Goal: Task Accomplishment & Management: Use online tool/utility

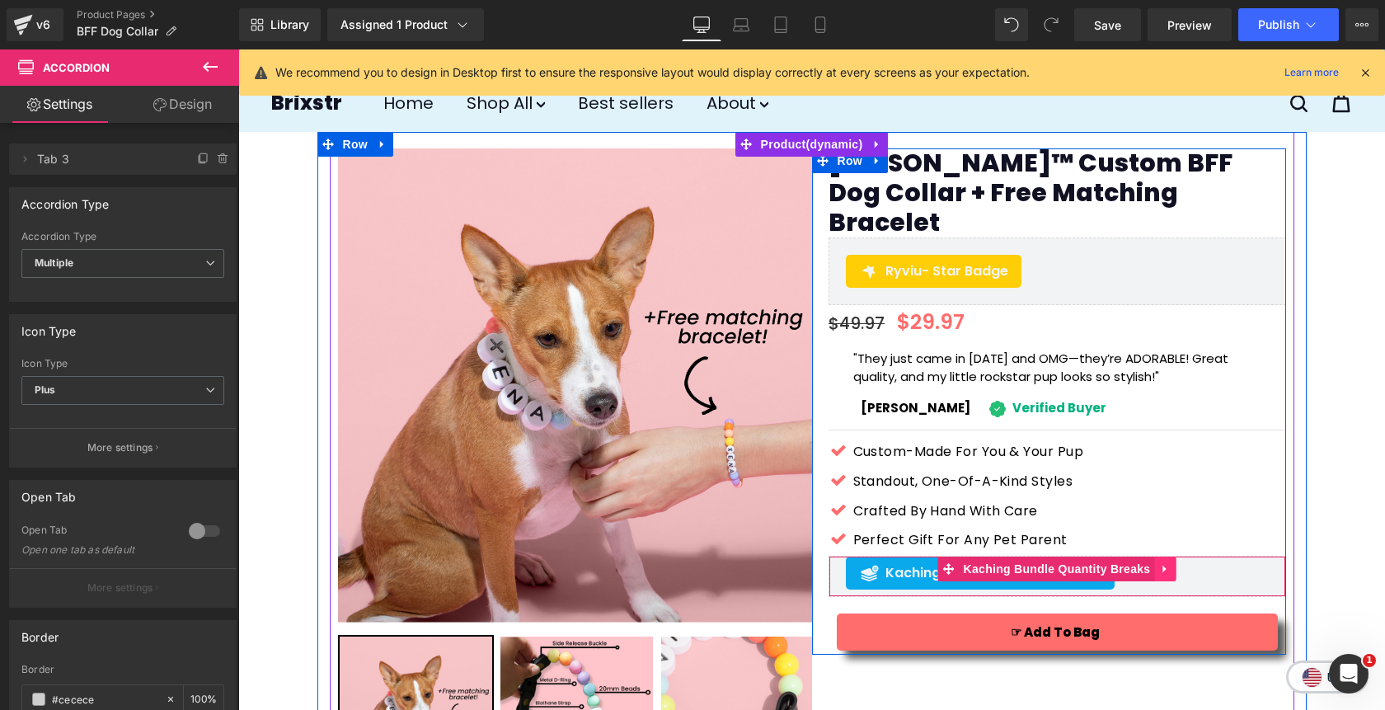
click at [1170, 562] on icon at bounding box center [1165, 568] width 12 height 12
click at [1176, 562] on icon at bounding box center [1176, 568] width 12 height 12
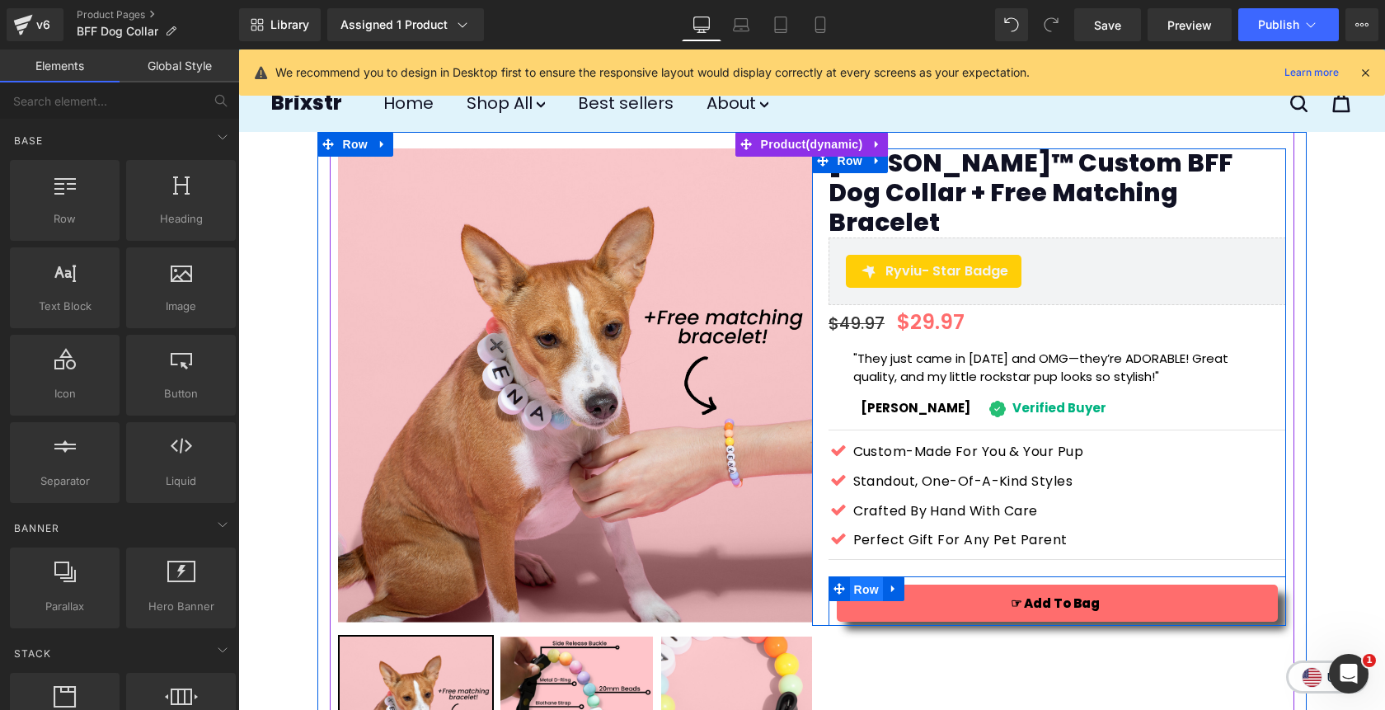
click at [868, 577] on span "Row" at bounding box center [866, 589] width 33 height 25
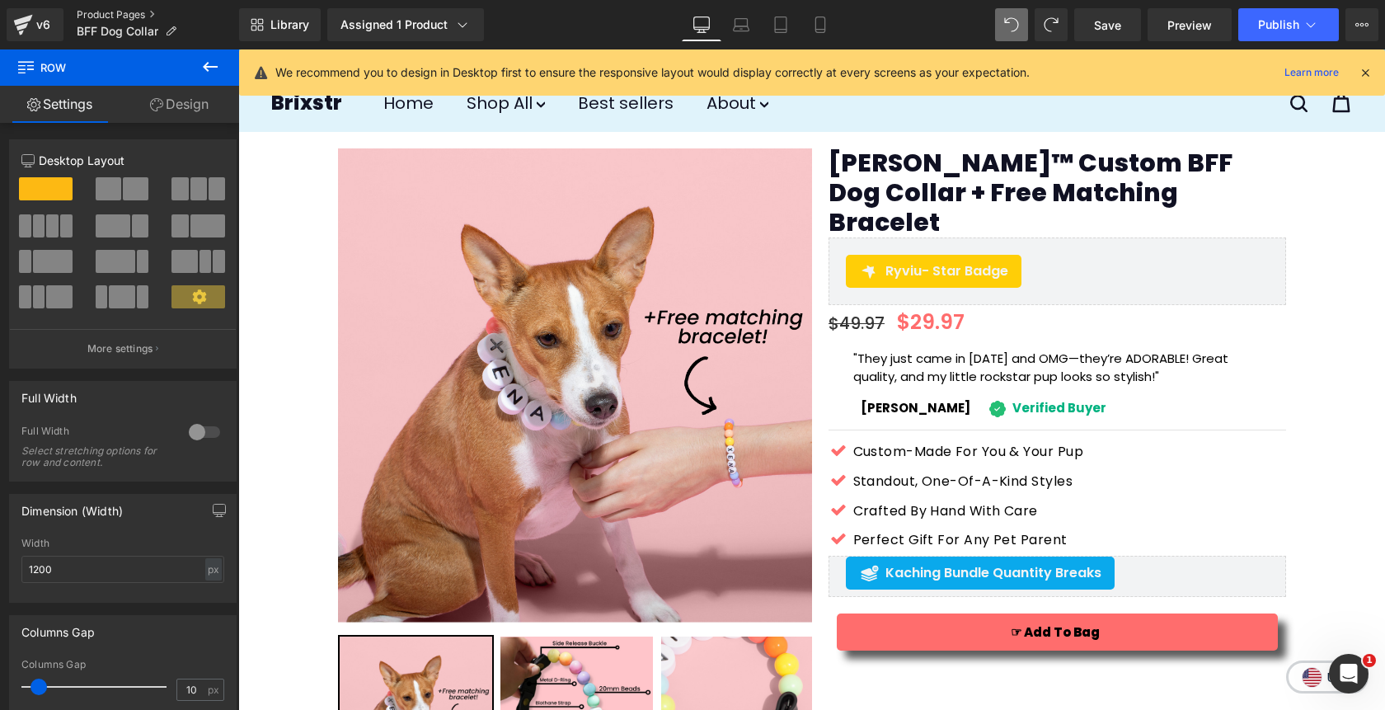
click at [111, 11] on link "Product Pages" at bounding box center [158, 14] width 162 height 13
click at [1114, 33] on span "Save" at bounding box center [1107, 24] width 27 height 17
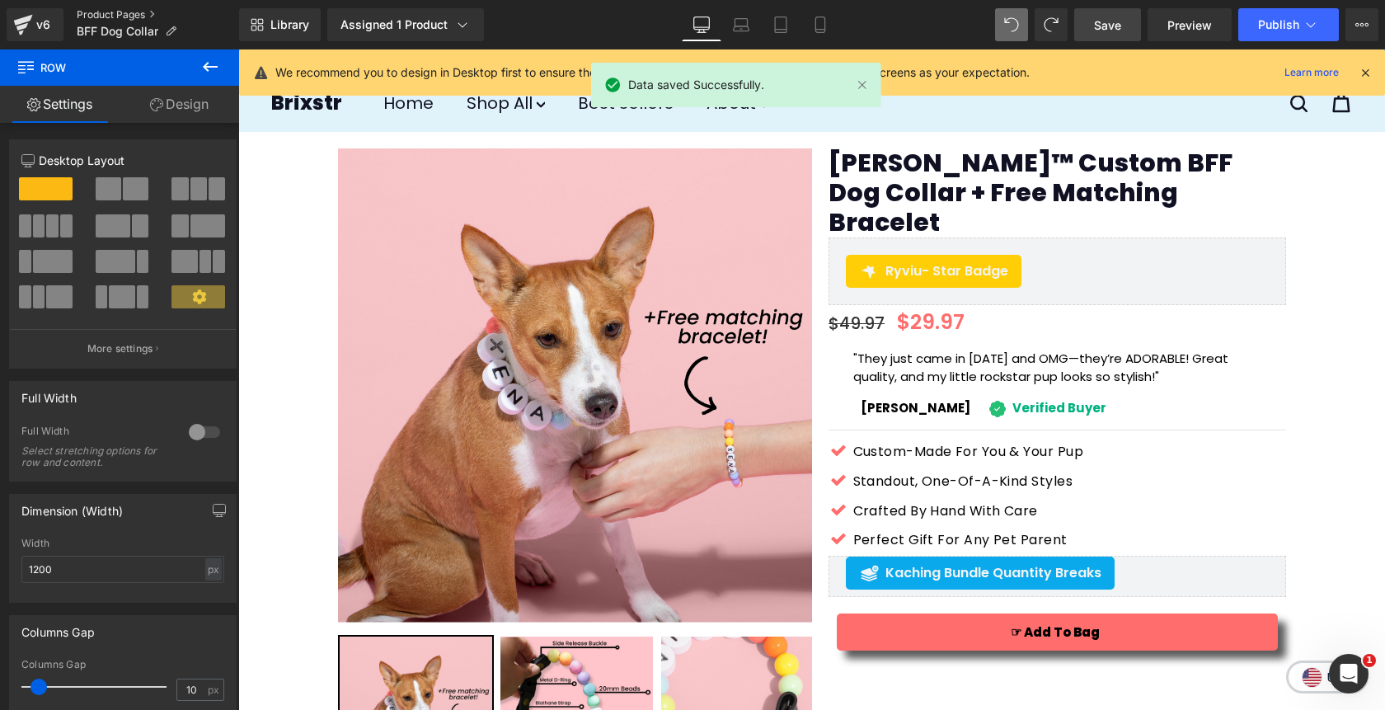
click at [110, 10] on link "Product Pages" at bounding box center [158, 14] width 162 height 13
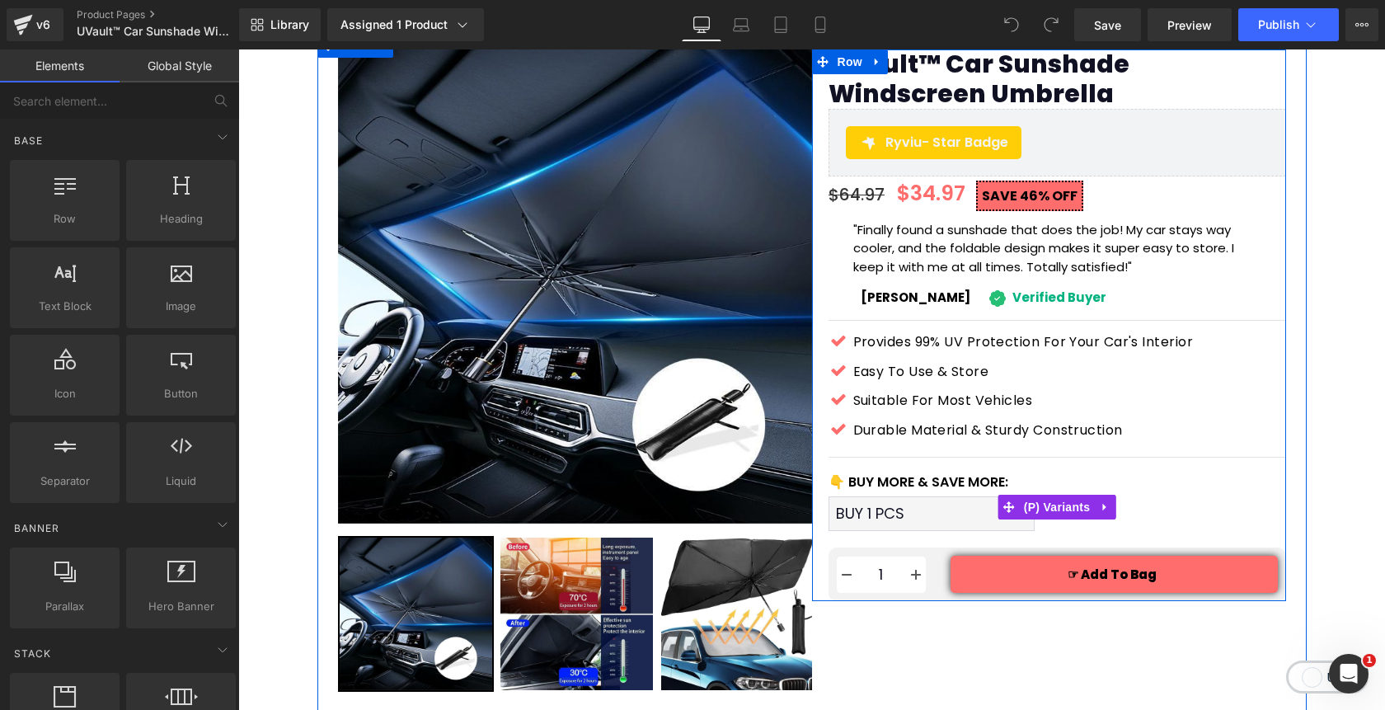
scroll to position [138, 0]
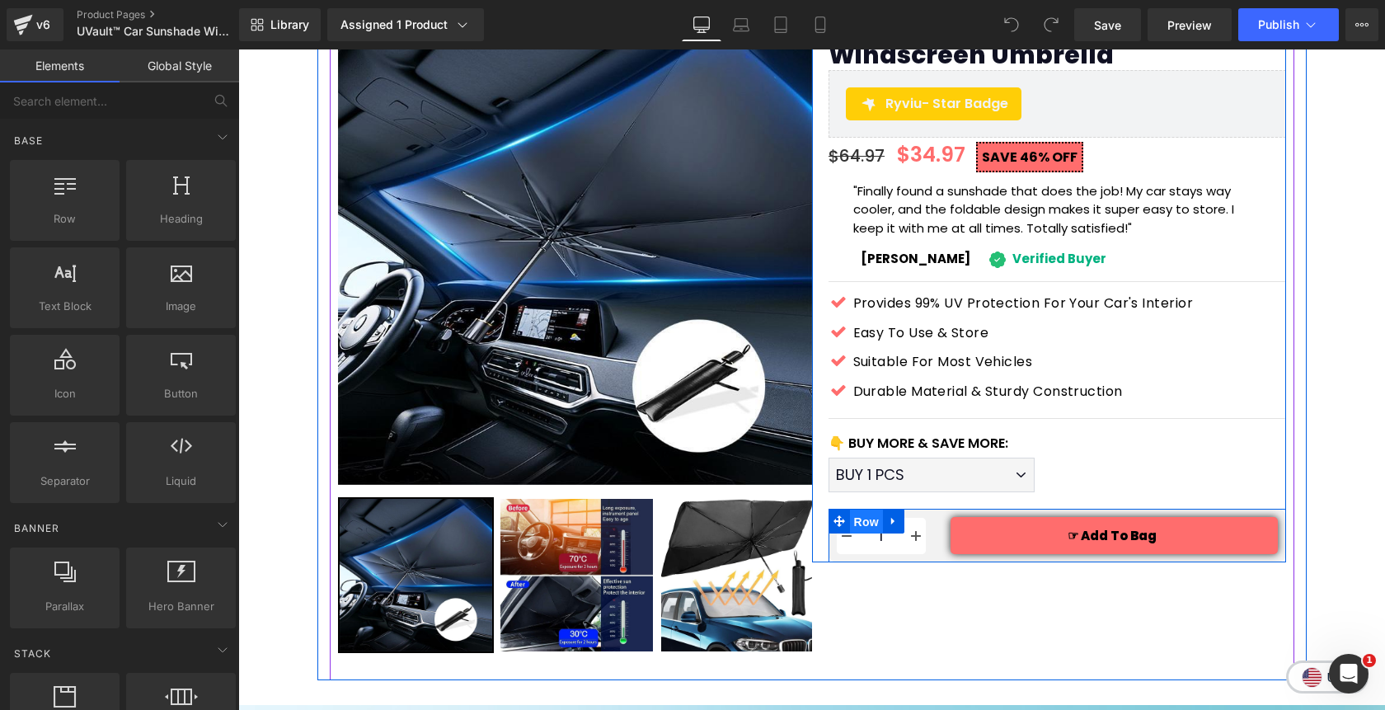
click at [872, 520] on span "Row" at bounding box center [866, 521] width 33 height 25
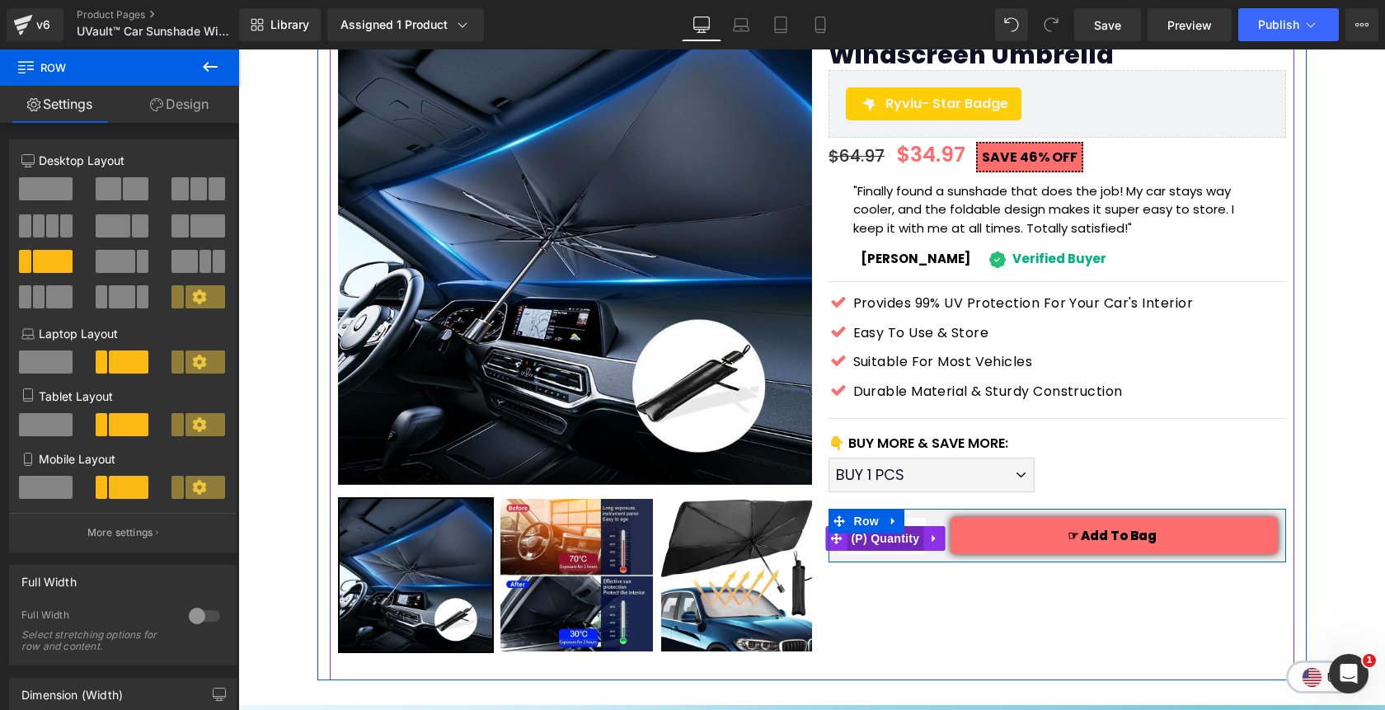
click at [884, 545] on span "(P) Quantity" at bounding box center [885, 538] width 77 height 25
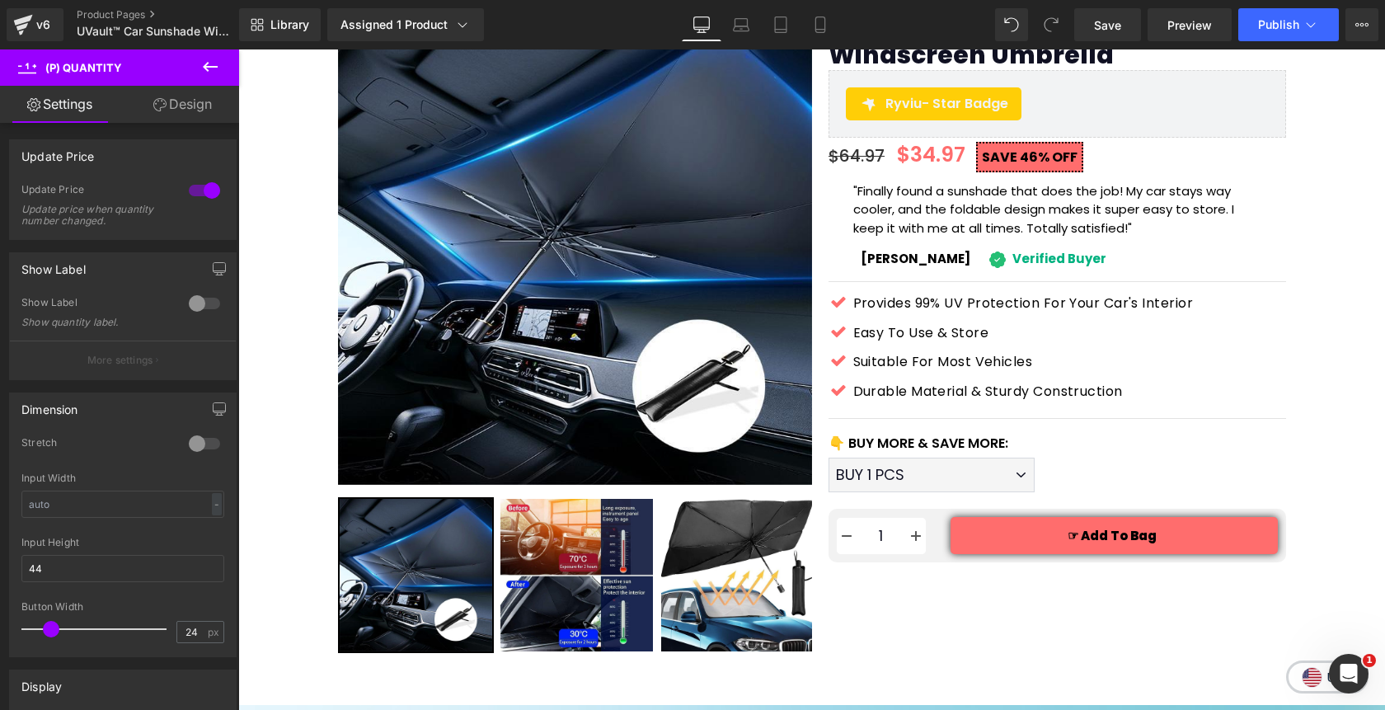
click at [185, 110] on link "Design" at bounding box center [183, 104] width 120 height 37
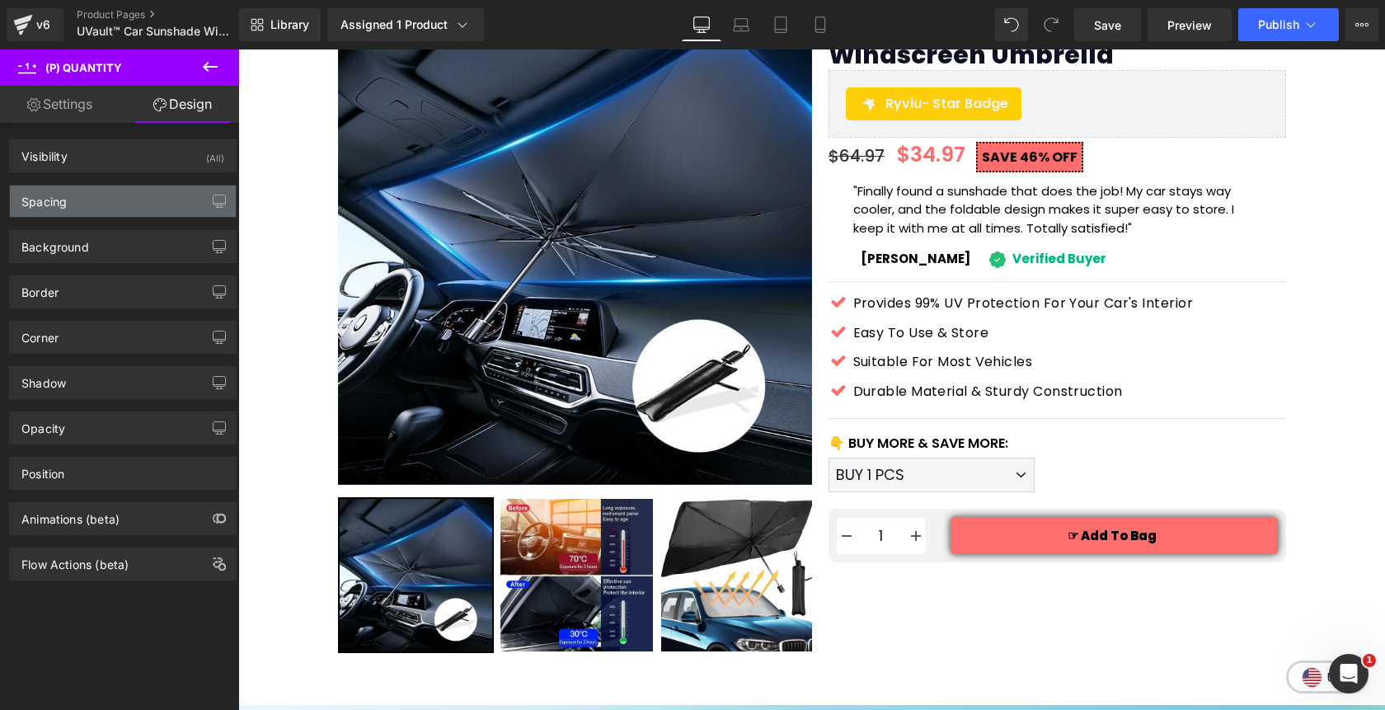
click at [106, 195] on div "Spacing" at bounding box center [123, 200] width 226 height 31
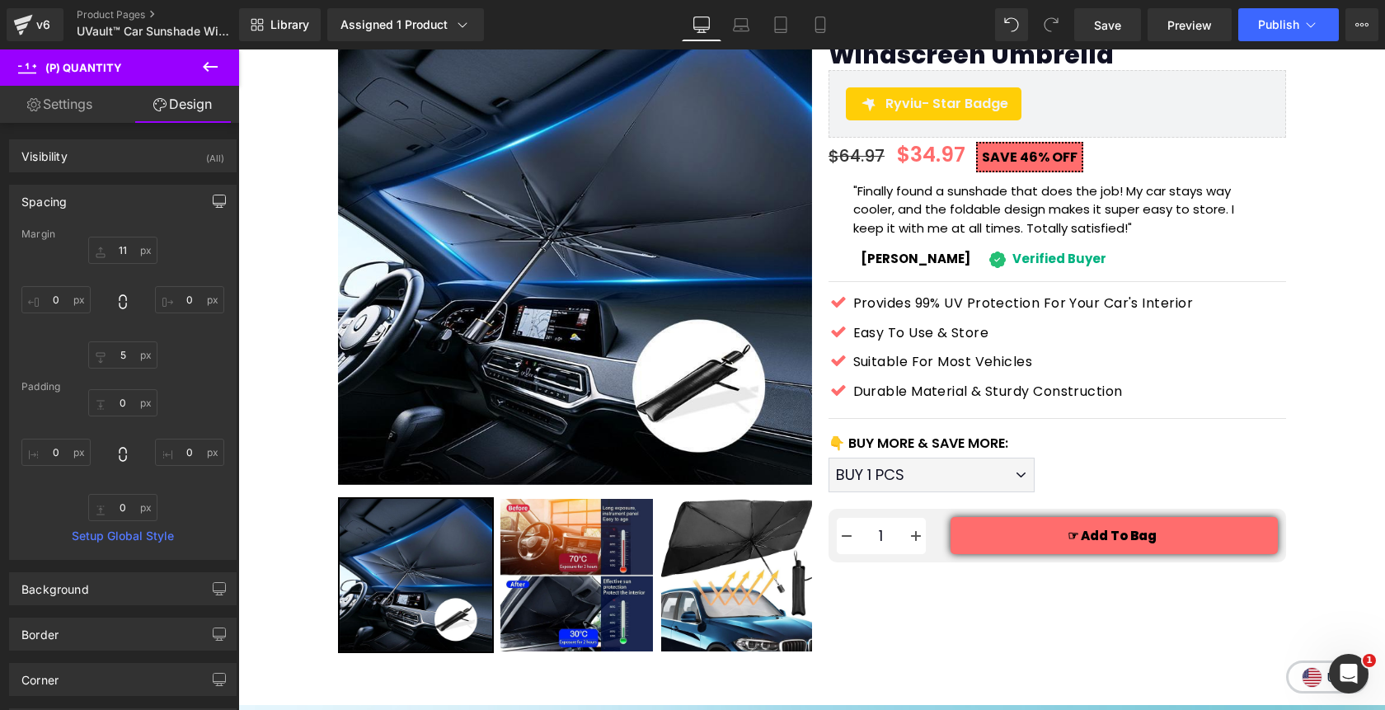
click at [213, 200] on icon "button" at bounding box center [219, 201] width 13 height 13
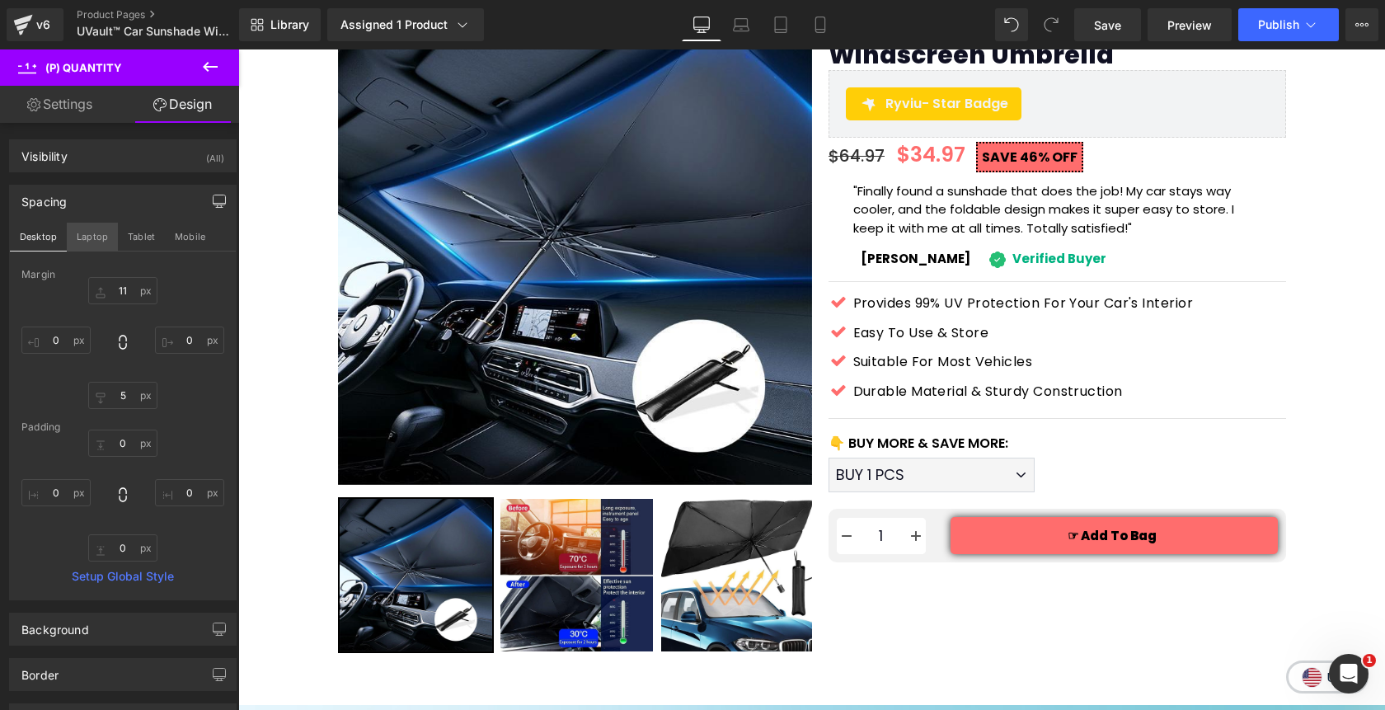
click at [93, 233] on button "Laptop" at bounding box center [92, 237] width 51 height 28
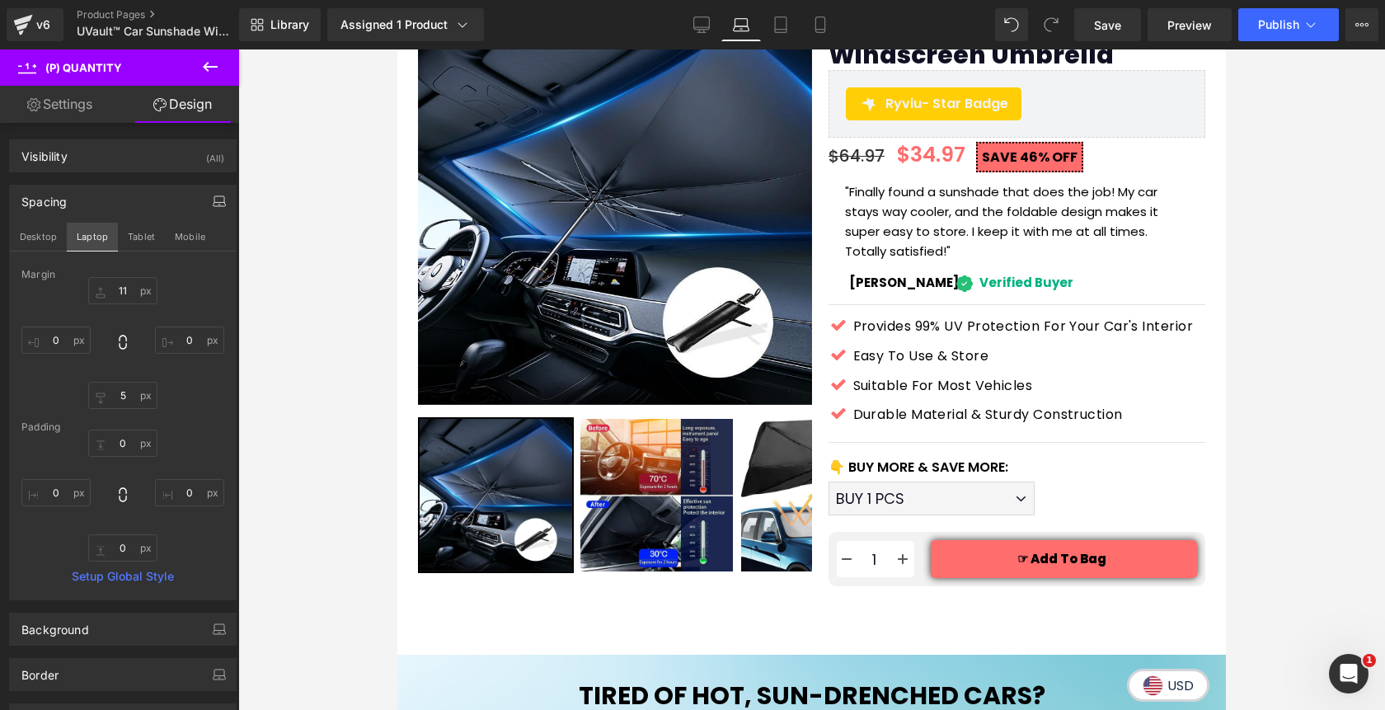
scroll to position [406, 0]
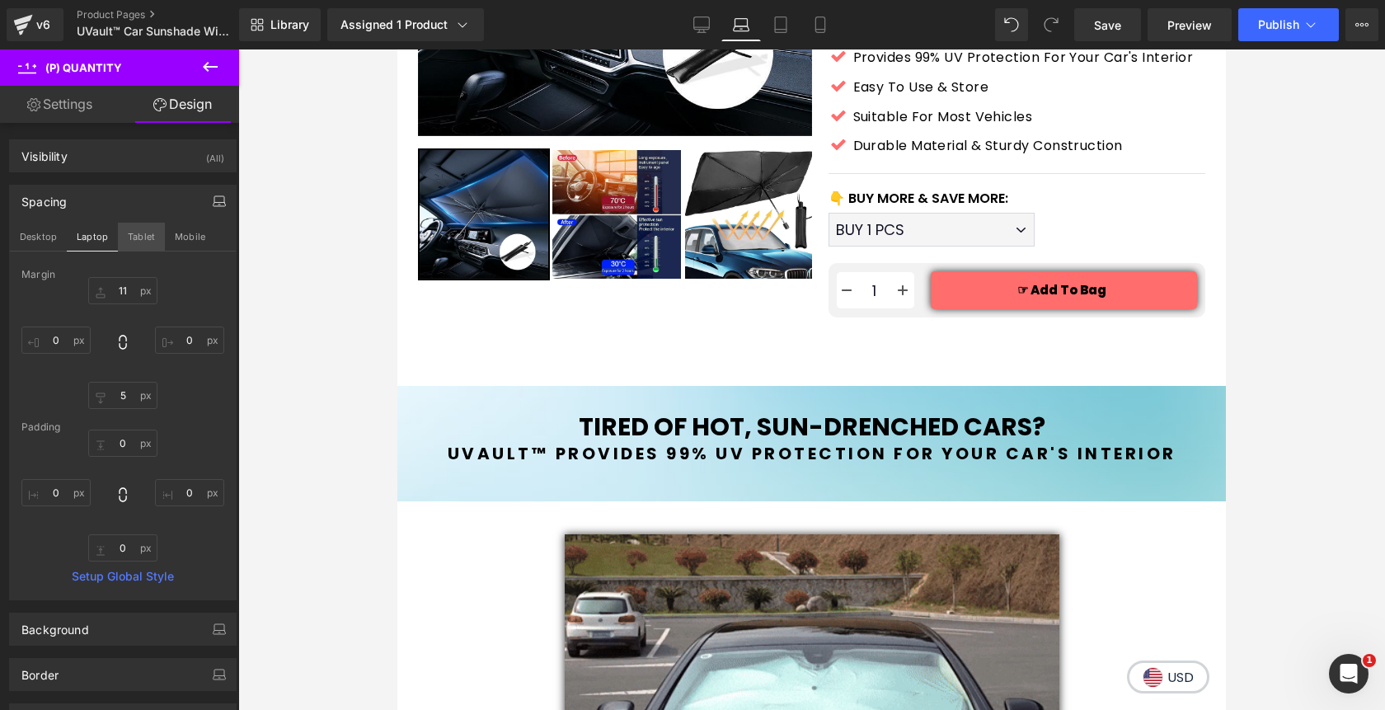
click at [148, 236] on button "Tablet" at bounding box center [141, 237] width 47 height 28
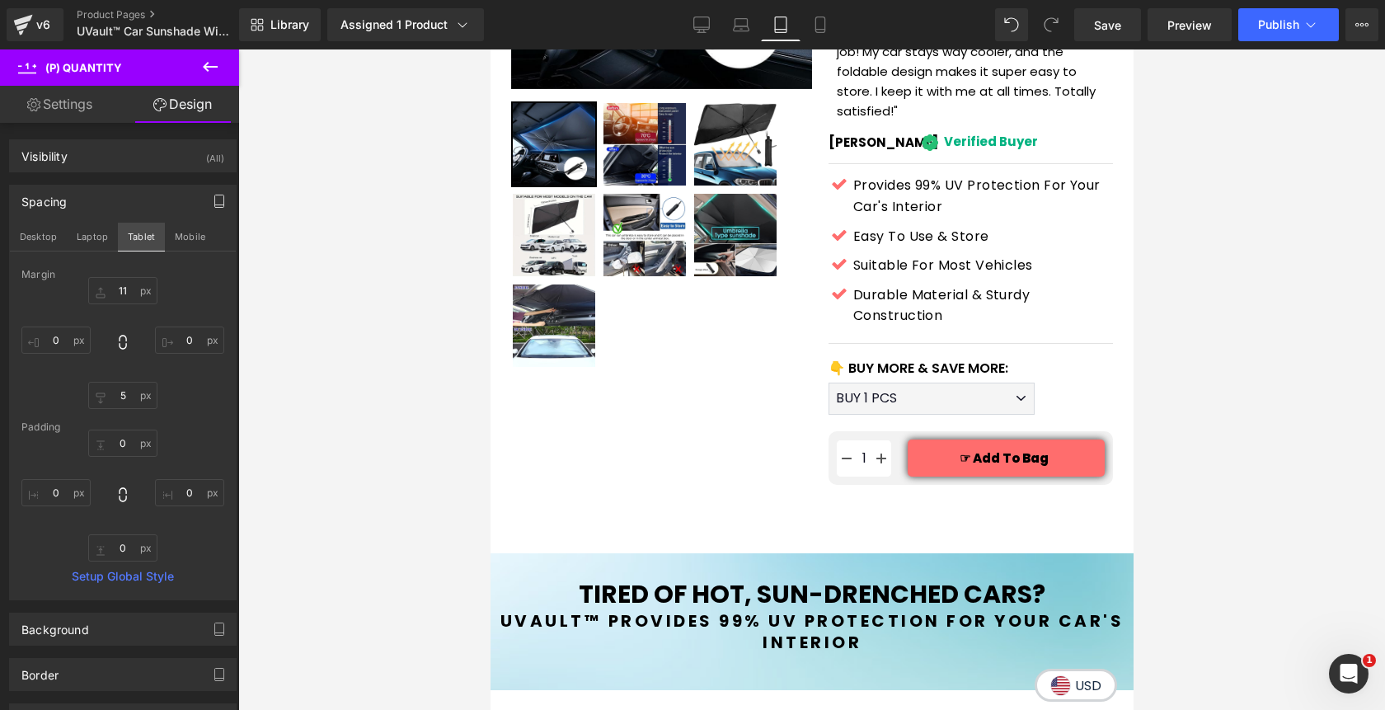
scroll to position [545, 0]
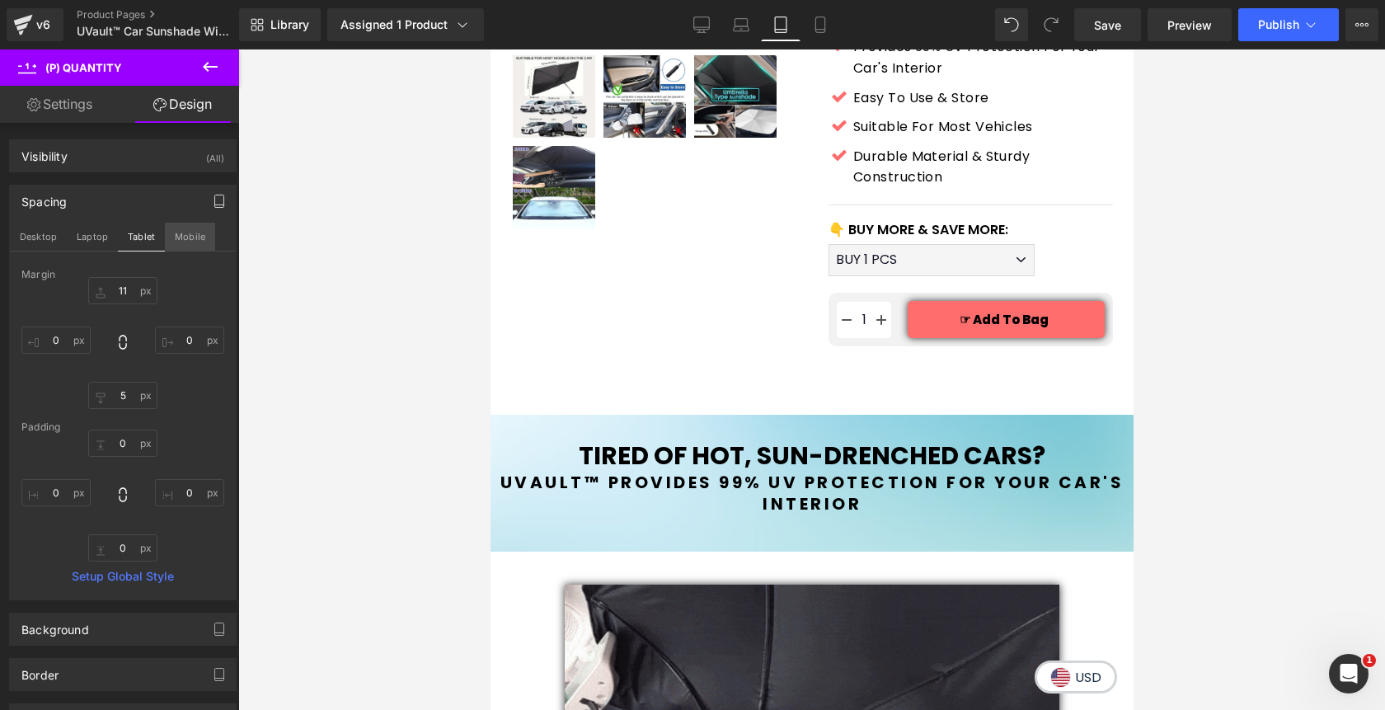
click at [194, 237] on button "Mobile" at bounding box center [190, 237] width 50 height 28
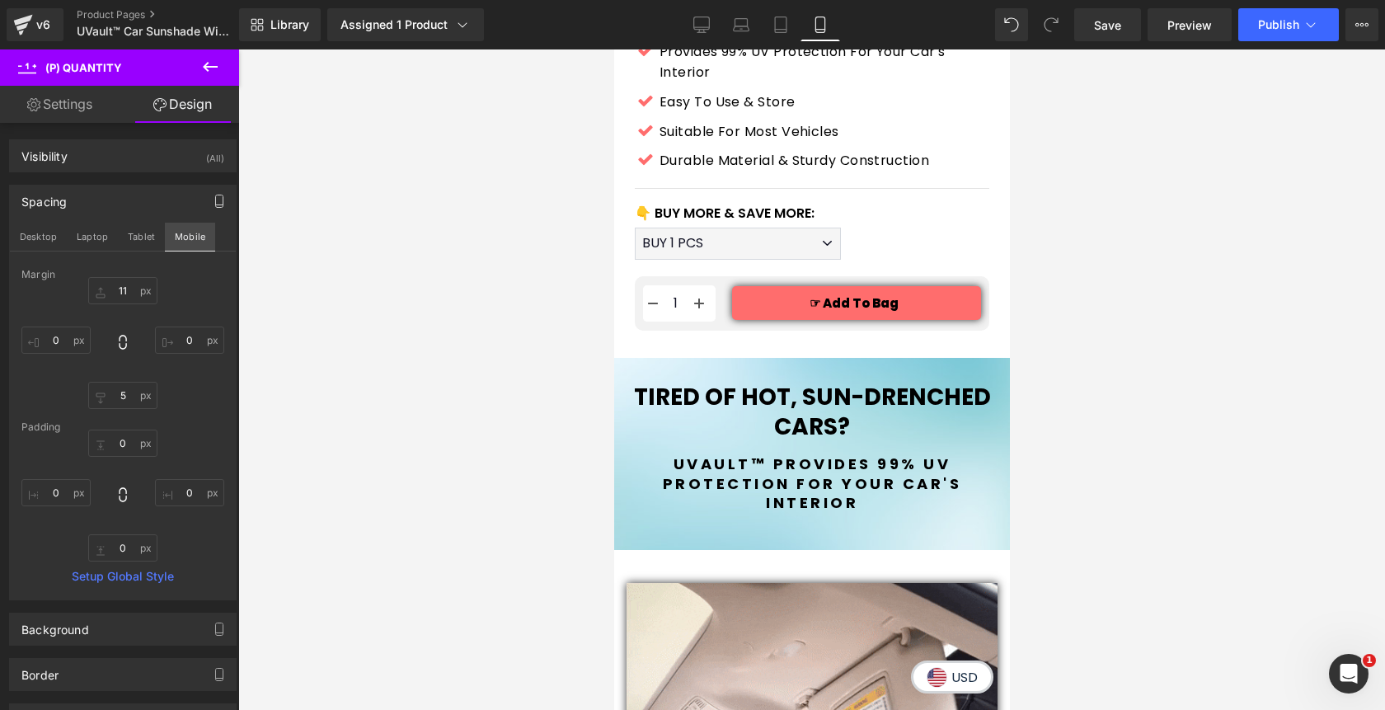
scroll to position [917, 0]
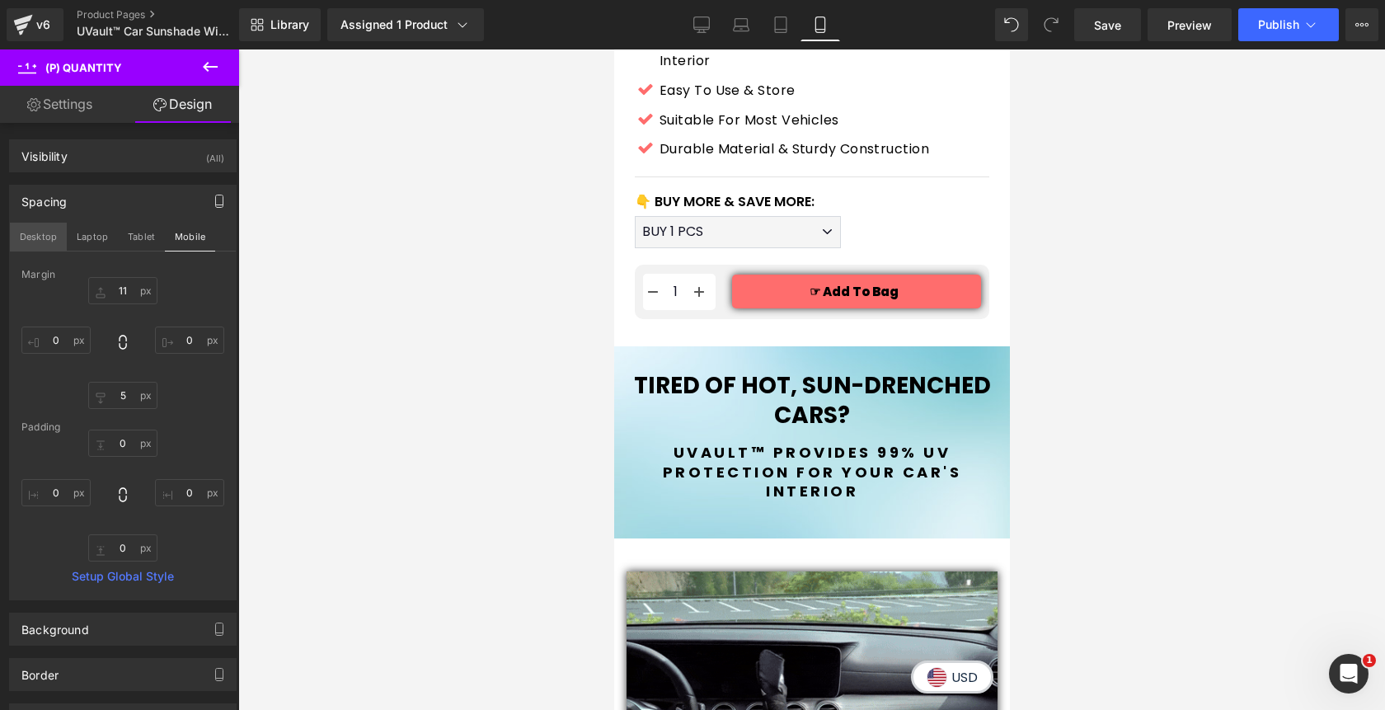
click at [47, 232] on button "Desktop" at bounding box center [38, 237] width 57 height 28
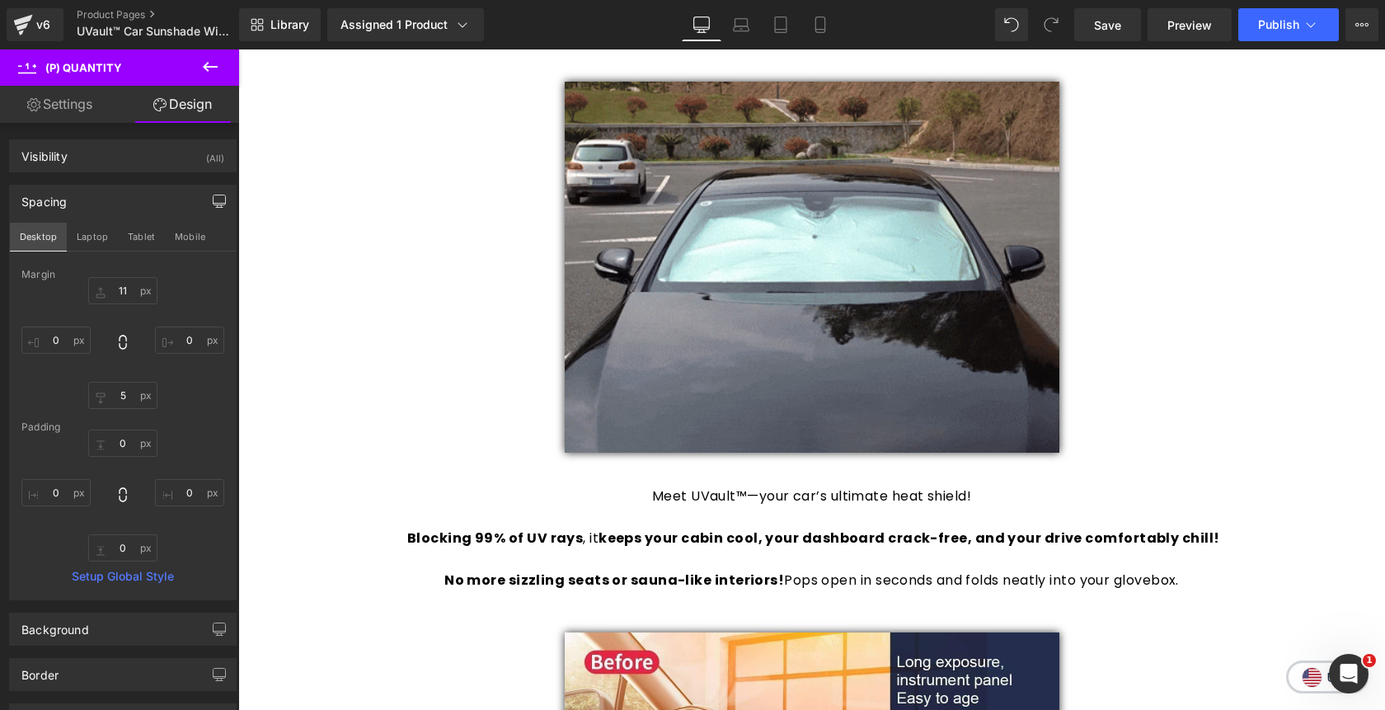
scroll to position [383, 0]
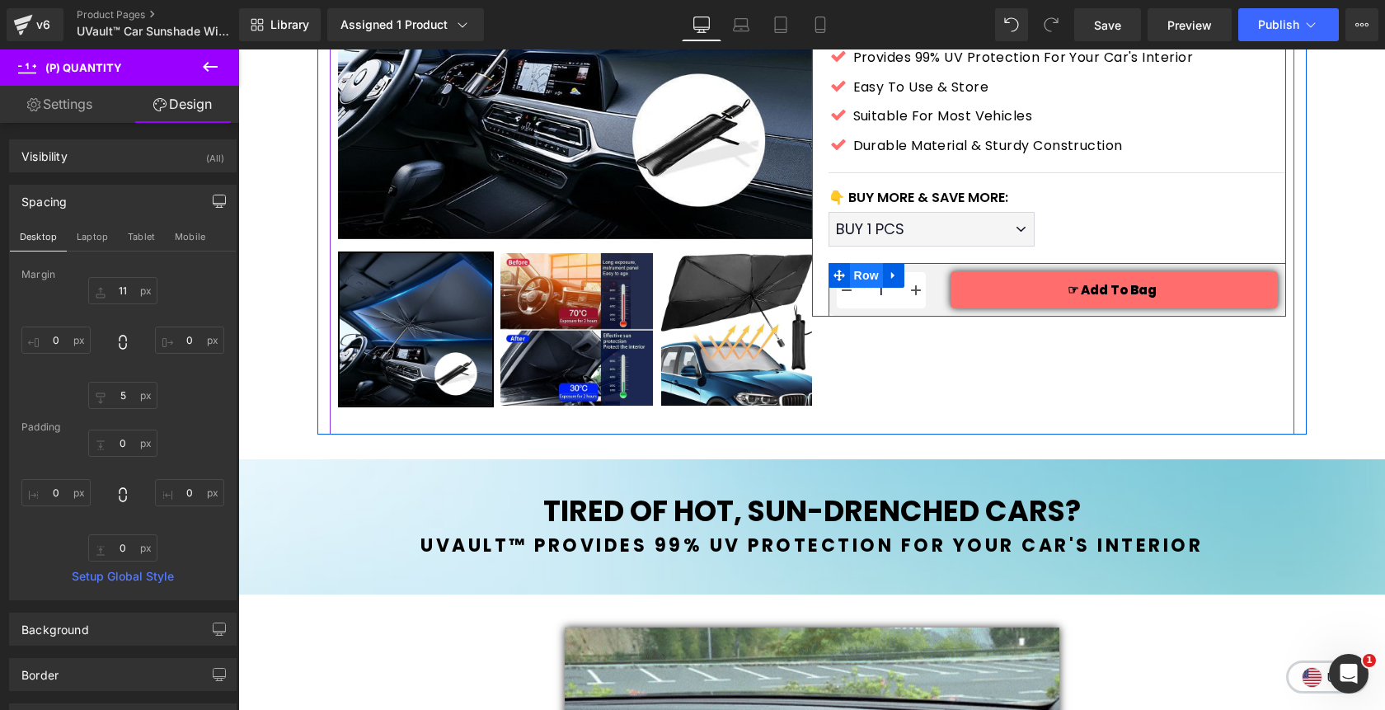
click at [861, 281] on span "Row" at bounding box center [866, 275] width 33 height 25
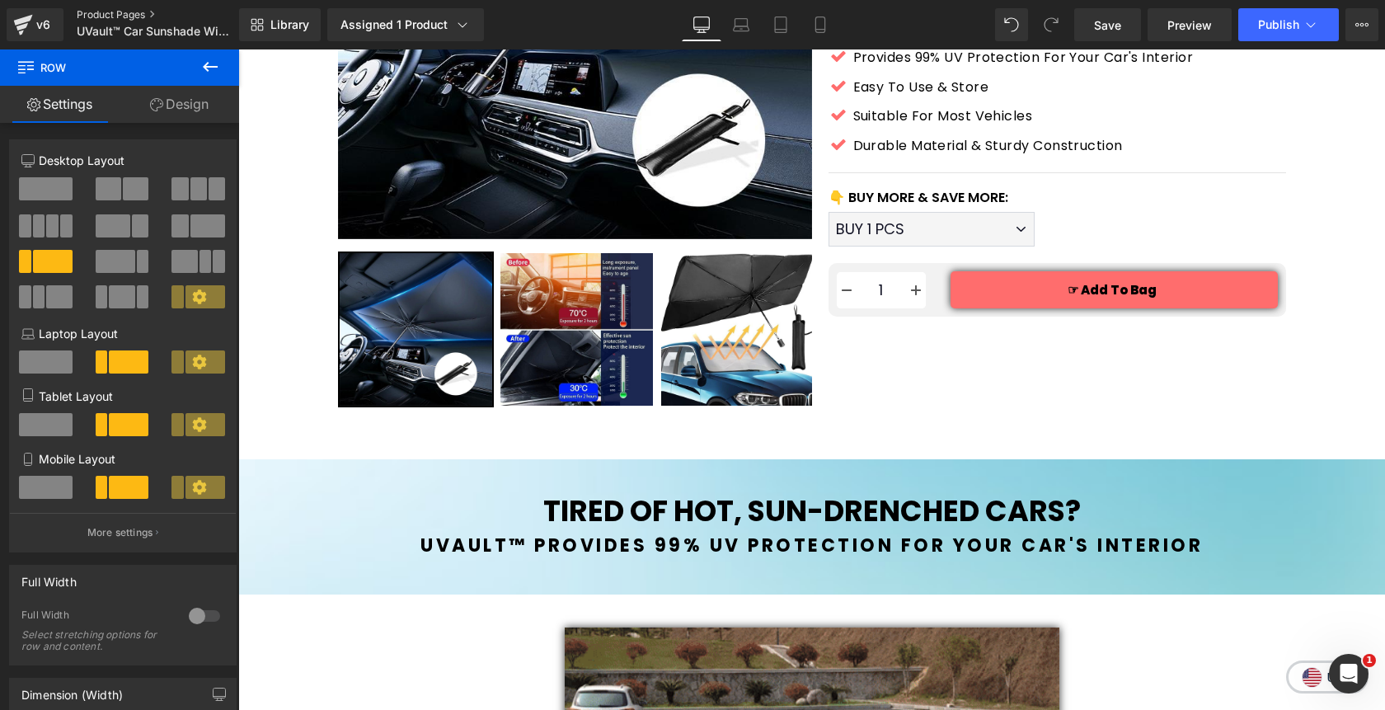
click at [122, 14] on link "Product Pages" at bounding box center [172, 14] width 190 height 13
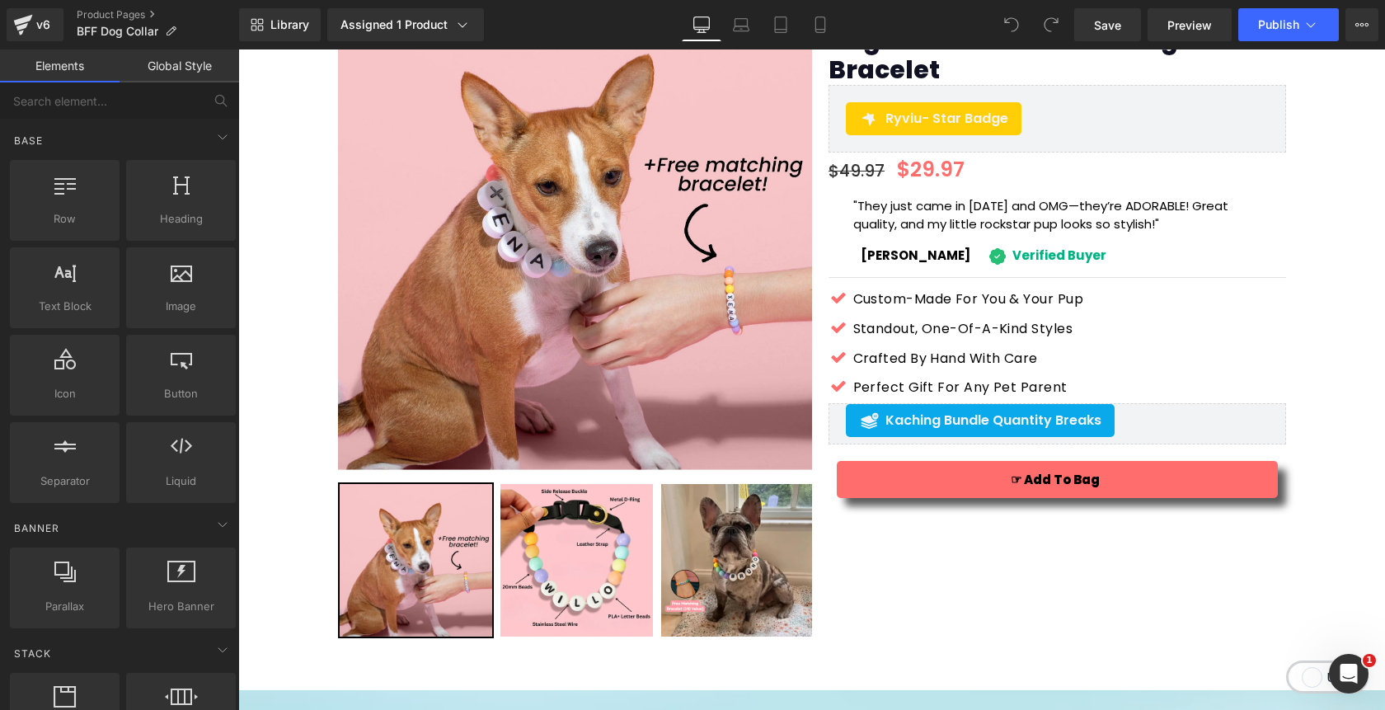
scroll to position [152, 0]
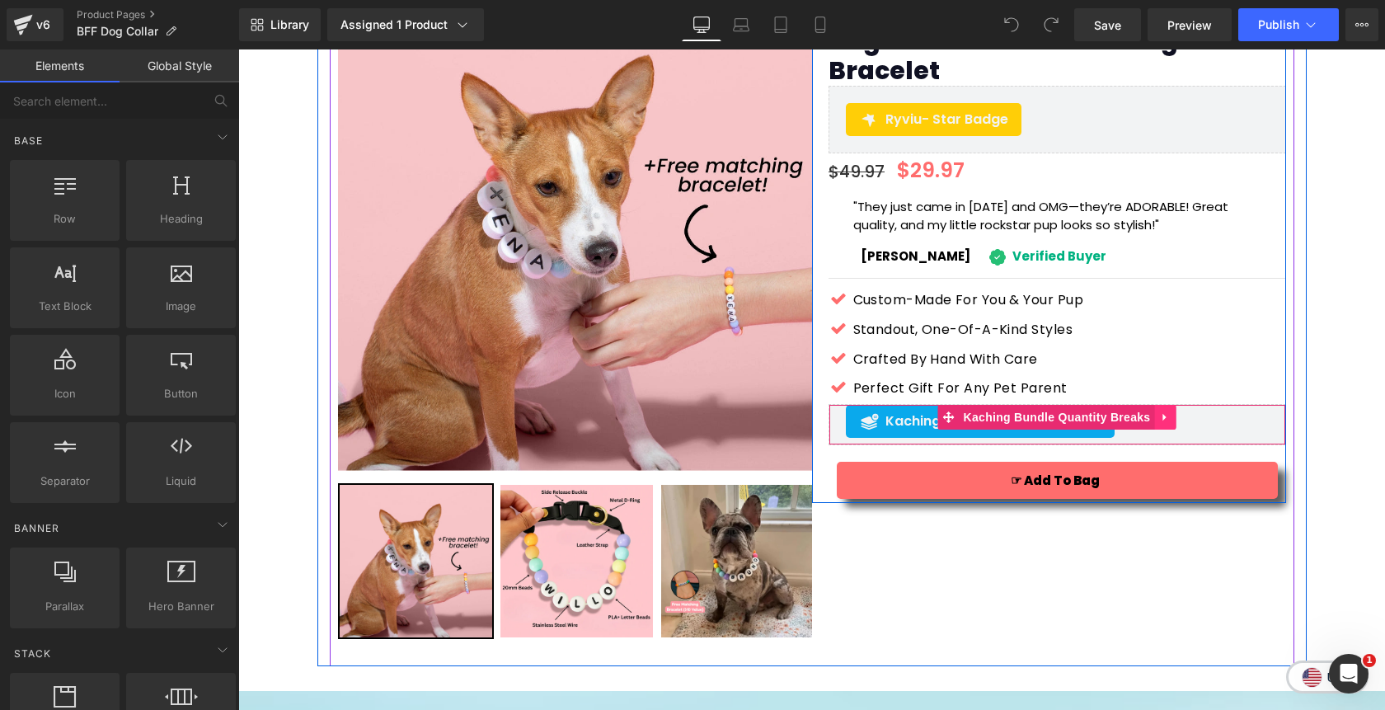
click at [1170, 410] on icon at bounding box center [1165, 416] width 12 height 12
click at [1176, 405] on link at bounding box center [1175, 417] width 21 height 25
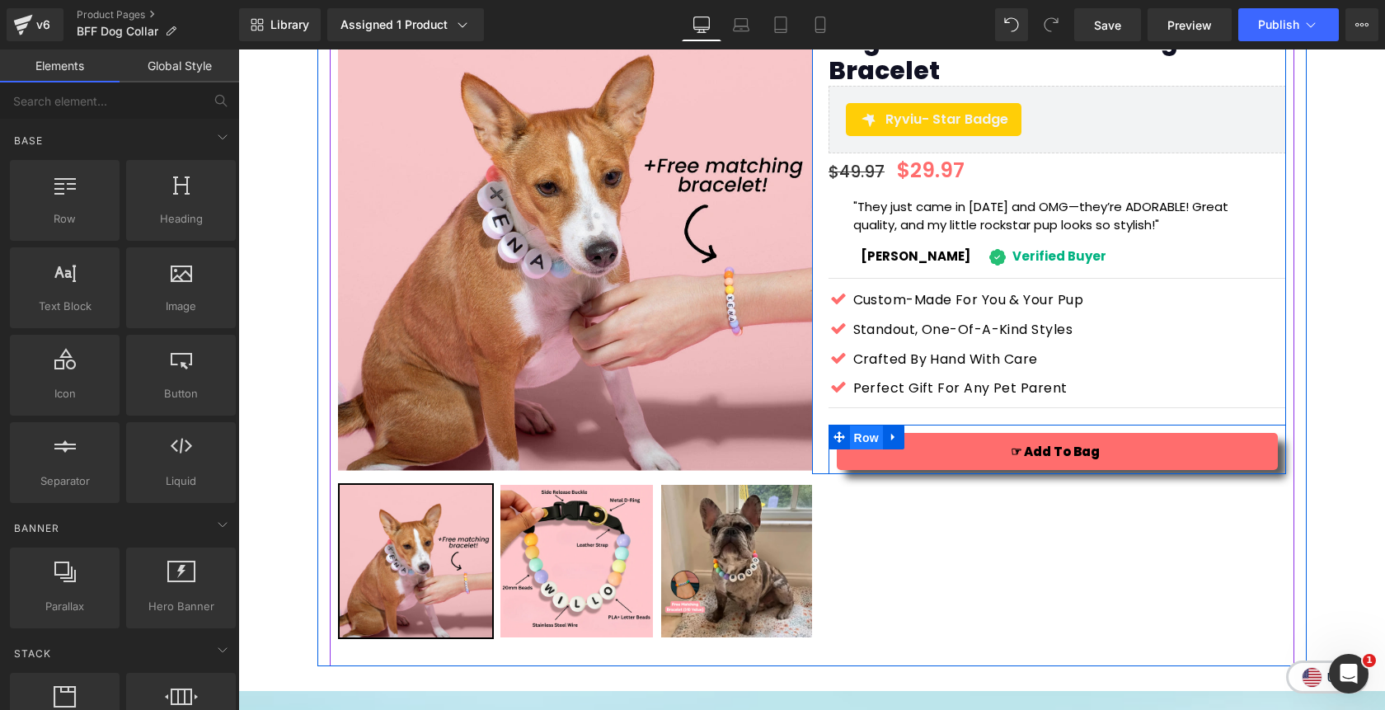
click at [871, 425] on span "Row" at bounding box center [866, 437] width 33 height 25
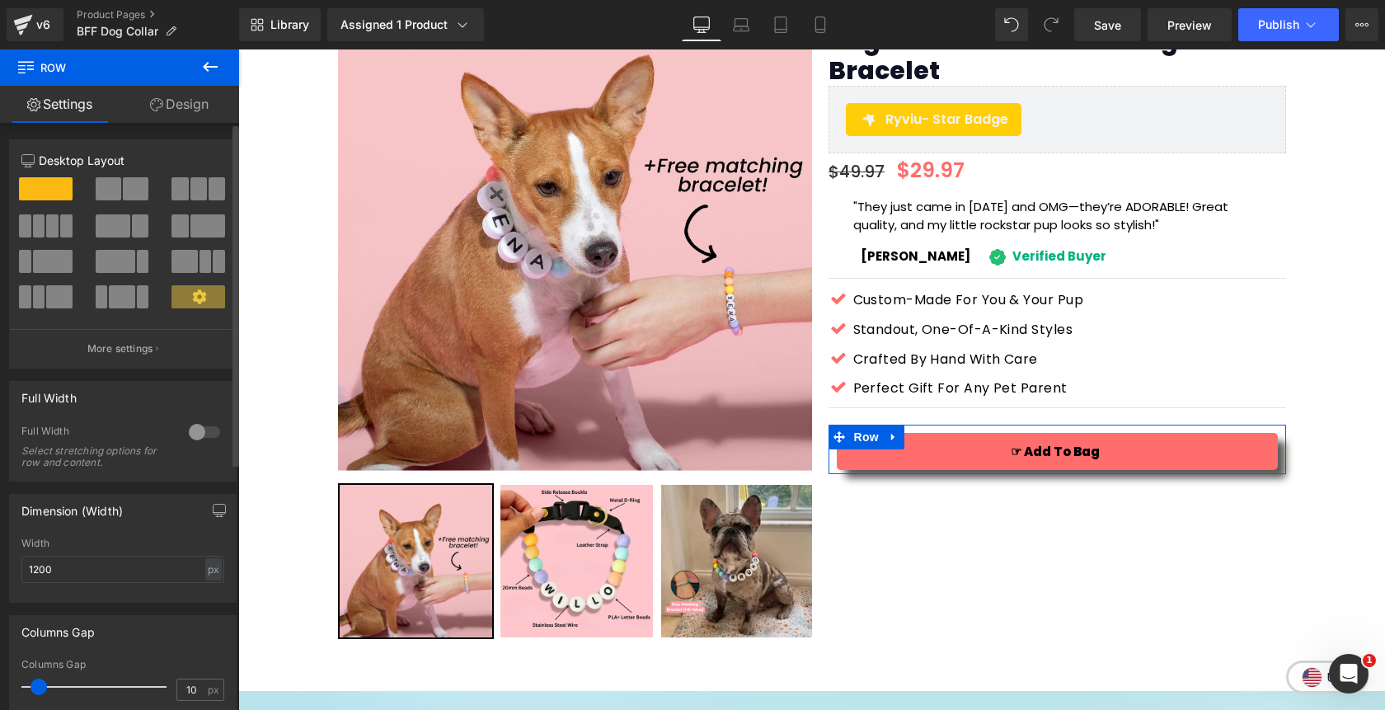
click at [40, 269] on span at bounding box center [53, 261] width 40 height 23
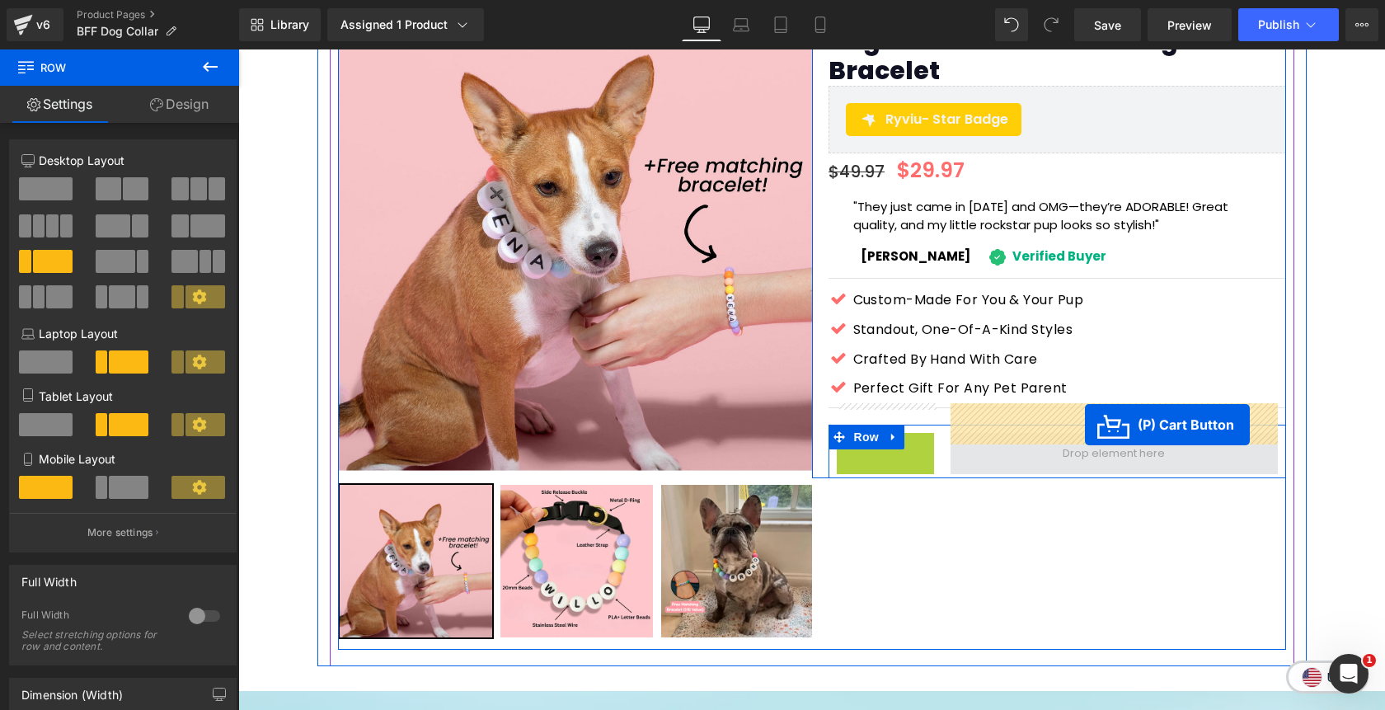
drag, startPoint x: 856, startPoint y: 436, endPoint x: 1085, endPoint y: 424, distance: 228.6
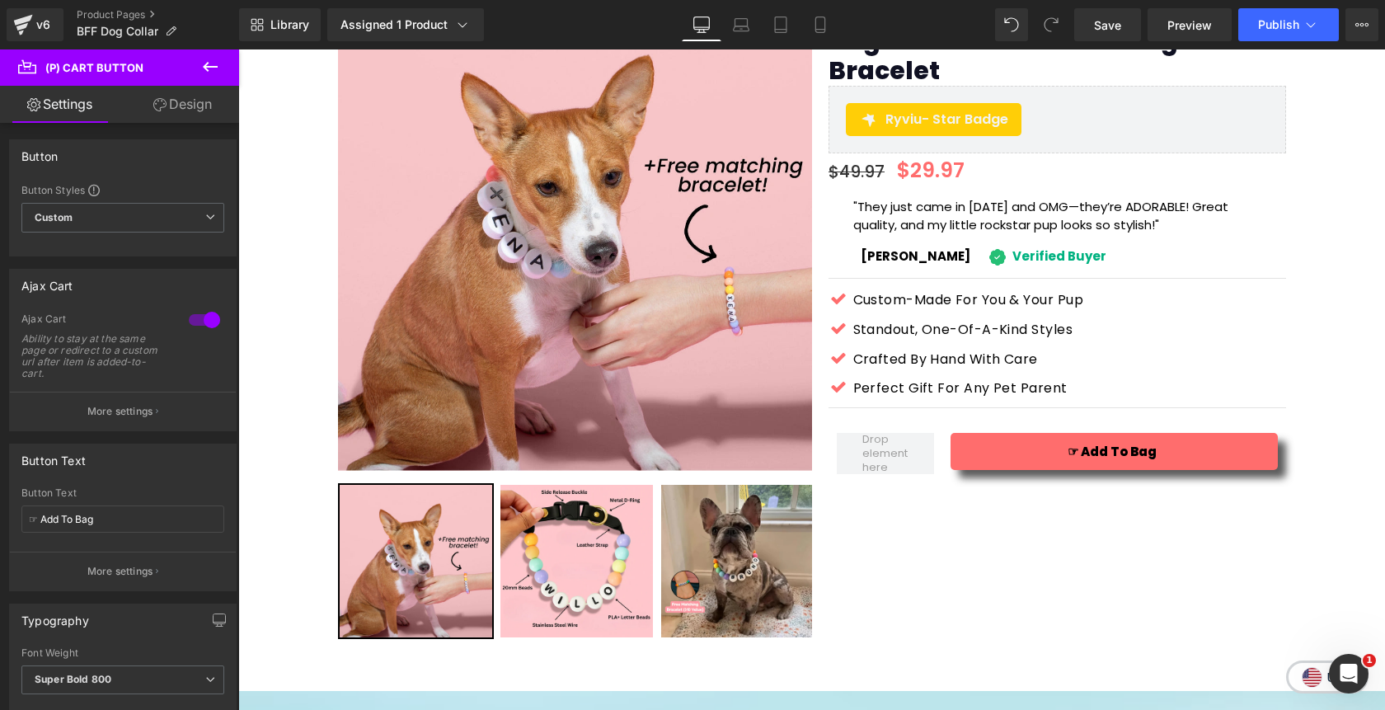
click at [202, 66] on icon at bounding box center [210, 67] width 20 height 20
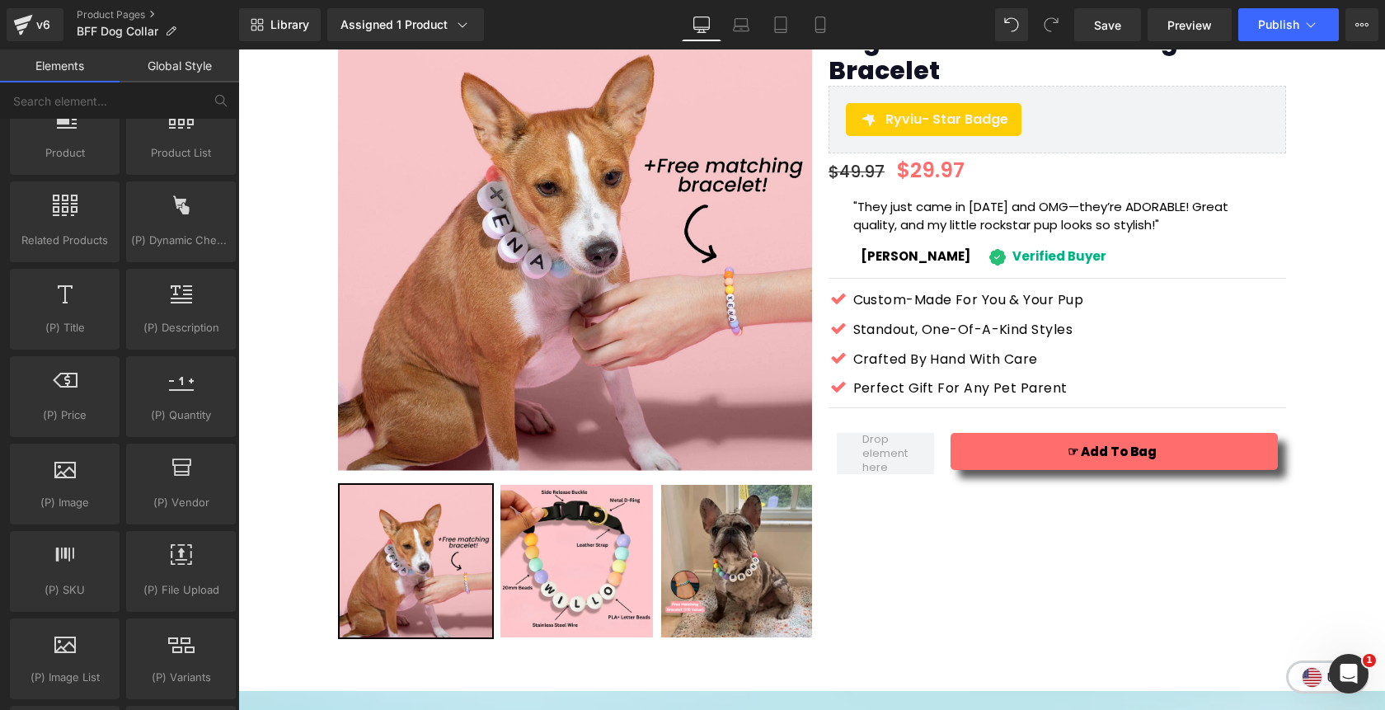
scroll to position [1469, 0]
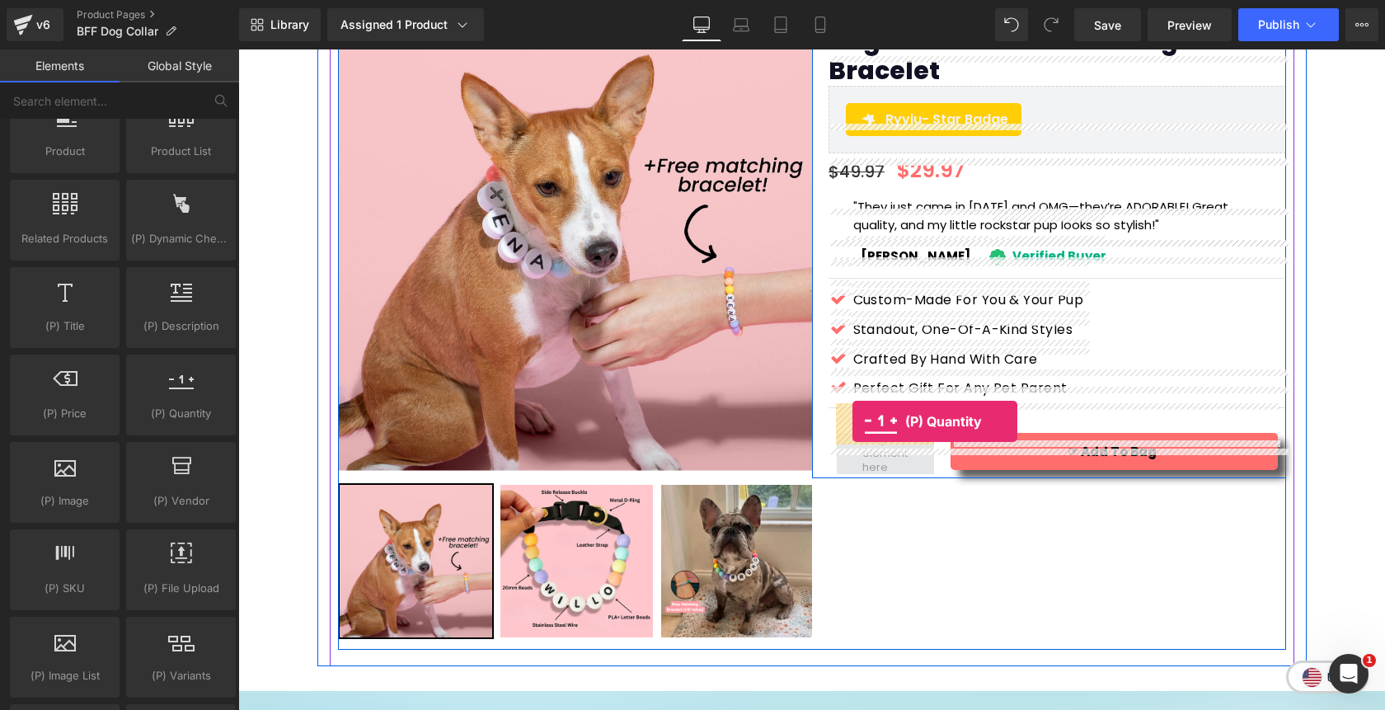
drag, startPoint x: 410, startPoint y: 448, endPoint x: 852, endPoint y: 421, distance: 442.6
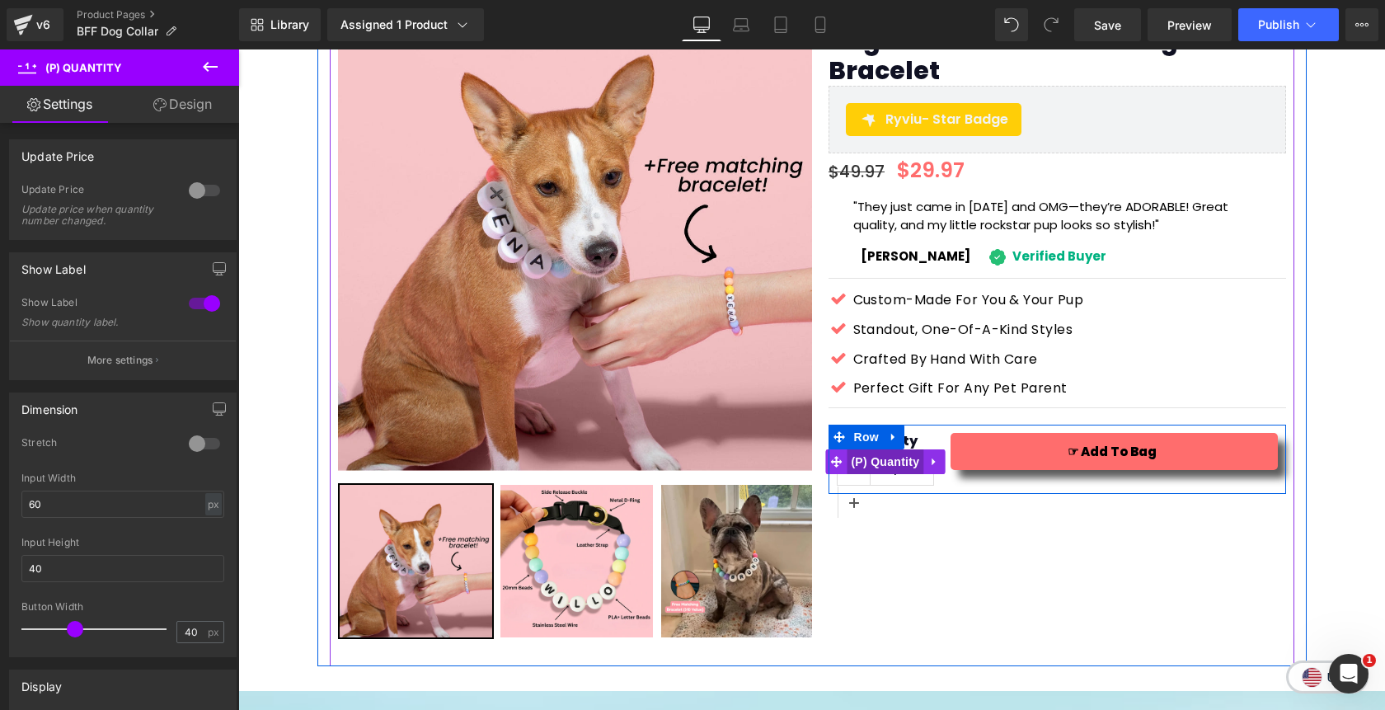
click at [892, 449] on span "(P) Quantity" at bounding box center [885, 461] width 77 height 25
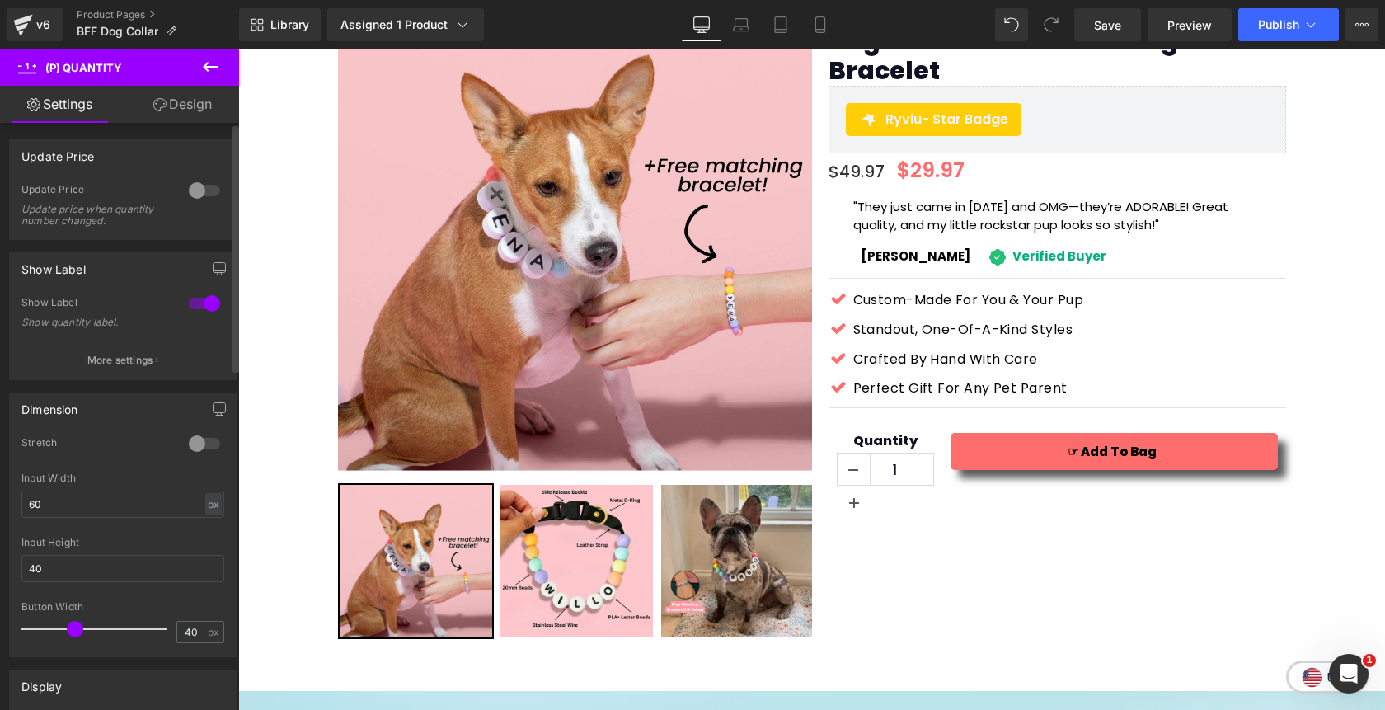
click at [204, 310] on div at bounding box center [205, 303] width 40 height 26
click at [185, 107] on link "Design" at bounding box center [183, 104] width 120 height 37
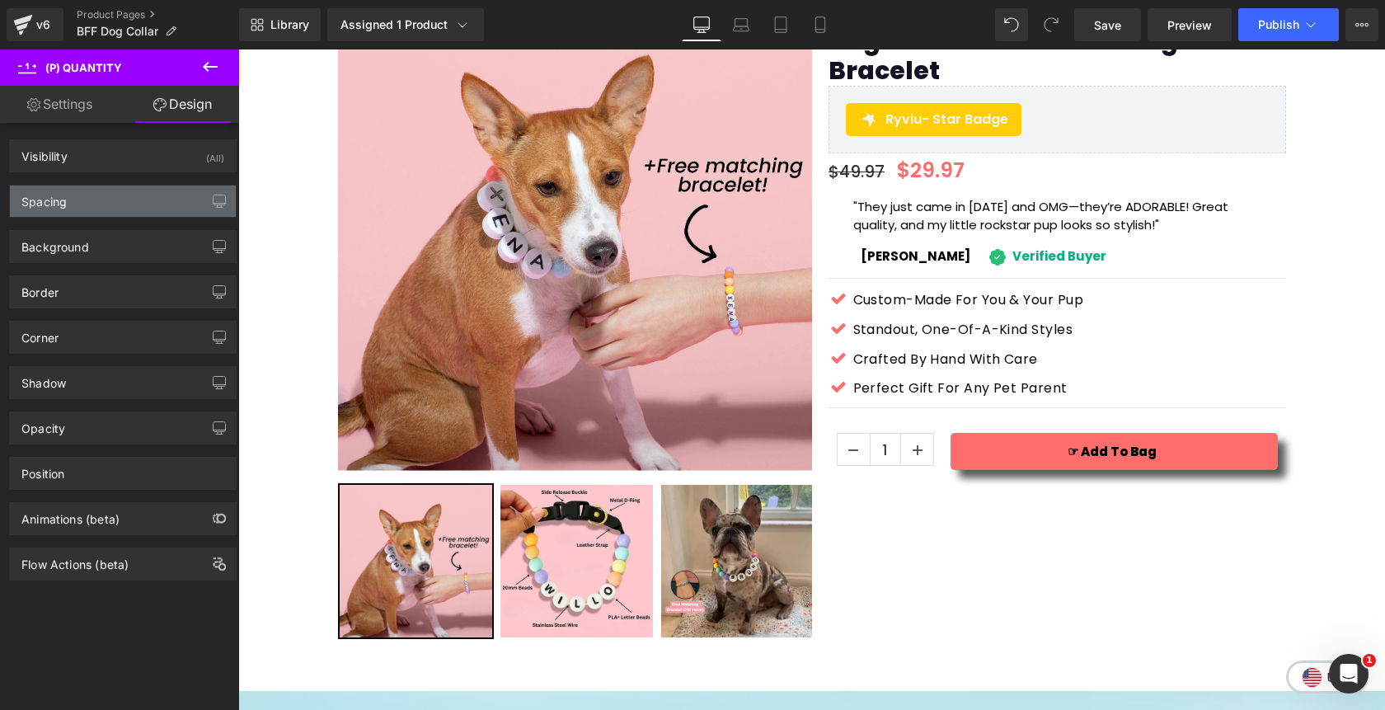
click at [87, 212] on div "Spacing" at bounding box center [123, 200] width 226 height 31
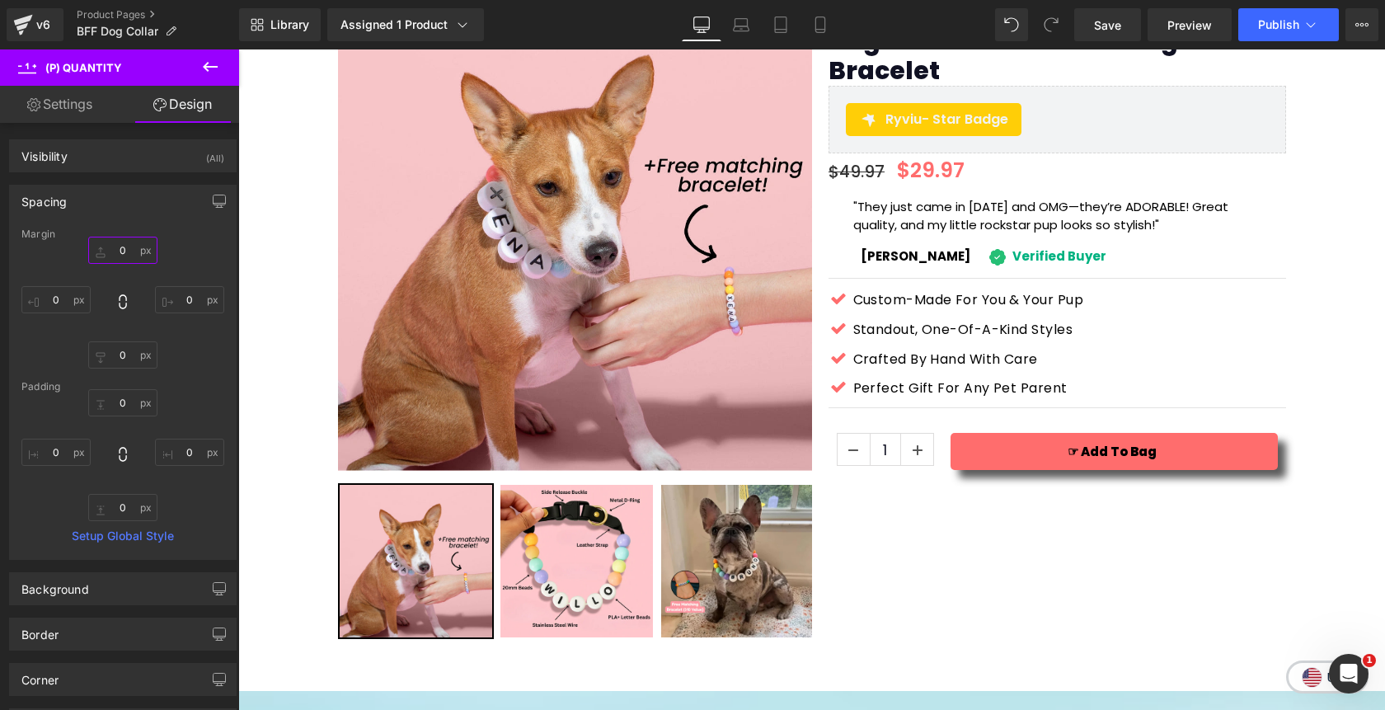
click at [111, 254] on input "text" at bounding box center [122, 250] width 69 height 27
type input "11"
click at [119, 360] on input "text" at bounding box center [122, 354] width 69 height 27
type input "5"
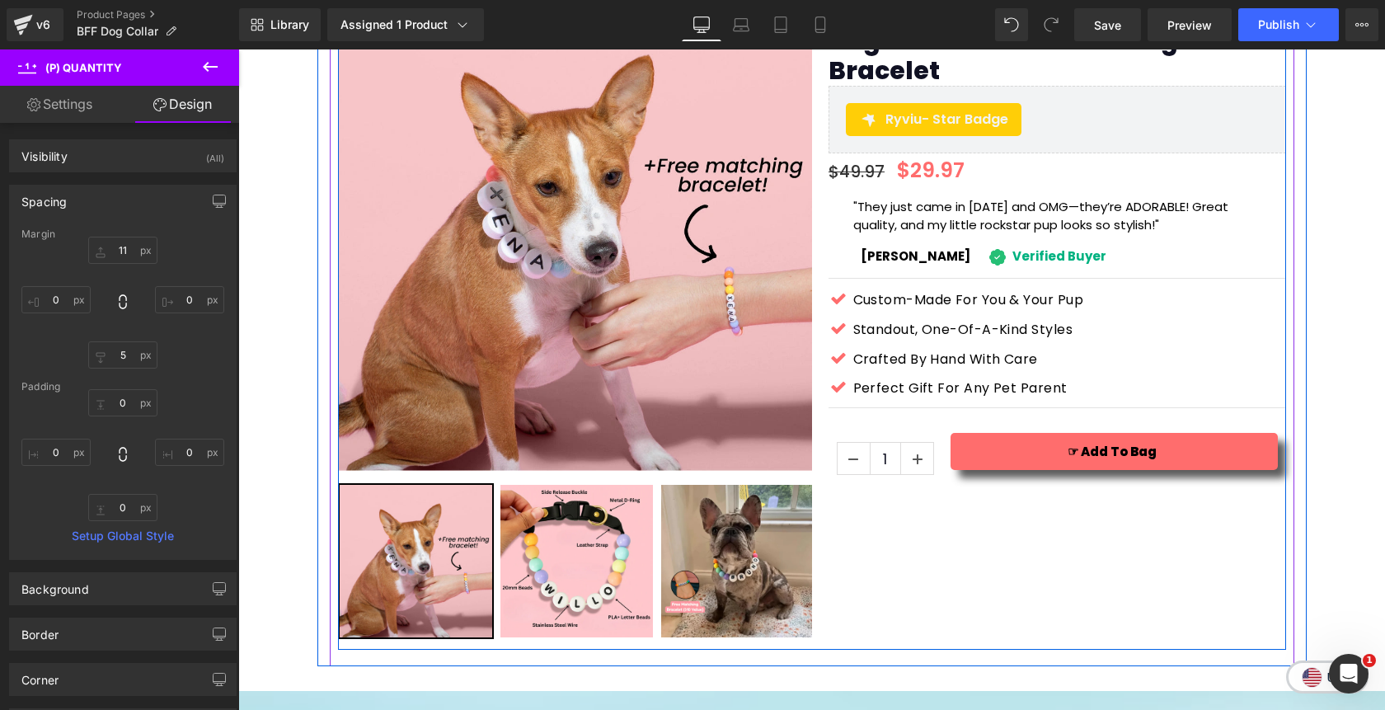
click at [1063, 511] on div "Sale Off (P) Image" at bounding box center [812, 323] width 948 height 653
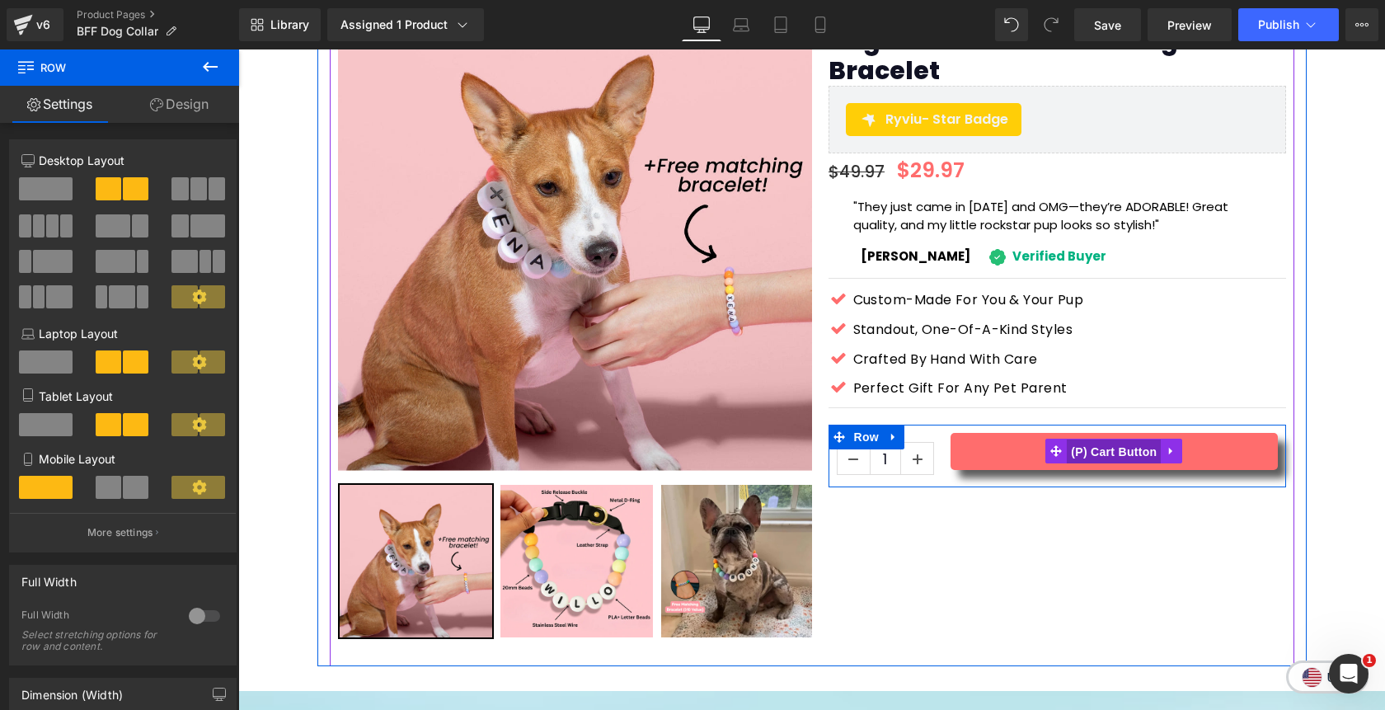
click at [1105, 439] on span "(P) Cart Button" at bounding box center [1114, 451] width 94 height 25
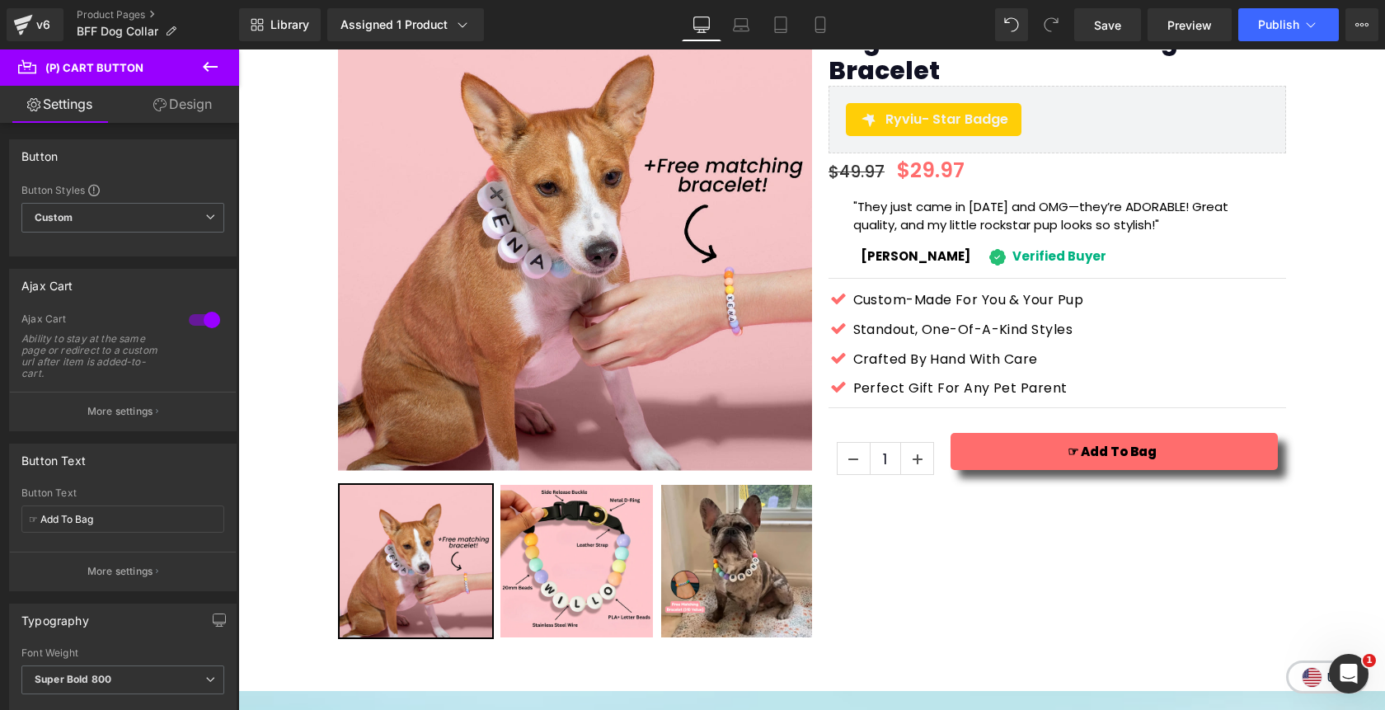
click at [189, 106] on link "Design" at bounding box center [183, 104] width 120 height 37
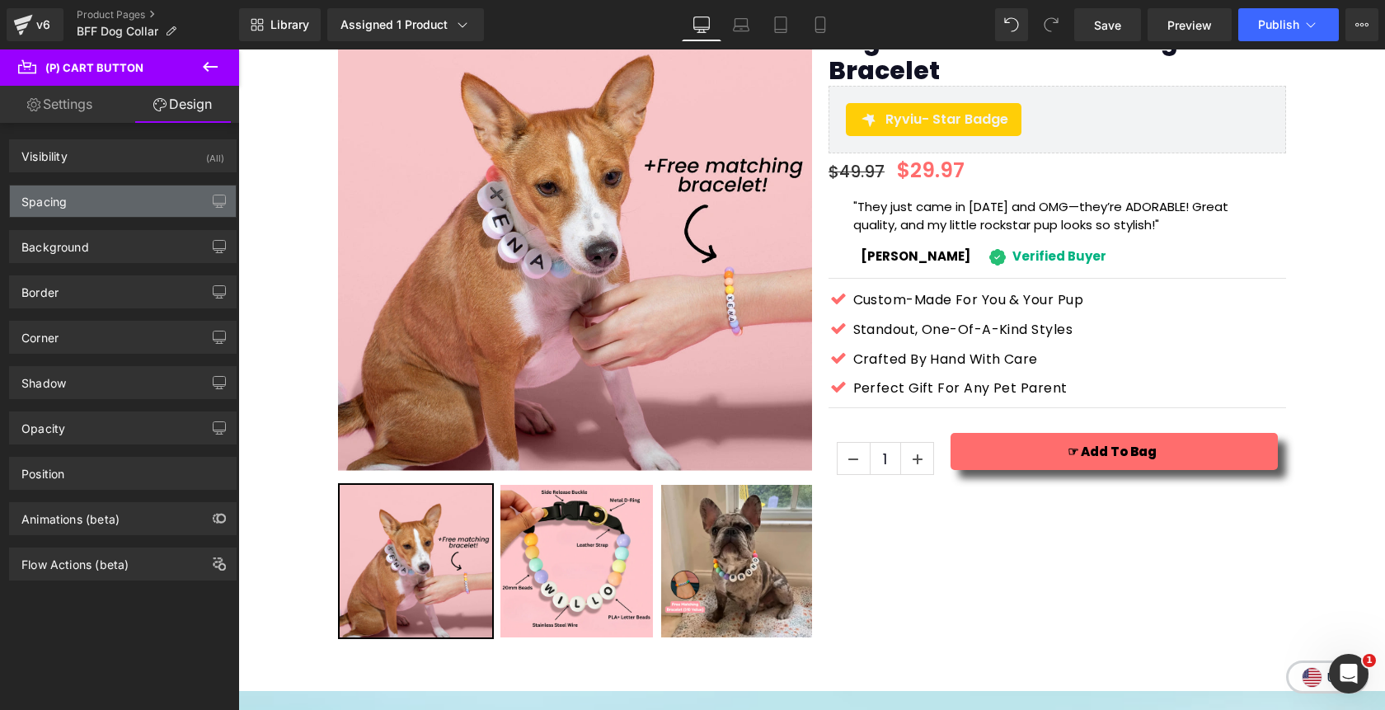
click at [120, 199] on div "Spacing" at bounding box center [123, 200] width 226 height 31
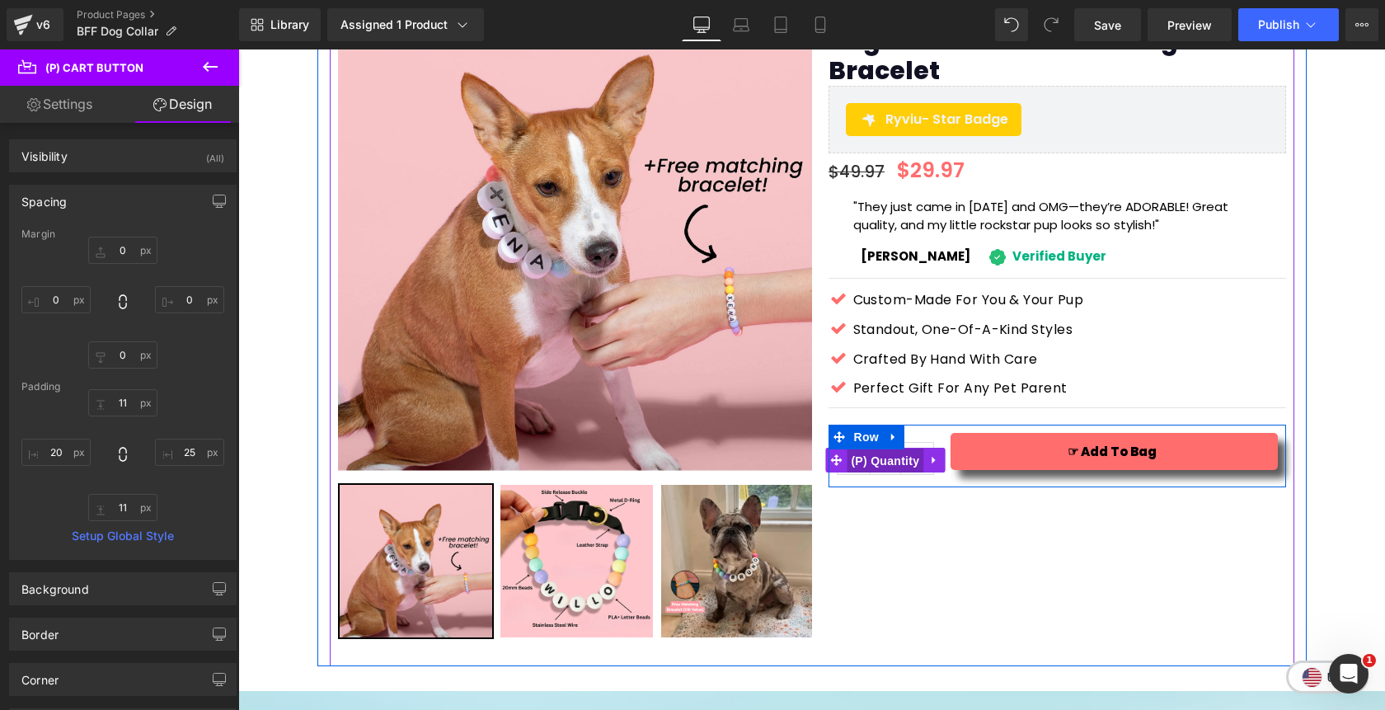
click at [893, 448] on span "(P) Quantity" at bounding box center [885, 460] width 77 height 25
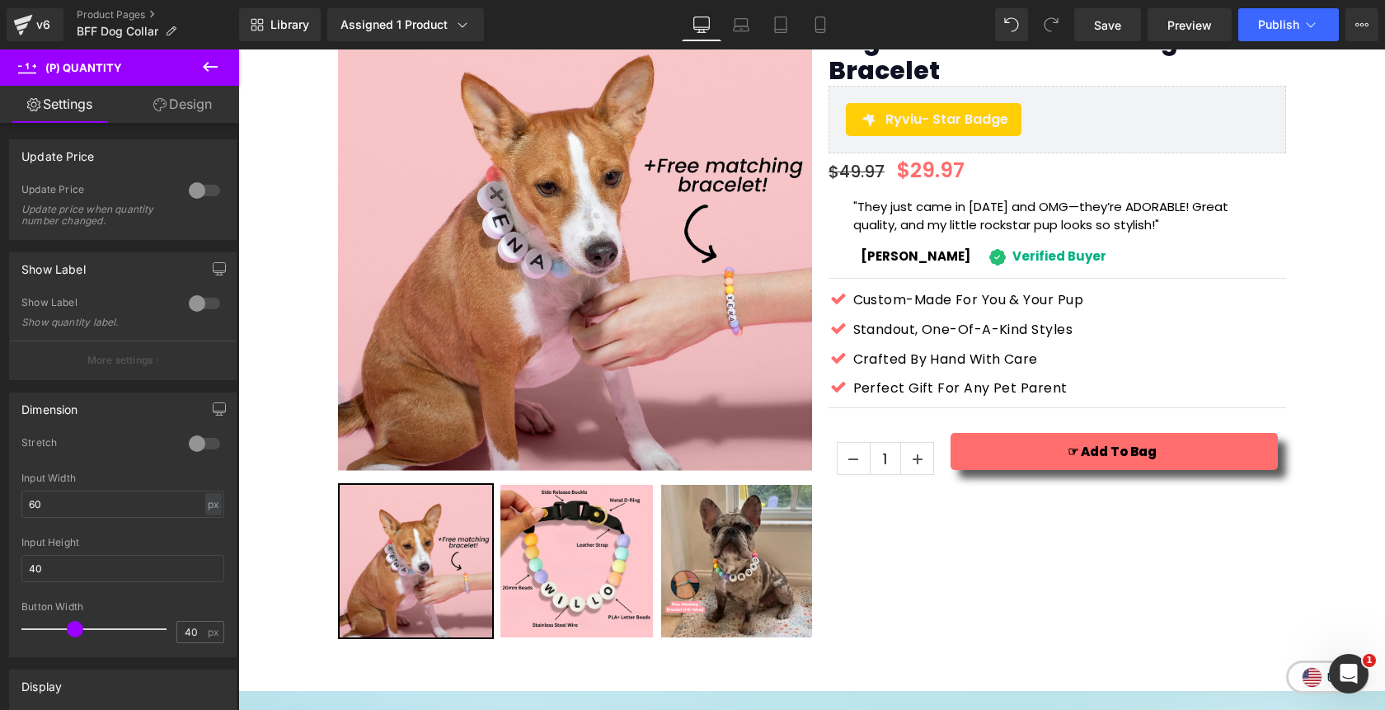
click at [194, 101] on link "Design" at bounding box center [183, 104] width 120 height 37
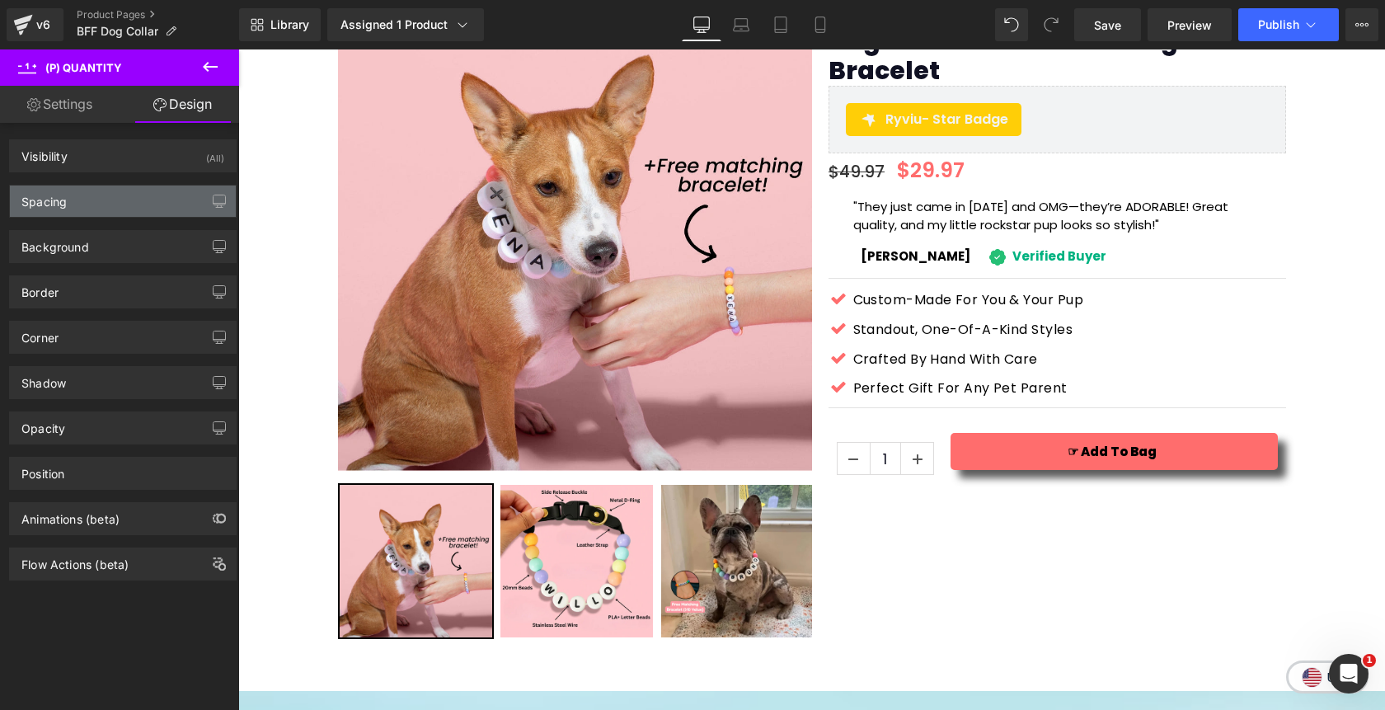
click at [122, 212] on div "Spacing" at bounding box center [123, 200] width 226 height 31
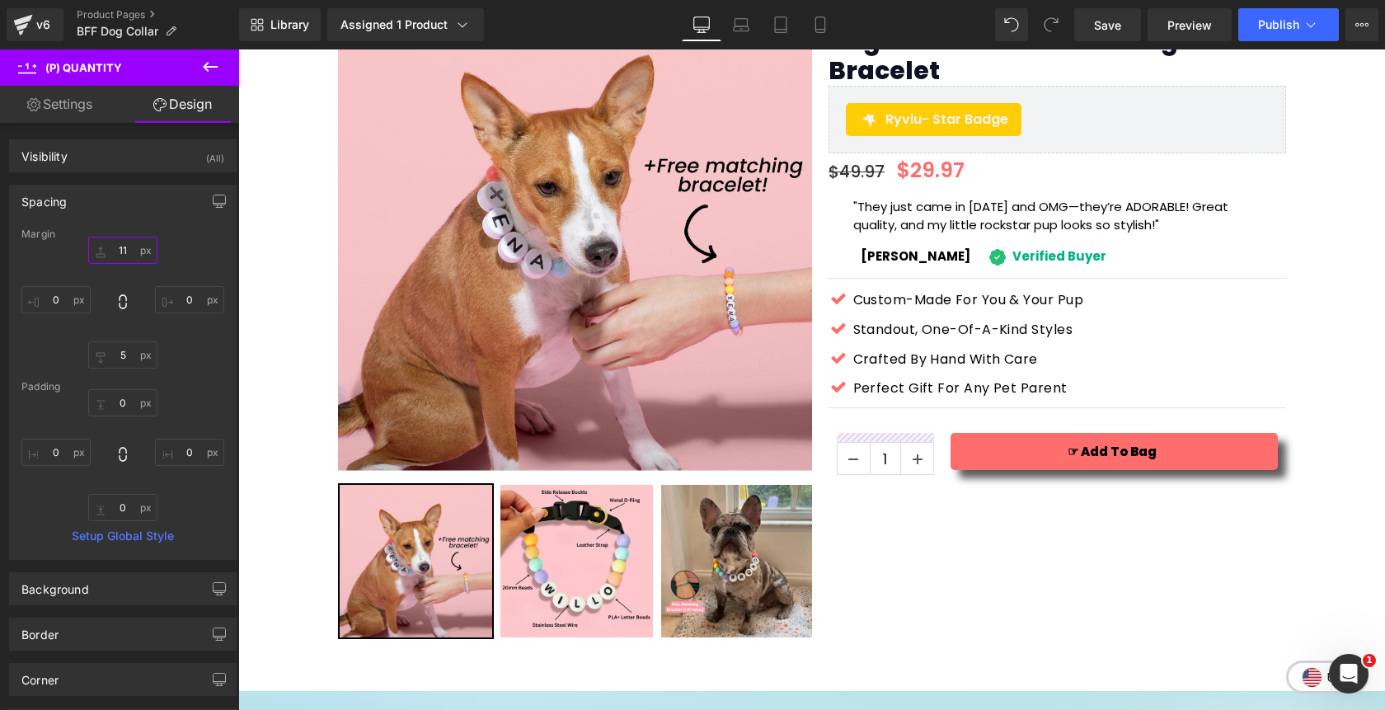
click at [124, 252] on input "11" at bounding box center [122, 250] width 69 height 27
type input "5"
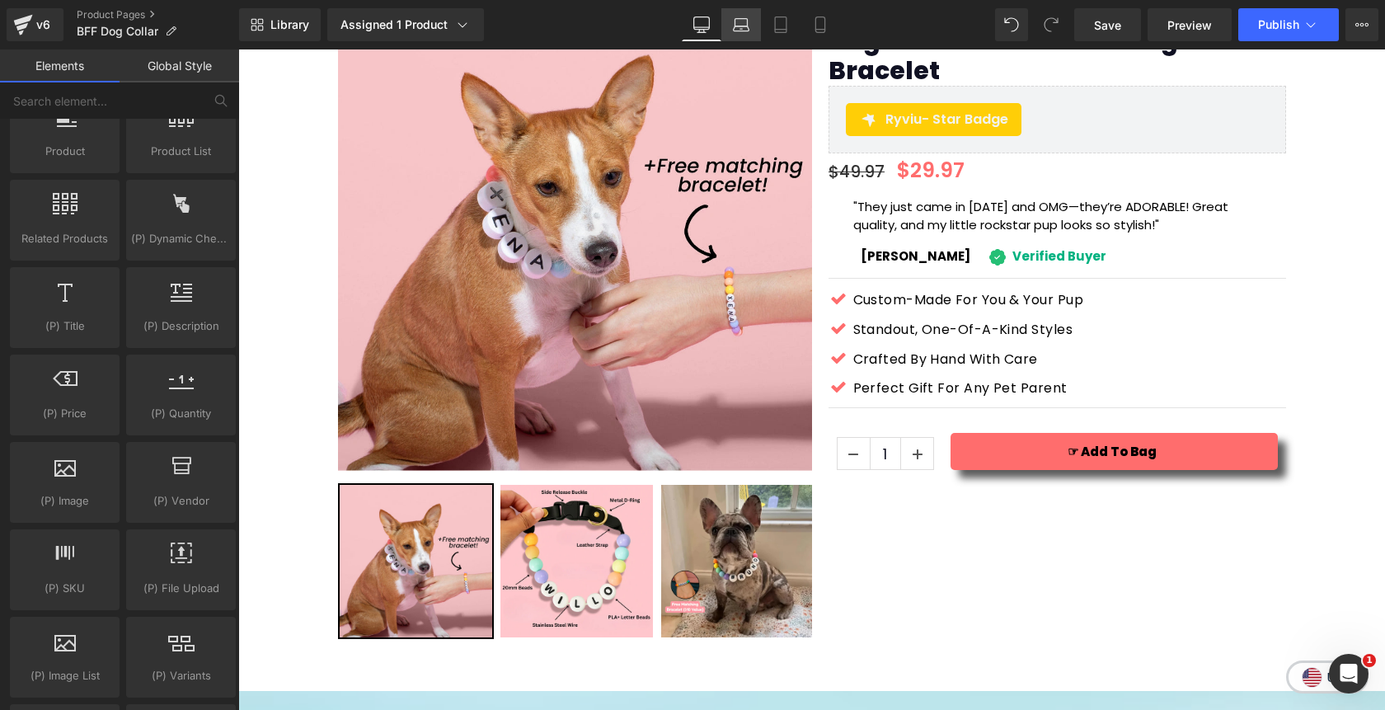
click at [743, 31] on icon at bounding box center [742, 28] width 16 height 5
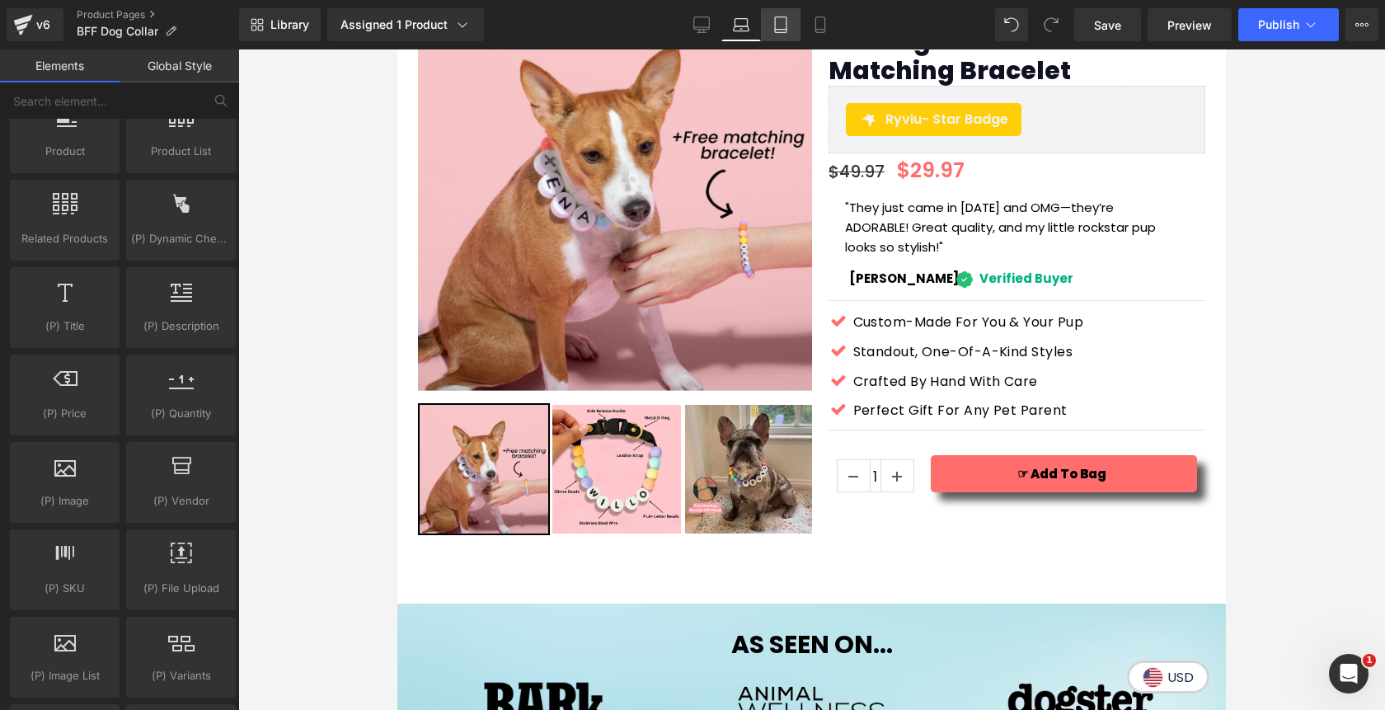
click at [778, 31] on icon at bounding box center [780, 24] width 16 height 16
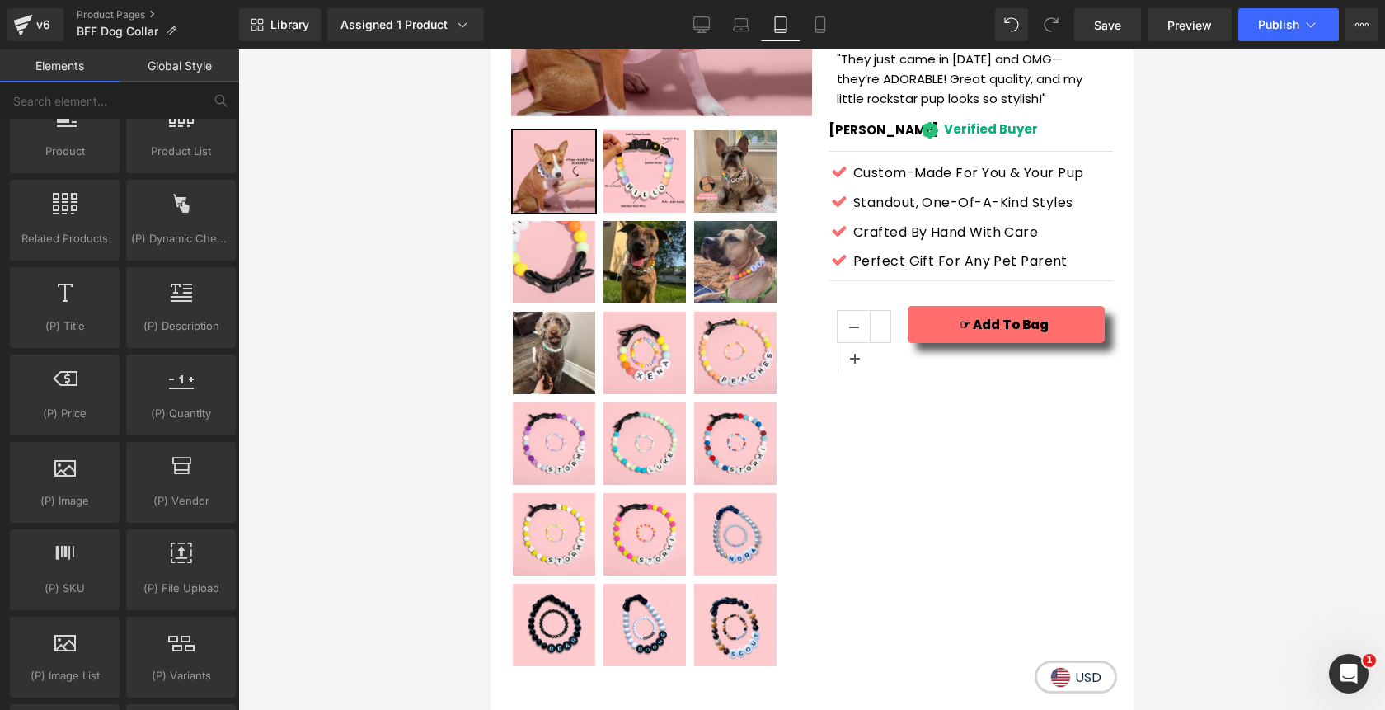
scroll to position [373, 0]
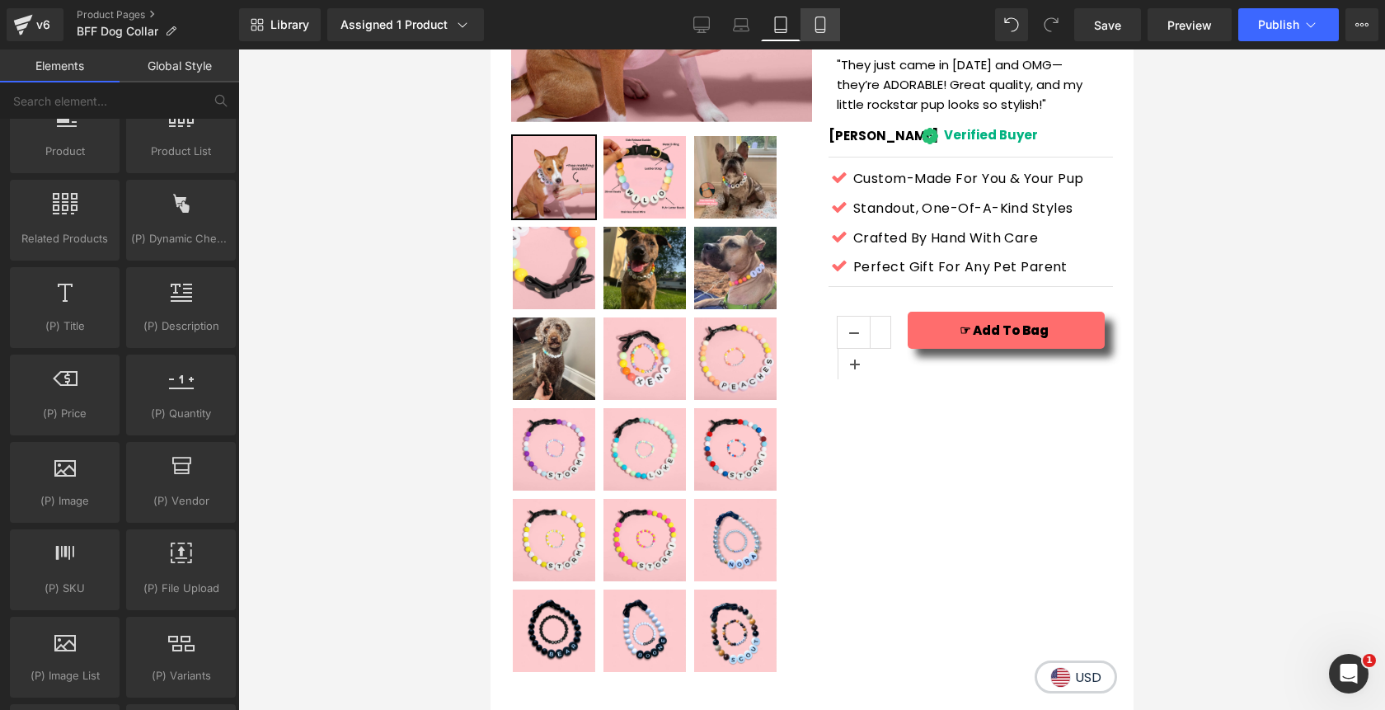
click at [820, 30] on icon at bounding box center [820, 24] width 16 height 16
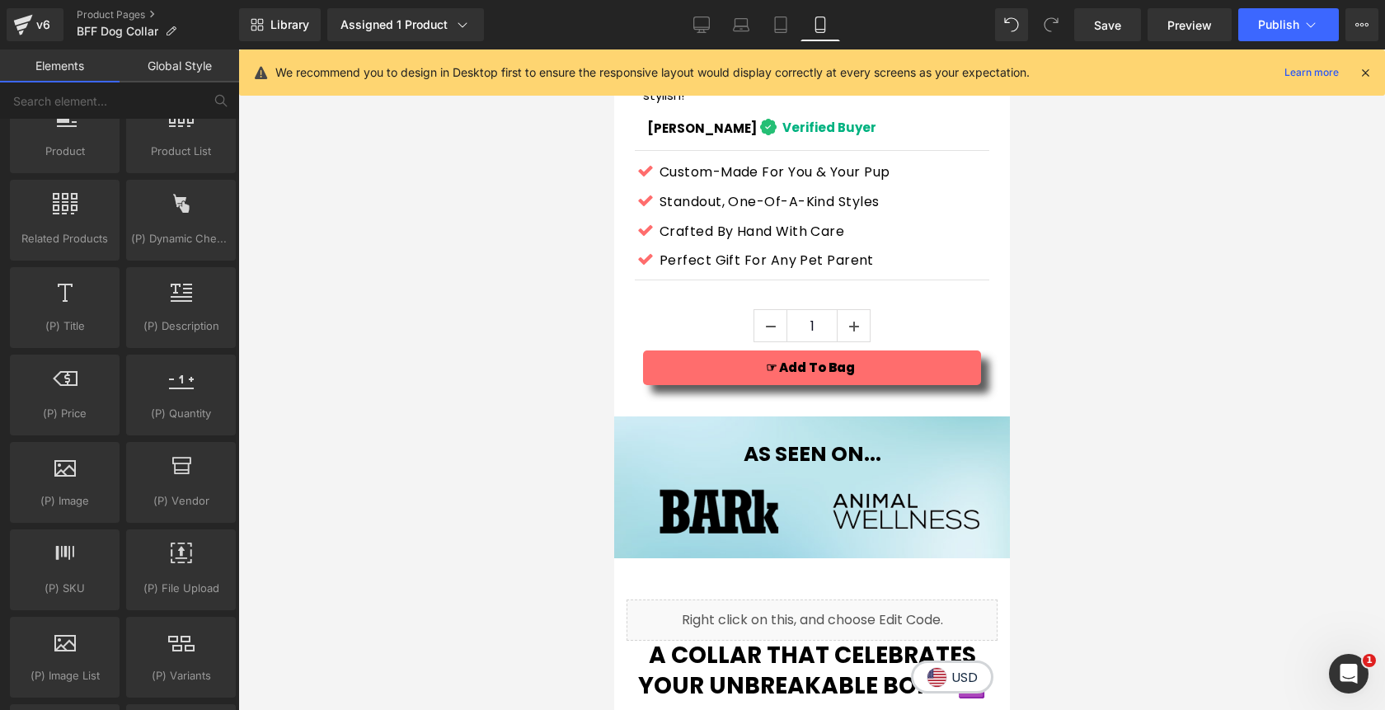
scroll to position [773, 0]
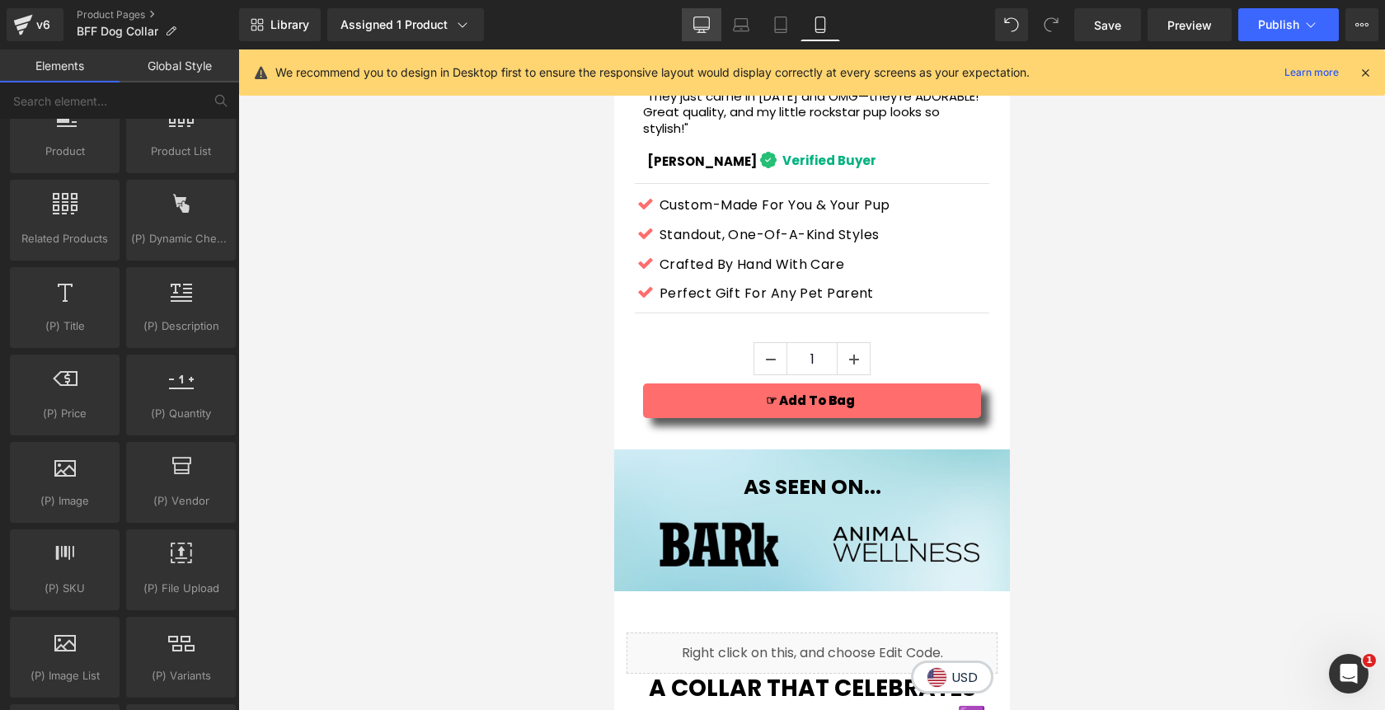
click at [700, 22] on icon at bounding box center [701, 24] width 16 height 16
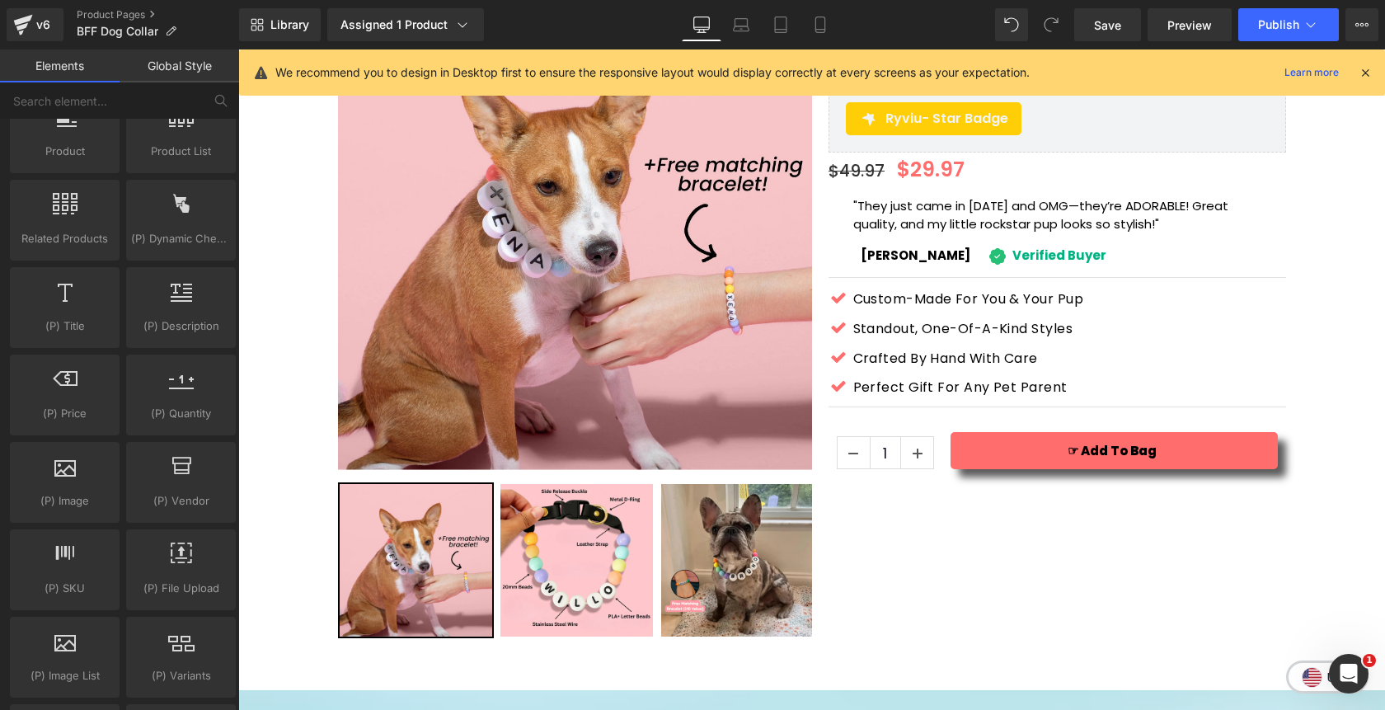
scroll to position [152, 0]
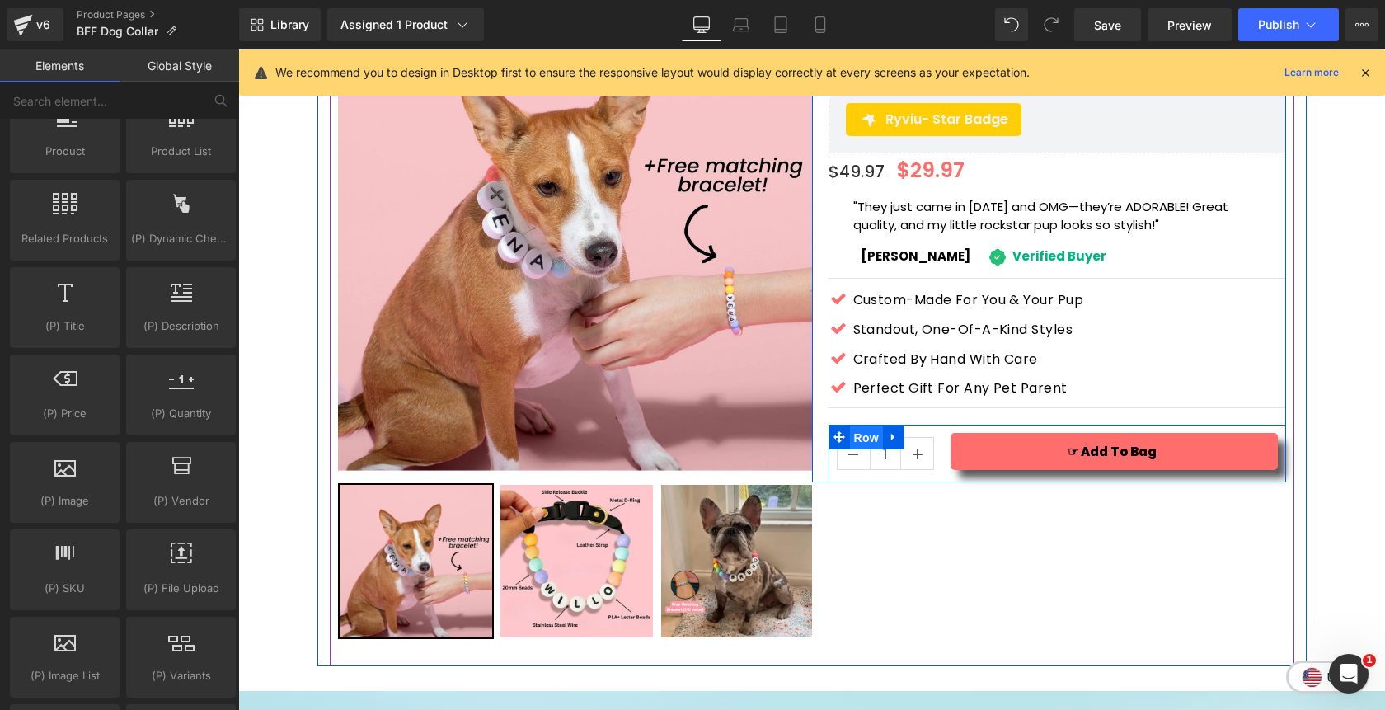
click at [867, 425] on span "Row" at bounding box center [866, 437] width 33 height 25
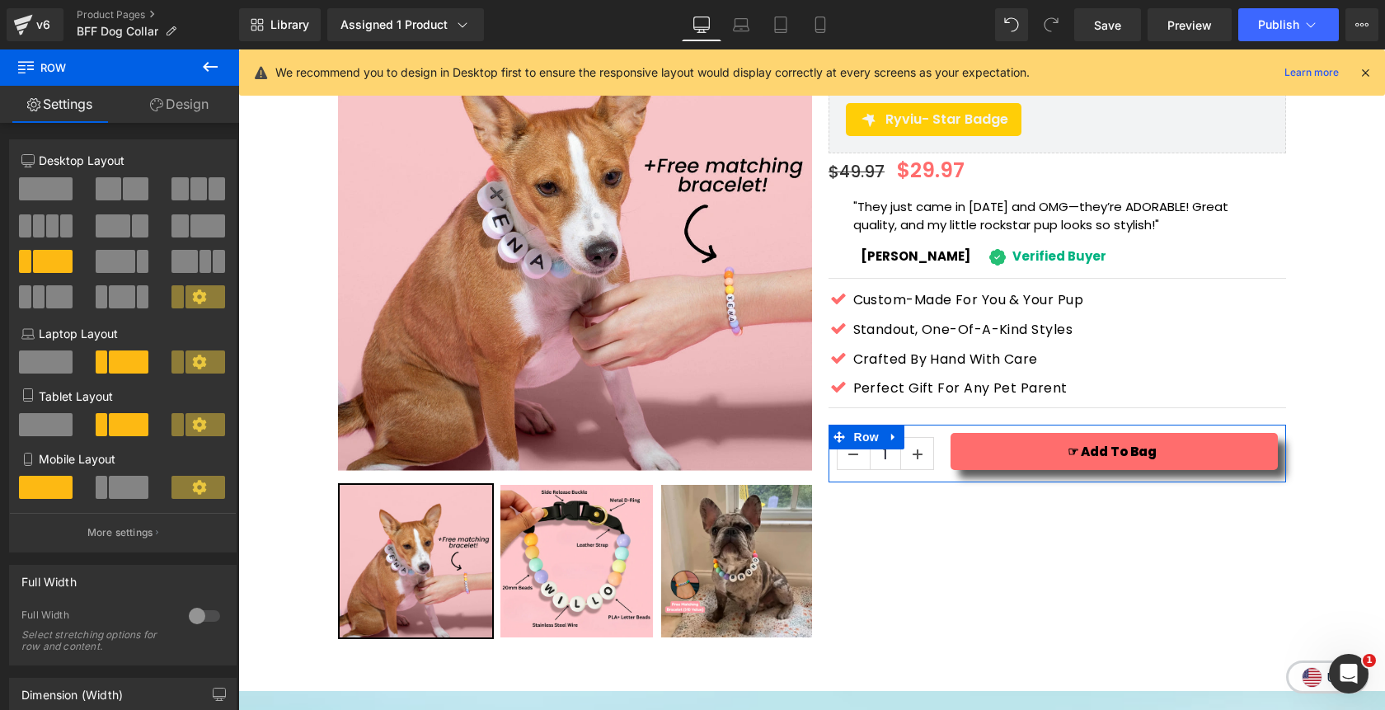
click at [179, 110] on link "Design" at bounding box center [180, 104] width 120 height 37
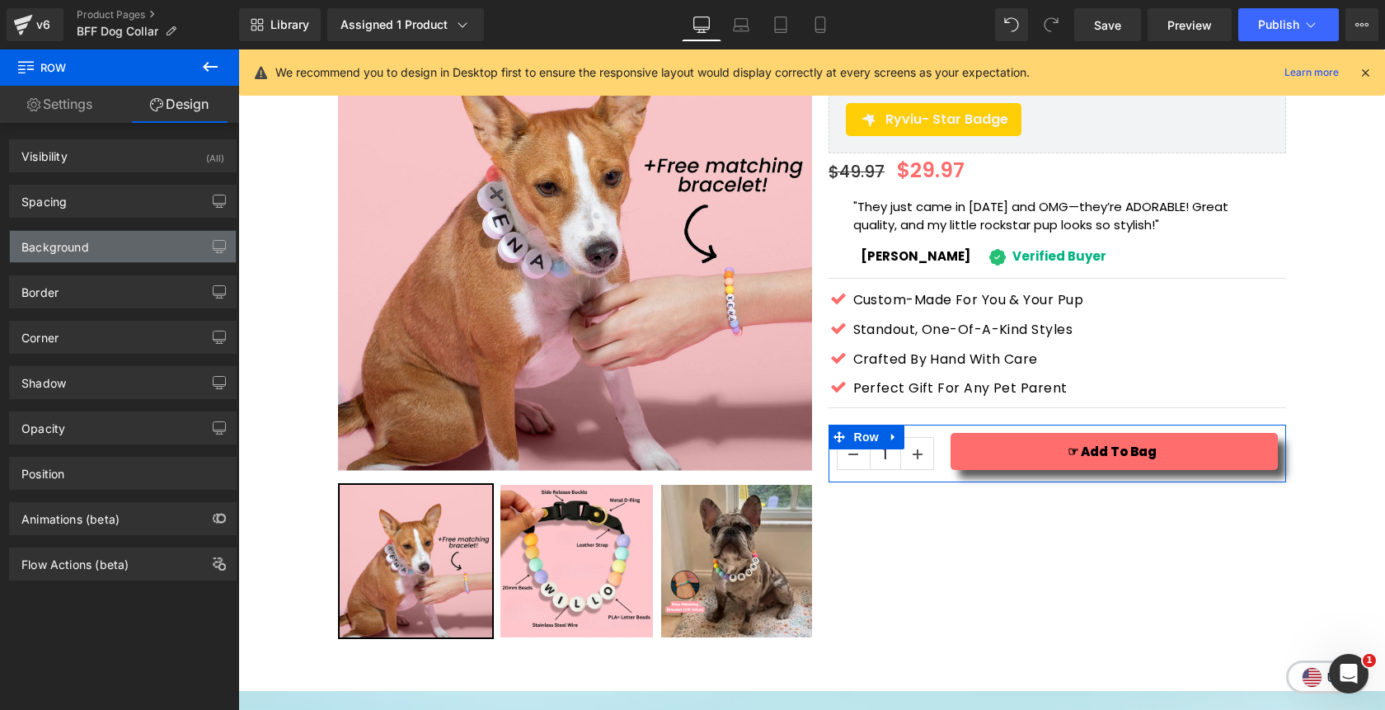
click at [108, 242] on div "Background" at bounding box center [123, 246] width 226 height 31
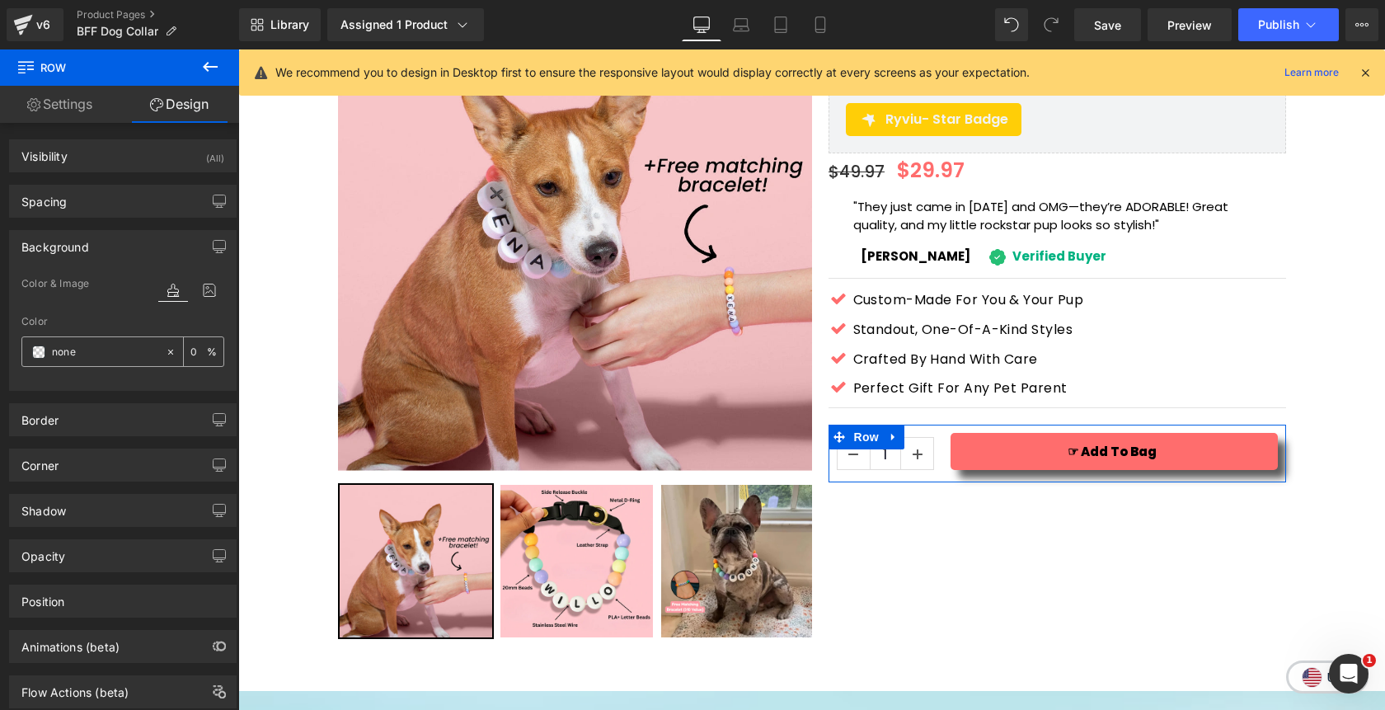
click at [114, 349] on input "none" at bounding box center [105, 352] width 106 height 18
type input "f3f3f3"
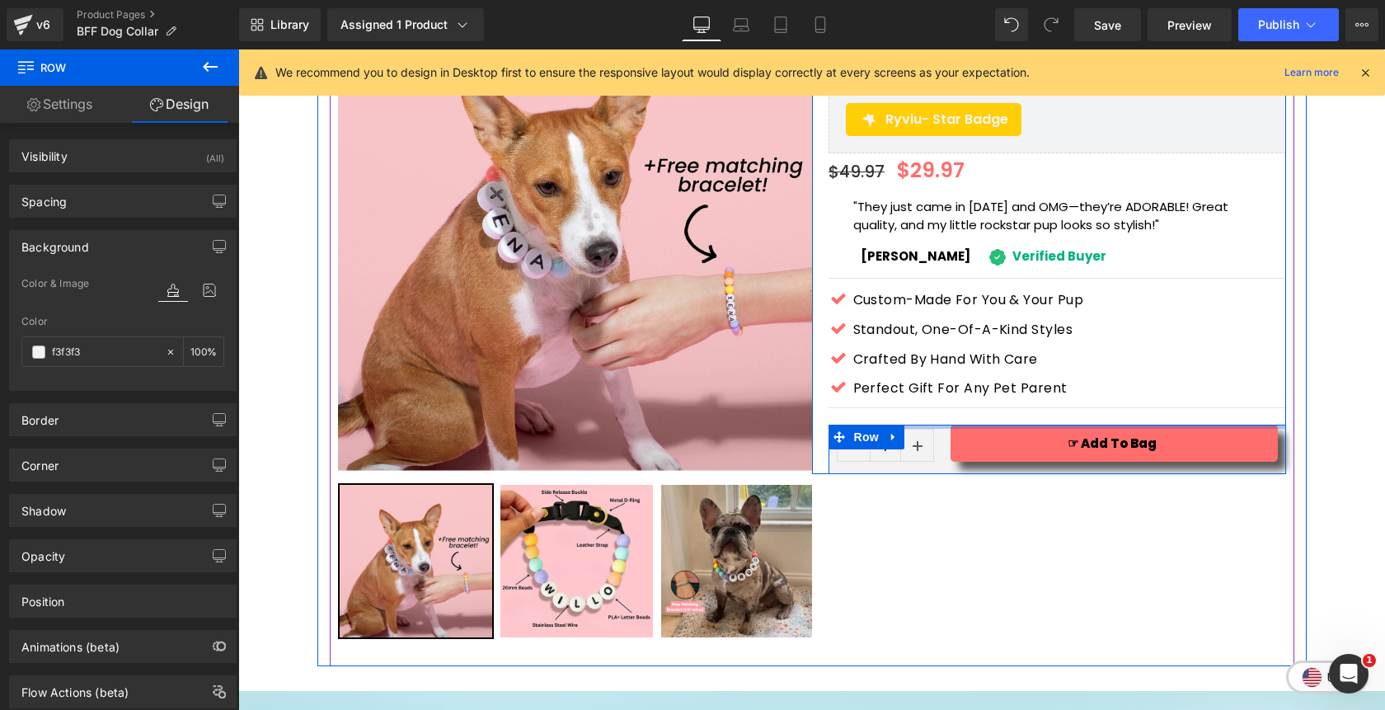
drag, startPoint x: 1112, startPoint y: 399, endPoint x: 1108, endPoint y: 387, distance: 12.3
click at [1108, 387] on div "Matchie™ Custom BFF Dog Collar + Free Matching Bracelet (P) Title Ryviu - Star …" at bounding box center [1056, 235] width 457 height 477
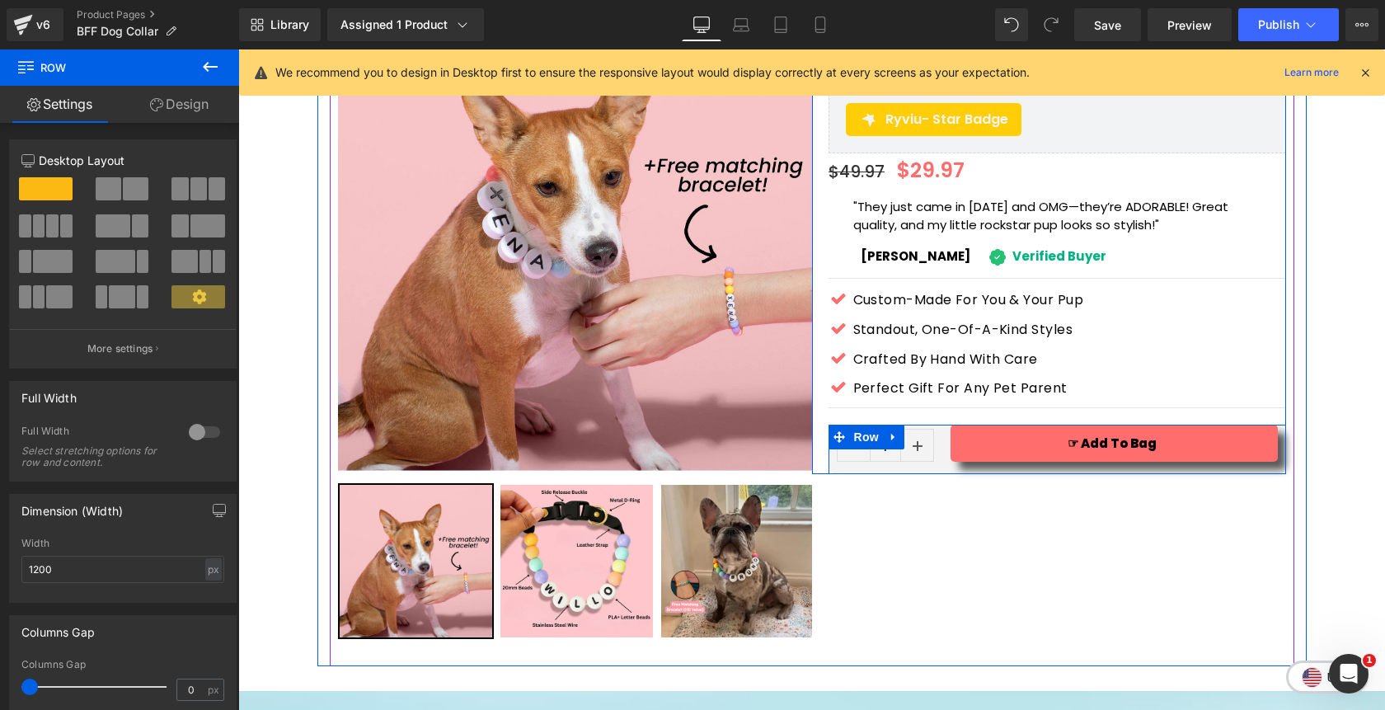
drag, startPoint x: 1106, startPoint y: 443, endPoint x: 1103, endPoint y: 435, distance: 8.9
click at [1103, 435] on div "Matchie™ Custom BFF Dog Collar + Free Matching Bracelet (P) Title Ryviu - Star …" at bounding box center [1049, 235] width 474 height 477
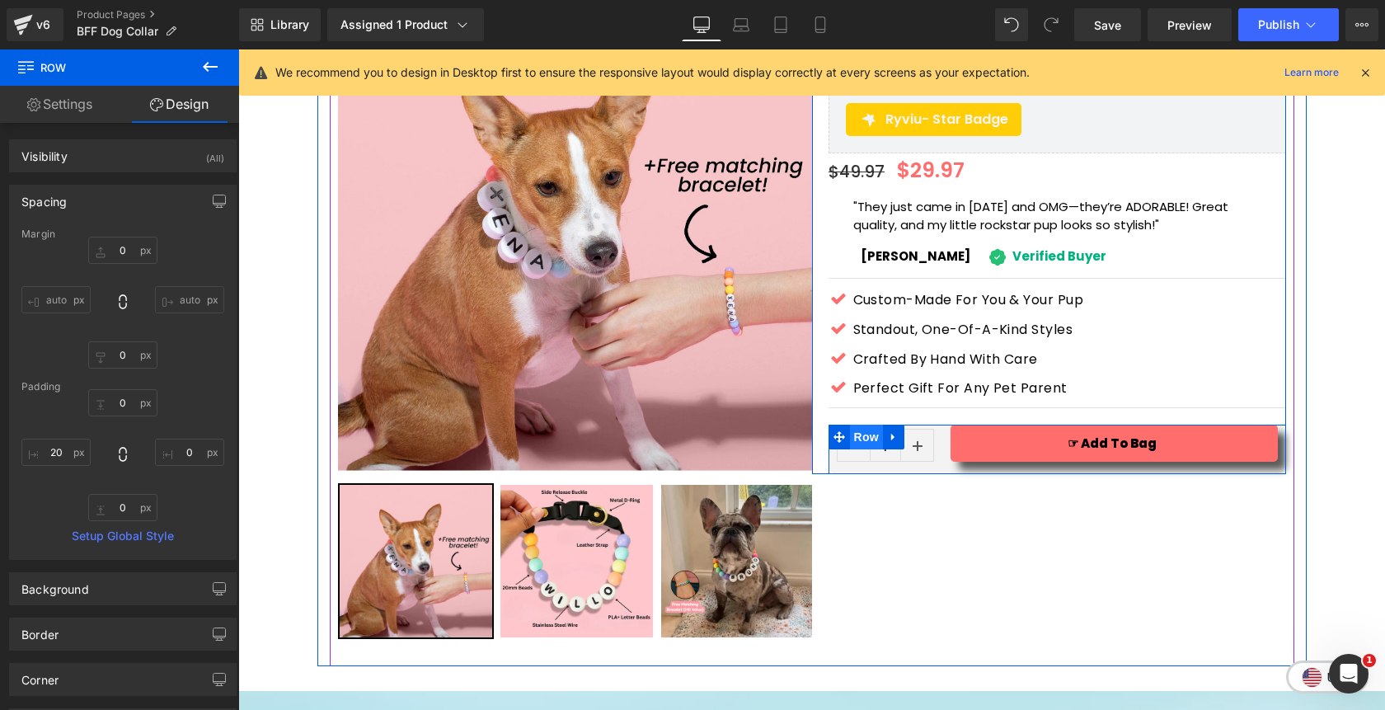
click at [870, 424] on span "Row" at bounding box center [866, 436] width 33 height 25
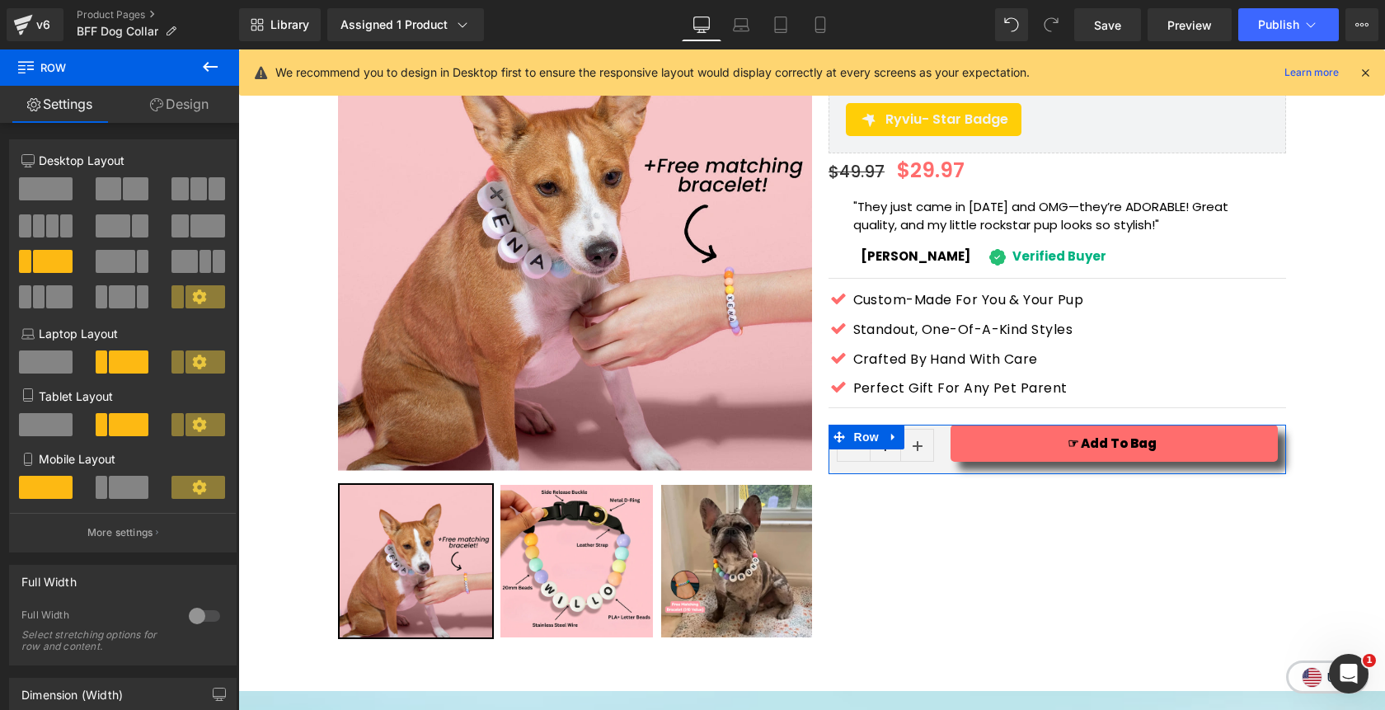
click at [195, 114] on link "Design" at bounding box center [180, 104] width 120 height 37
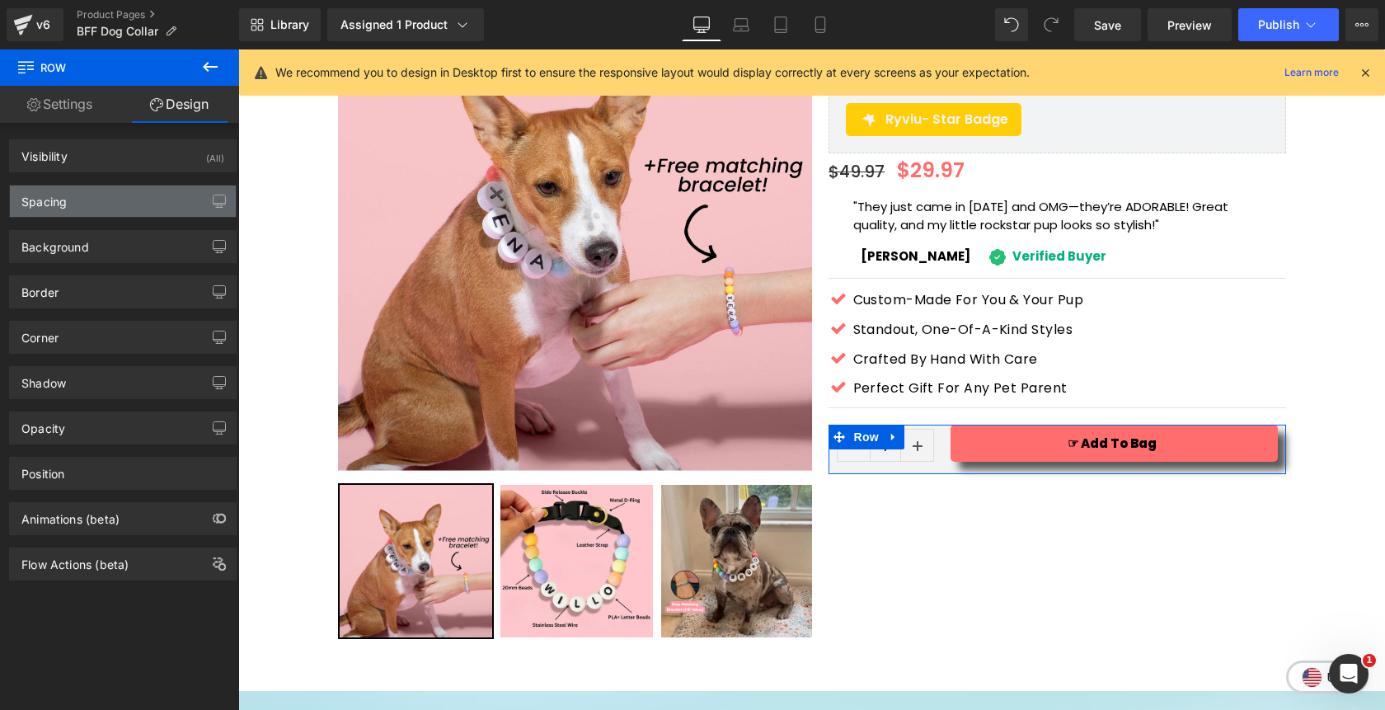
click at [135, 198] on div "Spacing" at bounding box center [123, 200] width 226 height 31
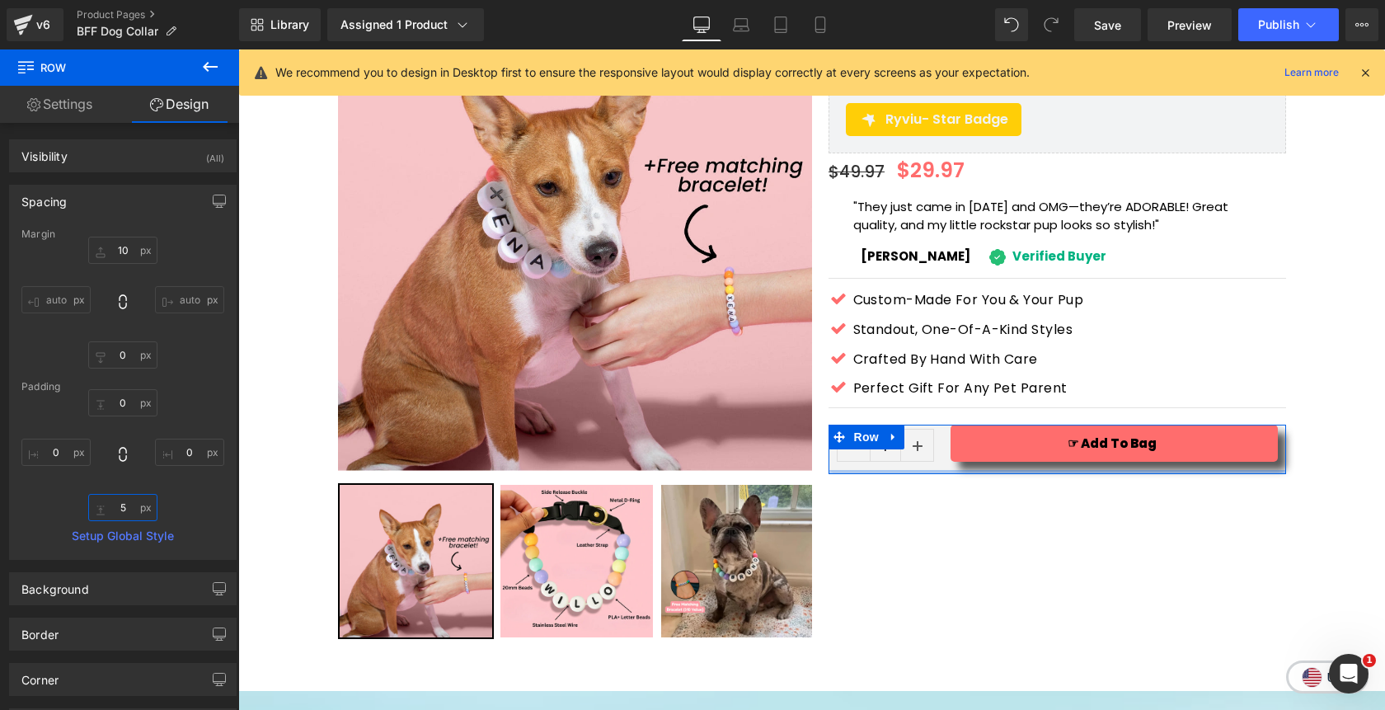
click at [125, 517] on input "text" at bounding box center [122, 507] width 69 height 27
type input "5"
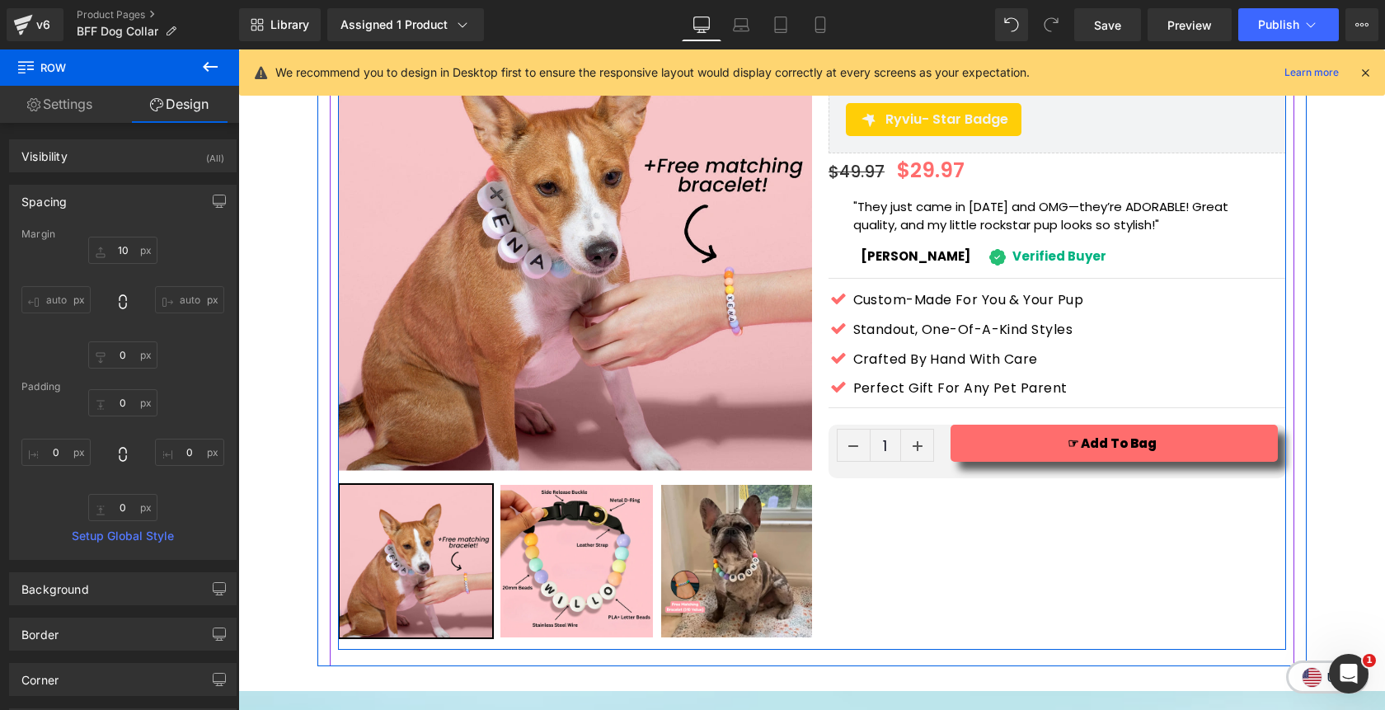
click at [1151, 476] on div "Sale Off (P) Image" at bounding box center [812, 323] width 948 height 653
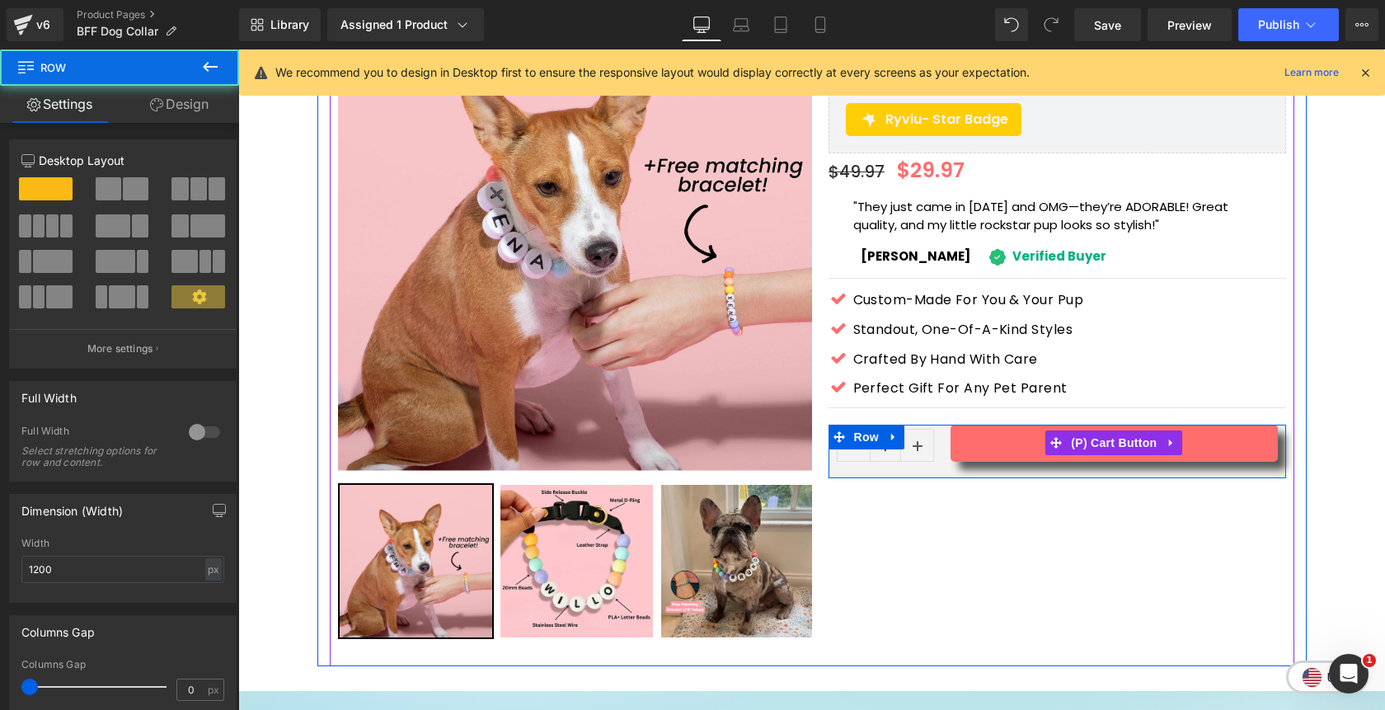
drag, startPoint x: 967, startPoint y: 447, endPoint x: 964, endPoint y: 420, distance: 27.3
click at [964, 420] on div "Matchie™ Custom BFF Dog Collar + Free Matching Bracelet (P) Title Ryviu - Star …" at bounding box center [1049, 237] width 474 height 481
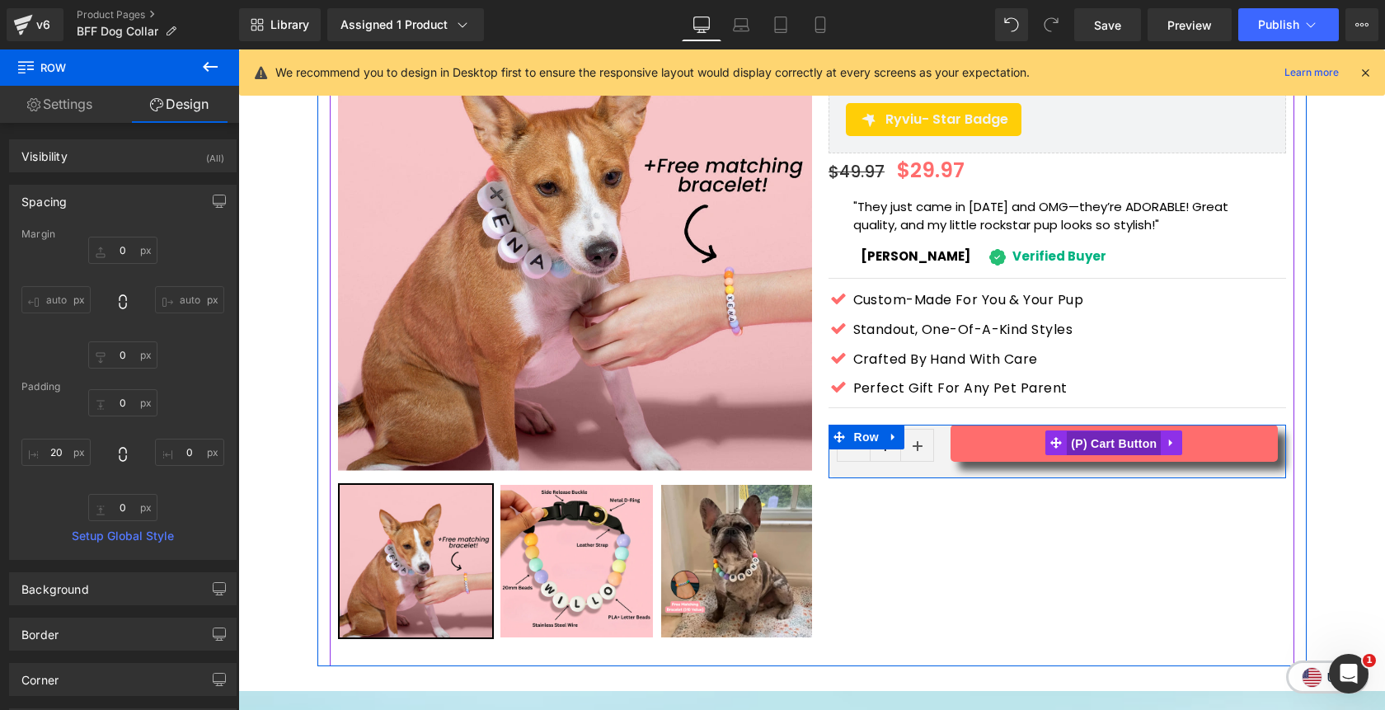
click at [1100, 431] on span "(P) Cart Button" at bounding box center [1114, 443] width 94 height 25
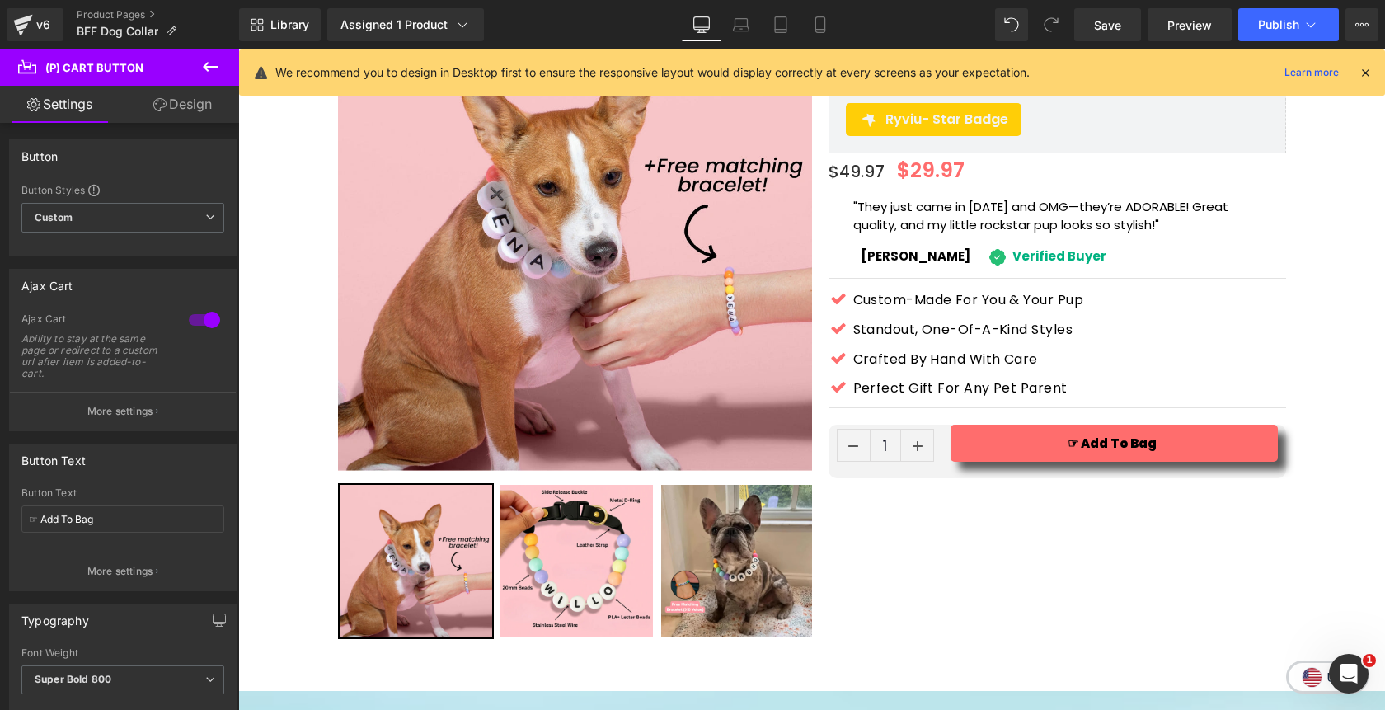
click at [200, 110] on link "Design" at bounding box center [183, 104] width 120 height 37
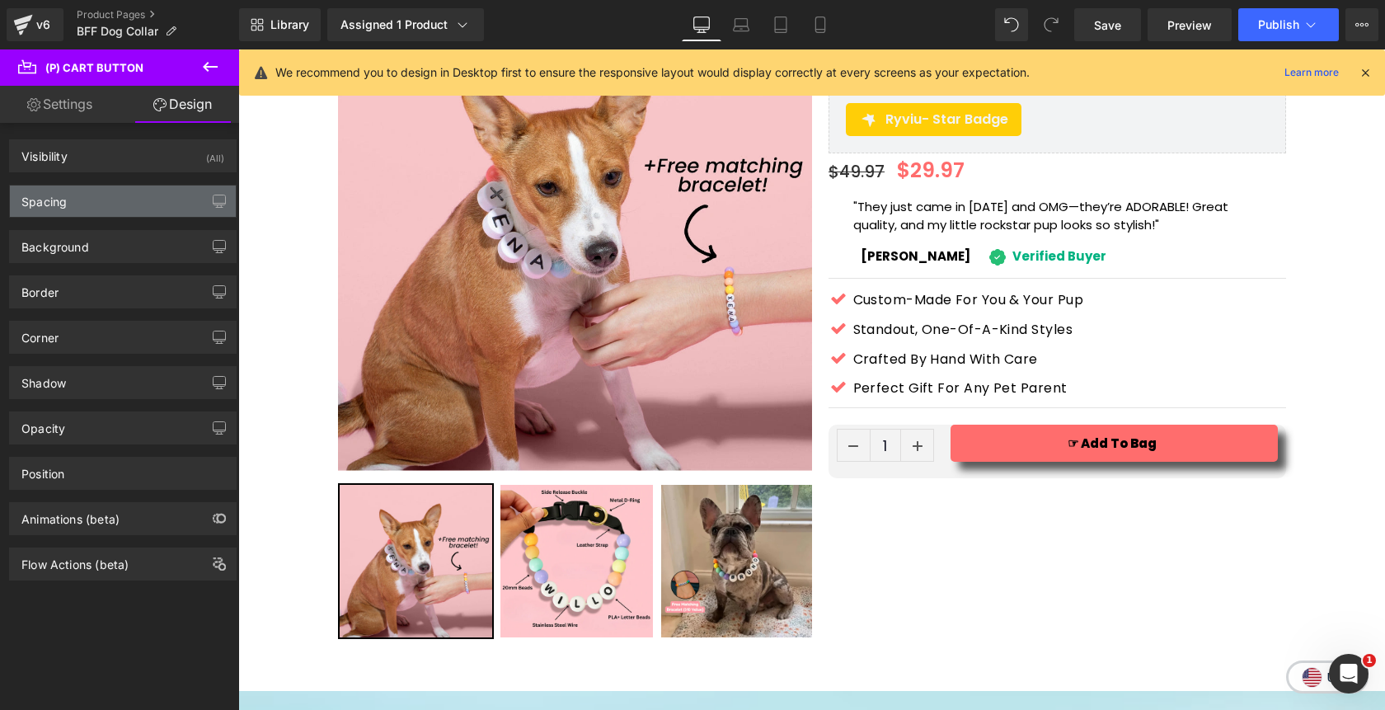
click at [143, 198] on div "Spacing" at bounding box center [123, 200] width 226 height 31
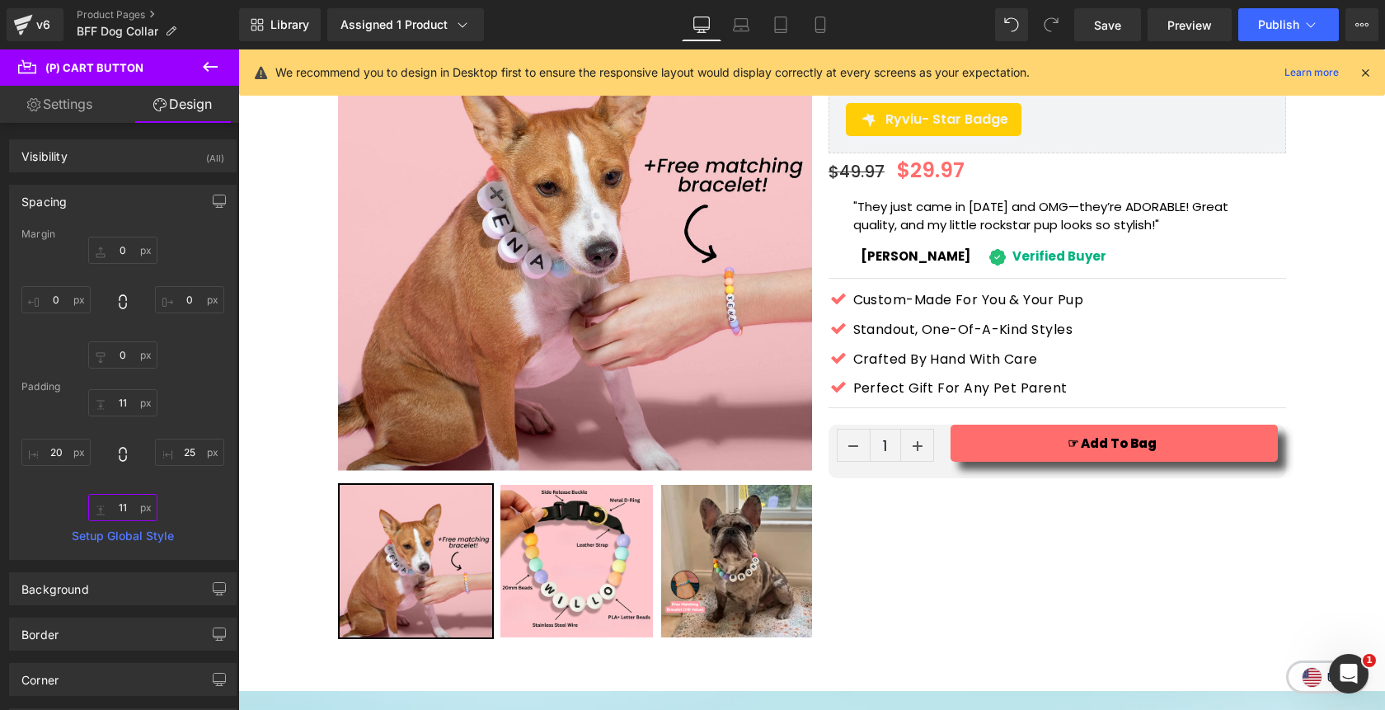
click at [129, 505] on input "11" at bounding box center [122, 507] width 69 height 27
click at [120, 508] on input "11" at bounding box center [122, 507] width 69 height 27
type input "11"
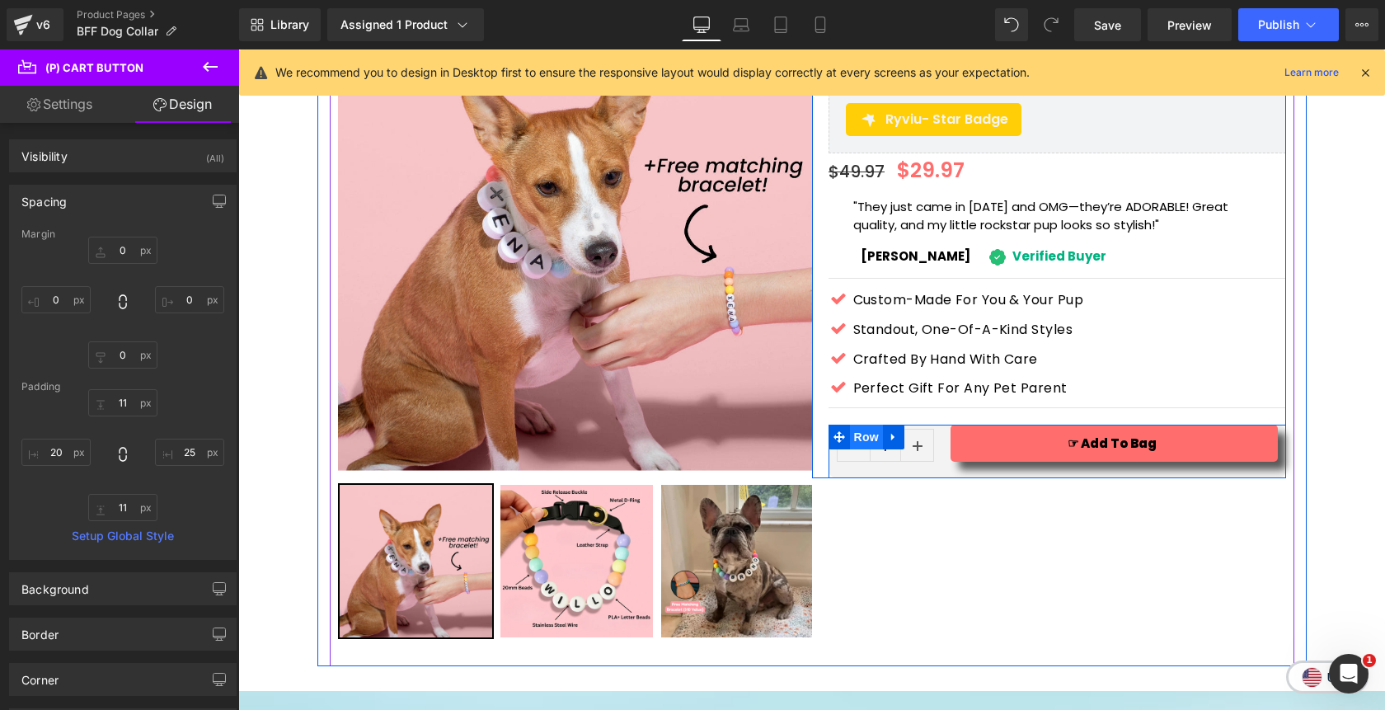
click at [866, 424] on span "Row" at bounding box center [866, 436] width 33 height 25
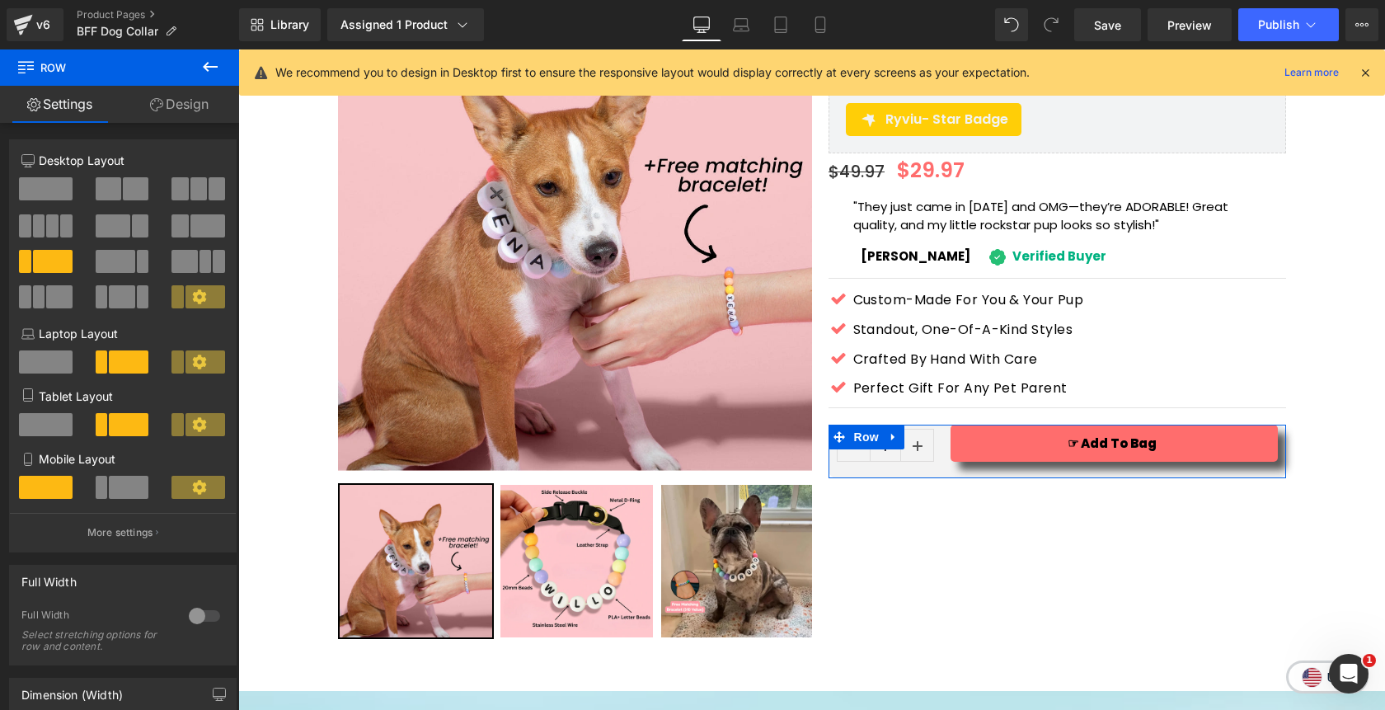
click at [180, 111] on link "Design" at bounding box center [180, 104] width 120 height 37
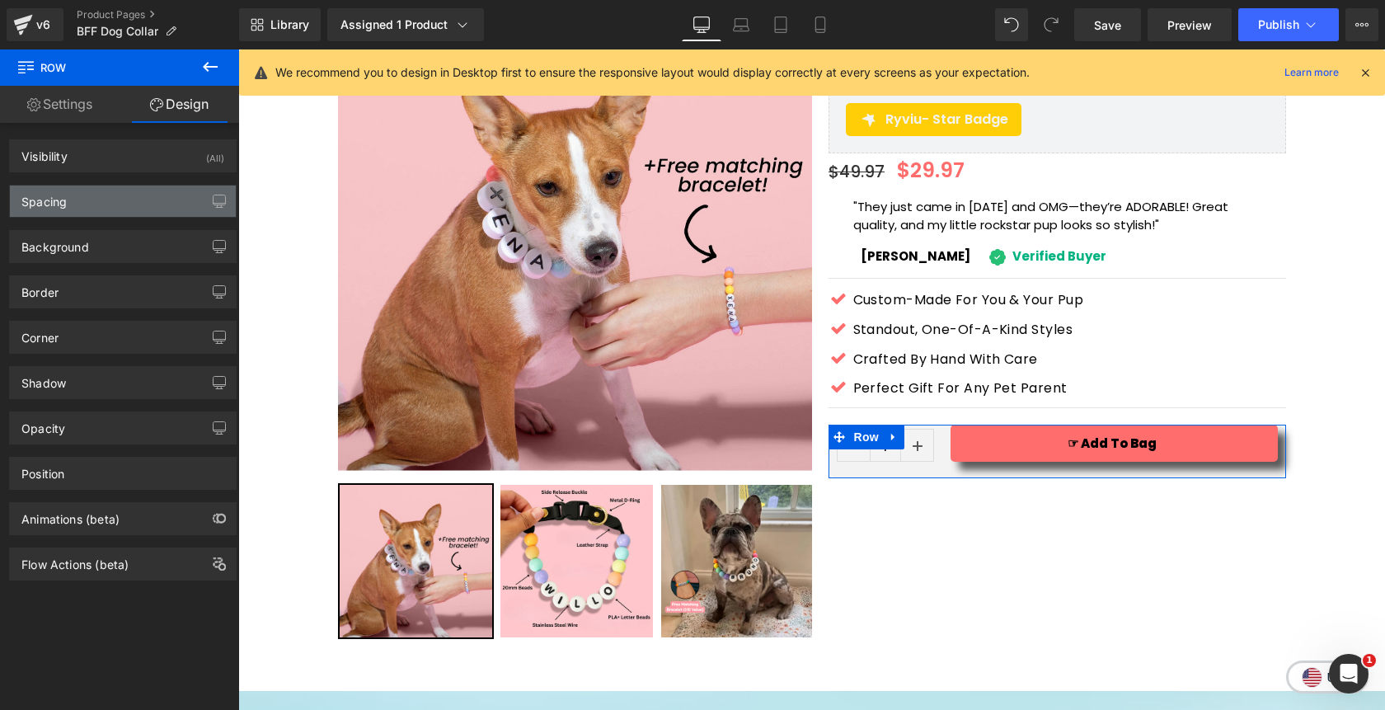
click at [135, 198] on div "Spacing" at bounding box center [123, 200] width 226 height 31
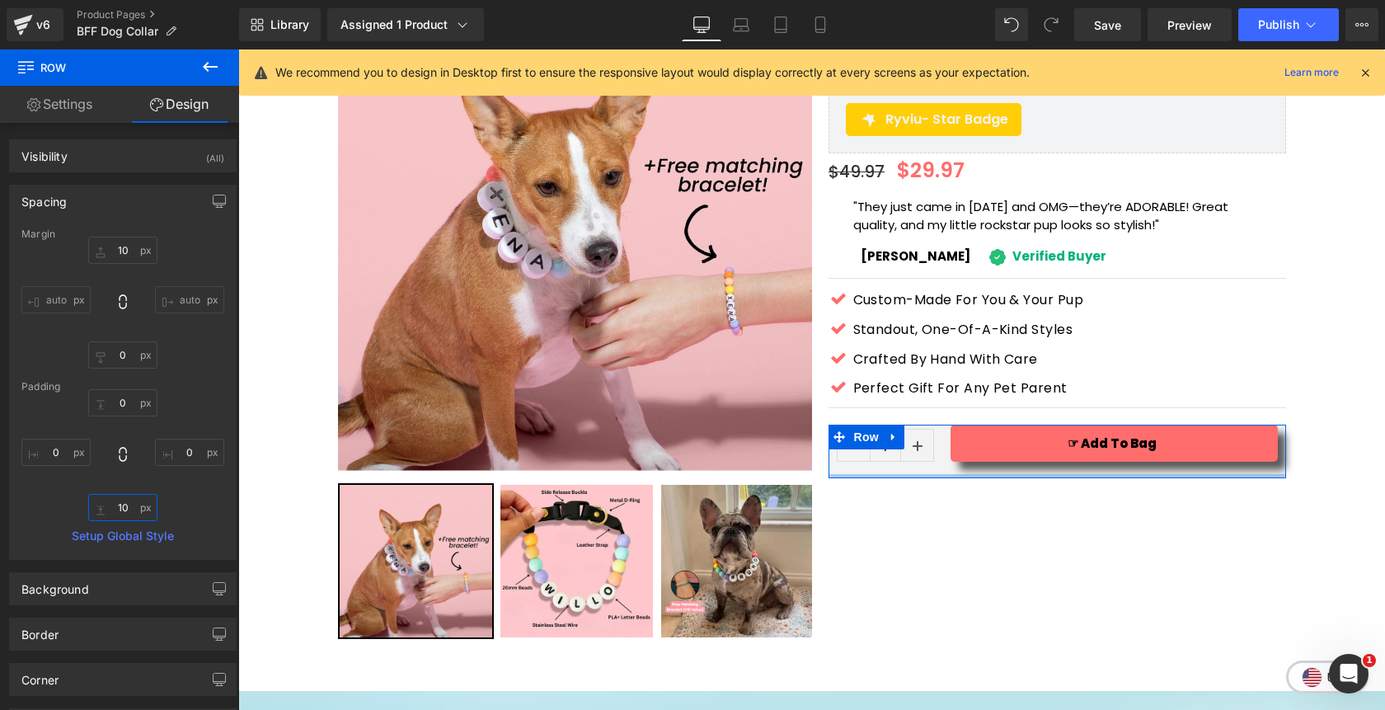
click at [132, 508] on input "10" at bounding box center [122, 507] width 69 height 27
click at [168, 500] on div "0 0 7 0" at bounding box center [122, 455] width 203 height 132
click at [119, 512] on input "7" at bounding box center [122, 507] width 69 height 27
type input "0"
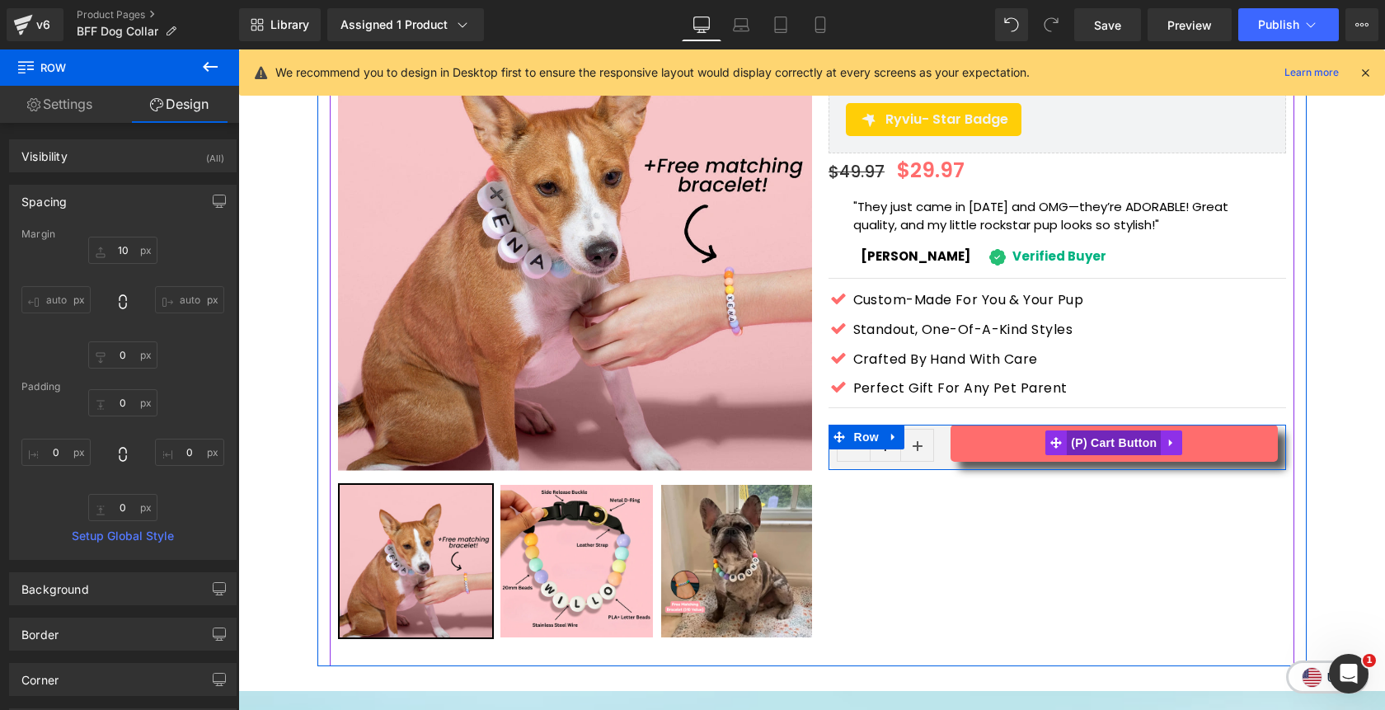
click at [1127, 430] on span "(P) Cart Button" at bounding box center [1114, 442] width 94 height 25
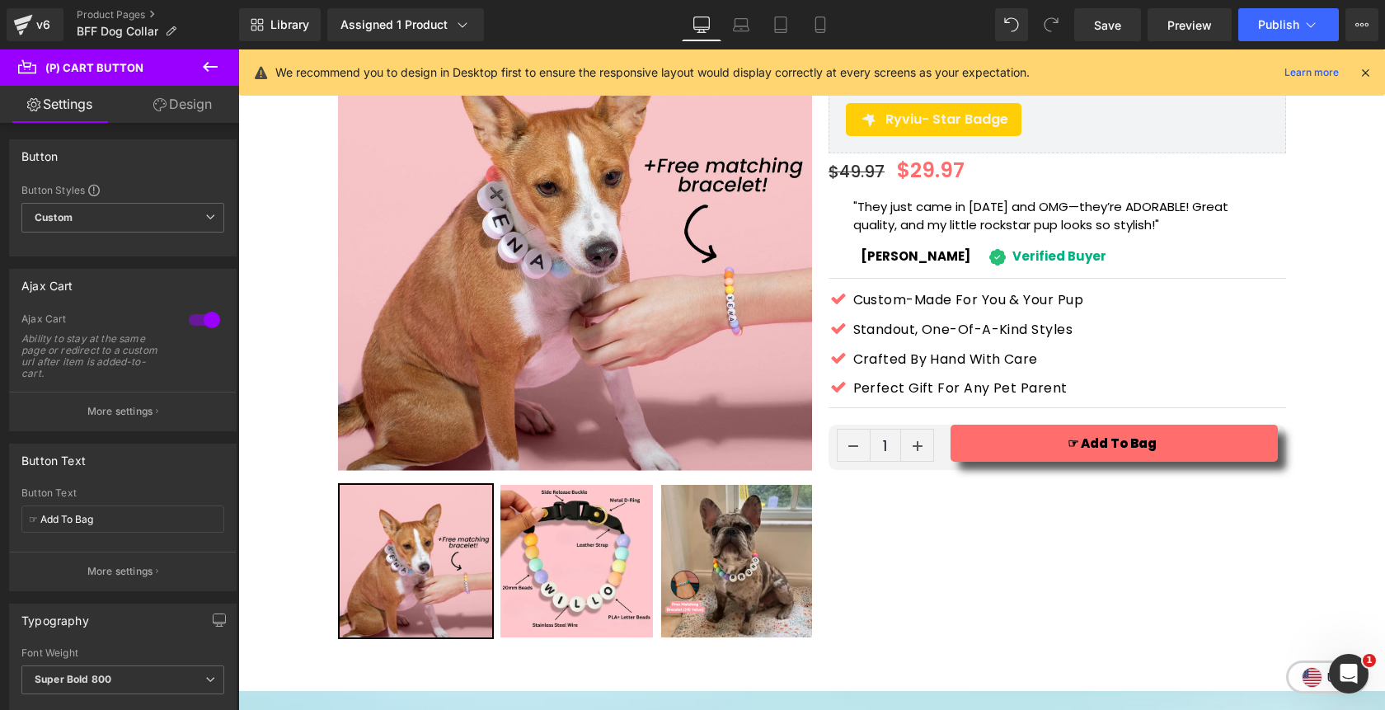
click at [185, 111] on link "Design" at bounding box center [183, 104] width 120 height 37
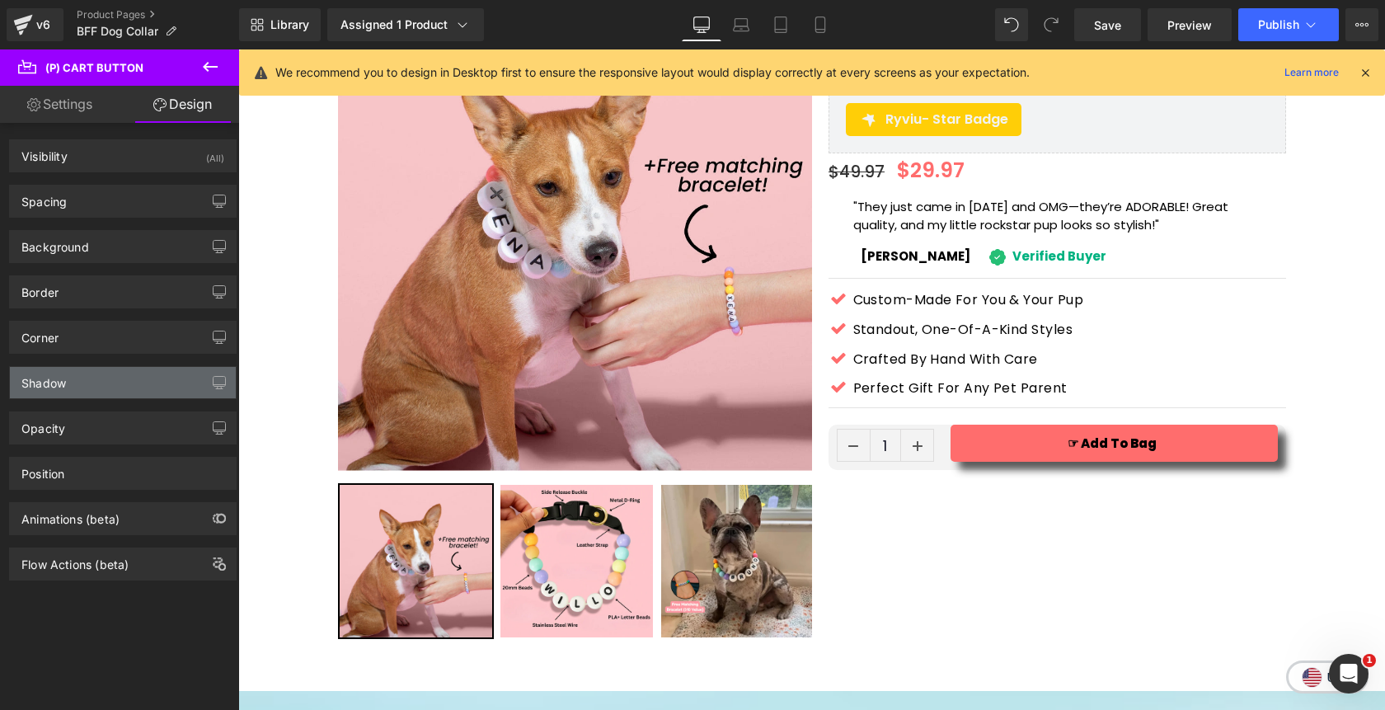
click at [87, 377] on div "Shadow" at bounding box center [123, 382] width 226 height 31
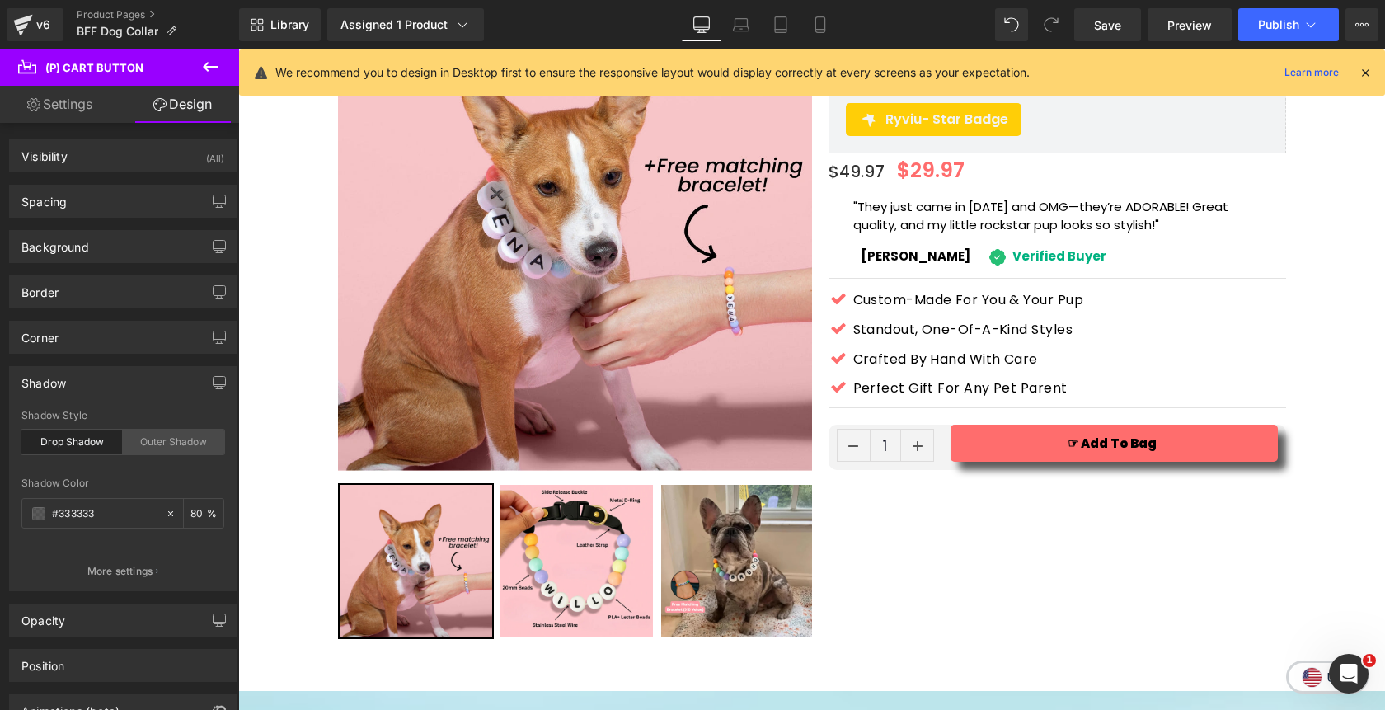
click at [154, 443] on div "Outer Shadow" at bounding box center [173, 441] width 101 height 25
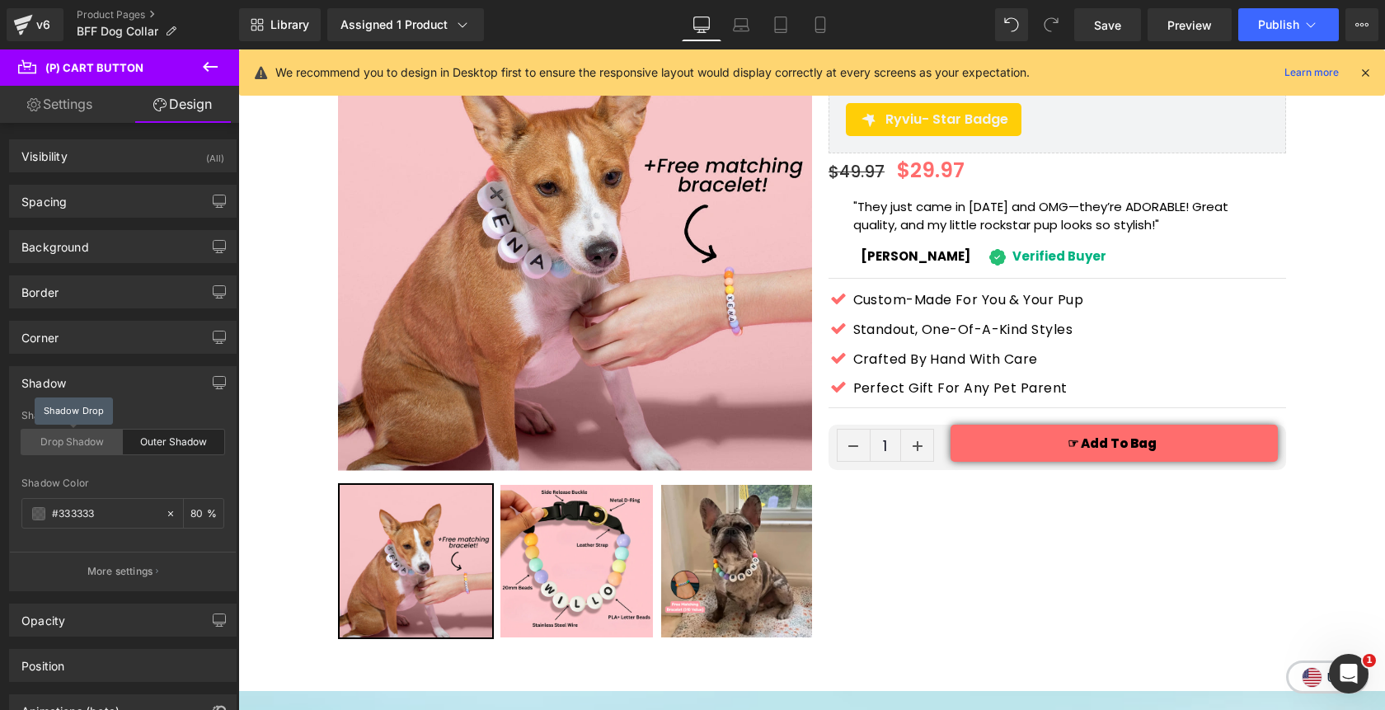
click at [81, 443] on div "Drop Shadow" at bounding box center [71, 441] width 101 height 25
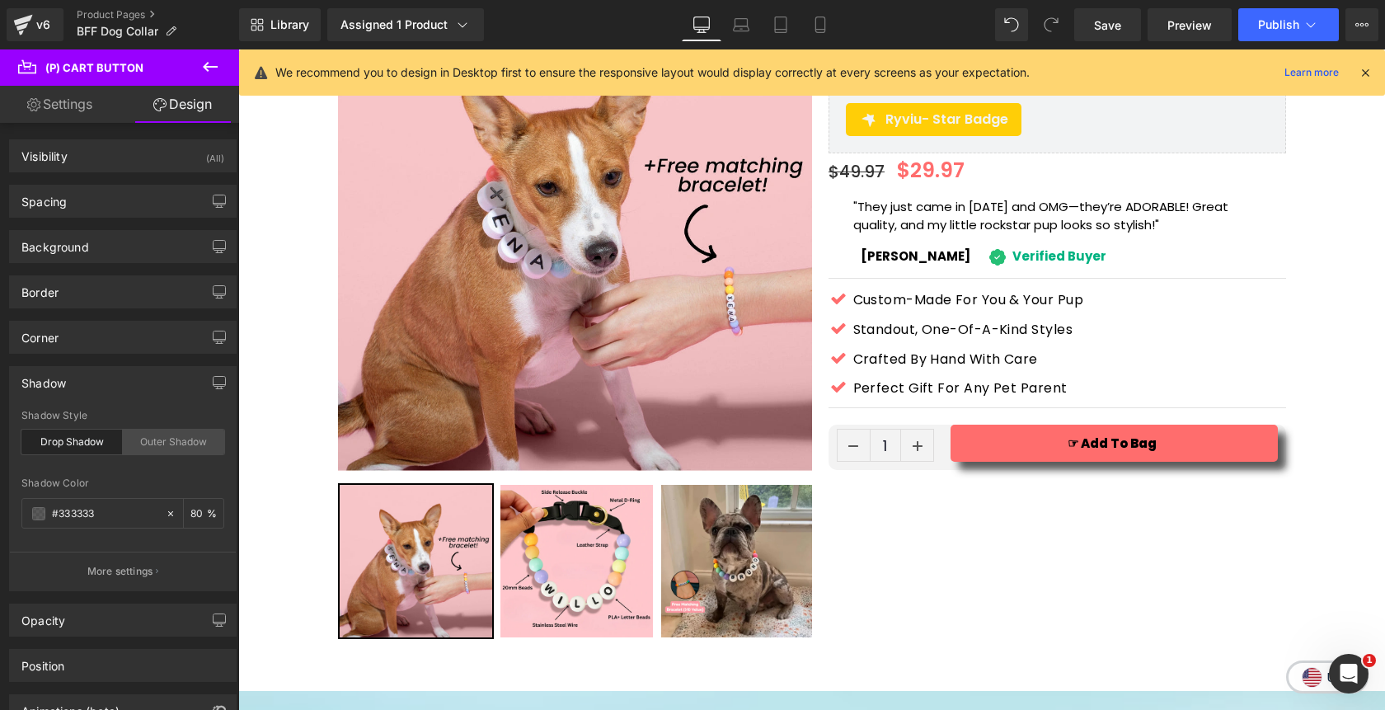
click at [158, 439] on div "Outer Shadow" at bounding box center [173, 441] width 101 height 25
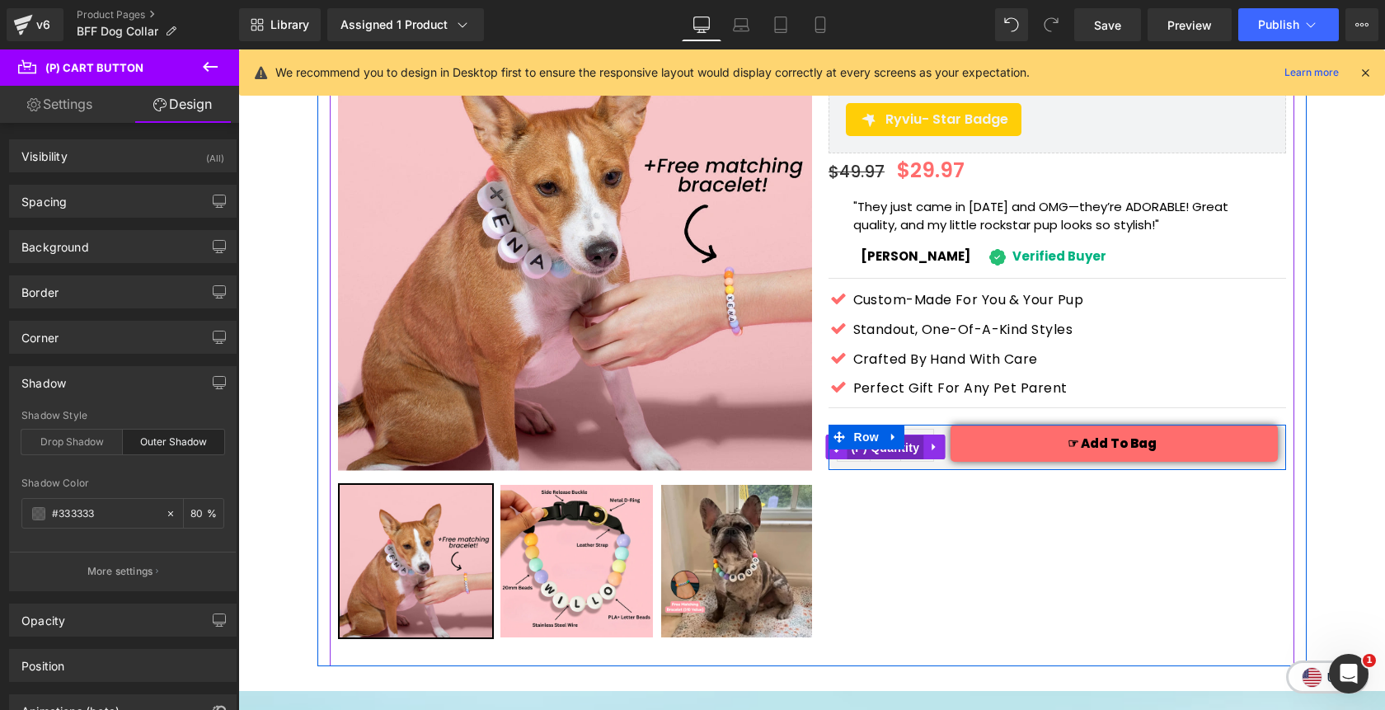
click at [881, 435] on span "(P) Quantity" at bounding box center [885, 447] width 77 height 25
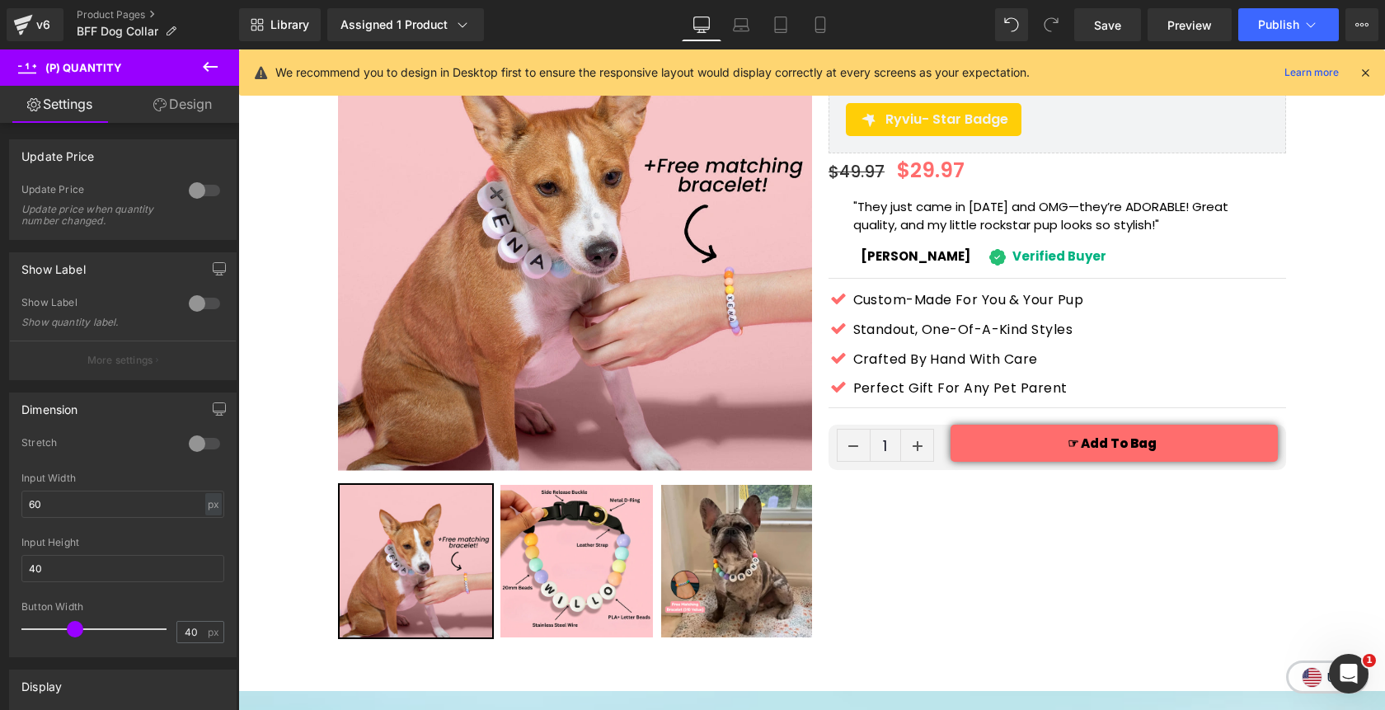
click at [179, 112] on link "Design" at bounding box center [183, 104] width 120 height 37
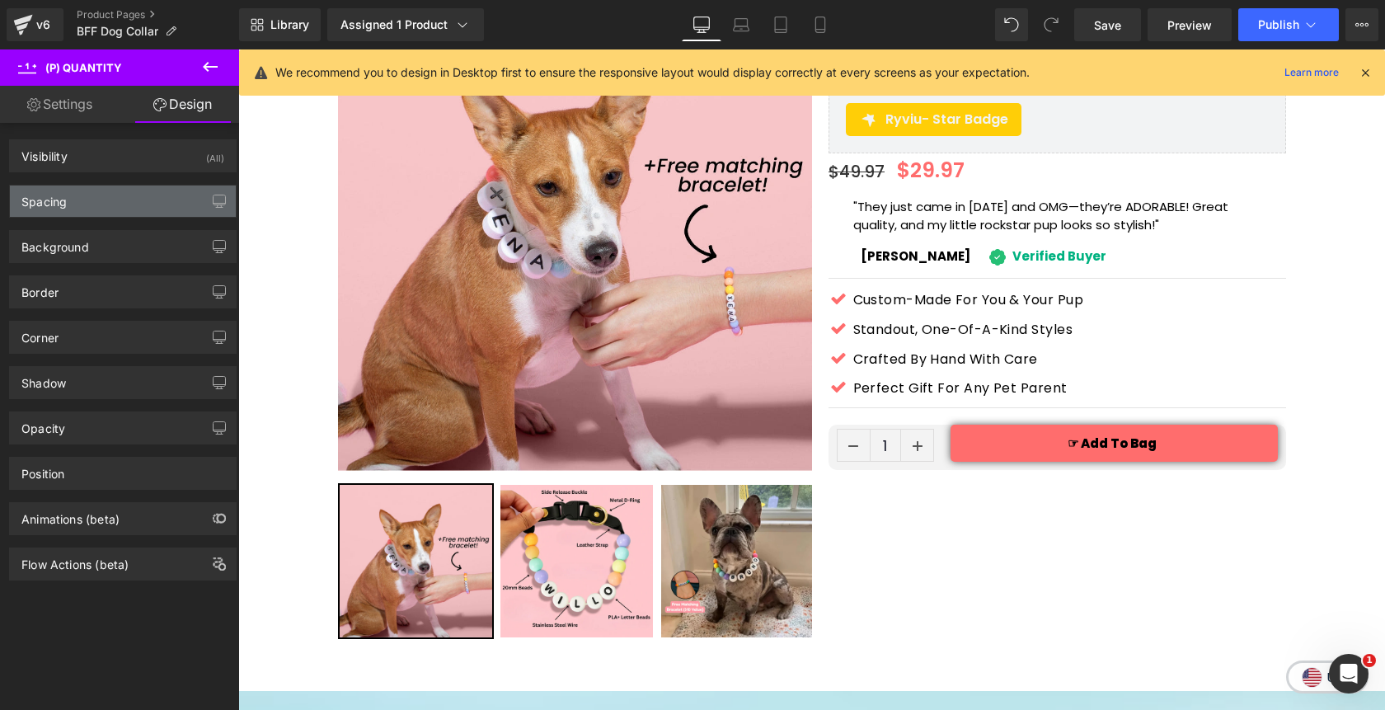
click at [108, 204] on div "Spacing" at bounding box center [123, 200] width 226 height 31
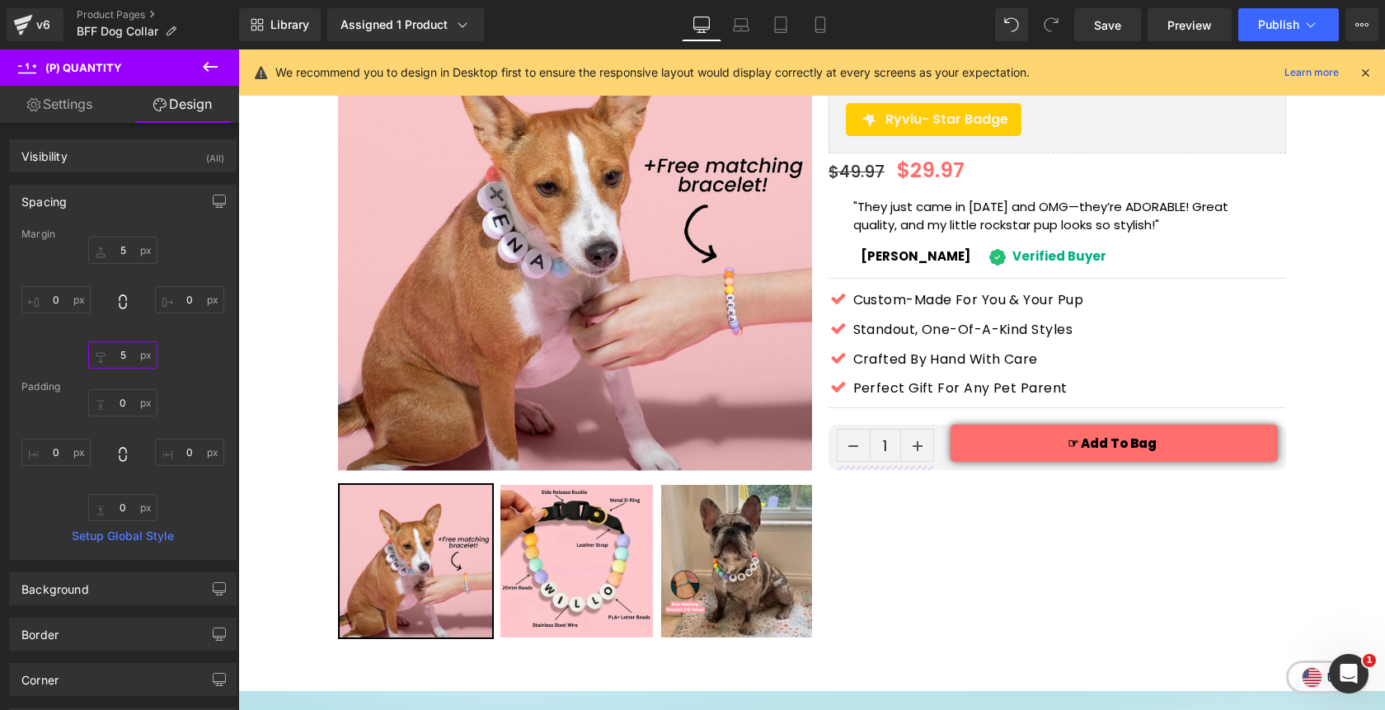
click at [115, 359] on input "text" at bounding box center [122, 354] width 69 height 27
type input "1"
click at [121, 253] on input "text" at bounding box center [122, 250] width 69 height 27
type input "5"
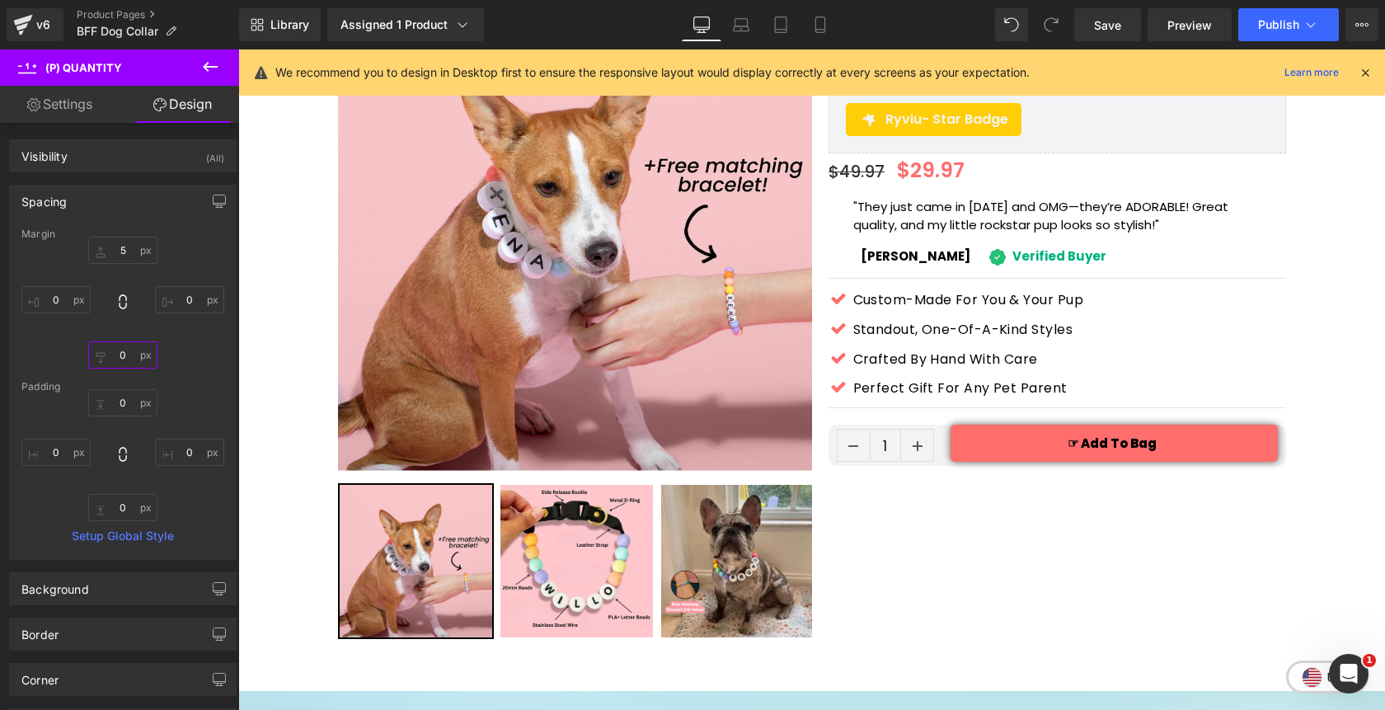
click at [124, 362] on input "text" at bounding box center [122, 354] width 69 height 27
type input "11"
click at [124, 356] on input "11" at bounding box center [122, 354] width 69 height 27
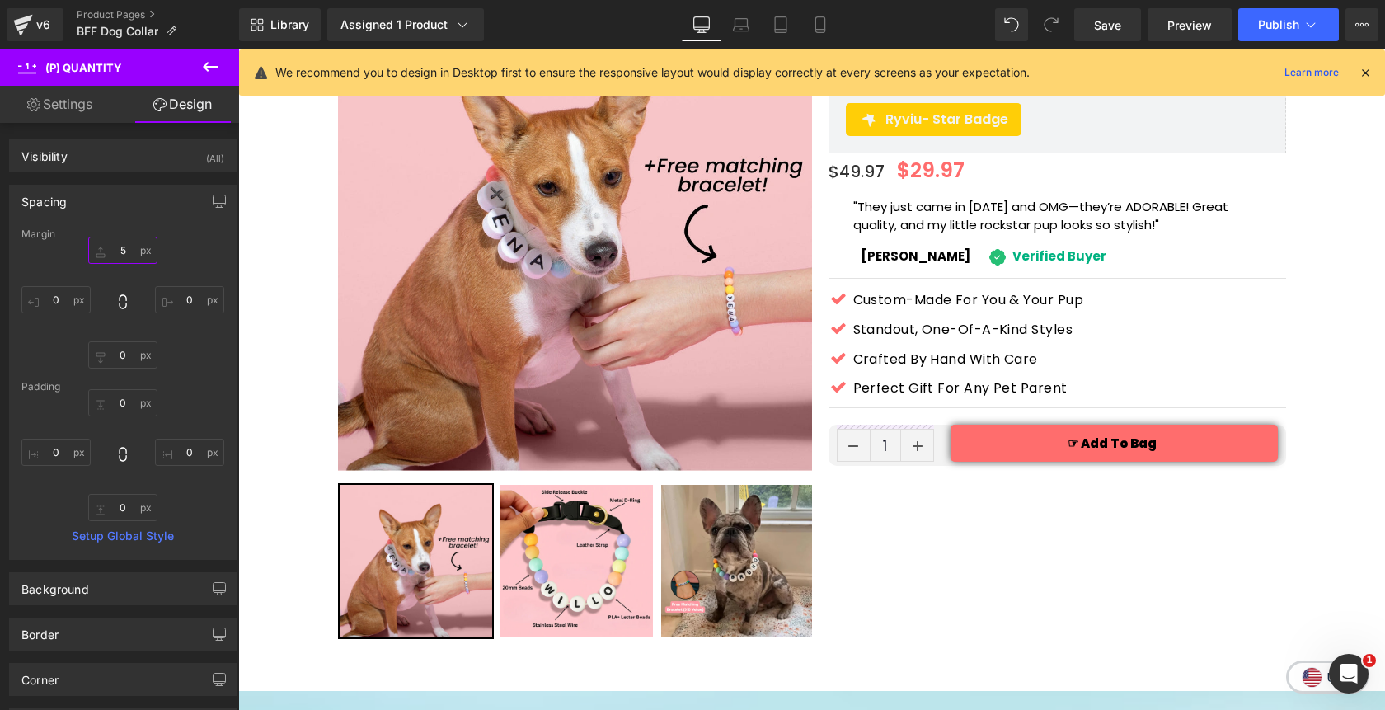
click at [117, 249] on input "5" at bounding box center [122, 250] width 69 height 27
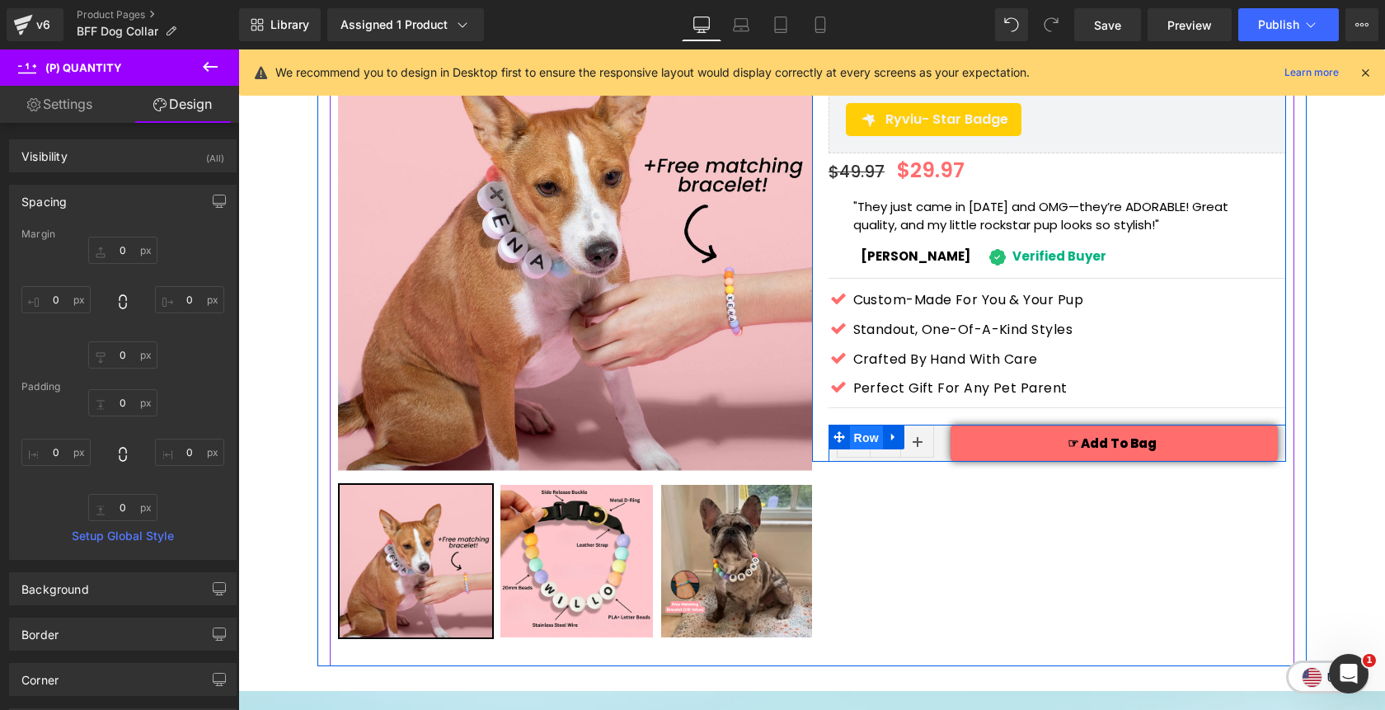
click at [871, 425] on span "Row" at bounding box center [866, 437] width 33 height 25
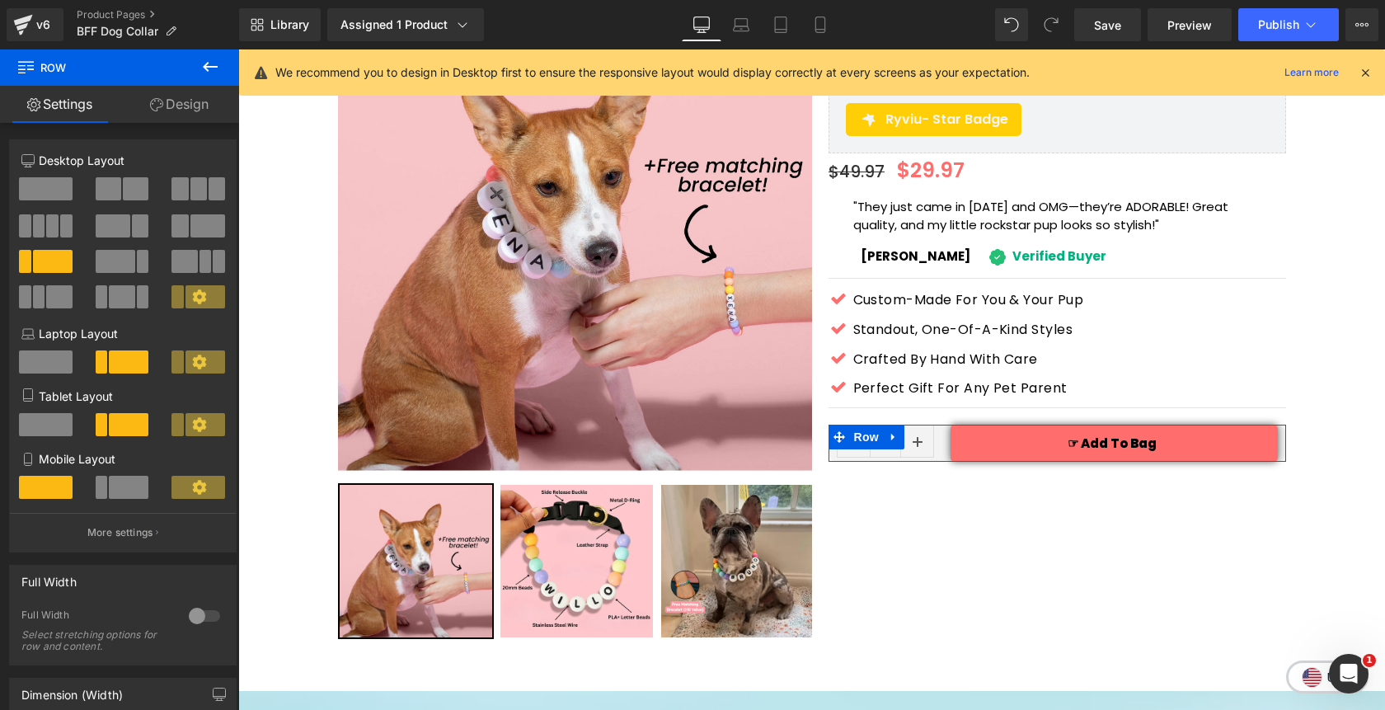
click at [185, 112] on link "Design" at bounding box center [180, 104] width 120 height 37
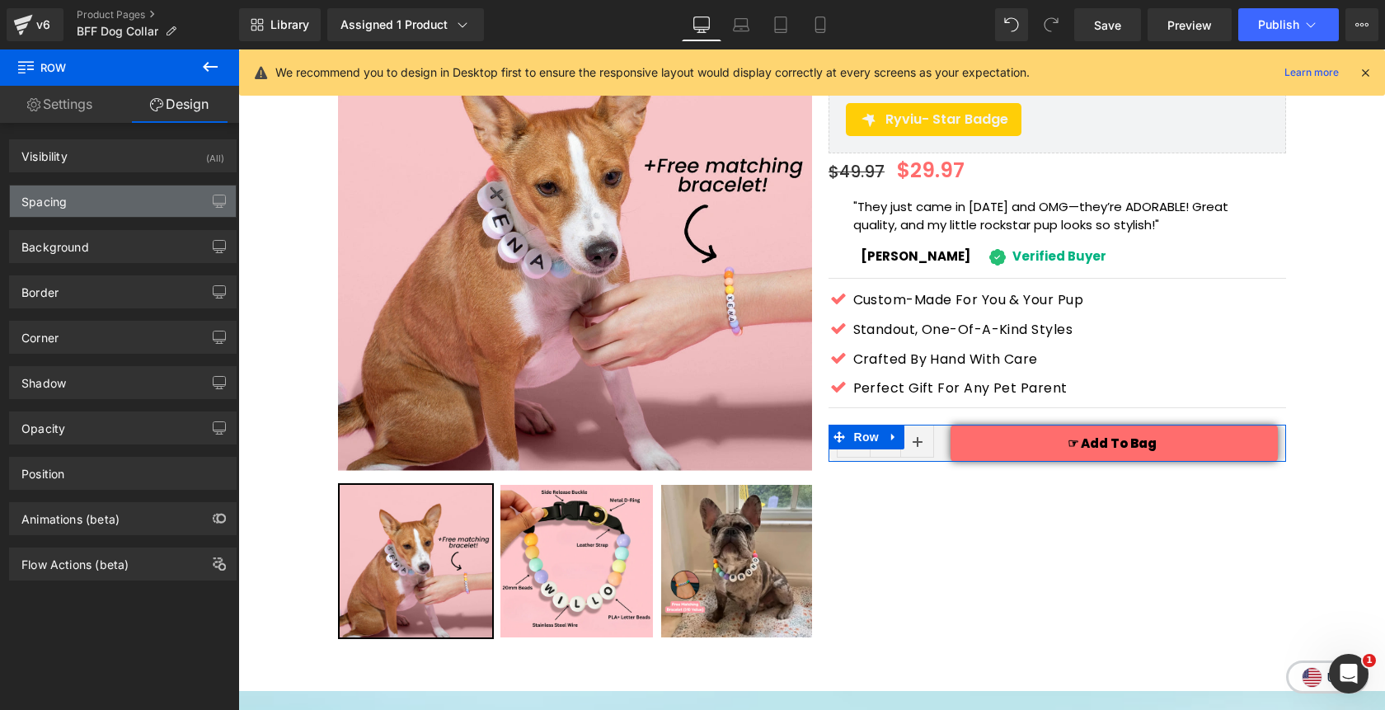
click at [124, 211] on div "Spacing" at bounding box center [123, 200] width 226 height 31
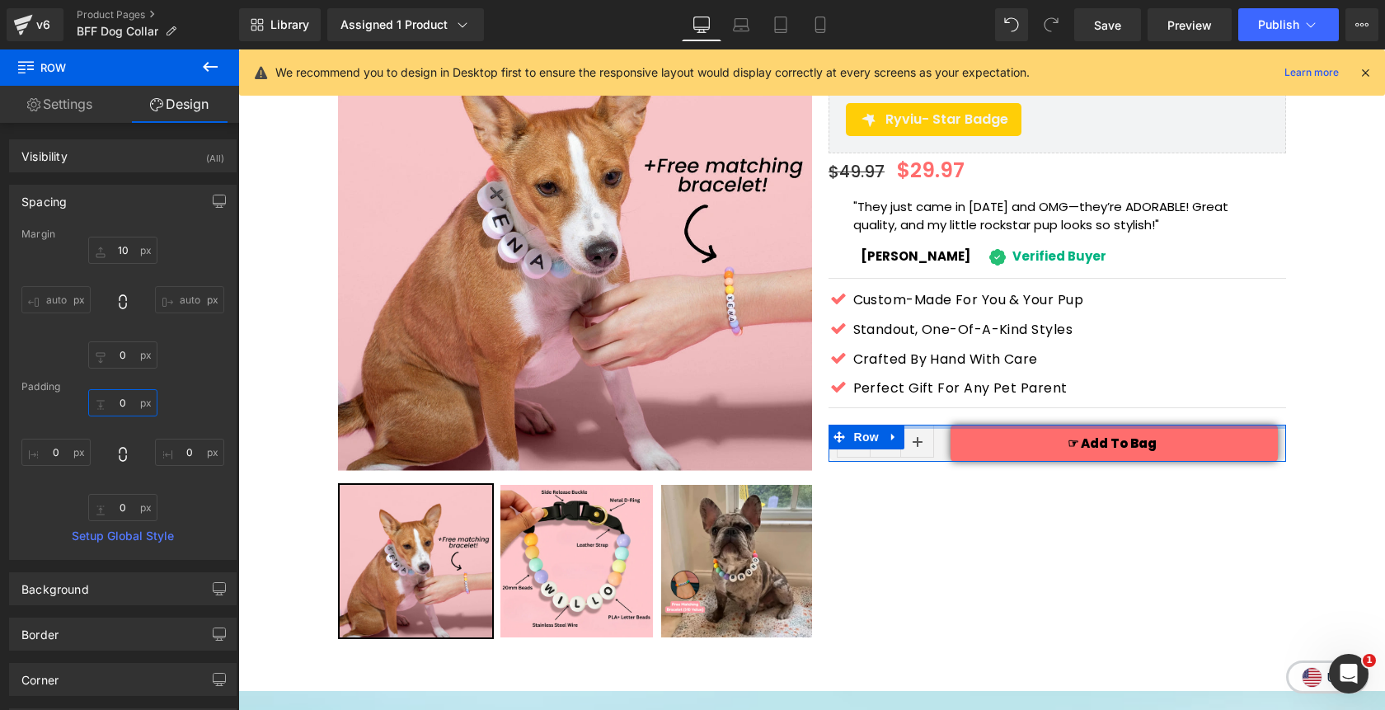
click at [123, 403] on input "text" at bounding box center [122, 402] width 69 height 27
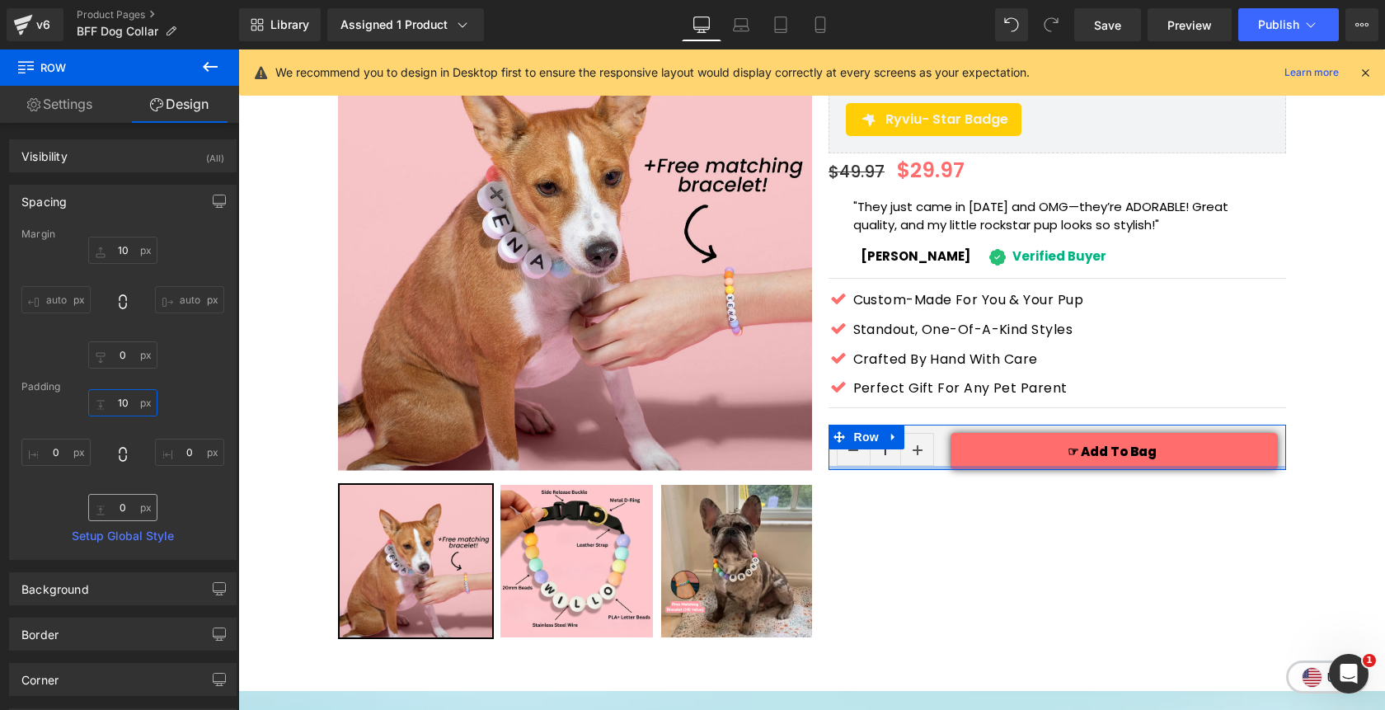
type input "10"
click at [121, 515] on input "text" at bounding box center [122, 507] width 69 height 27
type input "10"
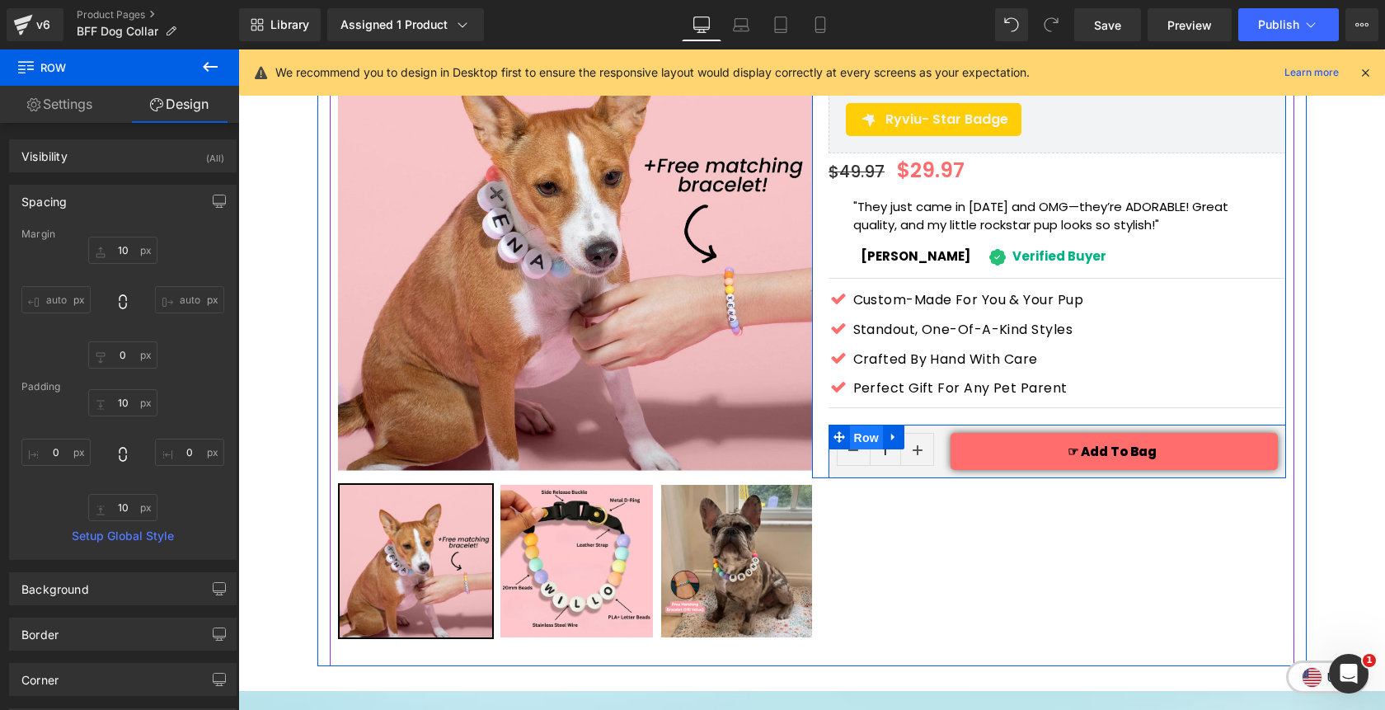
click at [871, 425] on span "Row" at bounding box center [866, 437] width 33 height 25
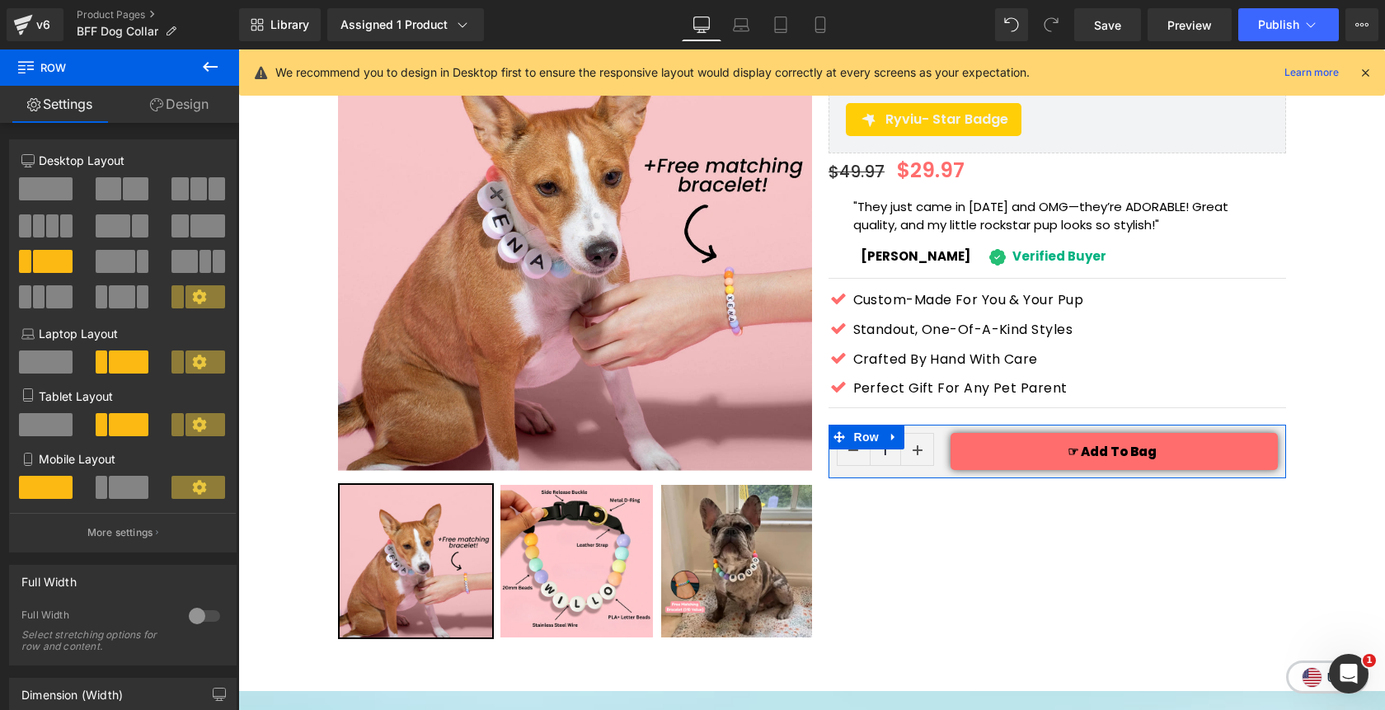
click at [123, 486] on span at bounding box center [129, 487] width 40 height 23
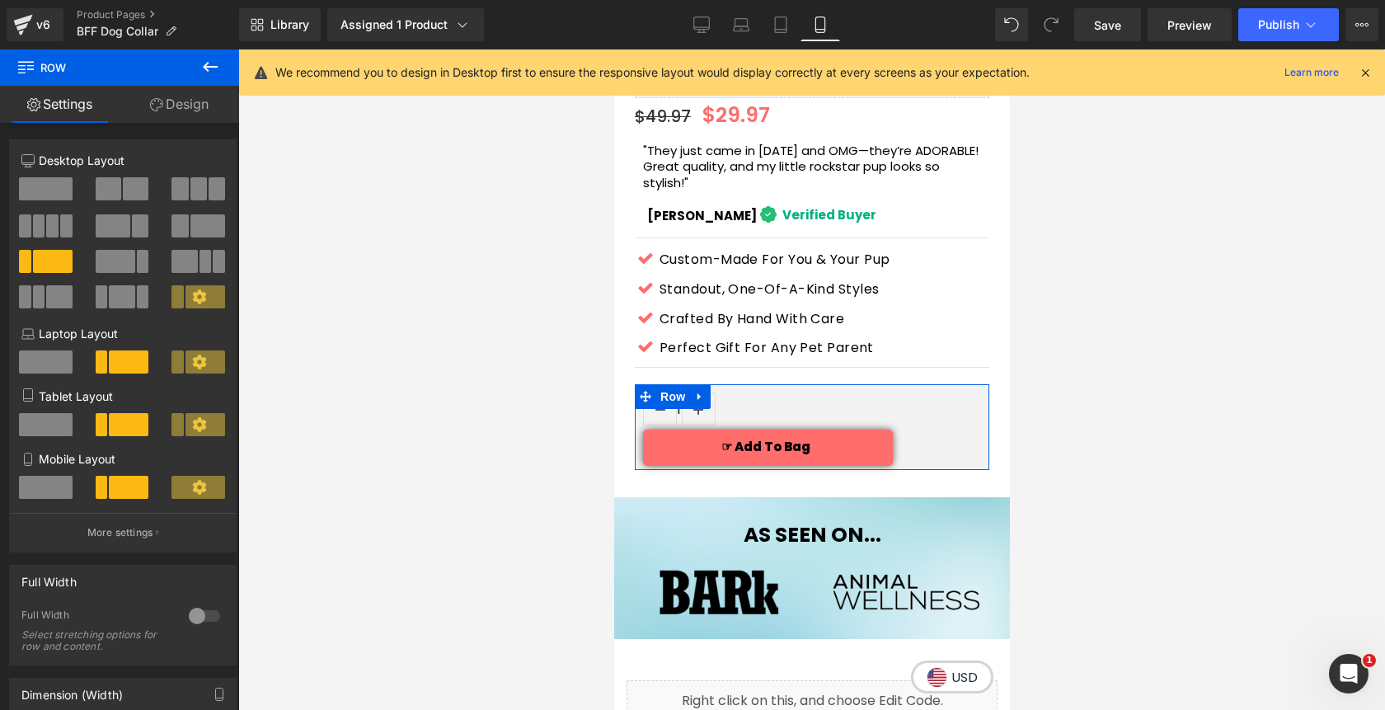
scroll to position [706, 0]
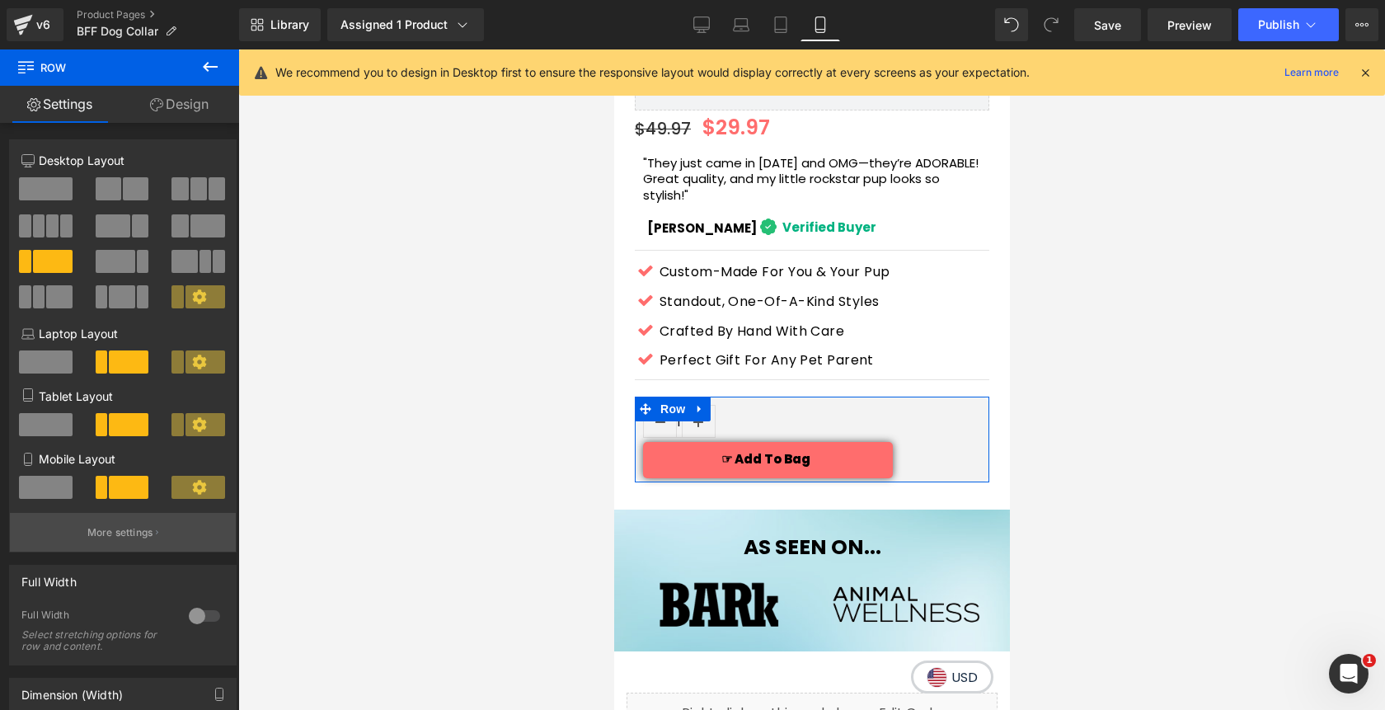
click at [128, 540] on p "More settings" at bounding box center [120, 532] width 66 height 15
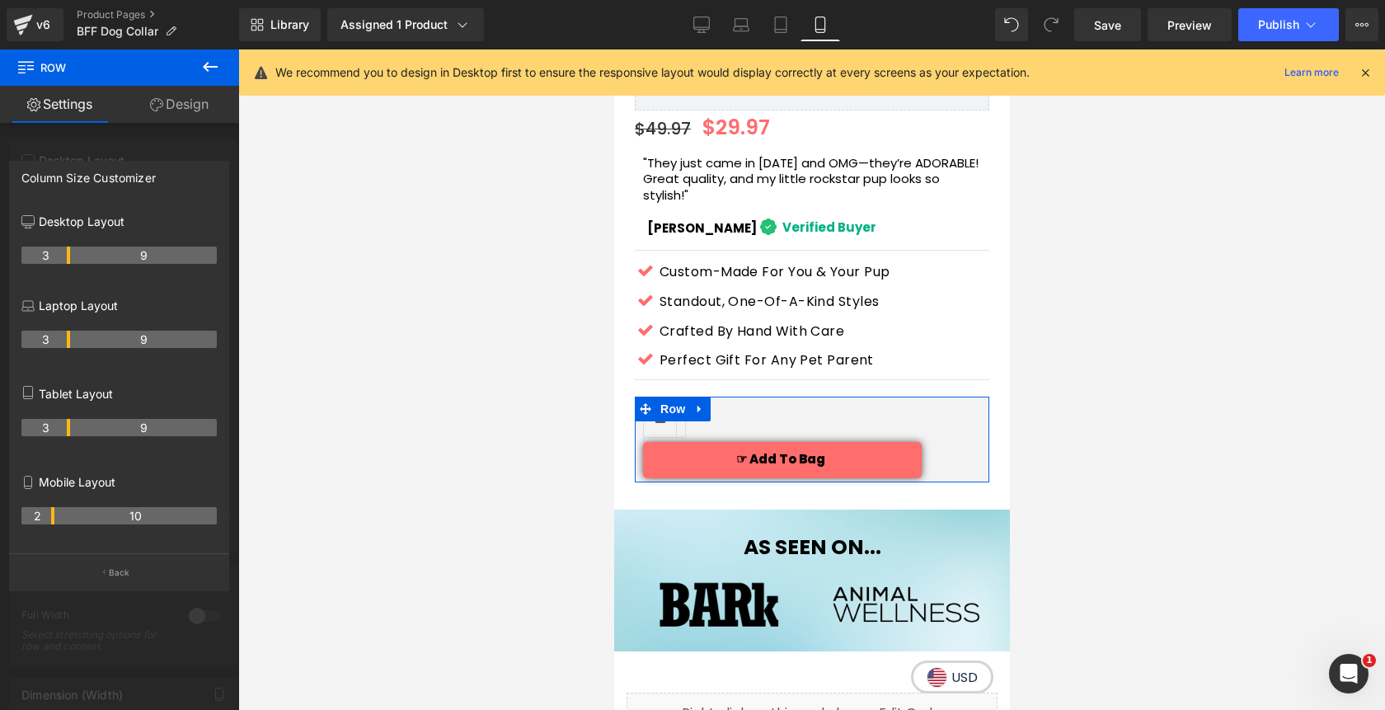
drag, startPoint x: 66, startPoint y: 519, endPoint x: 54, endPoint y: 519, distance: 11.5
click at [54, 519] on tr "2 10" at bounding box center [118, 515] width 195 height 17
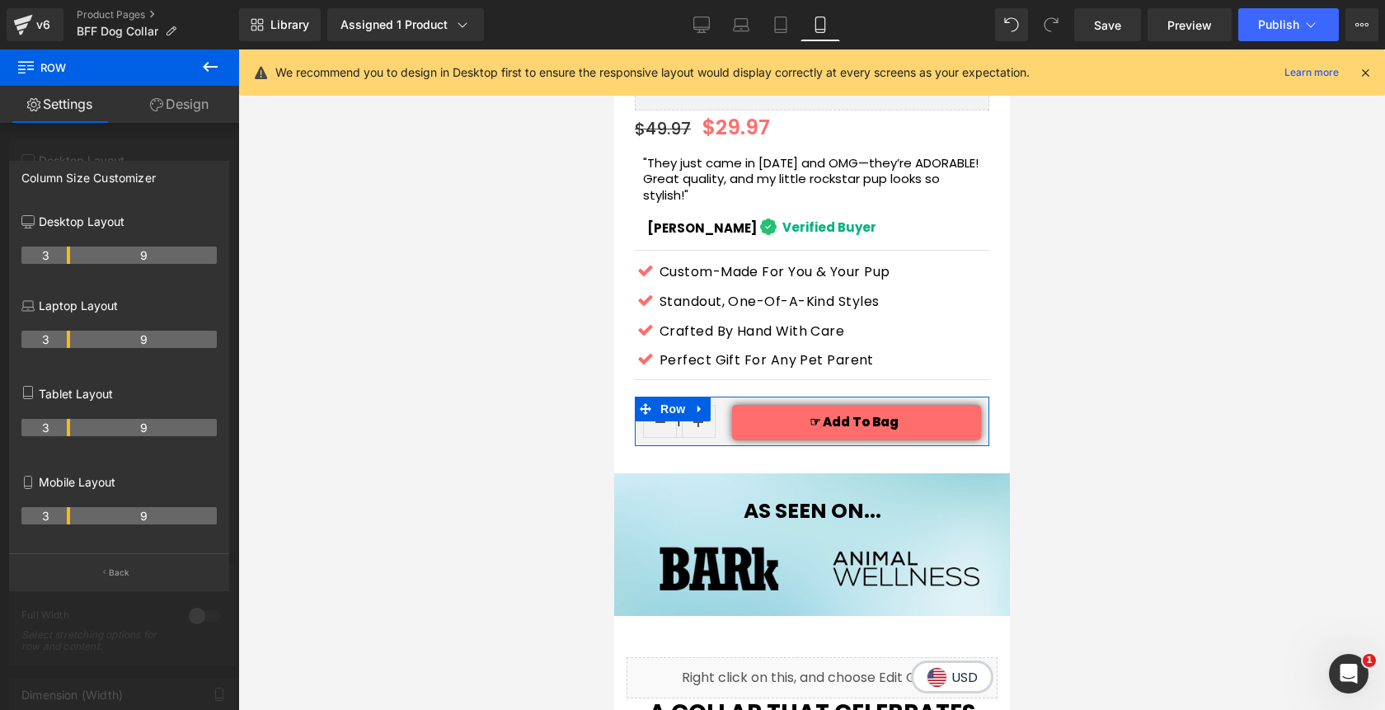
drag, startPoint x: 50, startPoint y: 523, endPoint x: 66, endPoint y: 523, distance: 15.7
click at [66, 523] on th "3" at bounding box center [45, 515] width 49 height 17
click at [106, 386] on p "Tablet Layout" at bounding box center [118, 393] width 195 height 17
click at [106, 392] on p "Tablet Layout" at bounding box center [118, 393] width 195 height 17
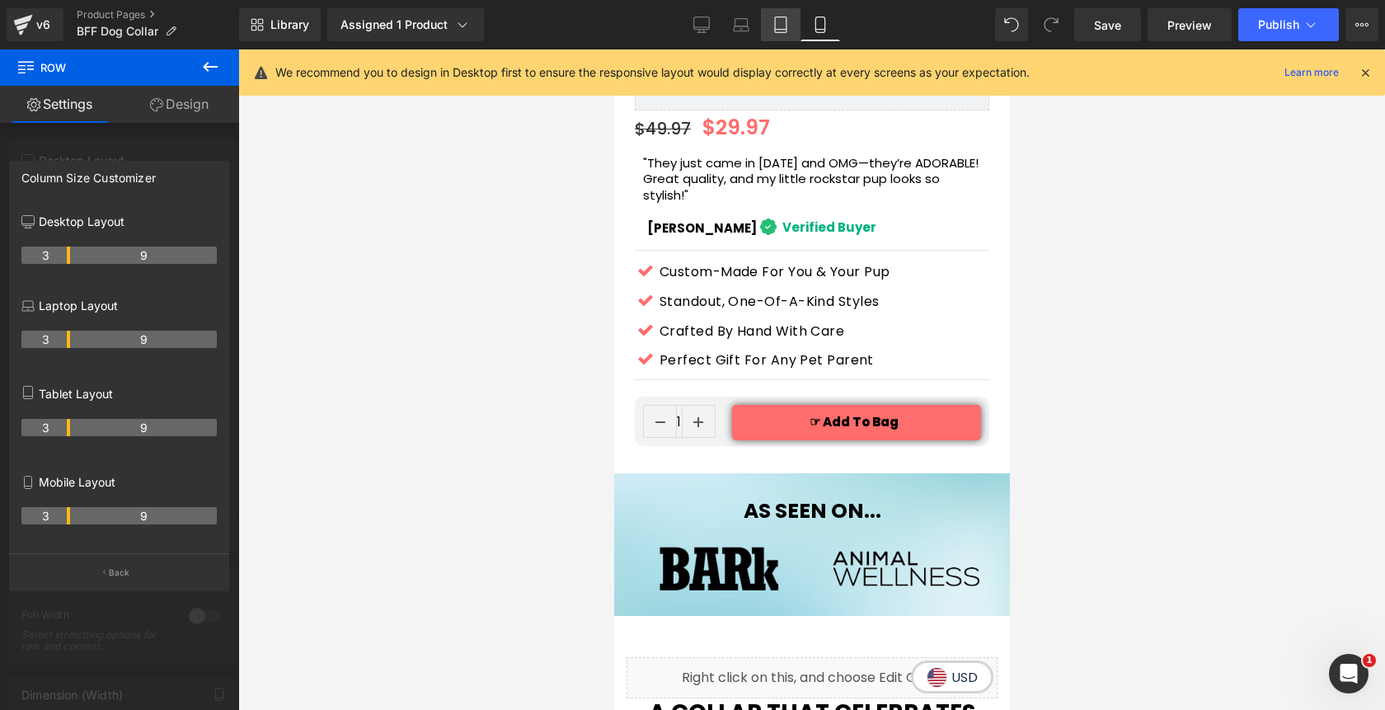
click at [785, 24] on icon at bounding box center [780, 24] width 16 height 16
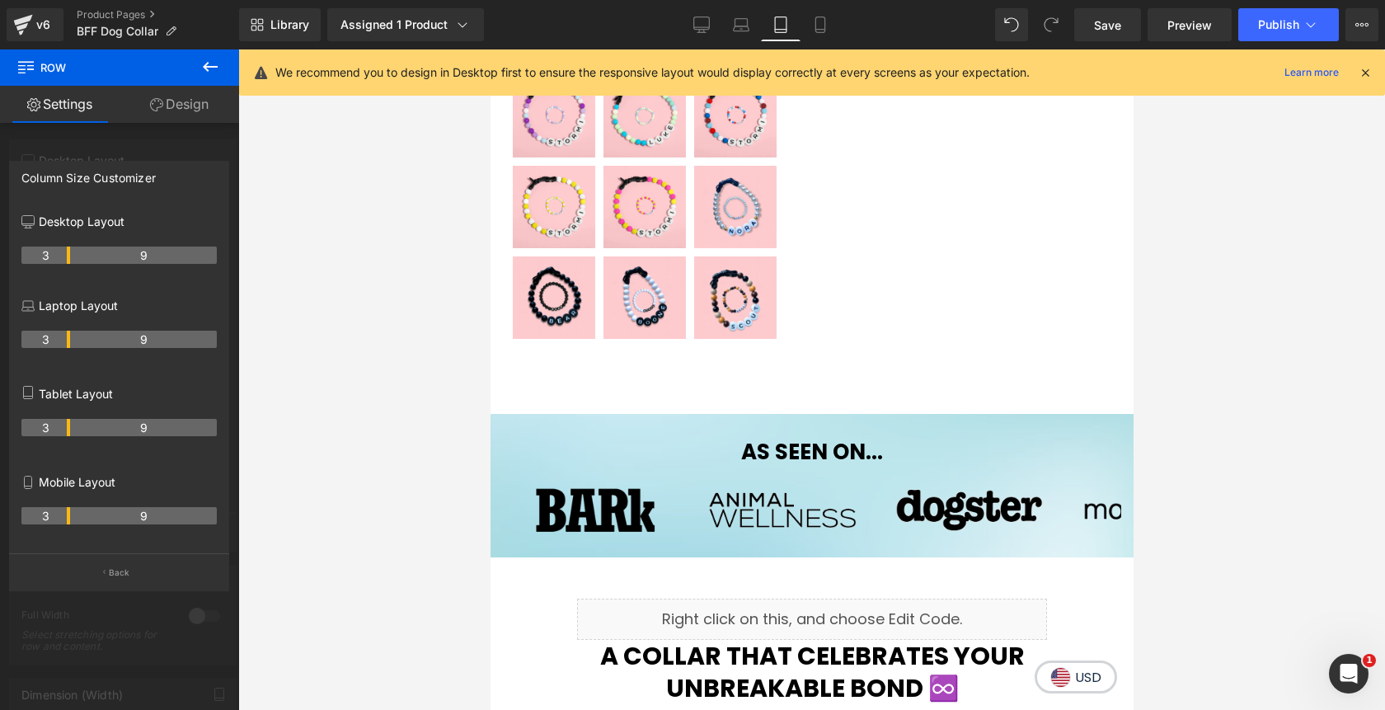
scroll to position [252, 0]
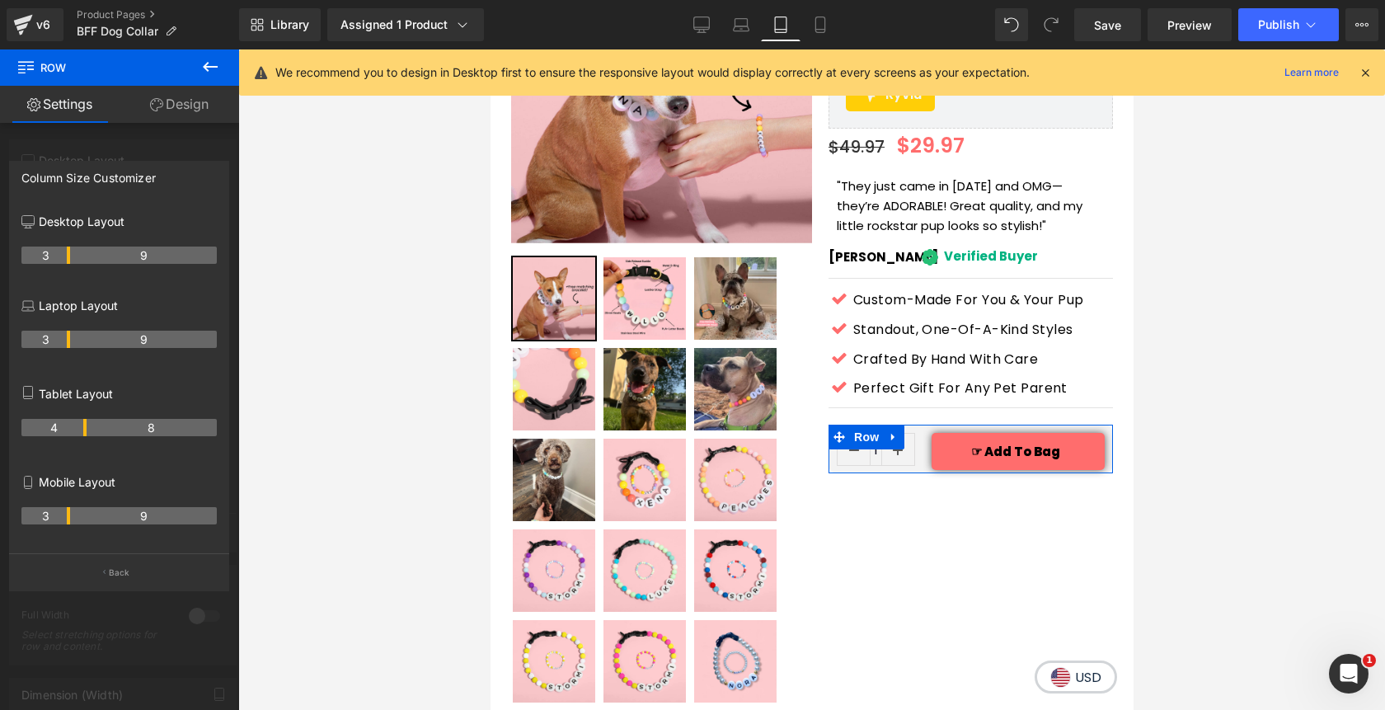
drag, startPoint x: 68, startPoint y: 428, endPoint x: 79, endPoint y: 433, distance: 12.6
click at [79, 433] on th "4" at bounding box center [53, 427] width 65 height 17
click at [740, 31] on icon at bounding box center [741, 24] width 16 height 16
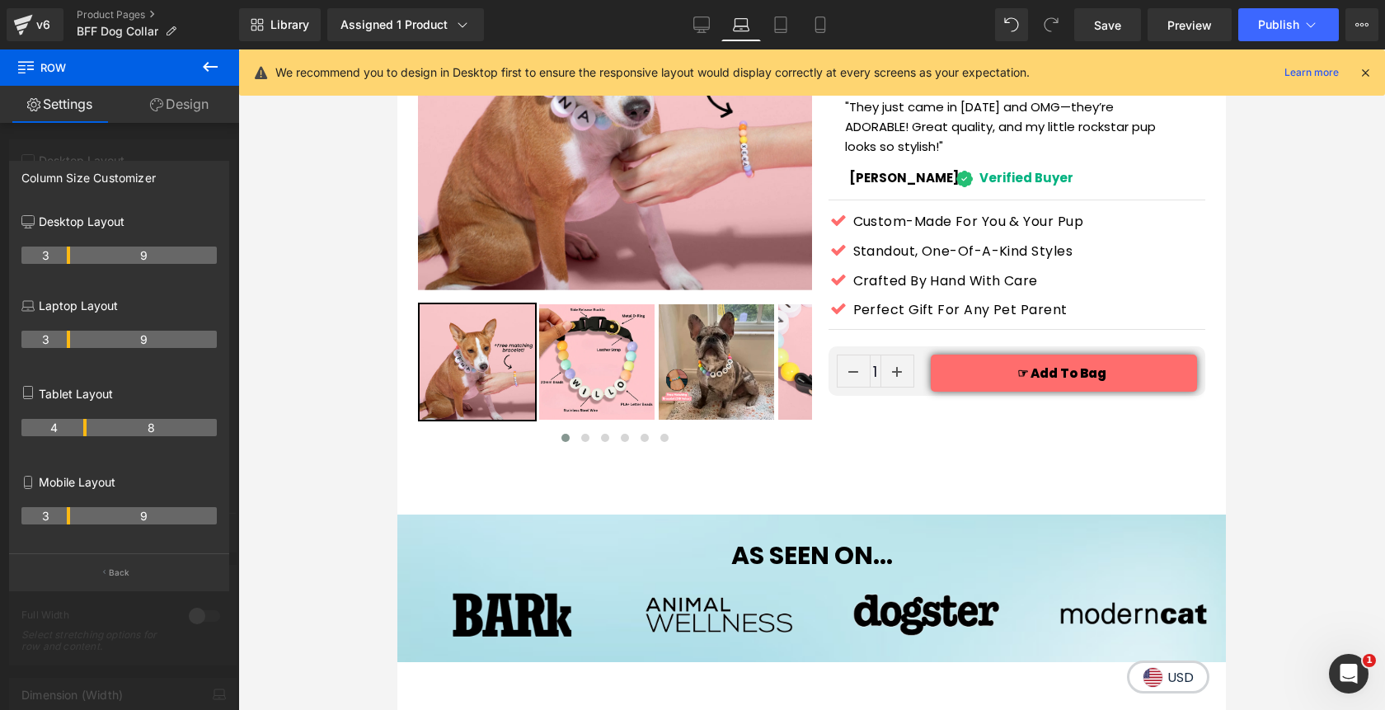
scroll to position [204, 0]
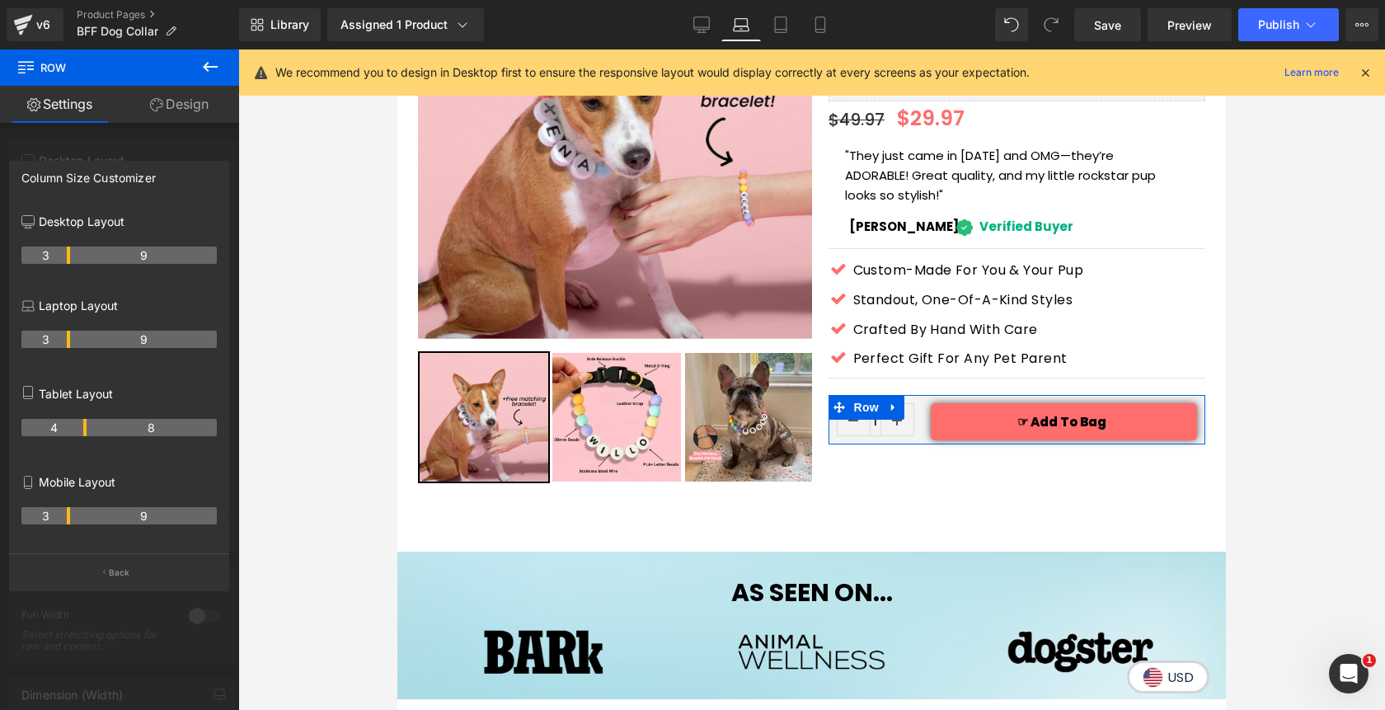
click at [75, 342] on tr "3 9" at bounding box center [118, 339] width 195 height 17
click at [704, 20] on icon at bounding box center [701, 24] width 16 height 16
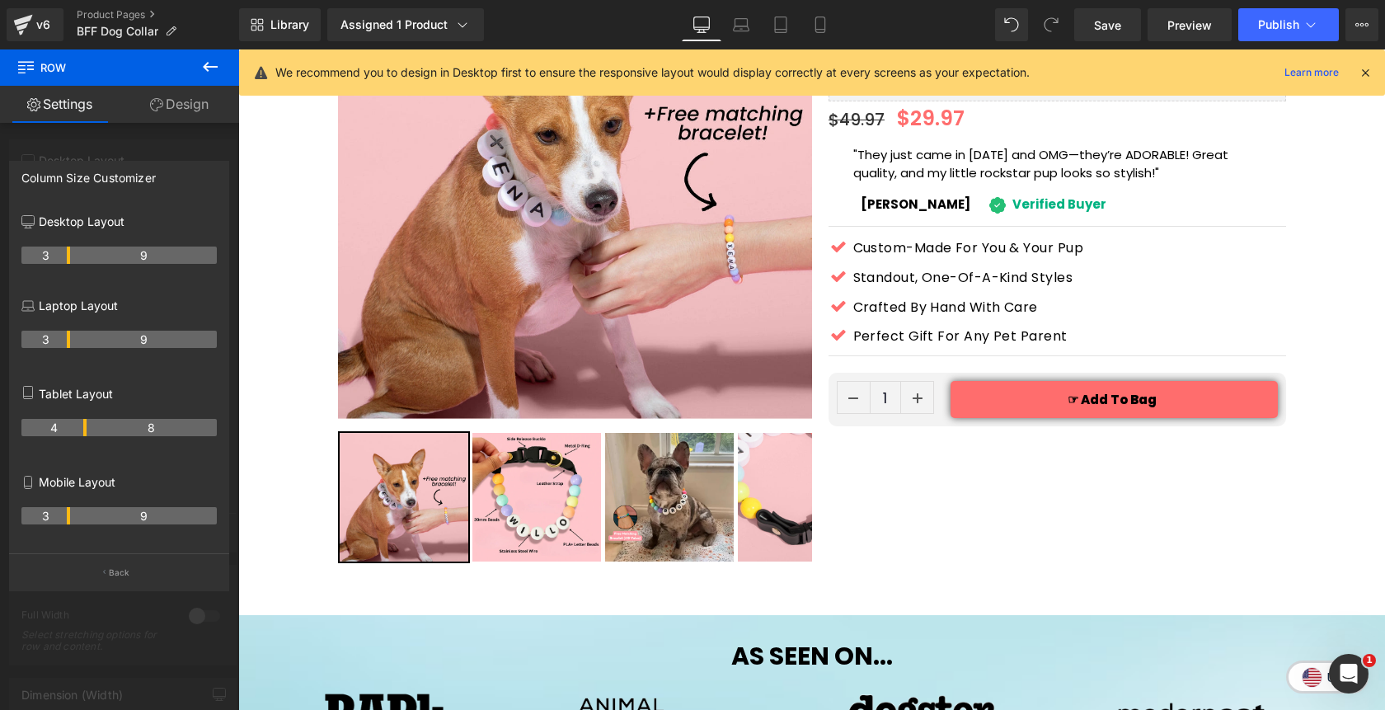
scroll to position [152, 0]
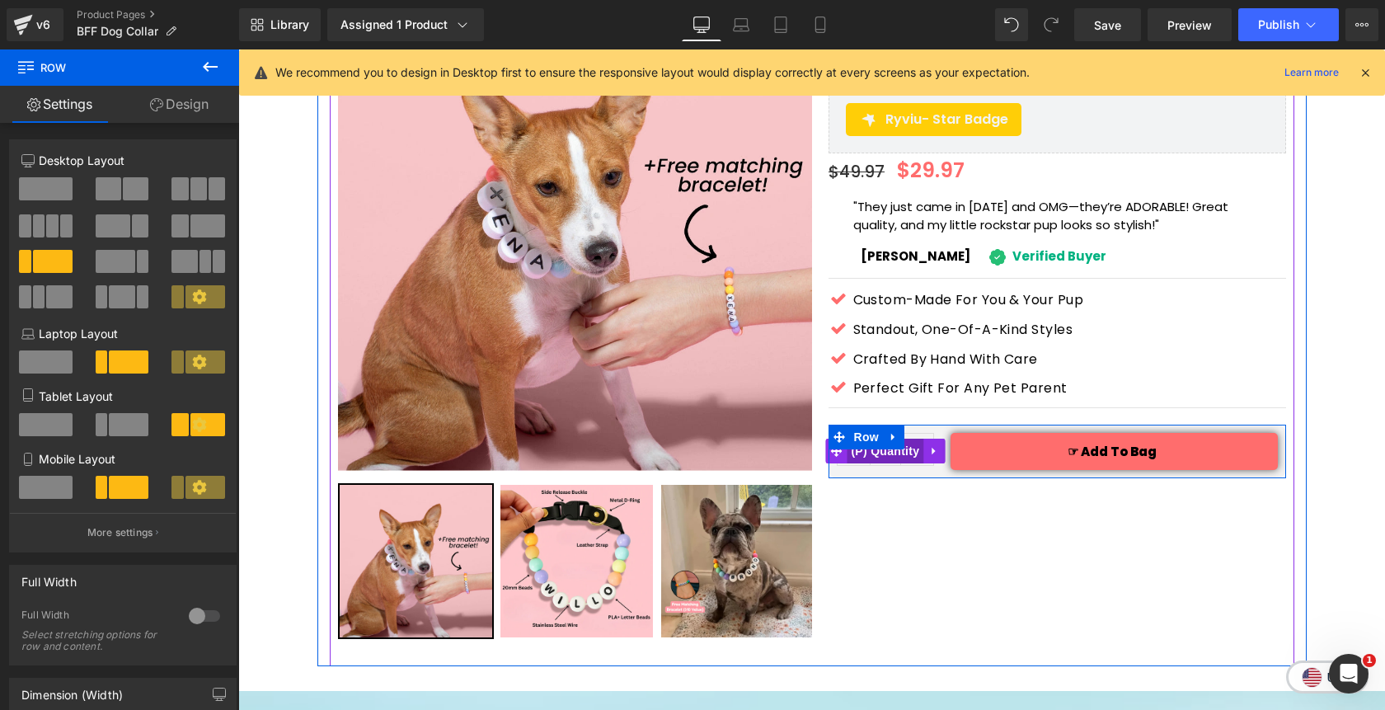
click at [889, 439] on span "(P) Quantity" at bounding box center [885, 451] width 77 height 25
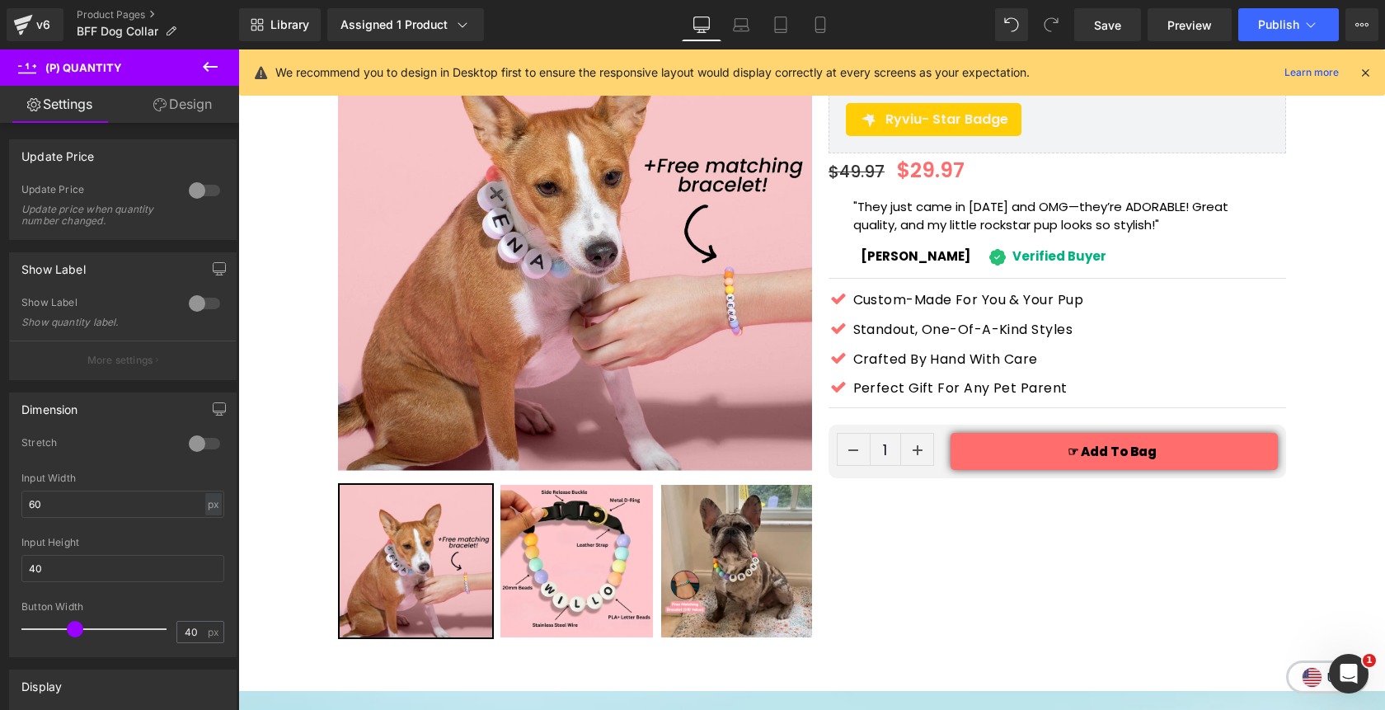
click at [180, 111] on link "Design" at bounding box center [183, 104] width 120 height 37
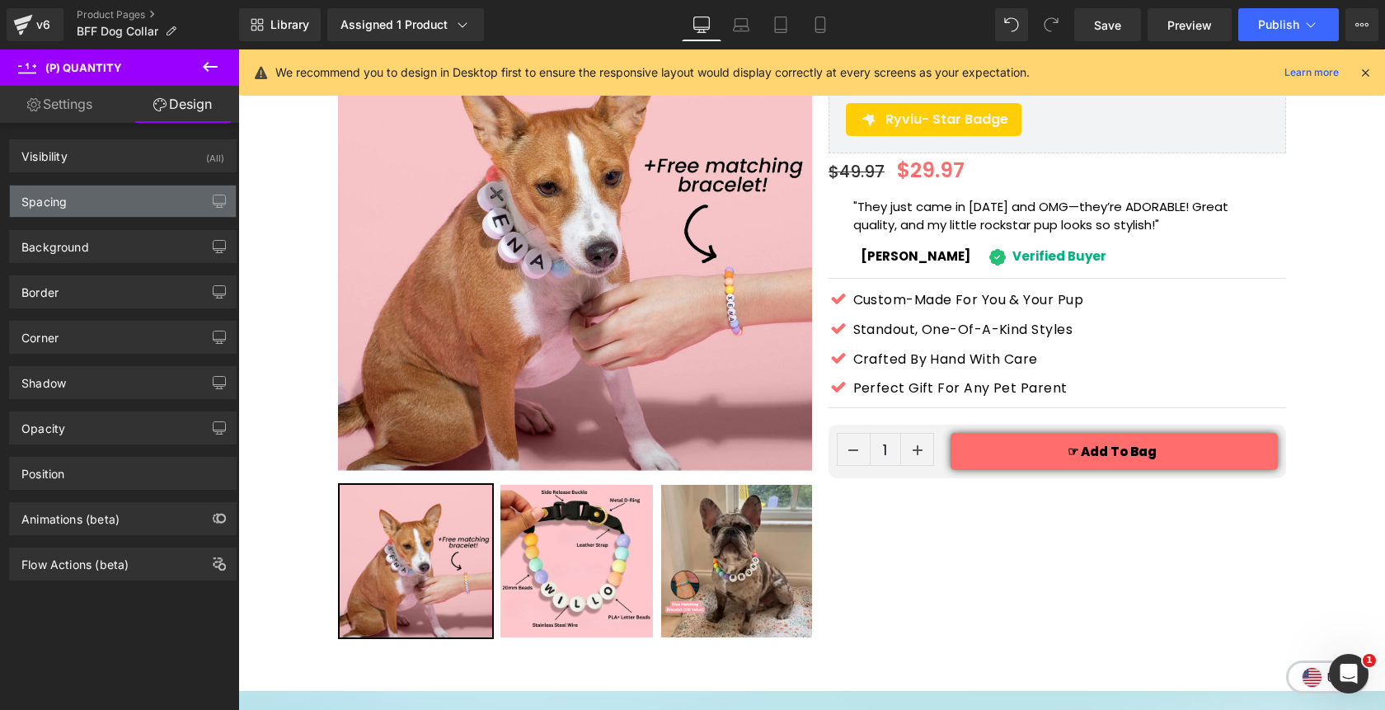
click at [66, 204] on div "Spacing" at bounding box center [43, 196] width 45 height 23
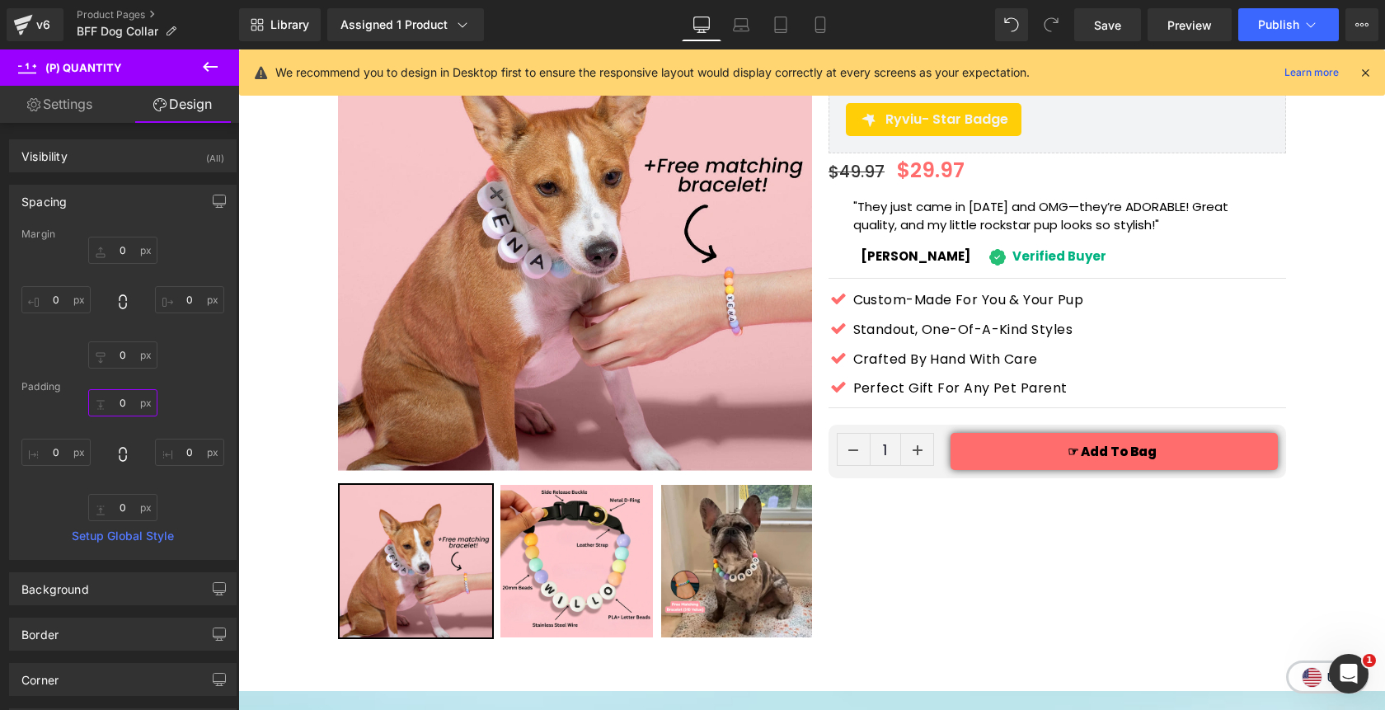
click at [118, 407] on input "0" at bounding box center [122, 402] width 69 height 27
type input "5"
click at [120, 255] on input "0" at bounding box center [122, 250] width 69 height 27
type input "5"
type input "3"
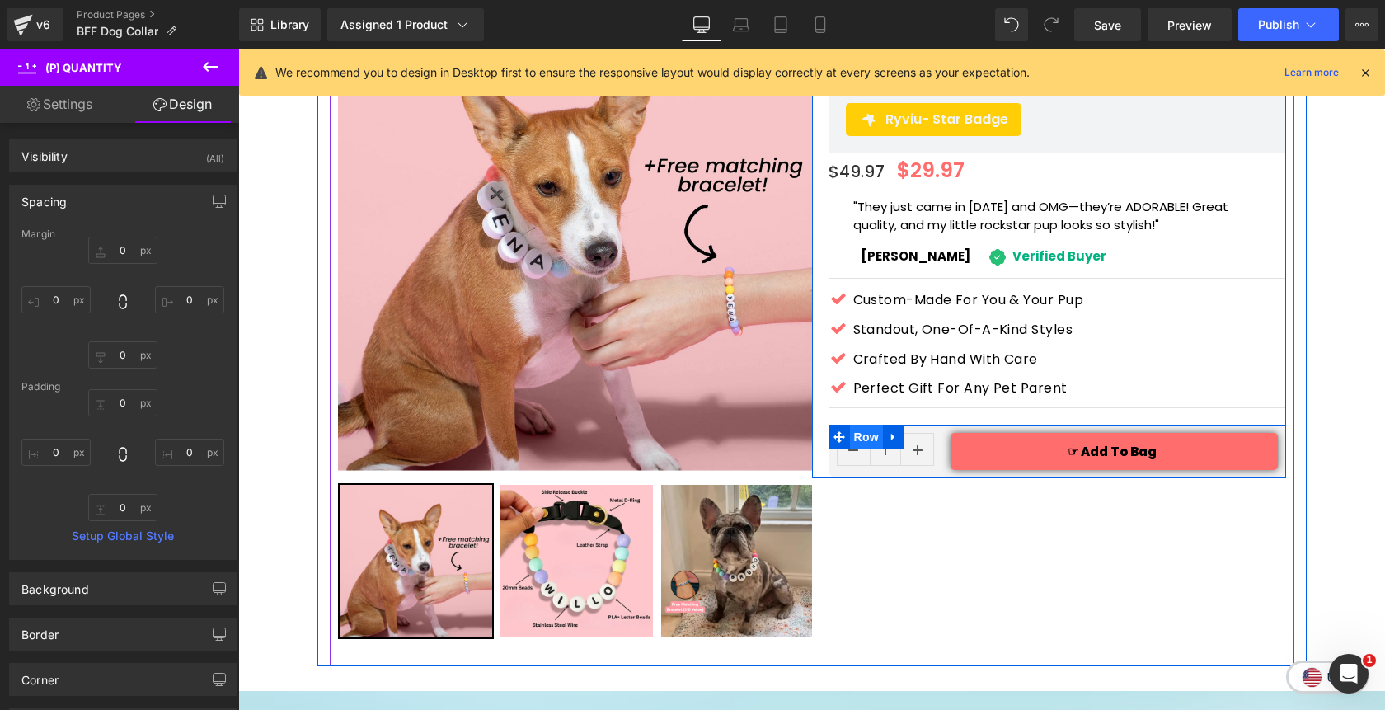
click at [865, 424] on span "Row" at bounding box center [866, 436] width 33 height 25
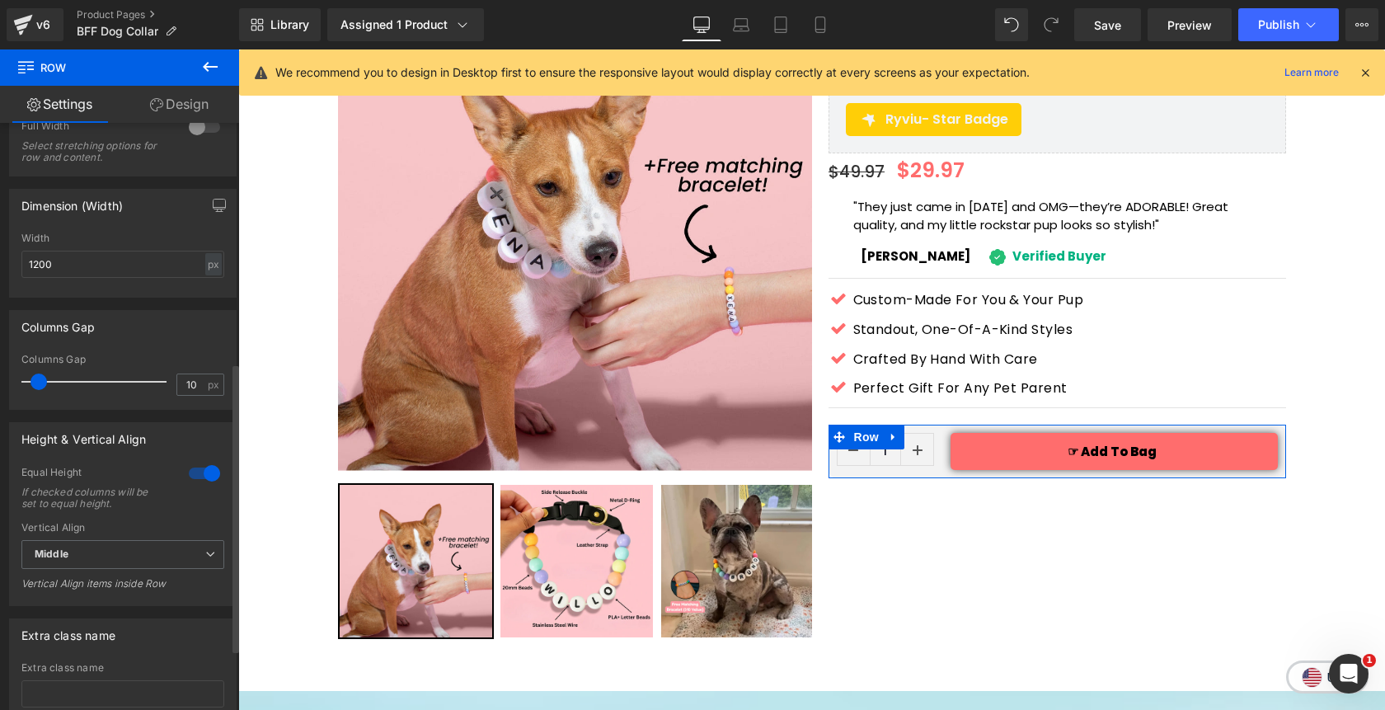
scroll to position [490, 0]
click at [157, 556] on span "Middle" at bounding box center [122, 552] width 203 height 29
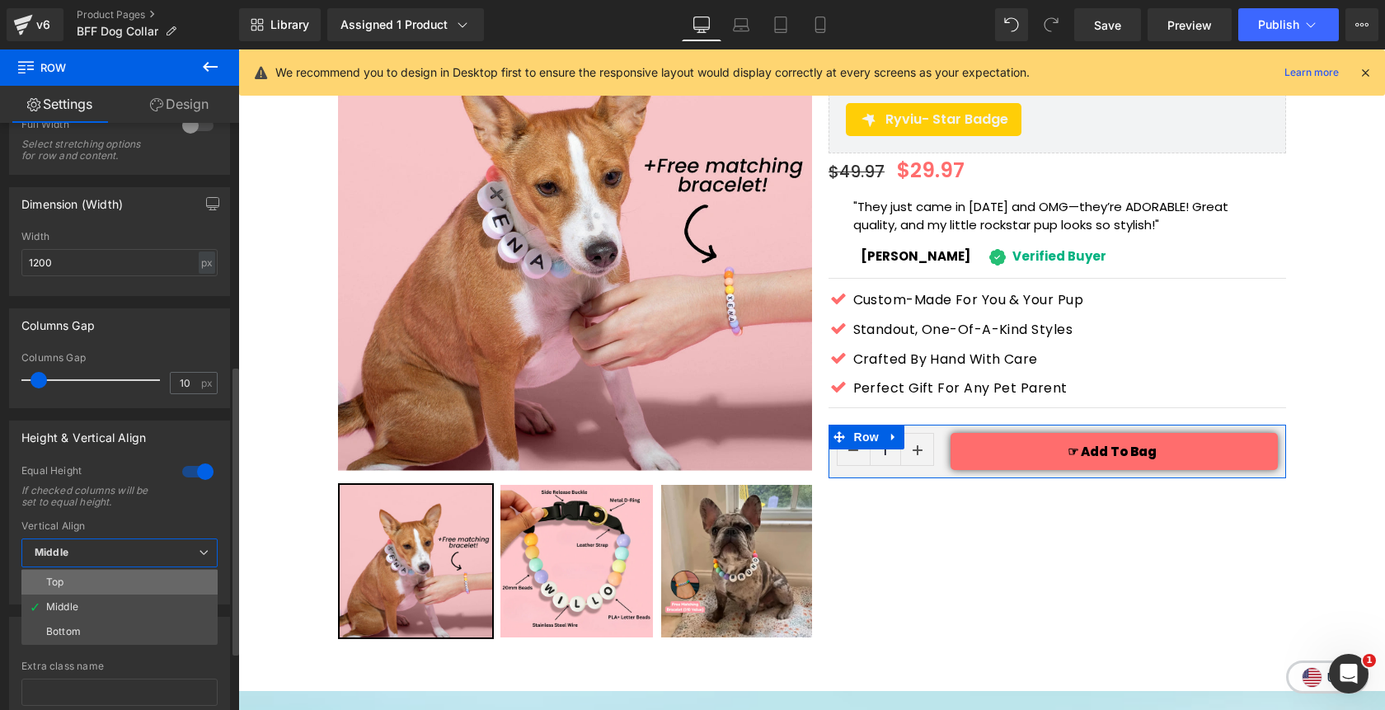
click at [153, 577] on li "Top" at bounding box center [119, 582] width 196 height 25
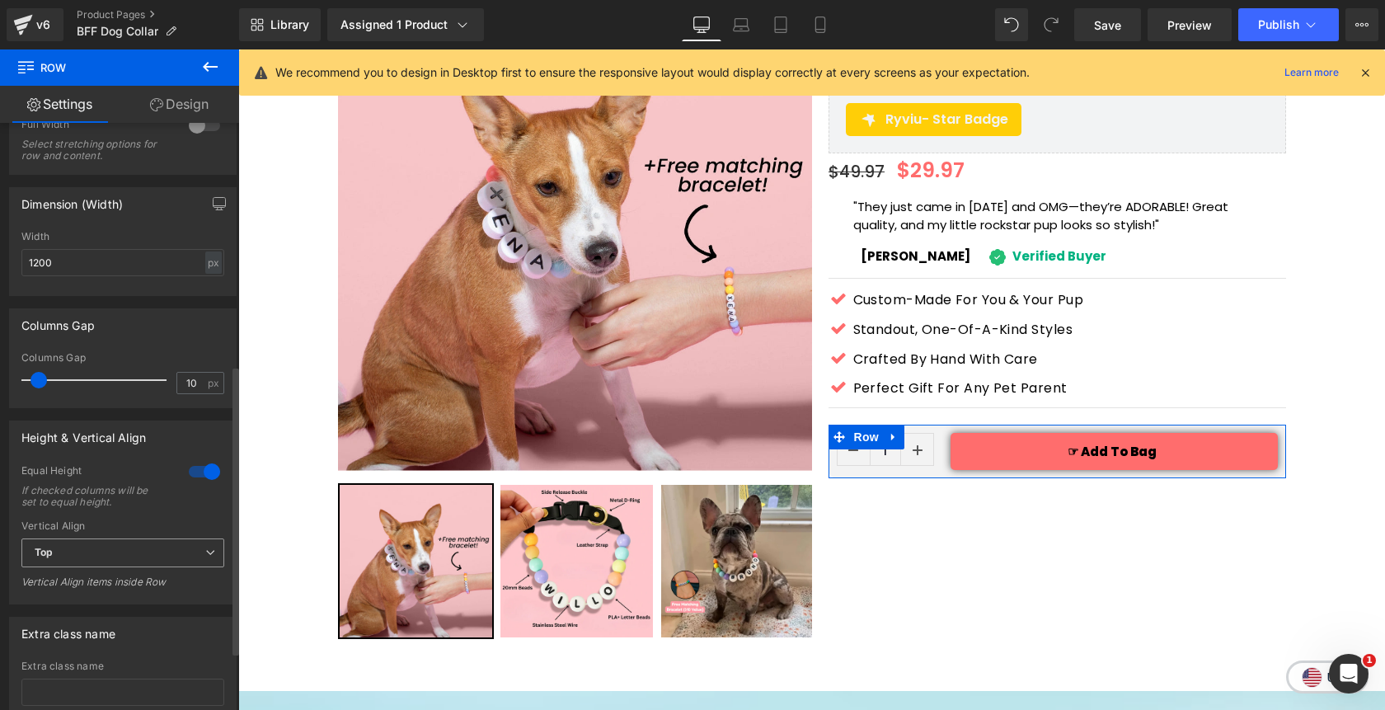
click at [145, 560] on span "Top" at bounding box center [122, 552] width 203 height 29
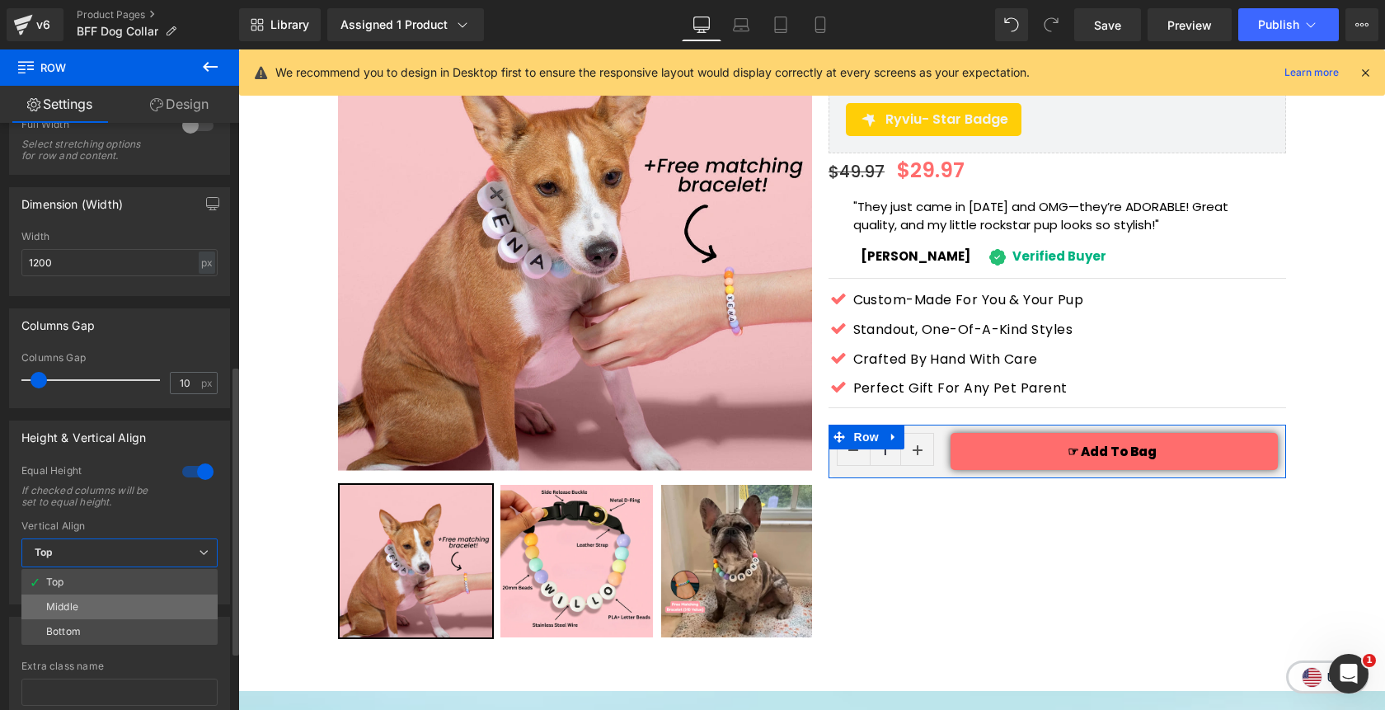
click at [138, 605] on li "Middle" at bounding box center [119, 606] width 196 height 25
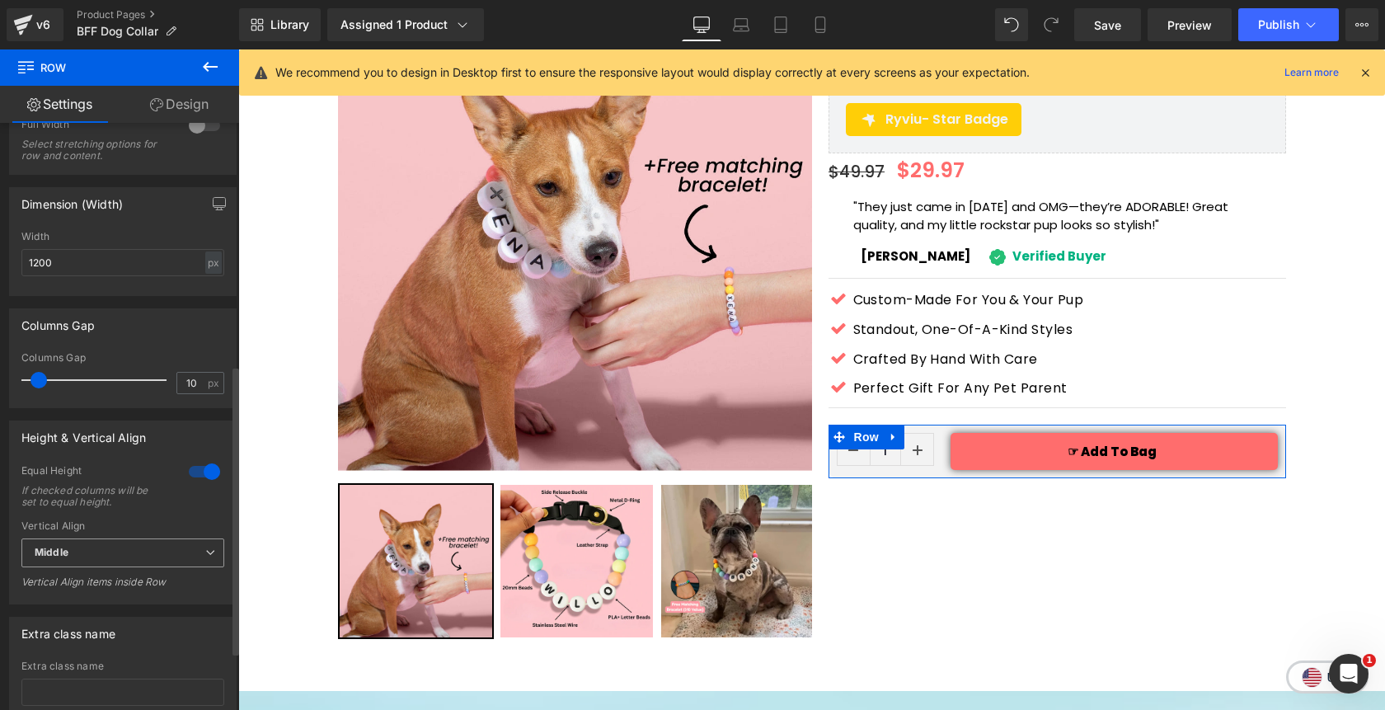
click at [117, 557] on span "Middle" at bounding box center [122, 552] width 203 height 29
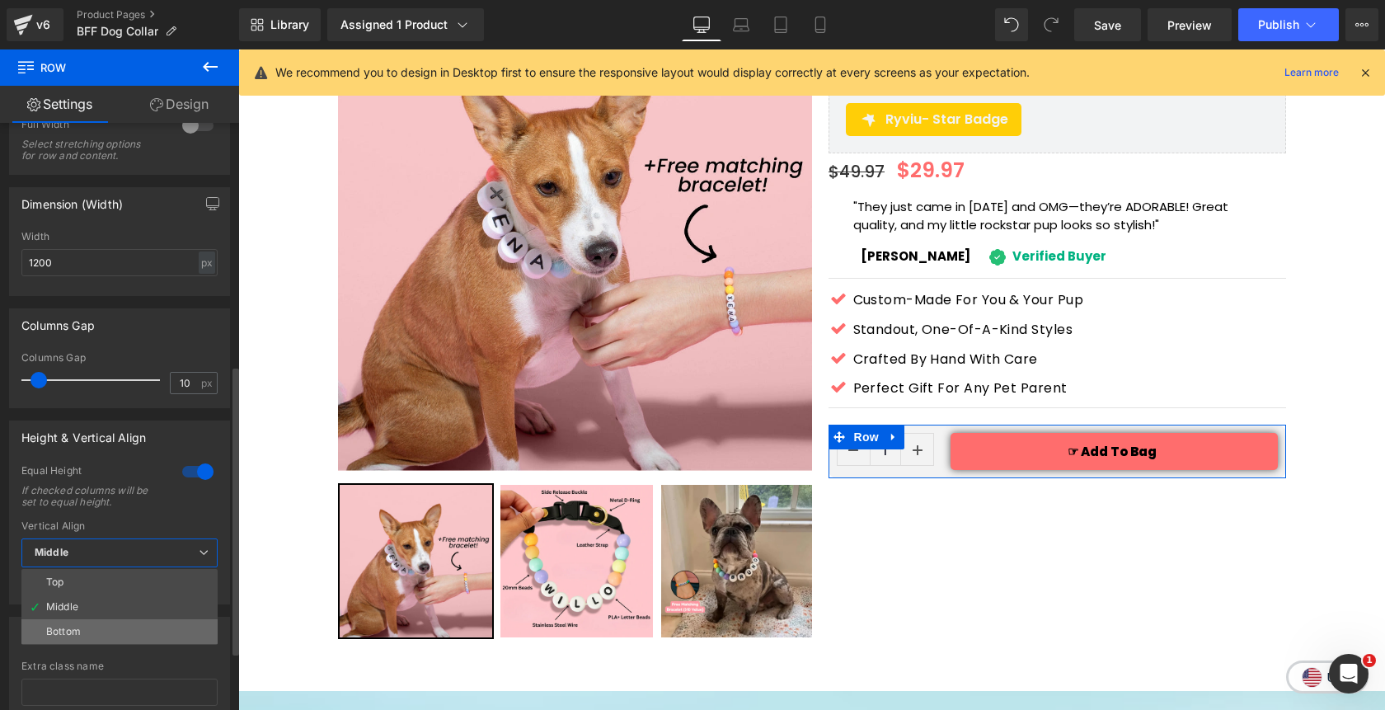
click at [114, 627] on li "Bottom" at bounding box center [119, 631] width 196 height 25
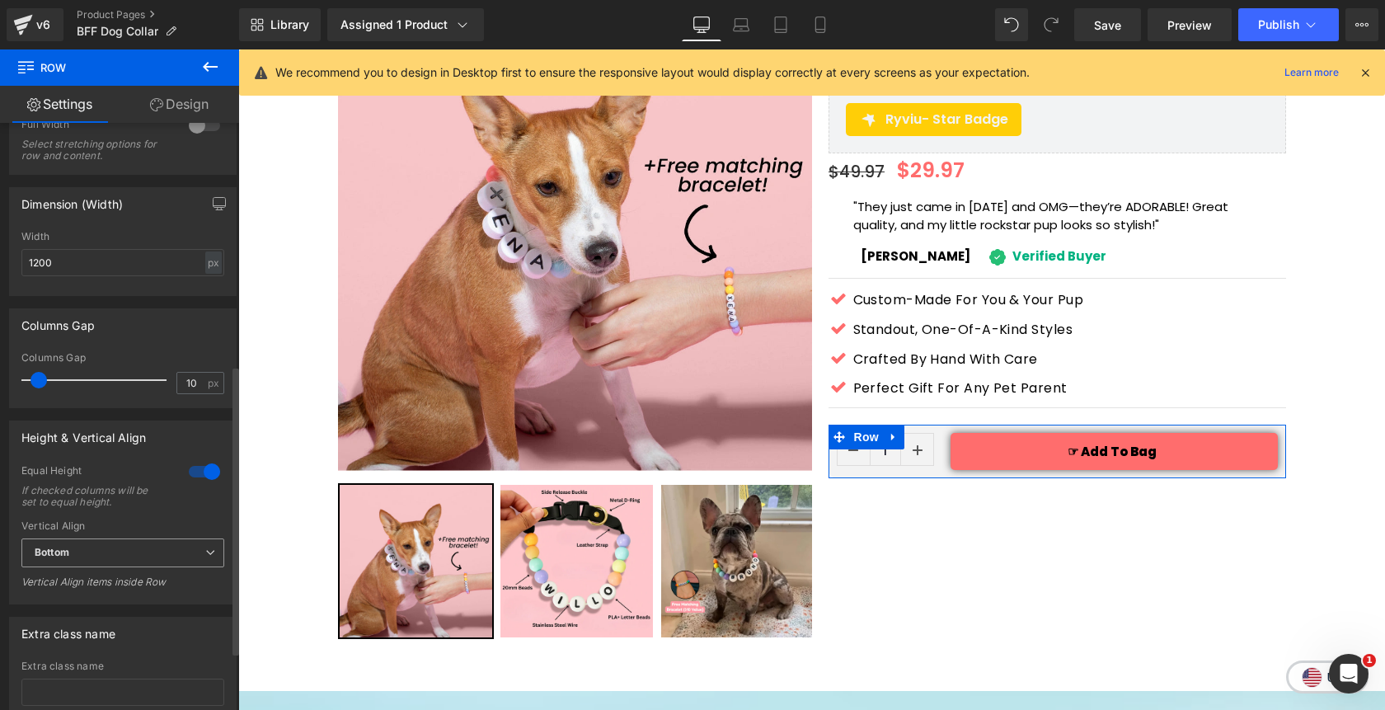
click at [113, 550] on span "Bottom" at bounding box center [122, 552] width 203 height 29
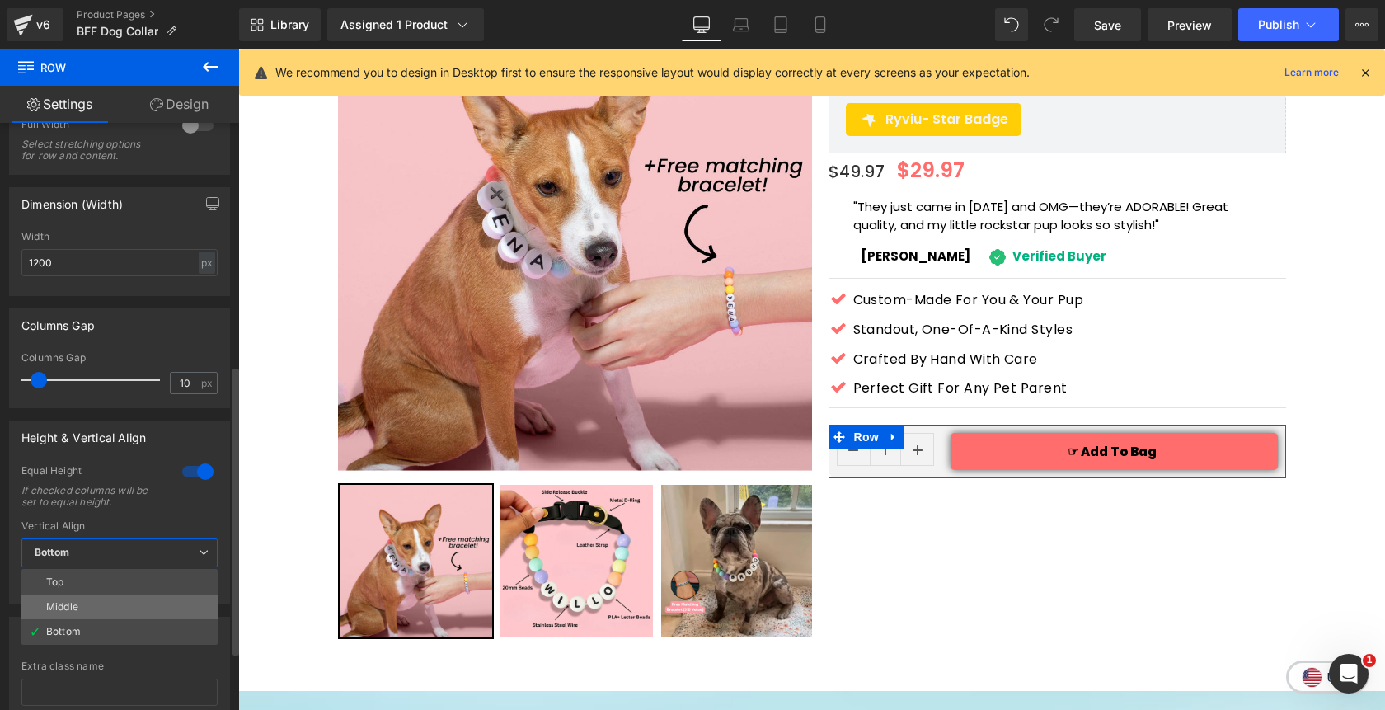
click at [106, 598] on li "Middle" at bounding box center [119, 606] width 196 height 25
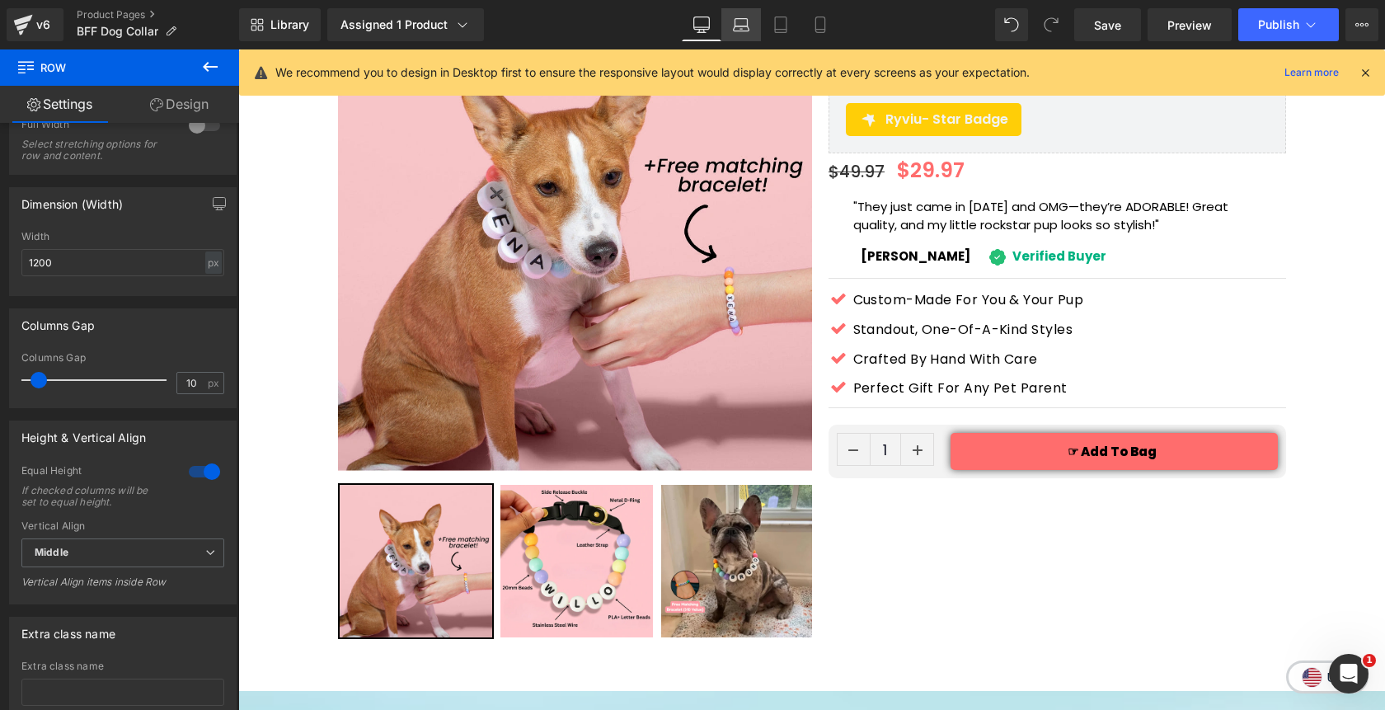
click at [736, 19] on icon at bounding box center [741, 22] width 12 height 7
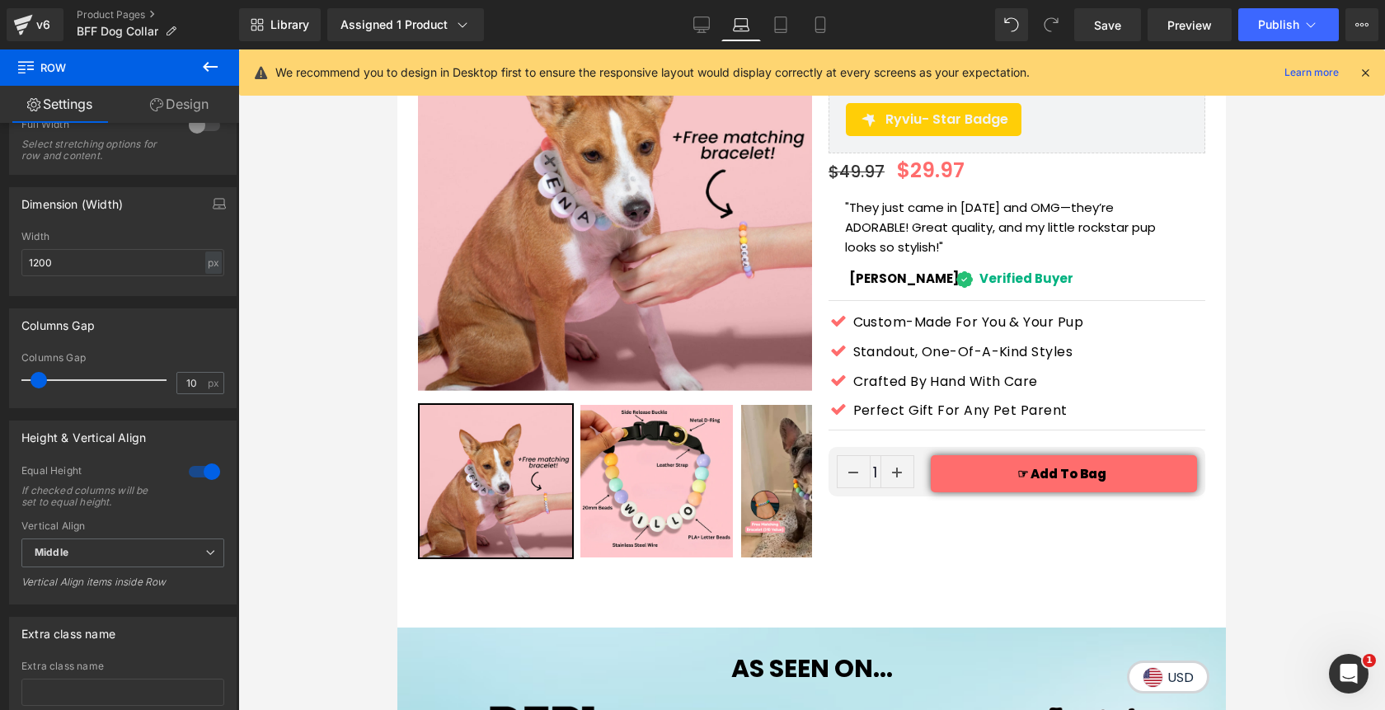
scroll to position [204, 0]
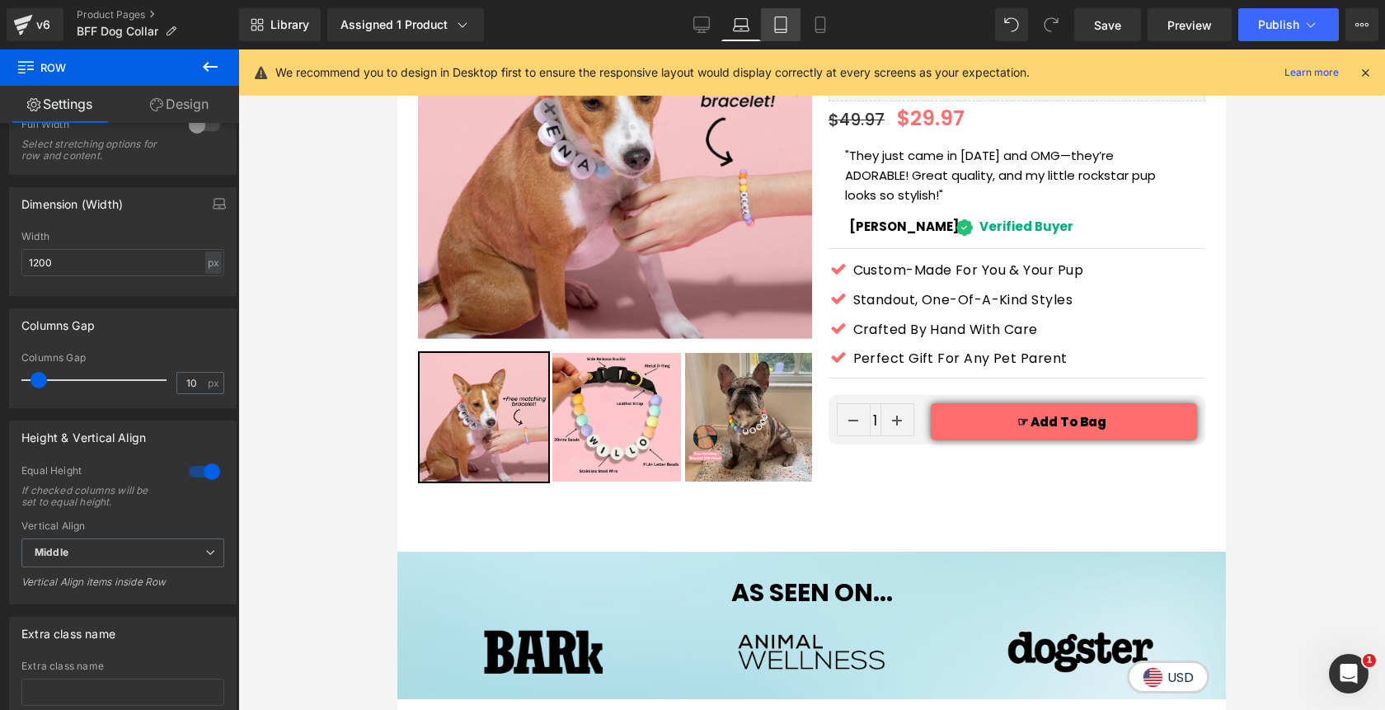
click at [791, 25] on link "Tablet" at bounding box center [781, 24] width 40 height 33
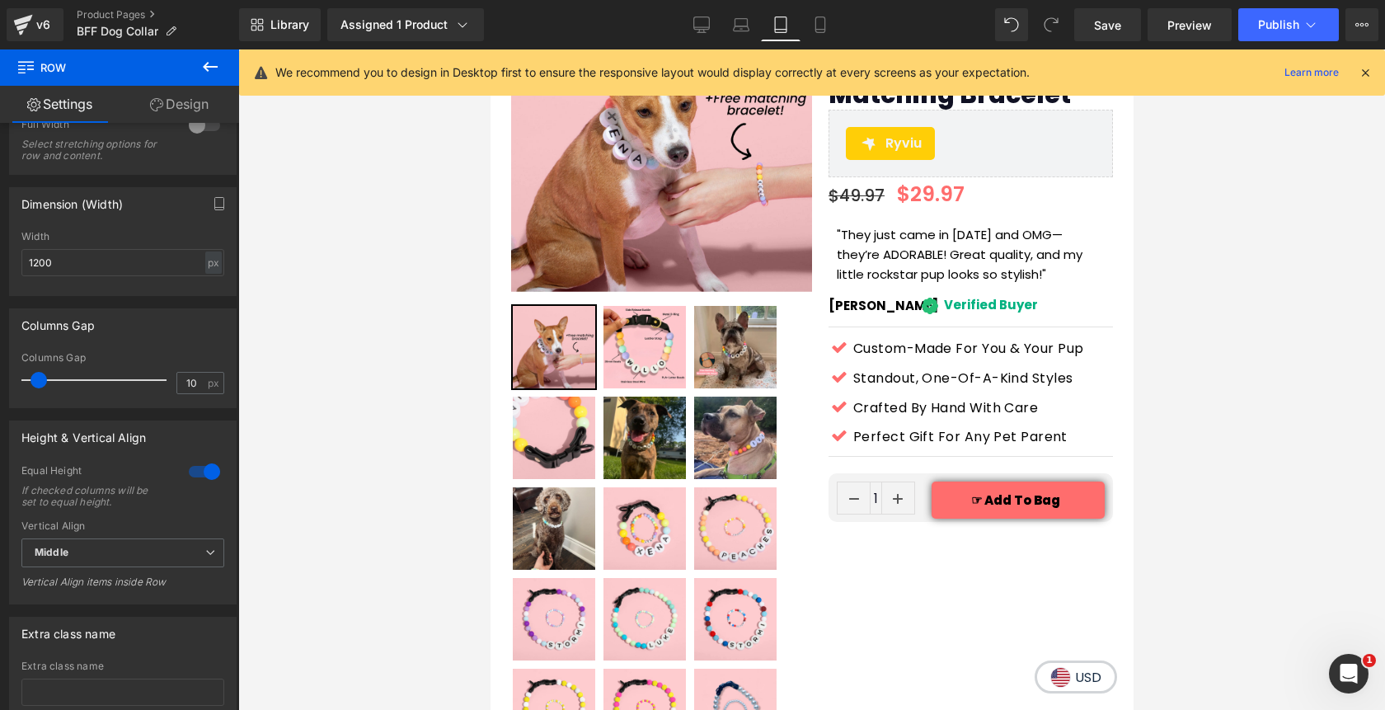
scroll to position [252, 0]
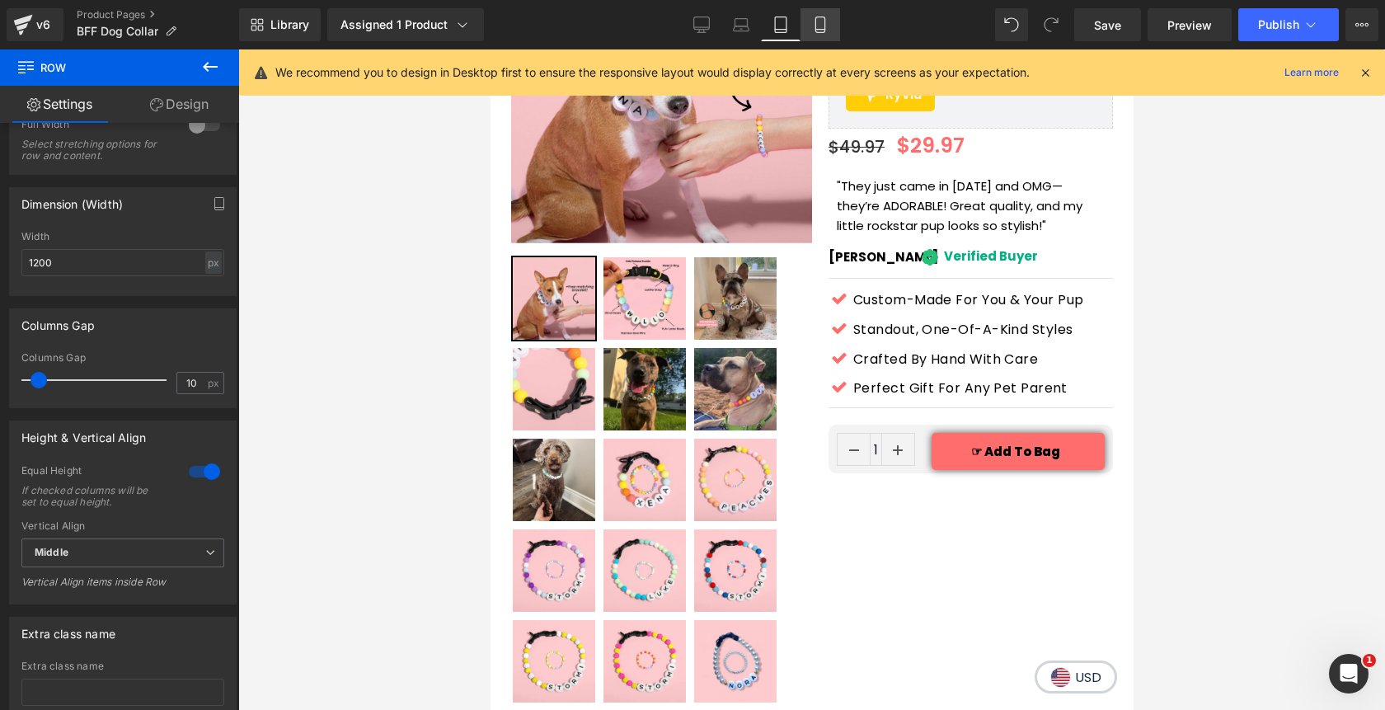
click at [820, 28] on icon at bounding box center [820, 24] width 16 height 16
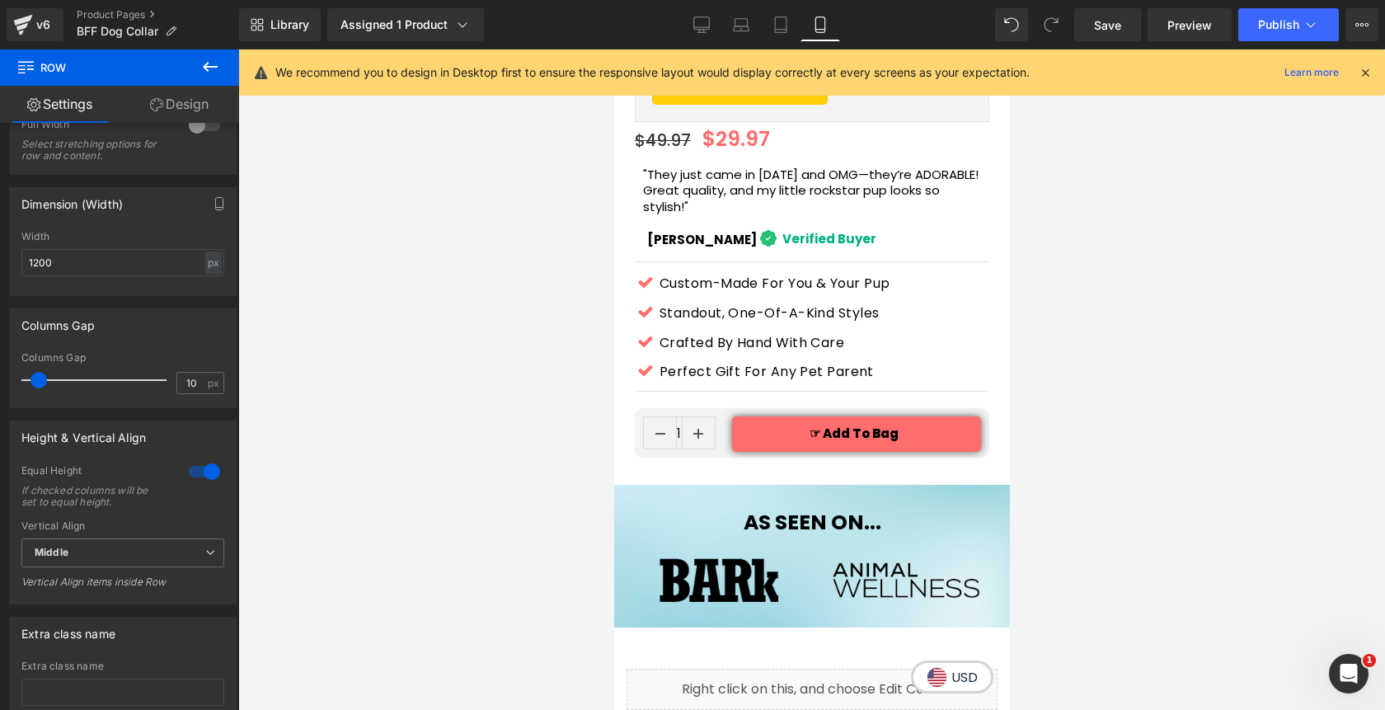
scroll to position [706, 0]
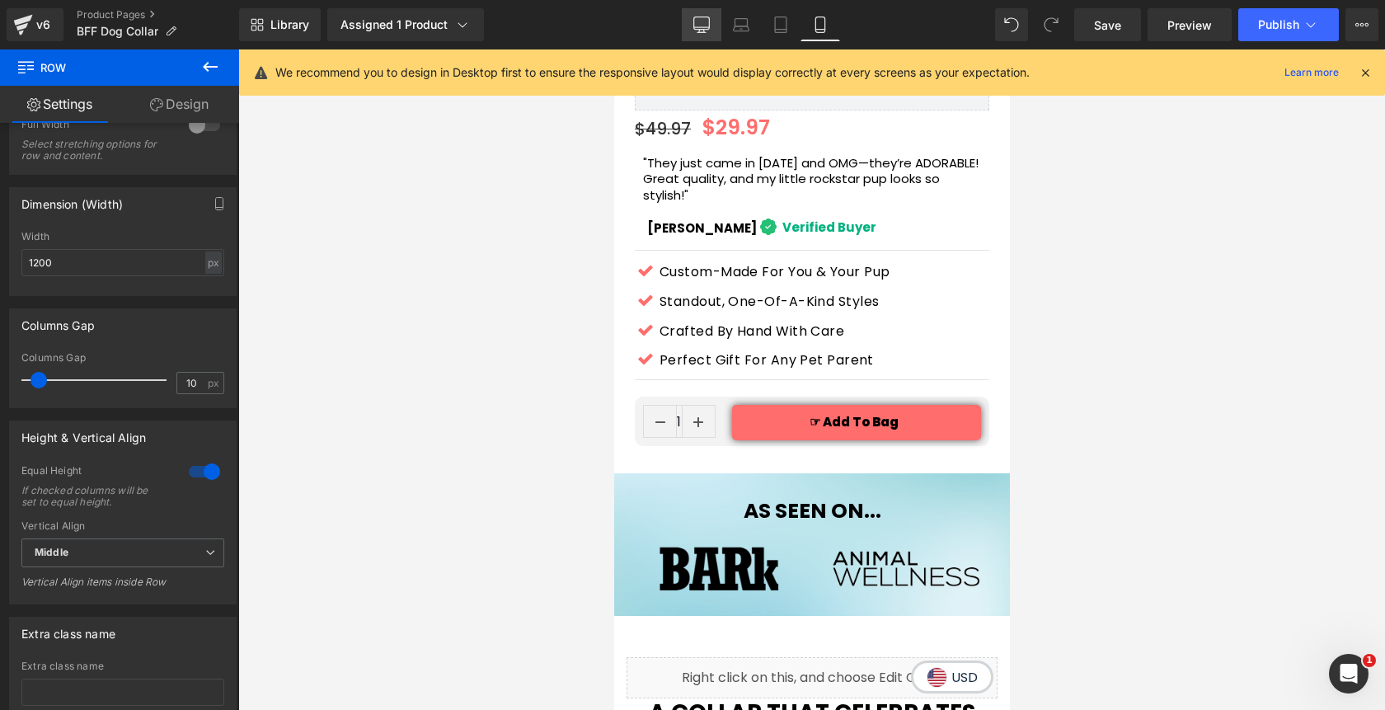
click at [701, 25] on icon at bounding box center [701, 24] width 16 height 16
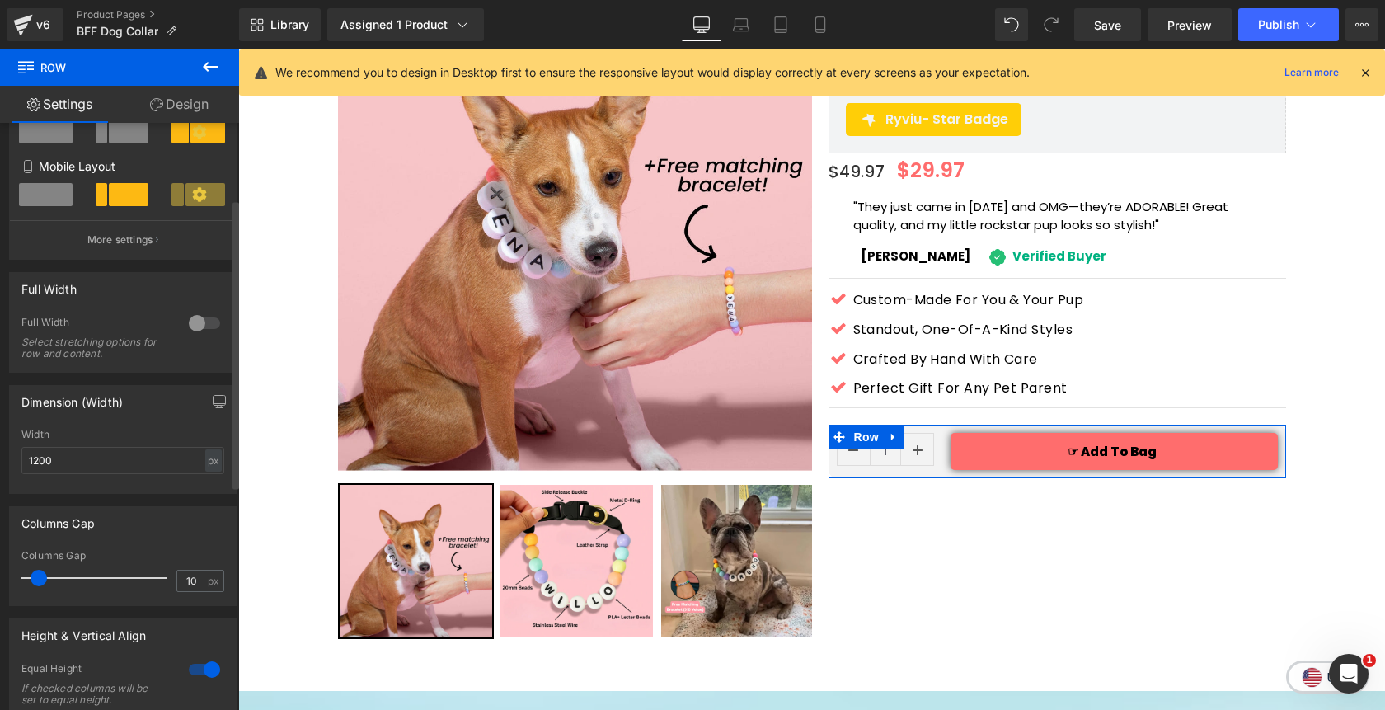
scroll to position [0, 0]
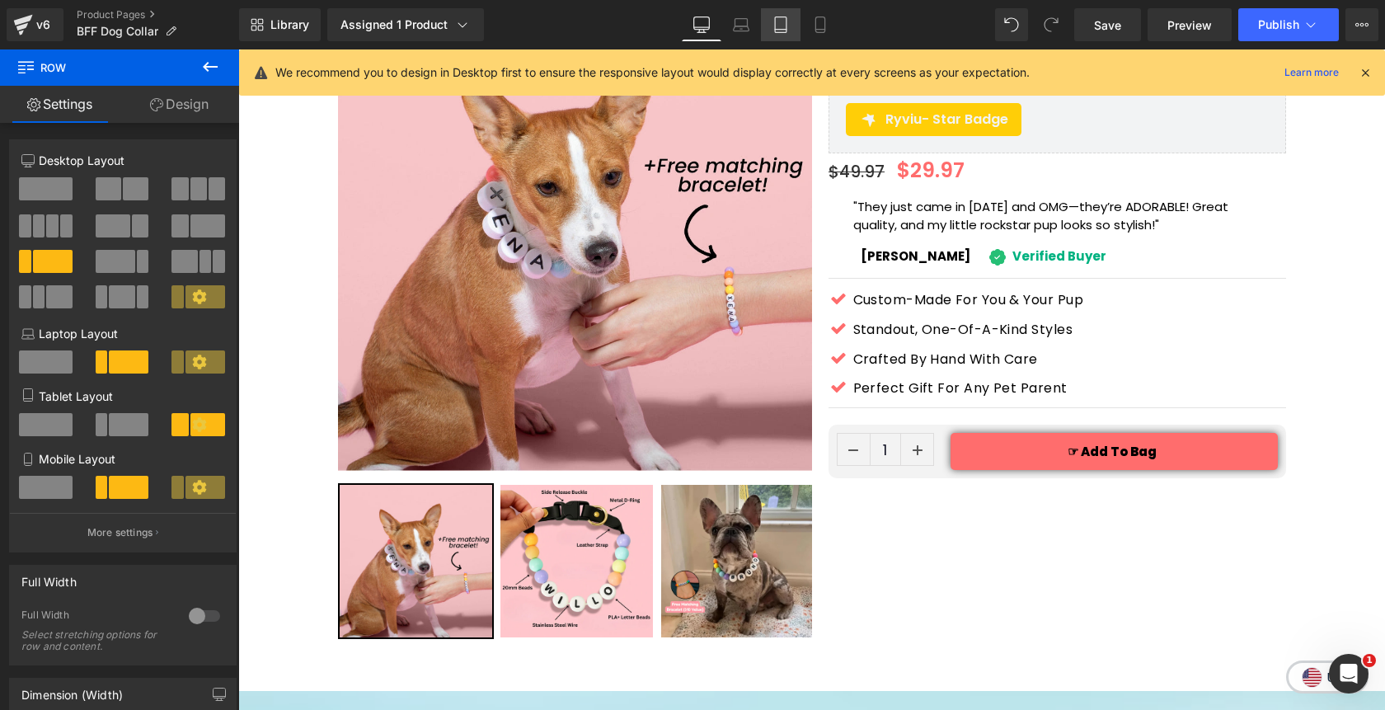
click at [789, 18] on icon at bounding box center [780, 24] width 16 height 16
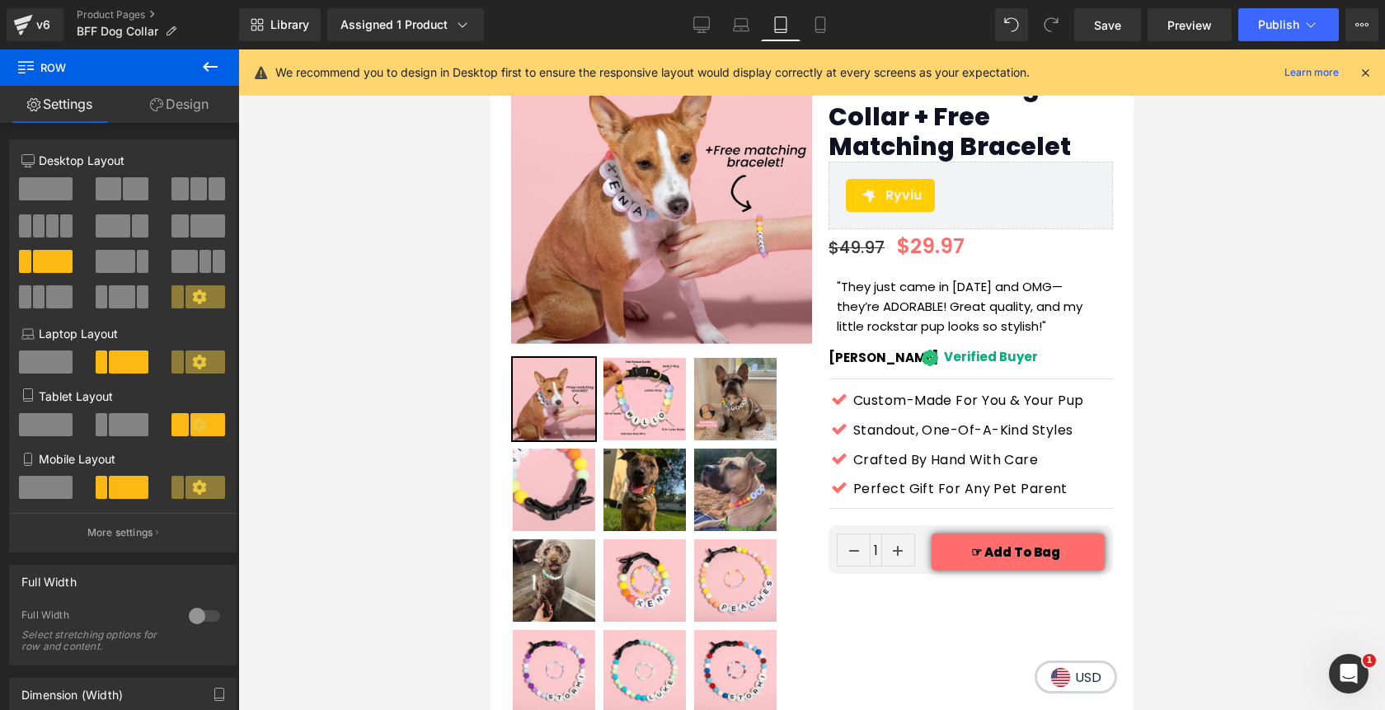
scroll to position [252, 0]
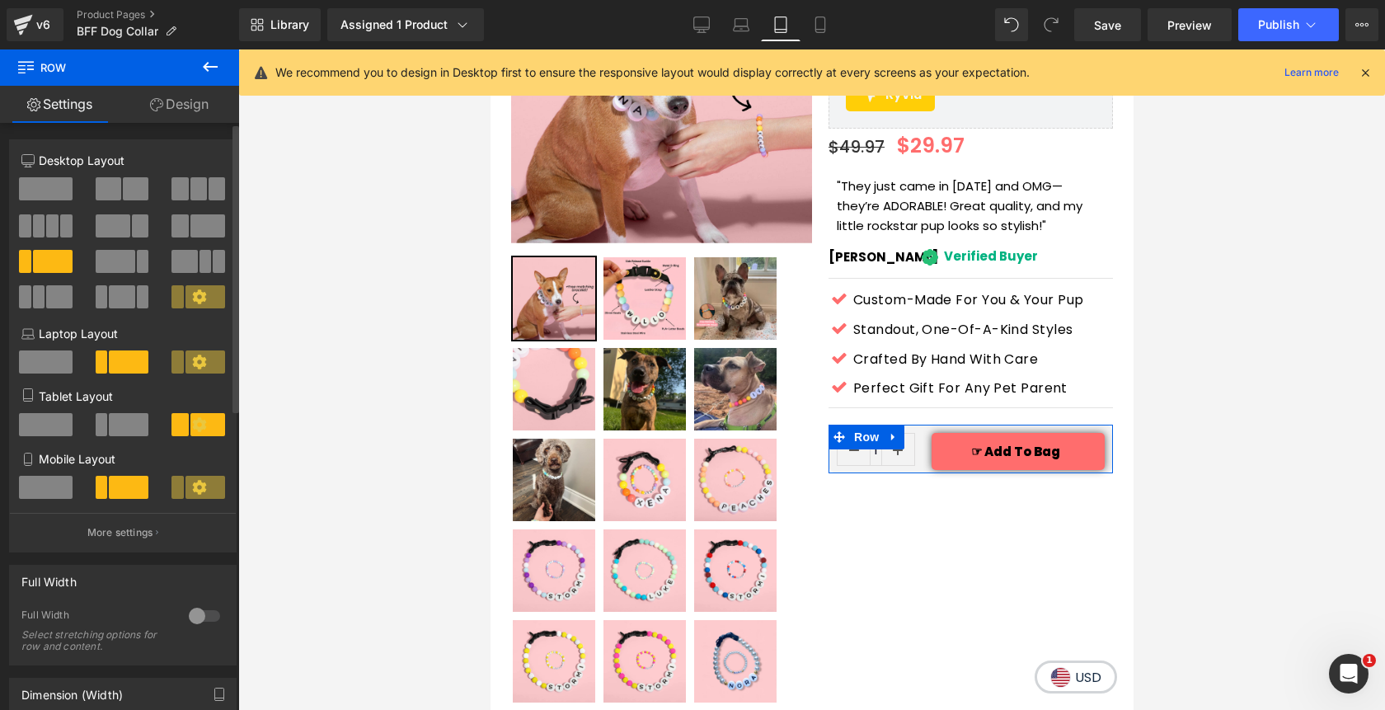
click at [109, 428] on span at bounding box center [129, 424] width 40 height 23
click at [60, 432] on span at bounding box center [46, 424] width 54 height 23
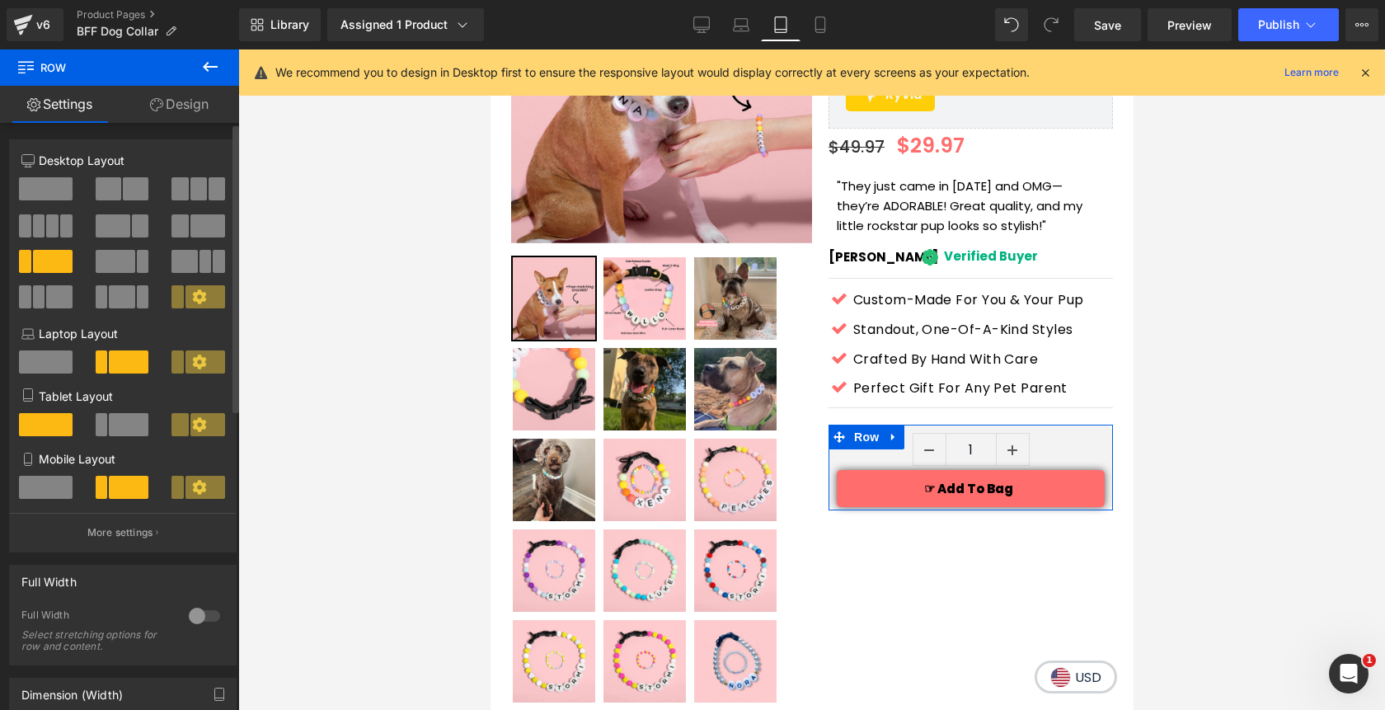
click at [120, 421] on span at bounding box center [129, 424] width 40 height 23
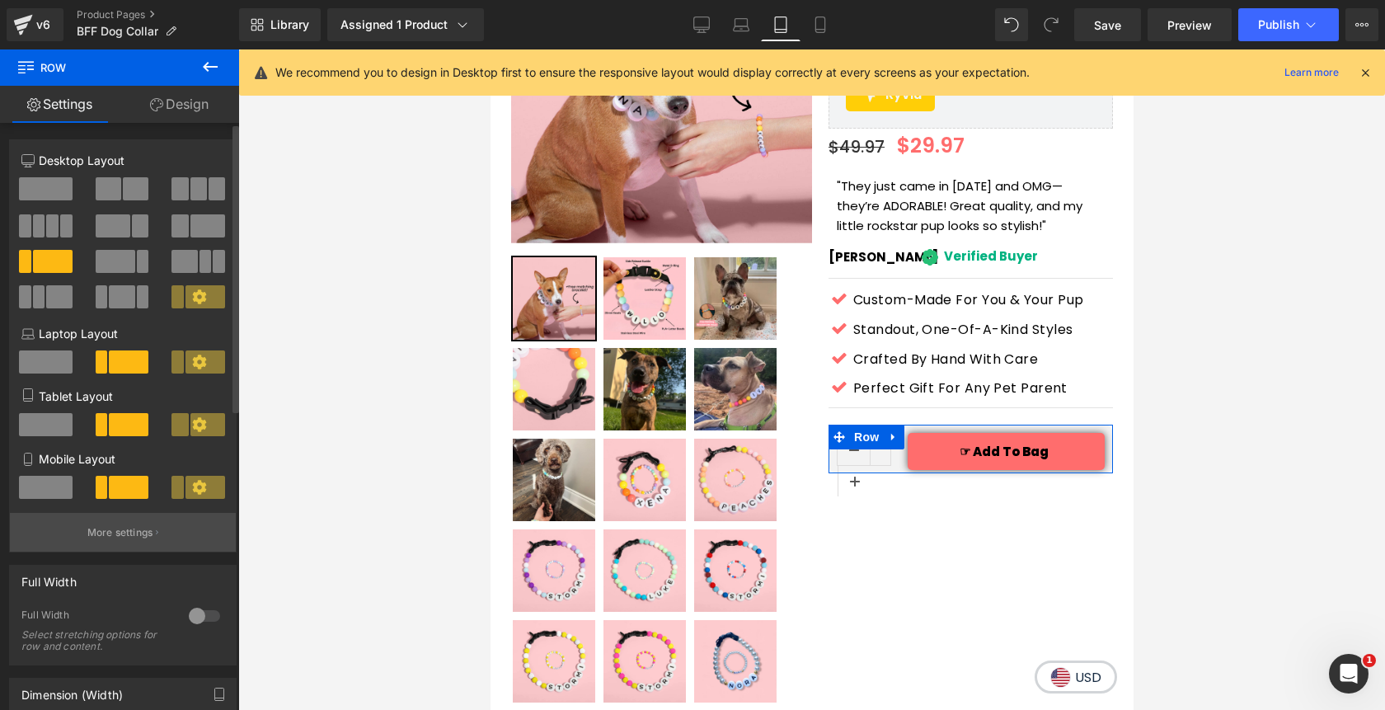
click at [122, 546] on button "More settings" at bounding box center [123, 532] width 226 height 39
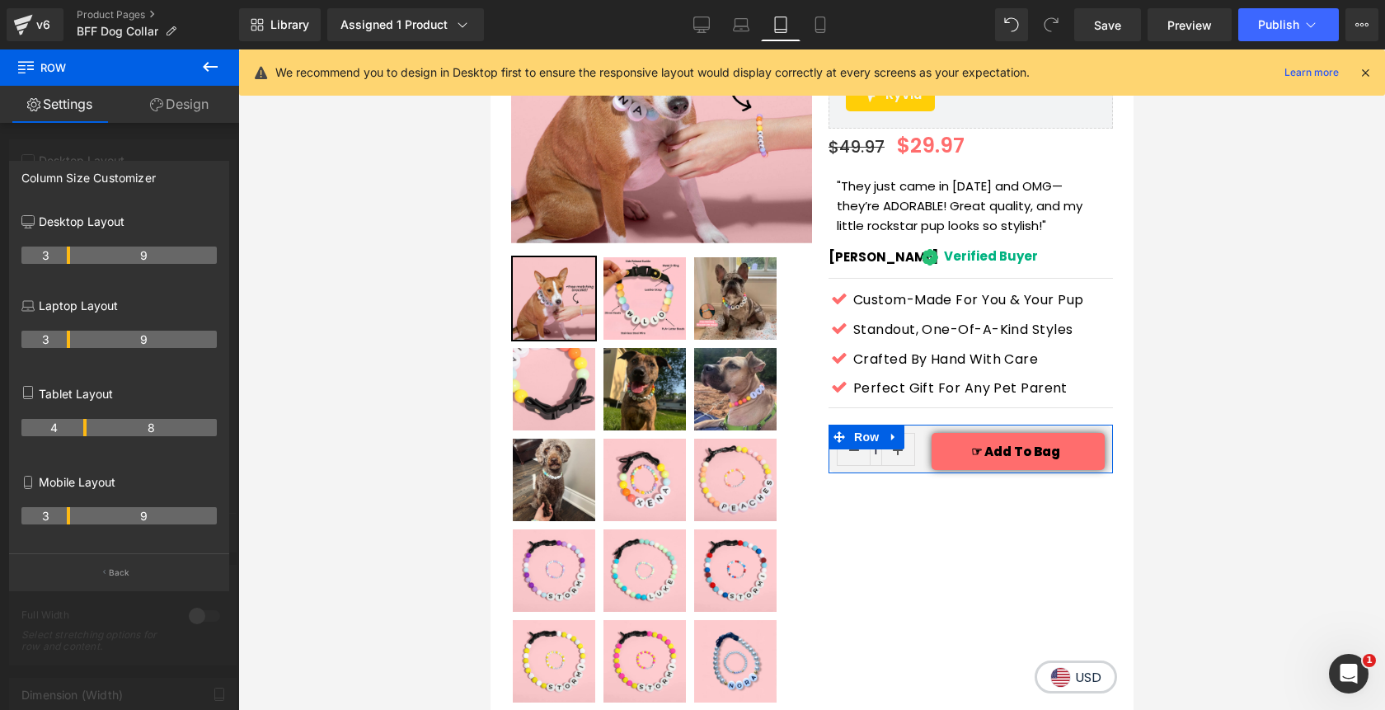
drag, startPoint x: 69, startPoint y: 433, endPoint x: 79, endPoint y: 435, distance: 10.2
click at [79, 435] on th "4" at bounding box center [53, 427] width 65 height 17
click at [164, 565] on button "Back" at bounding box center [119, 571] width 220 height 37
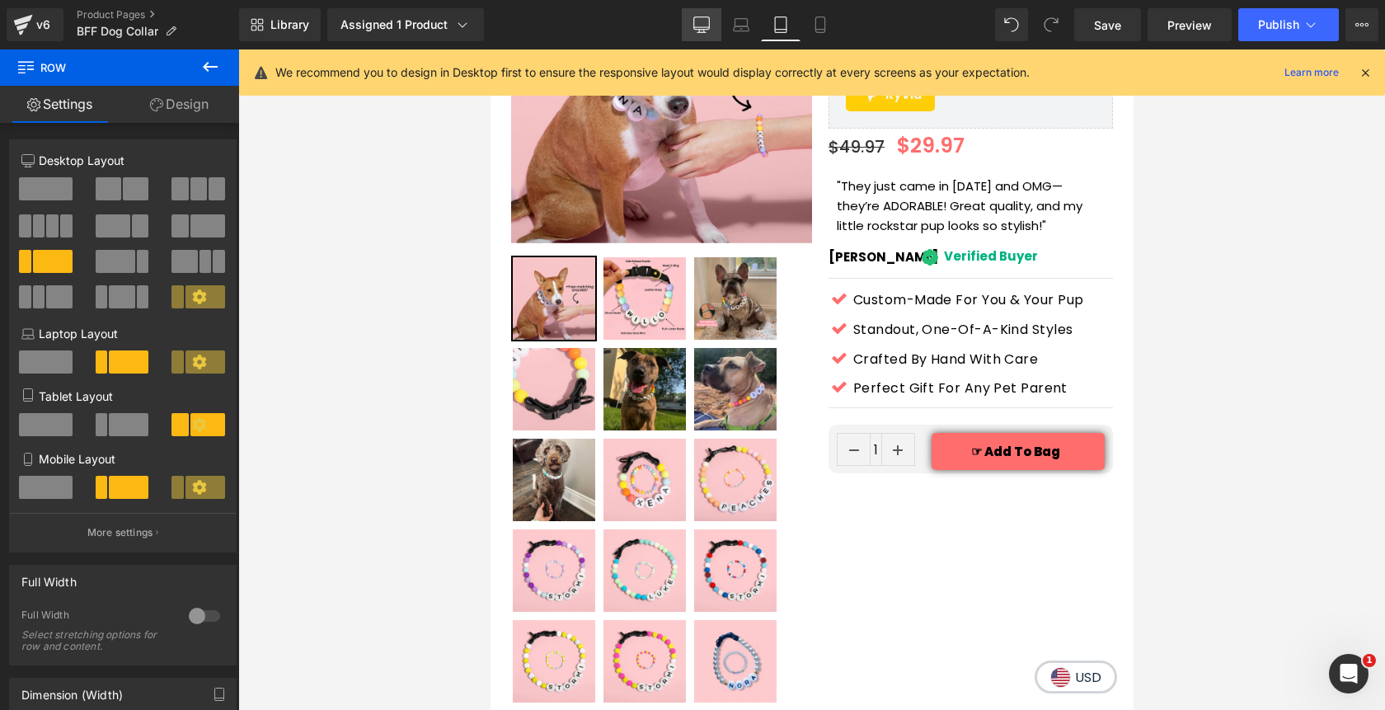
click at [703, 38] on link "Desktop" at bounding box center [702, 24] width 40 height 33
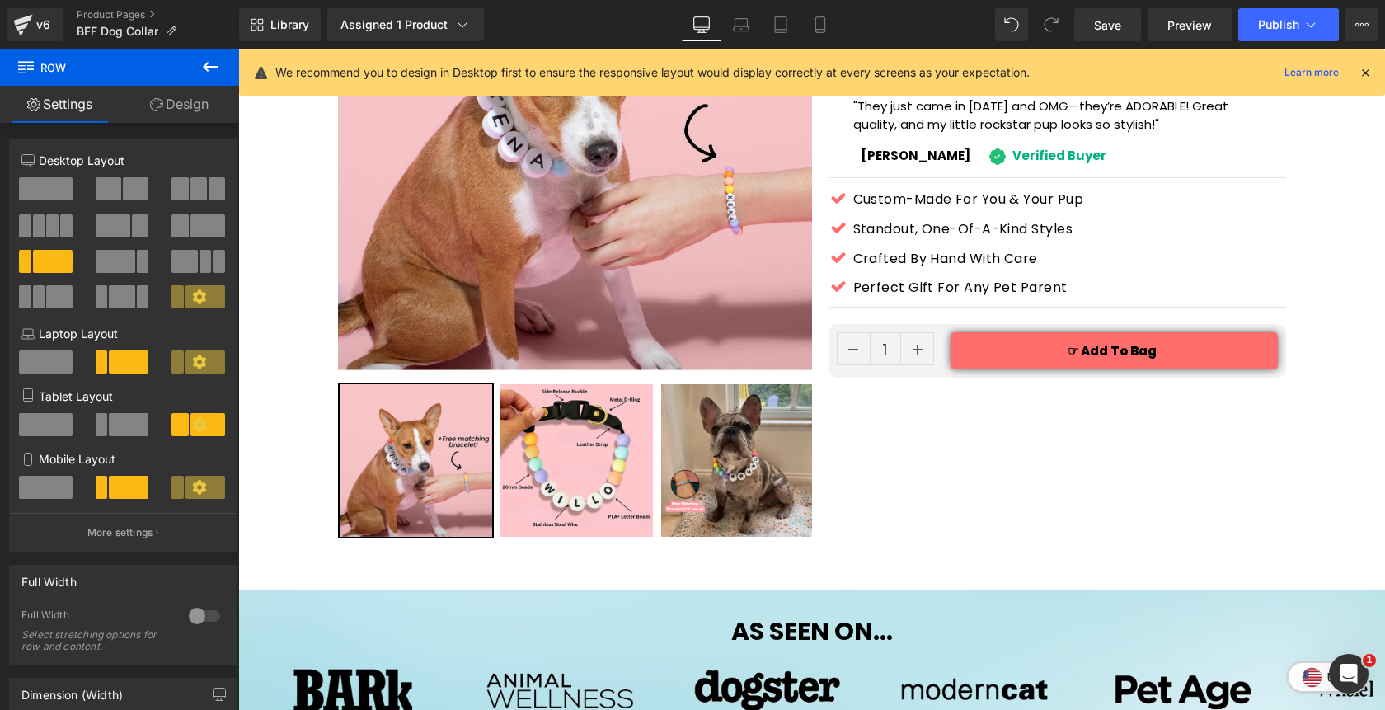
scroll to position [152, 0]
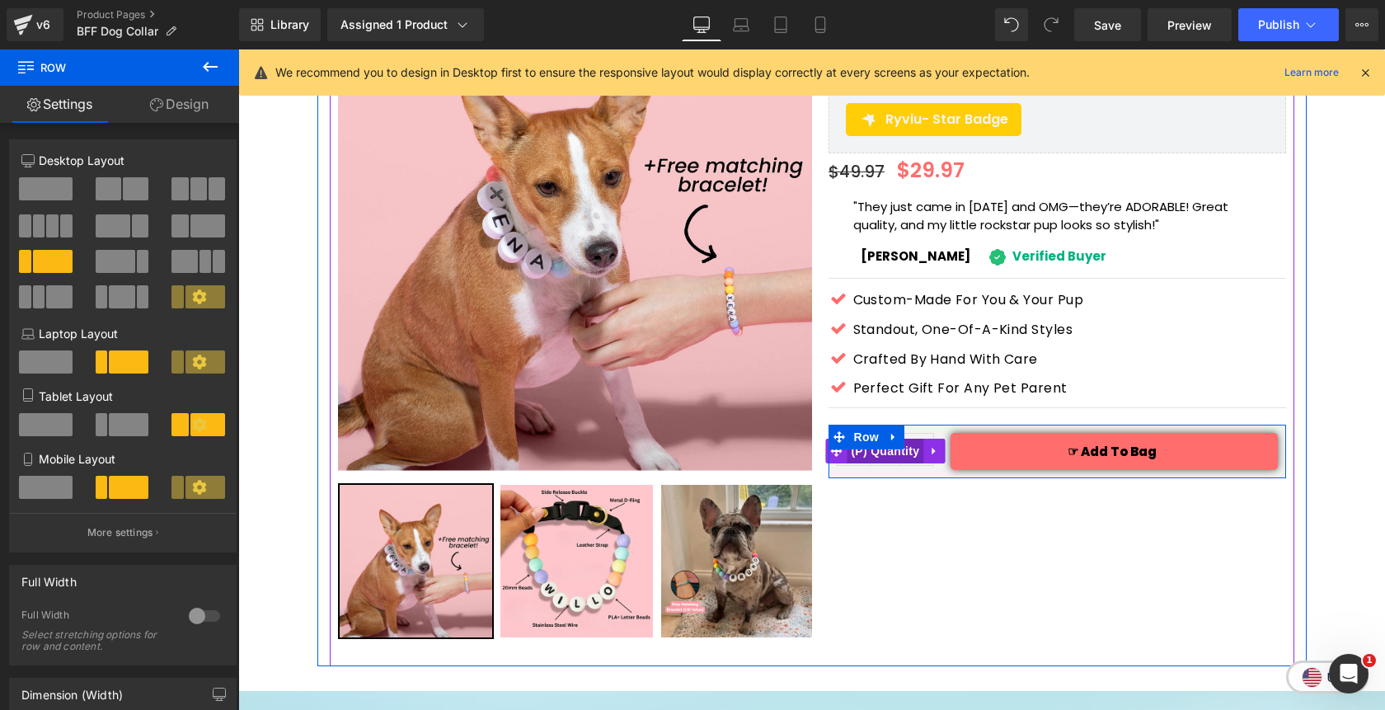
click at [889, 439] on span "(P) Quantity" at bounding box center [885, 451] width 77 height 25
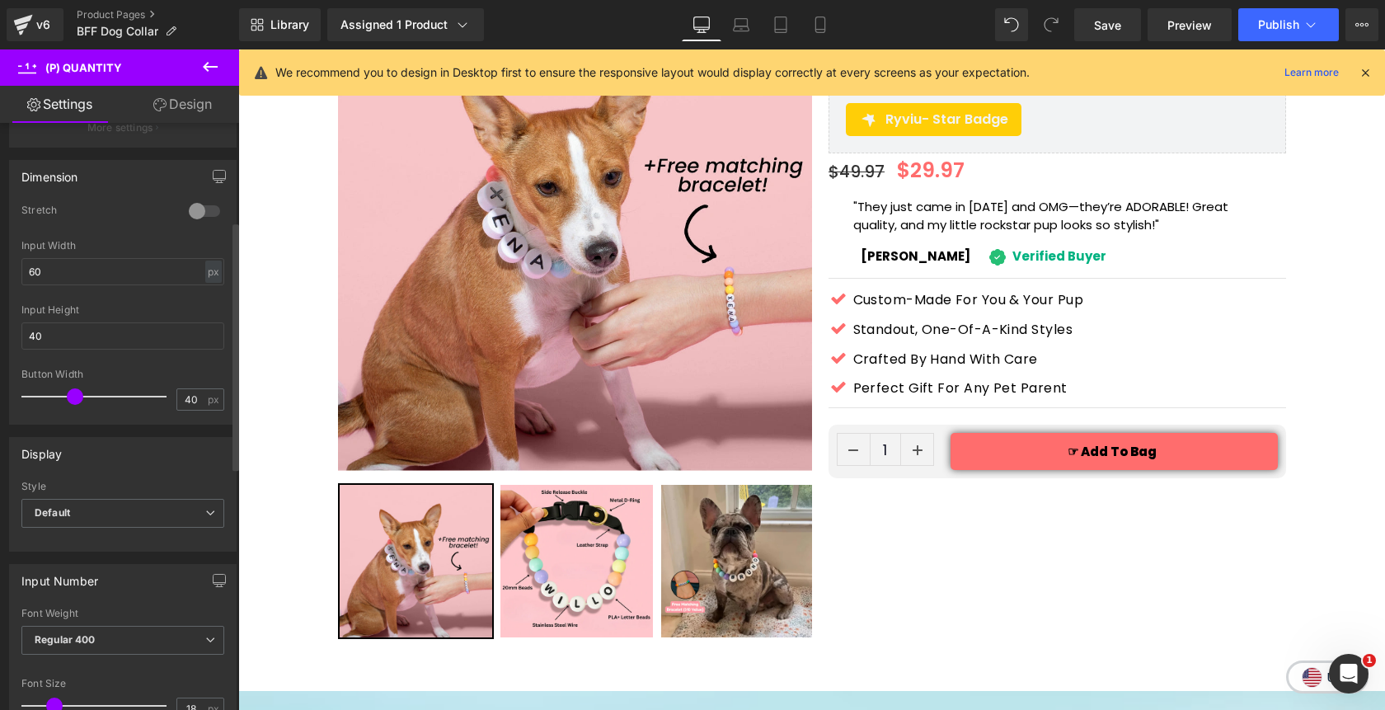
scroll to position [232, 0]
click at [74, 399] on span at bounding box center [75, 397] width 16 height 16
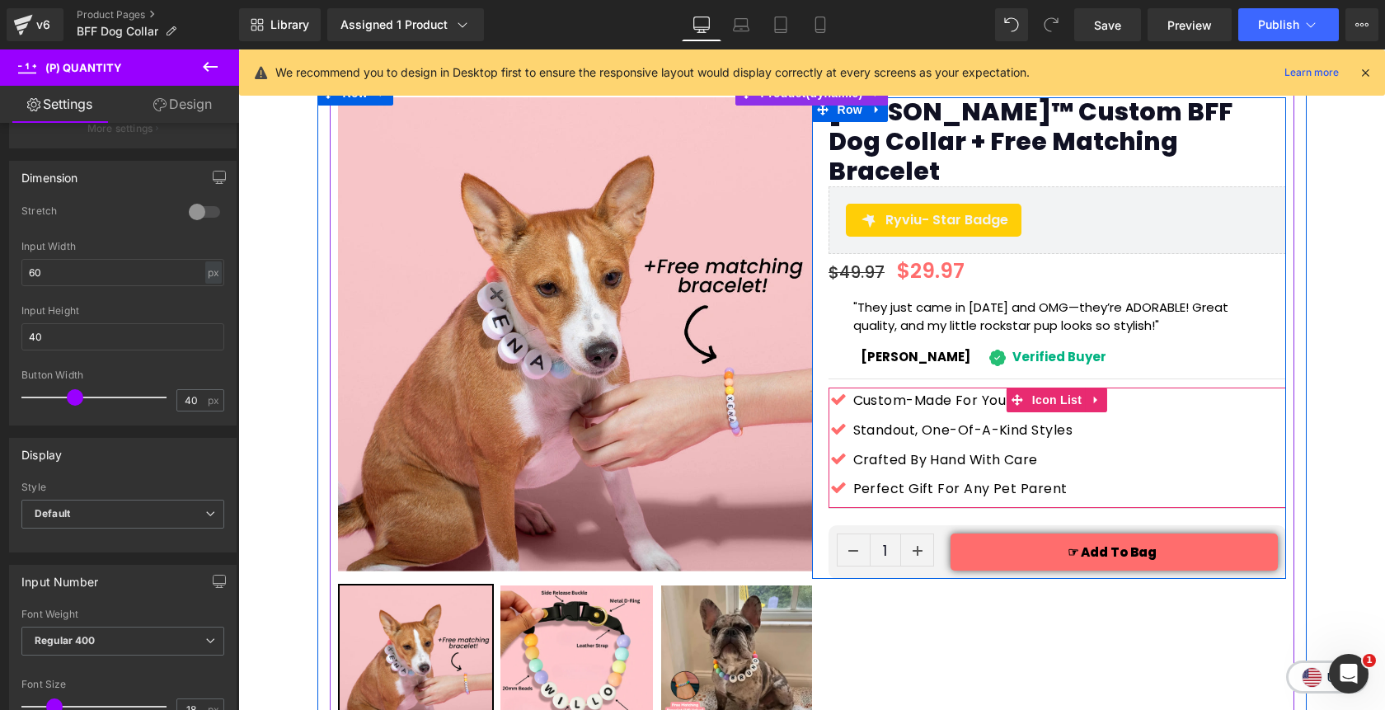
scroll to position [49, 0]
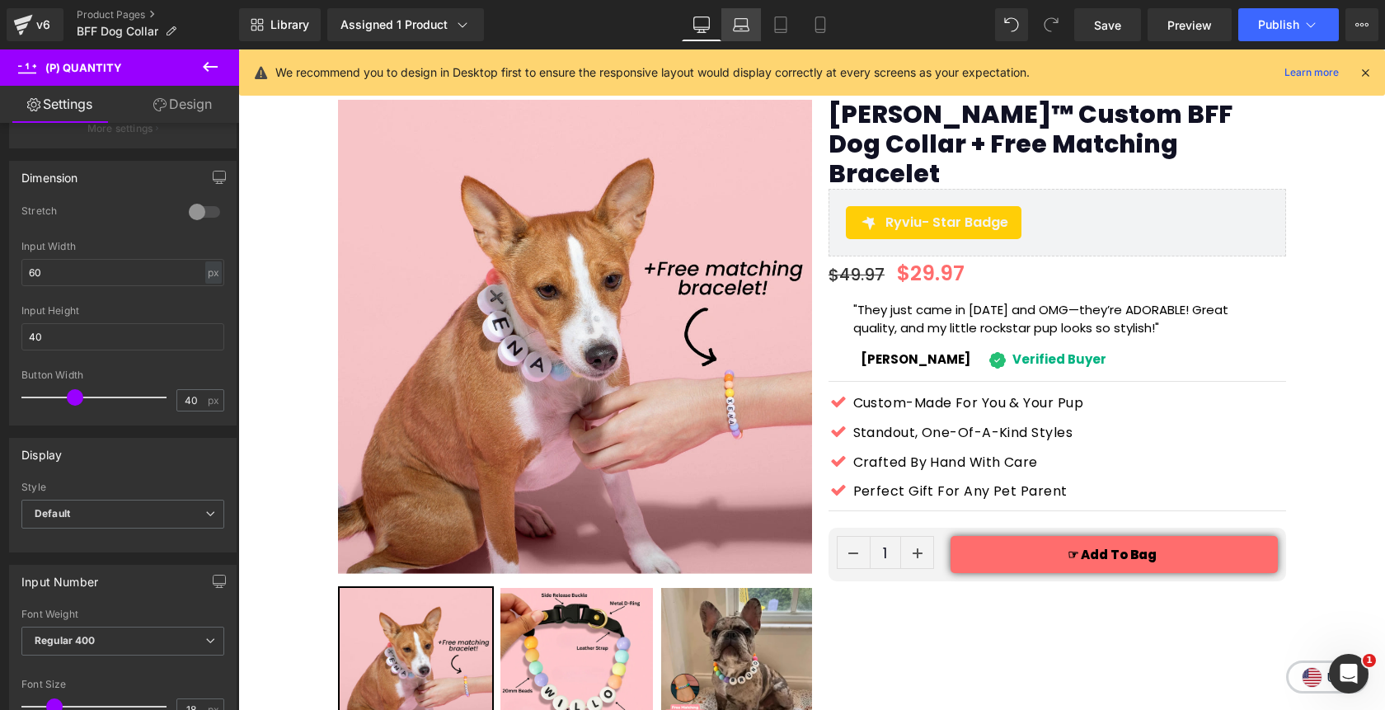
click at [750, 26] on link "Laptop" at bounding box center [741, 24] width 40 height 33
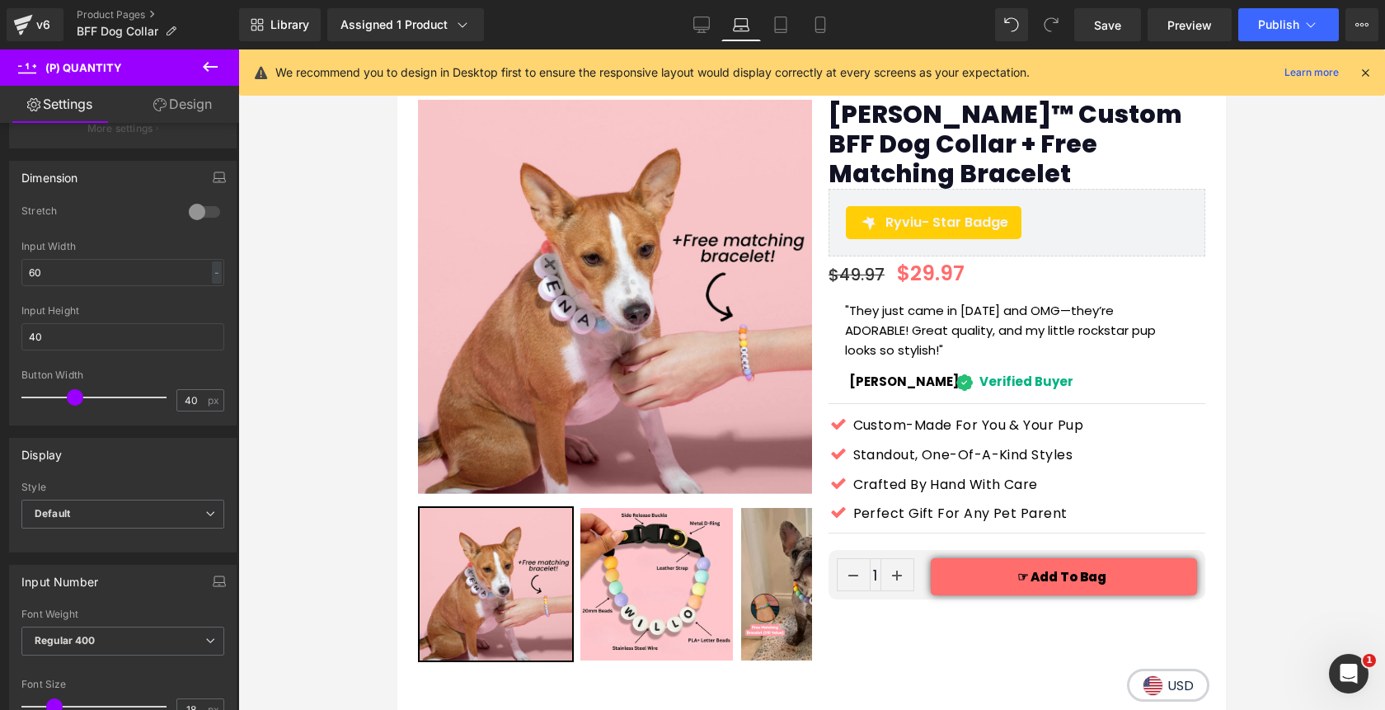
scroll to position [101, 0]
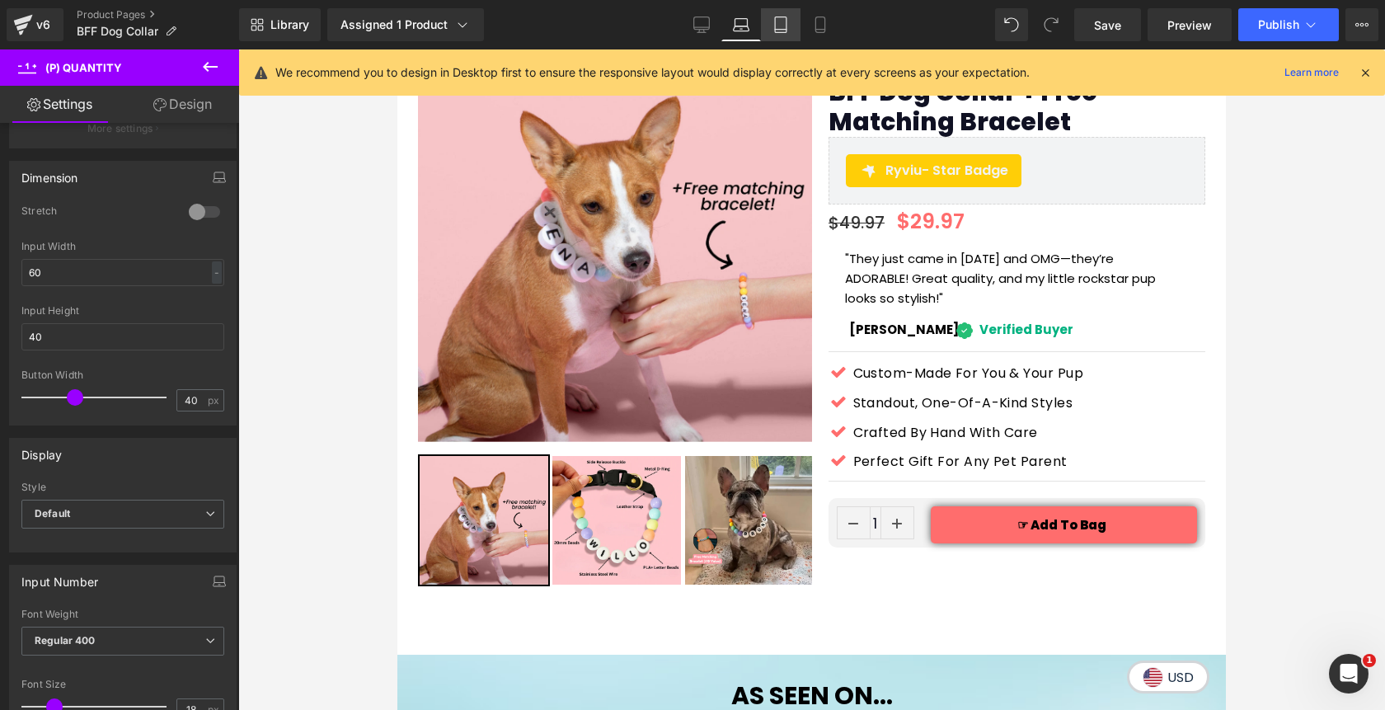
click at [788, 24] on icon at bounding box center [780, 24] width 16 height 16
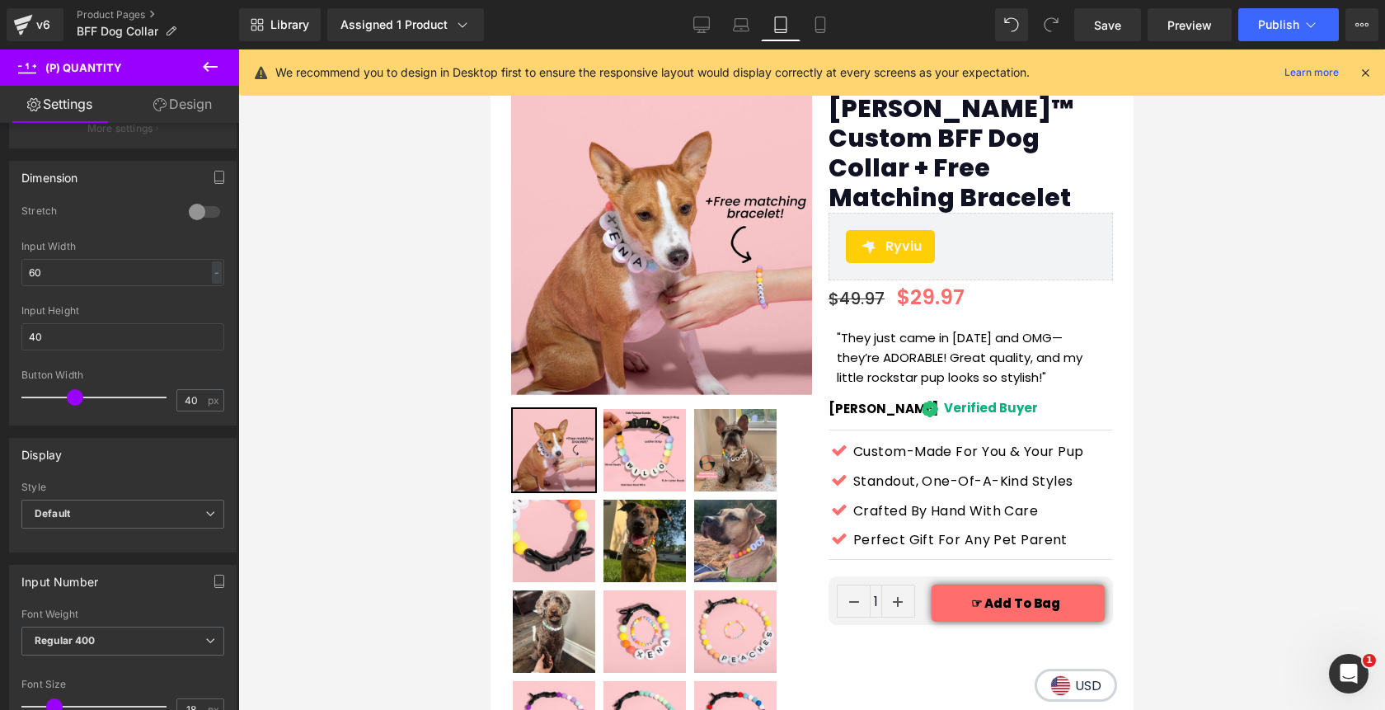
scroll to position [149, 0]
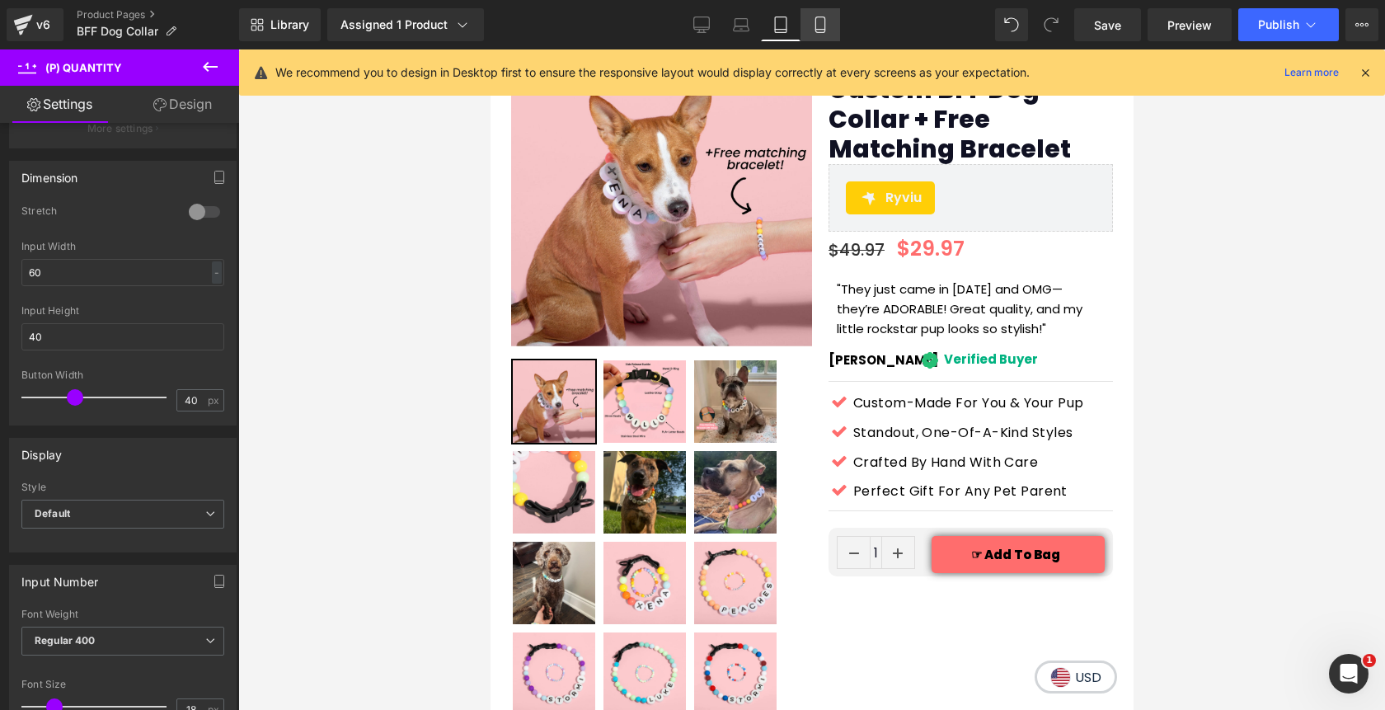
click at [815, 29] on icon at bounding box center [820, 24] width 16 height 16
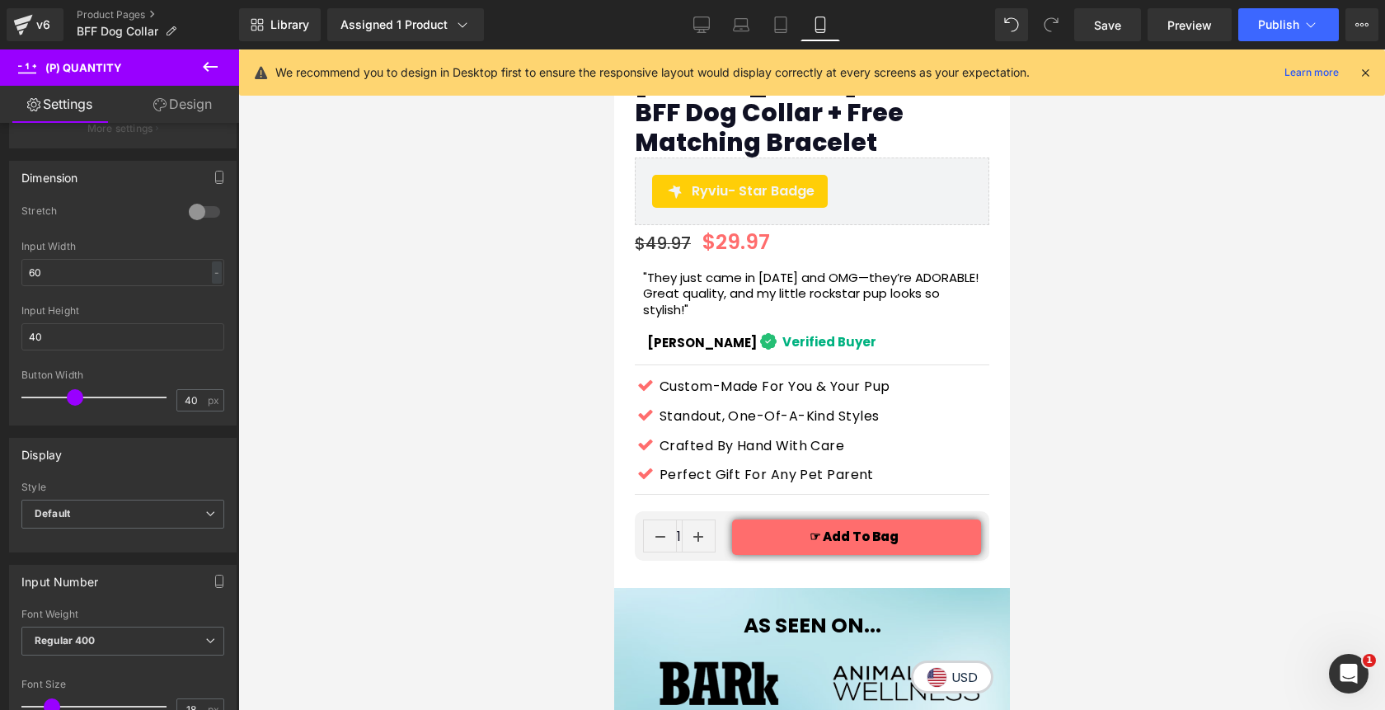
scroll to position [603, 0]
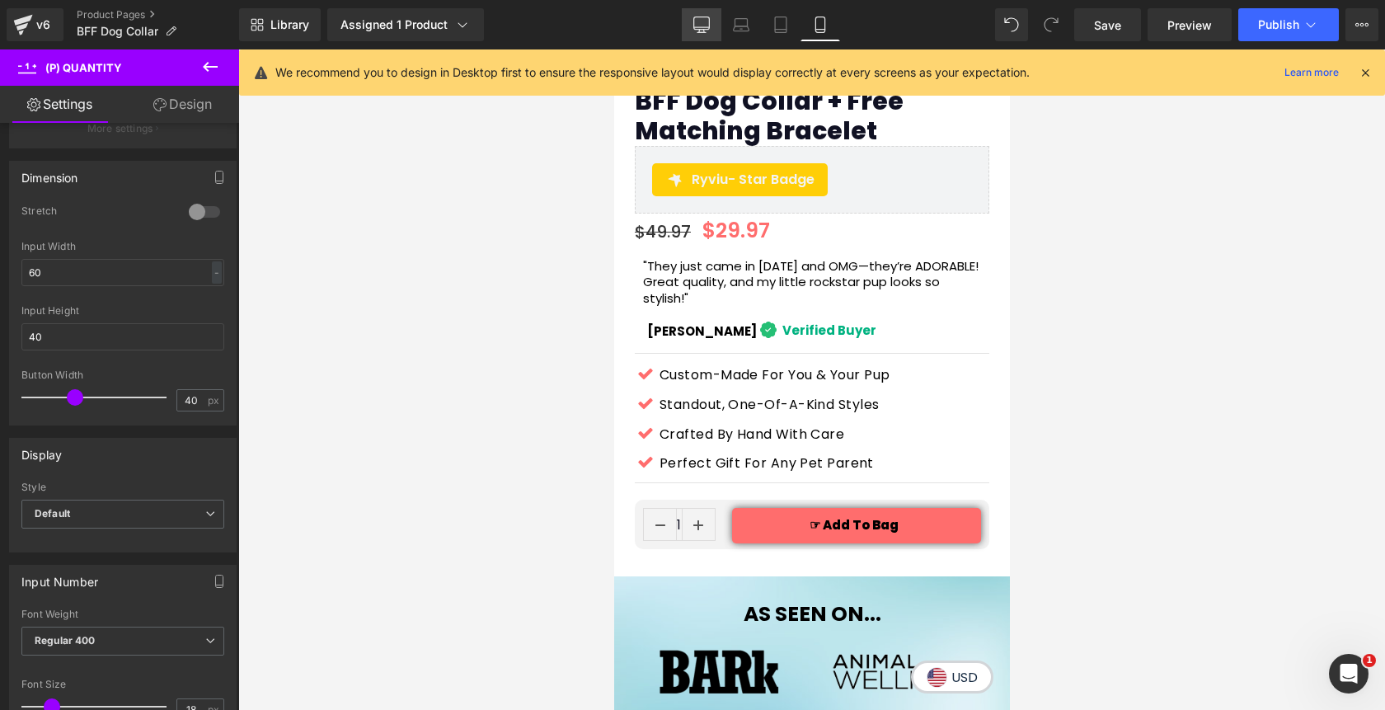
click at [704, 27] on icon at bounding box center [702, 27] width 16 height 0
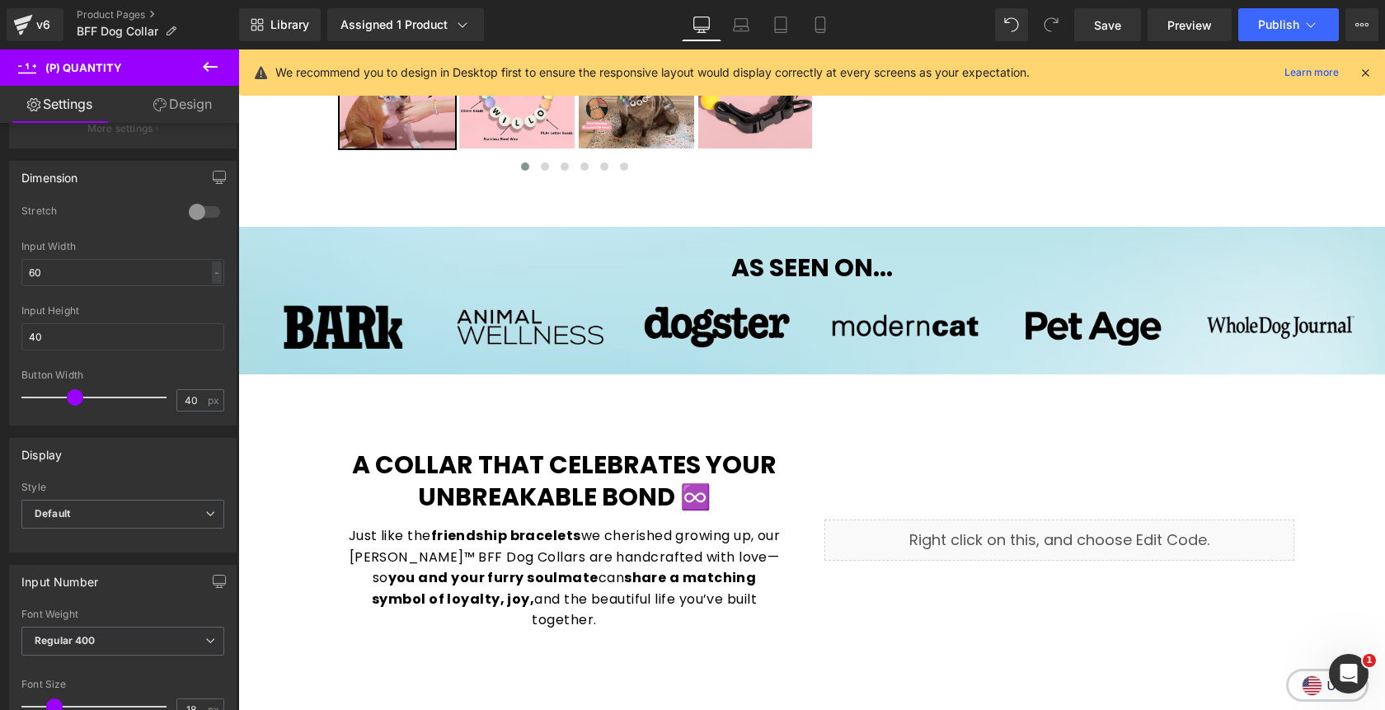
scroll to position [49, 0]
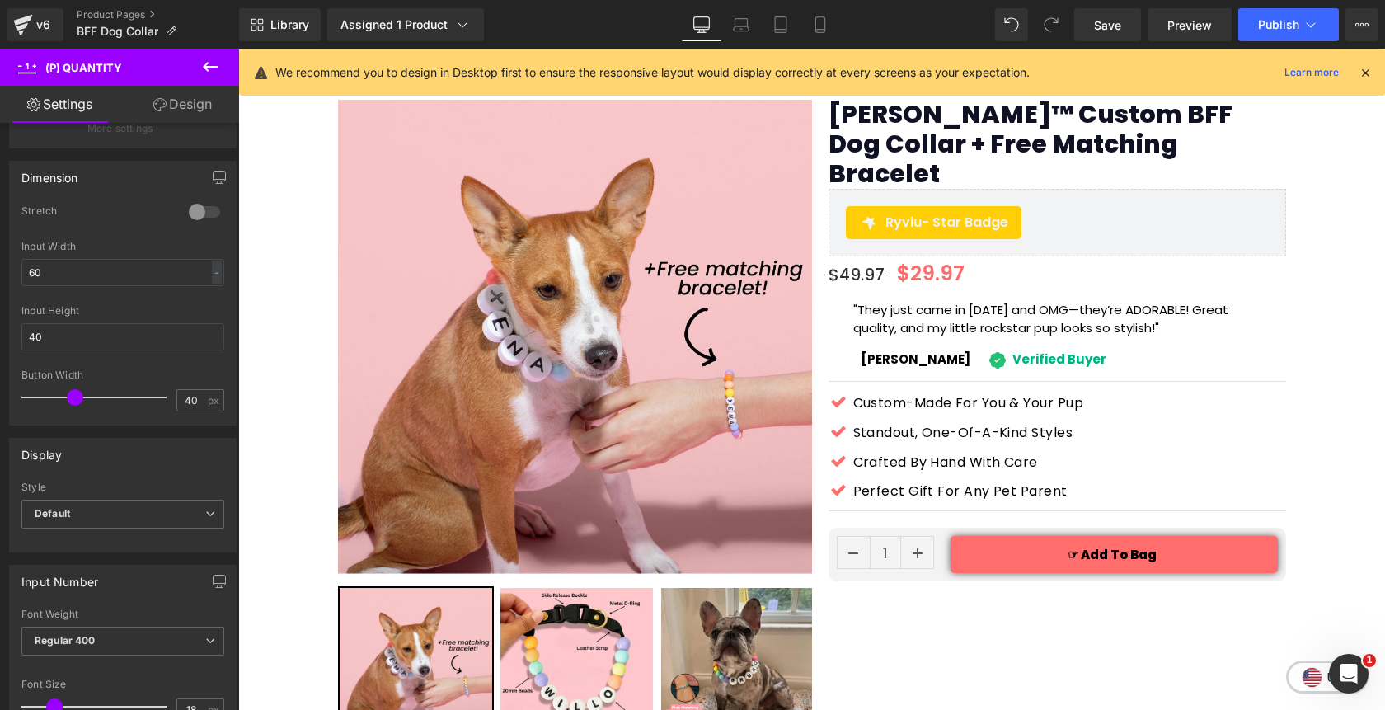
click at [186, 105] on link "Design" at bounding box center [183, 104] width 120 height 37
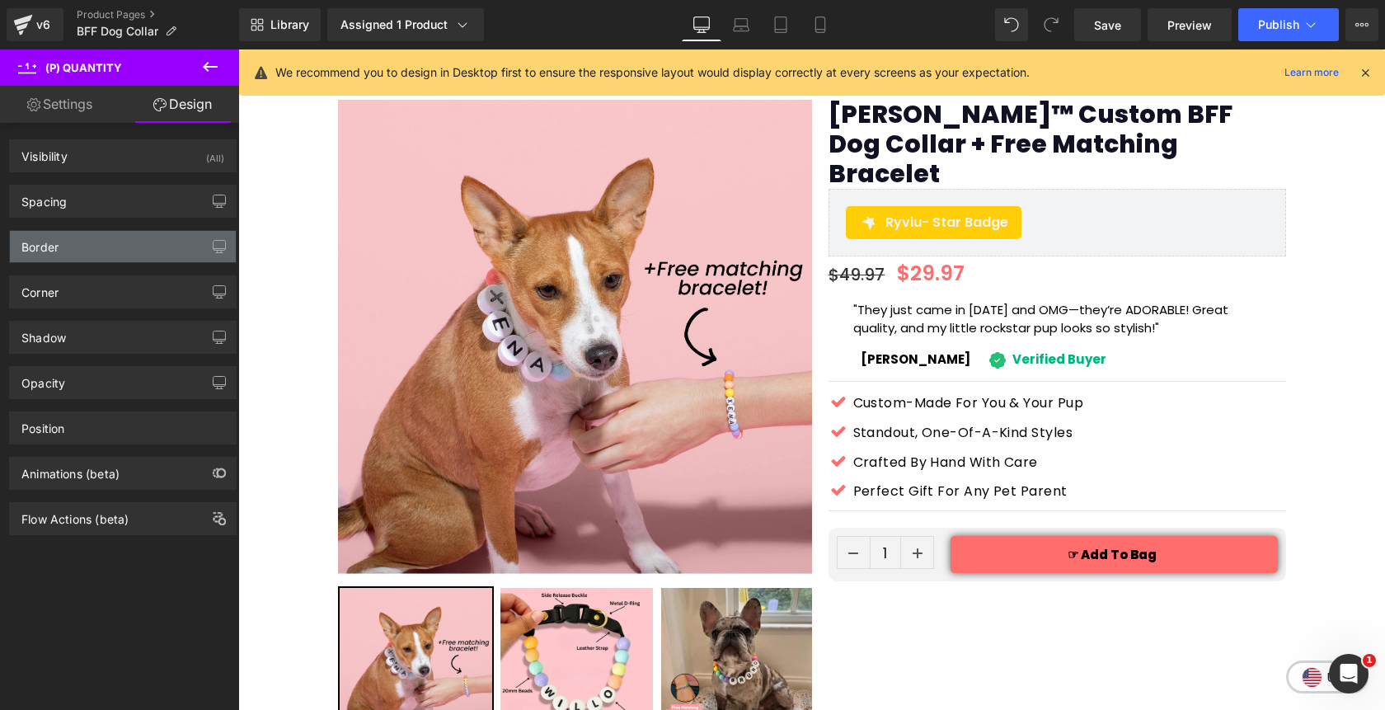
click at [91, 248] on div "Border" at bounding box center [123, 246] width 226 height 31
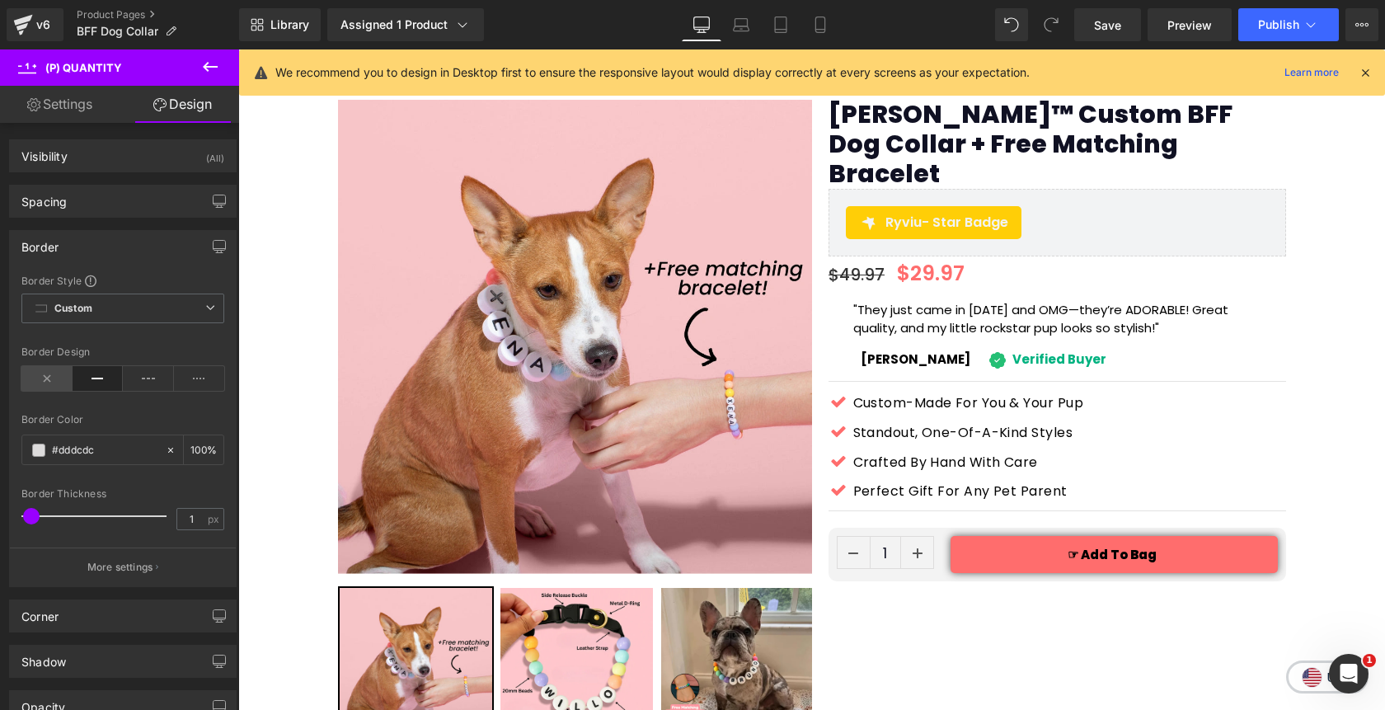
click at [54, 371] on icon at bounding box center [46, 378] width 51 height 25
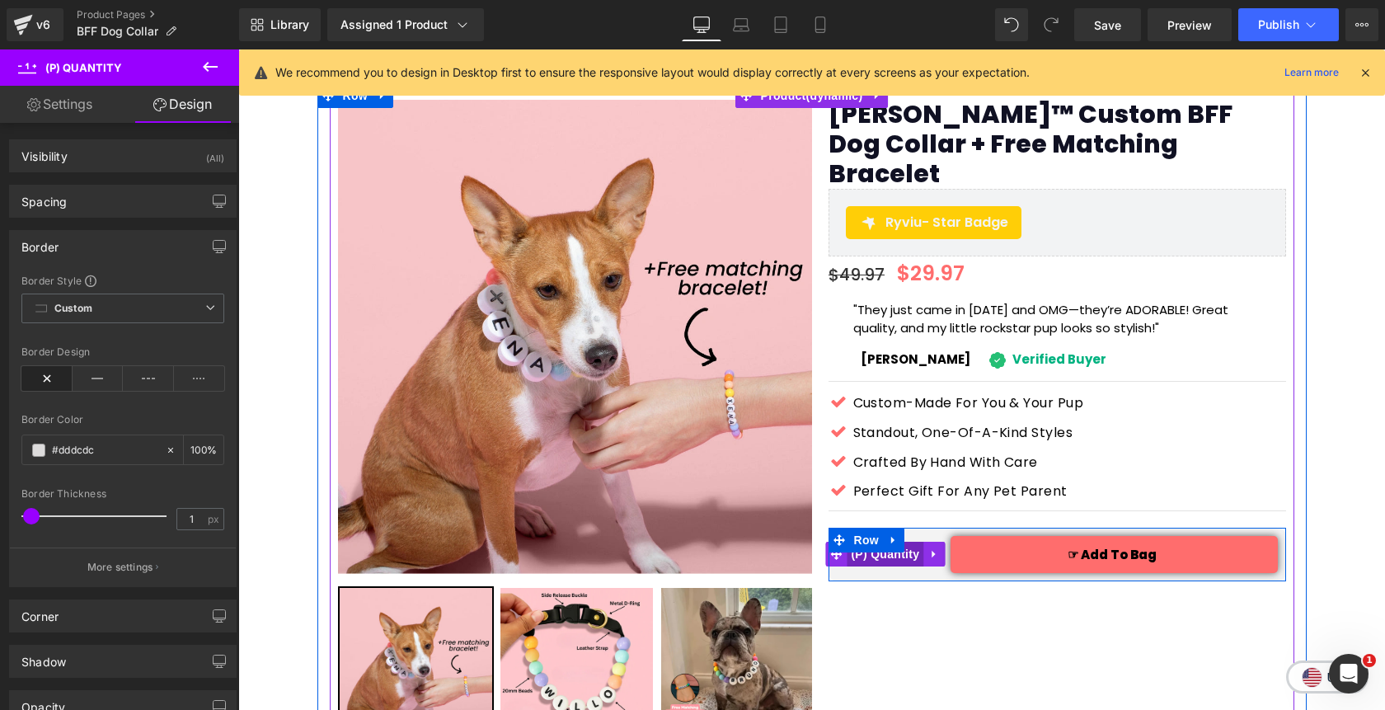
click at [889, 542] on span "(P) Quantity" at bounding box center [885, 554] width 77 height 25
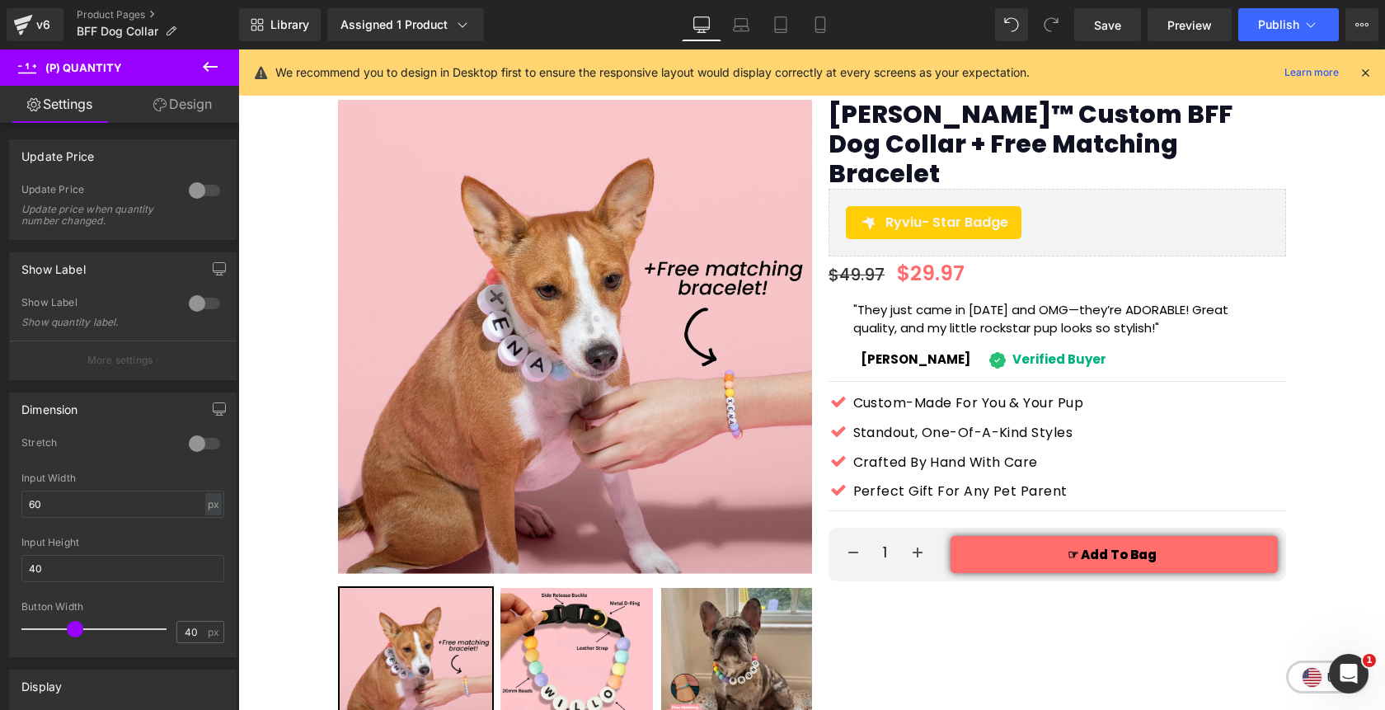
click at [205, 105] on link "Design" at bounding box center [183, 104] width 120 height 37
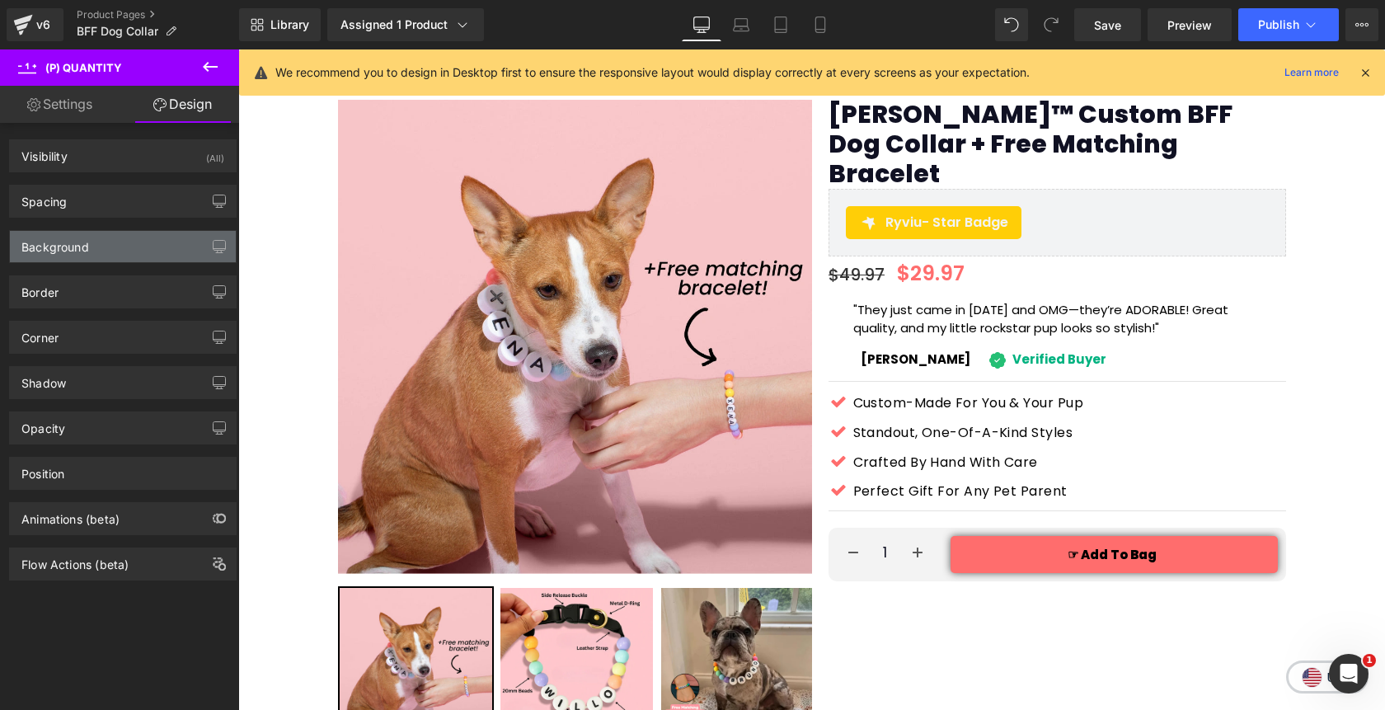
click at [105, 254] on div "Background" at bounding box center [123, 246] width 226 height 31
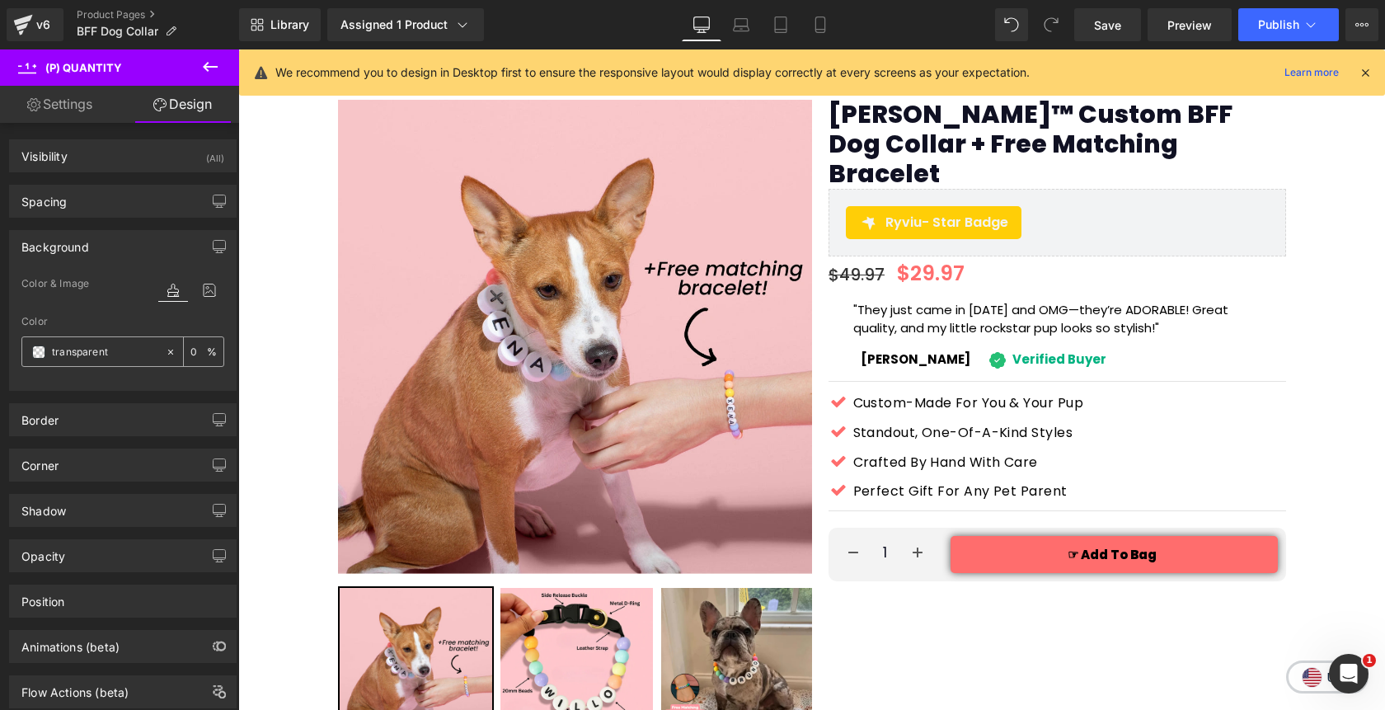
click at [128, 354] on input "text" at bounding box center [105, 352] width 106 height 18
click at [38, 350] on span at bounding box center [38, 351] width 13 height 13
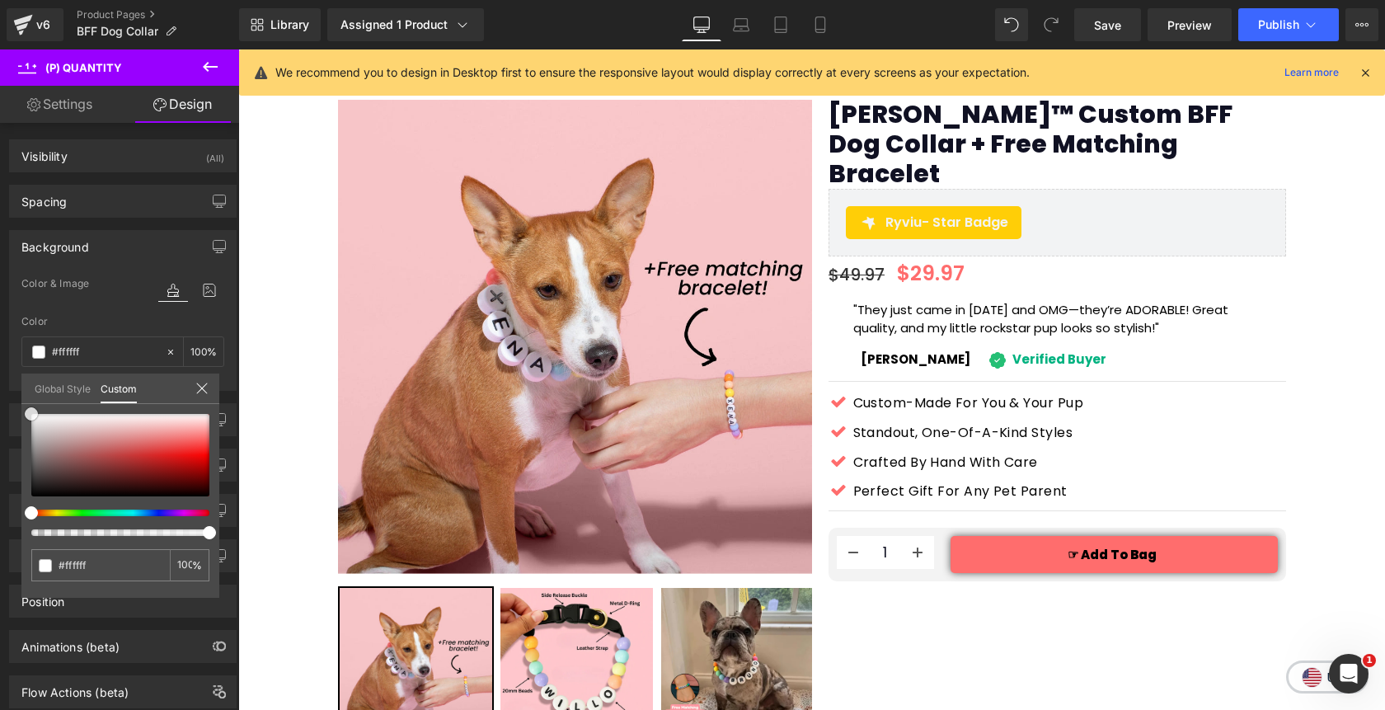
drag, startPoint x: 35, startPoint y: 491, endPoint x: 28, endPoint y: 402, distance: 89.3
click at [28, 402] on div "Global Style Custom Setup Global Style transparent 0 %" at bounding box center [120, 398] width 198 height 50
click at [1358, 478] on div at bounding box center [811, 379] width 1147 height 660
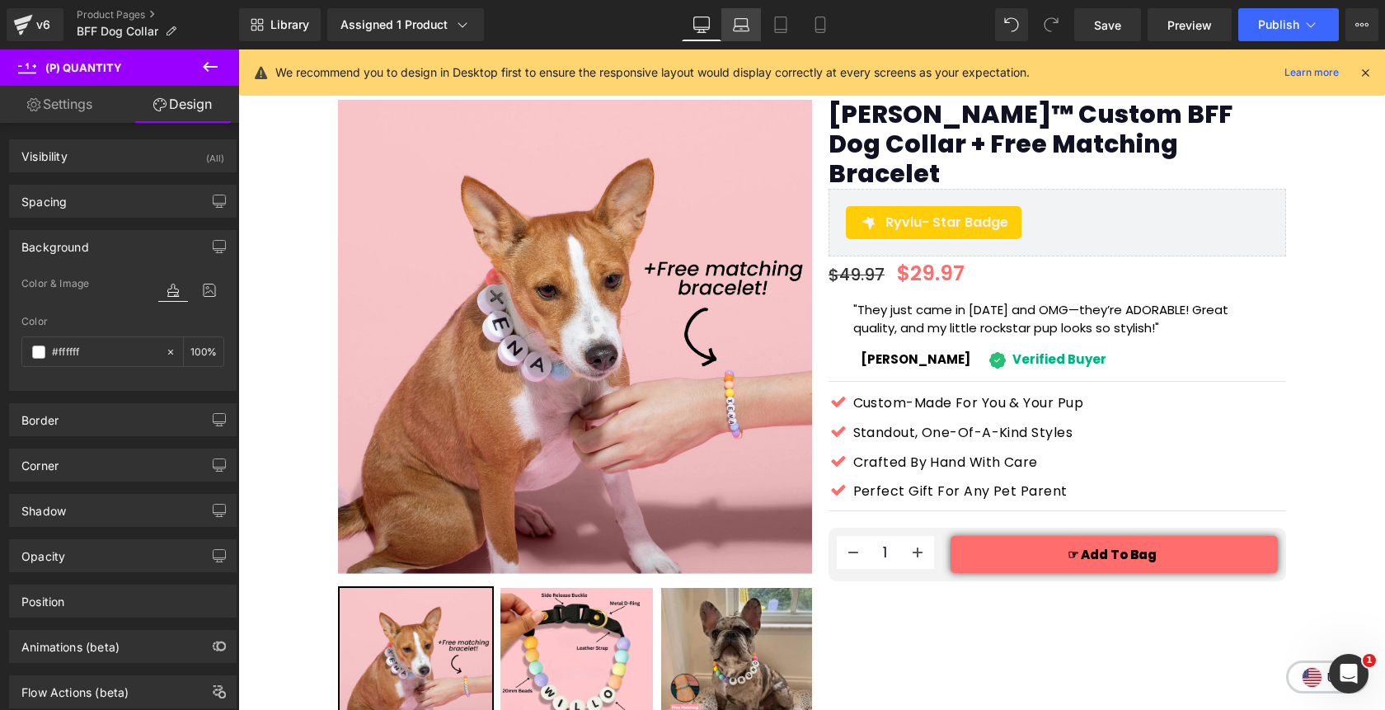
click at [736, 27] on icon at bounding box center [741, 24] width 16 height 16
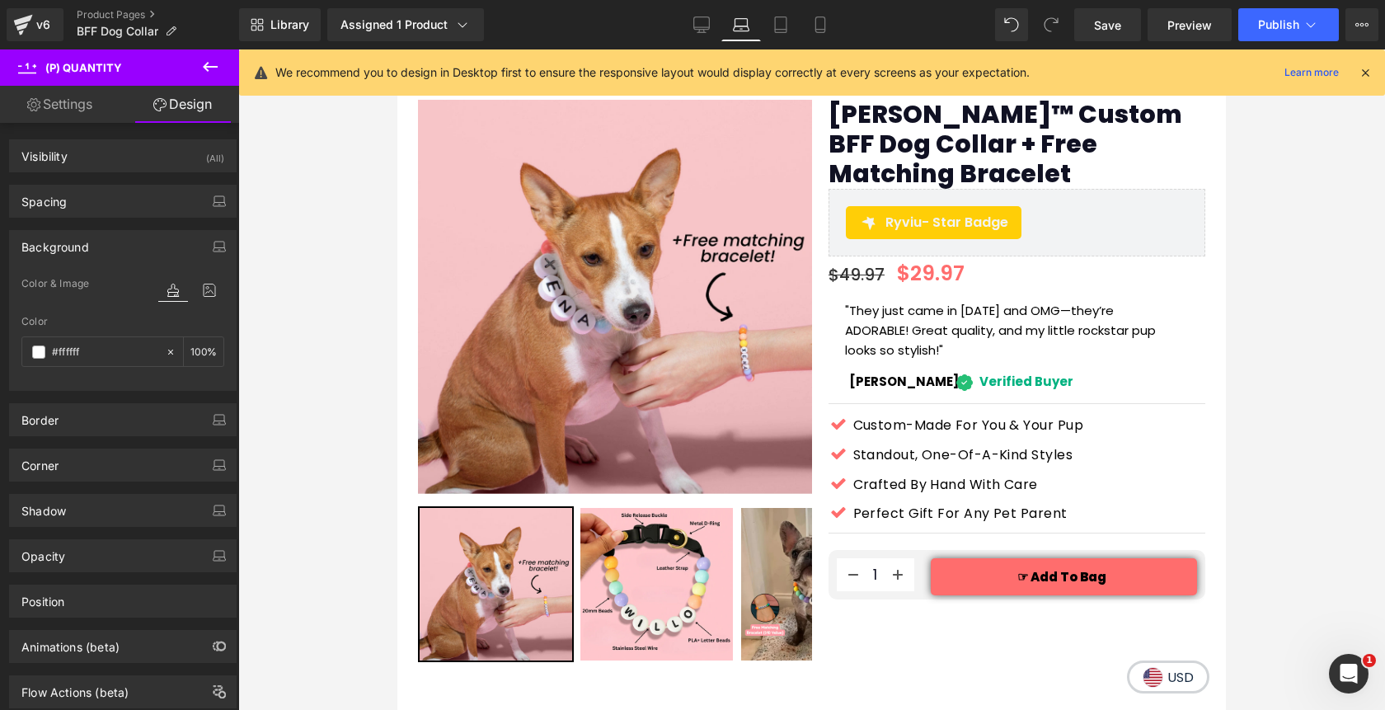
scroll to position [101, 0]
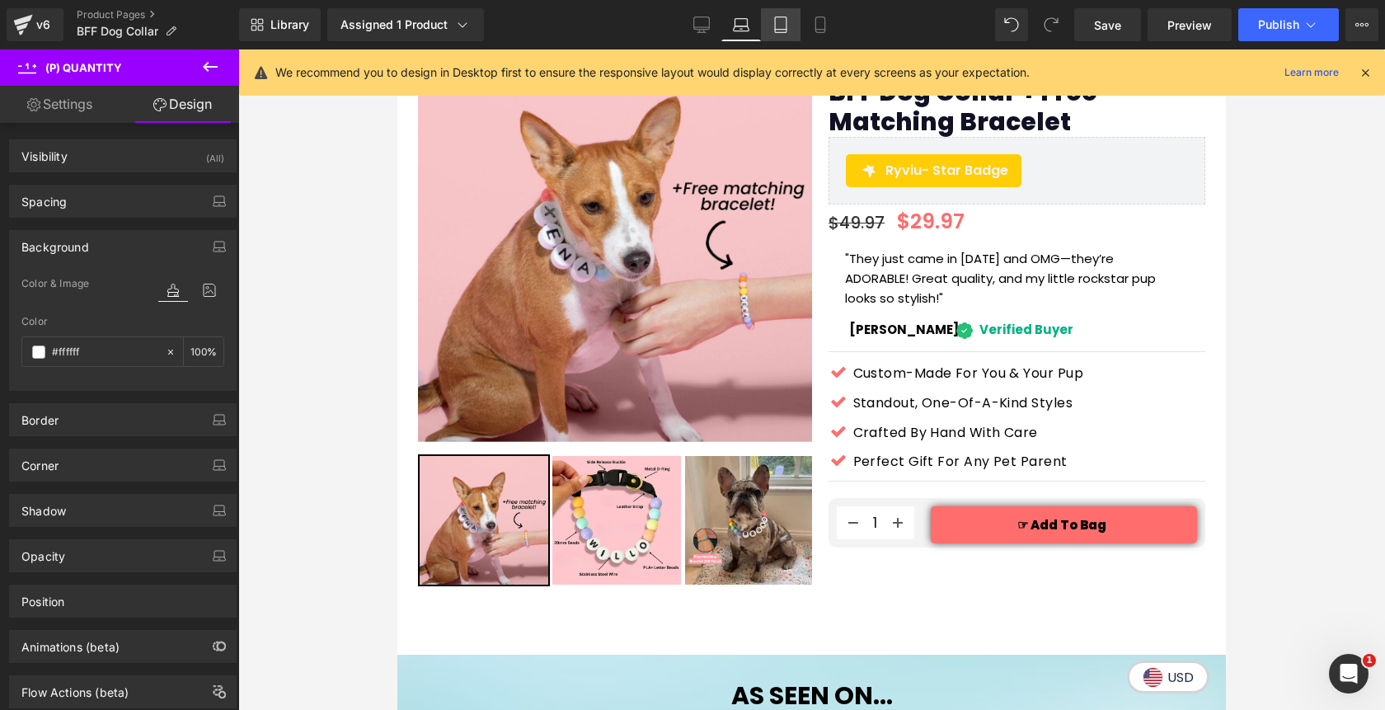
click at [787, 27] on icon at bounding box center [780, 24] width 16 height 16
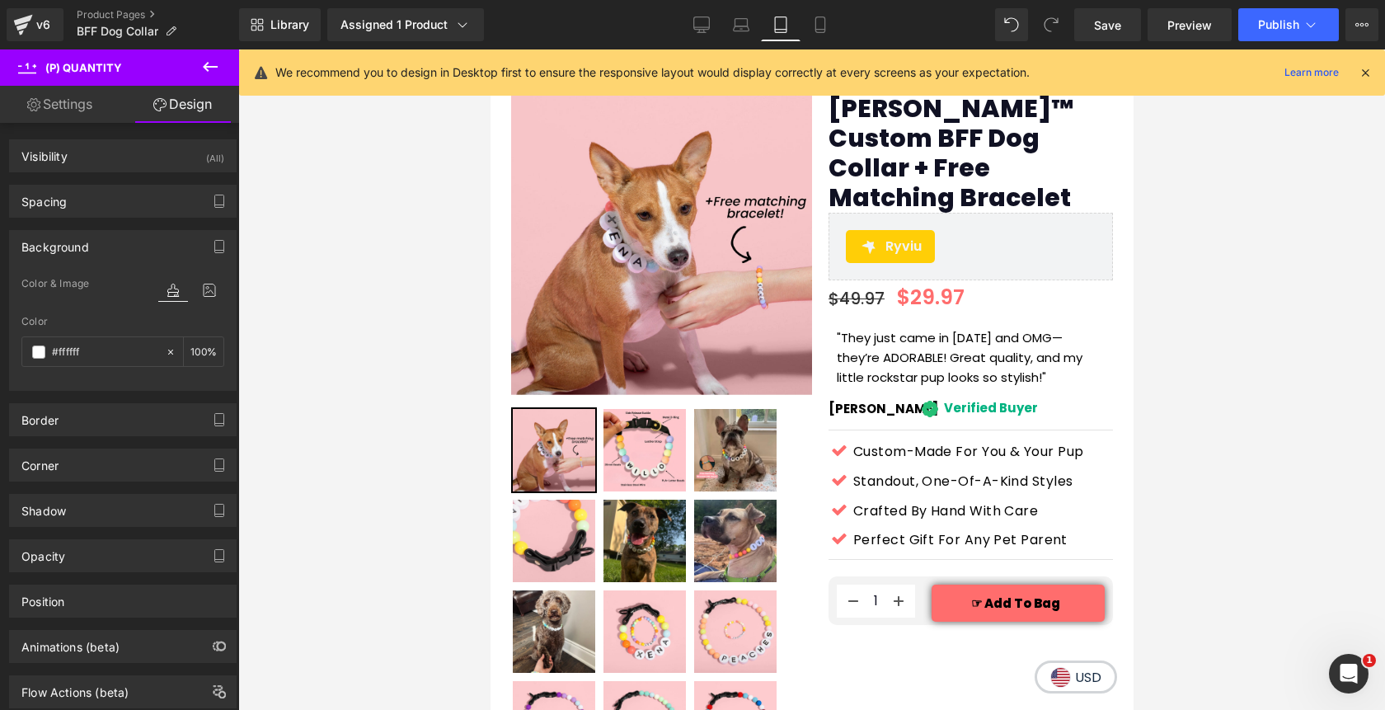
scroll to position [149, 0]
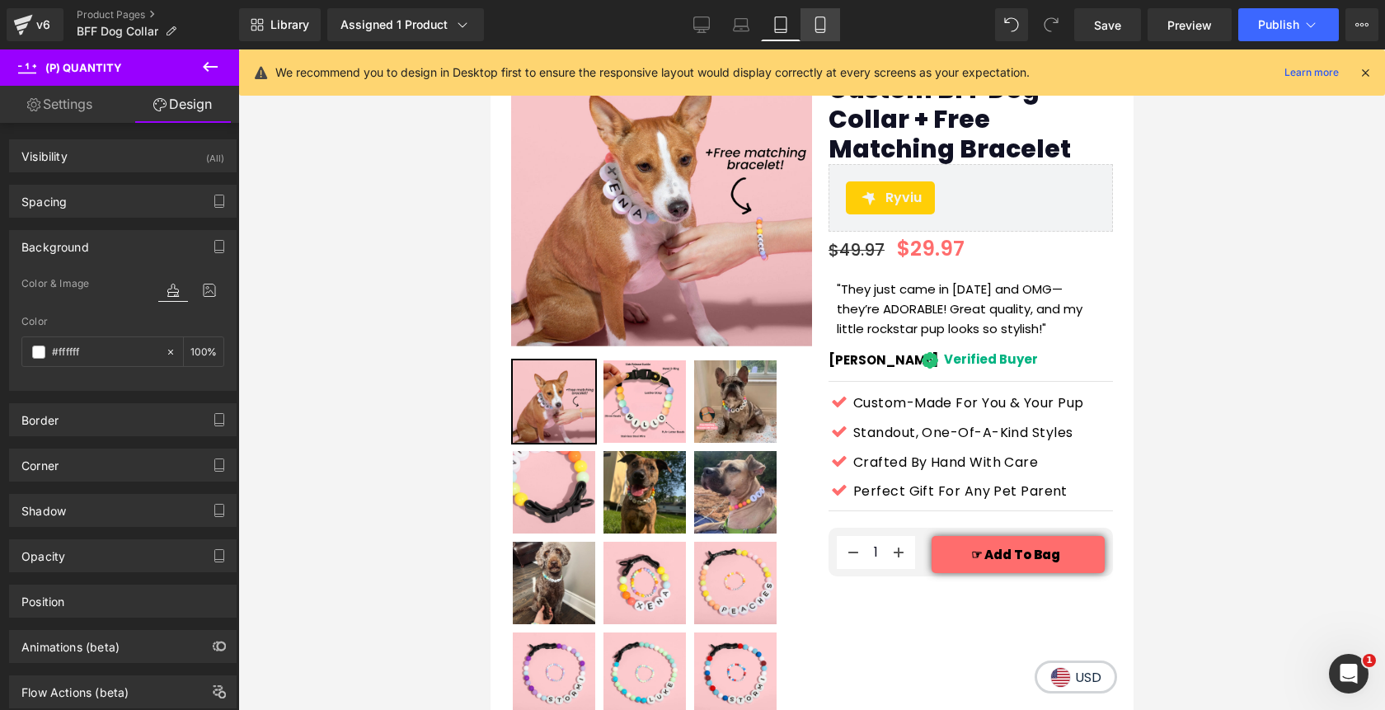
click at [816, 30] on icon at bounding box center [819, 25] width 9 height 16
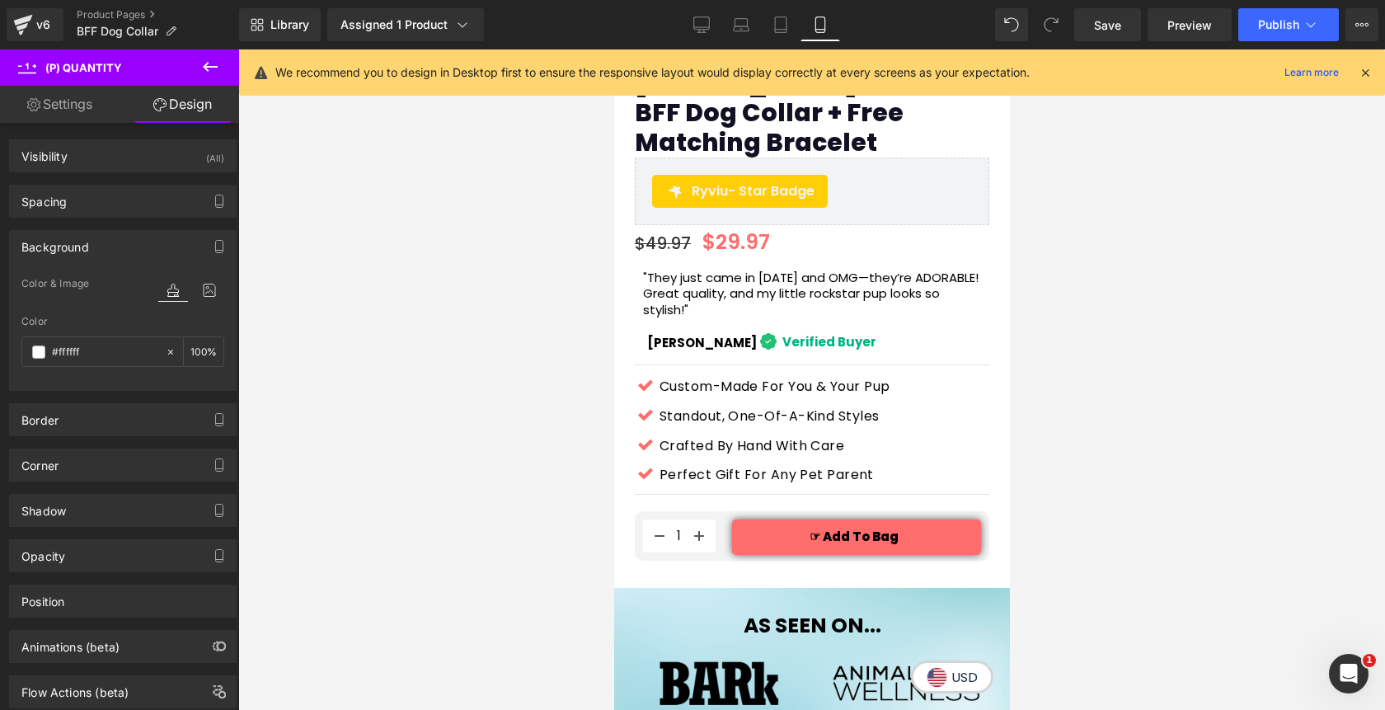
scroll to position [603, 0]
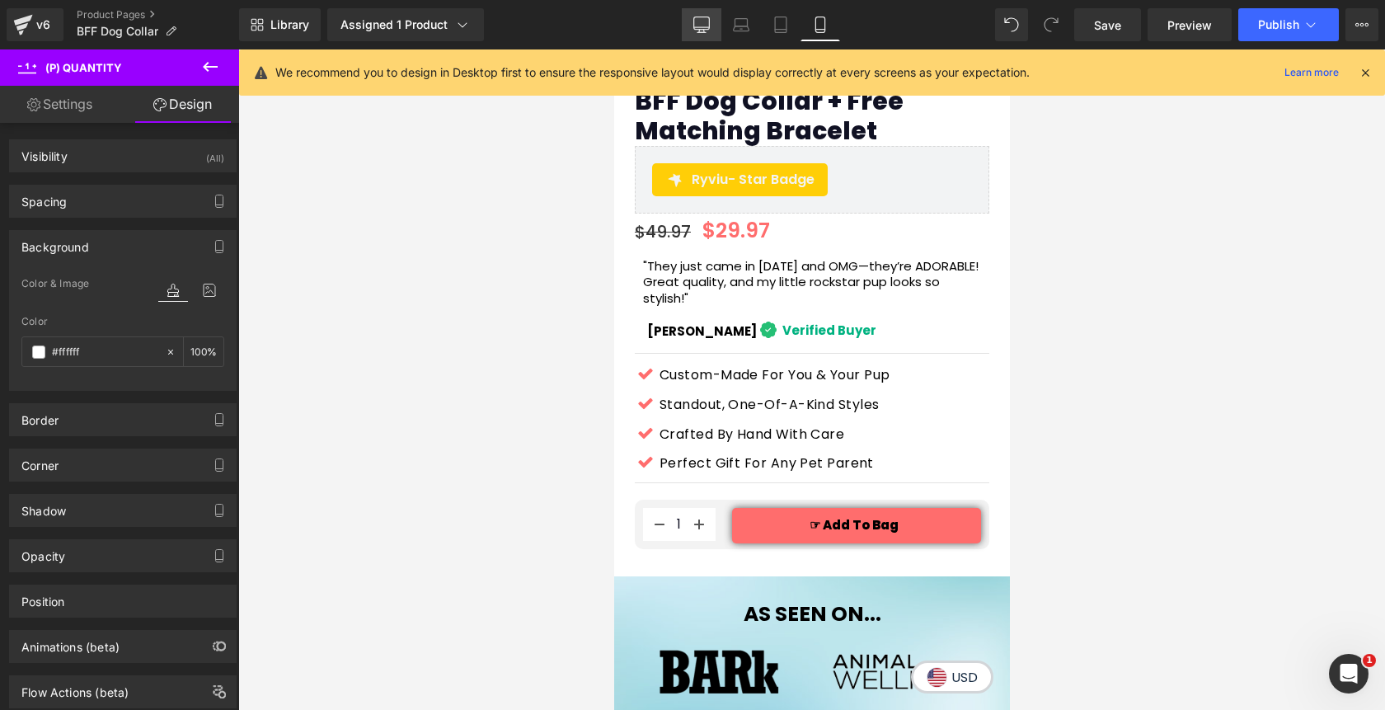
click at [701, 29] on icon at bounding box center [702, 23] width 16 height 12
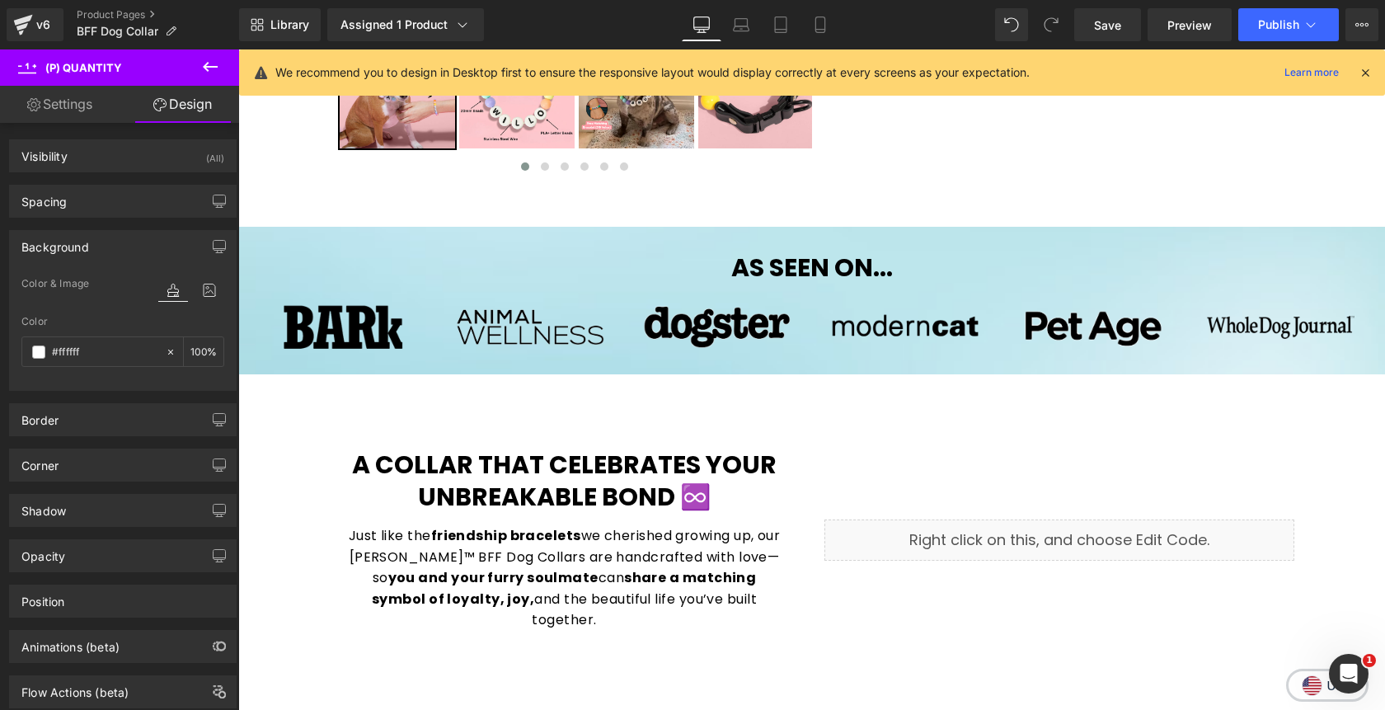
scroll to position [49, 0]
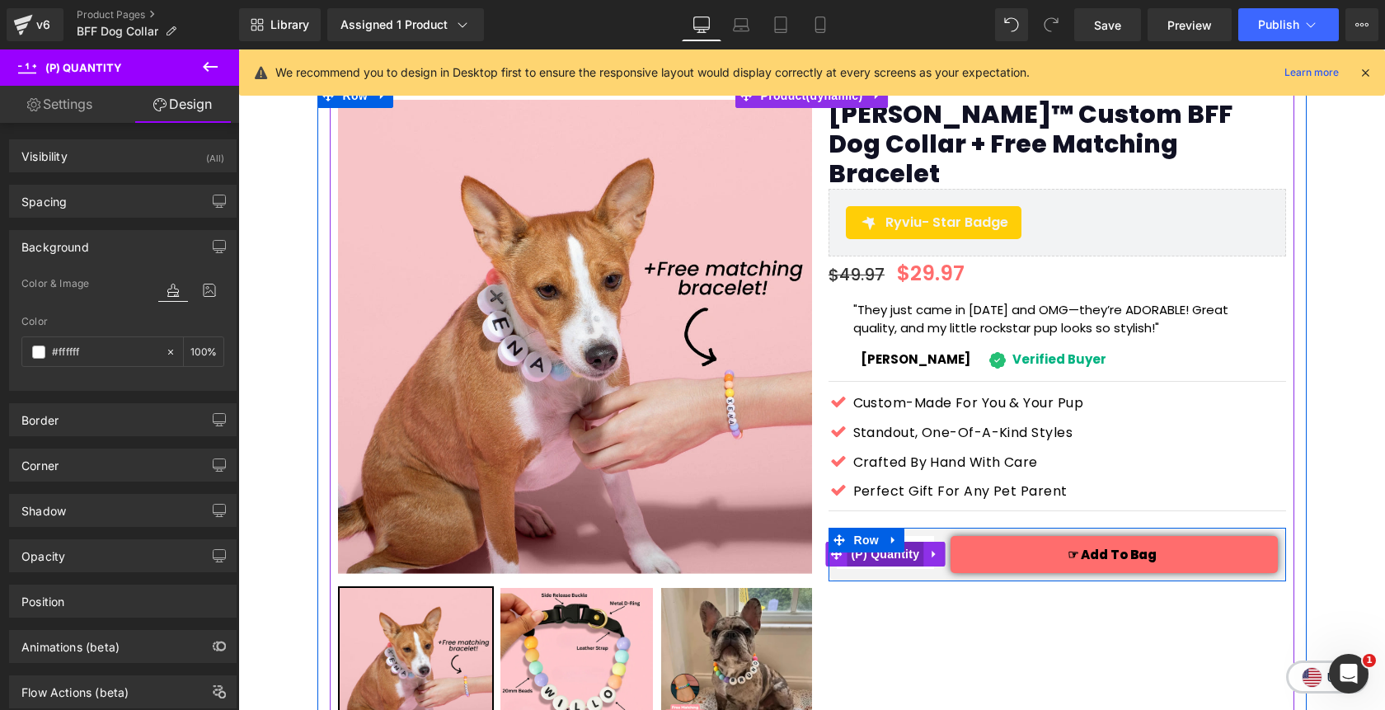
click at [888, 542] on span "(P) Quantity" at bounding box center [885, 554] width 77 height 25
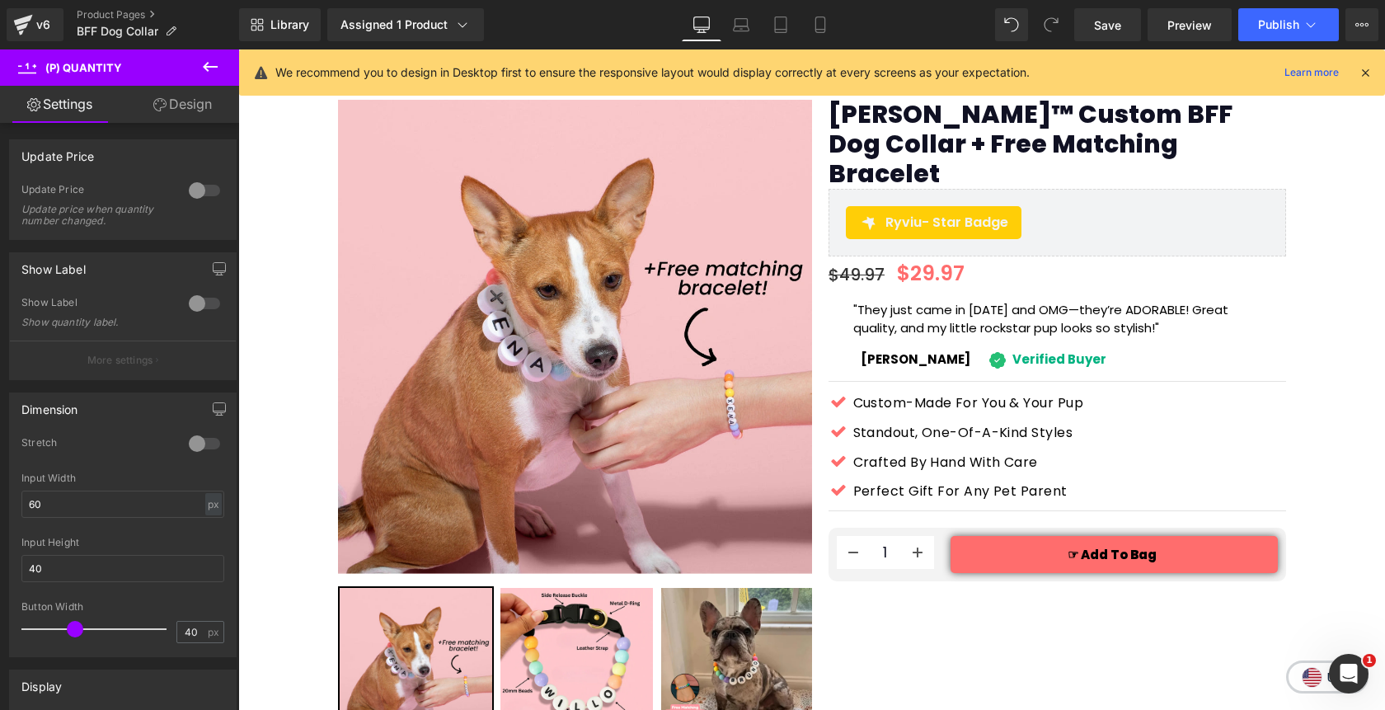
click at [190, 115] on link "Design" at bounding box center [183, 104] width 120 height 37
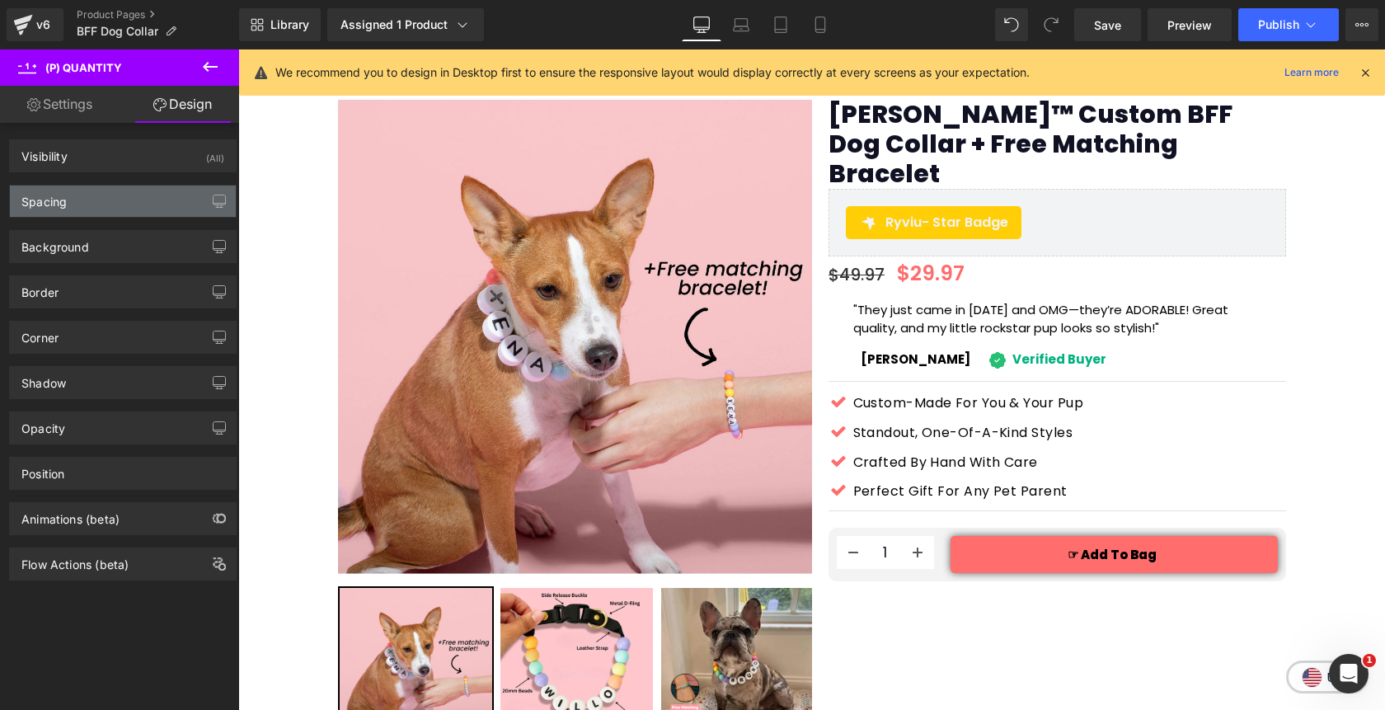
click at [108, 209] on div "Spacing" at bounding box center [123, 200] width 226 height 31
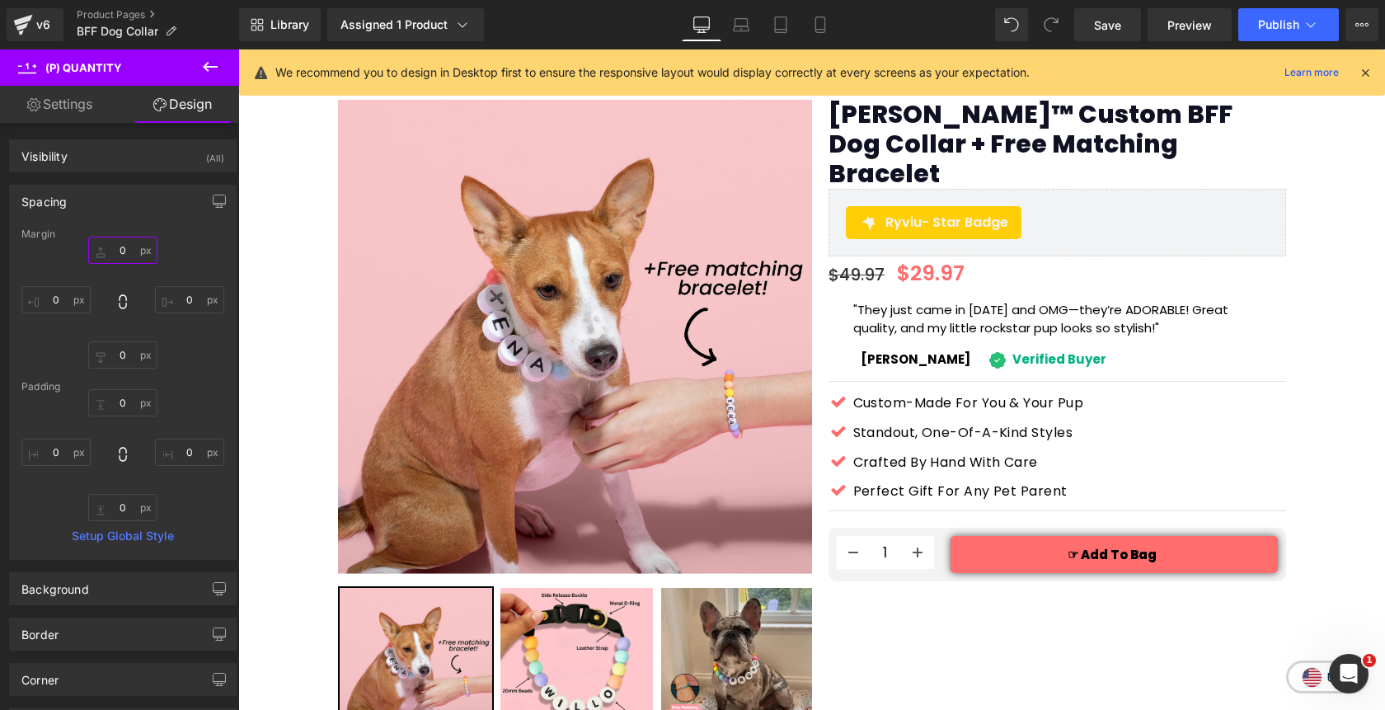
click at [114, 250] on input "text" at bounding box center [122, 250] width 69 height 27
type input "5"
click at [110, 362] on input "text" at bounding box center [122, 354] width 69 height 27
type input "1"
click at [130, 256] on input "5" at bounding box center [122, 250] width 69 height 27
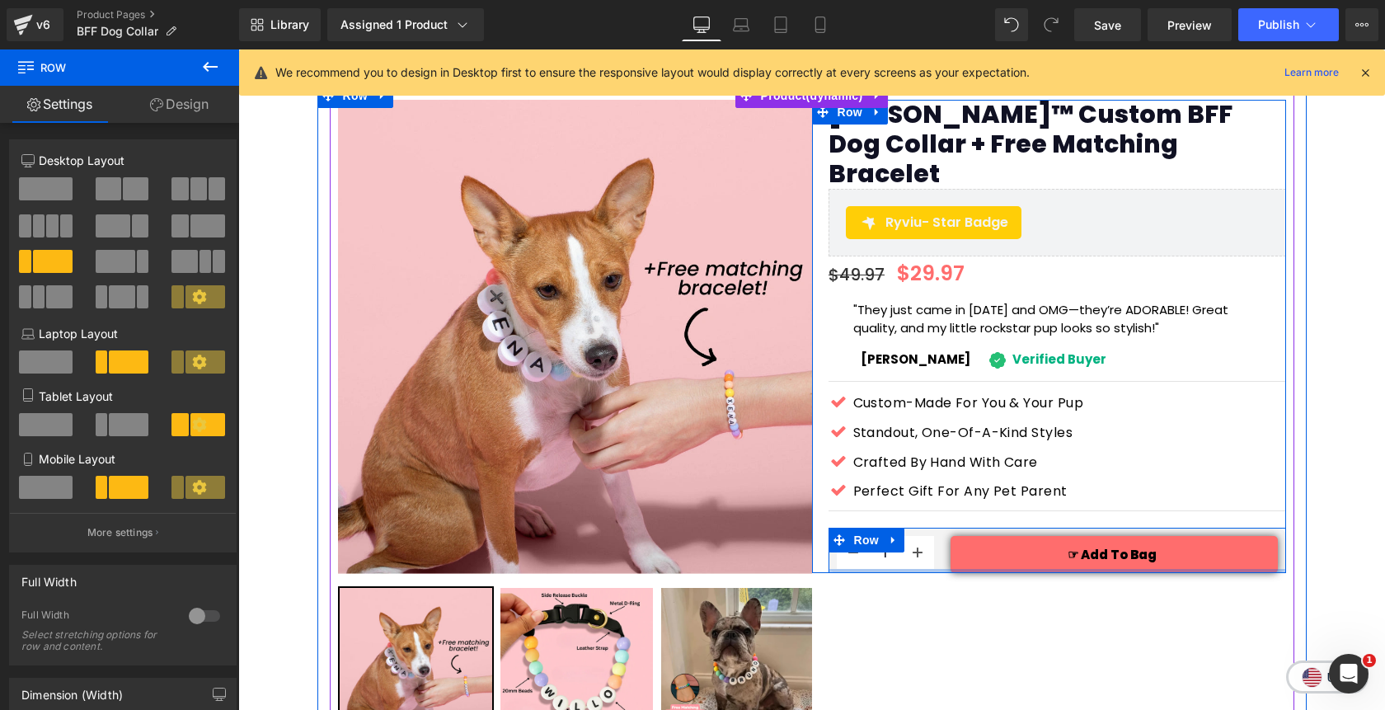
drag, startPoint x: 997, startPoint y: 545, endPoint x: 997, endPoint y: 536, distance: 9.1
click at [997, 536] on div "1 (P) Quantity ☞ Add To Bag (P) Cart Button Row" at bounding box center [1056, 550] width 457 height 45
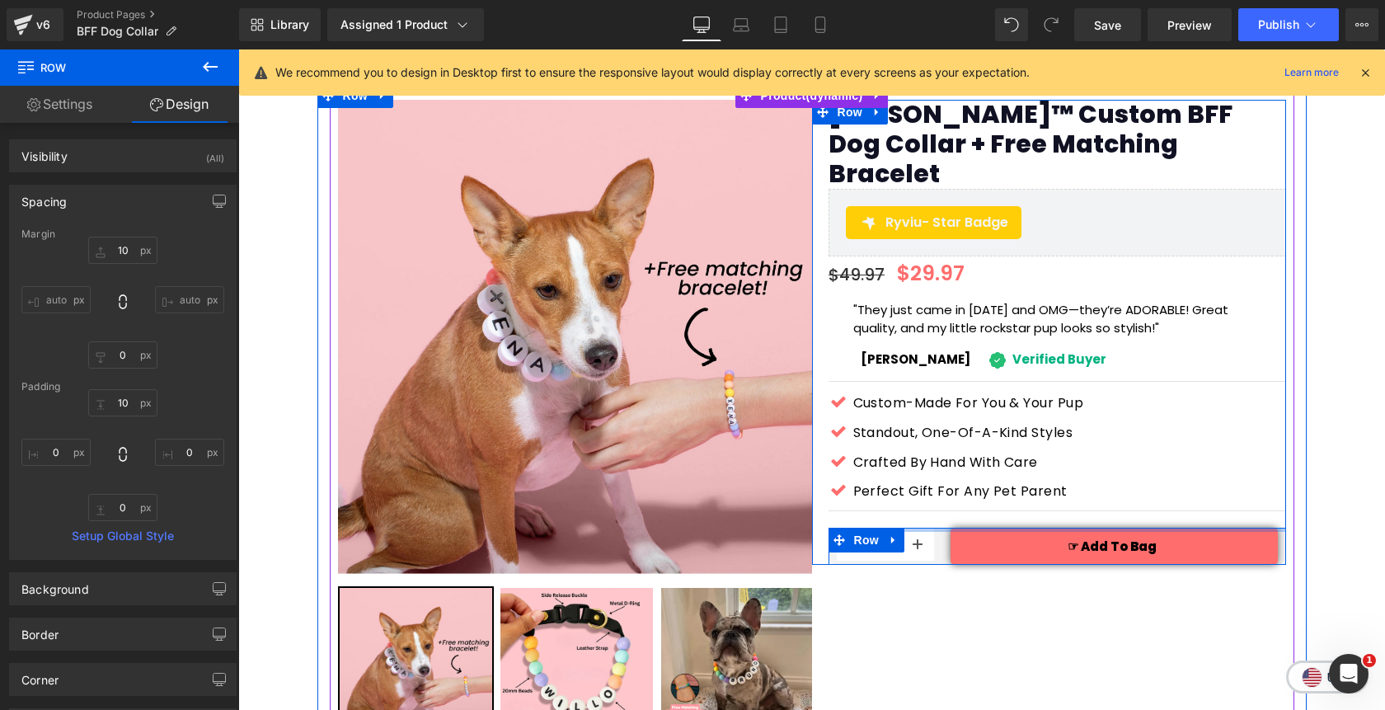
drag, startPoint x: 956, startPoint y: 501, endPoint x: 957, endPoint y: 491, distance: 9.9
click at [957, 491] on div "Matchie™ Custom BFF Dog Collar + Free Matching Bracelet (P) Title Ryviu - Star …" at bounding box center [1056, 332] width 457 height 465
click at [879, 528] on span "Row" at bounding box center [866, 540] width 33 height 25
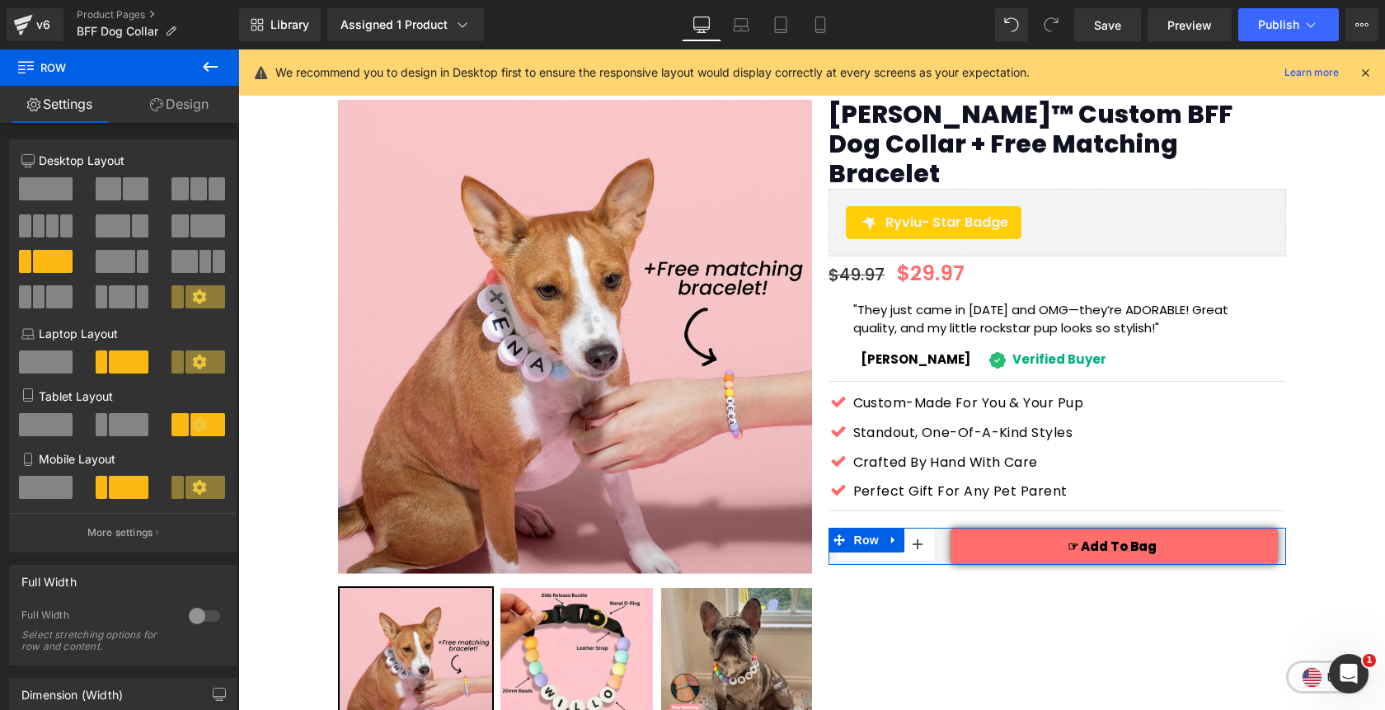
click at [173, 109] on link "Design" at bounding box center [180, 104] width 120 height 37
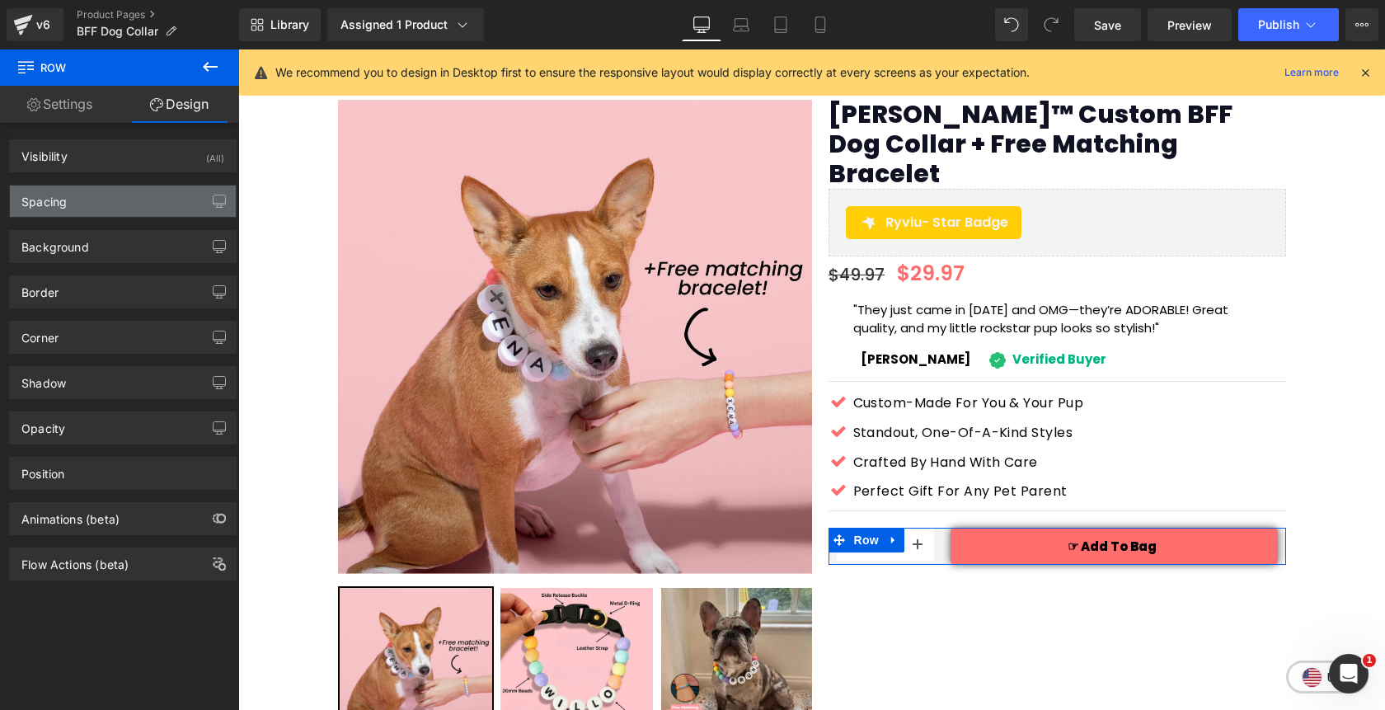
click at [139, 200] on div "Spacing" at bounding box center [123, 200] width 226 height 31
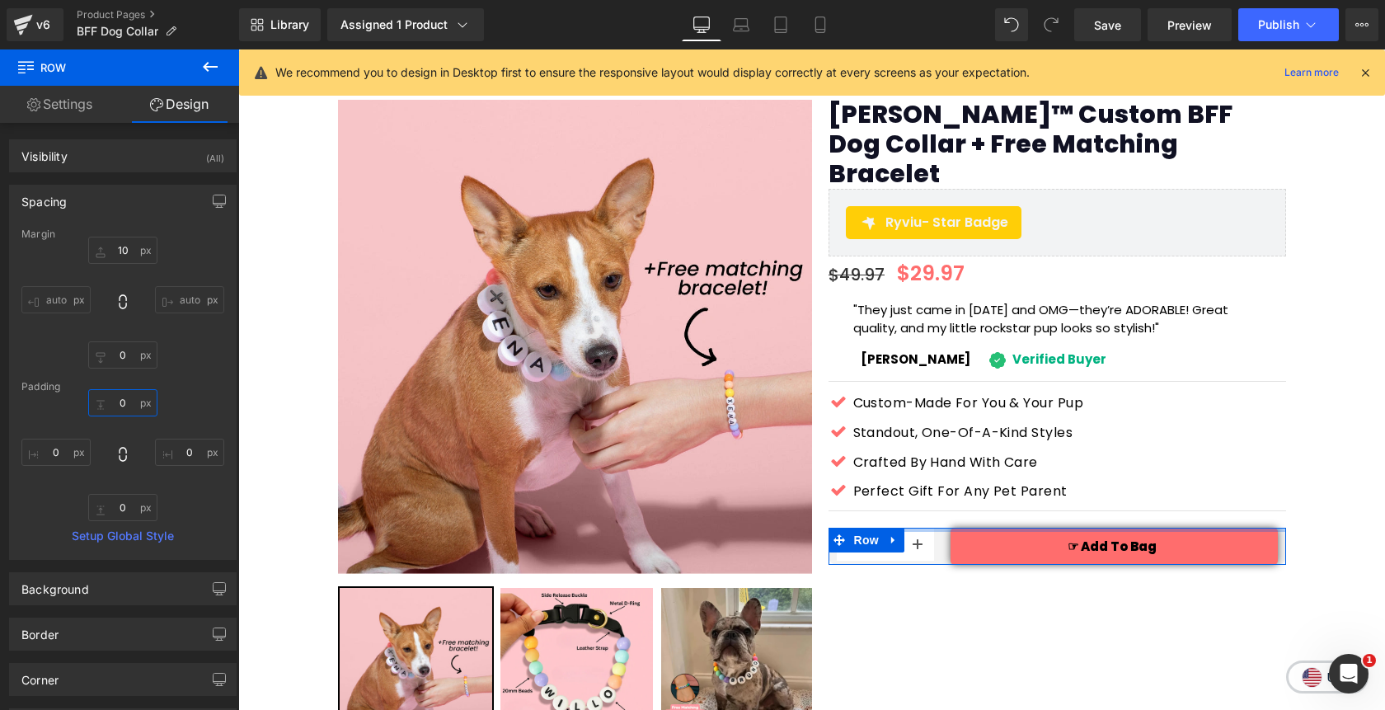
click at [120, 401] on input "0" at bounding box center [122, 402] width 69 height 27
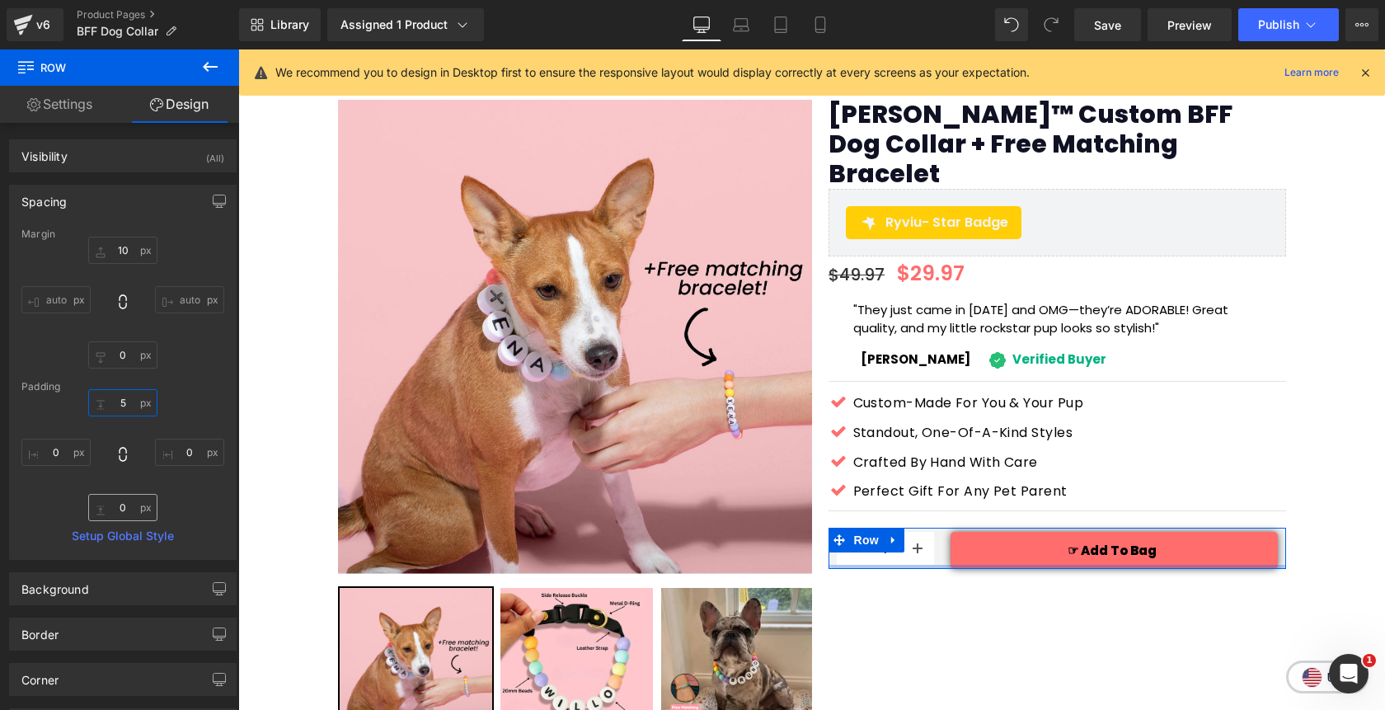
type input "5"
click at [117, 507] on input "0" at bounding box center [122, 507] width 69 height 27
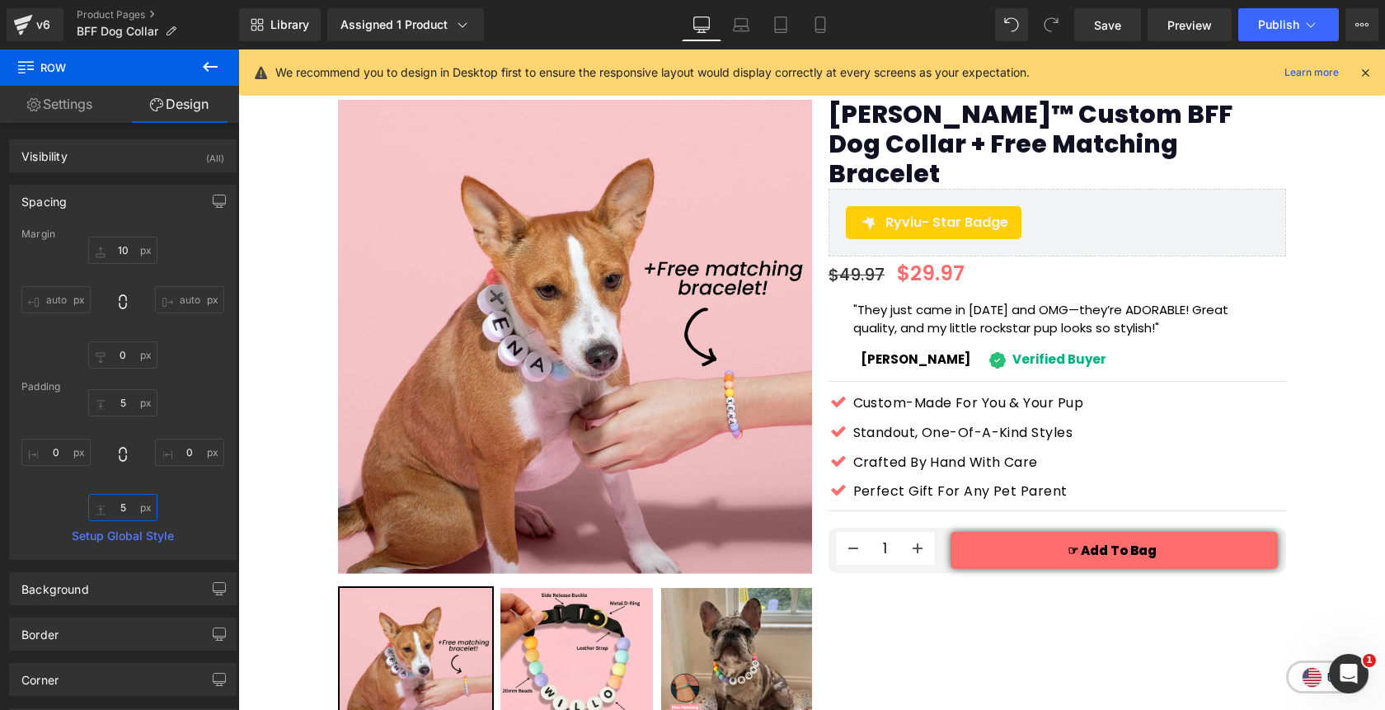
type input "5"
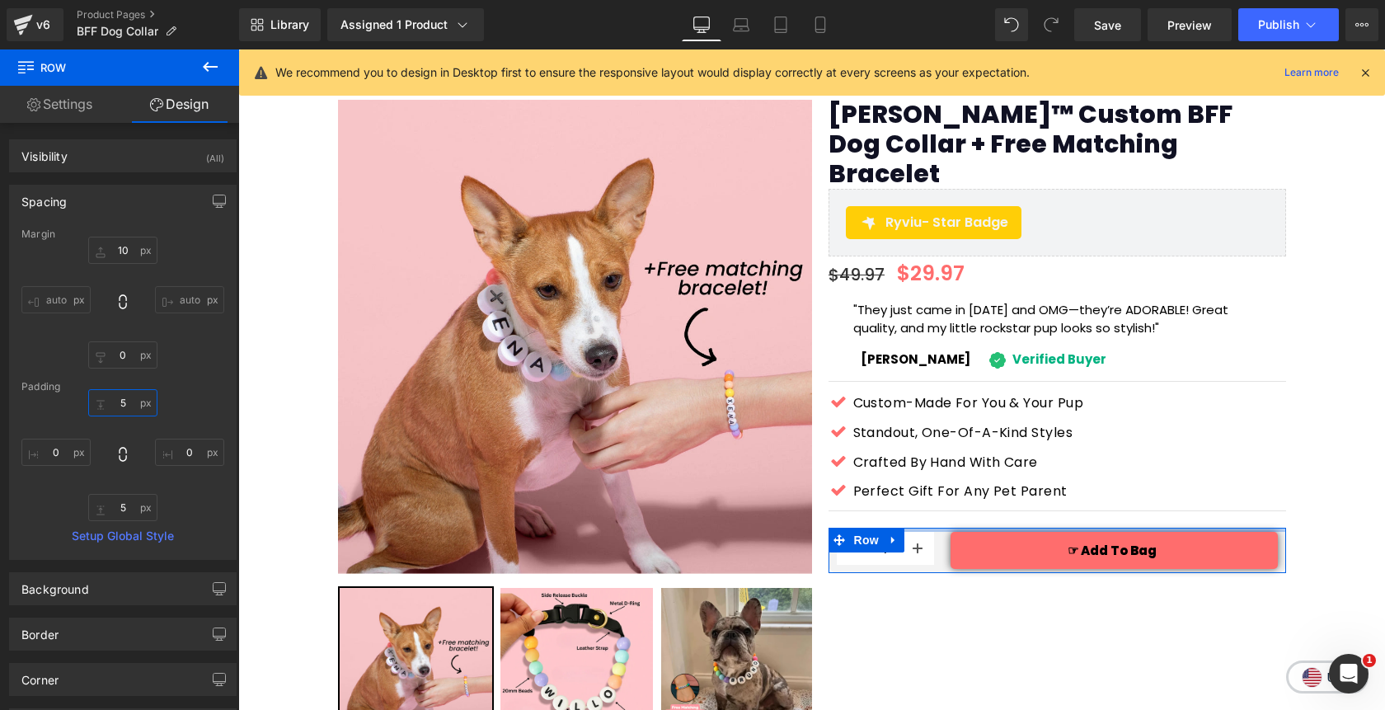
click at [127, 406] on input "5" at bounding box center [122, 402] width 69 height 27
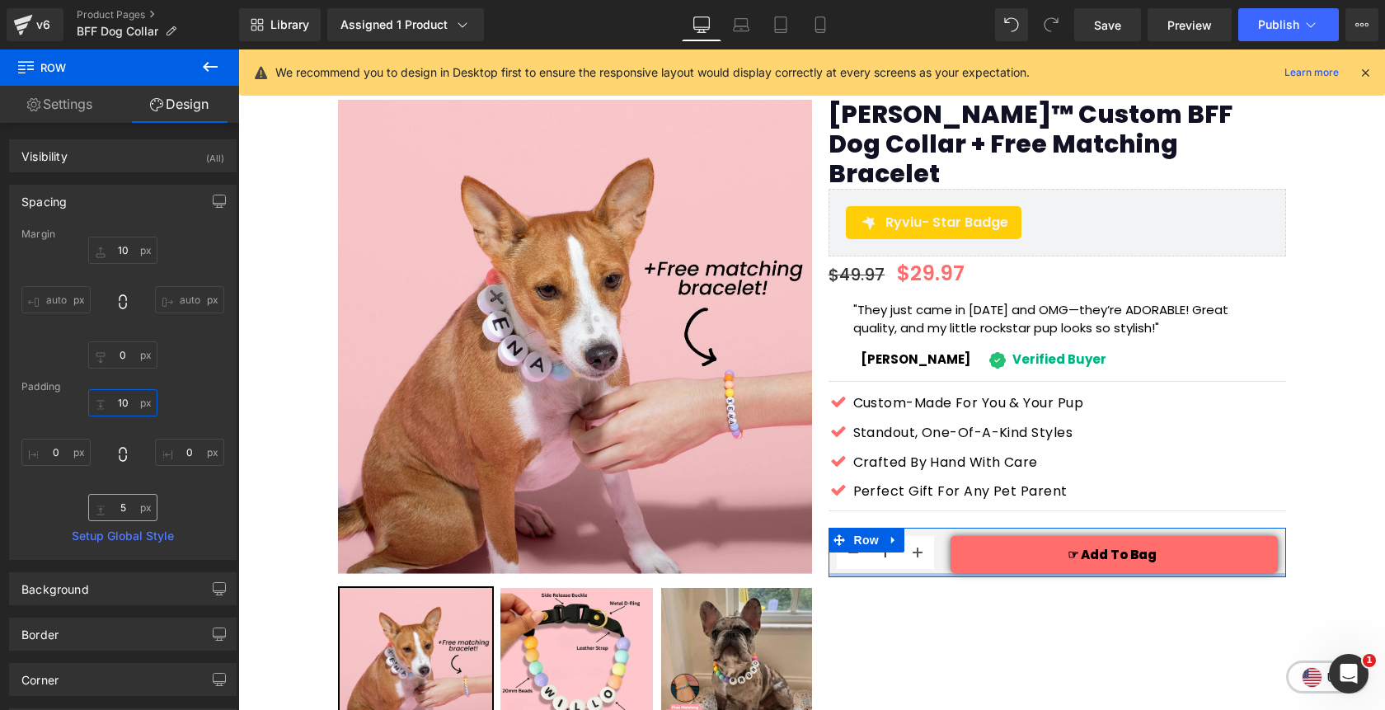
type input "10"
click at [122, 514] on input "5" at bounding box center [122, 507] width 69 height 27
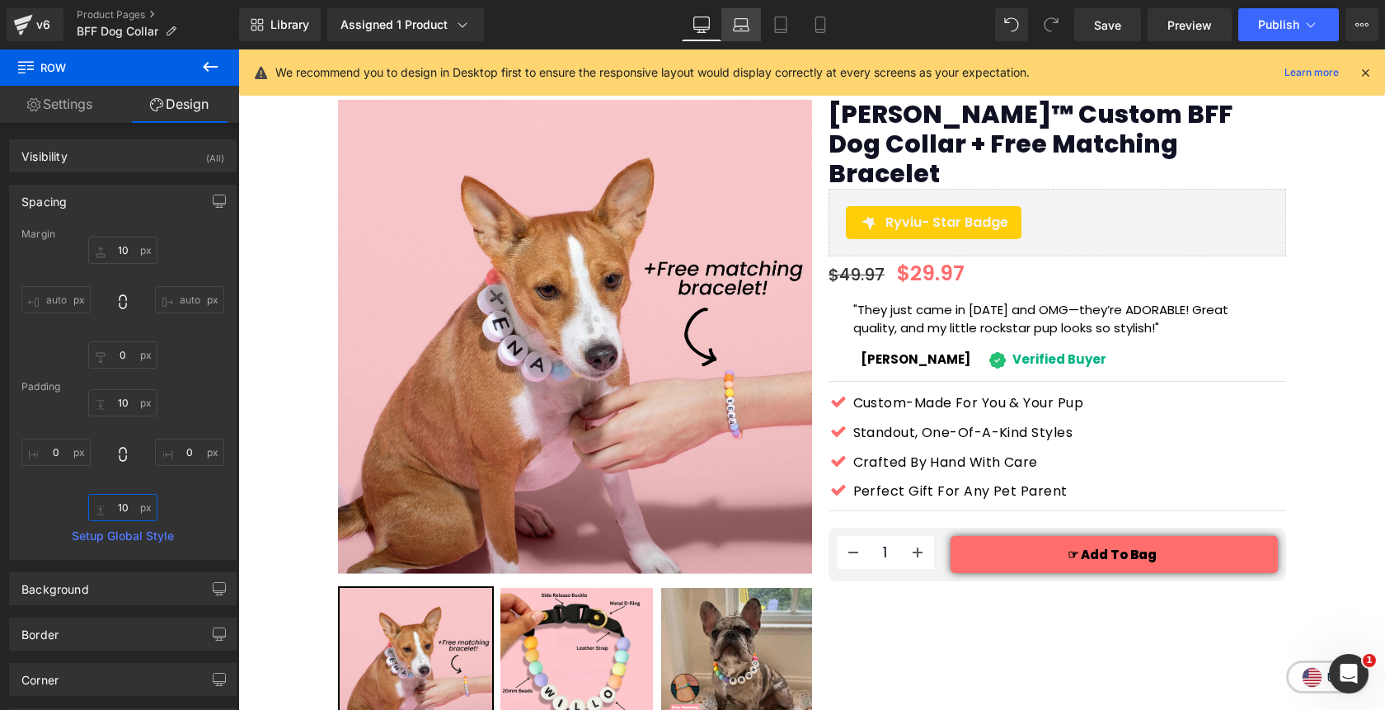
type input "10"
click at [741, 32] on icon at bounding box center [741, 24] width 16 height 16
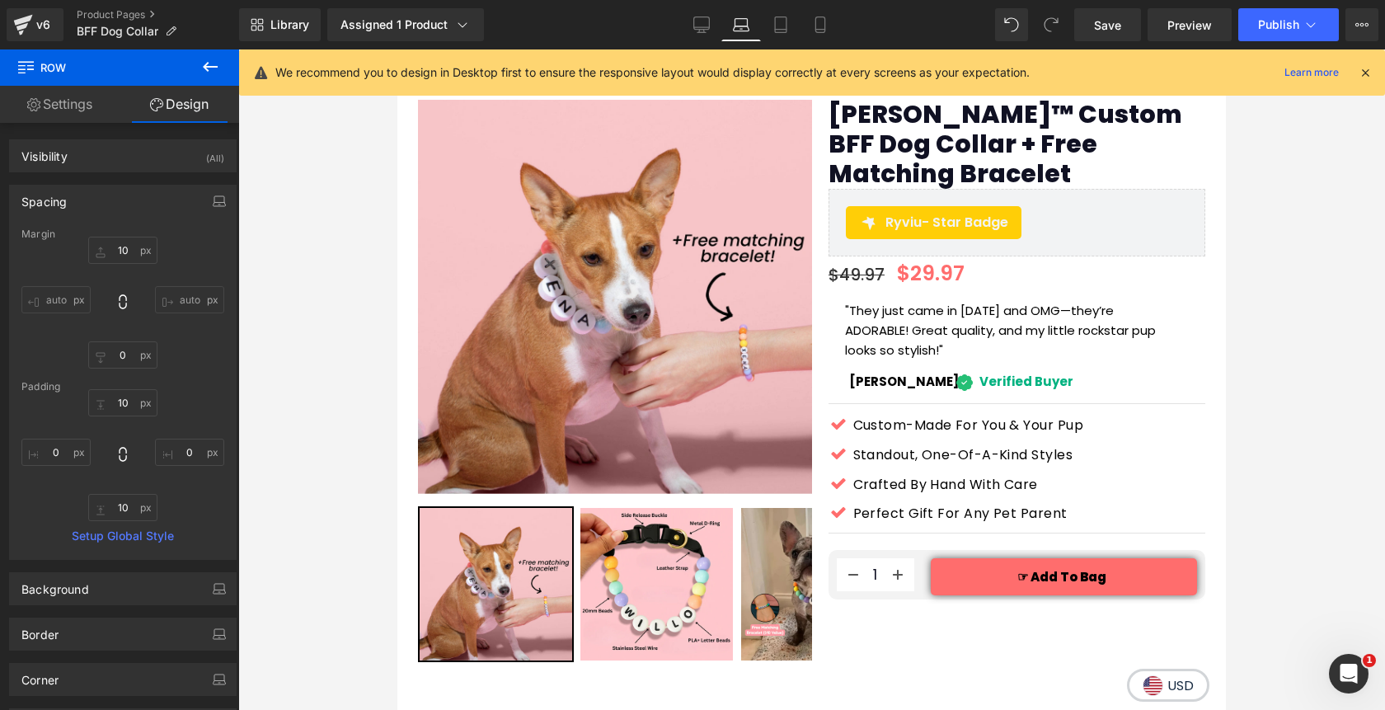
scroll to position [101, 0]
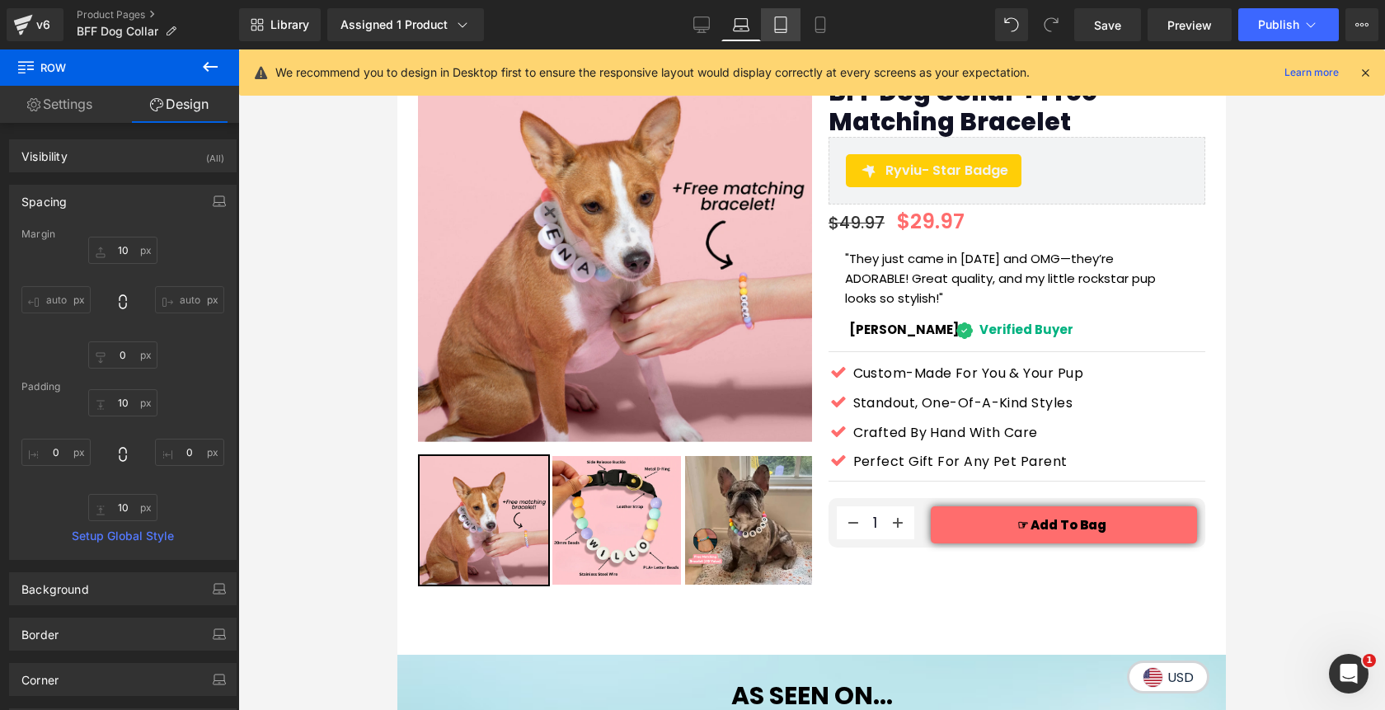
click at [781, 37] on link "Tablet" at bounding box center [781, 24] width 40 height 33
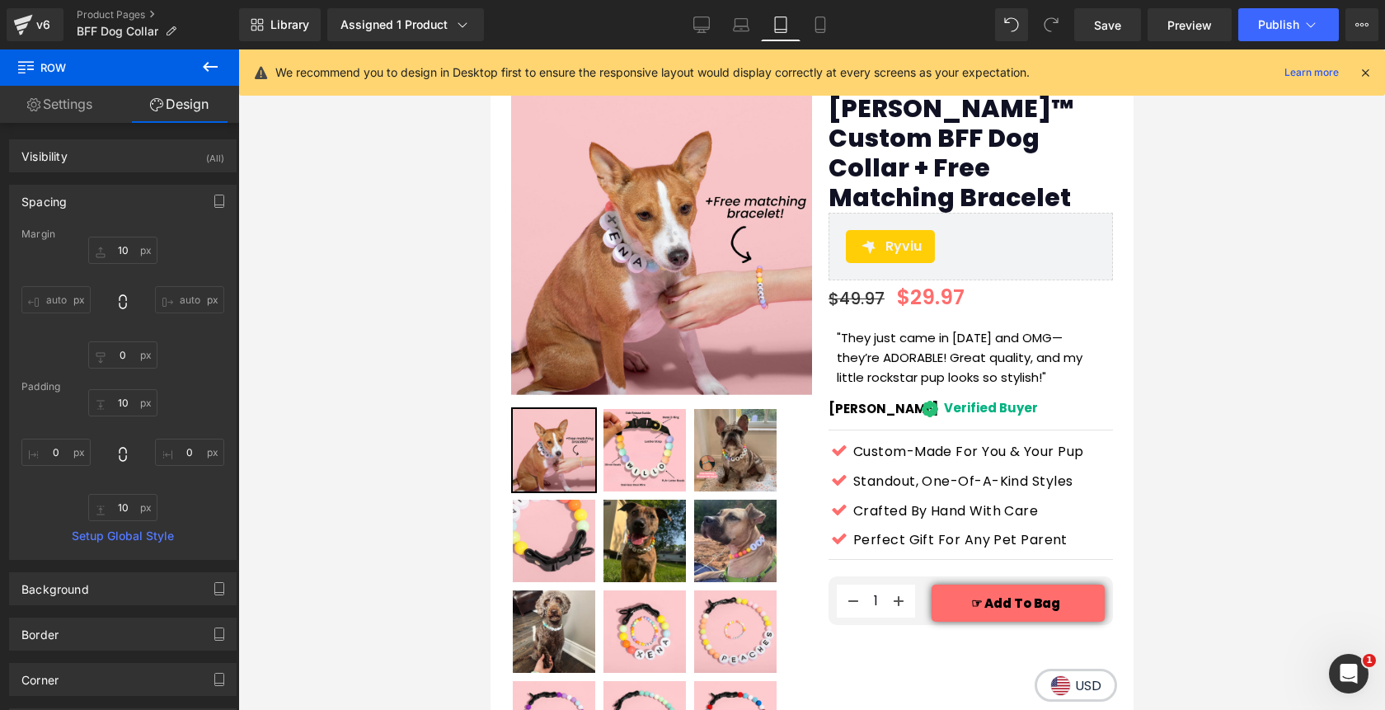
scroll to position [149, 0]
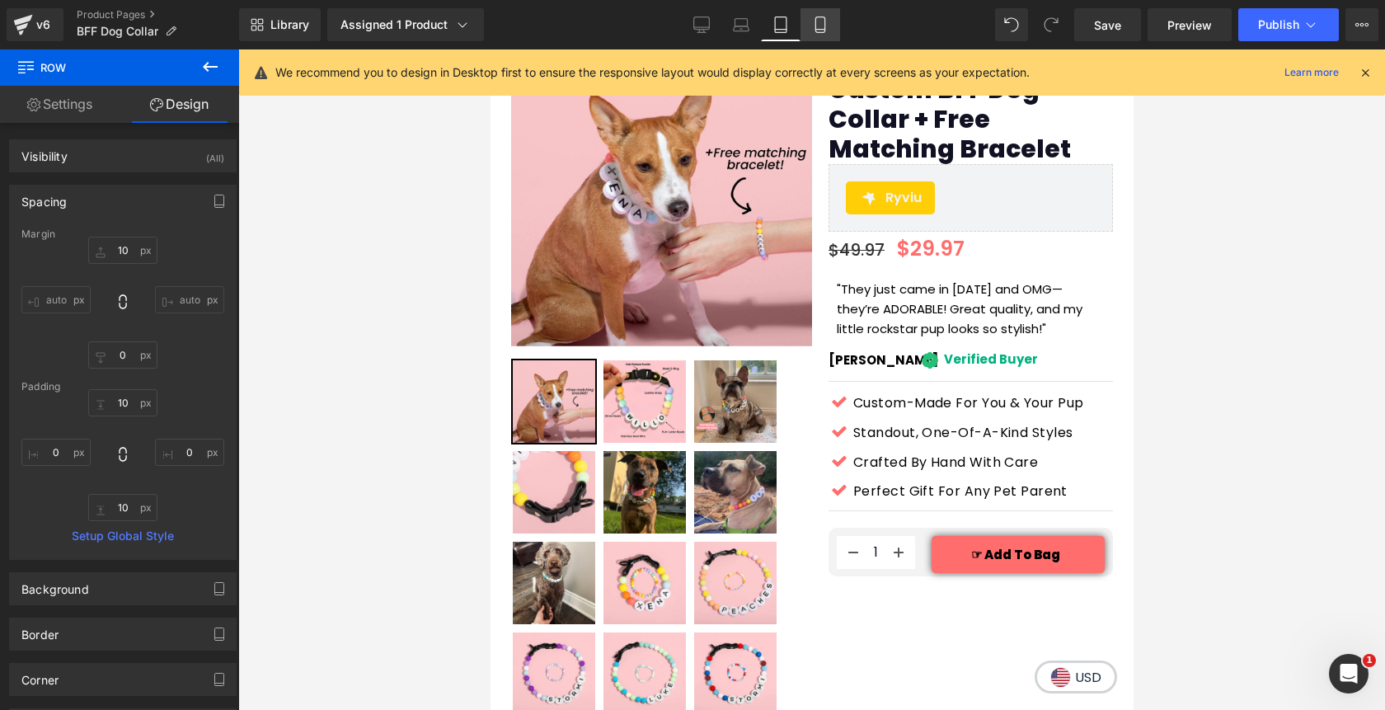
click at [828, 29] on icon at bounding box center [820, 24] width 16 height 16
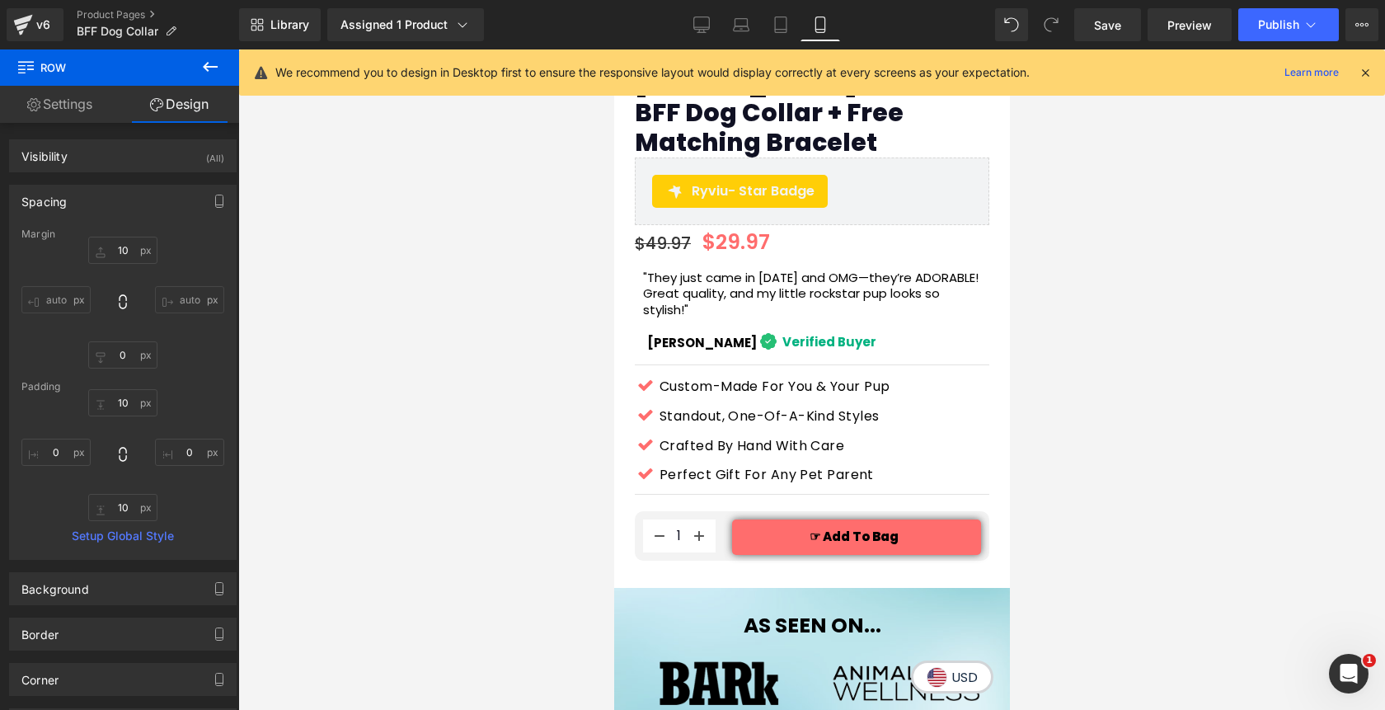
scroll to position [603, 0]
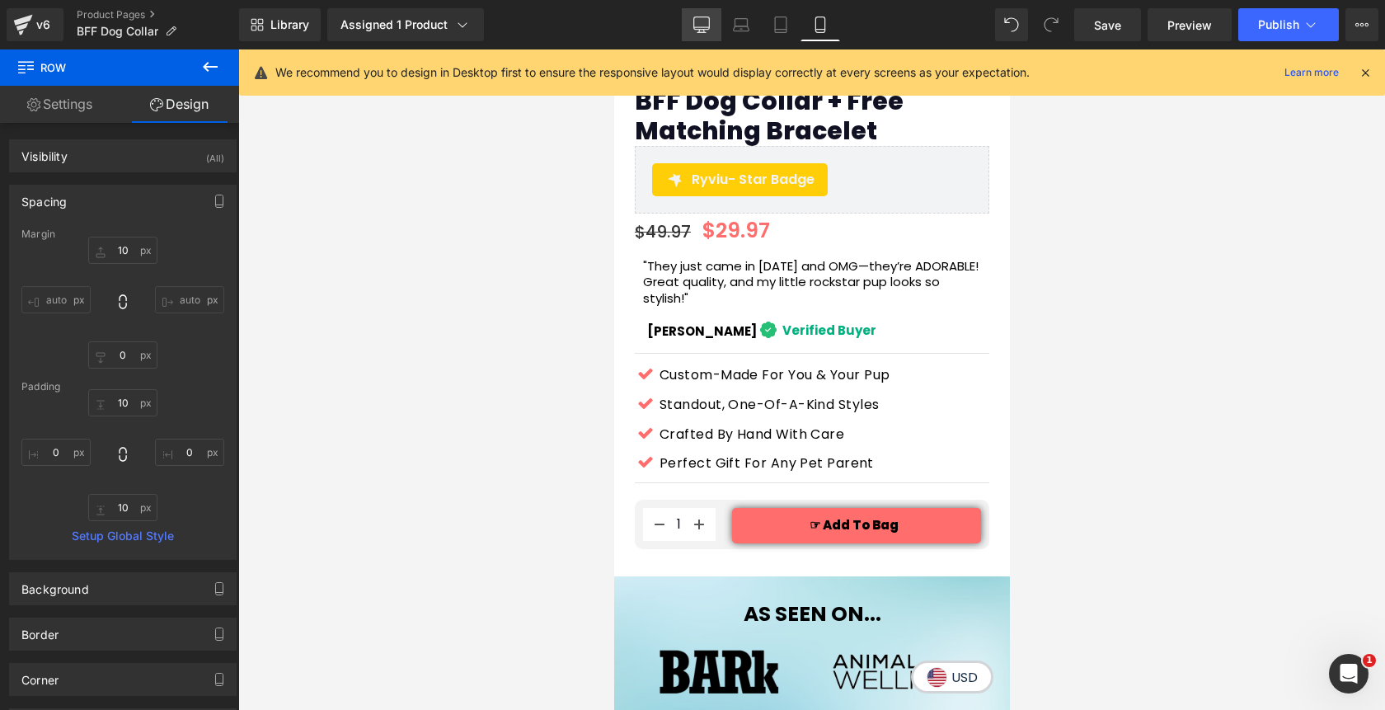
click at [693, 25] on link "Desktop" at bounding box center [702, 24] width 40 height 33
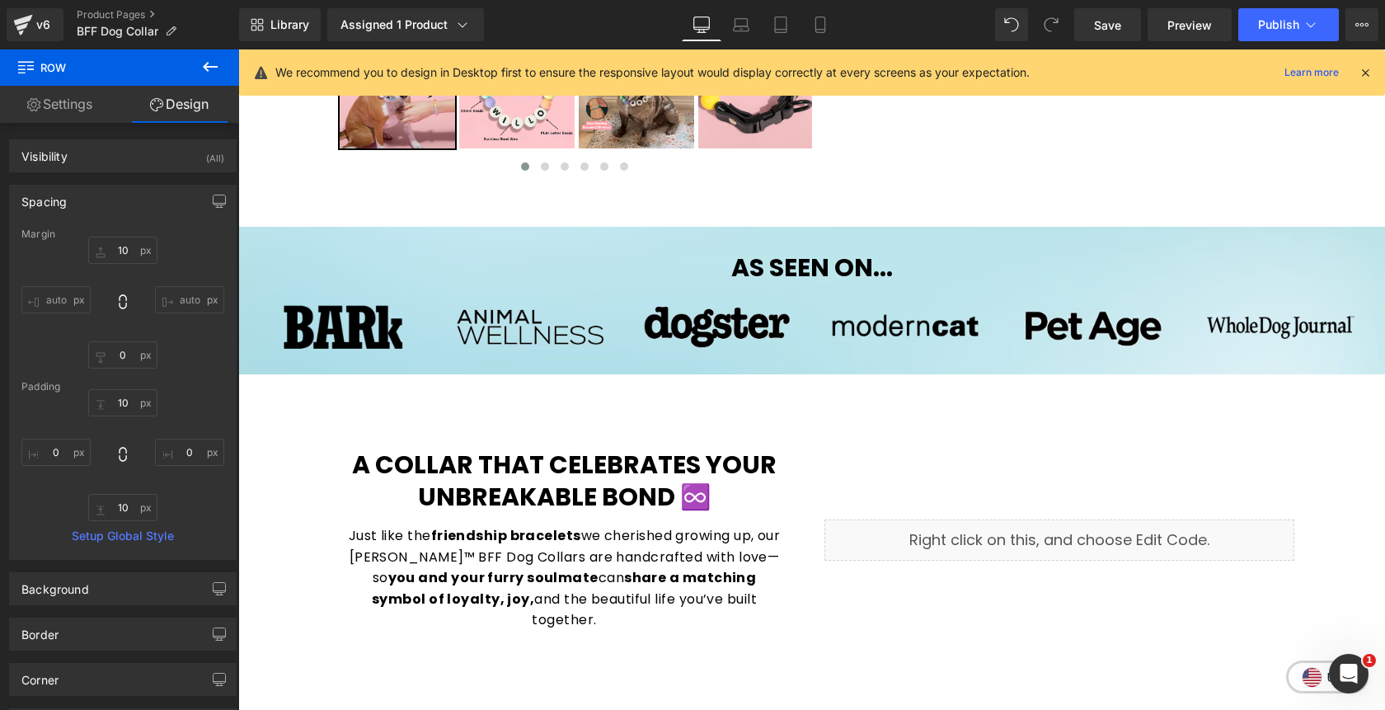
scroll to position [49, 0]
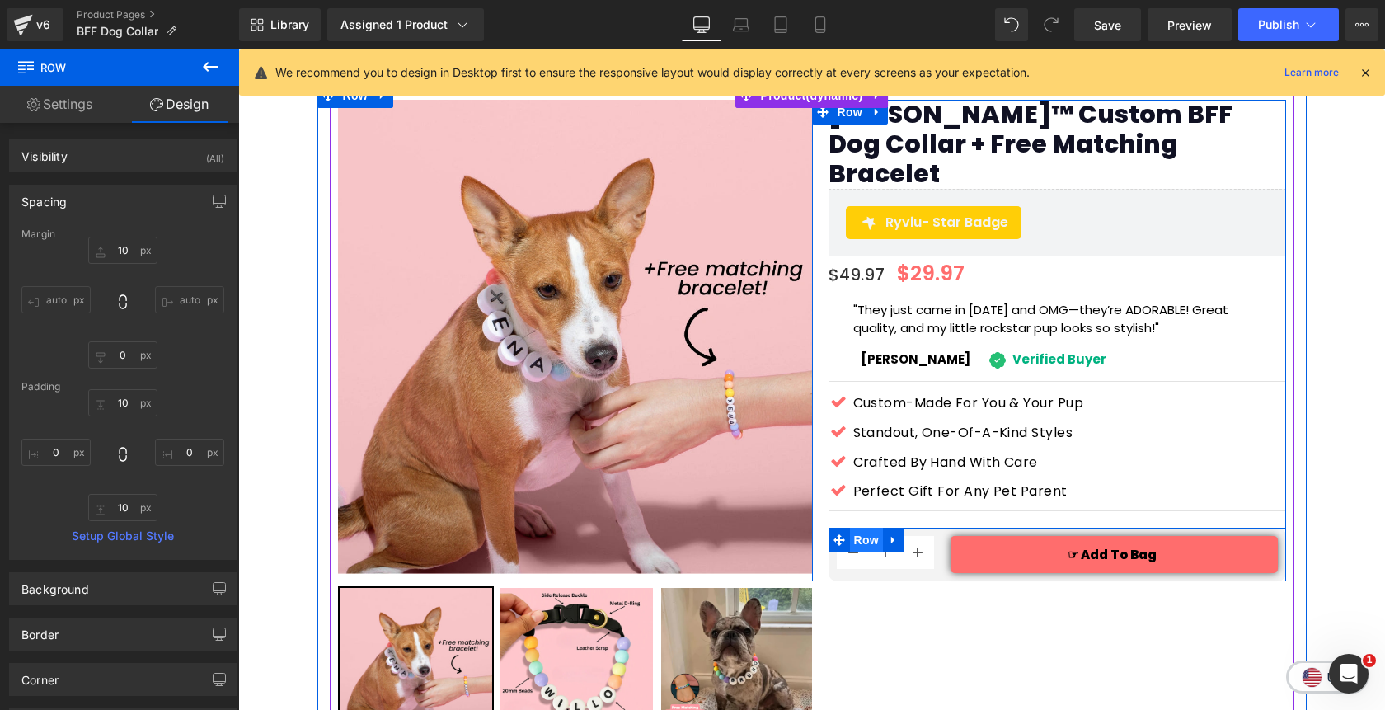
click at [871, 528] on span "Row" at bounding box center [866, 540] width 33 height 25
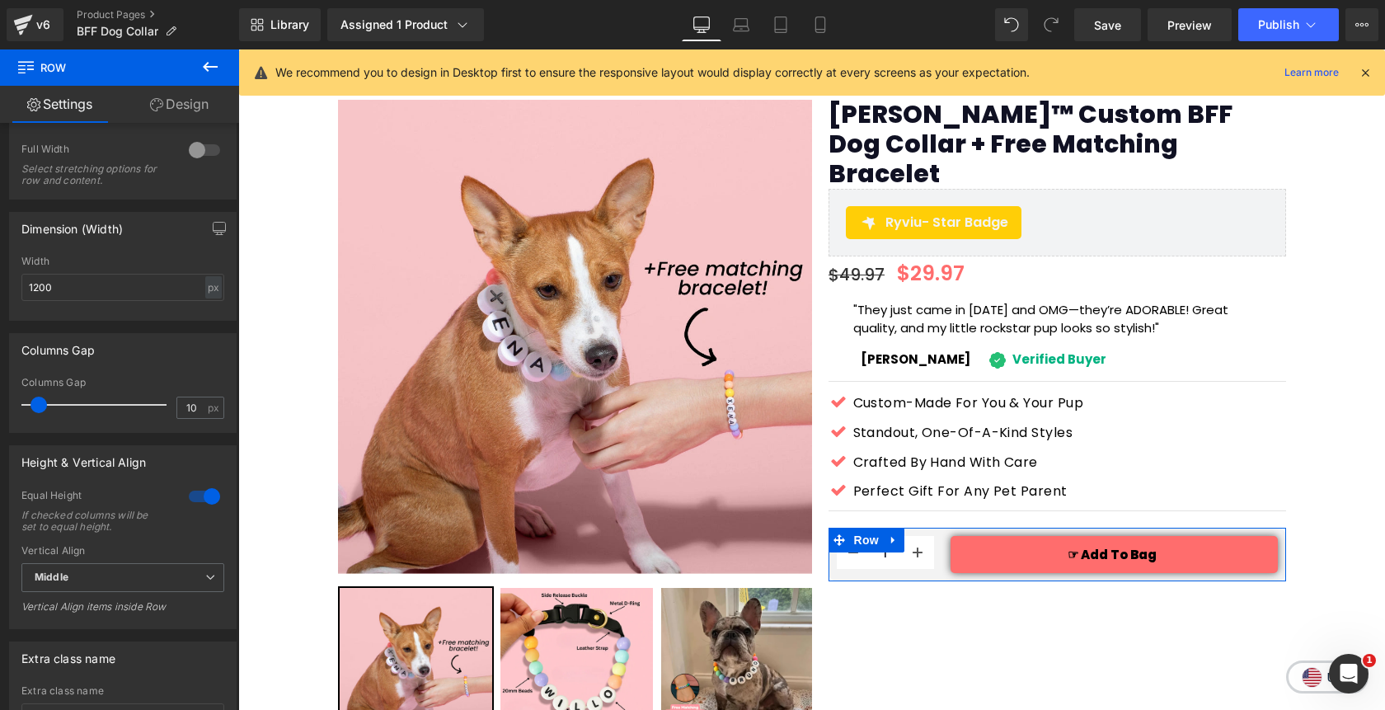
scroll to position [468, 0]
click at [188, 584] on span "Middle" at bounding box center [122, 574] width 203 height 29
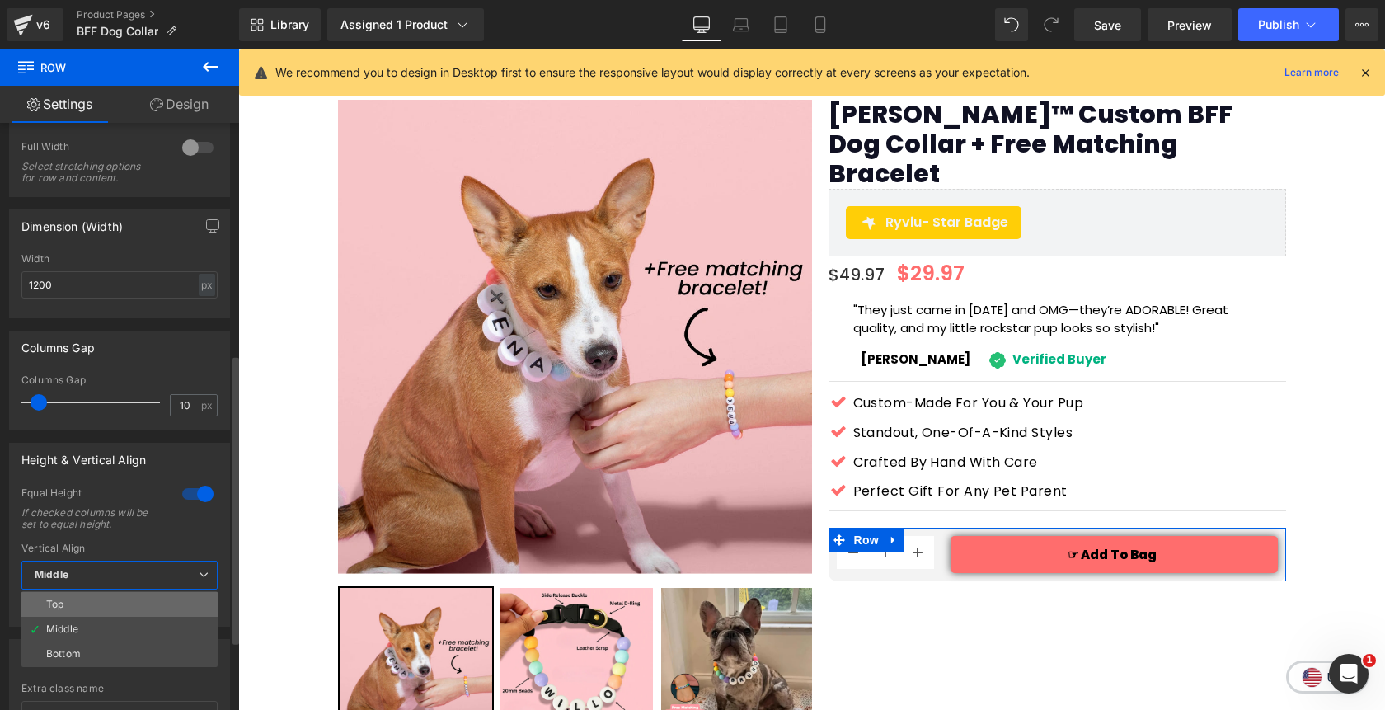
click at [167, 603] on li "Top" at bounding box center [119, 604] width 196 height 25
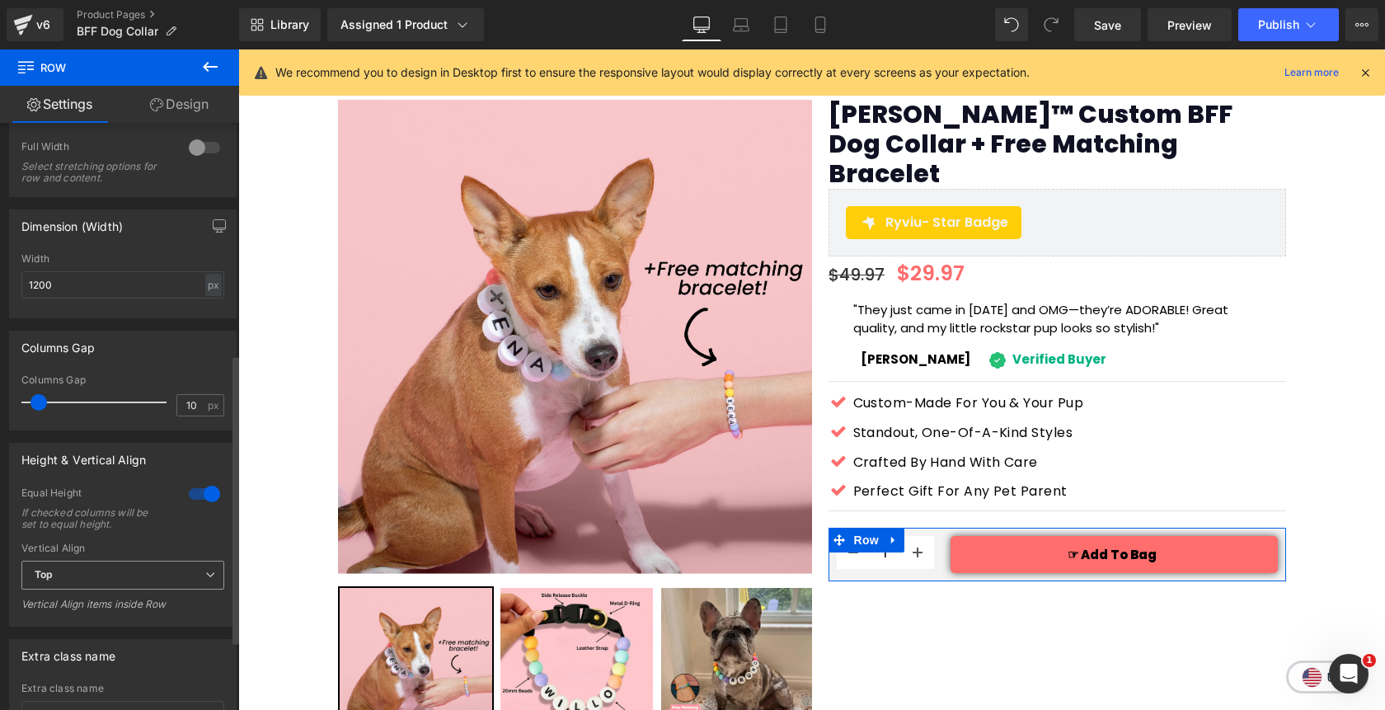
click at [153, 589] on span "Top" at bounding box center [122, 574] width 203 height 29
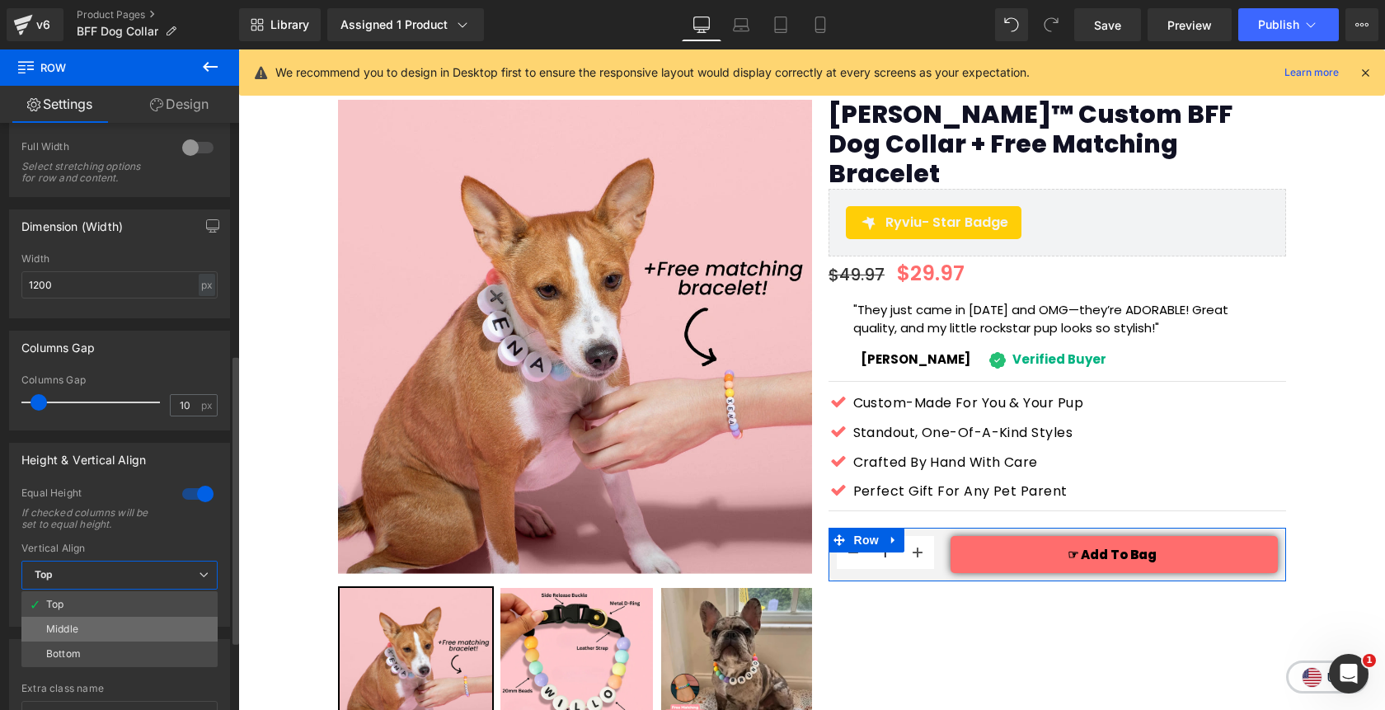
click at [143, 640] on li "Middle" at bounding box center [119, 629] width 196 height 25
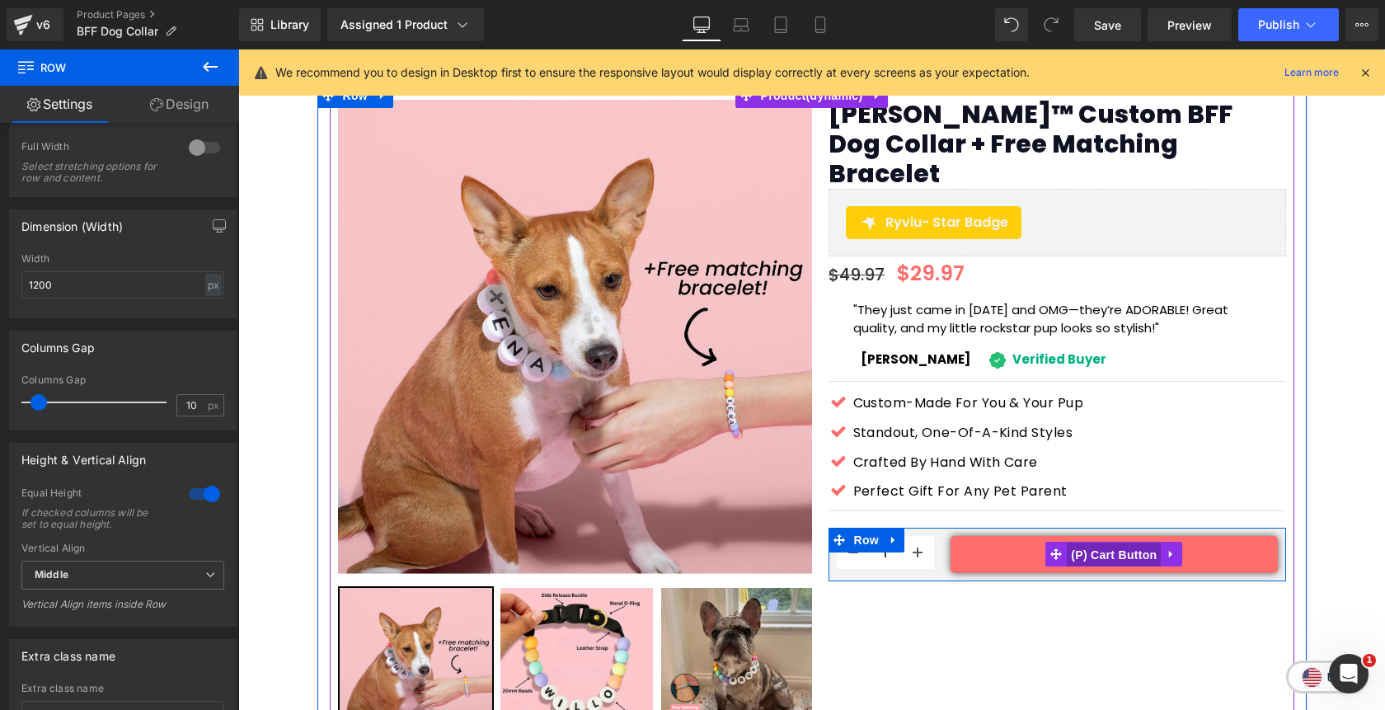
click at [1105, 542] on span "(P) Cart Button" at bounding box center [1114, 554] width 94 height 25
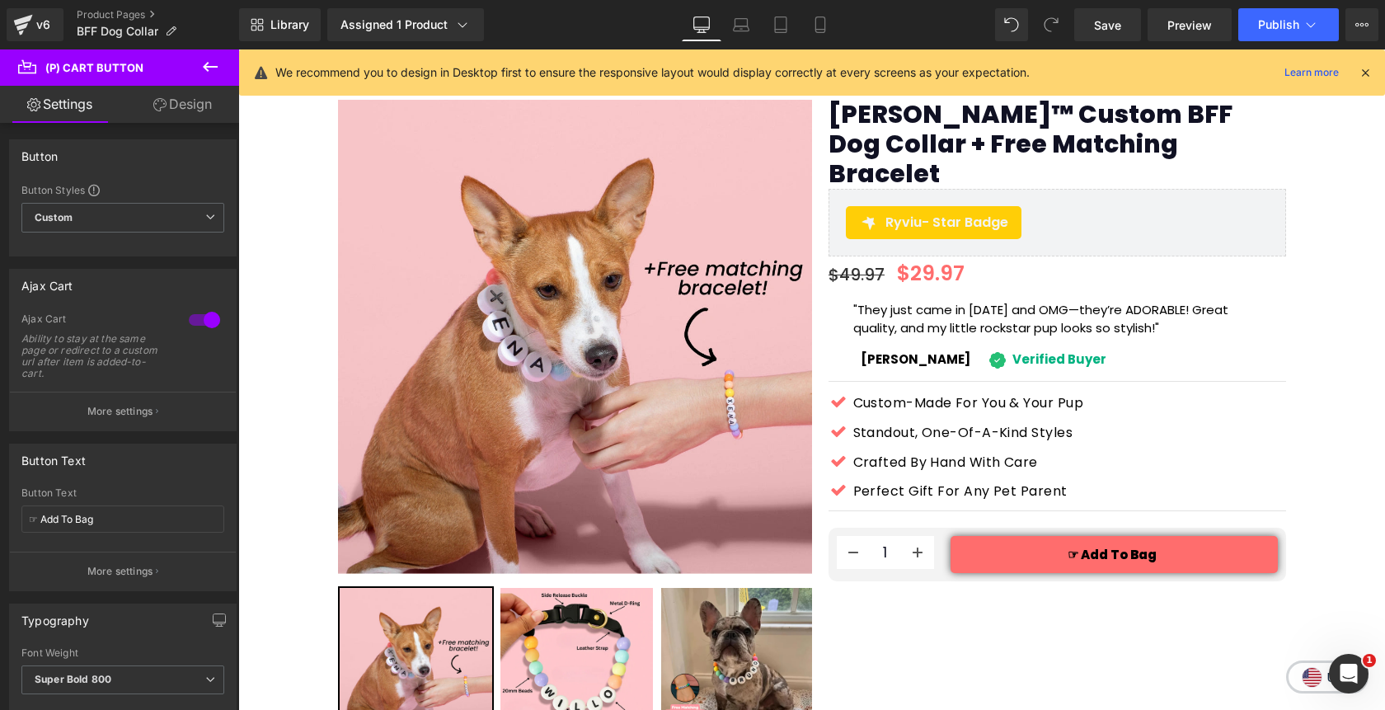
click at [178, 110] on link "Design" at bounding box center [183, 104] width 120 height 37
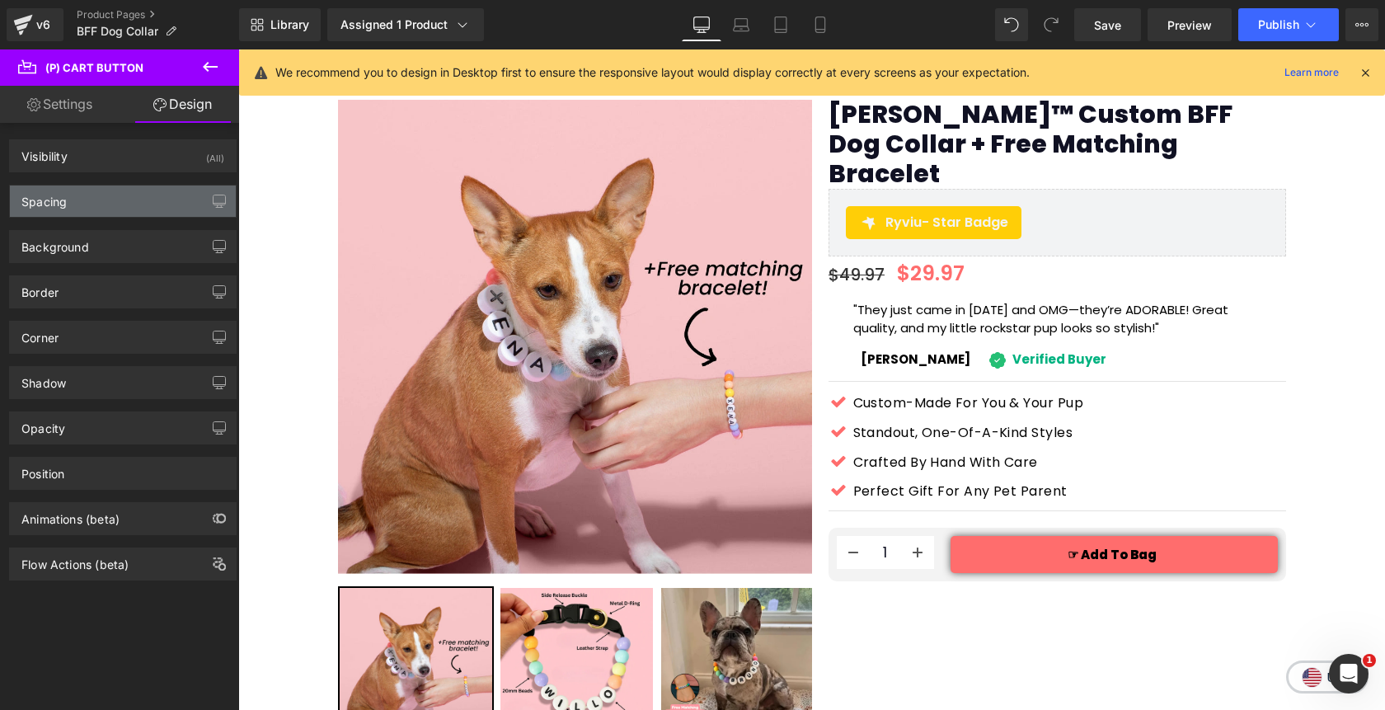
click at [121, 198] on div "Spacing" at bounding box center [123, 200] width 226 height 31
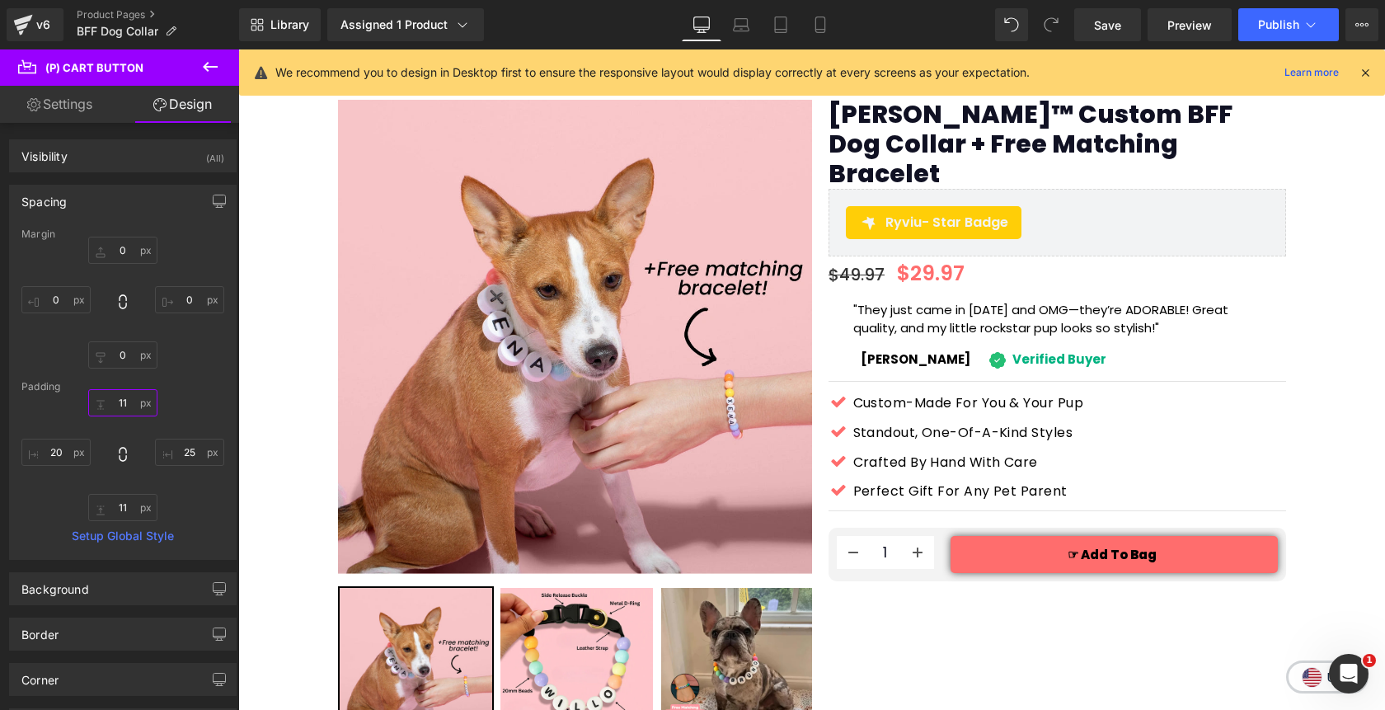
click at [115, 401] on input "text" at bounding box center [122, 402] width 69 height 27
type input "10"
click at [120, 517] on input "text" at bounding box center [122, 507] width 69 height 27
type input "10"
click at [114, 406] on input "10" at bounding box center [122, 402] width 69 height 27
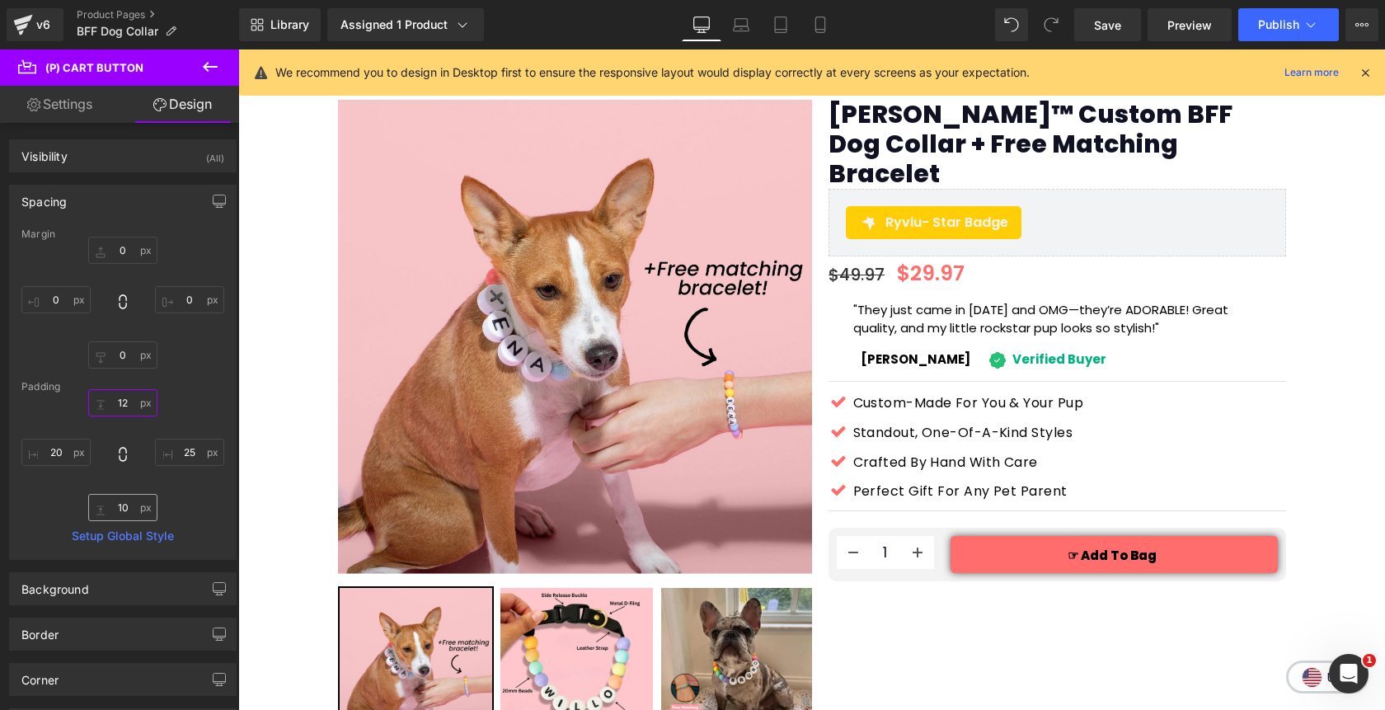
type input "12"
click at [110, 508] on input "10" at bounding box center [122, 507] width 69 height 27
type input "12"
click at [117, 405] on input "12" at bounding box center [122, 402] width 69 height 27
click at [124, 500] on input "12" at bounding box center [122, 507] width 69 height 27
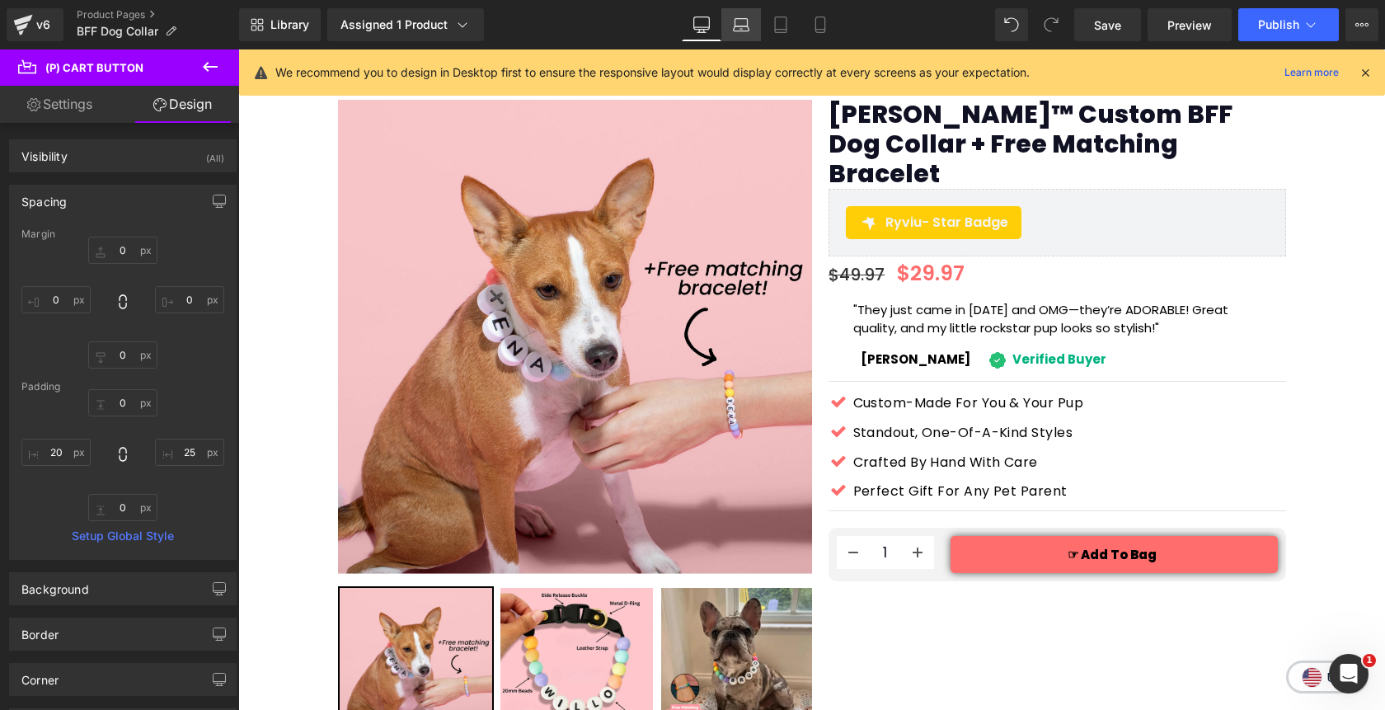
click at [745, 30] on icon at bounding box center [741, 24] width 16 height 16
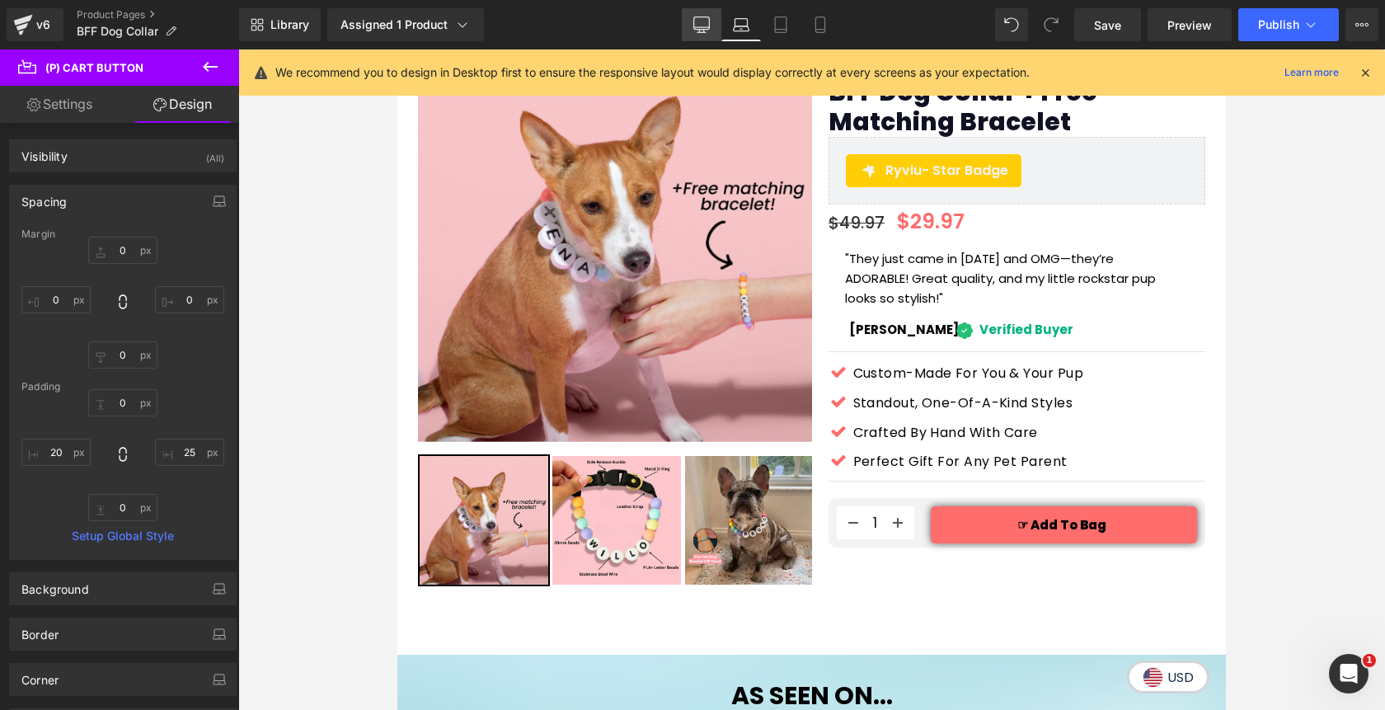
click at [707, 30] on icon at bounding box center [701, 24] width 16 height 16
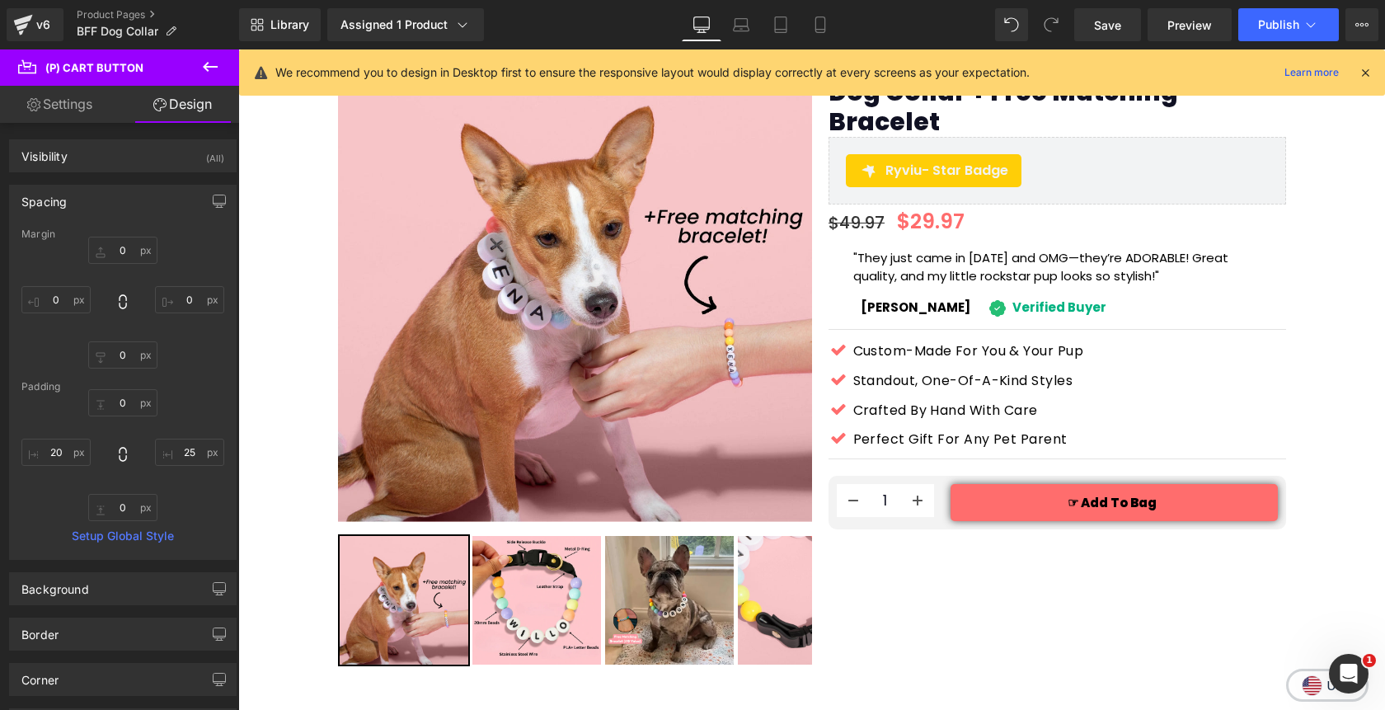
scroll to position [49, 0]
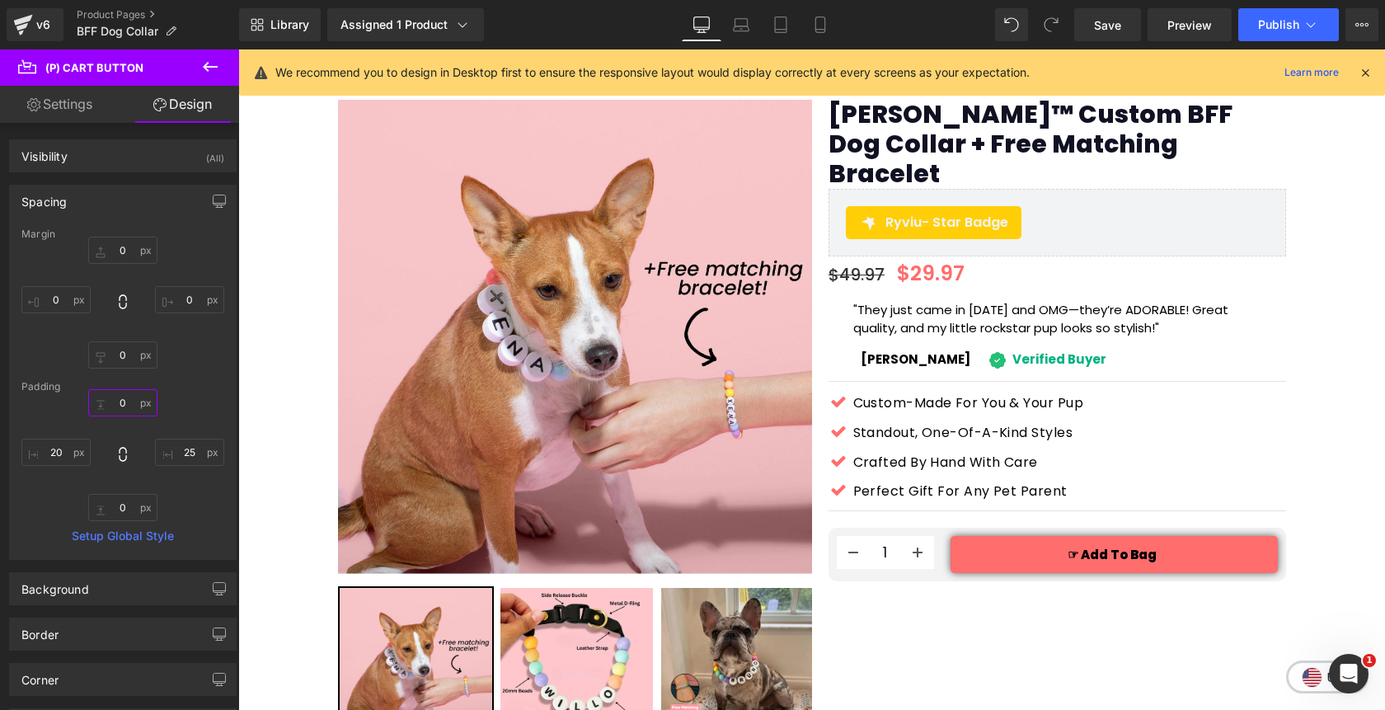
click at [133, 404] on input "text" at bounding box center [122, 402] width 69 height 27
click at [133, 404] on input "0" at bounding box center [122, 402] width 69 height 27
click at [120, 406] on input "11" at bounding box center [122, 402] width 69 height 27
type input "10"
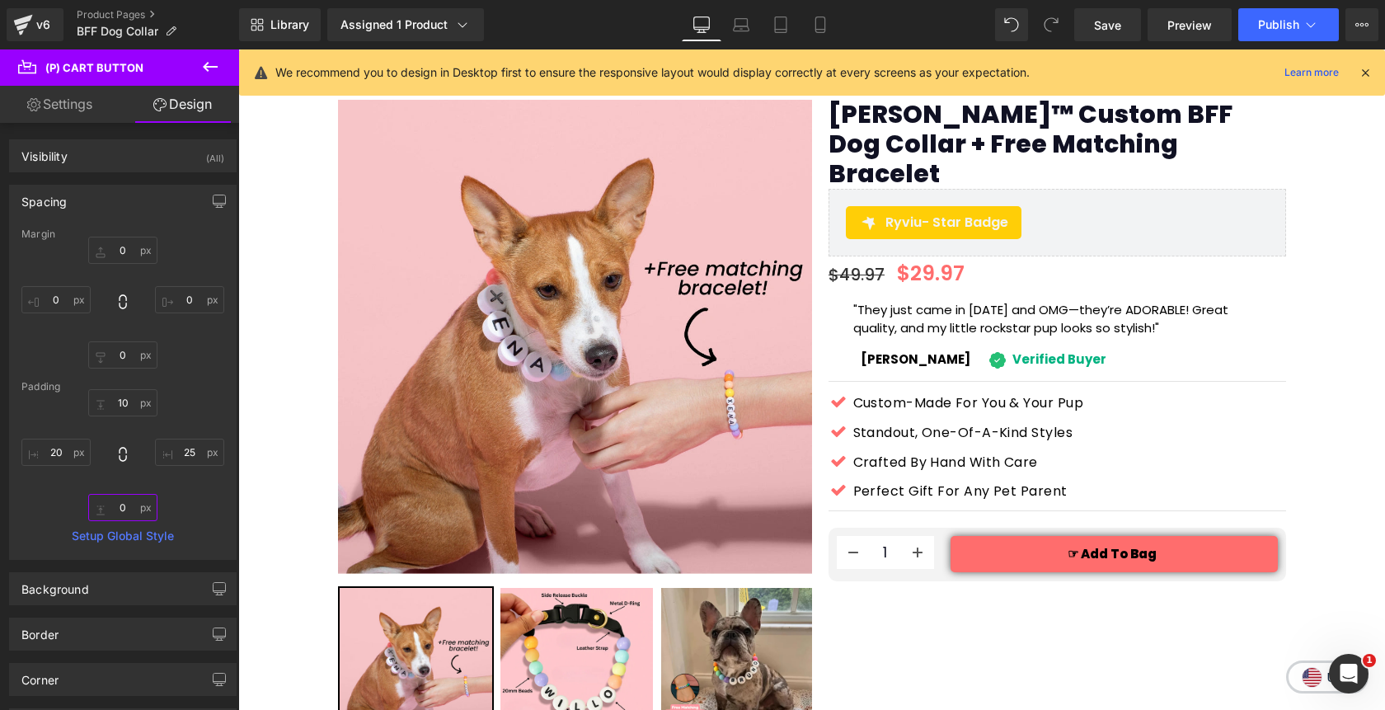
click at [124, 507] on input "text" at bounding box center [122, 507] width 69 height 27
click at [129, 505] on input "text" at bounding box center [122, 507] width 69 height 27
type input "10"
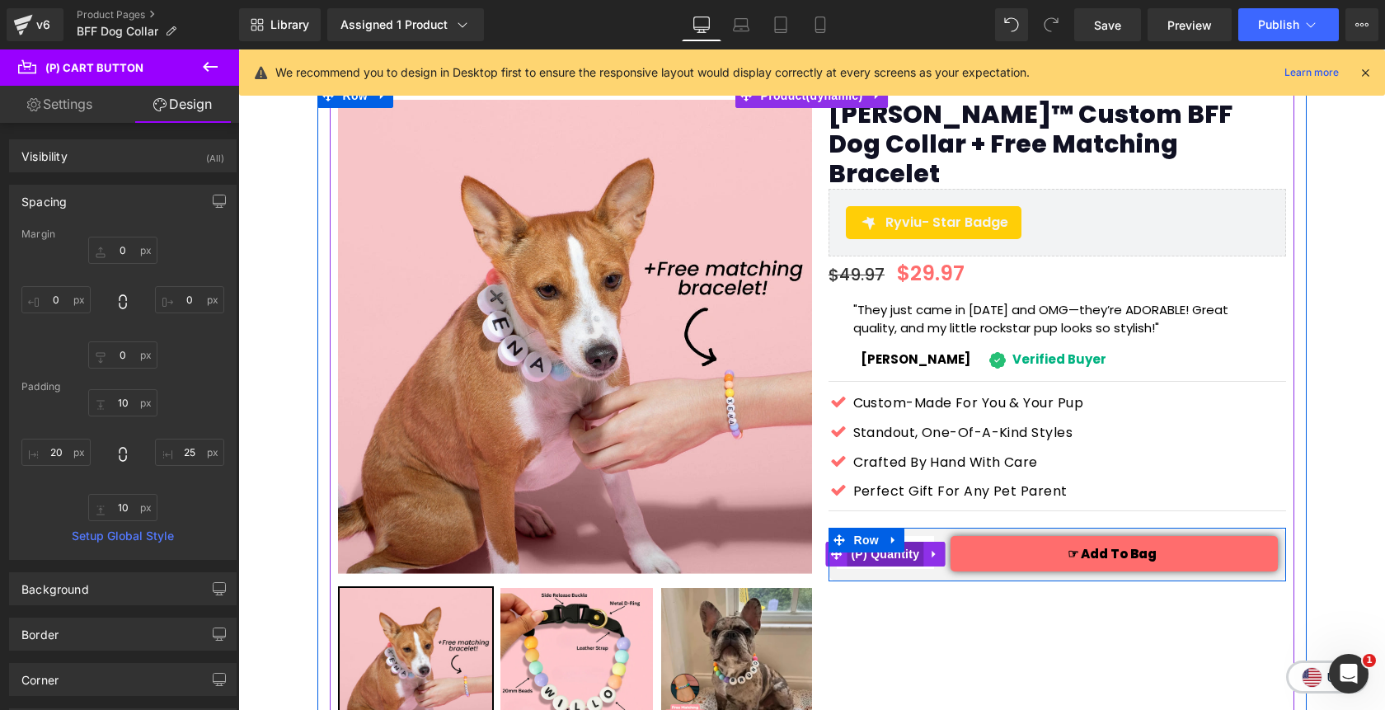
click at [888, 542] on span "(P) Quantity" at bounding box center [885, 554] width 77 height 25
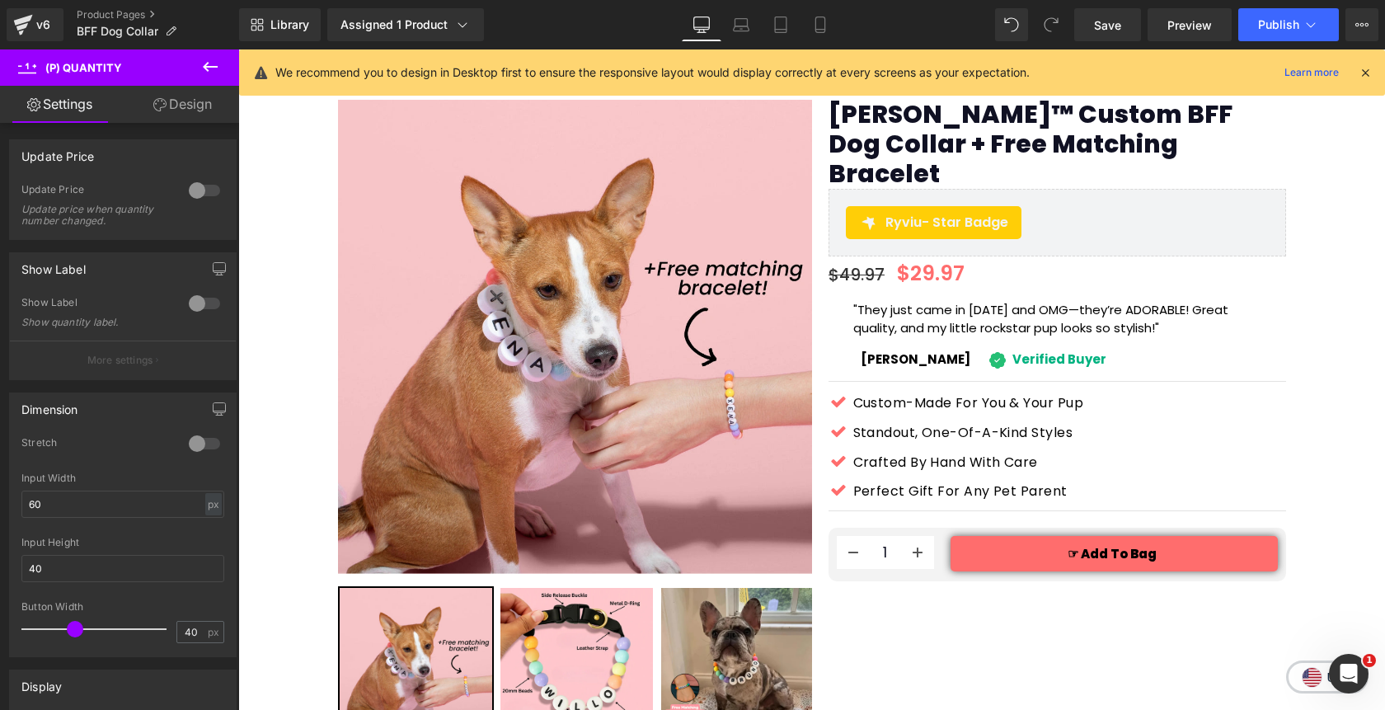
click at [179, 115] on link "Design" at bounding box center [183, 104] width 120 height 37
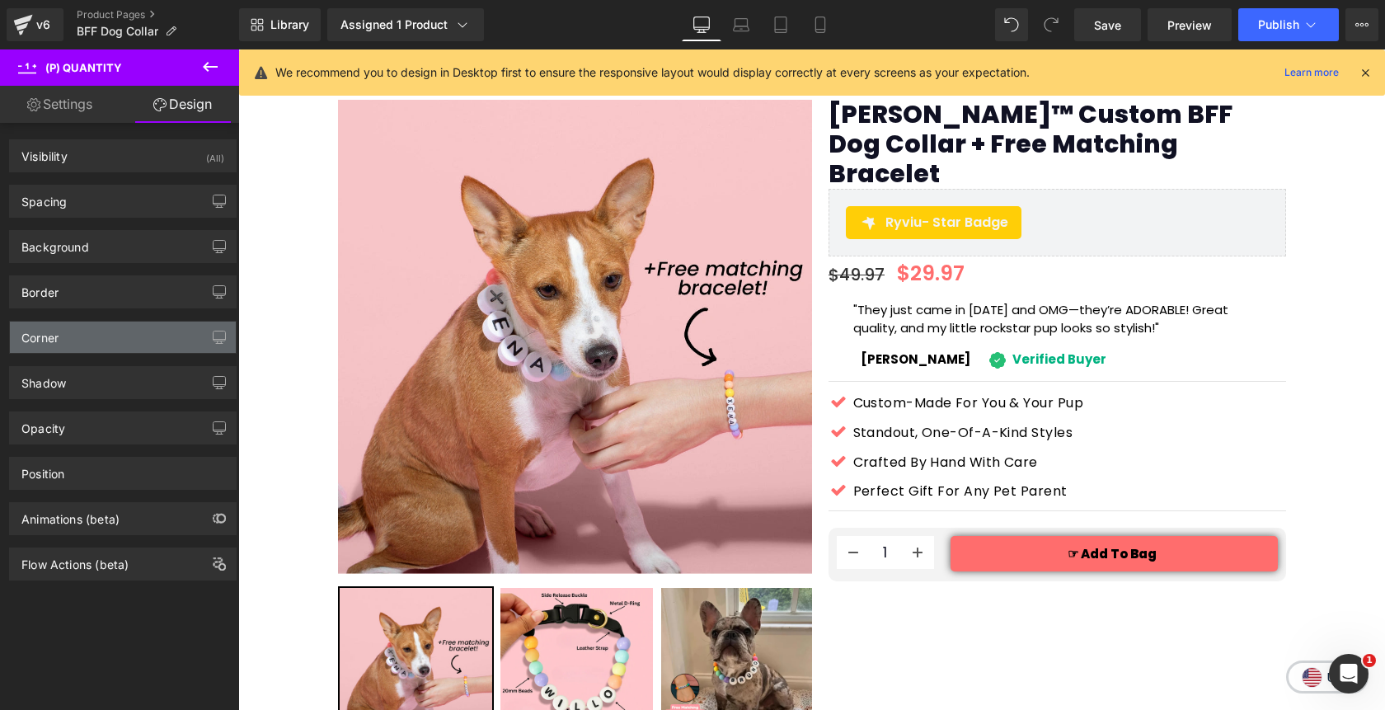
click at [63, 337] on div "Corner" at bounding box center [123, 336] width 226 height 31
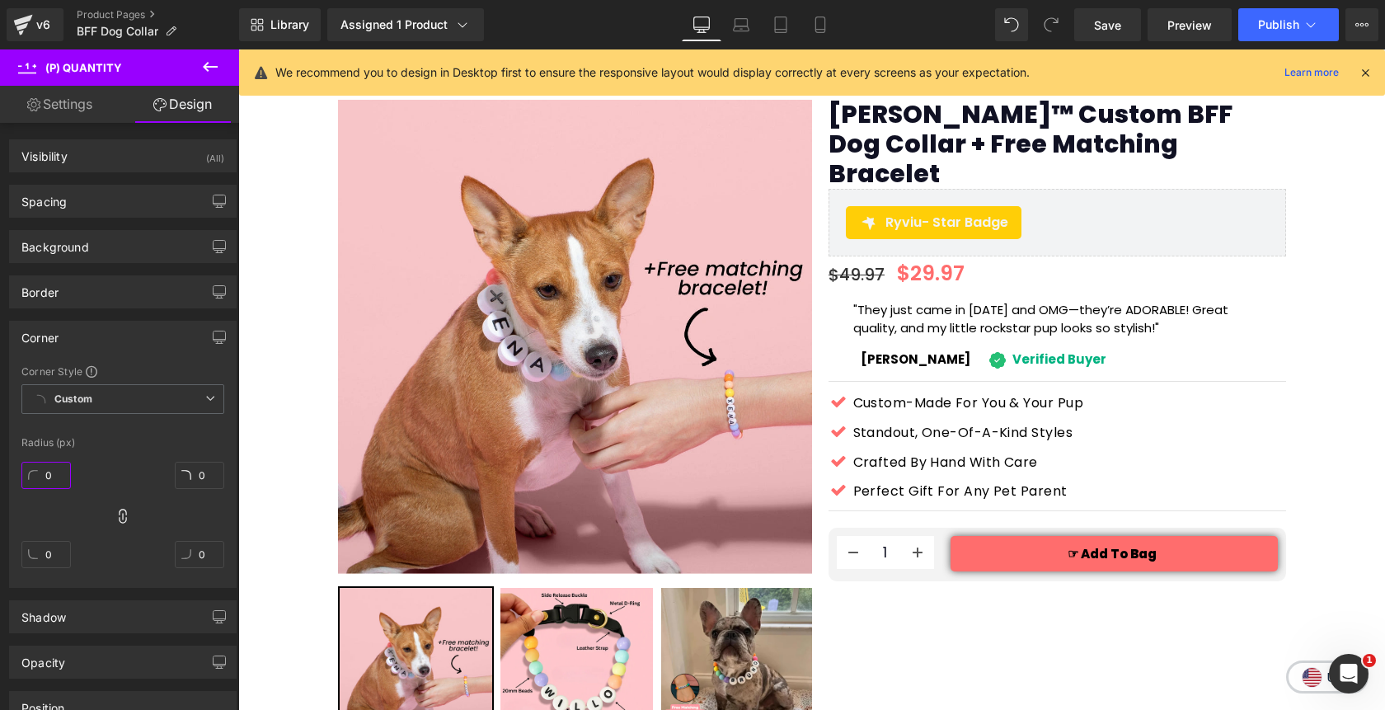
click at [51, 485] on input "0" at bounding box center [45, 475] width 49 height 27
type input "5"
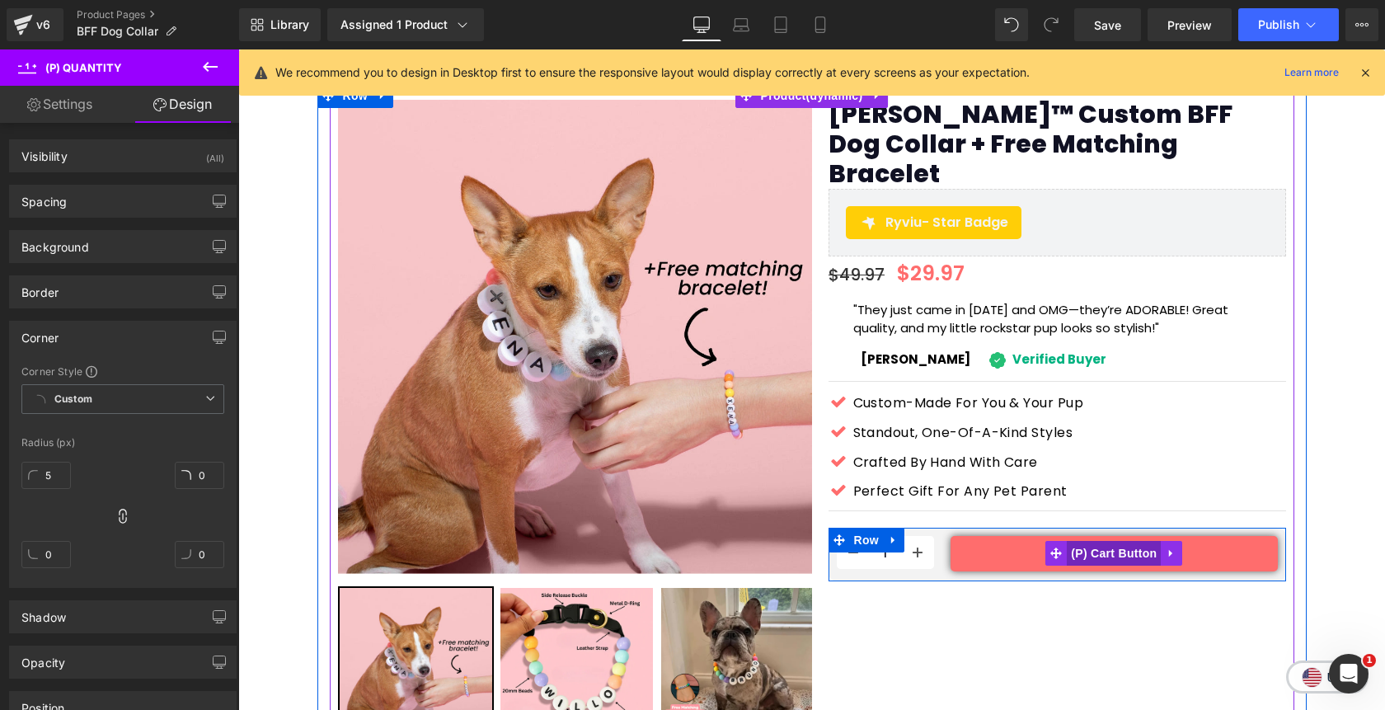
click at [1104, 541] on span "(P) Cart Button" at bounding box center [1114, 553] width 94 height 25
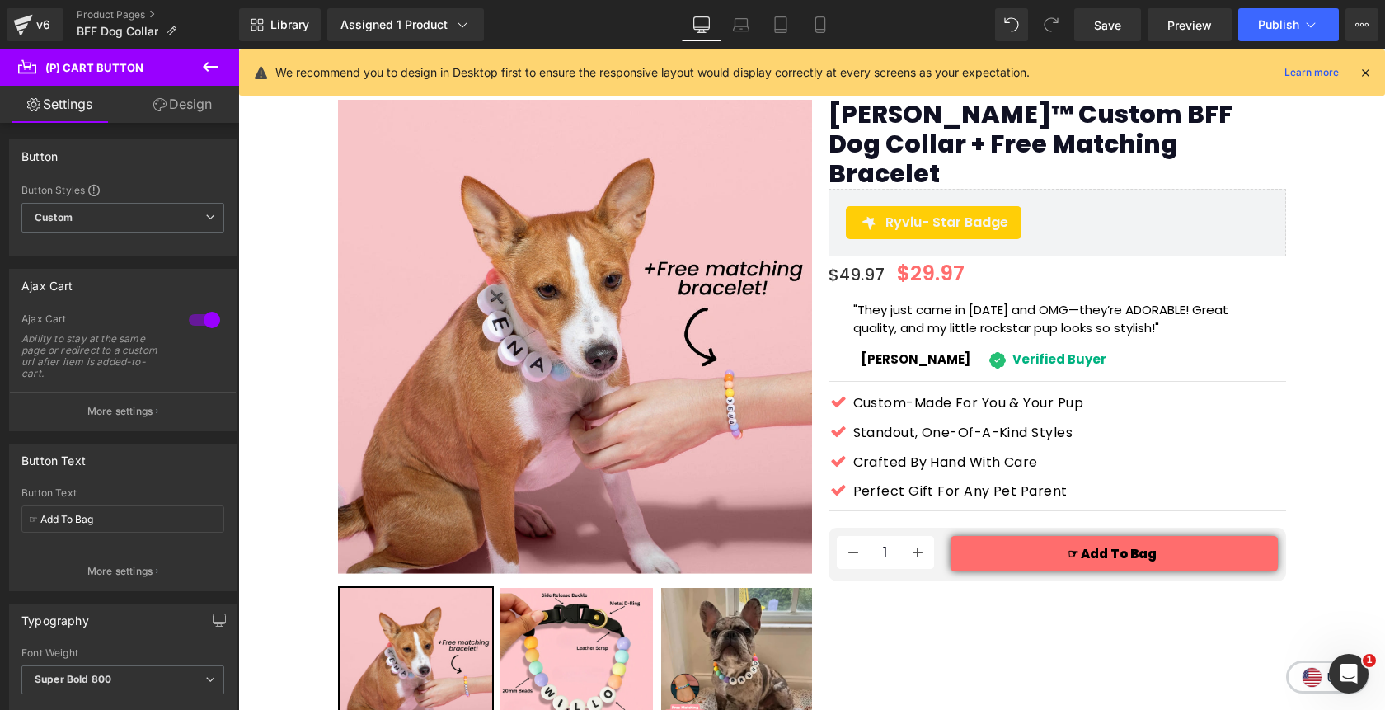
click at [189, 106] on link "Design" at bounding box center [183, 104] width 120 height 37
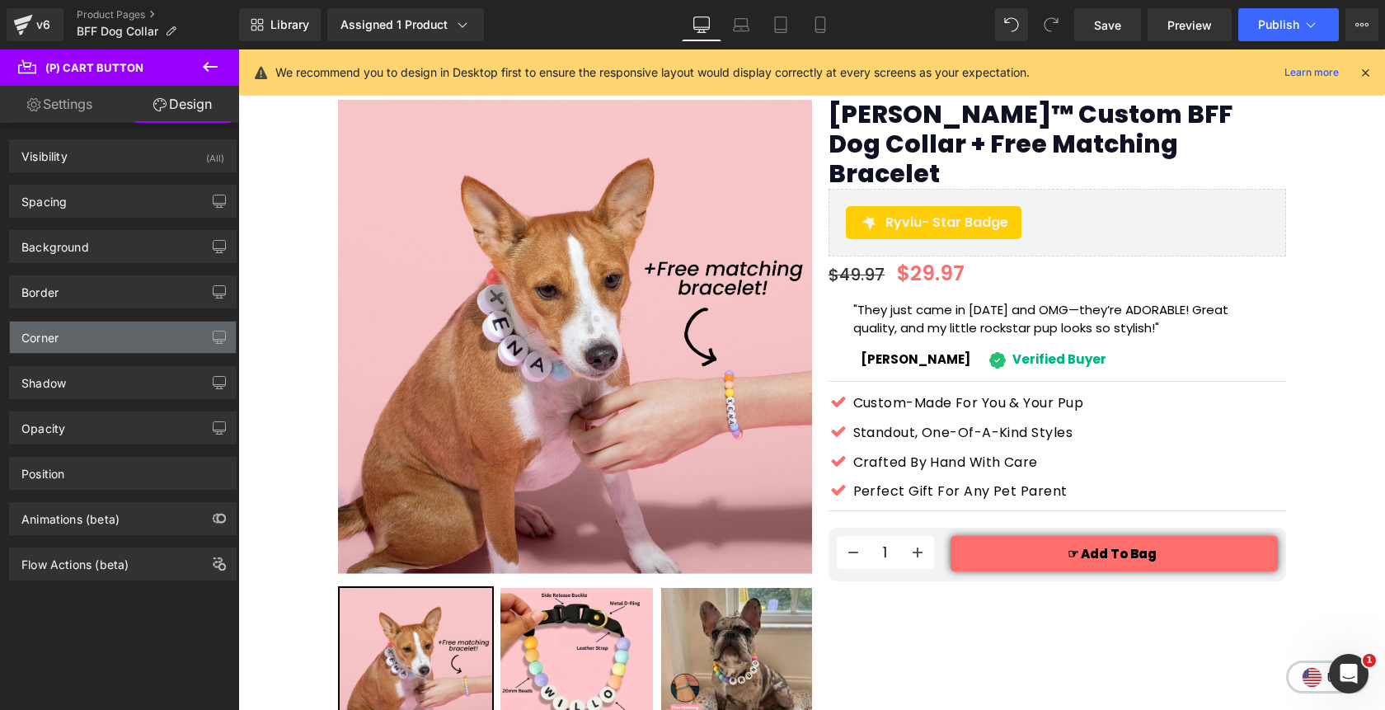
click at [75, 344] on div "Corner" at bounding box center [123, 336] width 226 height 31
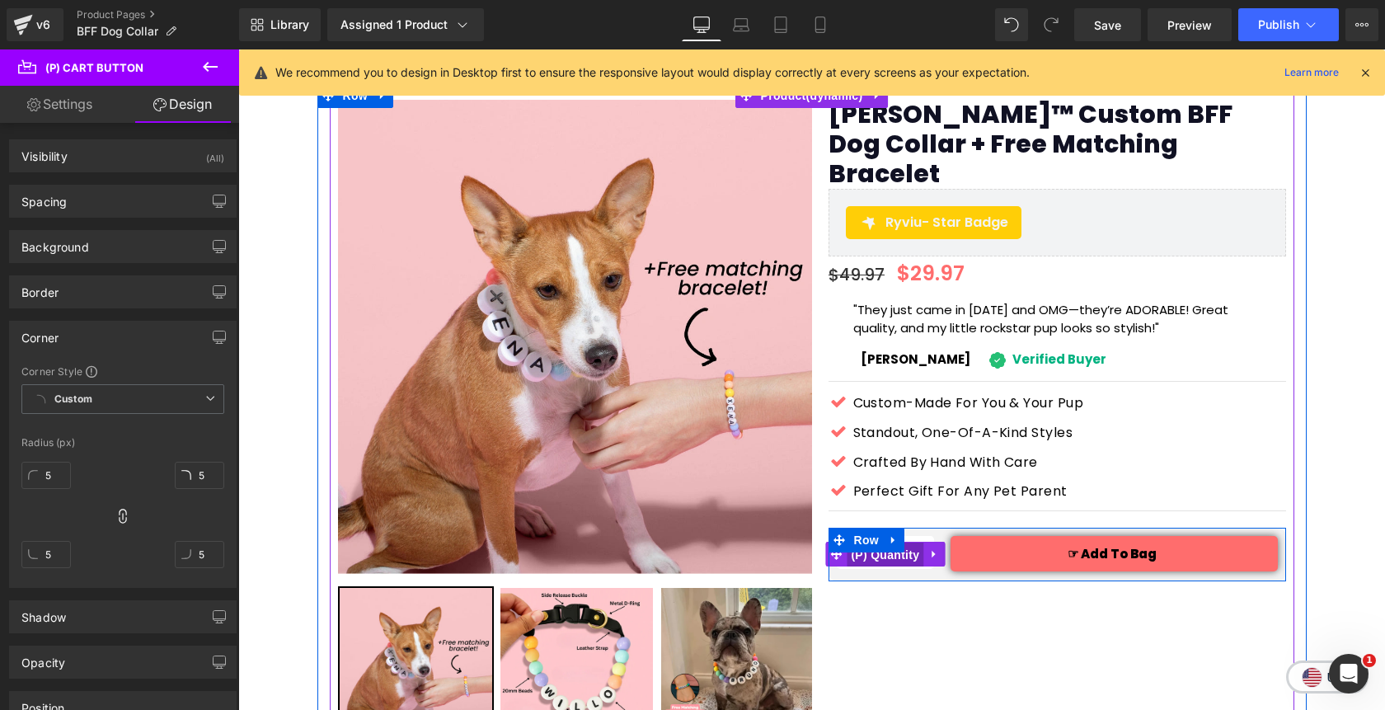
click at [893, 542] on span "(P) Quantity" at bounding box center [885, 554] width 77 height 25
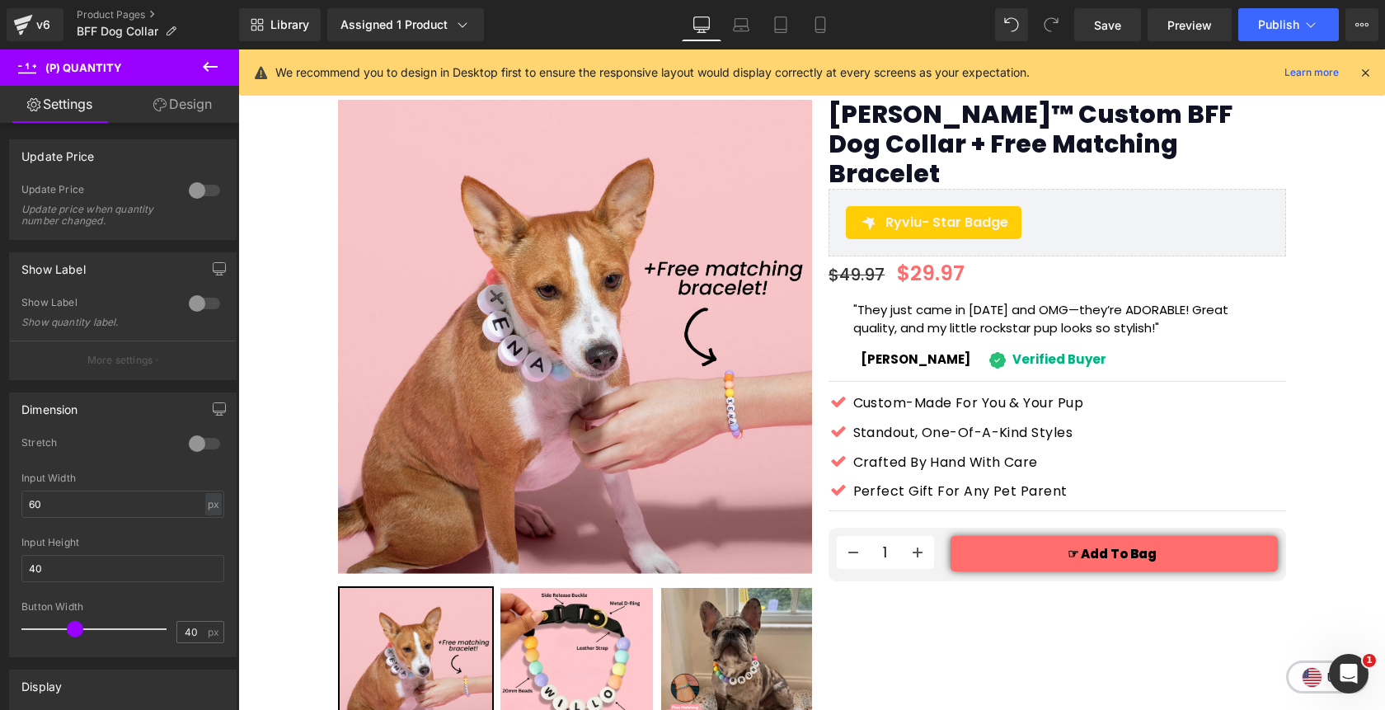
click at [181, 115] on link "Design" at bounding box center [183, 104] width 120 height 37
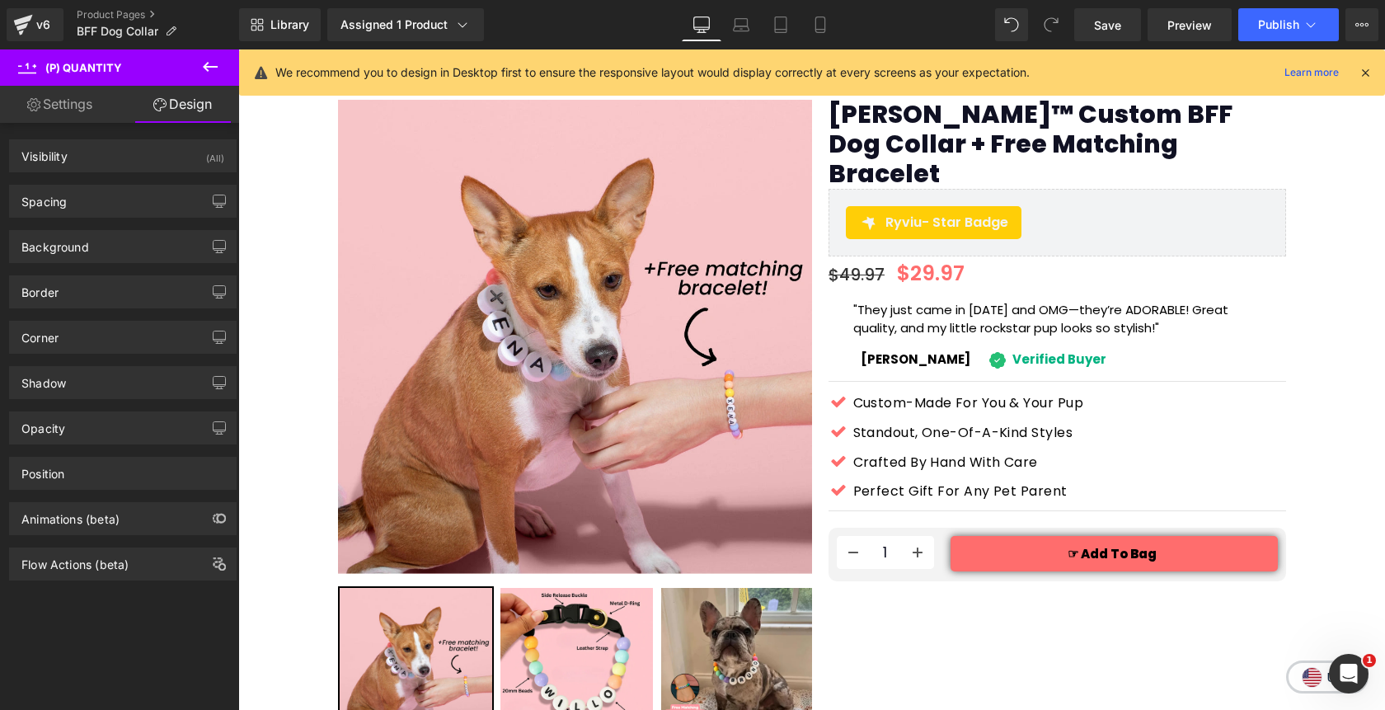
click at [59, 106] on link "Settings" at bounding box center [60, 104] width 120 height 37
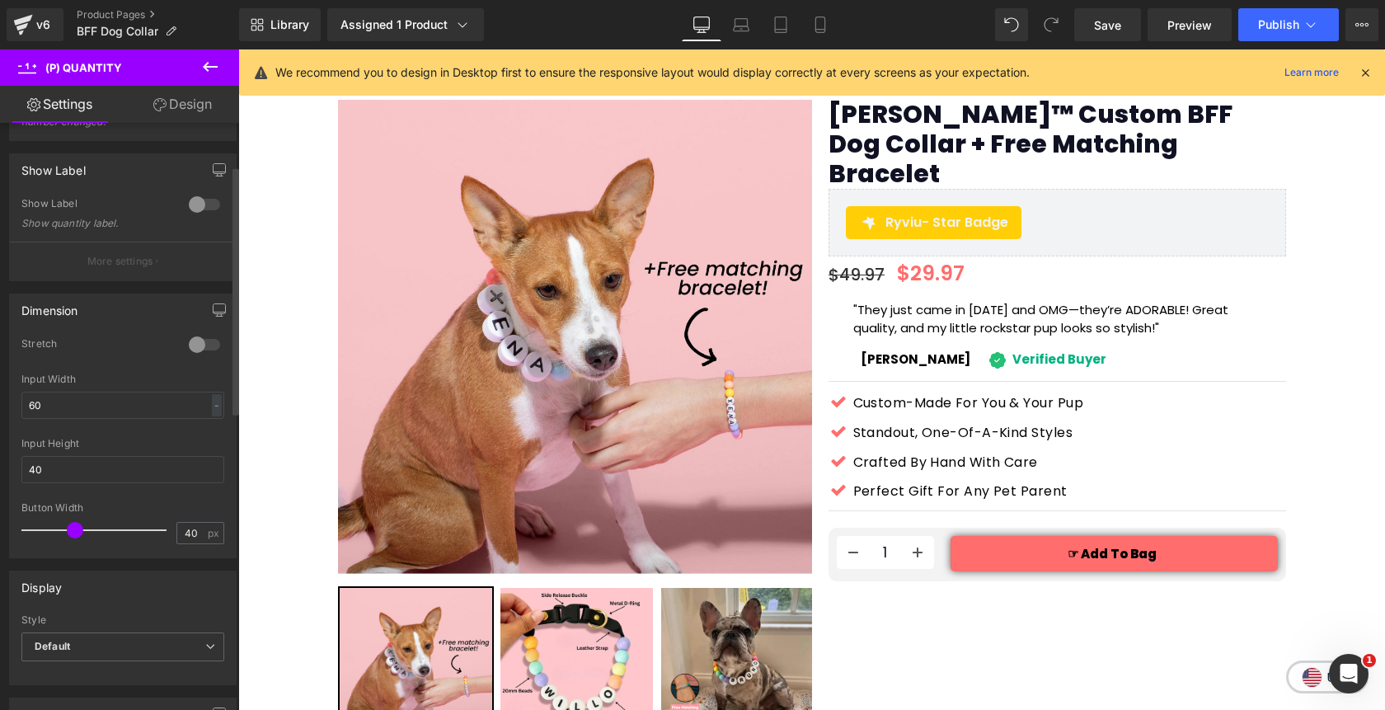
scroll to position [101, 0]
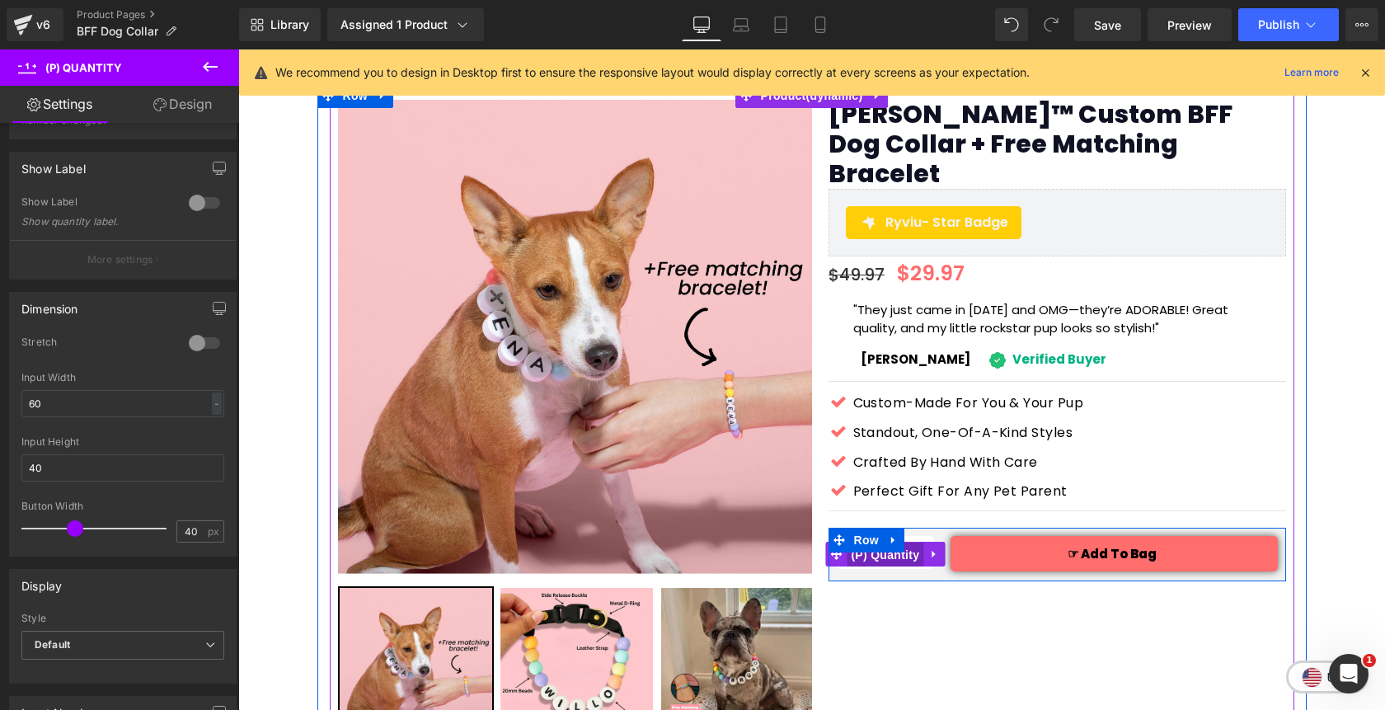
click at [892, 542] on span "(P) Quantity" at bounding box center [885, 554] width 77 height 25
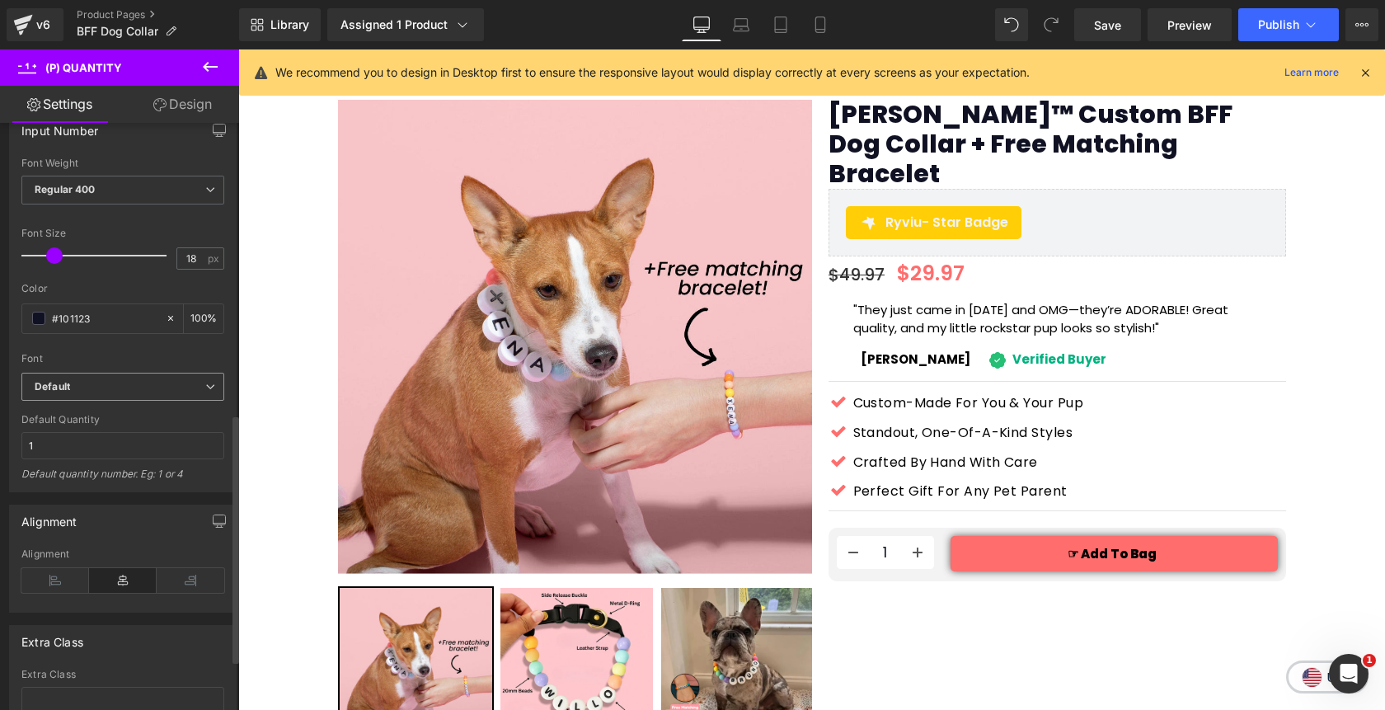
scroll to position [687, 0]
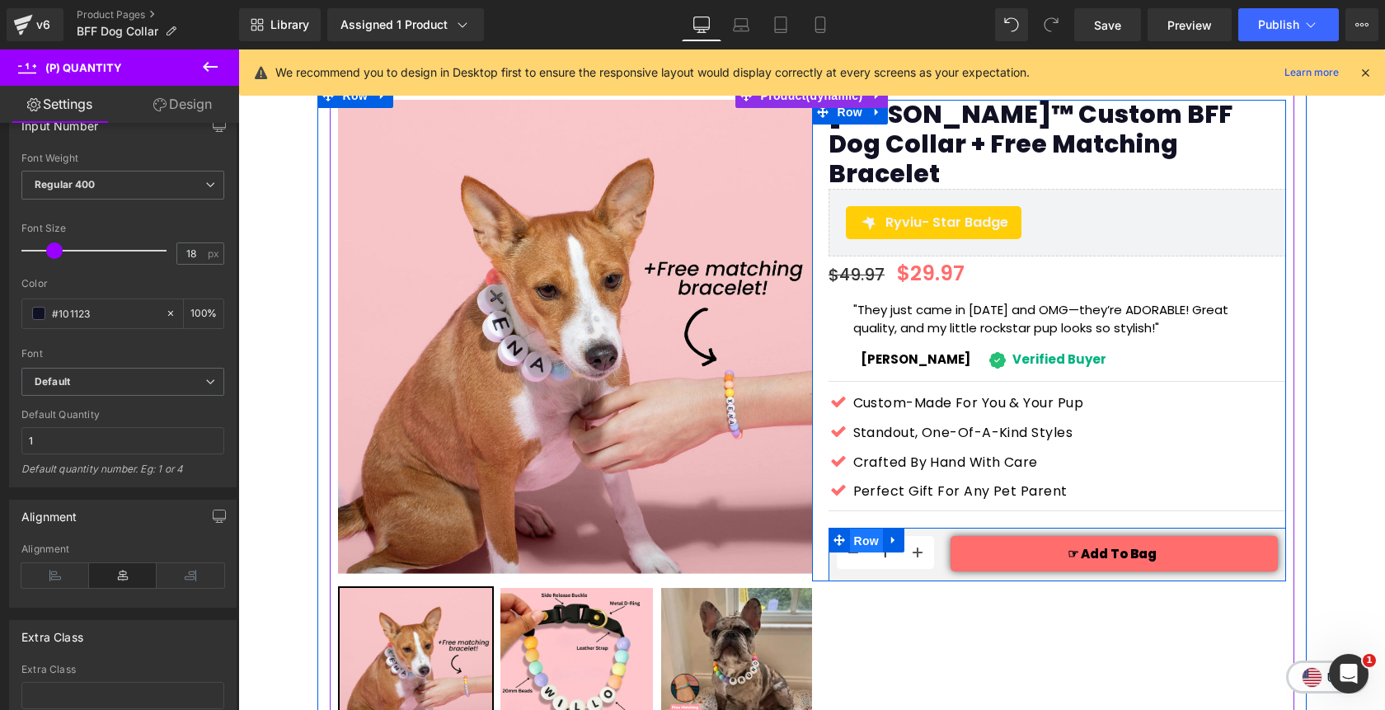
click at [861, 528] on span "Row" at bounding box center [866, 540] width 33 height 25
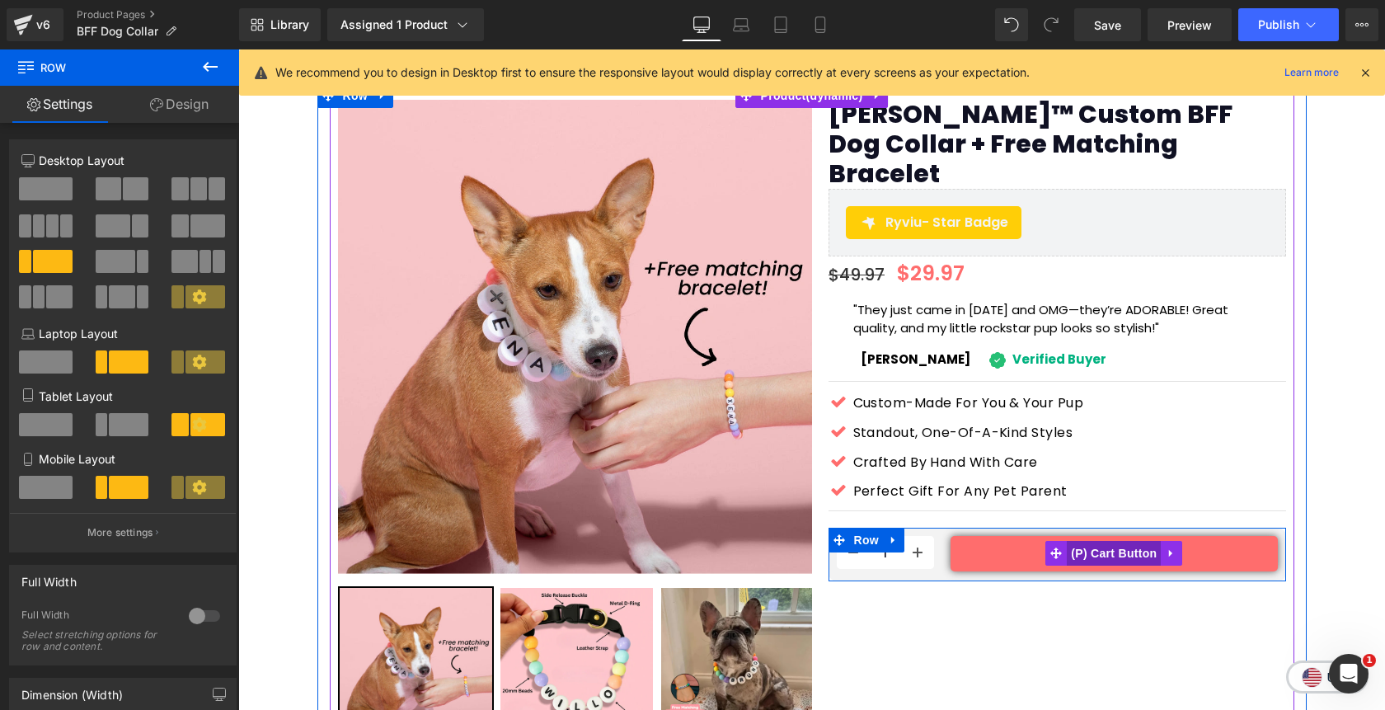
click at [1097, 541] on span "(P) Cart Button" at bounding box center [1114, 553] width 94 height 25
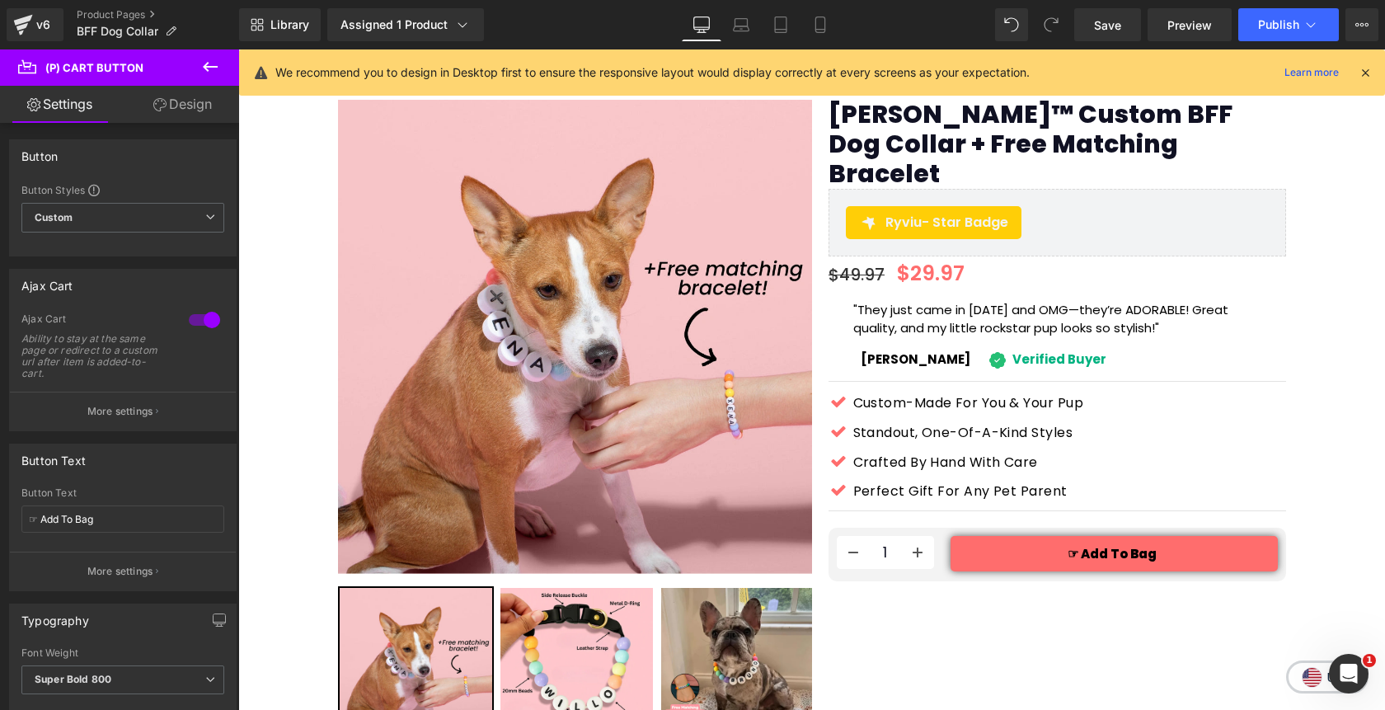
click at [180, 116] on link "Design" at bounding box center [183, 104] width 120 height 37
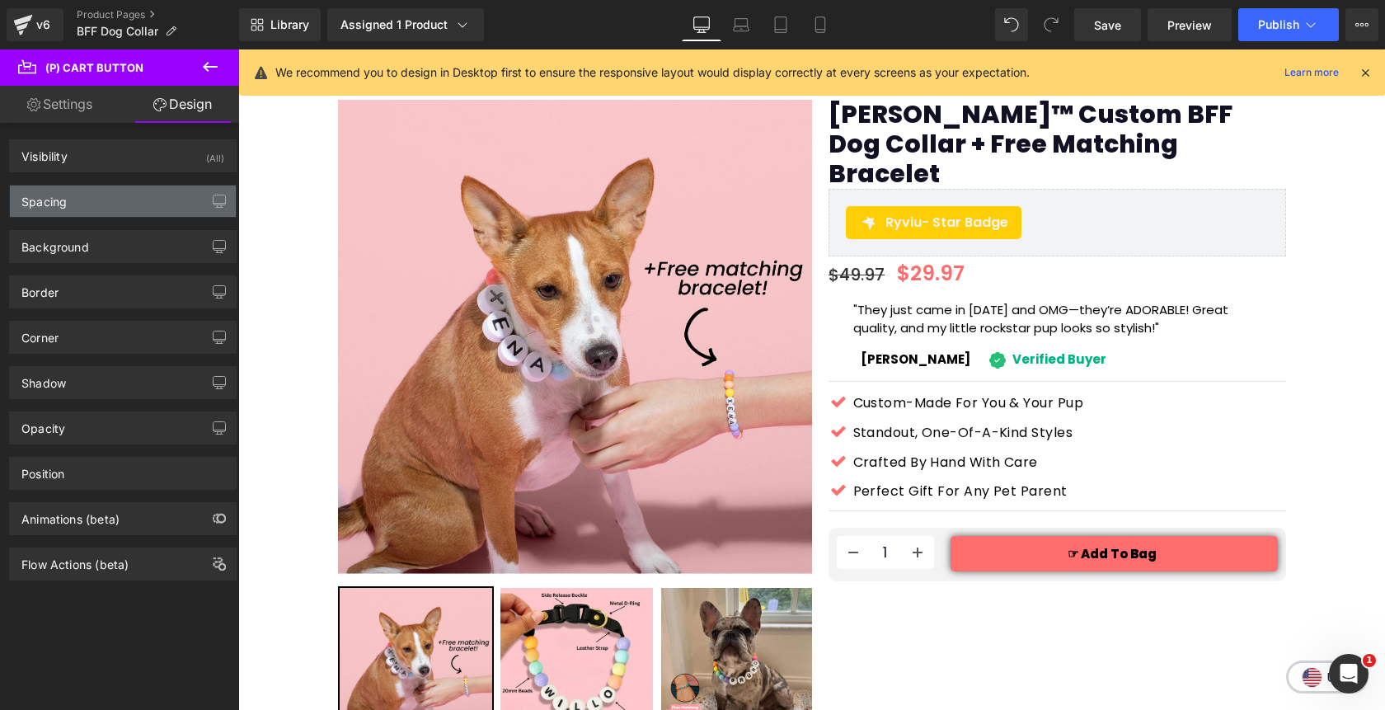
click at [119, 204] on div "Spacing" at bounding box center [123, 200] width 226 height 31
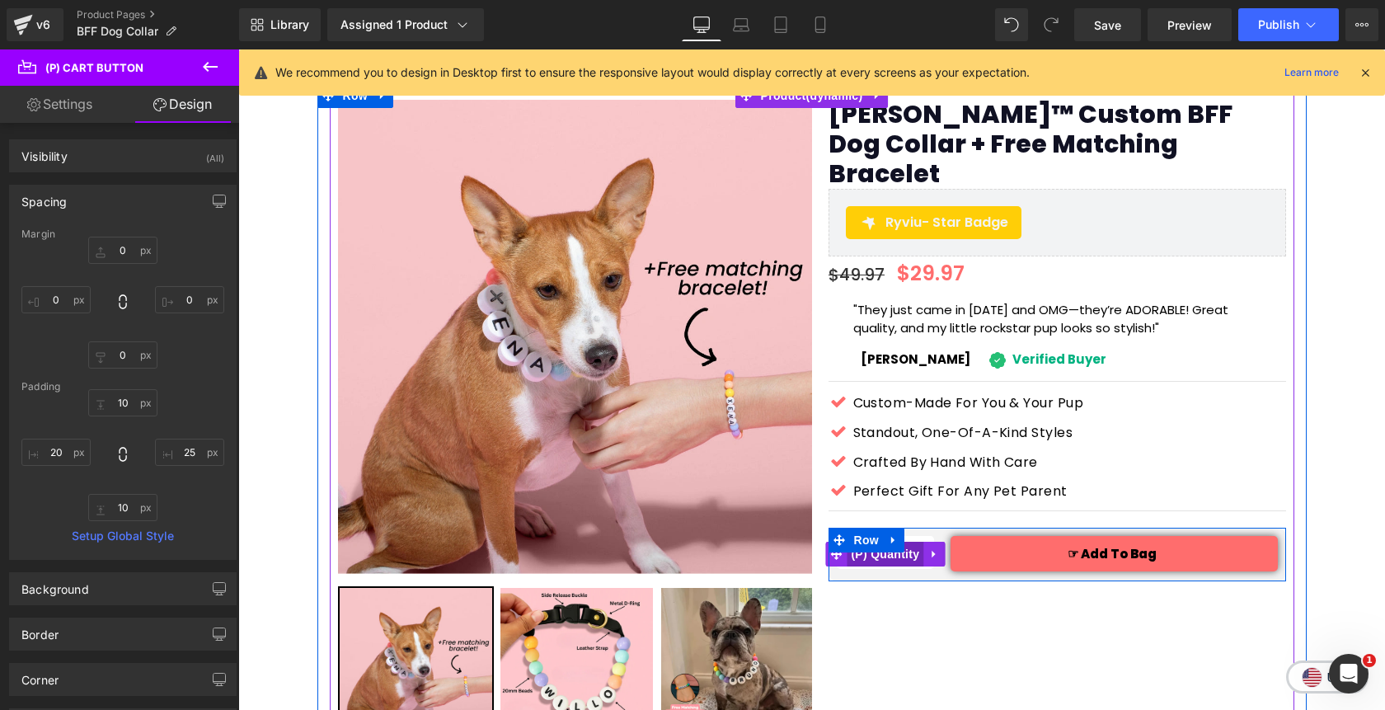
click at [884, 542] on span "(P) Quantity" at bounding box center [885, 554] width 77 height 25
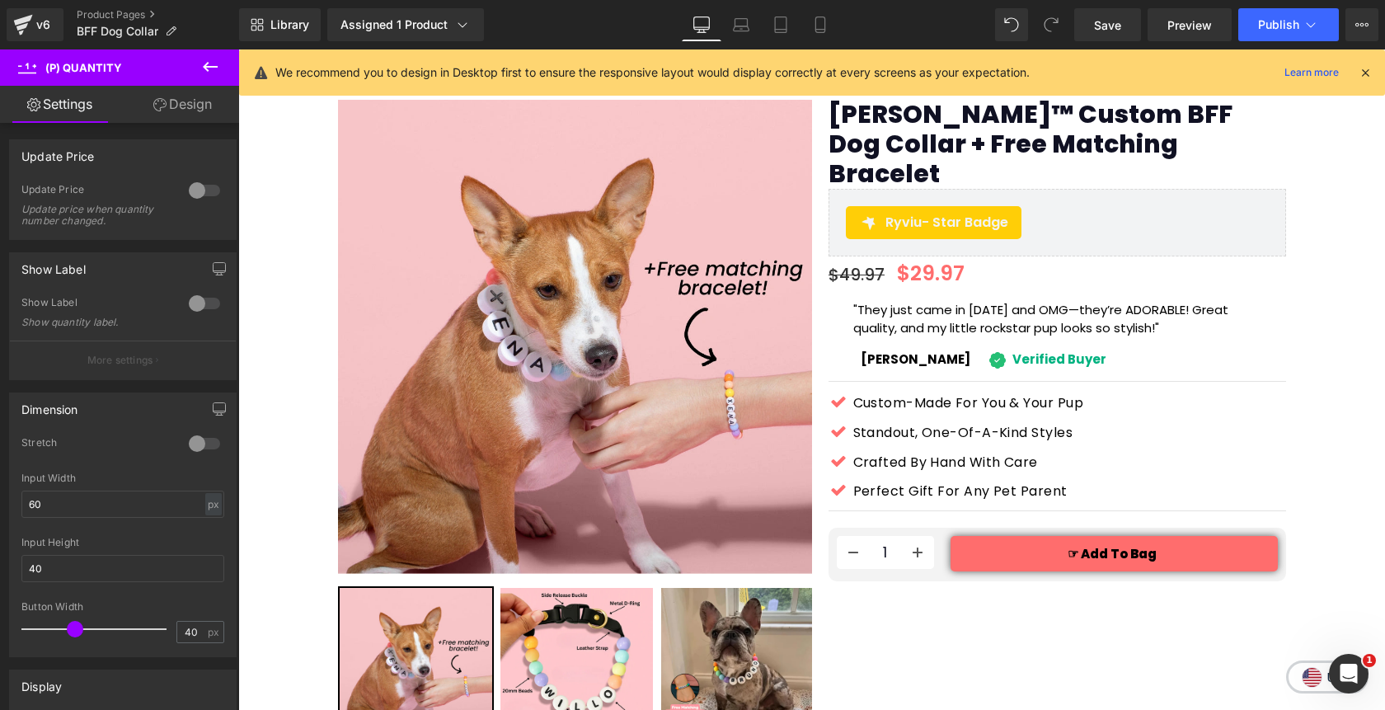
click at [195, 109] on link "Design" at bounding box center [183, 104] width 120 height 37
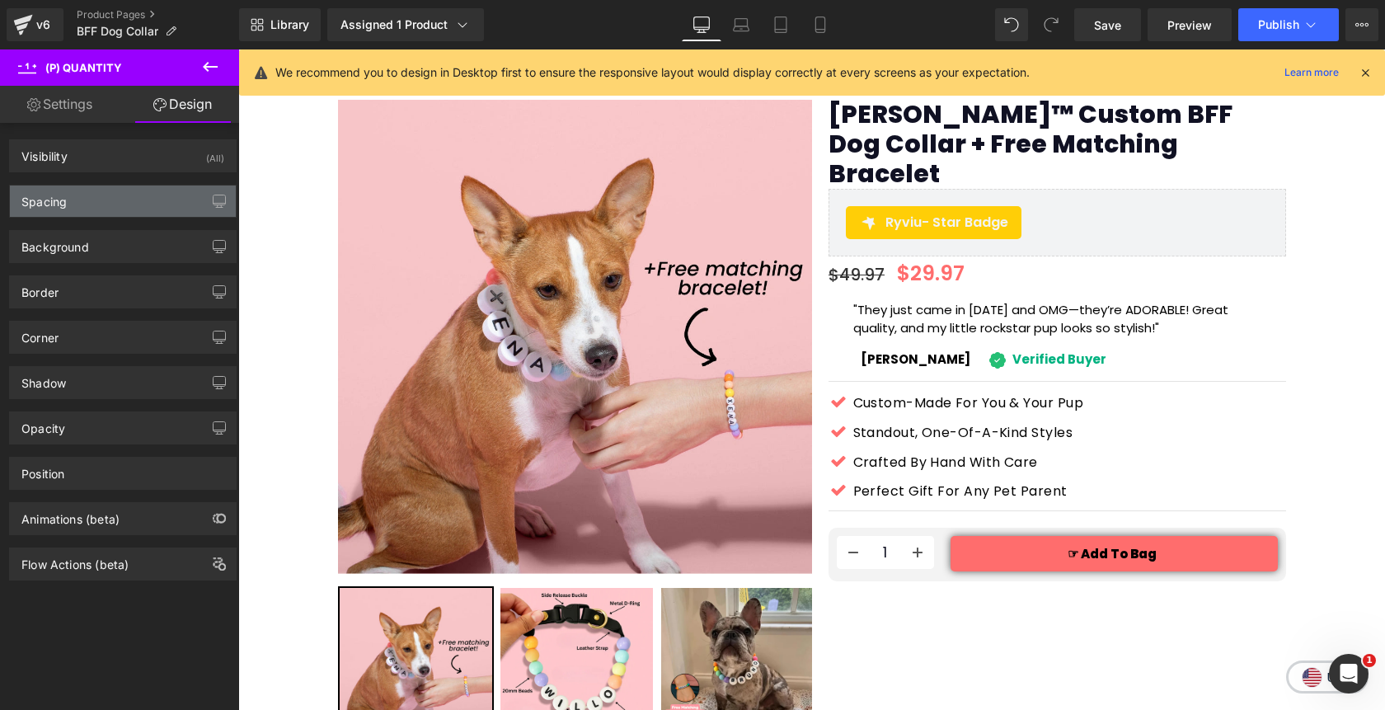
click at [122, 213] on div "Spacing" at bounding box center [123, 200] width 226 height 31
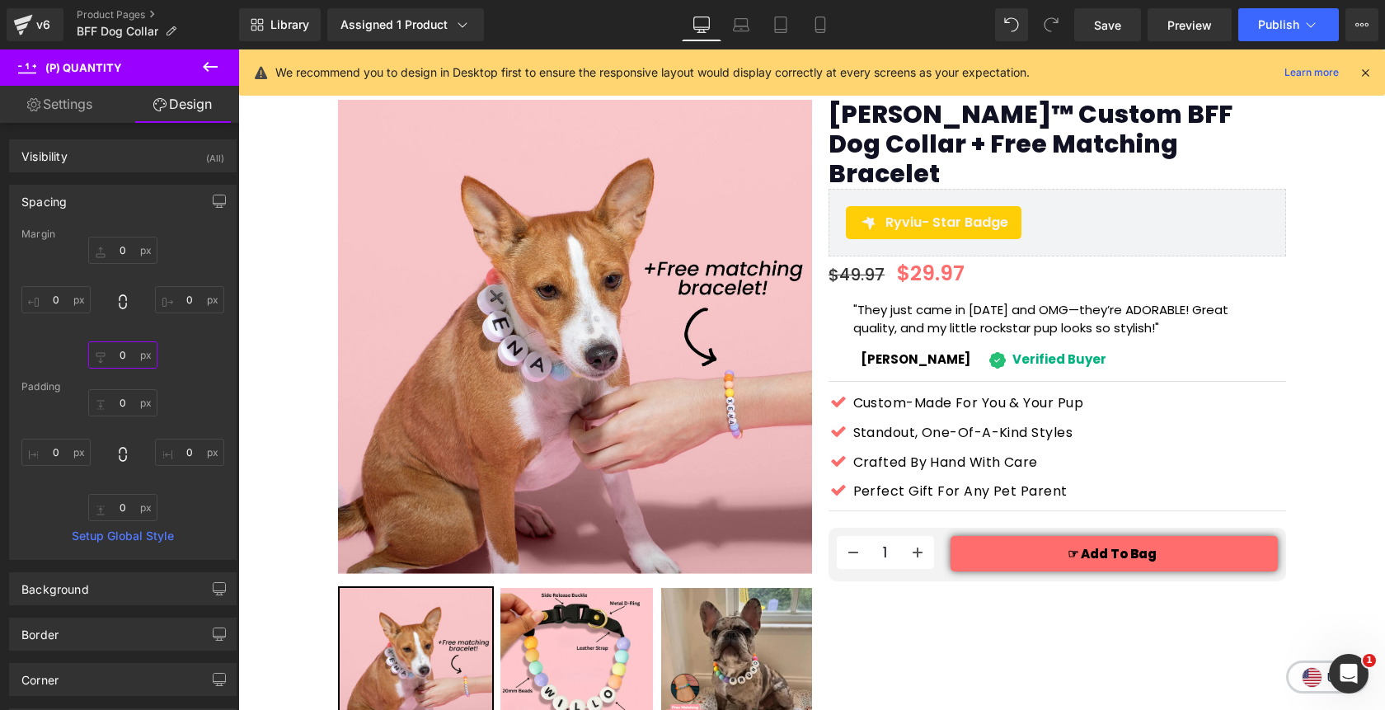
click at [122, 354] on input "0" at bounding box center [122, 354] width 69 height 27
type input "5"
click at [120, 398] on input "0" at bounding box center [122, 402] width 69 height 27
type input "5"
click at [124, 244] on input "0" at bounding box center [122, 250] width 69 height 27
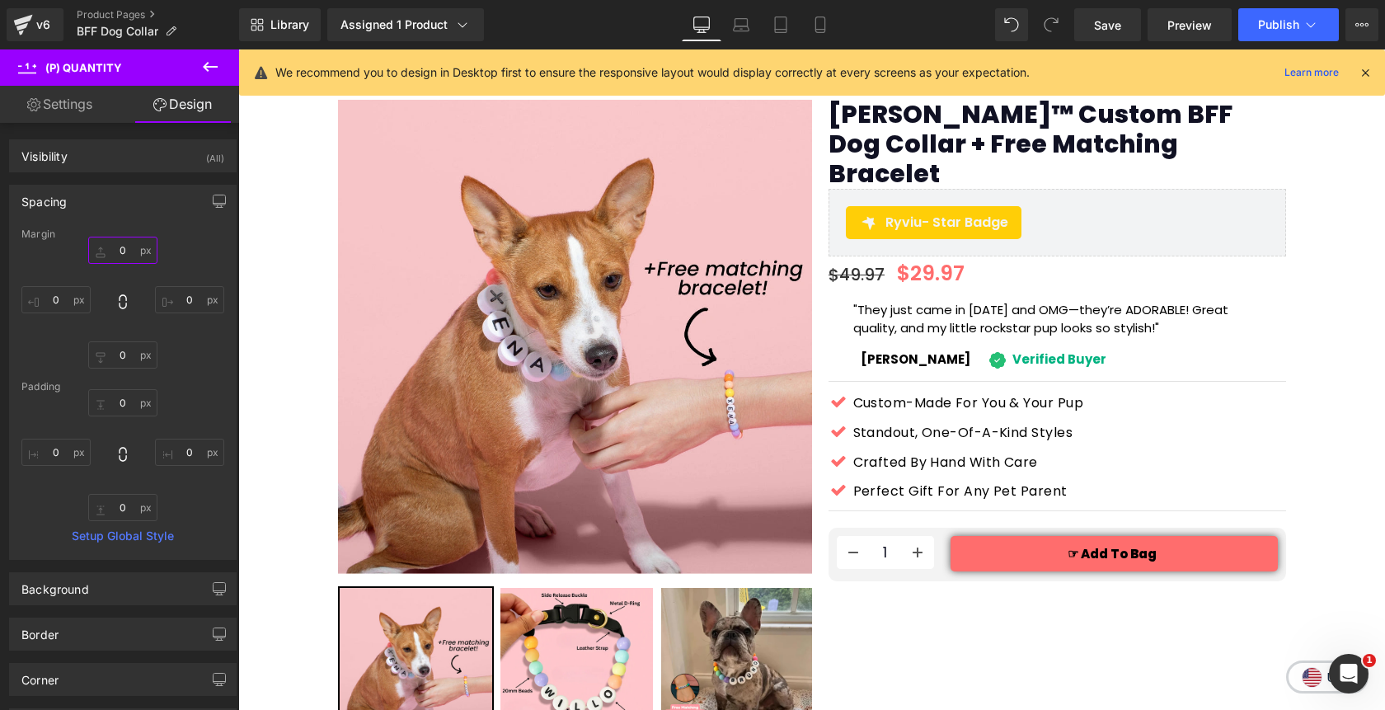
type input "5"
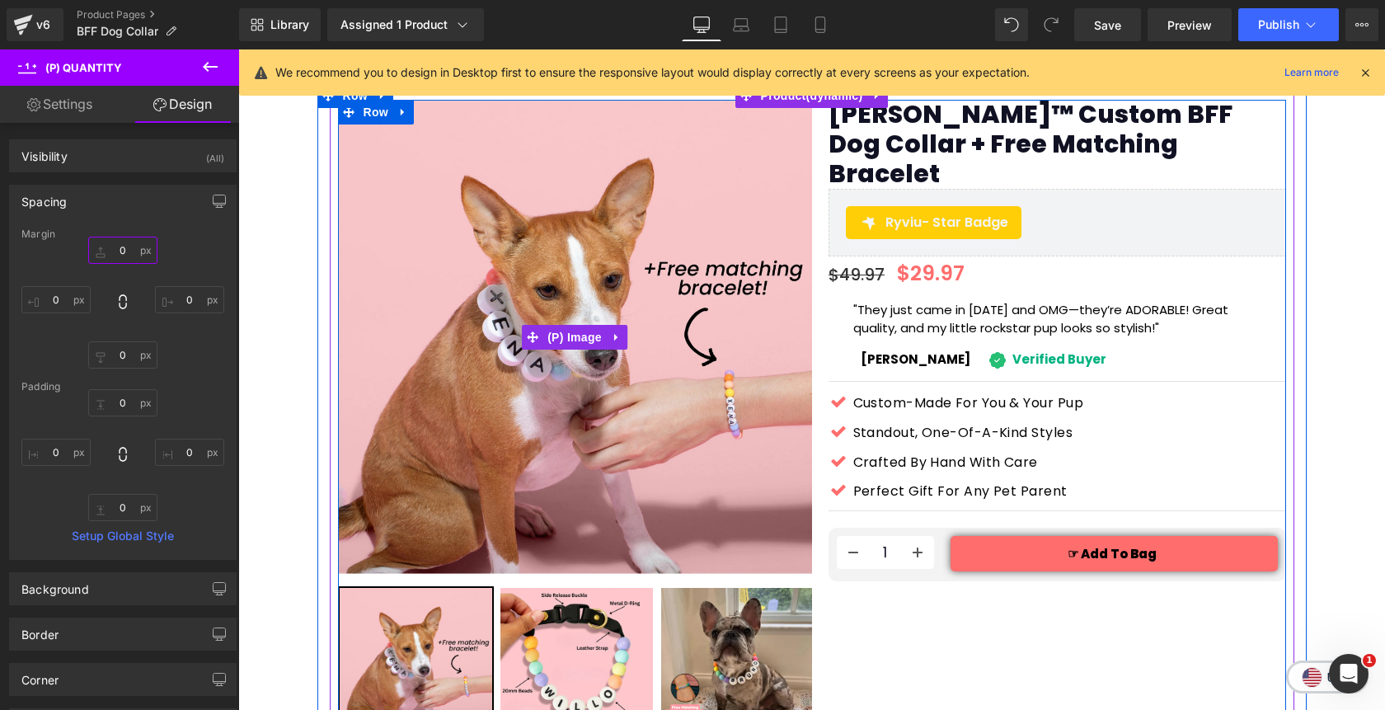
type input "2"
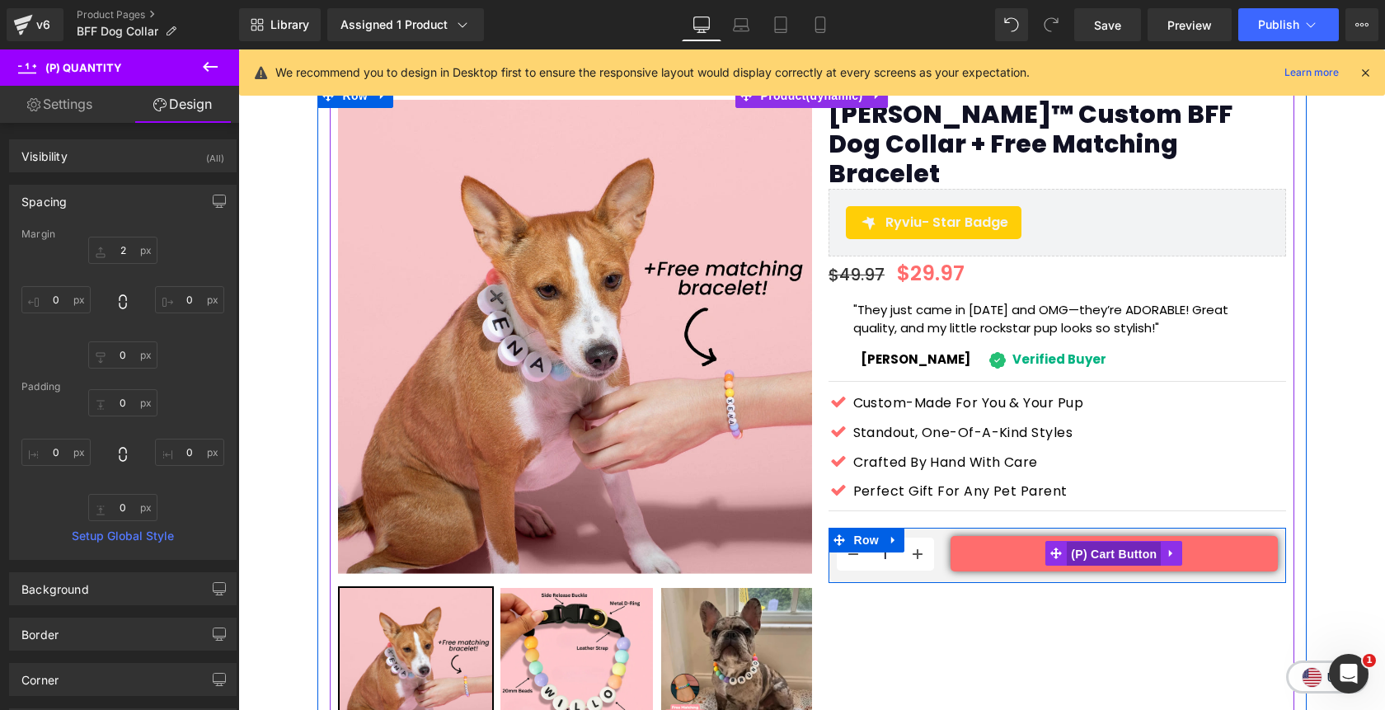
click at [1101, 542] on span "(P) Cart Button" at bounding box center [1114, 554] width 94 height 25
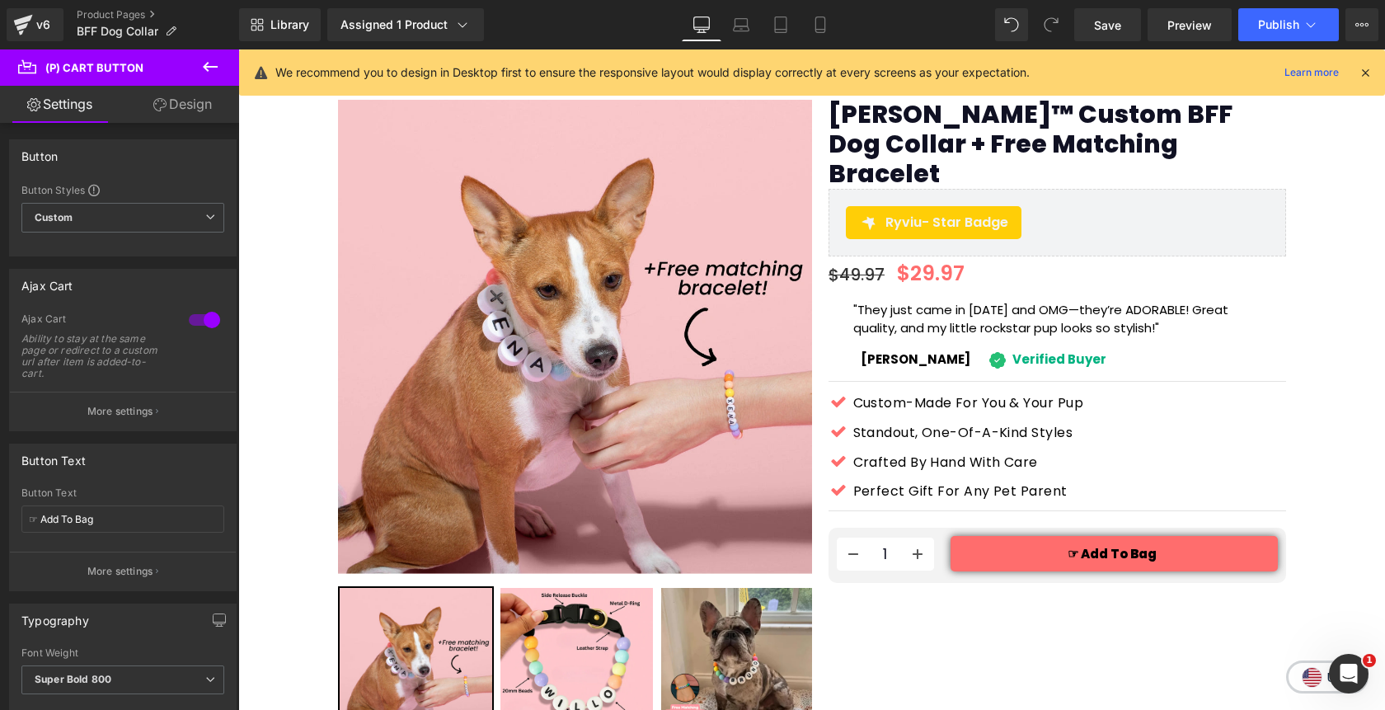
click at [195, 105] on link "Design" at bounding box center [183, 104] width 120 height 37
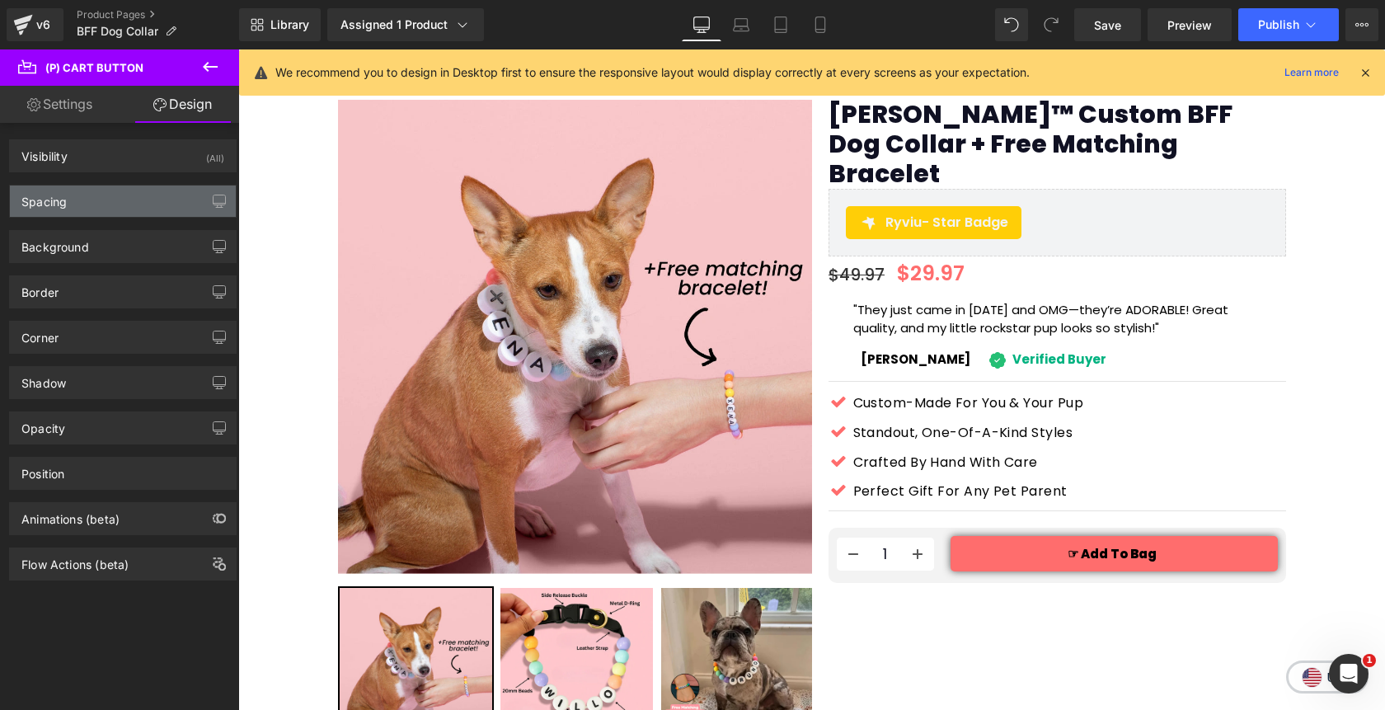
click at [116, 204] on div "Spacing" at bounding box center [123, 200] width 226 height 31
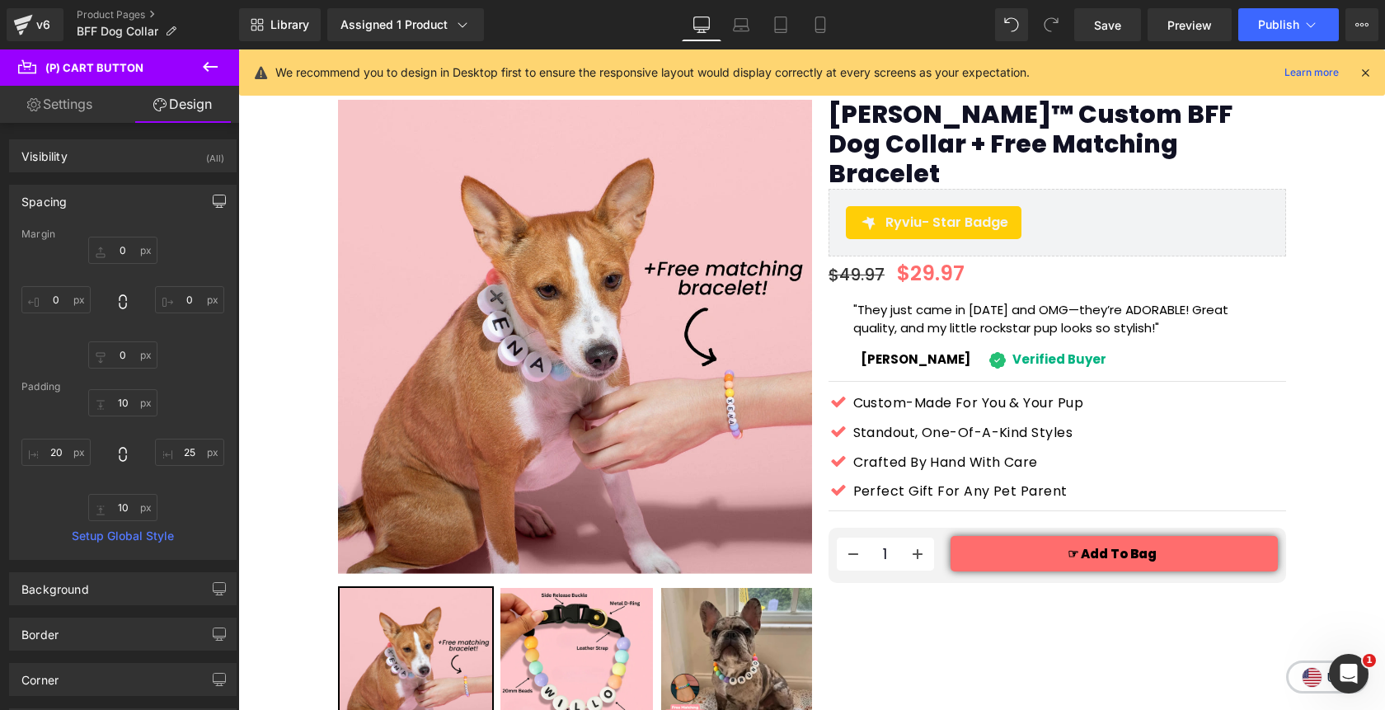
click at [213, 198] on icon "button" at bounding box center [219, 201] width 13 height 13
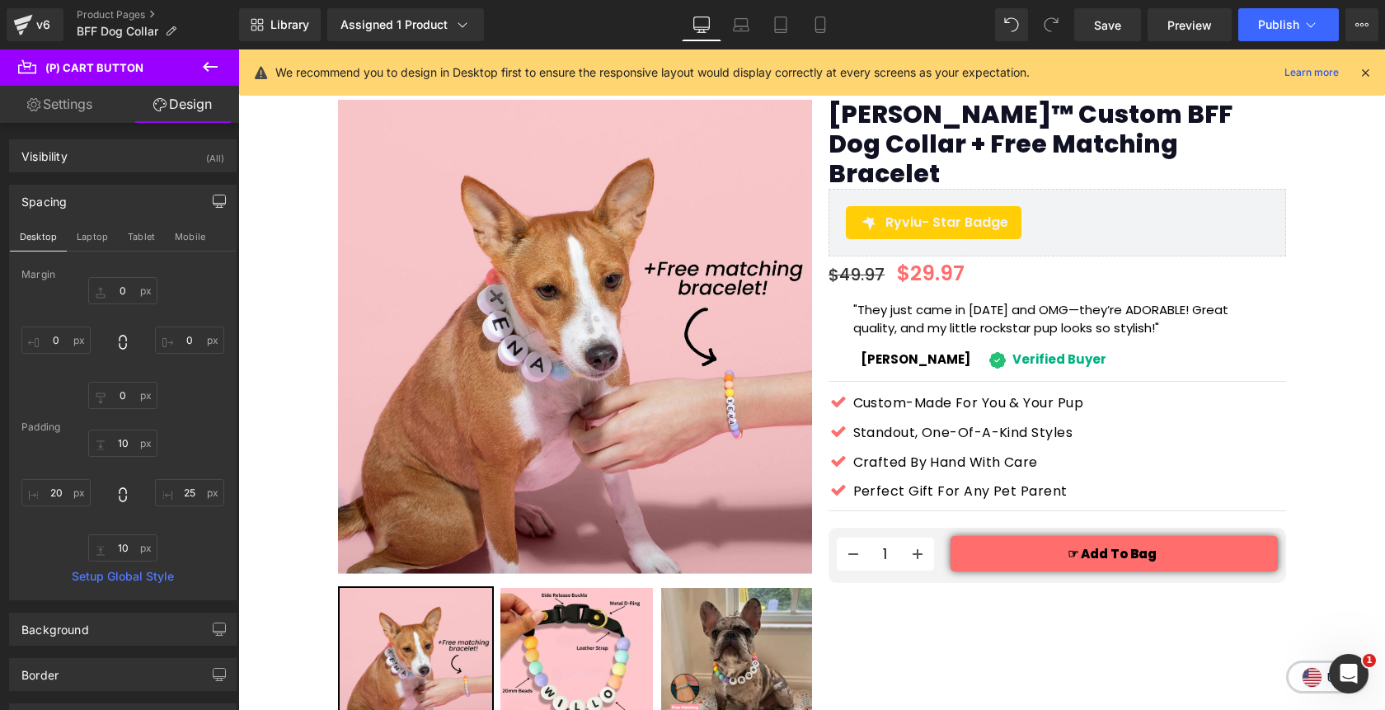
click at [213, 198] on icon "button" at bounding box center [219, 201] width 13 height 13
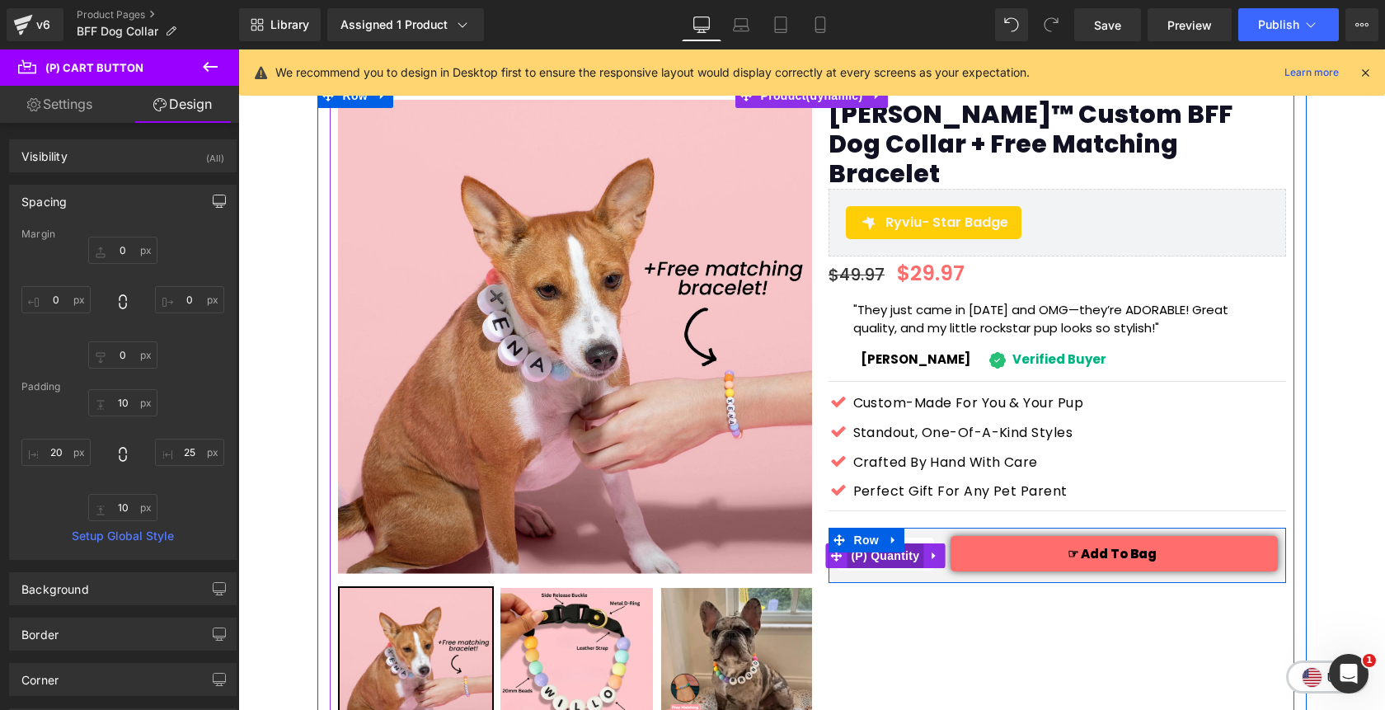
click at [889, 543] on span "(P) Quantity" at bounding box center [885, 555] width 77 height 25
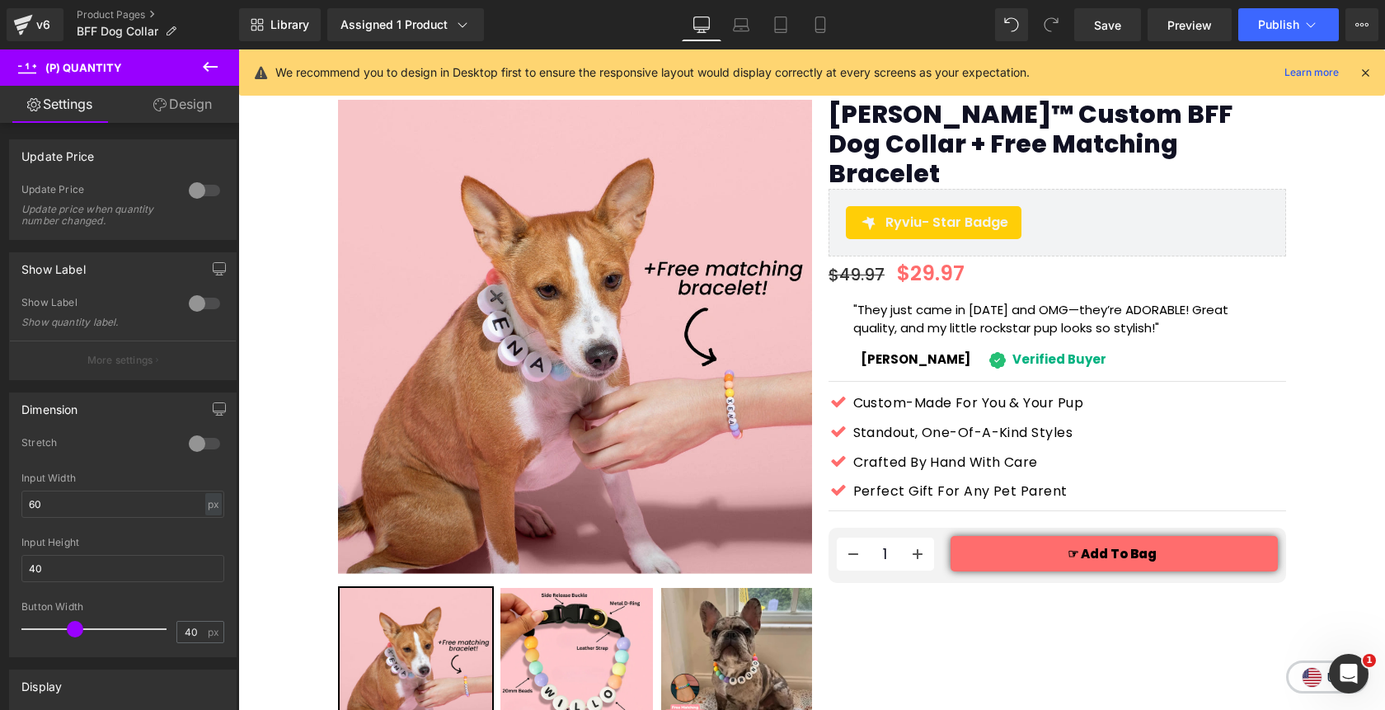
click at [178, 106] on link "Design" at bounding box center [183, 104] width 120 height 37
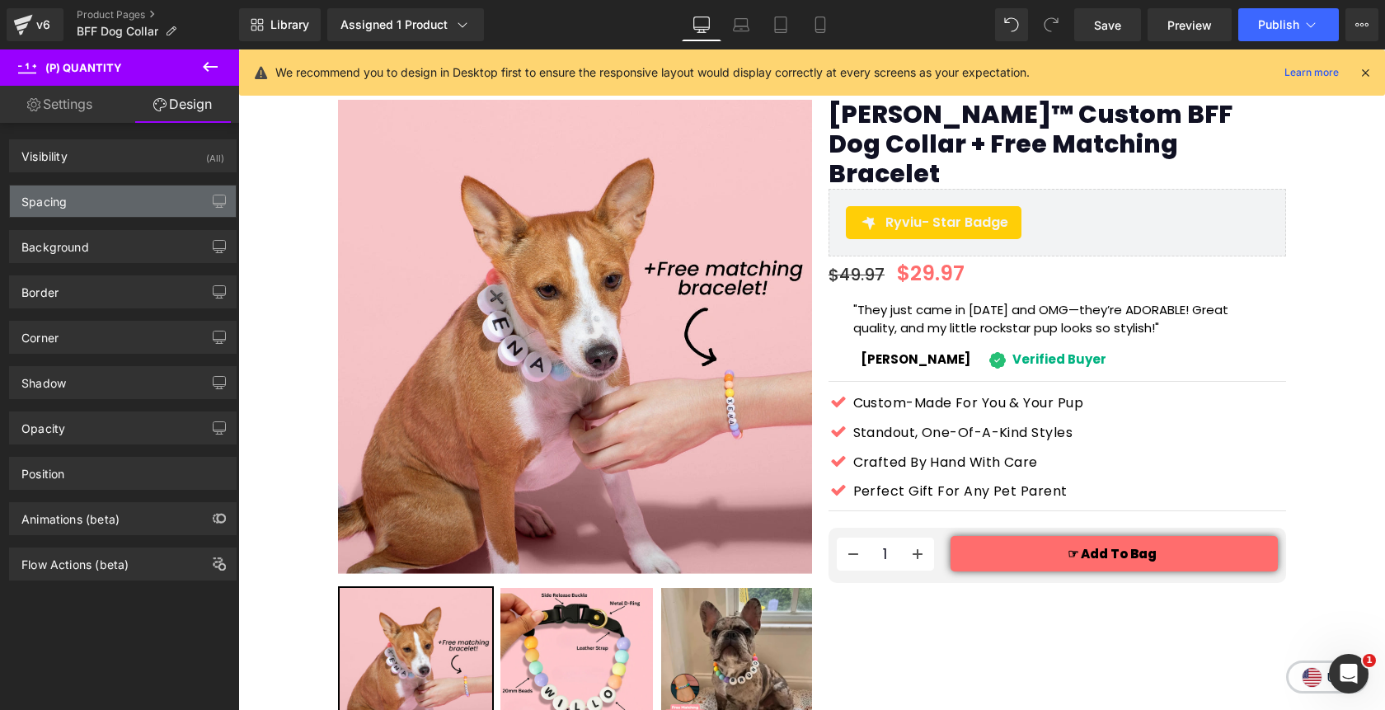
click at [105, 198] on div "Spacing" at bounding box center [123, 200] width 226 height 31
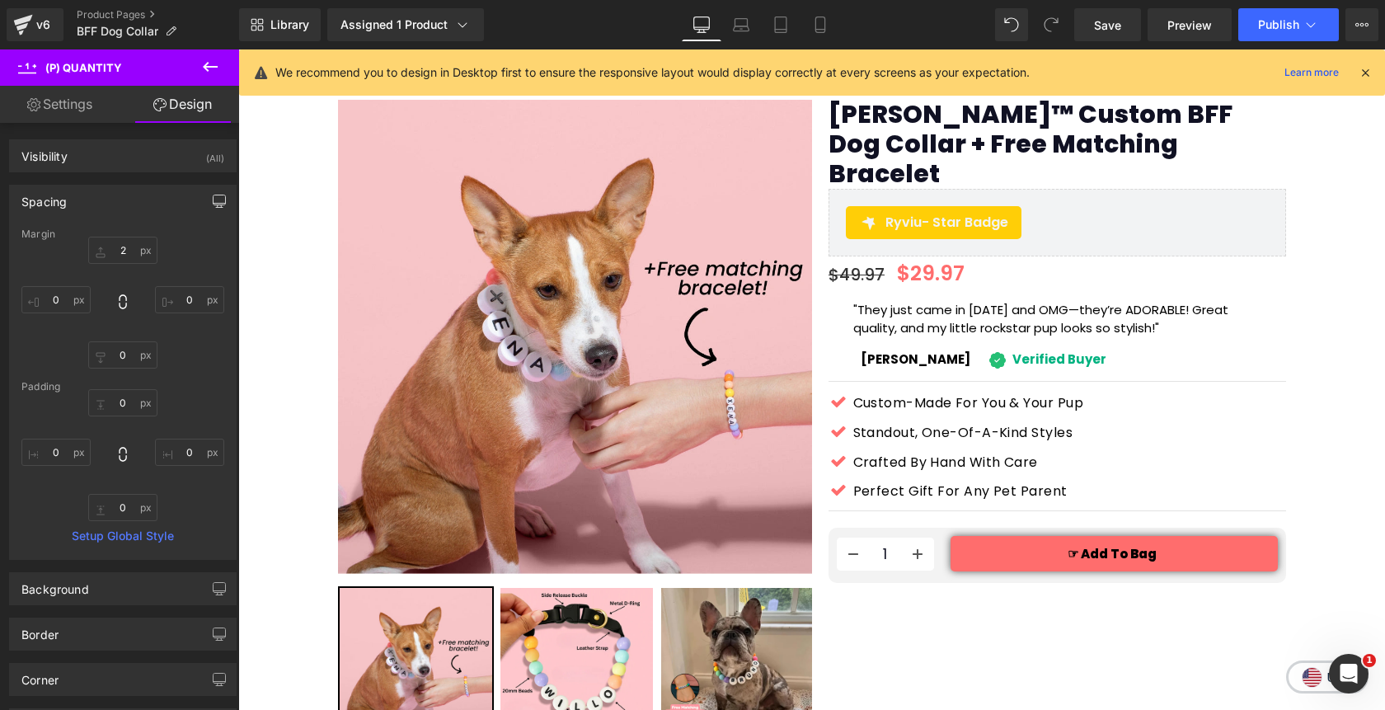
click at [213, 205] on icon "button" at bounding box center [219, 201] width 13 height 13
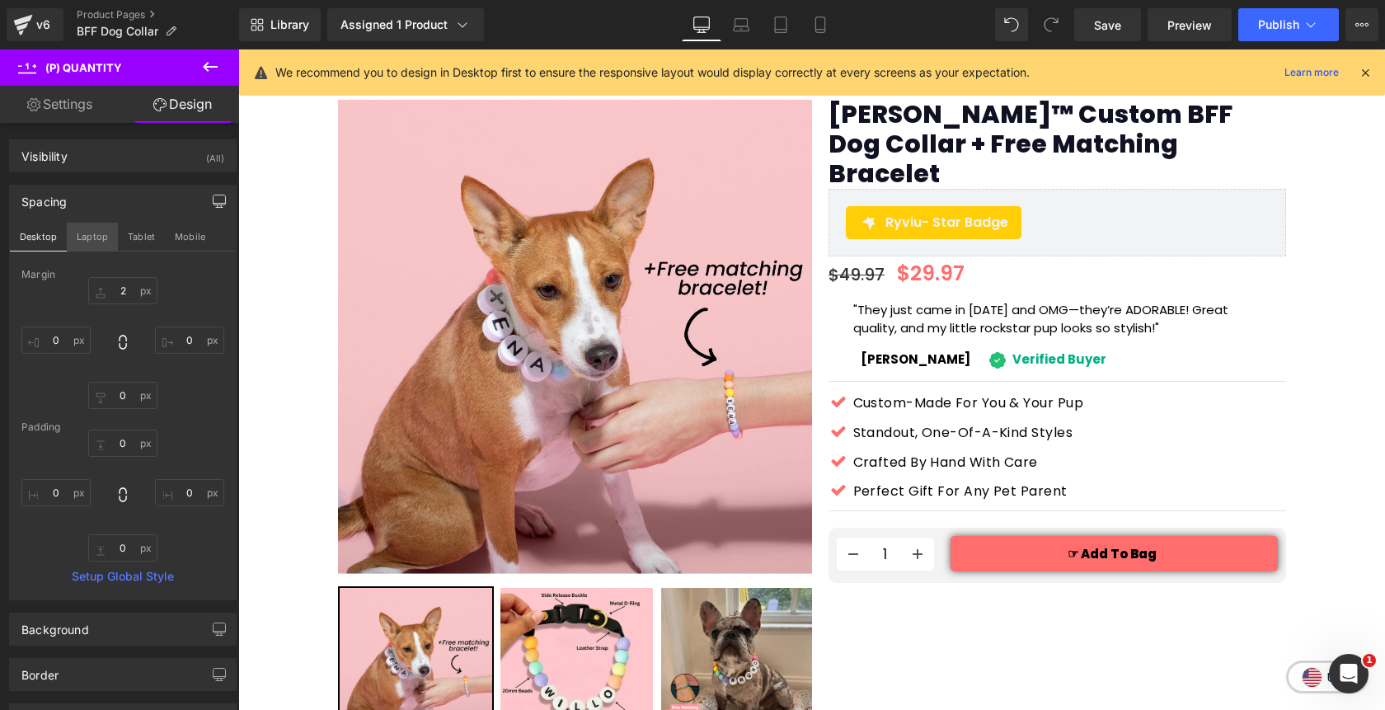
click at [98, 237] on button "Laptop" at bounding box center [92, 237] width 51 height 28
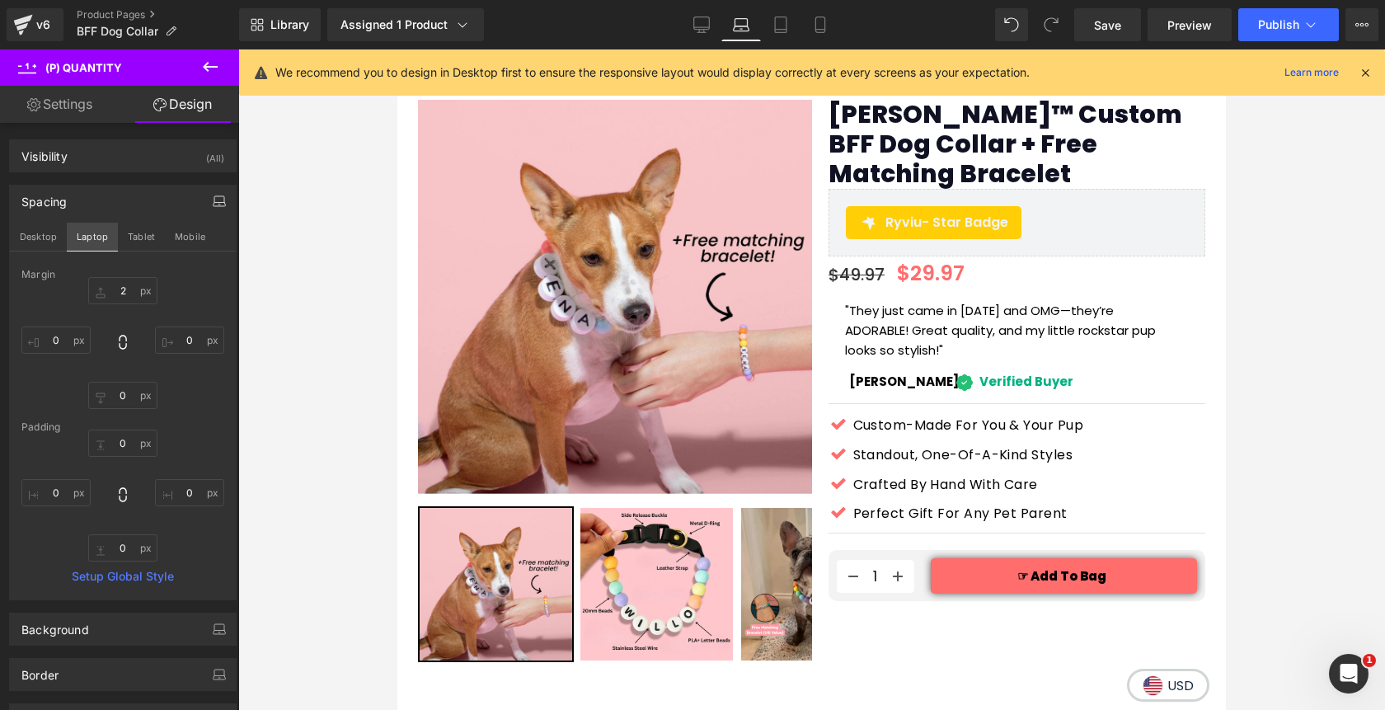
scroll to position [101, 0]
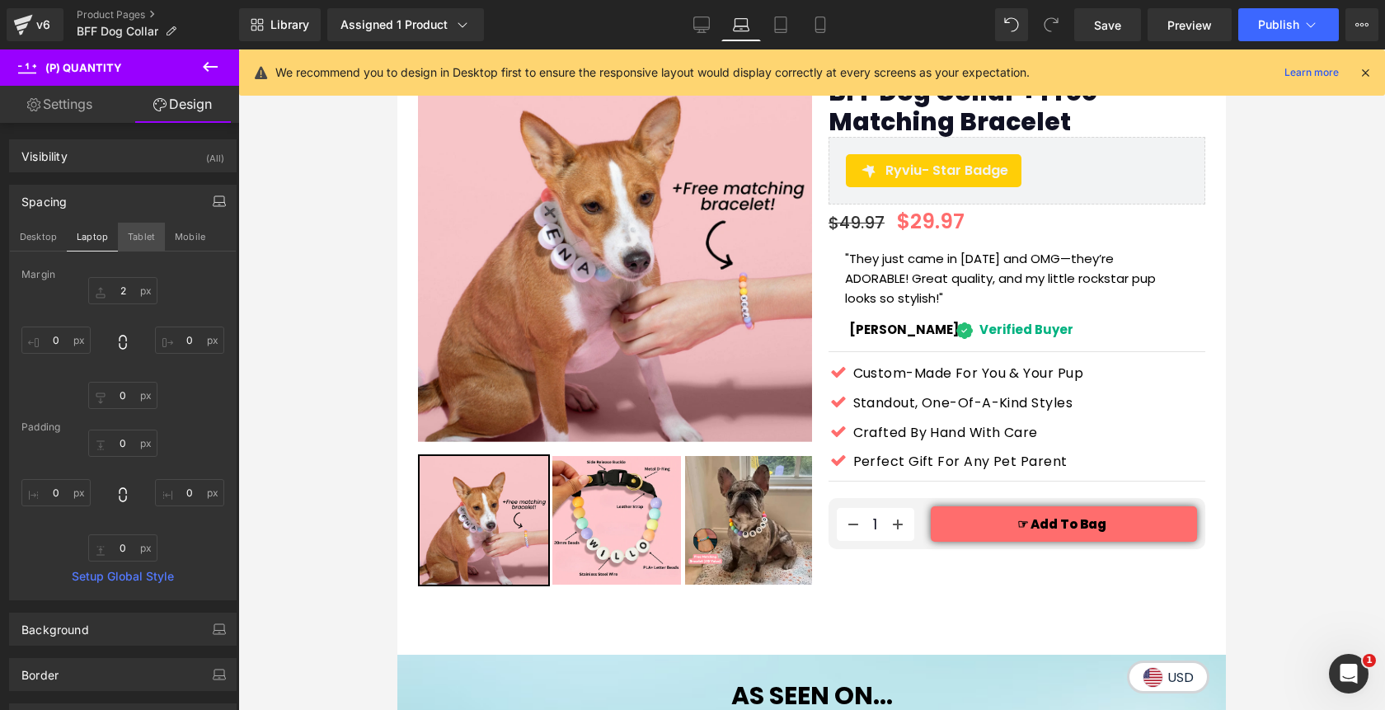
click at [149, 246] on button "Tablet" at bounding box center [141, 237] width 47 height 28
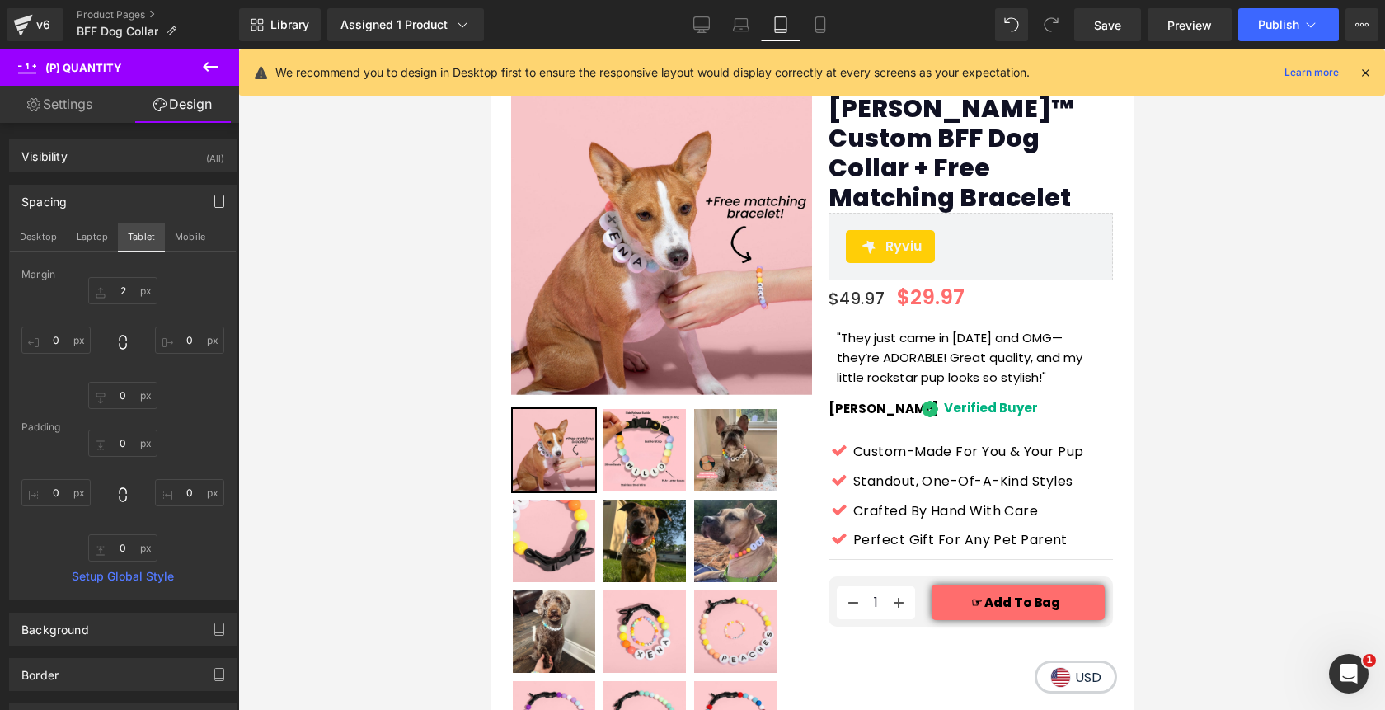
scroll to position [149, 0]
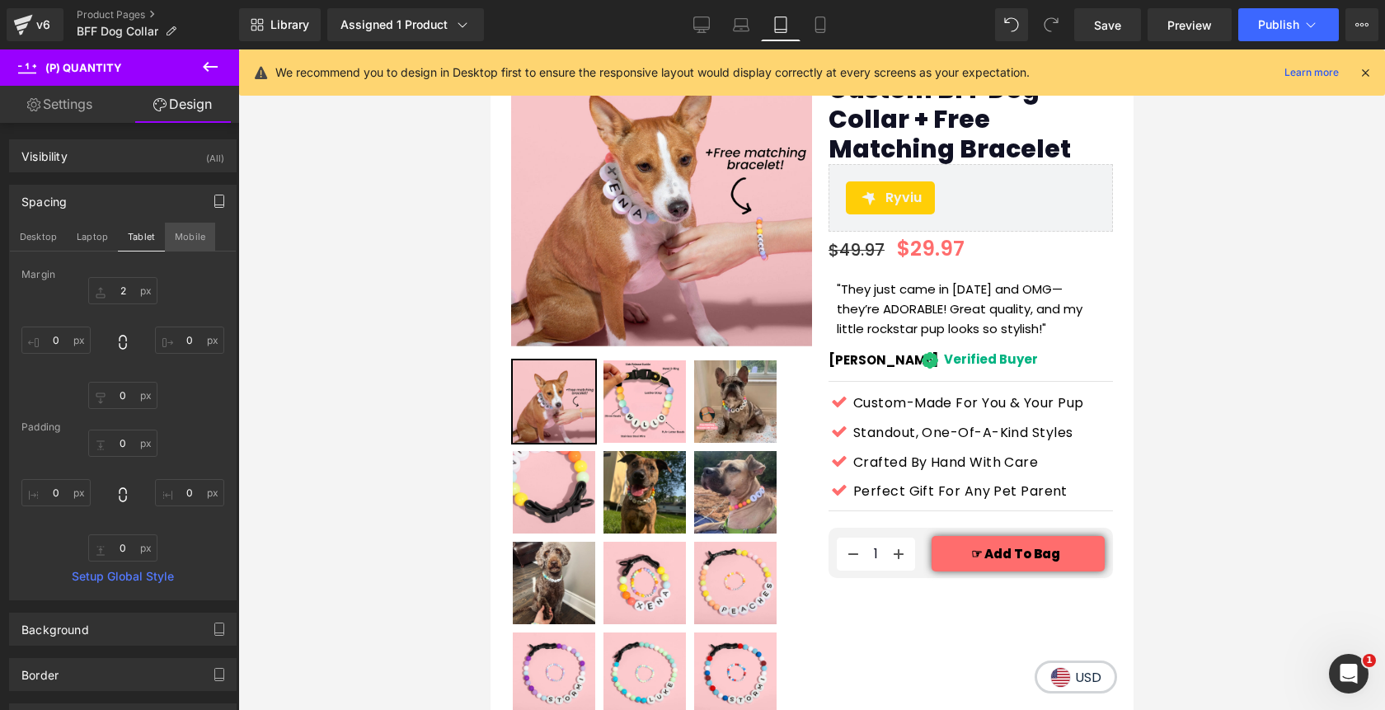
click at [198, 227] on button "Mobile" at bounding box center [190, 237] width 50 height 28
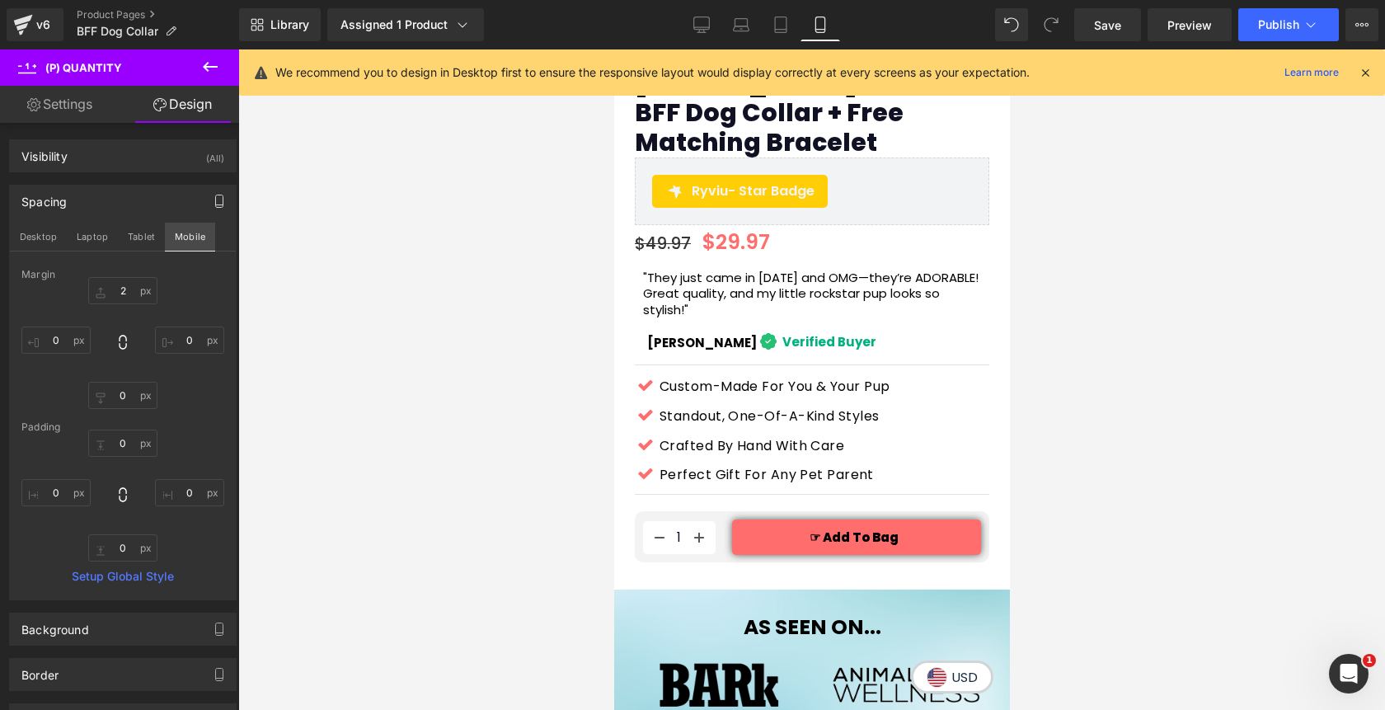
scroll to position [603, 0]
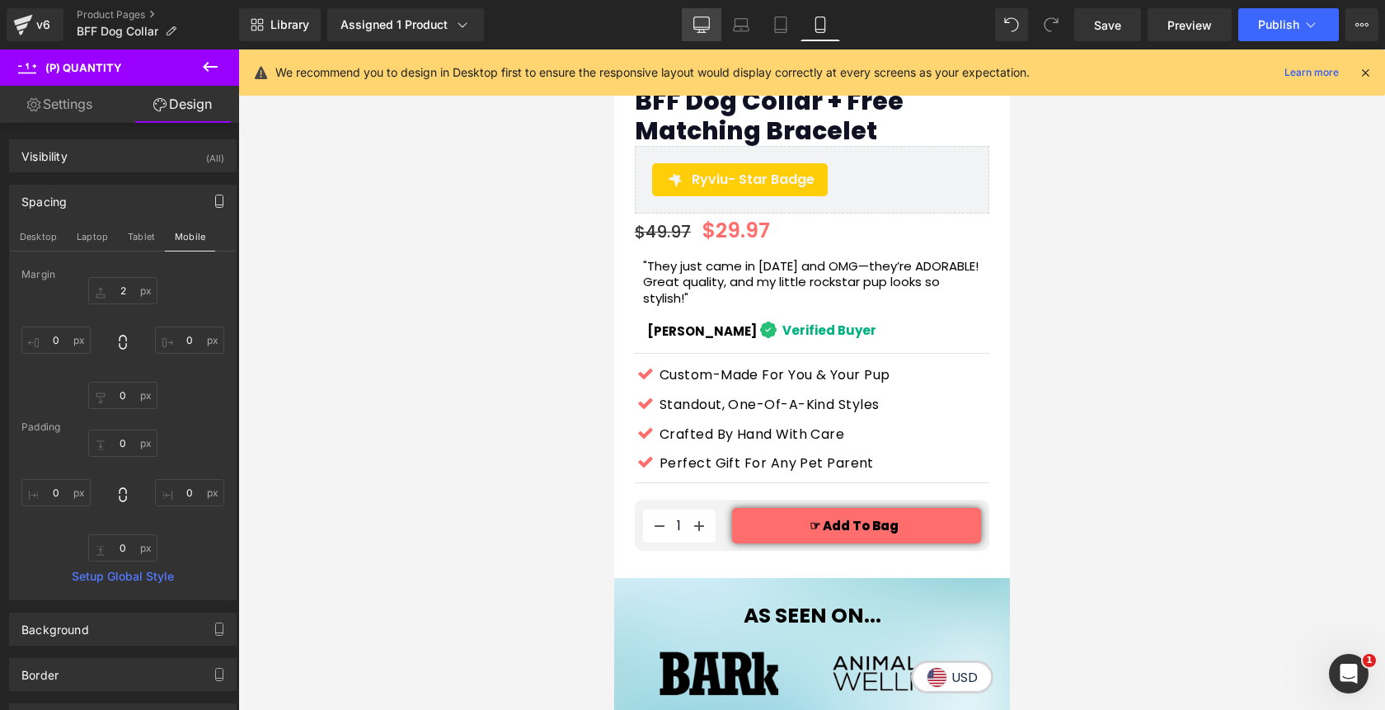
click at [697, 20] on icon at bounding box center [701, 24] width 16 height 16
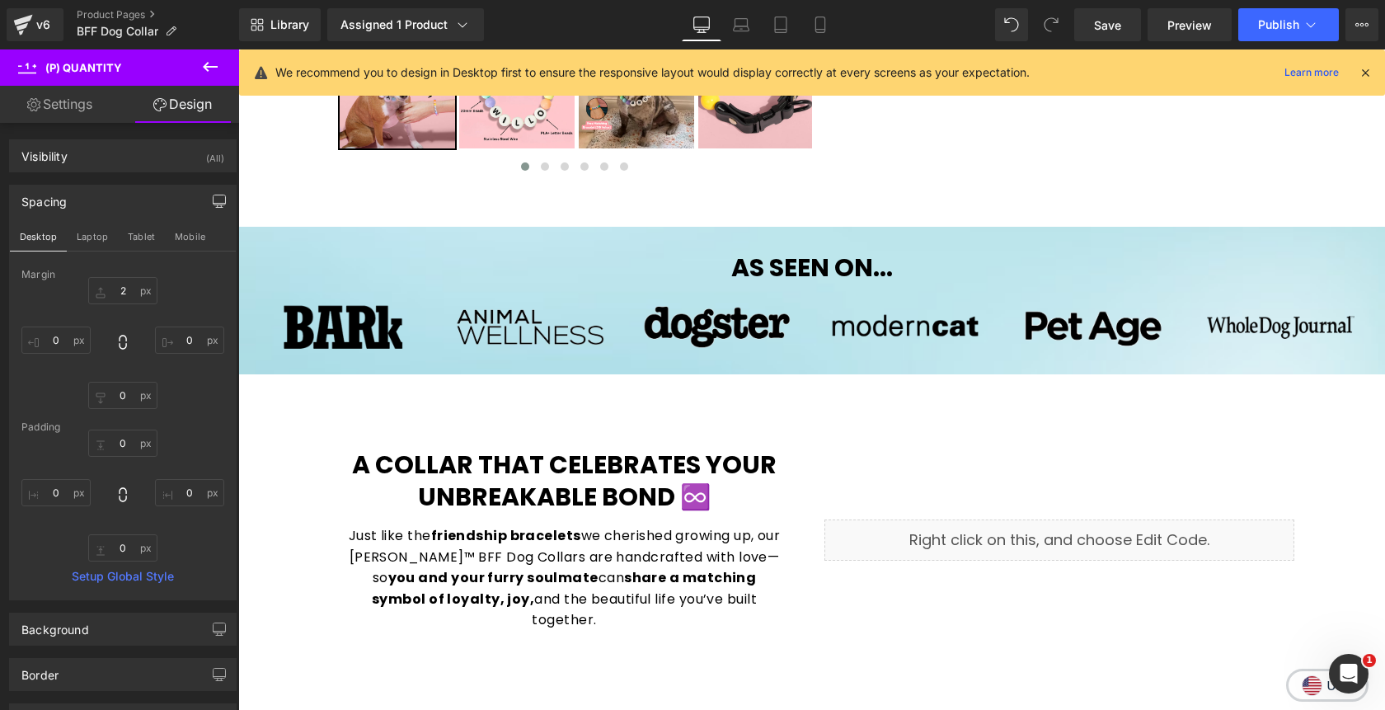
scroll to position [49, 0]
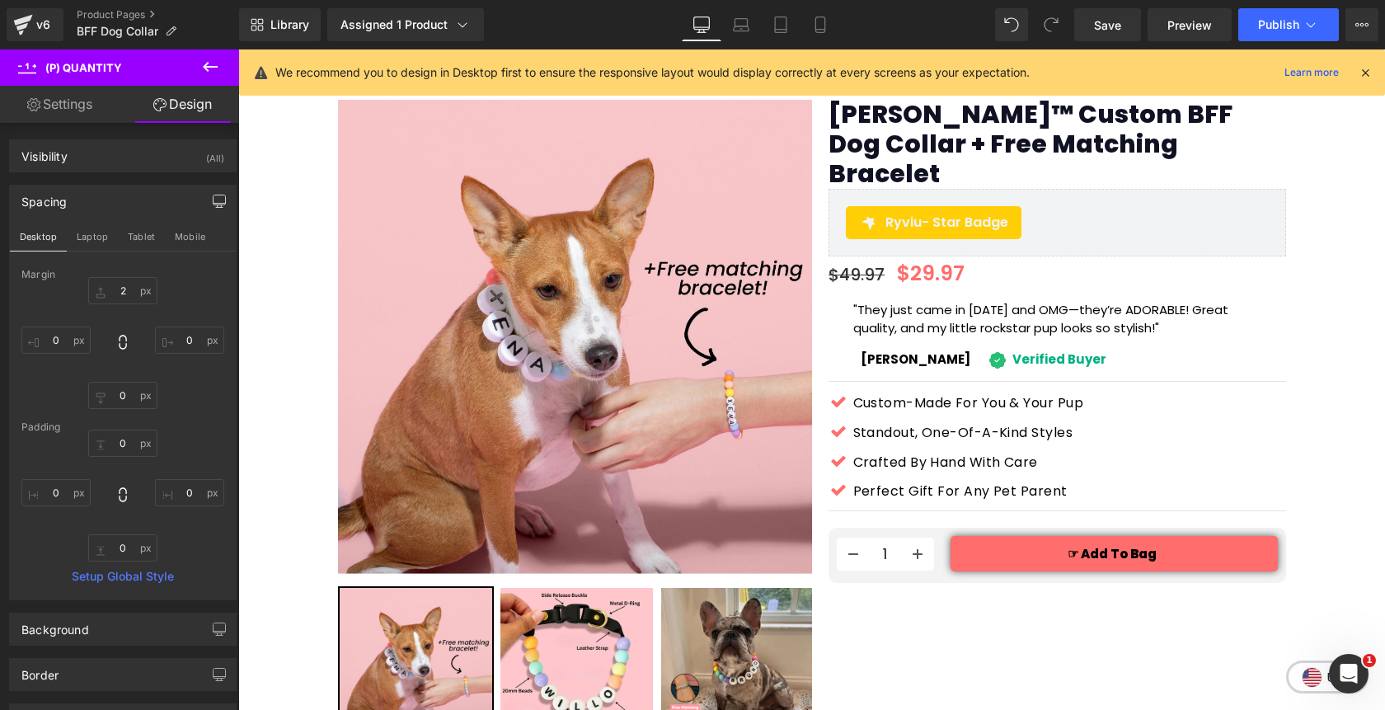
click at [210, 65] on icon at bounding box center [210, 67] width 20 height 20
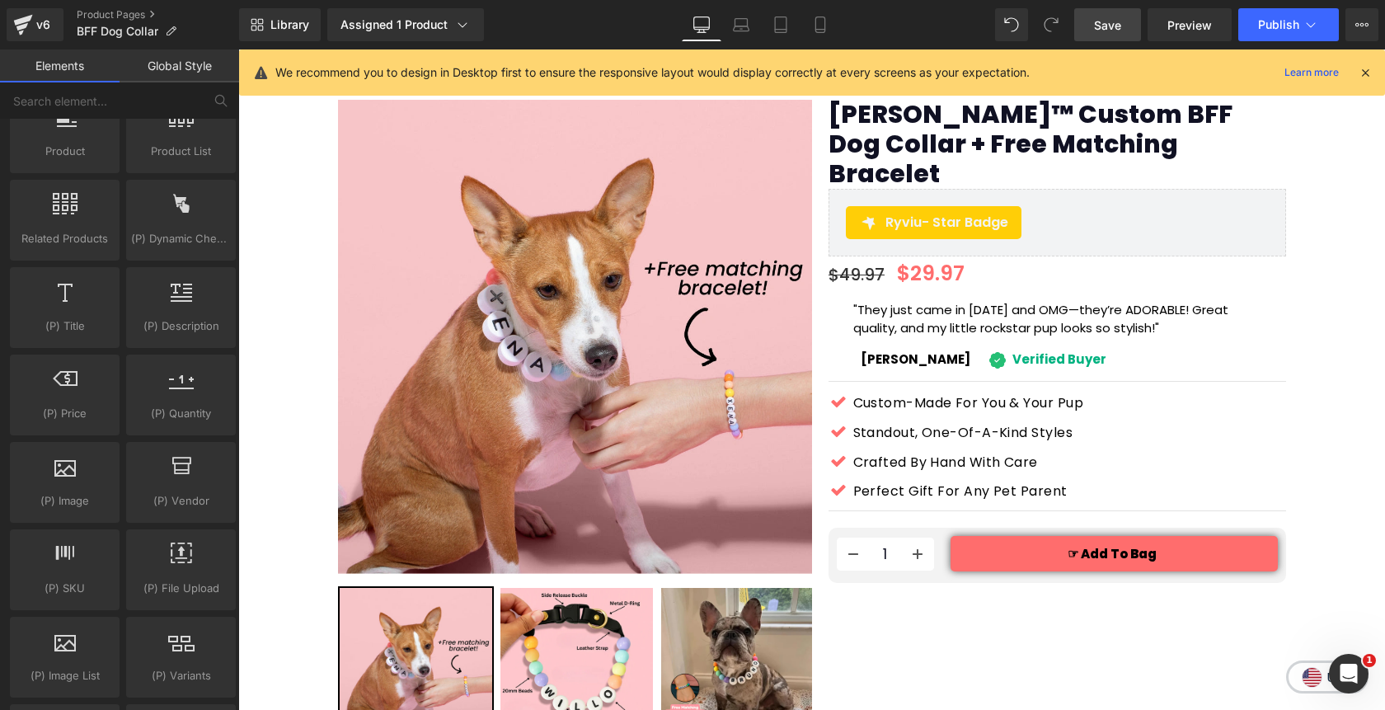
click at [1108, 28] on span "Save" at bounding box center [1107, 24] width 27 height 17
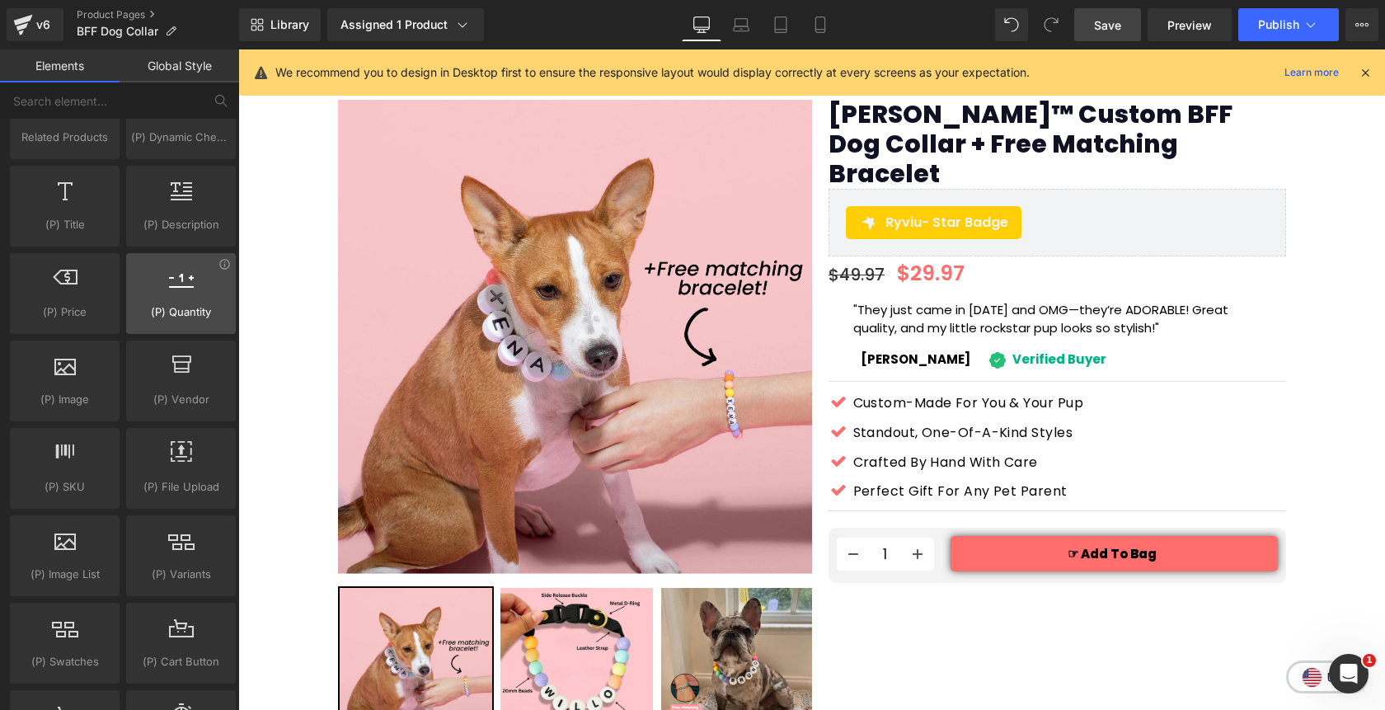
scroll to position [1577, 0]
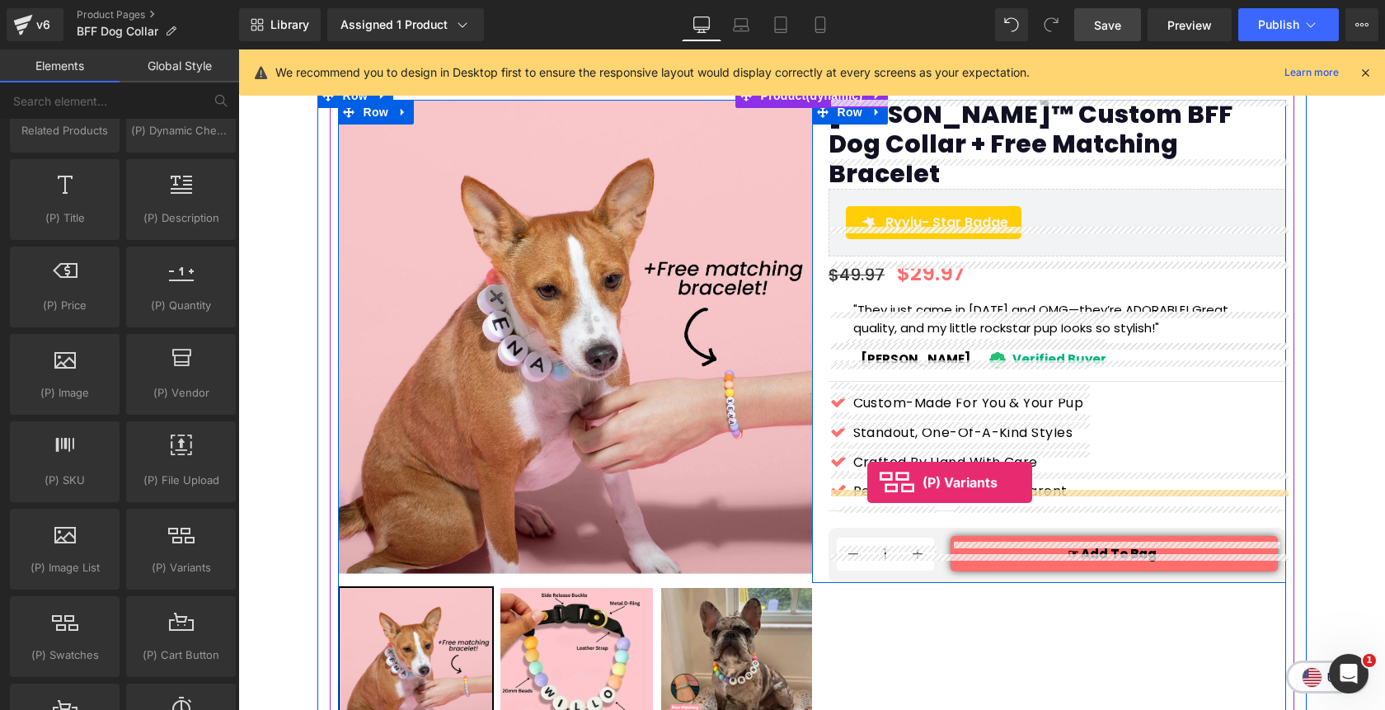
drag, startPoint x: 415, startPoint y: 601, endPoint x: 867, endPoint y: 482, distance: 467.0
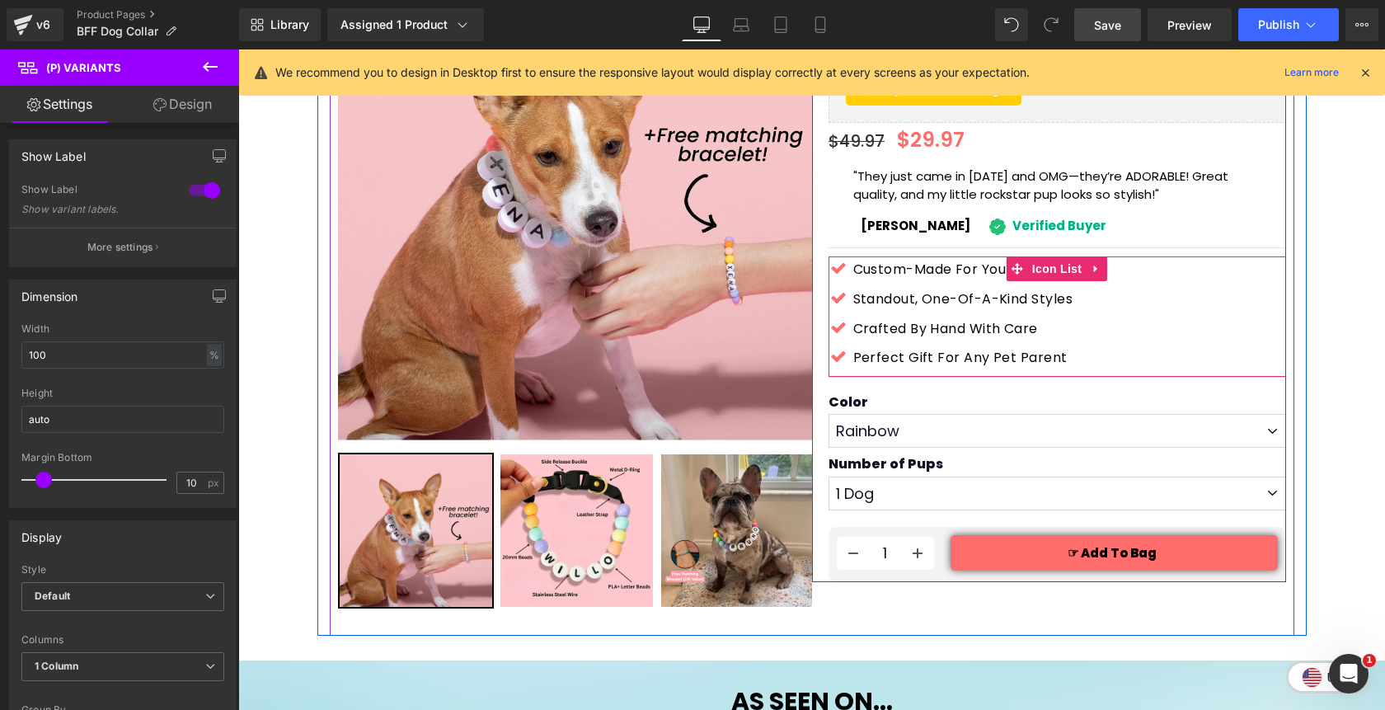
scroll to position [195, 0]
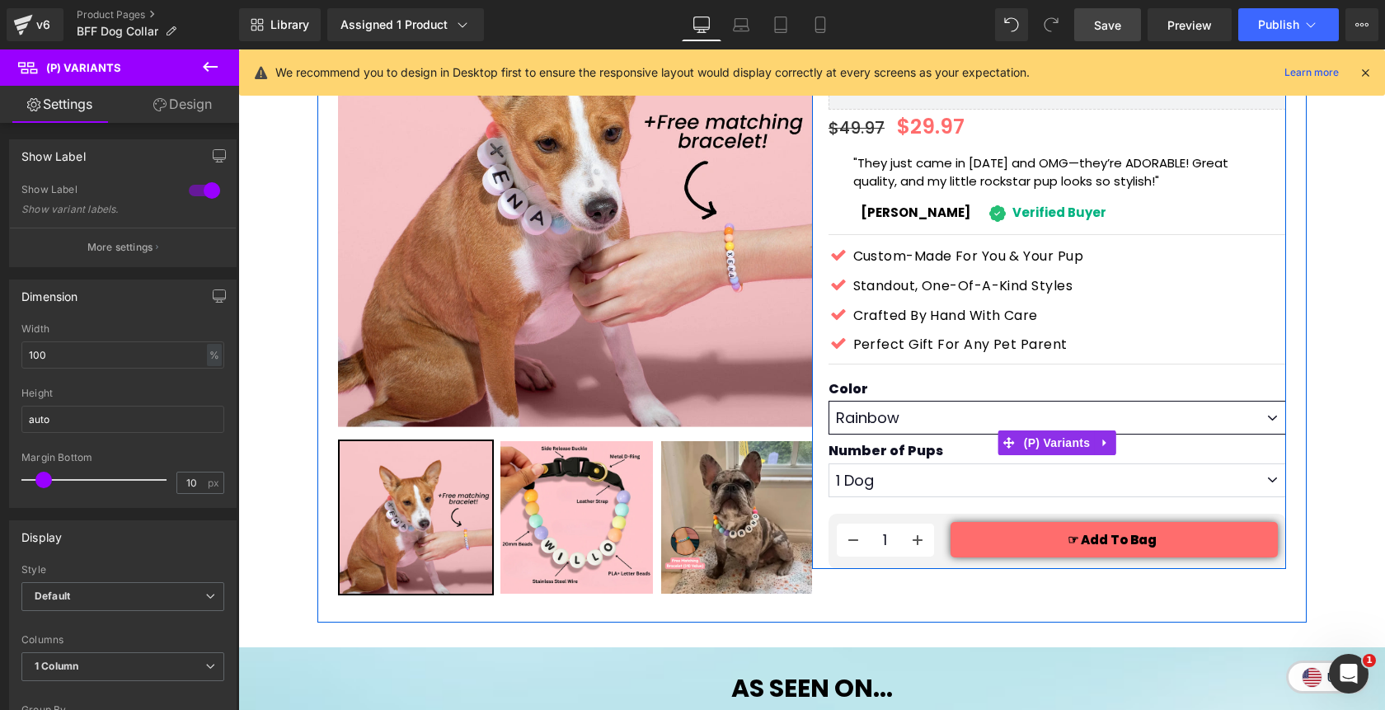
click at [1264, 401] on select "Rainbow Sunrise Berry Sea USA Lemonade Pink Lemonade Pearl Midnight Oreo S'more" at bounding box center [1056, 418] width 457 height 34
click at [828, 401] on select "Rainbow Sunrise Berry Sea USA Lemonade Pink Lemonade Pearl Midnight Oreo S'more" at bounding box center [1056, 418] width 457 height 34
click at [1264, 401] on select "Rainbow Sunrise Berry Sea USA Lemonade Pink Lemonade Pearl Midnight Oreo S'more" at bounding box center [1056, 418] width 457 height 34
click at [828, 401] on select "Rainbow Sunrise Berry Sea USA Lemonade Pink Lemonade Pearl Midnight Oreo S'more" at bounding box center [1056, 418] width 457 height 34
click at [1218, 401] on select "Rainbow Sunrise Berry Sea USA Lemonade Pink Lemonade Pearl Midnight Oreo S'more" at bounding box center [1056, 418] width 457 height 34
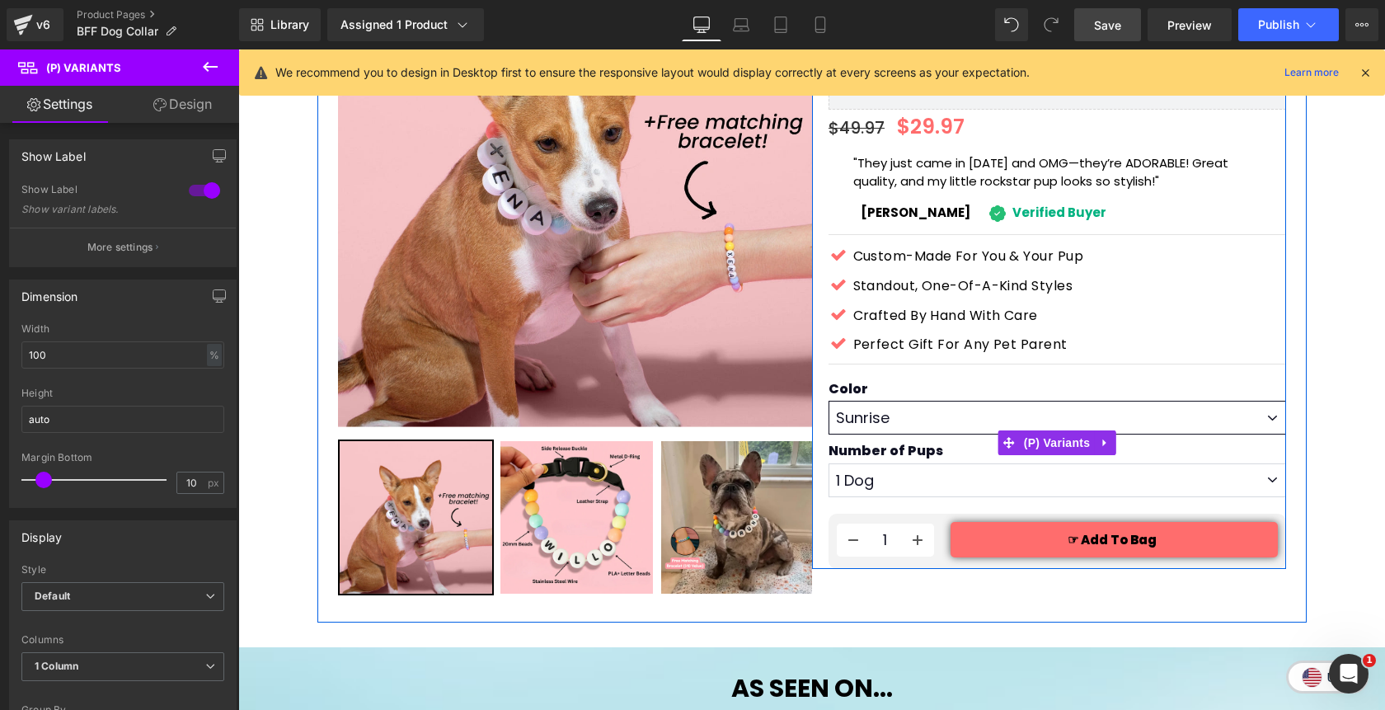
click at [828, 401] on select "Rainbow Sunrise Berry Sea USA Lemonade Pink Lemonade Pearl Midnight Oreo S'more" at bounding box center [1056, 418] width 457 height 34
click at [1192, 401] on select "Rainbow Sunrise Berry Sea USA Lemonade Pink Lemonade Pearl Midnight Oreo S'more" at bounding box center [1056, 418] width 457 height 34
select select "Rainbow"
click at [828, 401] on select "Rainbow Sunrise Berry Sea USA Lemonade Pink Lemonade Pearl Midnight Oreo S'more" at bounding box center [1056, 418] width 457 height 34
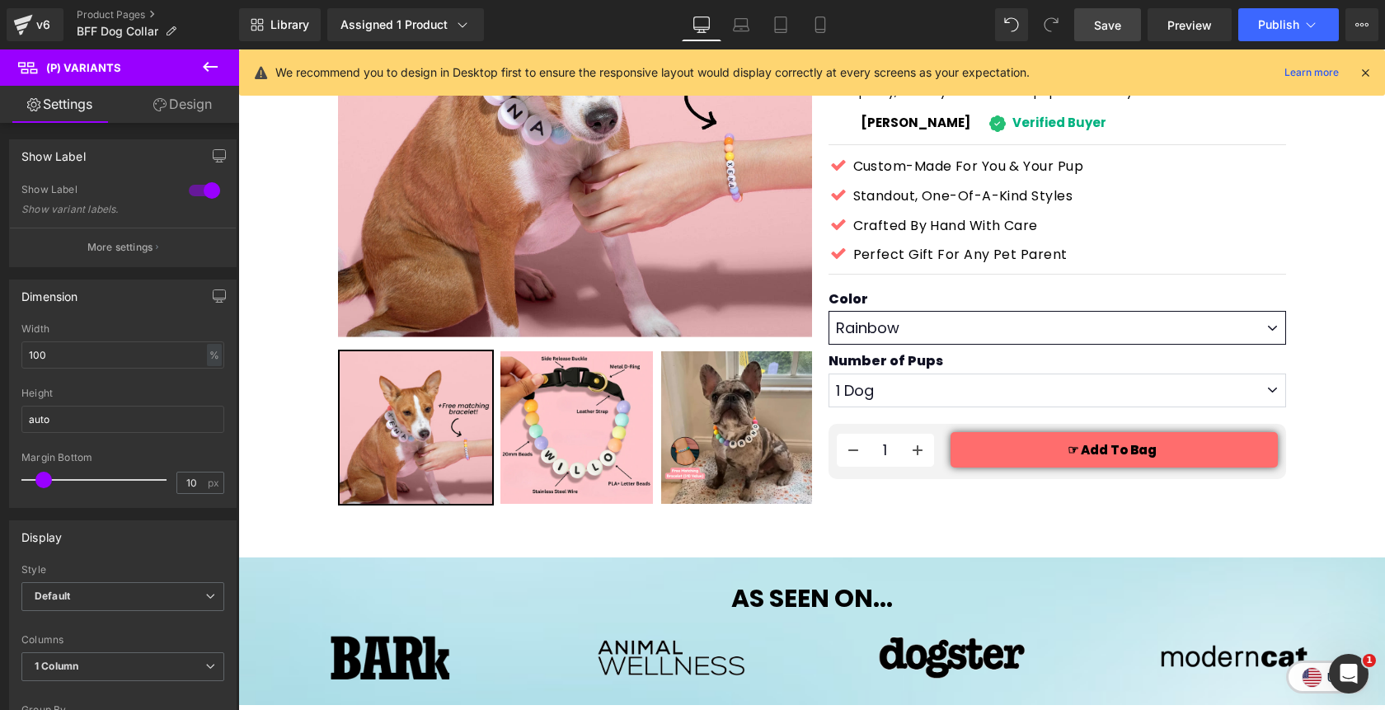
scroll to position [280, 0]
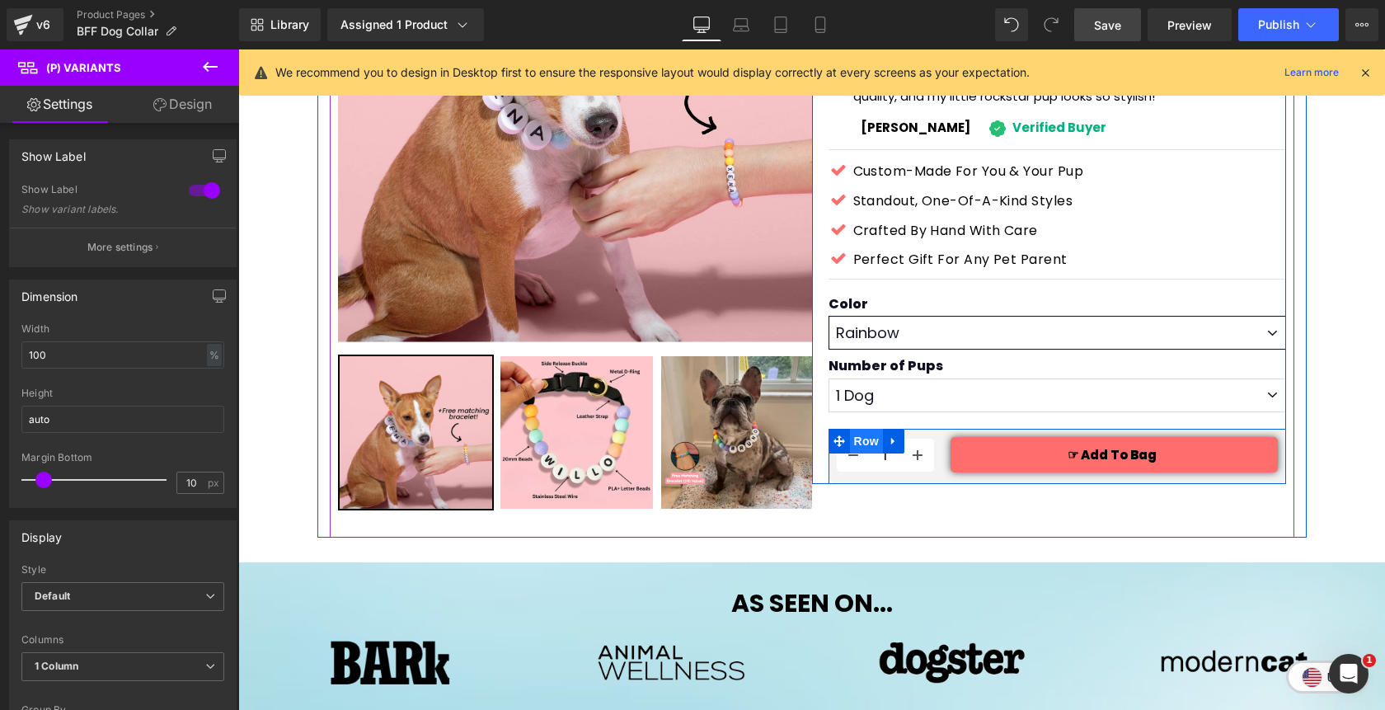
click at [865, 429] on span "Row" at bounding box center [866, 441] width 33 height 25
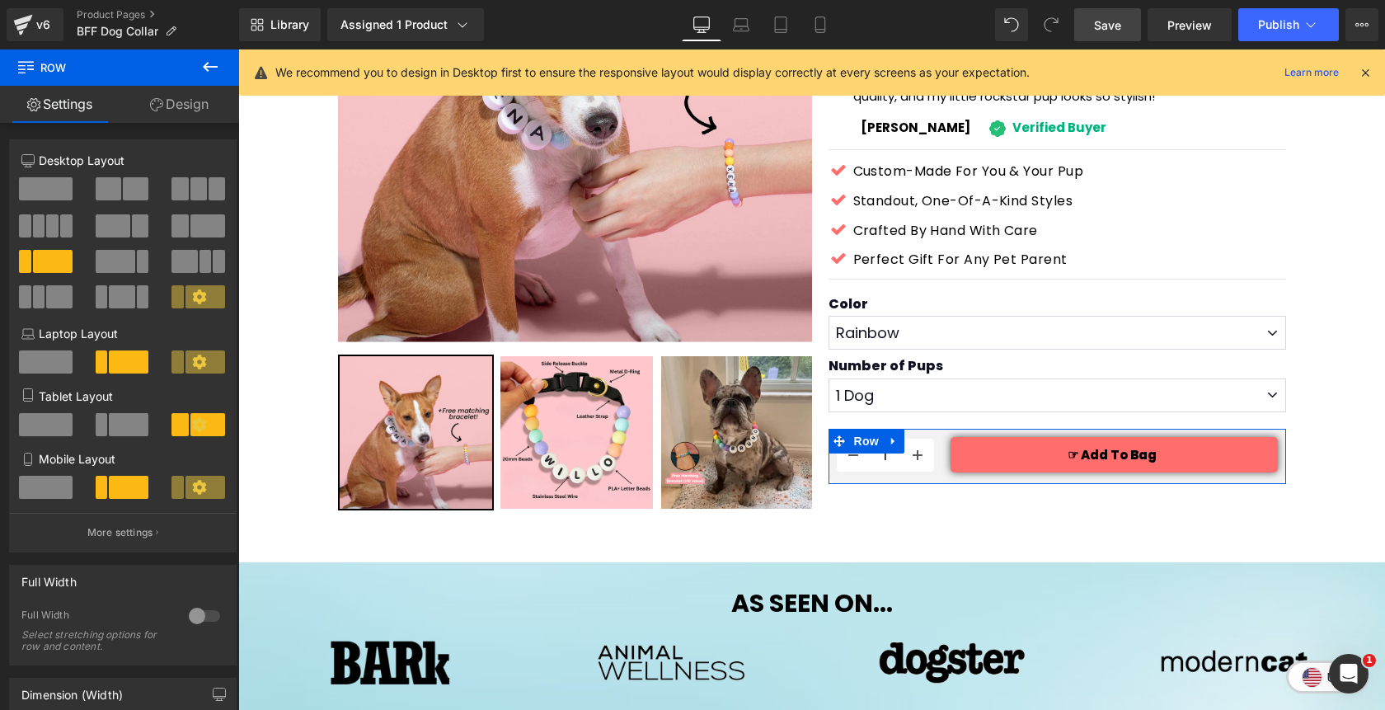
click at [195, 111] on link "Design" at bounding box center [180, 104] width 120 height 37
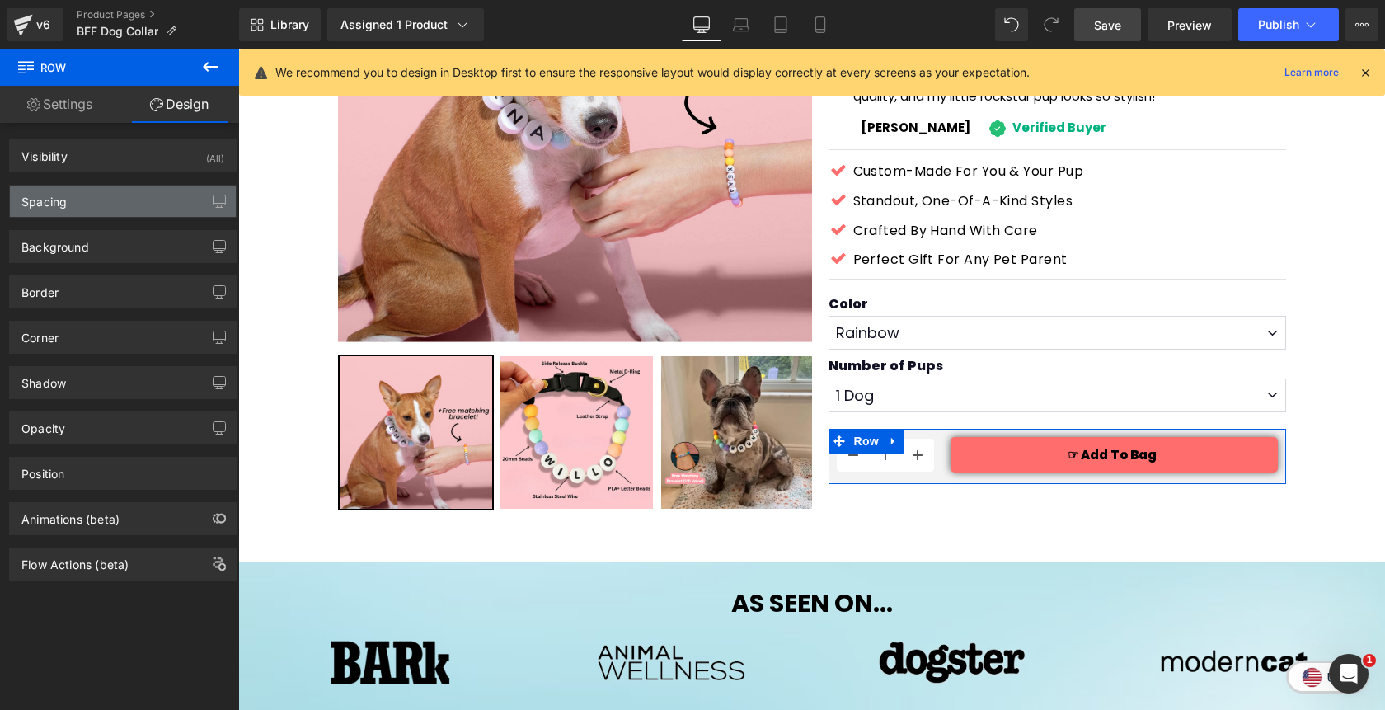
click at [147, 206] on div "Spacing" at bounding box center [123, 200] width 226 height 31
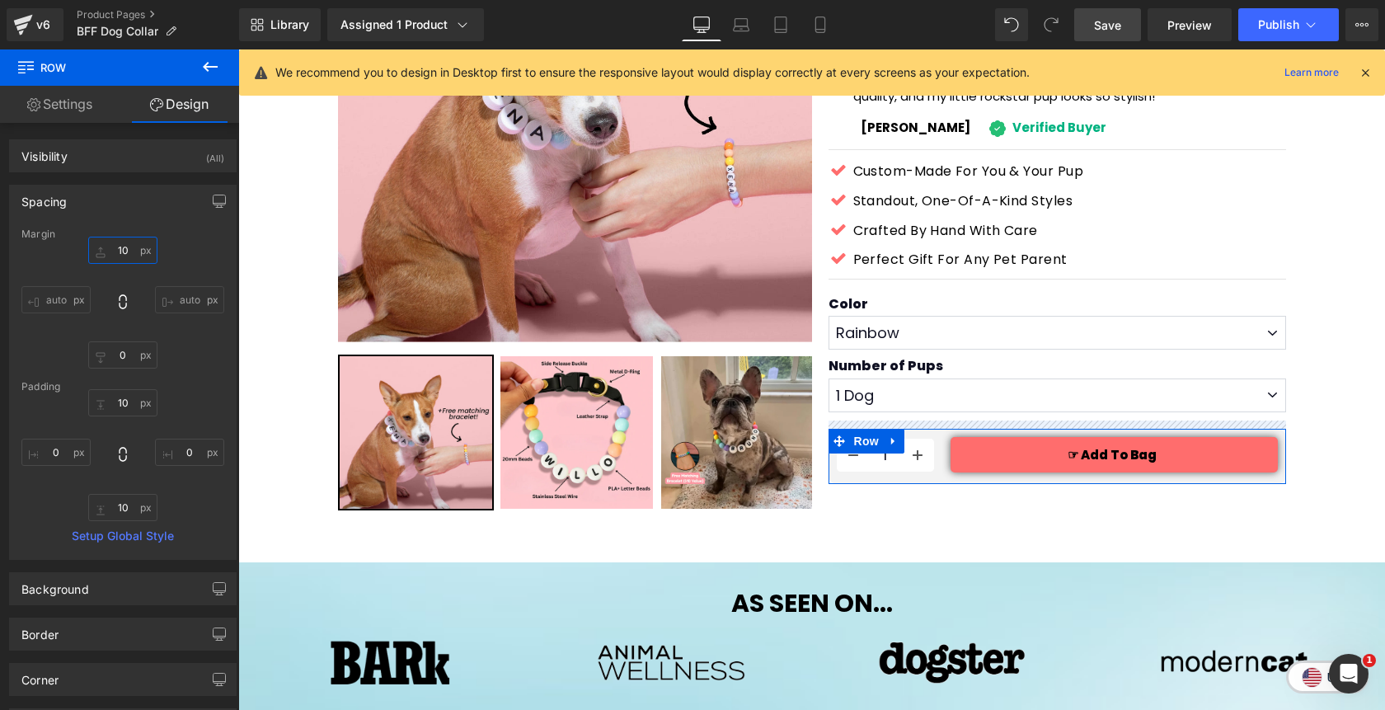
click at [126, 254] on input "10" at bounding box center [122, 250] width 69 height 27
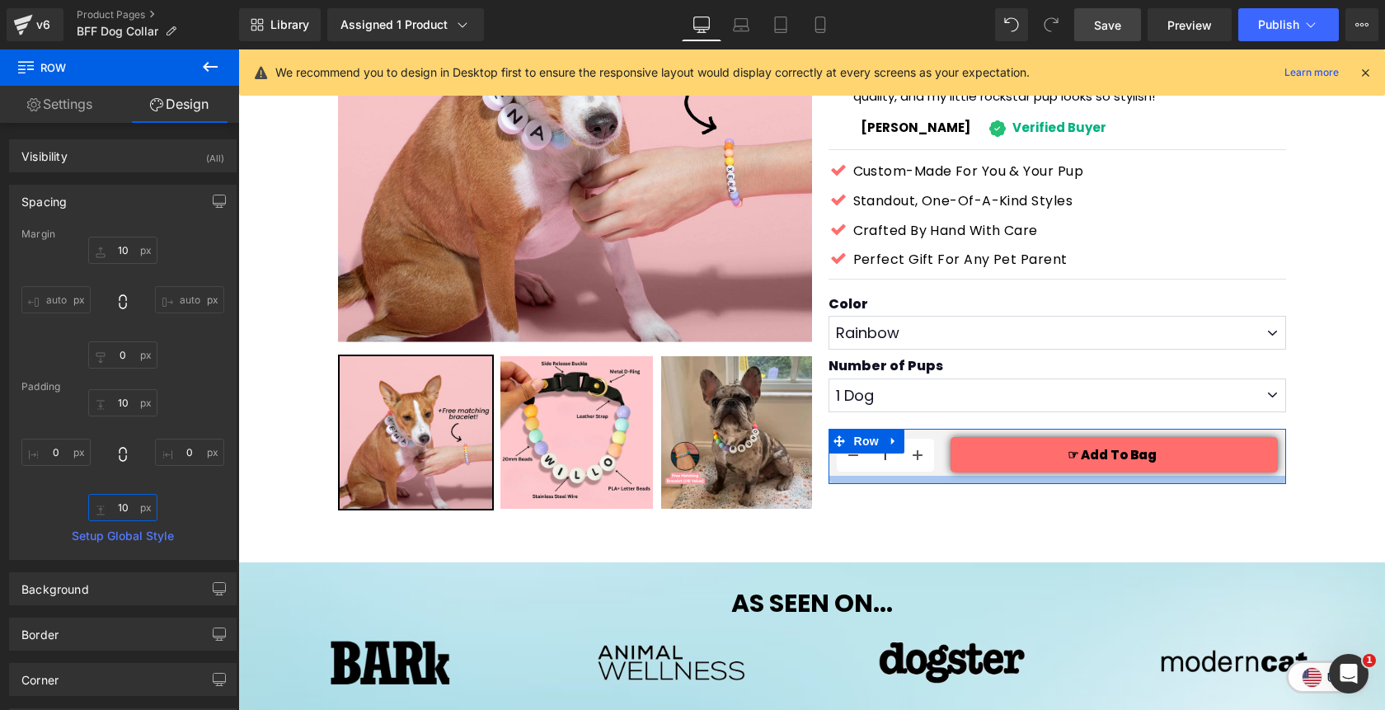
click at [114, 512] on input "10" at bounding box center [122, 507] width 69 height 27
click at [123, 512] on input "8" at bounding box center [122, 507] width 69 height 27
click at [214, 200] on icon "button" at bounding box center [219, 201] width 13 height 13
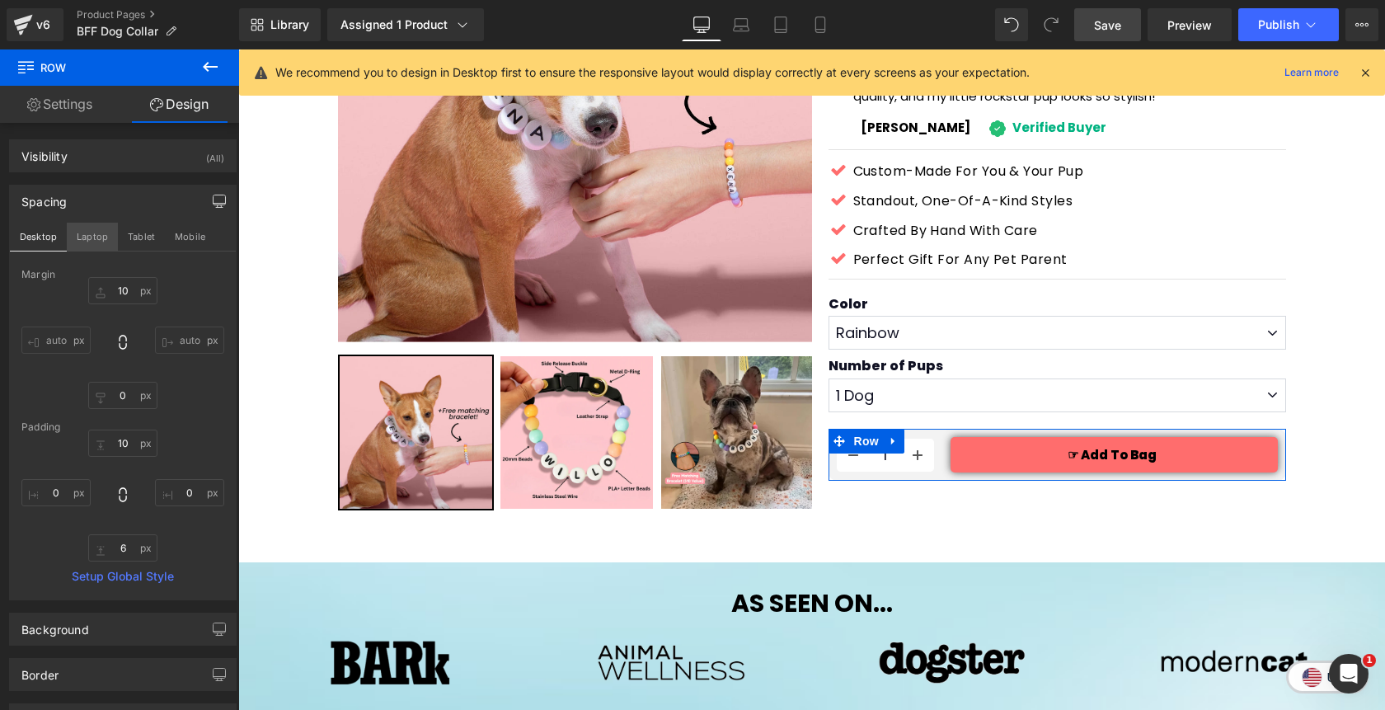
click at [93, 232] on button "Laptop" at bounding box center [92, 237] width 51 height 28
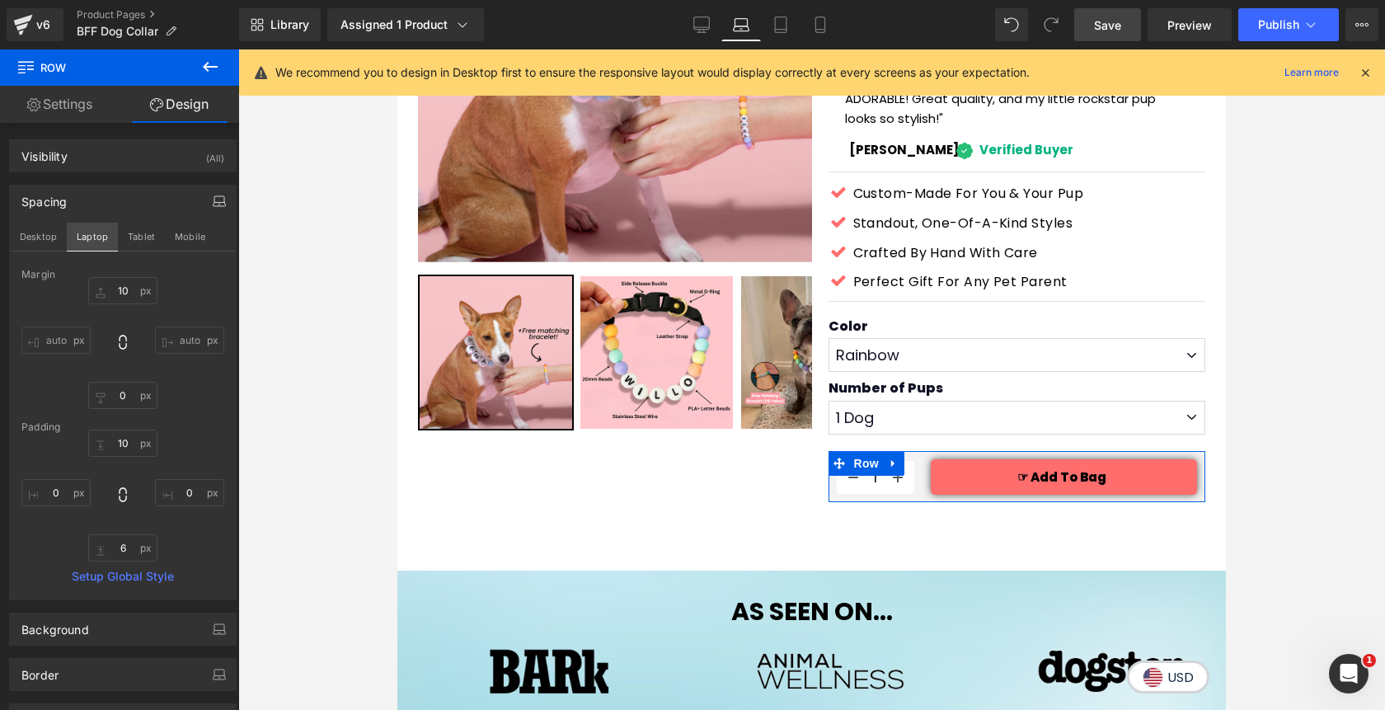
scroll to position [332, 0]
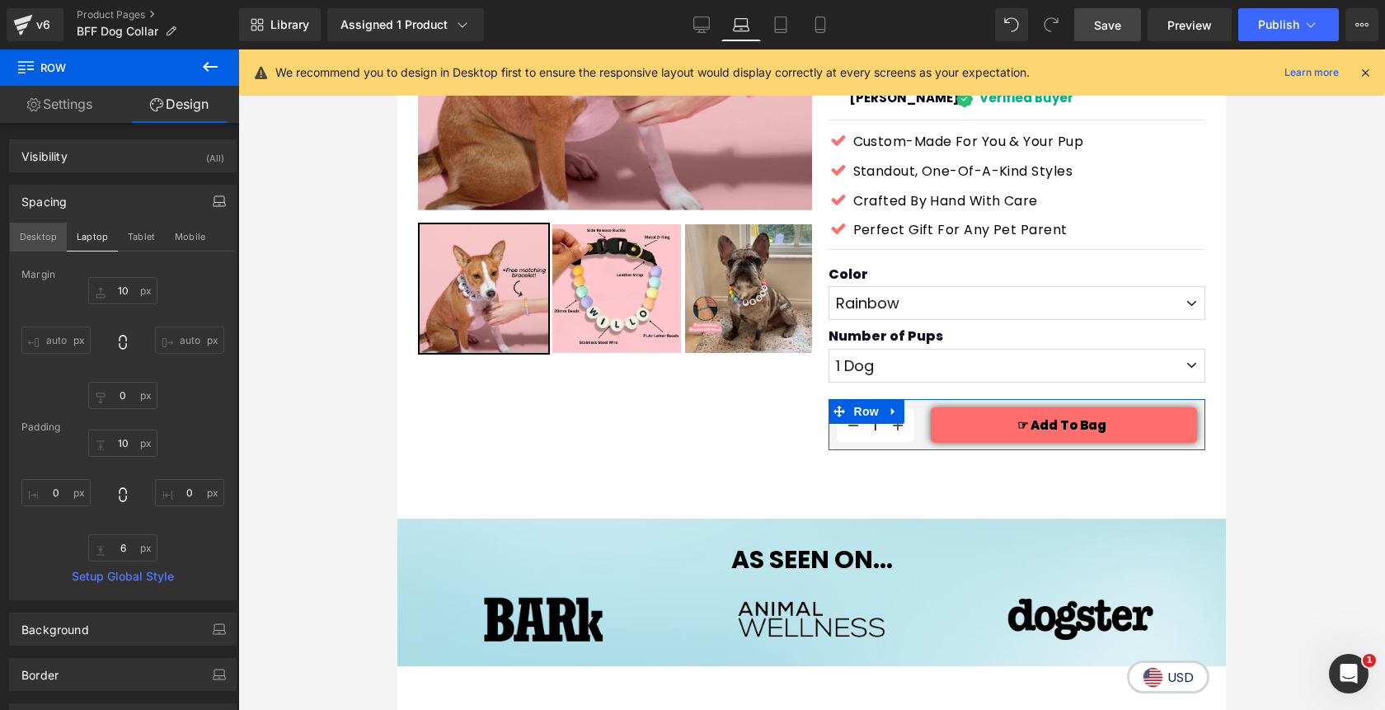
click at [53, 236] on button "Desktop" at bounding box center [38, 237] width 57 height 28
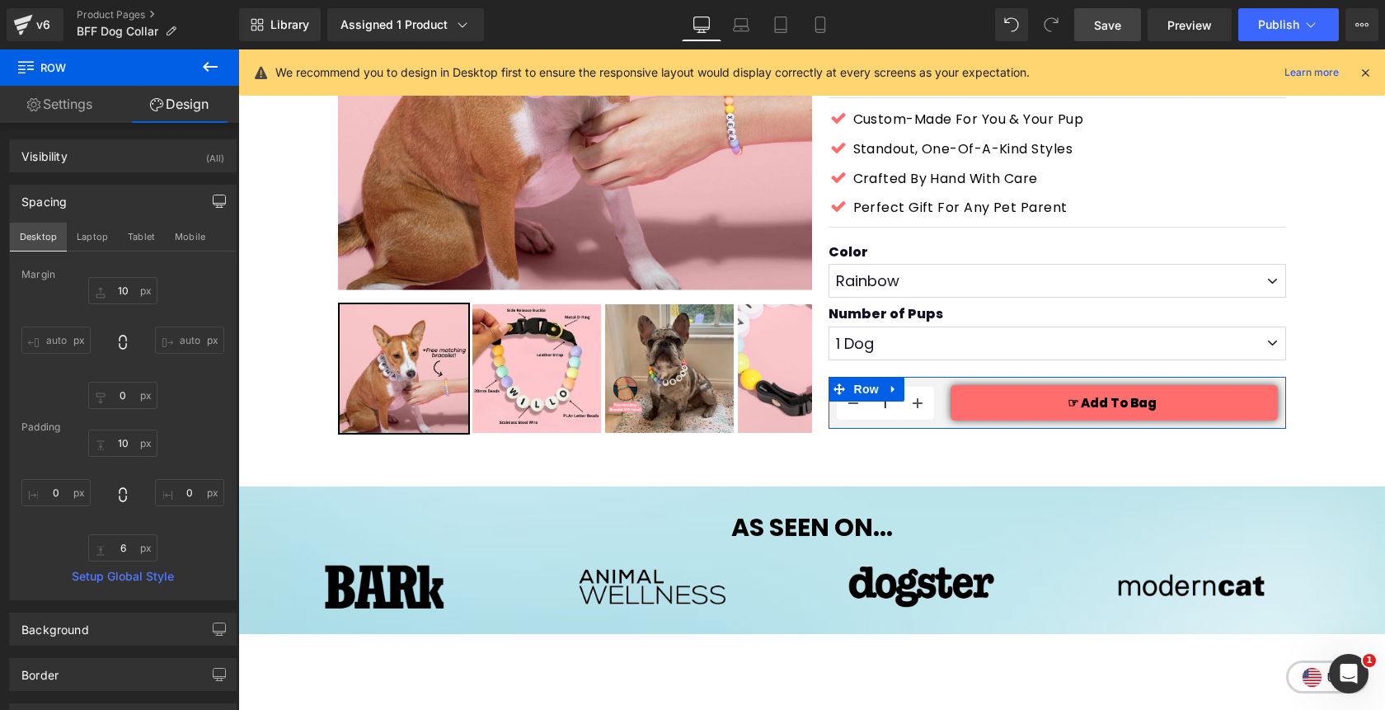
scroll to position [280, 0]
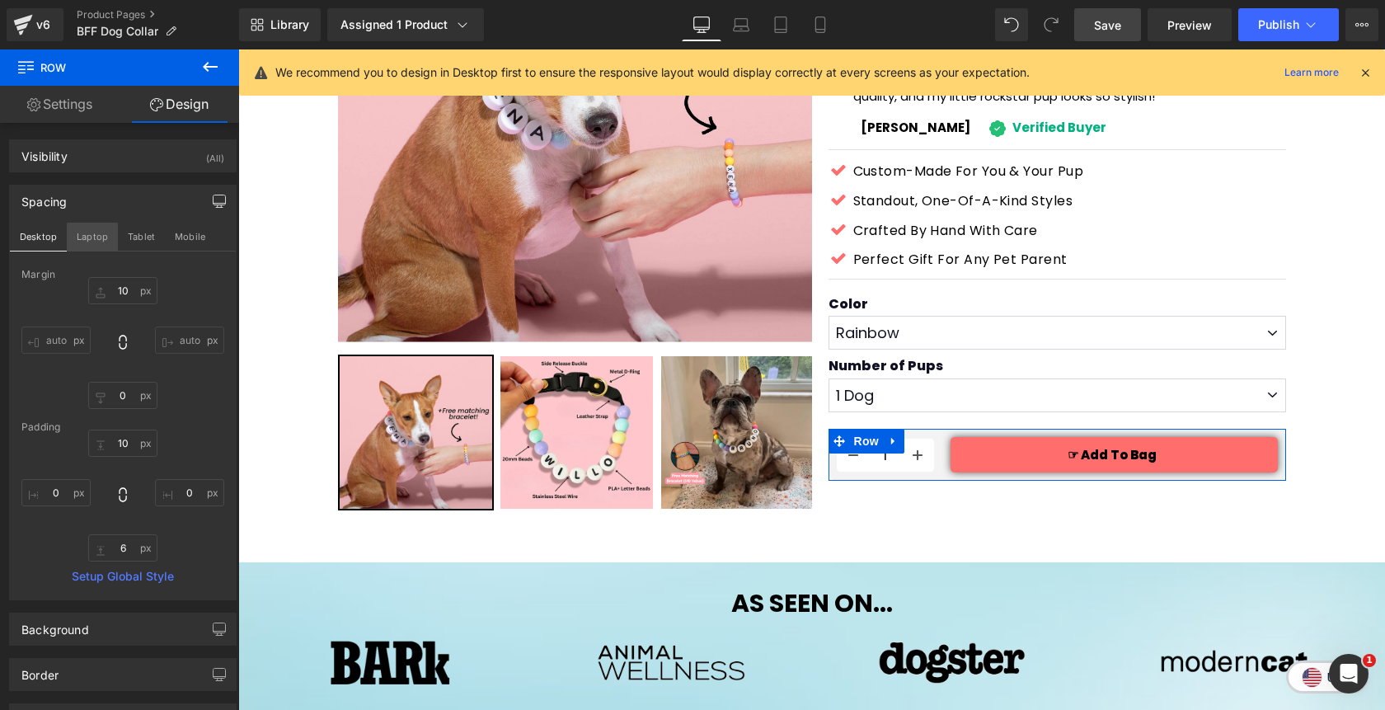
click at [92, 239] on button "Laptop" at bounding box center [92, 237] width 51 height 28
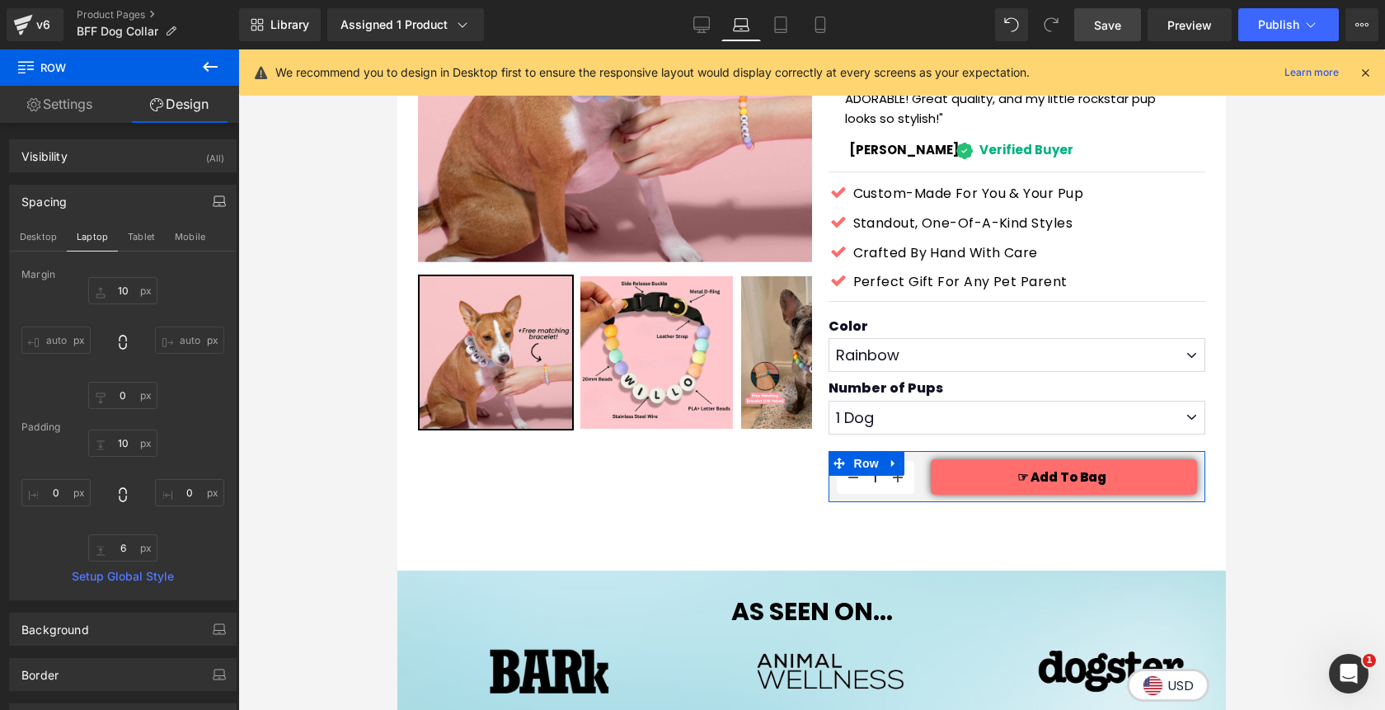
scroll to position [332, 0]
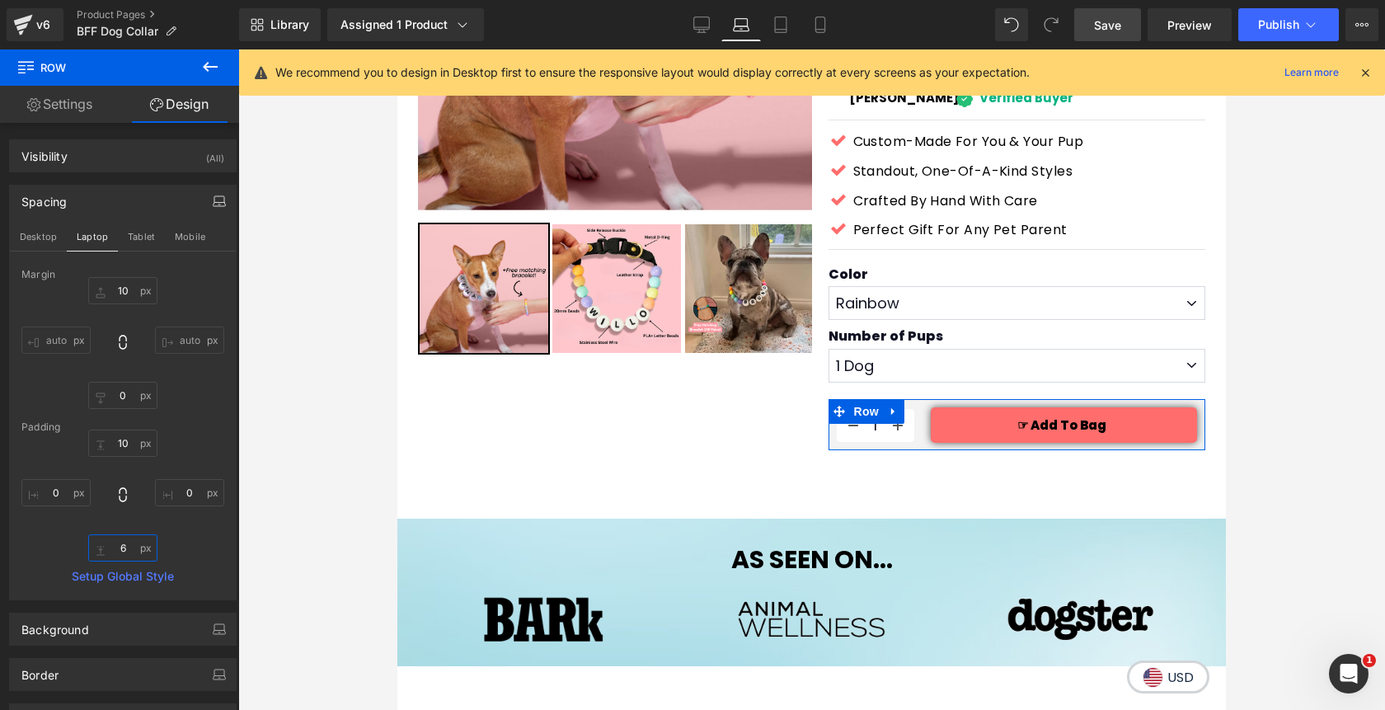
click at [123, 551] on input "6" at bounding box center [122, 547] width 69 height 27
click at [134, 245] on button "Tablet" at bounding box center [141, 237] width 47 height 28
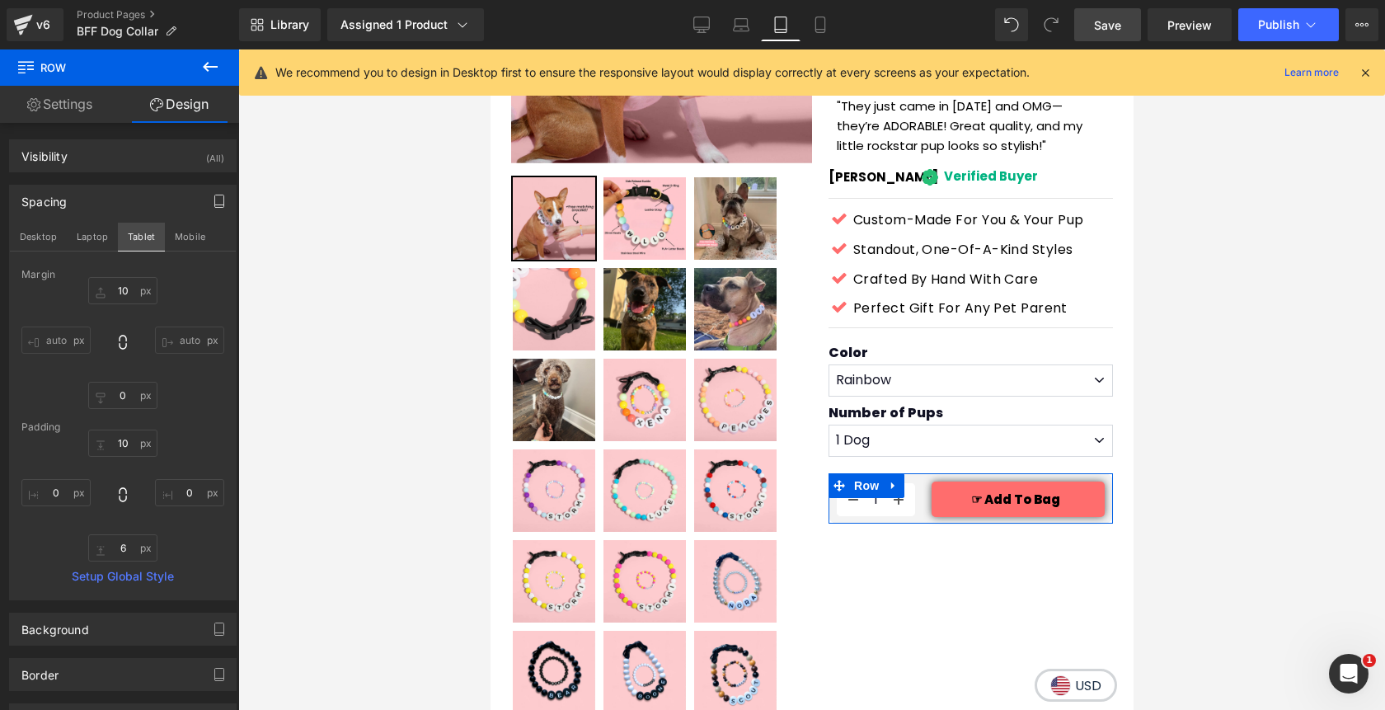
scroll to position [377, 0]
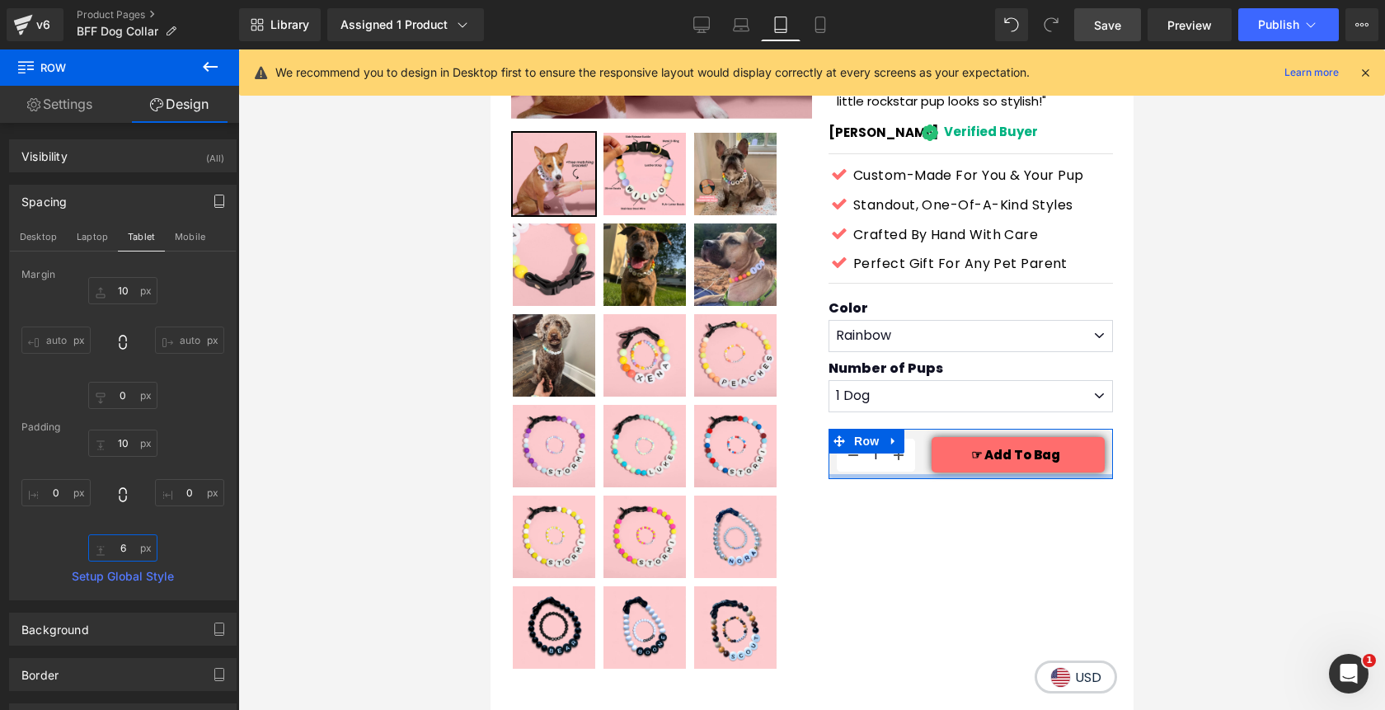
click at [121, 557] on input "6" at bounding box center [122, 547] width 69 height 27
click at [180, 237] on button "Mobile" at bounding box center [190, 237] width 50 height 28
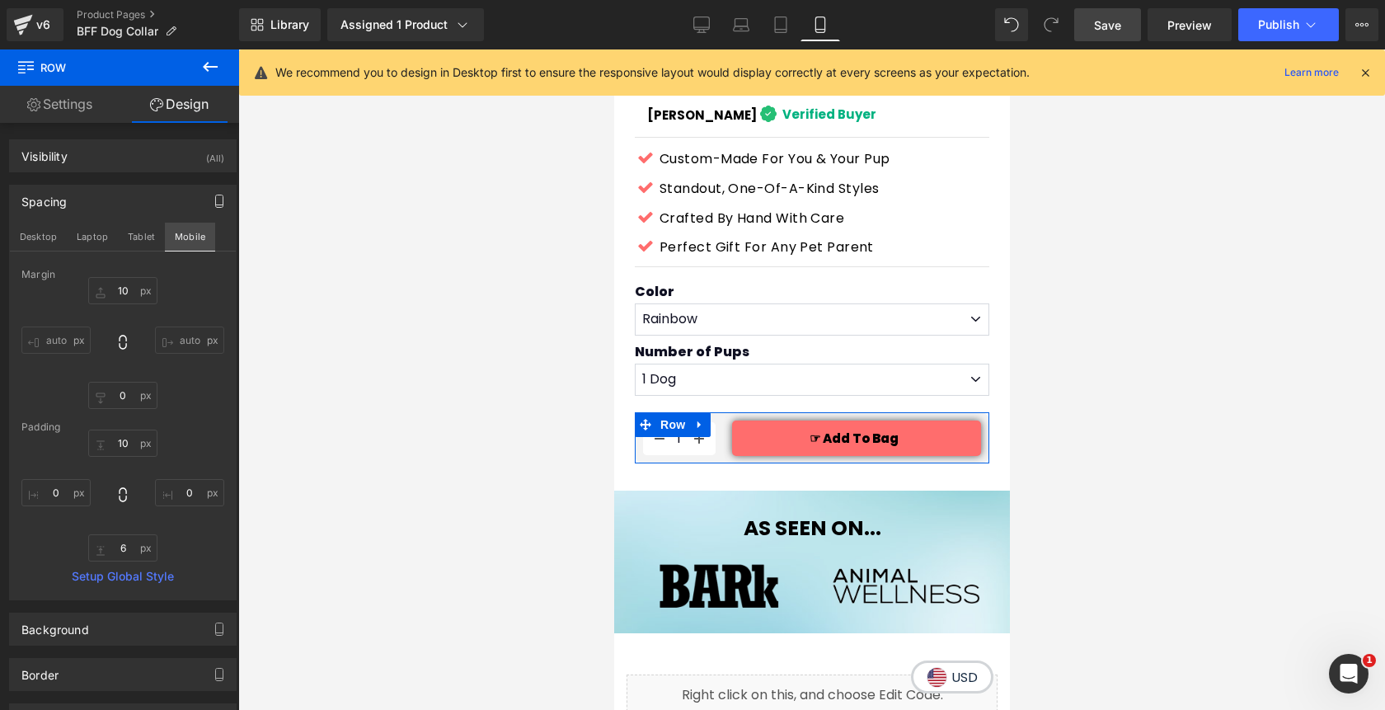
scroll to position [831, 0]
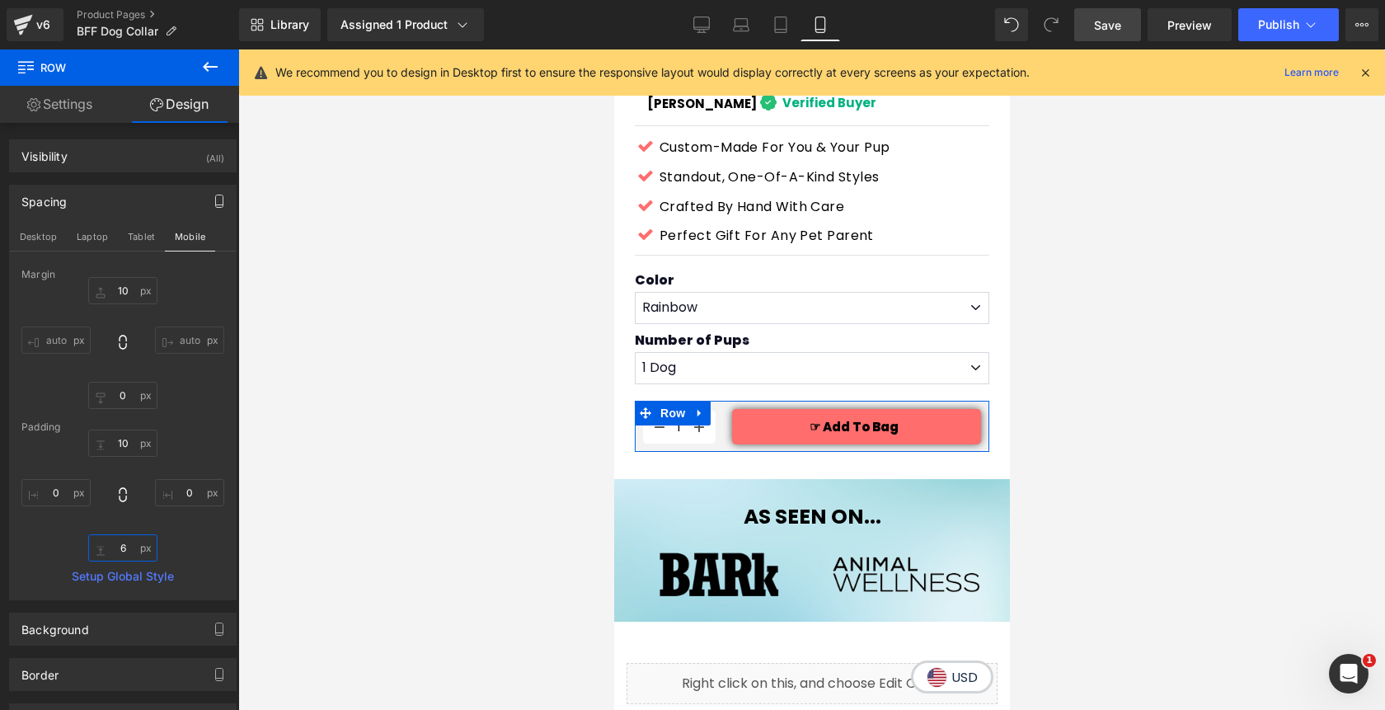
click at [122, 548] on input "6" at bounding box center [122, 547] width 69 height 27
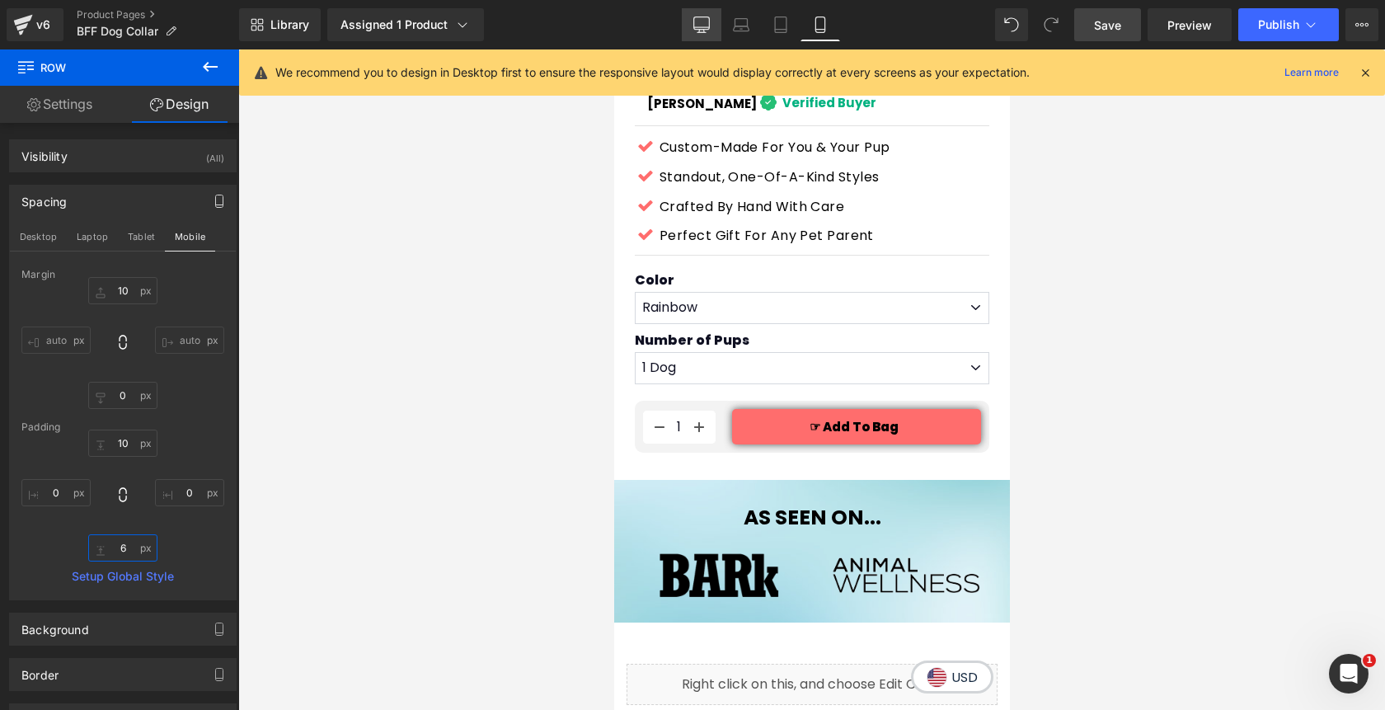
type input "6"
click at [696, 25] on icon at bounding box center [701, 24] width 16 height 16
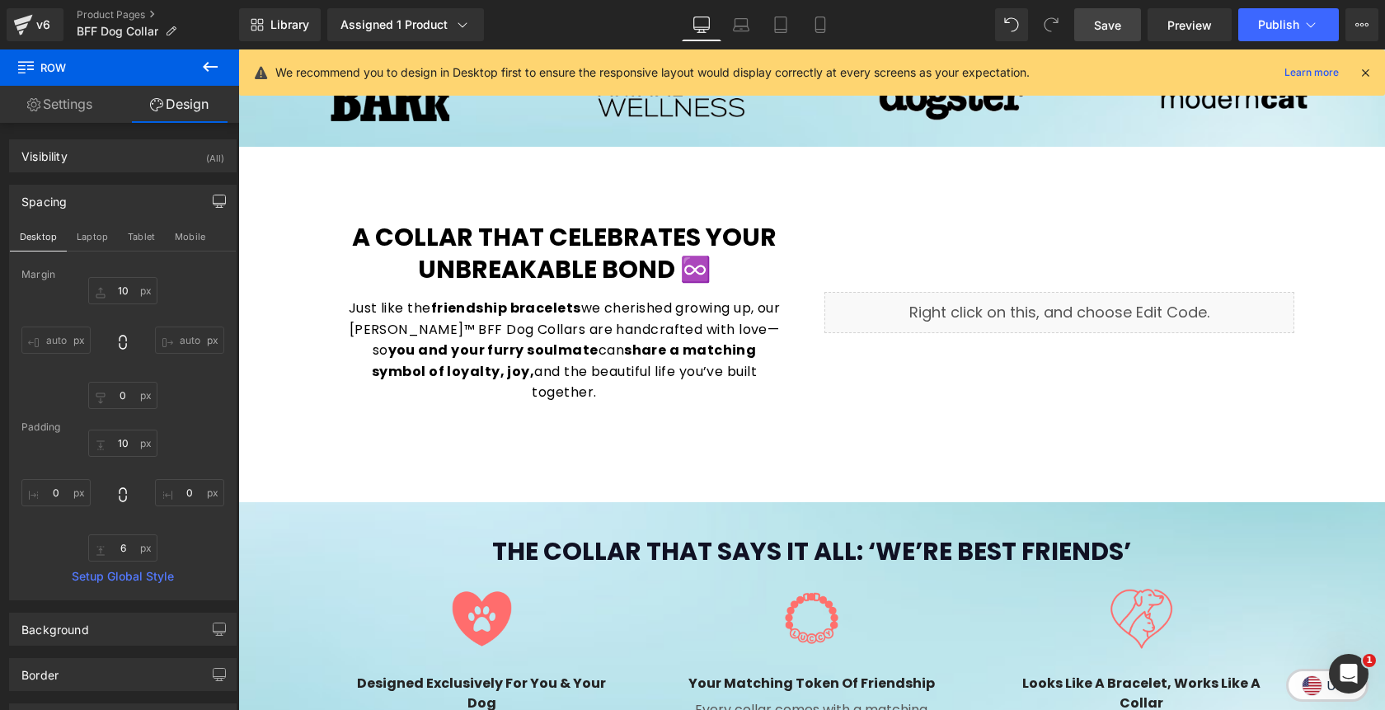
scroll to position [280, 0]
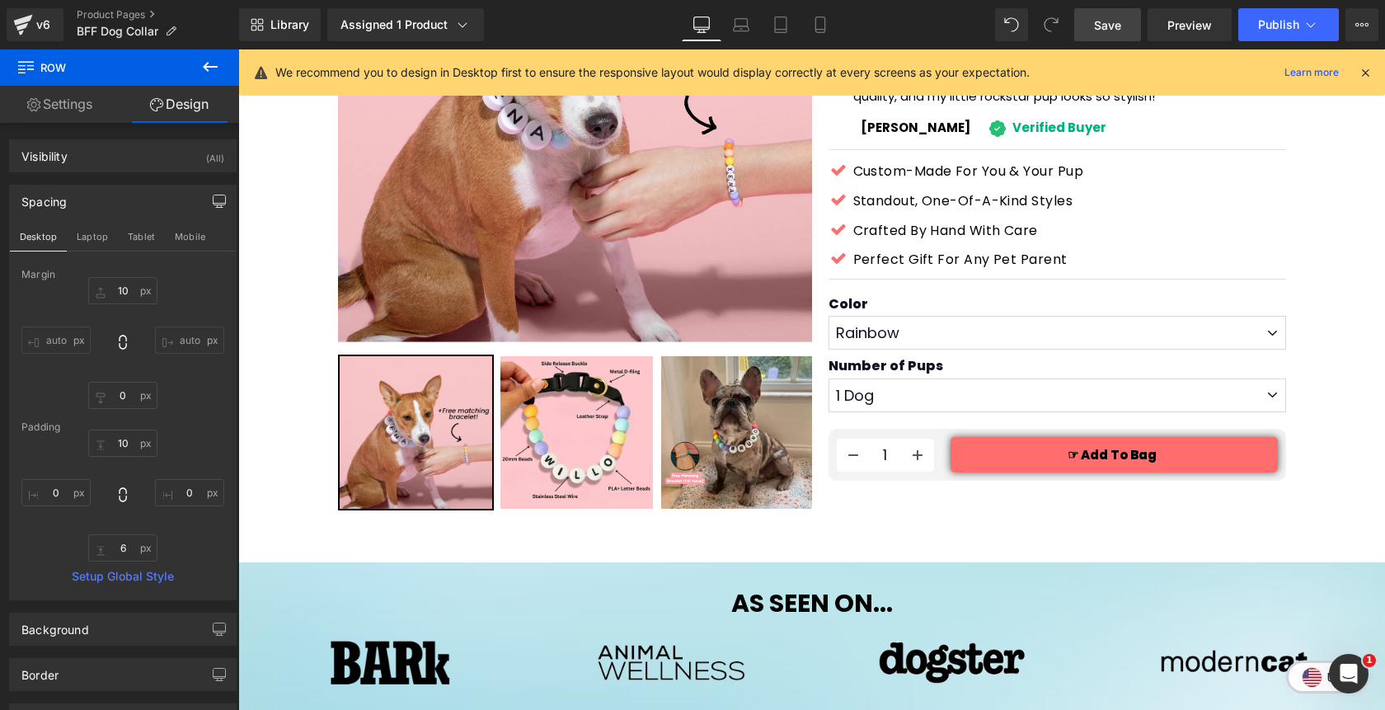
click at [1115, 25] on span "Save" at bounding box center [1107, 24] width 27 height 17
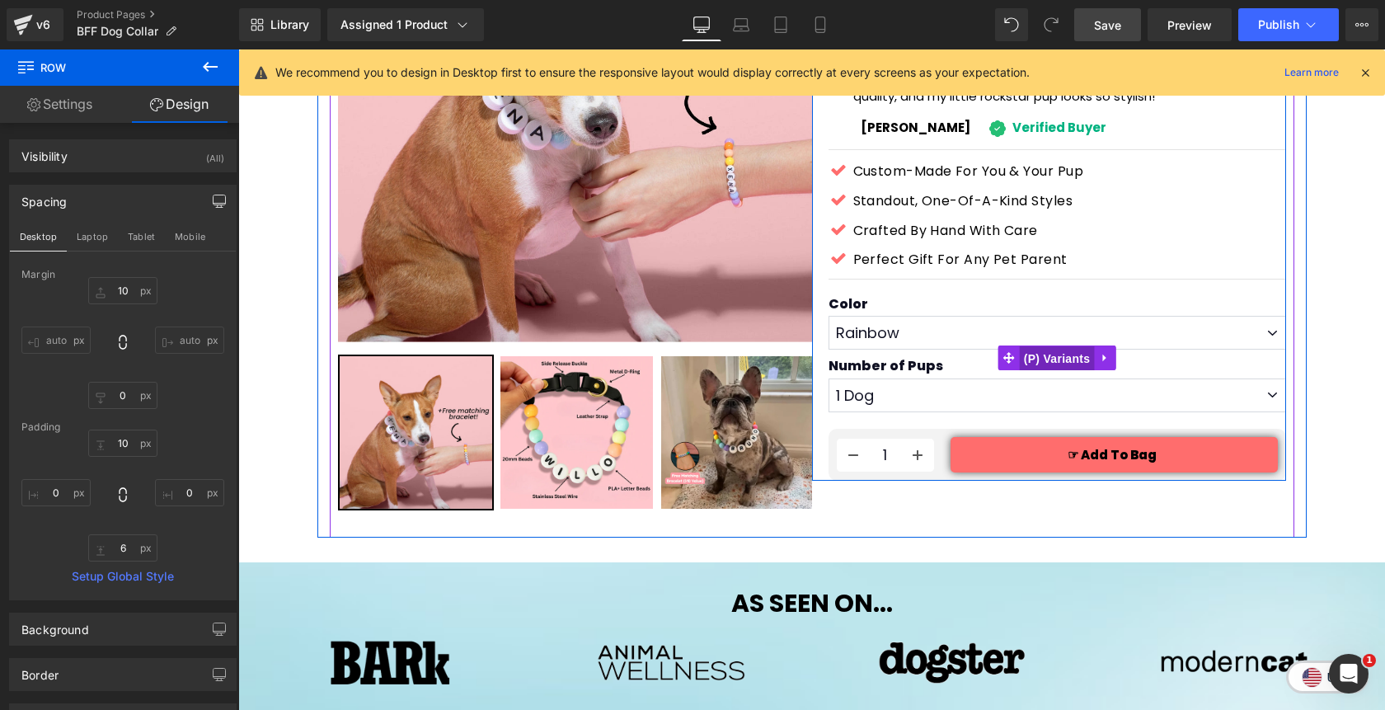
click at [1055, 346] on span "(P) Variants" at bounding box center [1057, 358] width 75 height 25
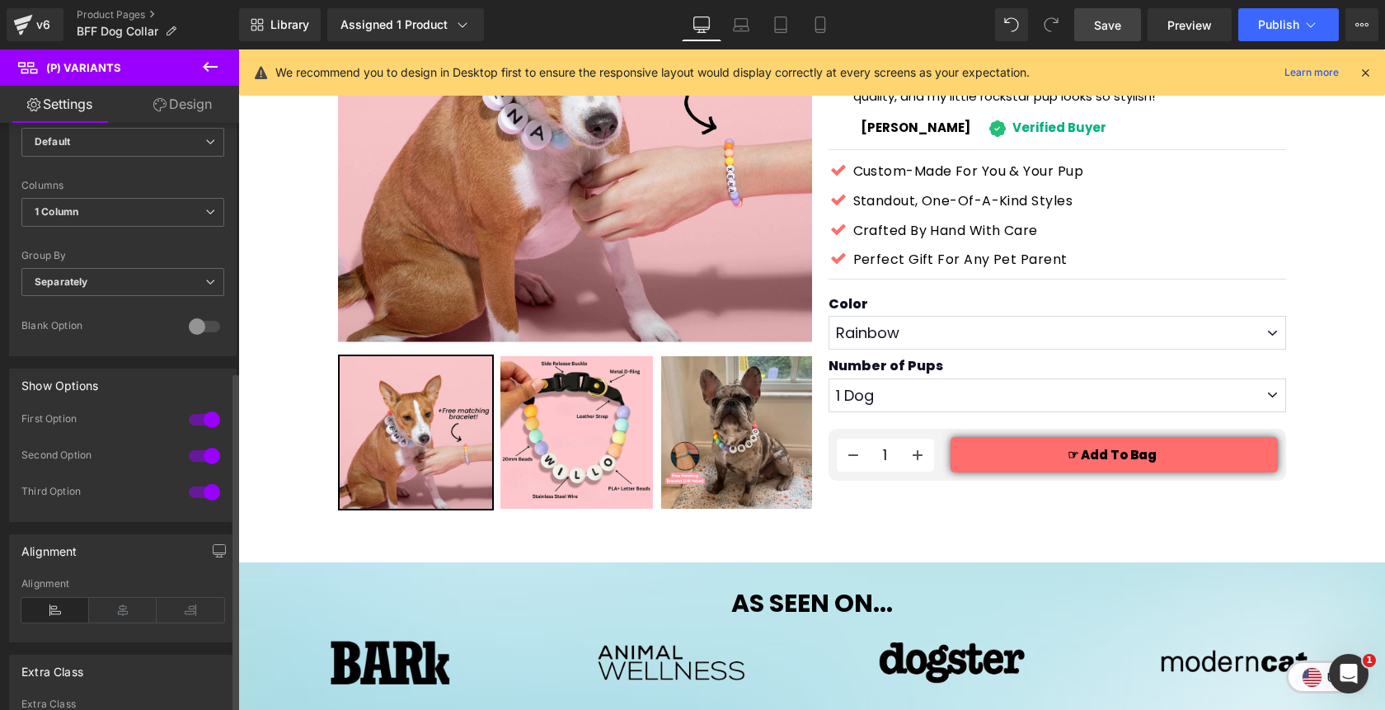
scroll to position [456, 0]
click at [202, 420] on div at bounding box center [205, 418] width 40 height 26
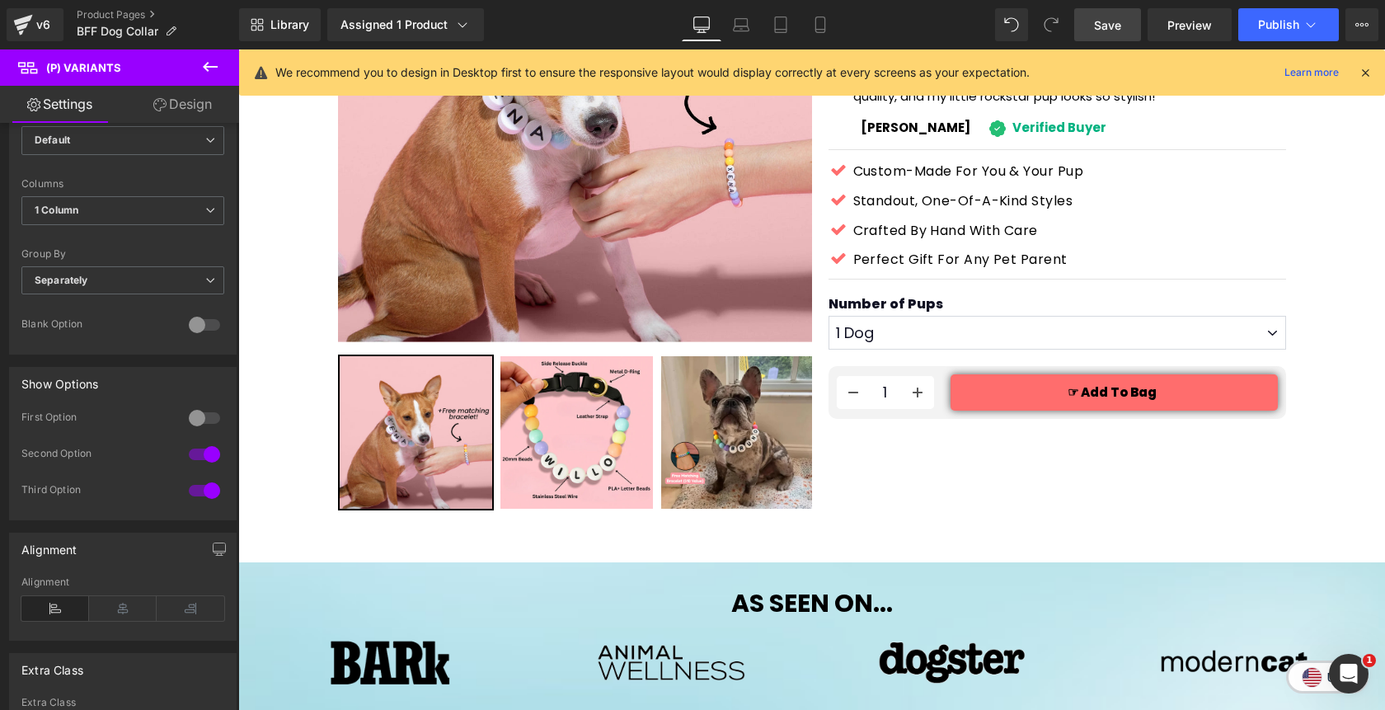
click at [211, 68] on icon at bounding box center [210, 67] width 20 height 20
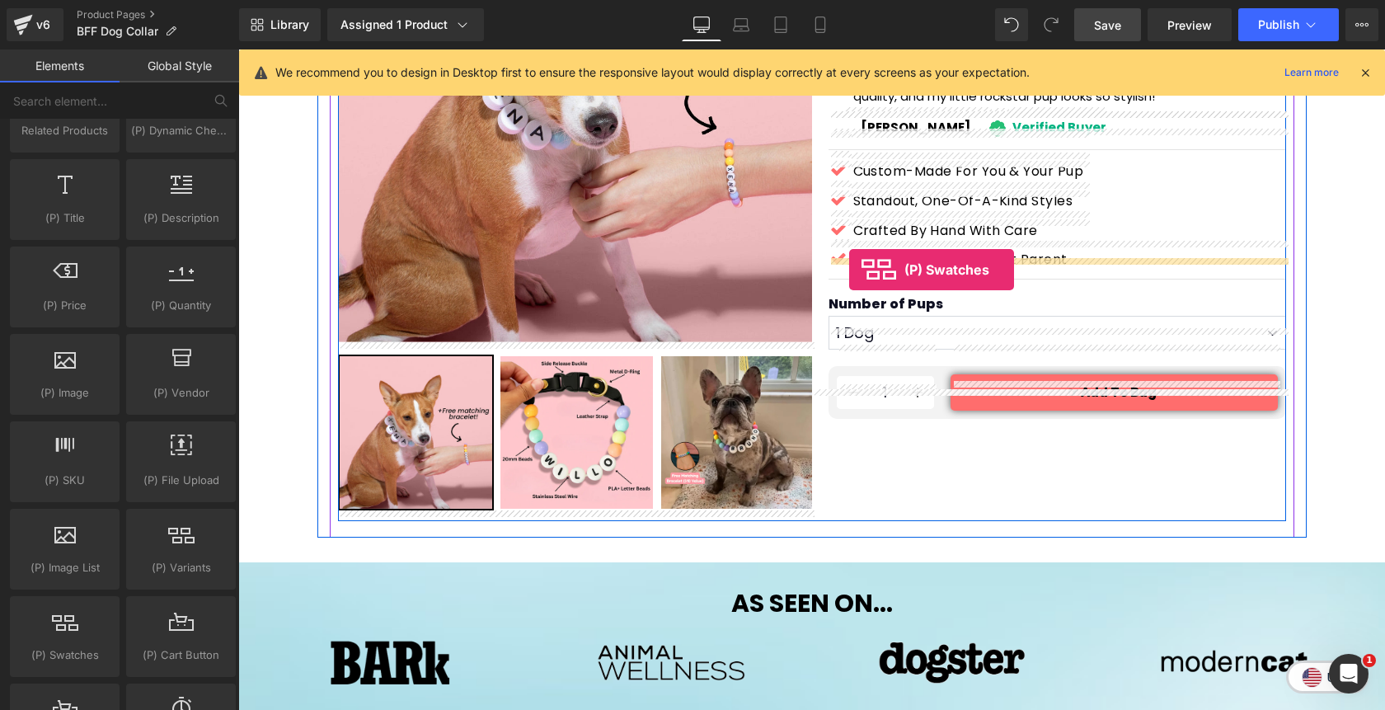
drag, startPoint x: 332, startPoint y: 685, endPoint x: 847, endPoint y: 269, distance: 662.3
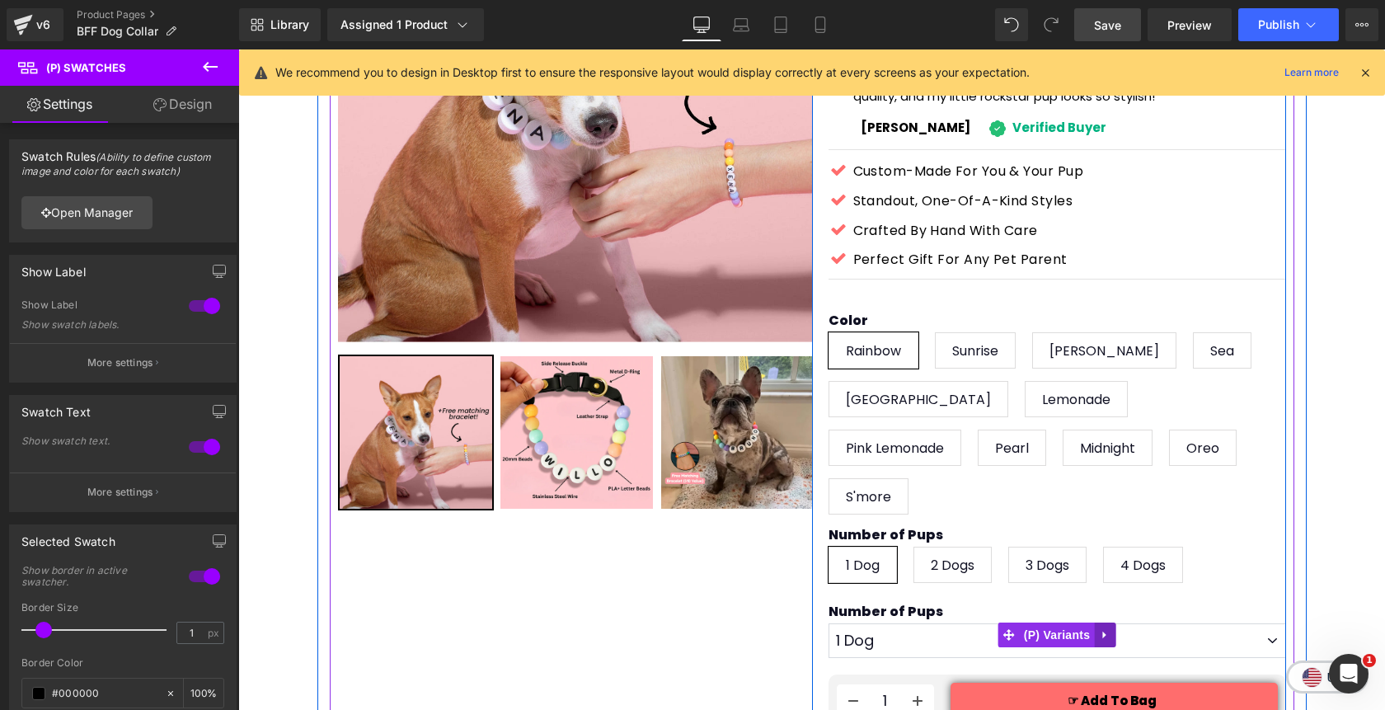
click at [1104, 631] on icon at bounding box center [1103, 634] width 3 height 7
click at [1064, 429] on span "(P) Swatches" at bounding box center [1056, 441] width 83 height 25
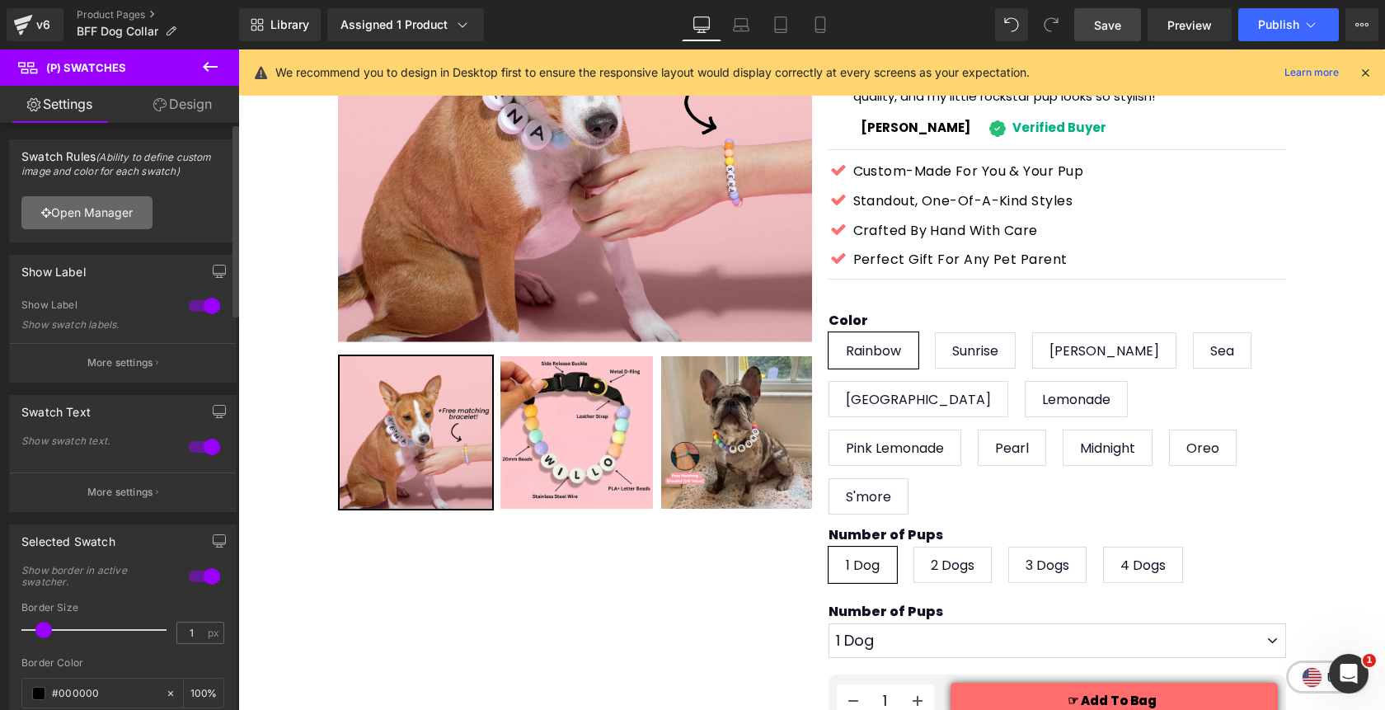
click at [118, 218] on link "Open Manager" at bounding box center [86, 212] width 131 height 33
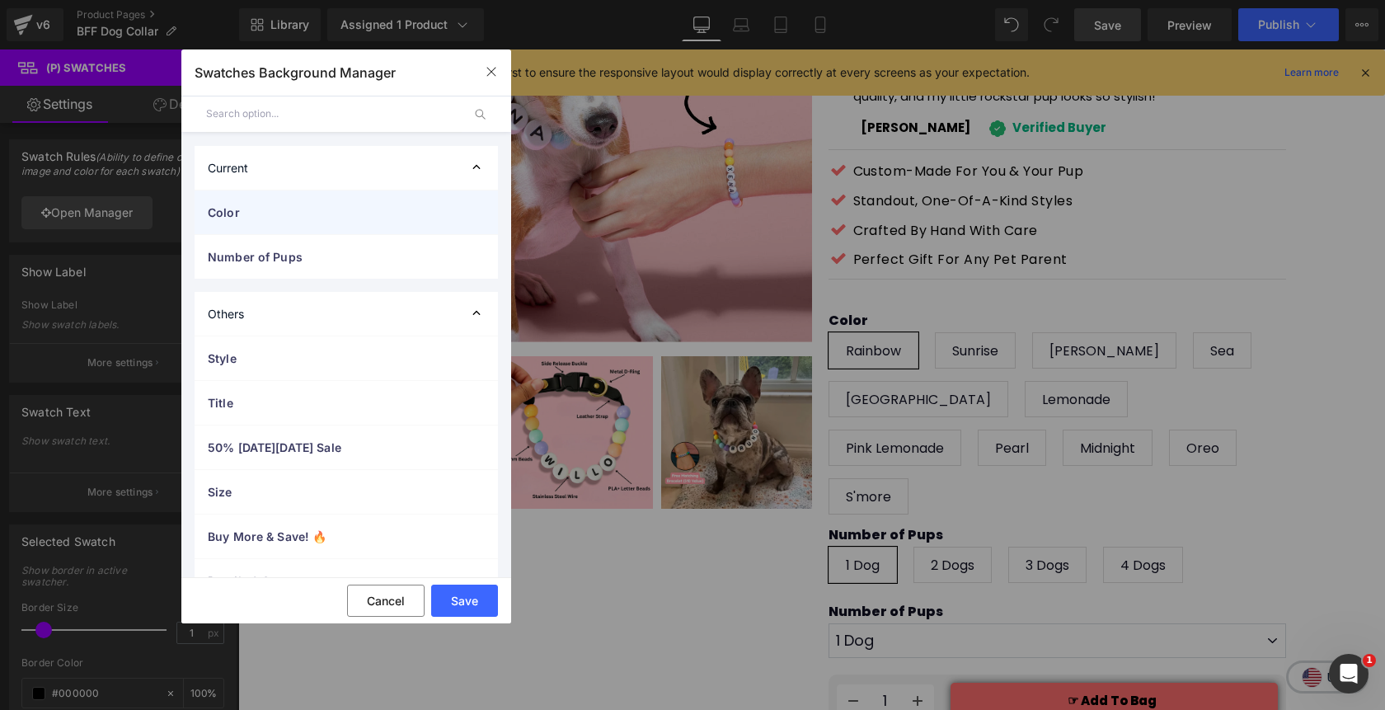
click at [245, 211] on span "Color" at bounding box center [330, 212] width 244 height 17
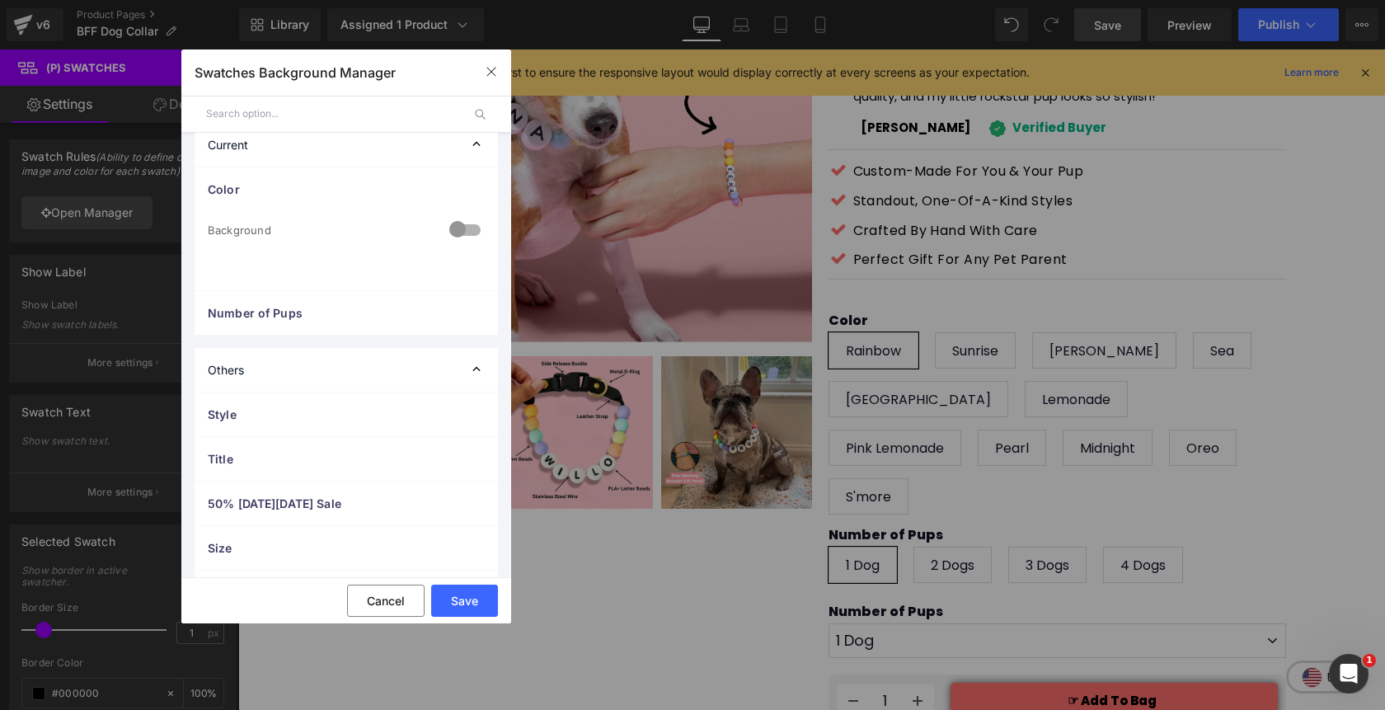
scroll to position [16, 0]
click at [457, 234] on div at bounding box center [465, 238] width 40 height 32
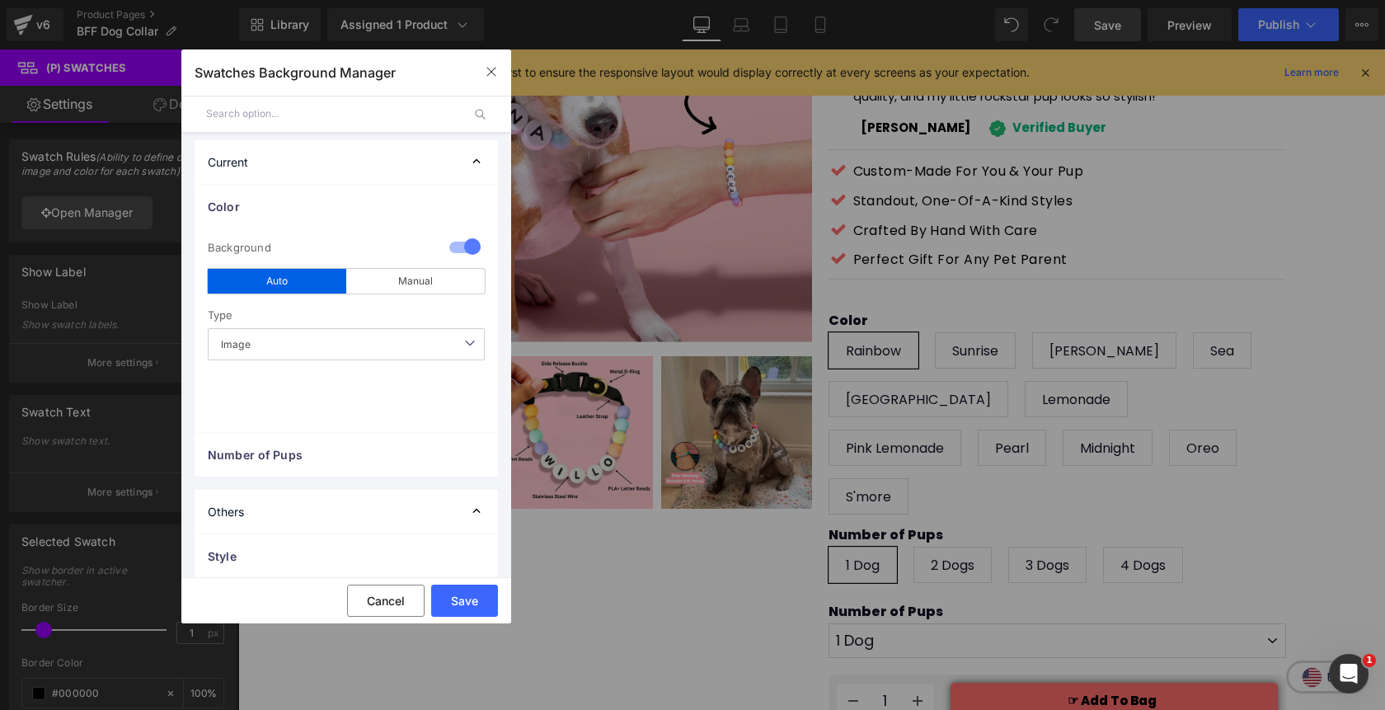
scroll to position [0, 0]
click at [429, 345] on span "Image" at bounding box center [346, 350] width 277 height 32
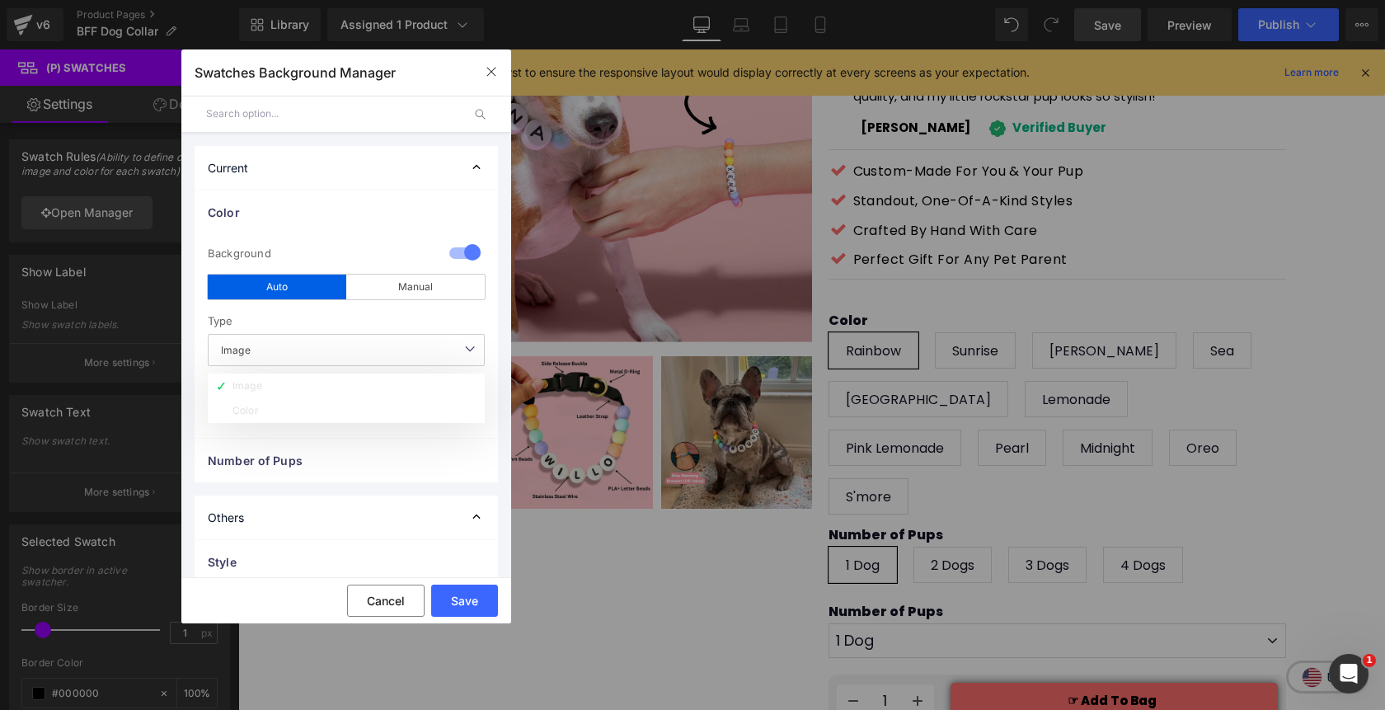
click at [429, 345] on span "Image" at bounding box center [346, 350] width 277 height 32
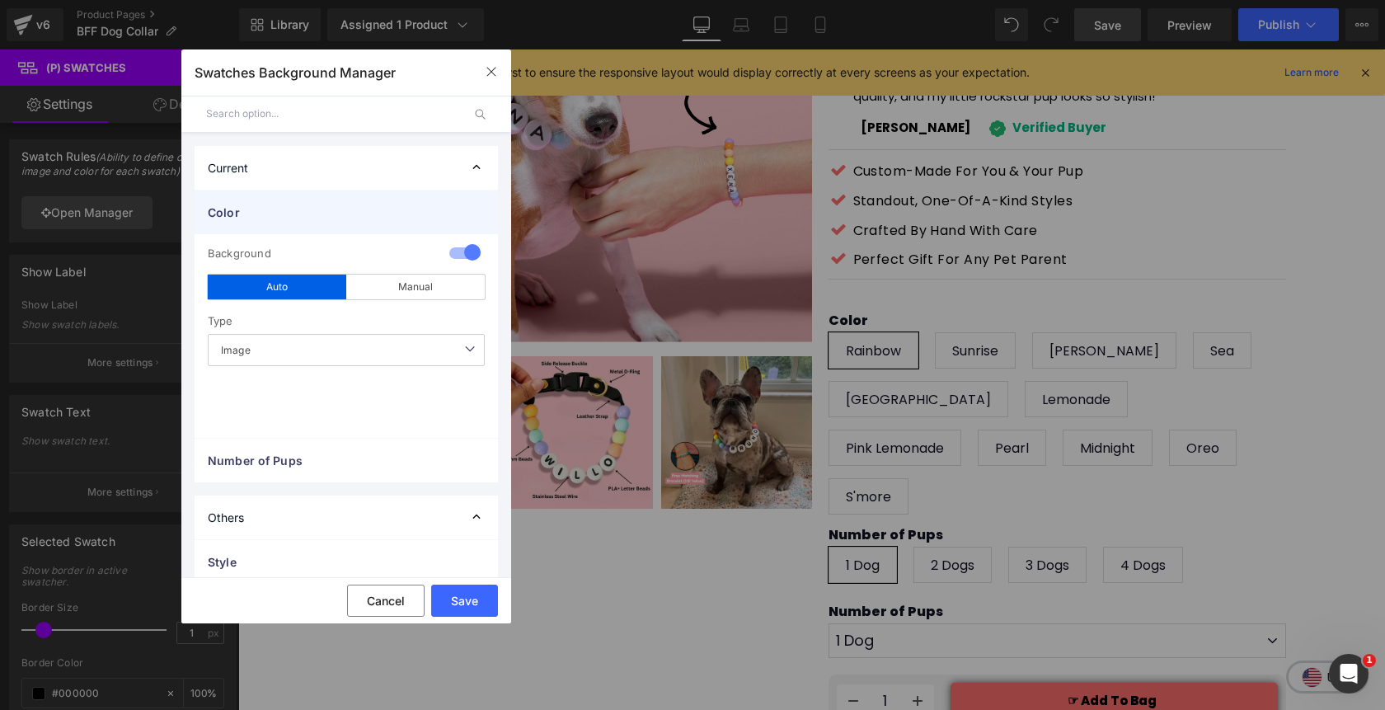
click at [354, 219] on span "Color" at bounding box center [330, 212] width 244 height 17
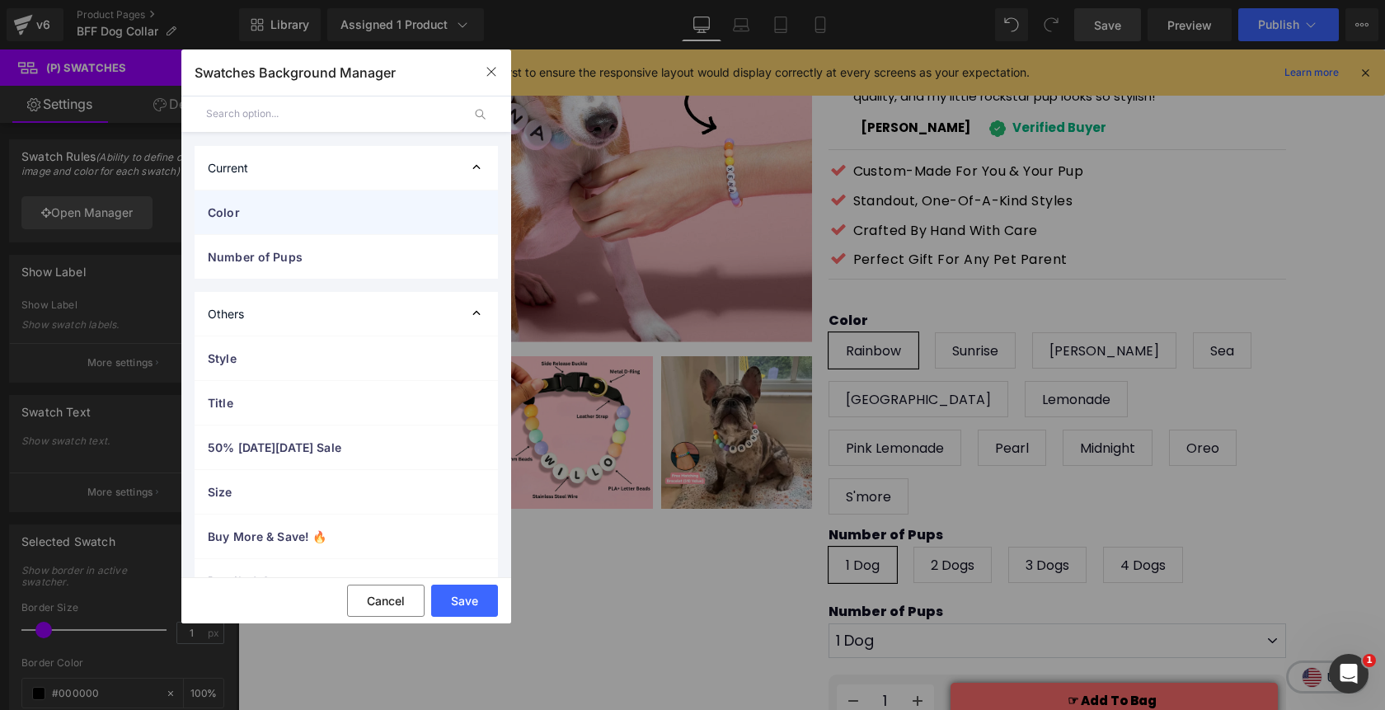
click at [354, 219] on span "Color" at bounding box center [330, 212] width 244 height 17
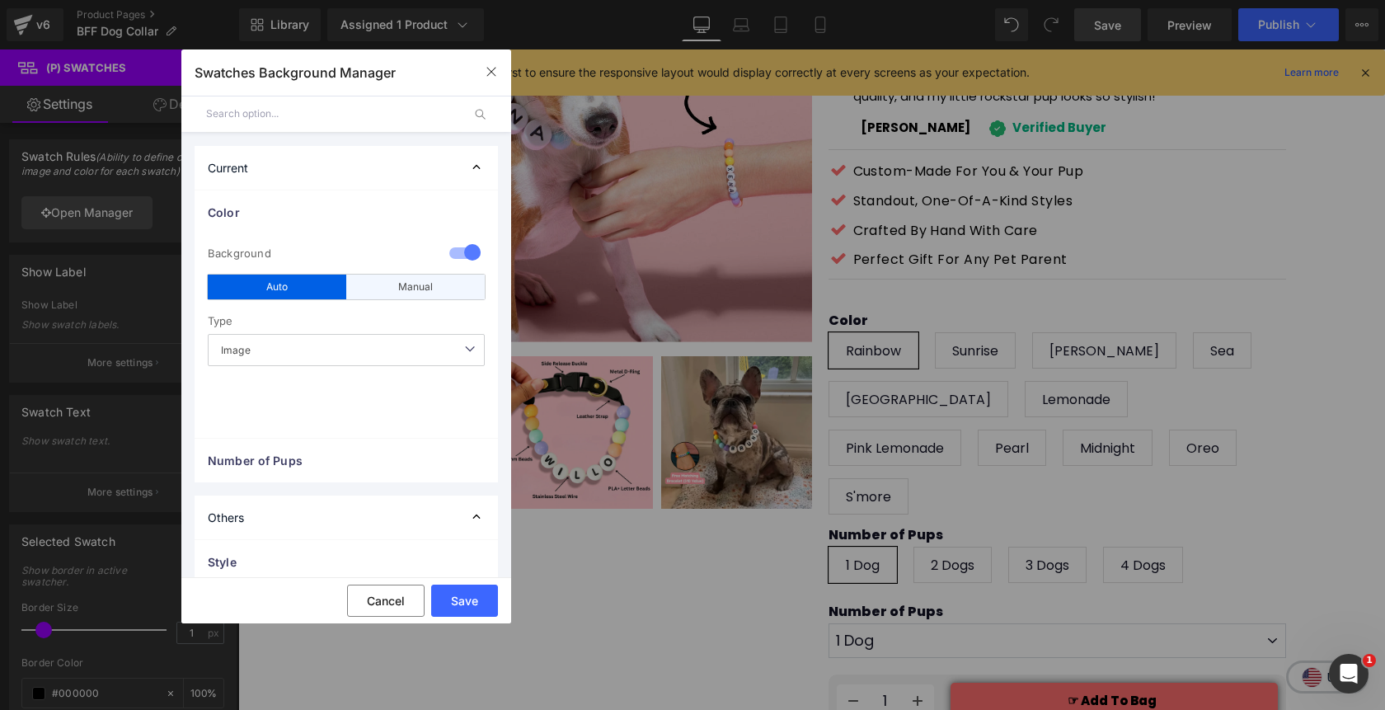
click at [421, 291] on div "Manual" at bounding box center [415, 286] width 138 height 25
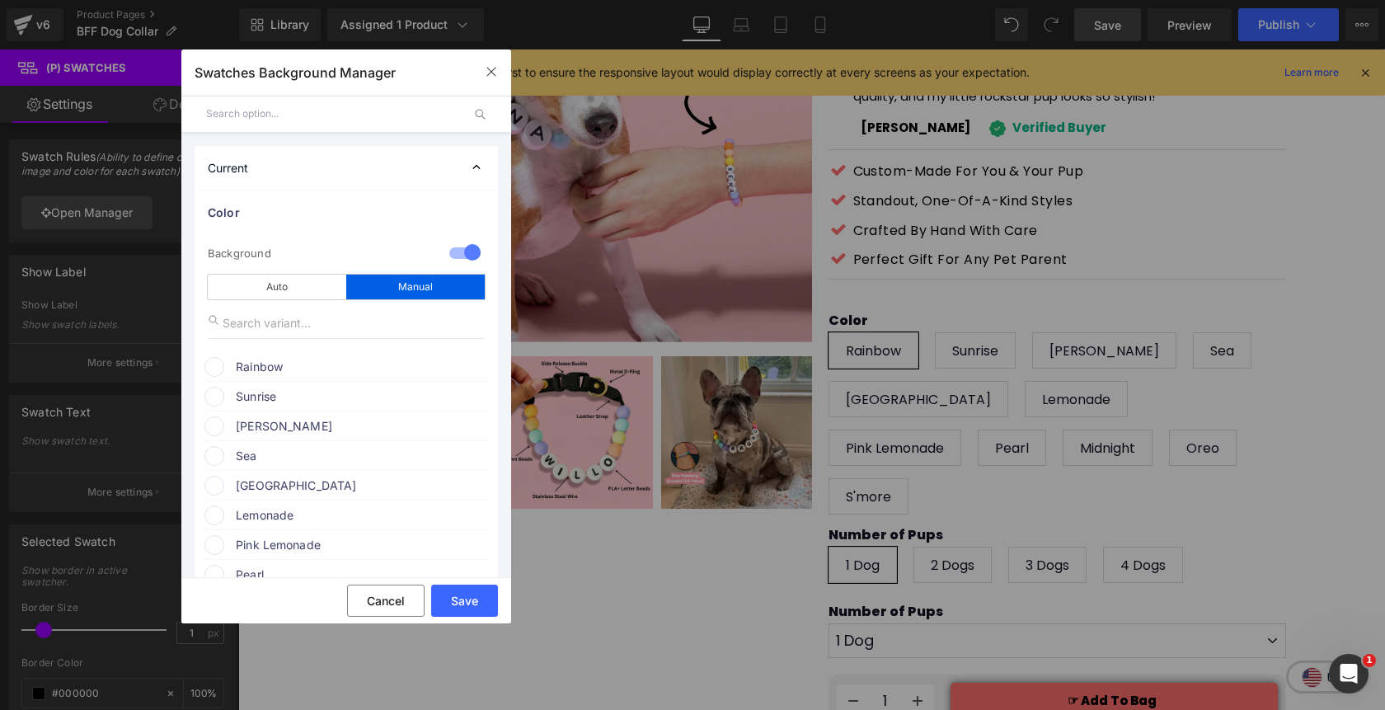
click at [217, 370] on span at bounding box center [214, 367] width 20 height 20
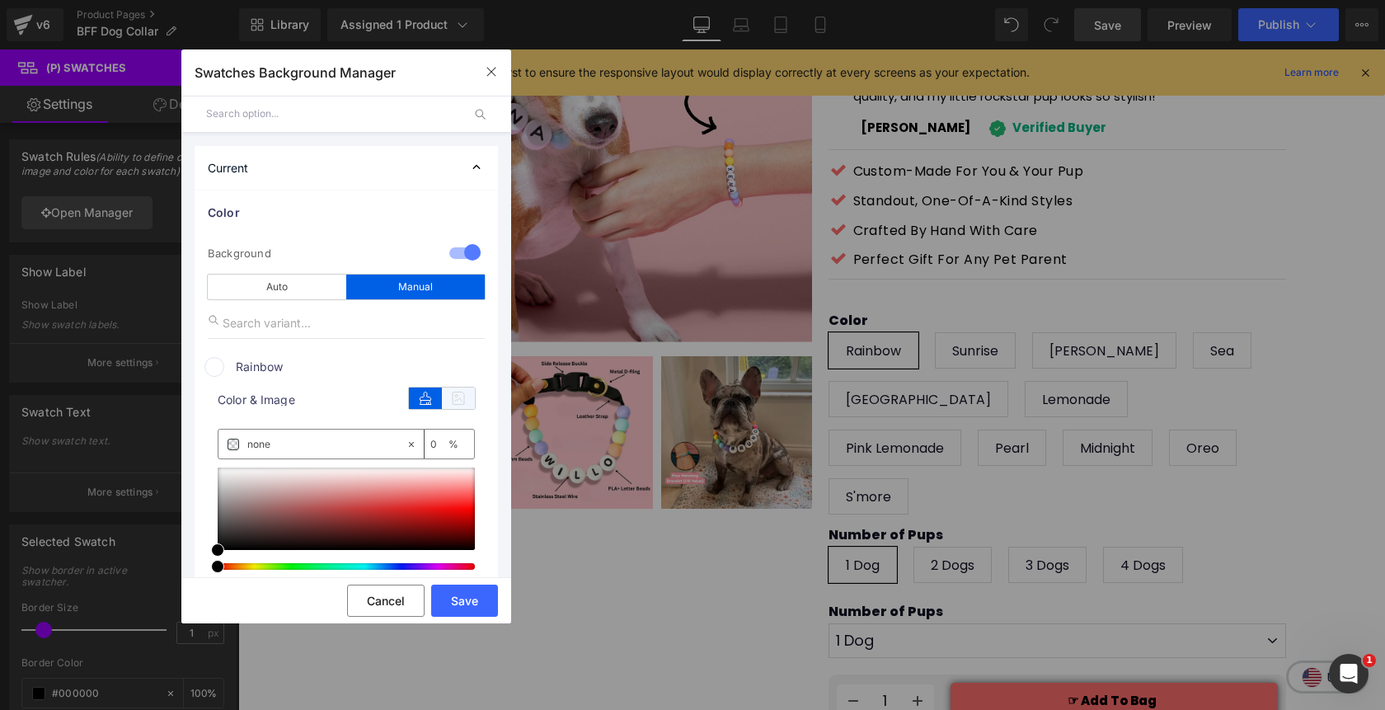
click at [453, 404] on icon at bounding box center [458, 397] width 33 height 21
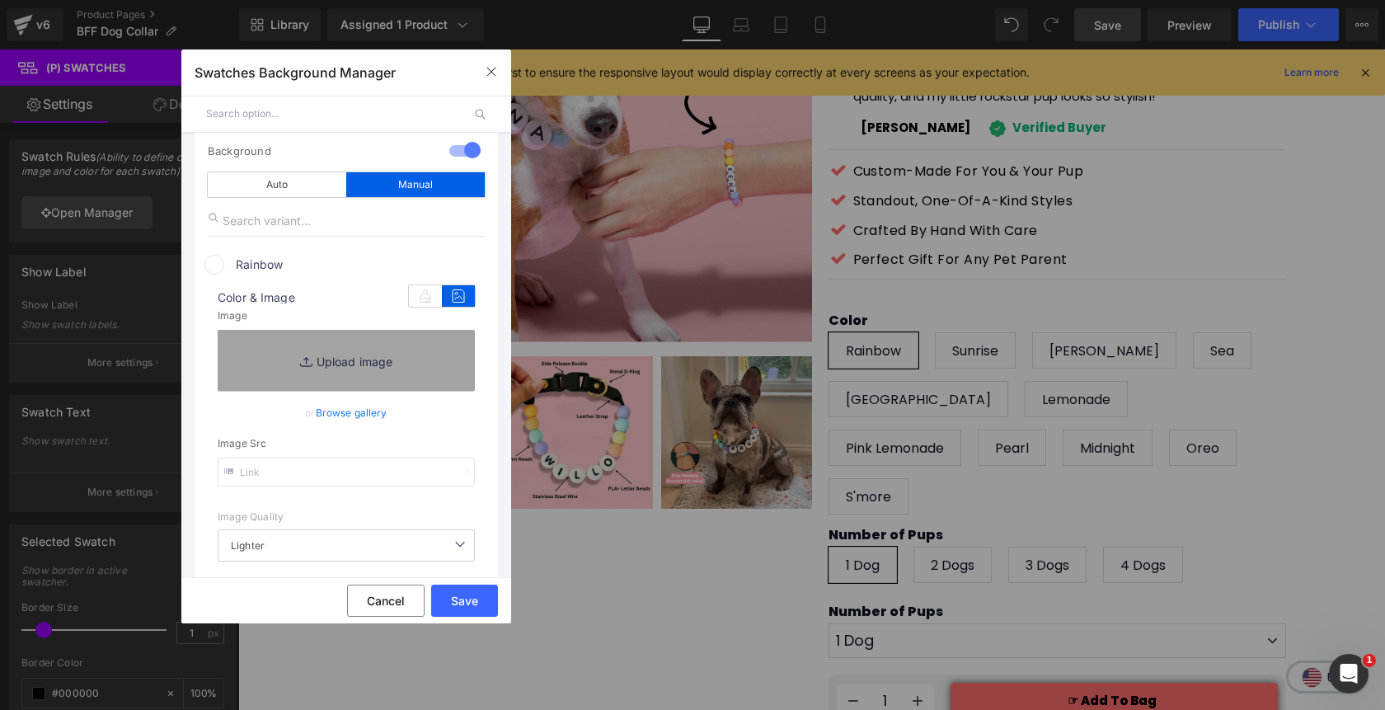
scroll to position [115, 0]
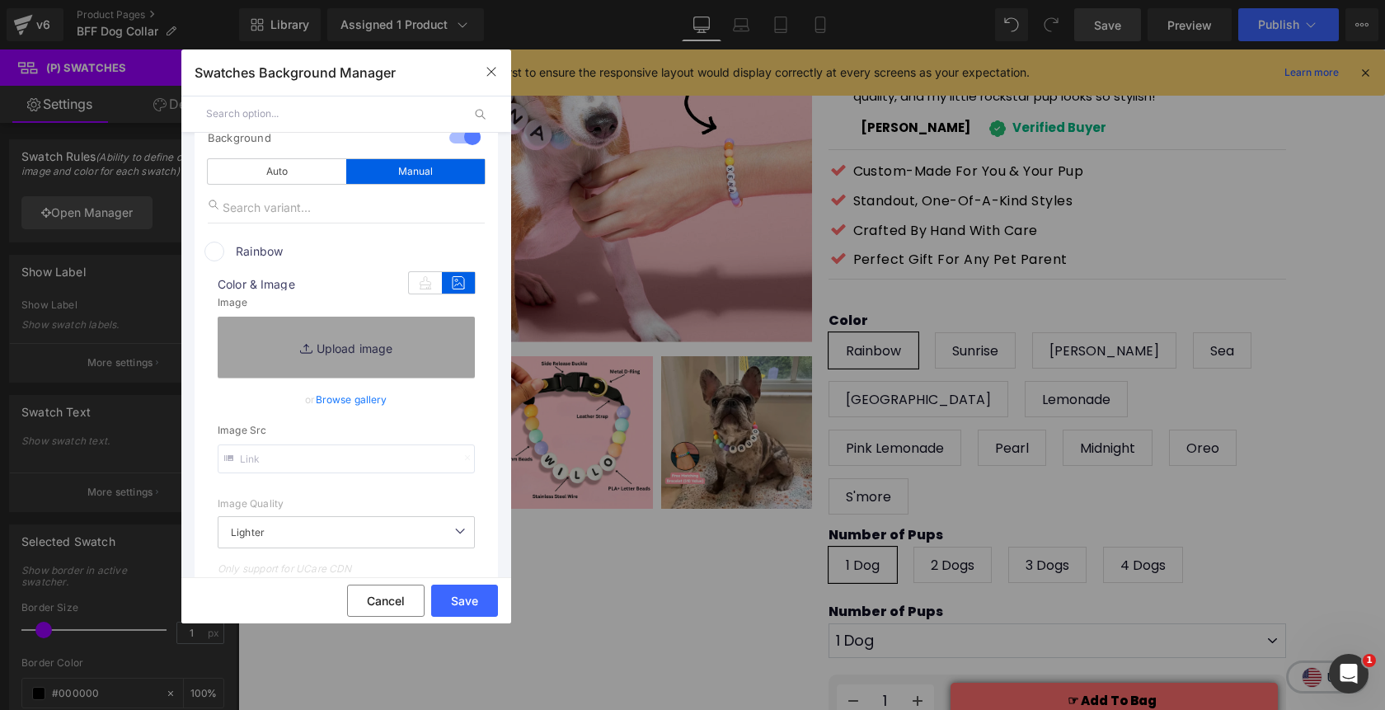
click at [321, 457] on input "text" at bounding box center [346, 458] width 257 height 29
paste input "https://cdn.shopify.com/s/files/1/0811/0410/9849/files/rainbow.webp?v=1755114495"
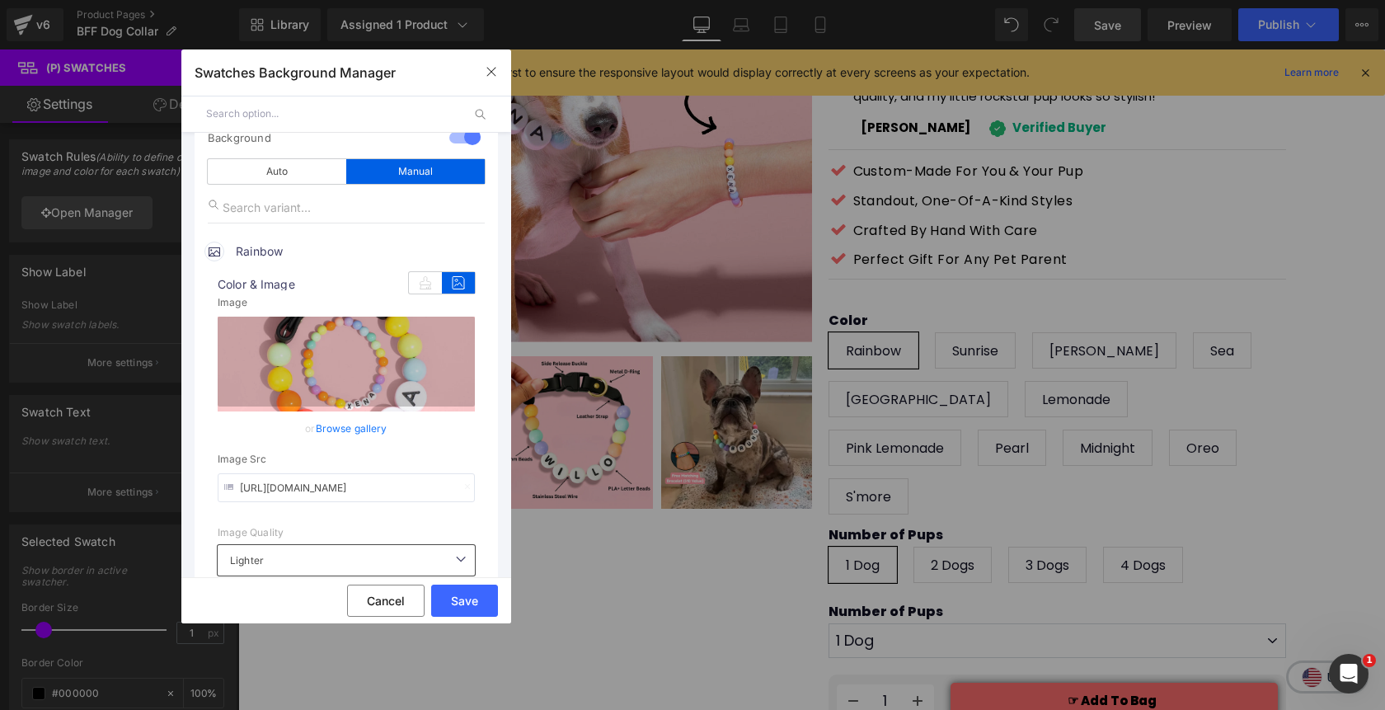
scroll to position [152, 0]
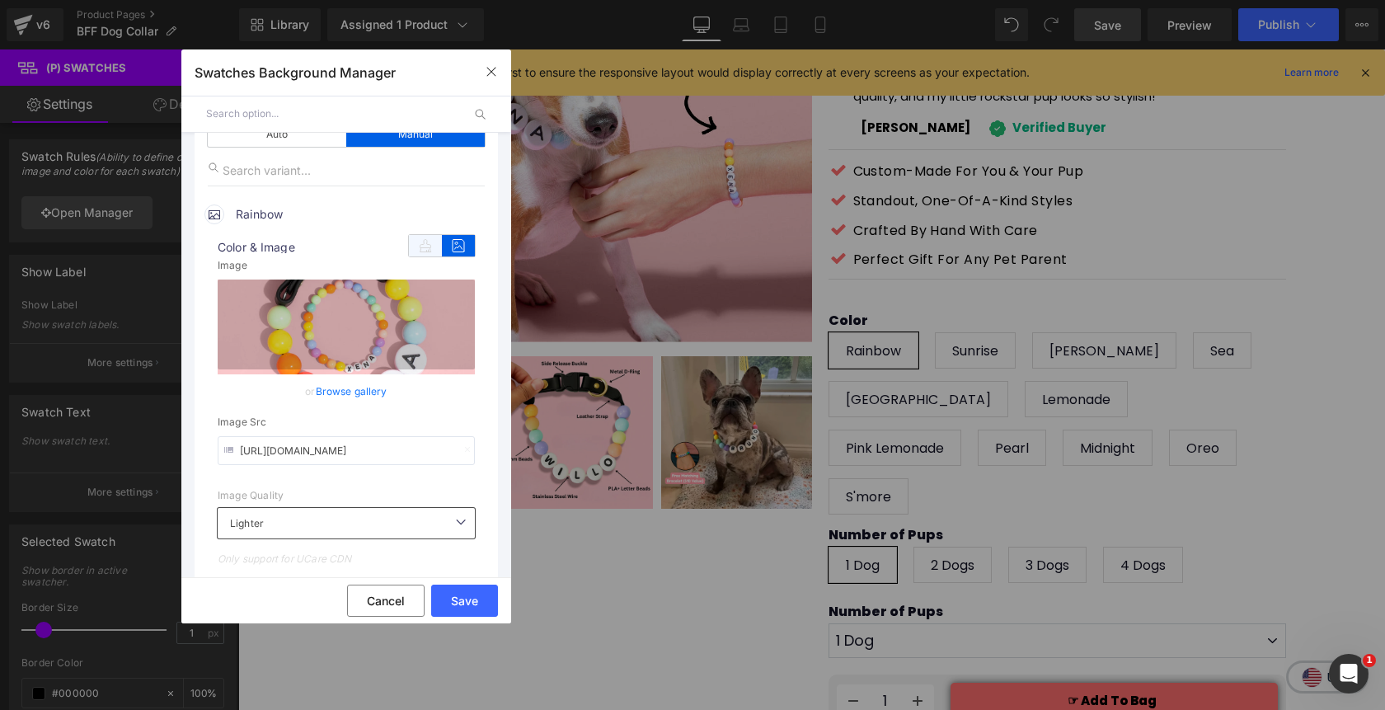
type input "https://cdn.shopify.com/s/files/1/0811/0410/9849/files/rainbow.webp?v=1755114495"
click at [409, 250] on icon at bounding box center [425, 245] width 33 height 21
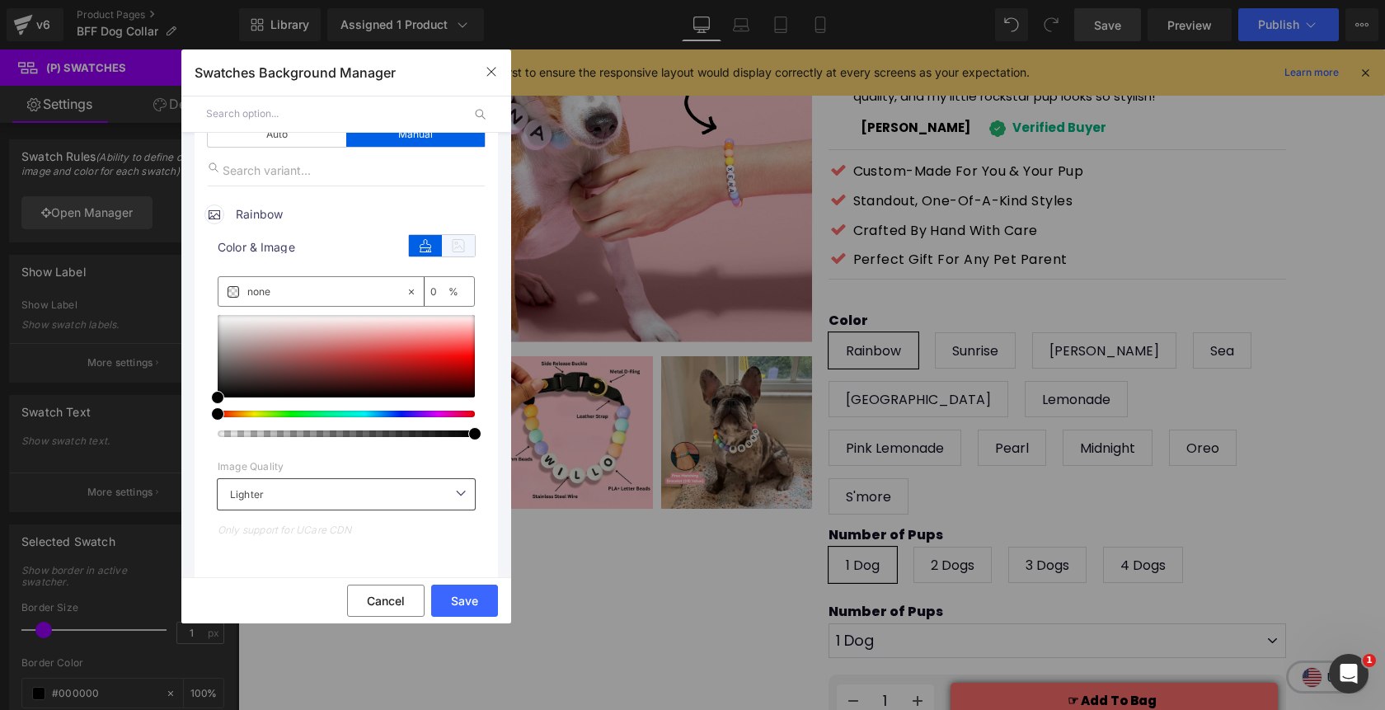
click at [448, 244] on icon at bounding box center [458, 245] width 33 height 21
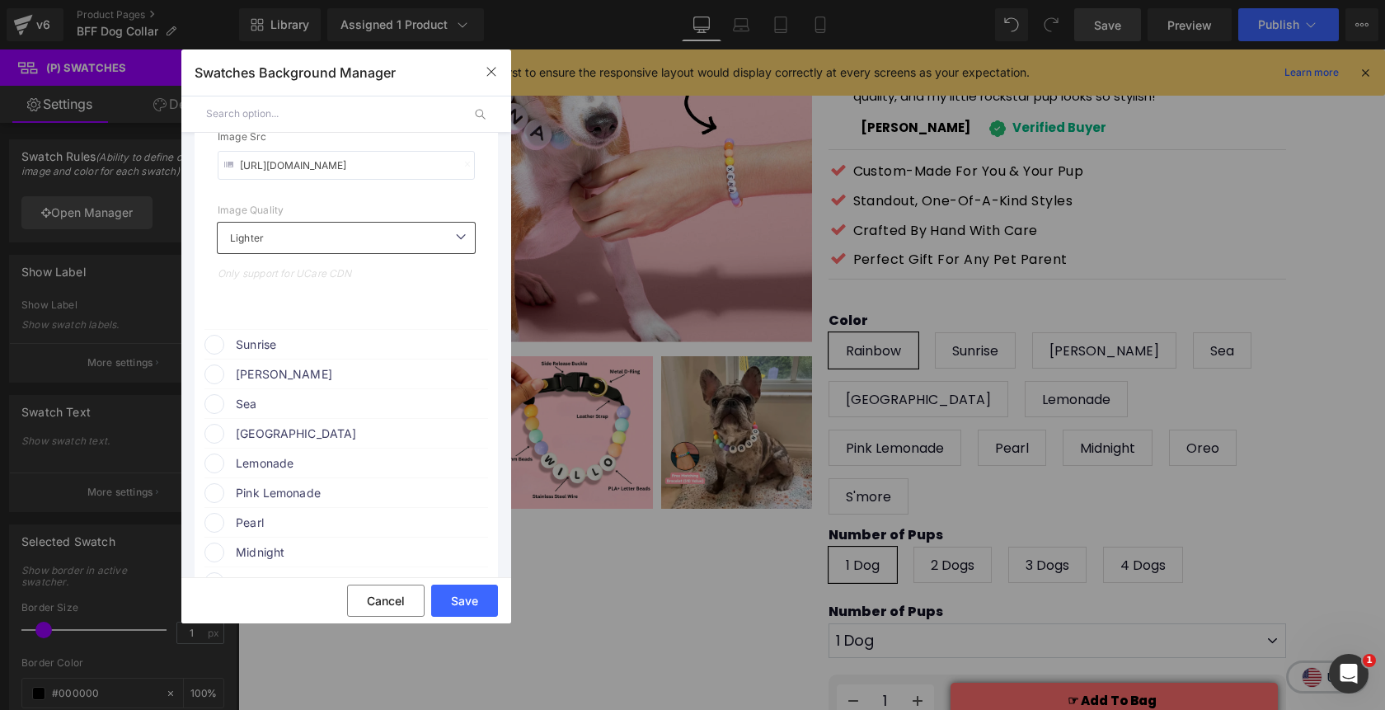
scroll to position [440, 0]
click at [220, 346] on span at bounding box center [214, 342] width 20 height 20
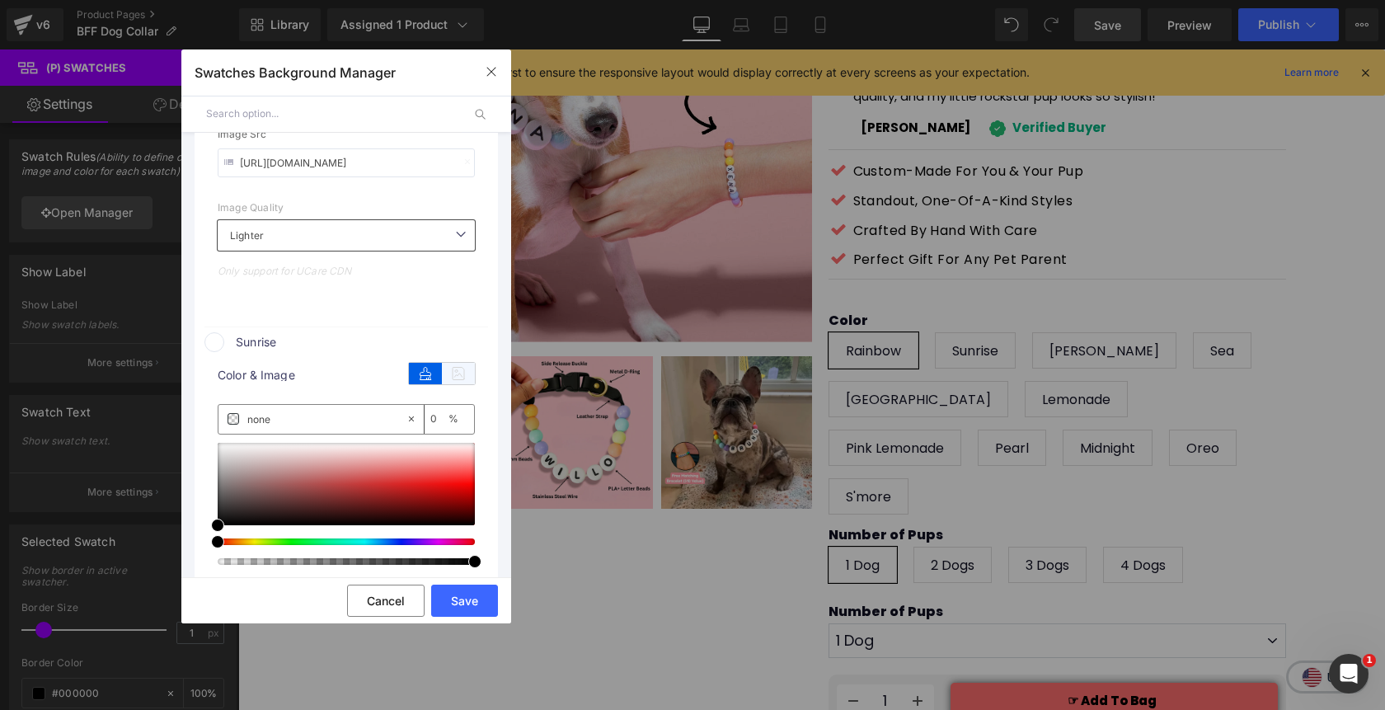
click at [451, 374] on icon at bounding box center [458, 373] width 33 height 21
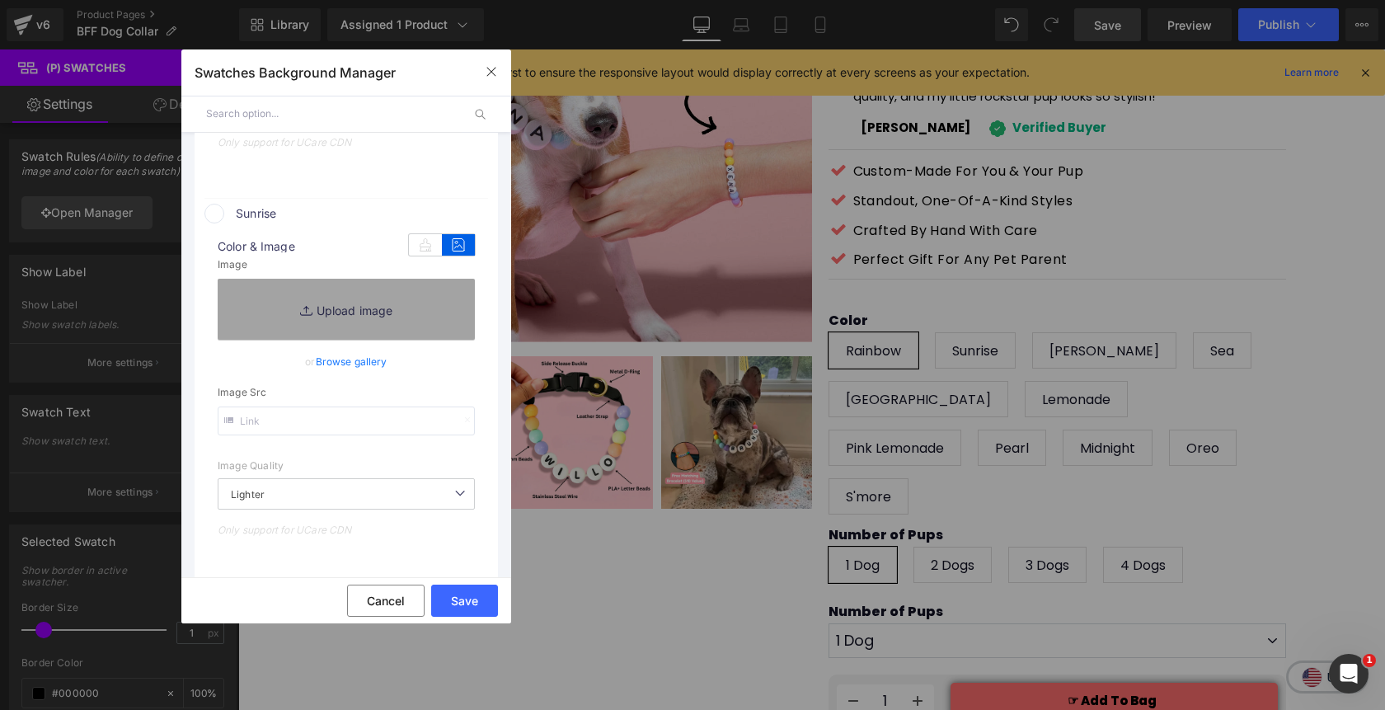
scroll to position [581, 0]
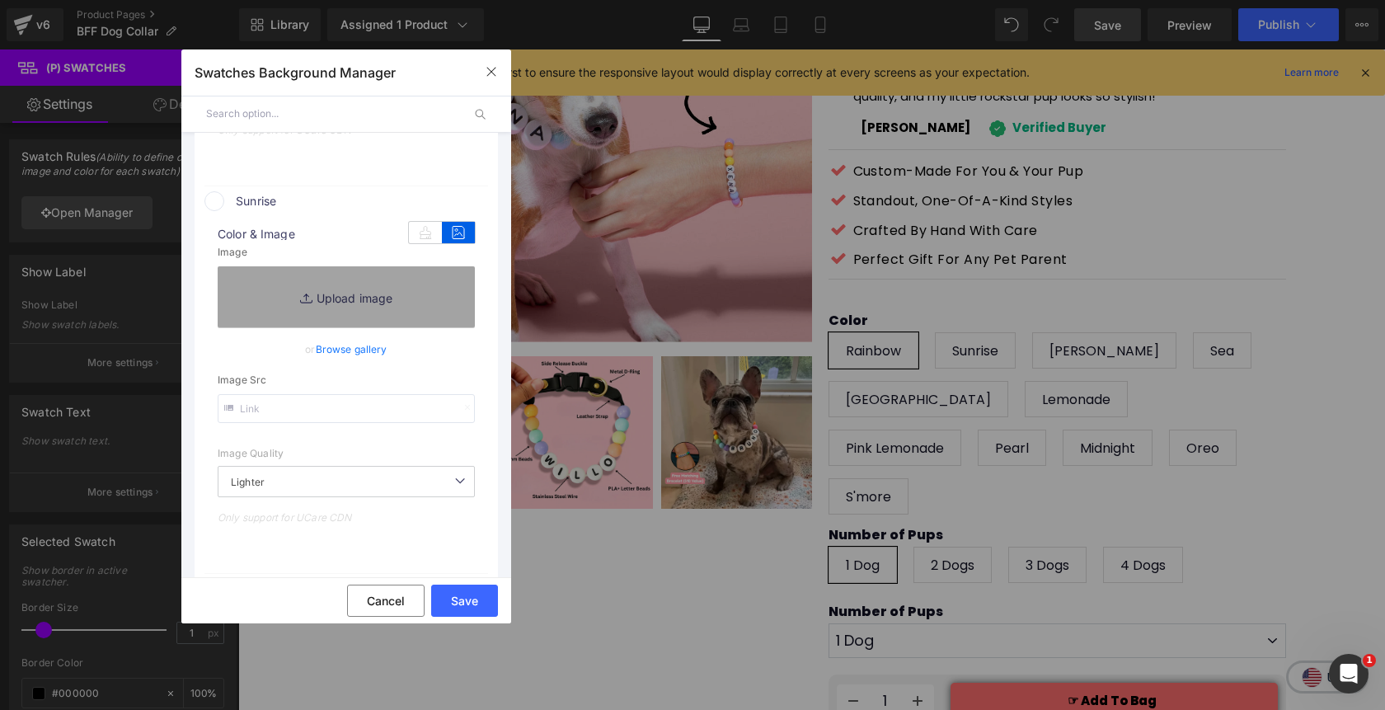
click at [307, 415] on input "text" at bounding box center [346, 408] width 257 height 29
paste input "https://cdn.shopify.com/s/files/1/0811/0410/9849/files/sunrise.webp?v=1755114495"
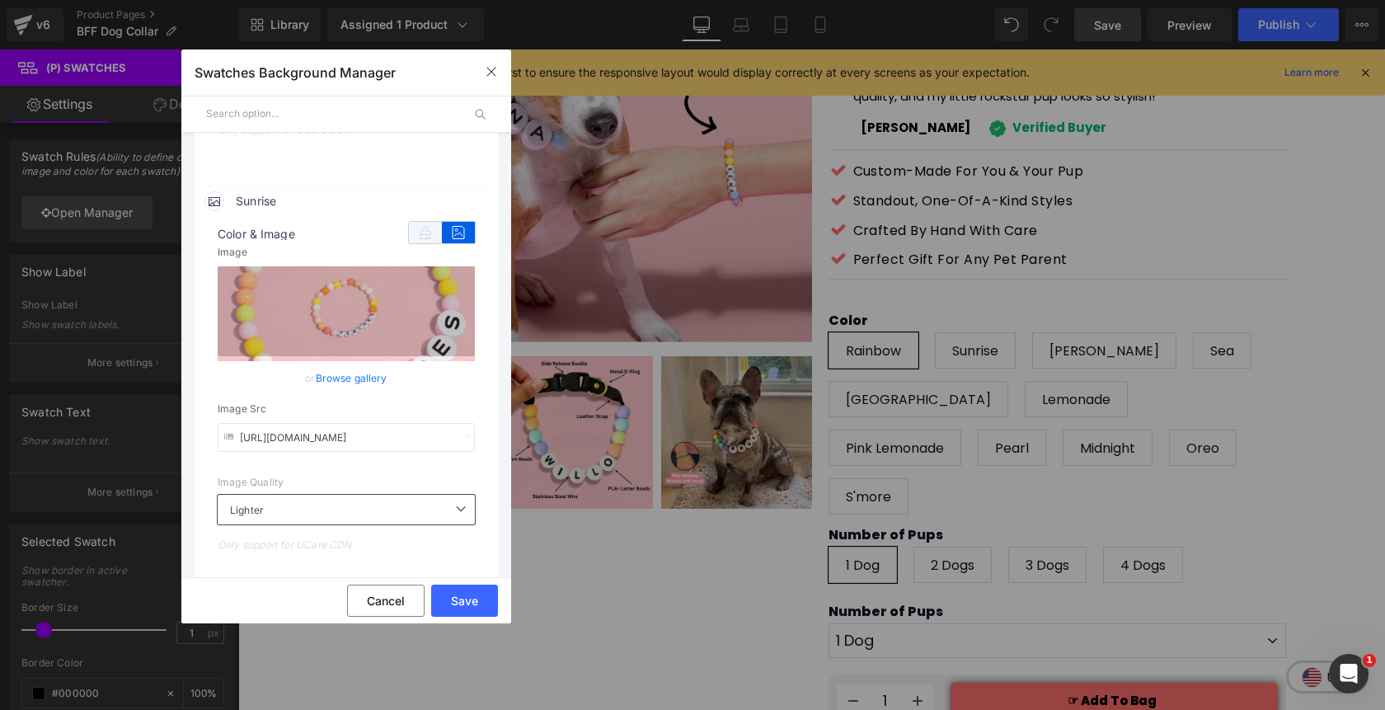
type input "https://cdn.shopify.com/s/files/1/0811/0410/9849/files/sunrise.webp?v=1755114495"
click at [410, 233] on icon at bounding box center [425, 232] width 33 height 21
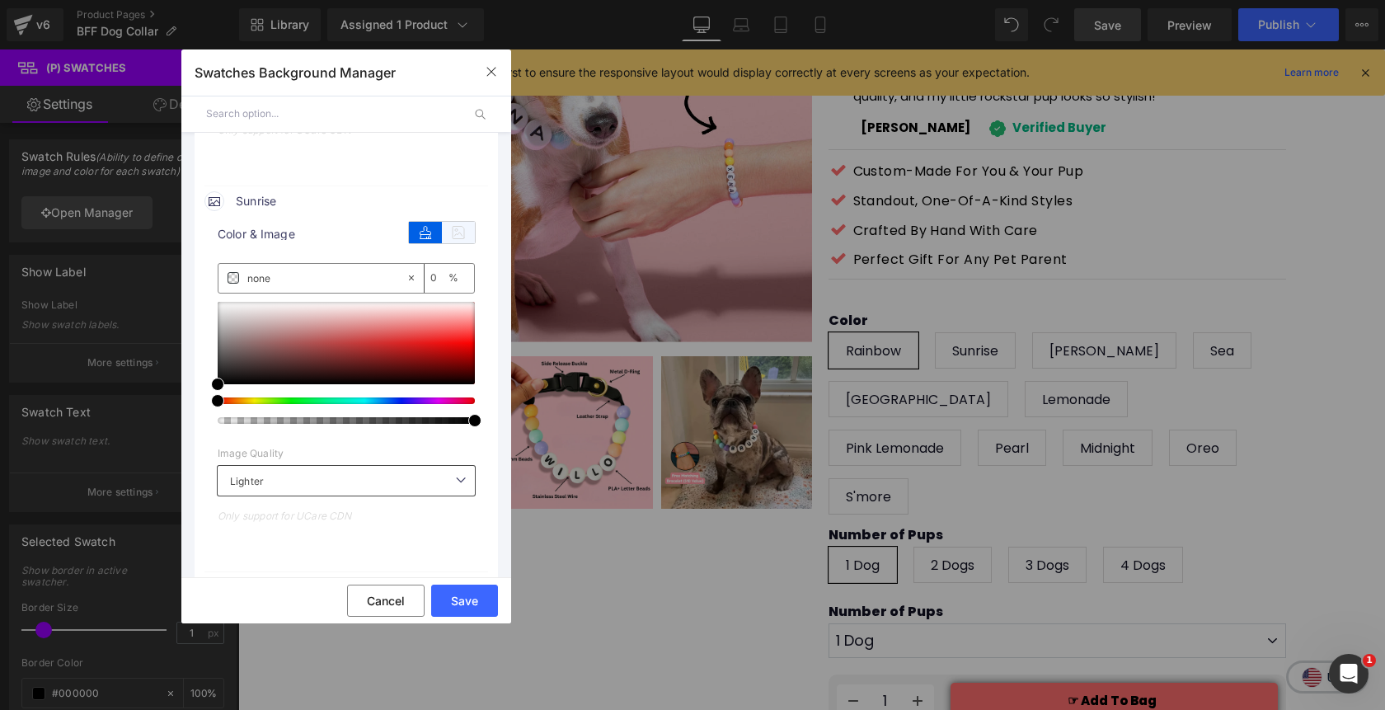
click at [446, 236] on icon at bounding box center [458, 232] width 33 height 21
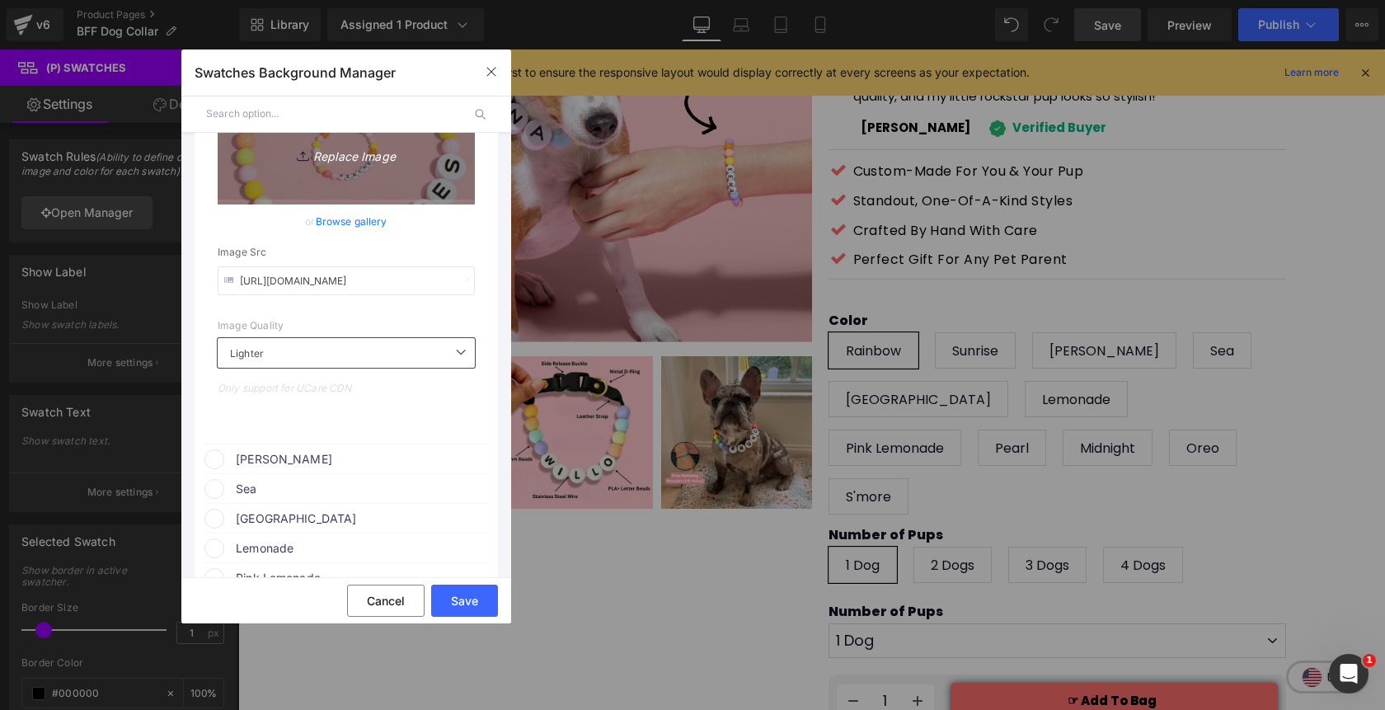
scroll to position [884, 0]
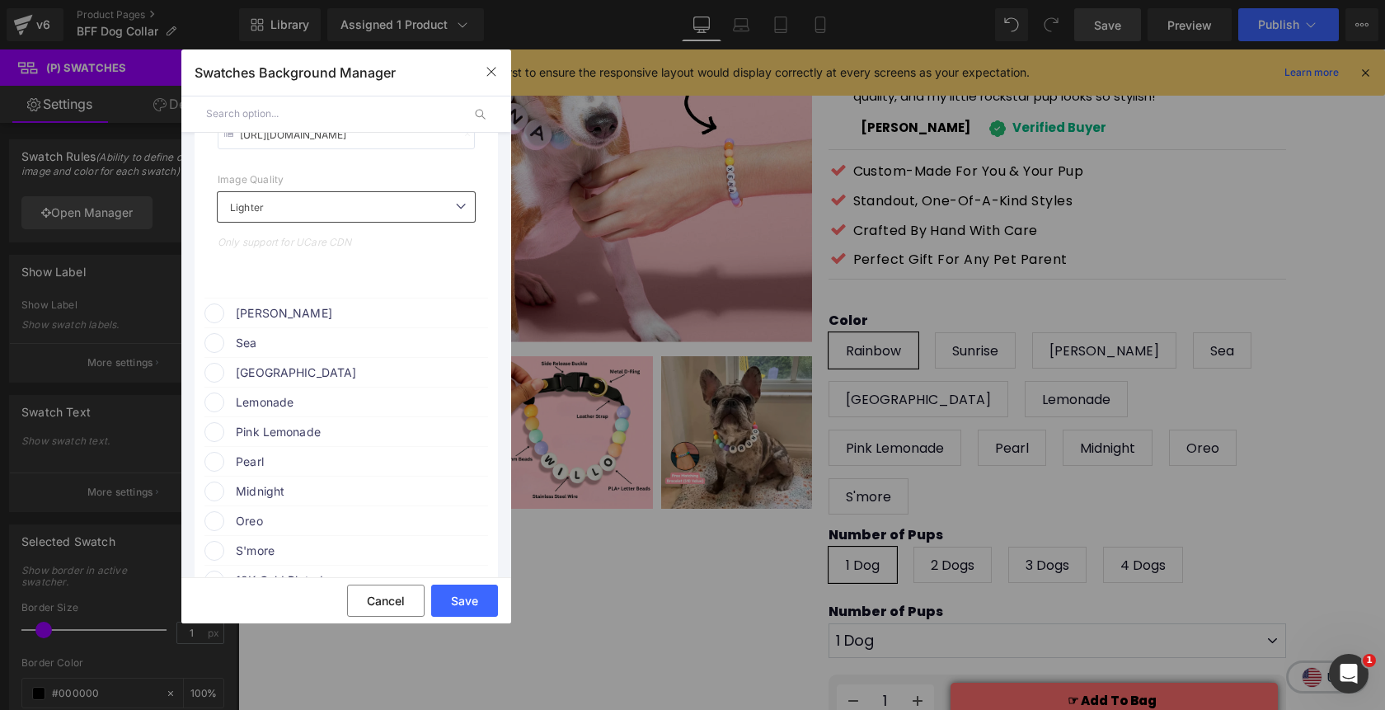
click at [215, 315] on span at bounding box center [214, 313] width 20 height 20
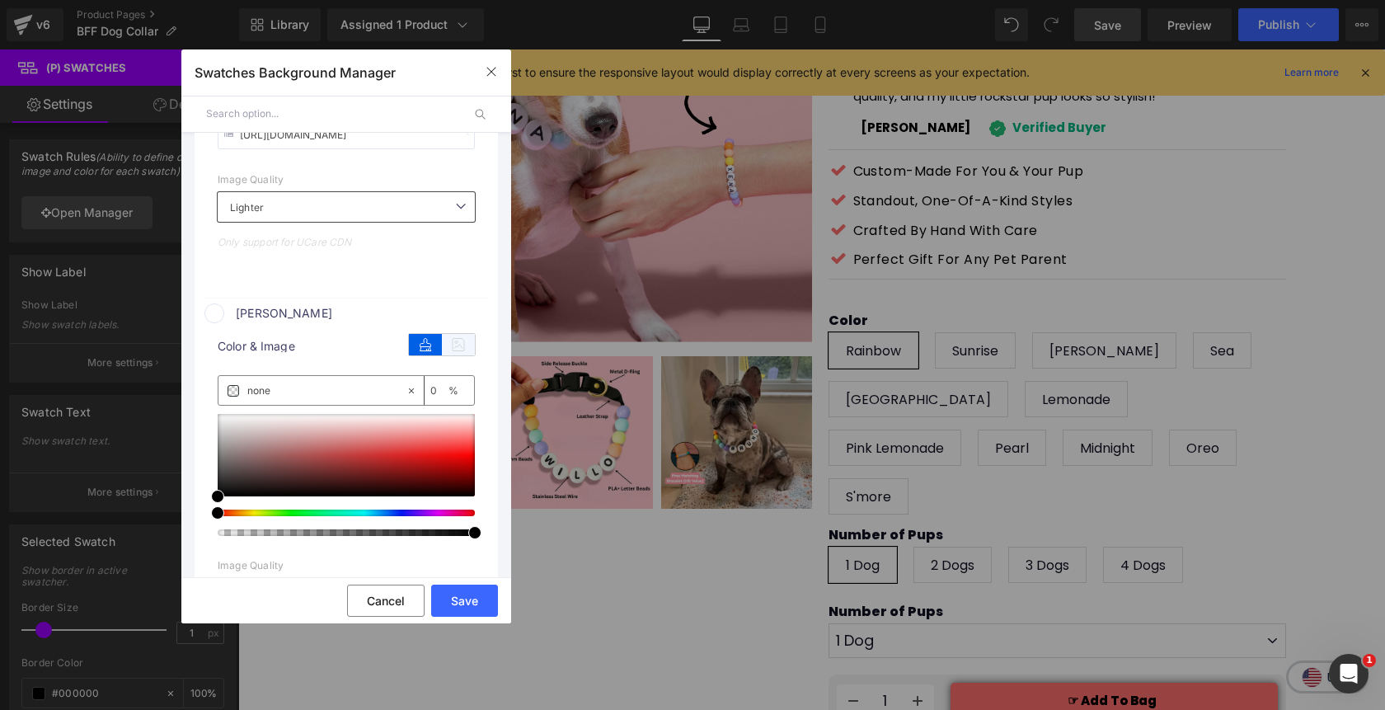
click at [453, 349] on icon at bounding box center [458, 344] width 33 height 21
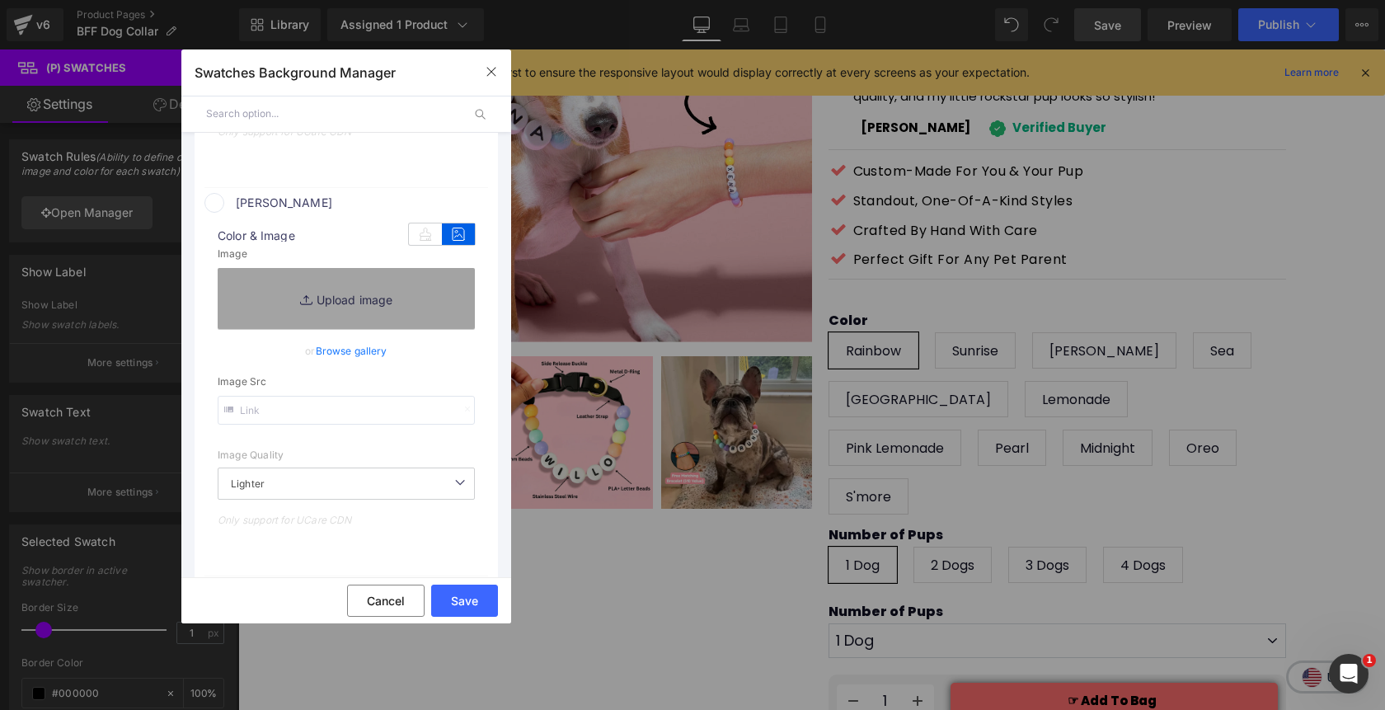
scroll to position [997, 0]
click at [356, 403] on input "text" at bounding box center [346, 406] width 257 height 29
paste input "https://cdn.shopify.com/s/files/1/0811/0410/9849/files/berry.webp?v=1755114495"
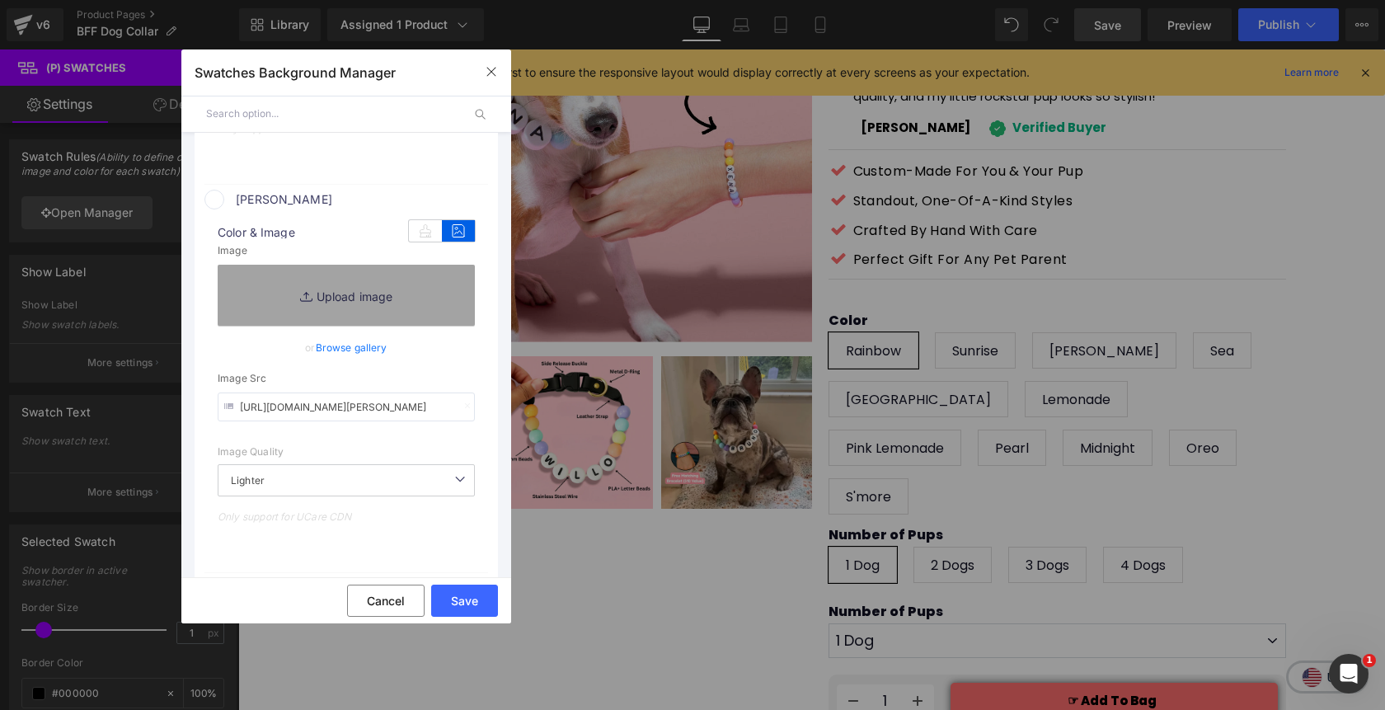
scroll to position [0, 175]
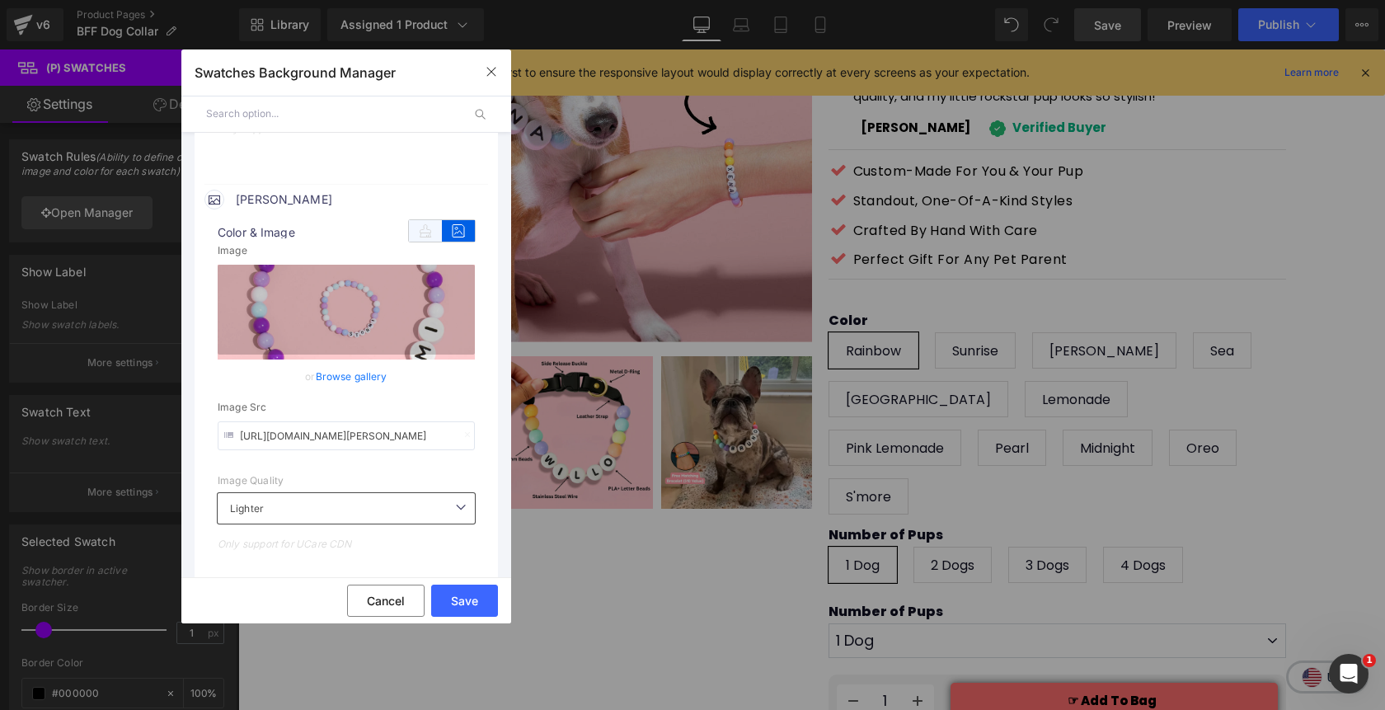
type input "https://cdn.shopify.com/s/files/1/0811/0410/9849/files/berry.webp?v=1755114495"
click at [414, 232] on icon at bounding box center [425, 230] width 33 height 21
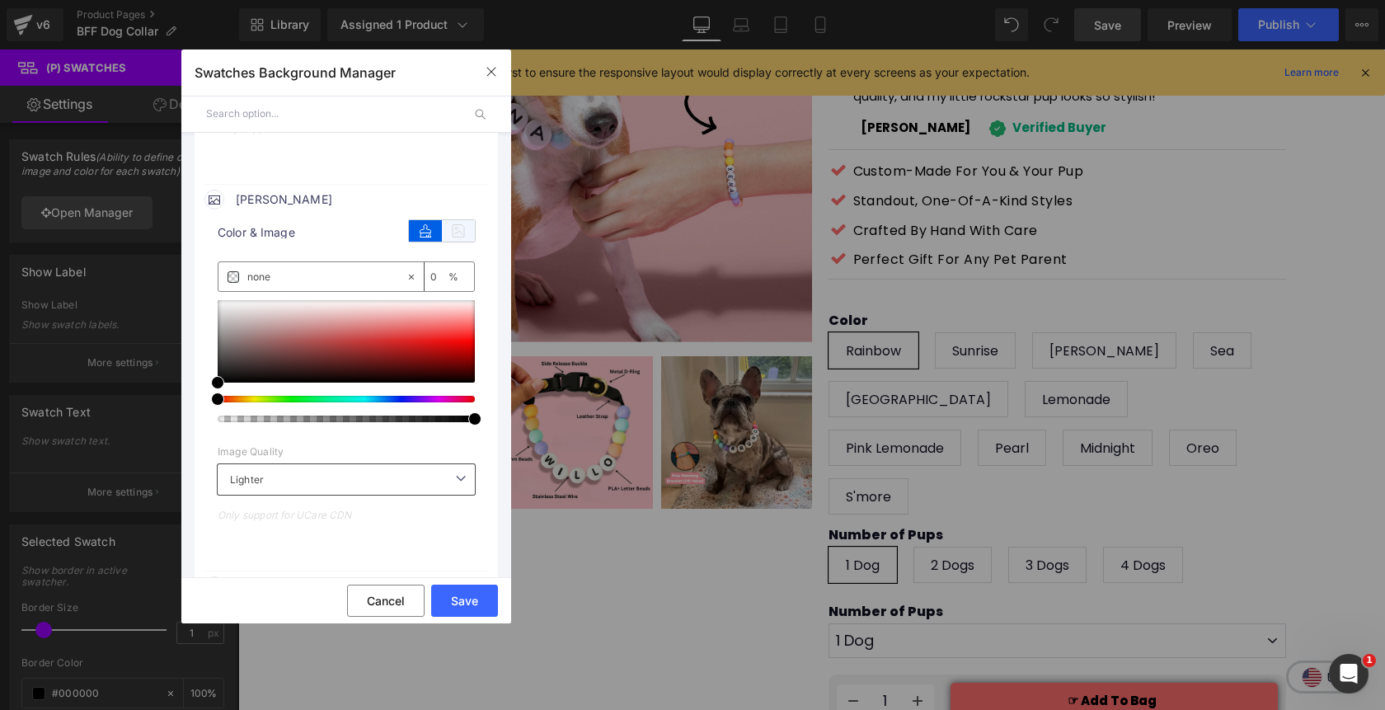
click at [447, 232] on icon at bounding box center [458, 230] width 33 height 21
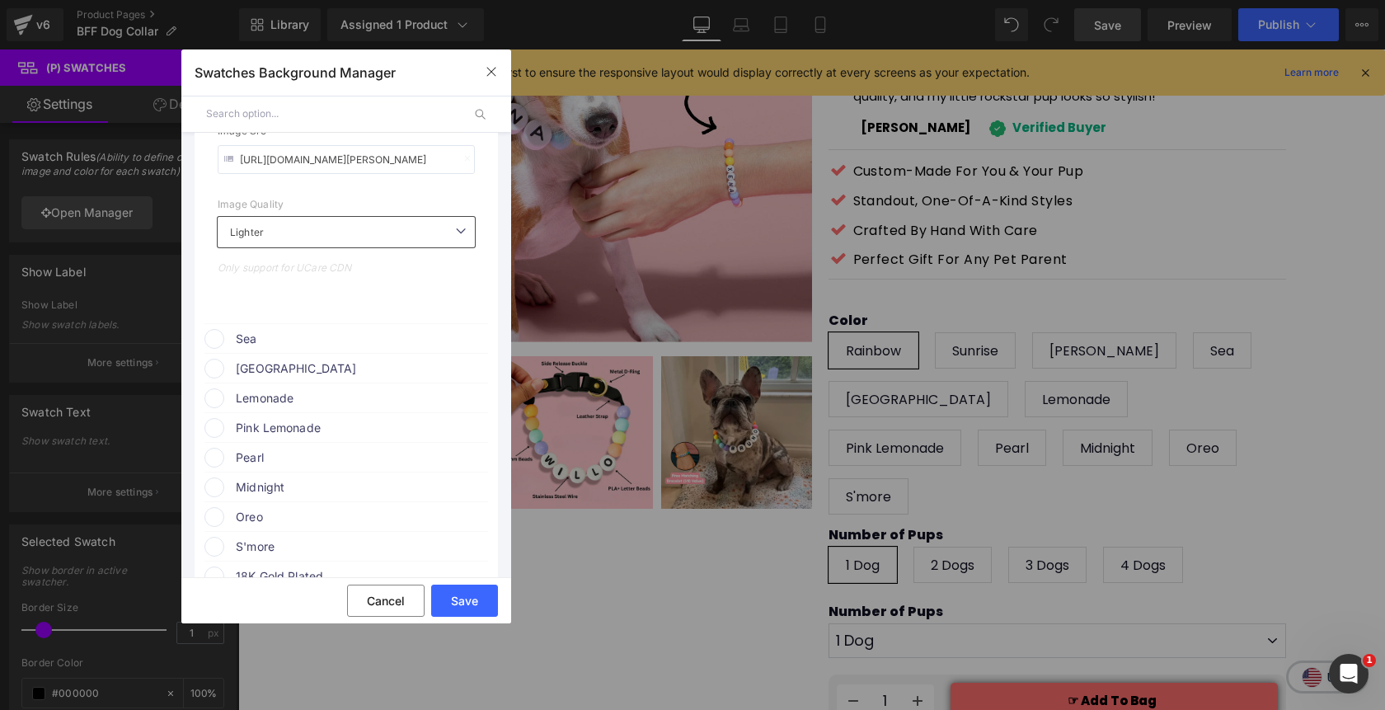
scroll to position [1339, 0]
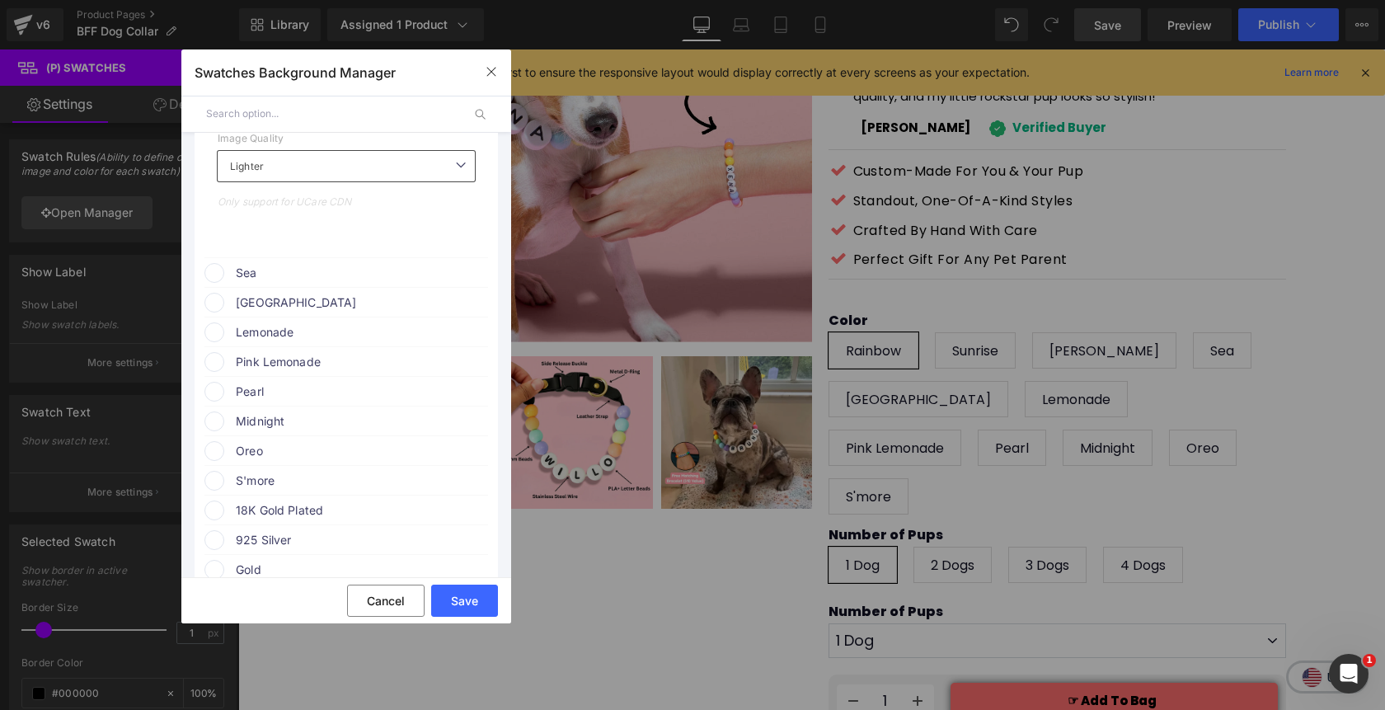
click at [215, 277] on span at bounding box center [214, 273] width 20 height 20
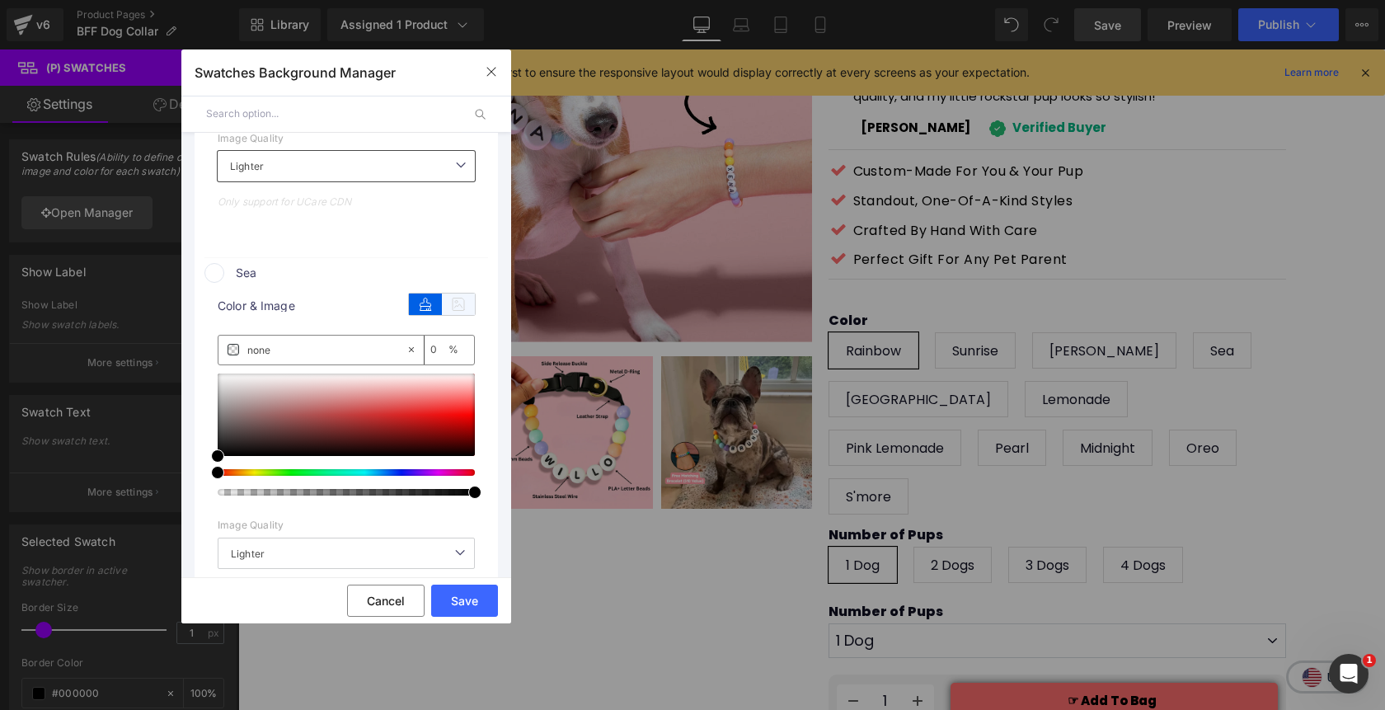
click at [458, 302] on icon at bounding box center [458, 303] width 33 height 21
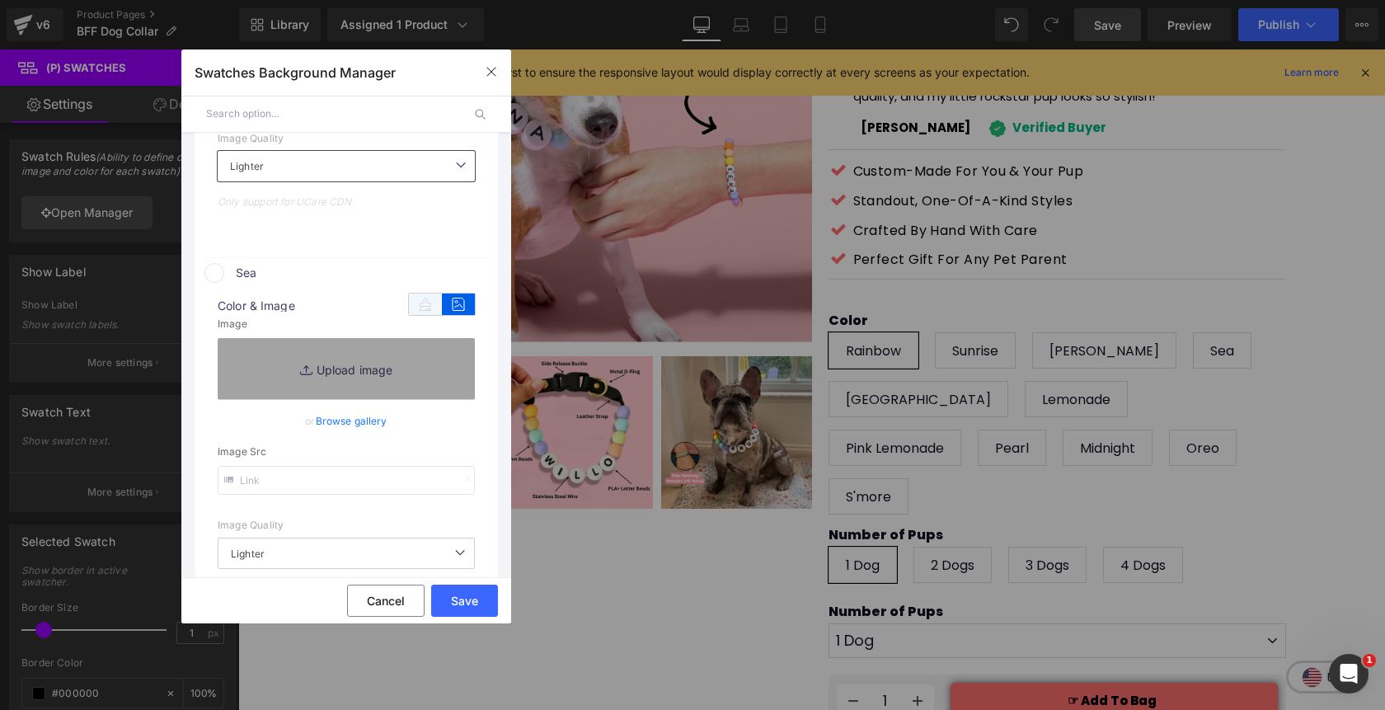
click at [420, 305] on icon at bounding box center [425, 303] width 33 height 21
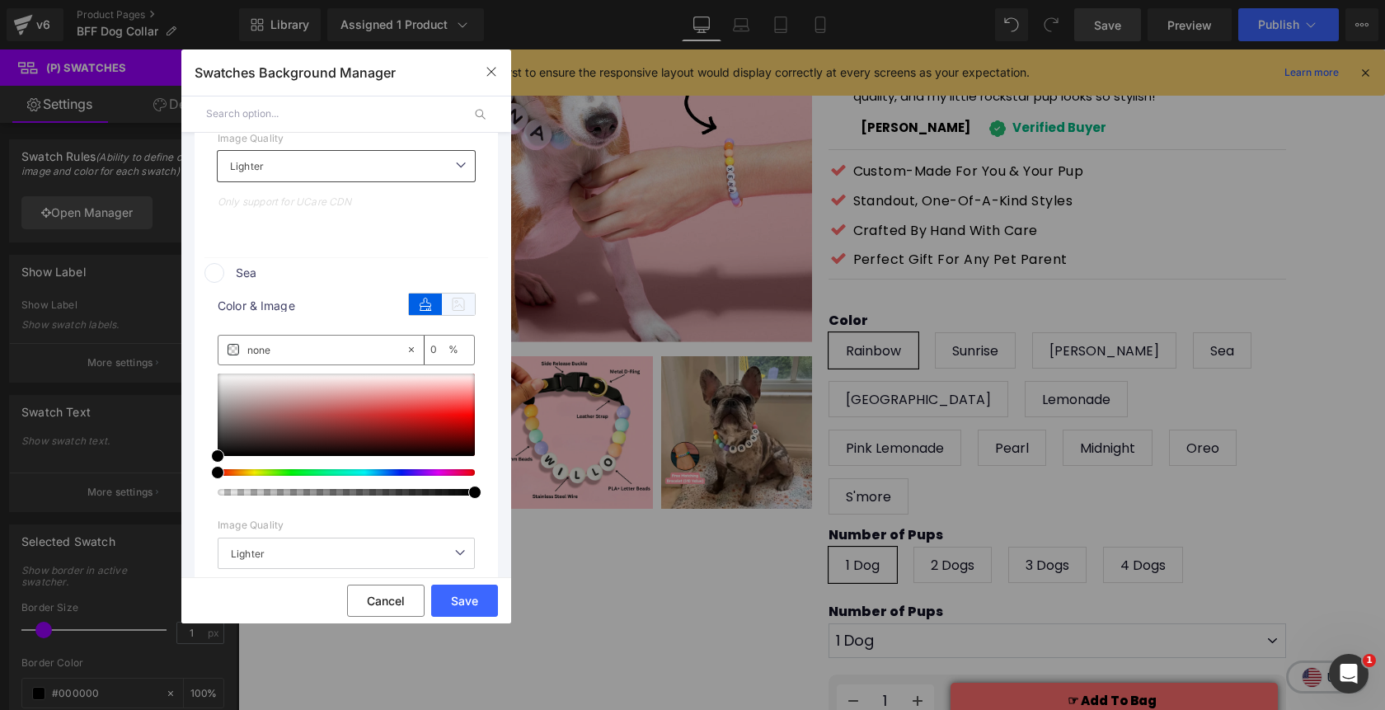
click at [448, 304] on icon at bounding box center [458, 303] width 33 height 21
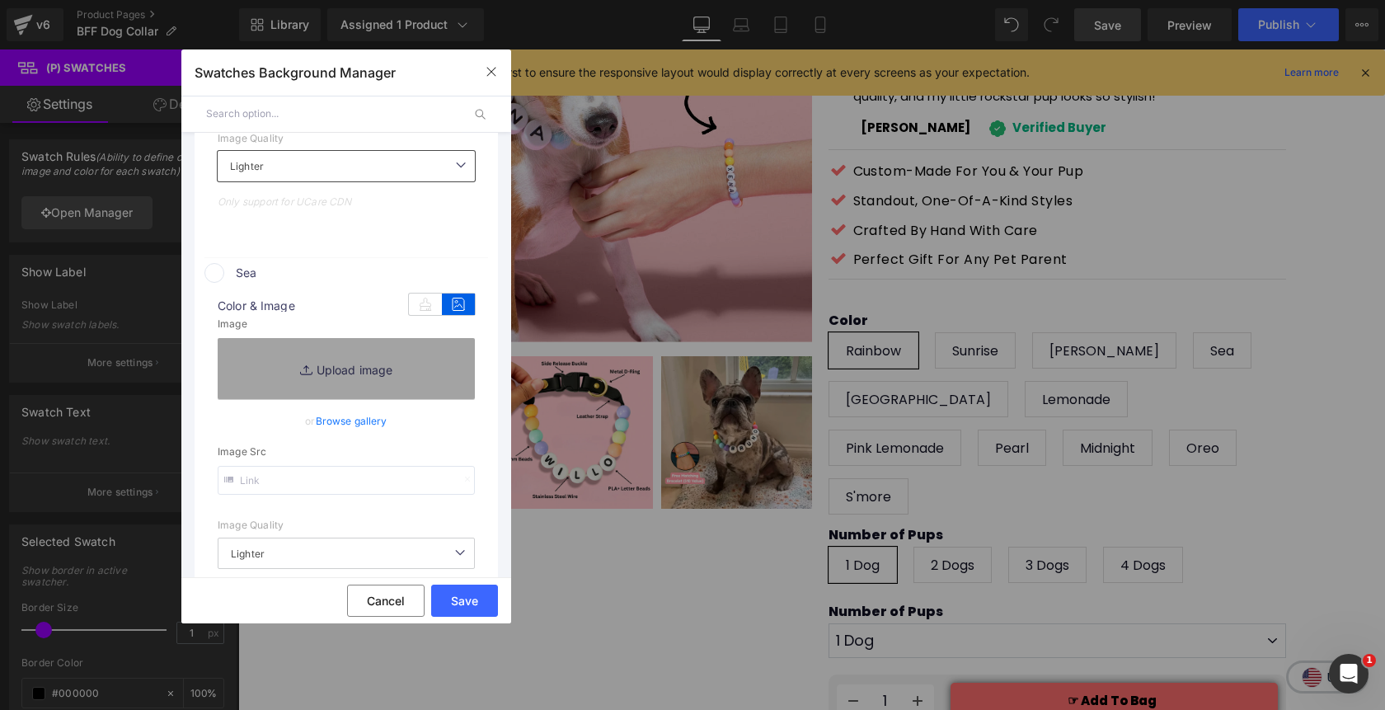
click at [303, 481] on input "text" at bounding box center [346, 480] width 257 height 29
paste input "https://cdn.shopify.com/s/files/1/0811/0410/9849/files/sea.webp?v=1755114495"
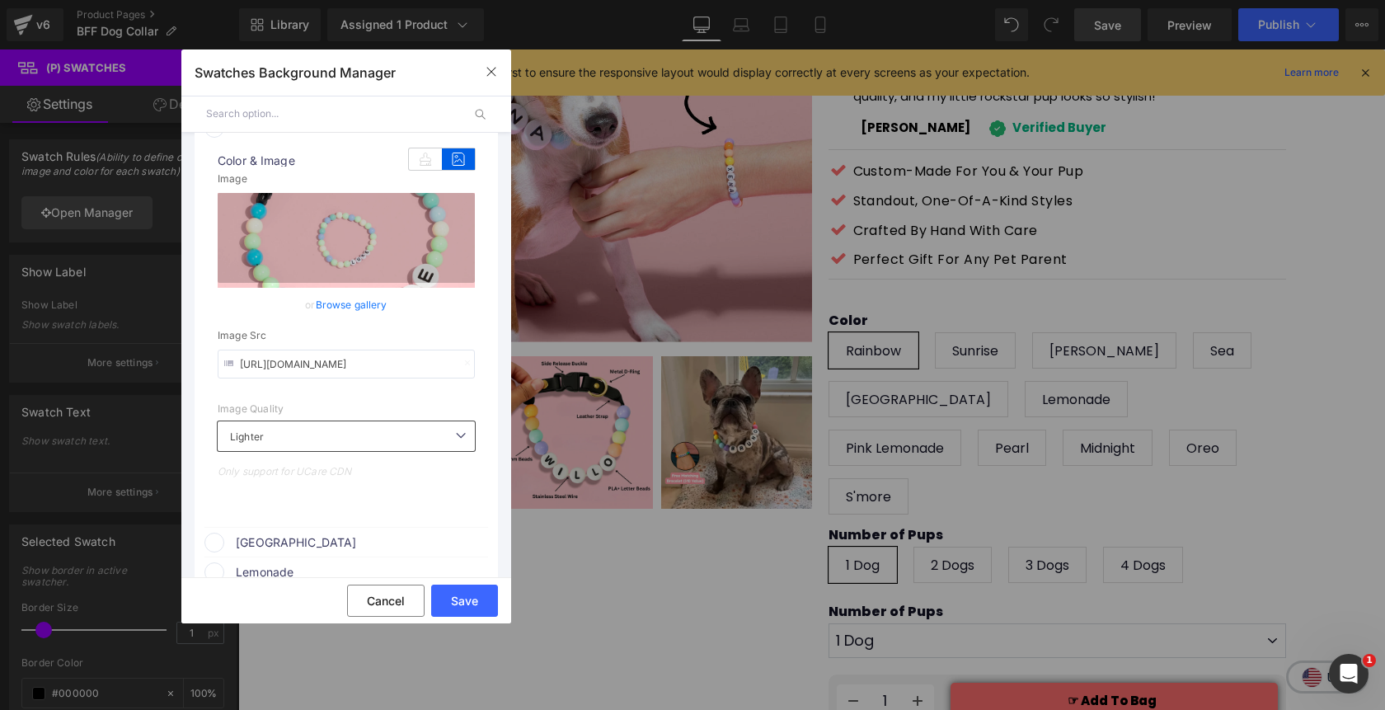
scroll to position [1495, 0]
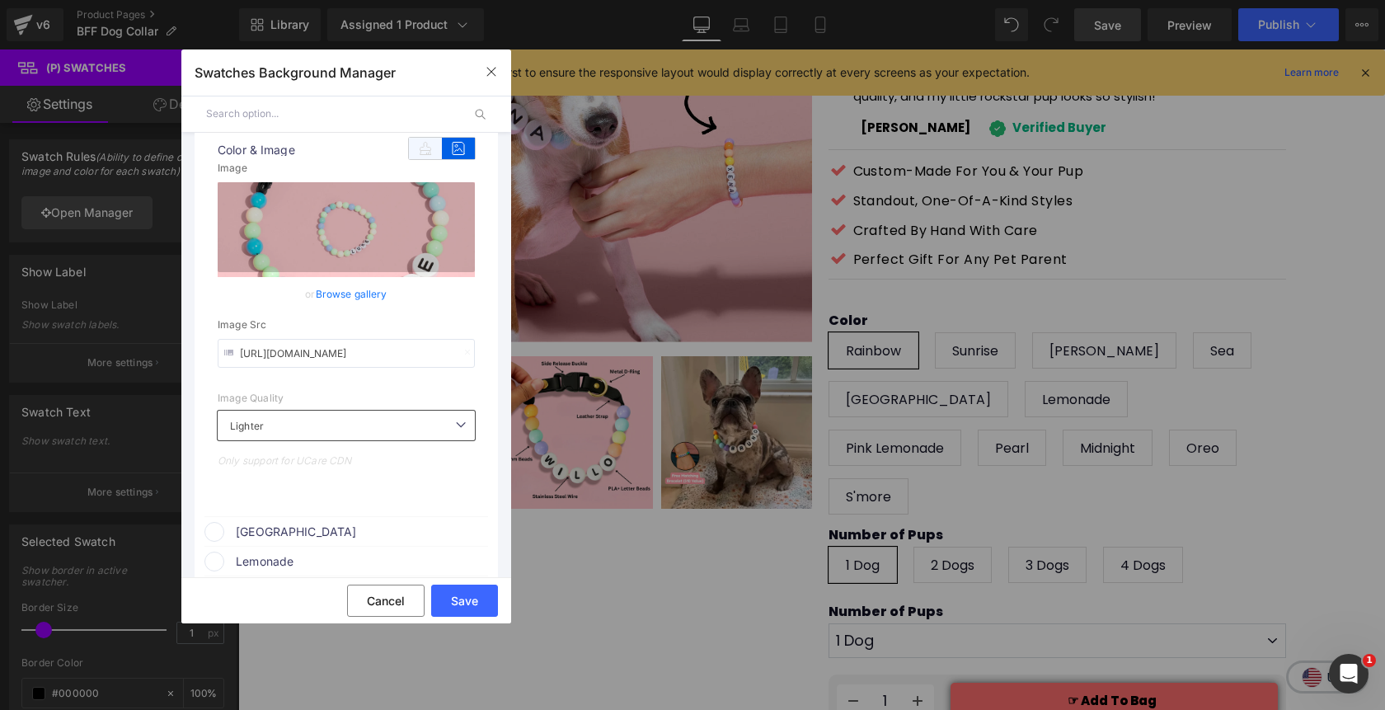
type input "https://cdn.shopify.com/s/files/1/0811/0410/9849/files/sea.webp?v=1755114495"
click at [423, 150] on icon at bounding box center [425, 148] width 33 height 21
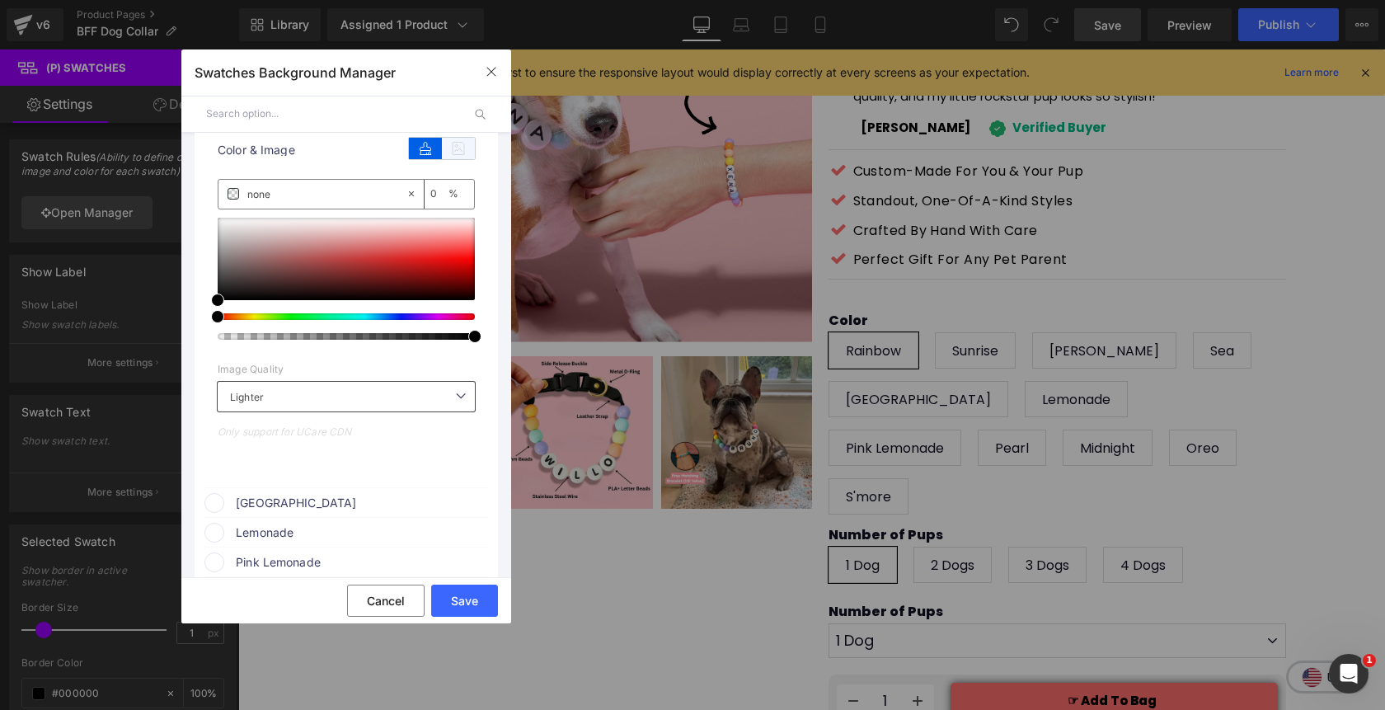
click at [448, 152] on icon at bounding box center [458, 148] width 33 height 21
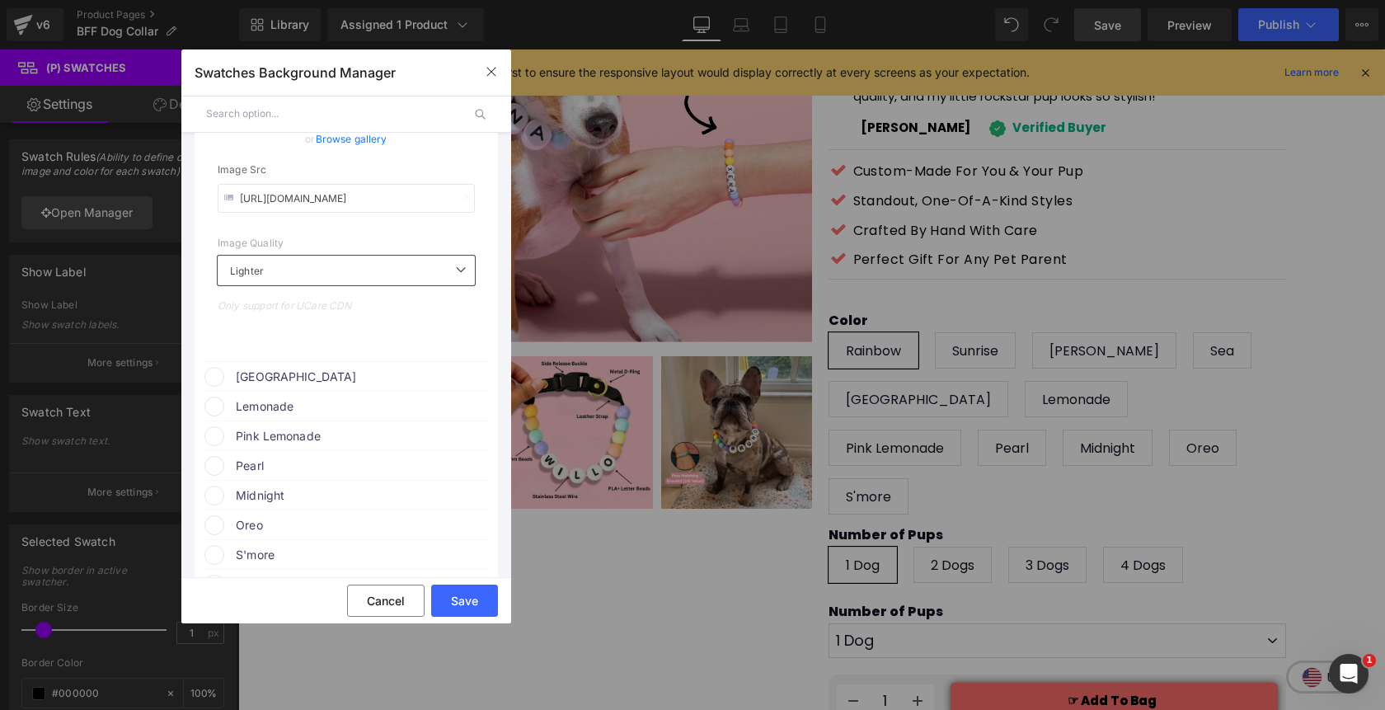
scroll to position [1663, 0]
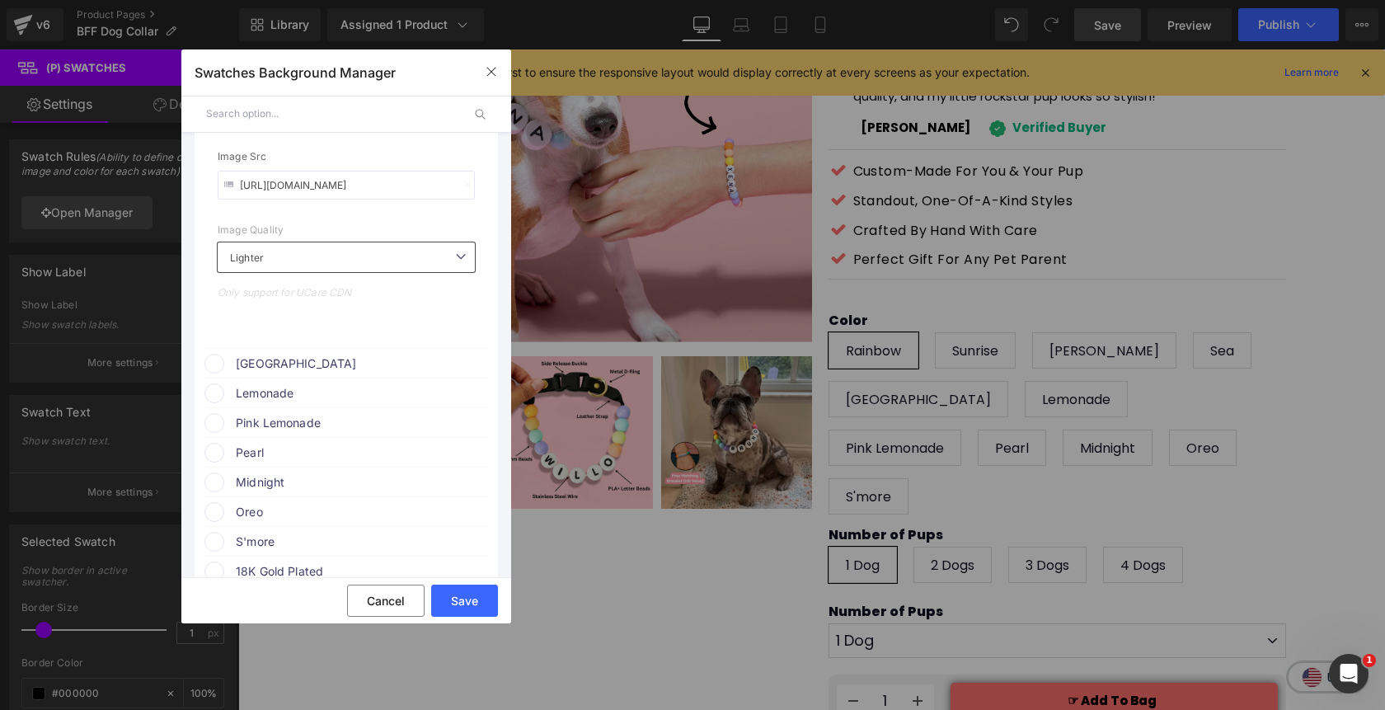
click at [218, 367] on span at bounding box center [214, 364] width 20 height 20
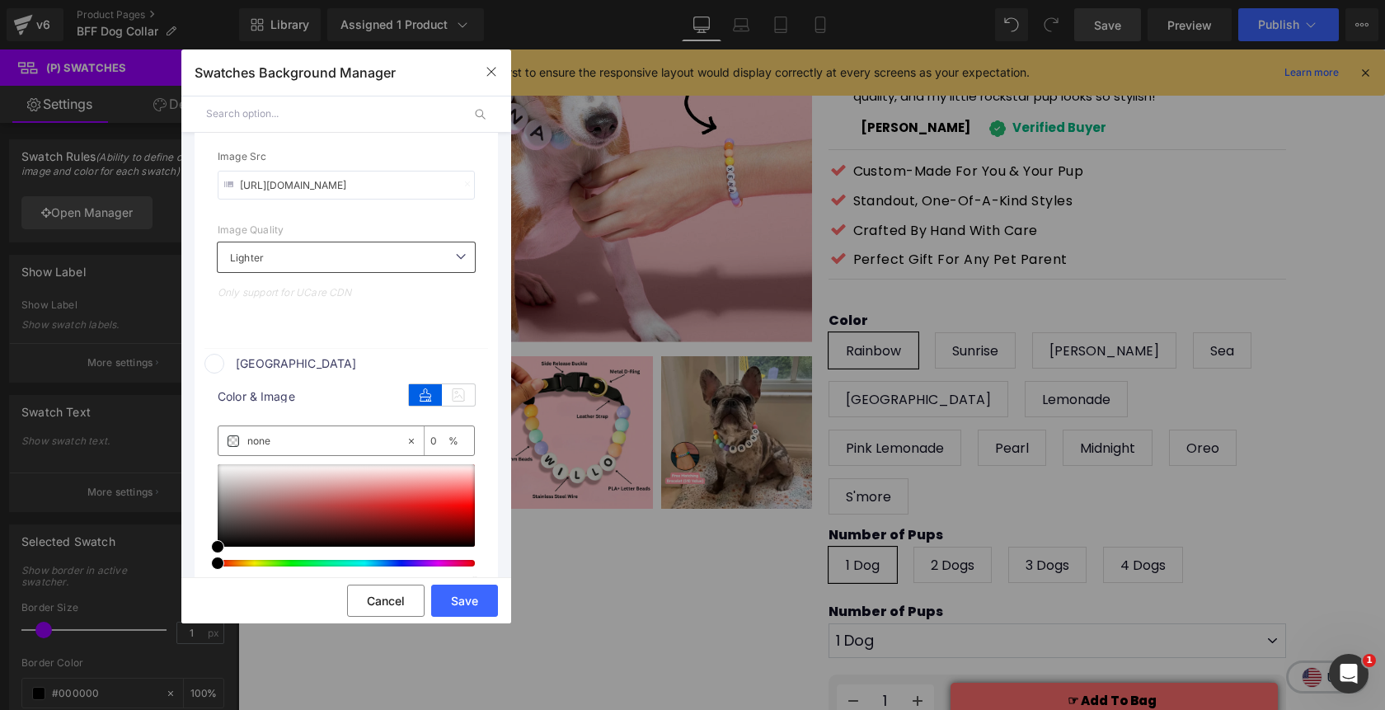
scroll to position [1752, 0]
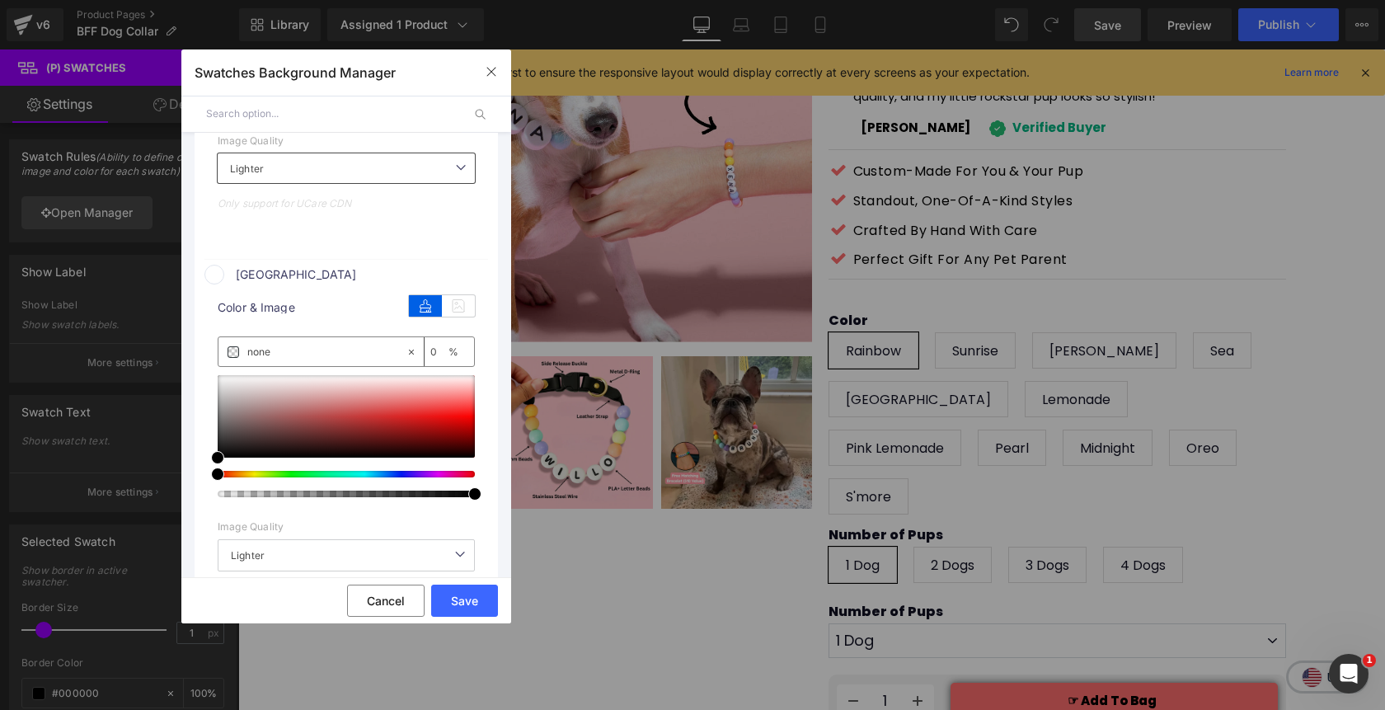
click at [217, 282] on span at bounding box center [214, 275] width 20 height 20
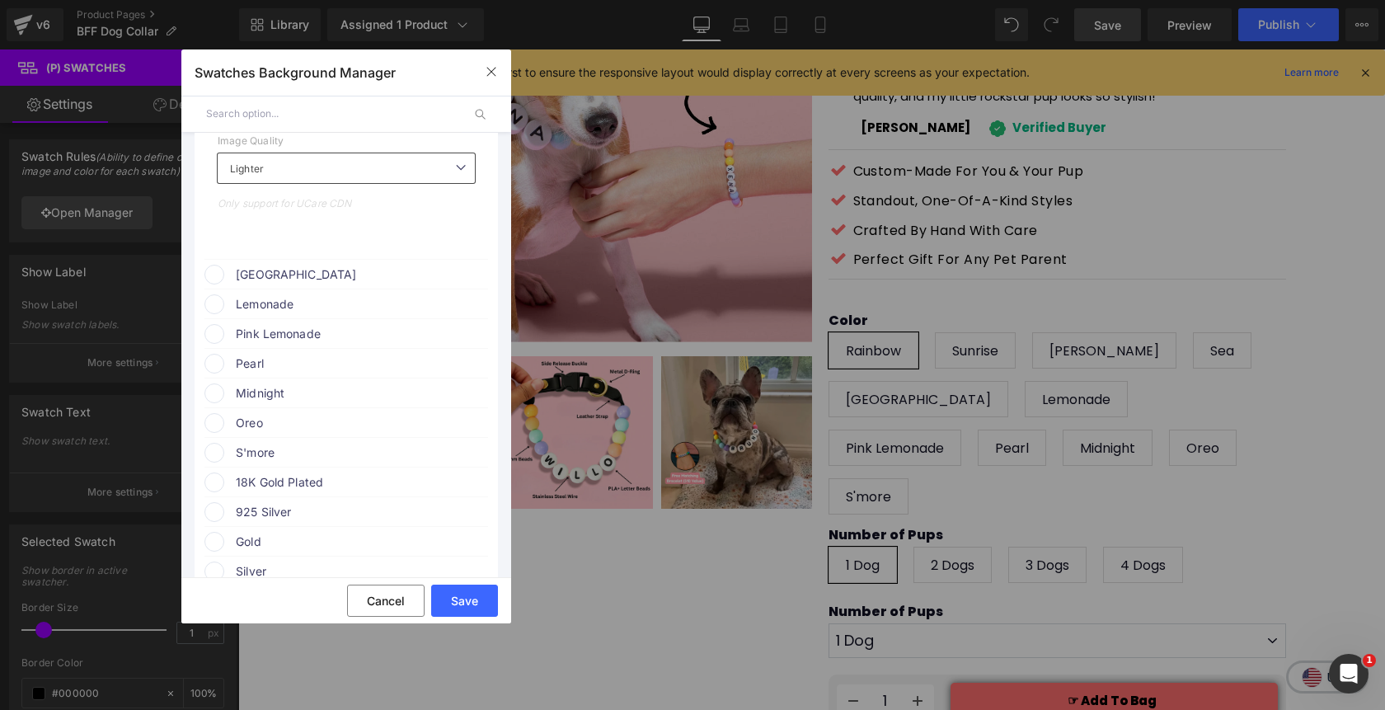
click at [220, 282] on span at bounding box center [214, 275] width 20 height 20
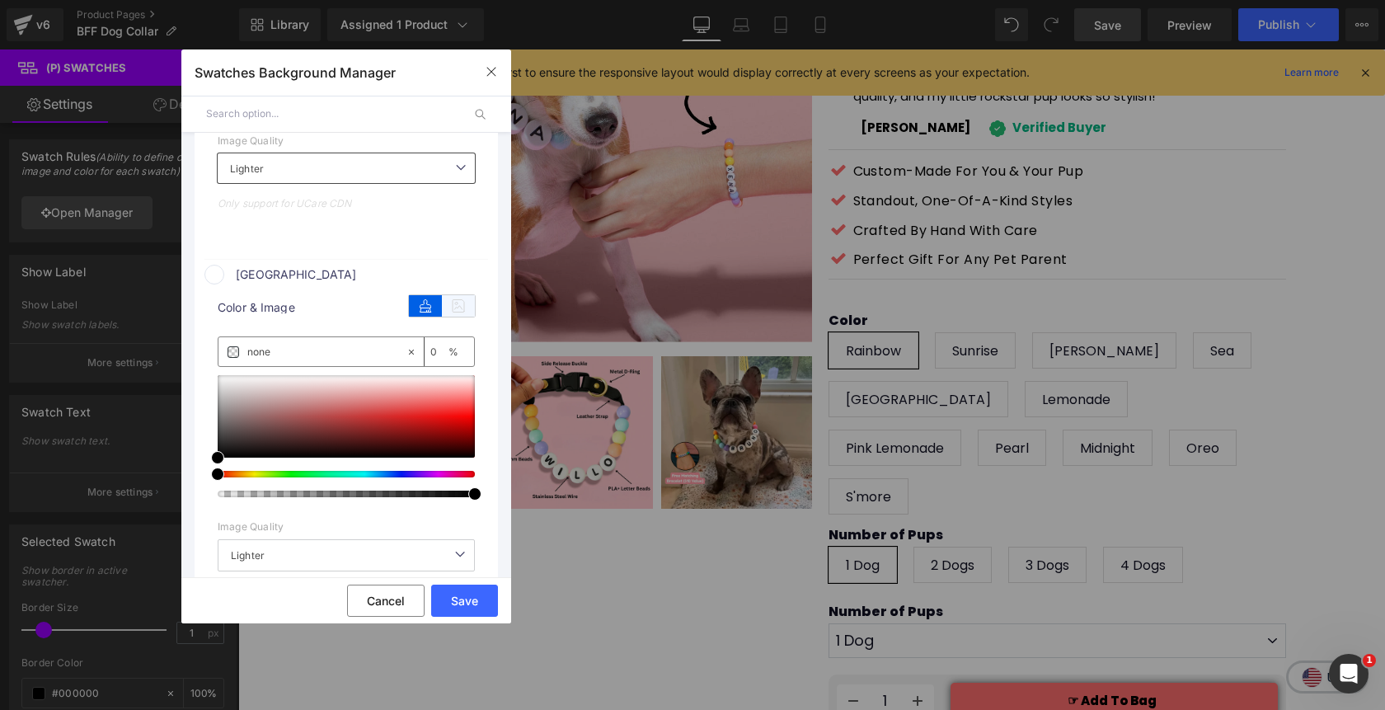
click at [458, 309] on icon at bounding box center [458, 305] width 33 height 21
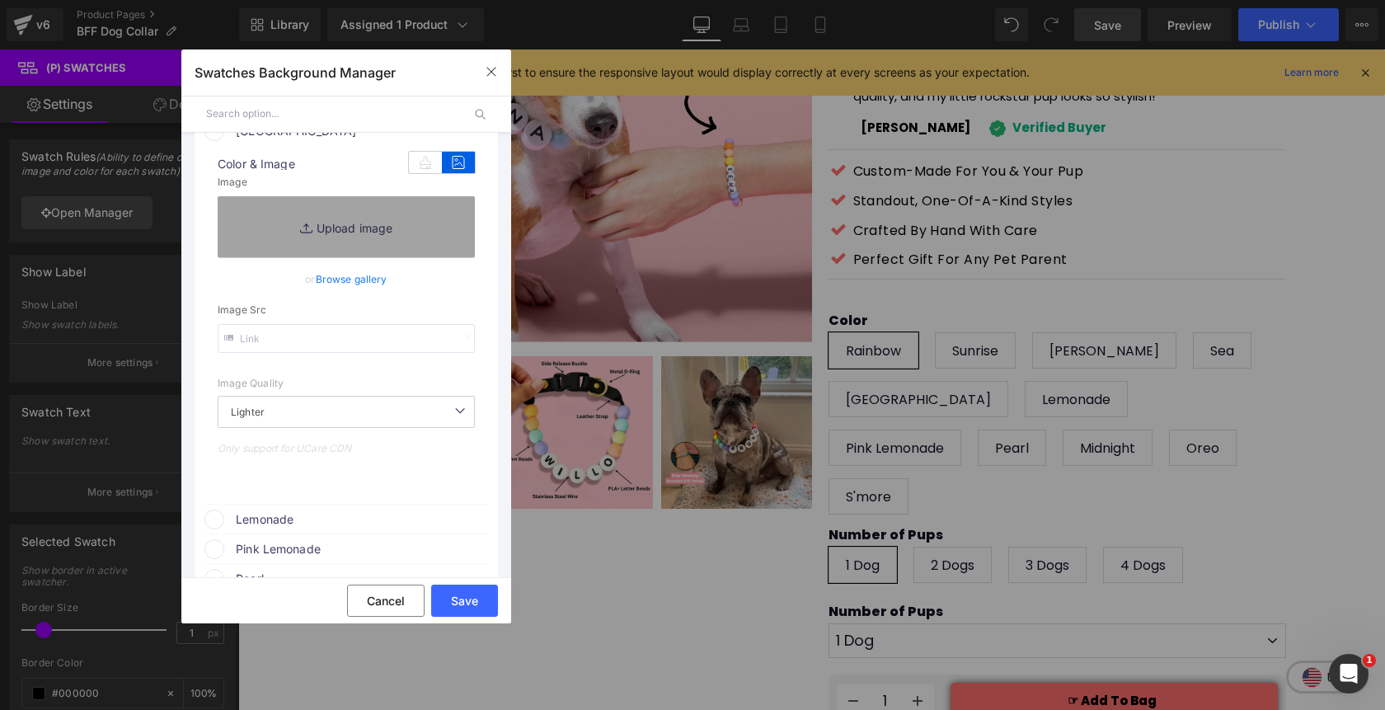
scroll to position [1904, 0]
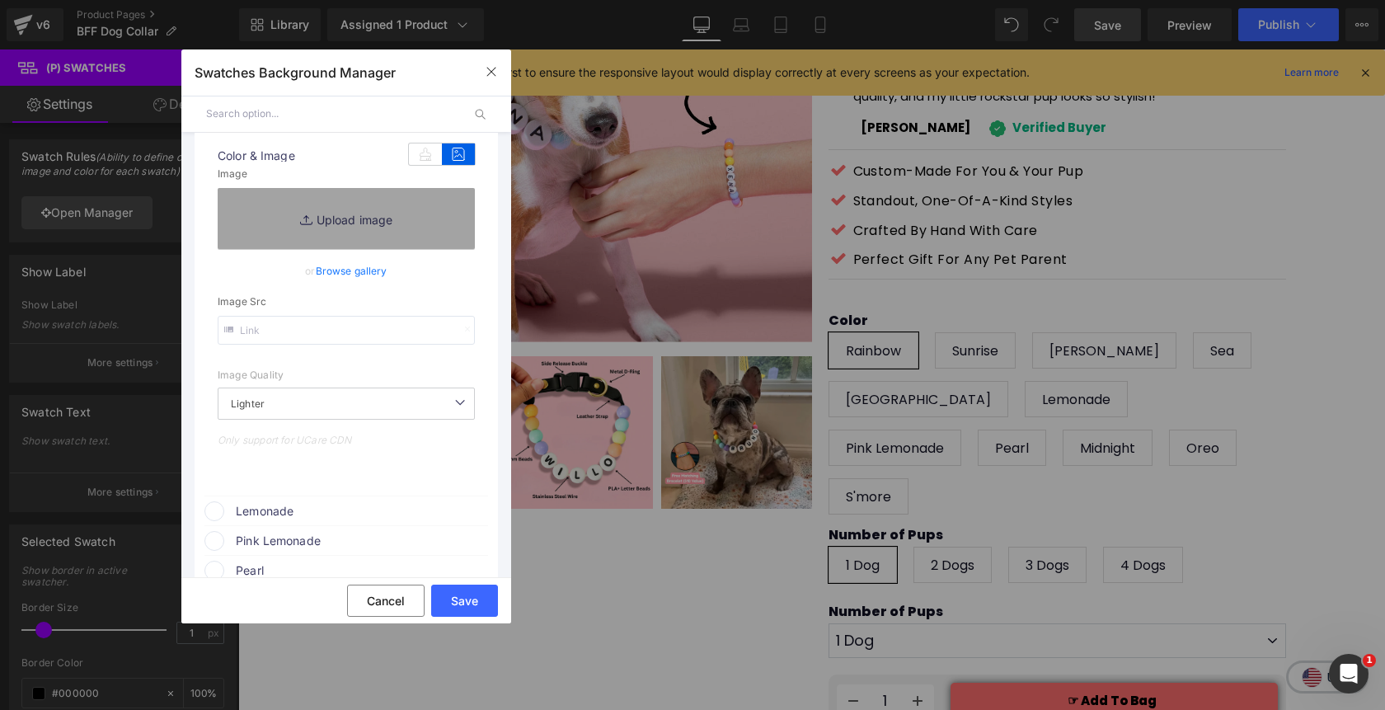
click at [340, 339] on input "text" at bounding box center [346, 330] width 257 height 29
paste input "https://cdn.shopify.com/s/files/1/0811/0410/9849/files/USA.webp?v=1755114495"
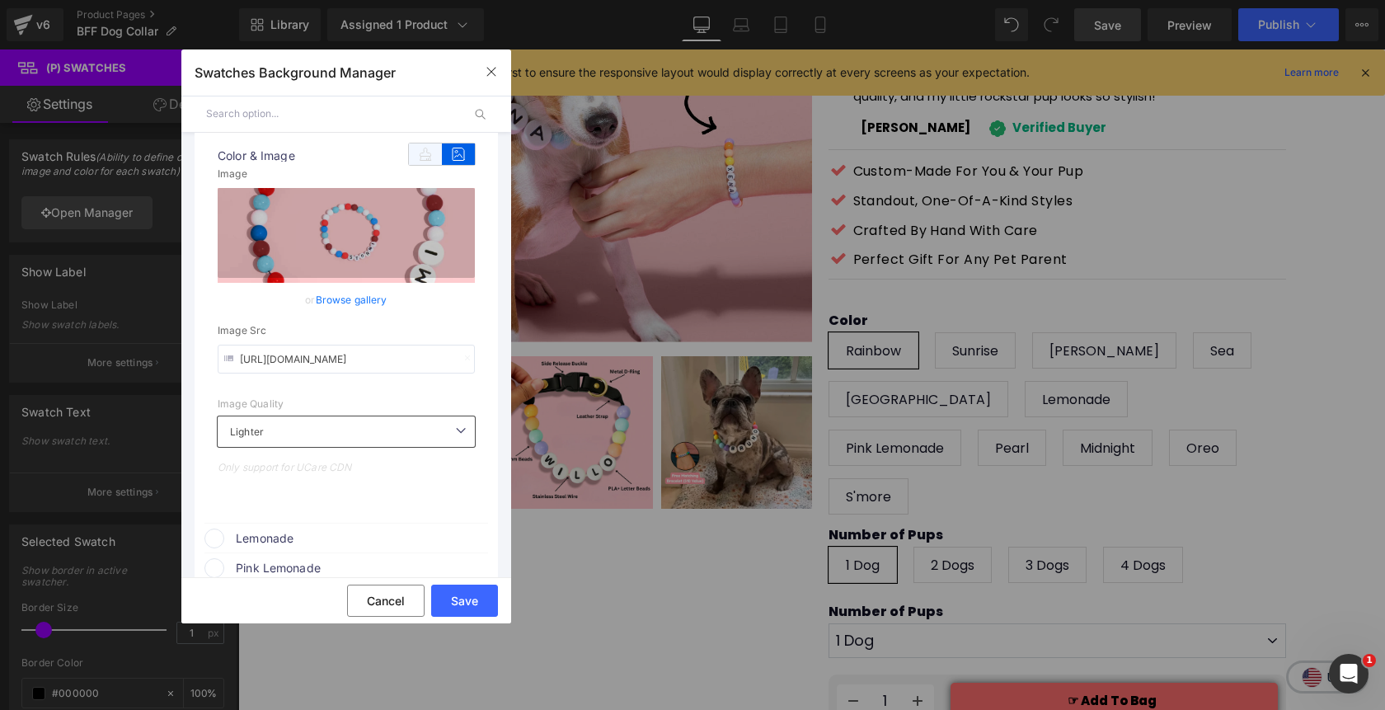
type input "https://cdn.shopify.com/s/files/1/0811/0410/9849/files/USA.webp?v=1755114495"
click at [409, 159] on icon at bounding box center [425, 153] width 33 height 21
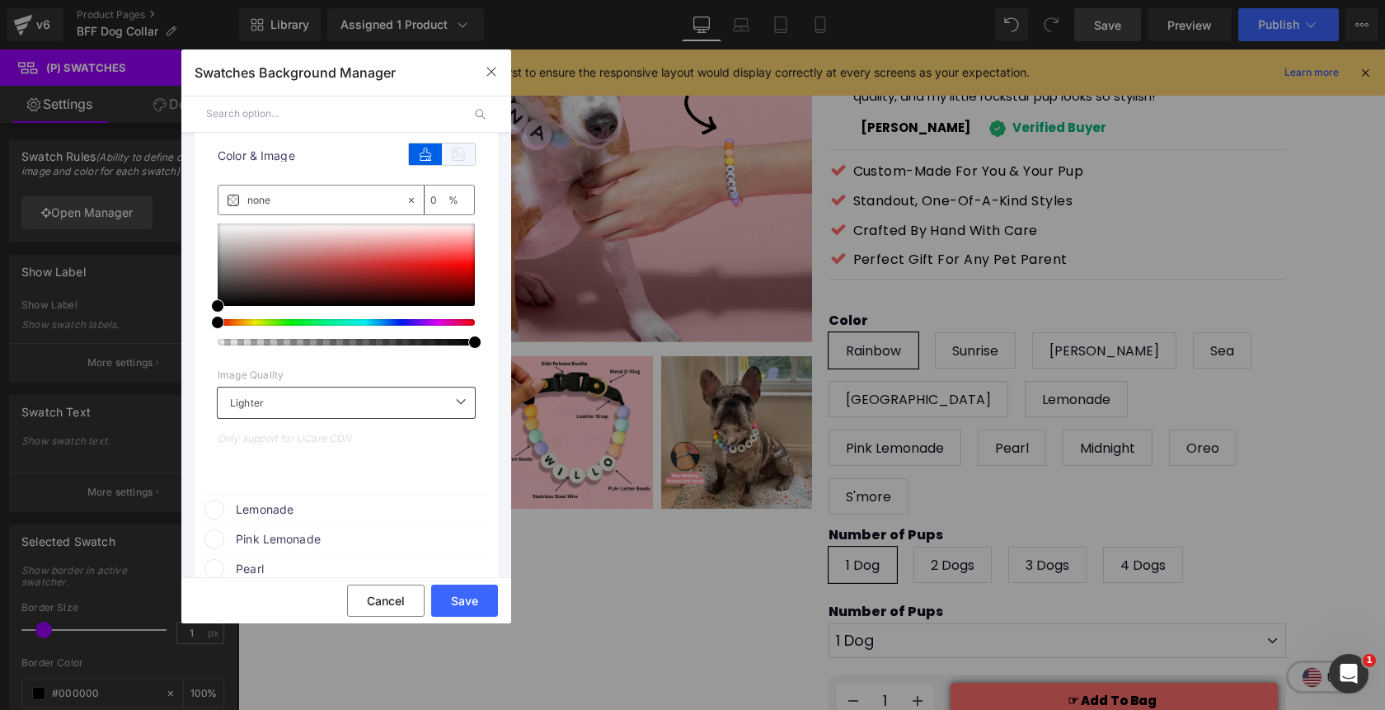
click at [443, 158] on icon at bounding box center [458, 153] width 33 height 21
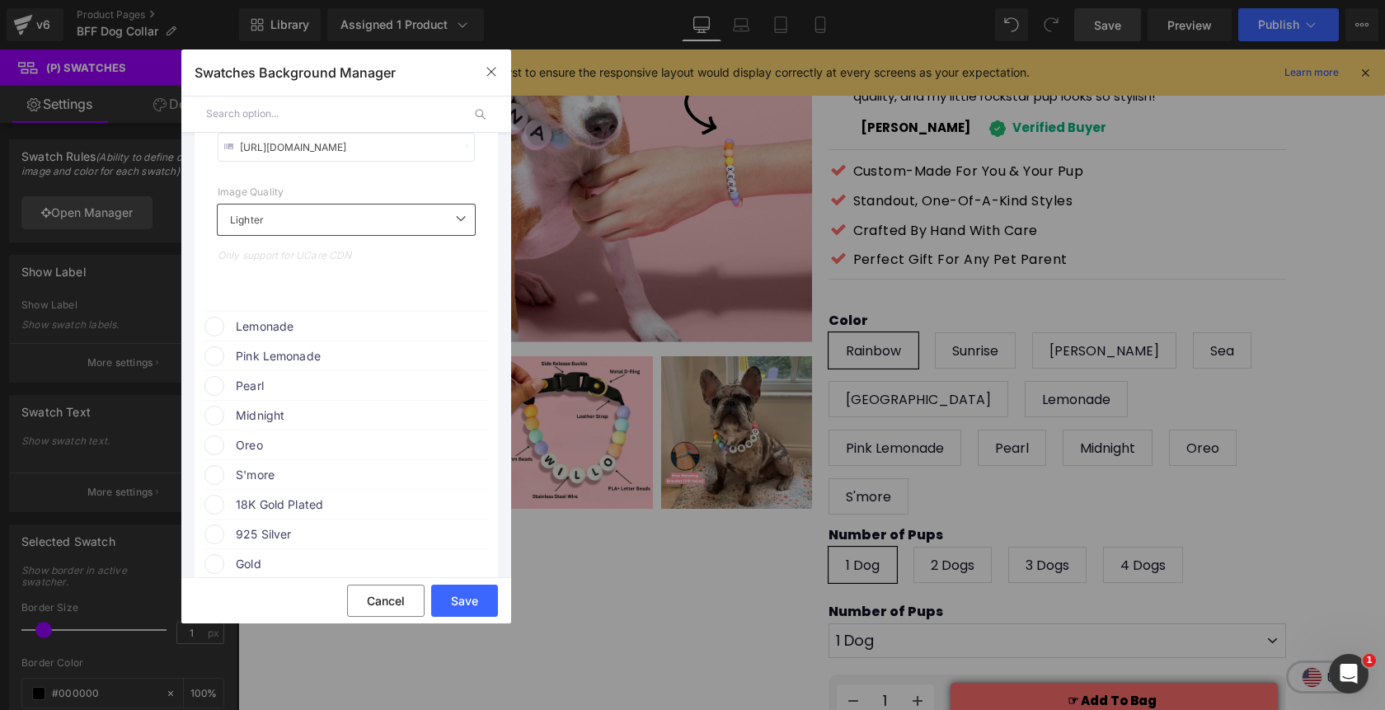
scroll to position [2117, 0]
click at [212, 331] on span at bounding box center [214, 326] width 20 height 20
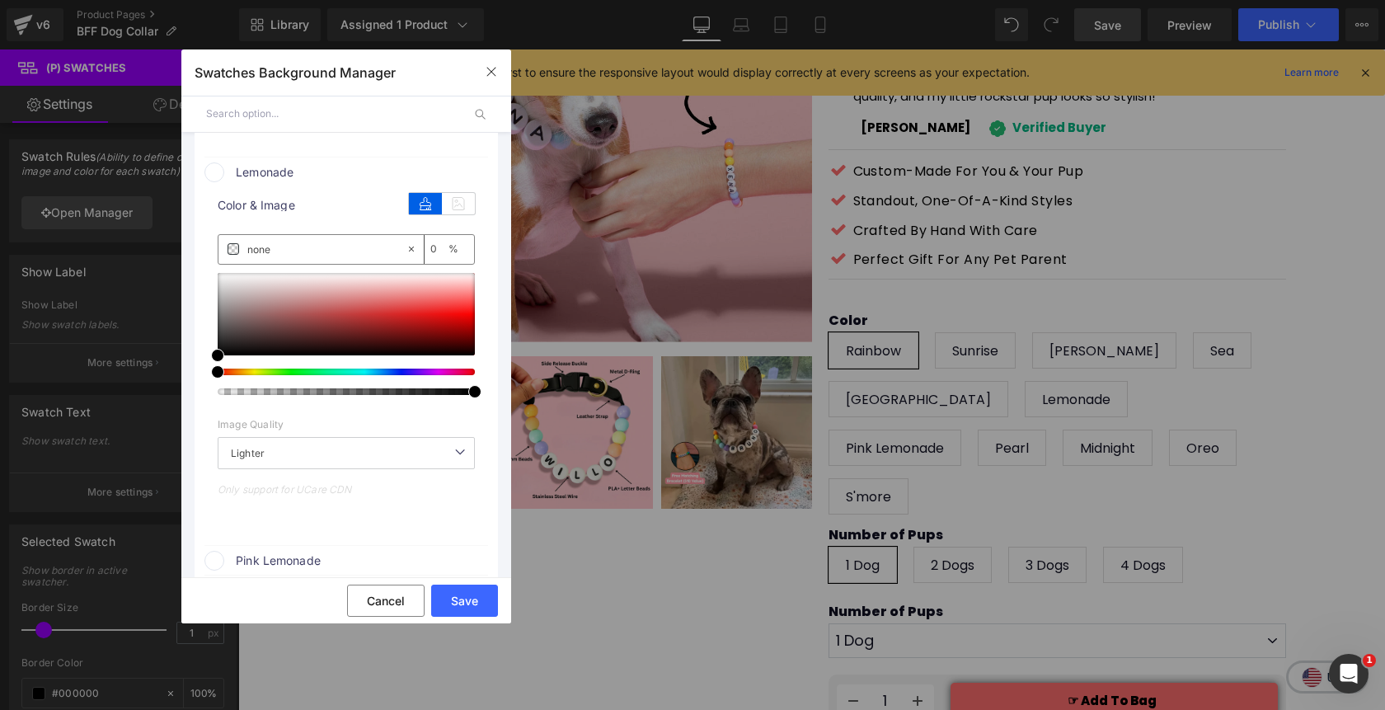
scroll to position [2271, 0]
click at [449, 209] on icon at bounding box center [458, 202] width 33 height 21
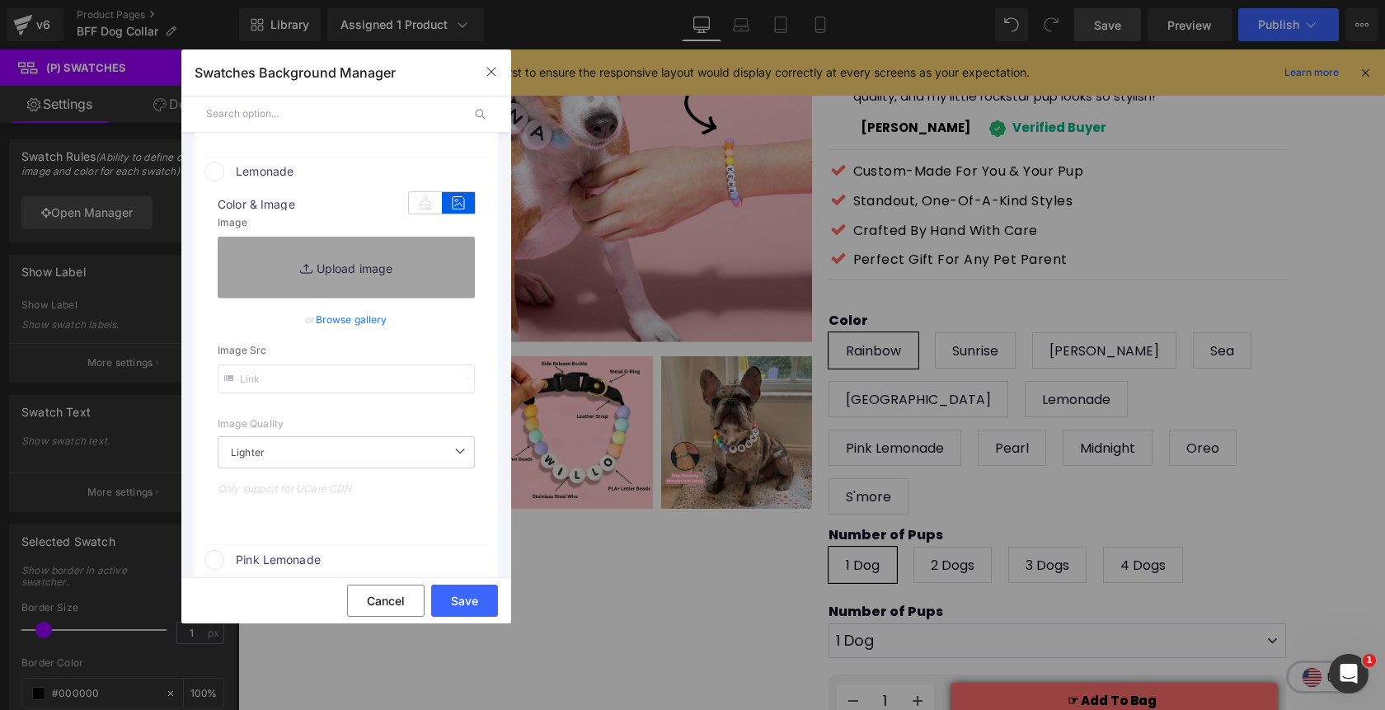
click at [318, 388] on input "text" at bounding box center [346, 378] width 257 height 29
paste input "https://cdn.shopify.com/s/files/1/0811/0410/9849/files/lemonade.webp?v=17551144…"
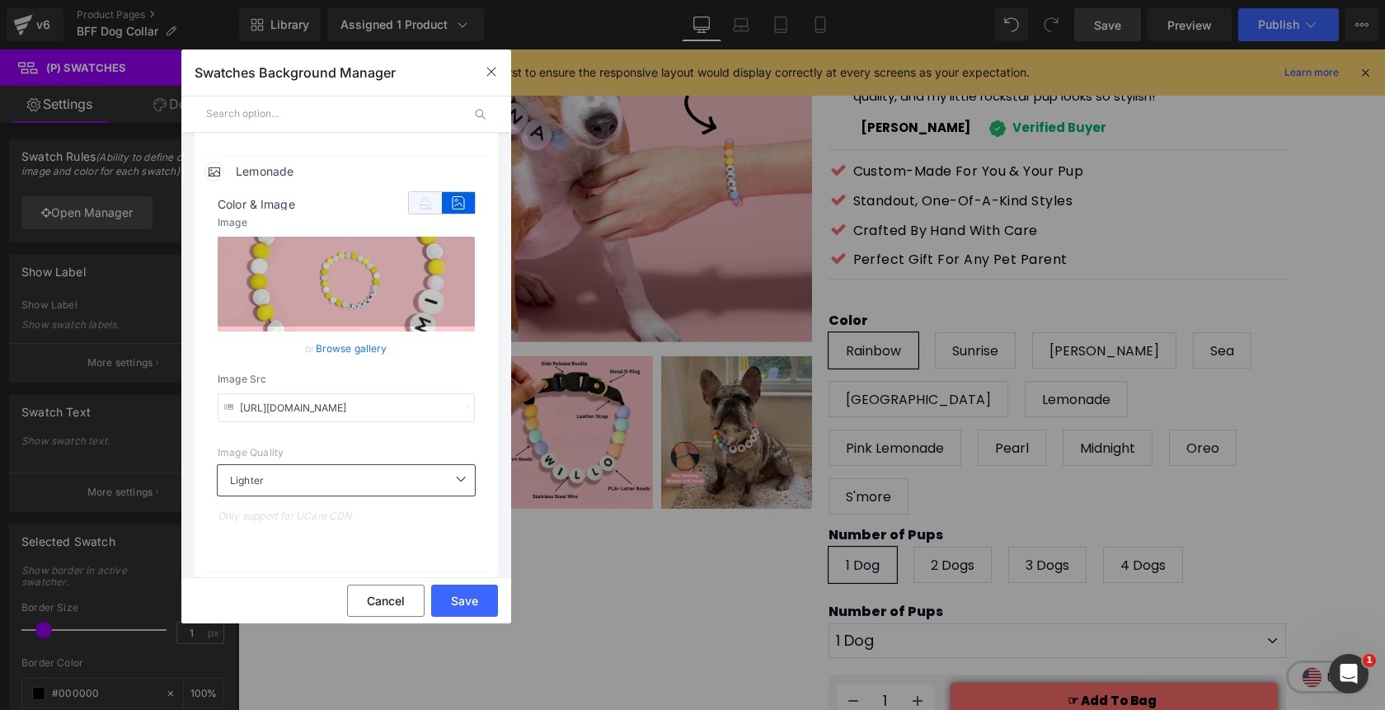
type input "https://cdn.shopify.com/s/files/1/0811/0410/9849/files/lemonade.webp?v=17551144…"
click at [416, 204] on icon at bounding box center [425, 202] width 33 height 21
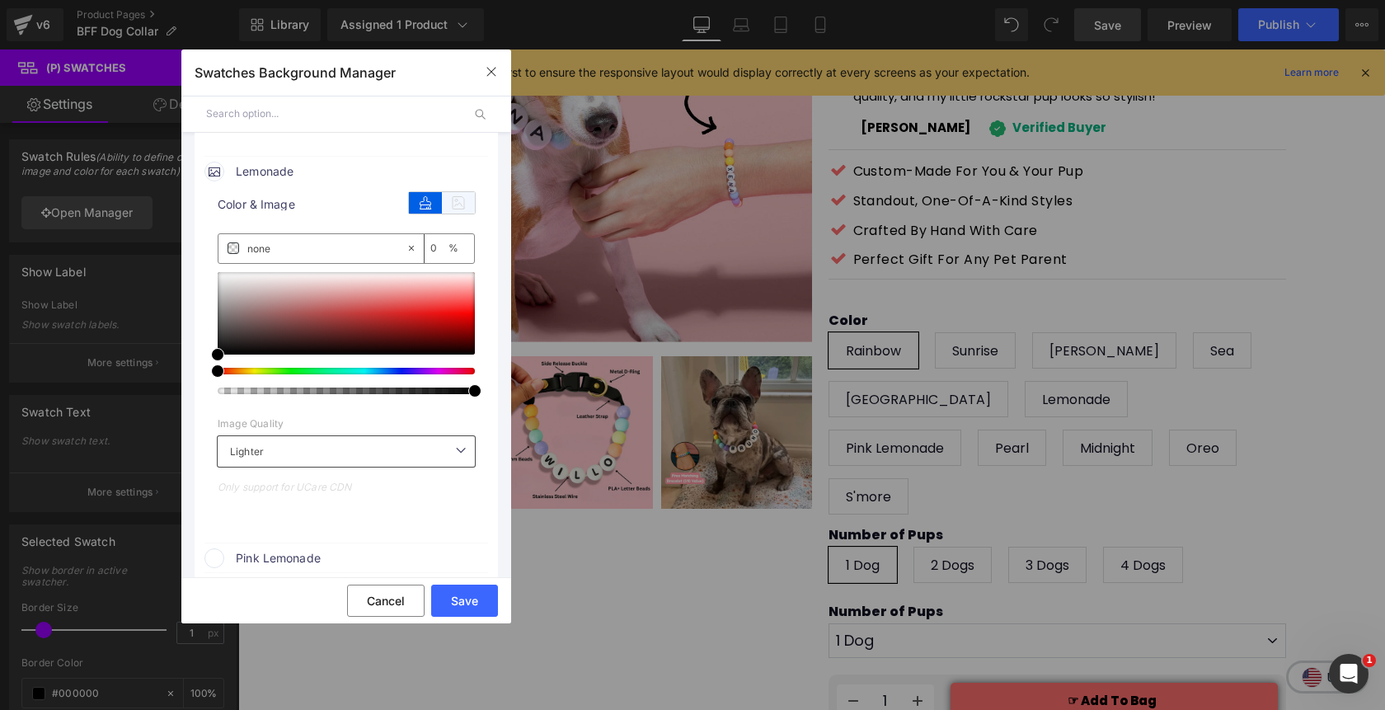
click at [448, 204] on icon at bounding box center [458, 202] width 33 height 21
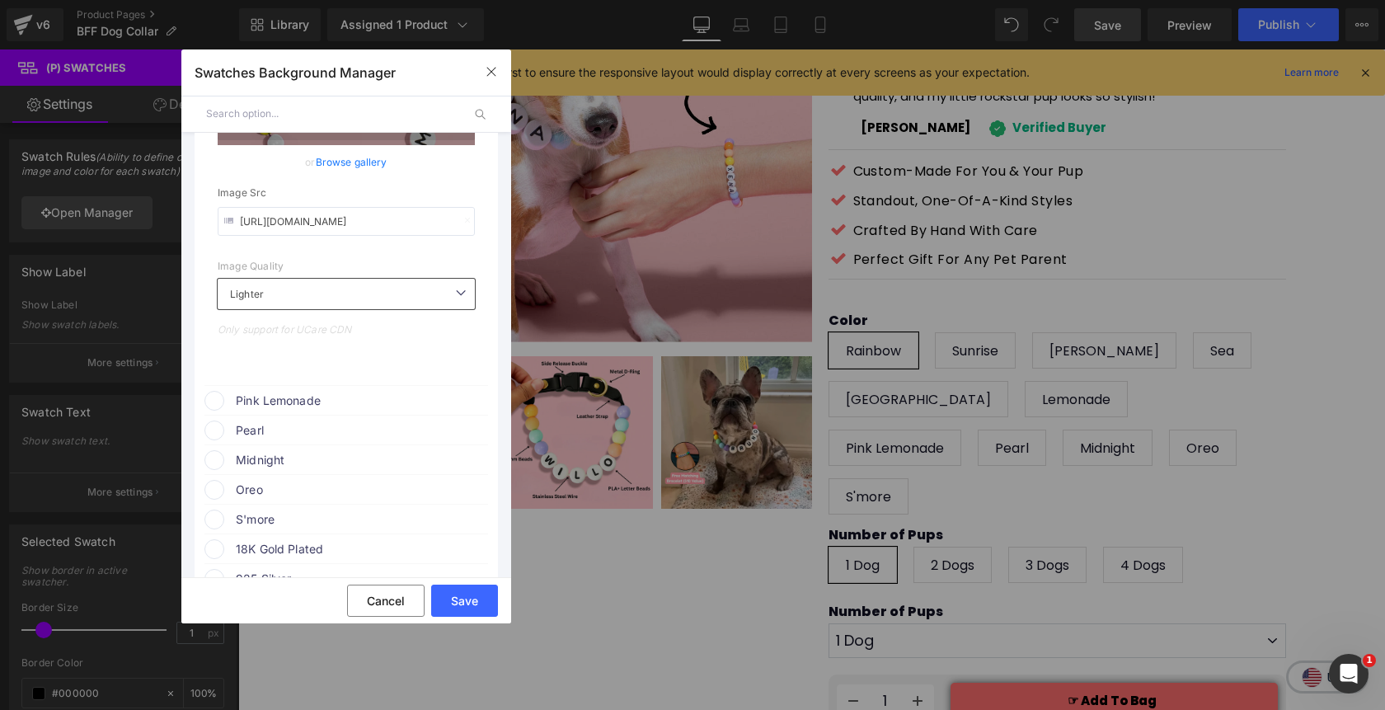
scroll to position [2471, 0]
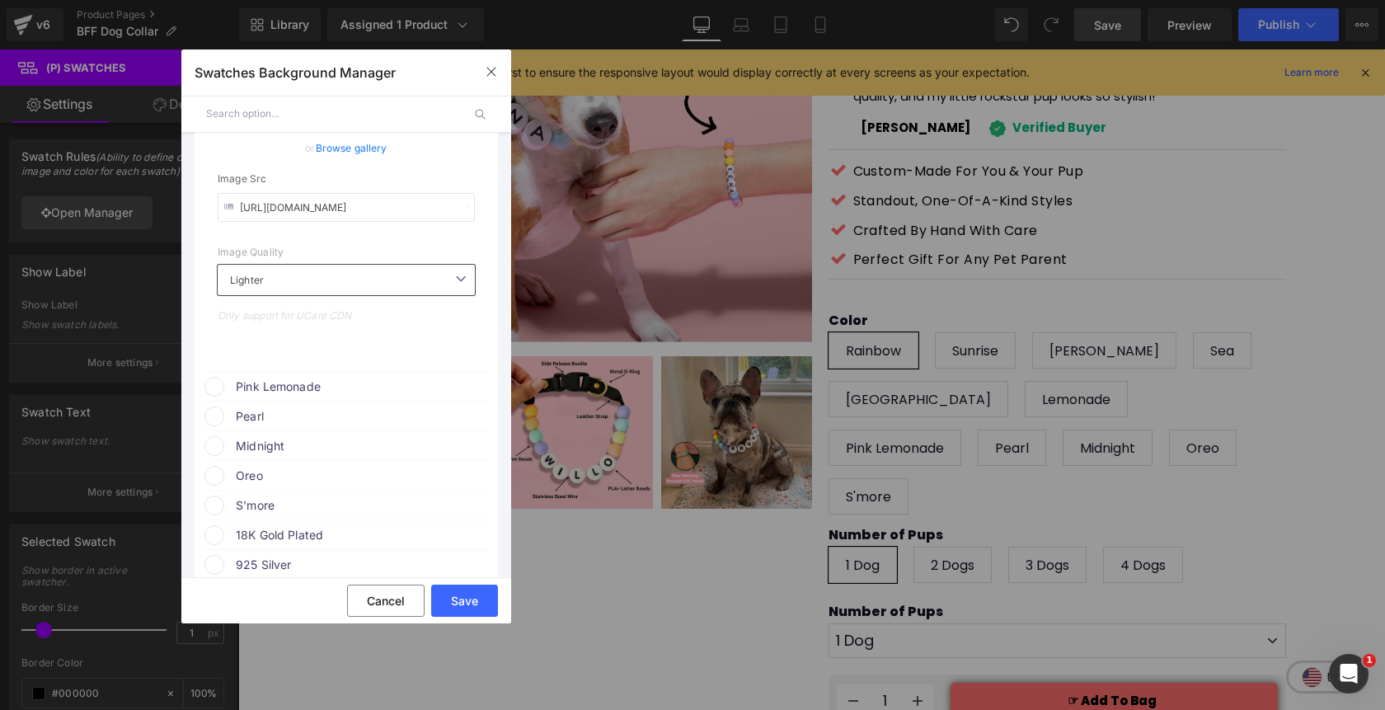
click at [216, 391] on span at bounding box center [214, 387] width 20 height 20
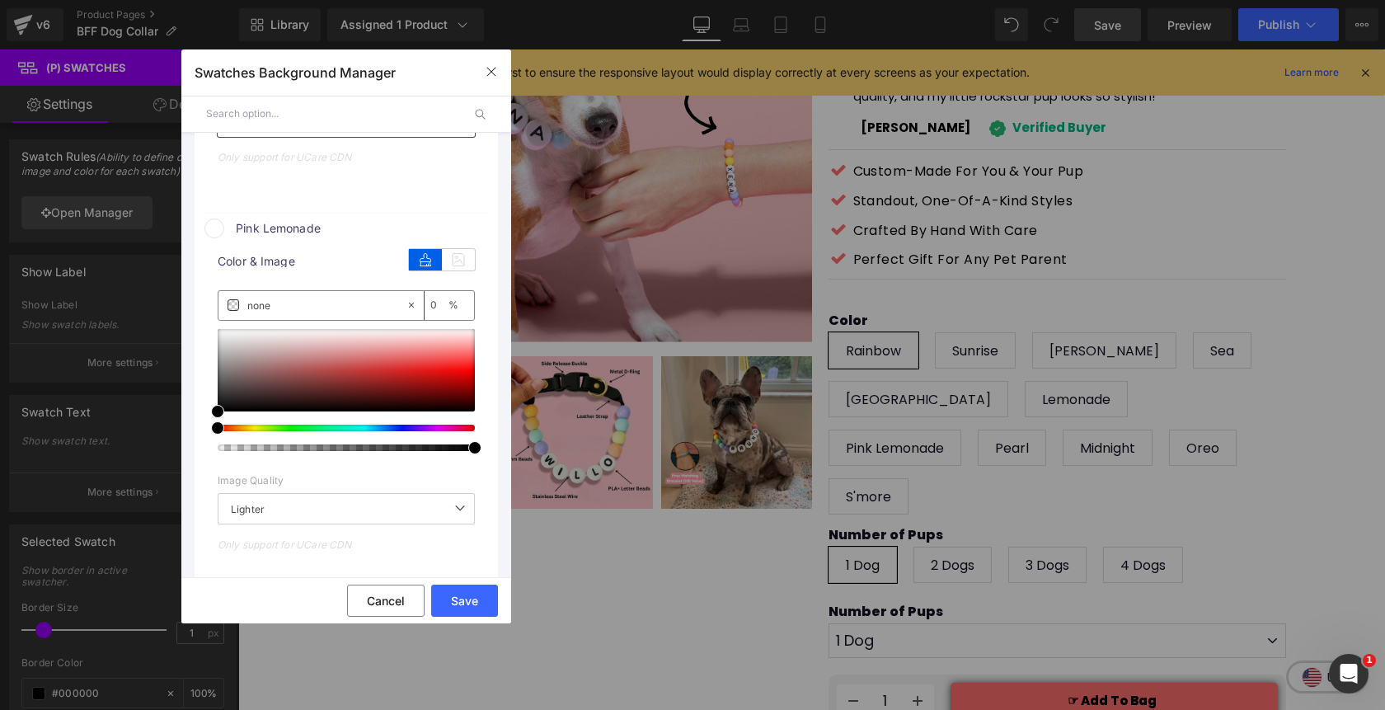
scroll to position [2696, 0]
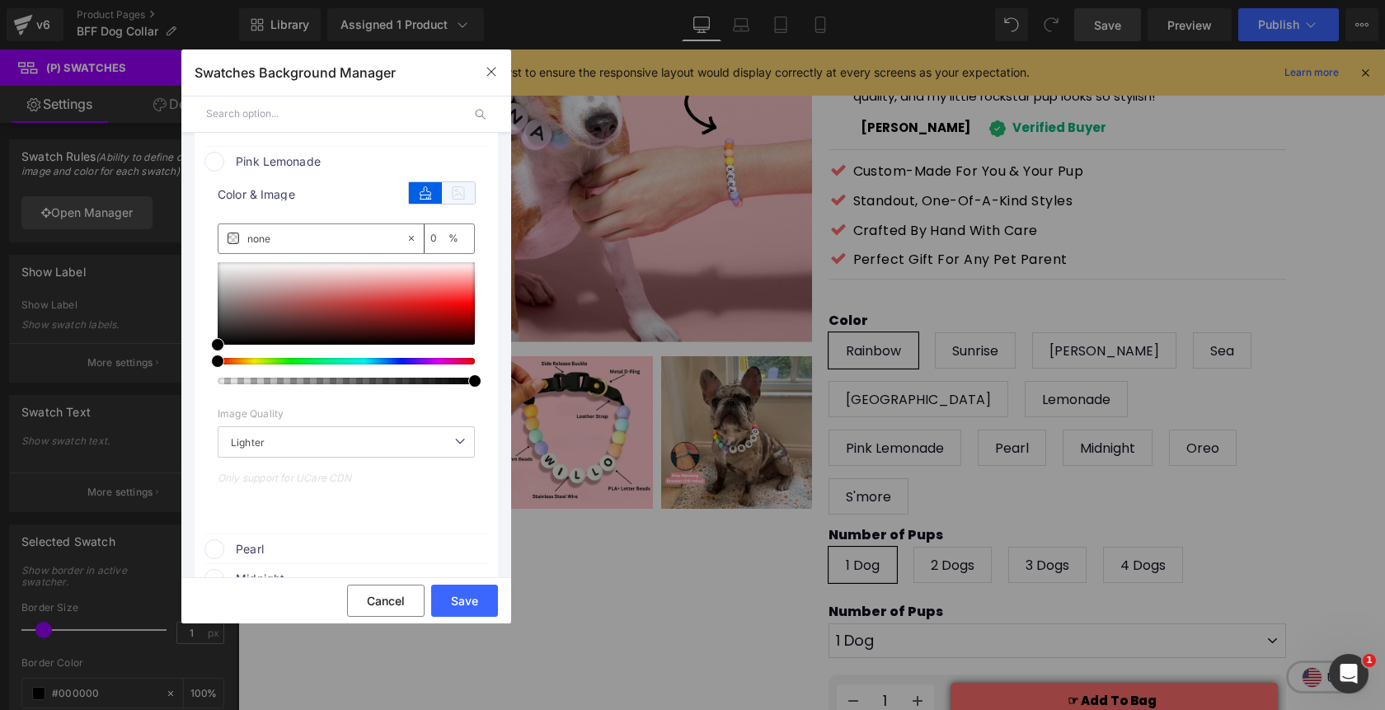
click at [447, 186] on icon at bounding box center [458, 192] width 33 height 21
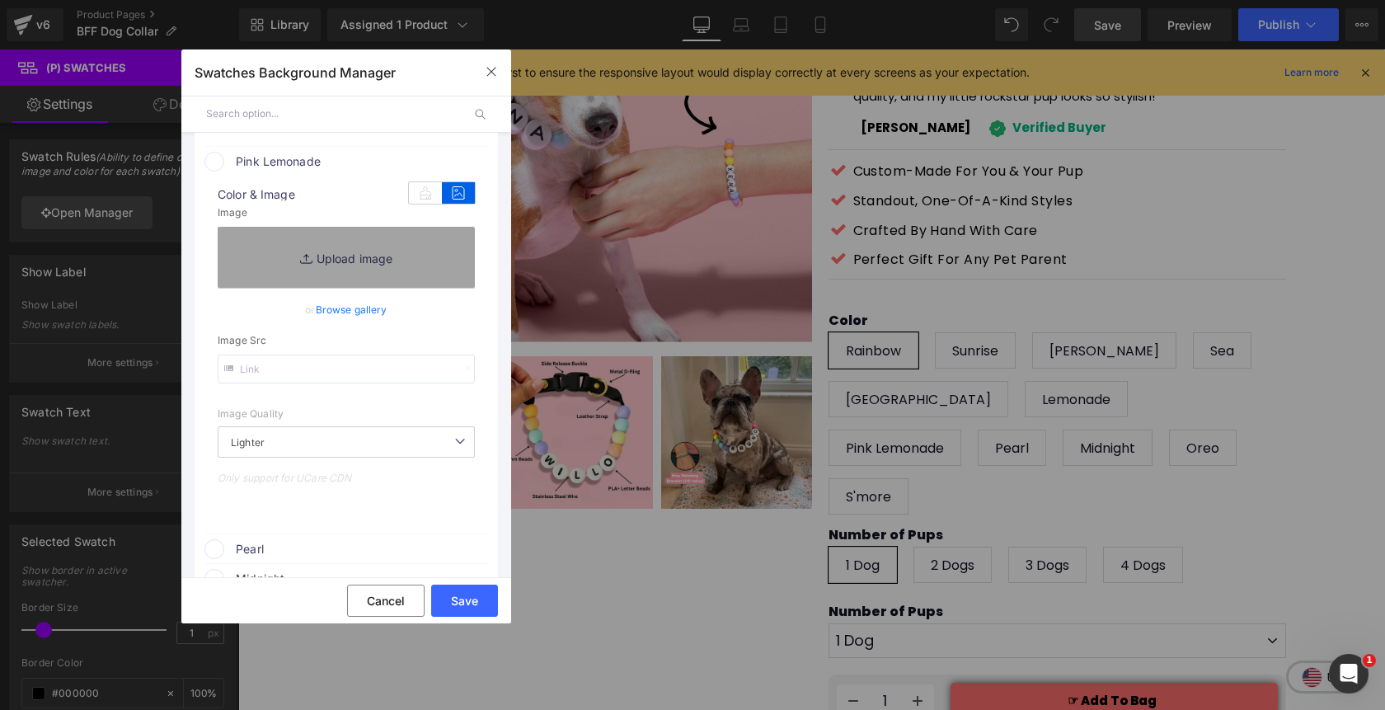
click at [321, 372] on input "text" at bounding box center [346, 368] width 257 height 29
paste input "https://cdn.shopify.com/s/files/1/0811/0410/9849/files/pink__lemonade.webp?v=17…"
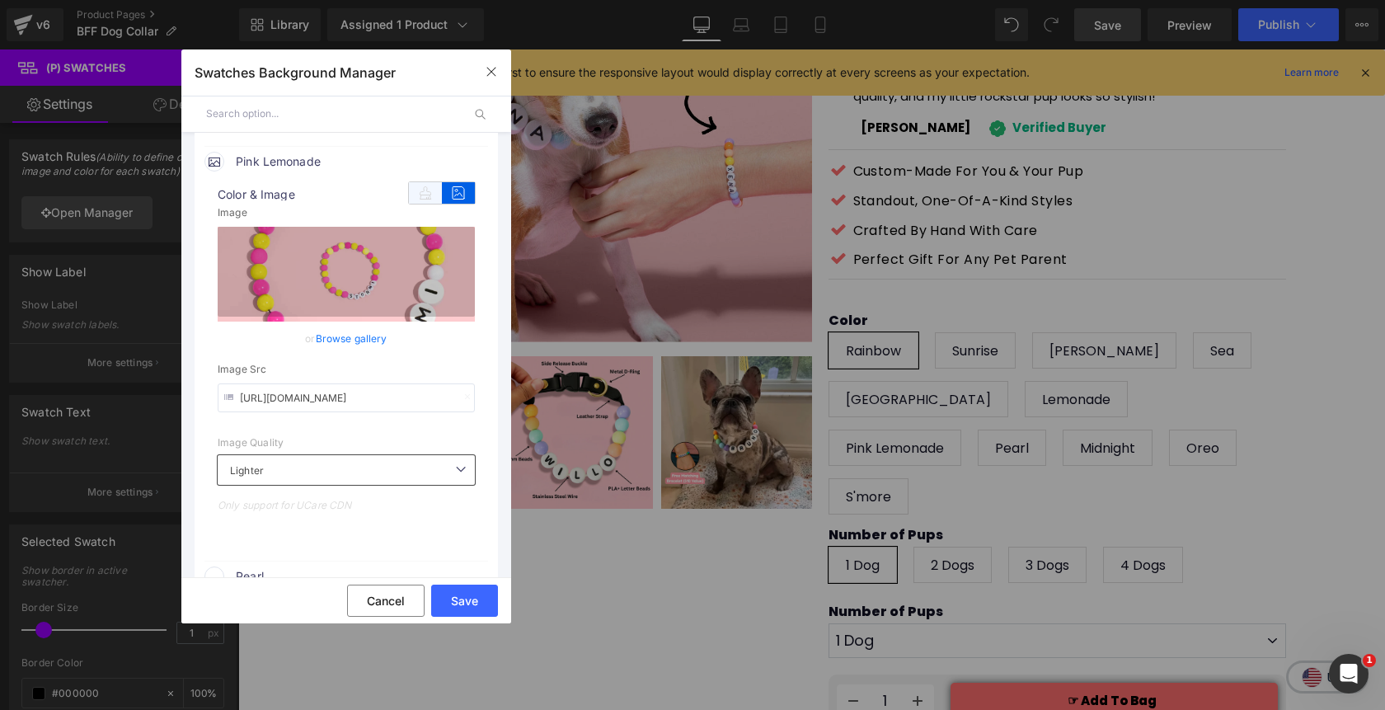
type input "https://cdn.shopify.com/s/files/1/0811/0410/9849/files/pink__lemonade.webp?v=17…"
click at [420, 203] on icon at bounding box center [425, 192] width 33 height 21
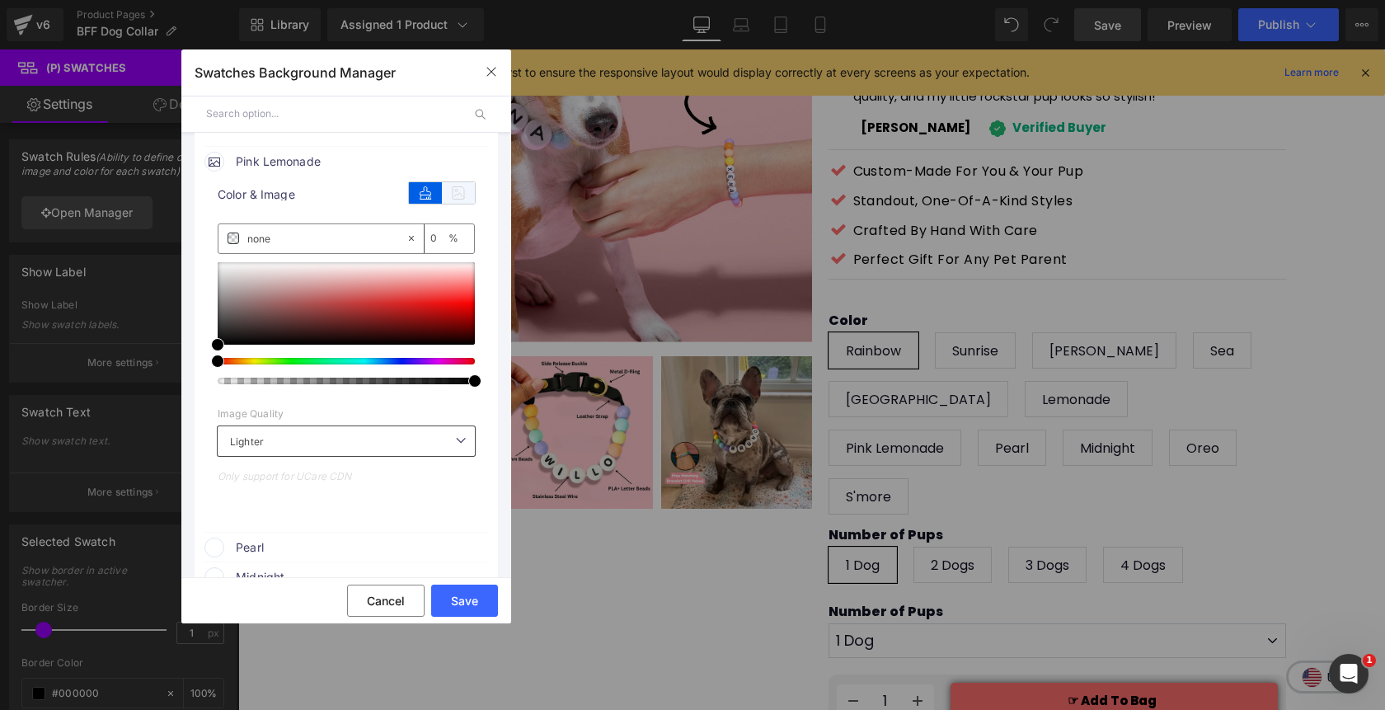
click at [451, 203] on icon at bounding box center [458, 192] width 33 height 21
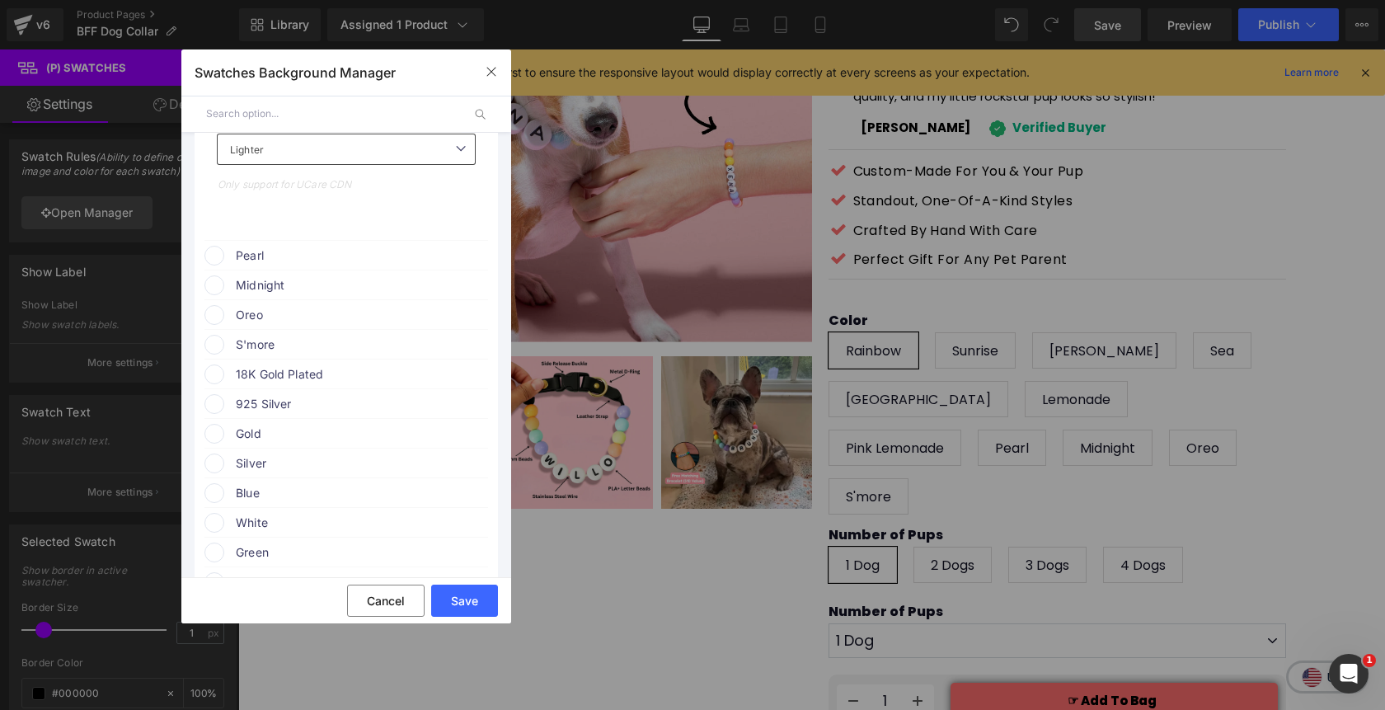
scroll to position [3026, 0]
click at [218, 251] on span at bounding box center [214, 247] width 20 height 20
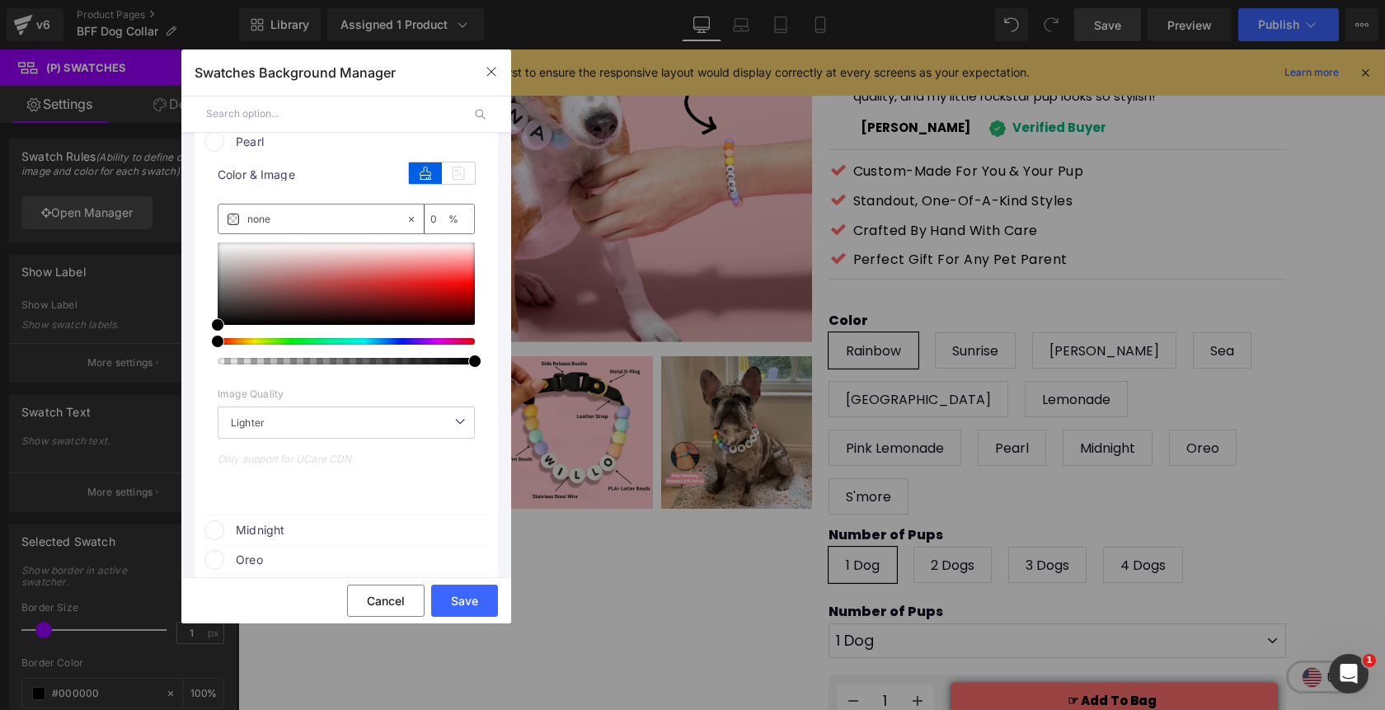
scroll to position [3158, 0]
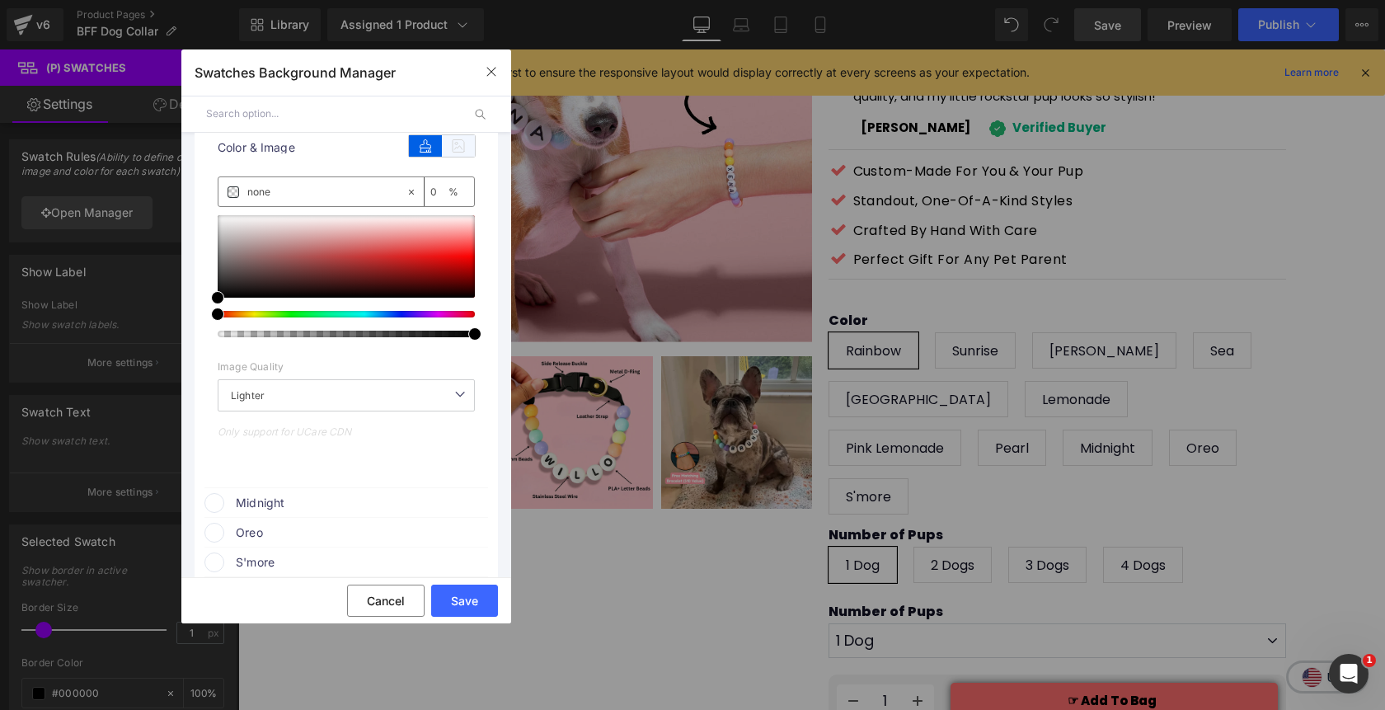
click at [457, 150] on icon at bounding box center [458, 145] width 33 height 21
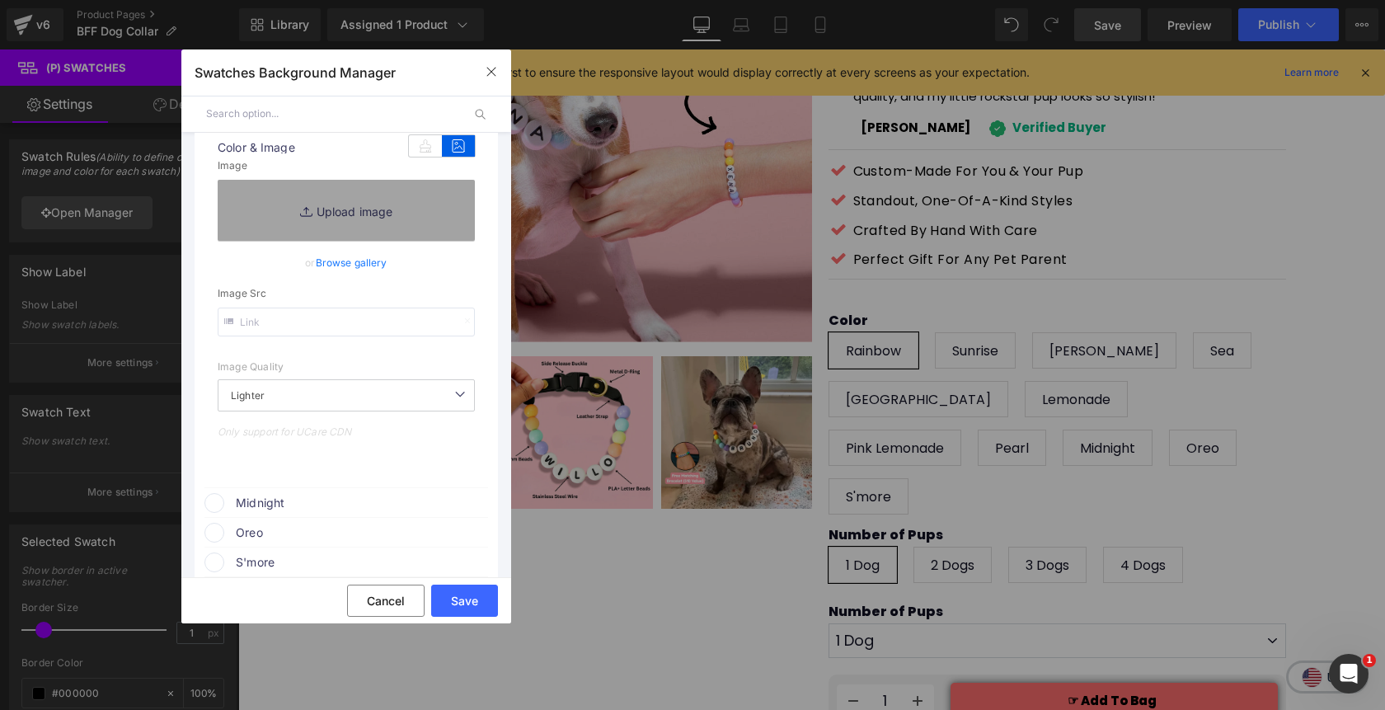
click at [317, 328] on input "text" at bounding box center [346, 321] width 257 height 29
paste input "https://cdn.shopify.com/s/files/1/0811/0410/9849/files/Pearl.webp?v=1755114495"
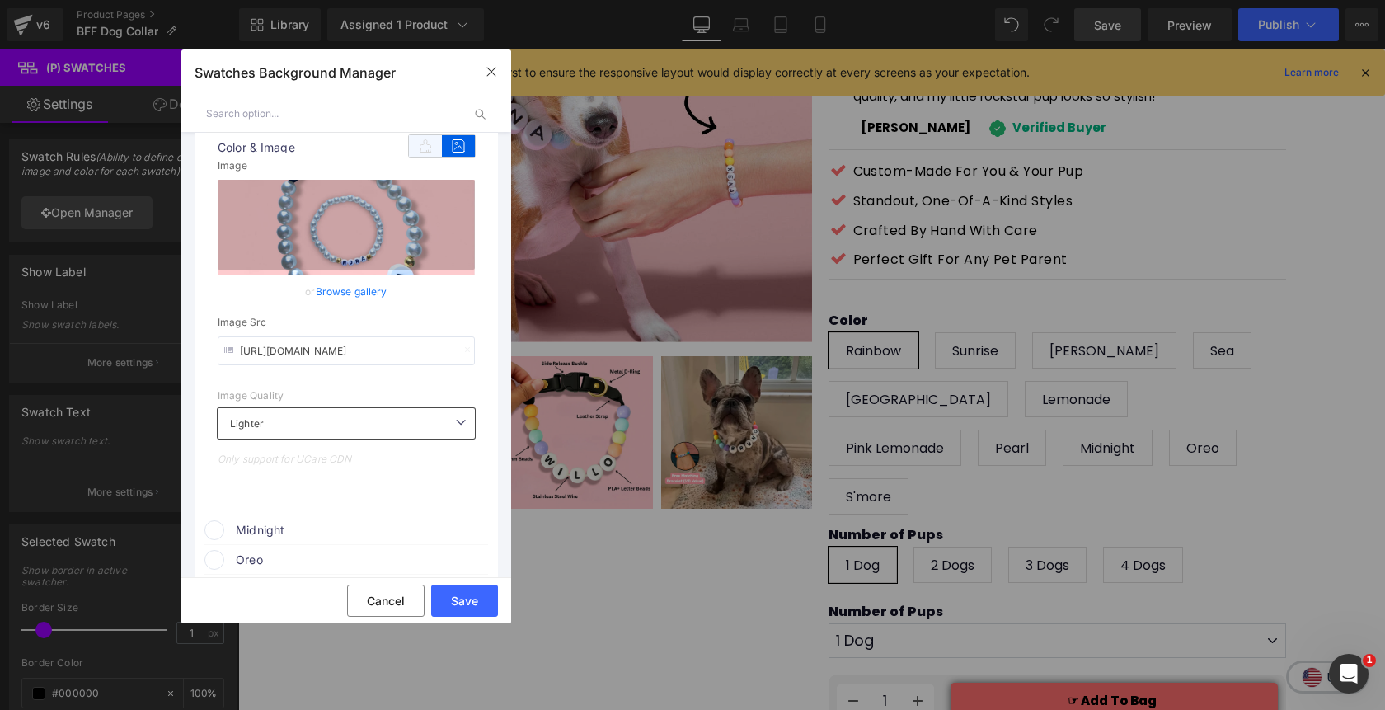
type input "https://cdn.shopify.com/s/files/1/0811/0410/9849/files/Pearl.webp?v=1755114495"
click at [416, 154] on icon at bounding box center [425, 145] width 33 height 21
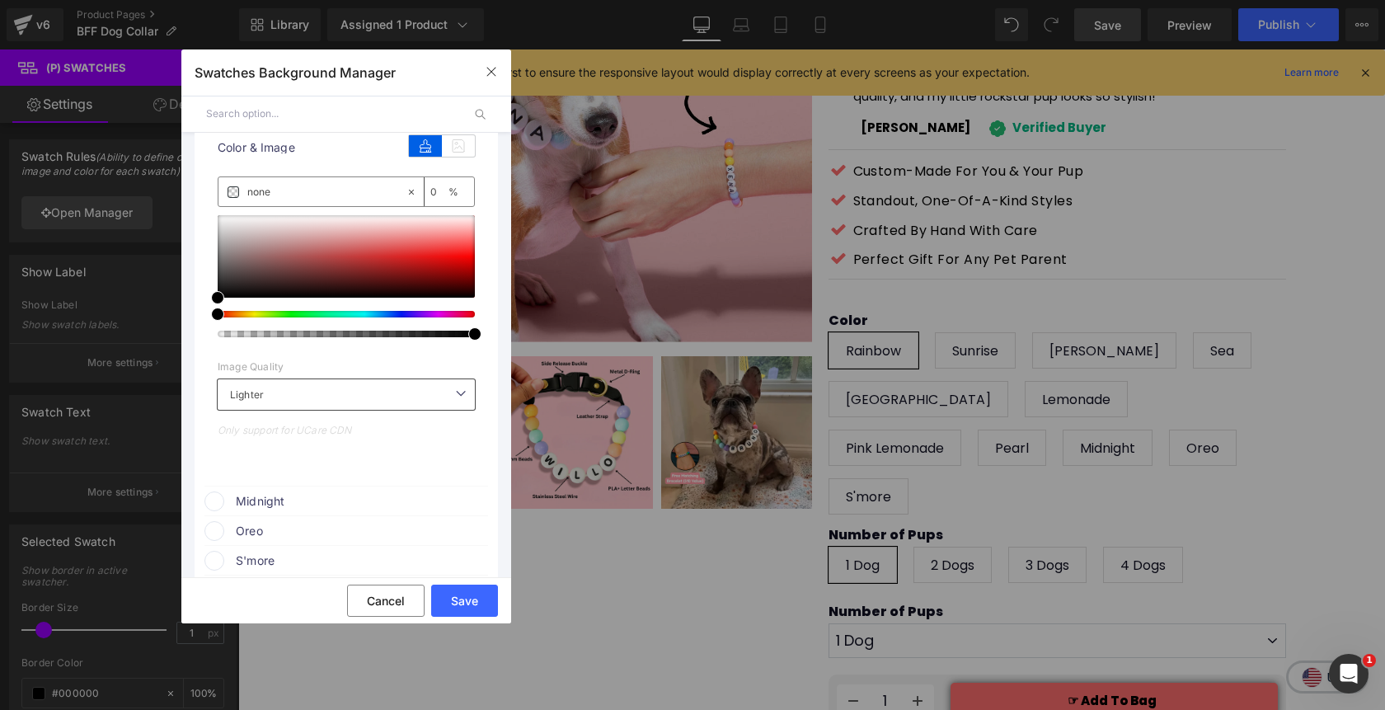
scroll to position [0, 0]
click at [448, 154] on icon at bounding box center [458, 145] width 33 height 21
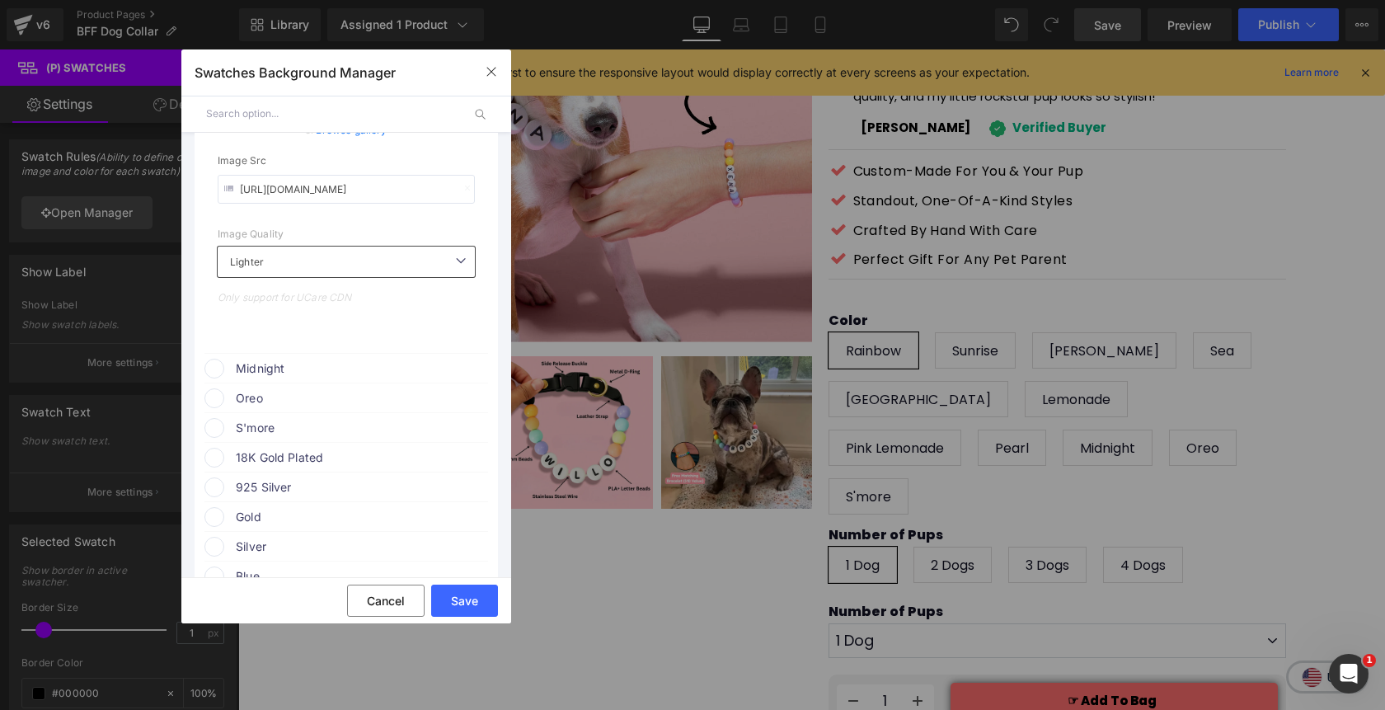
scroll to position [3323, 0]
click at [216, 371] on span at bounding box center [214, 365] width 20 height 20
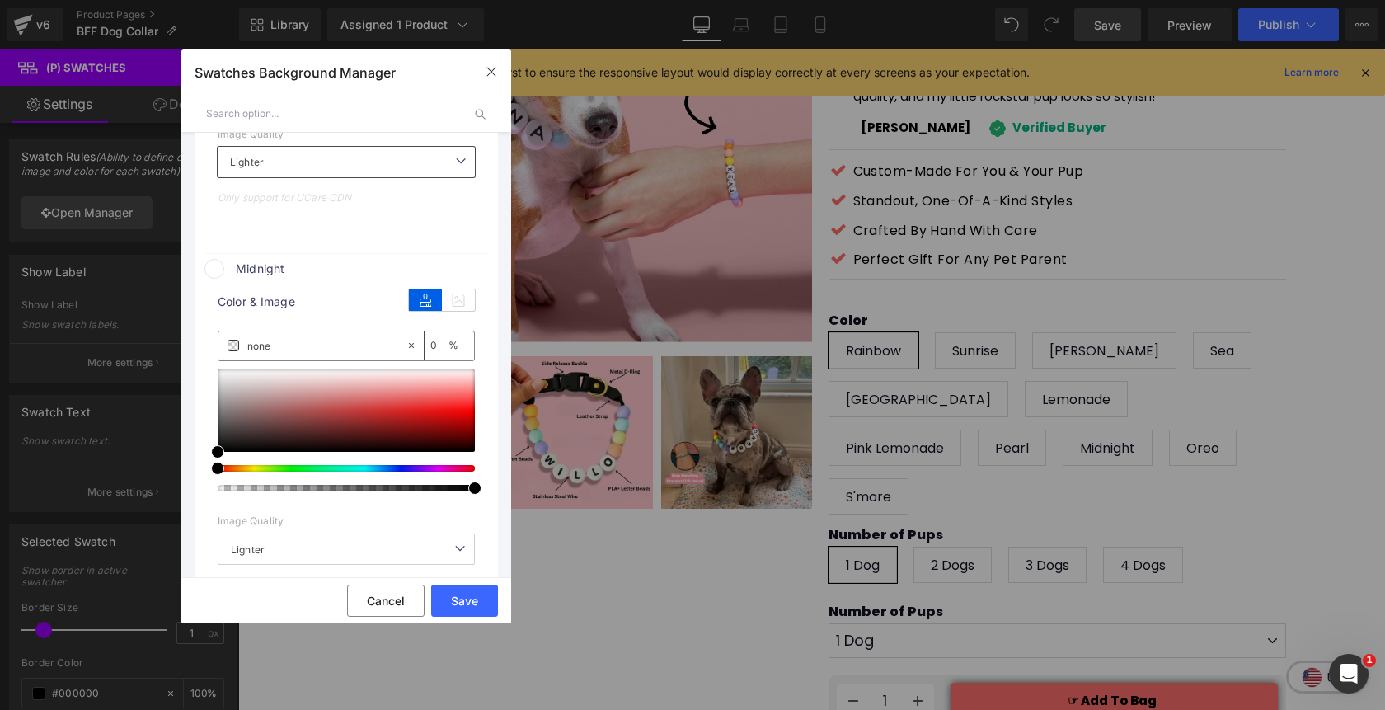
scroll to position [3454, 0]
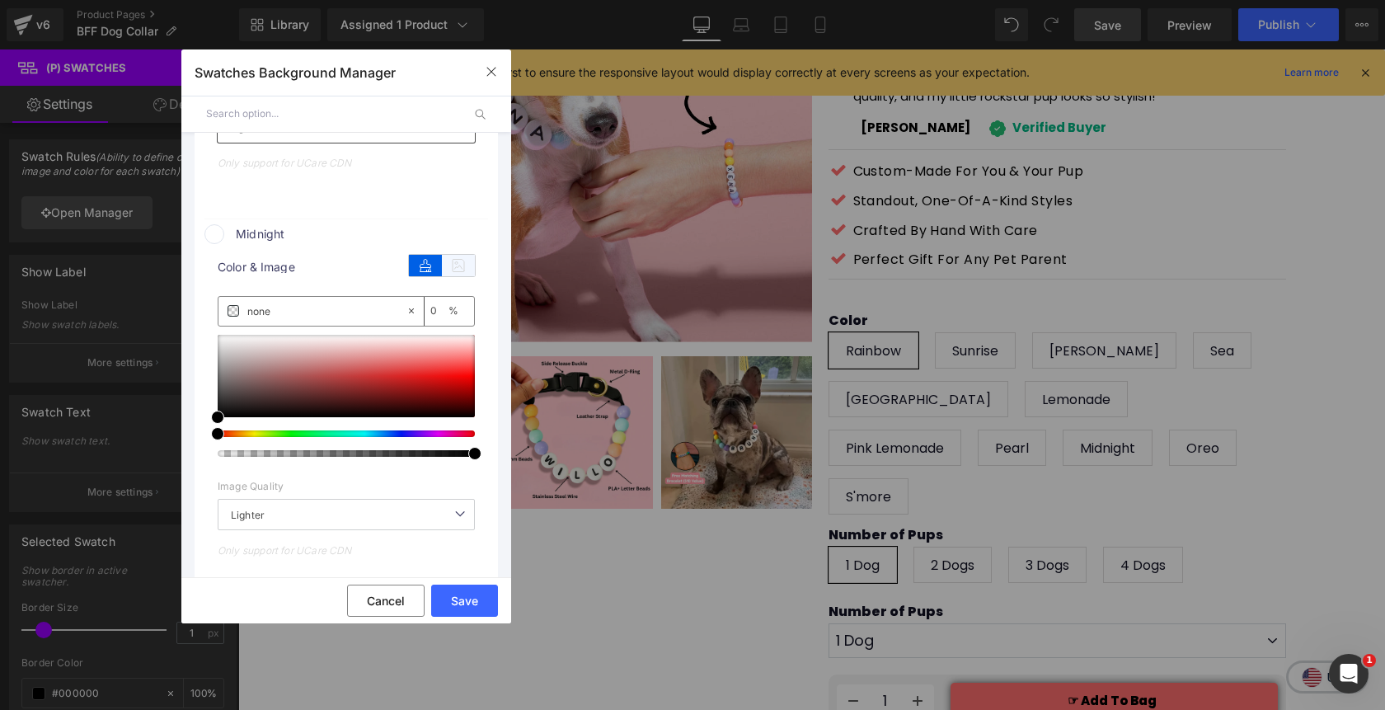
click at [456, 276] on icon at bounding box center [458, 265] width 33 height 21
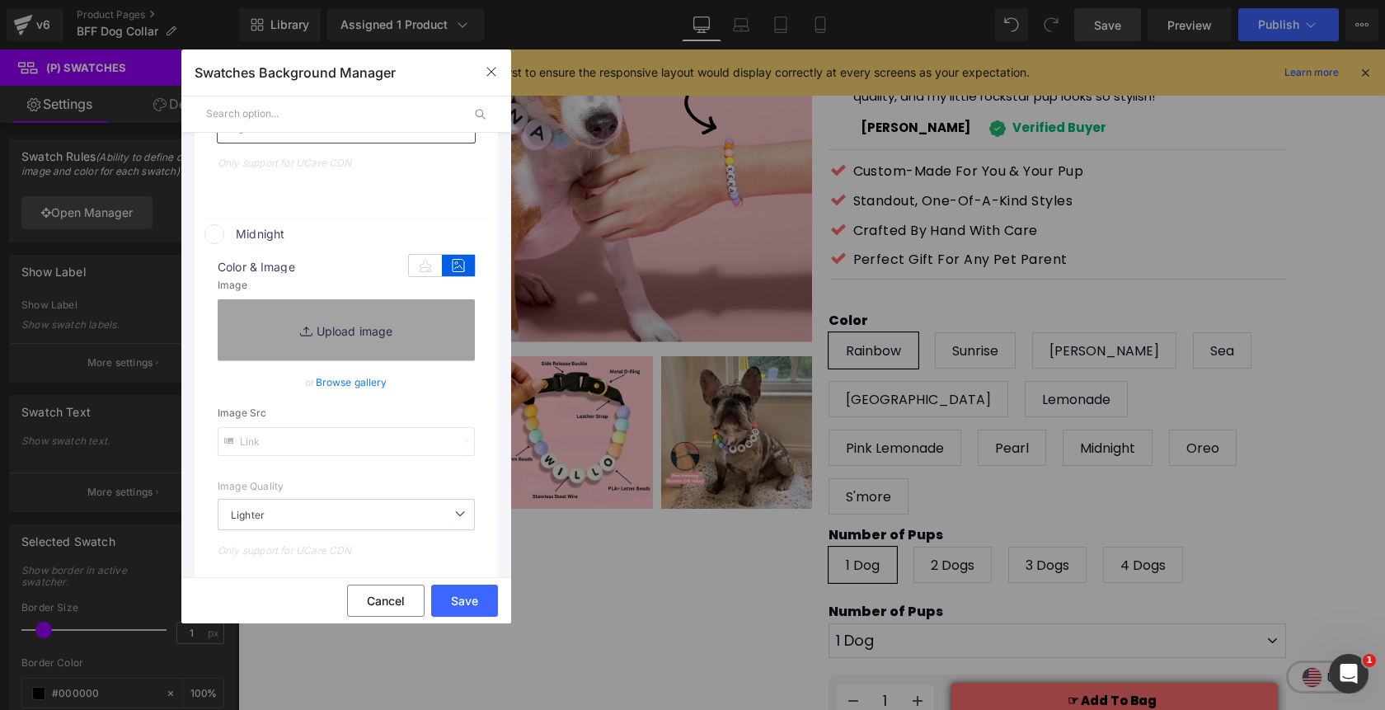
click at [317, 444] on input "text" at bounding box center [346, 441] width 257 height 29
paste input "https://cdn.shopify.com/s/files/1/0811/0410/9849/files/Midnight.webp?v=17551144…"
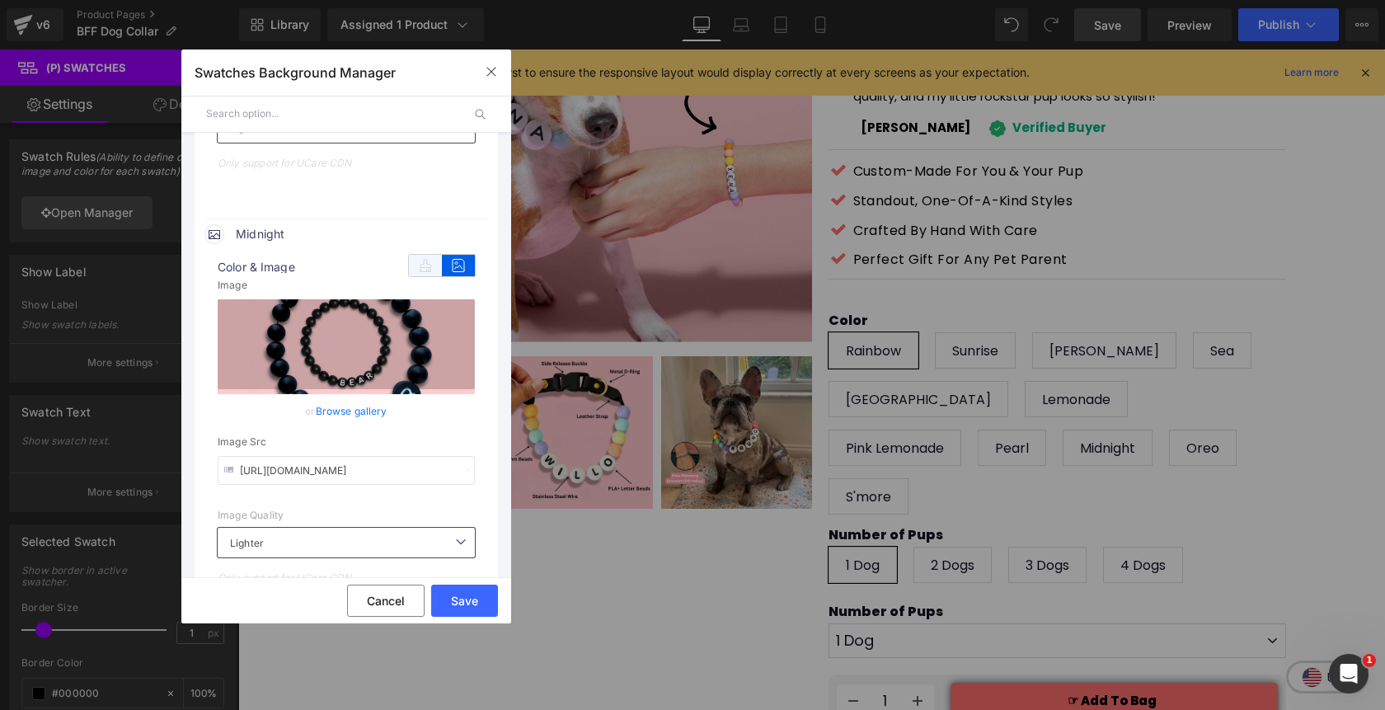
type input "https://cdn.shopify.com/s/files/1/0811/0410/9849/files/Midnight.webp?v=17551144…"
click at [420, 274] on icon at bounding box center [425, 265] width 33 height 21
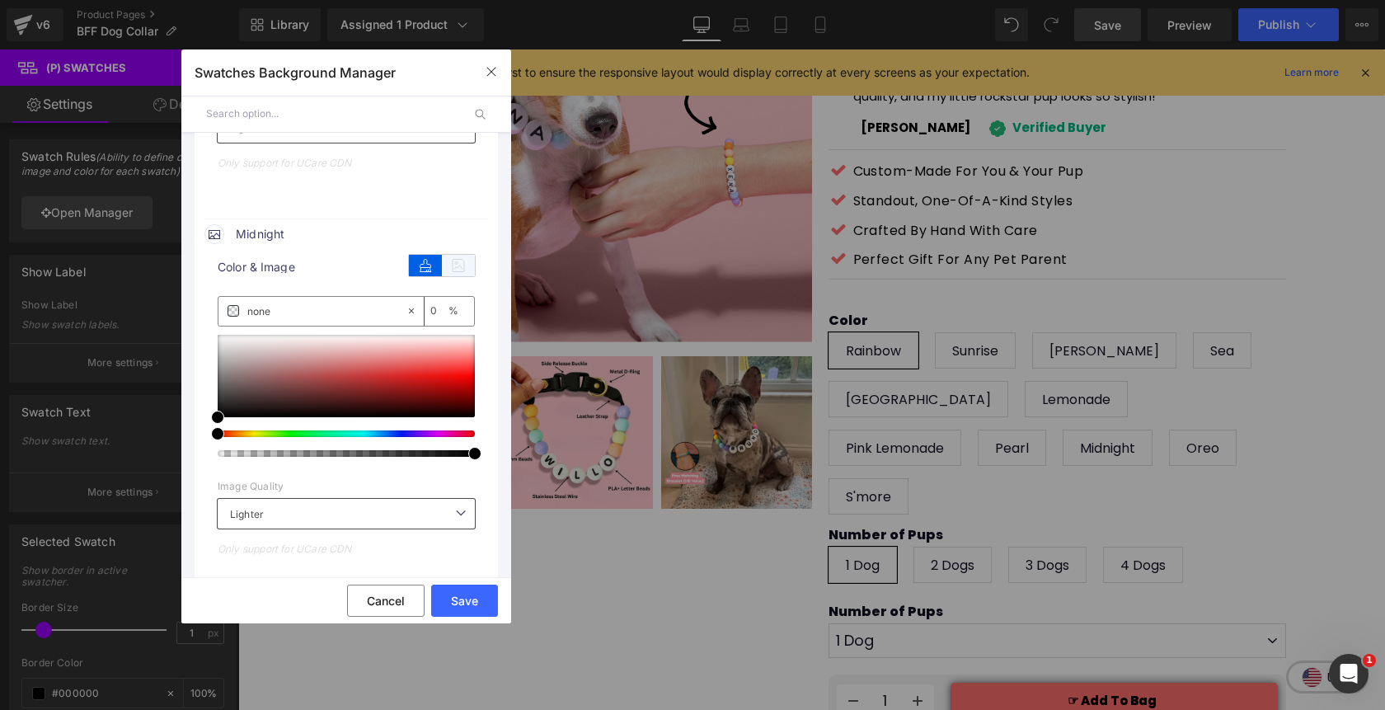
click at [452, 274] on icon at bounding box center [458, 265] width 33 height 21
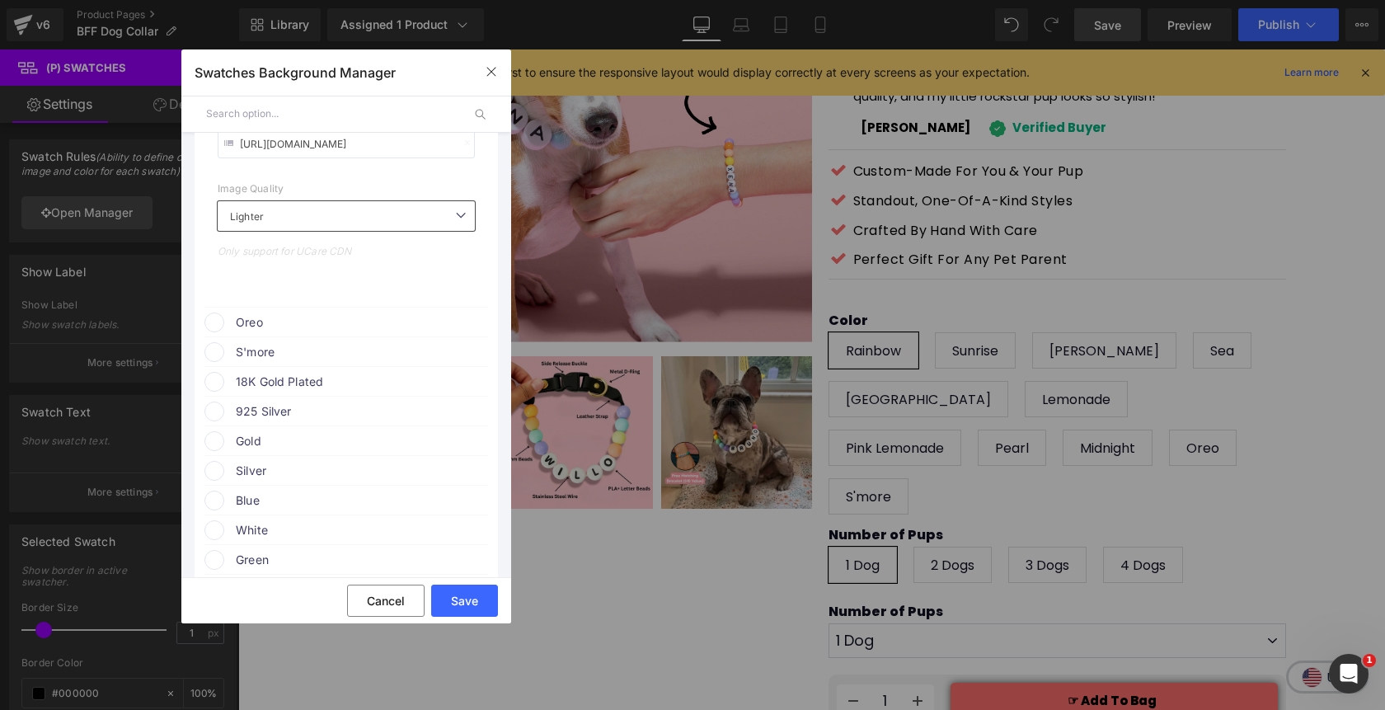
scroll to position [3795, 0]
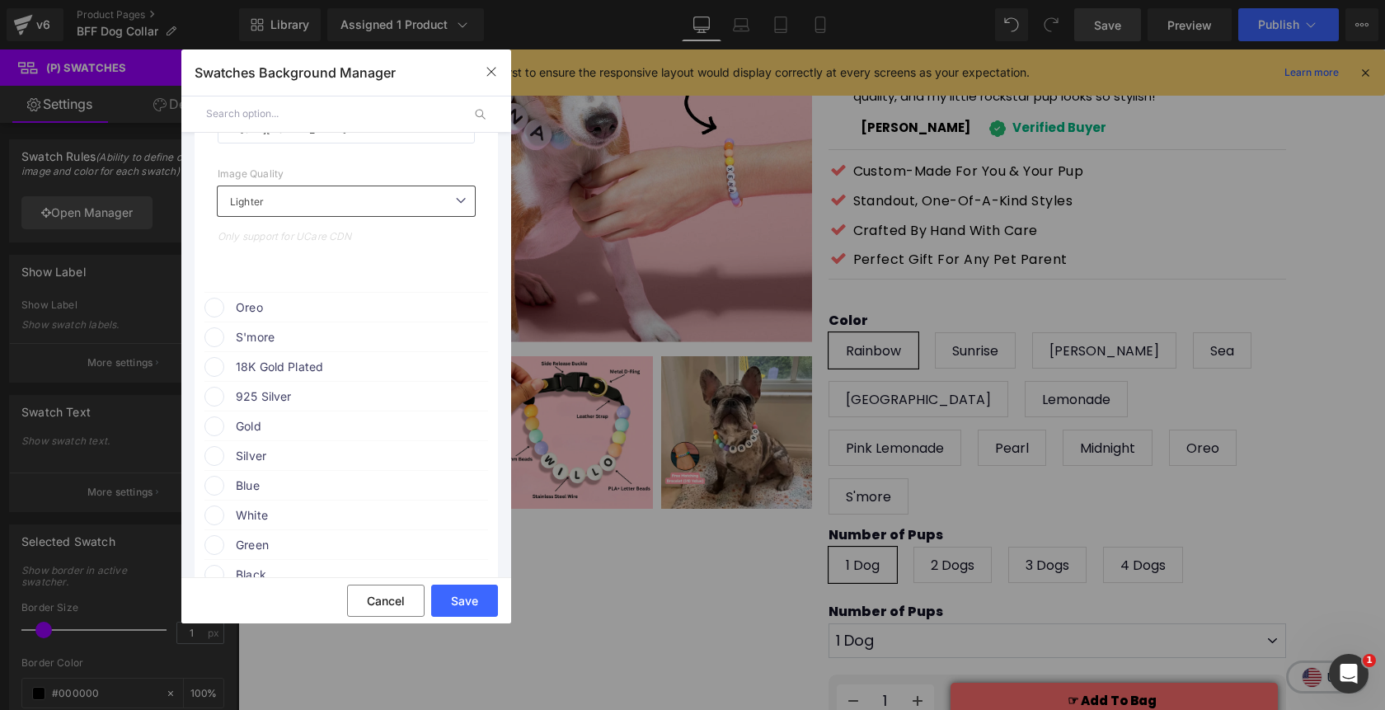
click at [218, 314] on span at bounding box center [214, 308] width 20 height 20
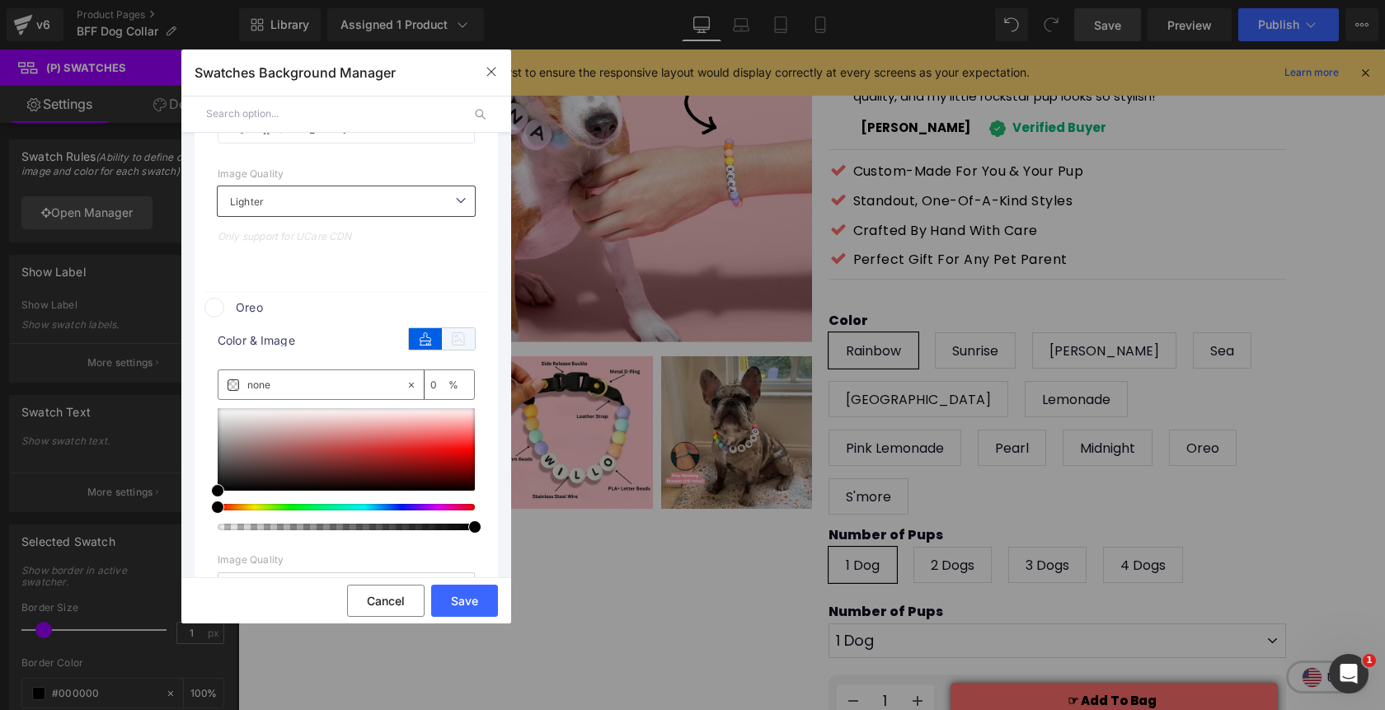
click at [453, 345] on icon at bounding box center [458, 338] width 33 height 21
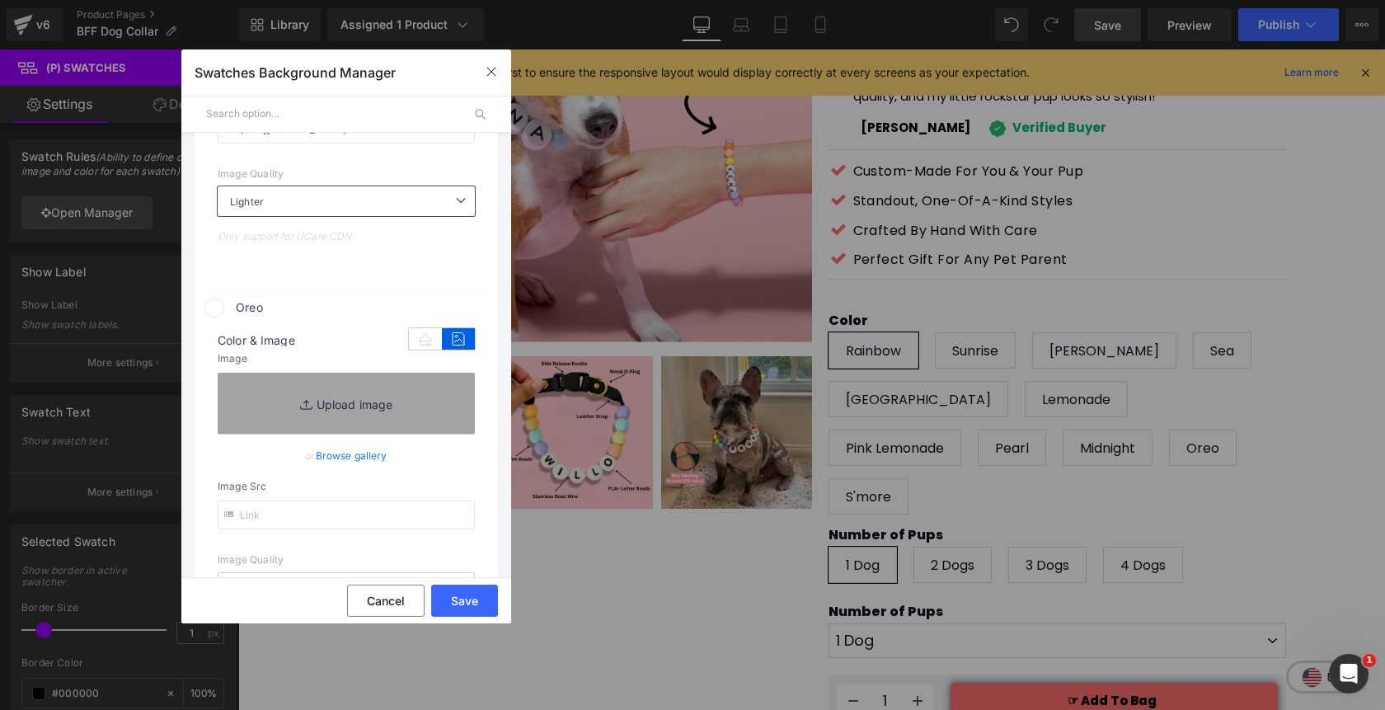
click at [313, 508] on input "text" at bounding box center [346, 514] width 257 height 29
paste input "https://cdn.shopify.com/s/files/1/0811/0410/9849/files/Oreo.webp?v=1755114495"
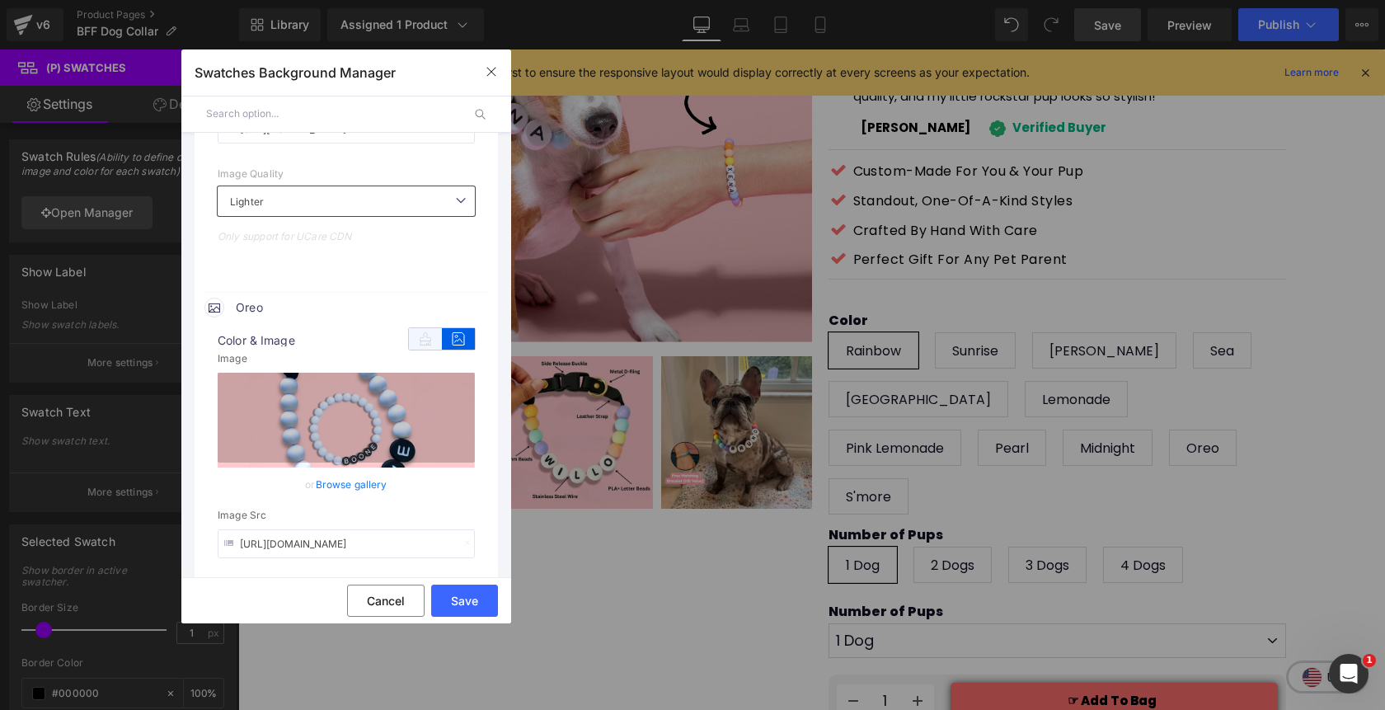
type input "https://cdn.shopify.com/s/files/1/0811/0410/9849/files/Oreo.webp?v=1755114495"
click at [415, 349] on icon at bounding box center [425, 338] width 33 height 21
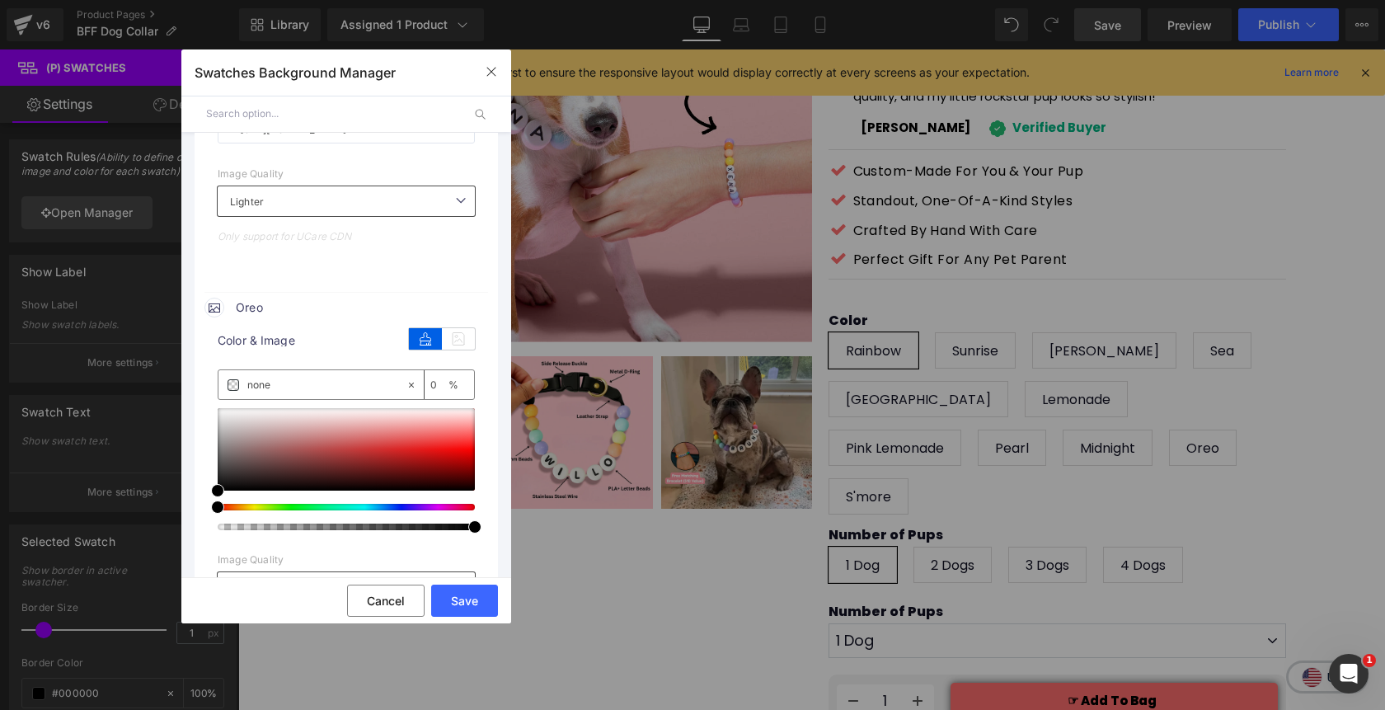
scroll to position [0, 0]
click at [456, 349] on icon at bounding box center [458, 338] width 33 height 21
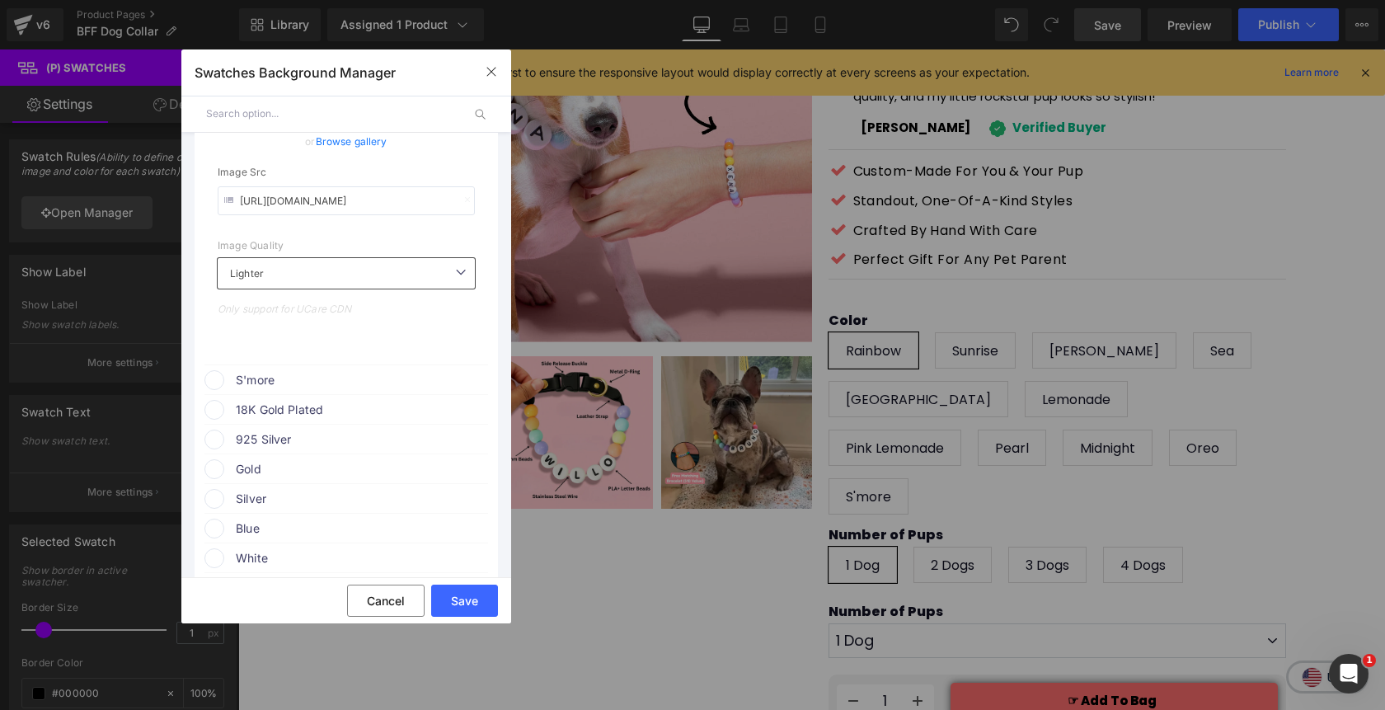
scroll to position [4142, 0]
click at [217, 380] on span at bounding box center [214, 376] width 20 height 20
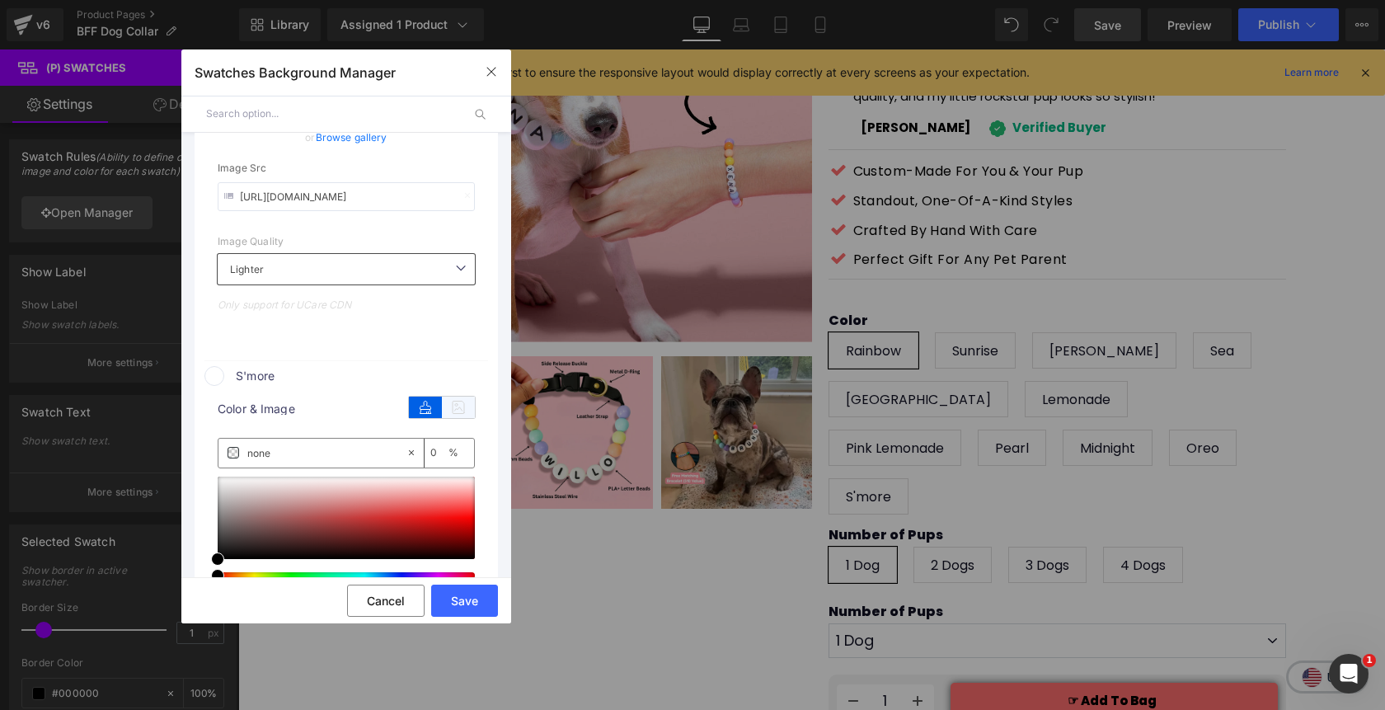
click at [457, 415] on icon at bounding box center [458, 406] width 33 height 21
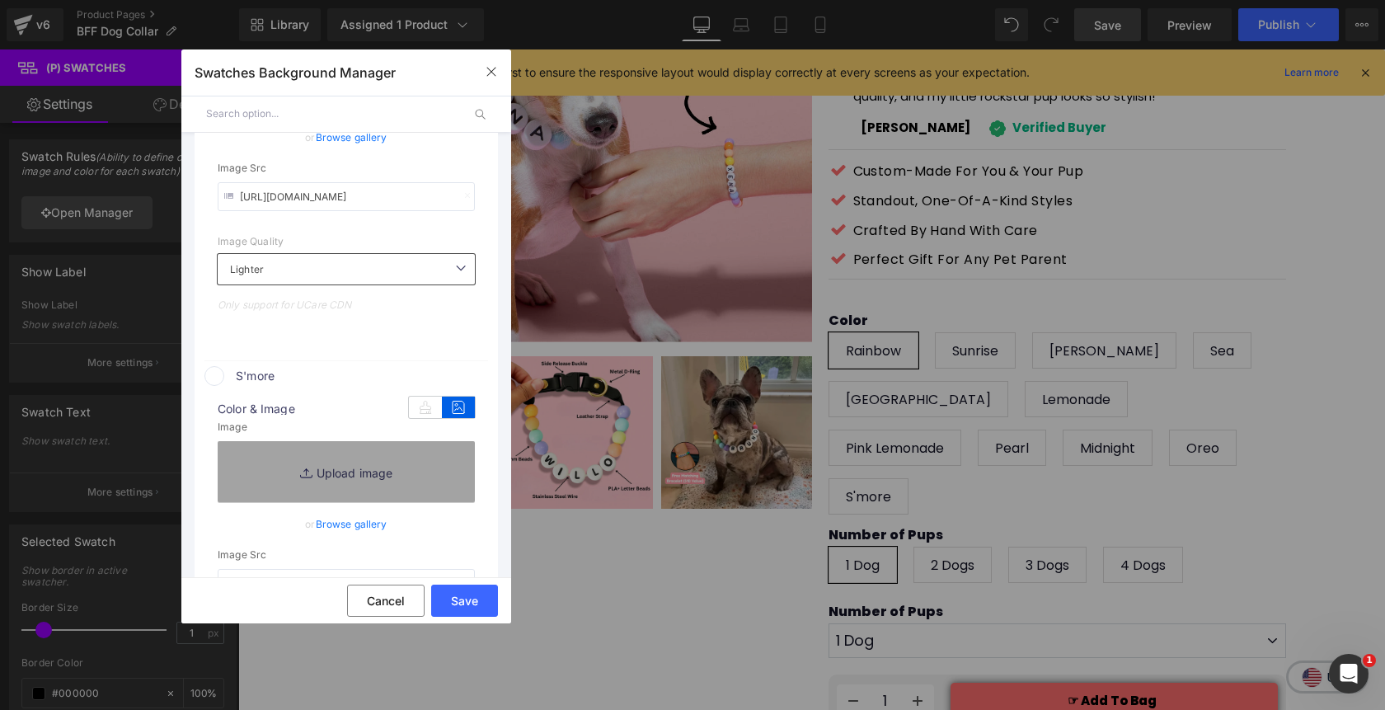
click at [213, 382] on span at bounding box center [214, 376] width 20 height 20
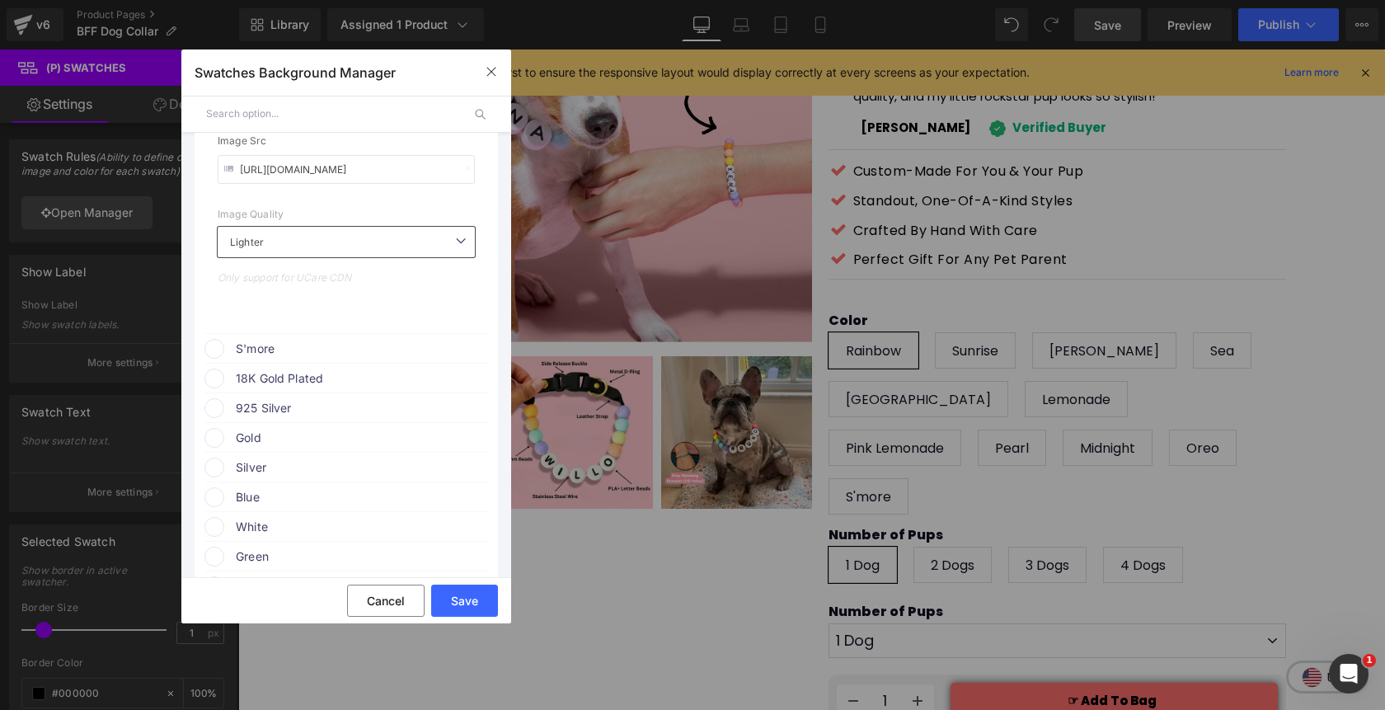
scroll to position [4177, 0]
click at [213, 347] on span at bounding box center [214, 341] width 20 height 20
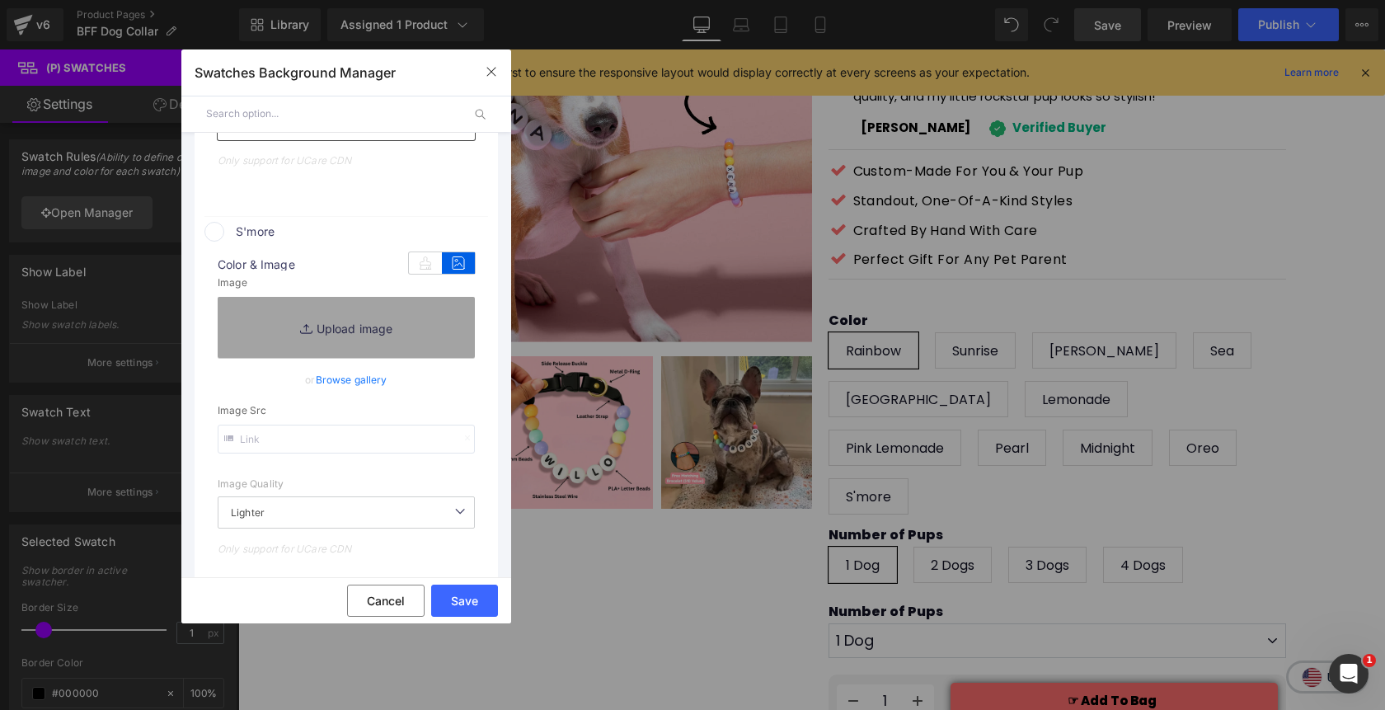
scroll to position [4294, 0]
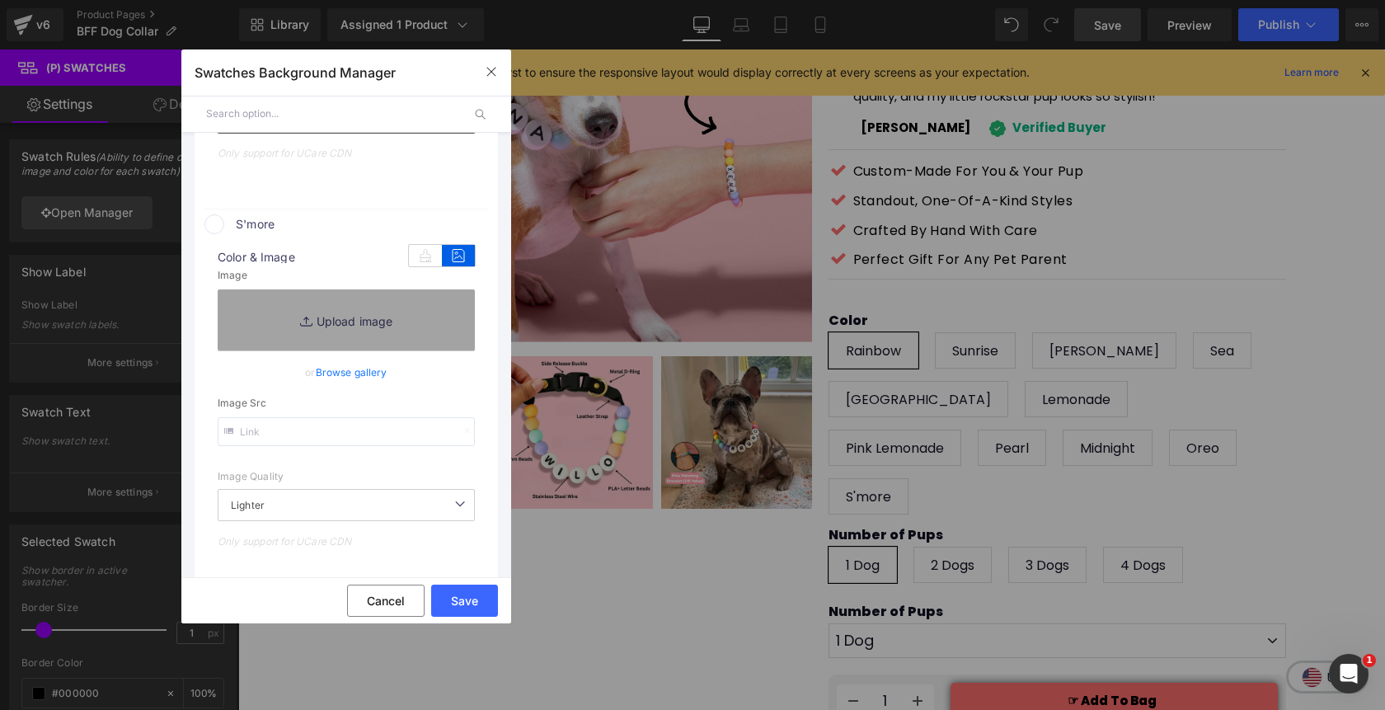
click at [311, 439] on input "text" at bounding box center [346, 431] width 257 height 29
paste input "https://cdn.shopify.com/s/files/1/0811/0410/9849/files/S_more.webp?v=1755114495"
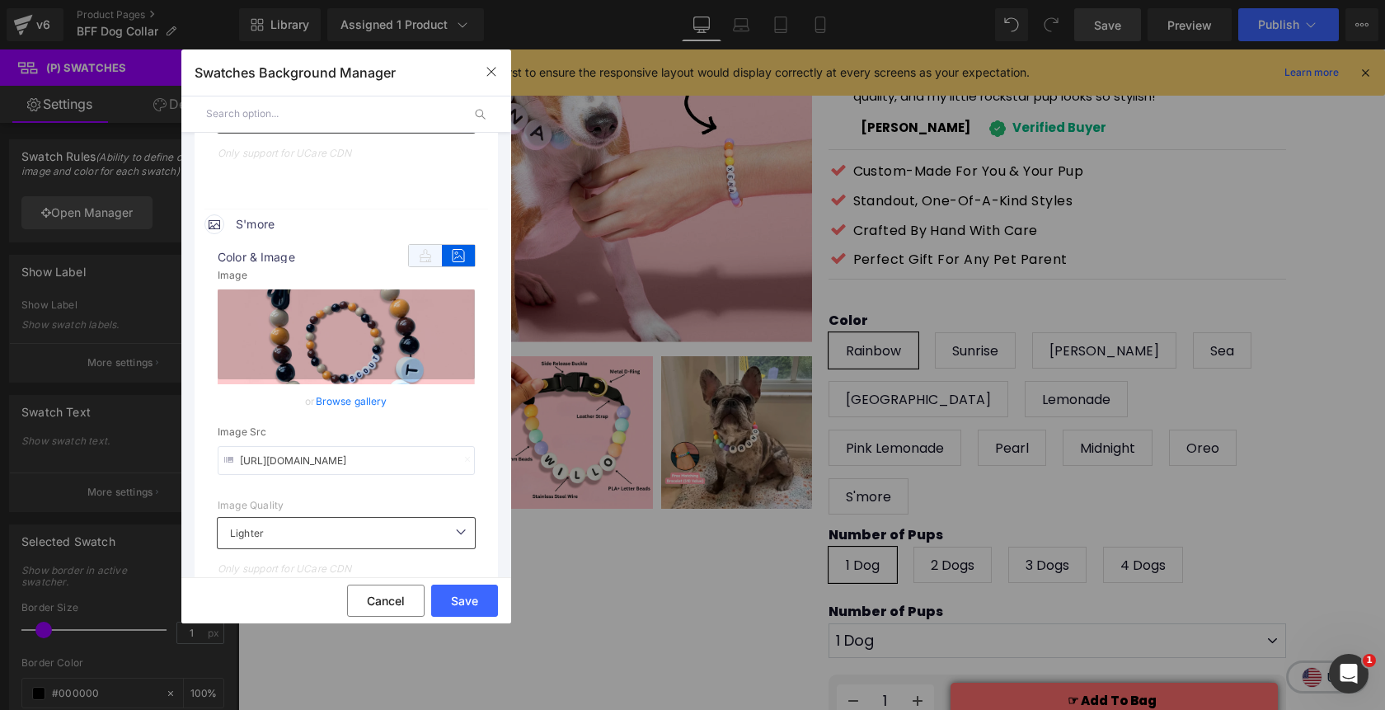
type input "https://cdn.shopify.com/s/files/1/0811/0410/9849/files/S_more.webp?v=1755114495"
click at [409, 259] on icon at bounding box center [425, 255] width 33 height 21
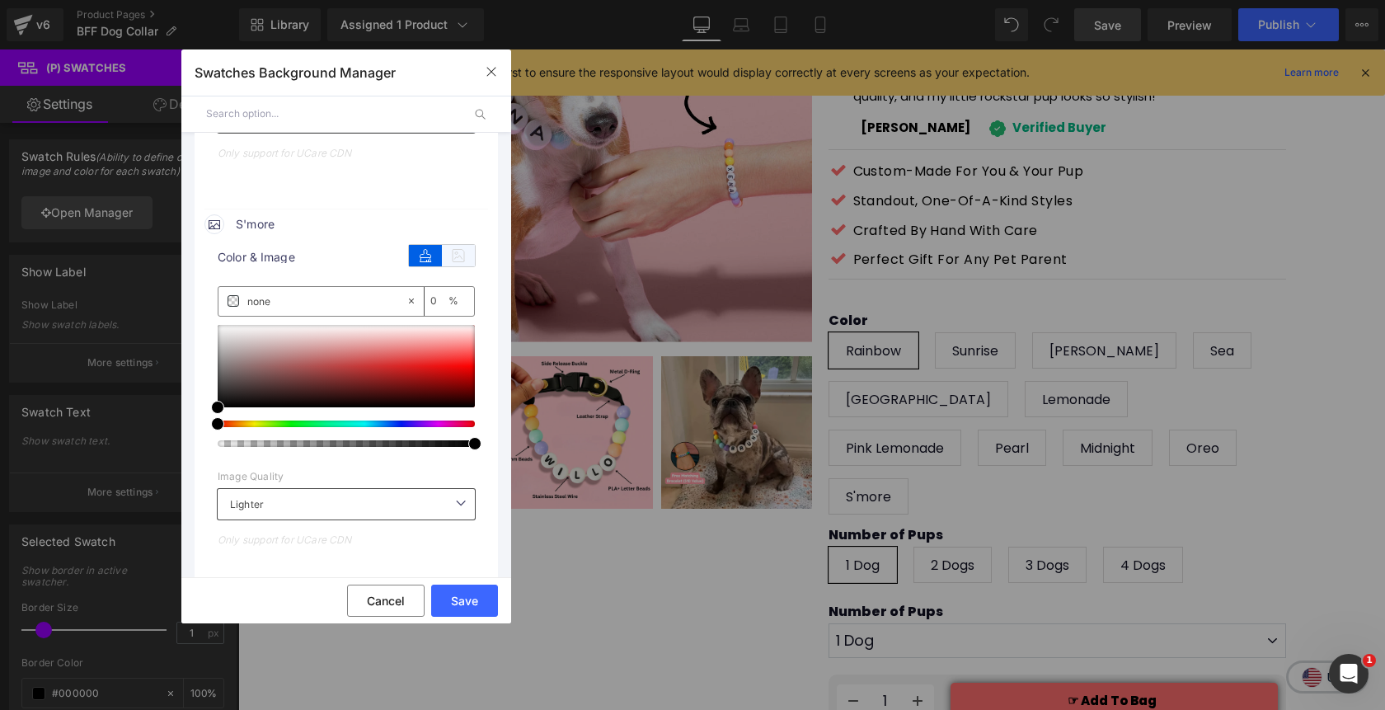
click at [457, 261] on icon at bounding box center [458, 255] width 33 height 21
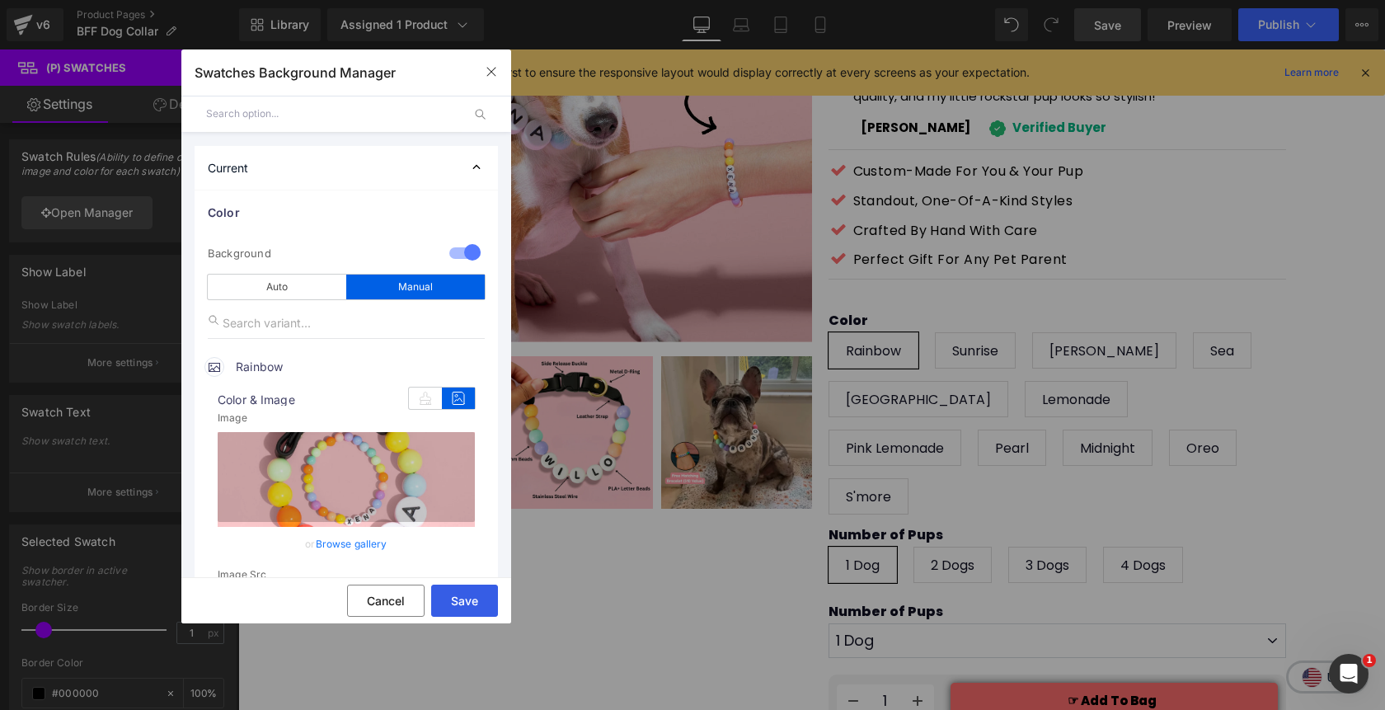
click at [465, 594] on button "Save" at bounding box center [464, 600] width 67 height 32
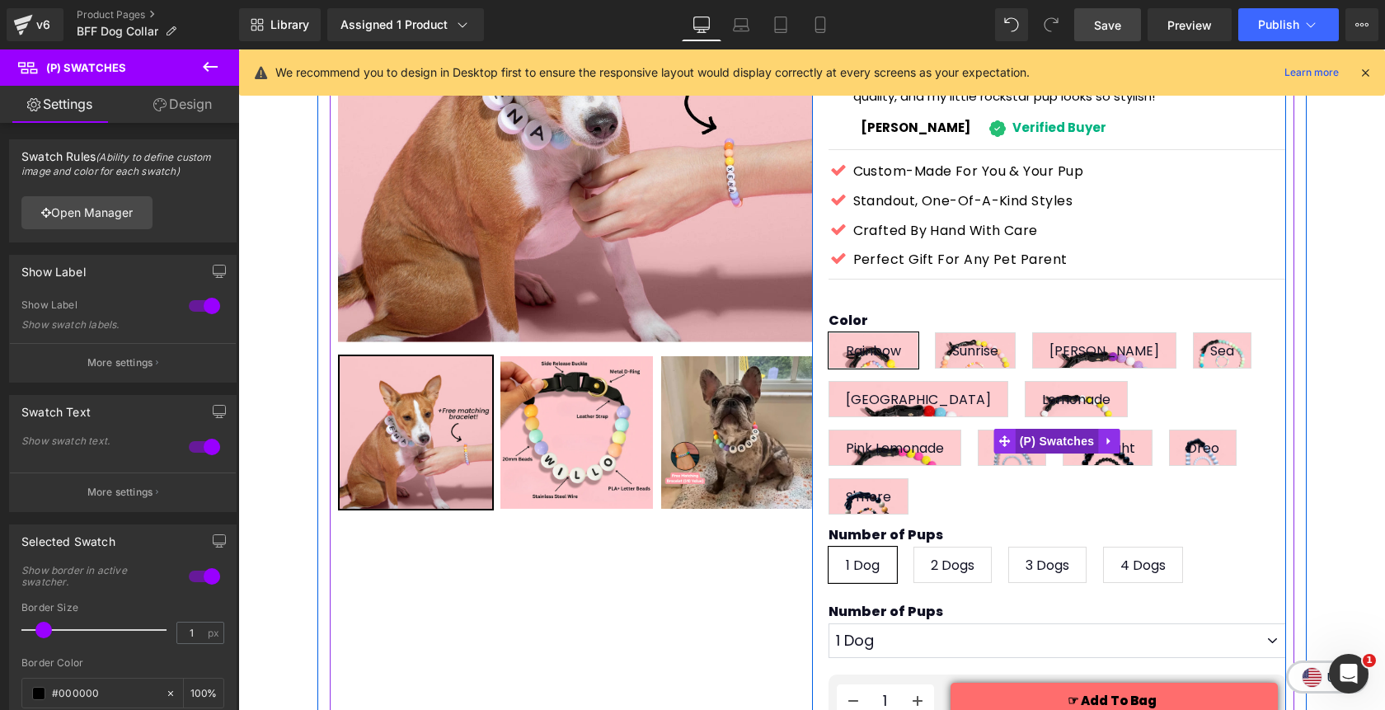
click at [1061, 429] on span "(P) Swatches" at bounding box center [1056, 441] width 83 height 25
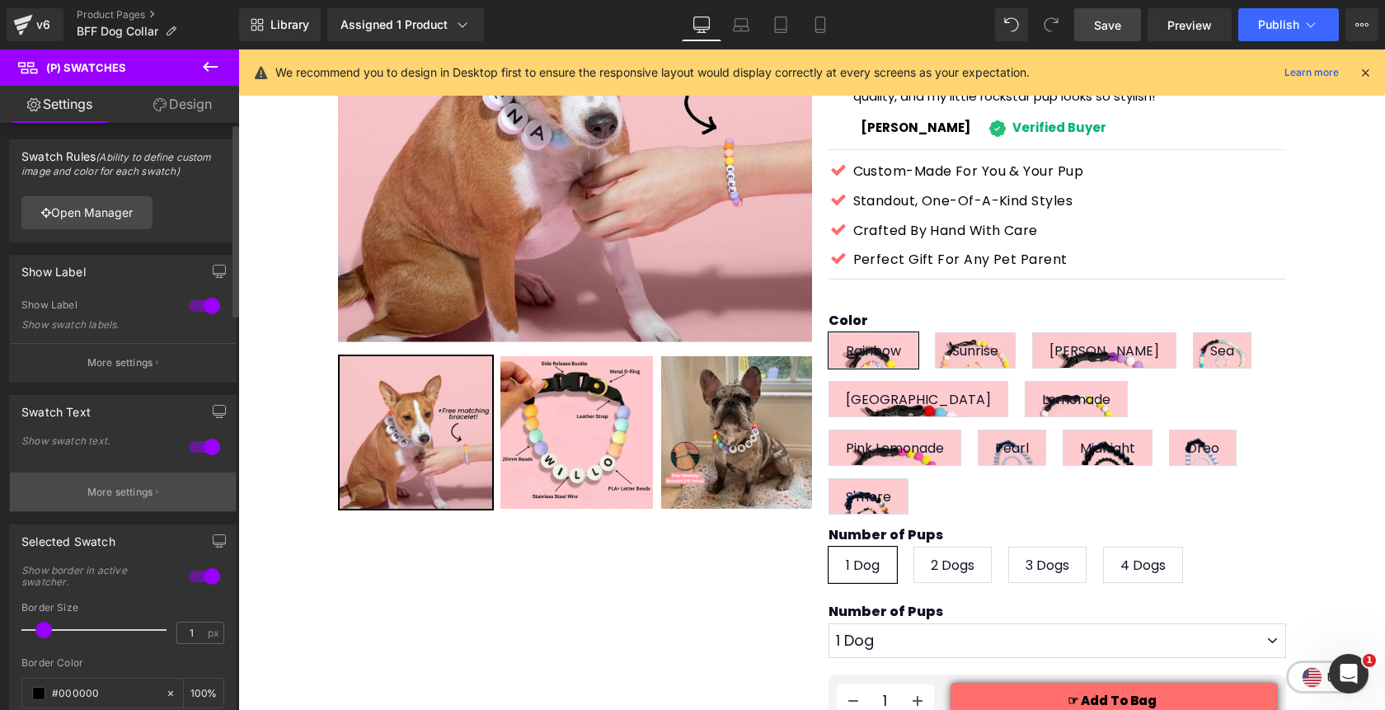
click at [116, 485] on p "More settings" at bounding box center [120, 492] width 66 height 15
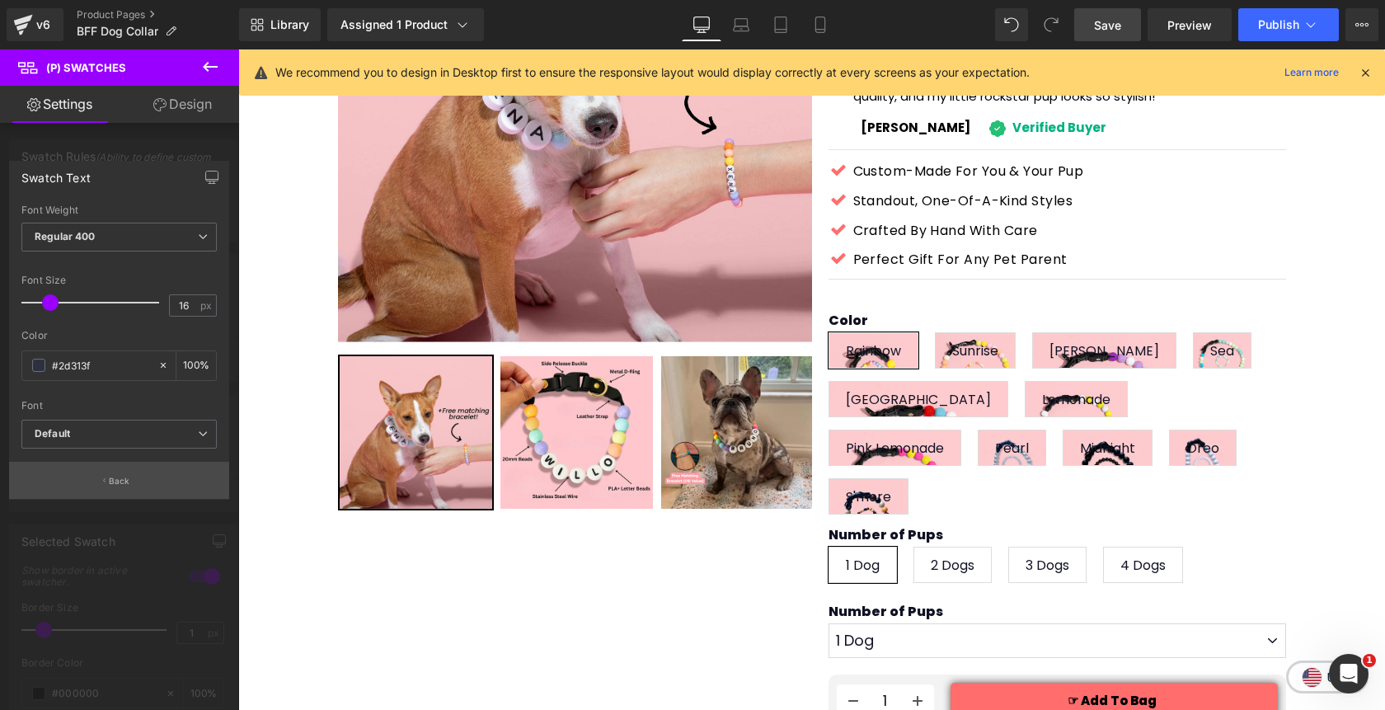
click at [113, 475] on p "Back" at bounding box center [119, 481] width 21 height 12
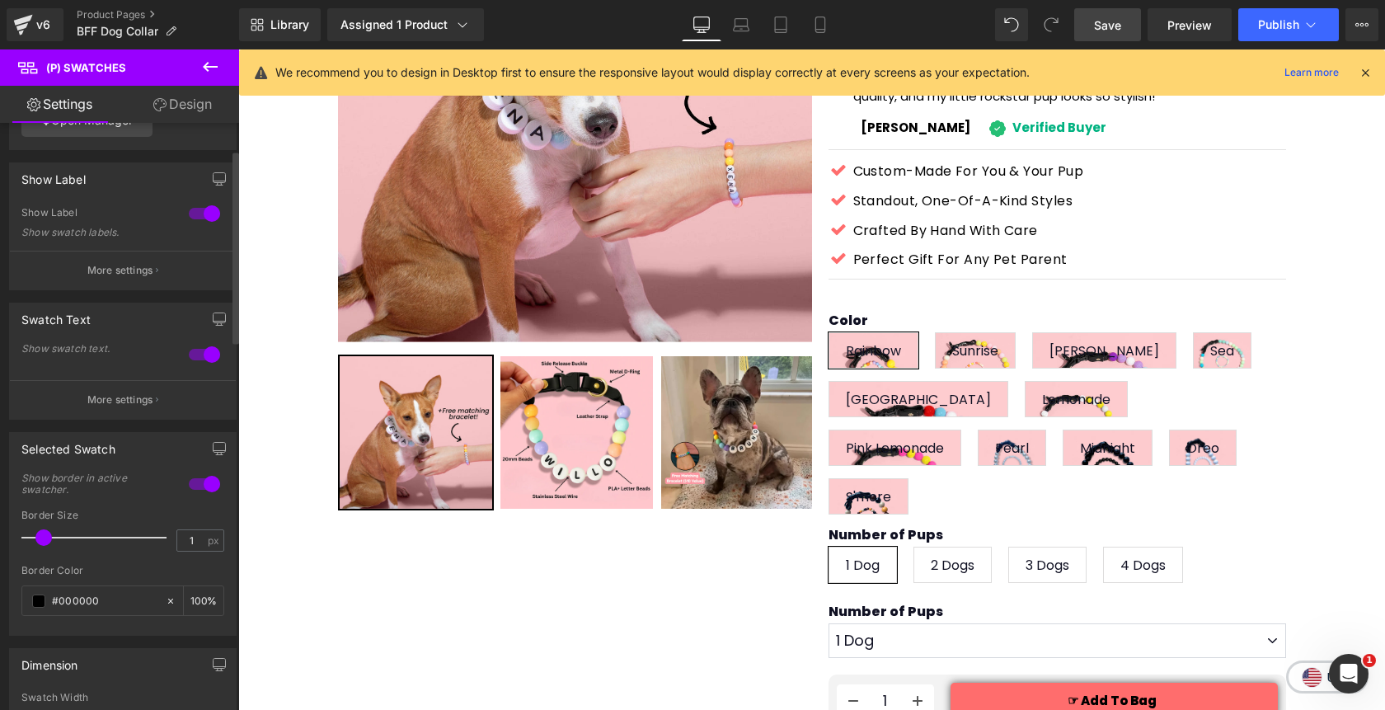
scroll to position [101, 0]
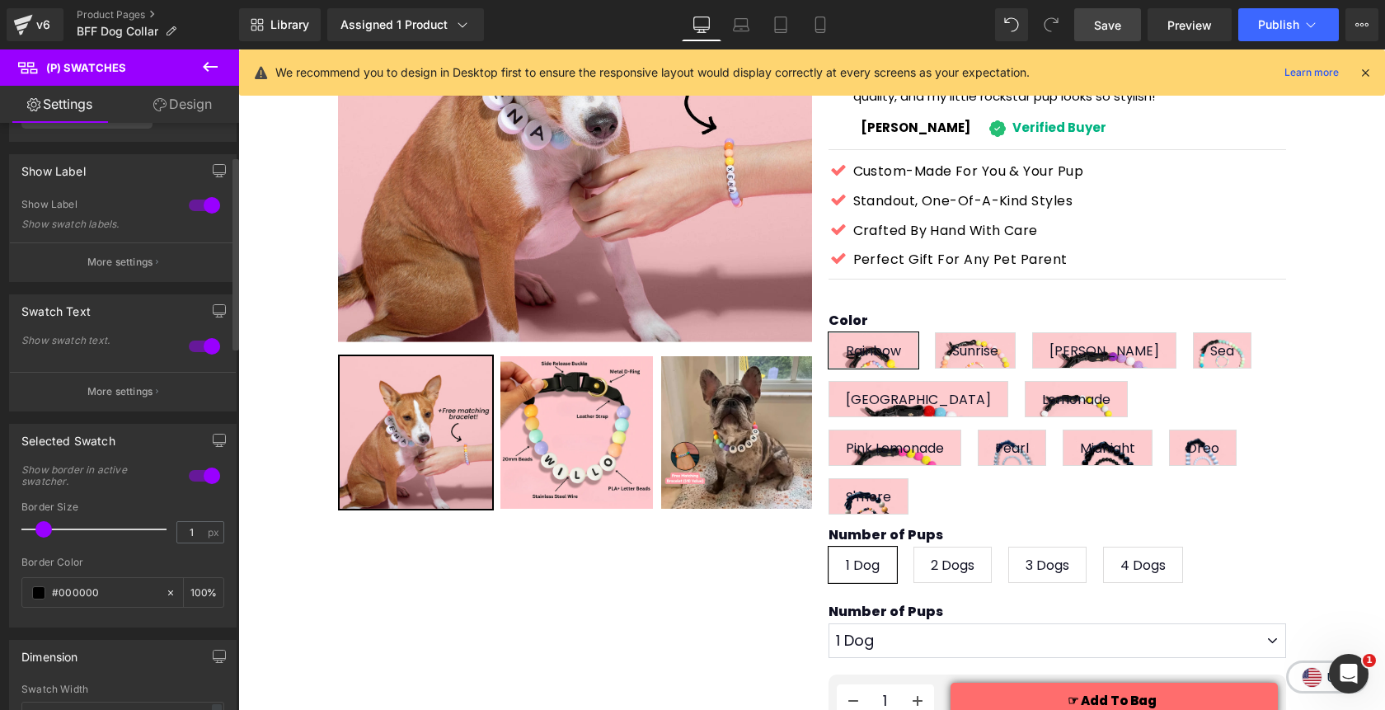
click at [209, 348] on div at bounding box center [205, 346] width 40 height 26
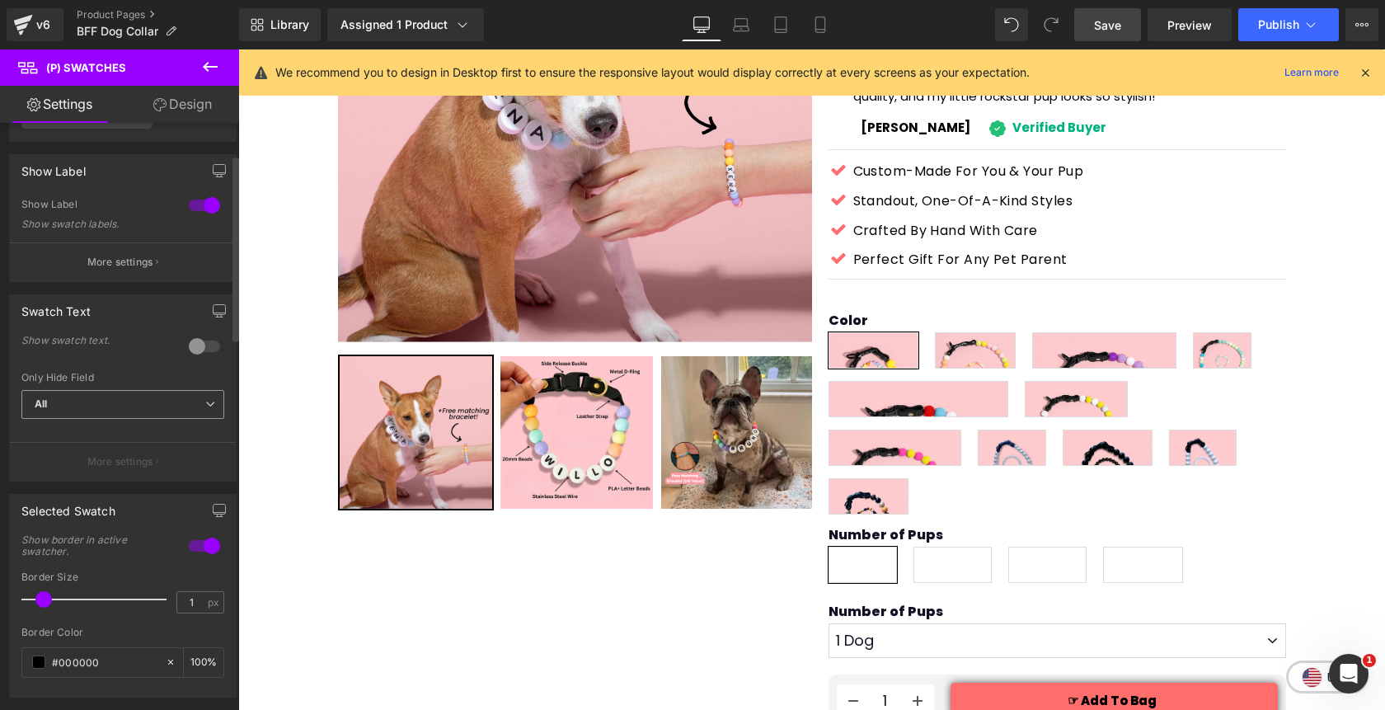
click at [110, 410] on span "All" at bounding box center [122, 404] width 203 height 29
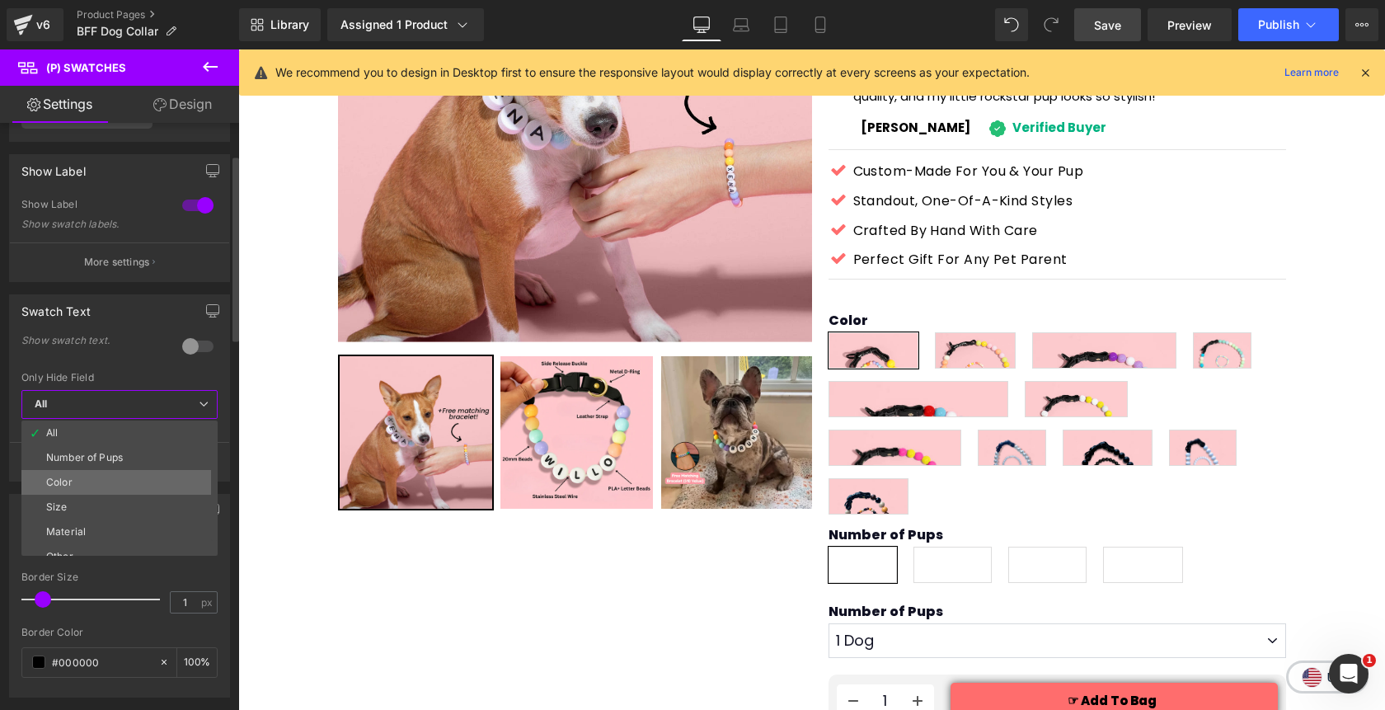
click at [106, 476] on li "Color" at bounding box center [123, 482] width 204 height 25
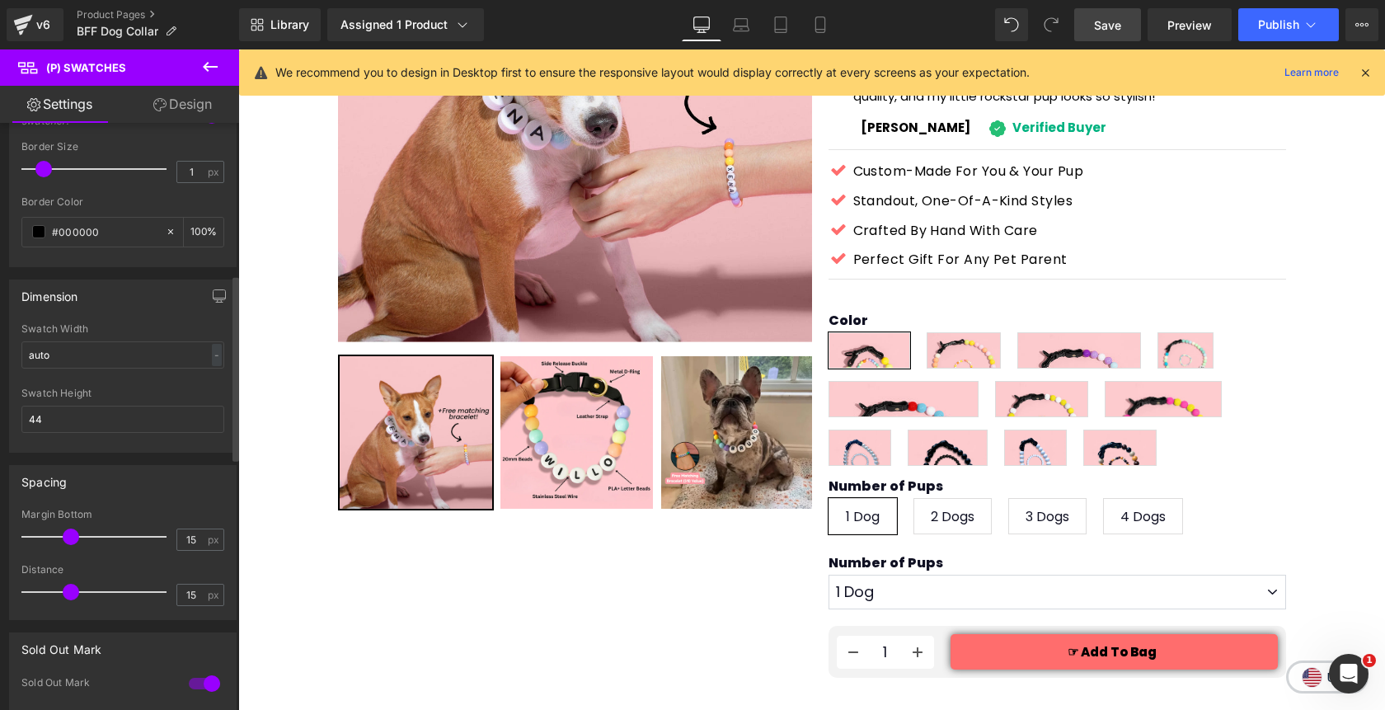
scroll to position [532, 0]
click at [78, 420] on input "44" at bounding box center [122, 418] width 203 height 27
click at [84, 349] on input "auto" at bounding box center [122, 353] width 203 height 27
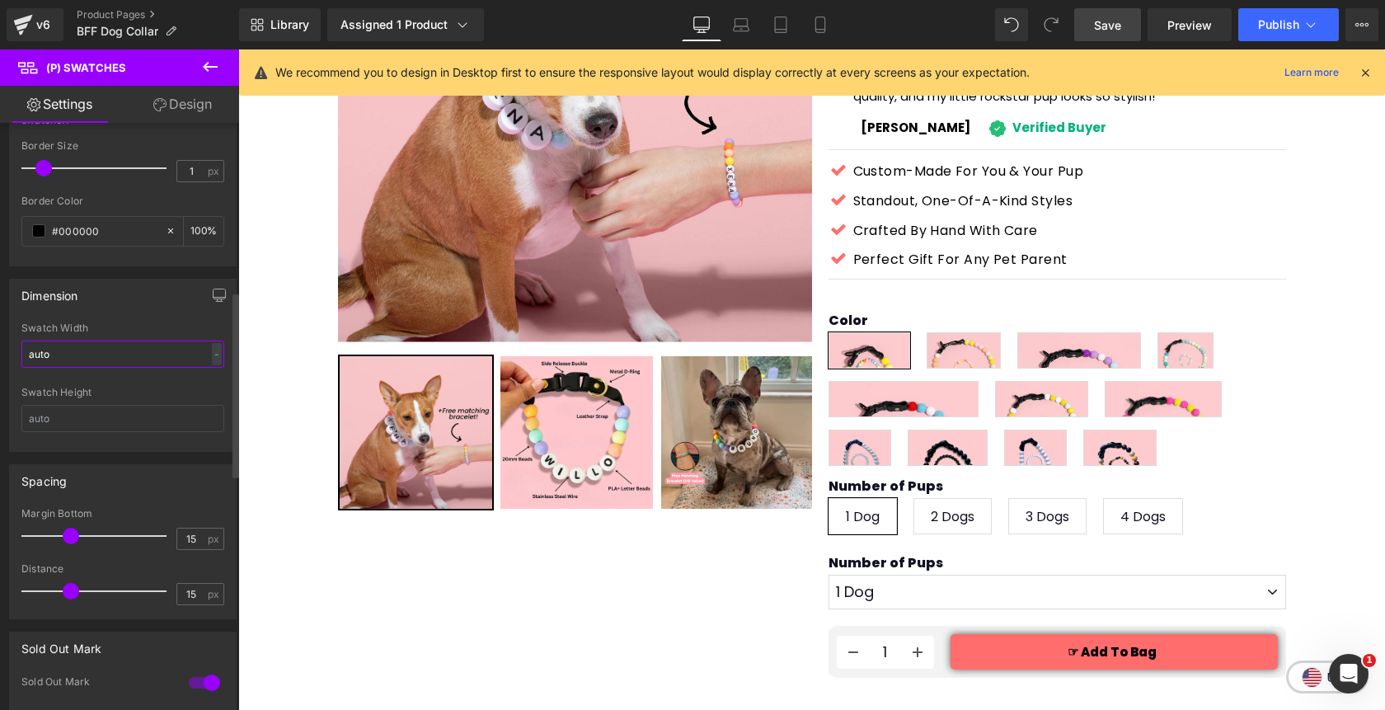
click at [84, 349] on input "auto" at bounding box center [122, 353] width 203 height 27
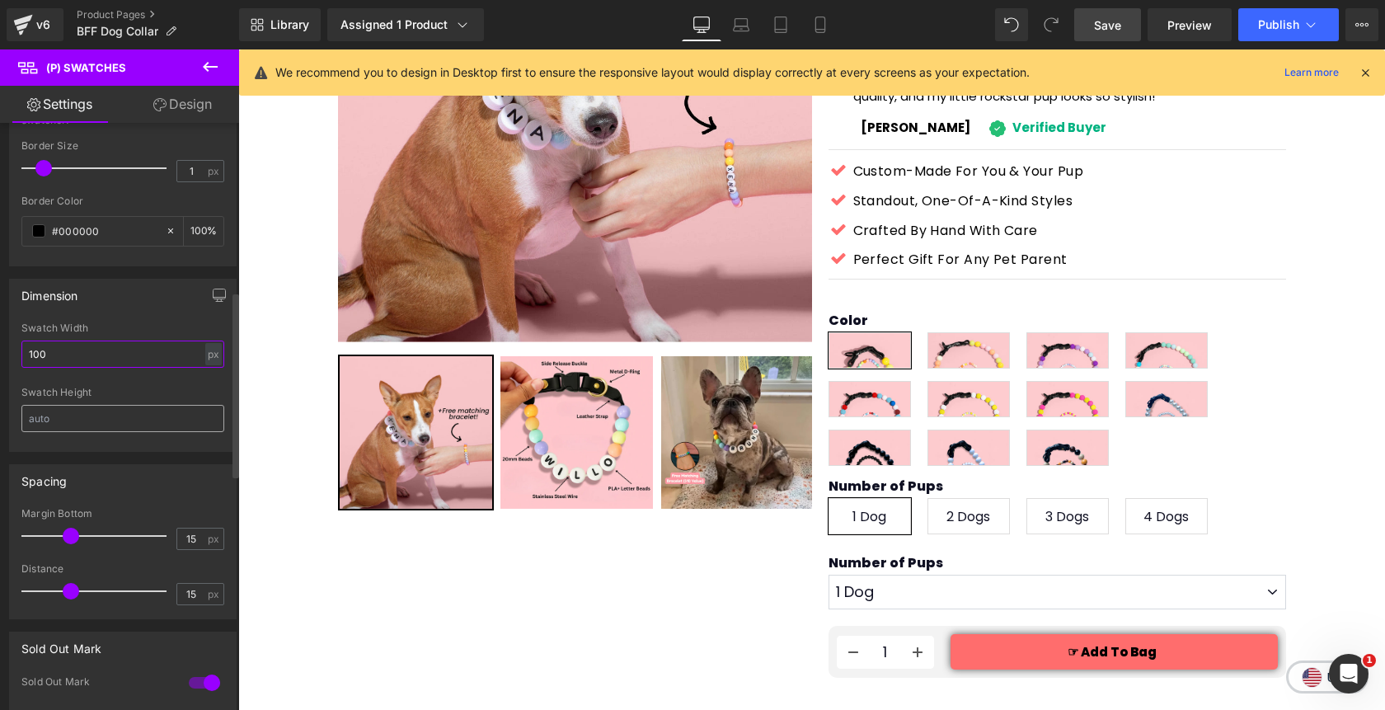
type input "100"
click at [80, 415] on input "text" at bounding box center [122, 418] width 203 height 27
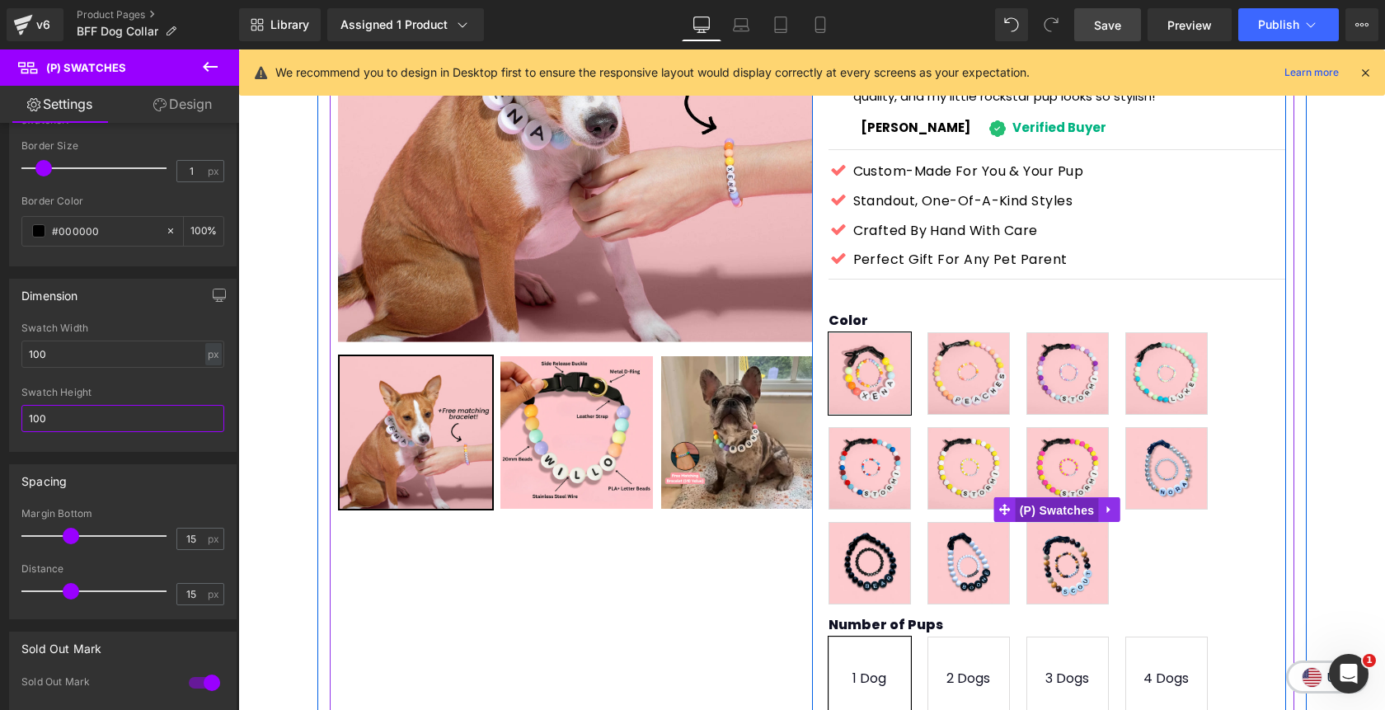
click at [1067, 498] on span "(P) Swatches" at bounding box center [1056, 510] width 83 height 25
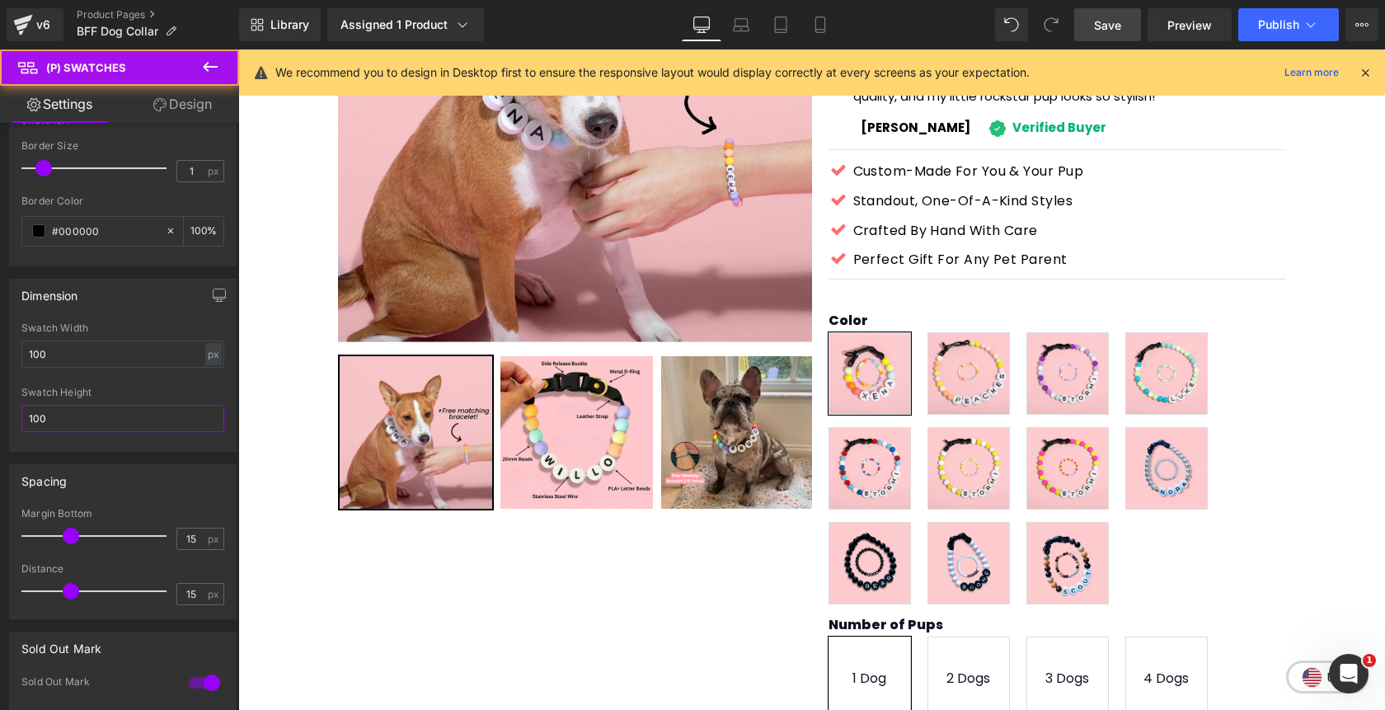
type input "100"
click at [194, 106] on link "Design" at bounding box center [183, 104] width 120 height 37
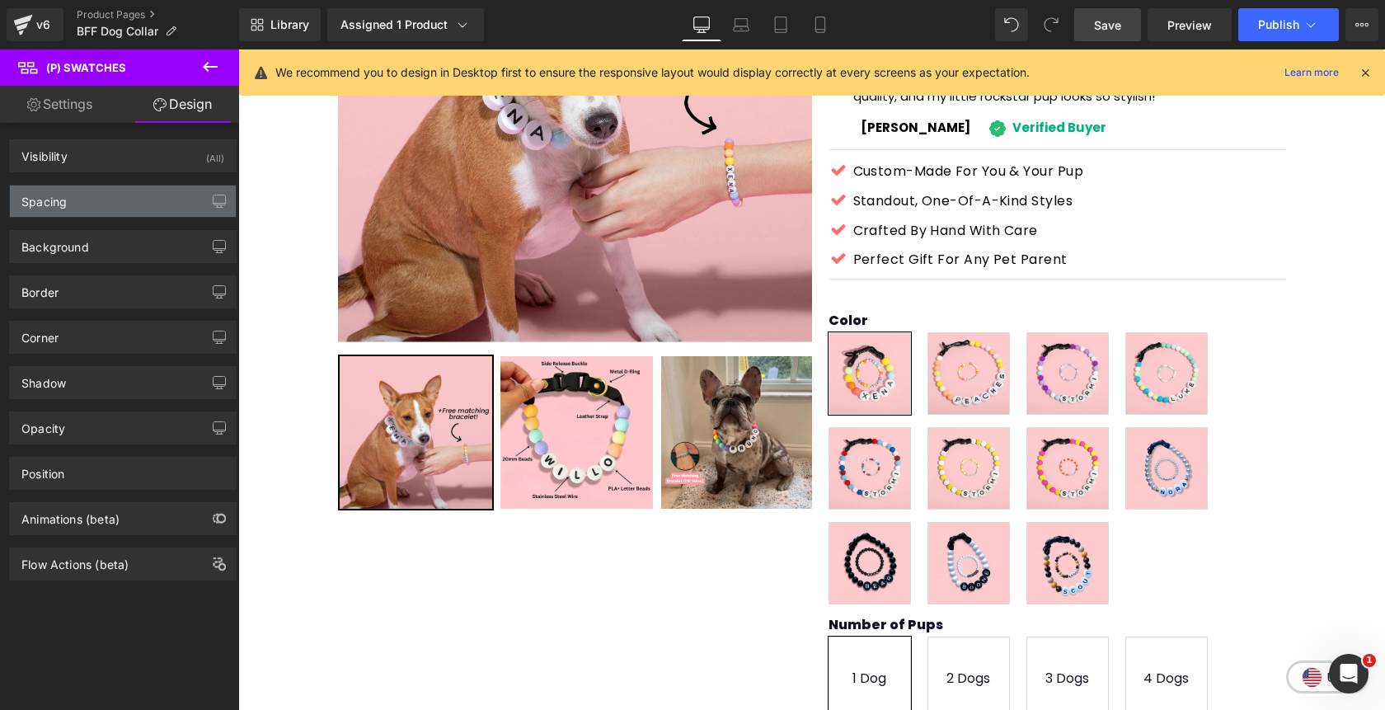
click at [96, 205] on div "Spacing" at bounding box center [123, 200] width 226 height 31
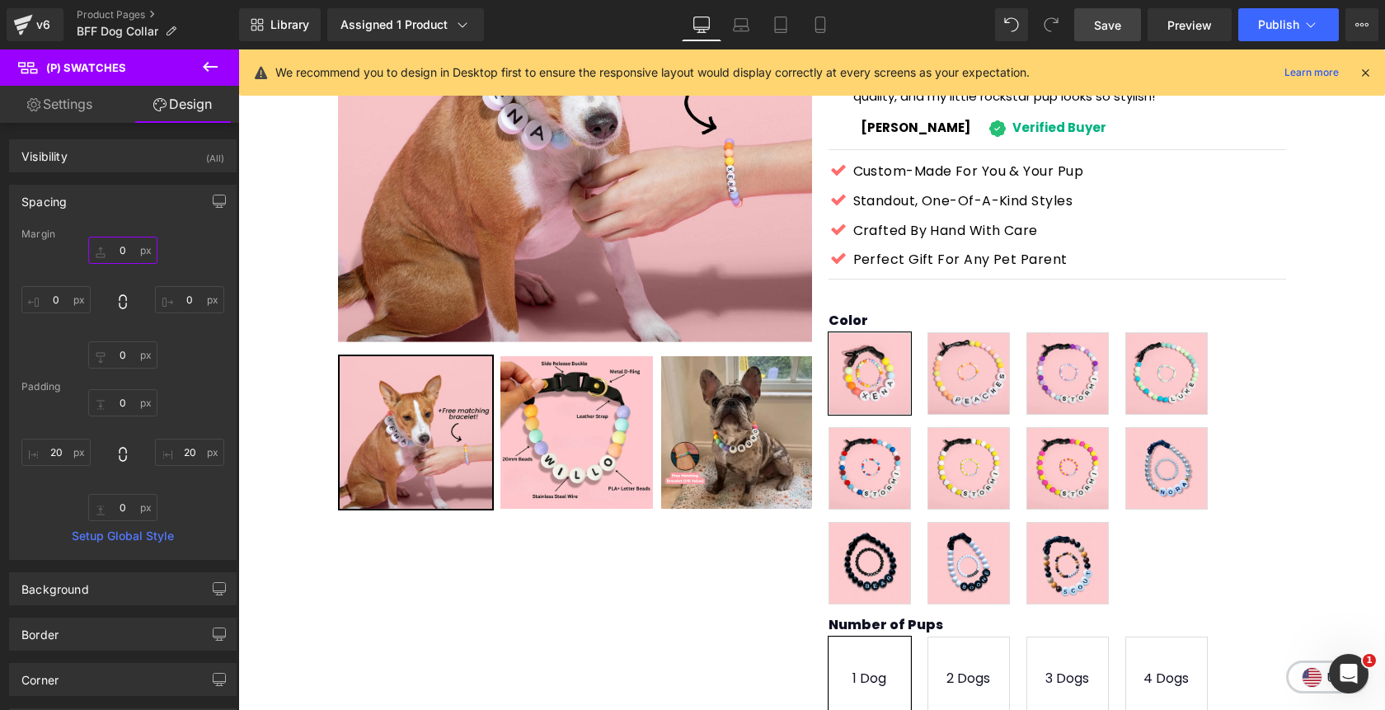
click at [113, 248] on input "0" at bounding box center [122, 250] width 69 height 27
type input "-25"
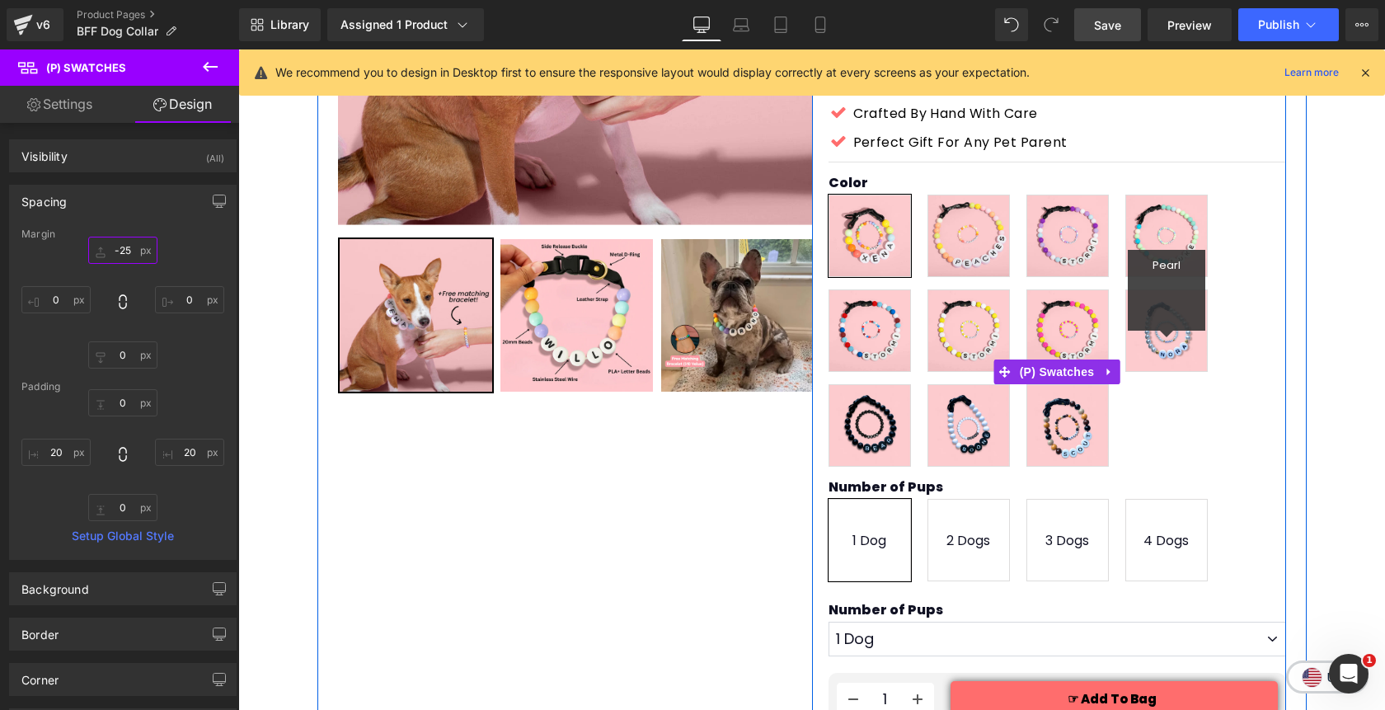
scroll to position [391, 0]
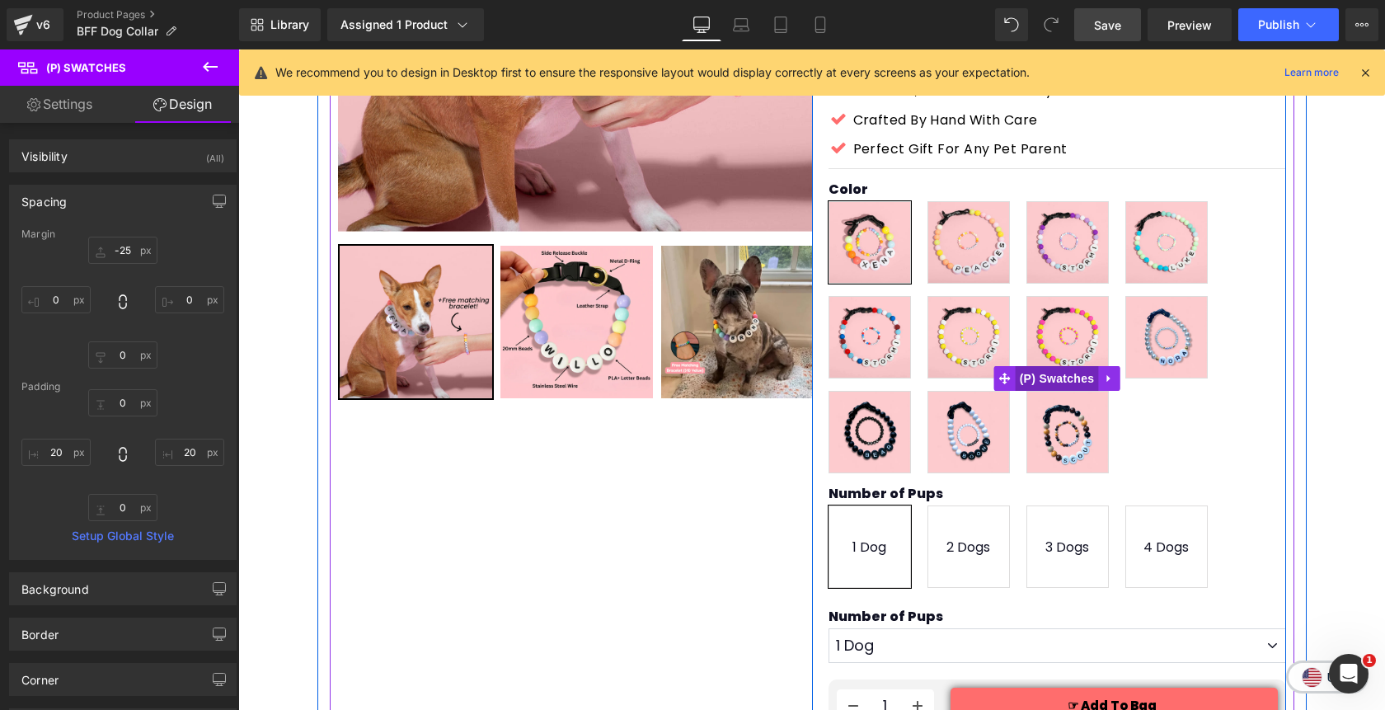
click at [1081, 366] on span "(P) Swatches" at bounding box center [1056, 378] width 83 height 25
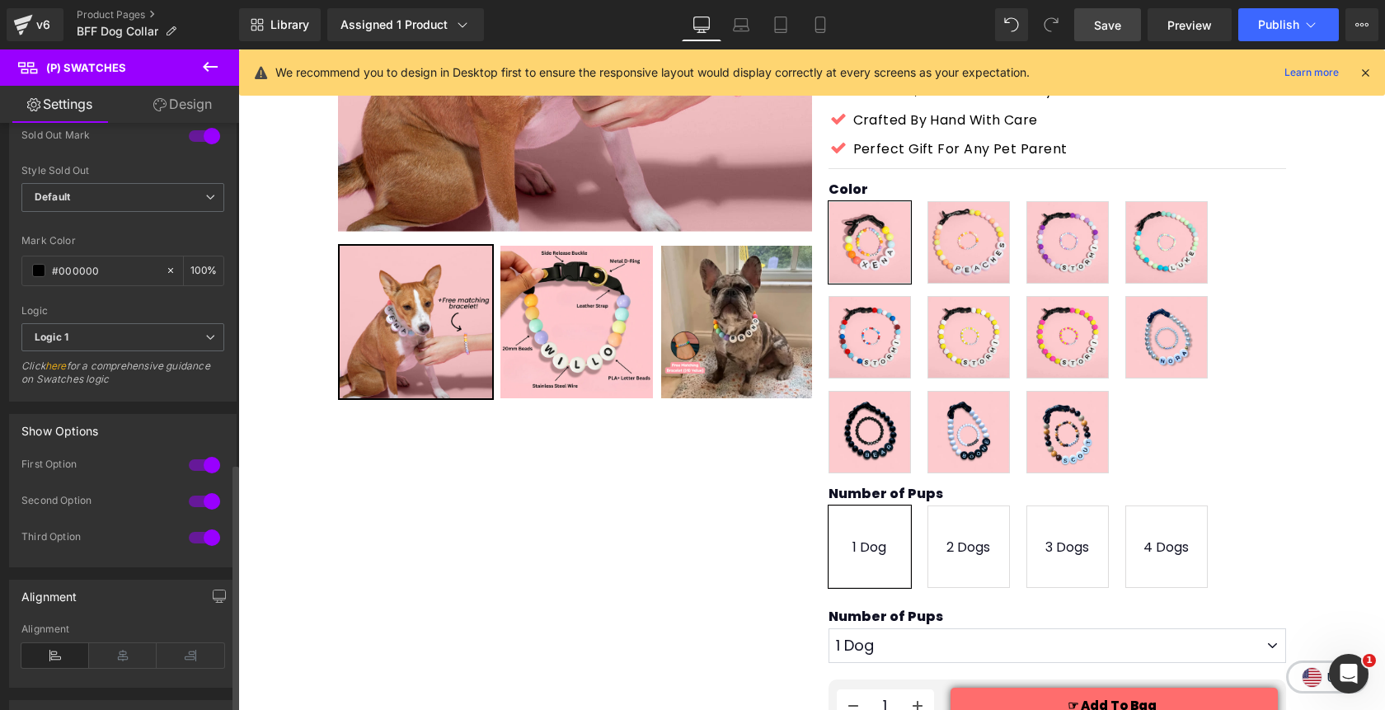
scroll to position [1165, 0]
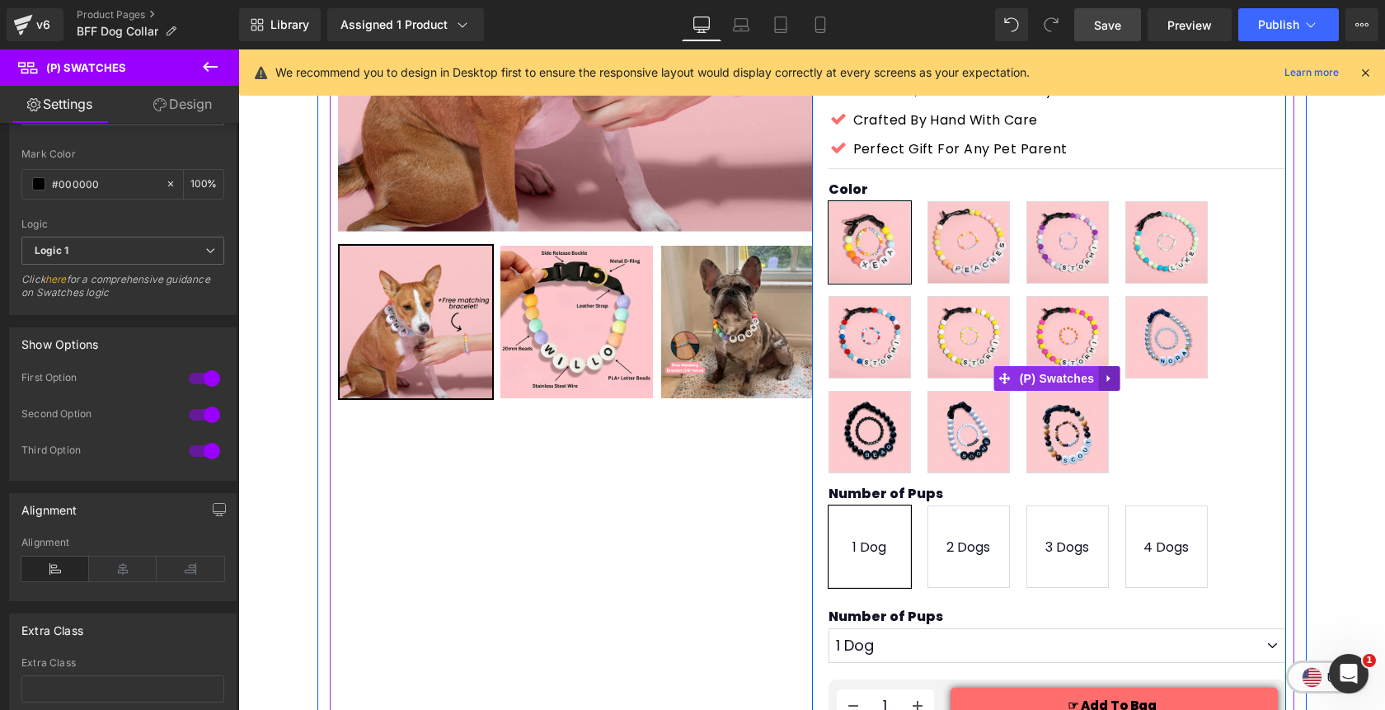
click at [1114, 372] on icon at bounding box center [1109, 378] width 12 height 12
click at [1100, 373] on icon at bounding box center [1098, 379] width 12 height 12
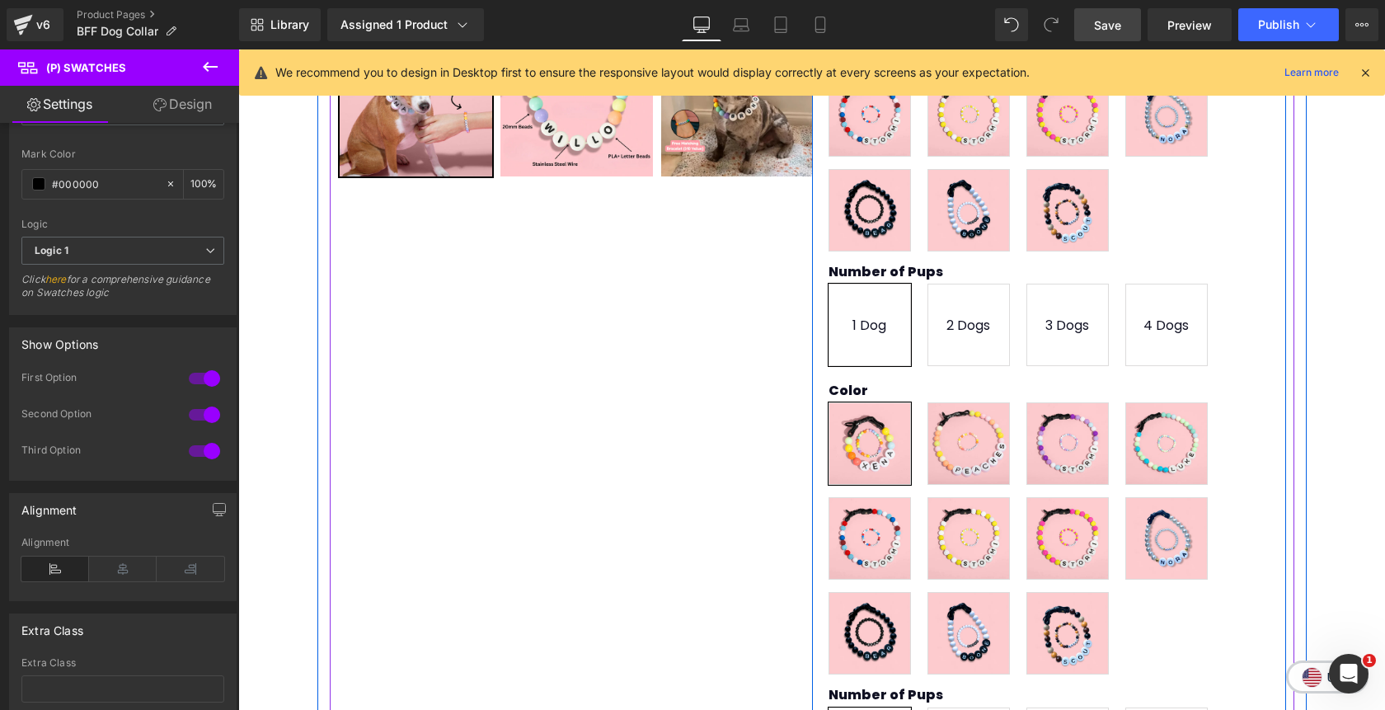
scroll to position [607, 0]
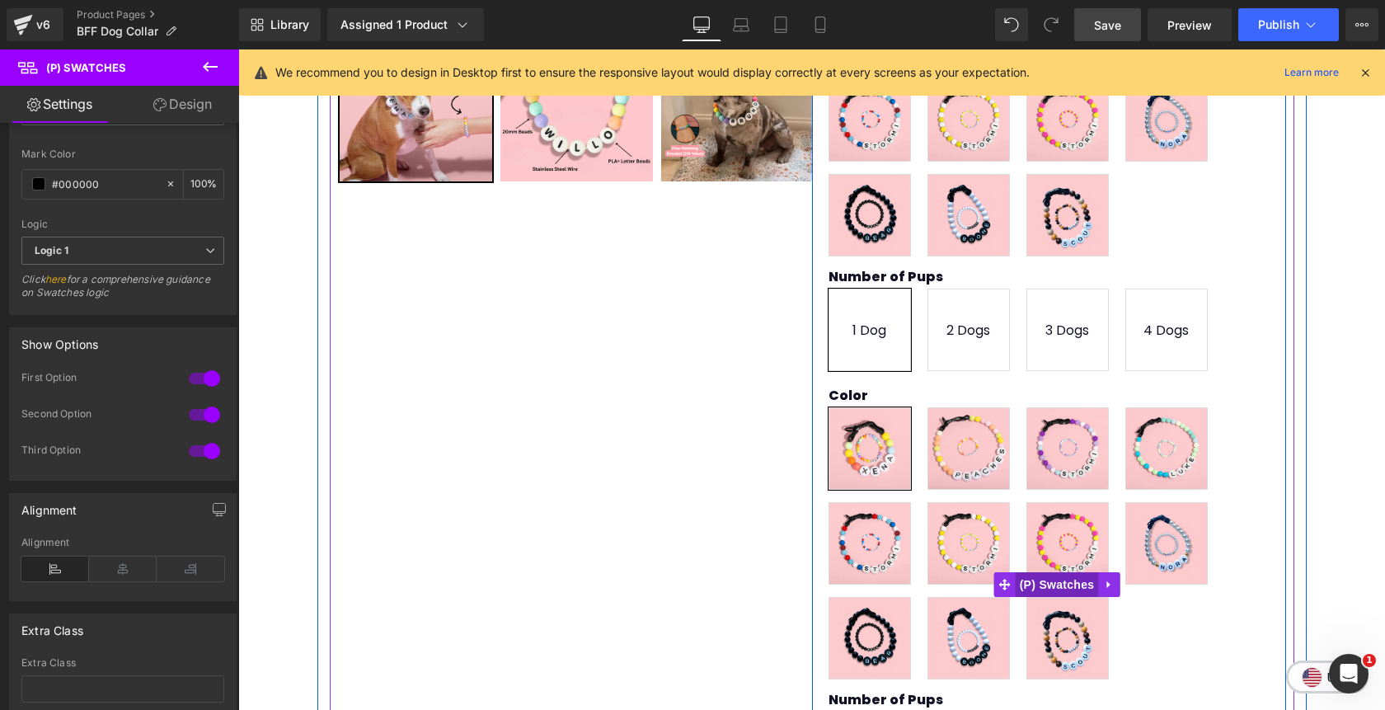
click at [1065, 572] on span "(P) Swatches" at bounding box center [1056, 584] width 83 height 25
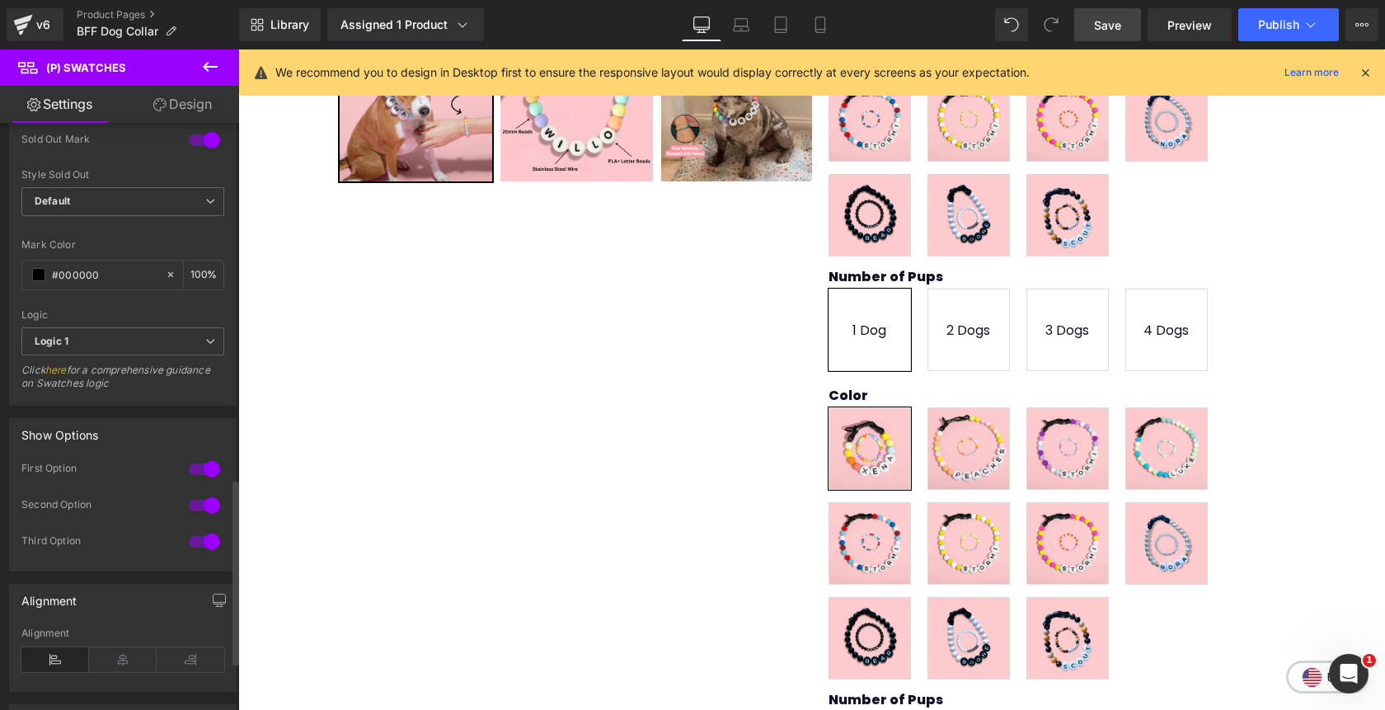
scroll to position [1154, 0]
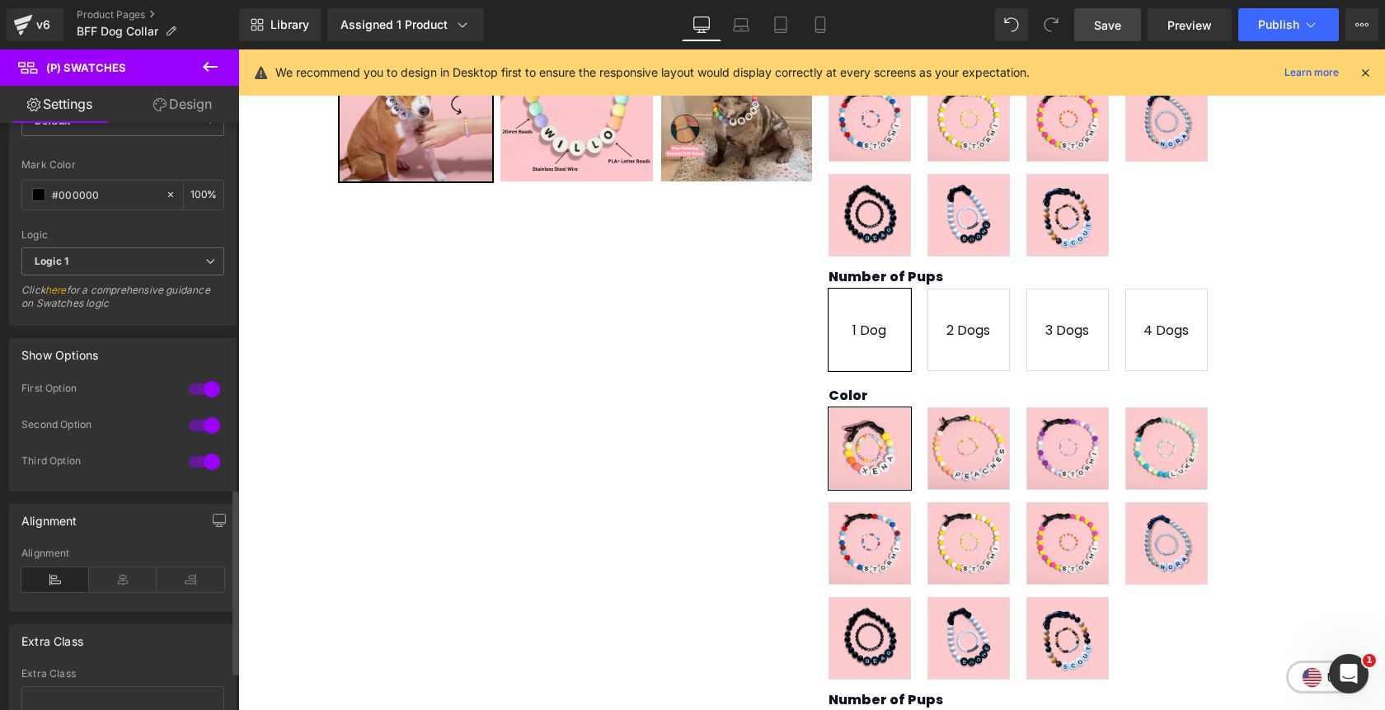
click at [206, 461] on div at bounding box center [205, 461] width 40 height 26
click at [204, 382] on div at bounding box center [205, 389] width 40 height 26
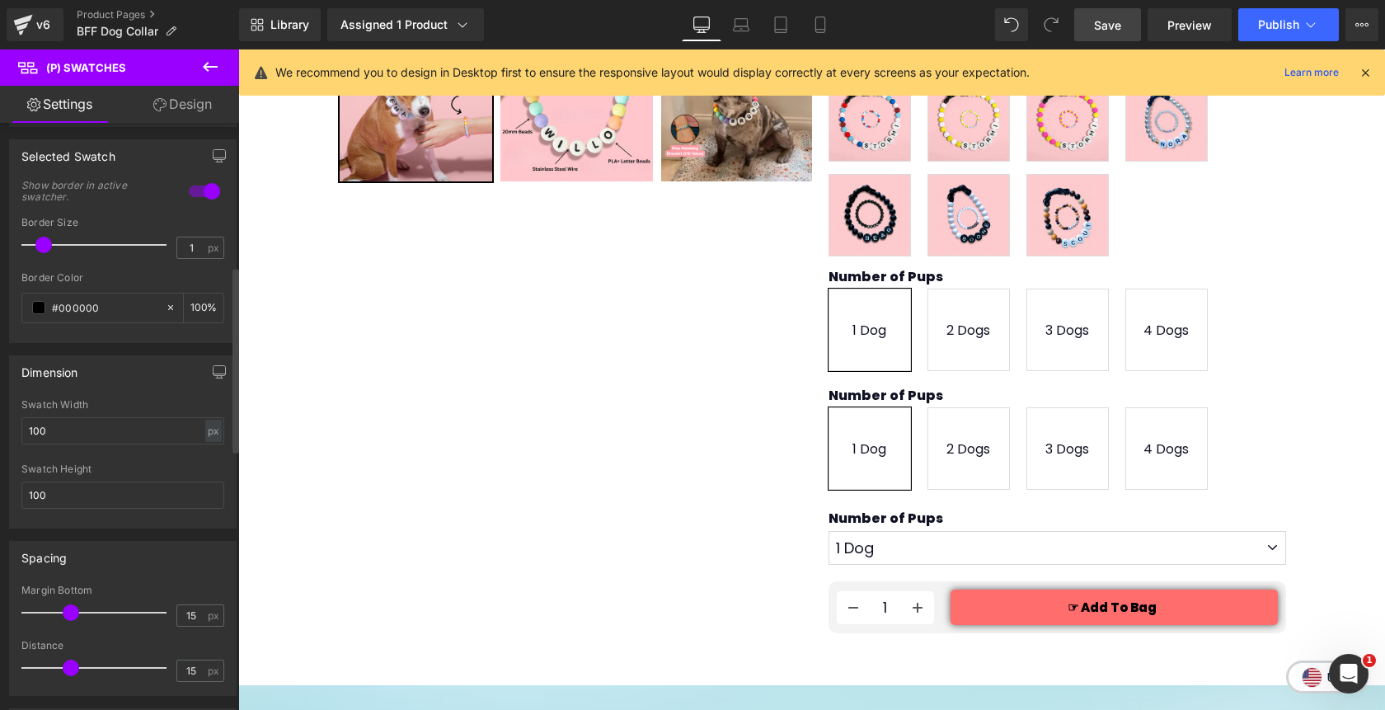
scroll to position [461, 0]
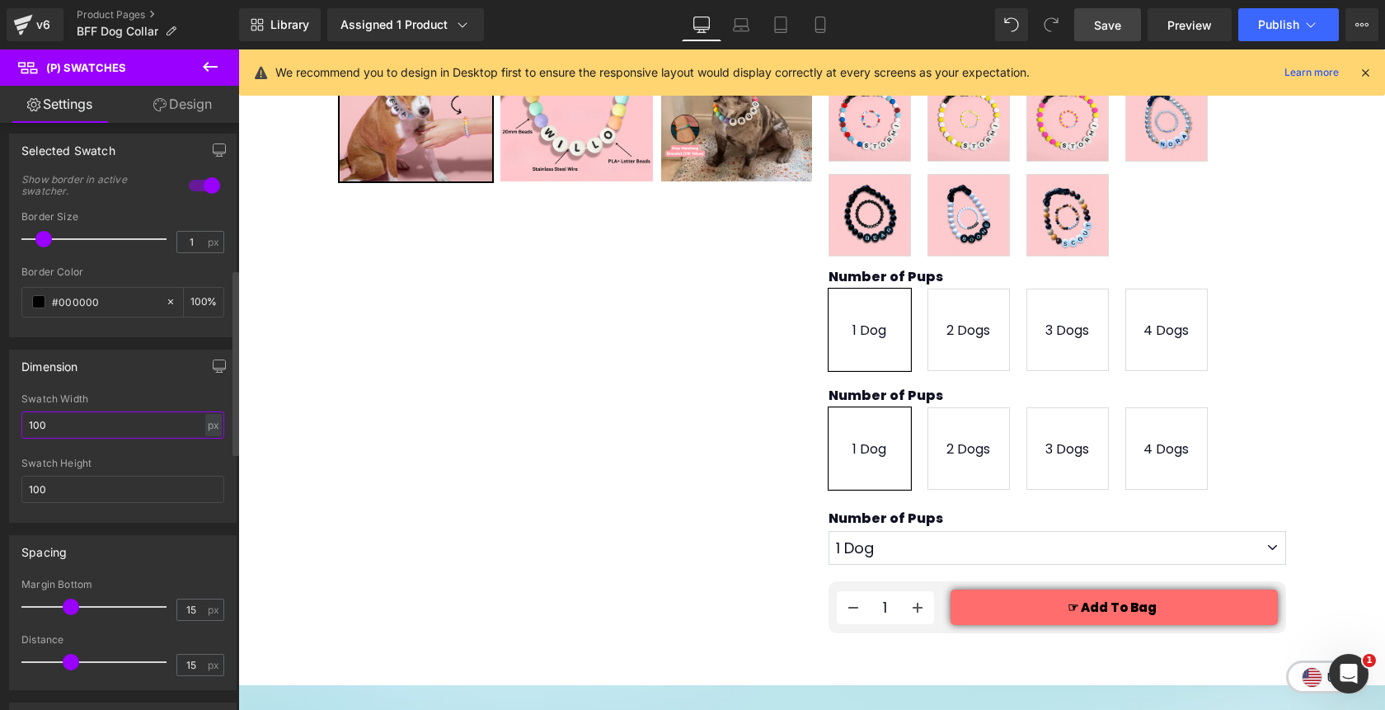
click at [96, 431] on input "100" at bounding box center [122, 424] width 203 height 27
click at [90, 490] on input "100" at bounding box center [122, 489] width 203 height 27
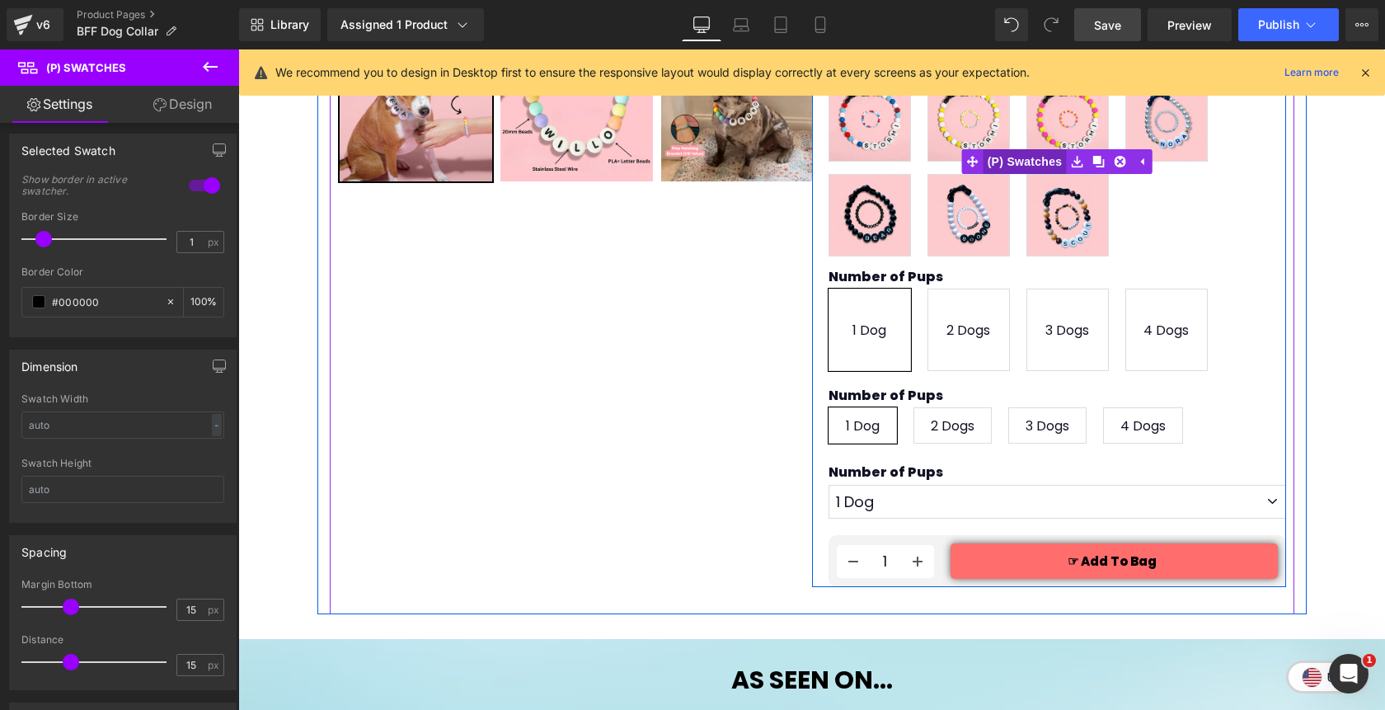
click at [1035, 149] on span "(P) Swatches" at bounding box center [1024, 161] width 83 height 25
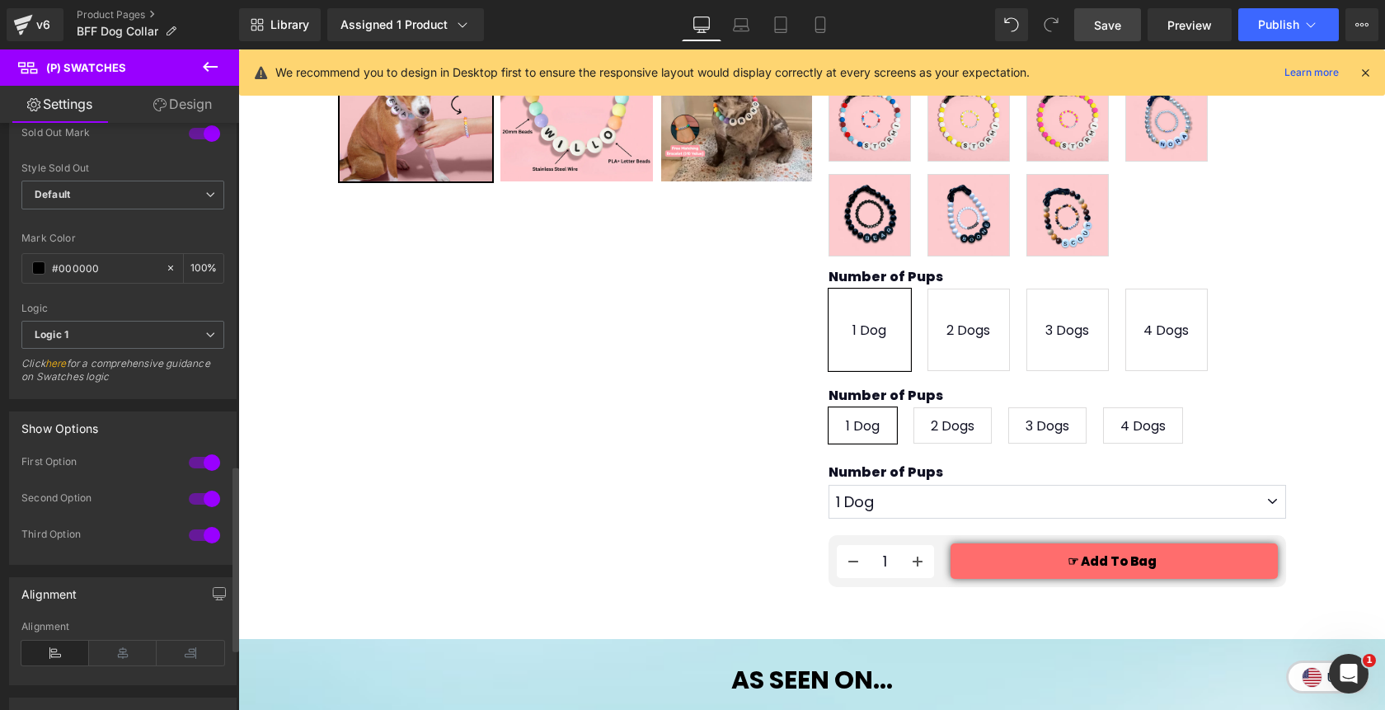
scroll to position [1170, 0]
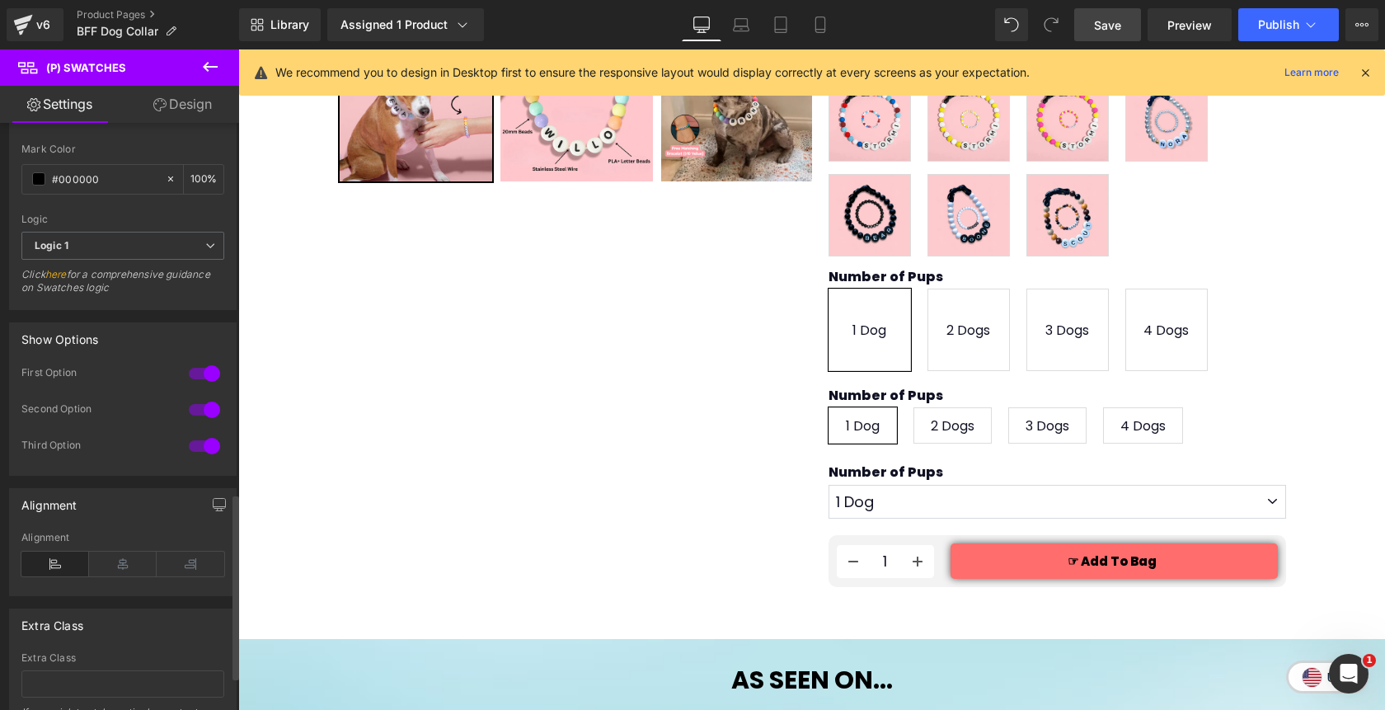
click at [204, 408] on div at bounding box center [205, 409] width 40 height 26
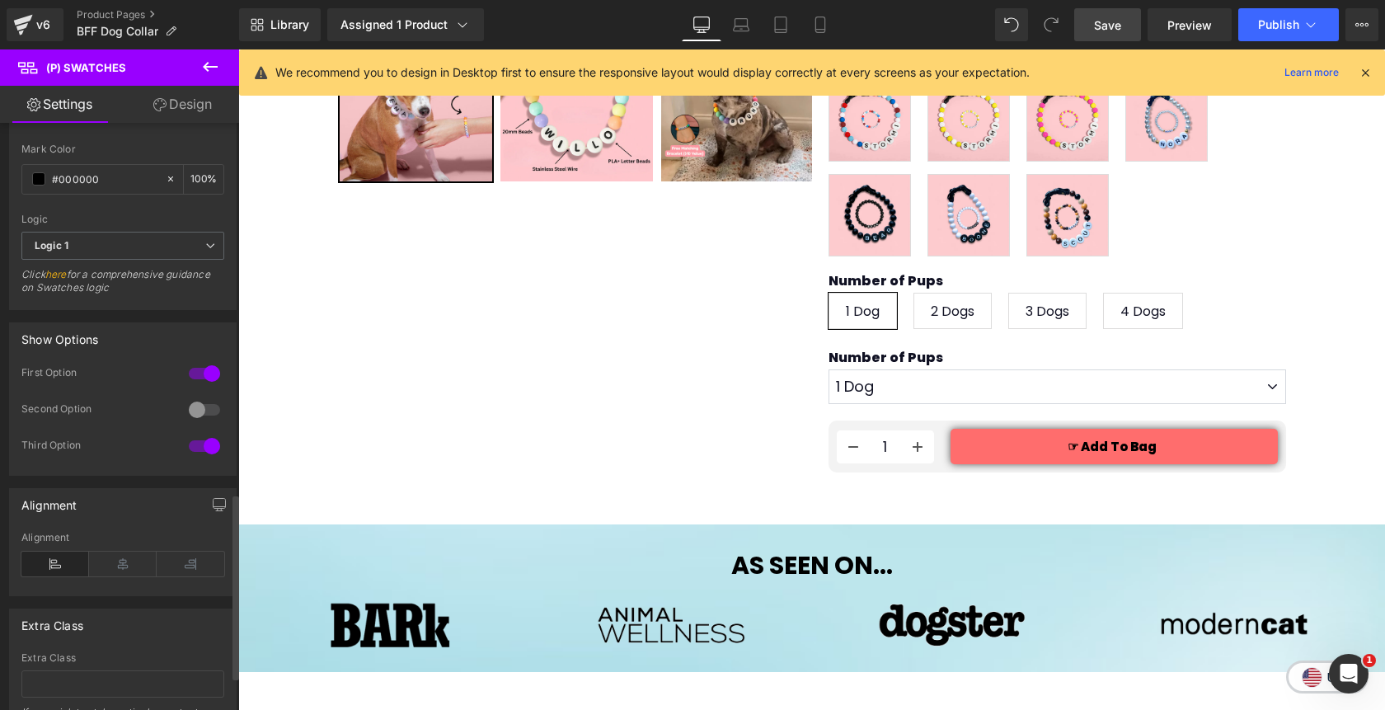
click at [207, 437] on div at bounding box center [205, 446] width 40 height 26
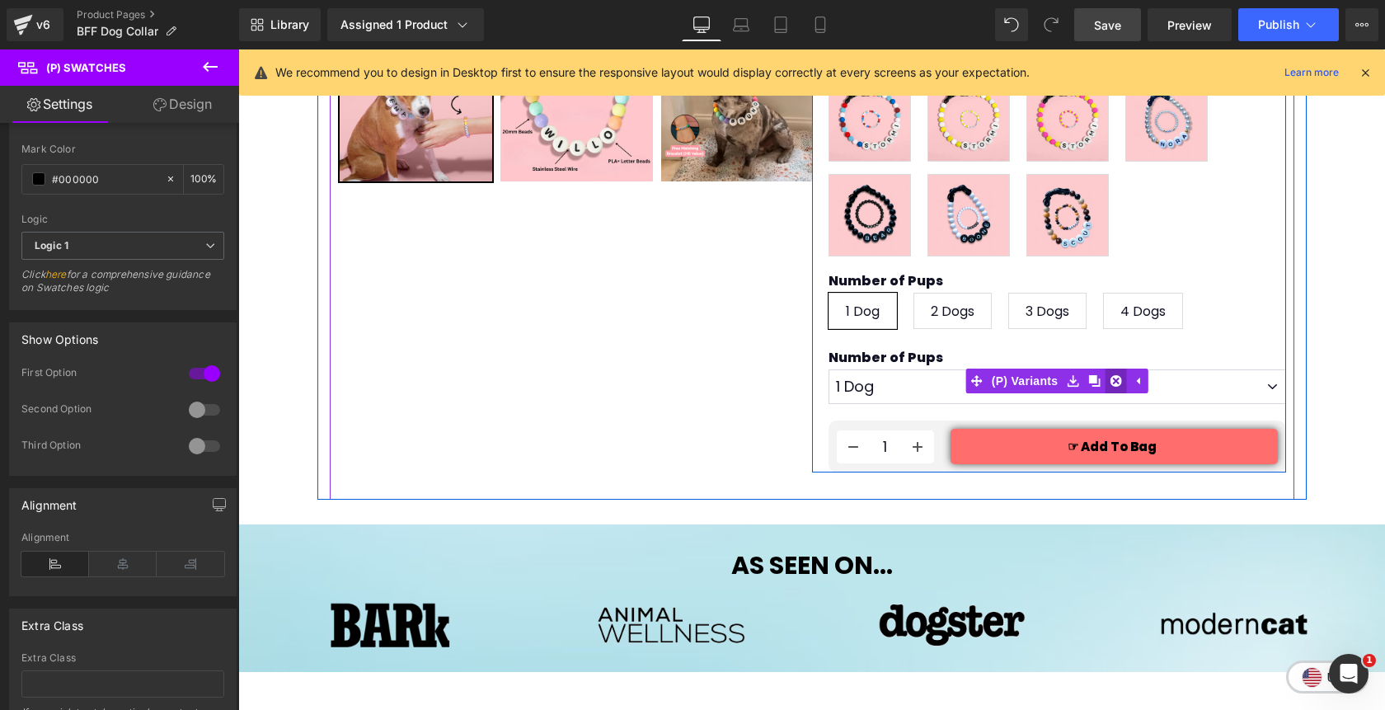
click at [1113, 375] on icon at bounding box center [1115, 381] width 12 height 12
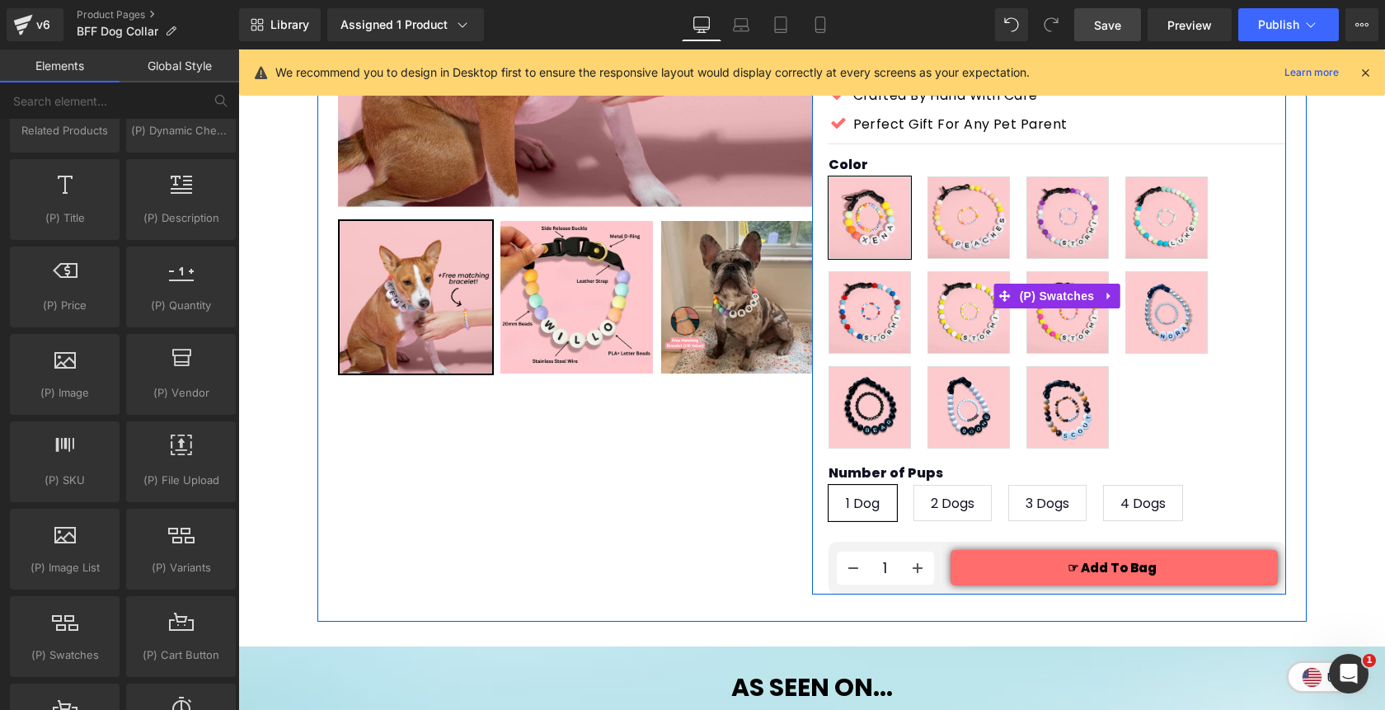
scroll to position [415, 0]
click at [1062, 284] on span "(P) Swatches" at bounding box center [1056, 296] width 83 height 25
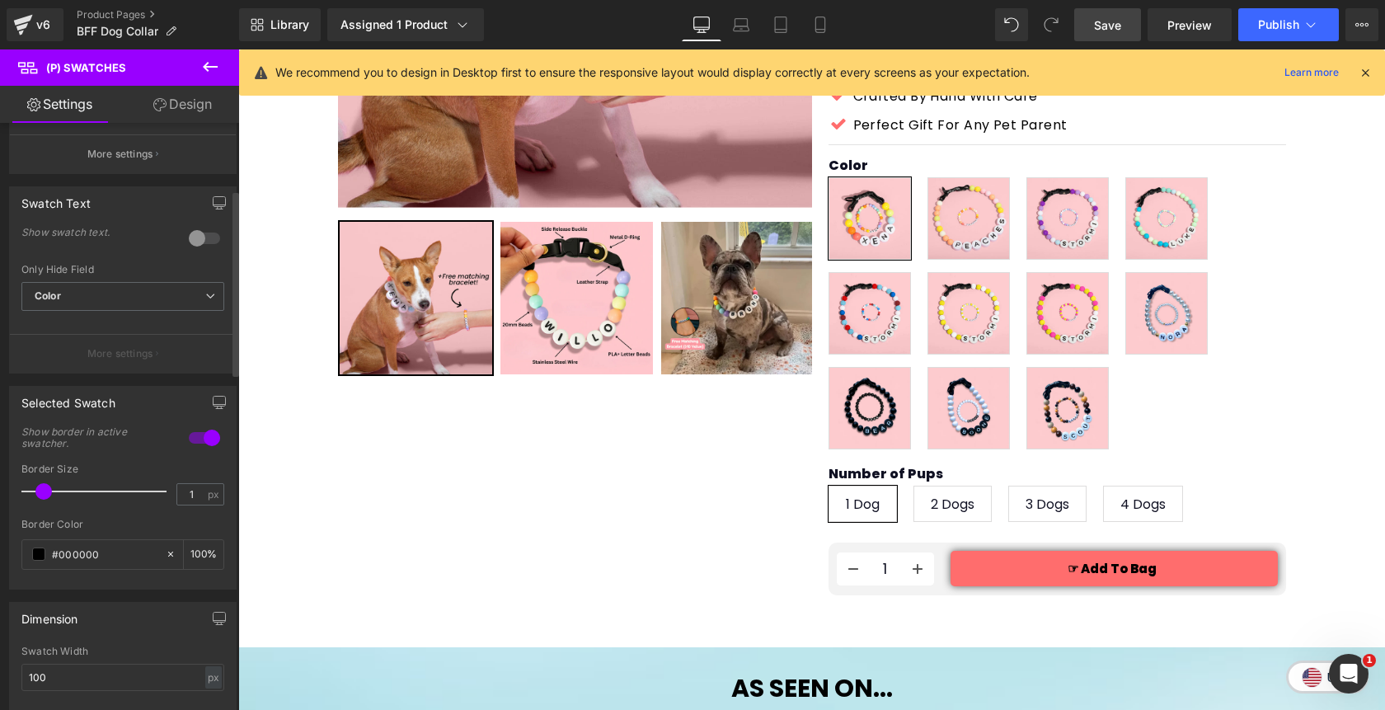
scroll to position [213, 0]
click at [51, 484] on span at bounding box center [57, 486] width 16 height 16
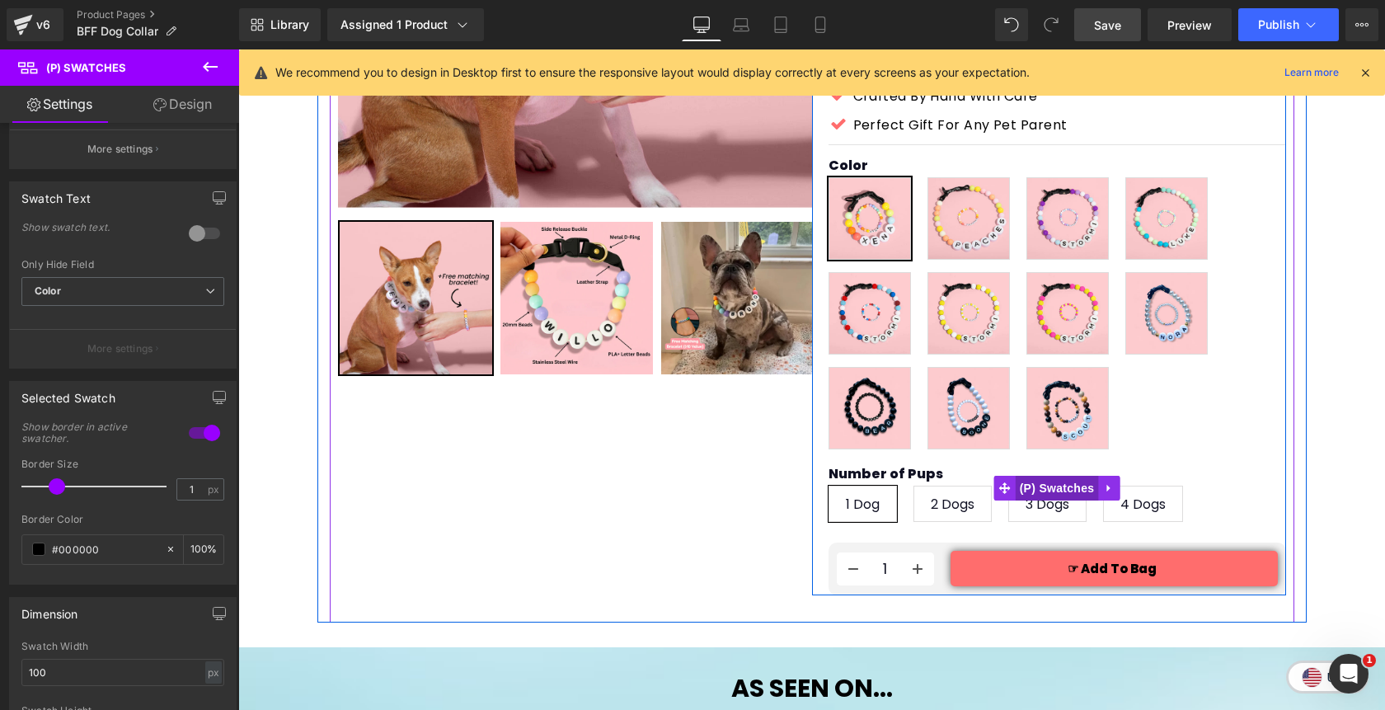
click at [1050, 476] on span "(P) Swatches" at bounding box center [1056, 488] width 83 height 25
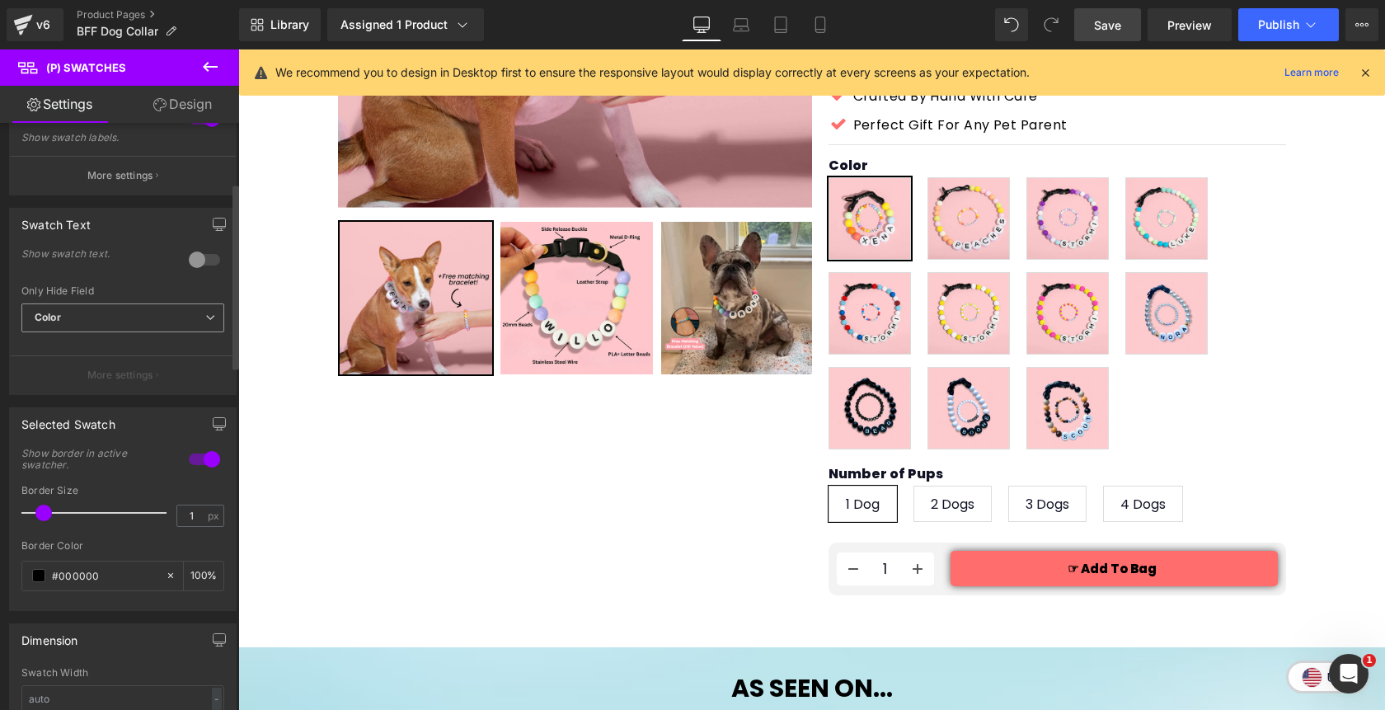
scroll to position [228, 0]
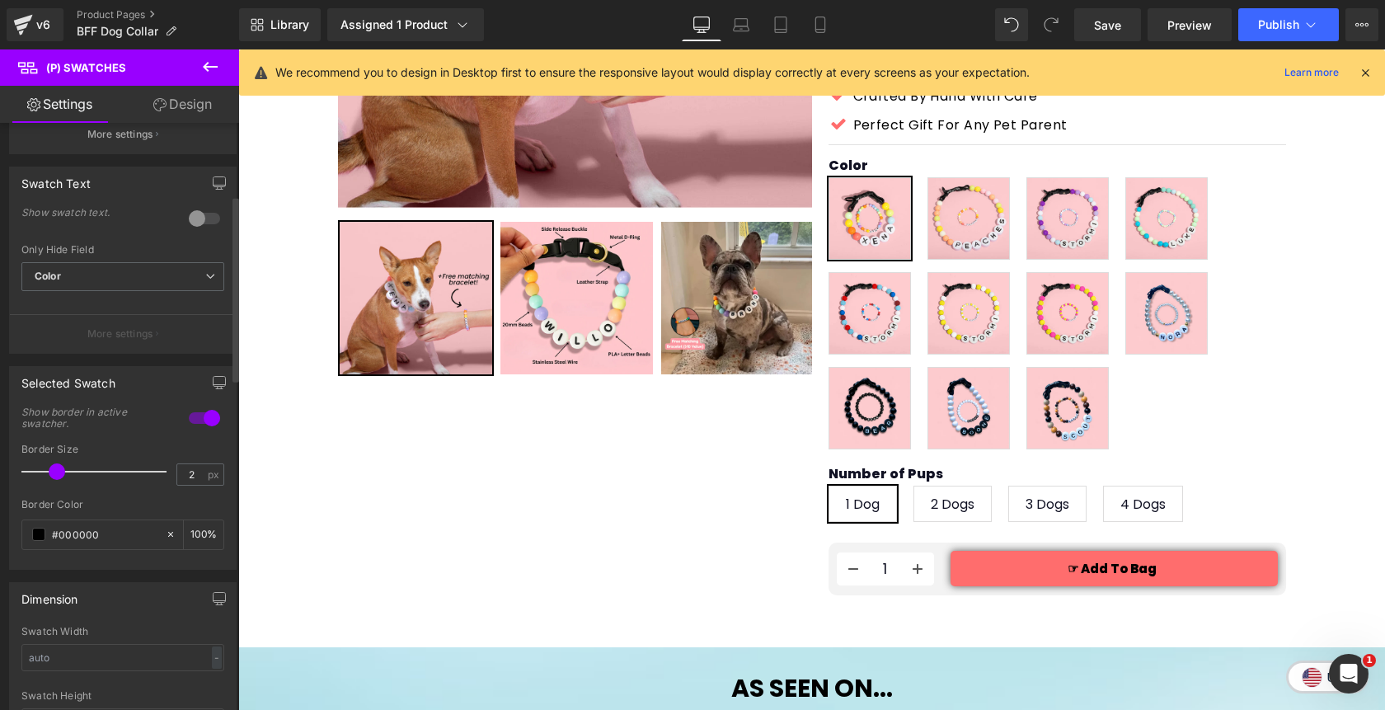
type input "1"
click at [51, 473] on div at bounding box center [98, 471] width 137 height 33
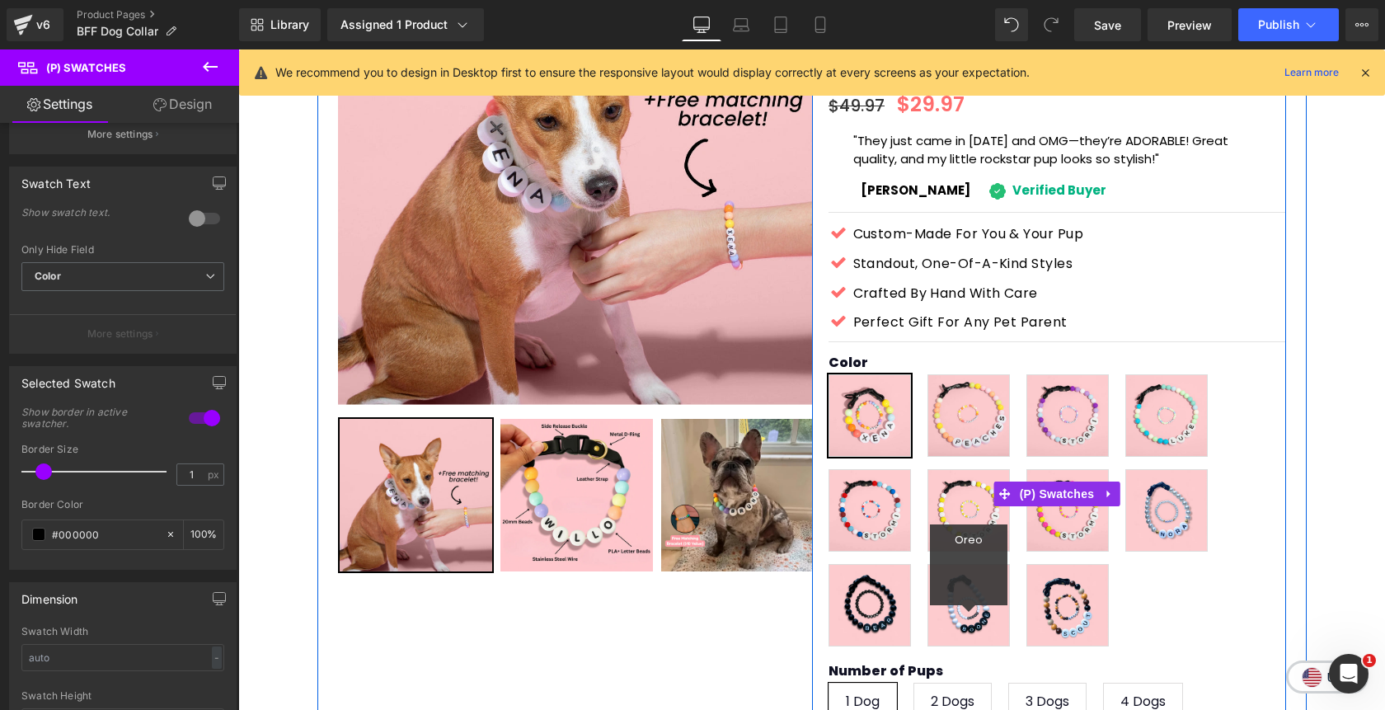
scroll to position [221, 0]
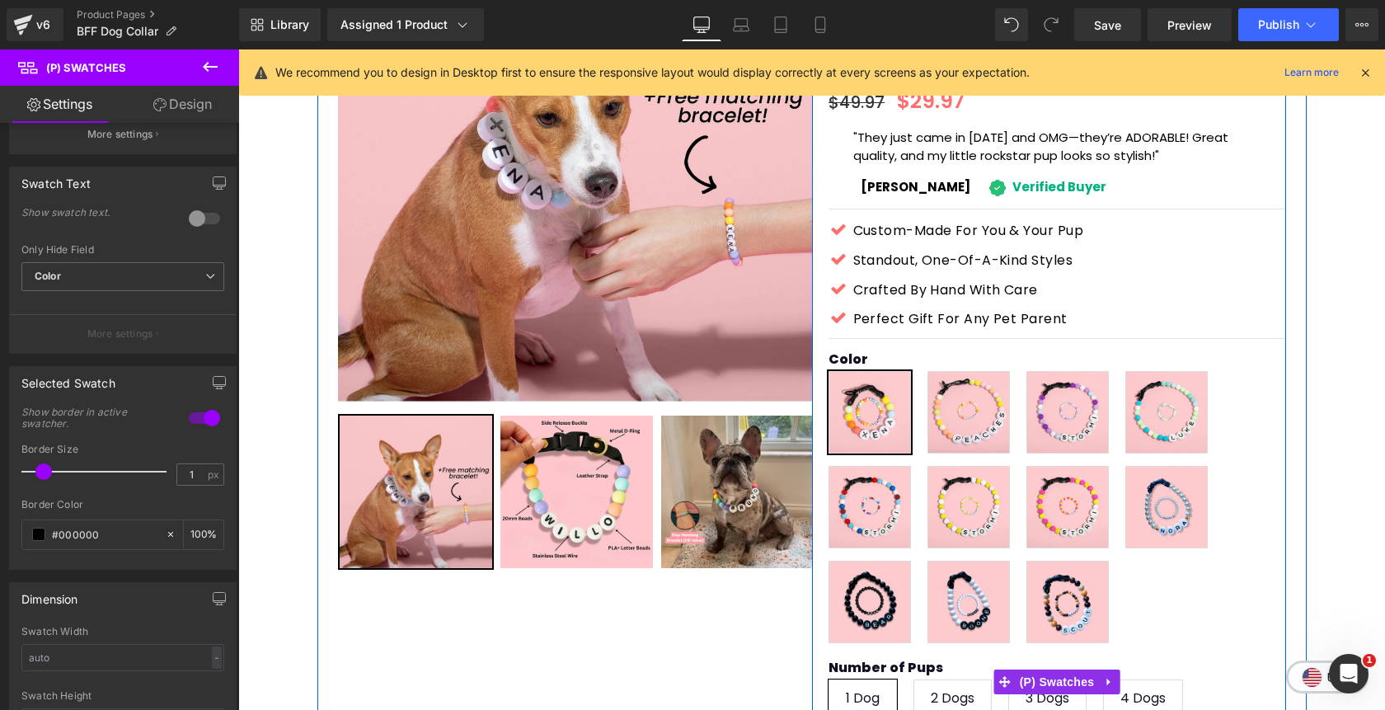
click at [966, 680] on span "2 Dogs" at bounding box center [953, 697] width 44 height 35
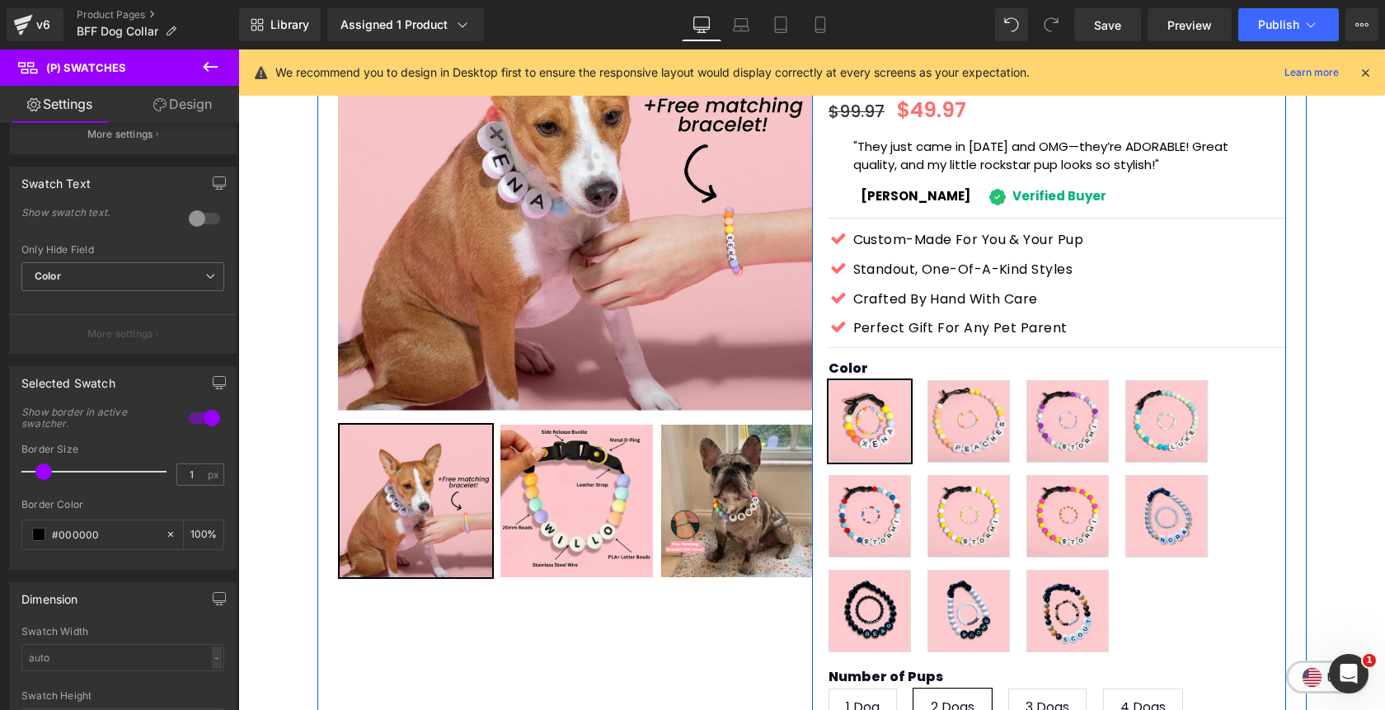
scroll to position [213, 0]
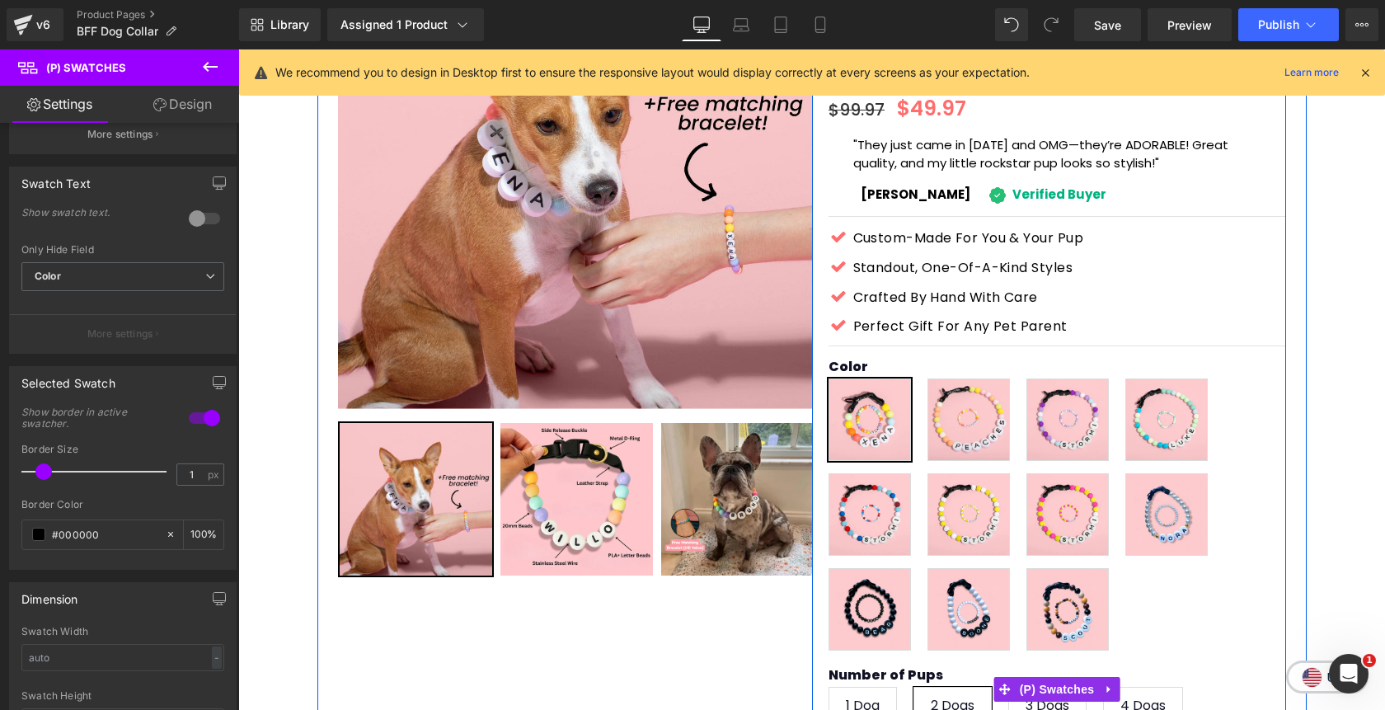
click at [1036, 687] on span "3 Dogs" at bounding box center [1047, 704] width 44 height 35
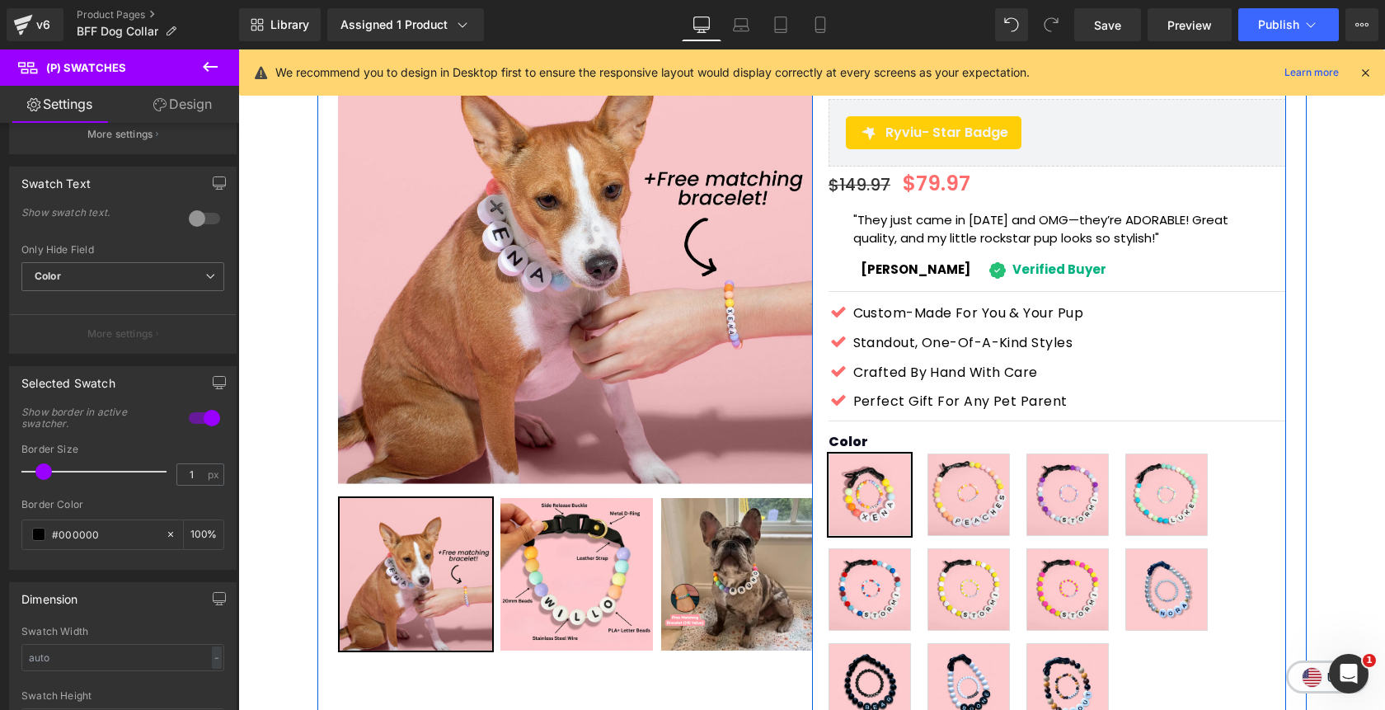
scroll to position [204, 0]
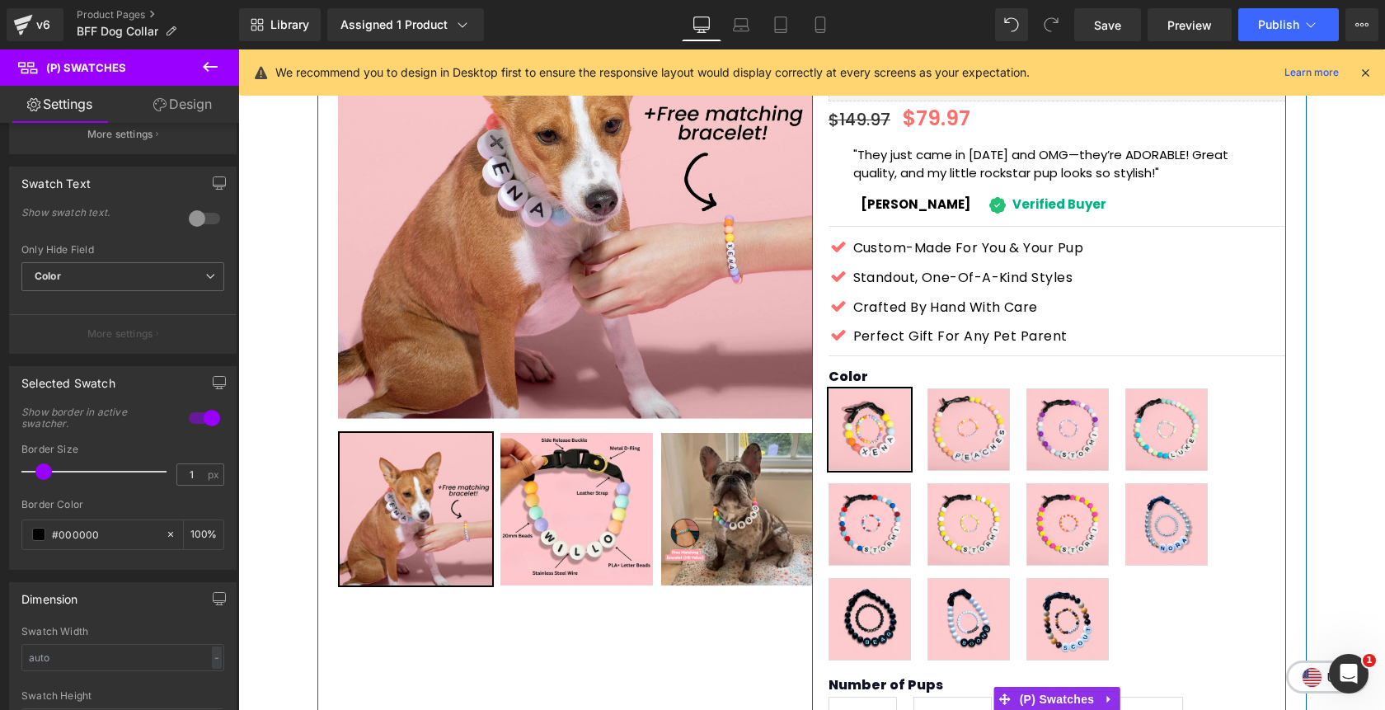
click at [1129, 697] on span "4 Dogs" at bounding box center [1142, 714] width 45 height 35
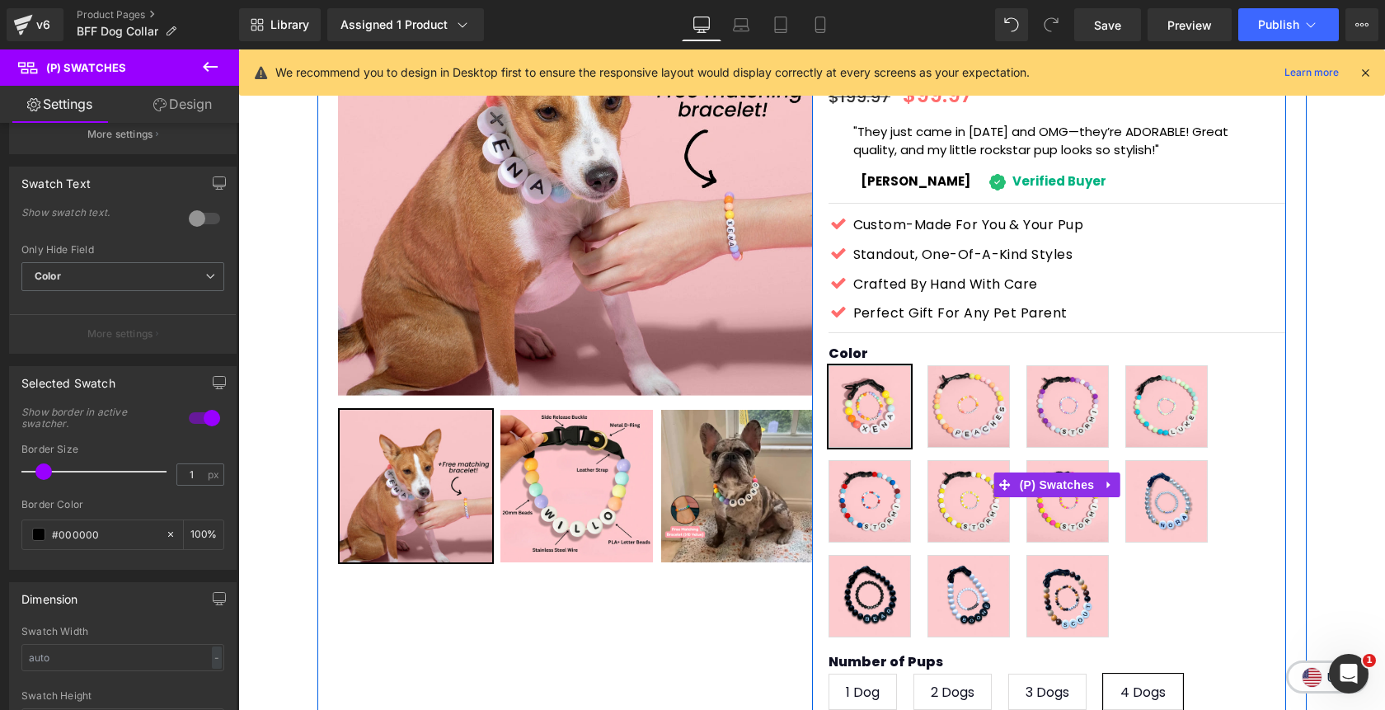
scroll to position [228, 0]
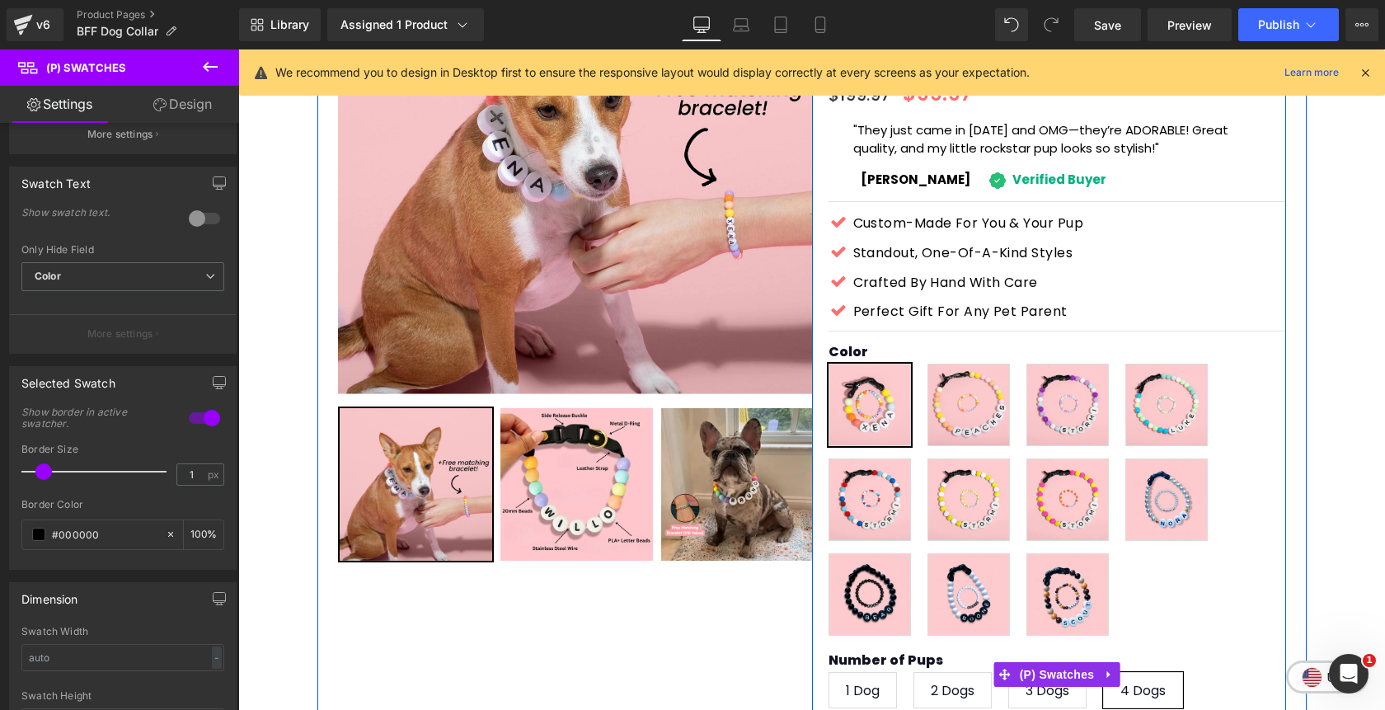
click at [869, 673] on span "1 Dog" at bounding box center [863, 690] width 34 height 35
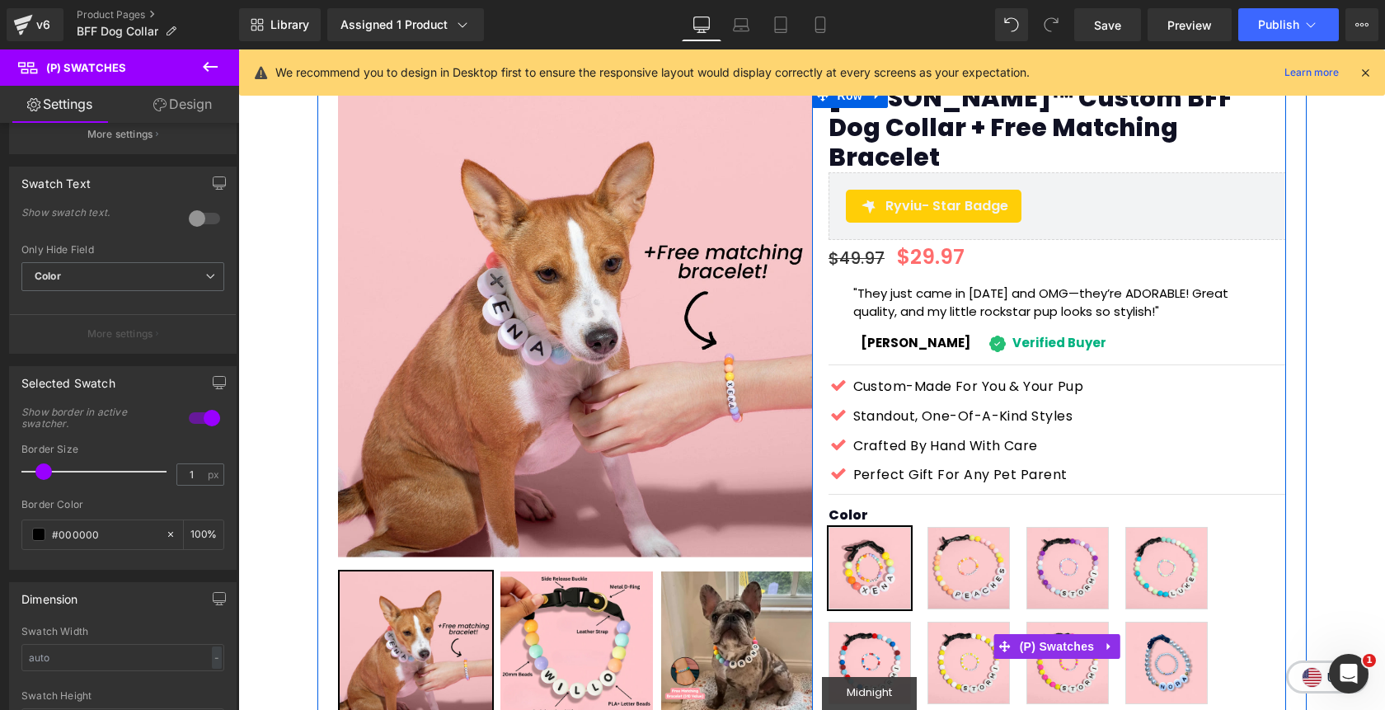
scroll to position [44, 0]
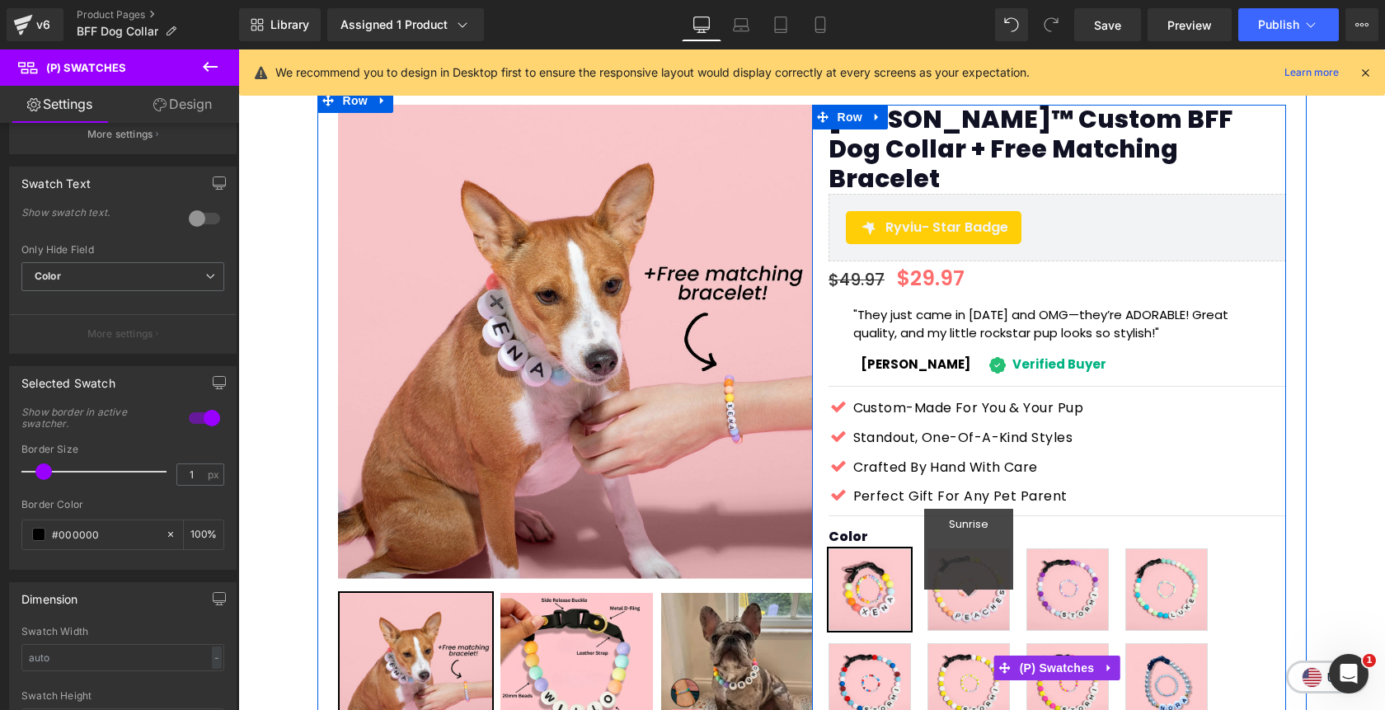
click at [985, 558] on span "Sunrise" at bounding box center [969, 549] width 40 height 81
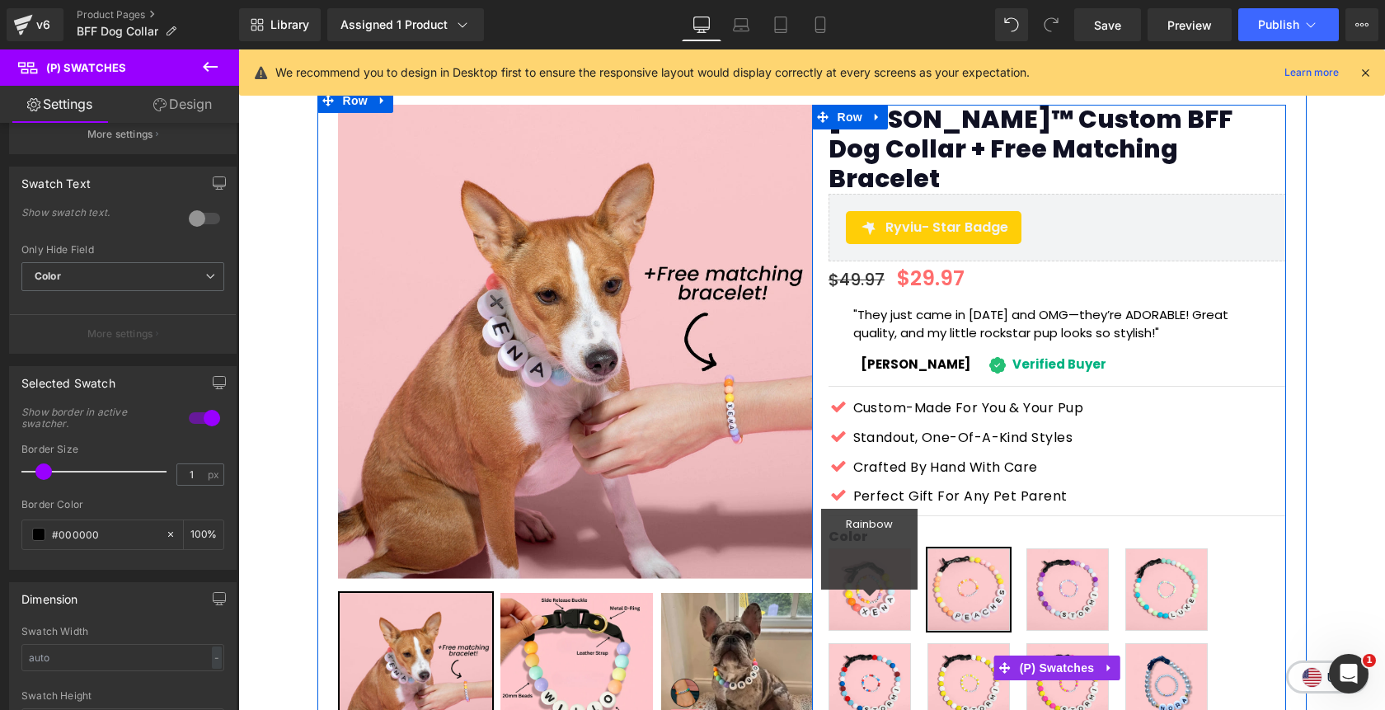
click at [865, 553] on span "Rainbow" at bounding box center [869, 549] width 47 height 81
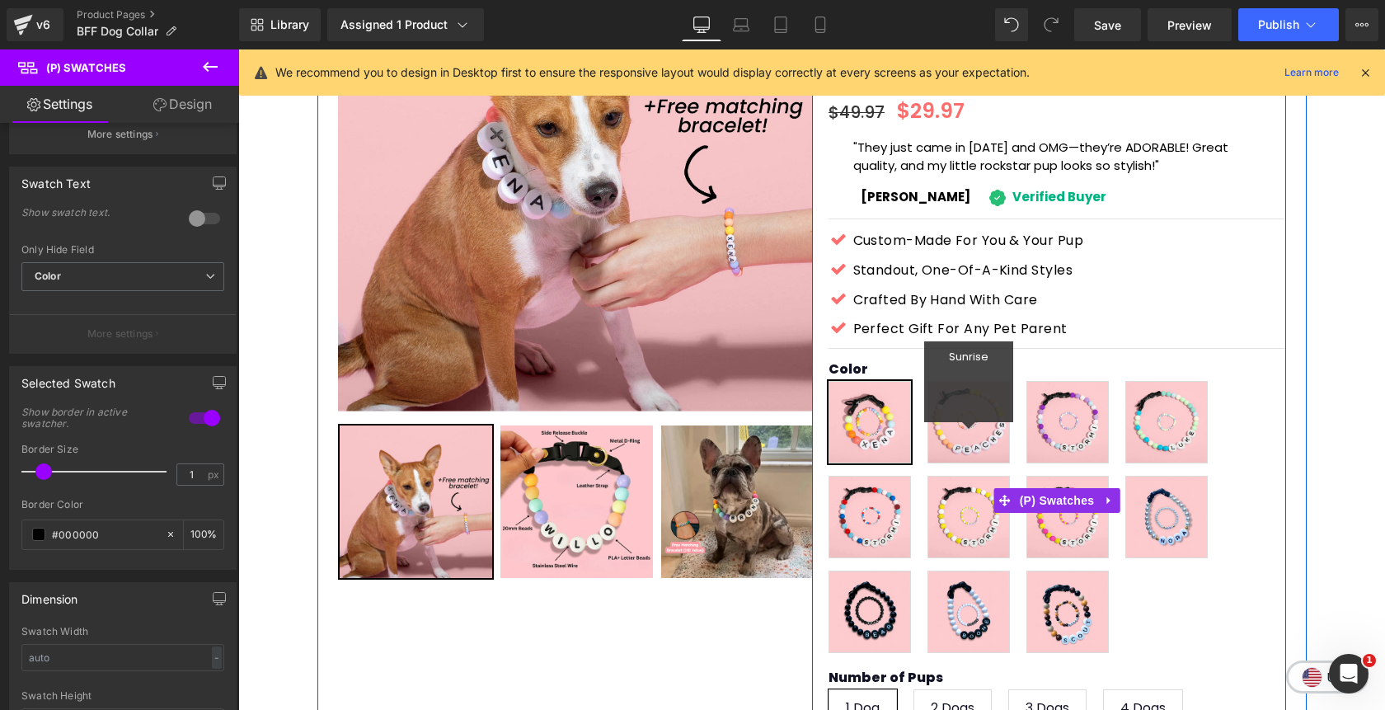
scroll to position [213, 0]
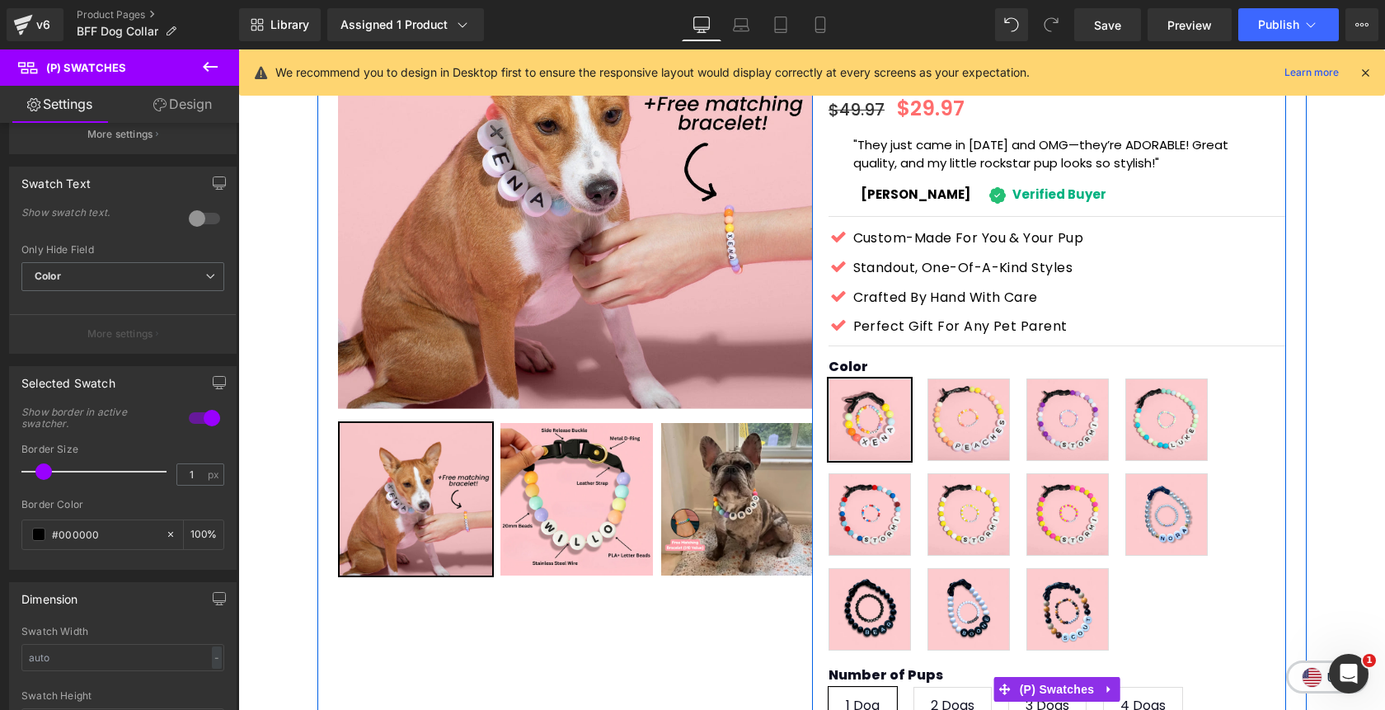
click at [961, 687] on span "2 Dogs" at bounding box center [953, 704] width 44 height 35
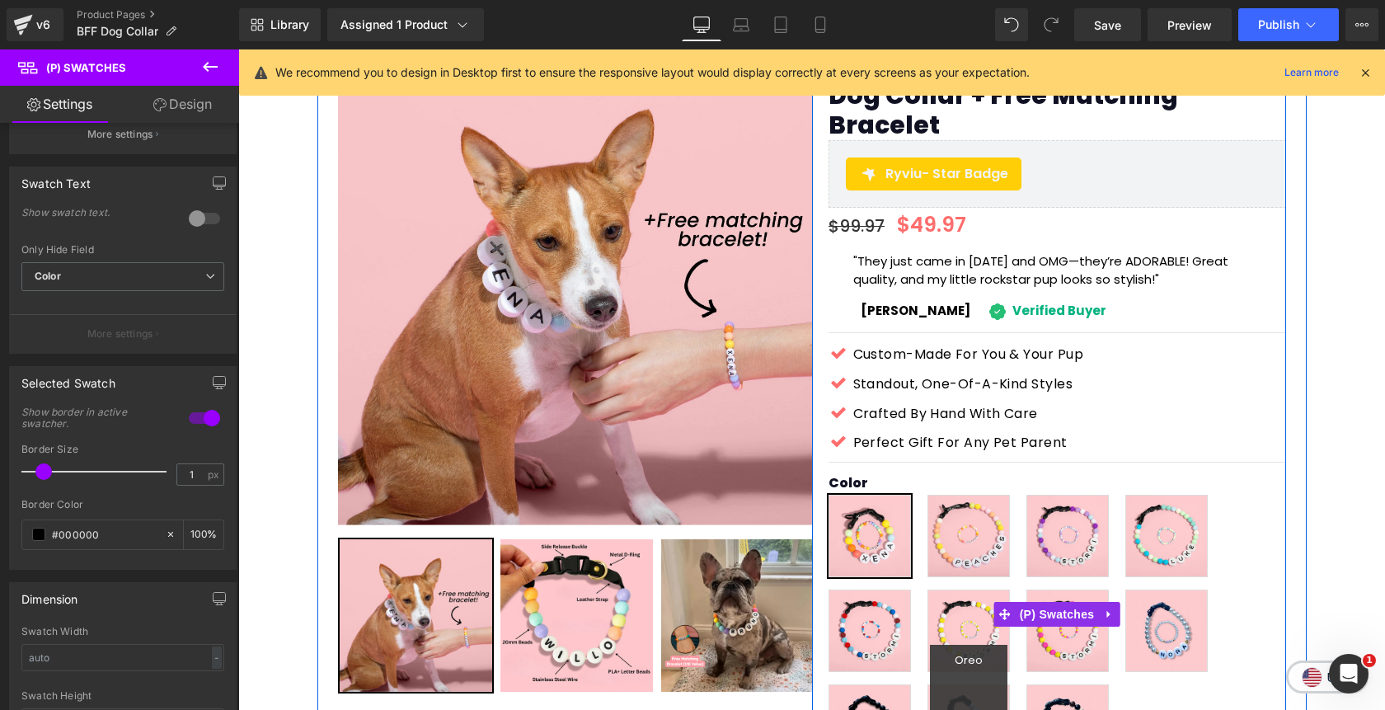
scroll to position [113, 0]
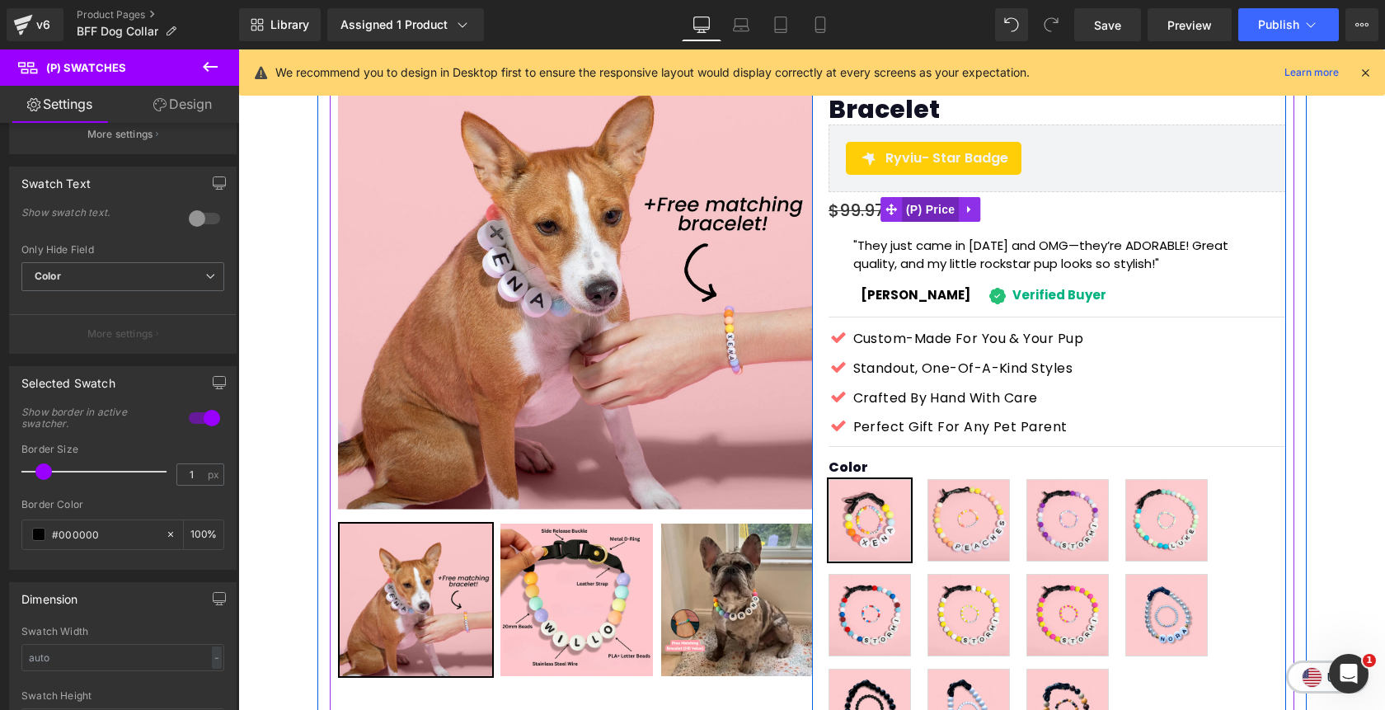
click at [944, 197] on span "(P) Price" at bounding box center [931, 209] width 58 height 25
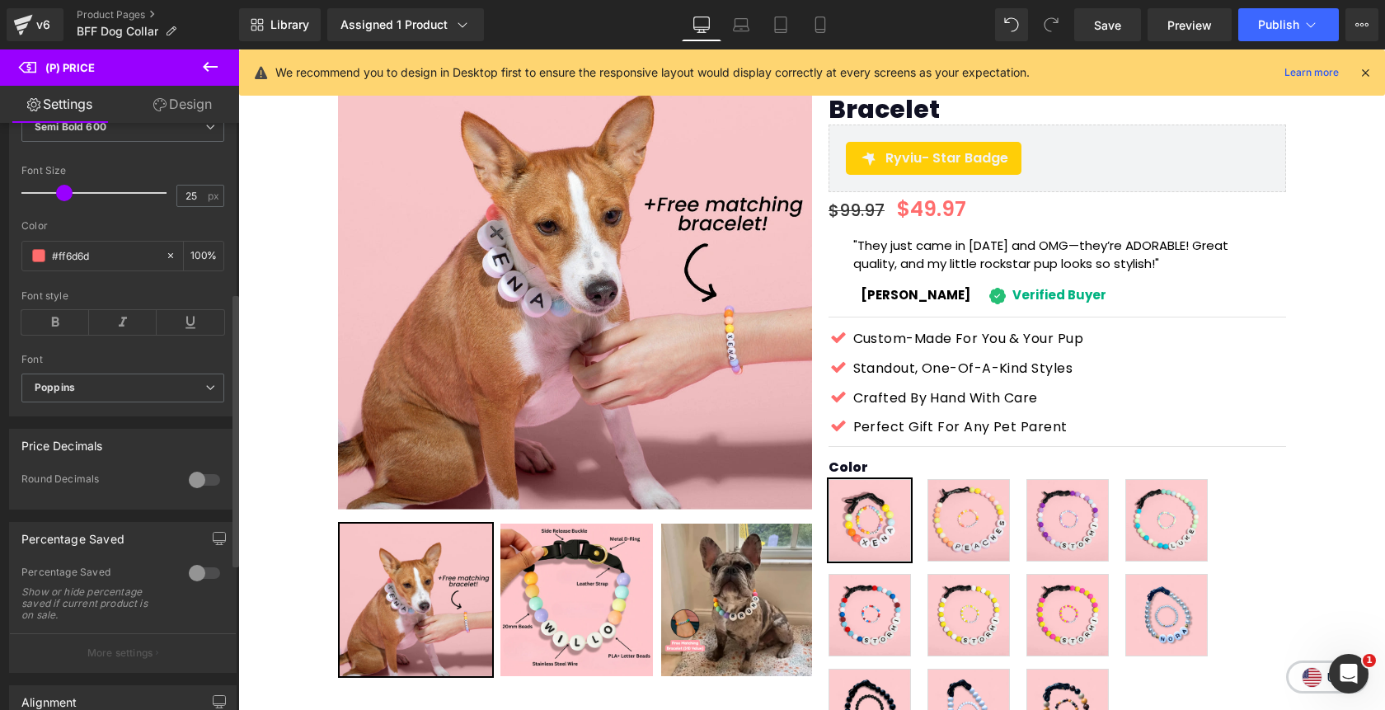
scroll to position [363, 0]
click at [194, 580] on div at bounding box center [205, 571] width 40 height 26
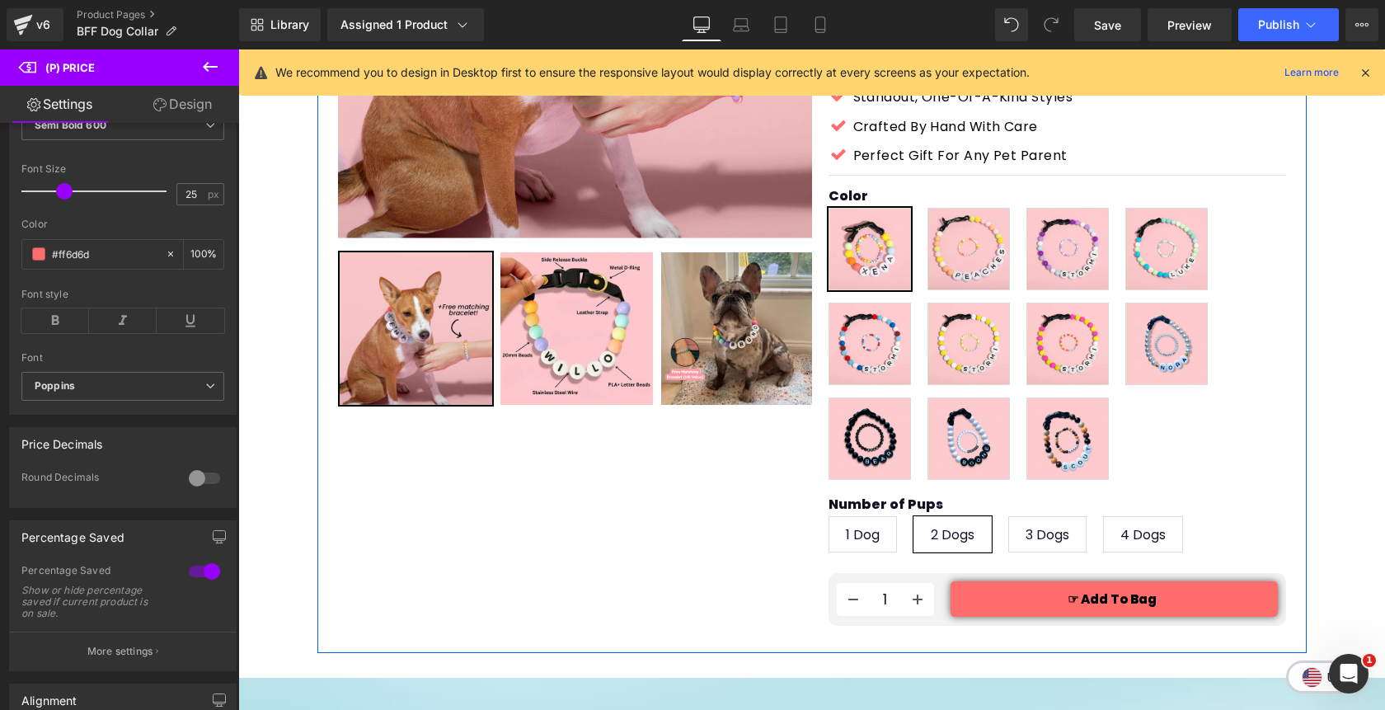
scroll to position [401, 0]
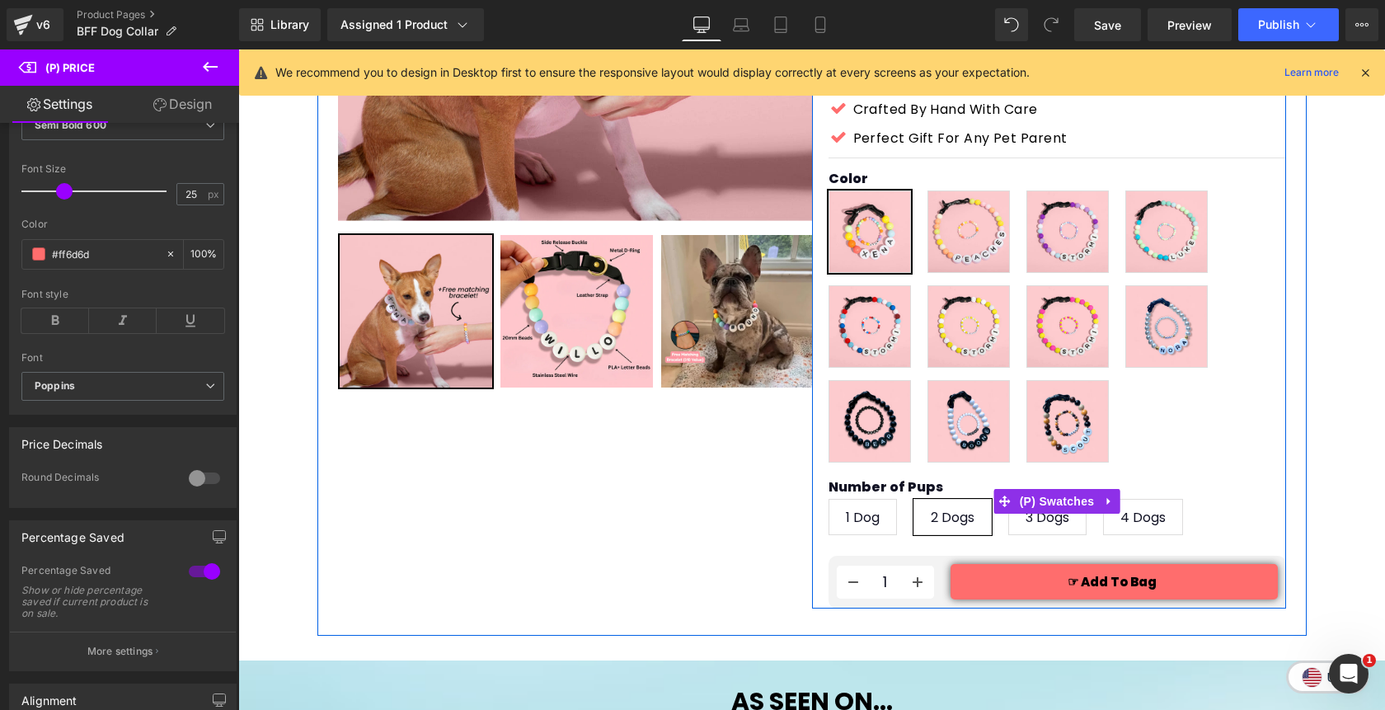
click at [868, 500] on span "1 Dog" at bounding box center [863, 517] width 34 height 35
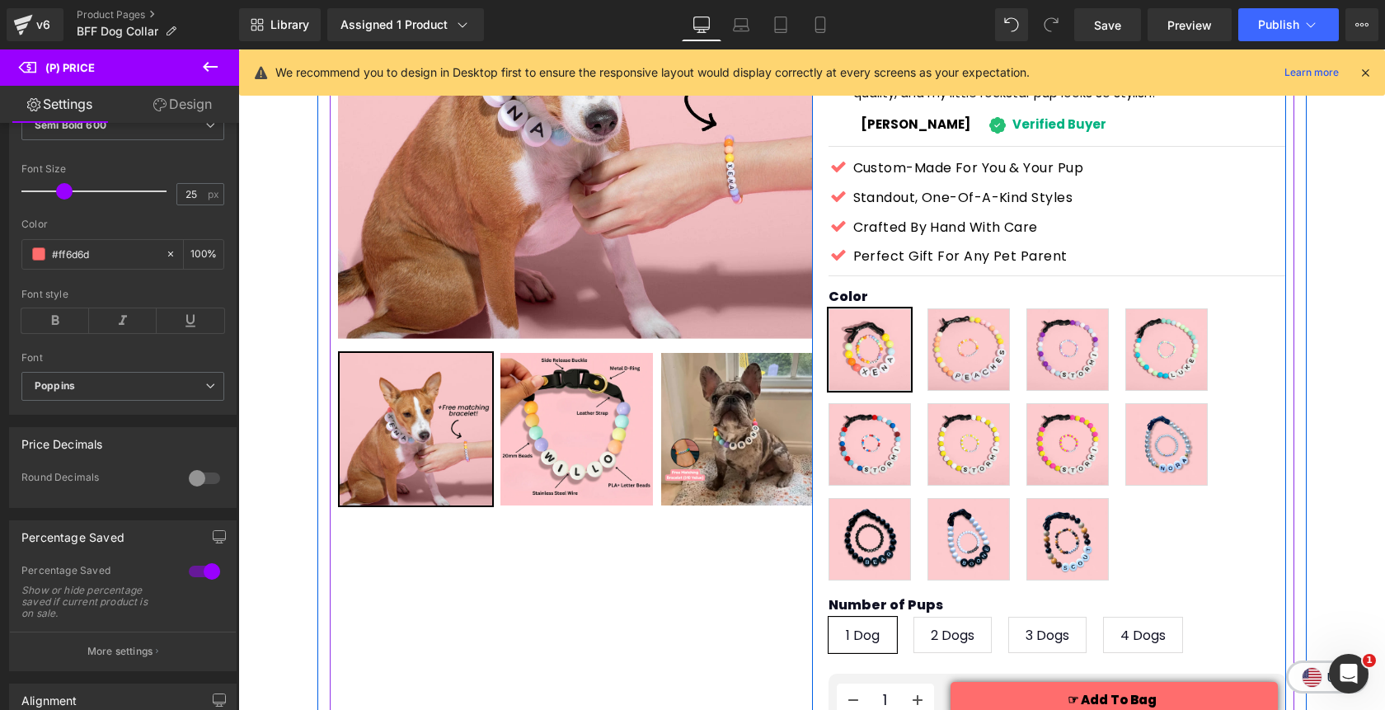
scroll to position [293, 0]
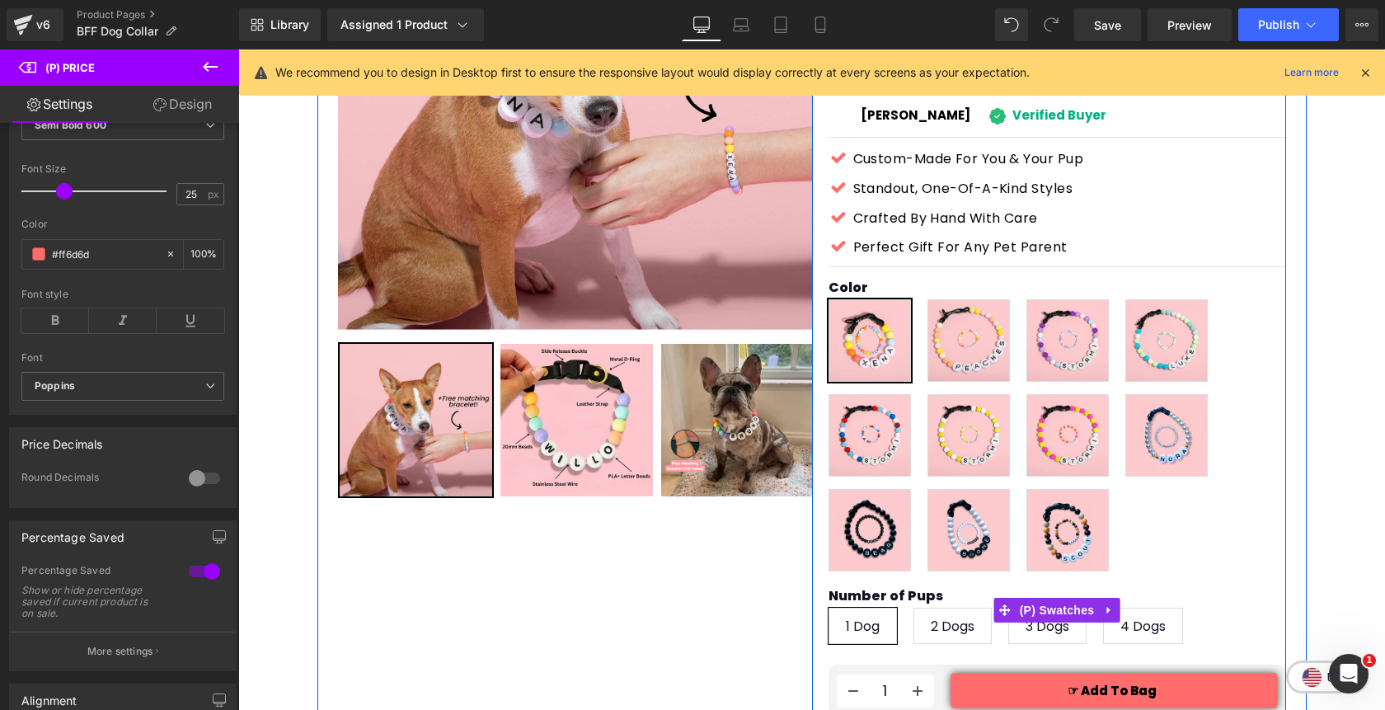
click at [956, 608] on span "2 Dogs" at bounding box center [953, 625] width 44 height 35
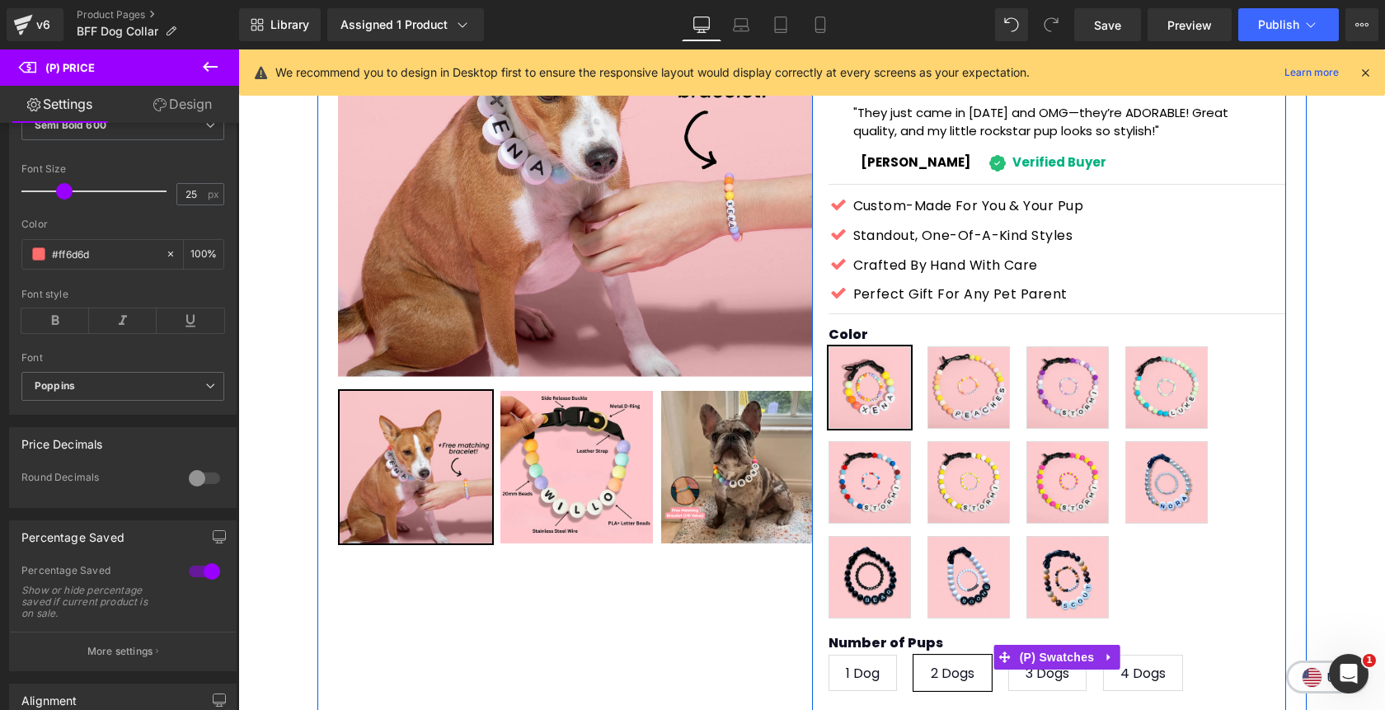
scroll to position [247, 0]
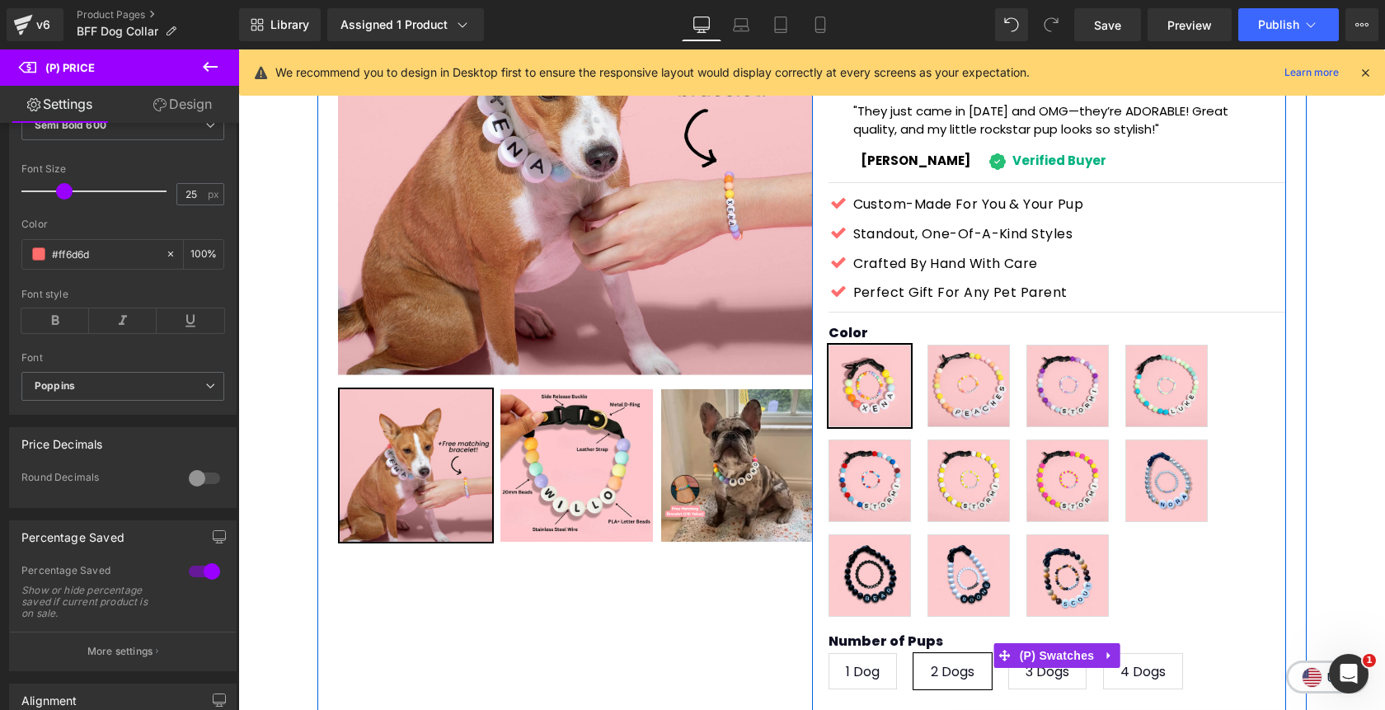
click at [1049, 654] on span "3 Dogs" at bounding box center [1047, 671] width 44 height 35
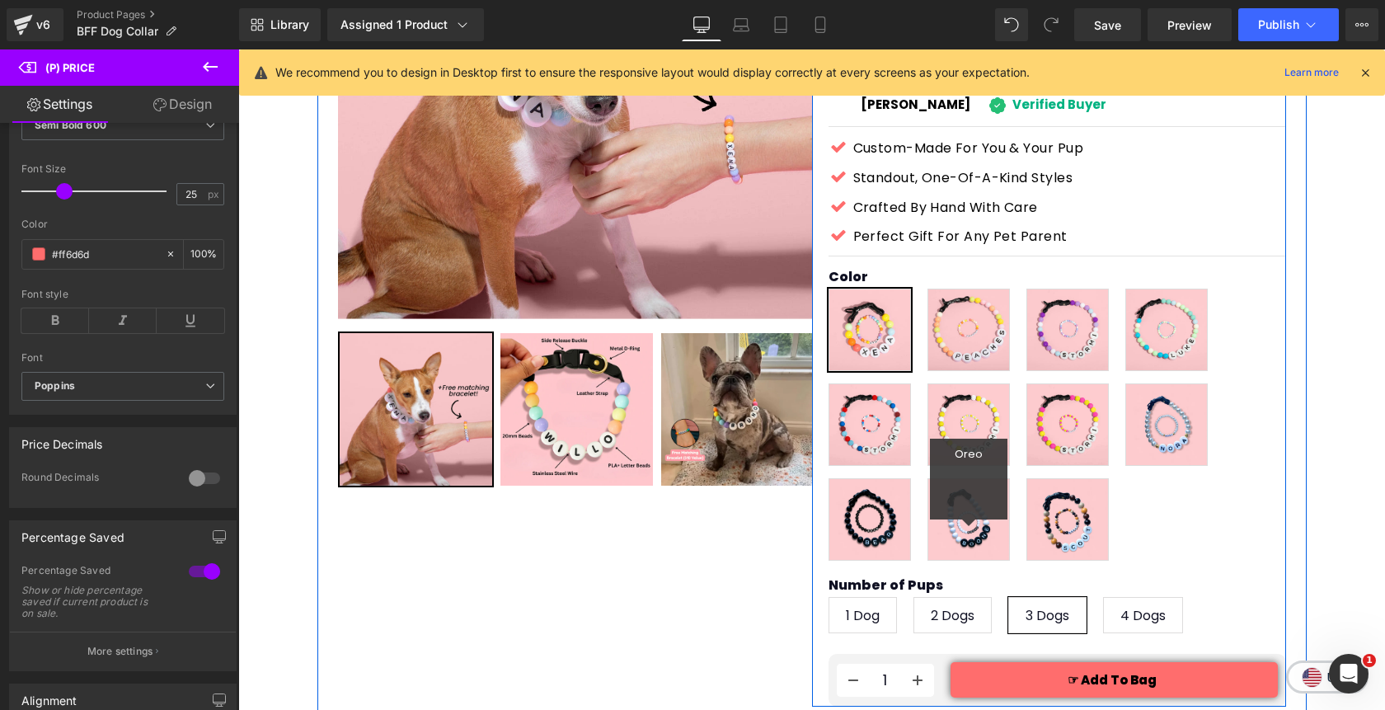
scroll to position [317, 0]
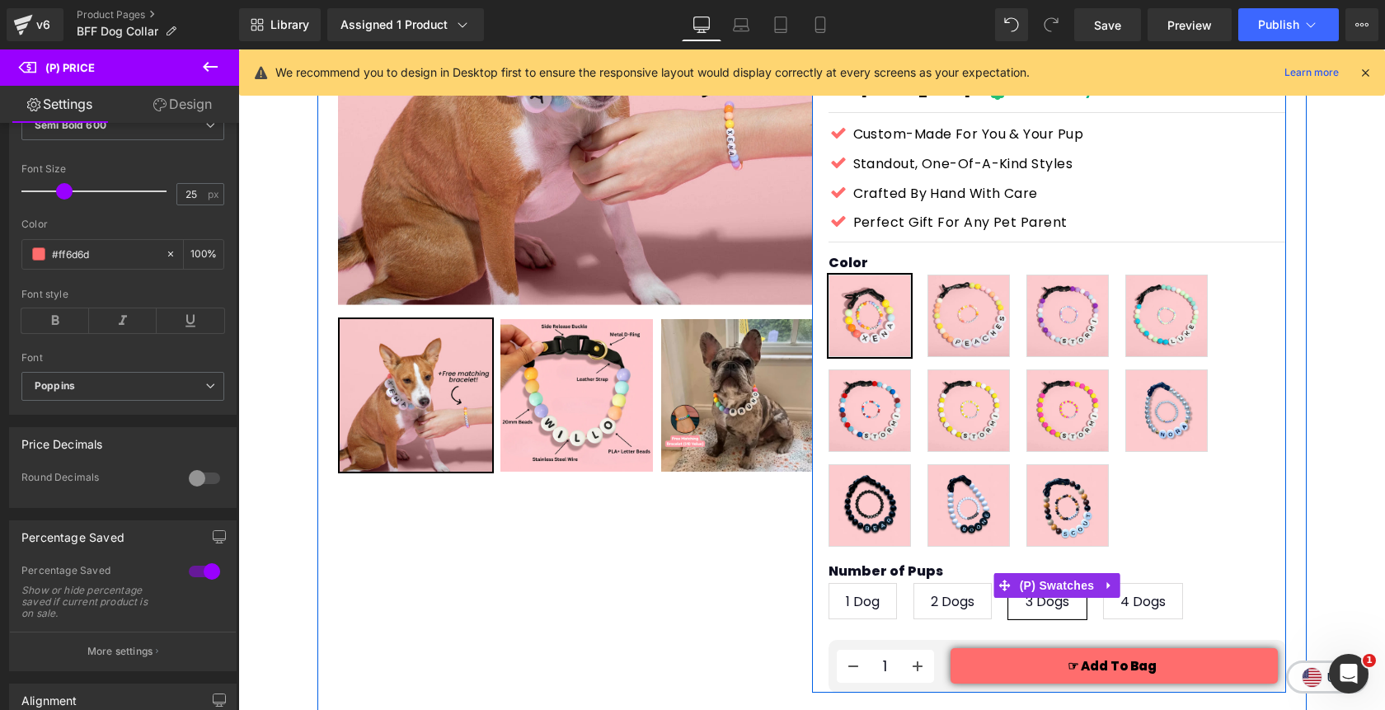
click at [1139, 584] on span "4 Dogs" at bounding box center [1142, 601] width 45 height 35
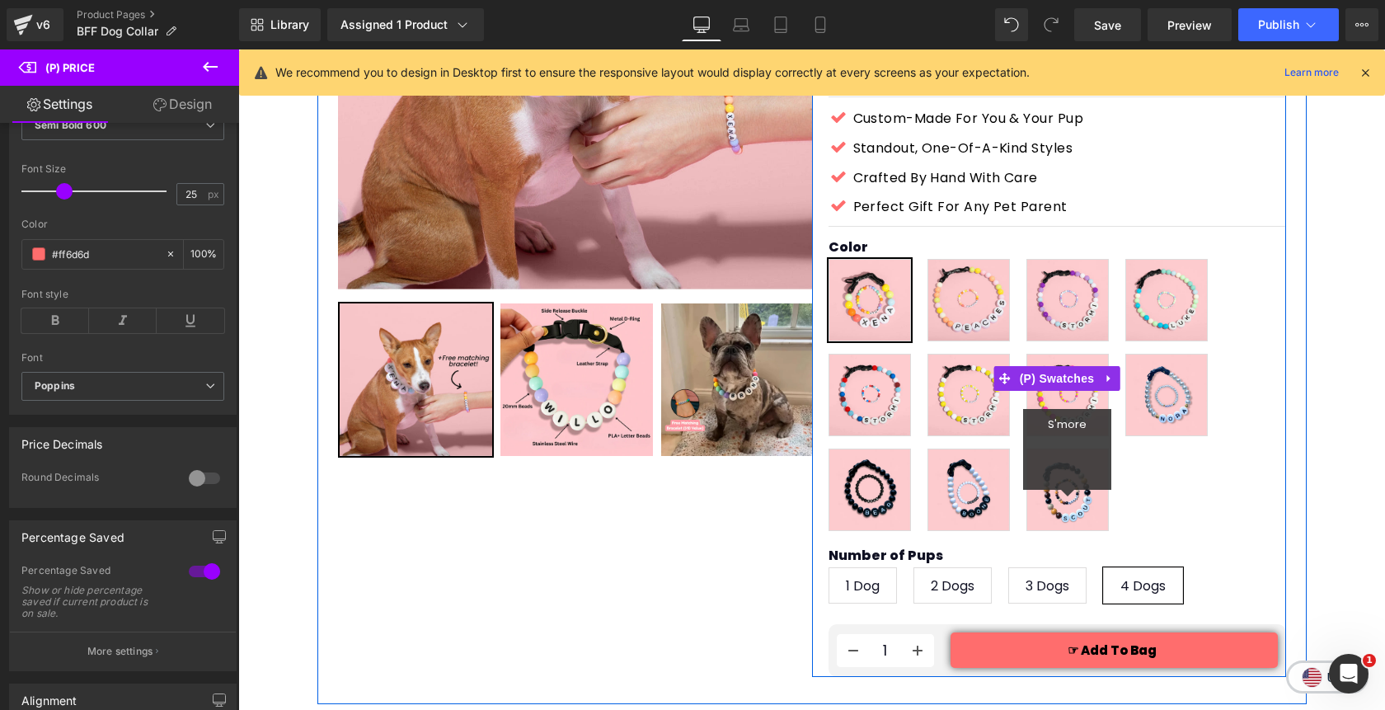
scroll to position [335, 0]
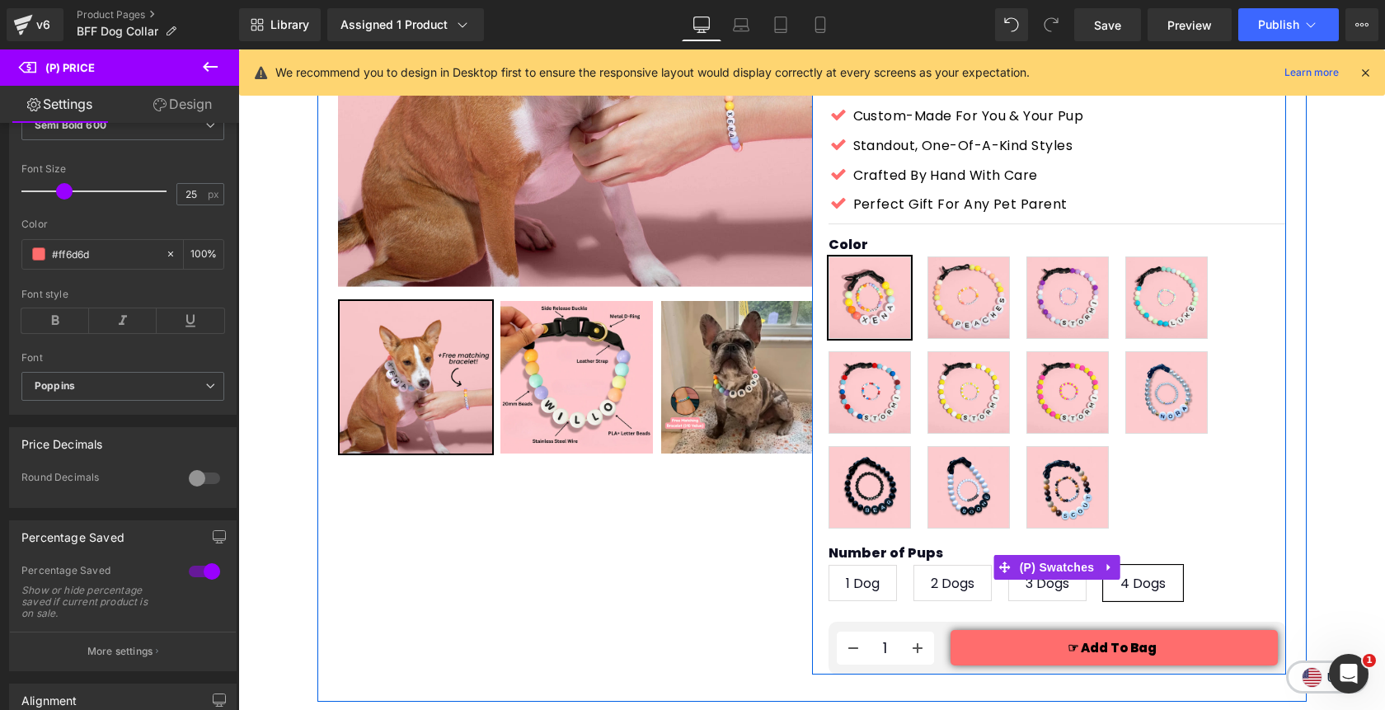
click at [875, 565] on span "1 Dog" at bounding box center [863, 582] width 34 height 35
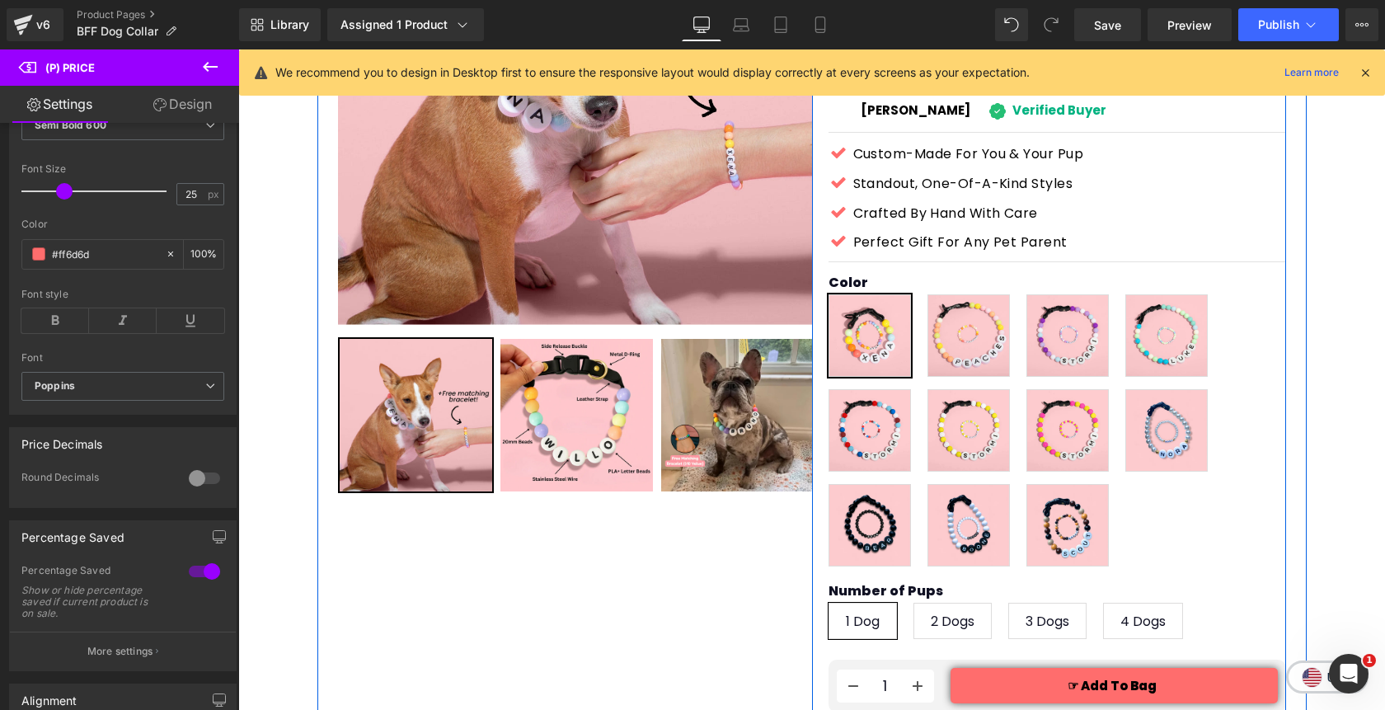
scroll to position [330, 0]
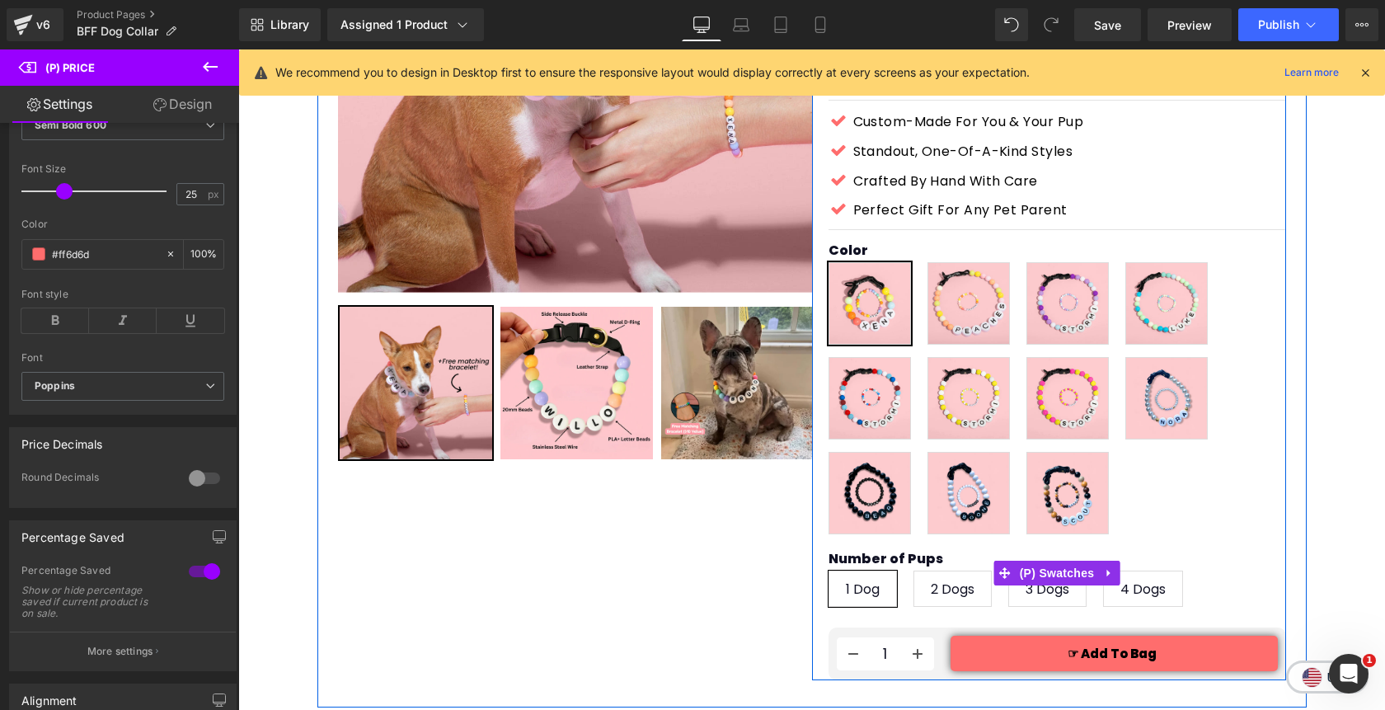
click at [959, 571] on span "2 Dogs" at bounding box center [953, 588] width 44 height 35
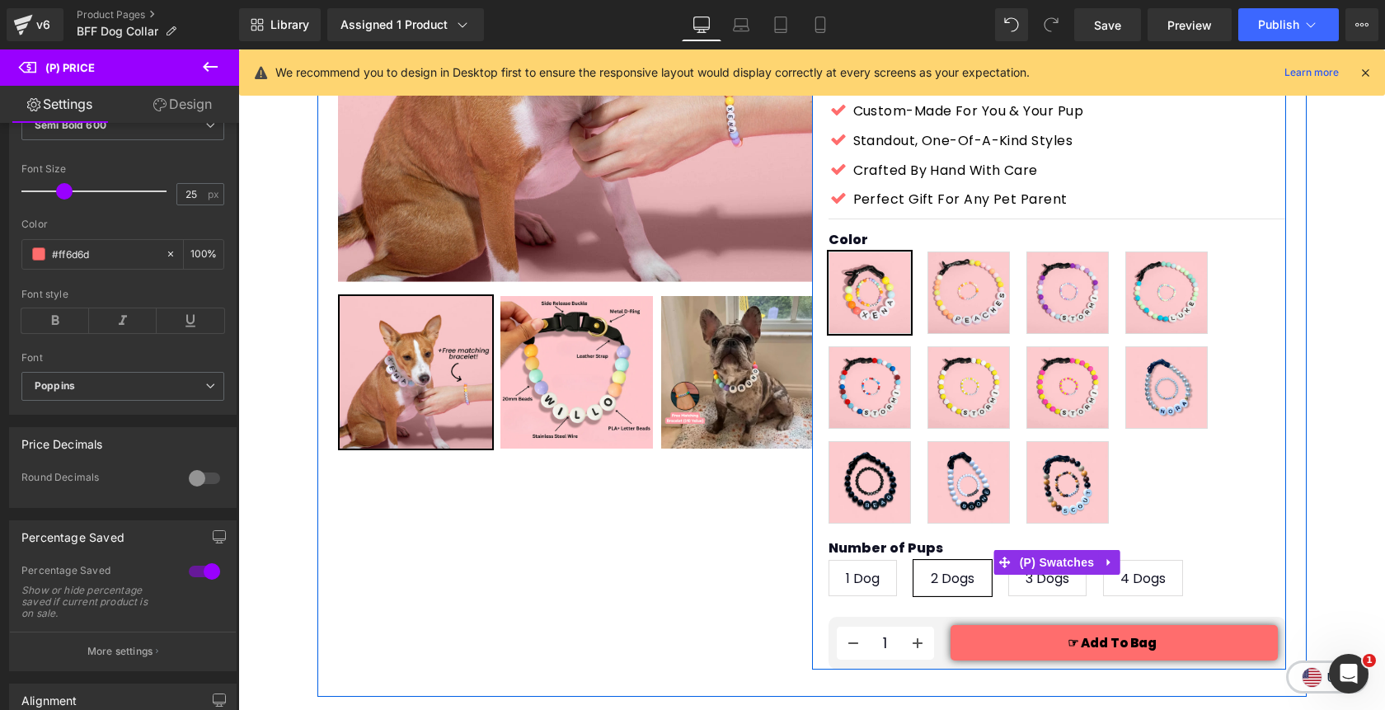
scroll to position [346, 0]
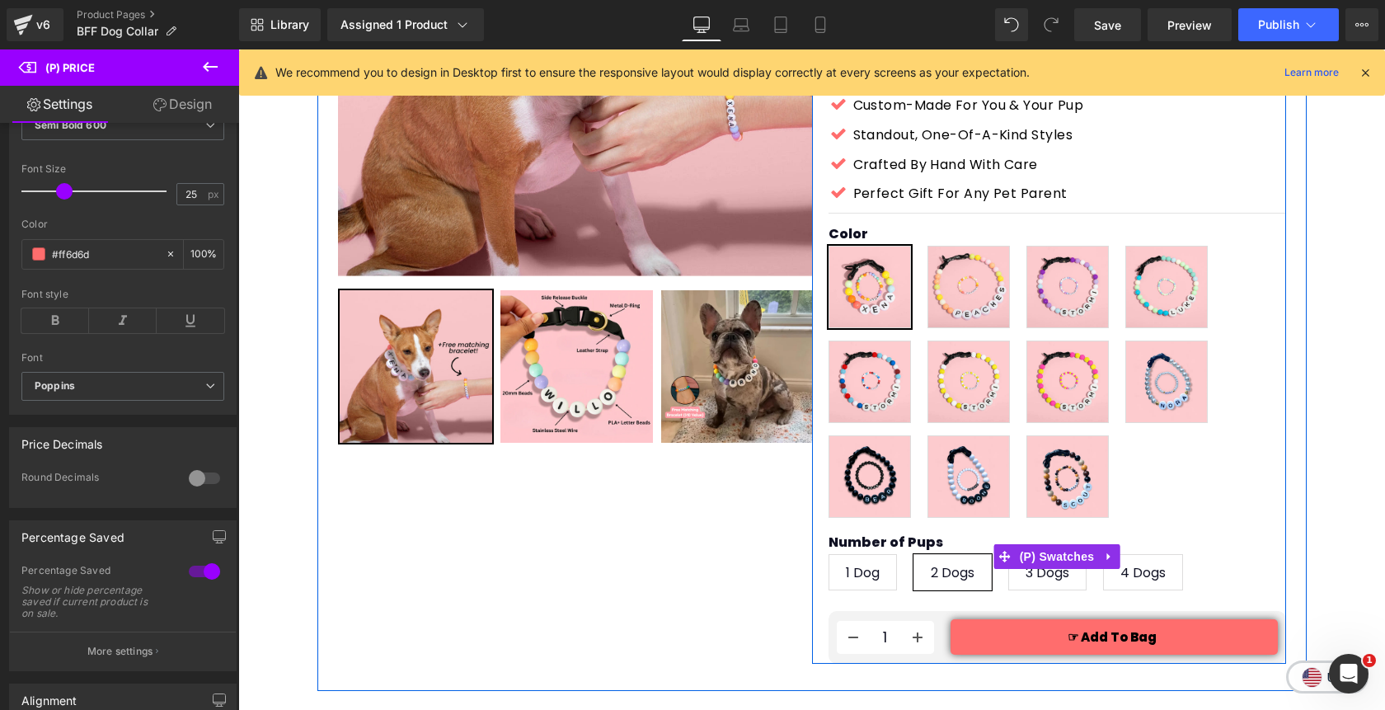
click at [1043, 555] on span "3 Dogs" at bounding box center [1047, 572] width 44 height 35
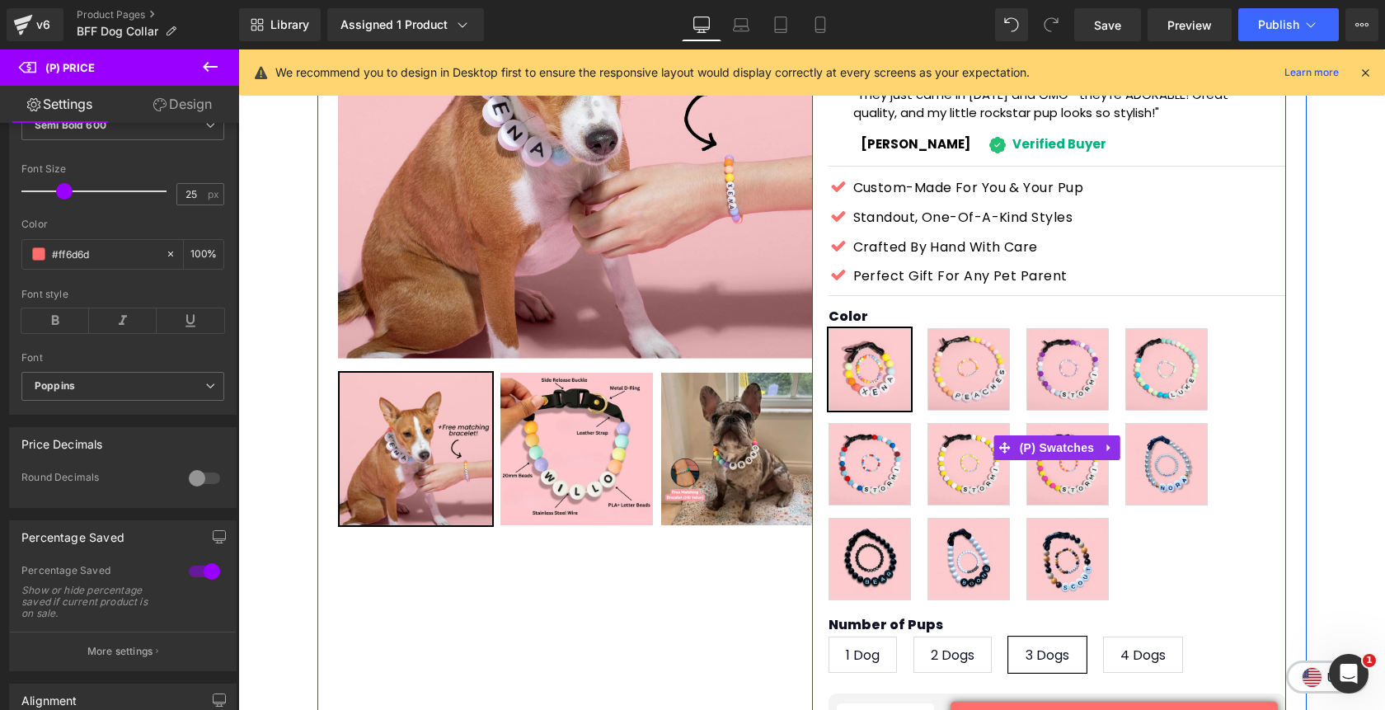
scroll to position [294, 0]
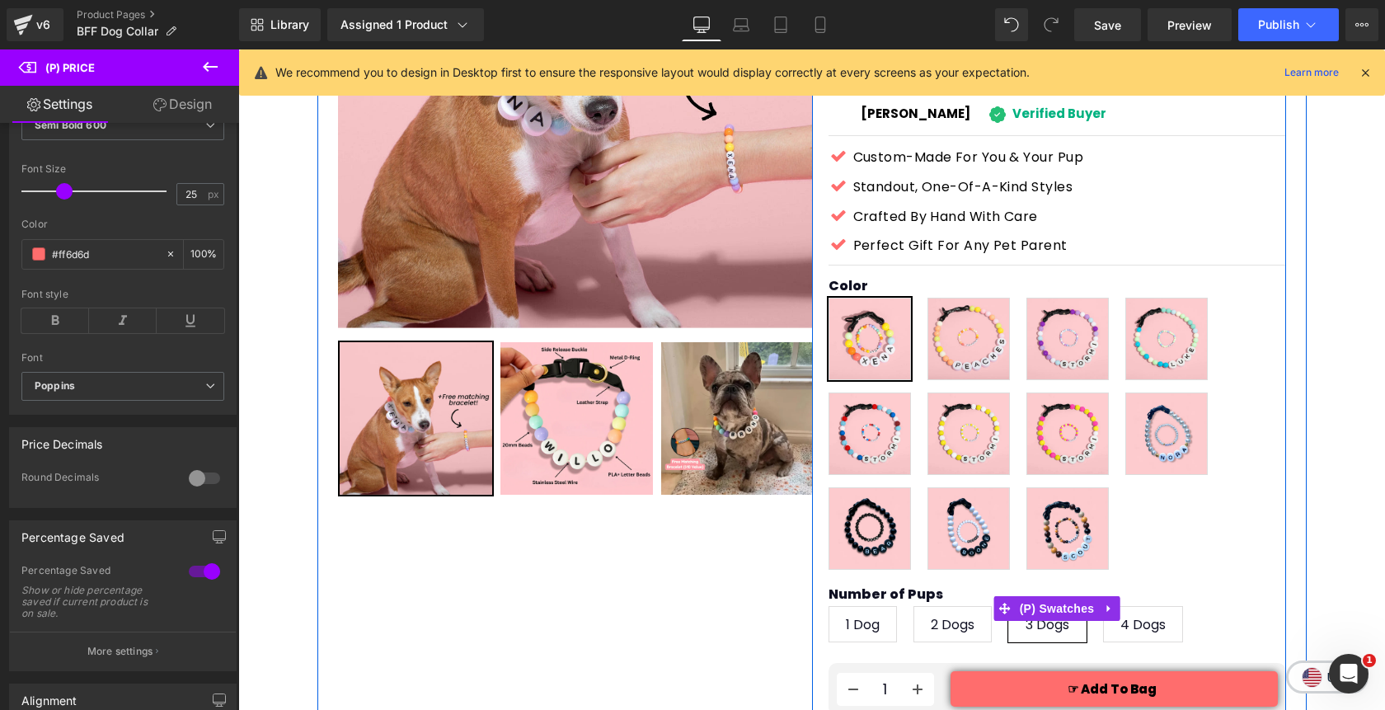
click at [1144, 607] on span "4 Dogs" at bounding box center [1142, 624] width 45 height 35
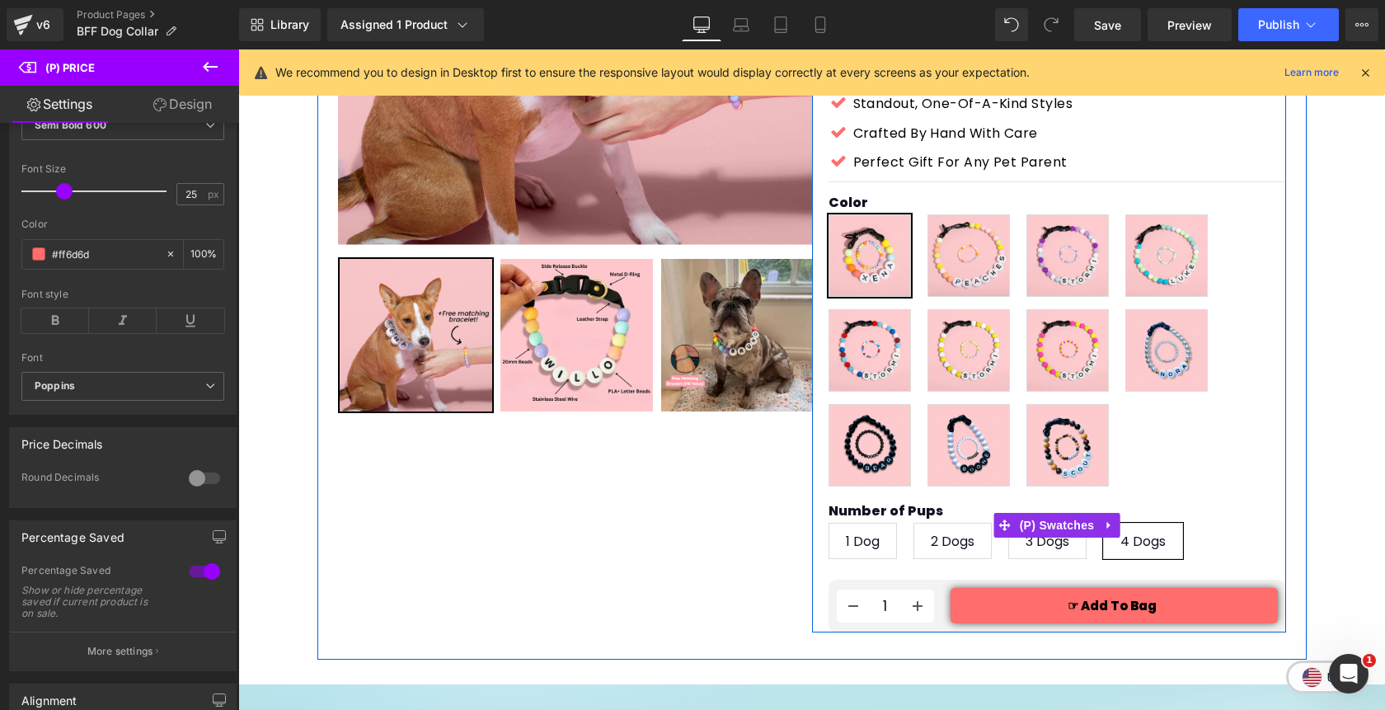
scroll to position [384, 0]
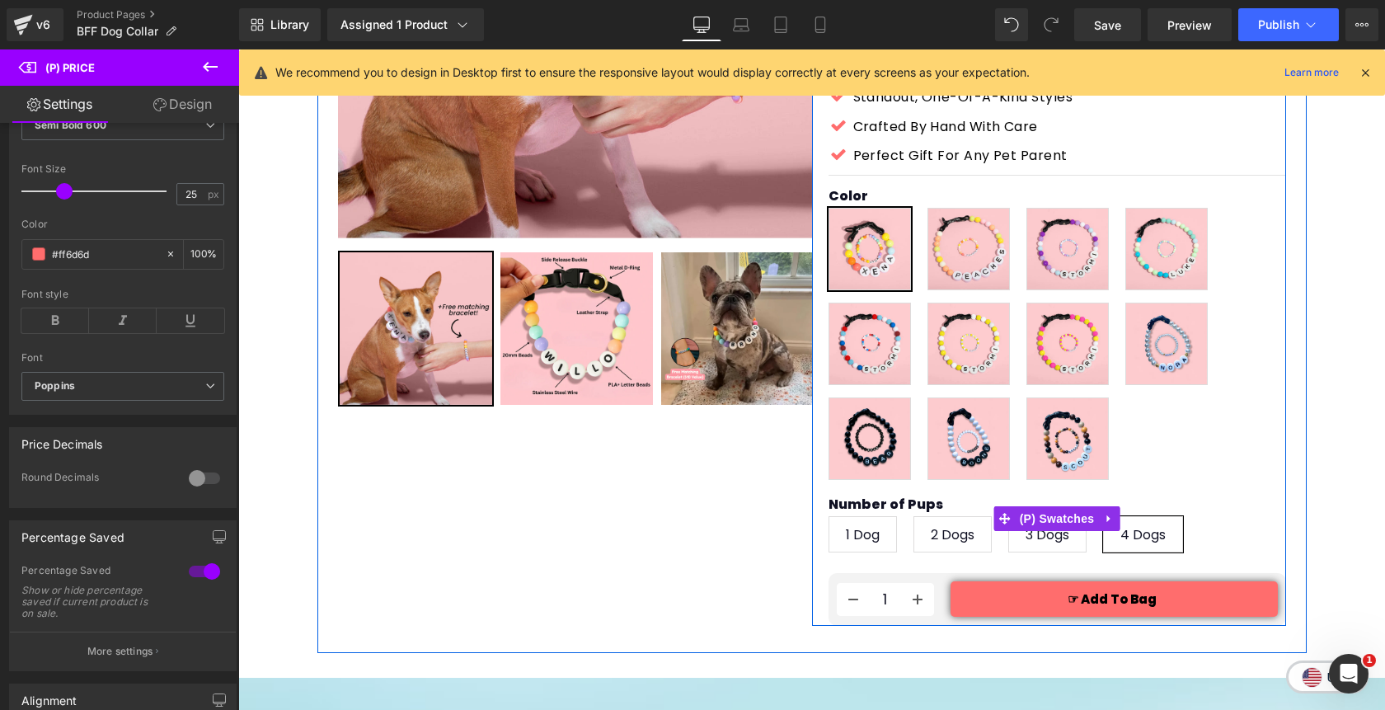
click at [871, 517] on span "1 Dog" at bounding box center [863, 534] width 34 height 35
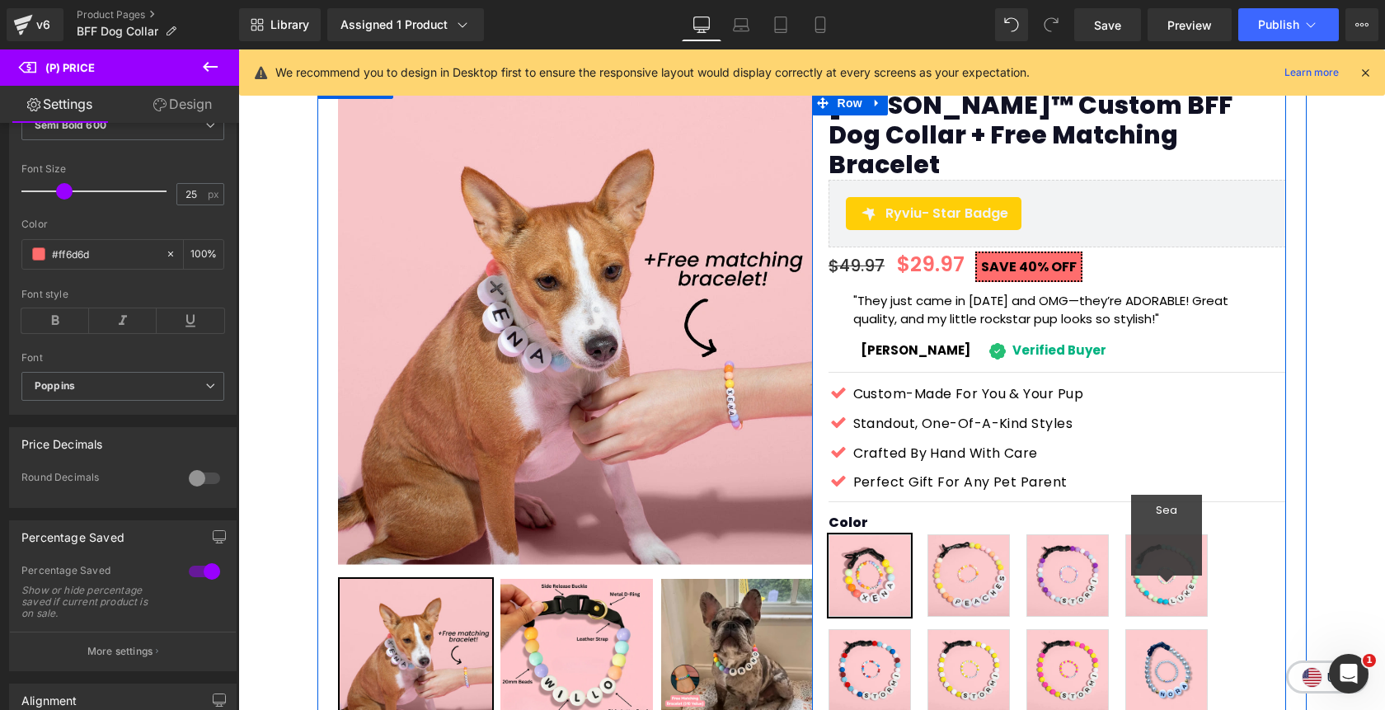
scroll to position [0, 0]
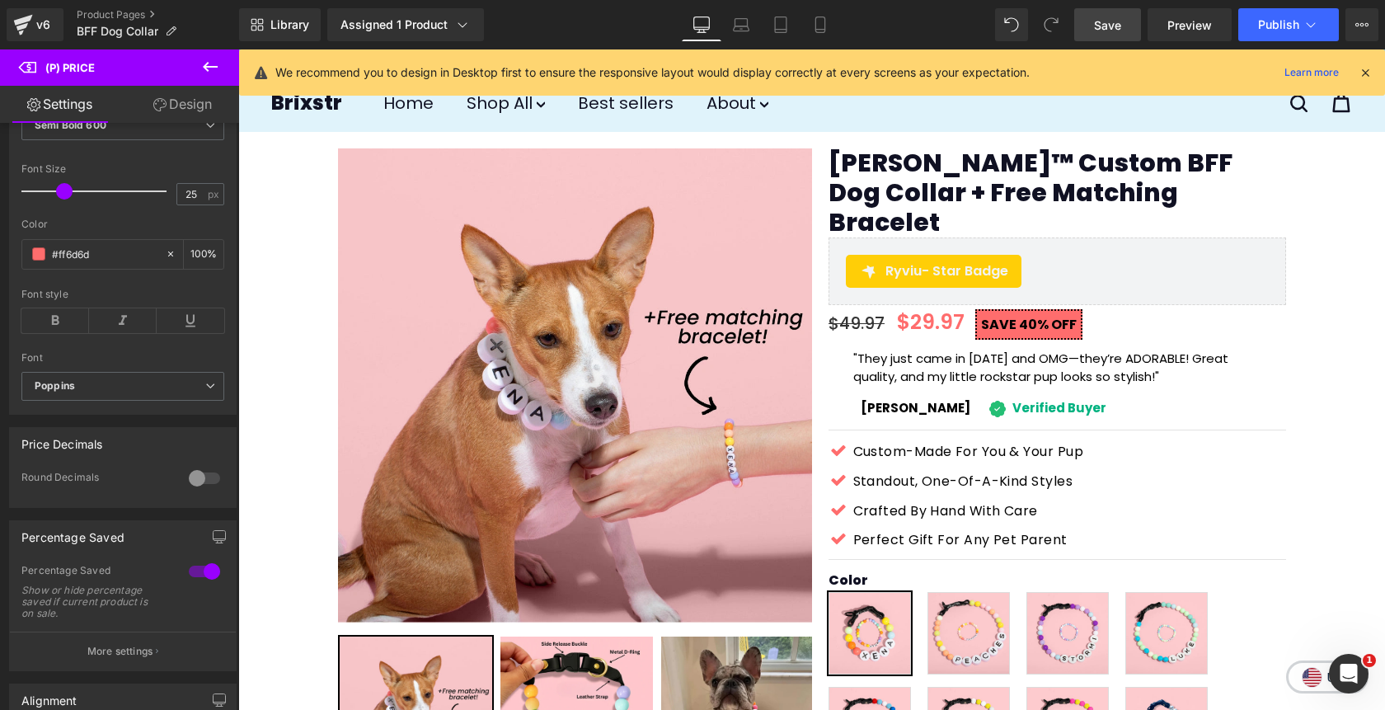
click at [1116, 30] on span "Save" at bounding box center [1107, 24] width 27 height 17
click at [1109, 31] on span "Save" at bounding box center [1107, 24] width 27 height 17
click at [1113, 26] on span "Save" at bounding box center [1107, 24] width 27 height 17
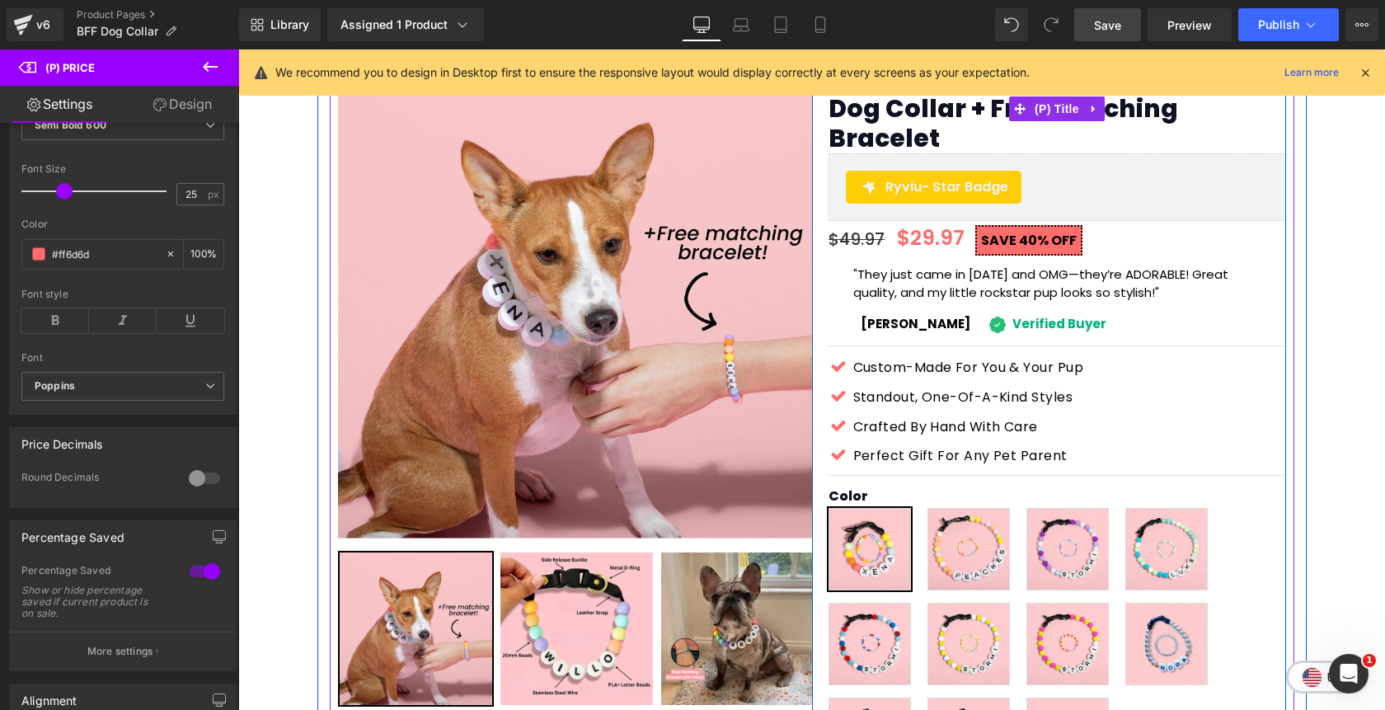
scroll to position [91, 0]
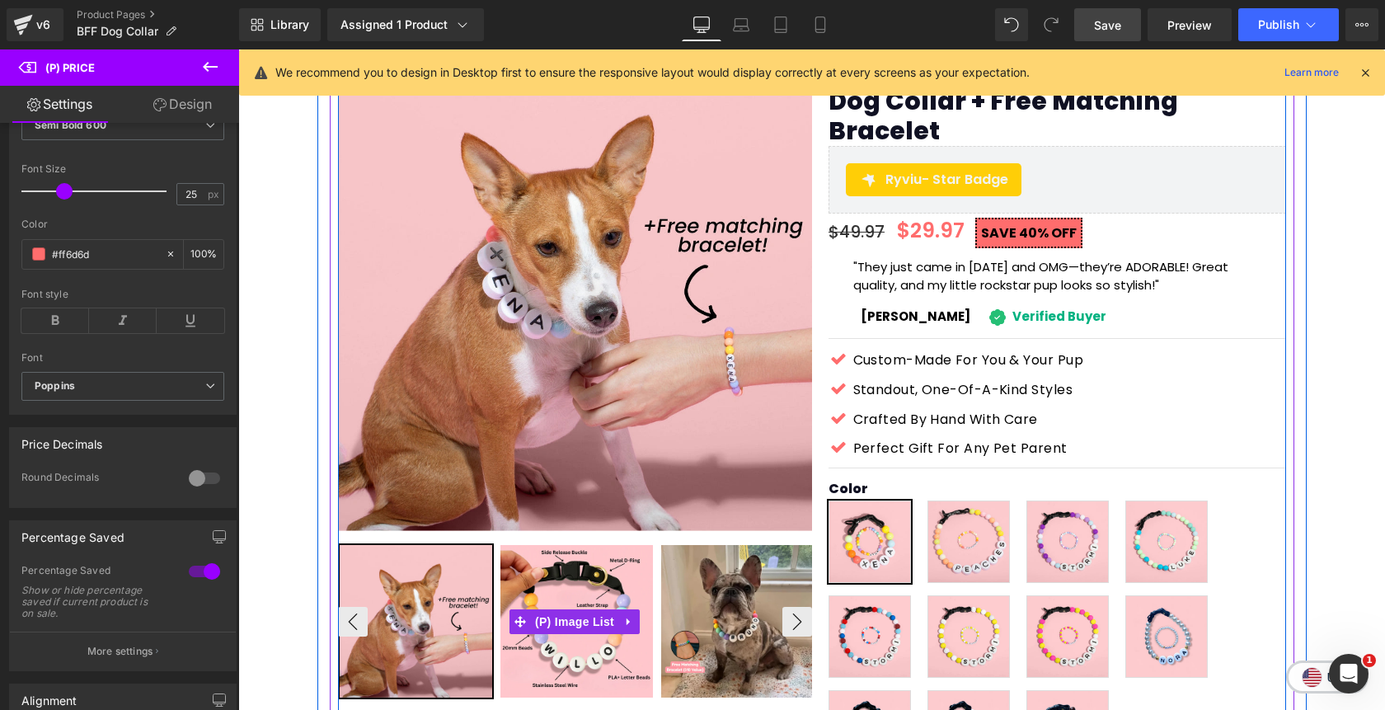
click at [762, 598] on img at bounding box center [737, 621] width 152 height 152
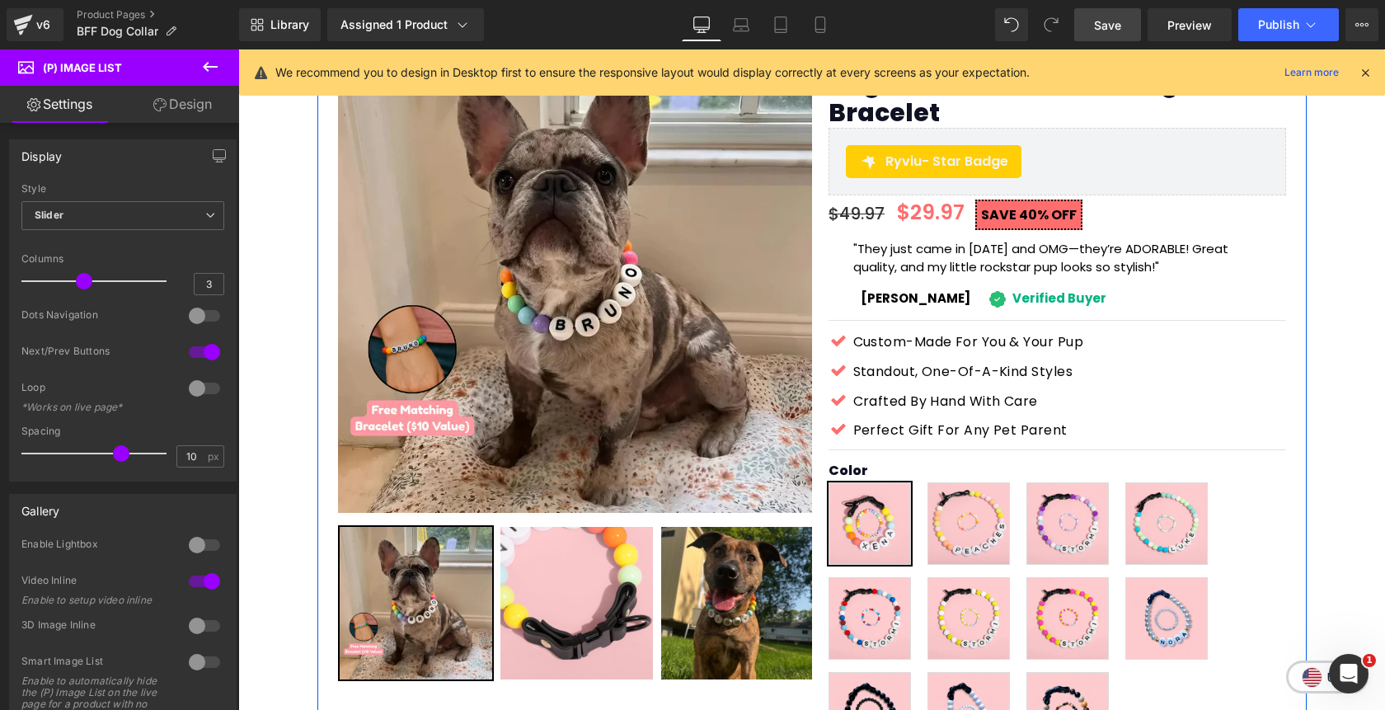
scroll to position [111, 0]
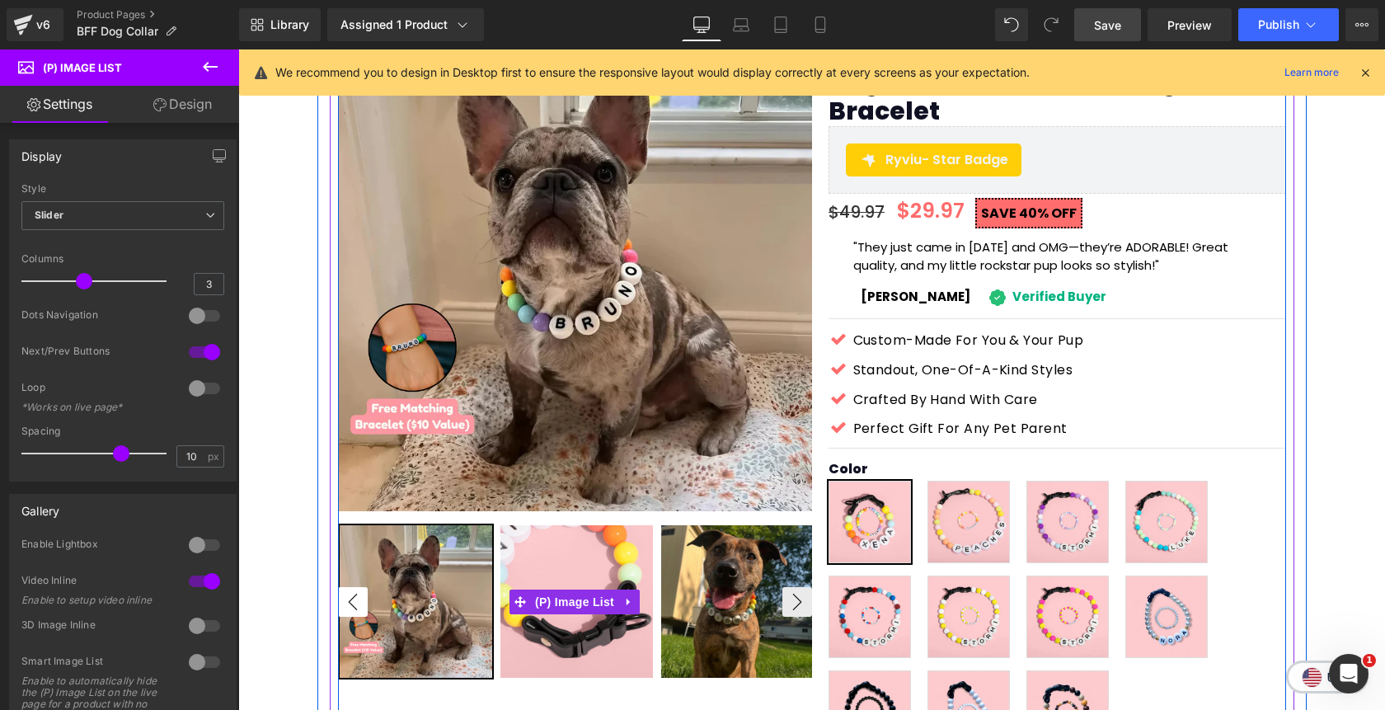
click at [358, 602] on button "‹" at bounding box center [353, 602] width 30 height 30
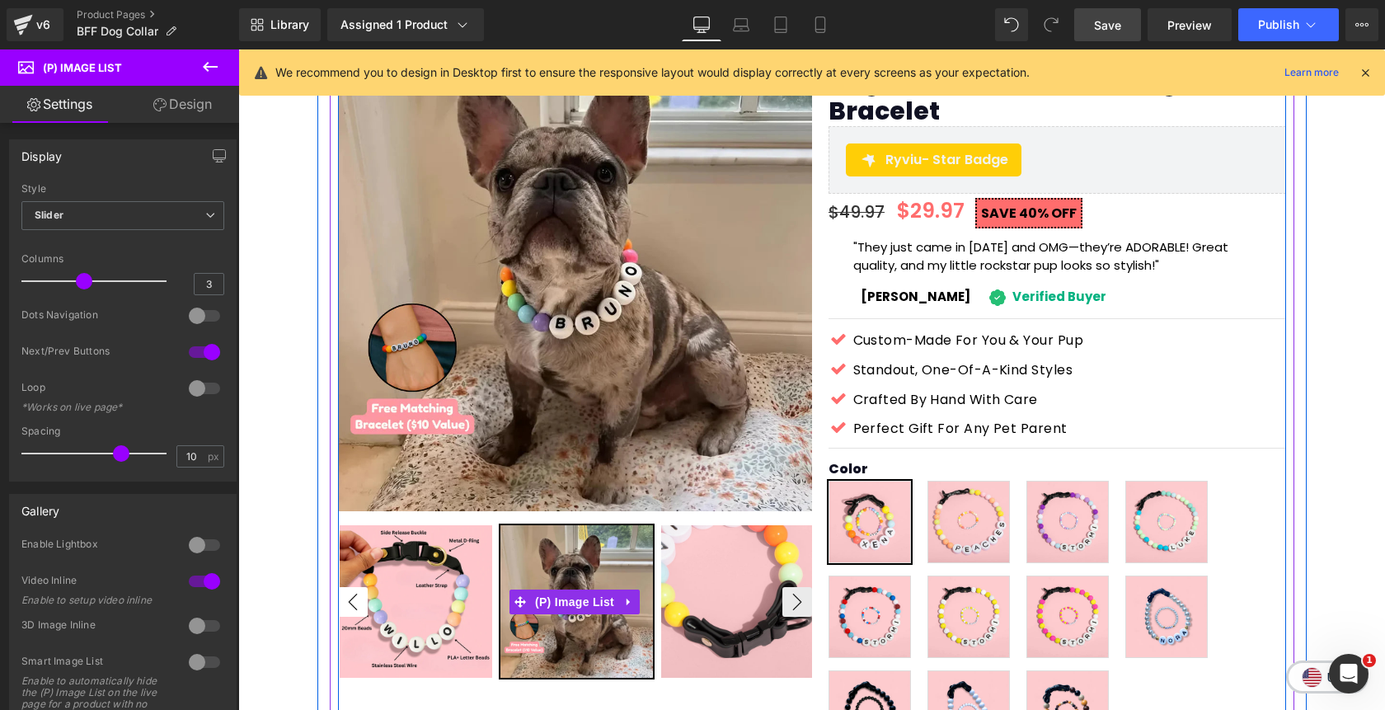
click at [358, 602] on button "‹" at bounding box center [353, 602] width 30 height 30
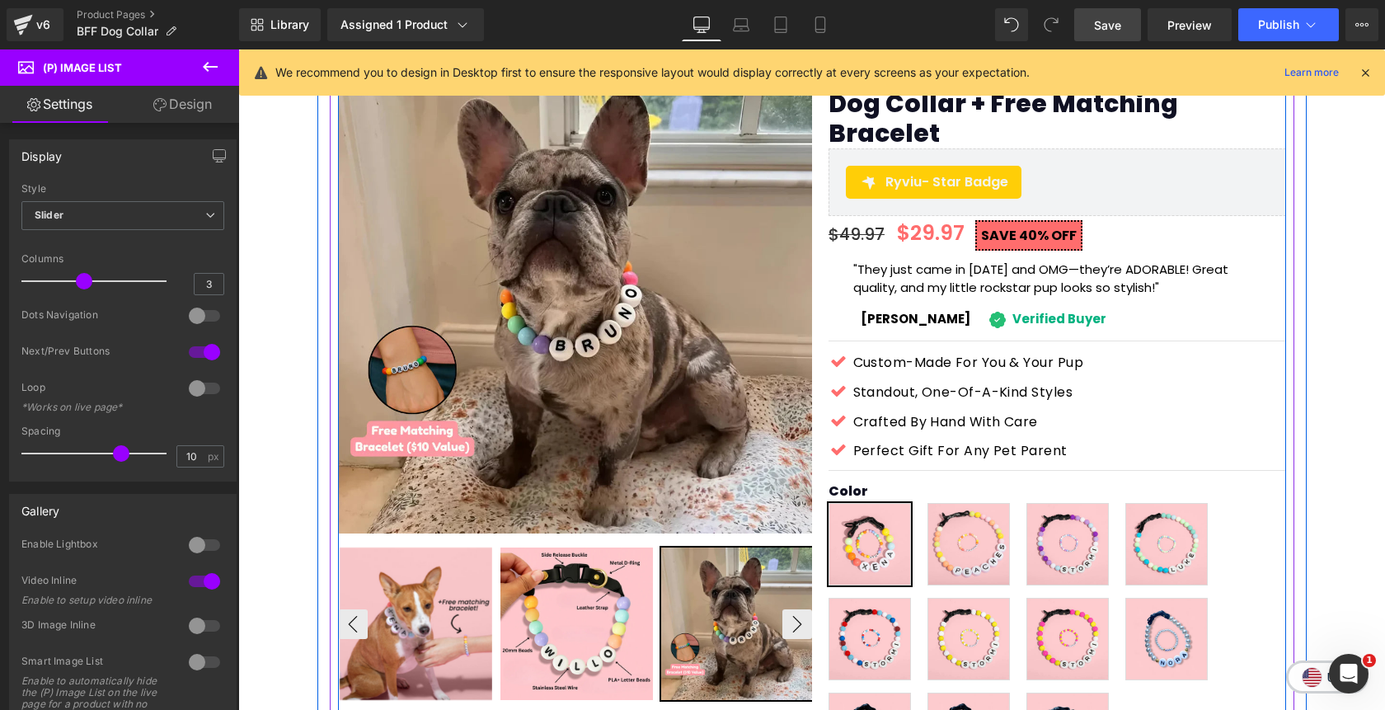
scroll to position [92, 0]
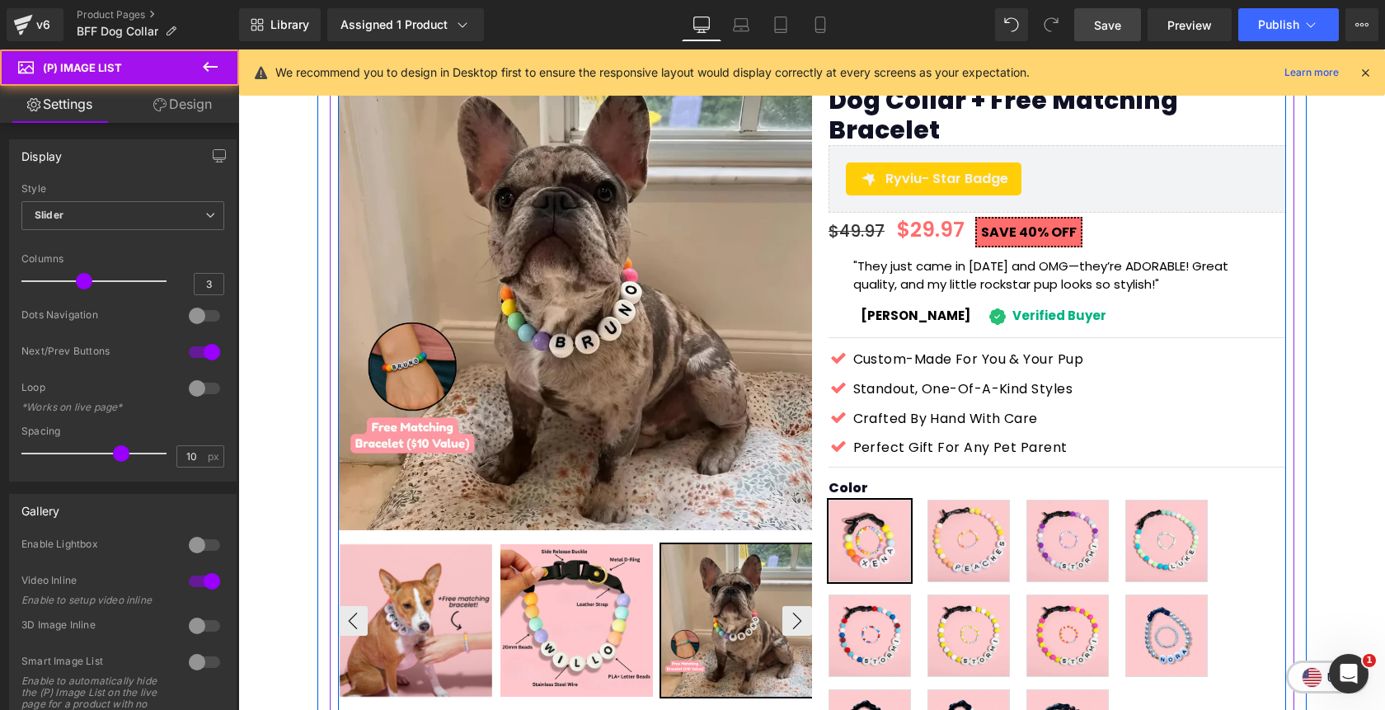
click at [445, 614] on img at bounding box center [416, 620] width 152 height 152
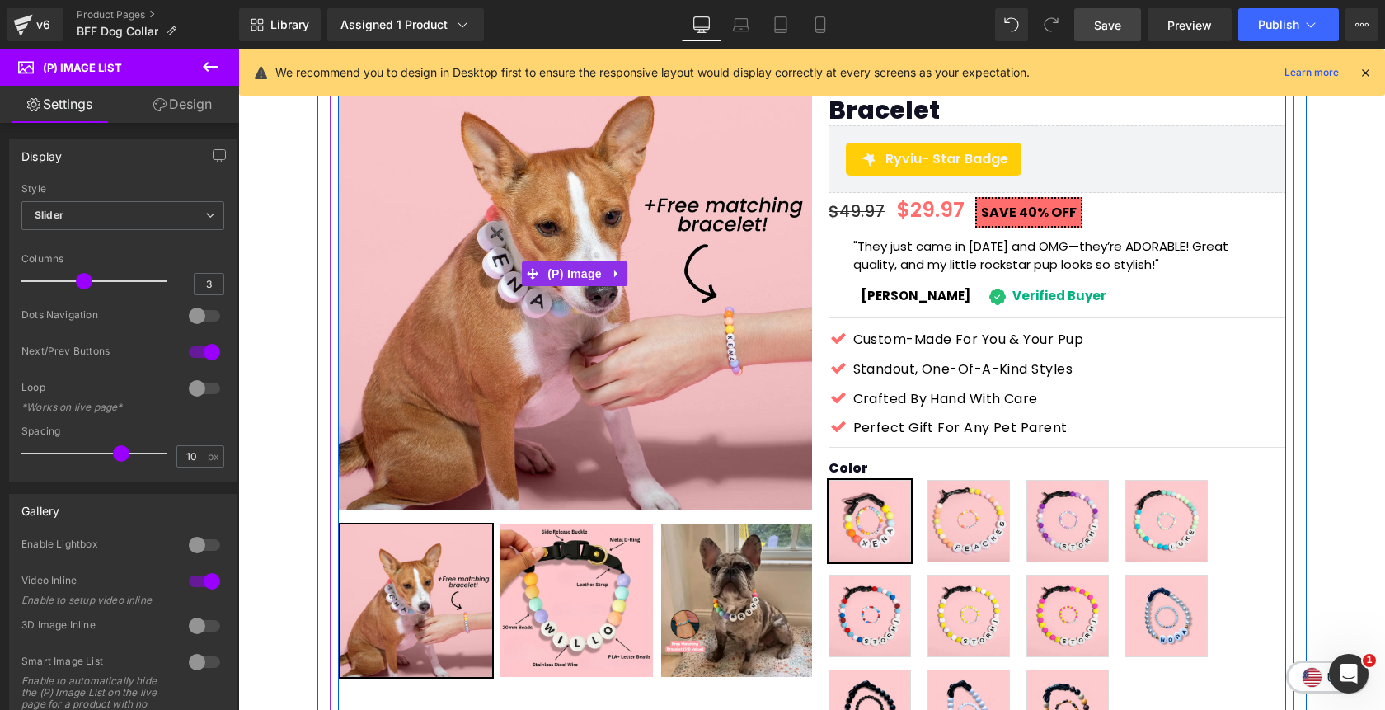
scroll to position [148, 0]
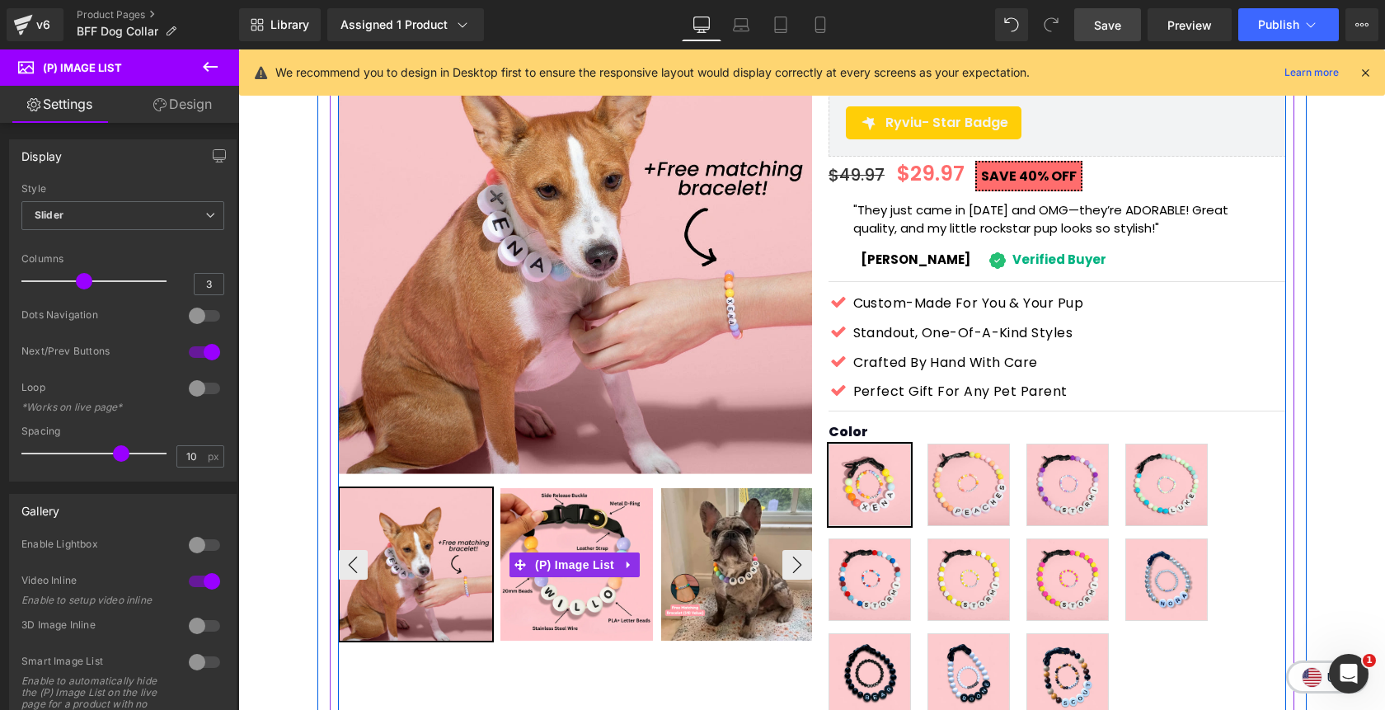
click at [729, 532] on img at bounding box center [737, 564] width 152 height 152
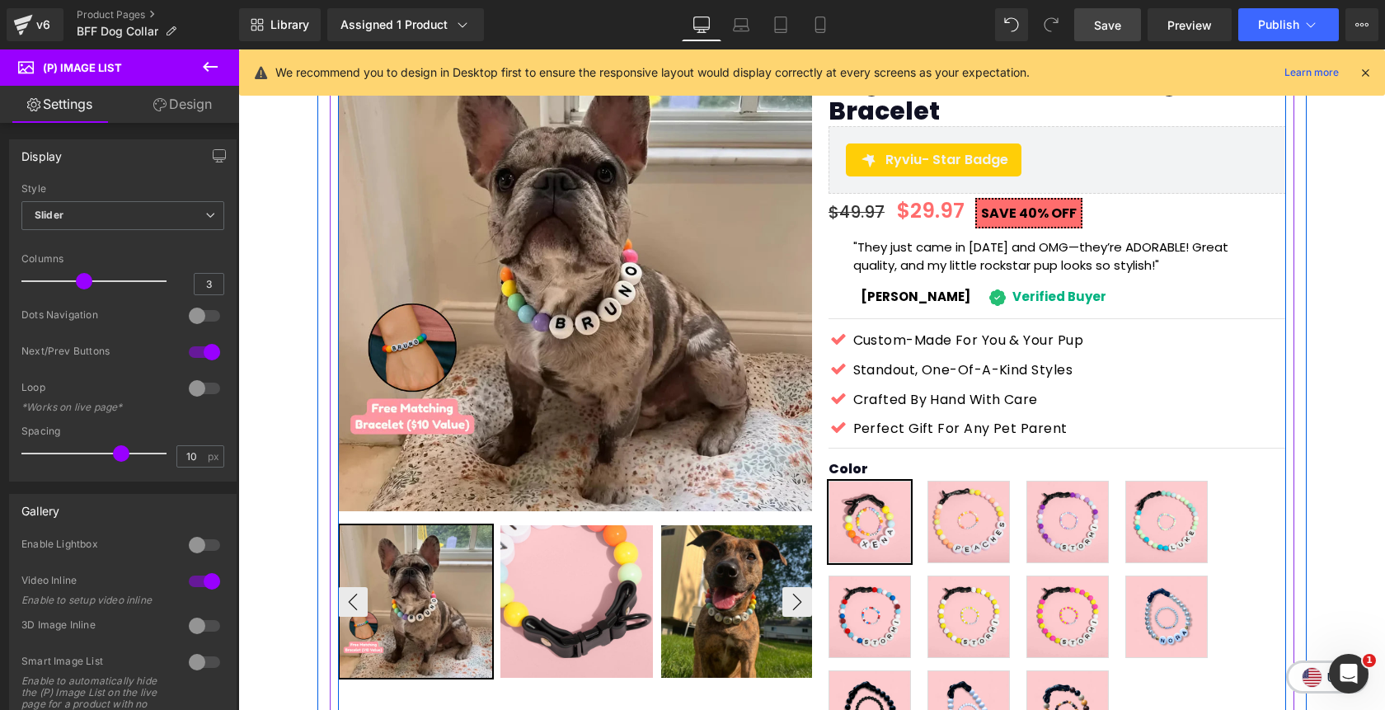
scroll to position [114, 0]
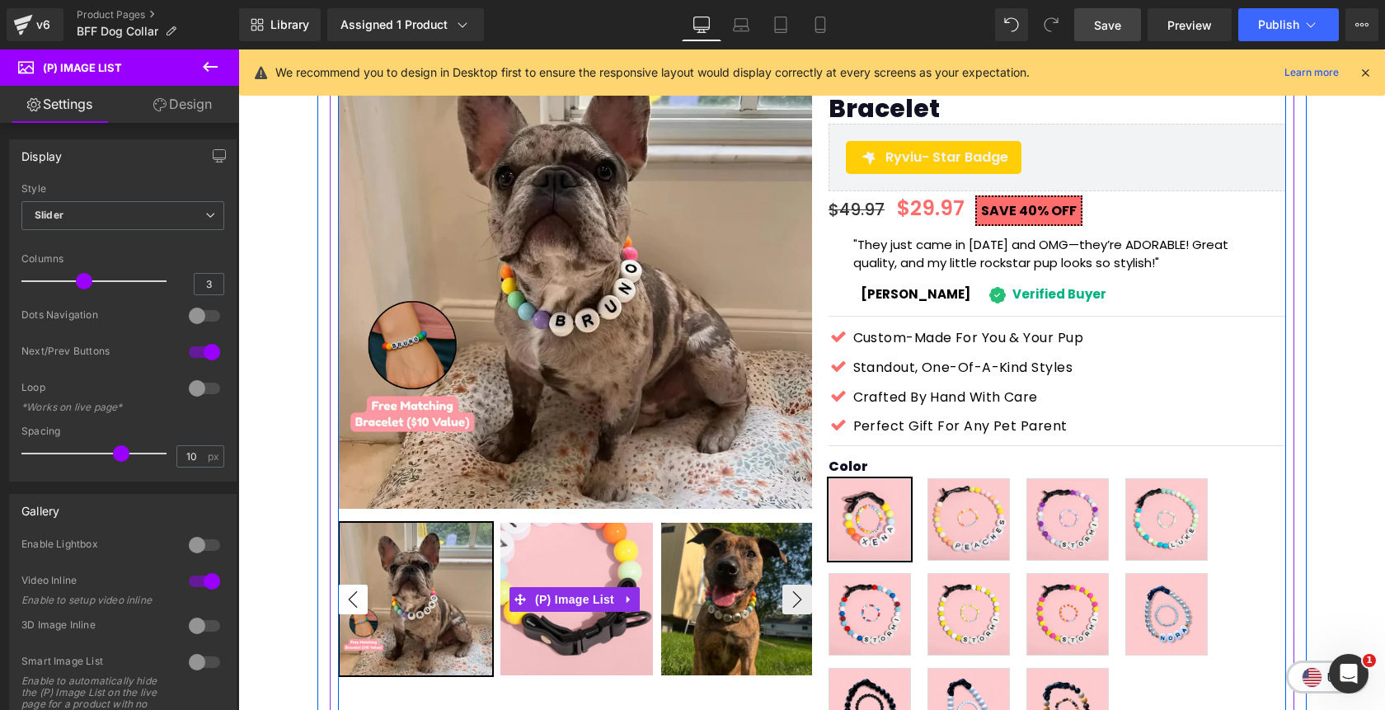
click at [356, 599] on button "‹" at bounding box center [353, 599] width 30 height 30
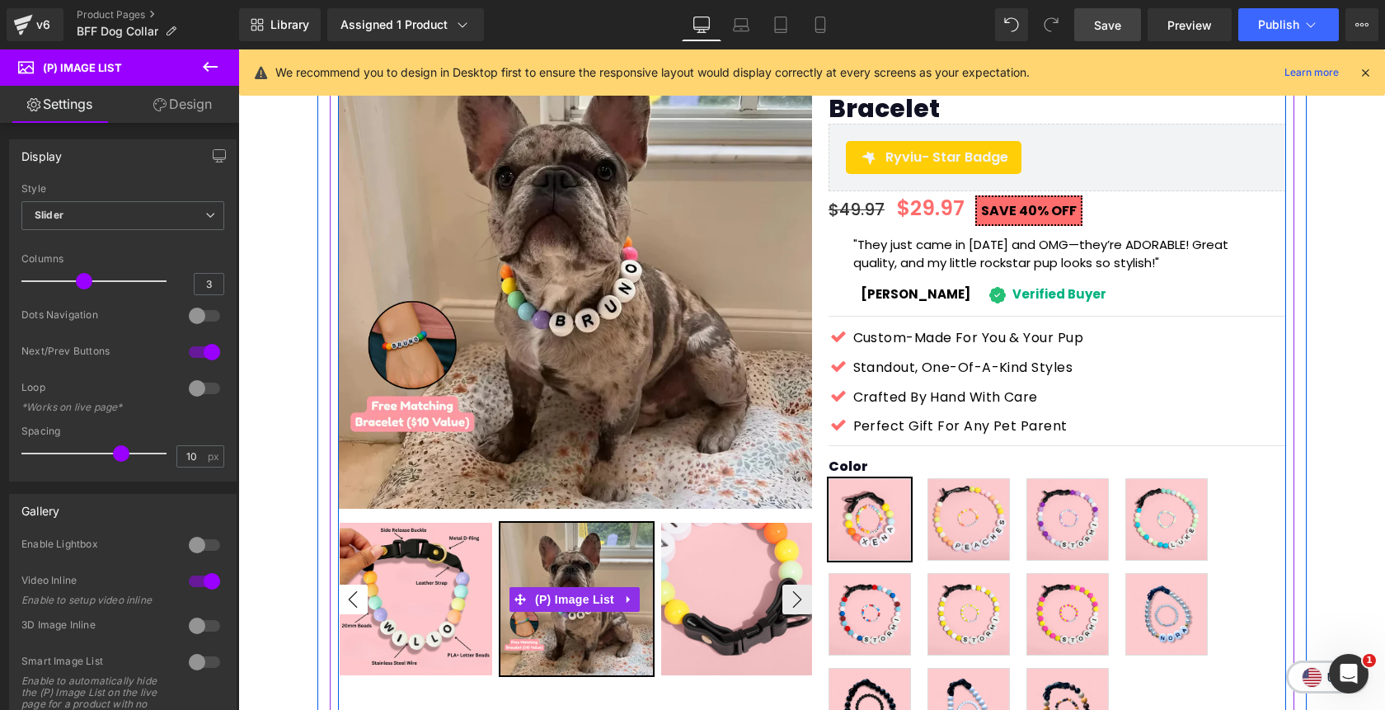
click at [356, 602] on button "‹" at bounding box center [353, 599] width 30 height 30
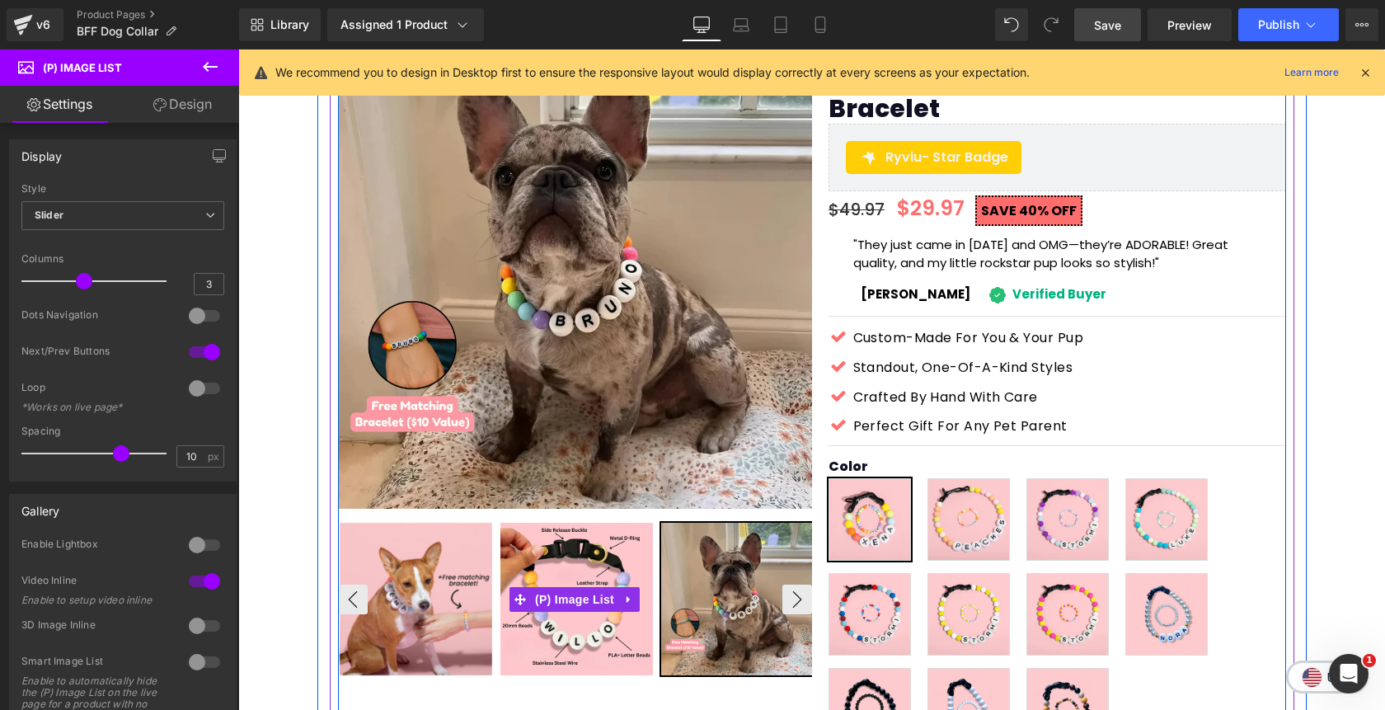
click at [406, 597] on img at bounding box center [416, 599] width 152 height 152
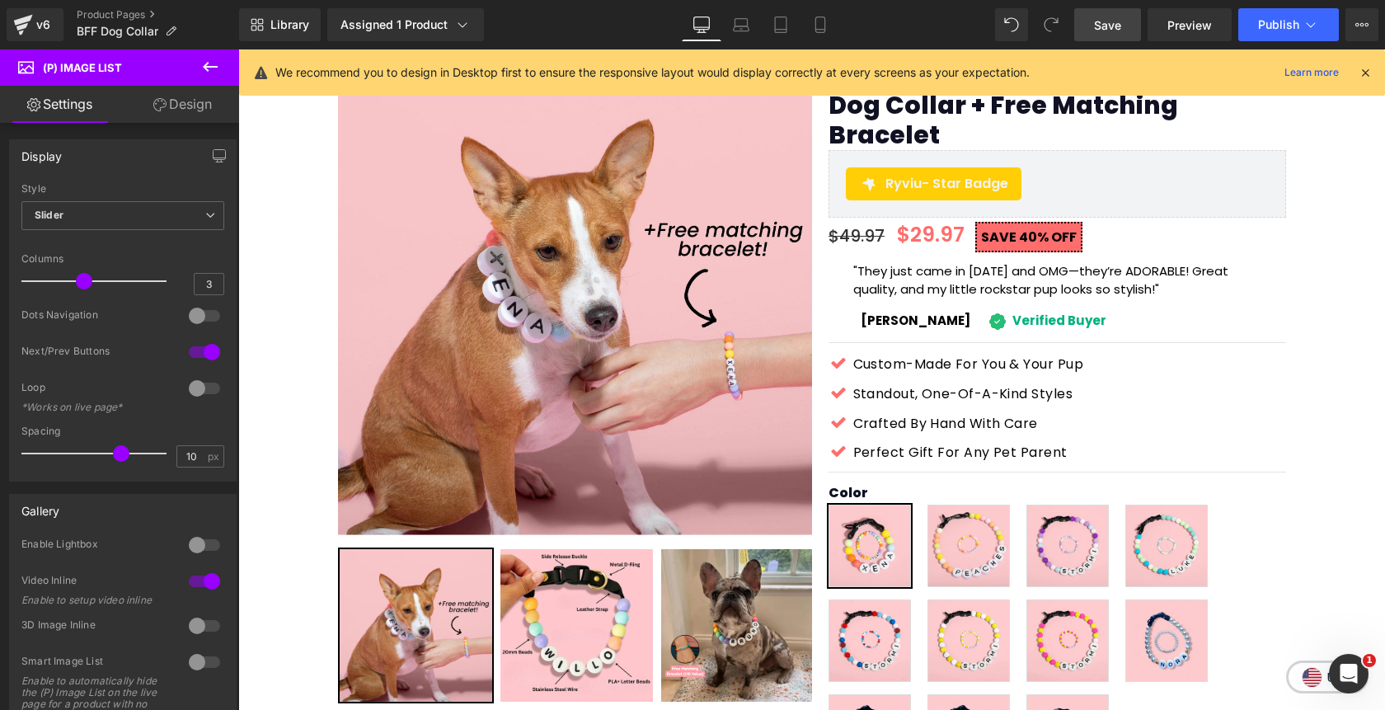
scroll to position [86, 0]
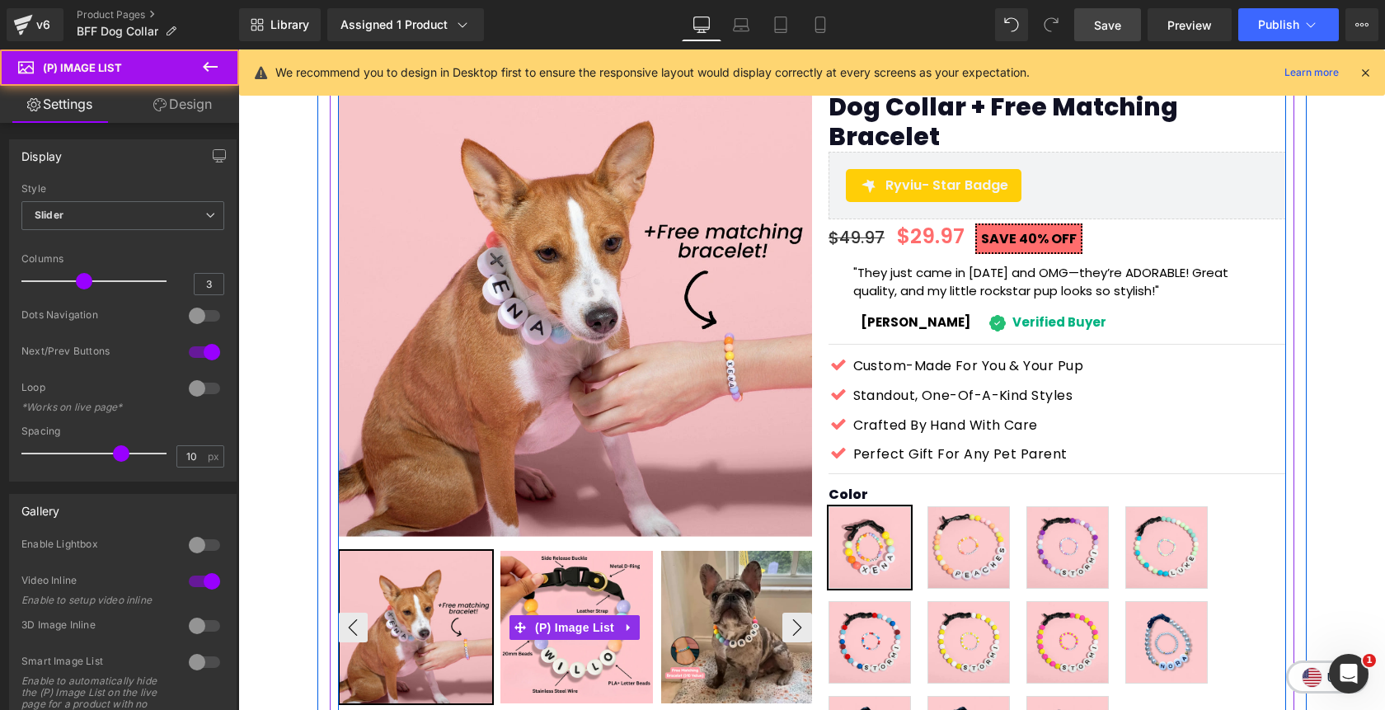
click at [750, 611] on img at bounding box center [737, 627] width 152 height 152
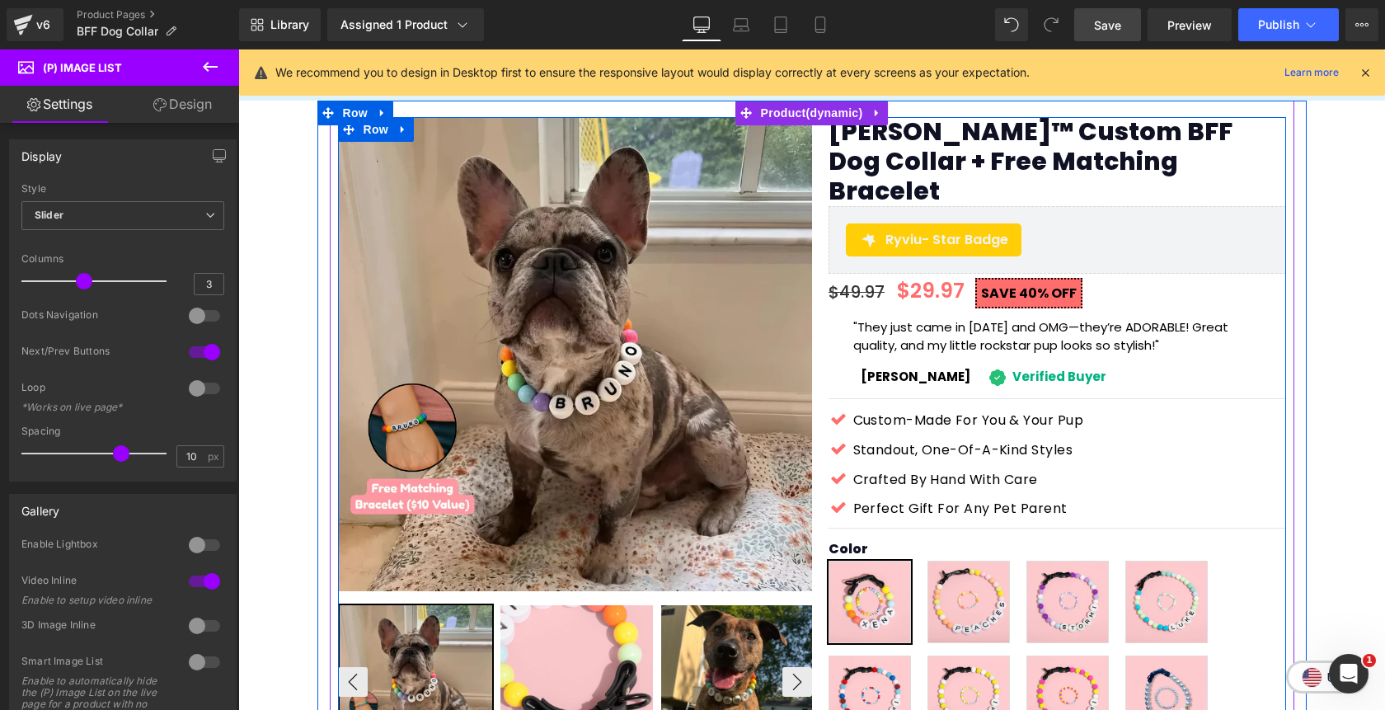
scroll to position [149, 0]
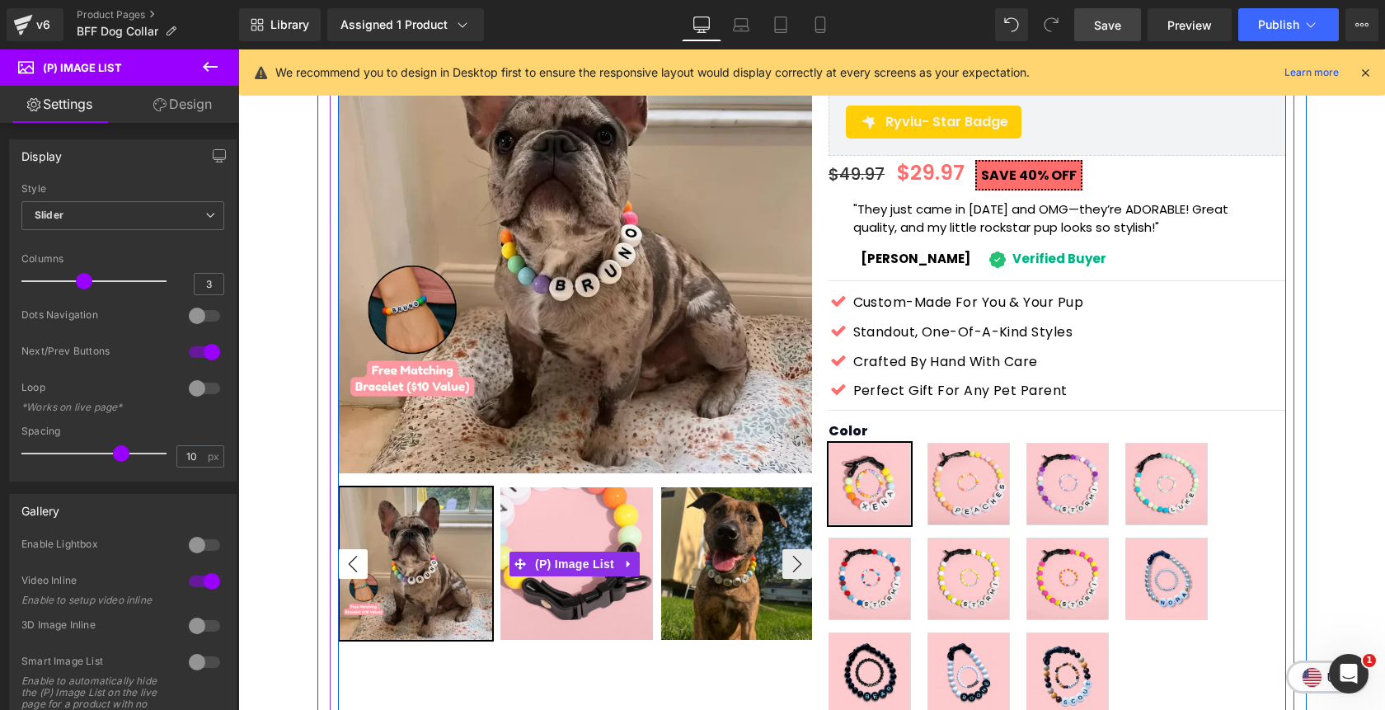
click at [352, 564] on button "‹" at bounding box center [353, 564] width 30 height 30
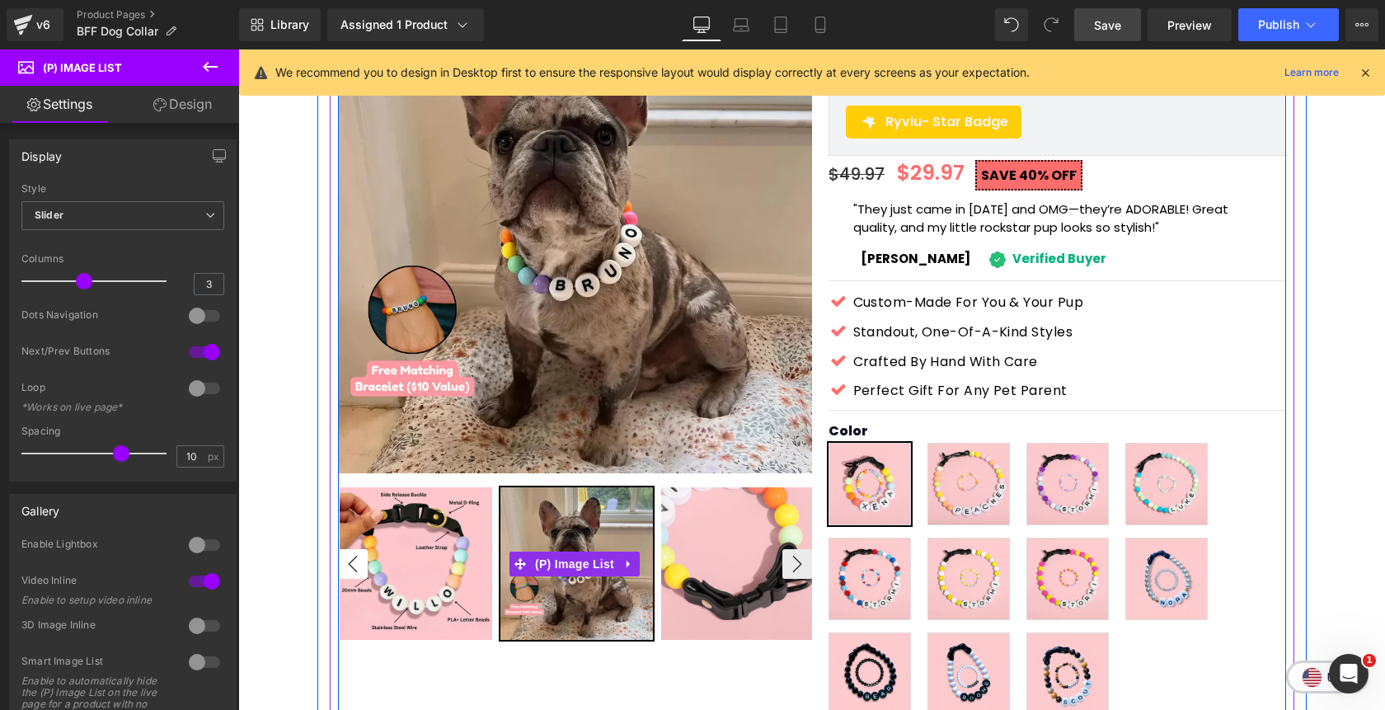
click at [354, 564] on button "‹" at bounding box center [353, 564] width 30 height 30
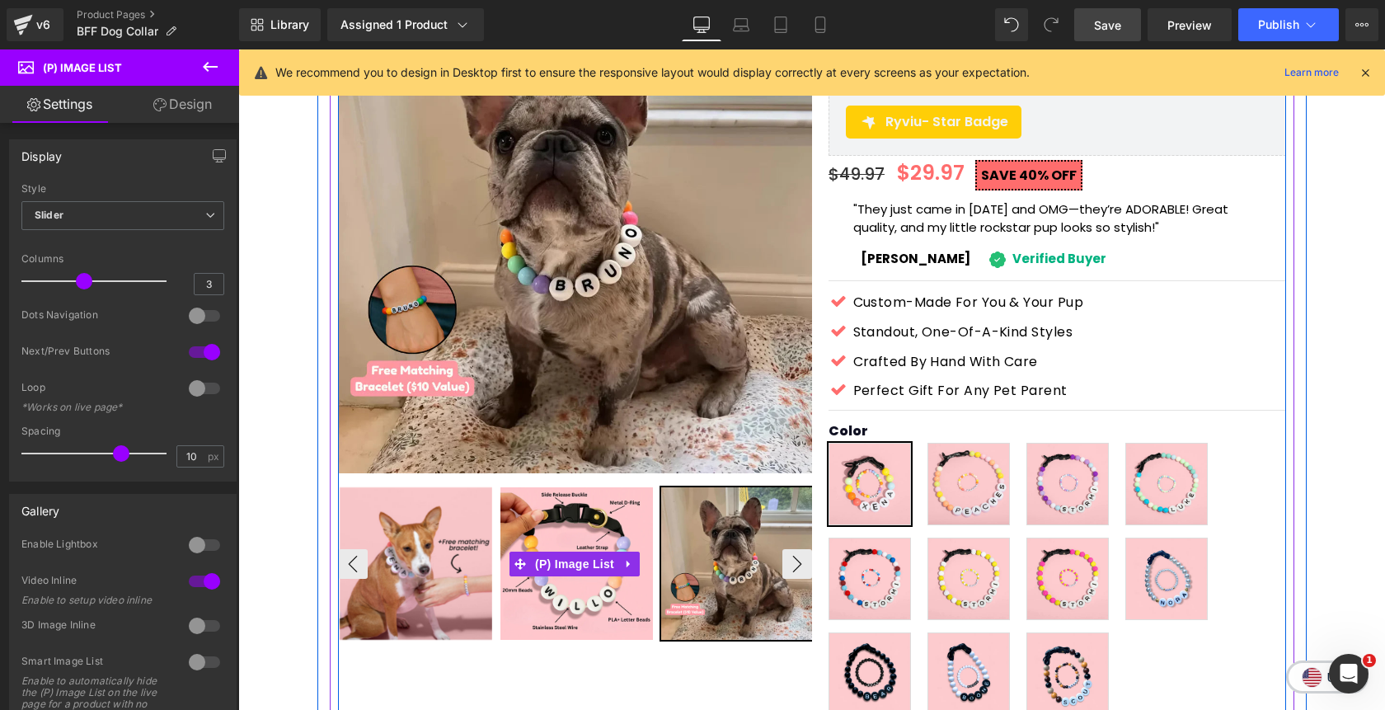
click at [405, 556] on img at bounding box center [416, 563] width 152 height 152
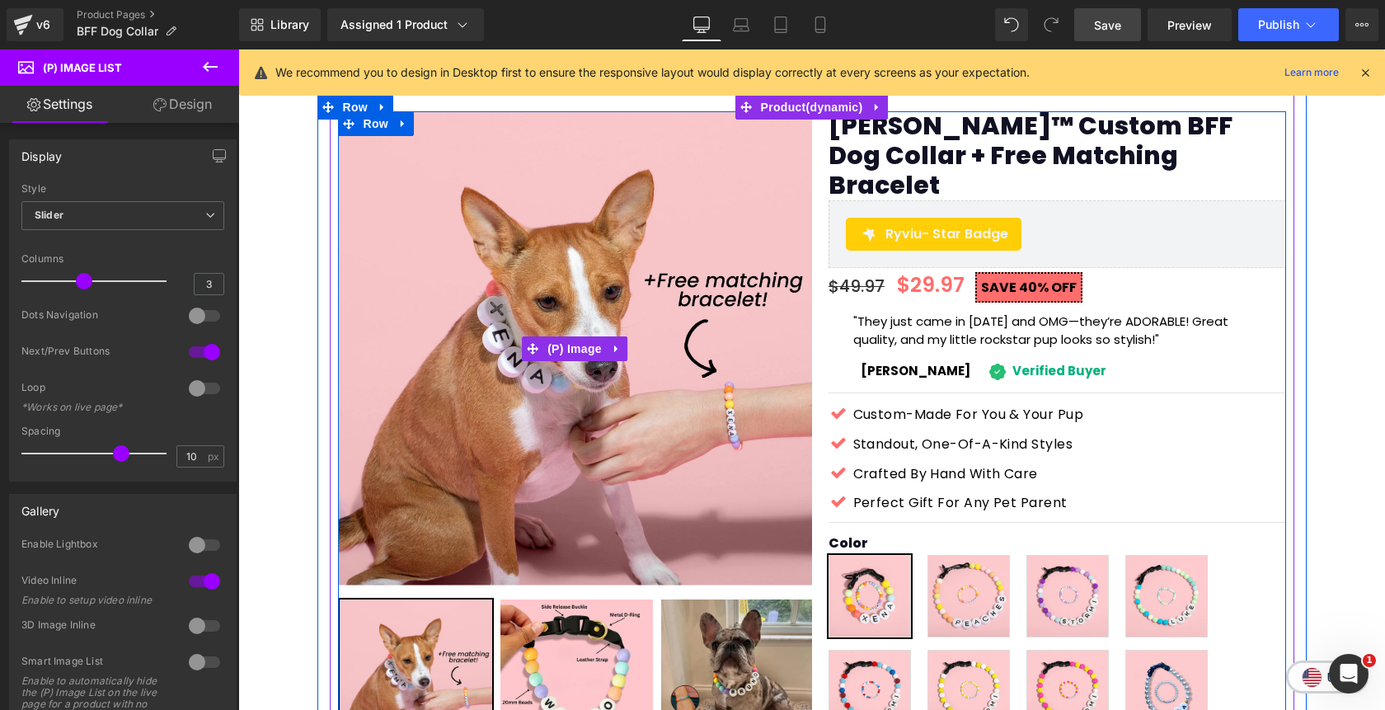
scroll to position [36, 0]
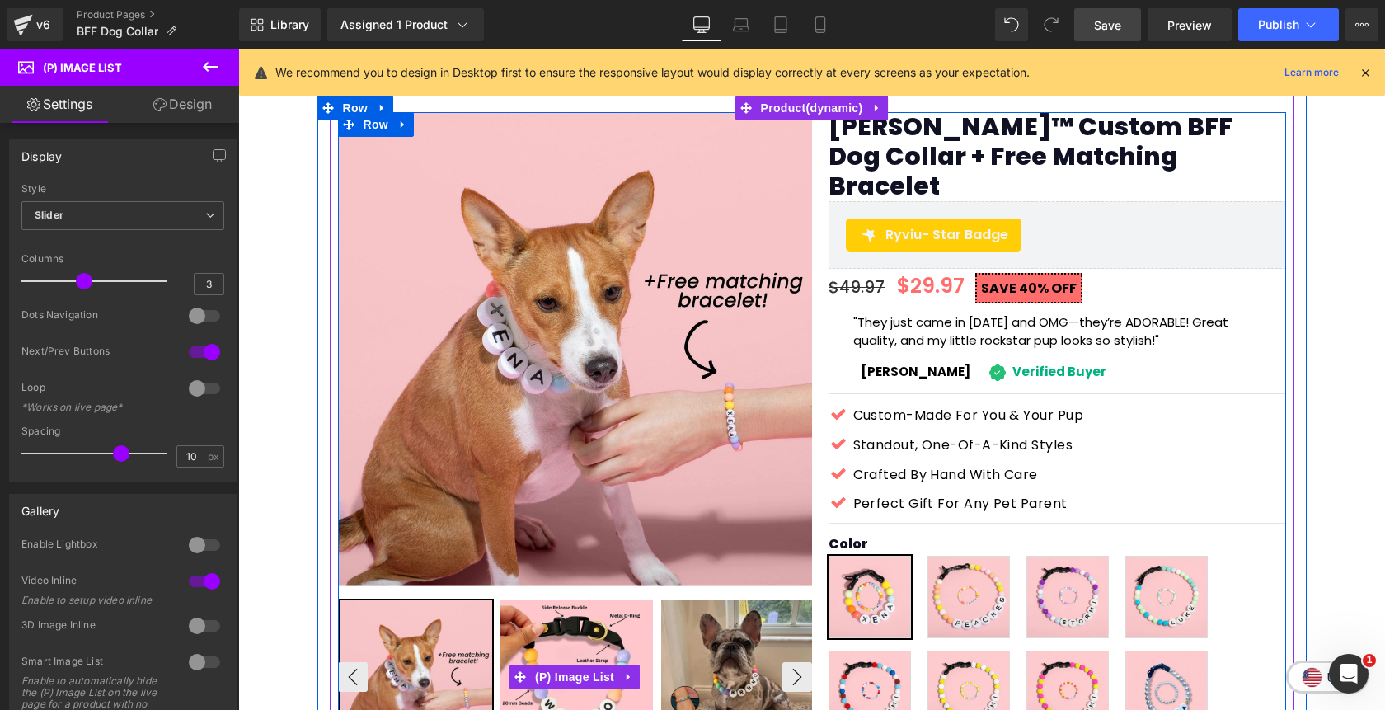
click at [715, 658] on img at bounding box center [737, 676] width 152 height 152
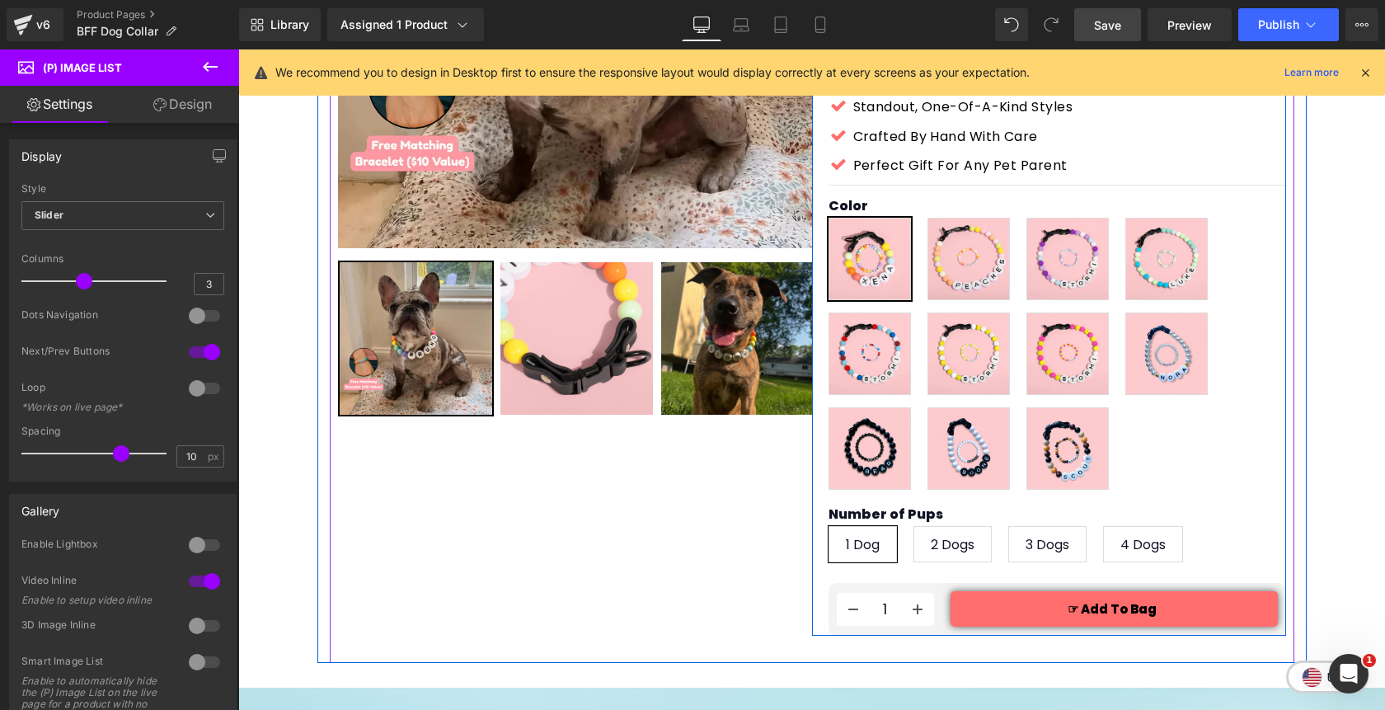
scroll to position [376, 0]
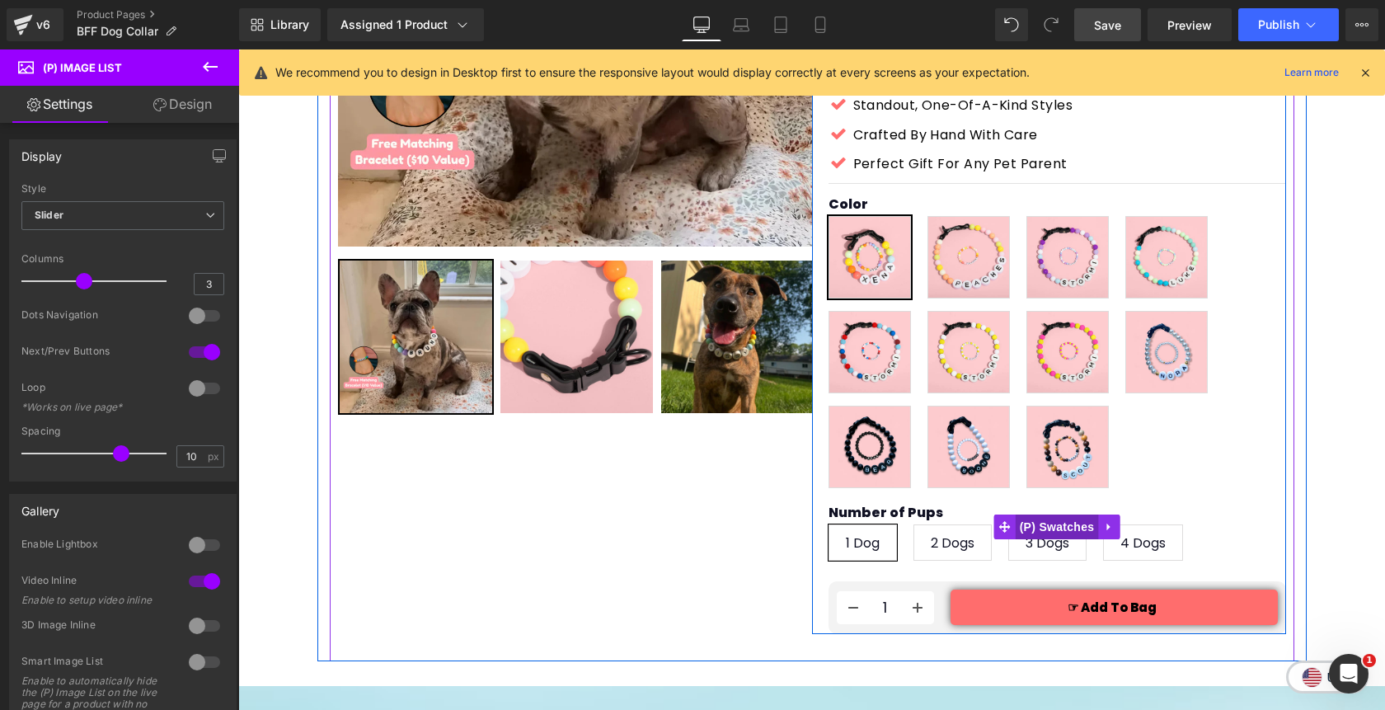
click at [1049, 514] on span "(P) Swatches" at bounding box center [1056, 526] width 83 height 25
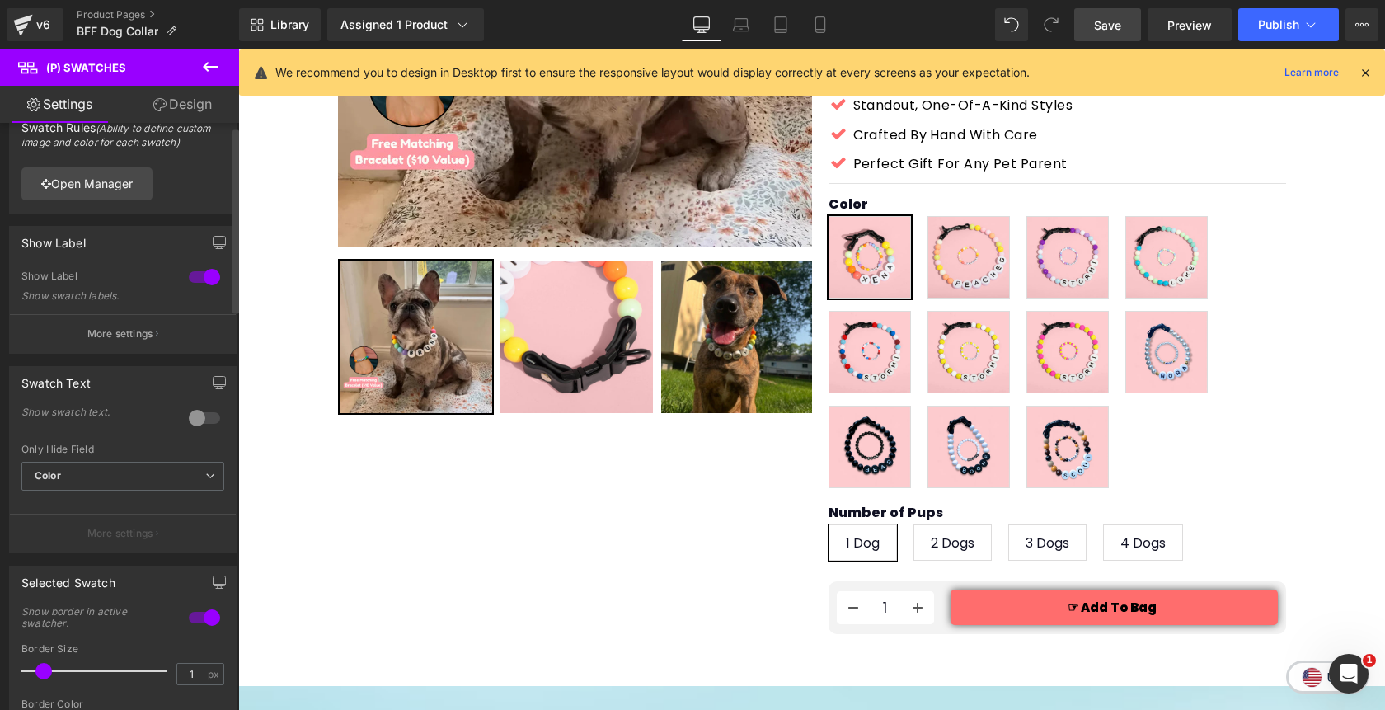
scroll to position [0, 0]
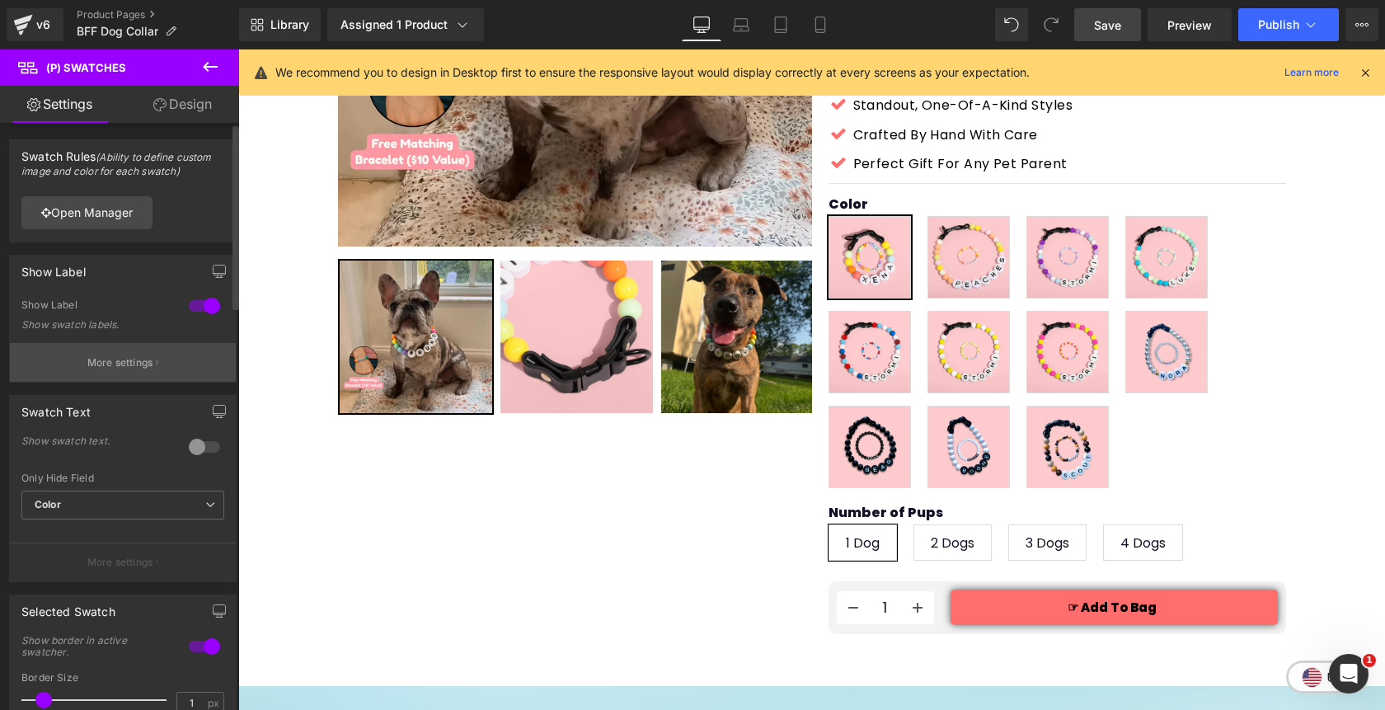
click at [108, 379] on button "More settings" at bounding box center [123, 362] width 226 height 39
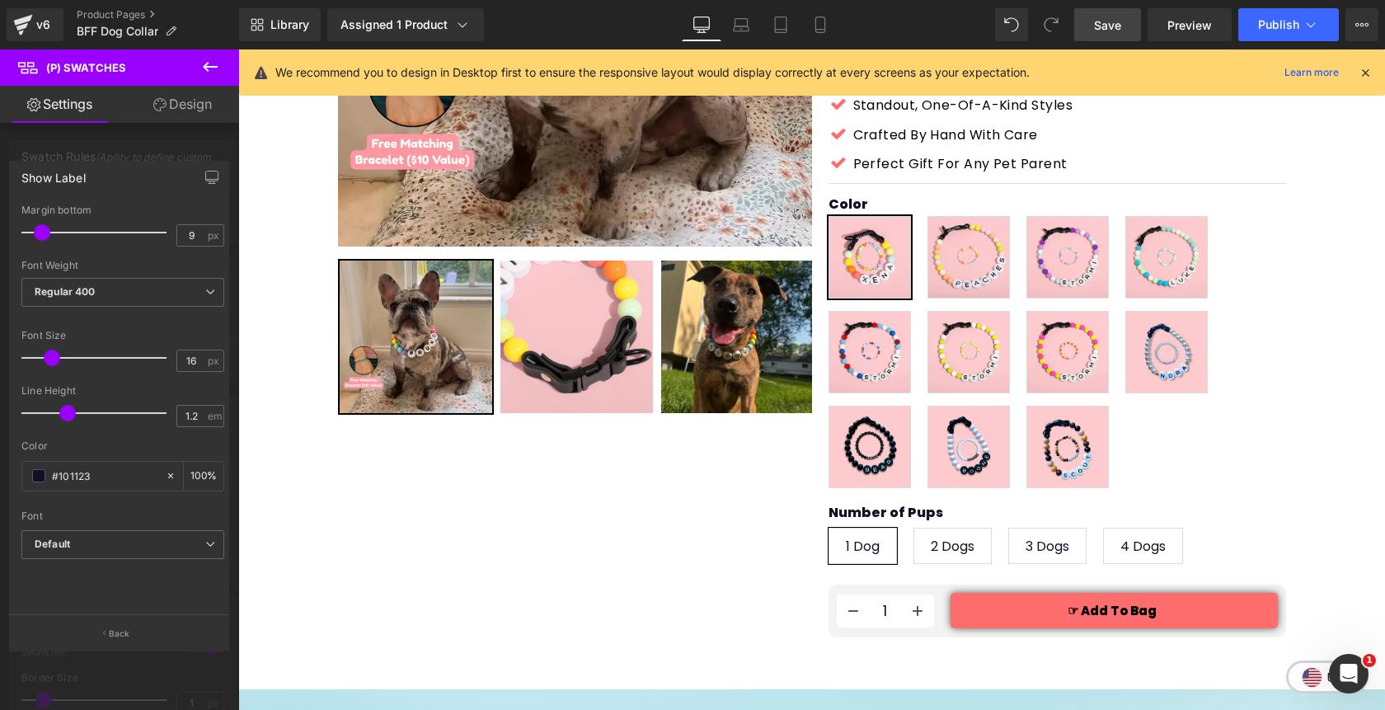
type input "8"
click at [45, 235] on span at bounding box center [40, 232] width 16 height 16
click at [1330, 227] on div at bounding box center [811, 379] width 1147 height 660
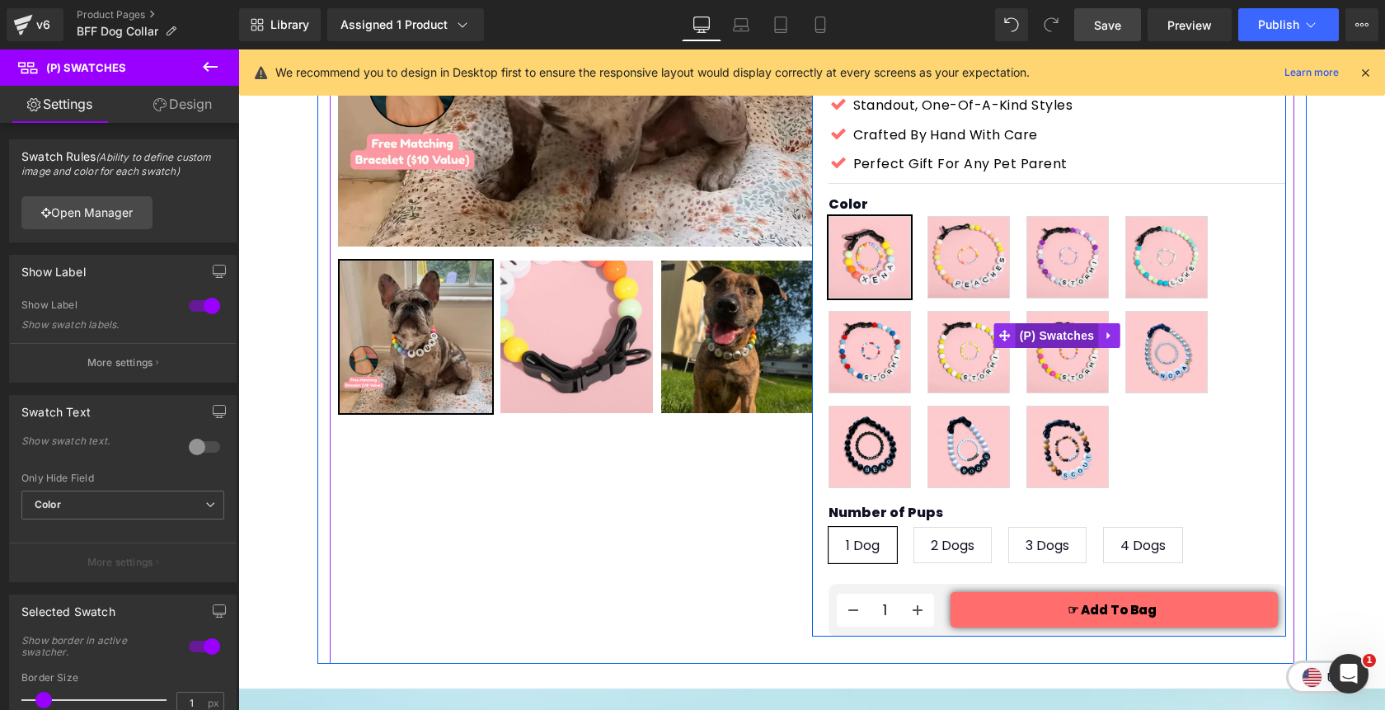
click at [1055, 323] on span "(P) Swatches" at bounding box center [1056, 335] width 83 height 25
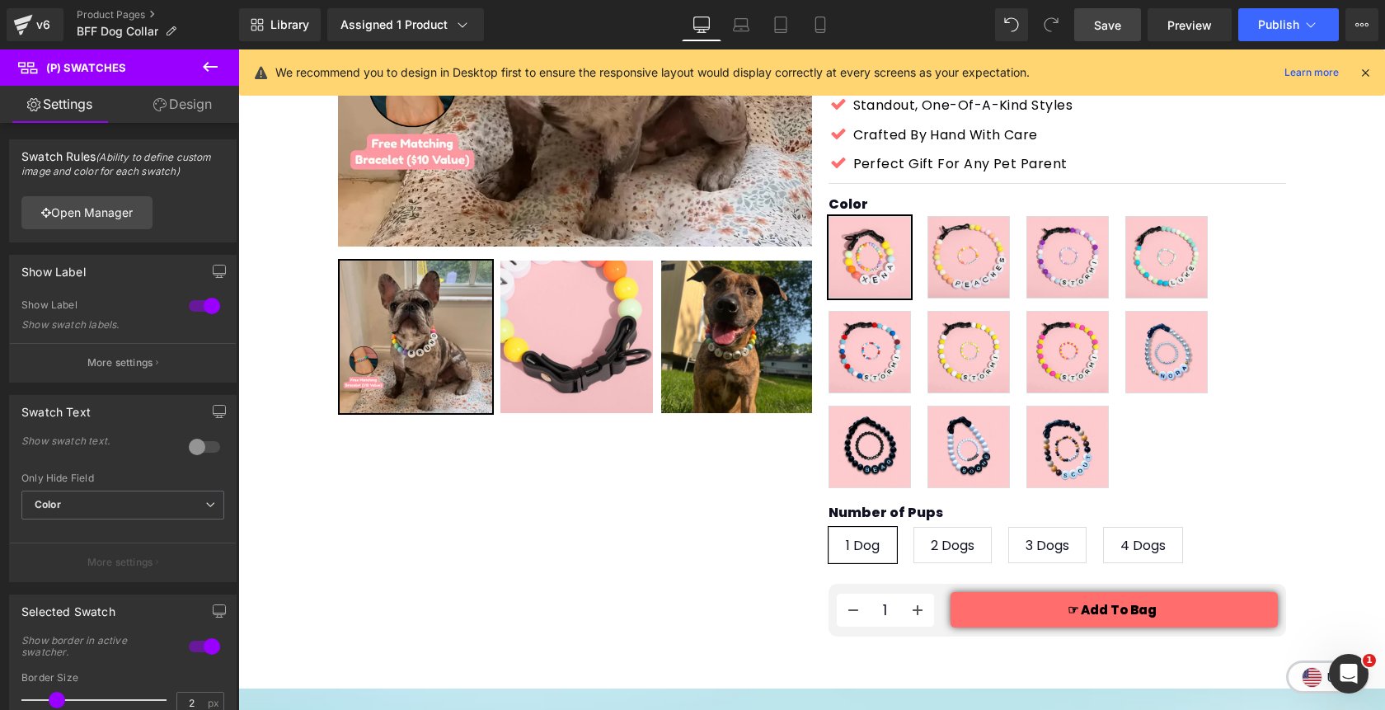
click at [186, 103] on link "Design" at bounding box center [183, 104] width 120 height 37
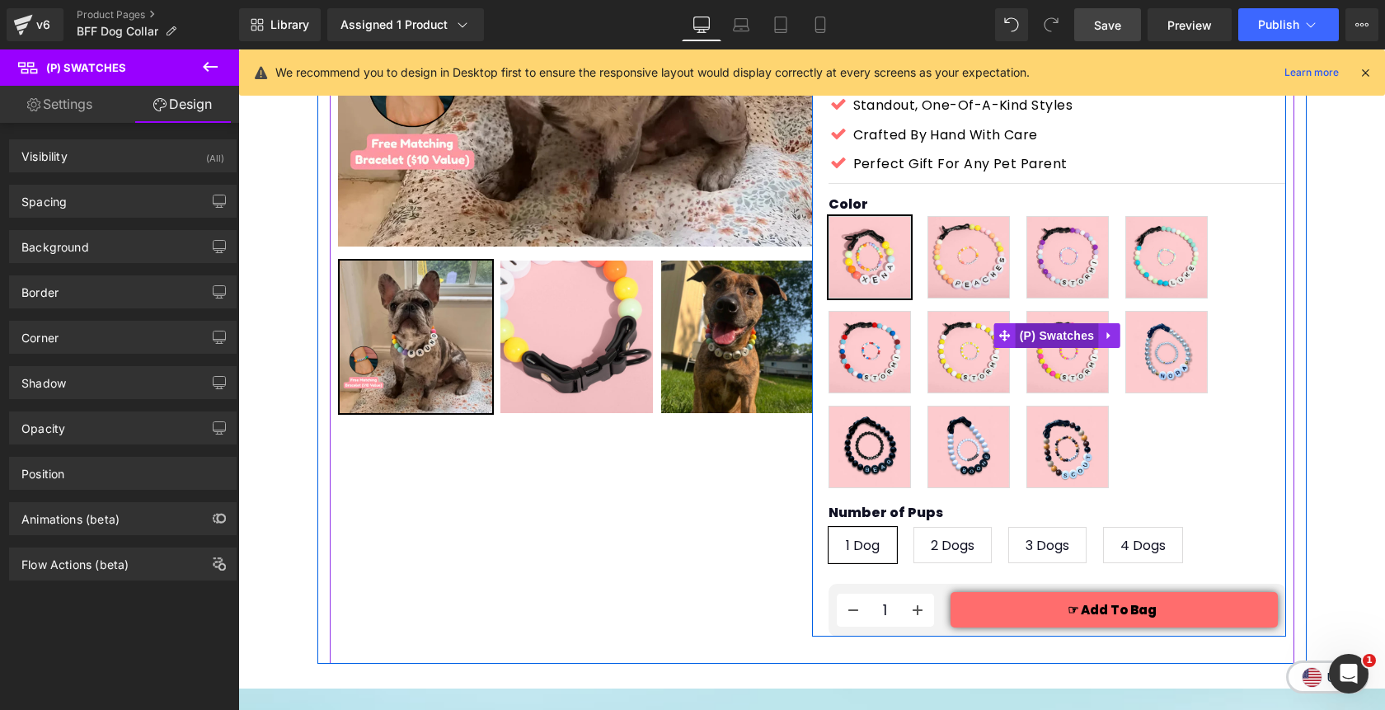
click at [1064, 323] on span "(P) Swatches" at bounding box center [1056, 335] width 83 height 25
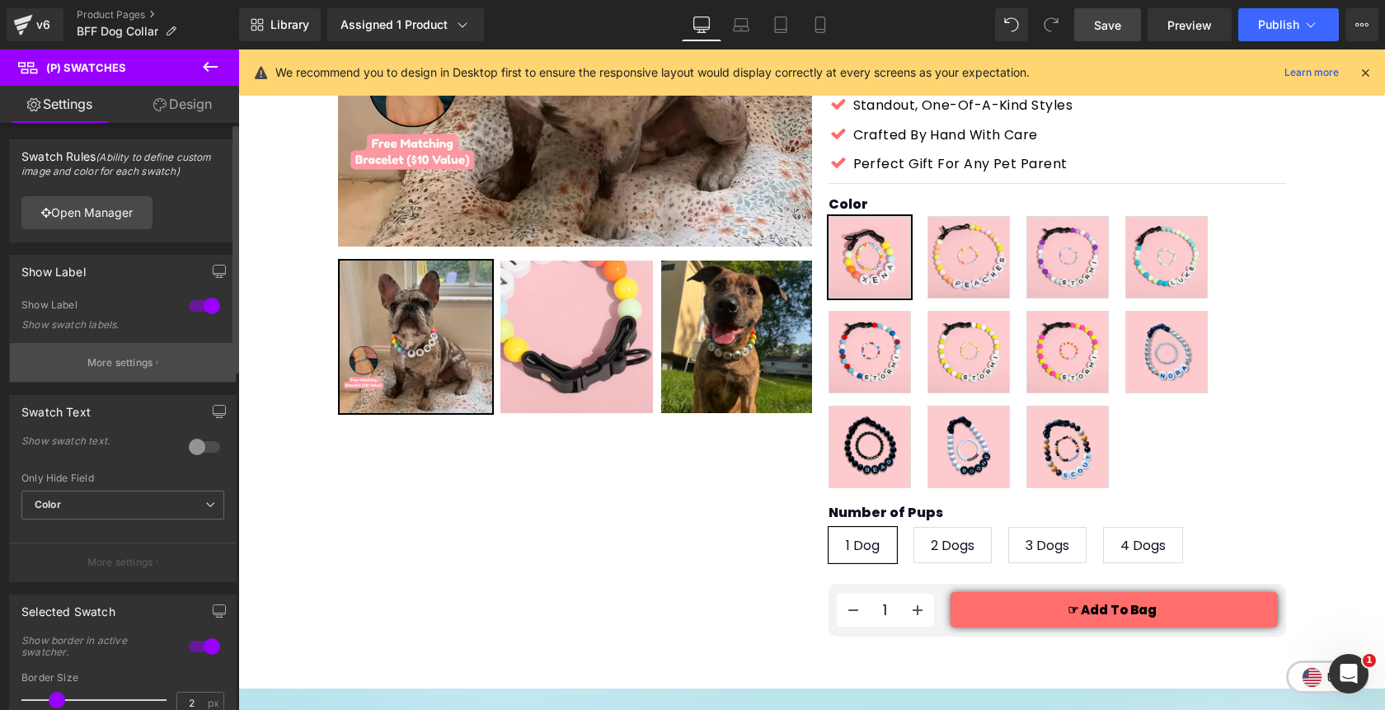
click at [129, 365] on p "More settings" at bounding box center [120, 362] width 66 height 15
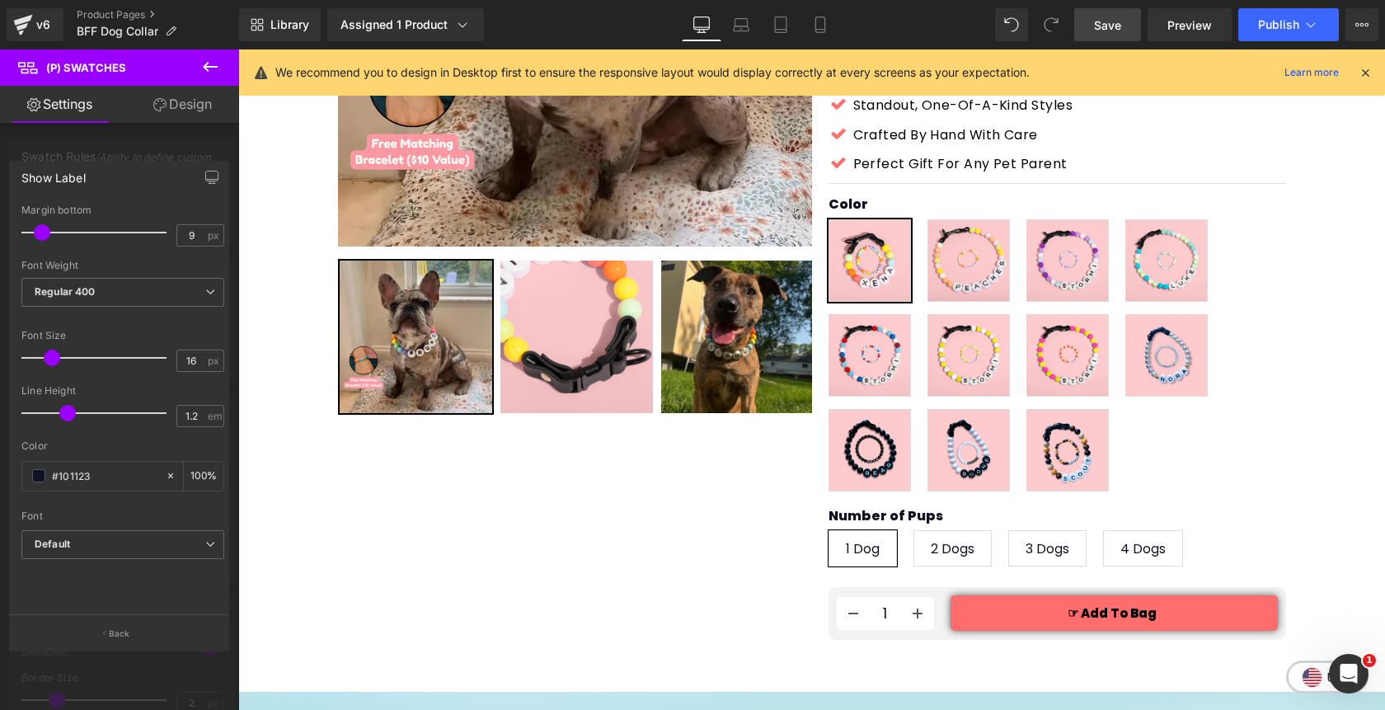
type input "8"
click at [41, 231] on span at bounding box center [40, 232] width 16 height 16
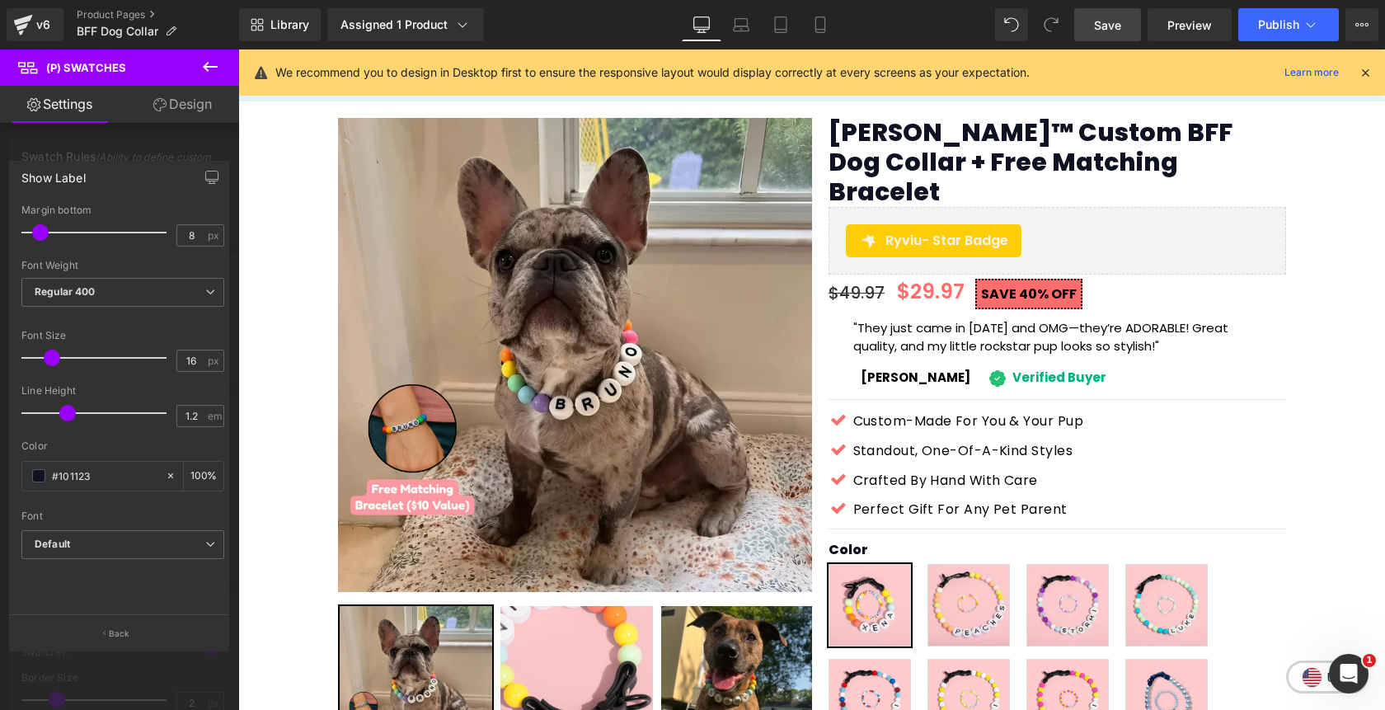
scroll to position [24, 0]
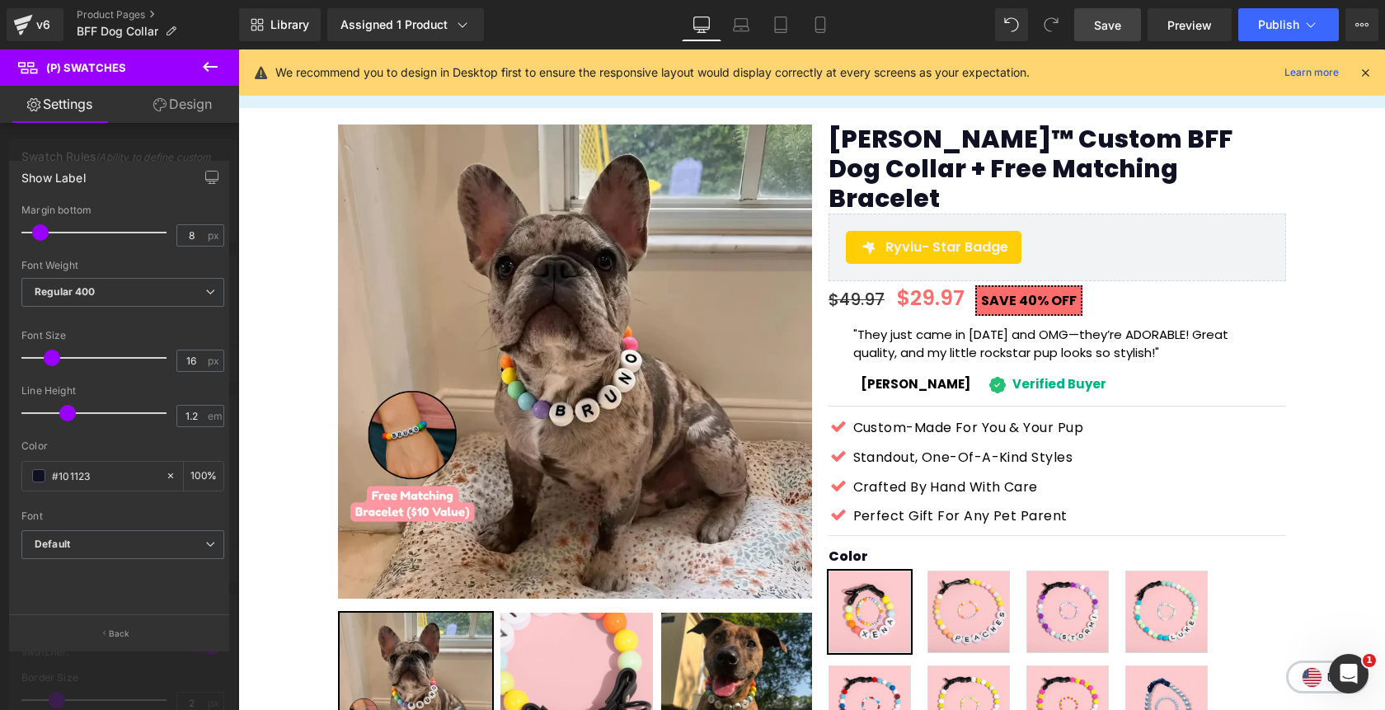
click at [1110, 21] on span "Save" at bounding box center [1107, 24] width 27 height 17
click at [1283, 30] on span "Publish" at bounding box center [1278, 24] width 41 height 13
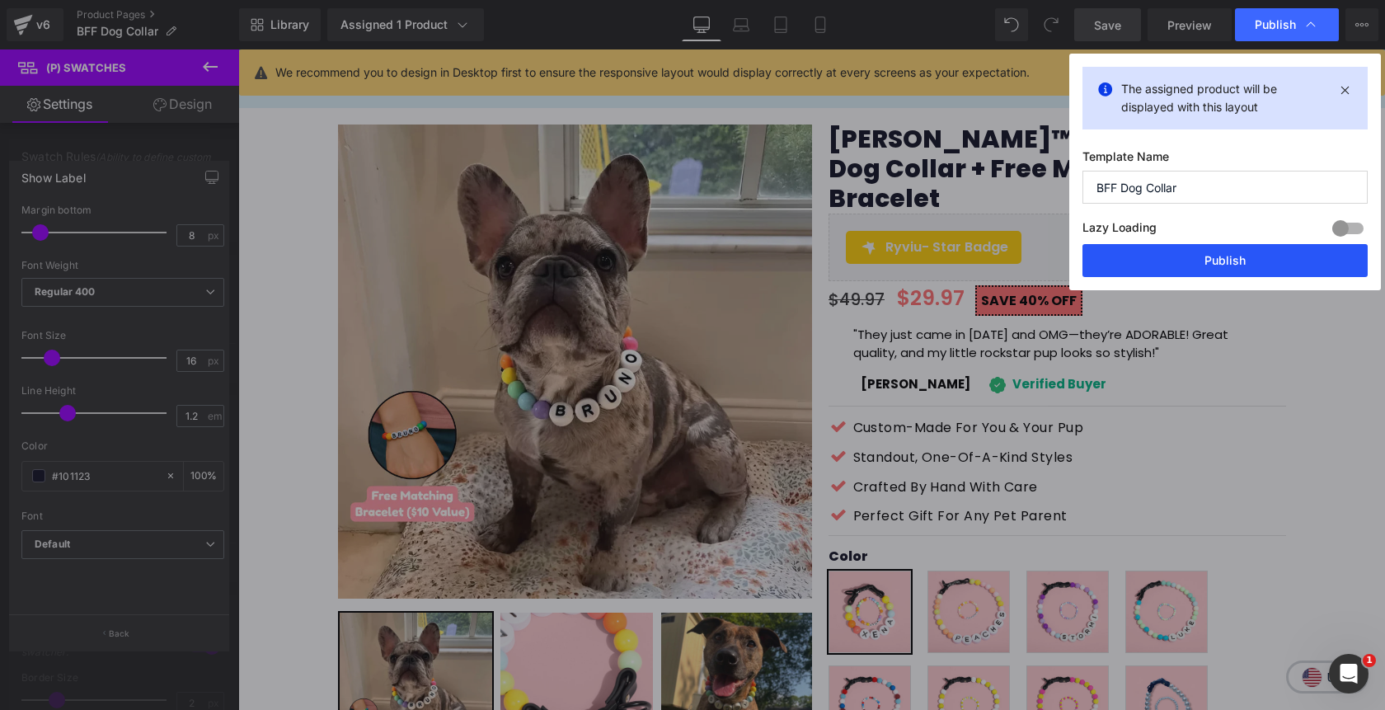
click at [1226, 255] on button "Publish" at bounding box center [1224, 260] width 285 height 33
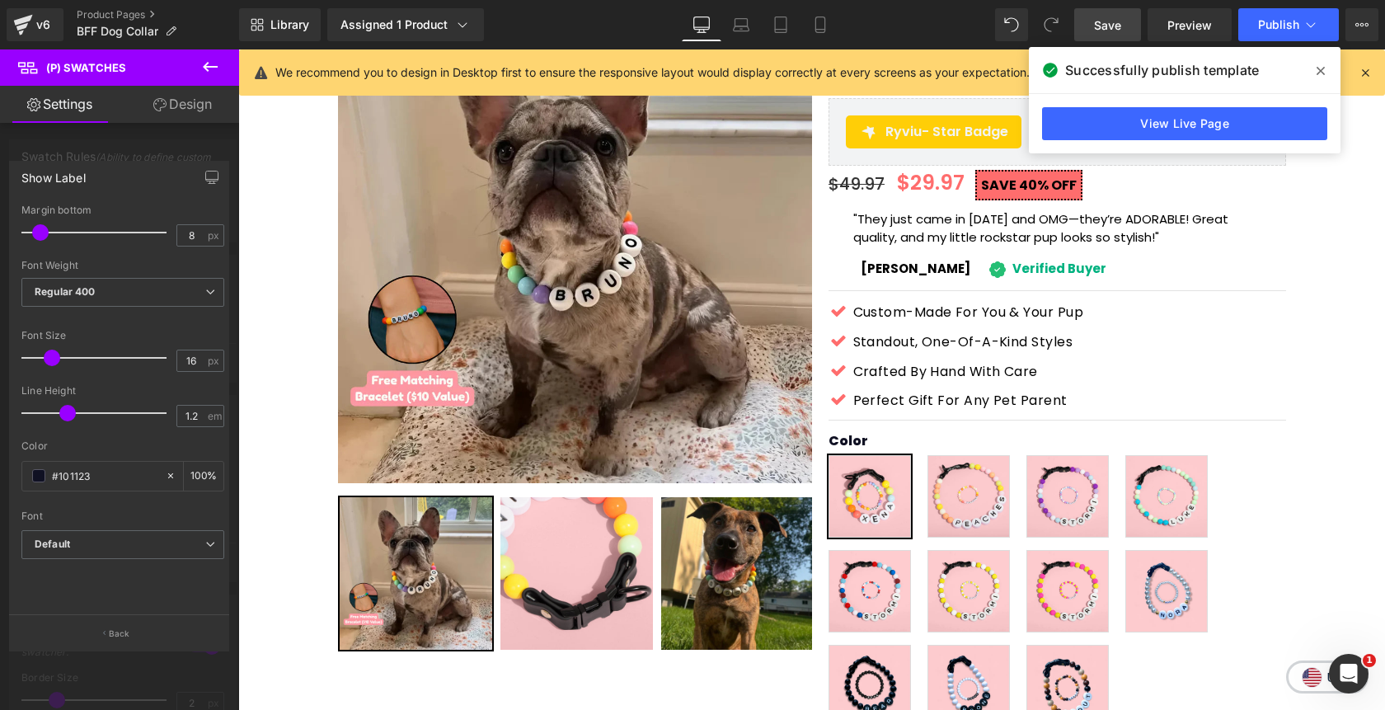
scroll to position [142, 0]
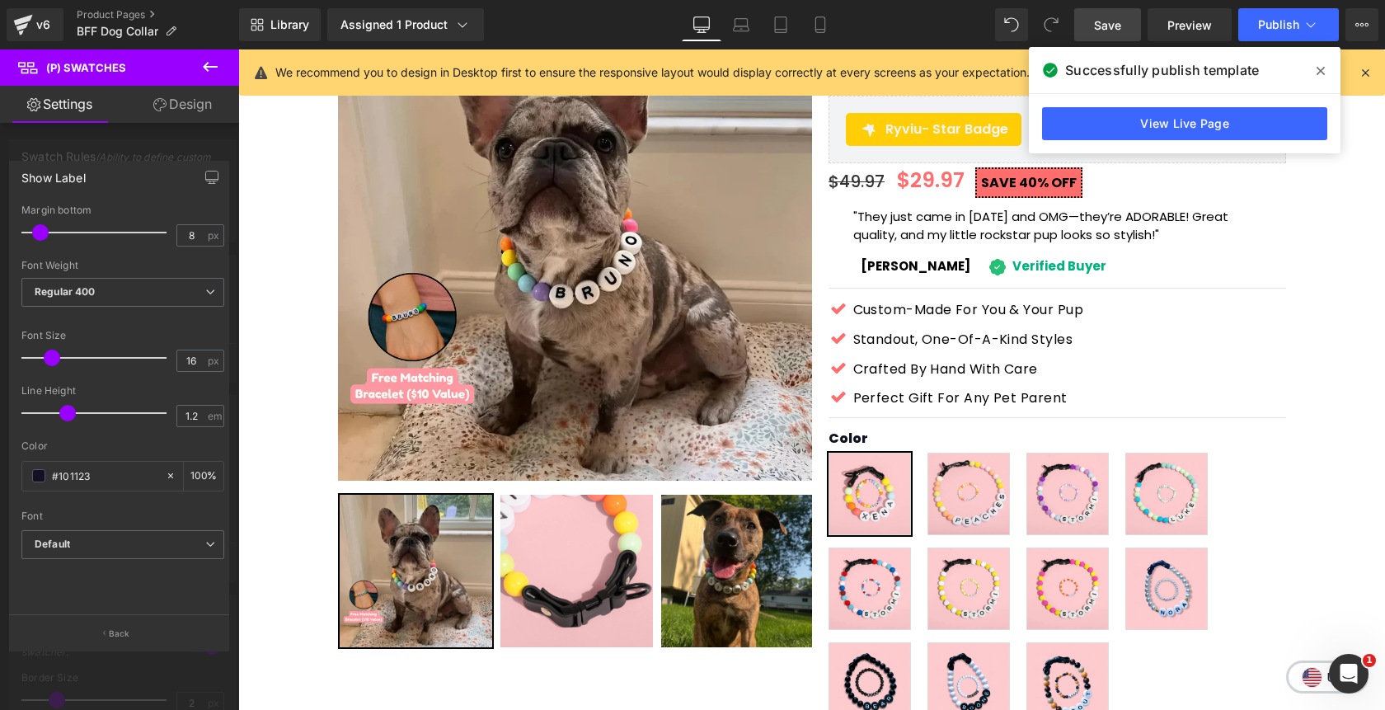
click at [207, 68] on icon at bounding box center [210, 67] width 20 height 20
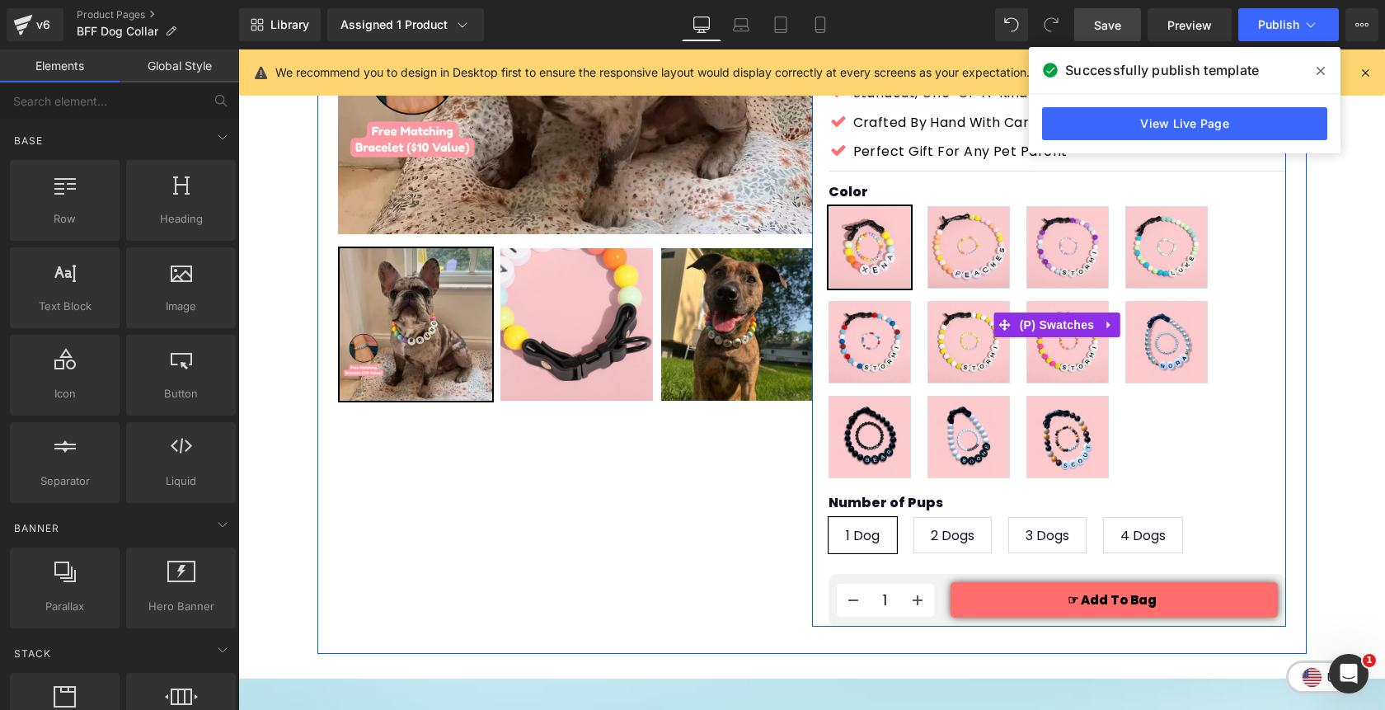
scroll to position [392, 0]
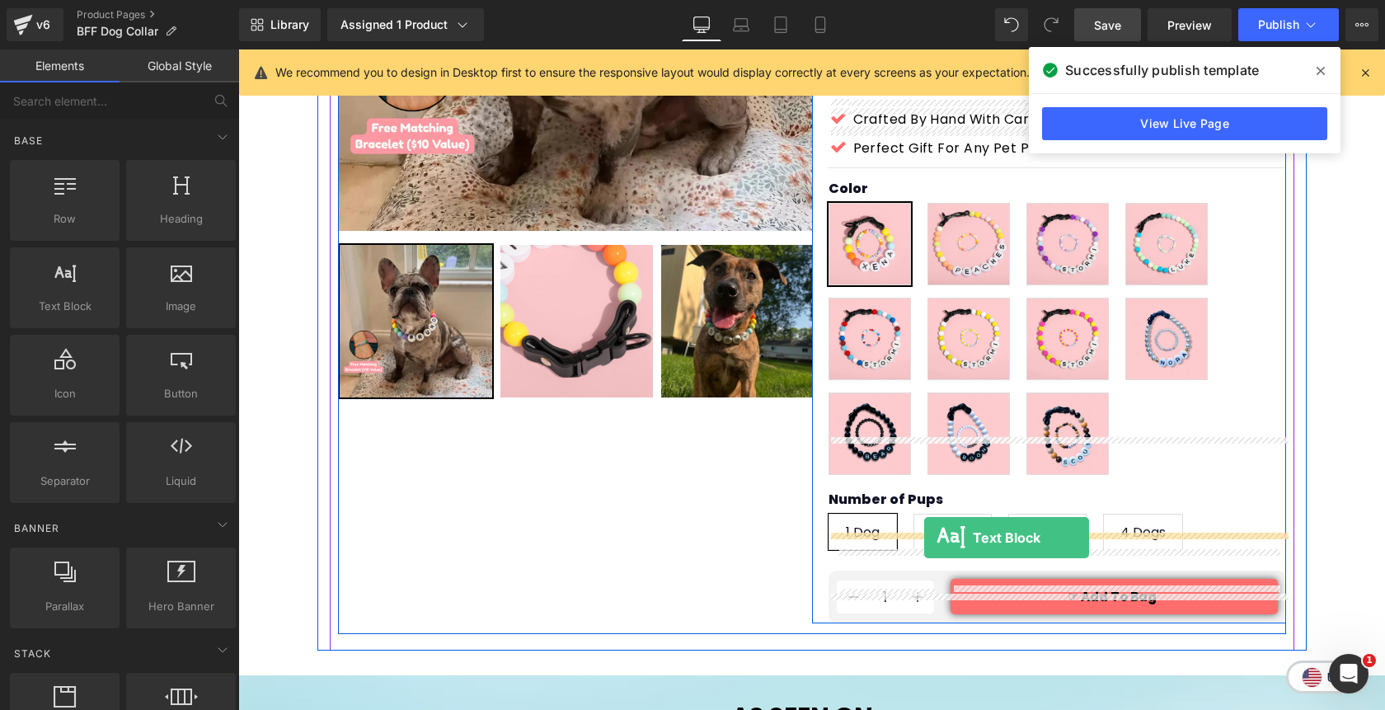
drag, startPoint x: 279, startPoint y: 350, endPoint x: 923, endPoint y: 537, distance: 671.2
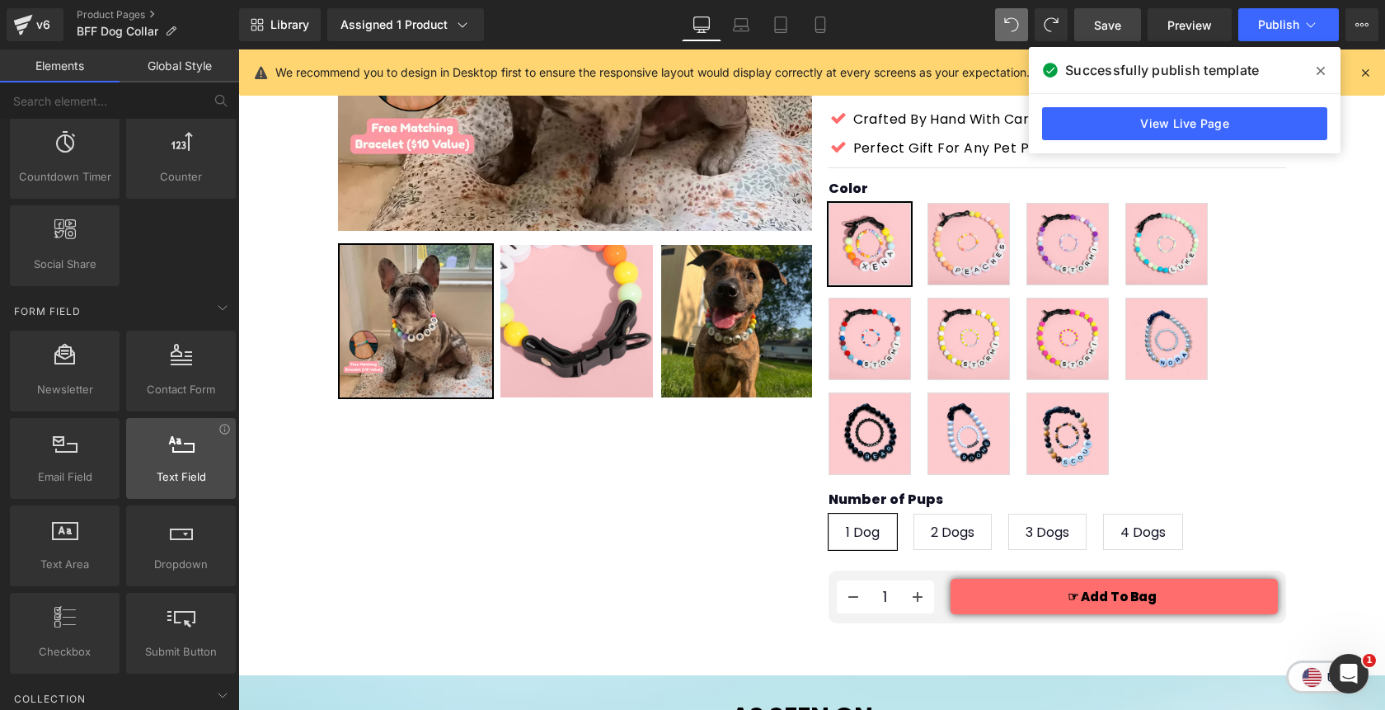
scroll to position [2263, 0]
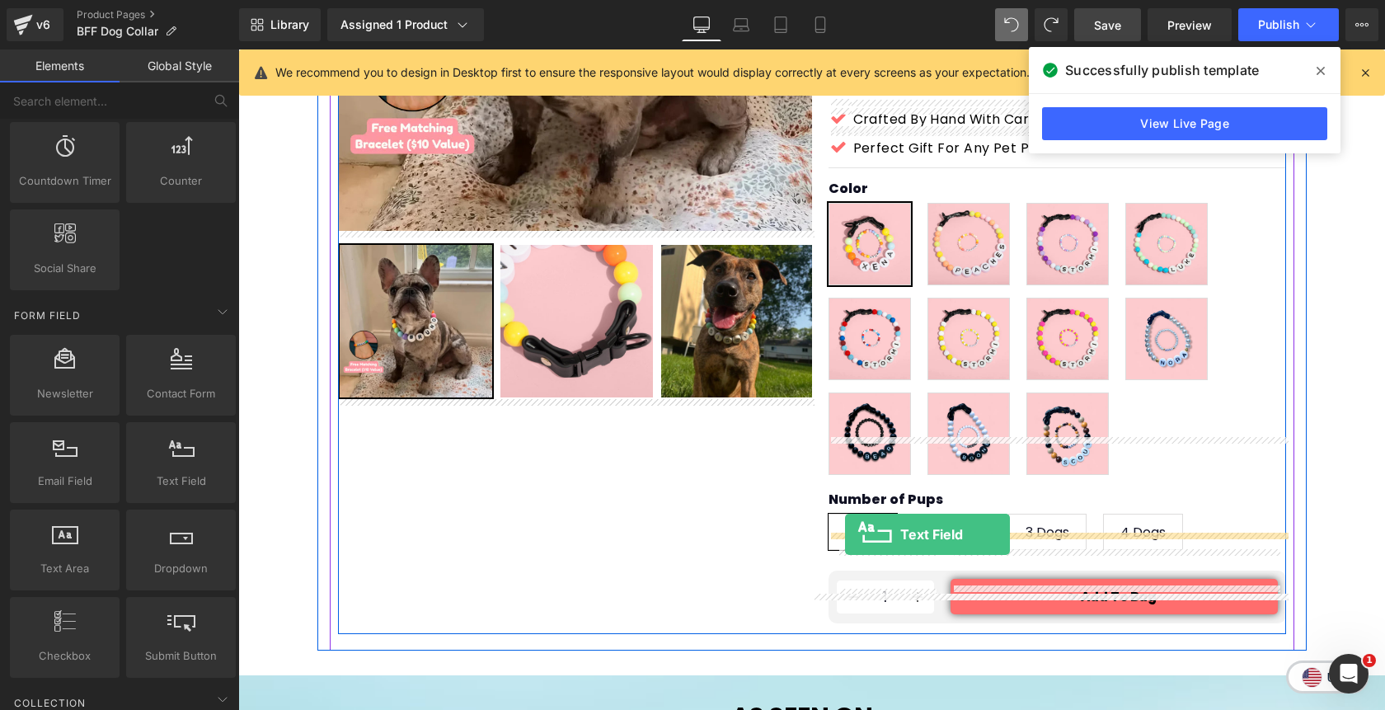
drag, startPoint x: 406, startPoint y: 519, endPoint x: 845, endPoint y: 534, distance: 438.8
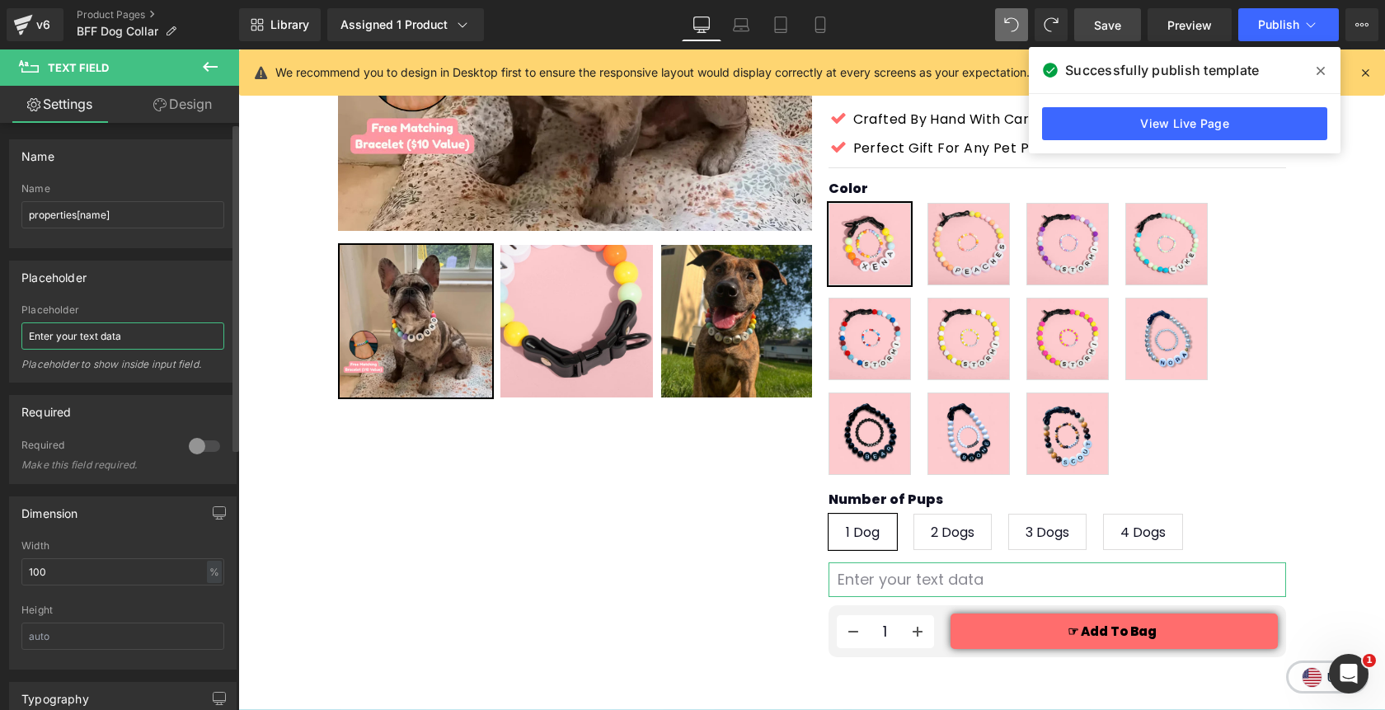
click at [129, 335] on input "Enter your text data" at bounding box center [122, 335] width 203 height 27
paste input "Your Pet's Name"
type input "Your Pet's Name"
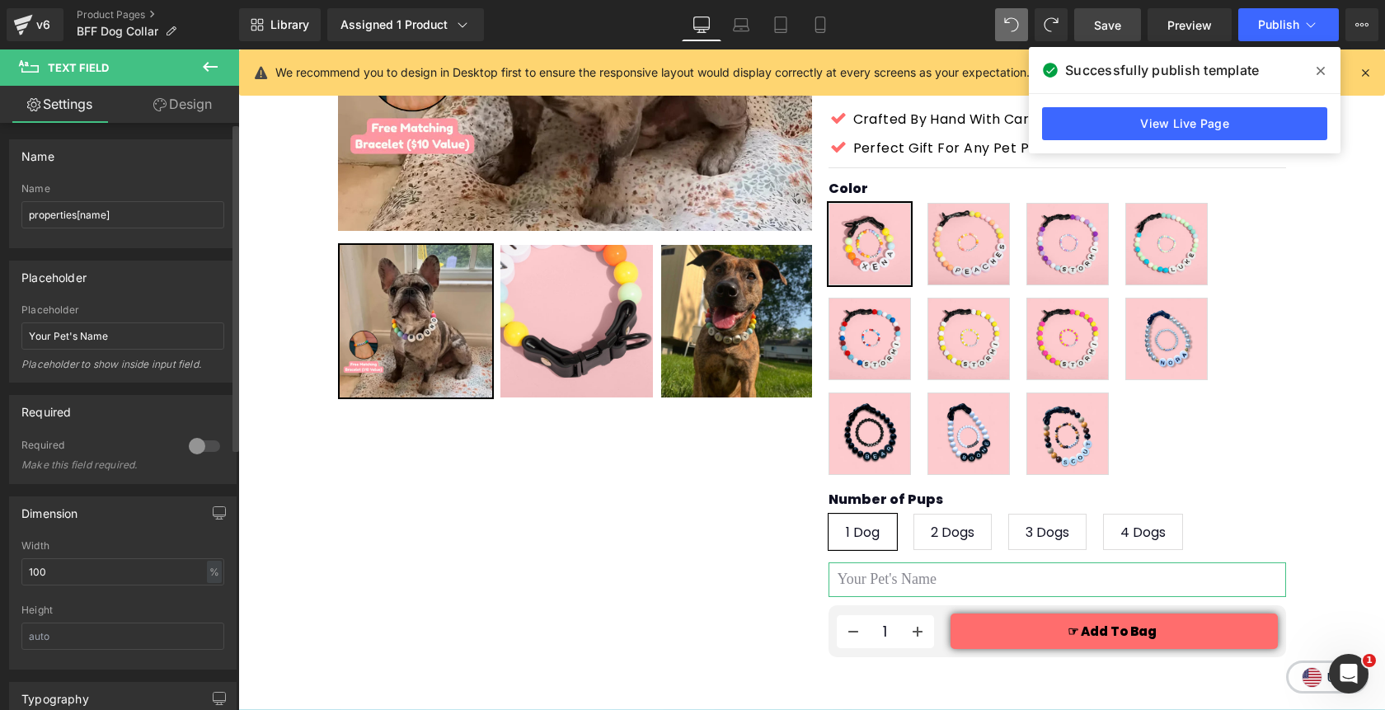
click at [190, 441] on div at bounding box center [205, 446] width 40 height 26
click at [201, 445] on div at bounding box center [205, 446] width 40 height 26
click at [187, 107] on link "Design" at bounding box center [183, 104] width 120 height 37
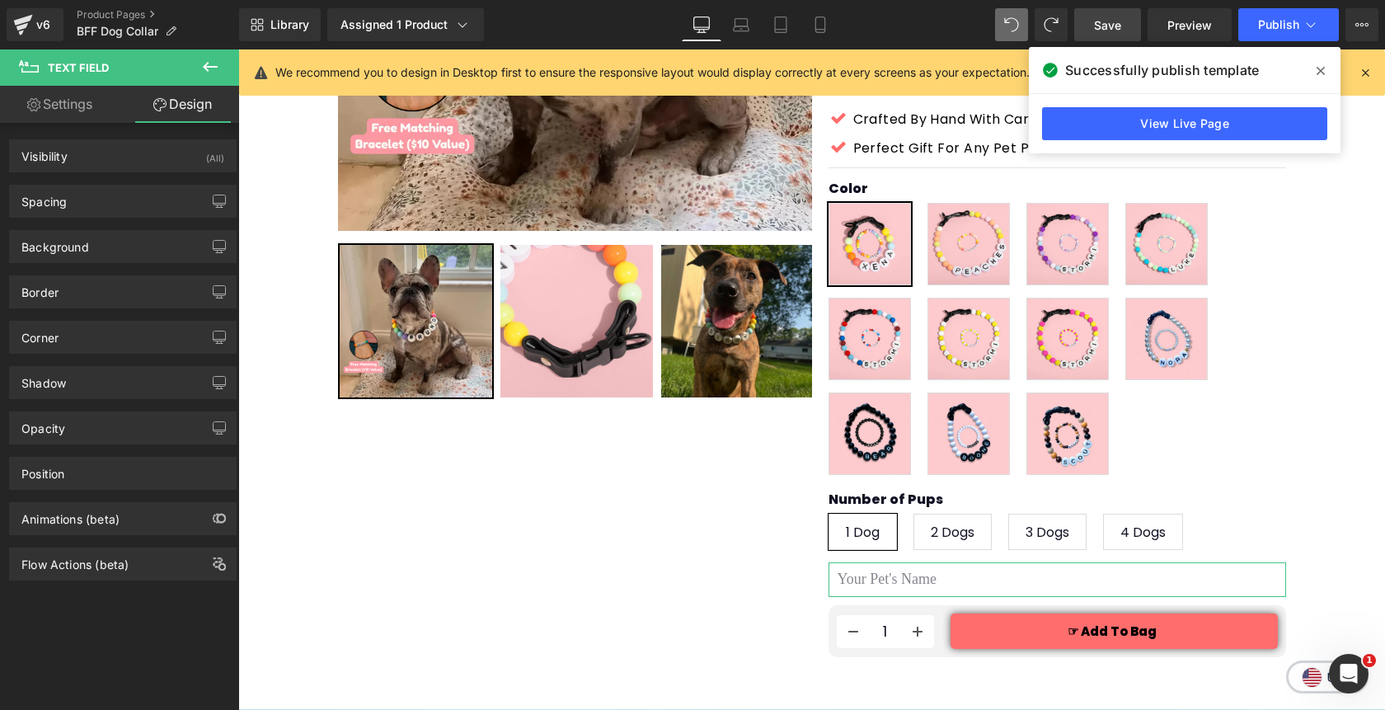
click at [75, 97] on link "Settings" at bounding box center [60, 104] width 120 height 37
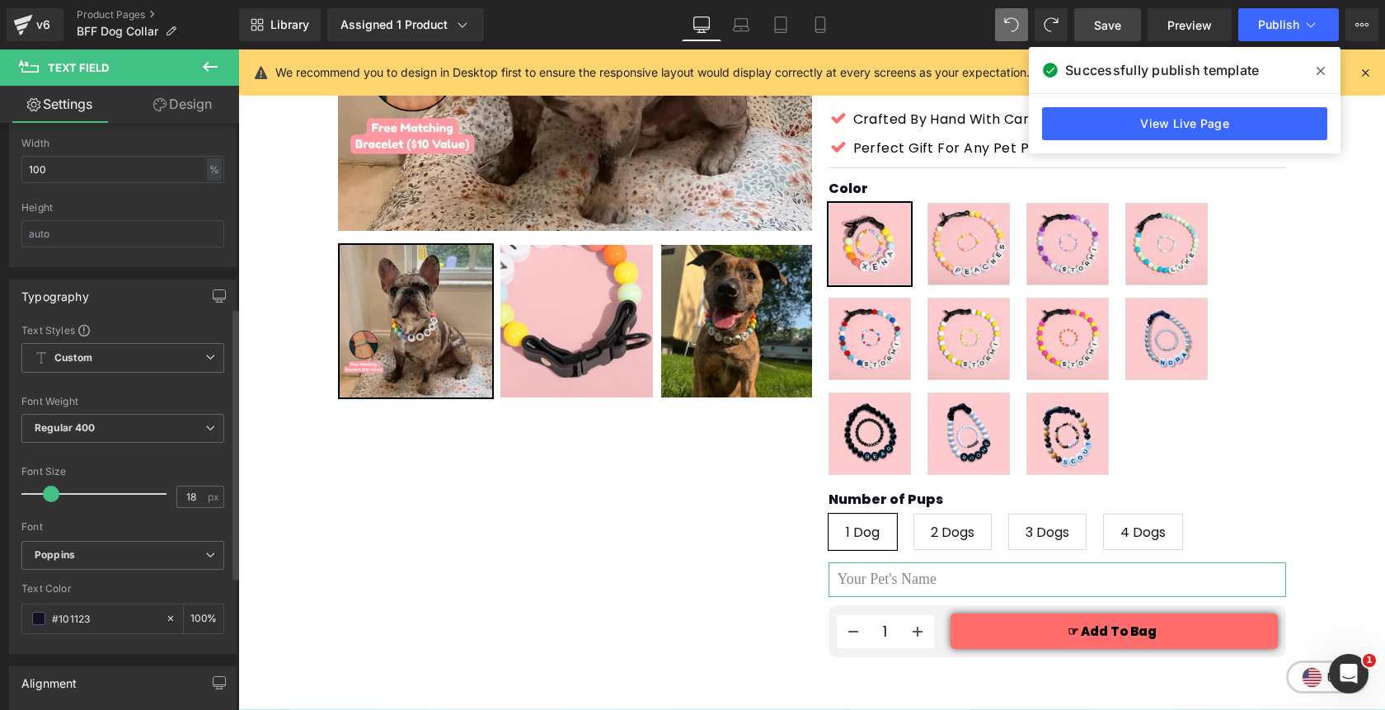
scroll to position [396, 0]
click at [40, 626] on span at bounding box center [38, 623] width 13 height 13
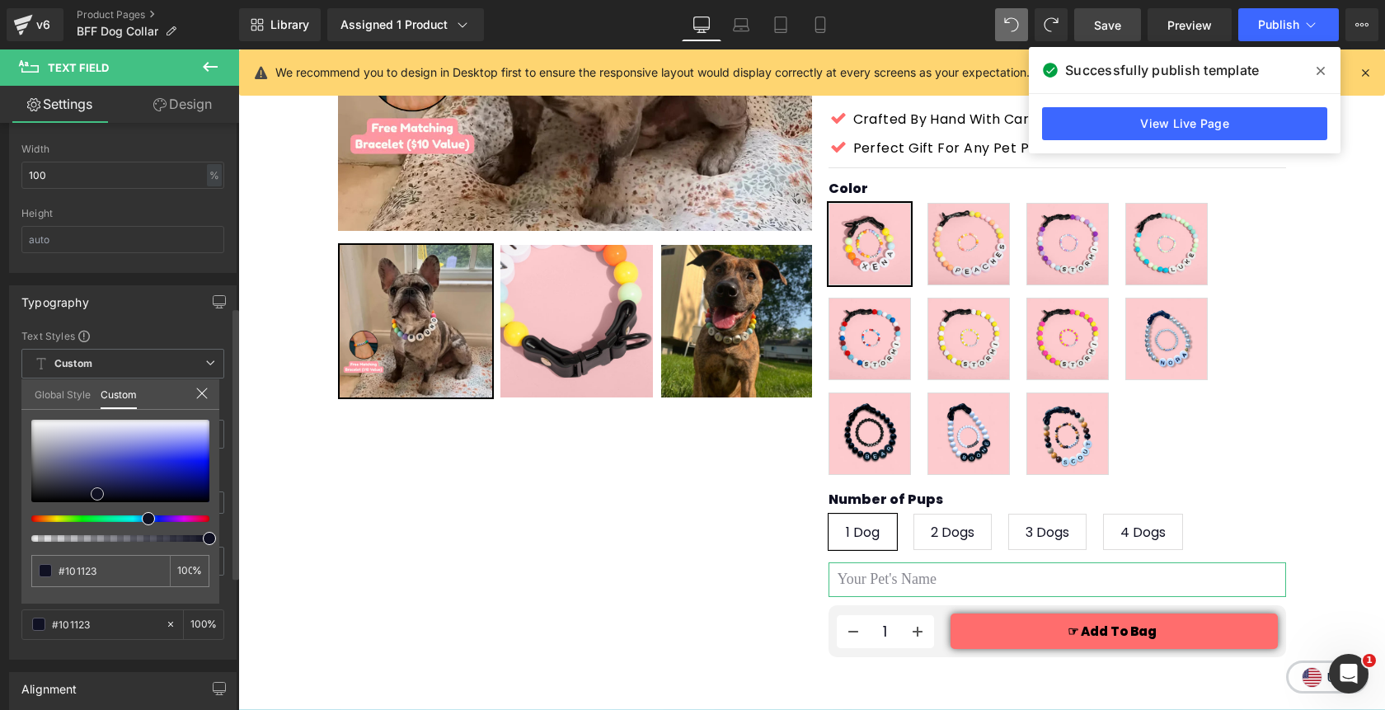
type input "#101122"
type input "#13131f"
type input "#16161c"
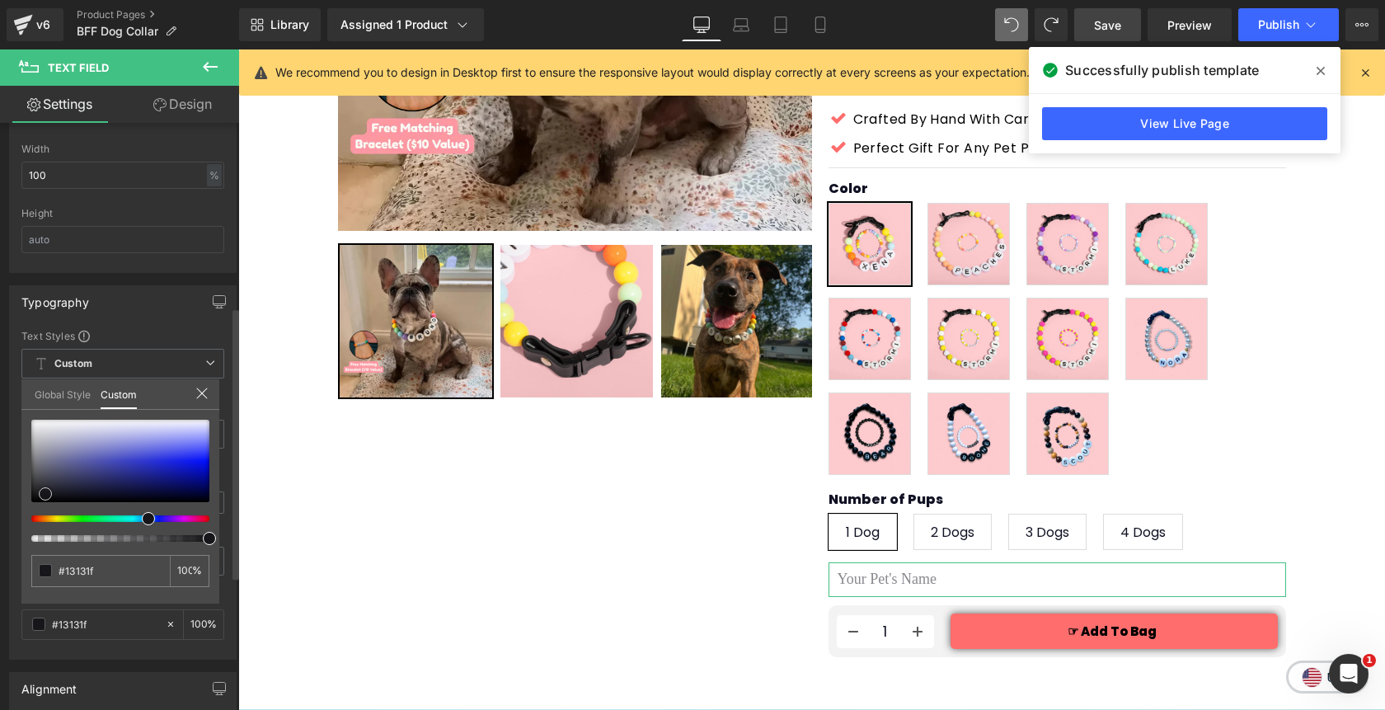
type input "#16161c"
type input "#18181a"
type input "#141414"
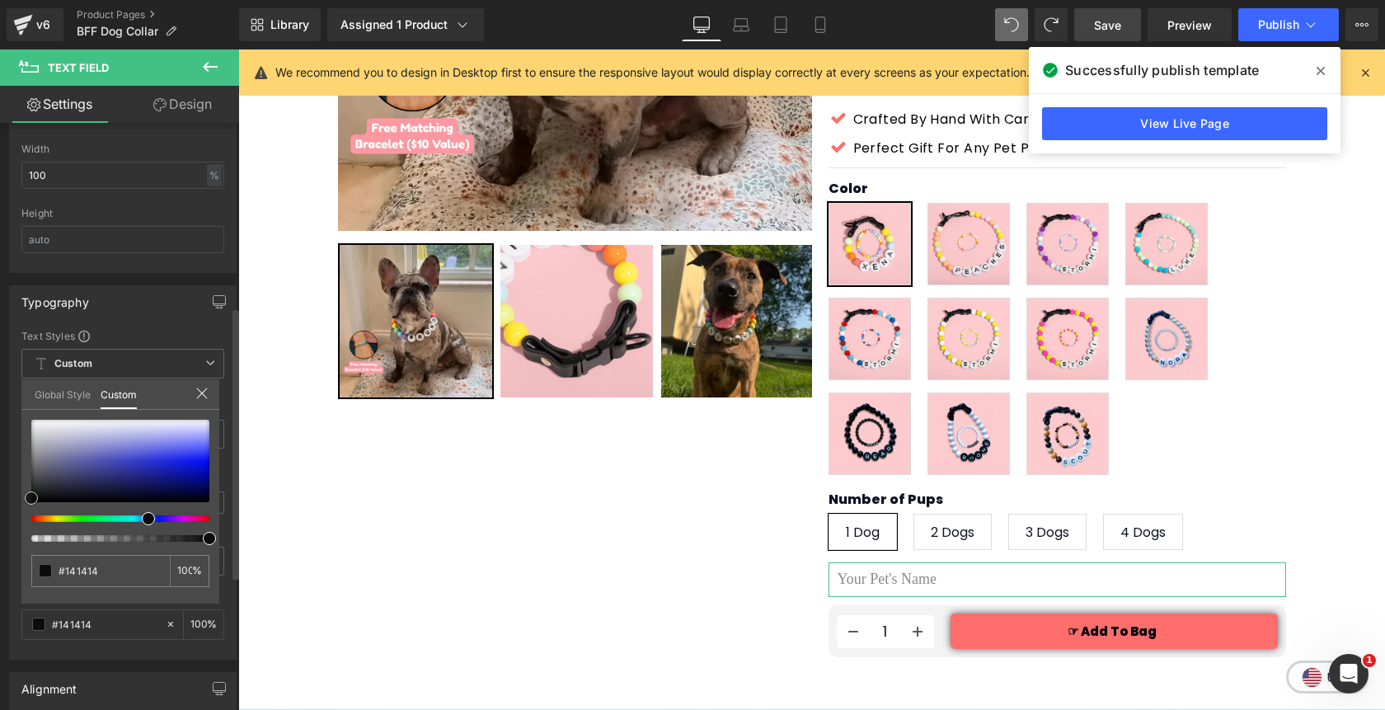
type input "#0c0c0c"
type input "#0a0a0a"
type input "#000000"
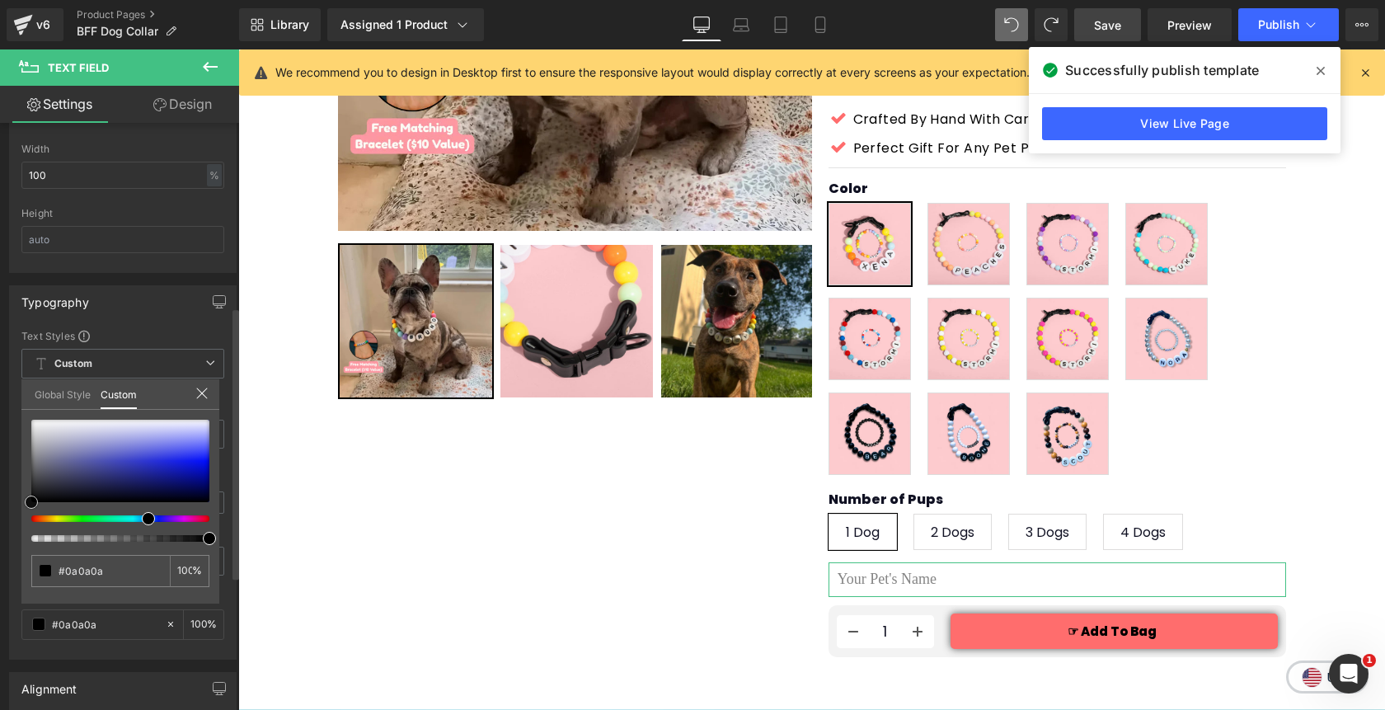
type input "#000000"
type input "#050505"
type input "#636363"
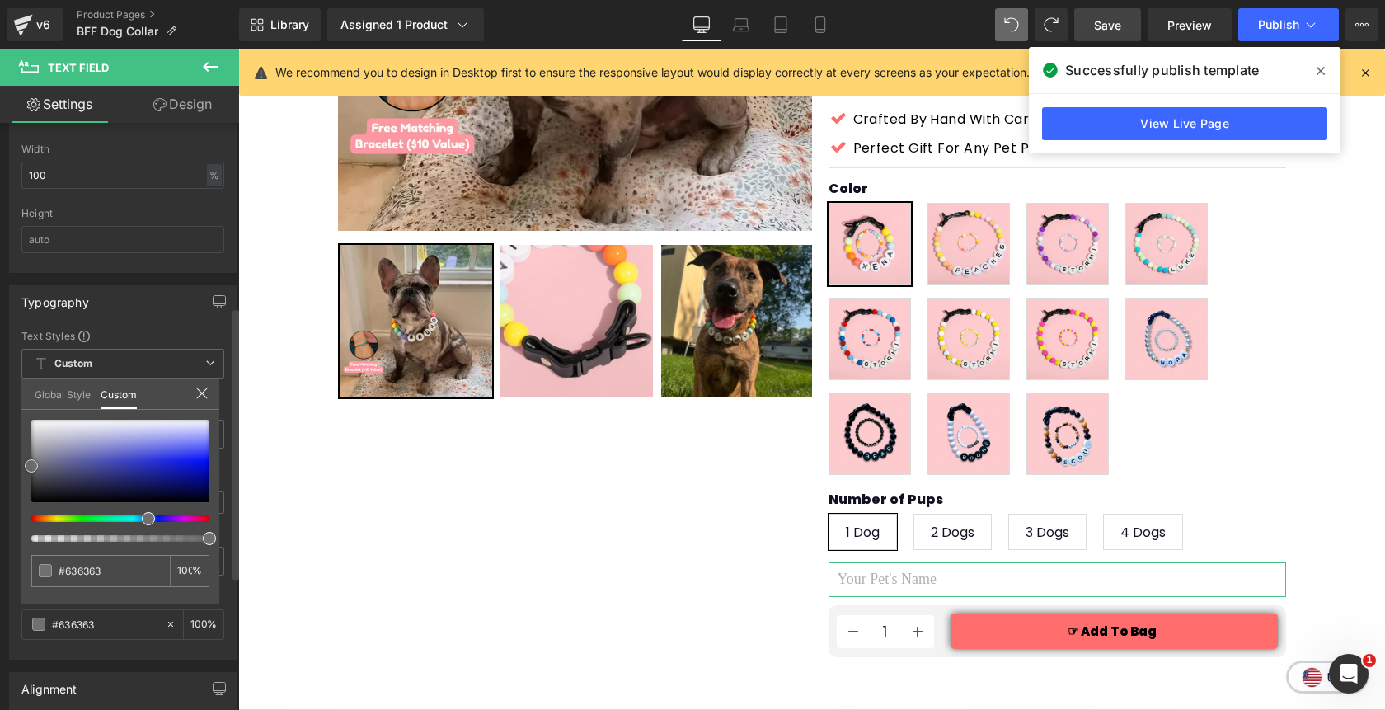
type input "#bcbcbc"
type input "#ffffff"
type input "#000000"
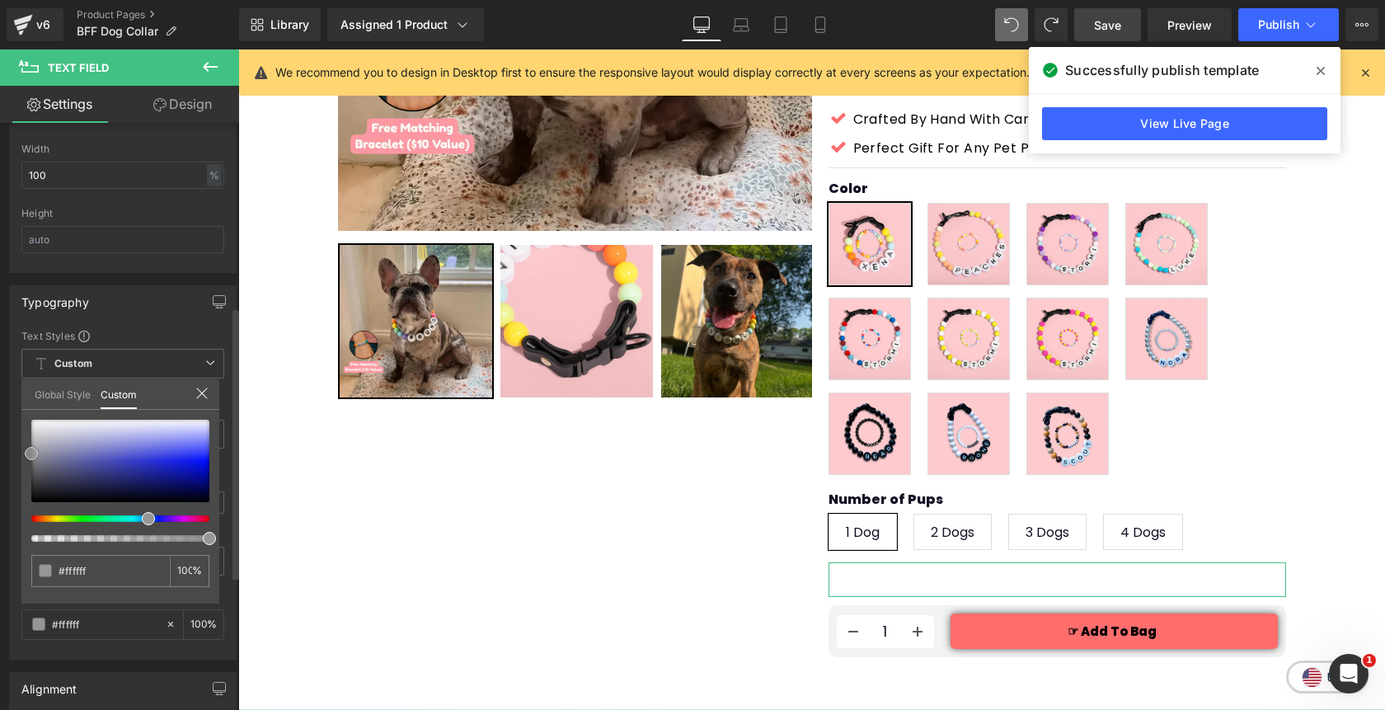
type input "#000000"
drag, startPoint x: 100, startPoint y: 492, endPoint x: 26, endPoint y: 544, distance: 90.6
click at [26, 544] on div "#000000 100 %" at bounding box center [120, 512] width 198 height 184
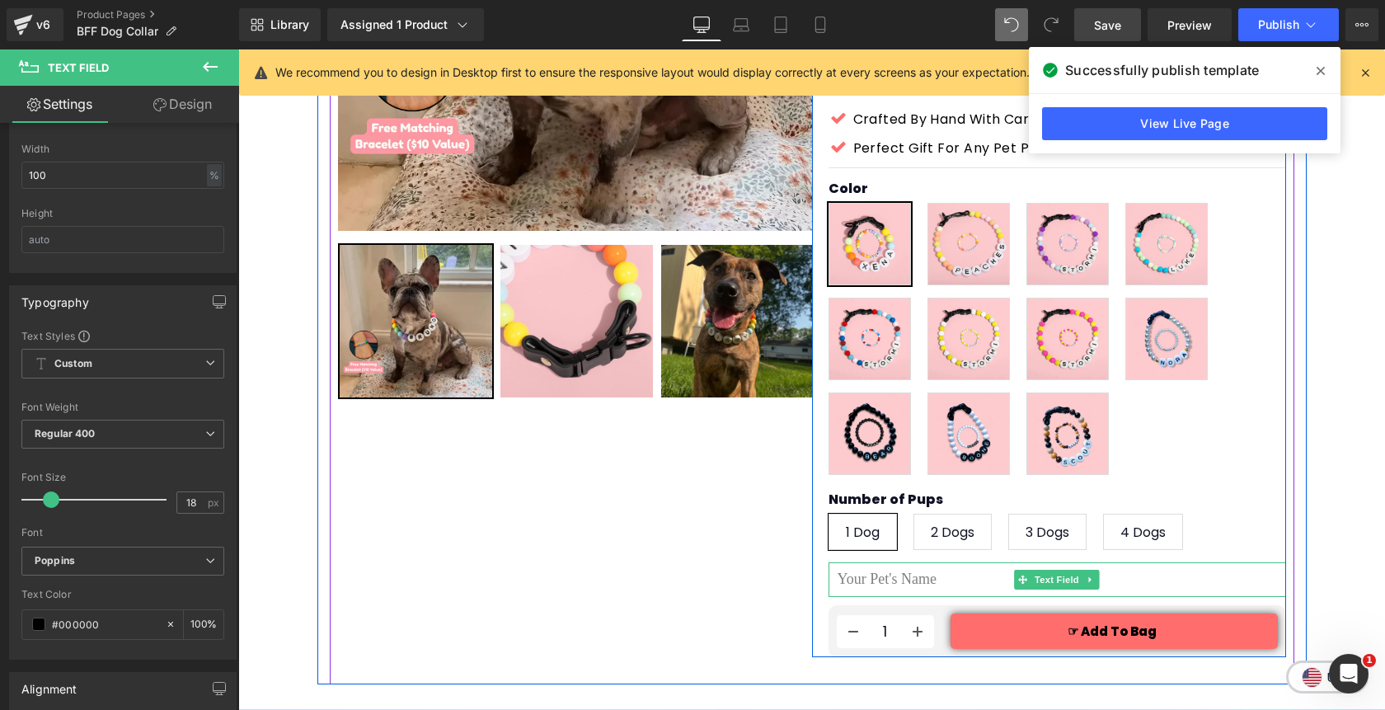
click at [965, 562] on input "text" at bounding box center [1056, 579] width 457 height 34
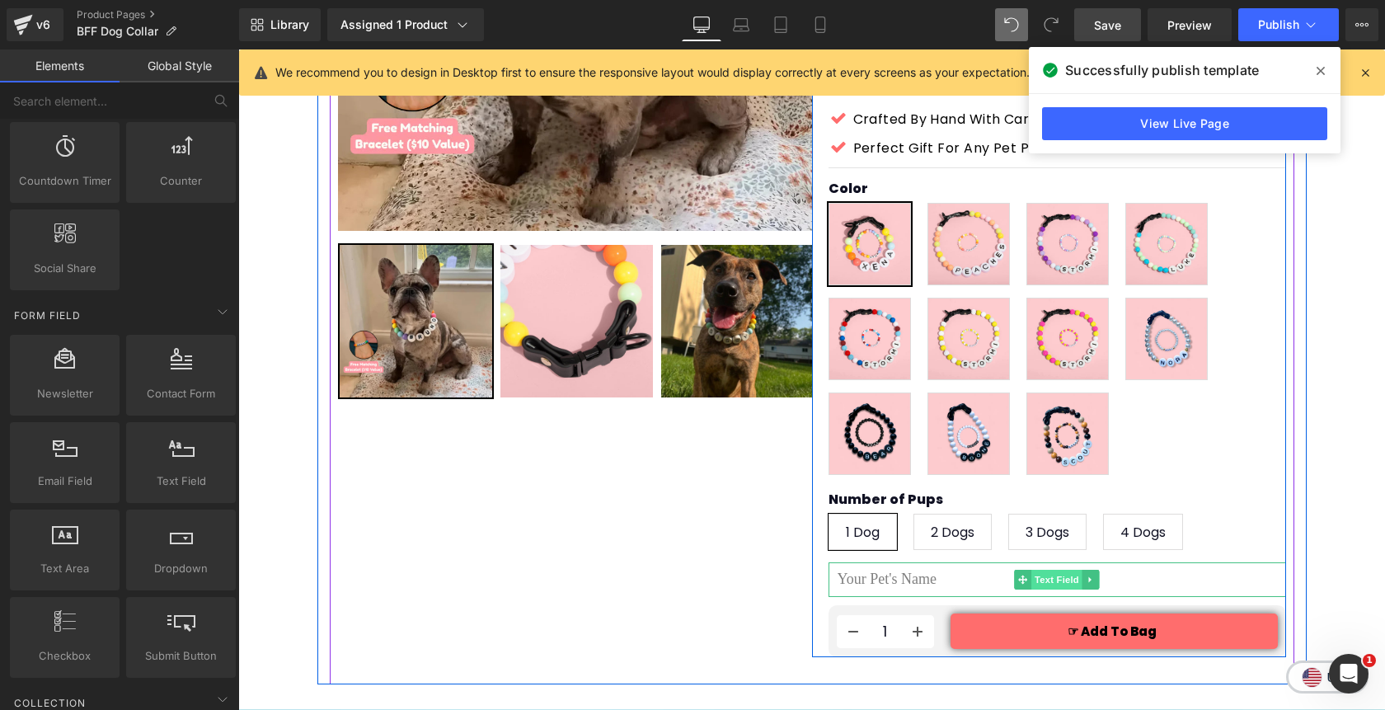
click at [1044, 570] on span "Text Field" at bounding box center [1056, 580] width 51 height 20
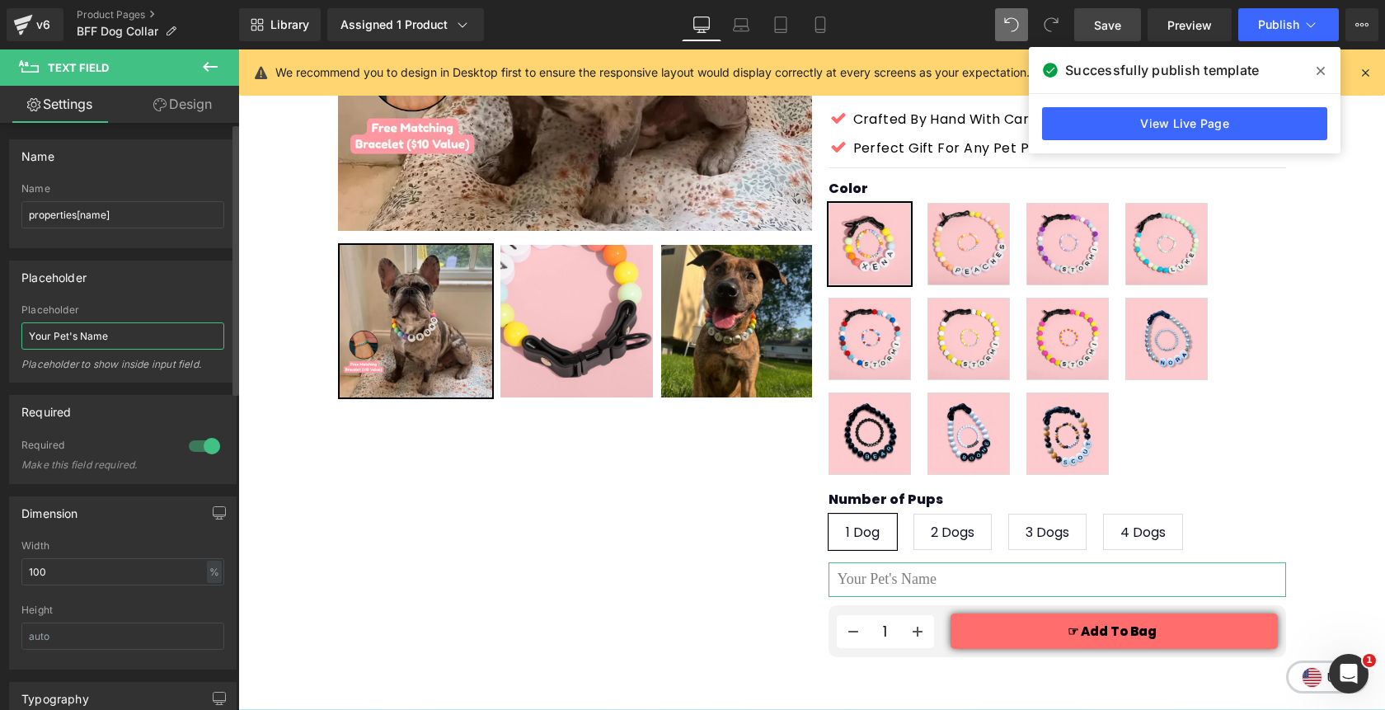
click at [30, 340] on input "Your Pet's Name" at bounding box center [122, 335] width 203 height 27
type input "Enter Your Pet's Name"
click at [176, 290] on div "Placeholder" at bounding box center [123, 276] width 226 height 31
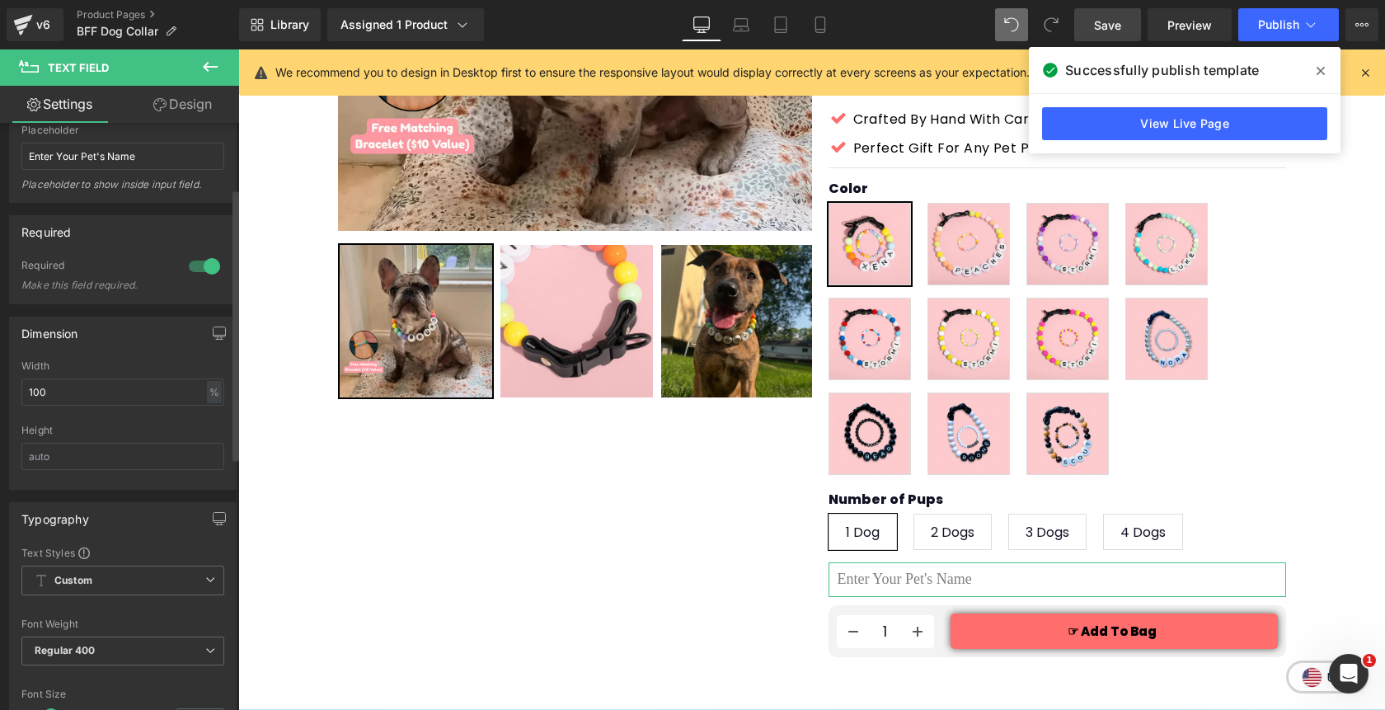
scroll to position [183, 0]
click at [106, 650] on span "Regular 400" at bounding box center [122, 647] width 203 height 29
click at [138, 626] on div "Font Weight Regular 400 Thin 100 Semi Thin 200 Light 300 Regular 400 Medium 500…" at bounding box center [122, 648] width 203 height 66
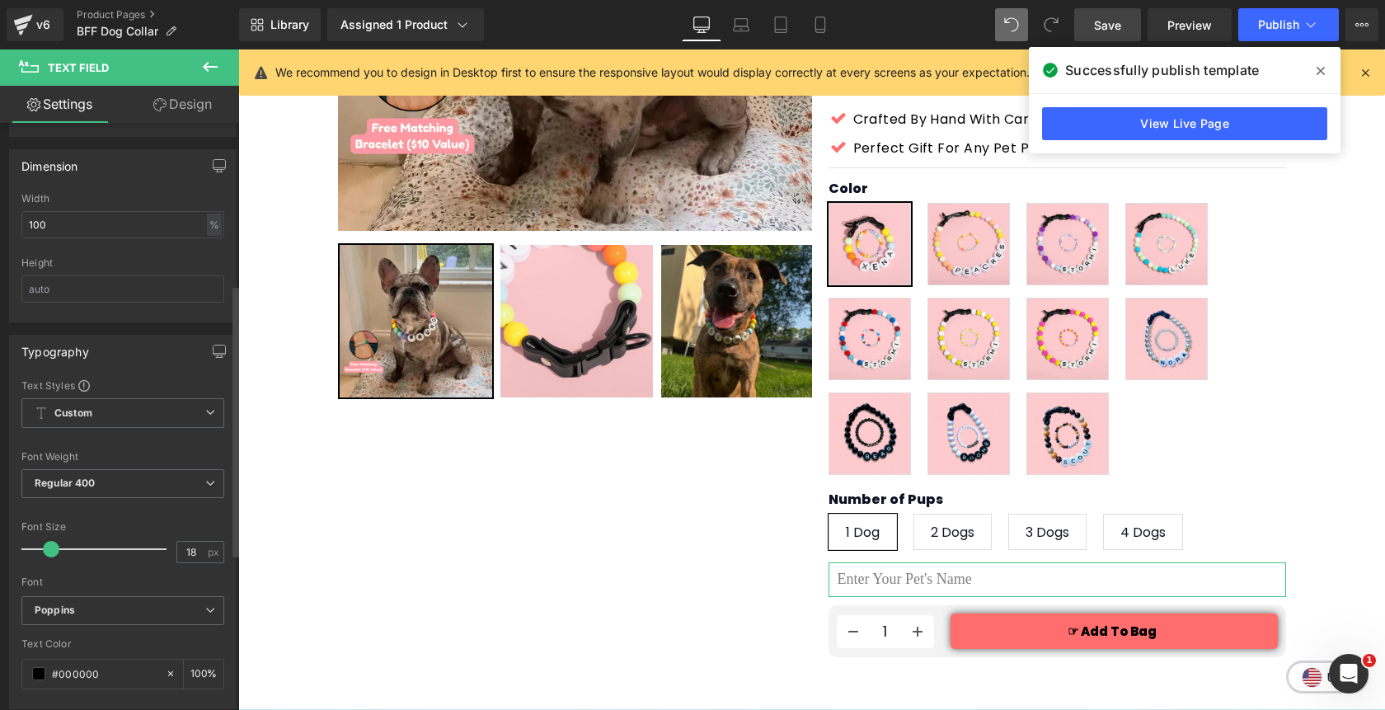
scroll to position [348, 0]
click at [126, 483] on span "Regular 400" at bounding box center [122, 482] width 203 height 29
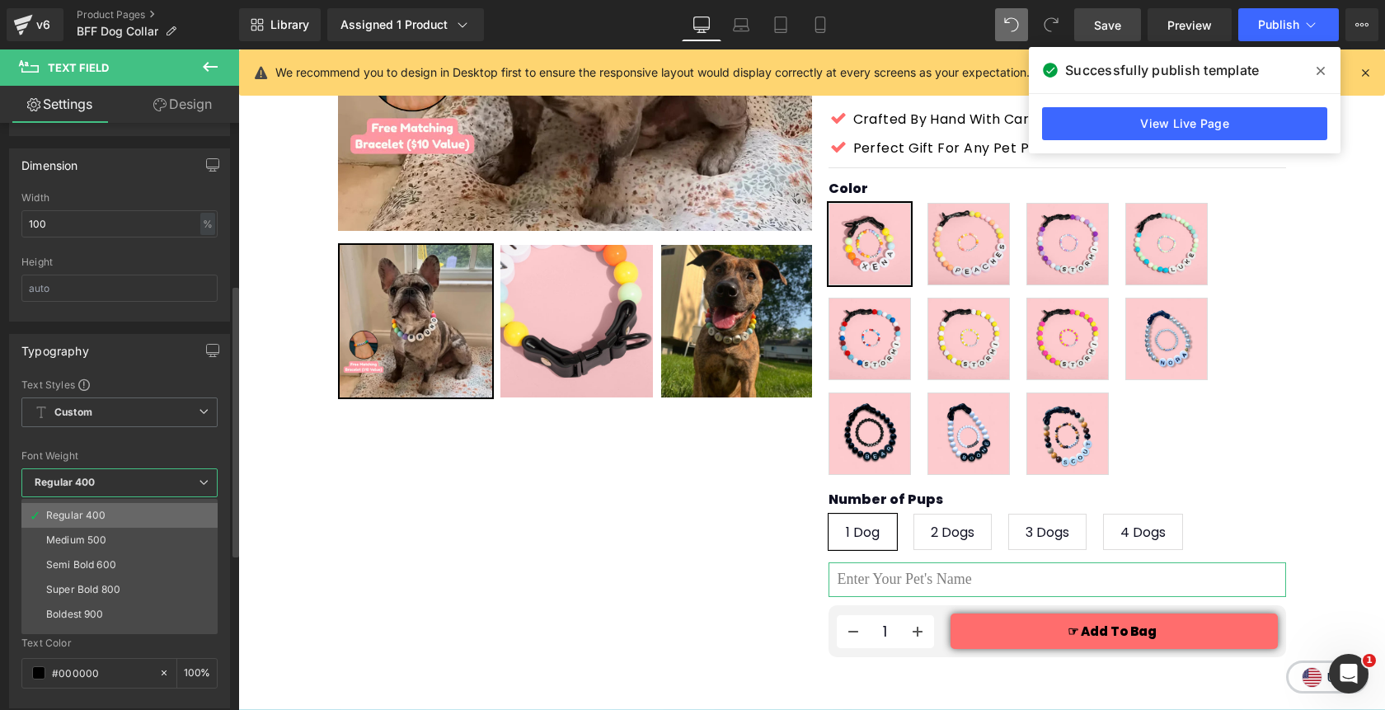
scroll to position [72, 0]
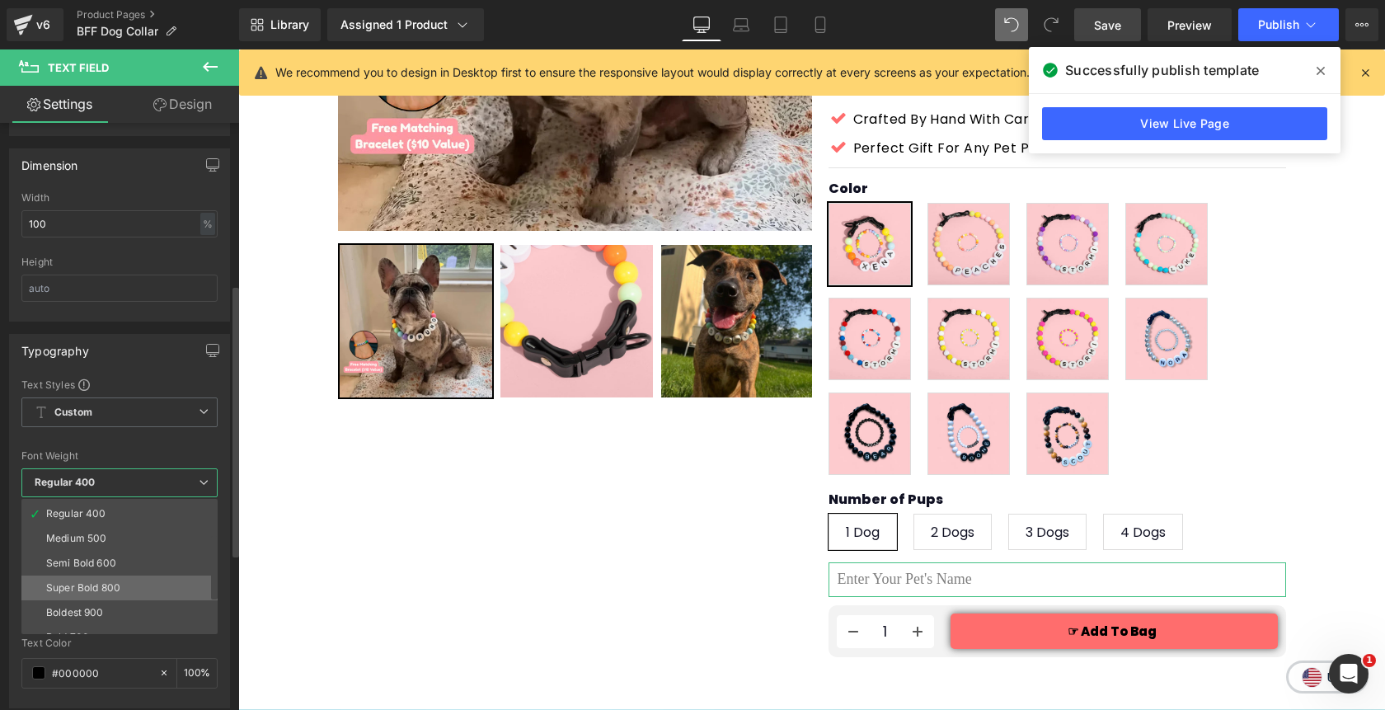
click at [124, 578] on li "Super Bold 800" at bounding box center [123, 587] width 204 height 25
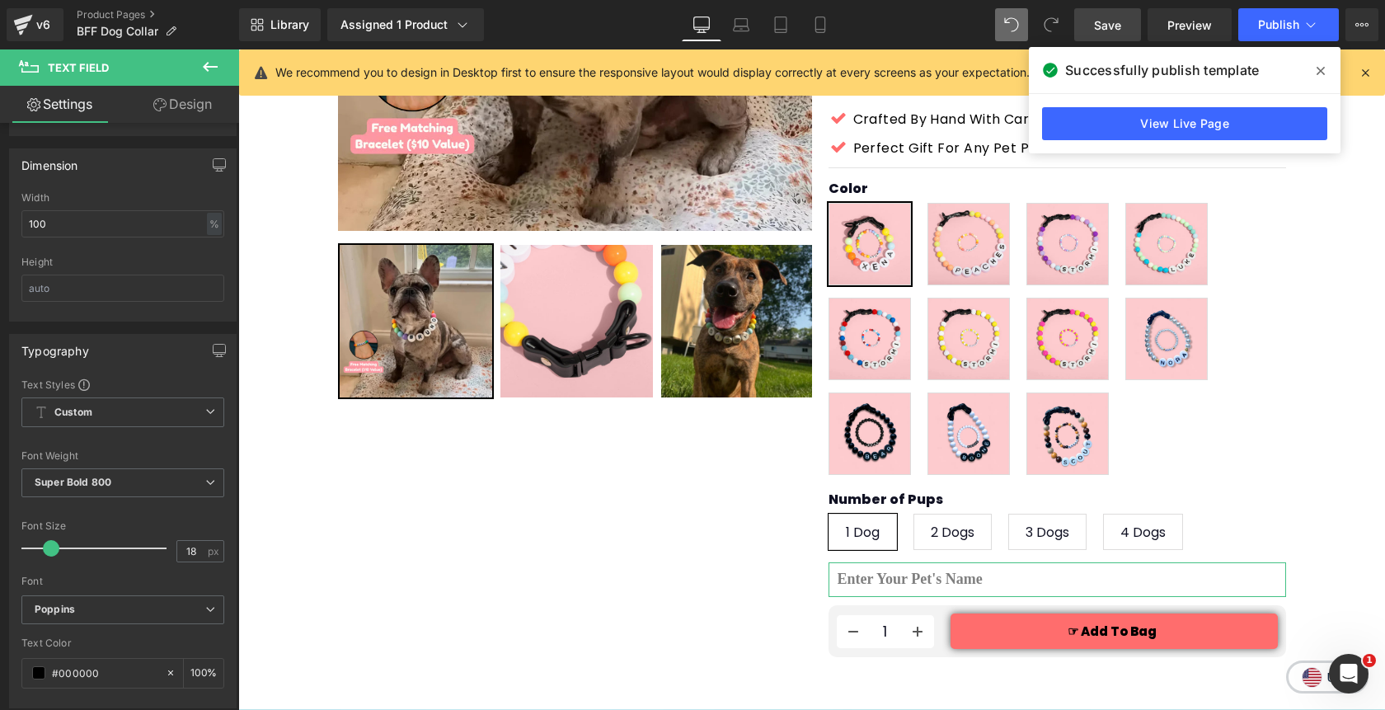
click at [198, 103] on link "Design" at bounding box center [183, 104] width 120 height 37
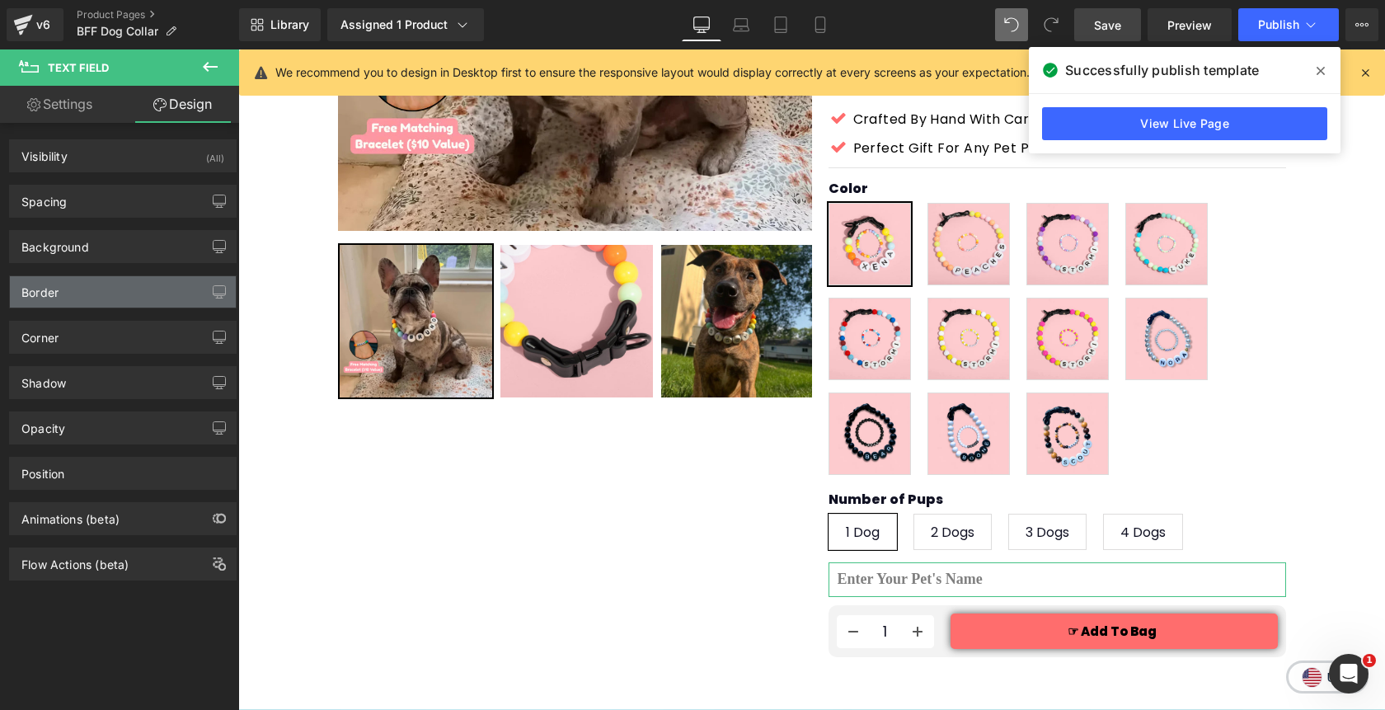
click at [71, 293] on div "Border" at bounding box center [123, 291] width 226 height 31
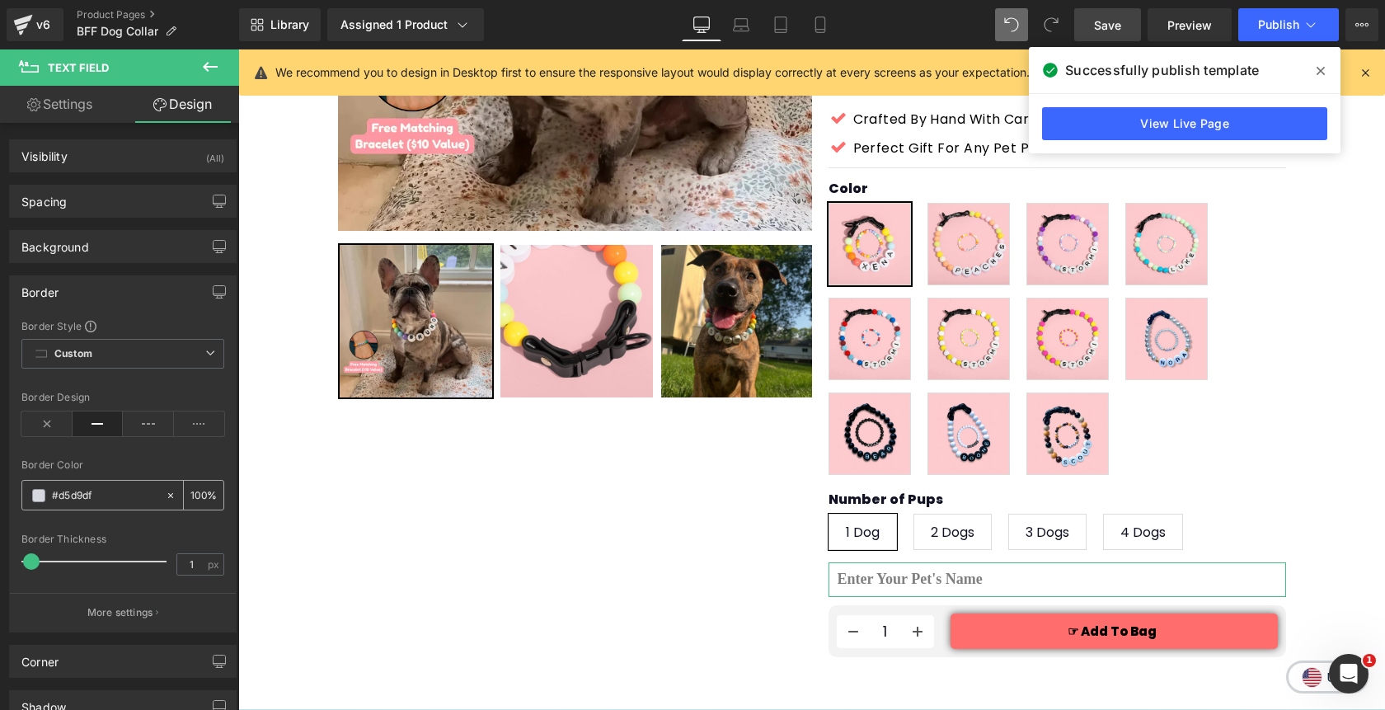
click at [34, 495] on span at bounding box center [38, 495] width 13 height 13
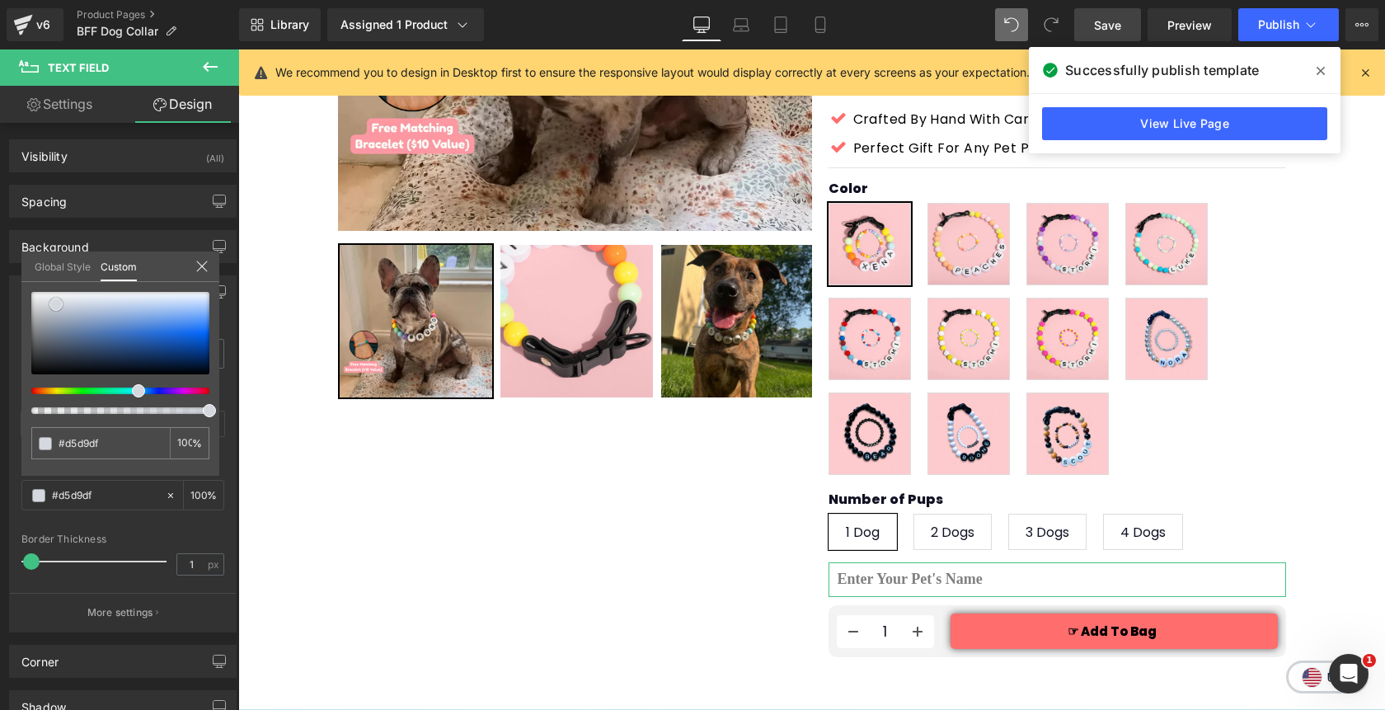
type input "#d0d5db"
type input "#b1b8c2"
type input "#1e1e1e"
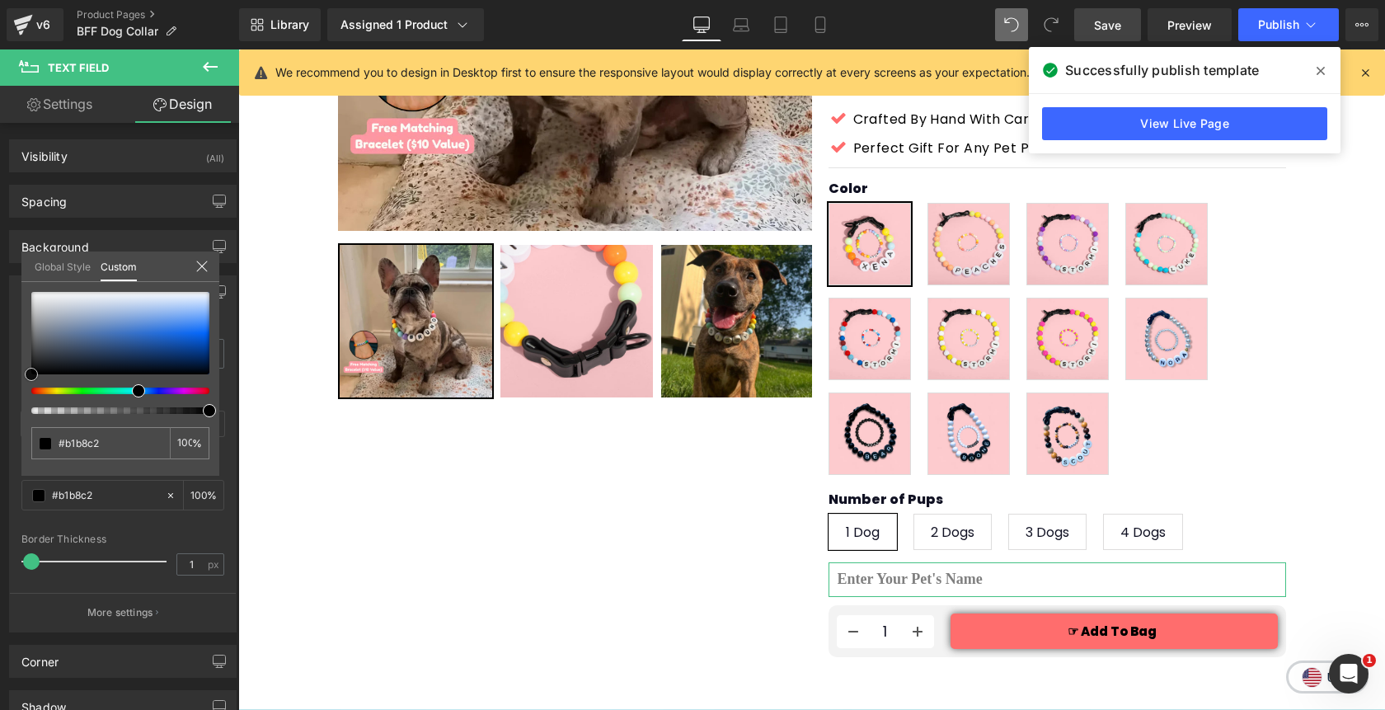
type input "#1e1e1e"
type input "#000000"
drag, startPoint x: 54, startPoint y: 306, endPoint x: 18, endPoint y: 390, distance: 91.6
click at [18, 390] on div "Border Border Style Custom Custom Setup Global Style Custom Setup Global Style …" at bounding box center [123, 447] width 246 height 369
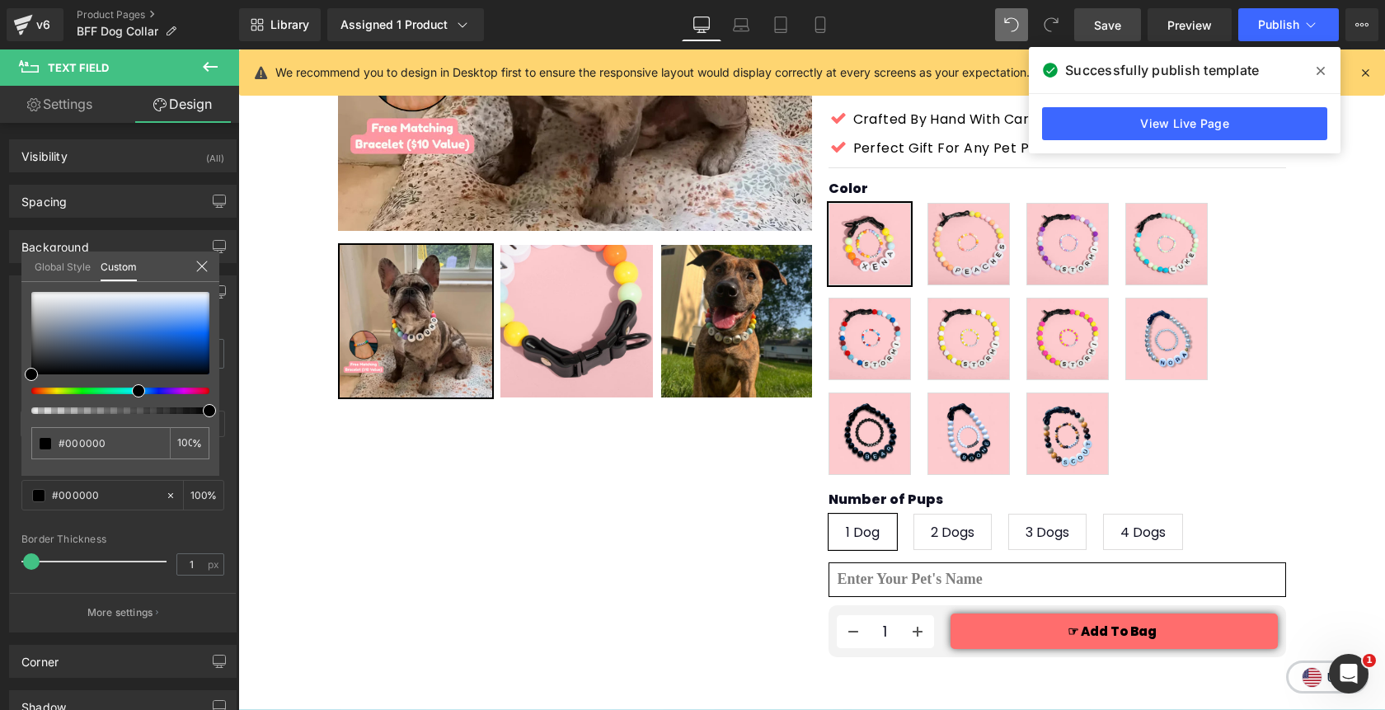
click at [540, 516] on div at bounding box center [811, 379] width 1147 height 660
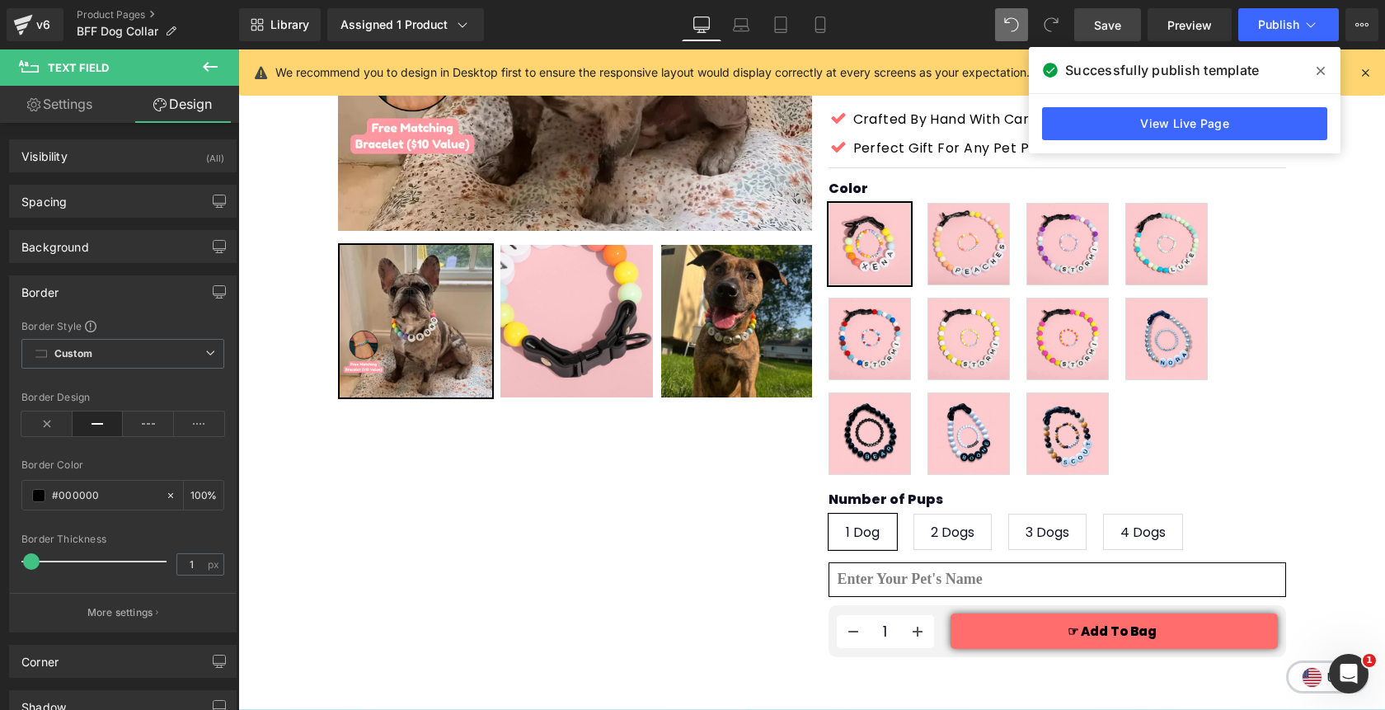
click at [1325, 75] on span at bounding box center [1320, 71] width 26 height 26
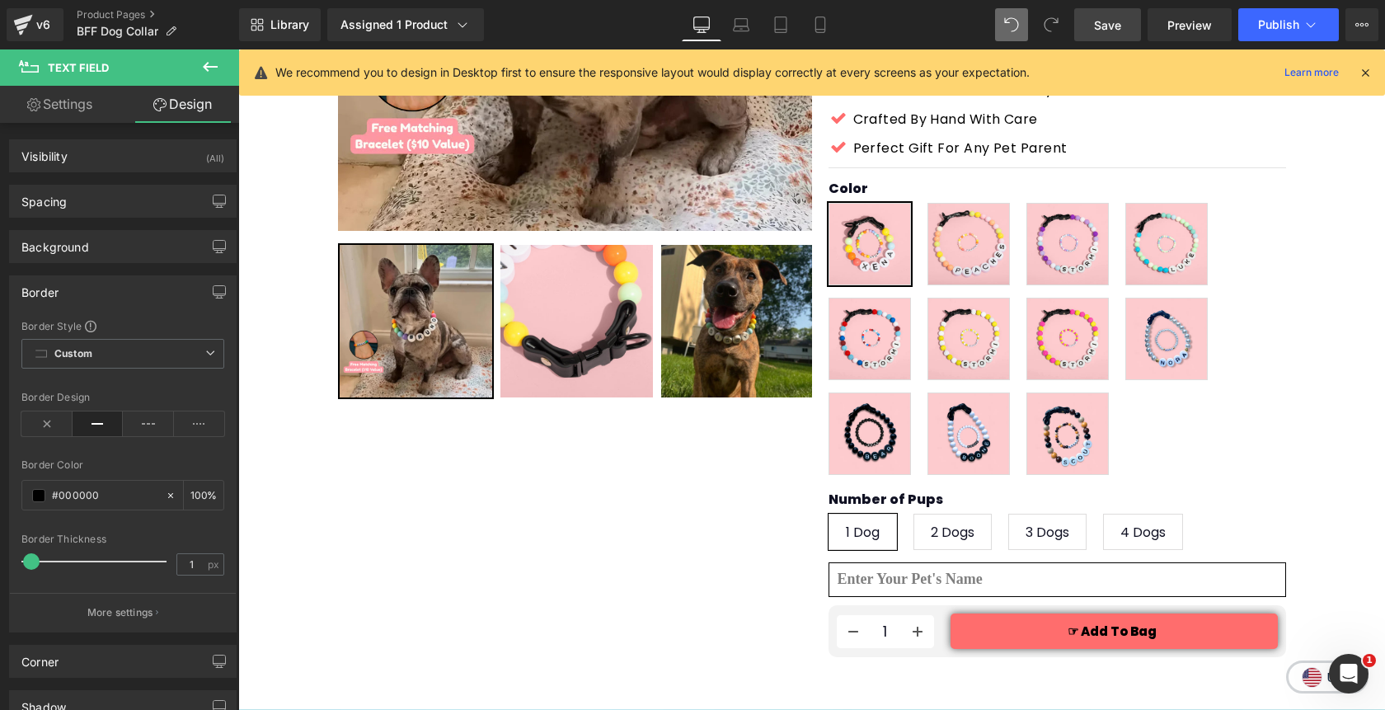
click at [1119, 30] on span "Save" at bounding box center [1107, 24] width 27 height 17
click at [209, 64] on icon at bounding box center [210, 67] width 20 height 20
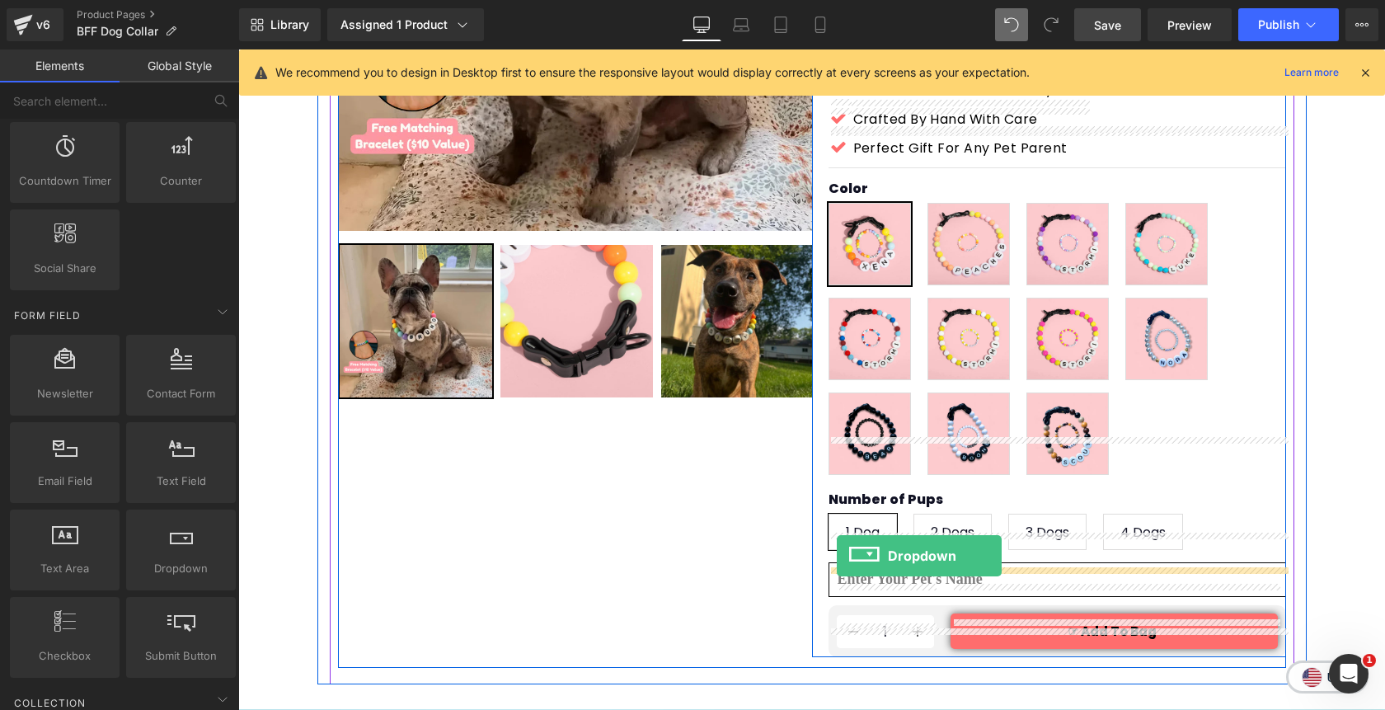
drag, startPoint x: 406, startPoint y: 597, endPoint x: 837, endPoint y: 556, distance: 432.2
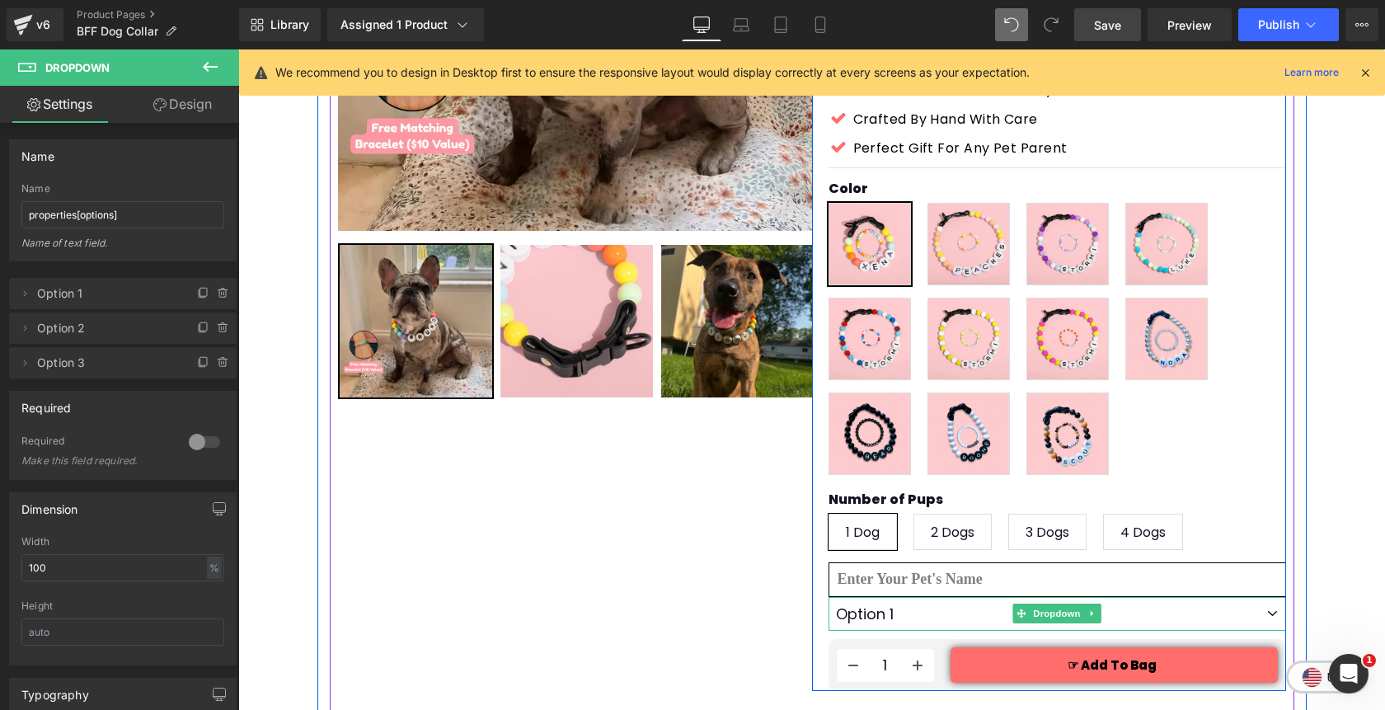
click at [901, 597] on select "Option 1 Option 2 Option 3" at bounding box center [1056, 614] width 457 height 34
click at [1054, 604] on span "Dropdown" at bounding box center [1056, 614] width 54 height 20
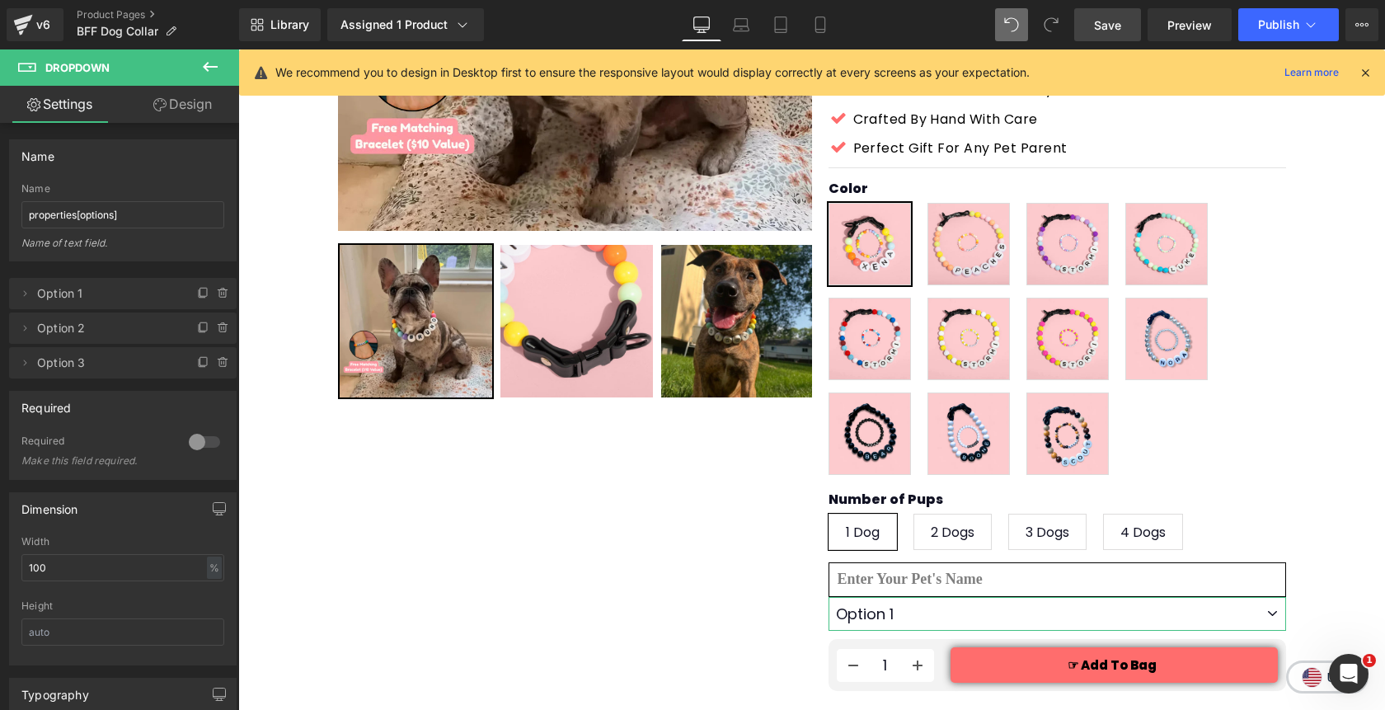
click at [200, 103] on link "Design" at bounding box center [183, 104] width 120 height 37
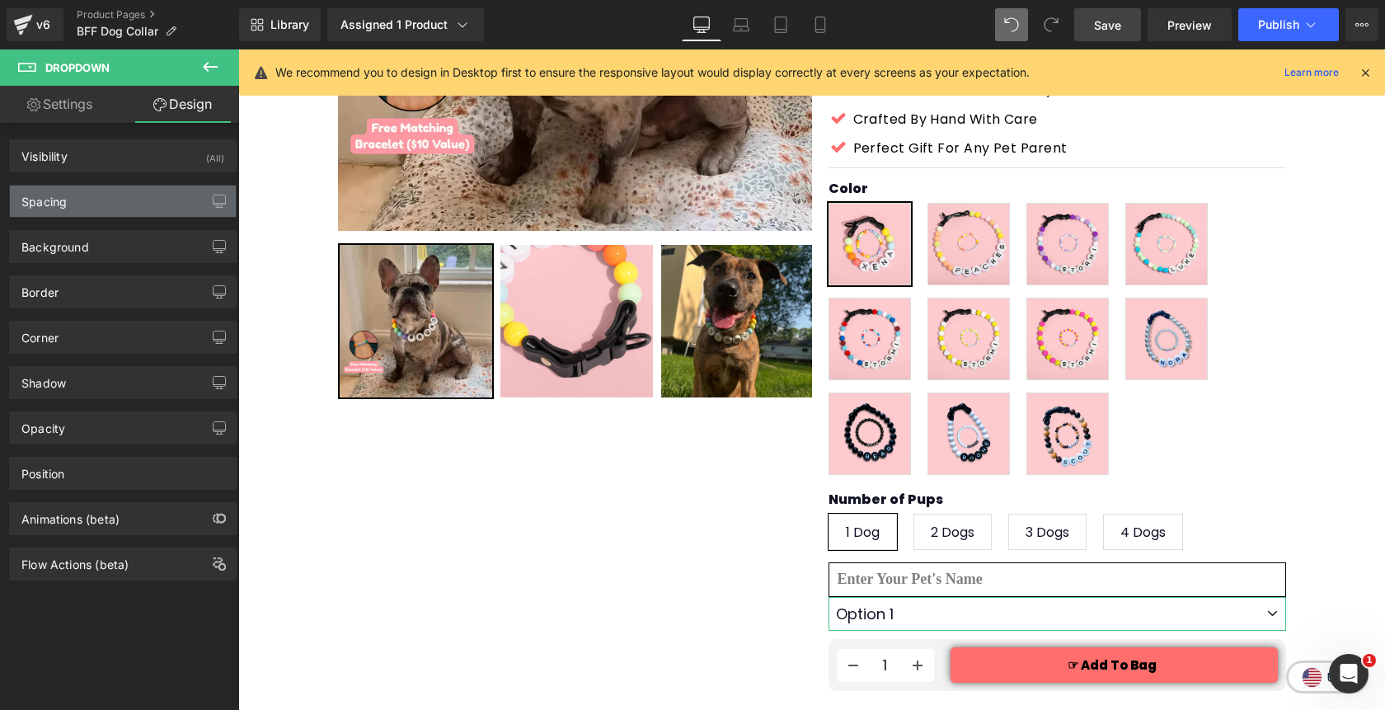
click at [114, 190] on div "Spacing" at bounding box center [123, 200] width 226 height 31
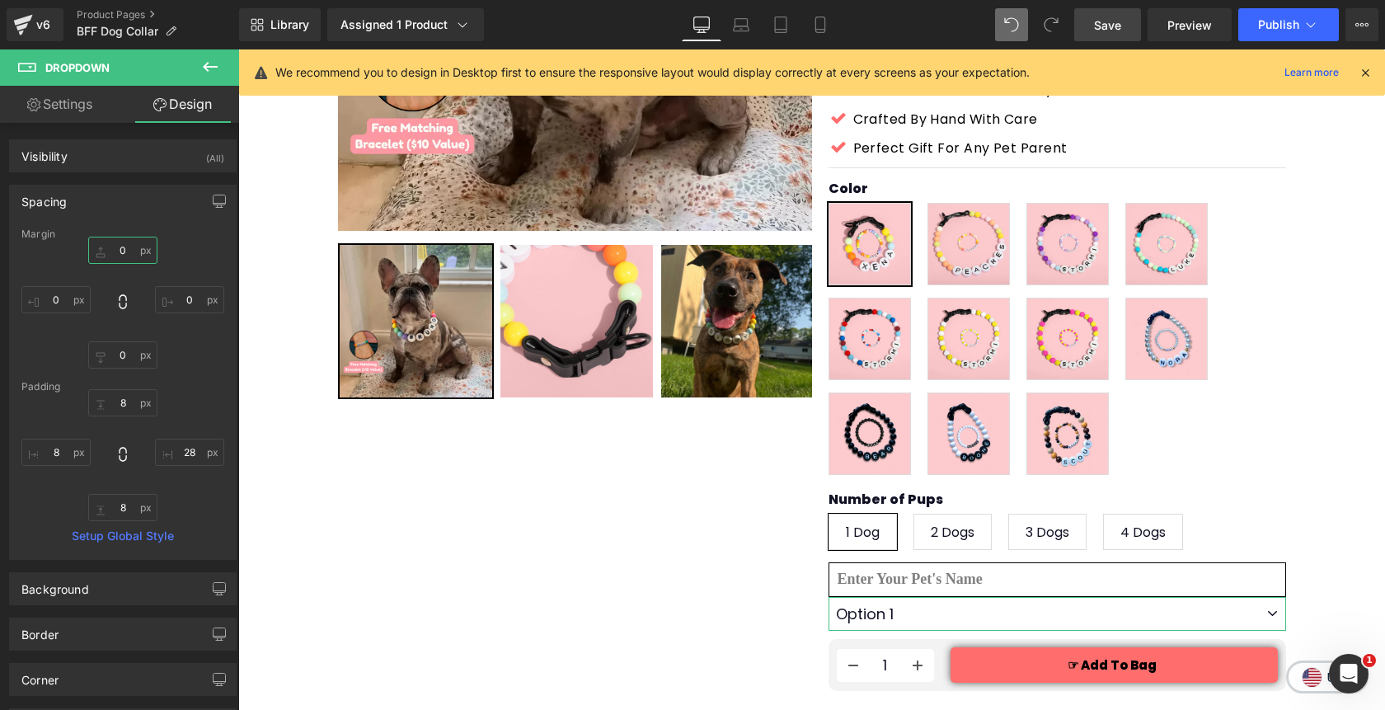
click at [114, 257] on input "0" at bounding box center [122, 250] width 69 height 27
type input "25"
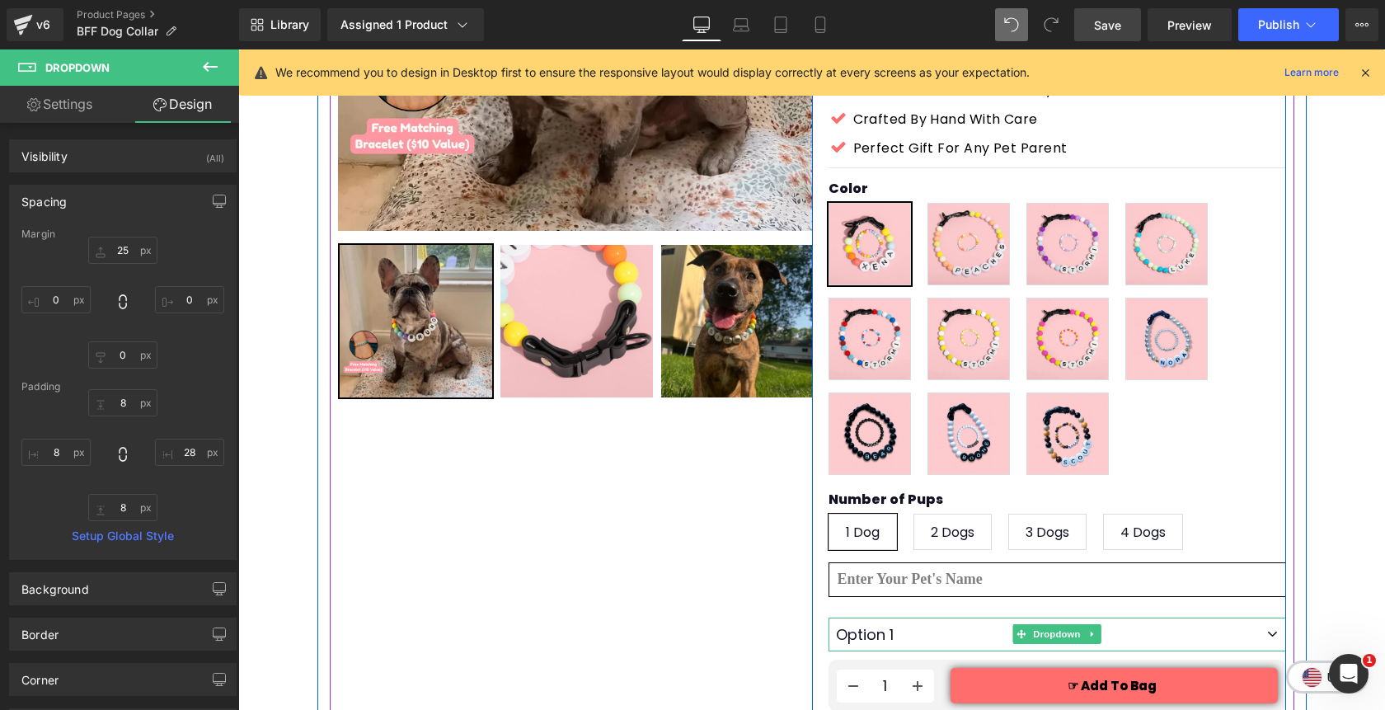
click at [983, 617] on select "Option 1 Option 2 Option 3" at bounding box center [1056, 634] width 457 height 34
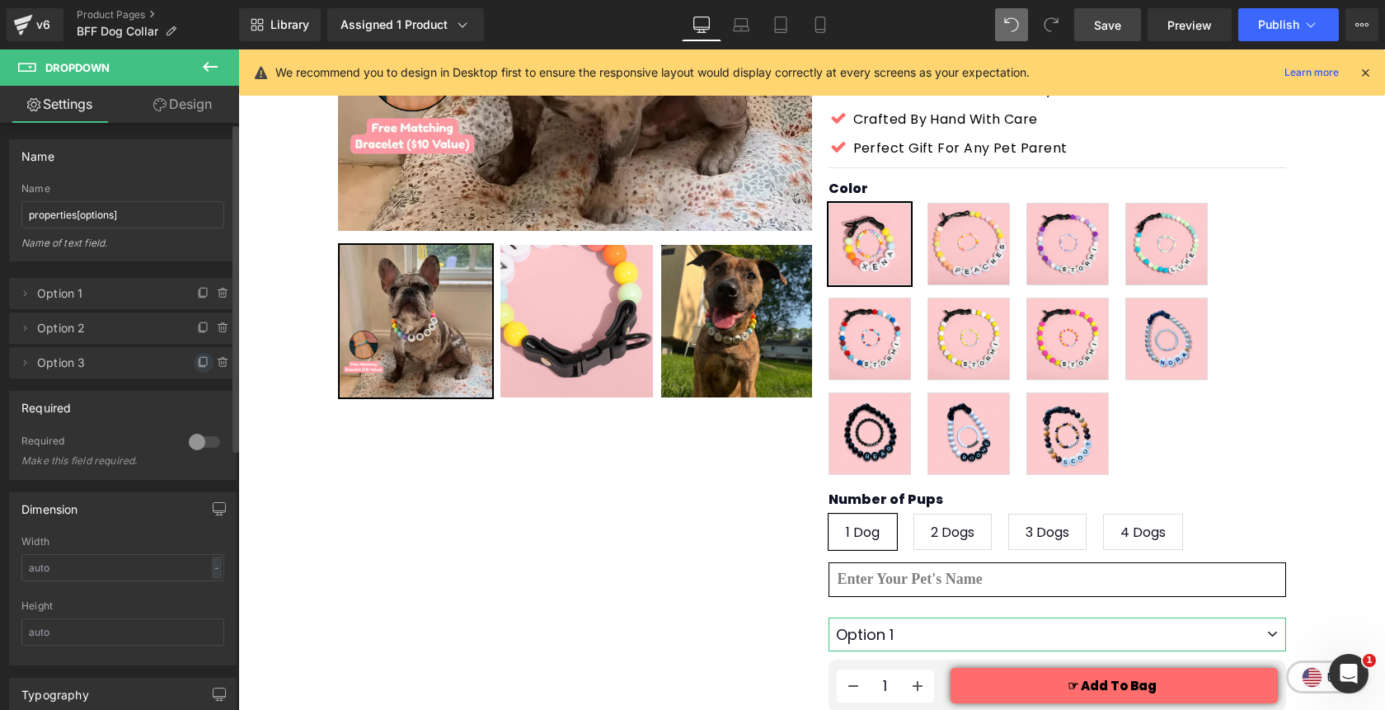
click at [197, 365] on icon at bounding box center [203, 362] width 13 height 13
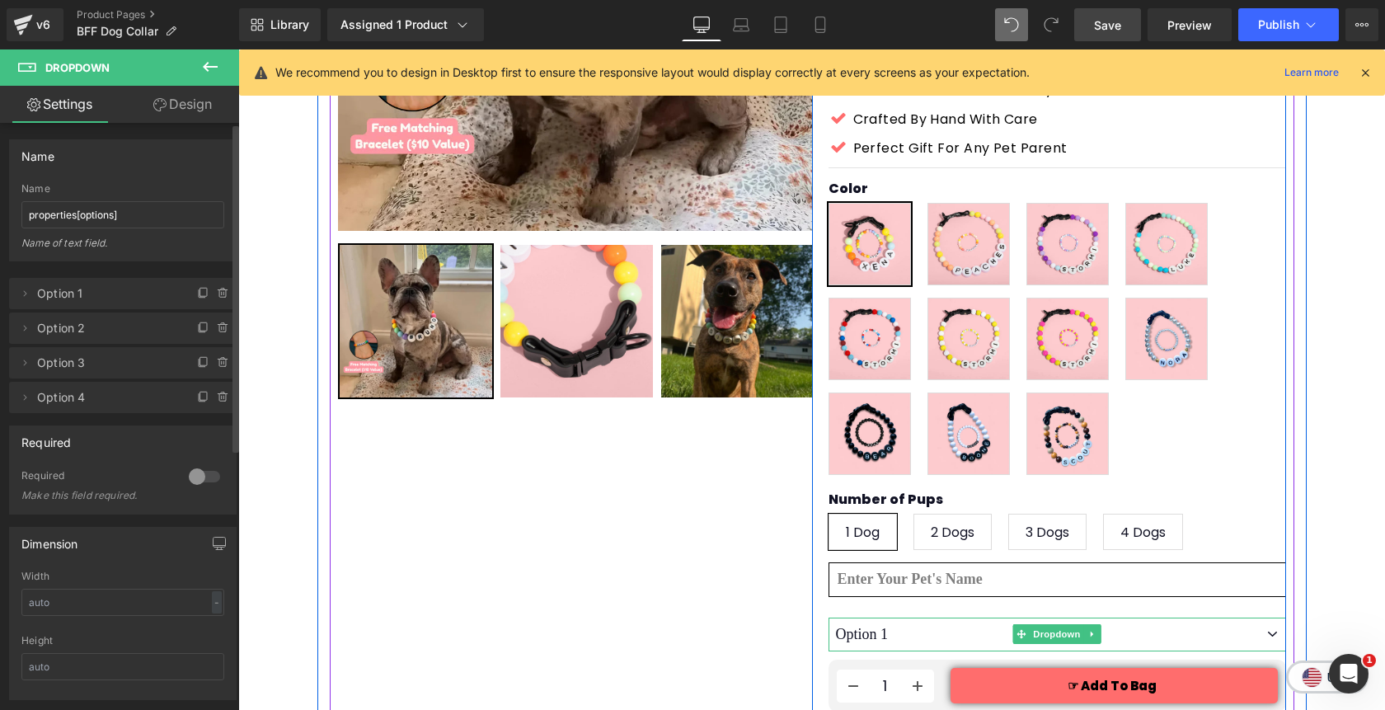
click at [1161, 617] on select "Option 1 Option 2 Option 3 Option 4" at bounding box center [1056, 634] width 457 height 34
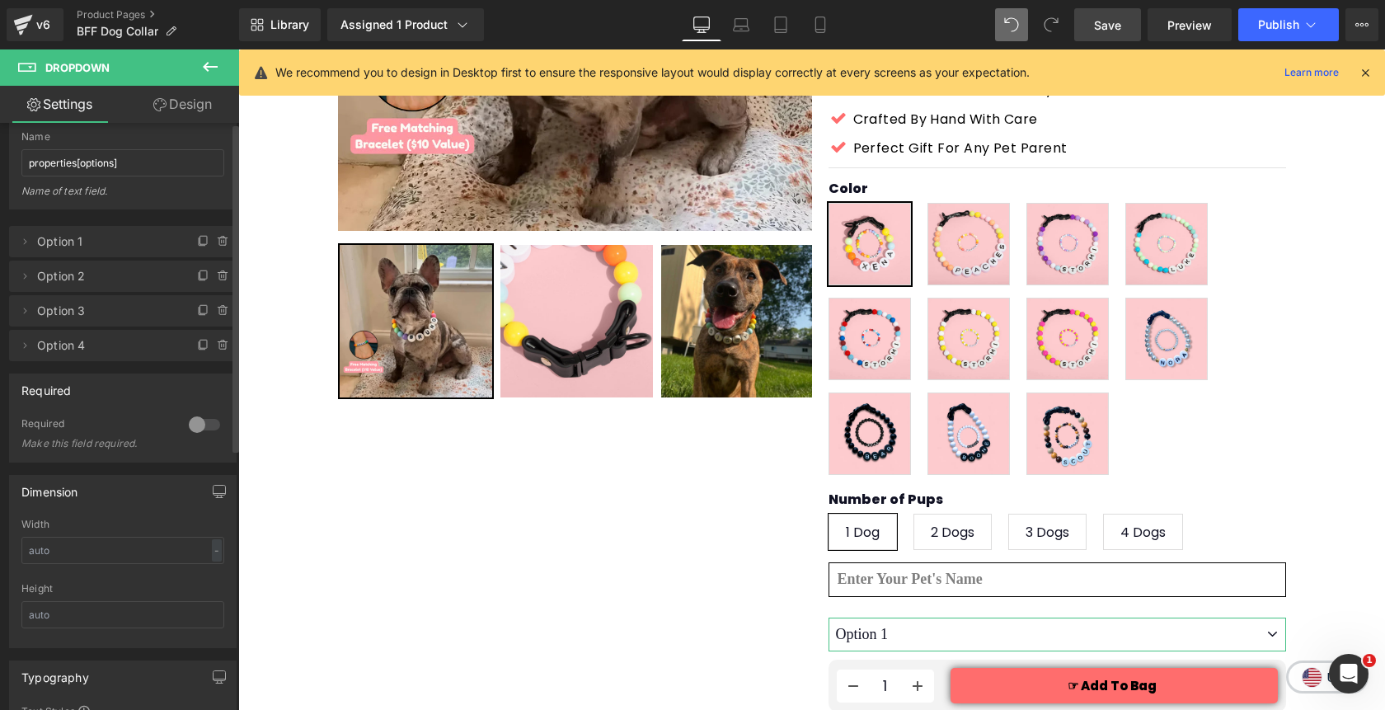
scroll to position [0, 0]
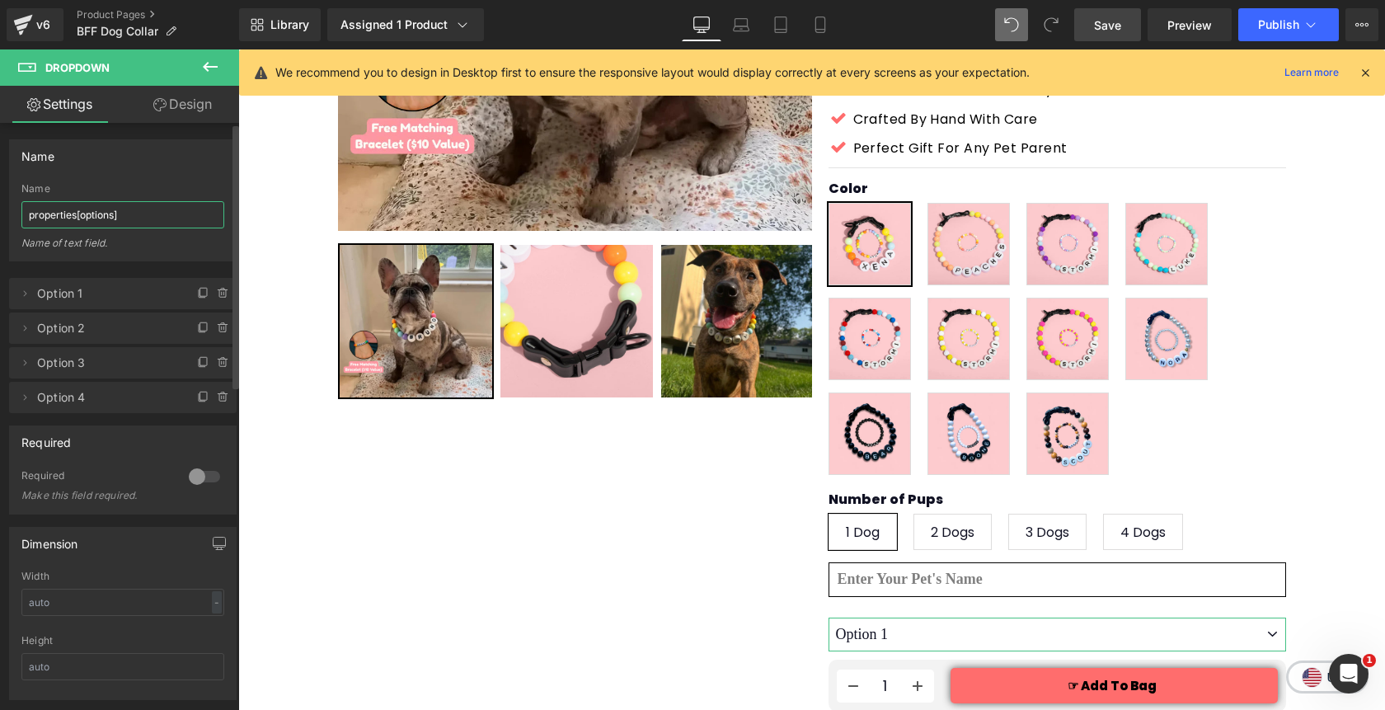
click at [152, 218] on input "properties[options]" at bounding box center [122, 214] width 203 height 27
click at [27, 292] on icon at bounding box center [24, 293] width 13 height 13
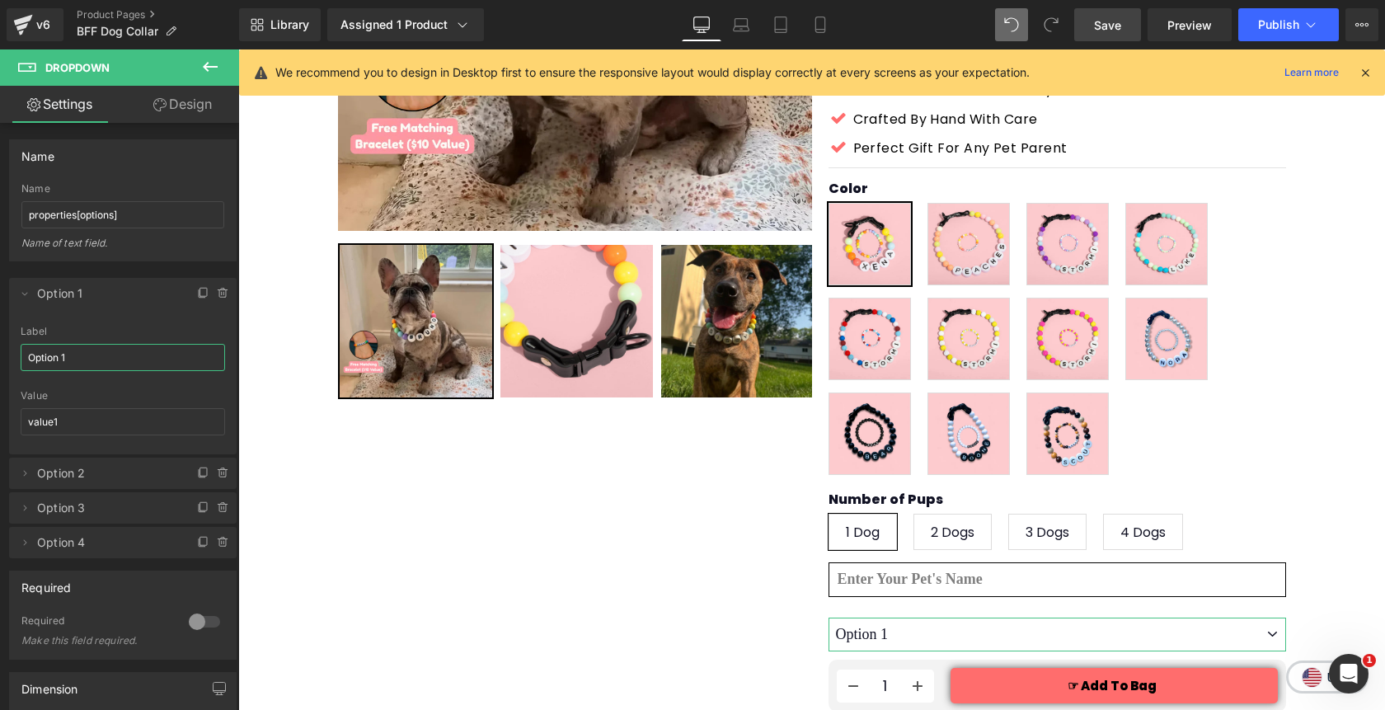
click at [68, 346] on input "Option 1" at bounding box center [123, 357] width 204 height 27
click at [84, 359] on input "Option 1" at bounding box center [123, 357] width 204 height 27
type input "Option 1"
click at [68, 420] on input "value1" at bounding box center [123, 421] width 204 height 27
type input "value1"
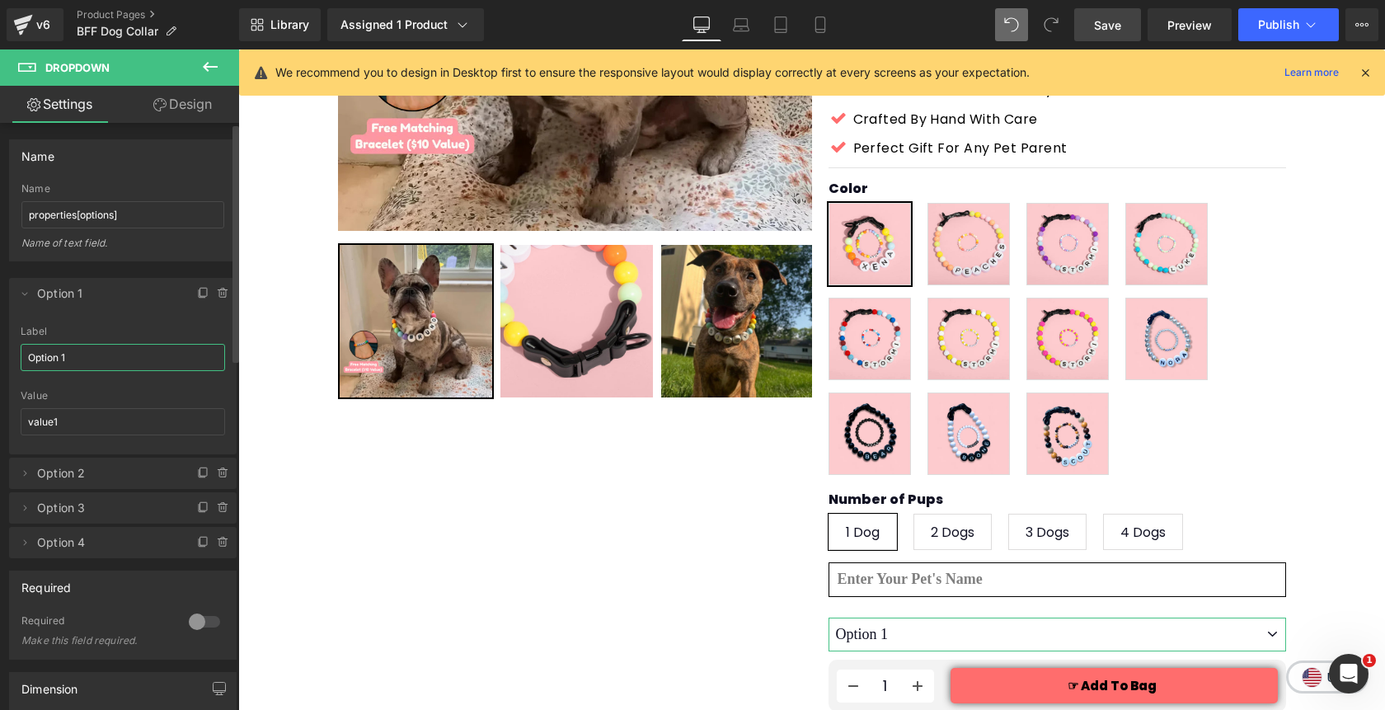
click at [128, 359] on input "Option 1" at bounding box center [123, 357] width 204 height 27
paste input "XS (8 - 11\")"
type input "XS (8 - 11")"
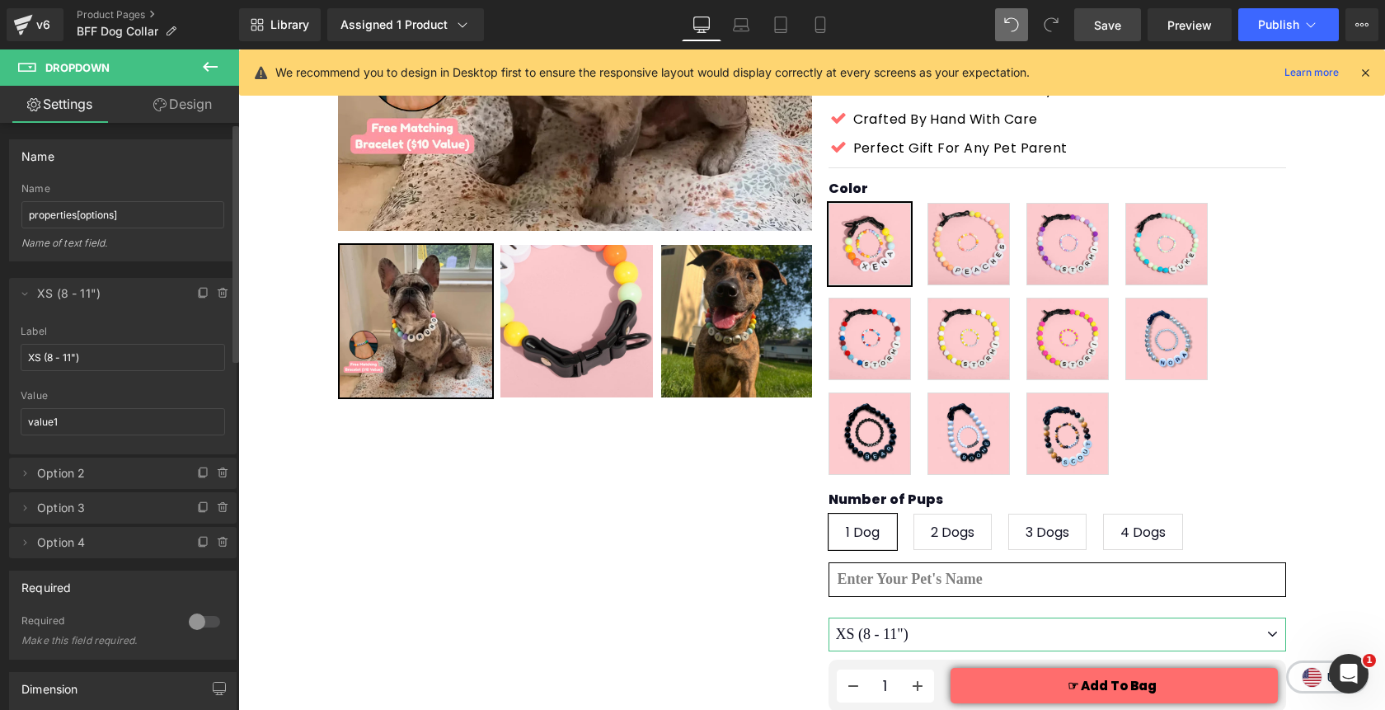
click at [171, 332] on div "Label" at bounding box center [123, 332] width 204 height 12
click at [26, 298] on icon at bounding box center [24, 293] width 13 height 13
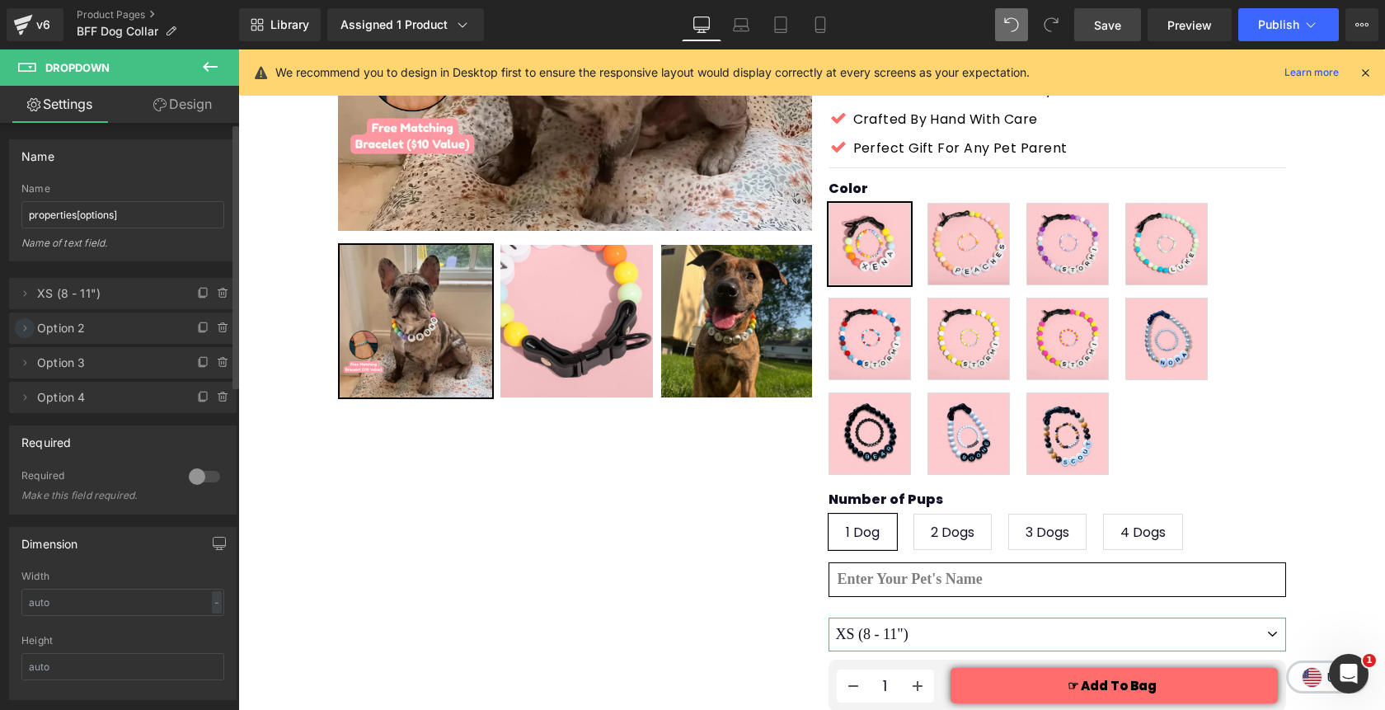
click at [29, 331] on icon at bounding box center [24, 327] width 13 height 13
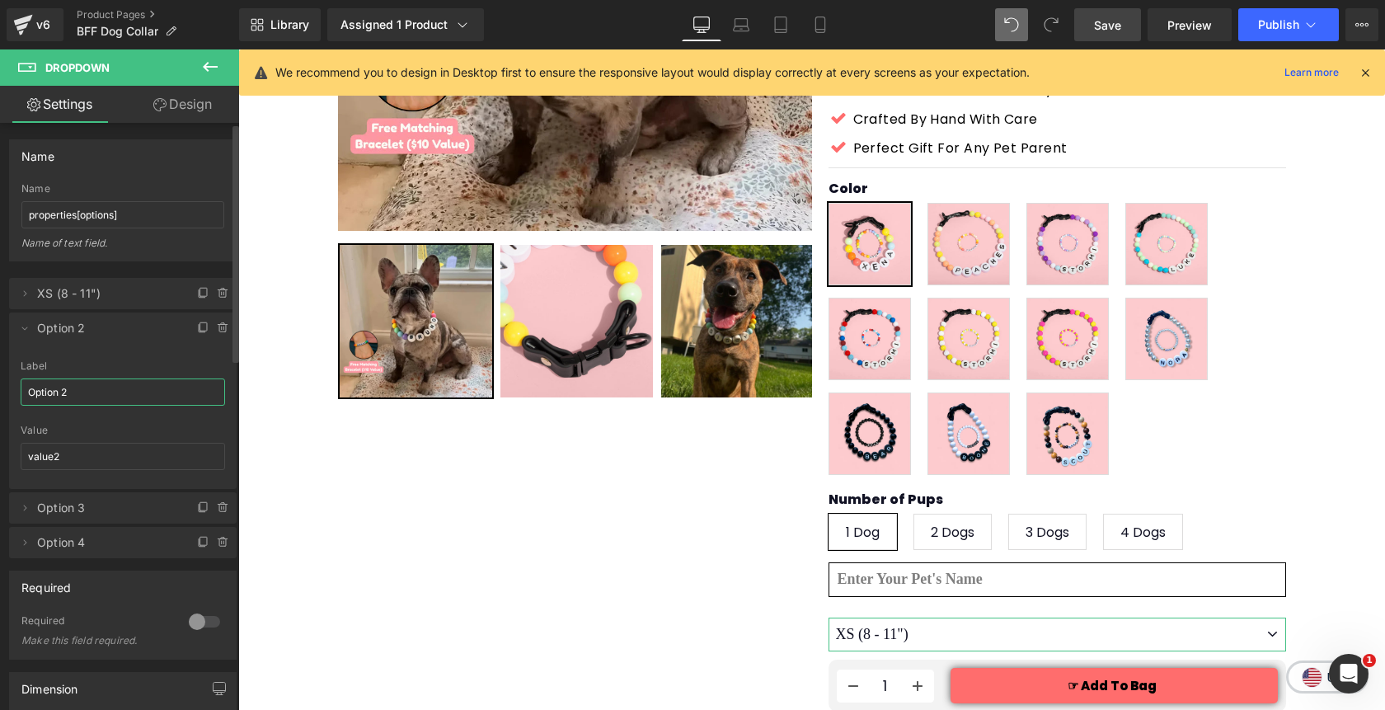
click at [88, 392] on input "Option 2" at bounding box center [123, 391] width 204 height 27
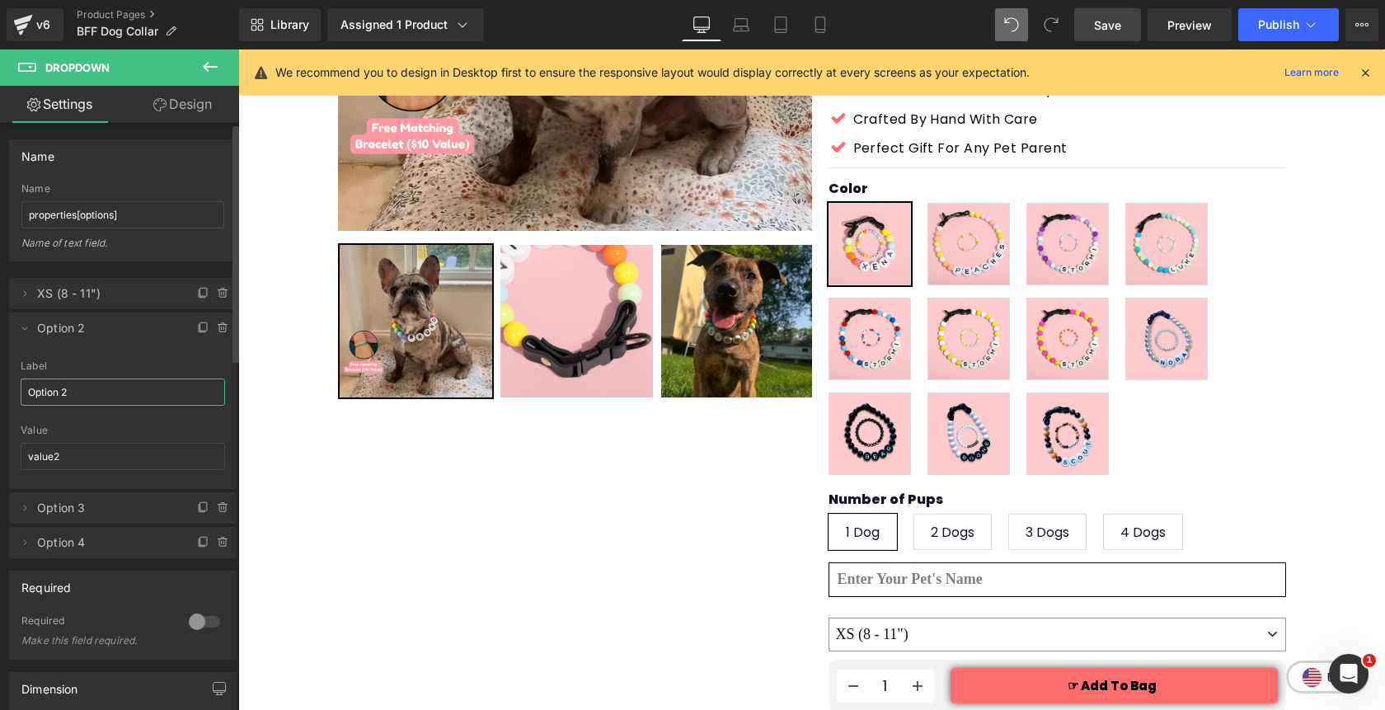
paste input "S (11 - 16\")"
type input "S (11 - 16")"
click at [26, 331] on icon at bounding box center [24, 327] width 13 height 13
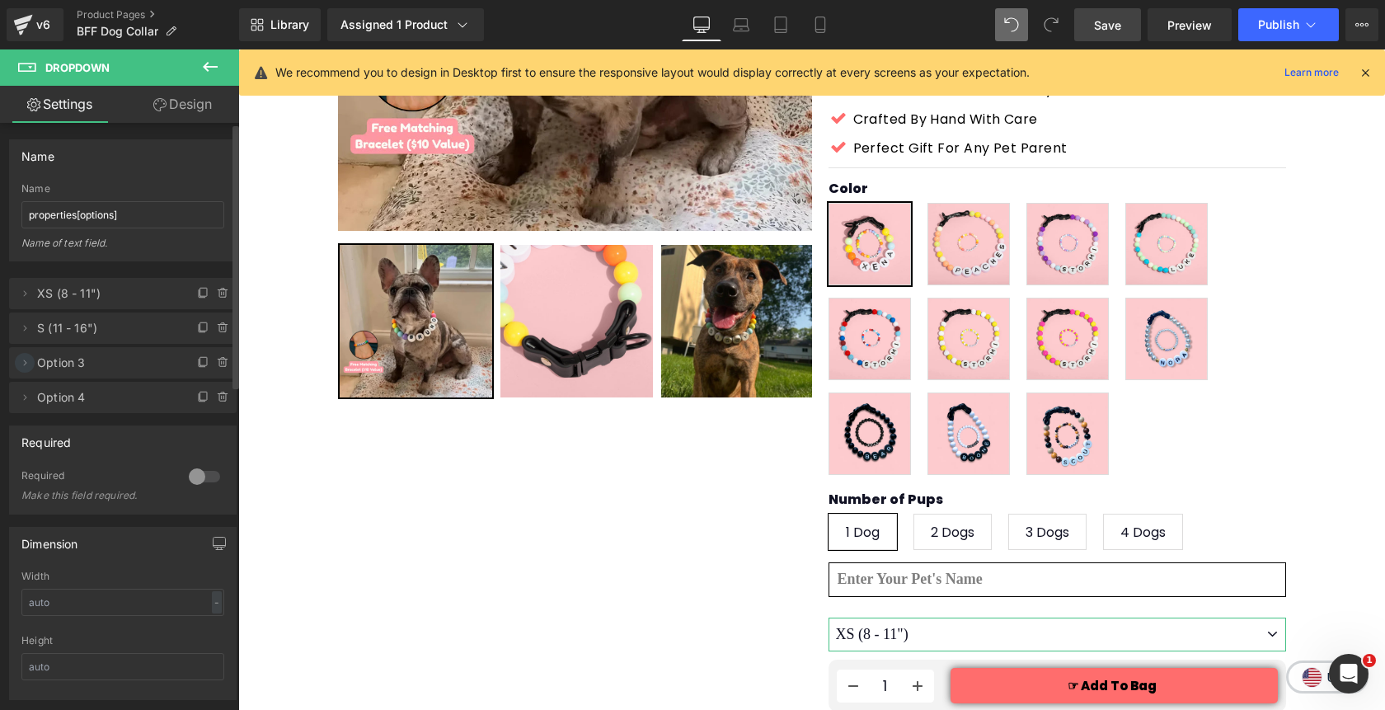
click at [30, 361] on icon at bounding box center [24, 362] width 13 height 13
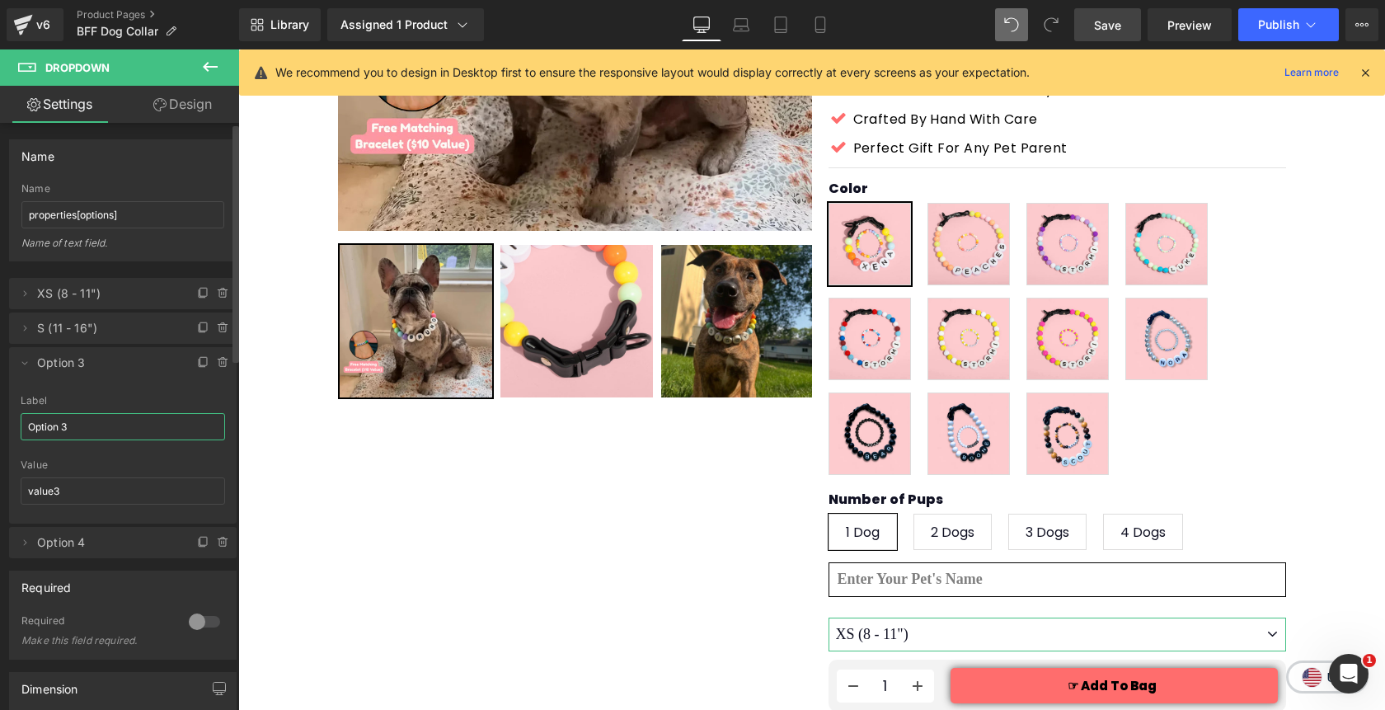
click at [88, 428] on input "Option 3" at bounding box center [123, 426] width 204 height 27
paste input "M (14 - 19\")"
click at [28, 370] on span at bounding box center [25, 363] width 20 height 20
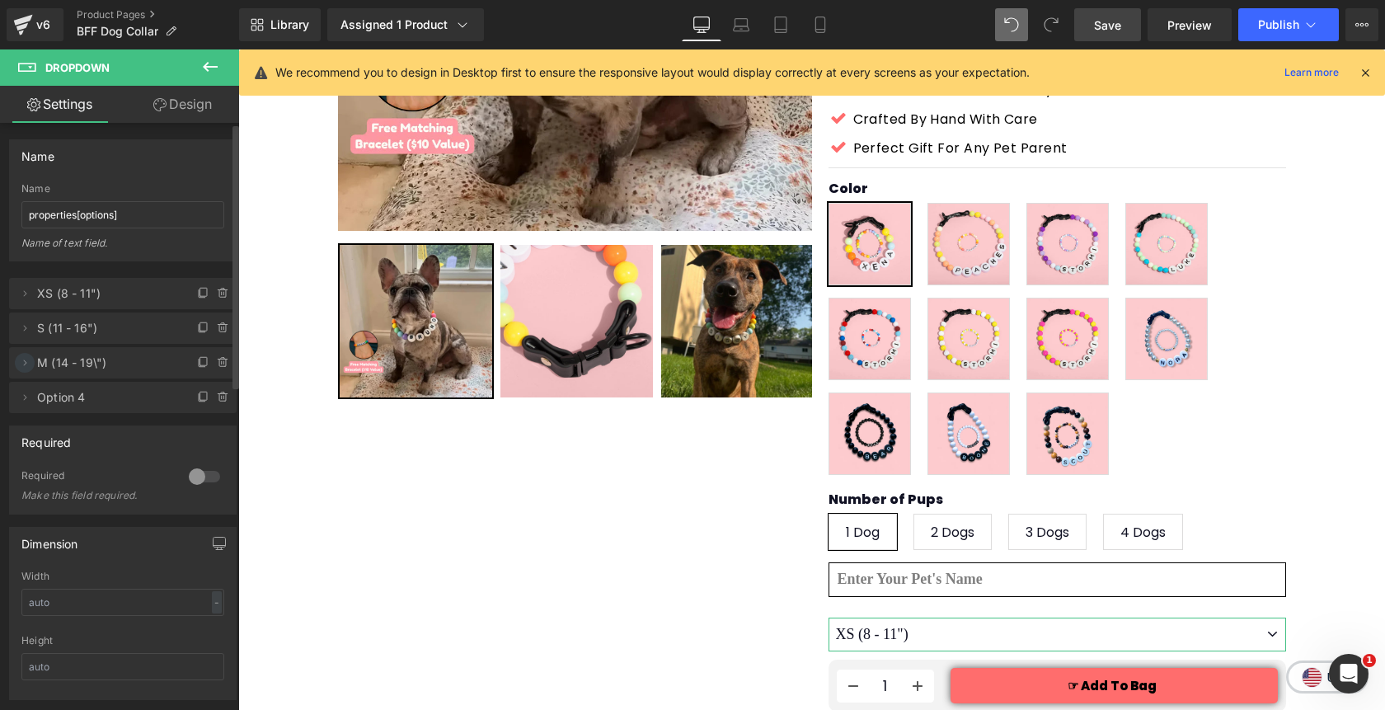
click at [28, 368] on icon at bounding box center [24, 362] width 13 height 13
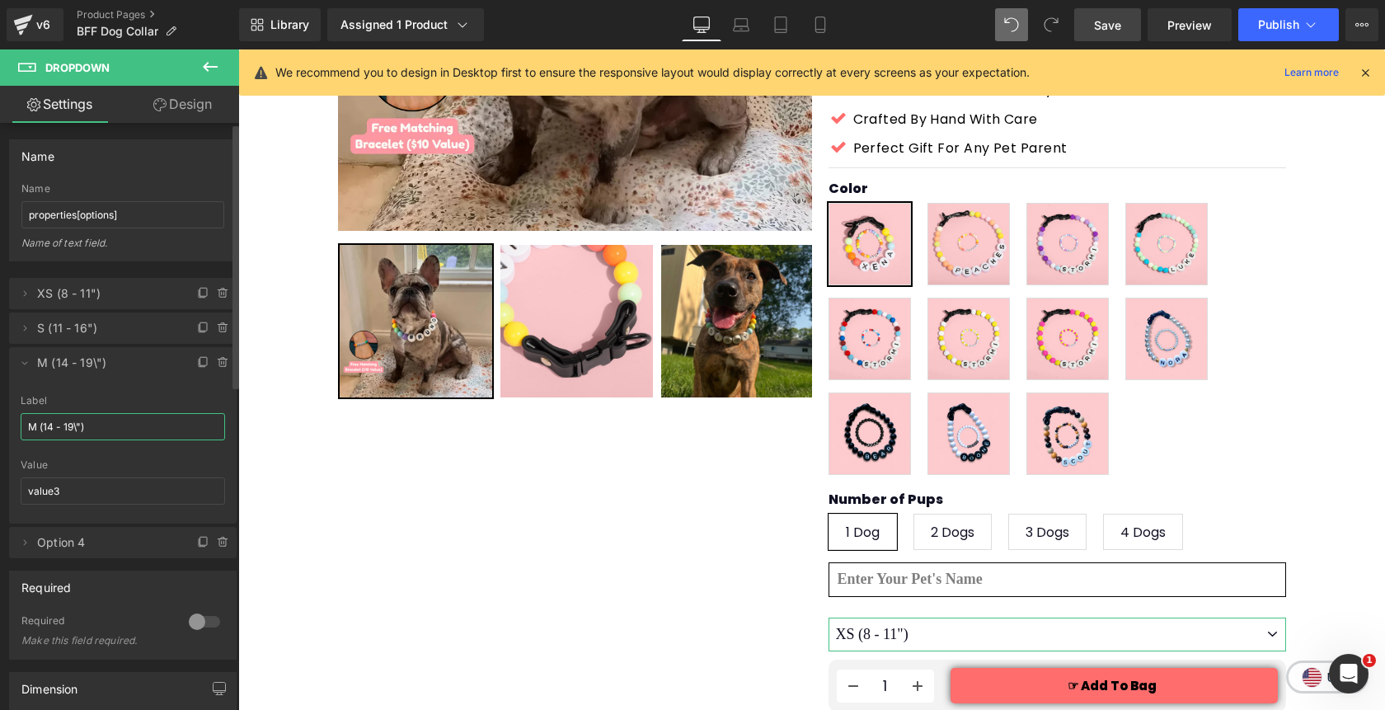
click at [81, 426] on input "M (14 - 19\")" at bounding box center [123, 426] width 204 height 27
type input "M (14 - 19")"
click at [25, 366] on icon at bounding box center [24, 362] width 13 height 13
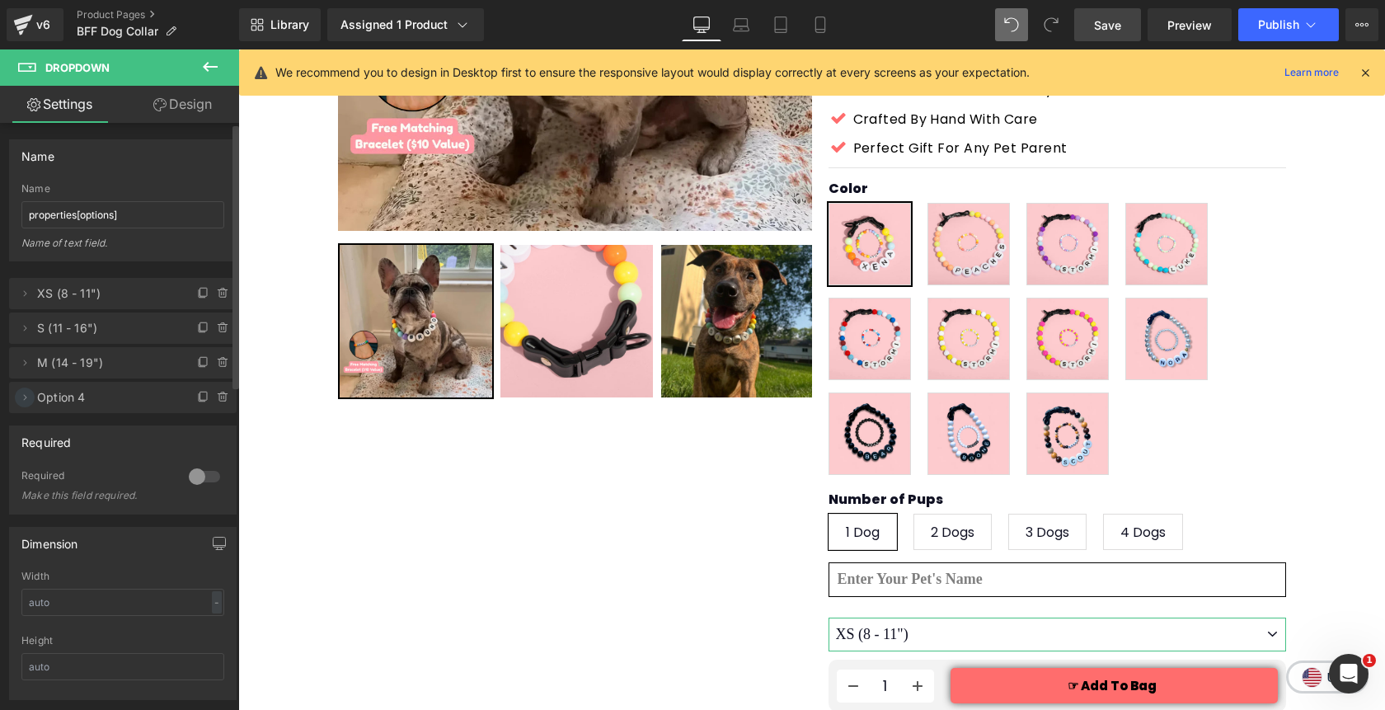
click at [26, 398] on icon at bounding box center [24, 397] width 13 height 13
click at [82, 460] on input "Option 4" at bounding box center [123, 461] width 204 height 27
paste input "L (18 - 26\")"
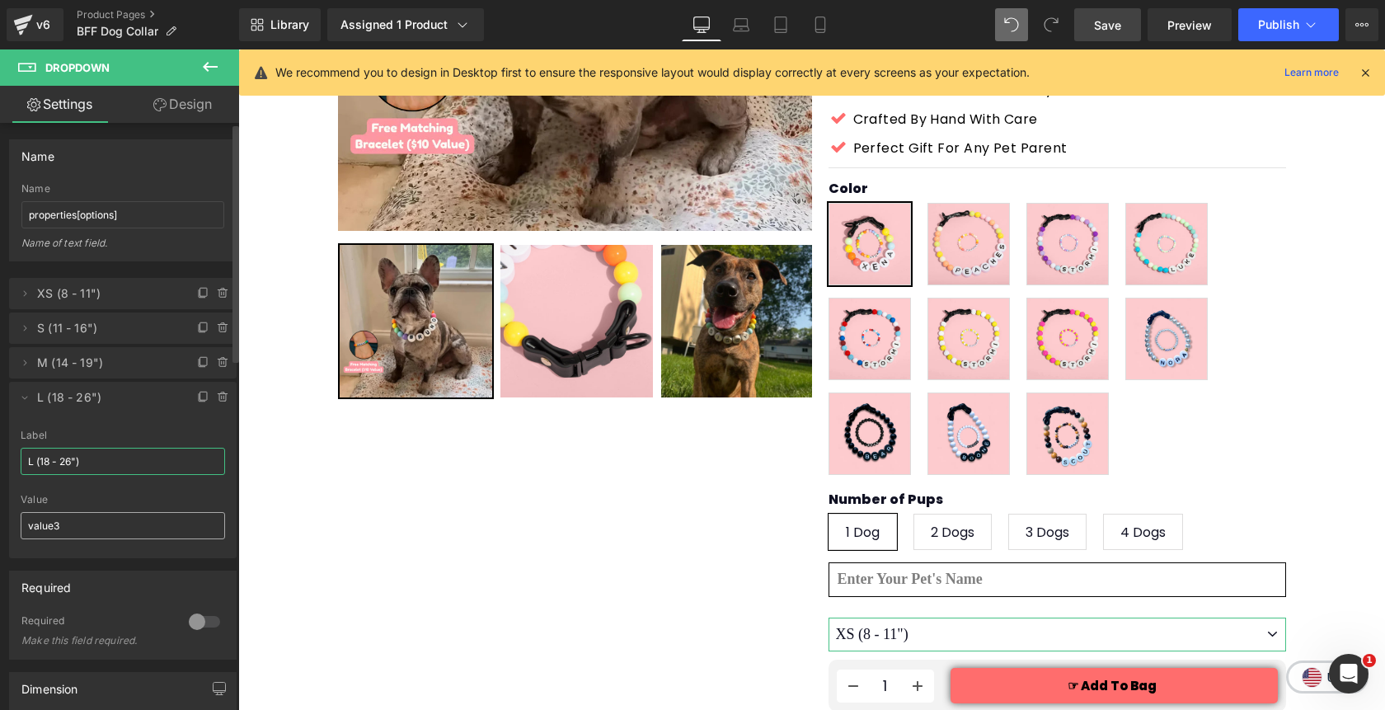
type input "L (18 - 26")"
click at [87, 525] on input "value3" at bounding box center [123, 525] width 204 height 27
type input "value4"
click at [140, 490] on div at bounding box center [123, 488] width 204 height 11
click at [21, 401] on icon at bounding box center [24, 397] width 13 height 13
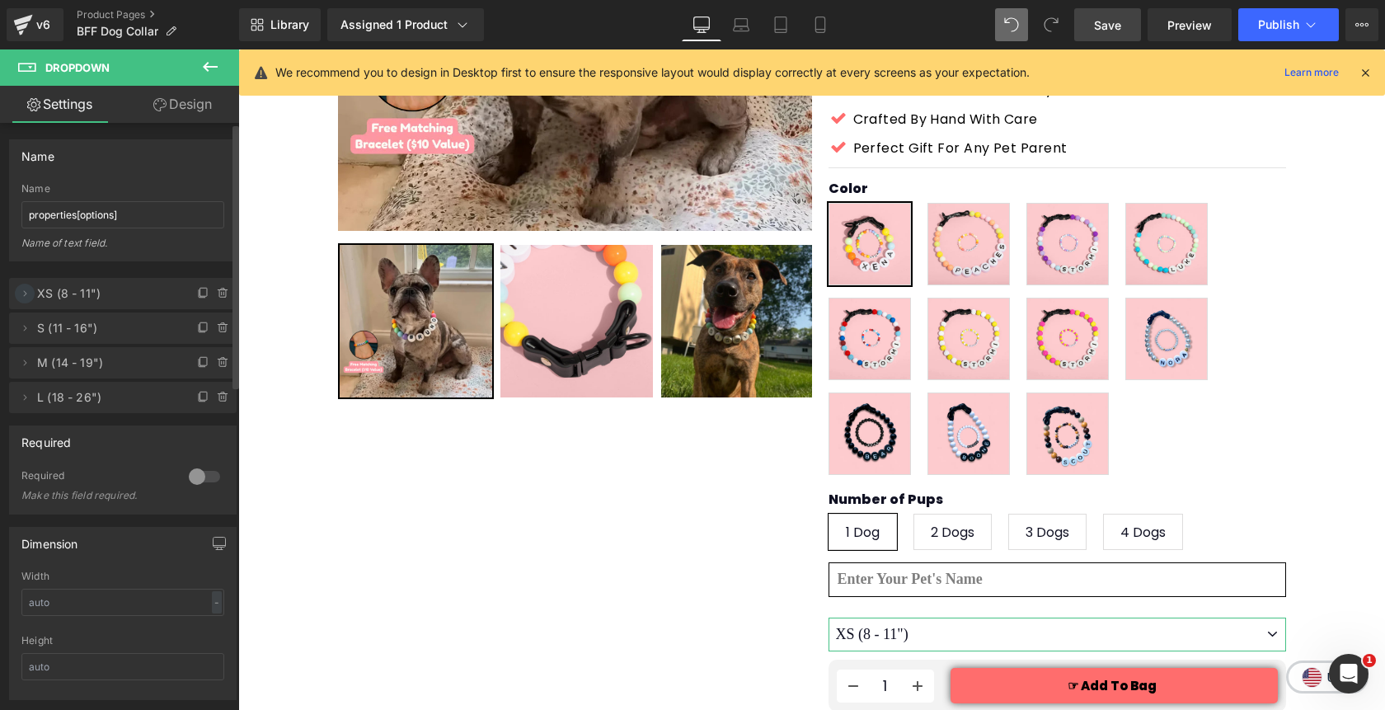
click at [24, 293] on icon at bounding box center [24, 293] width 13 height 13
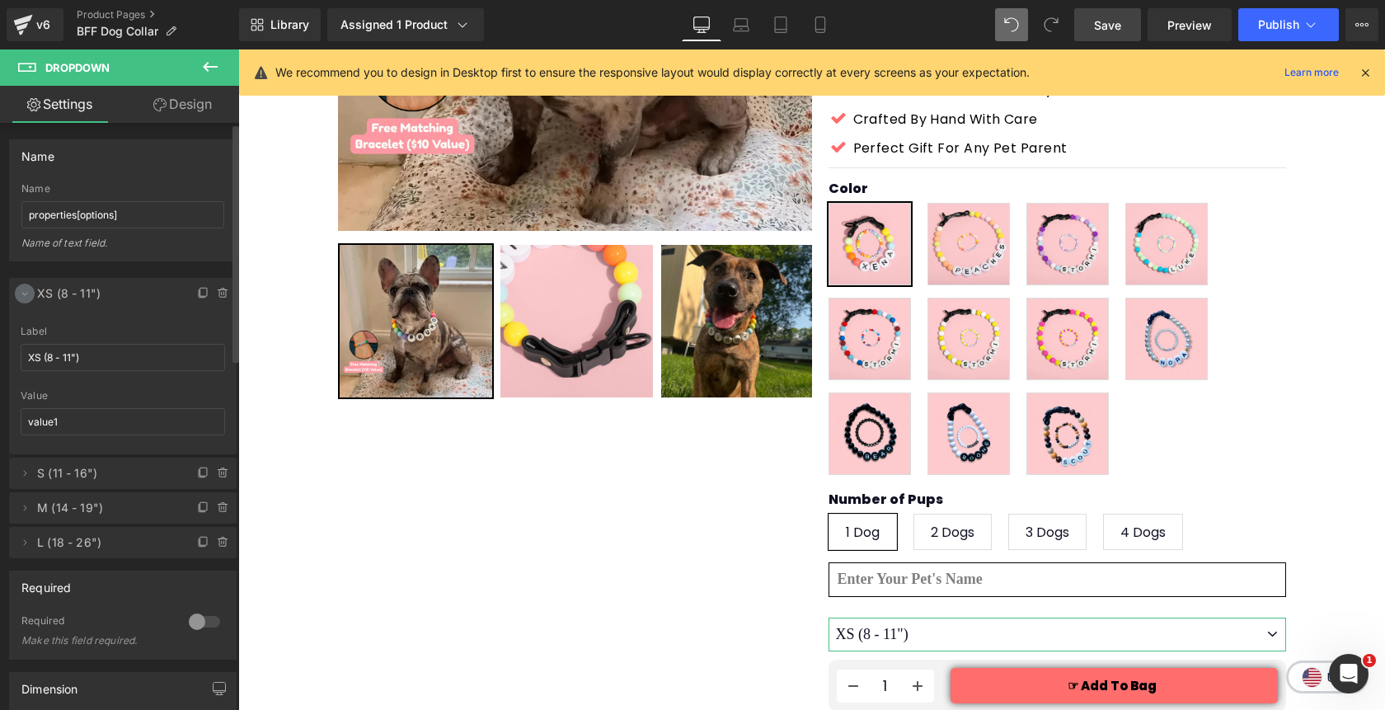
click at [24, 298] on icon at bounding box center [24, 293] width 13 height 13
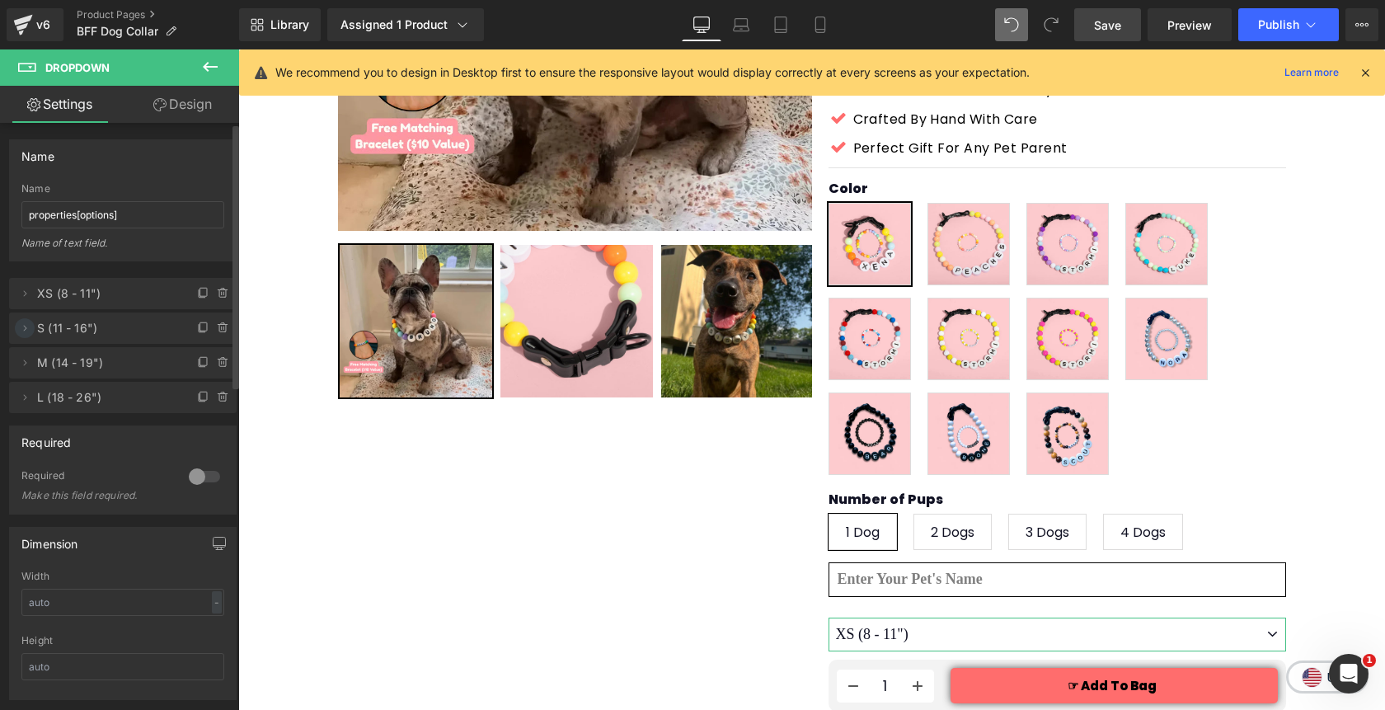
click at [28, 327] on icon at bounding box center [24, 327] width 13 height 13
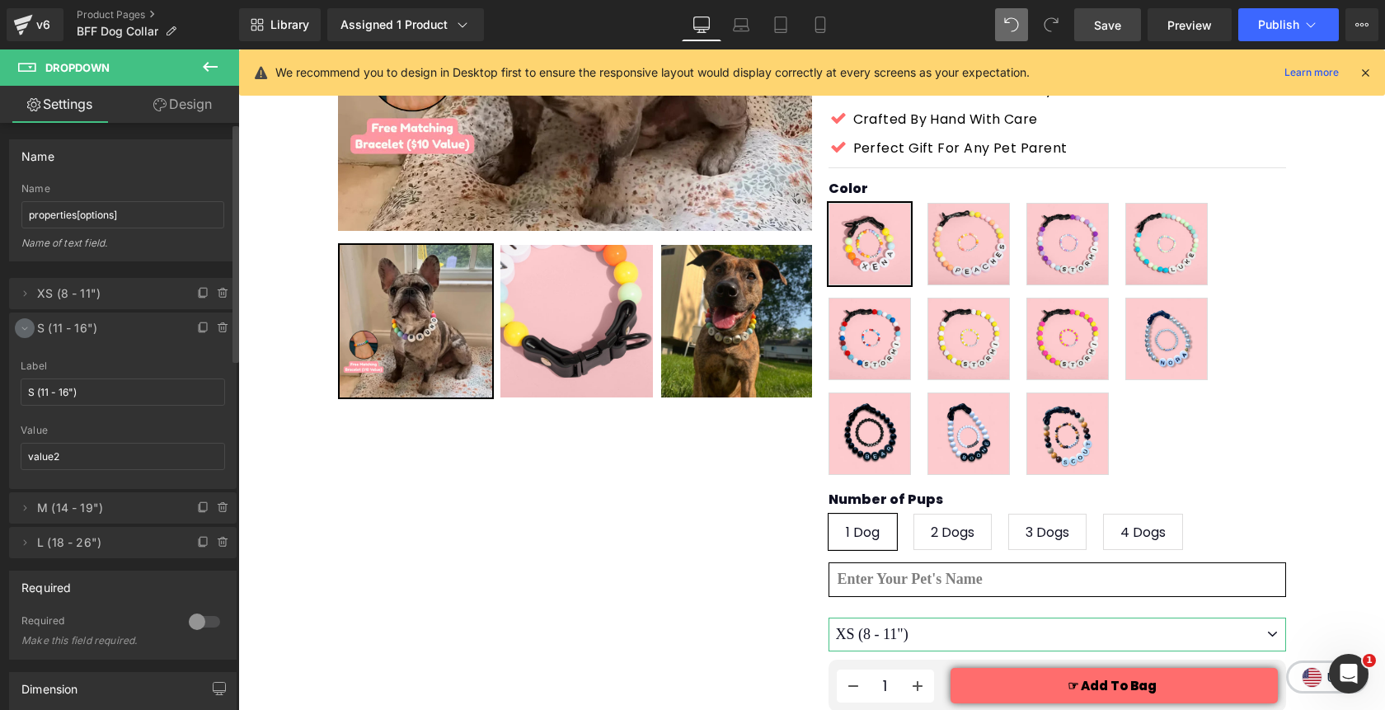
click at [28, 327] on icon at bounding box center [24, 327] width 13 height 13
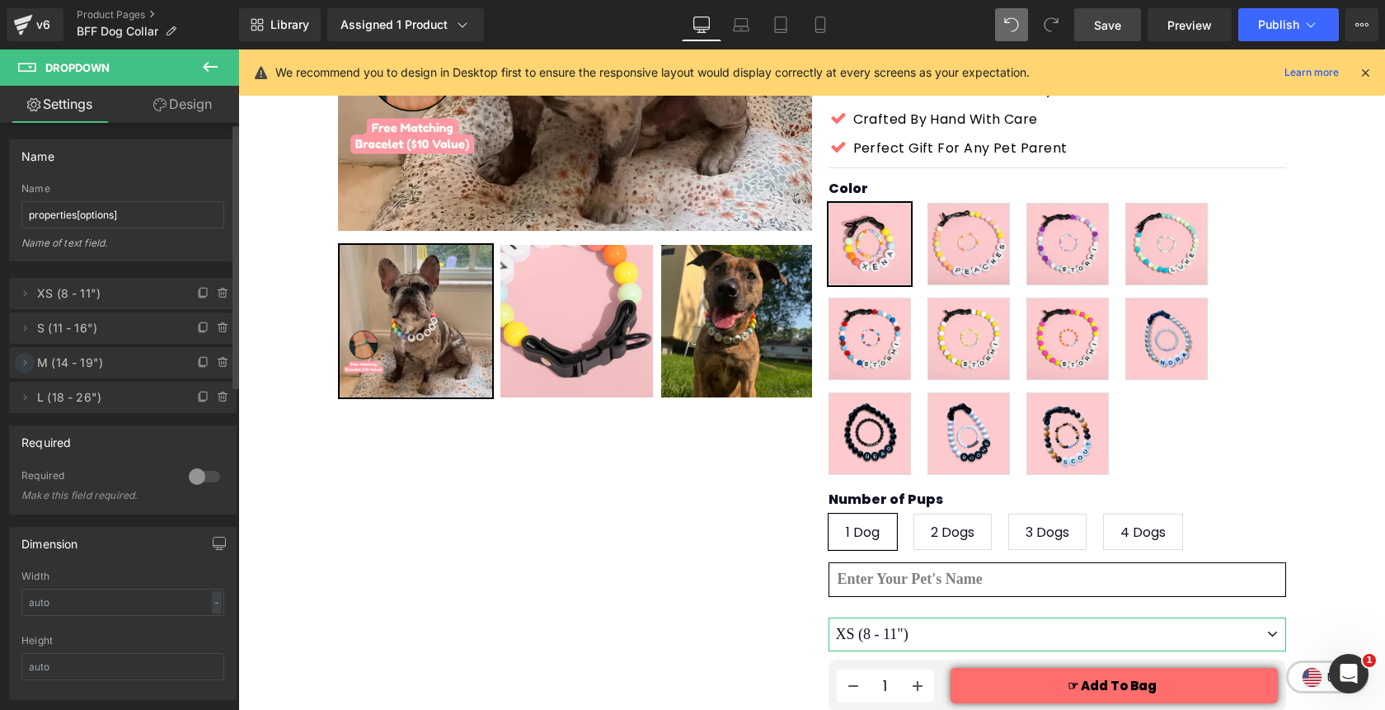
click at [26, 360] on icon at bounding box center [24, 362] width 13 height 13
click at [24, 367] on icon at bounding box center [24, 362] width 13 height 13
click at [25, 395] on icon at bounding box center [25, 397] width 3 height 6
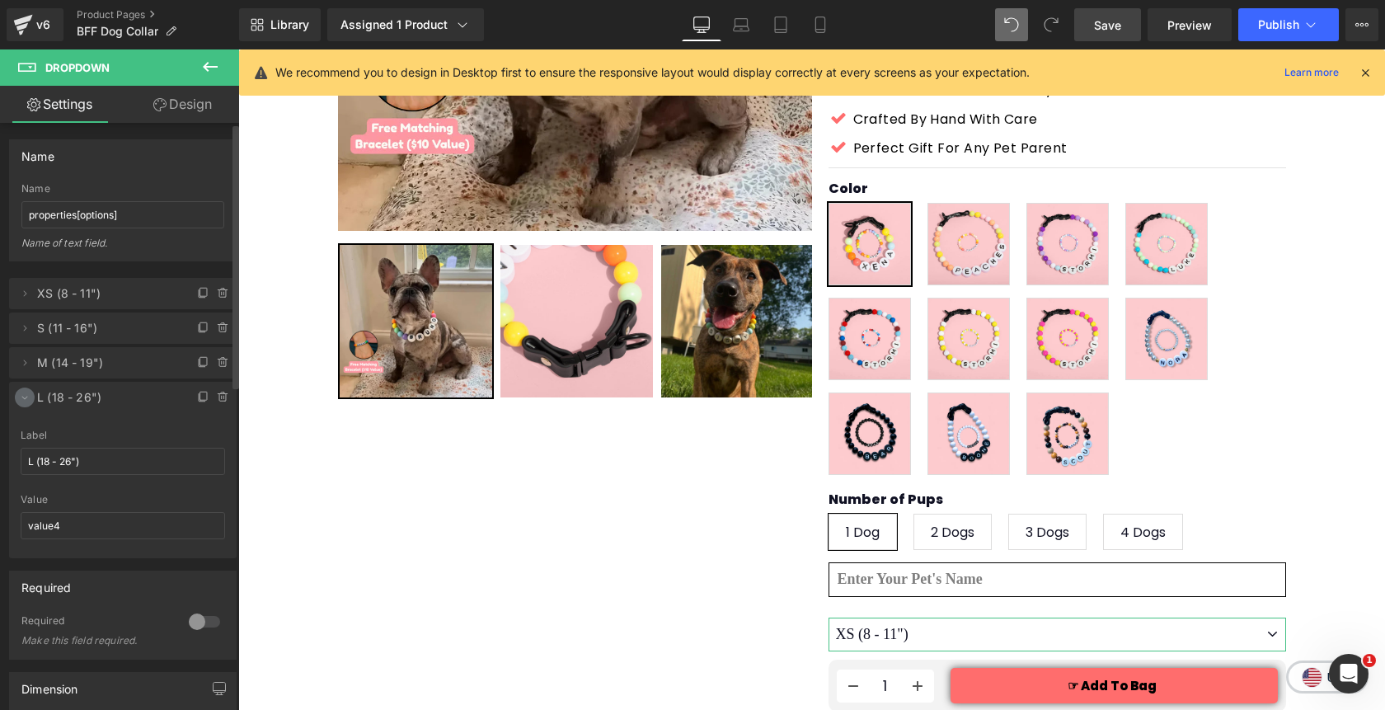
click at [25, 395] on icon at bounding box center [24, 397] width 13 height 13
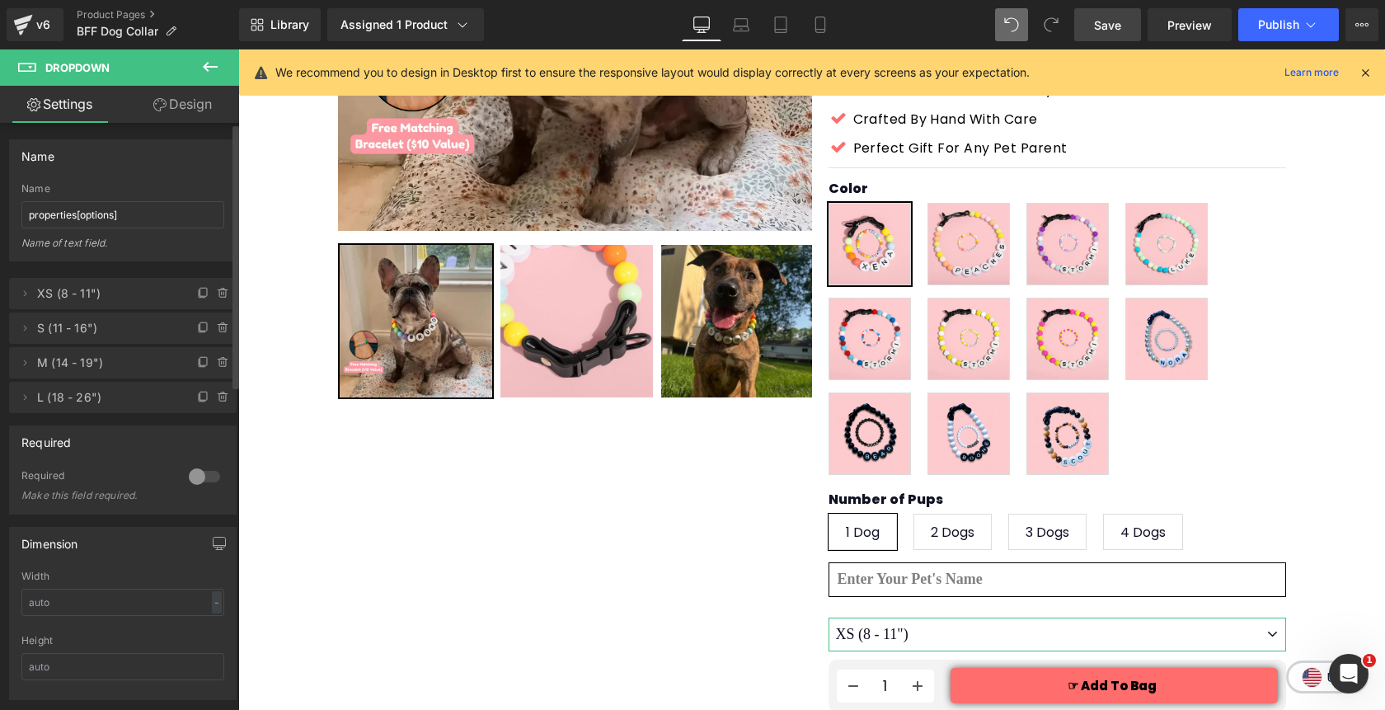
click at [190, 472] on div at bounding box center [205, 476] width 40 height 26
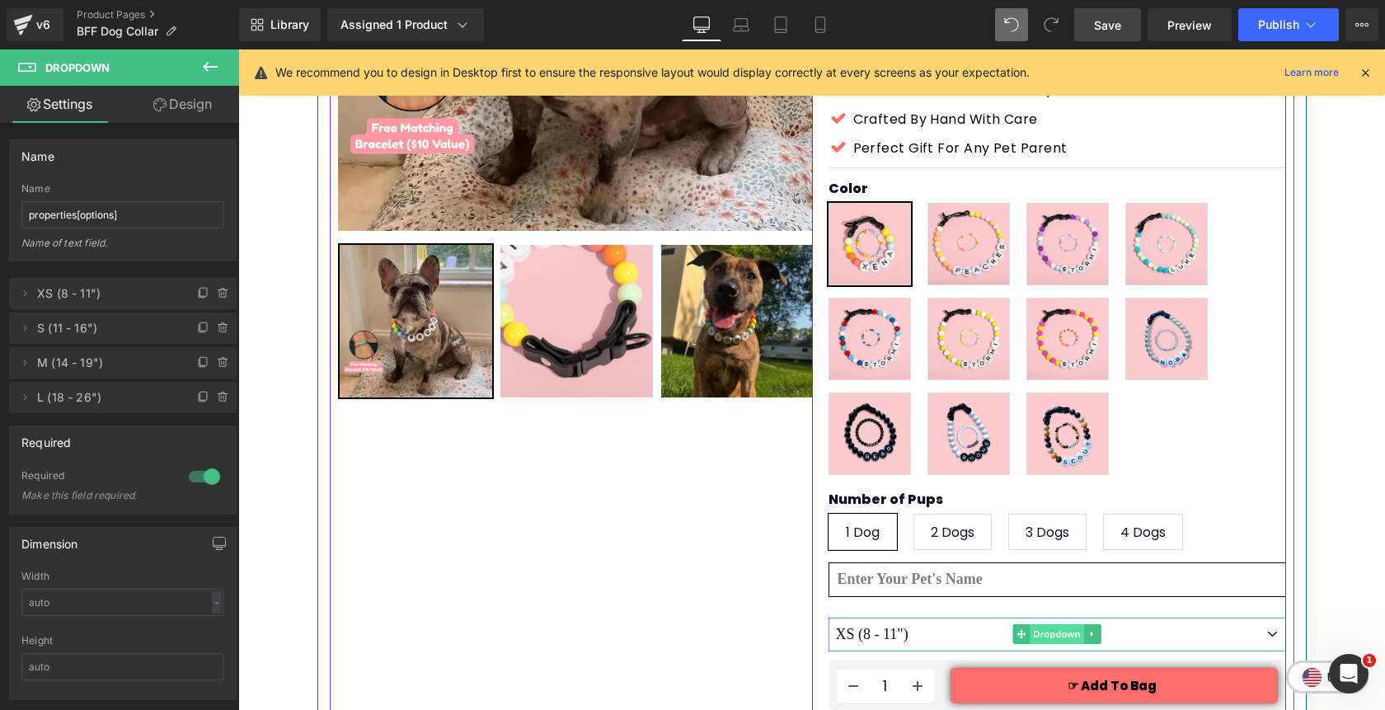
click at [1065, 624] on span "Dropdown" at bounding box center [1056, 634] width 54 height 20
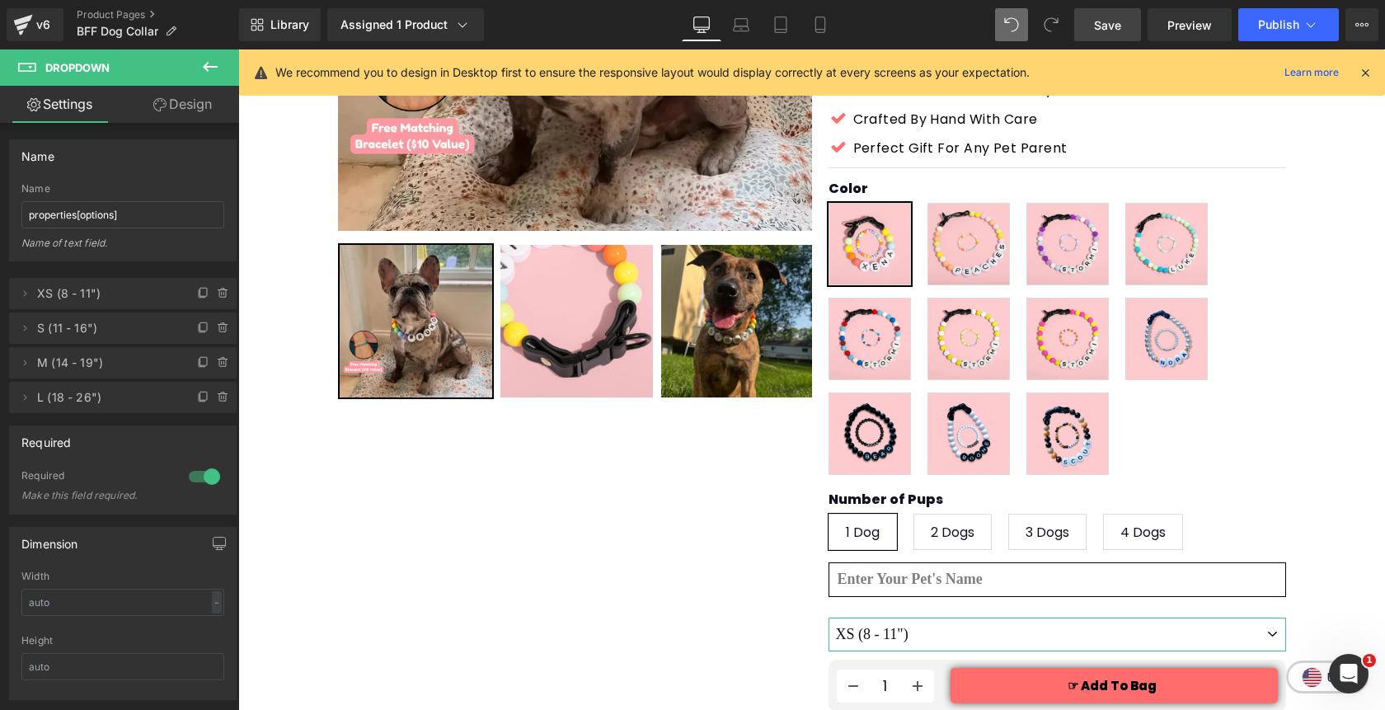
click at [187, 105] on link "Design" at bounding box center [183, 104] width 120 height 37
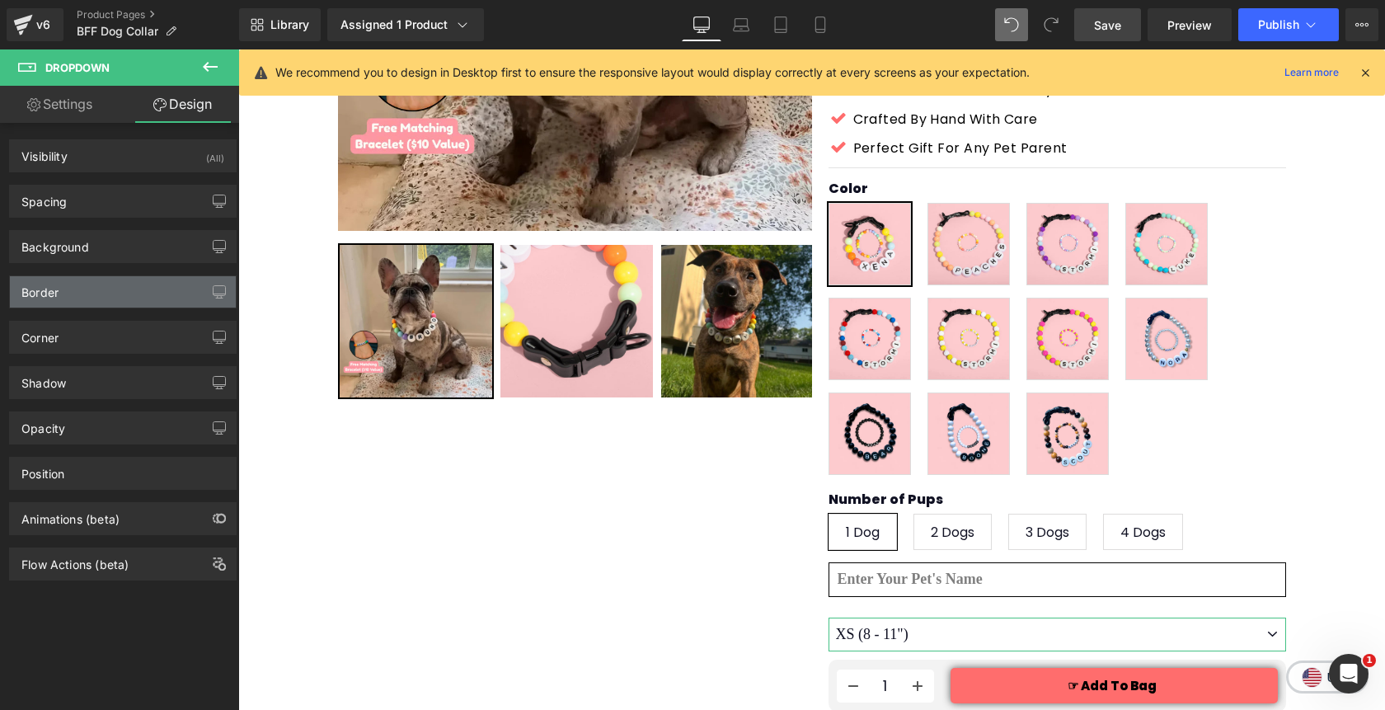
click at [63, 287] on div "Border" at bounding box center [123, 291] width 226 height 31
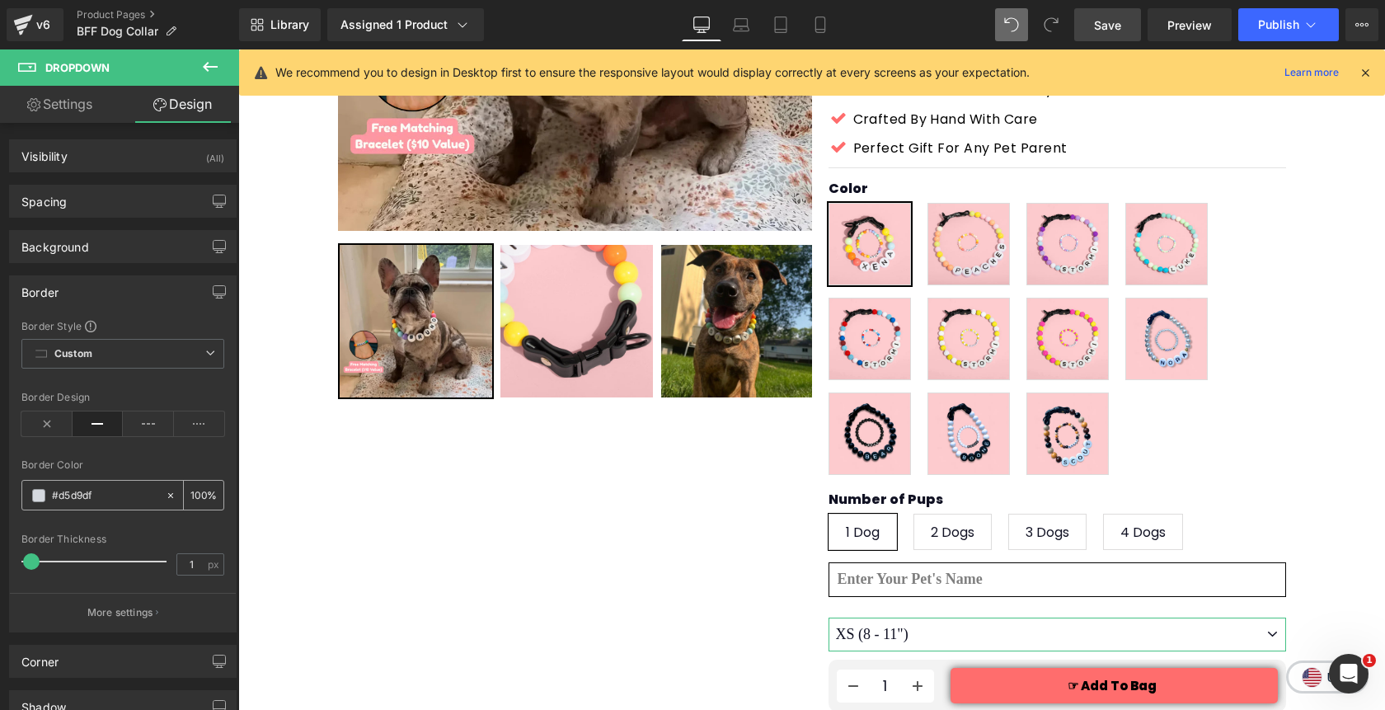
click at [37, 497] on span at bounding box center [38, 495] width 13 height 13
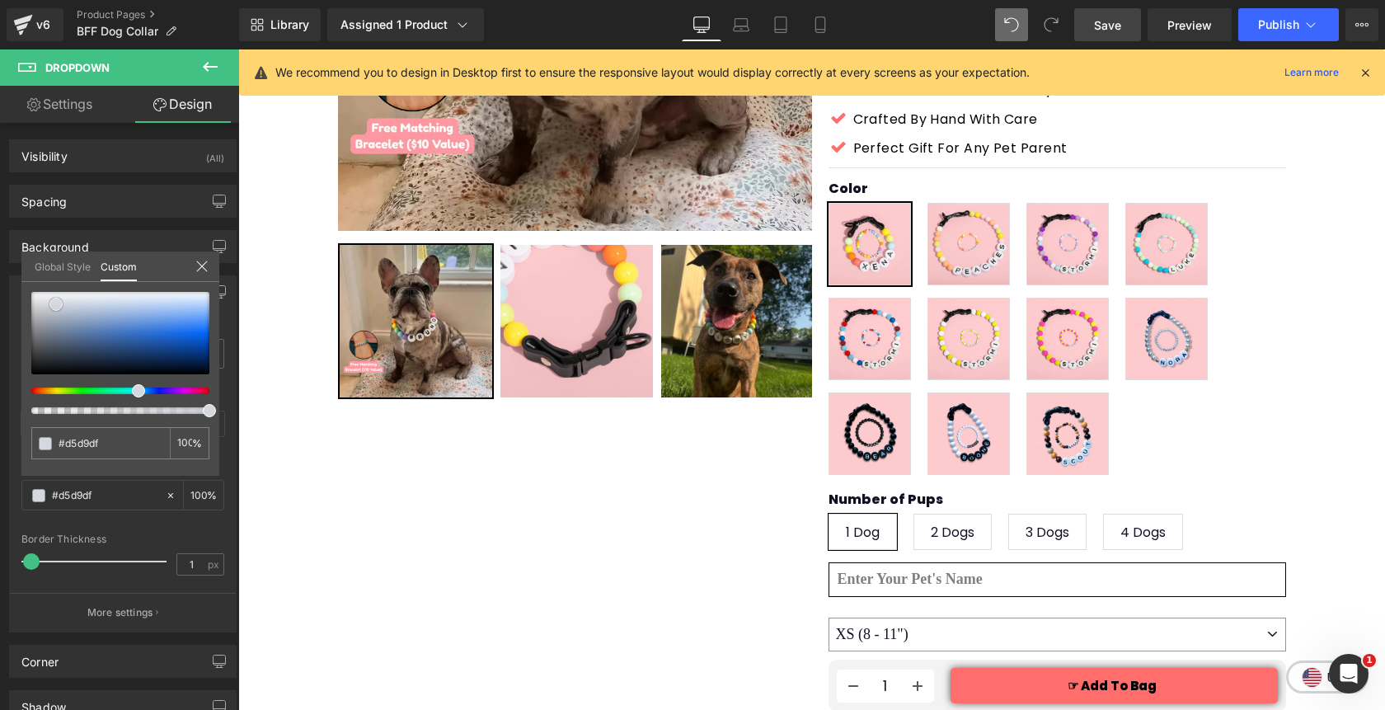
type input "#d0d5db"
type input "#b6bec7"
type input "#656a70"
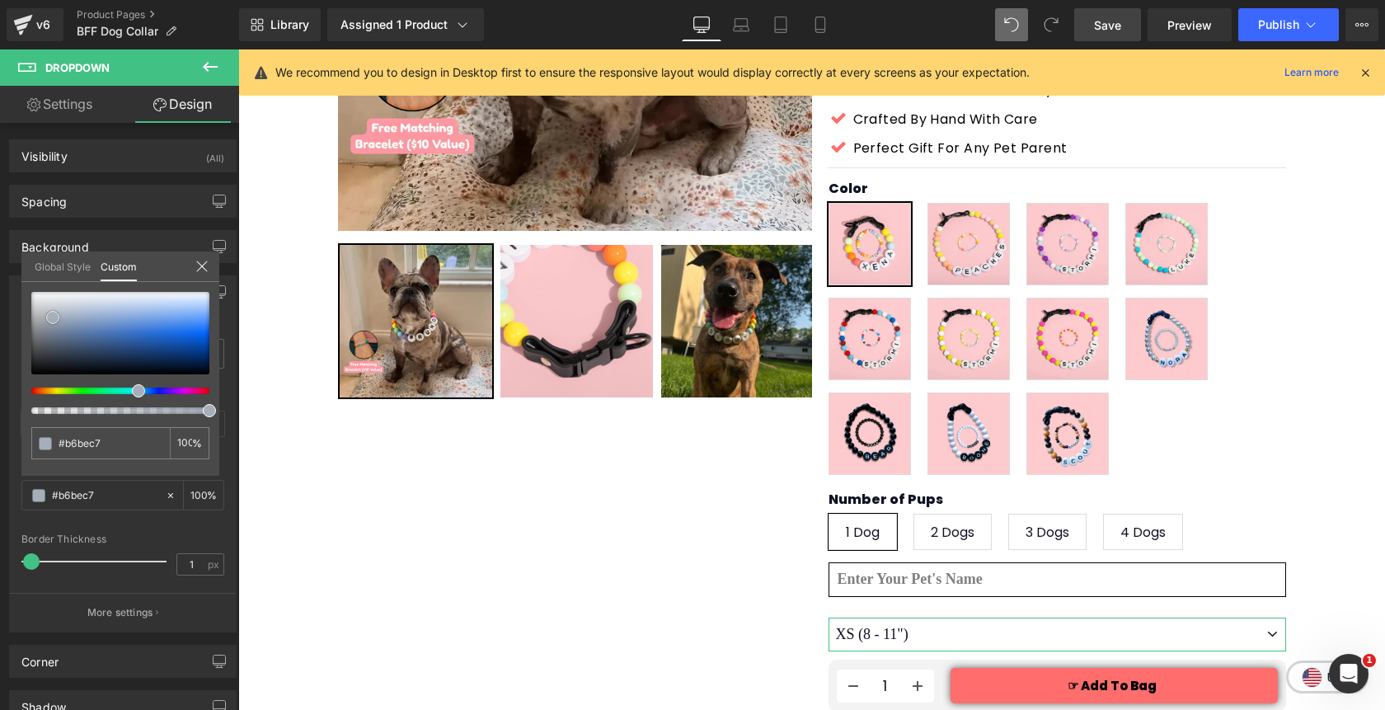
type input "#656a70"
type input "#000000"
drag, startPoint x: 55, startPoint y: 300, endPoint x: 11, endPoint y: 397, distance: 107.0
click at [11, 397] on div "Border Border Style Custom Custom Setup Global Style Custom Setup Global Style …" at bounding box center [123, 447] width 246 height 369
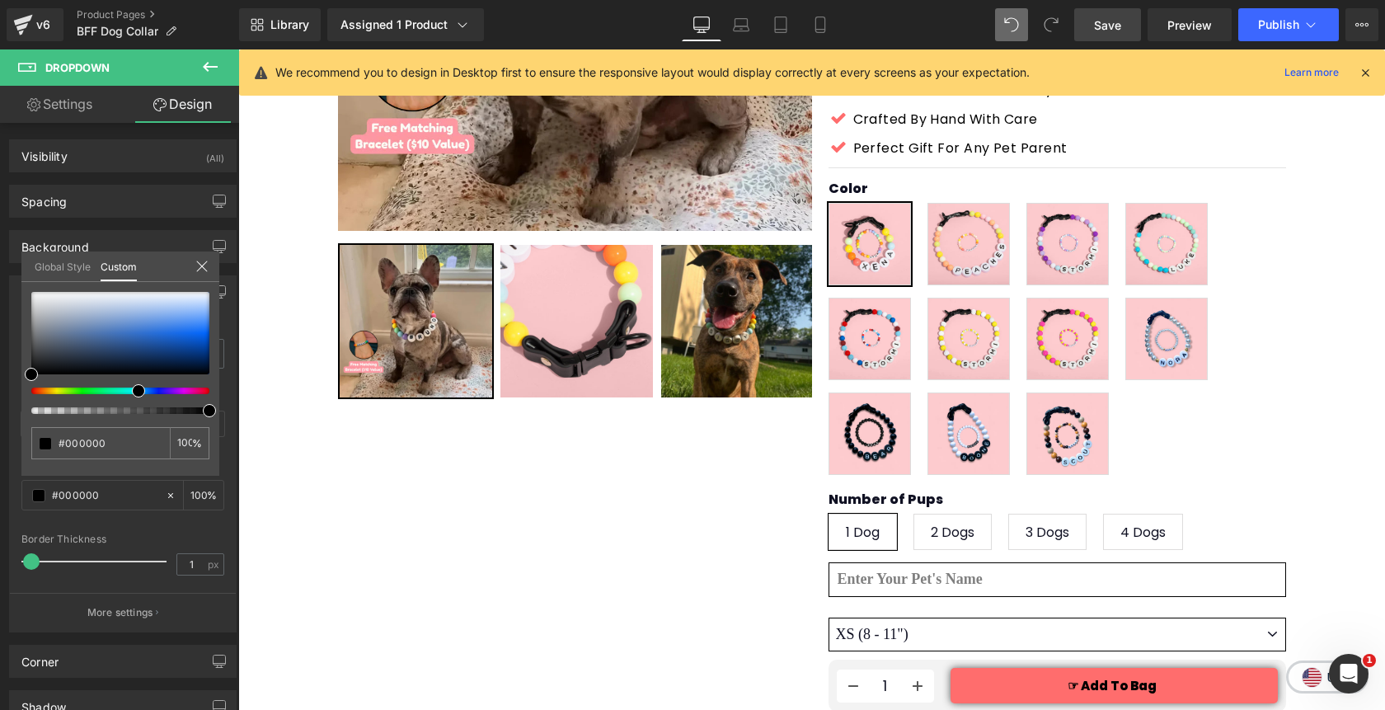
click at [650, 533] on div at bounding box center [811, 379] width 1147 height 660
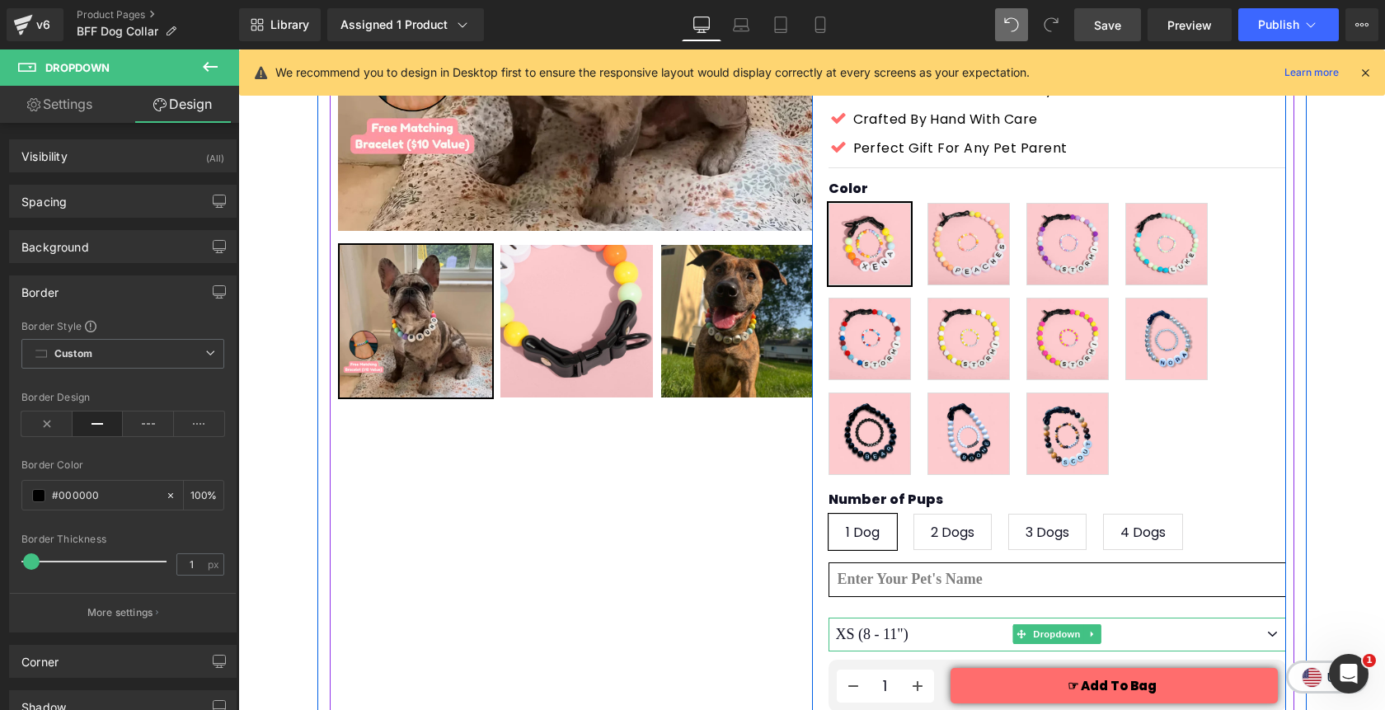
click at [1041, 624] on span "Dropdown" at bounding box center [1056, 634] width 54 height 20
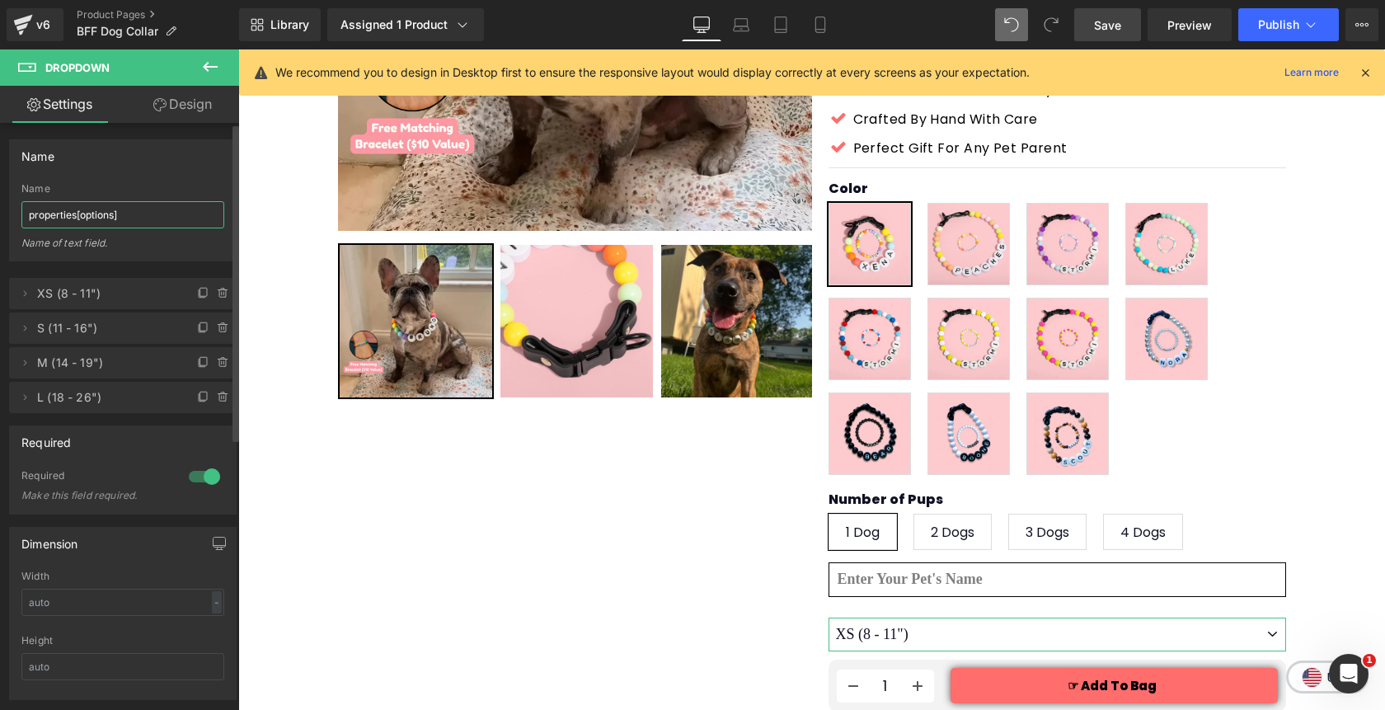
click at [143, 214] on input "properties[options]" at bounding box center [122, 214] width 203 height 27
click at [154, 221] on input "properties[options]" at bounding box center [122, 214] width 203 height 27
drag, startPoint x: 115, startPoint y: 217, endPoint x: 81, endPoint y: 217, distance: 34.6
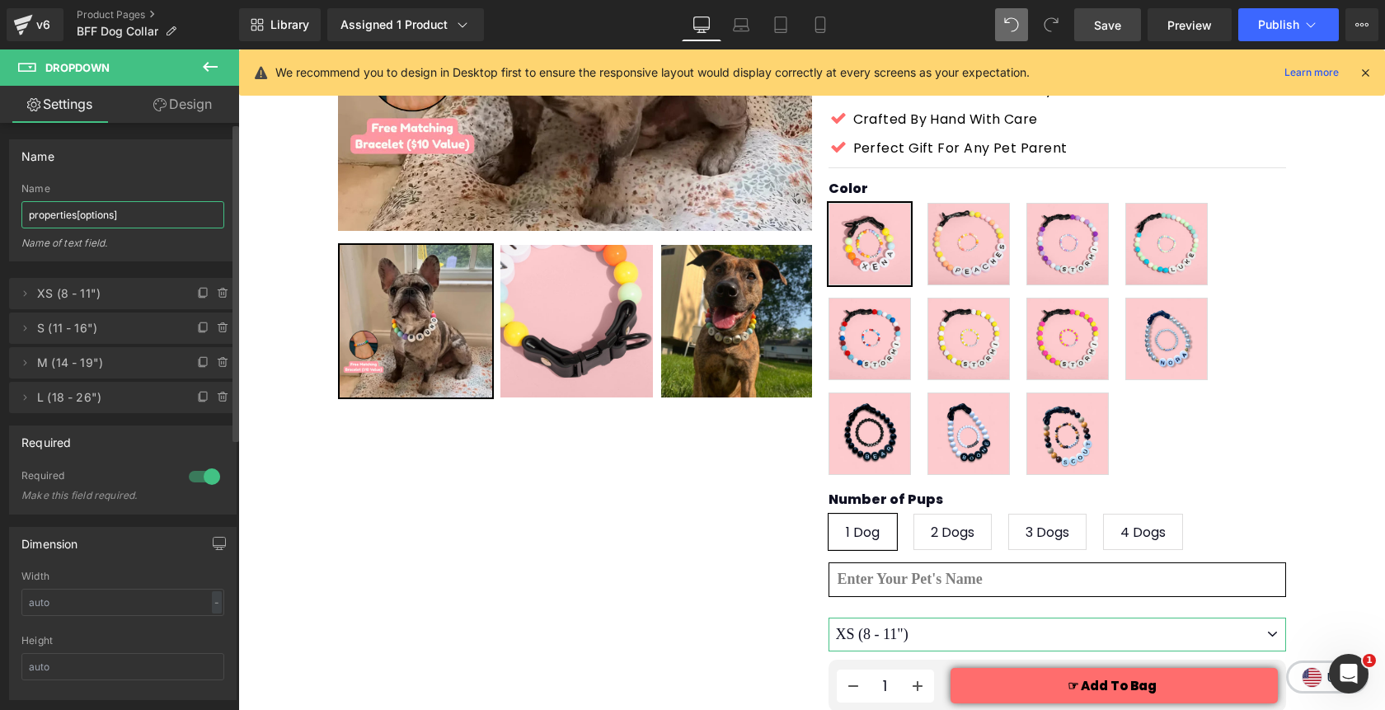
click at [81, 217] on input "properties[options]" at bounding box center [122, 214] width 203 height 27
paste input "Collar Size"
click at [178, 185] on div "Name" at bounding box center [122, 189] width 203 height 12
click at [169, 220] on input "properties[Collar Size]" at bounding box center [122, 214] width 203 height 27
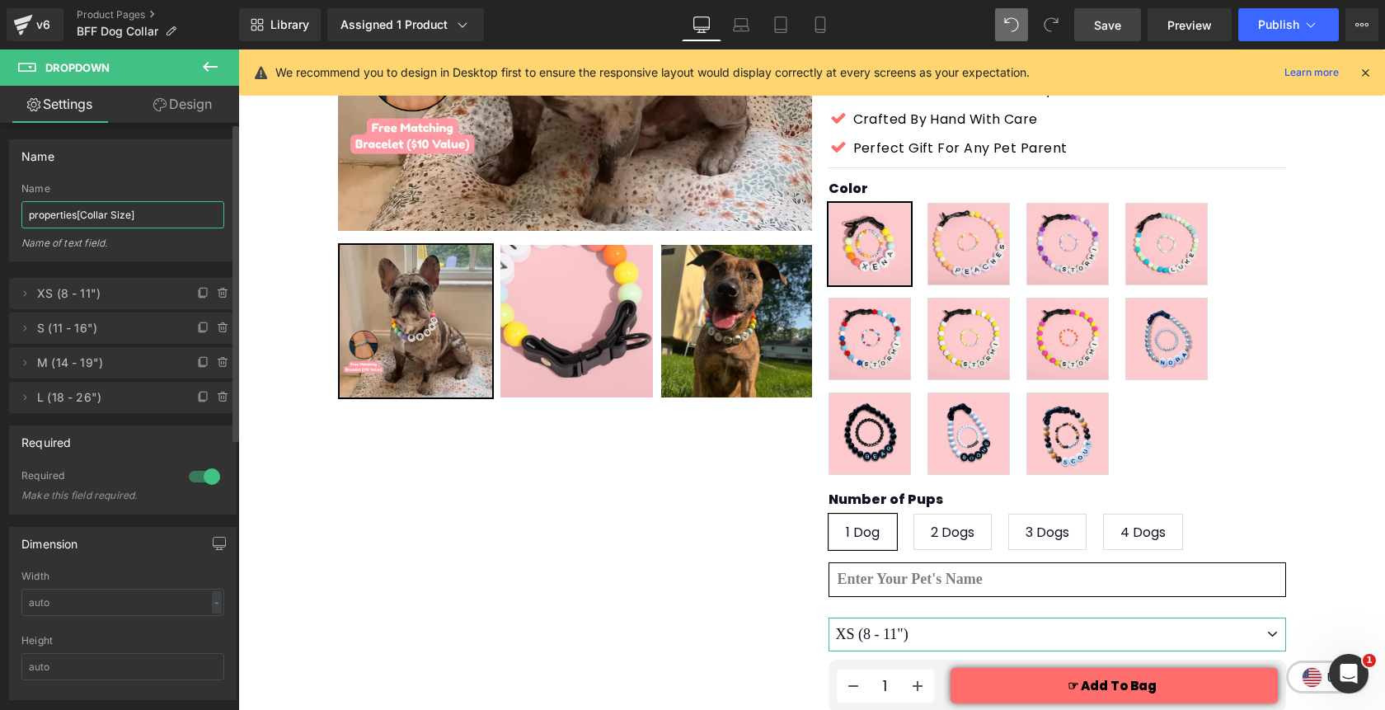
click at [169, 220] on input "properties[Collar Size]" at bounding box center [122, 214] width 203 height 27
paste input "Collar Size"
click at [212, 185] on div "Name" at bounding box center [122, 189] width 203 height 12
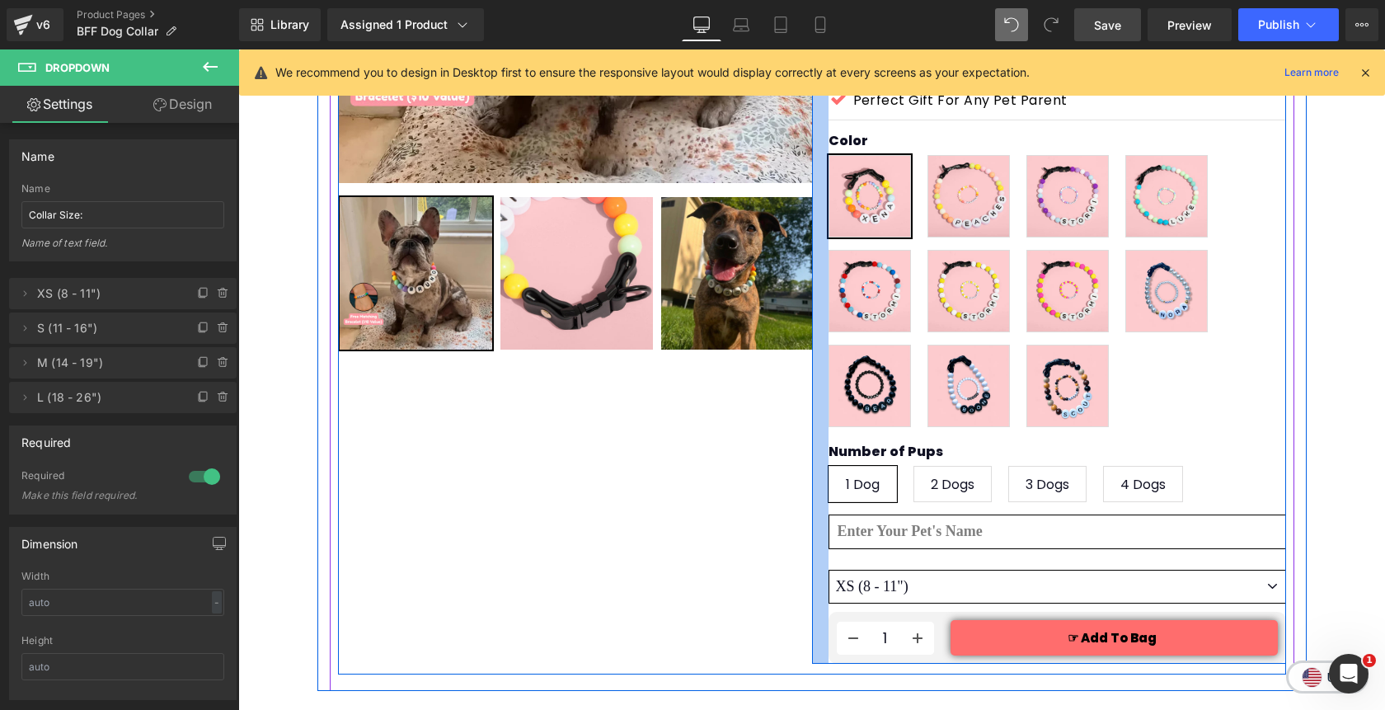
scroll to position [473, 0]
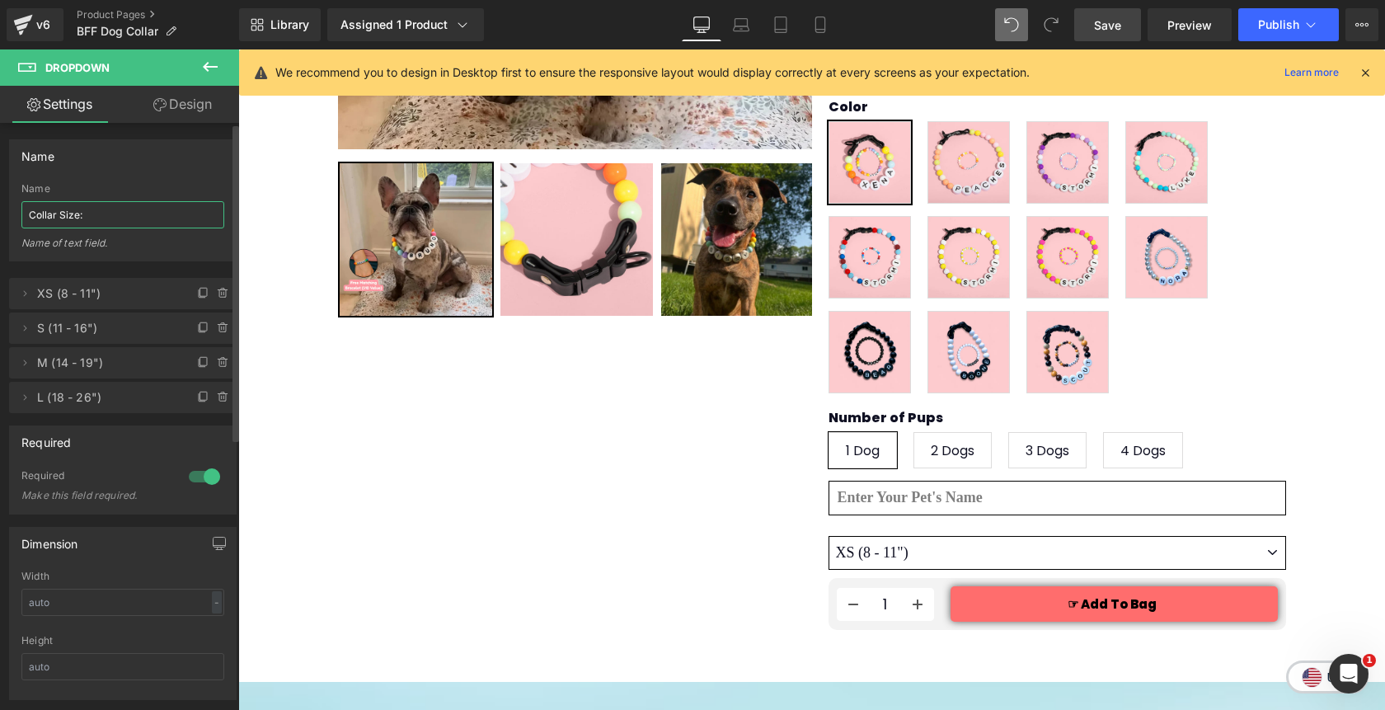
click at [94, 215] on input "Collar Size:" at bounding box center [122, 214] width 203 height 27
paste input "properties[options]"
type input "properties[options]"
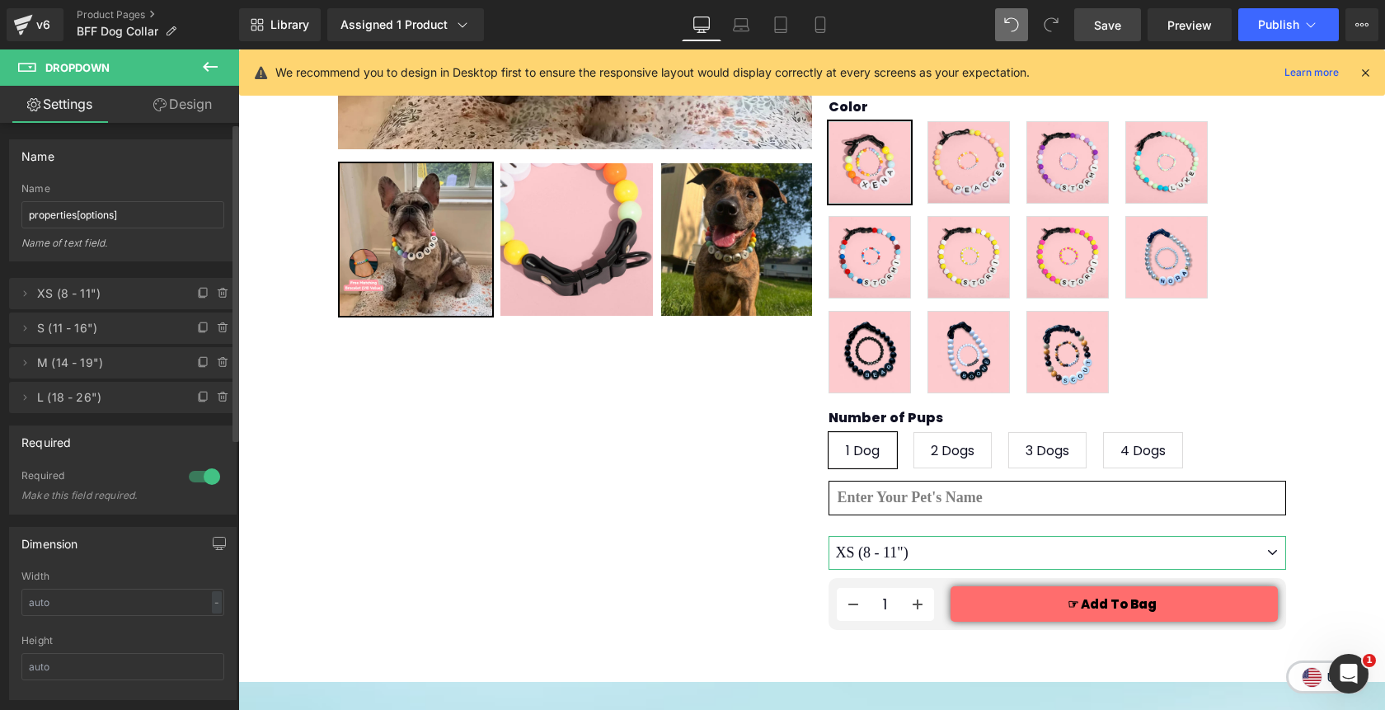
click at [137, 156] on div "Name" at bounding box center [123, 155] width 226 height 31
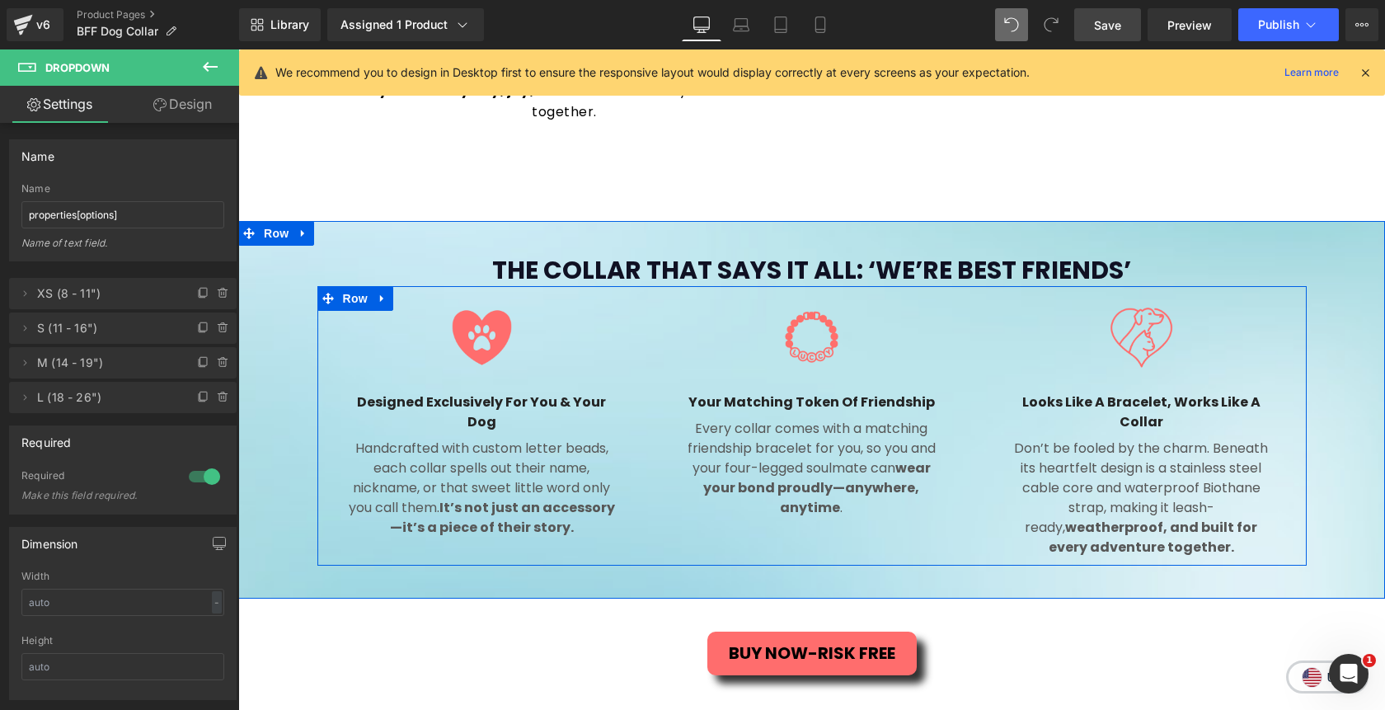
scroll to position [1387, 0]
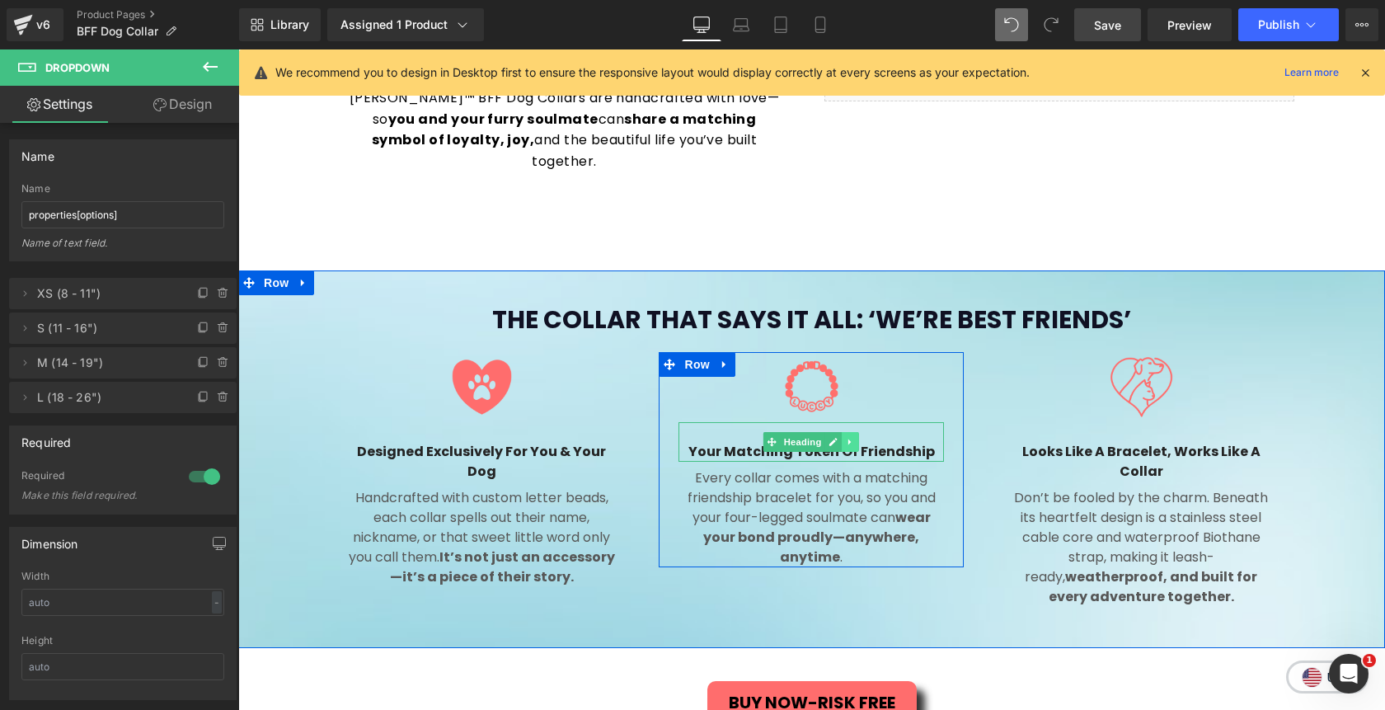
click at [852, 437] on icon at bounding box center [851, 442] width 9 height 10
click at [848, 432] on link at bounding box center [841, 442] width 17 height 20
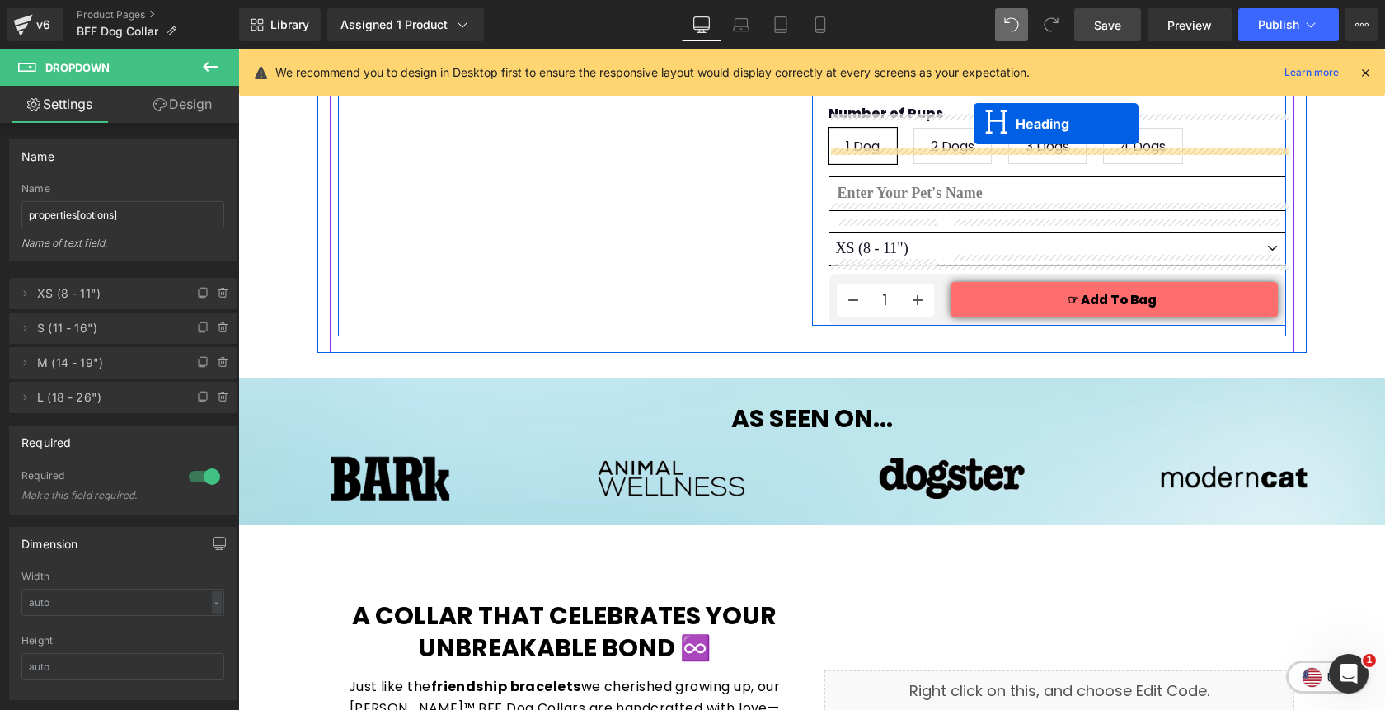
scroll to position [761, 0]
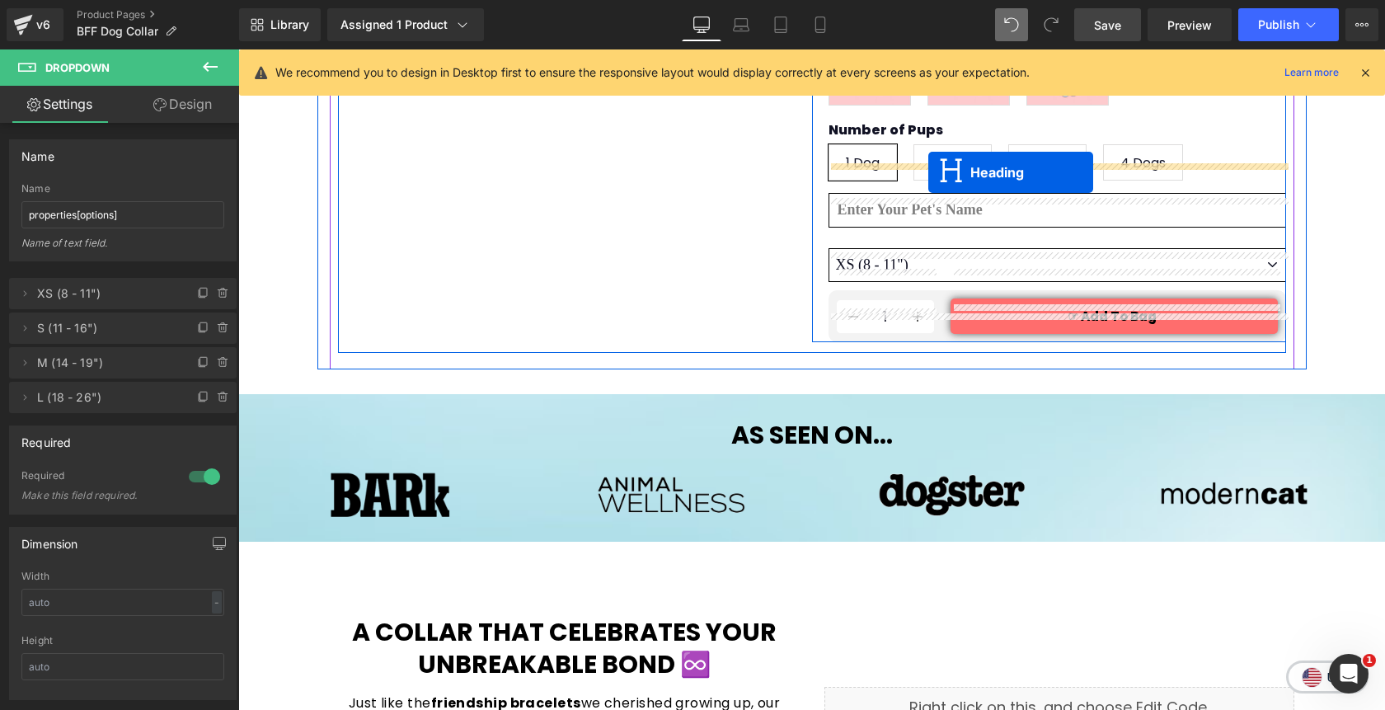
drag, startPoint x: 744, startPoint y: 392, endPoint x: 928, endPoint y: 173, distance: 285.5
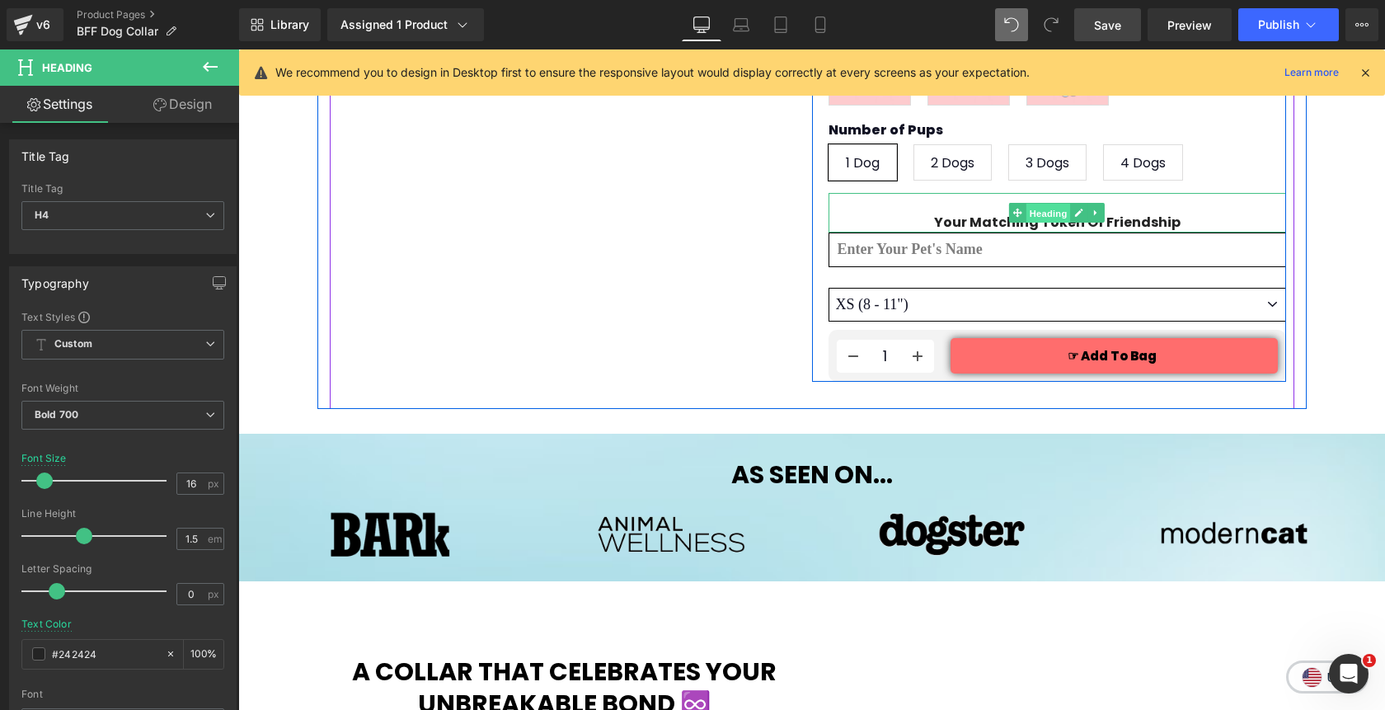
click at [1065, 204] on span "Heading" at bounding box center [1048, 214] width 45 height 20
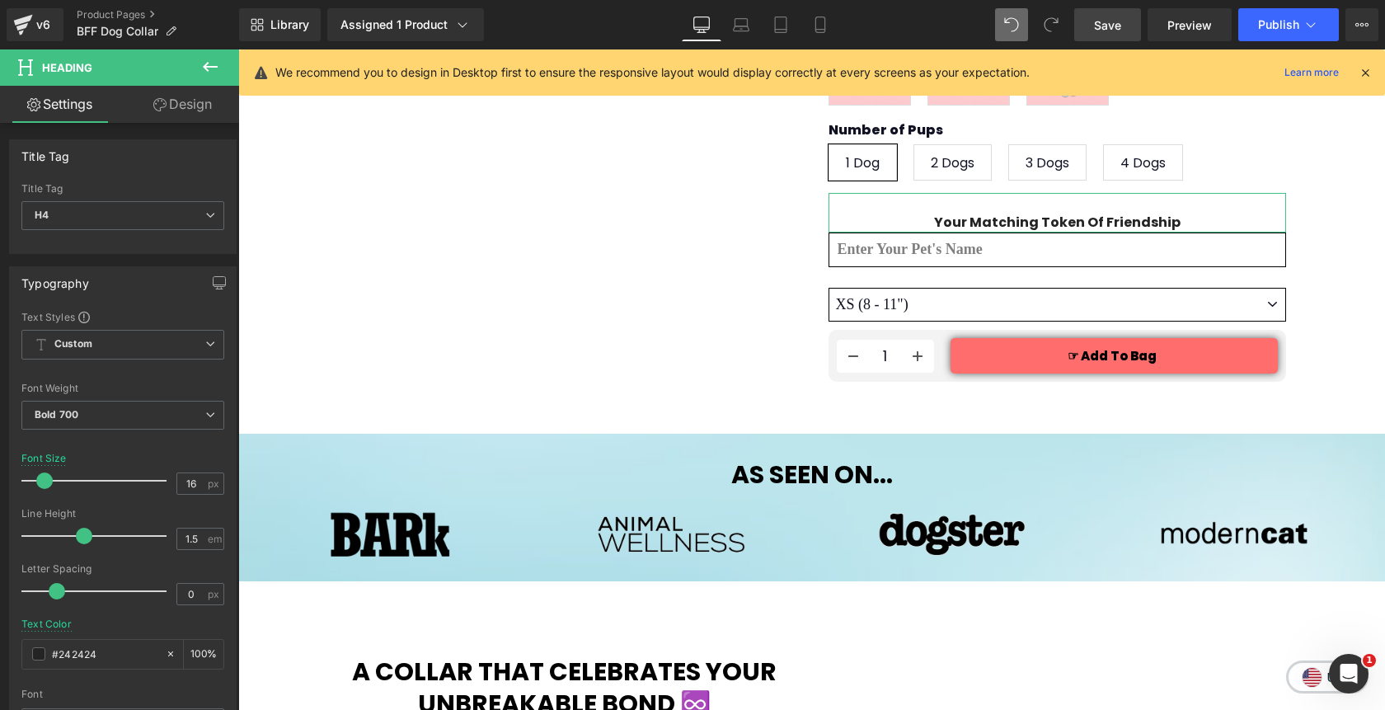
click at [183, 113] on link "Design" at bounding box center [183, 104] width 120 height 37
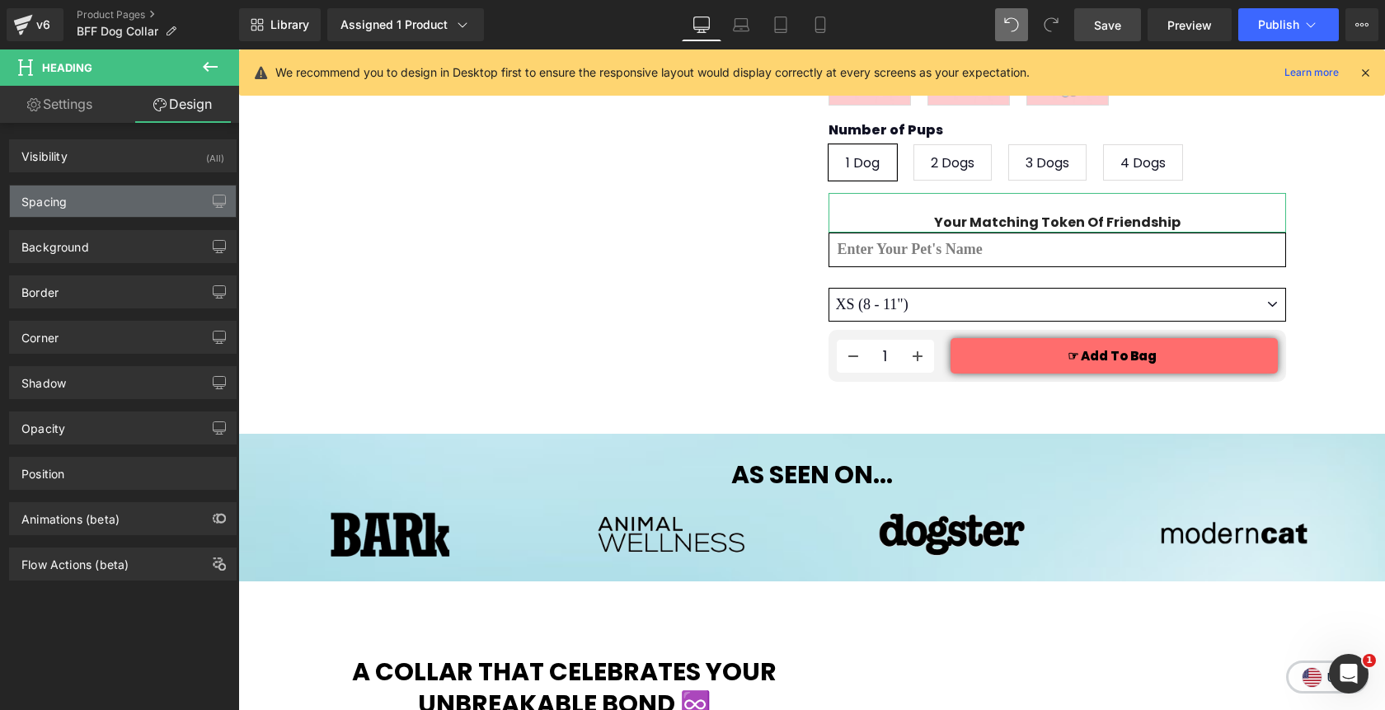
click at [89, 207] on div "Spacing" at bounding box center [123, 200] width 226 height 31
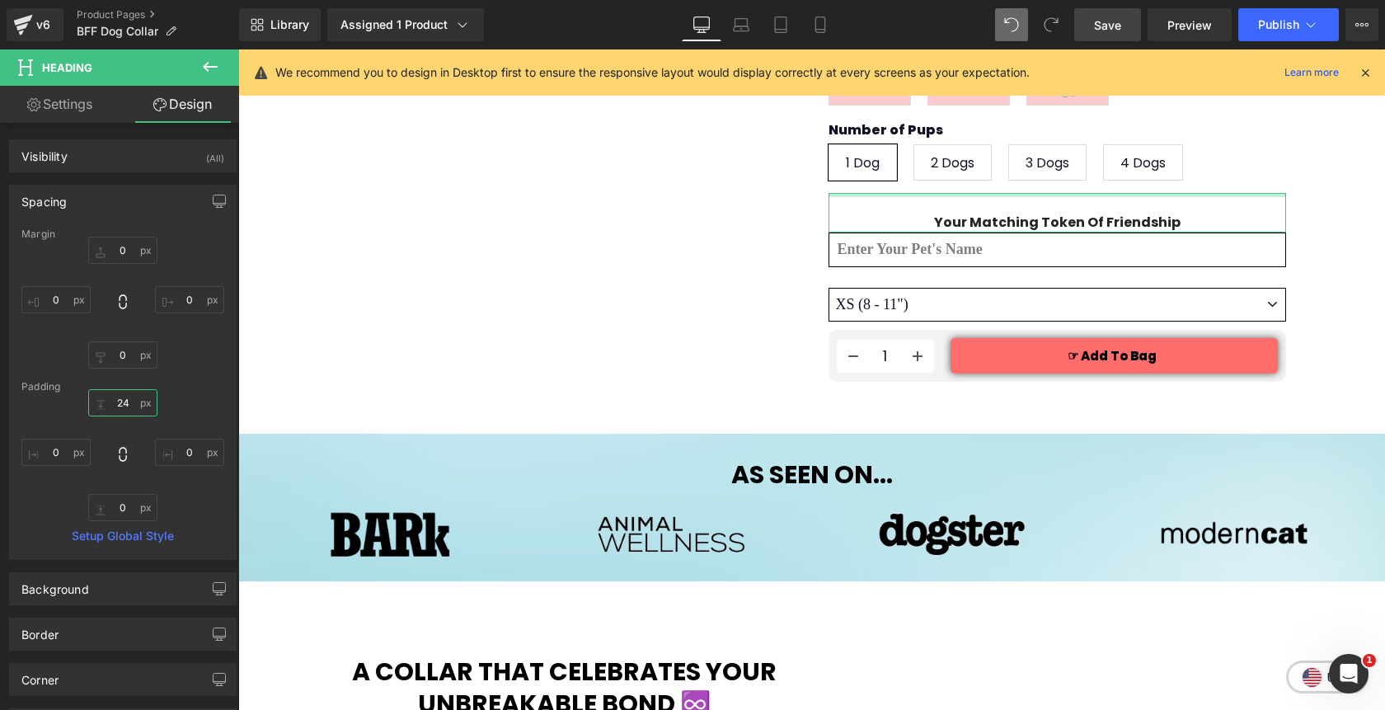
click at [120, 406] on input "24" at bounding box center [122, 402] width 69 height 27
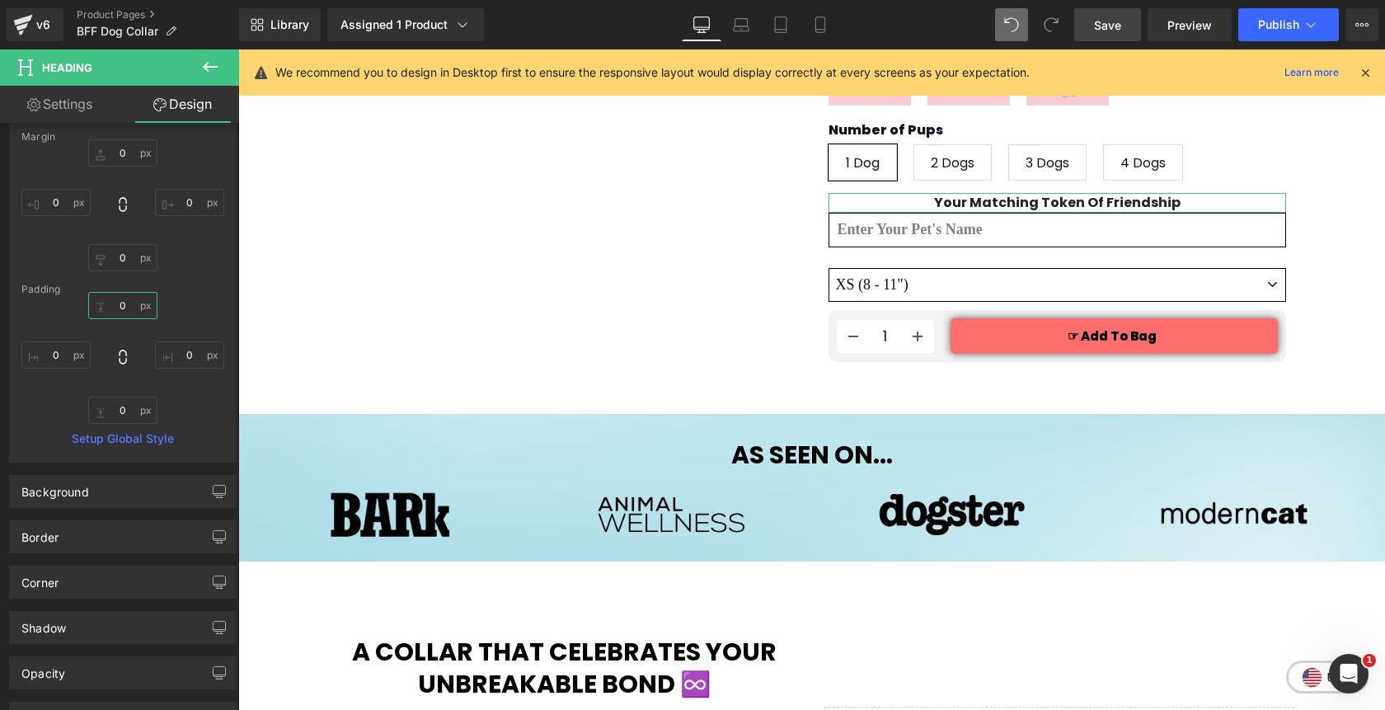
scroll to position [0, 0]
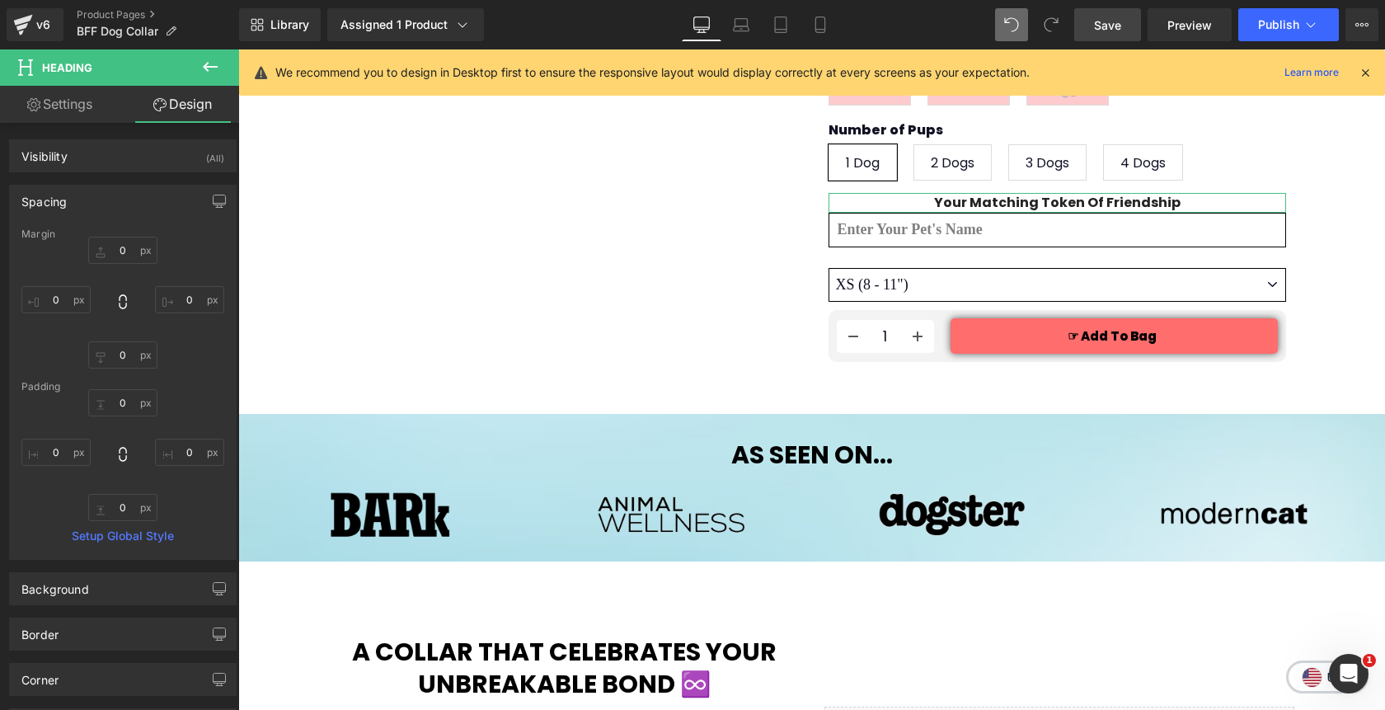
click at [75, 114] on link "Settings" at bounding box center [60, 104] width 120 height 37
type input "100"
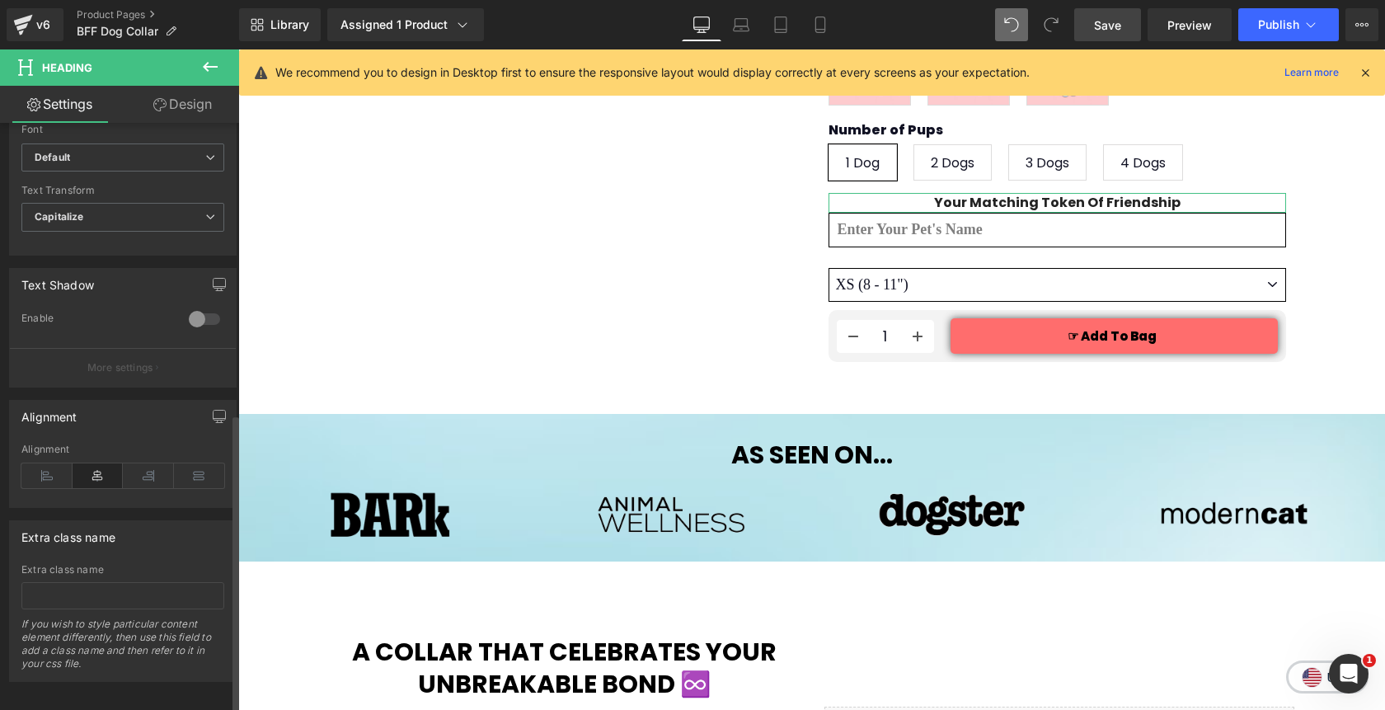
scroll to position [583, 0]
click at [49, 458] on icon at bounding box center [46, 469] width 51 height 25
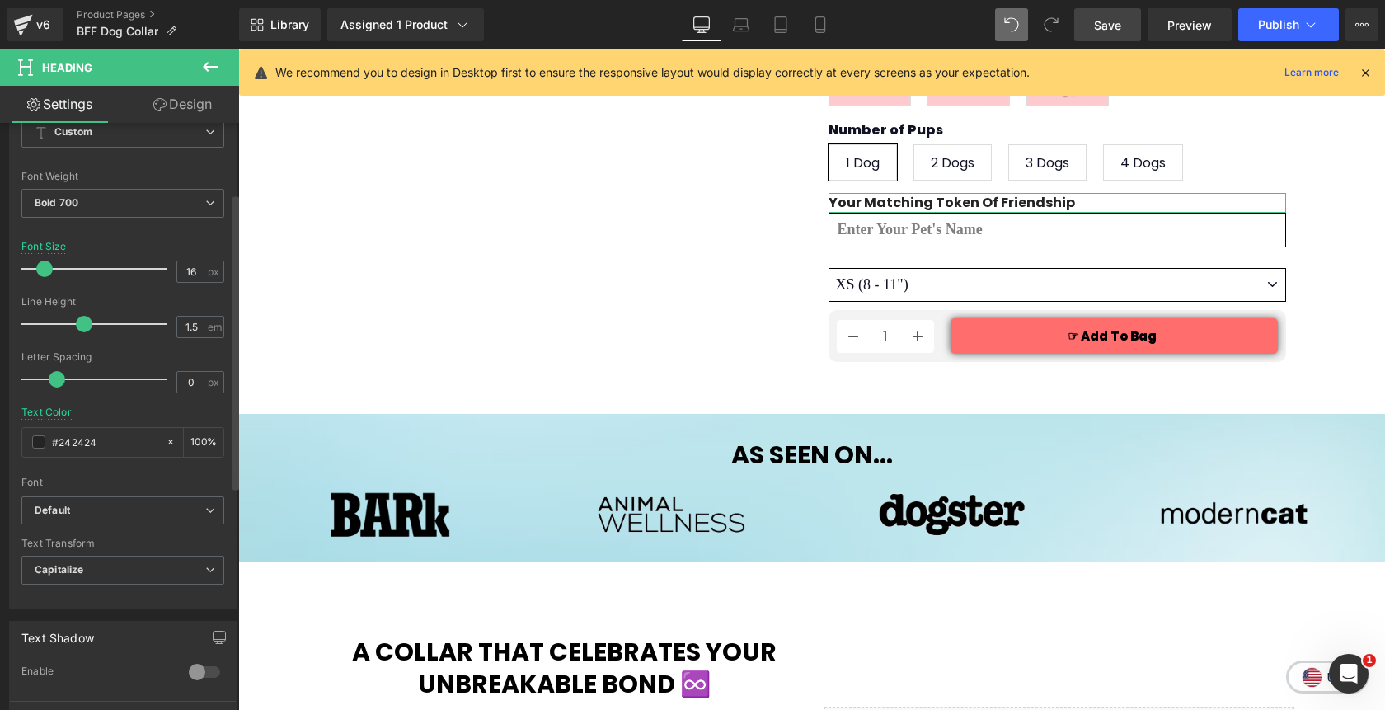
scroll to position [0, 0]
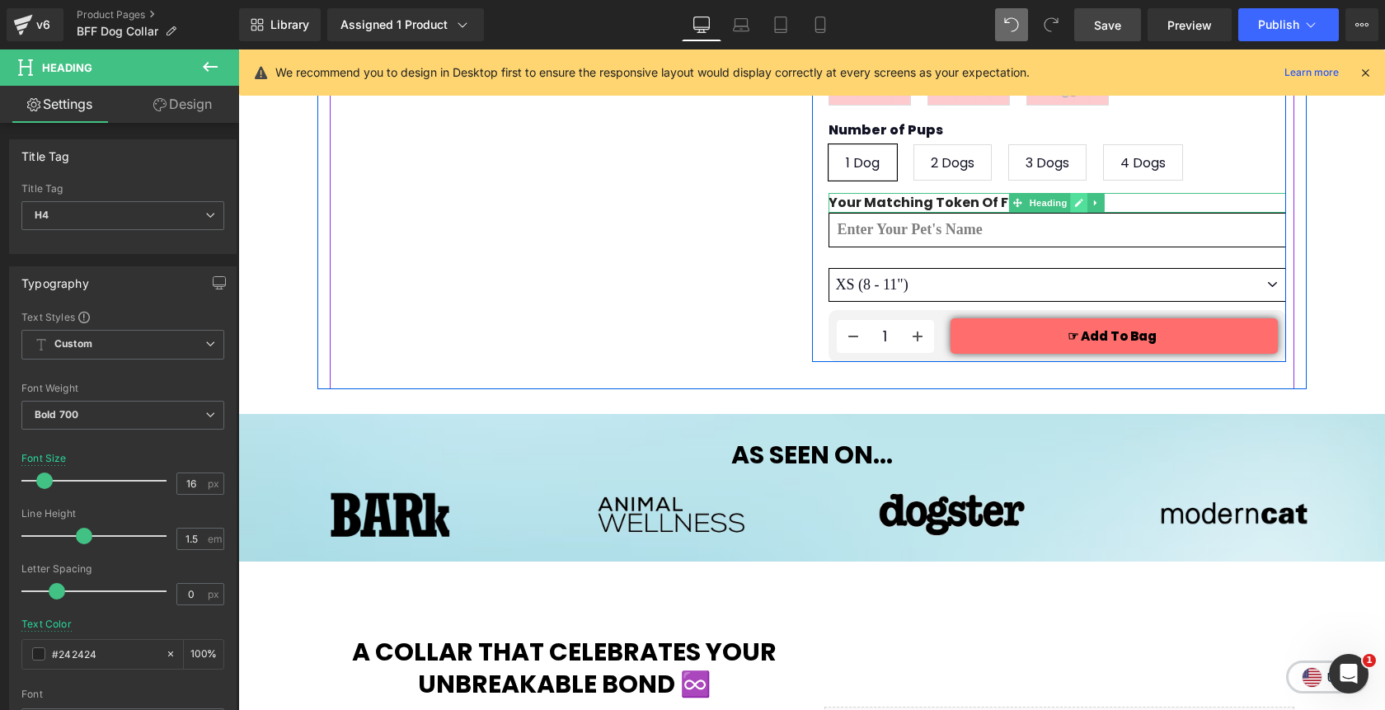
click at [1076, 198] on icon at bounding box center [1078, 203] width 9 height 10
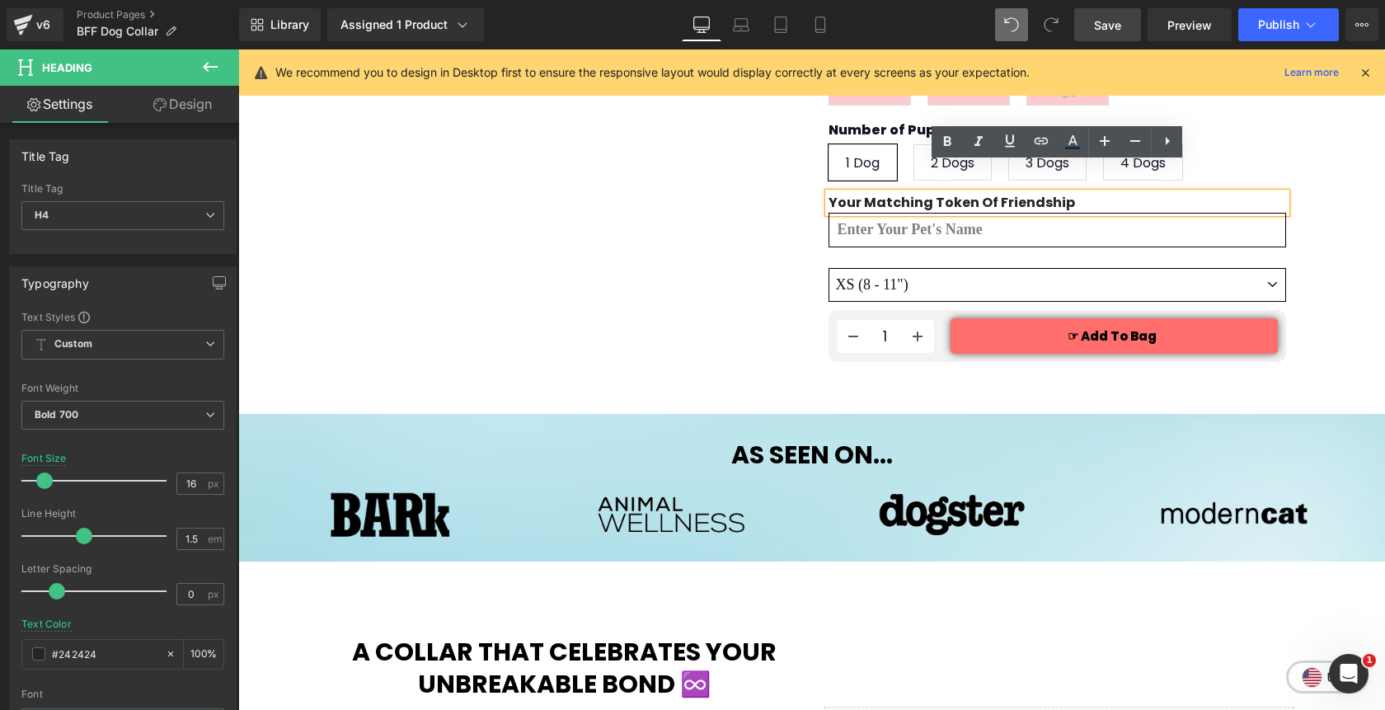
click at [1076, 193] on h4 "Your Matching Token of Friendship" at bounding box center [1056, 203] width 457 height 20
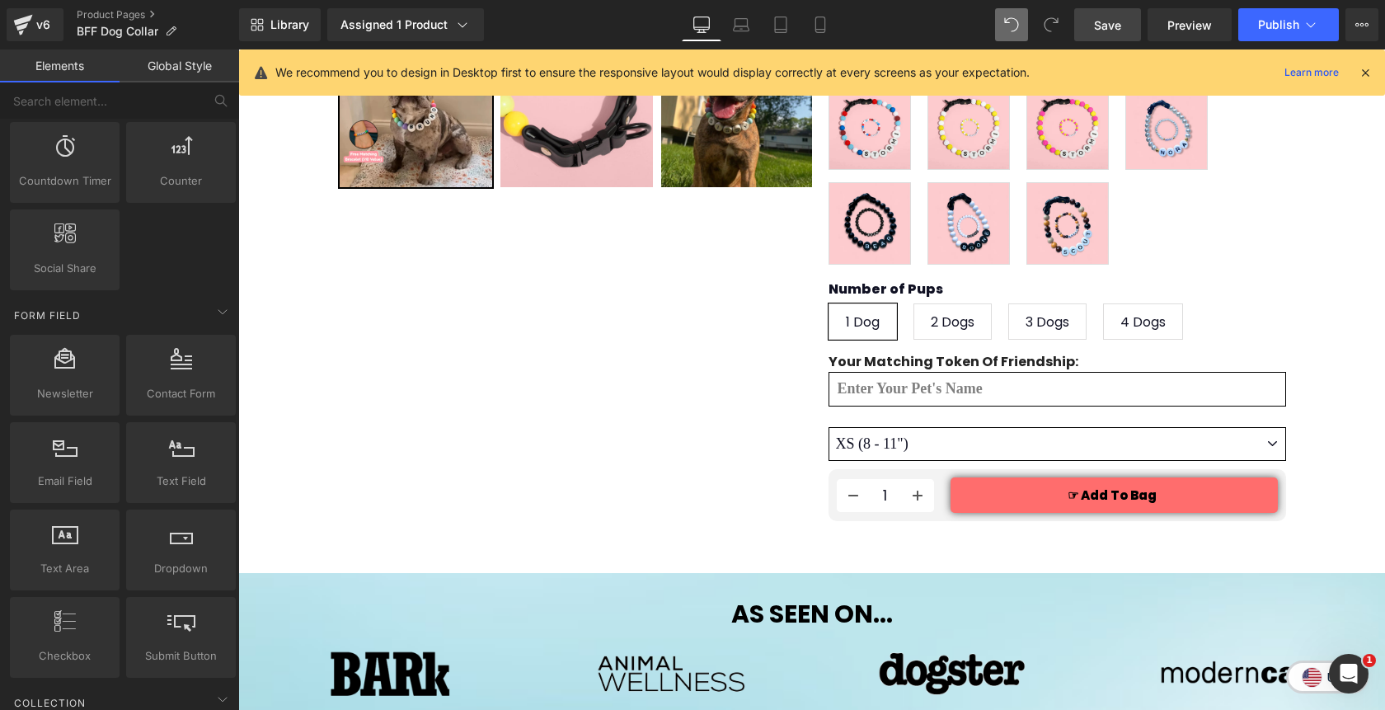
scroll to position [588, 0]
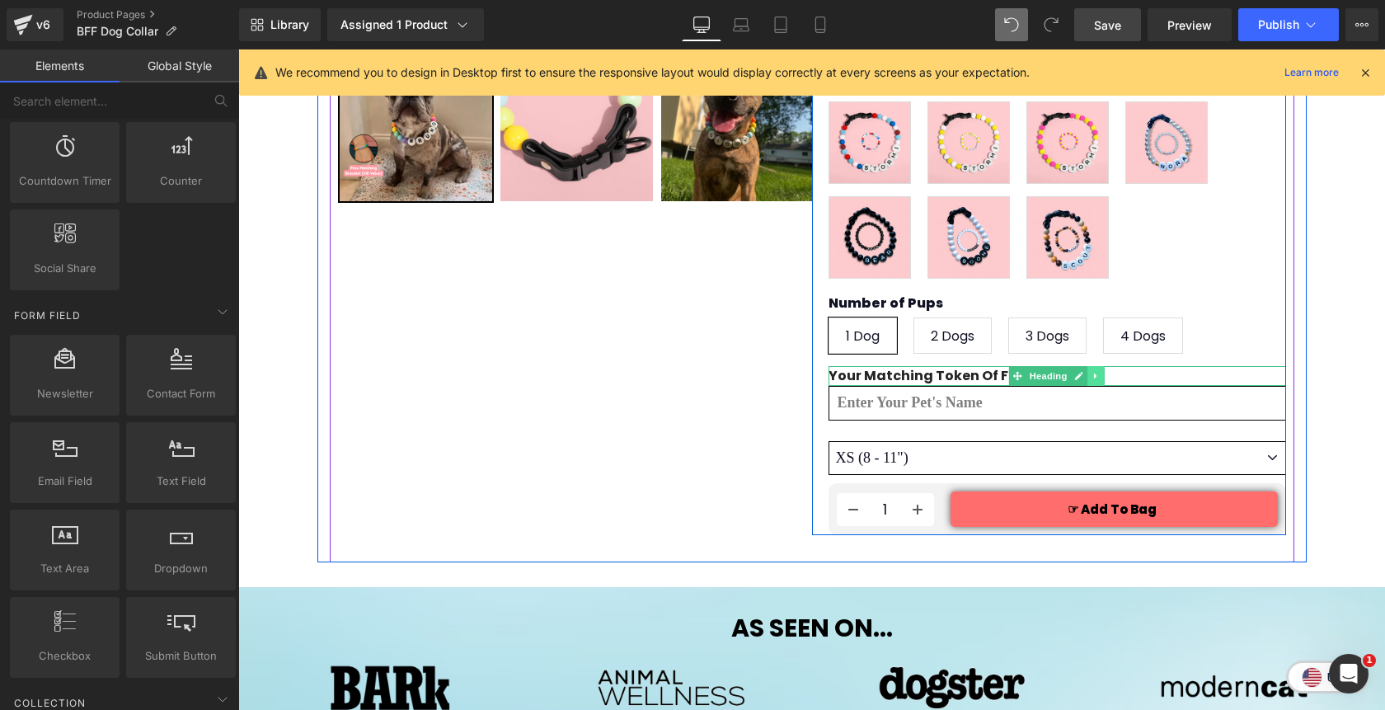
click at [1094, 373] on icon at bounding box center [1095, 376] width 2 height 6
click at [1084, 371] on icon at bounding box center [1087, 376] width 9 height 10
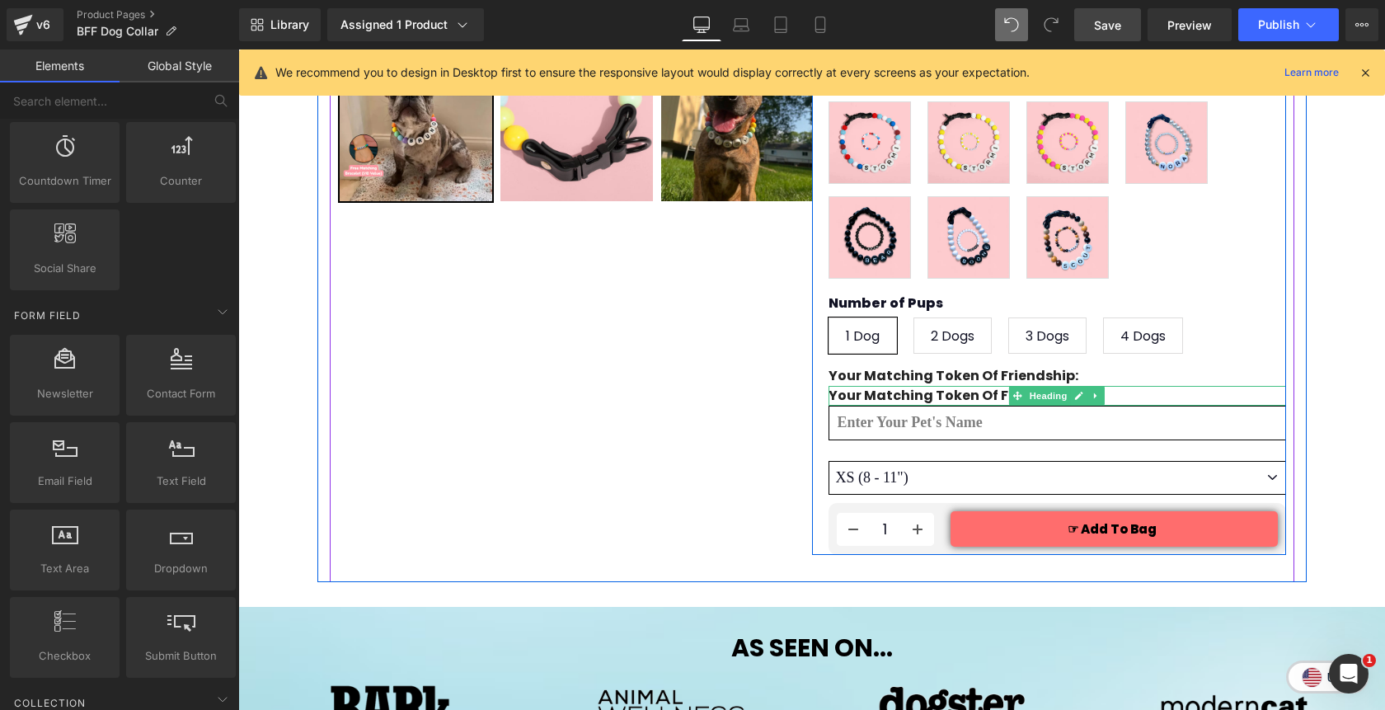
click at [960, 386] on h4 "Your Matching Token of Friendship:" at bounding box center [1056, 396] width 457 height 20
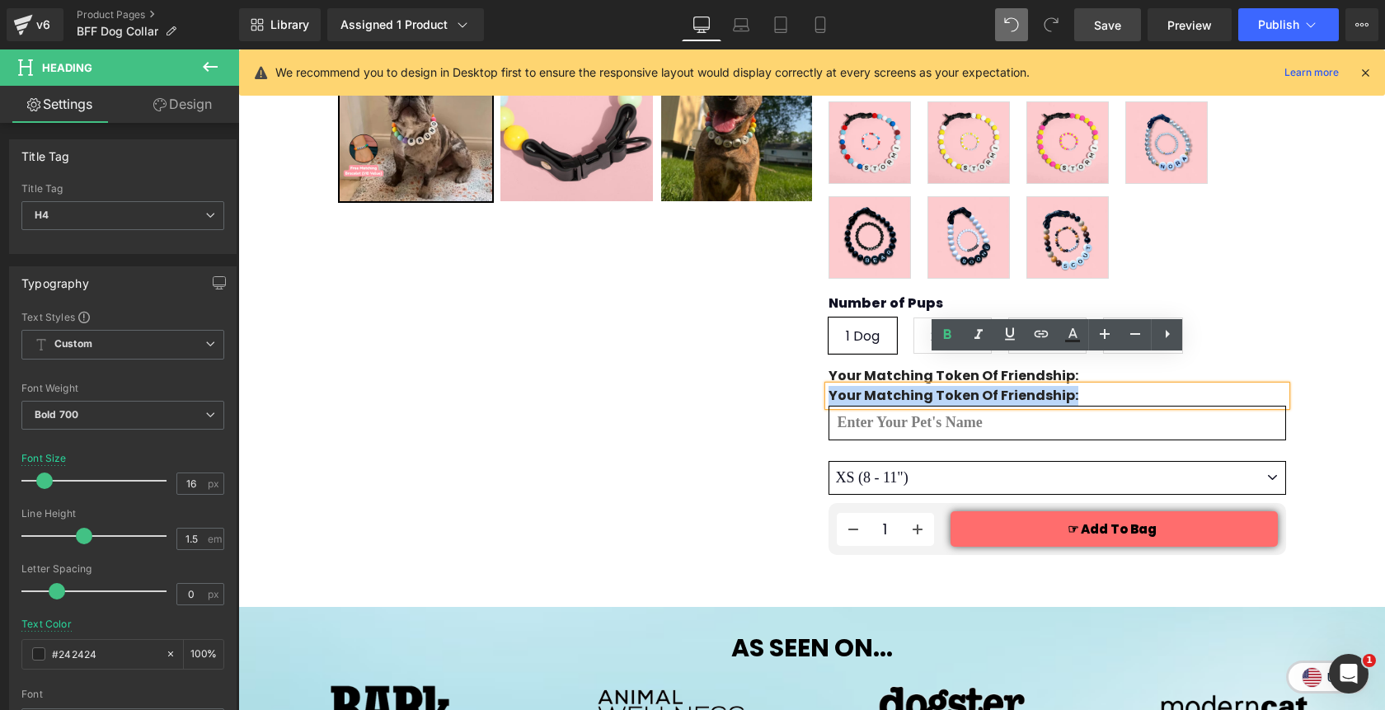
paste div
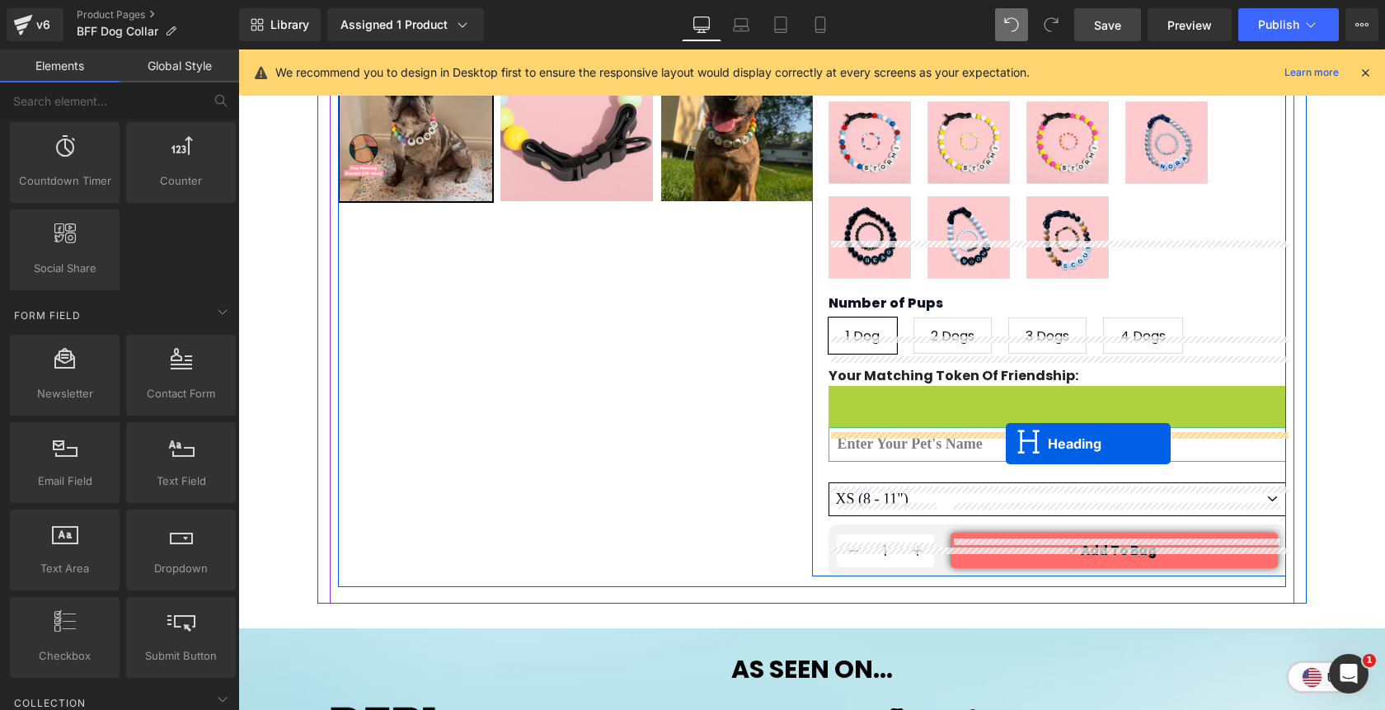
drag, startPoint x: 1016, startPoint y: 363, endPoint x: 1006, endPoint y: 443, distance: 80.7
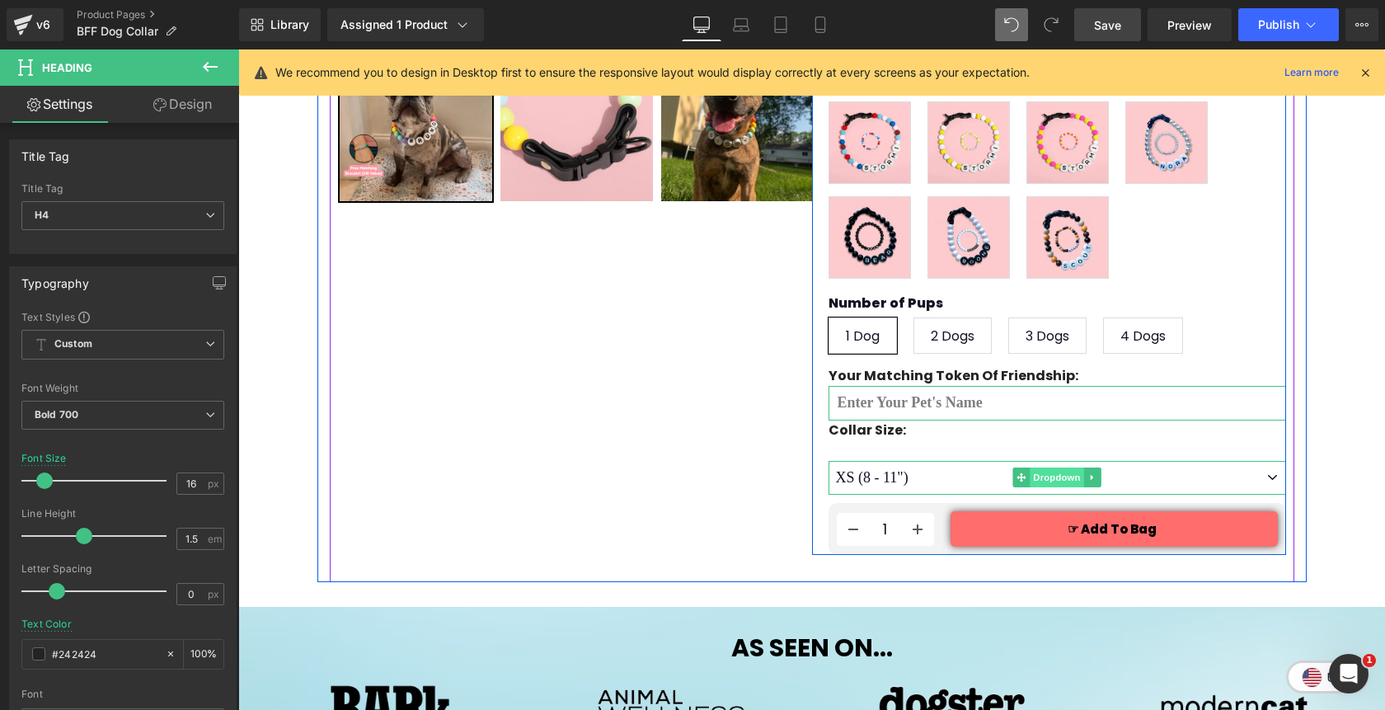
click at [1054, 467] on span "Dropdown" at bounding box center [1056, 477] width 54 height 20
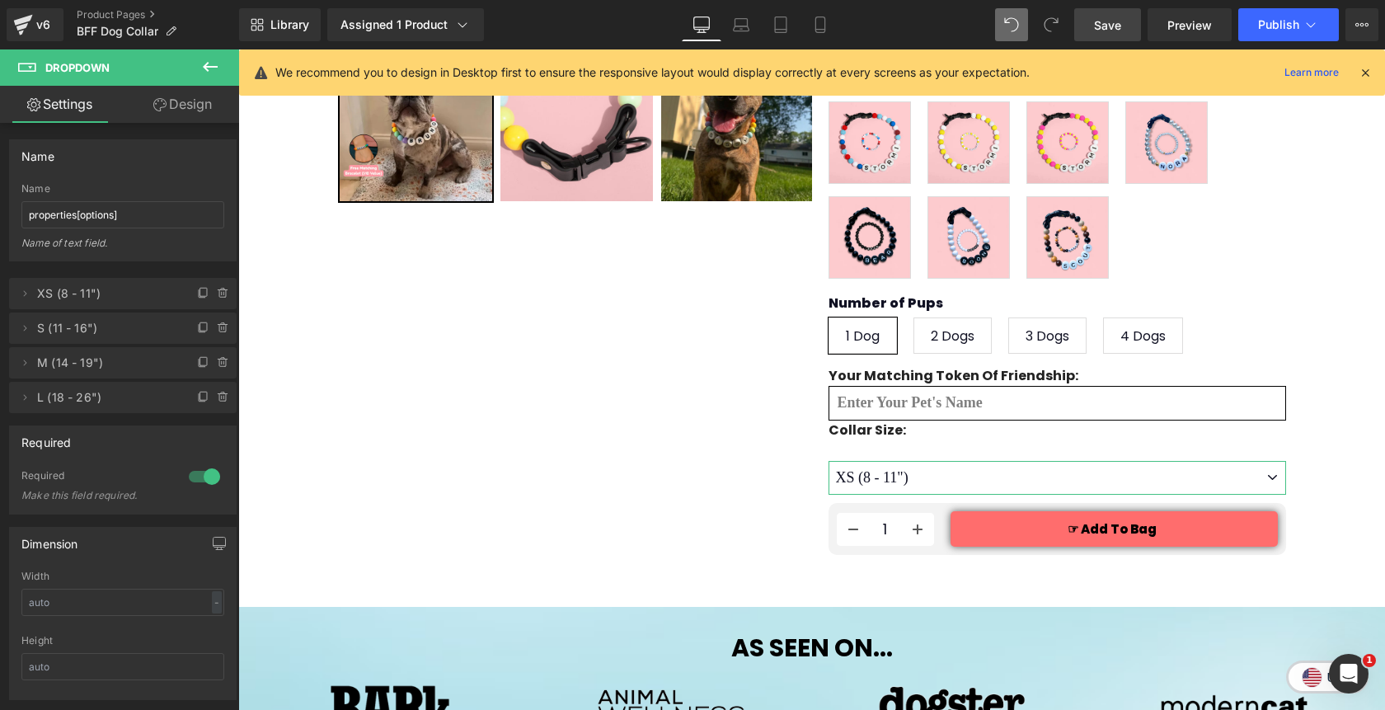
click at [198, 104] on link "Design" at bounding box center [183, 104] width 120 height 37
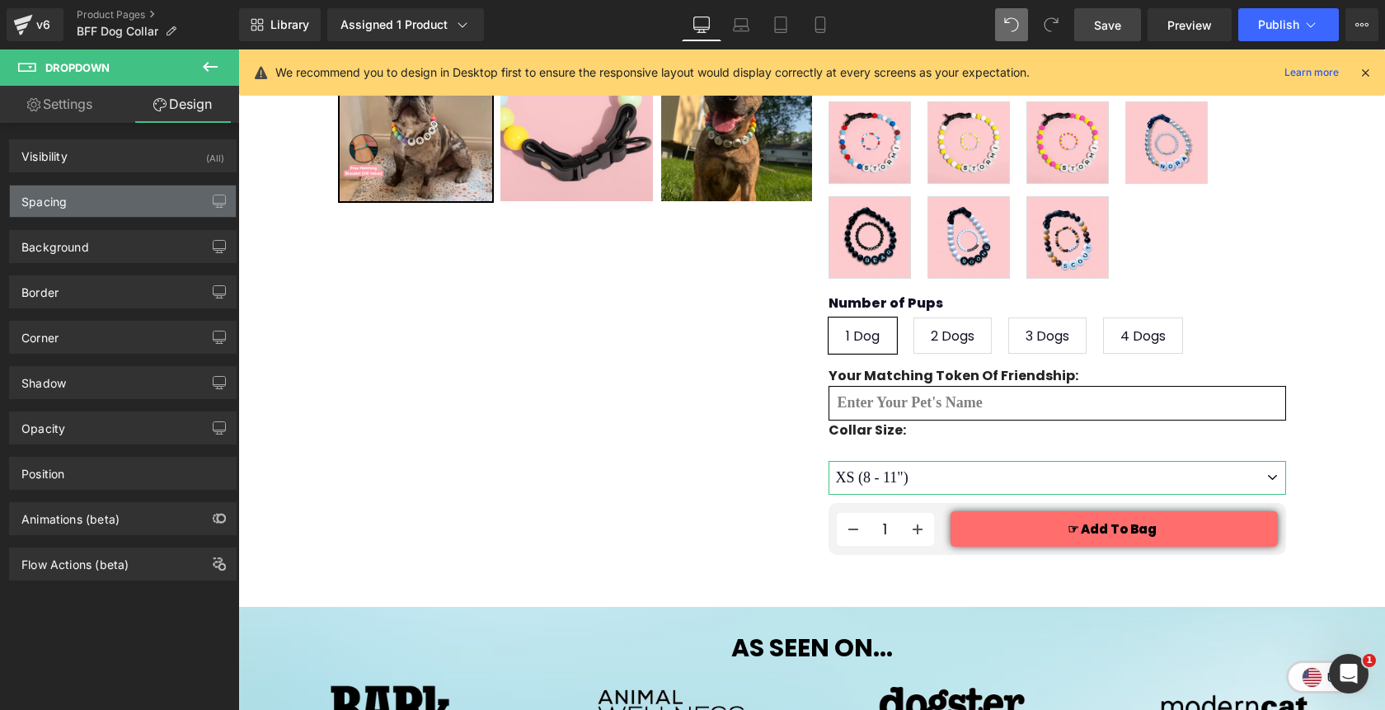
click at [116, 199] on div "Spacing" at bounding box center [123, 200] width 226 height 31
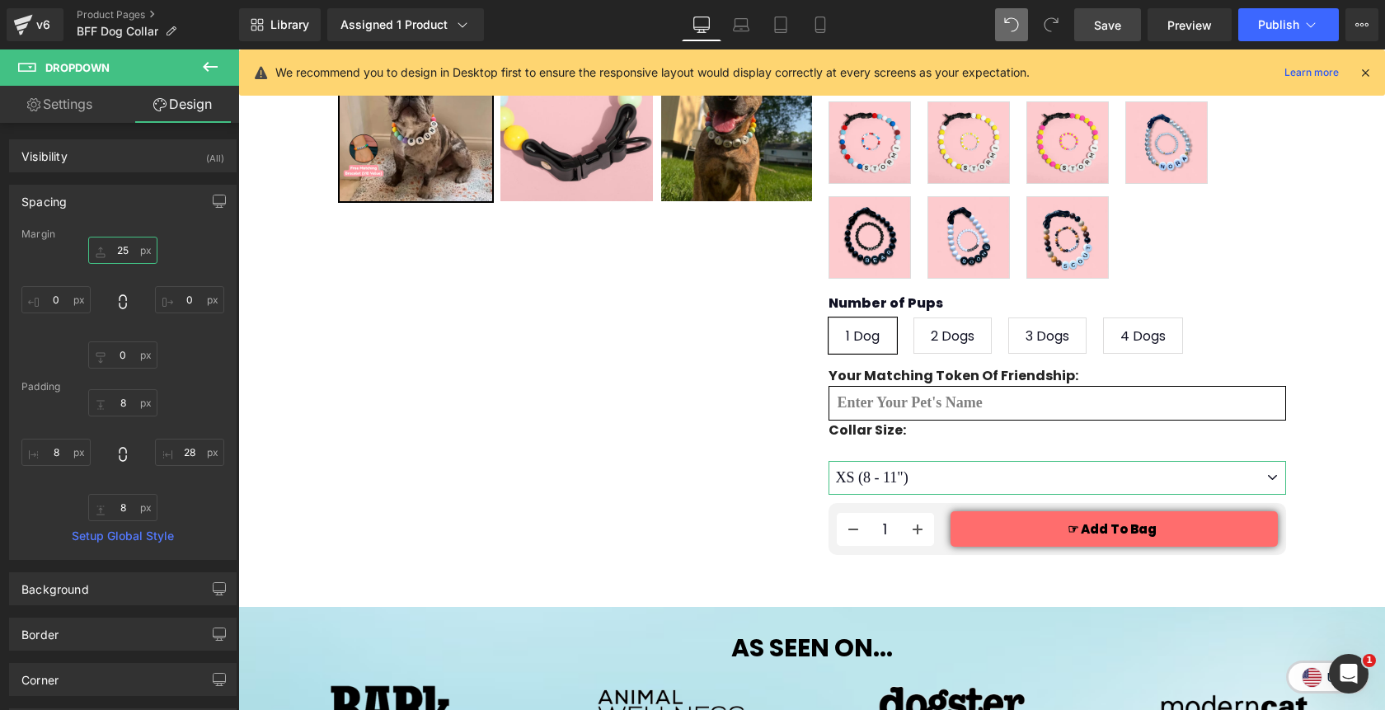
click at [115, 249] on input "25" at bounding box center [122, 250] width 69 height 27
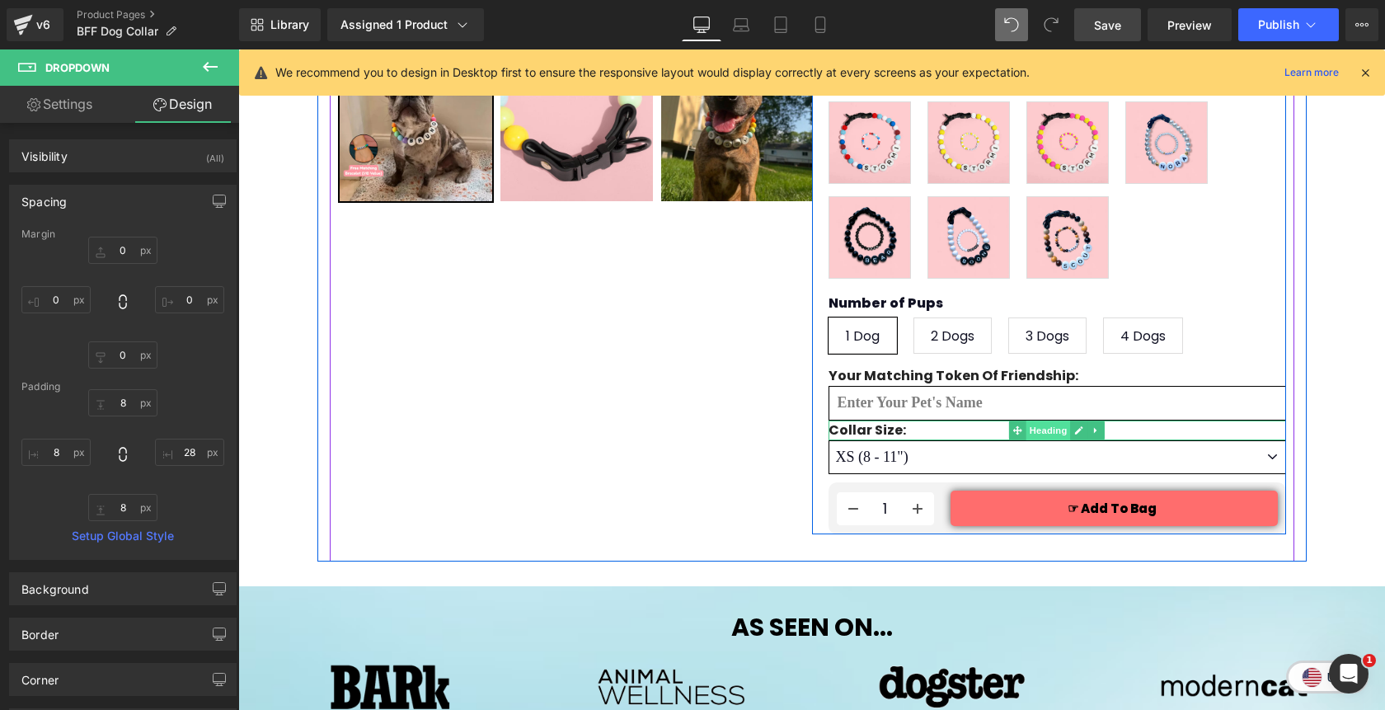
click at [1049, 420] on span "Heading" at bounding box center [1048, 430] width 45 height 20
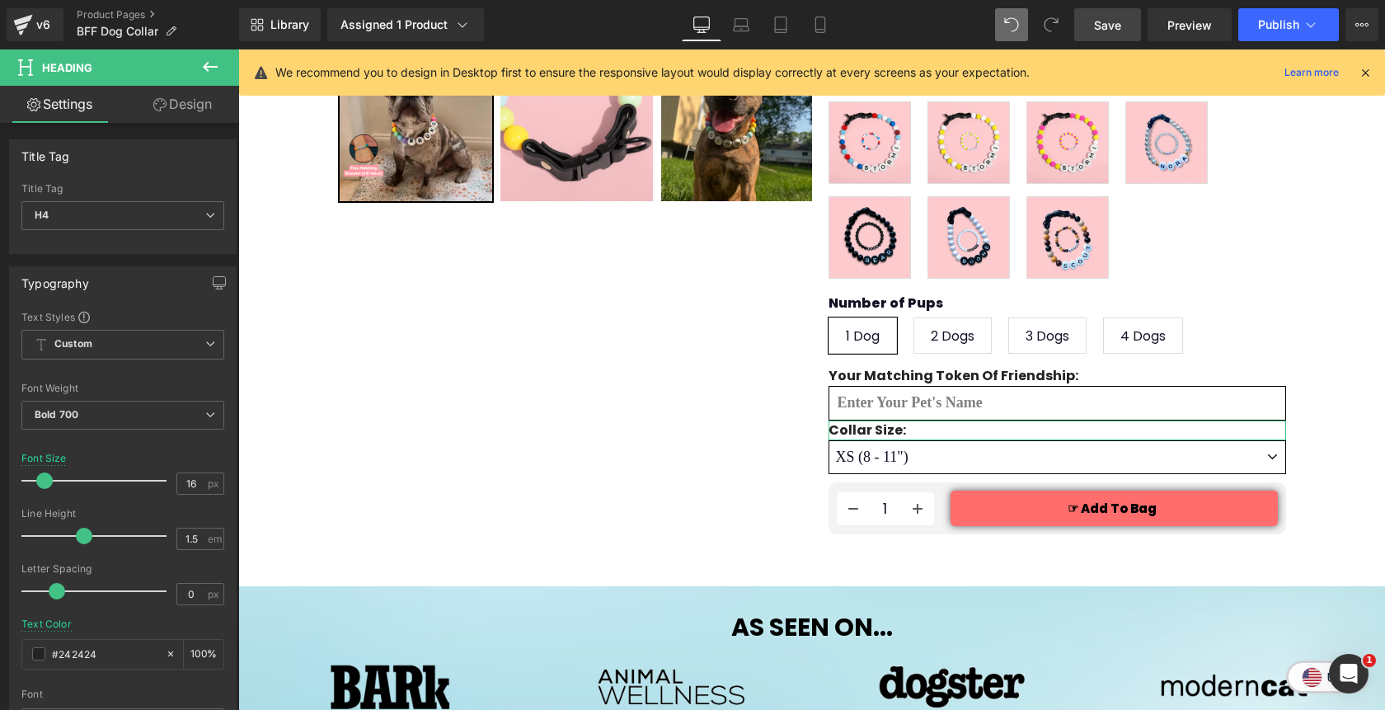
click at [189, 104] on link "Design" at bounding box center [183, 104] width 120 height 37
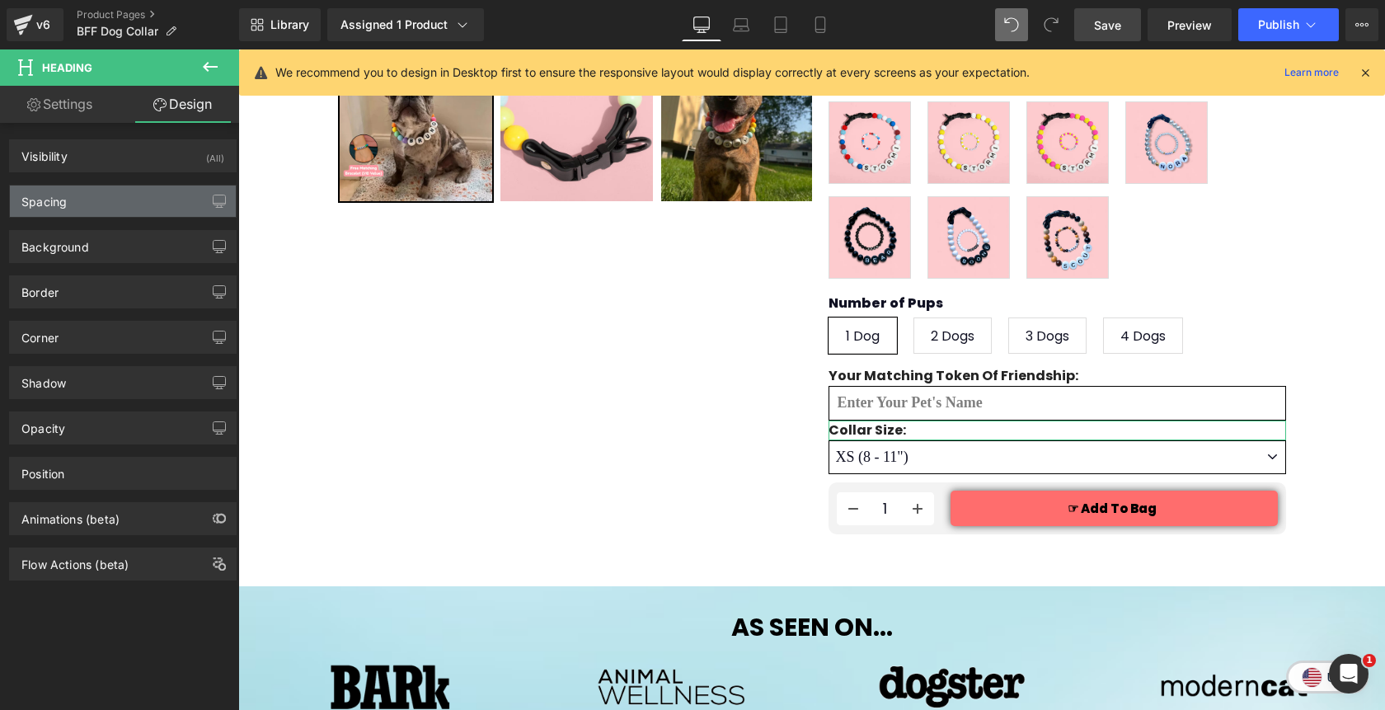
click at [88, 203] on div "Spacing" at bounding box center [123, 200] width 226 height 31
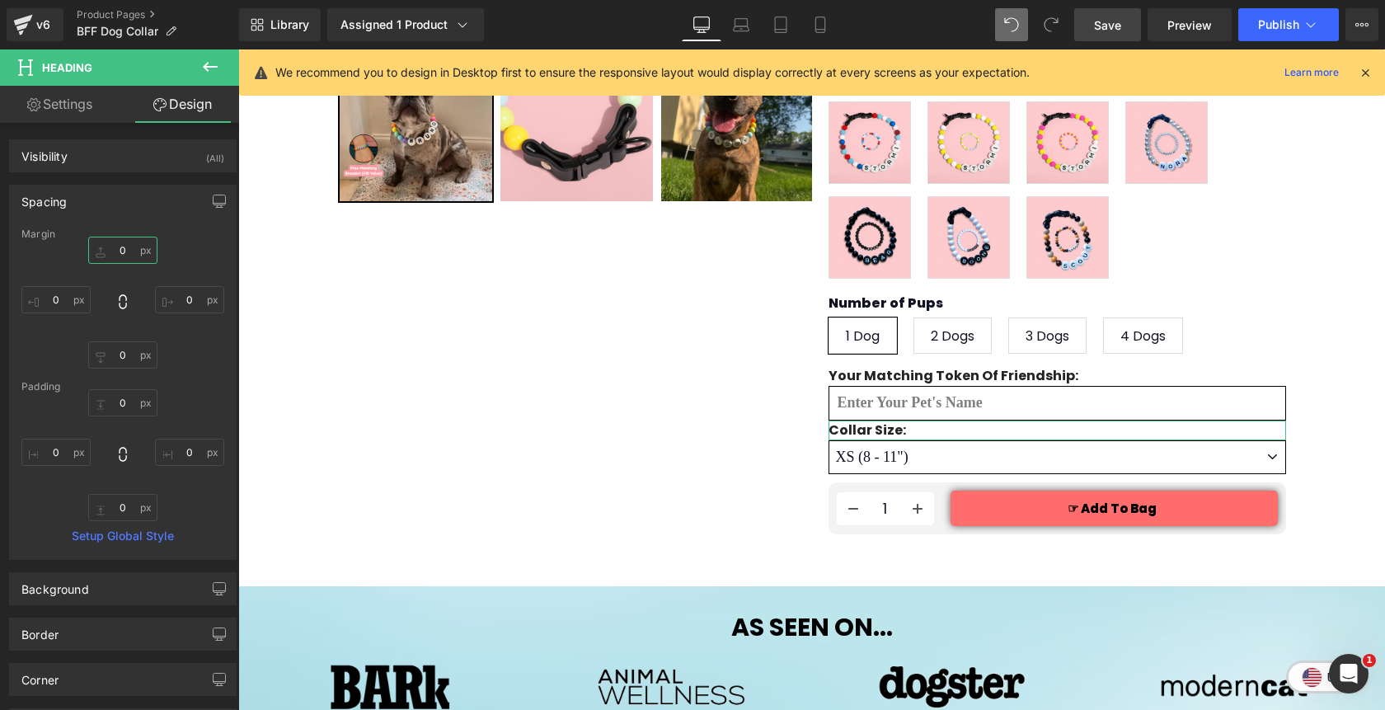
click at [113, 248] on input "0" at bounding box center [122, 250] width 69 height 27
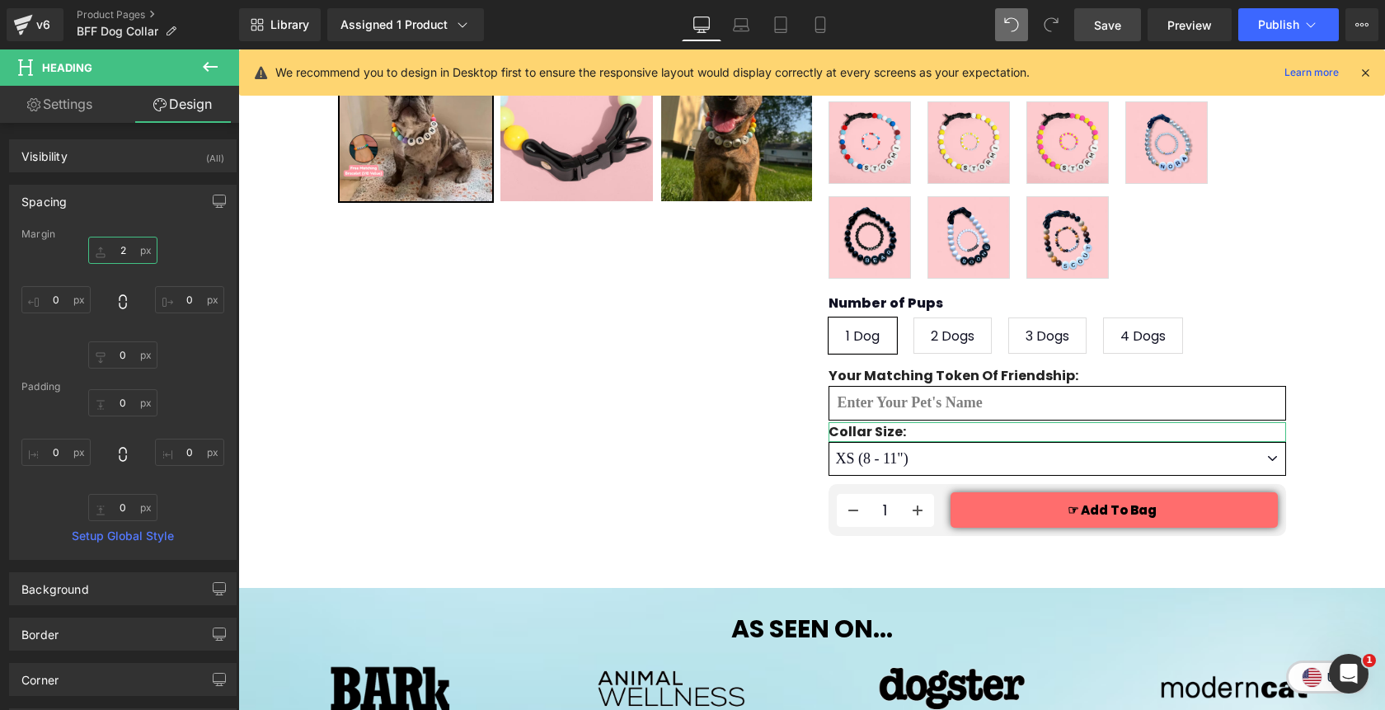
type input "20"
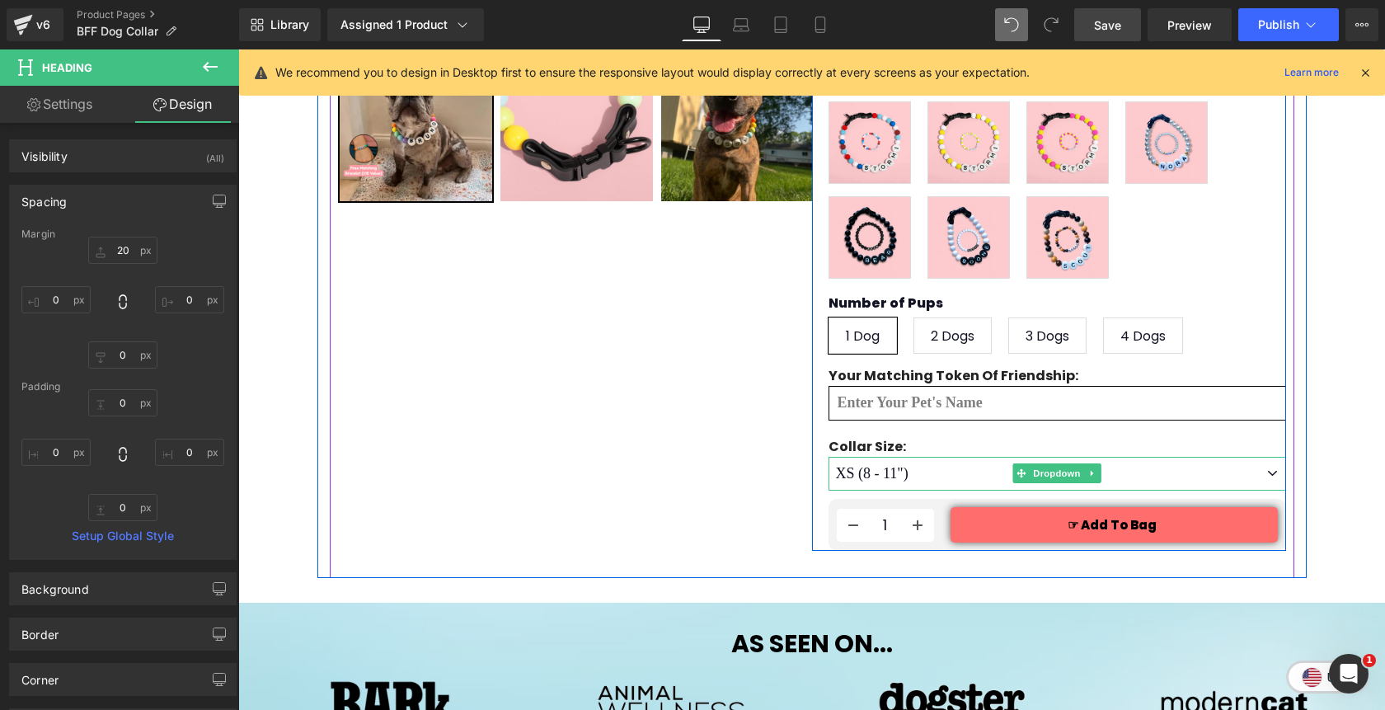
click at [1279, 457] on select "XS (8 - 11") S (11 - 16") M (14 - 19") L (18 - 26")" at bounding box center [1056, 474] width 457 height 34
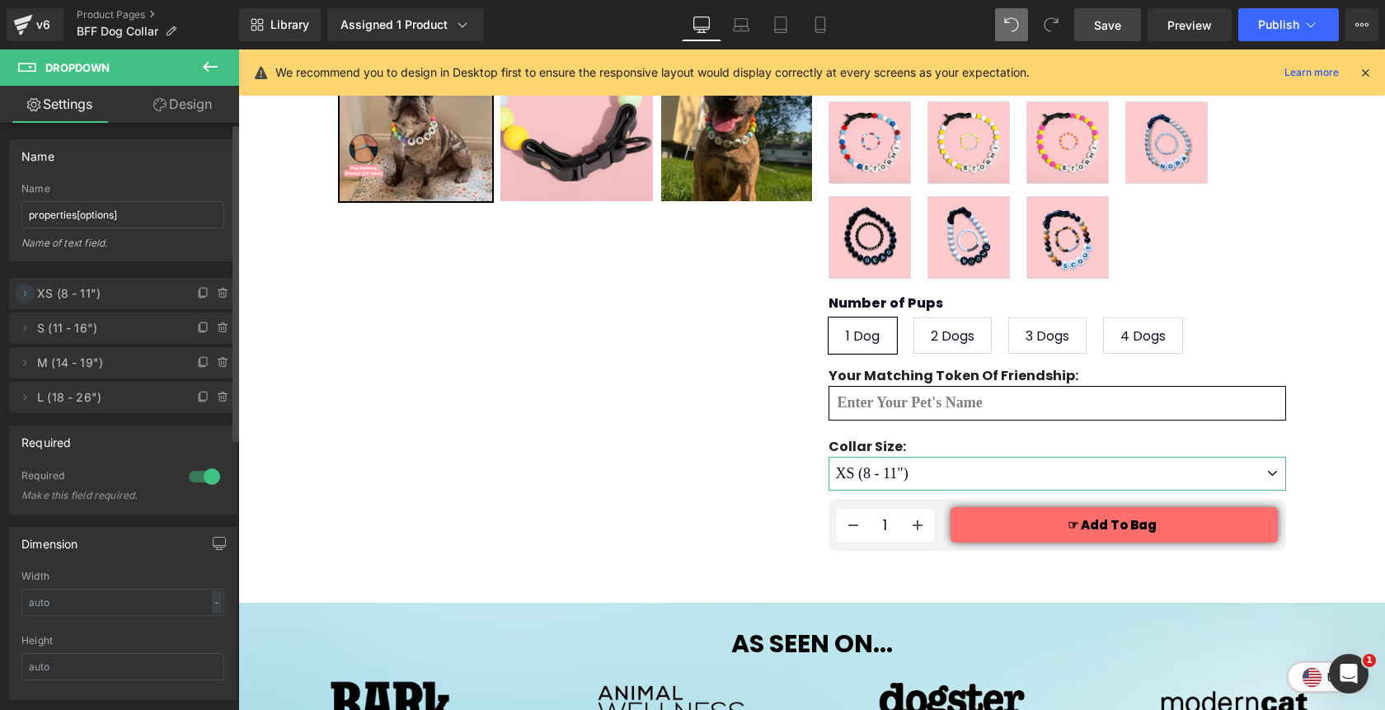
click at [26, 297] on icon at bounding box center [24, 293] width 13 height 13
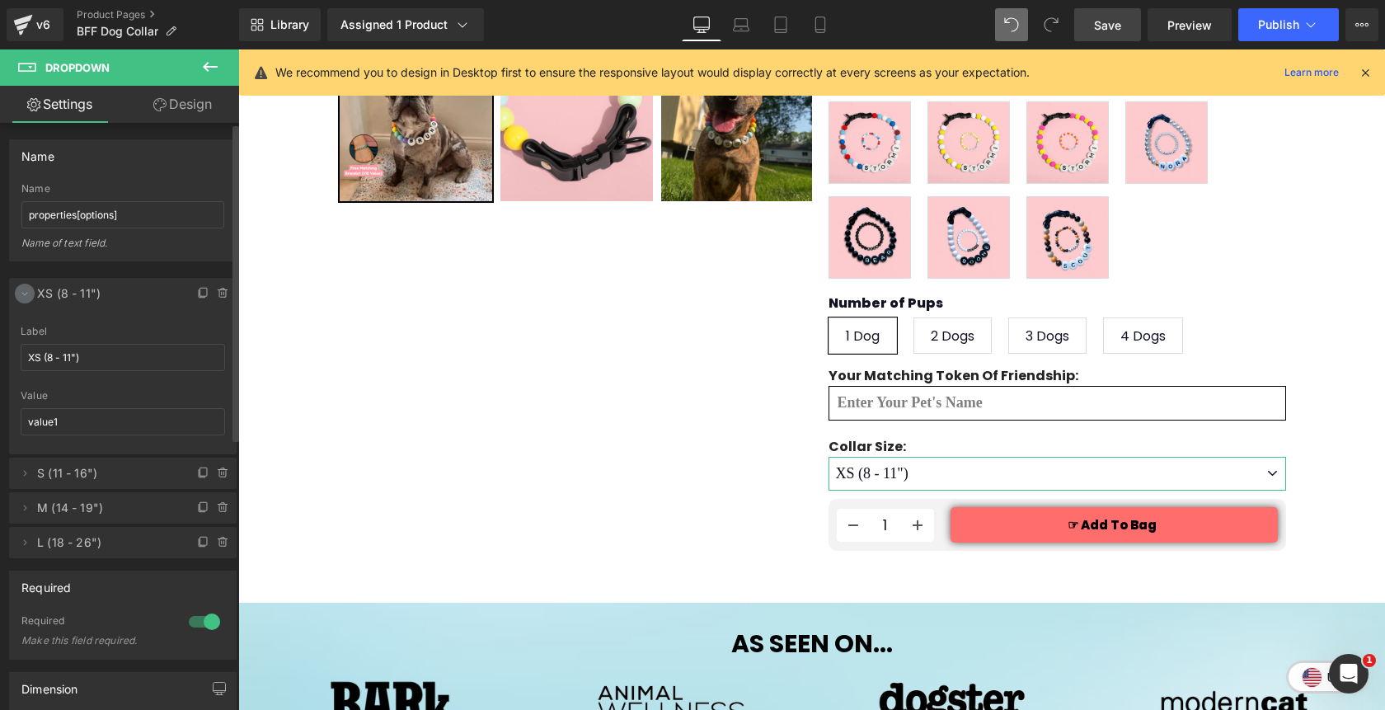
click at [26, 297] on icon at bounding box center [24, 293] width 13 height 13
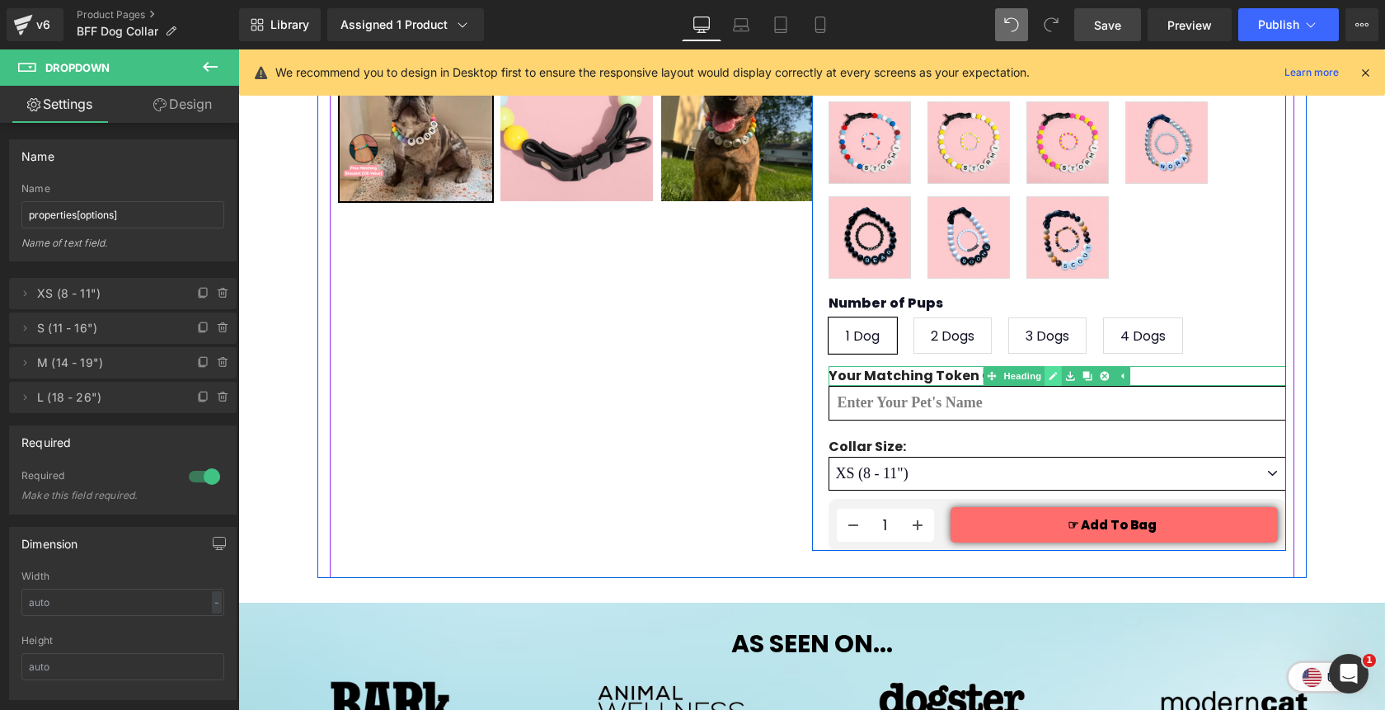
click at [1053, 372] on icon at bounding box center [1053, 376] width 8 height 8
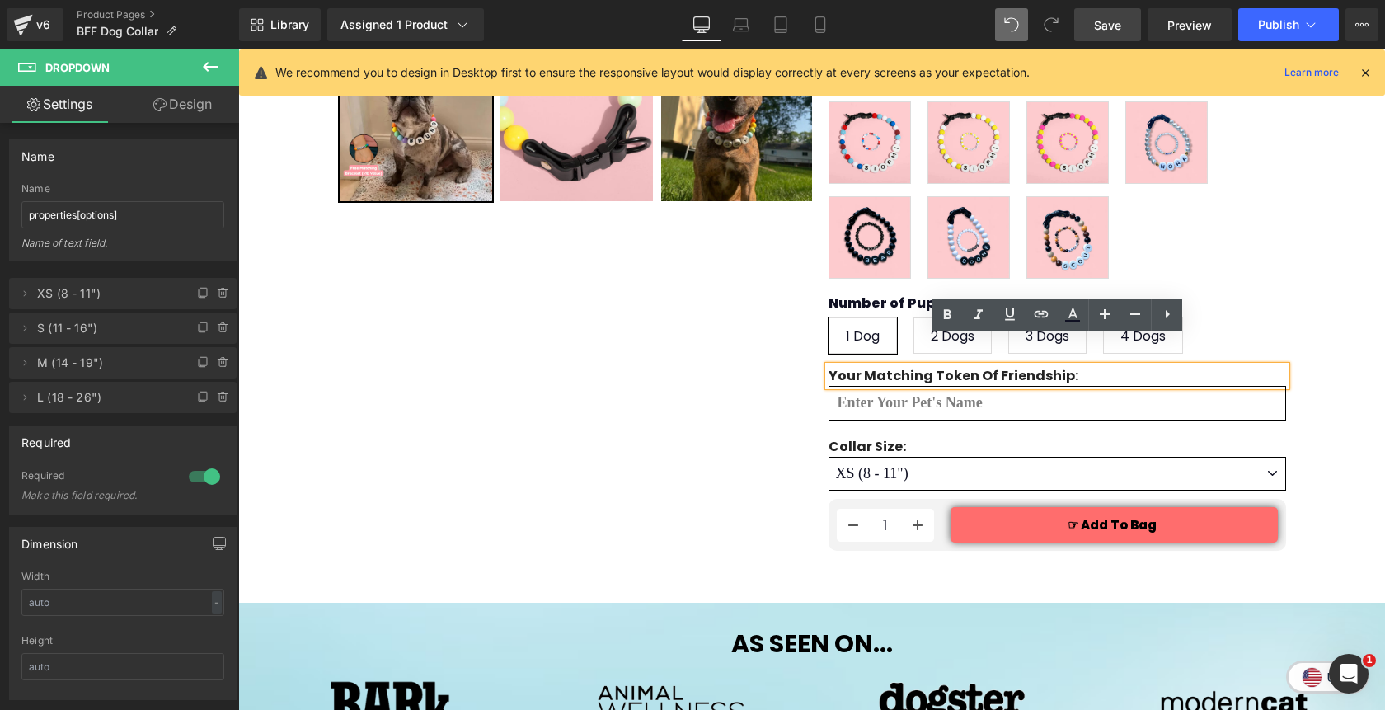
click at [1070, 366] on h4 "Your Matching Token of Friendship:" at bounding box center [1056, 376] width 457 height 20
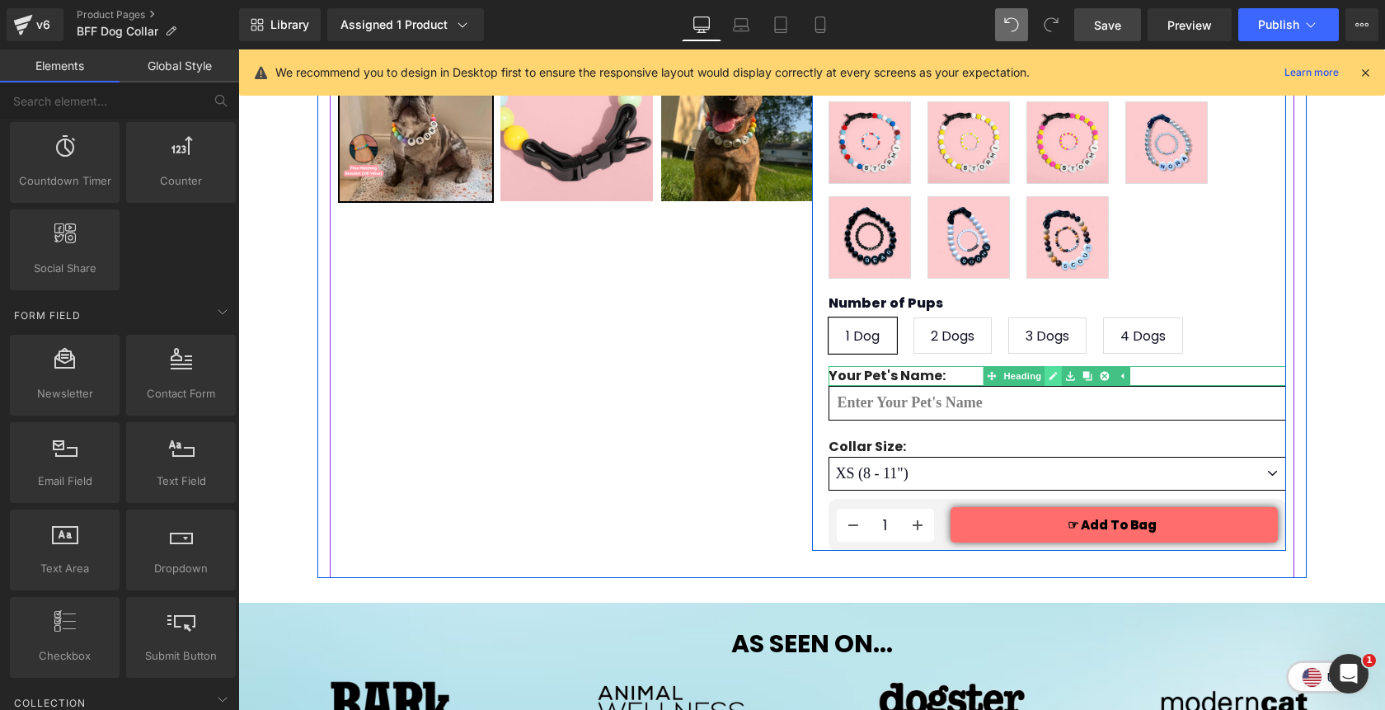
click at [1053, 372] on icon at bounding box center [1053, 376] width 8 height 8
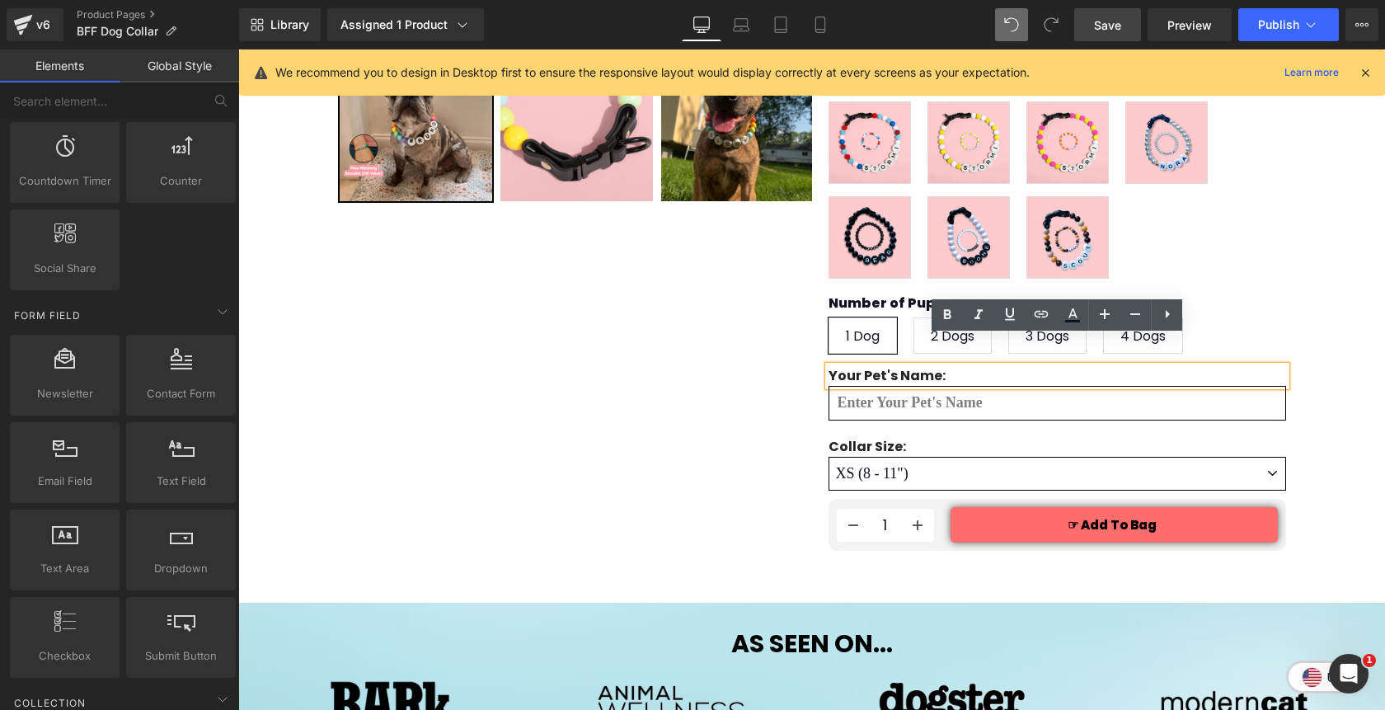
click at [976, 366] on h4 "Your Pet's Name:" at bounding box center [1056, 376] width 457 height 20
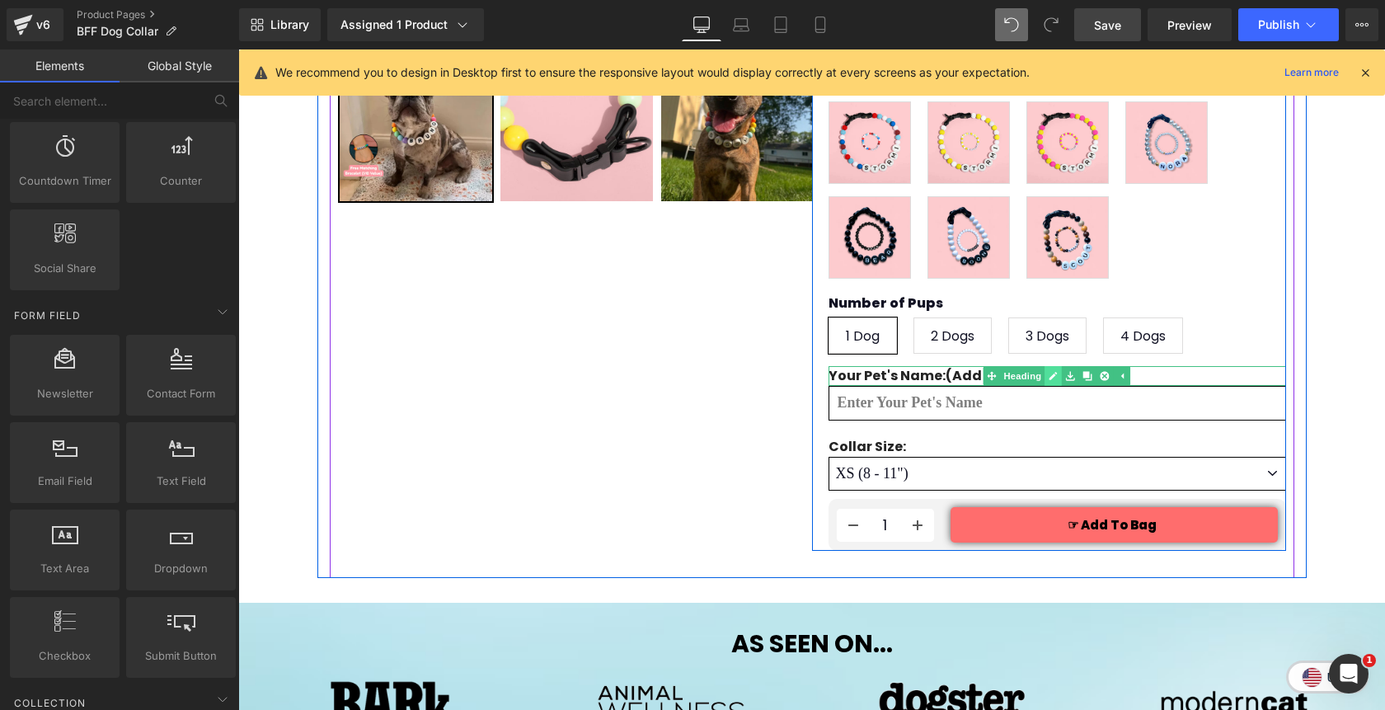
click at [1049, 371] on icon at bounding box center [1052, 376] width 9 height 10
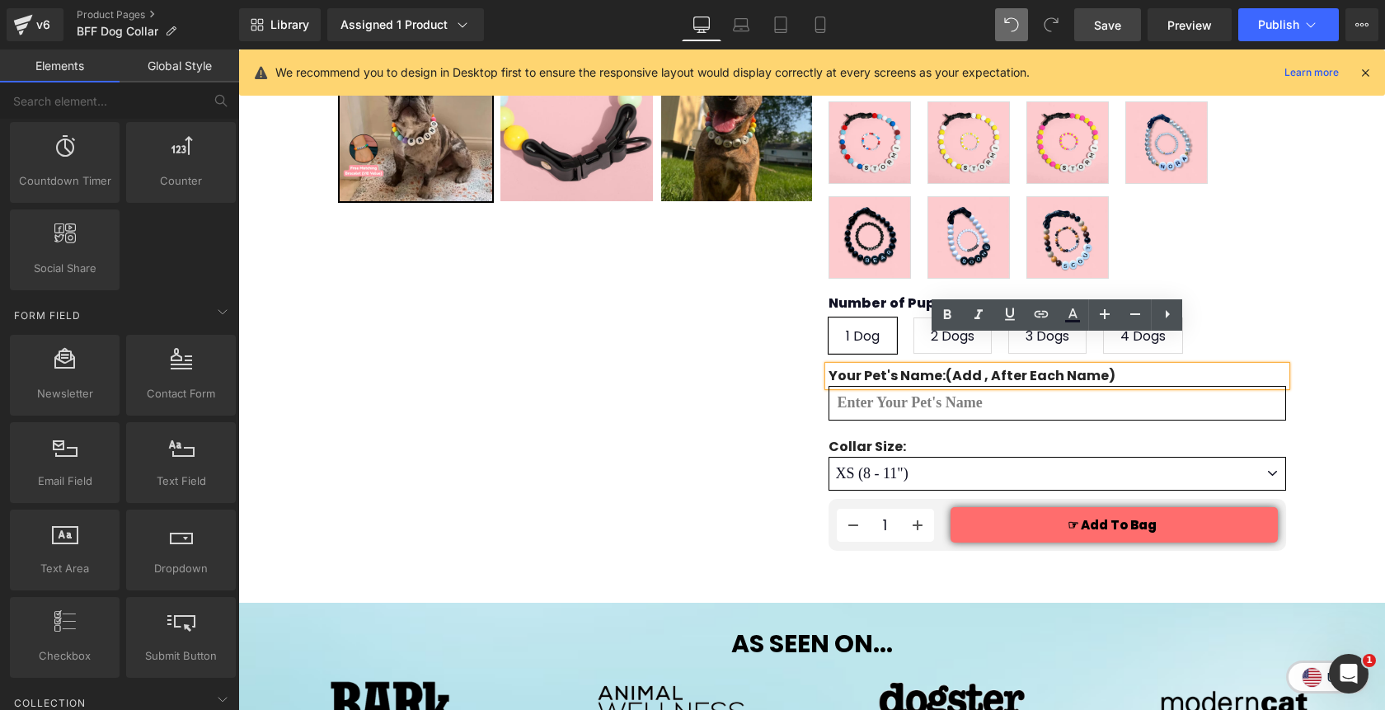
click at [986, 366] on h4 "Your Pet's Name:(add , after each name)" at bounding box center [1056, 376] width 457 height 20
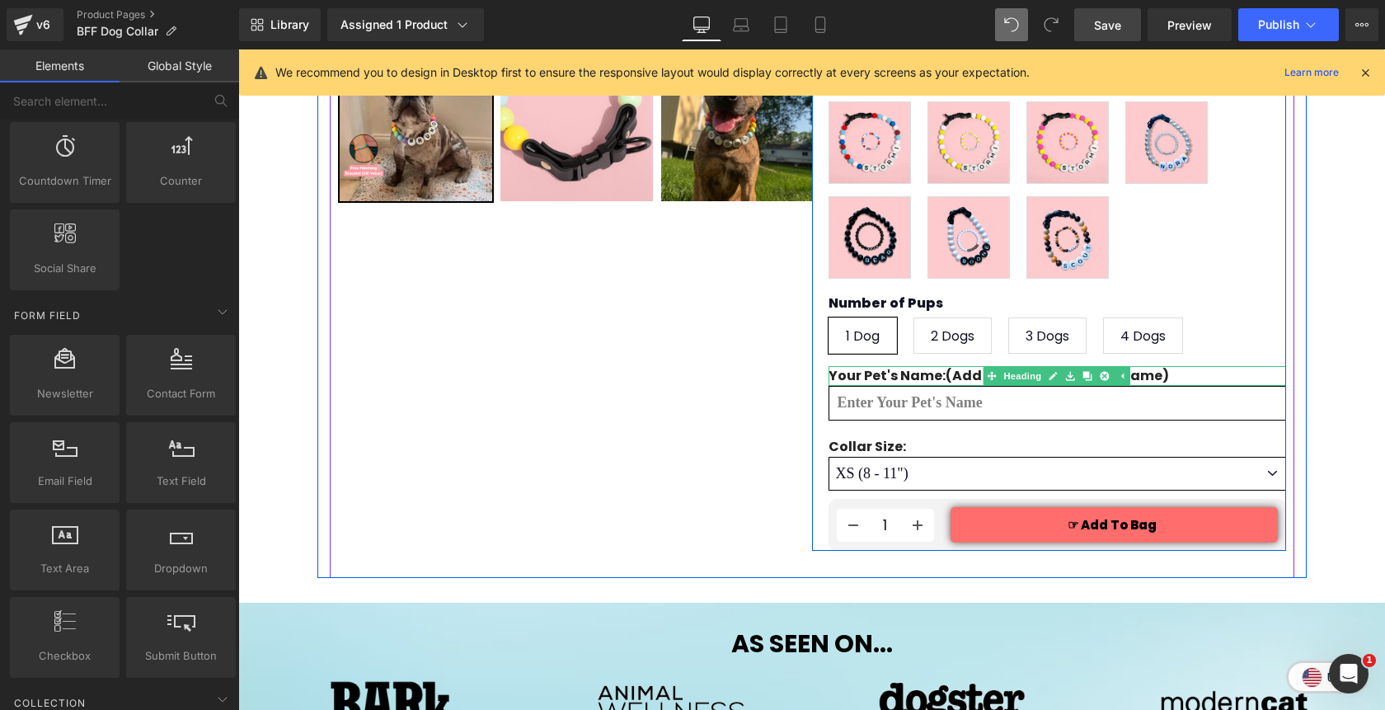
click at [937, 366] on h4 "Your Pet's Name:(add comma after each name)" at bounding box center [1056, 376] width 457 height 20
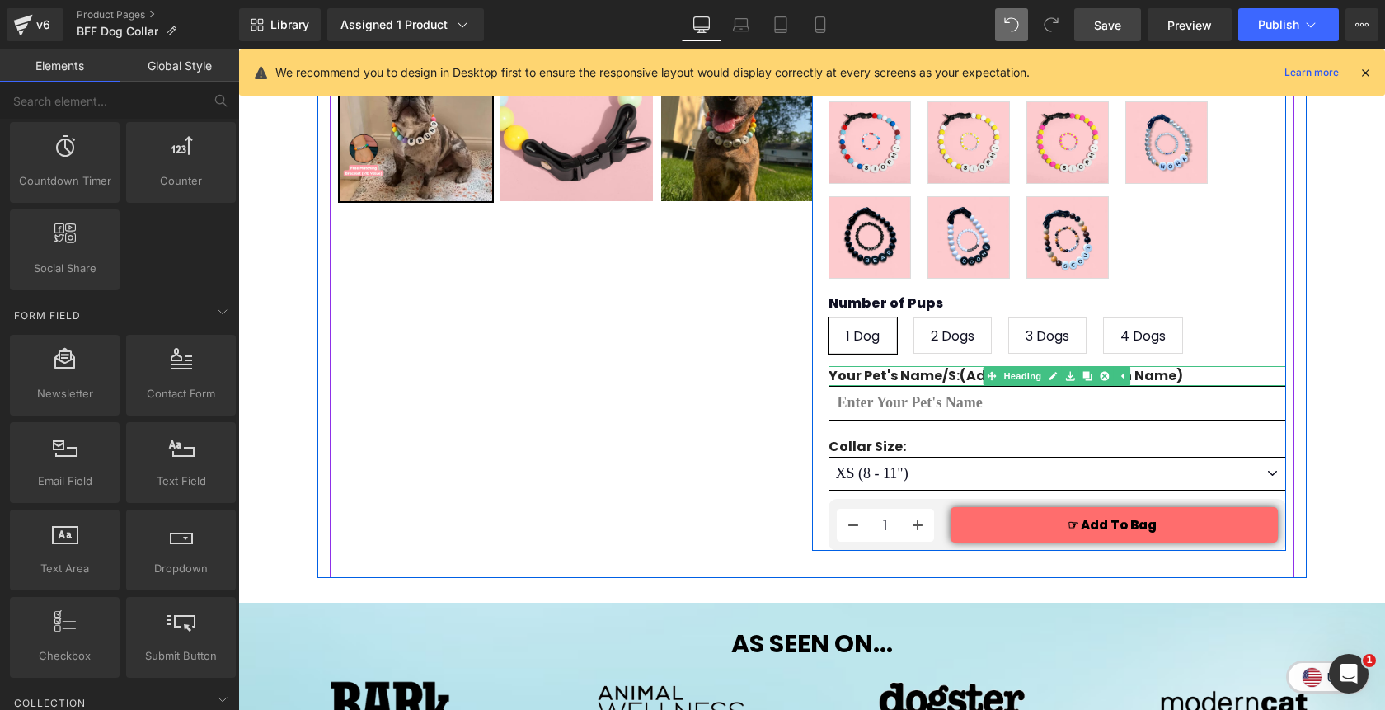
click at [1180, 366] on h4 "Your Pet's Name/s:(add comma after each name)" at bounding box center [1056, 376] width 457 height 20
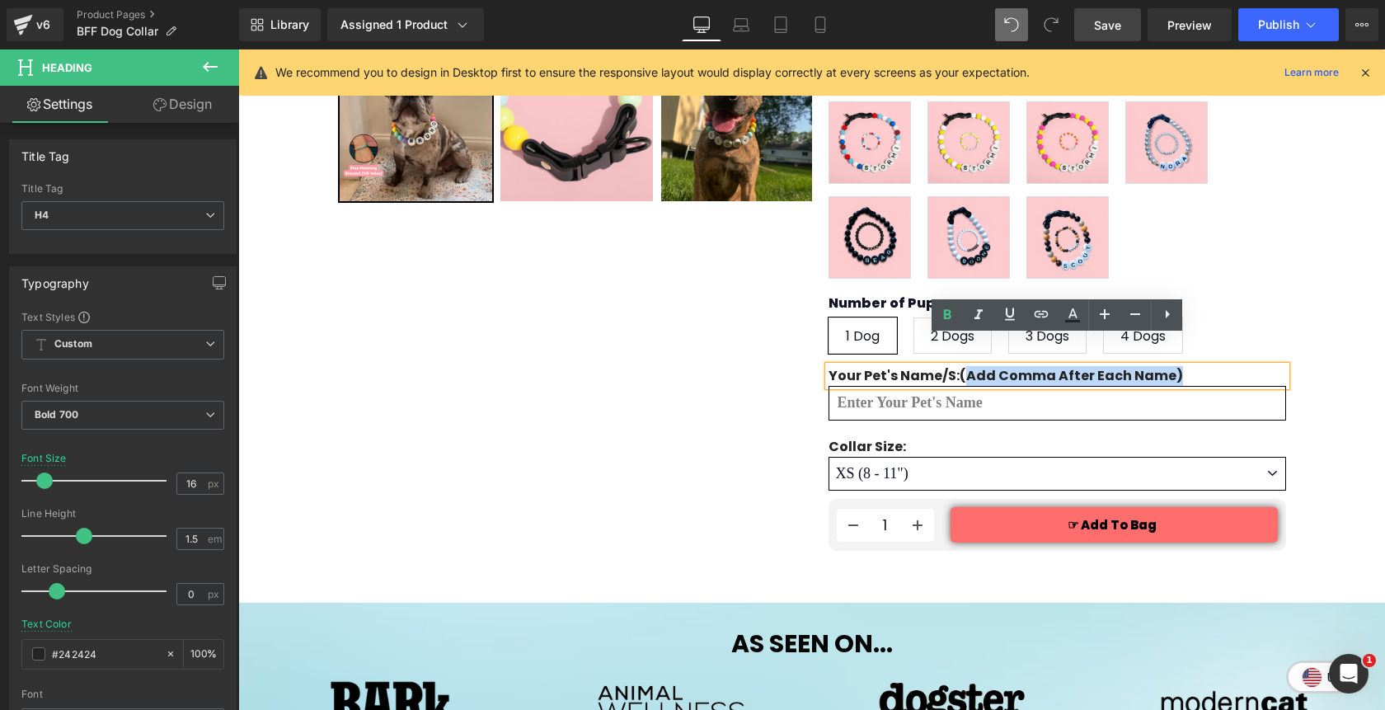
drag, startPoint x: 1180, startPoint y: 345, endPoint x: 959, endPoint y: 345, distance: 220.1
click at [959, 366] on h4 "Your Pet's Name/s:(add comma after each name)" at bounding box center [1056, 376] width 457 height 20
click at [1216, 366] on h4 "Your Pet's Name/s:(add comma after each name)" at bounding box center [1056, 376] width 457 height 20
drag, startPoint x: 1194, startPoint y: 349, endPoint x: 959, endPoint y: 340, distance: 235.9
click at [959, 366] on h4 "Your Pet's Name/s:(add comma after each name)" at bounding box center [1056, 376] width 457 height 20
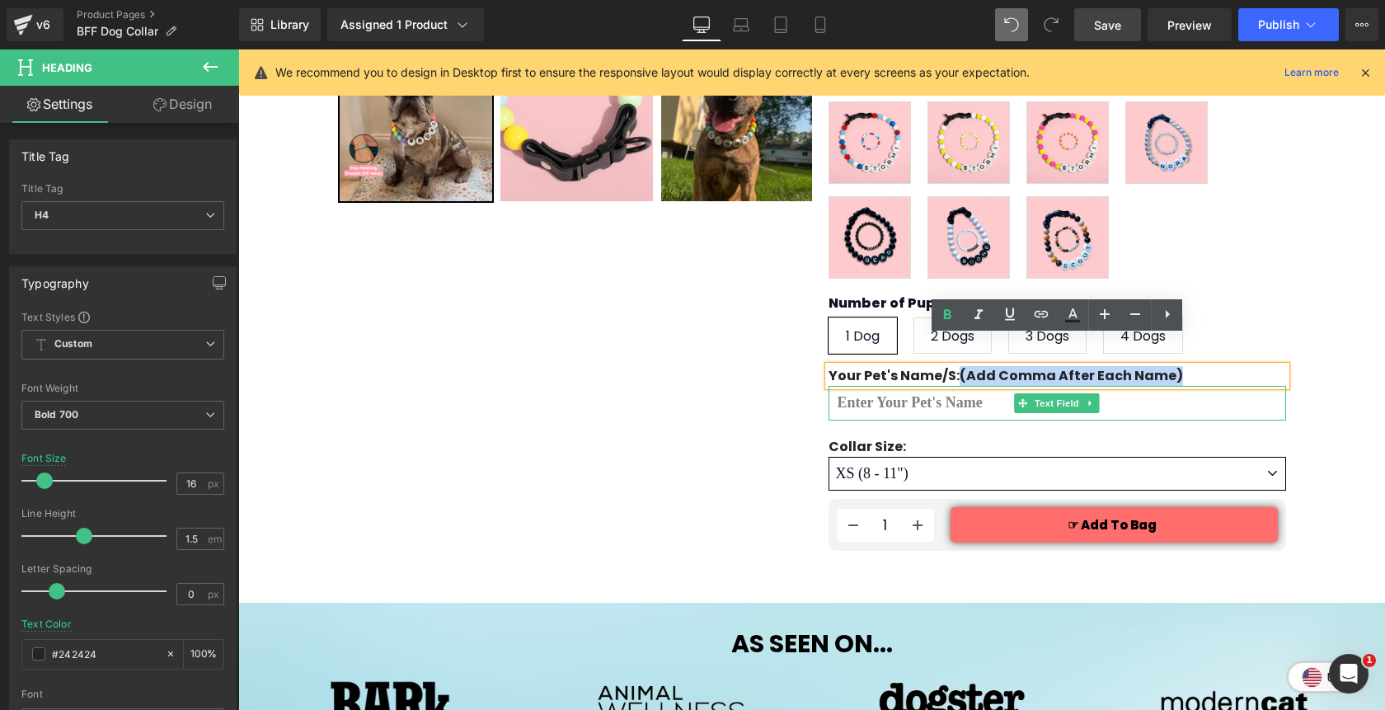
copy h4 "(add comma after each name)"
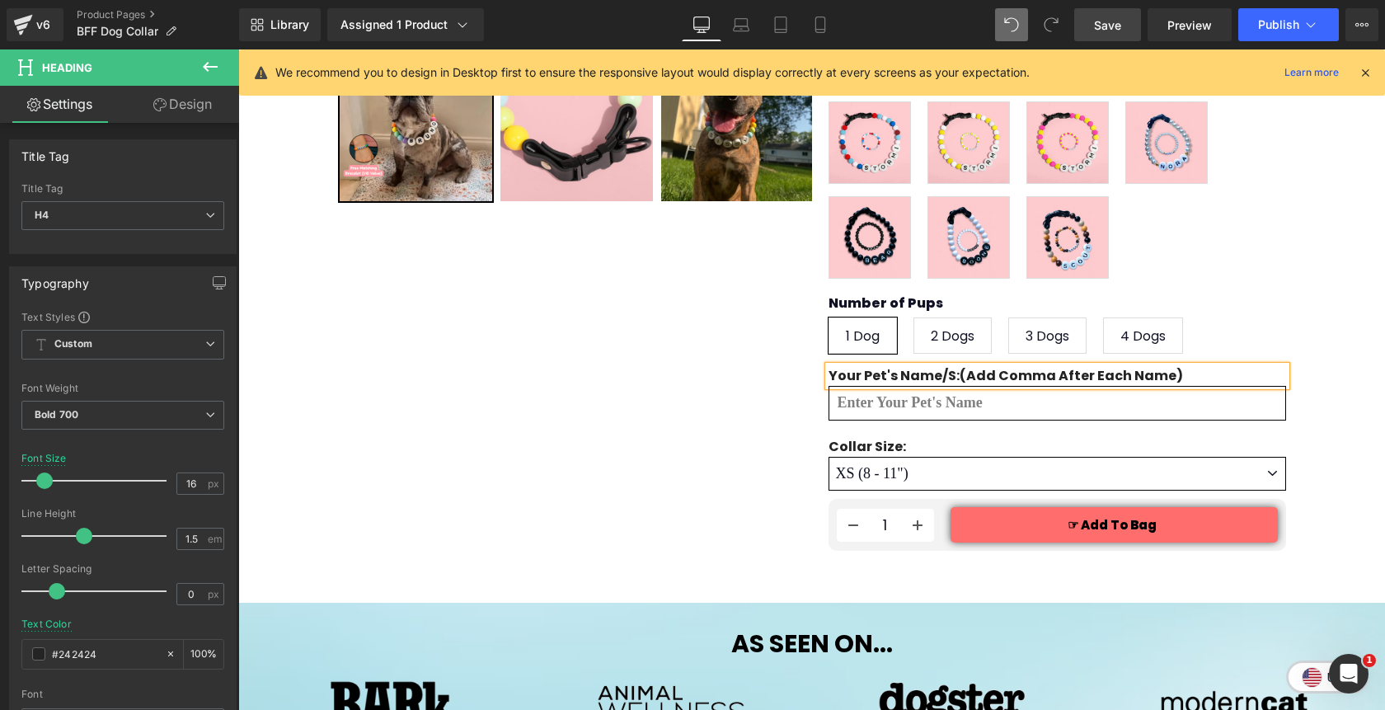
click at [951, 366] on h4 "Your Pet's Name/s:(add comma after each name)" at bounding box center [1056, 376] width 457 height 20
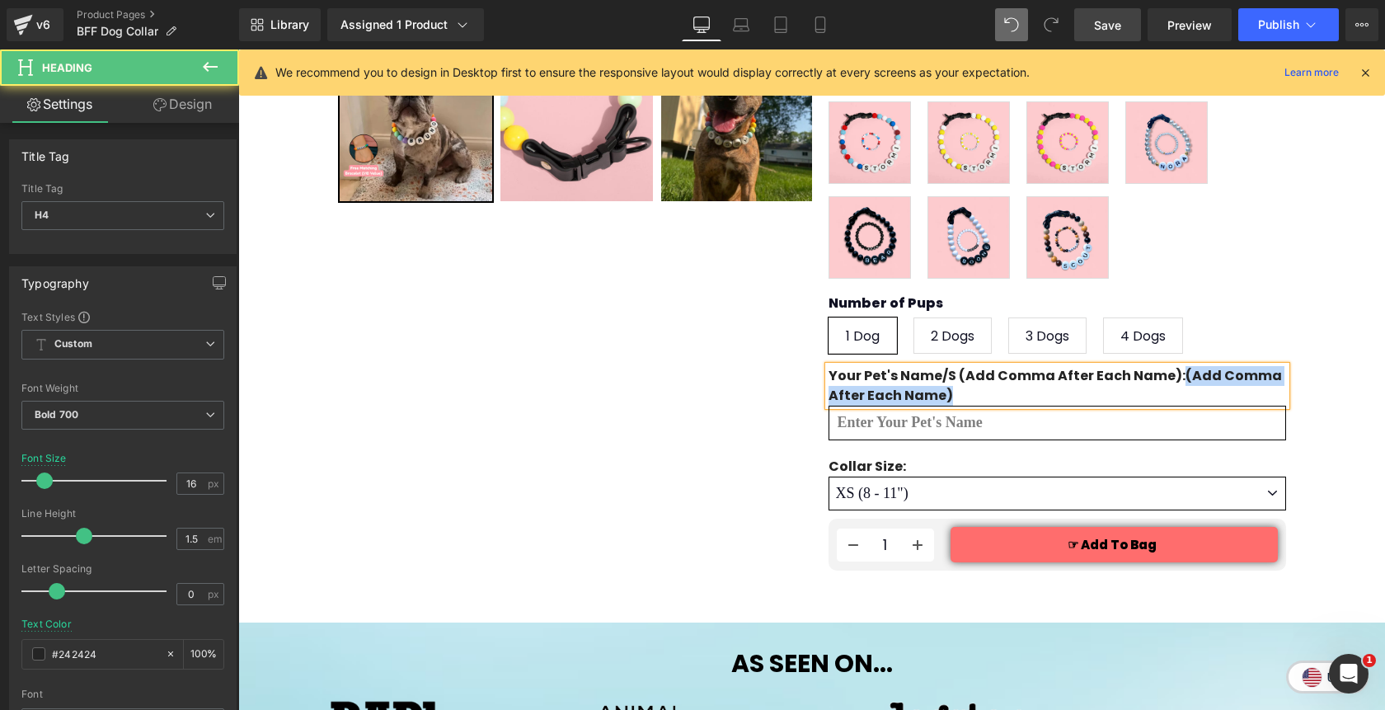
drag, startPoint x: 1175, startPoint y: 345, endPoint x: 1180, endPoint y: 359, distance: 15.4
click at [1180, 366] on h4 "Your Pet's Name/s (add comma after each name):(add comma after each name)" at bounding box center [1056, 386] width 457 height 40
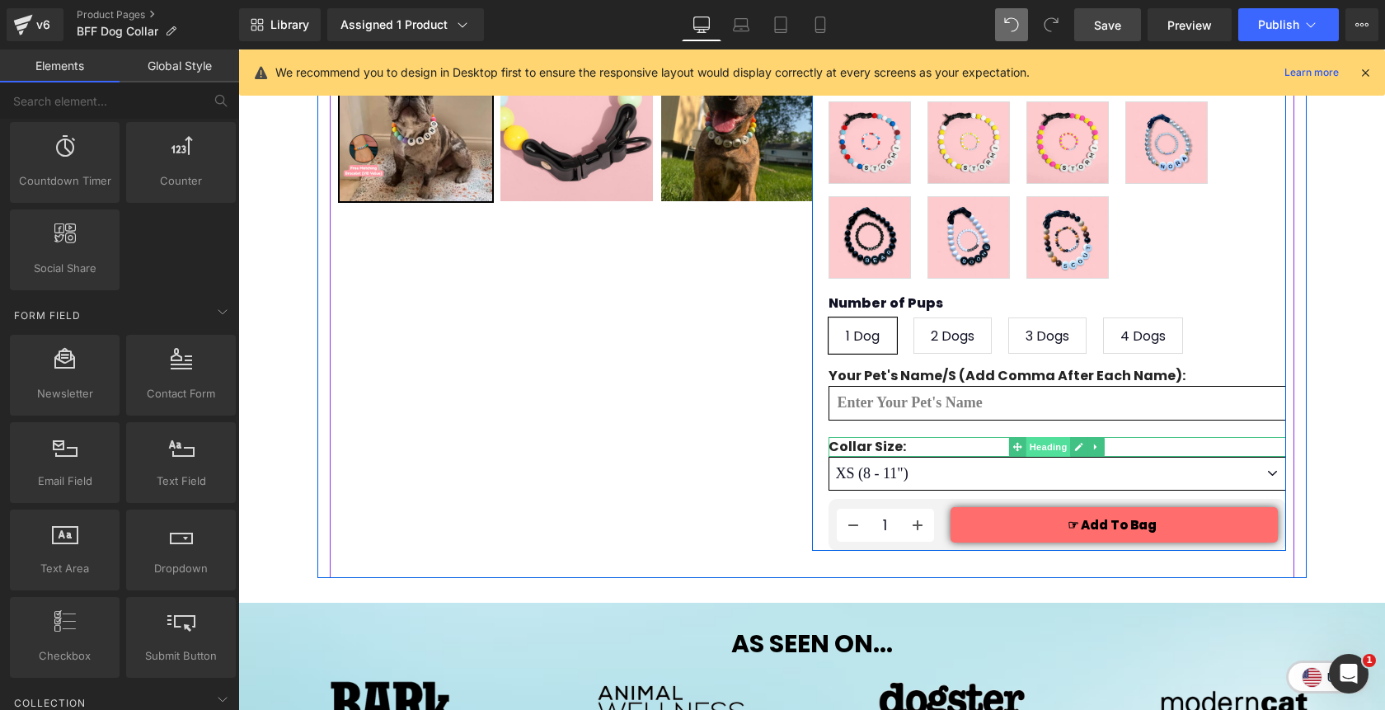
click at [1043, 437] on span "Heading" at bounding box center [1048, 447] width 45 height 20
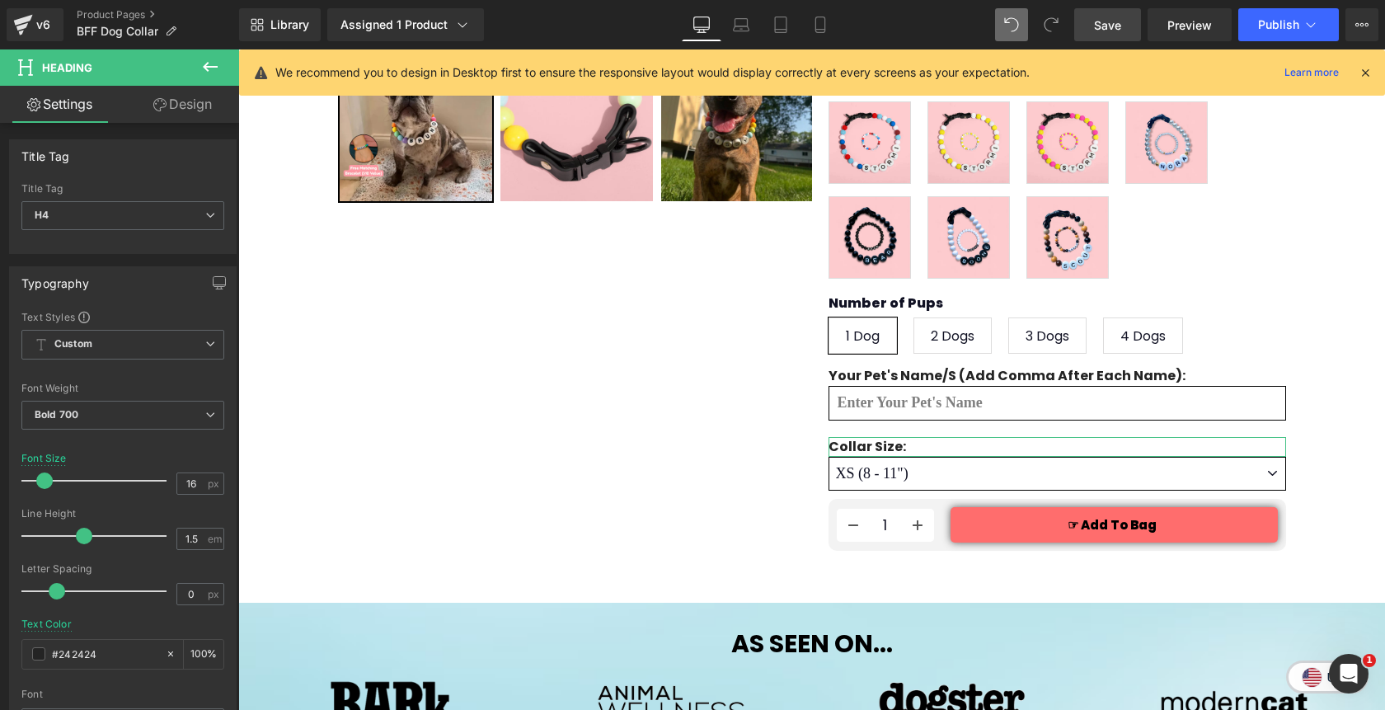
click at [201, 109] on link "Design" at bounding box center [183, 104] width 120 height 37
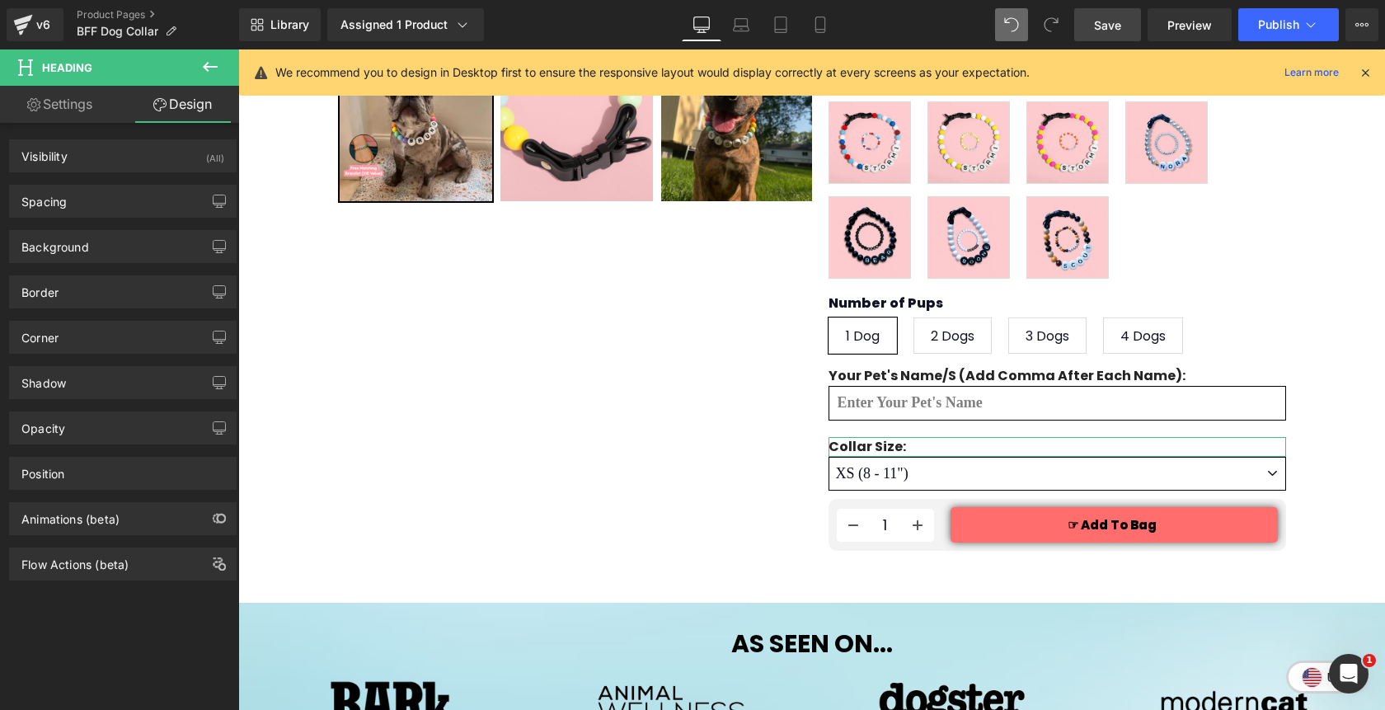
click at [110, 223] on div "Background Color & Image color transparent Color transparent 0 % Image Replace …" at bounding box center [123, 240] width 246 height 45
click at [107, 202] on div "Spacing" at bounding box center [123, 200] width 226 height 31
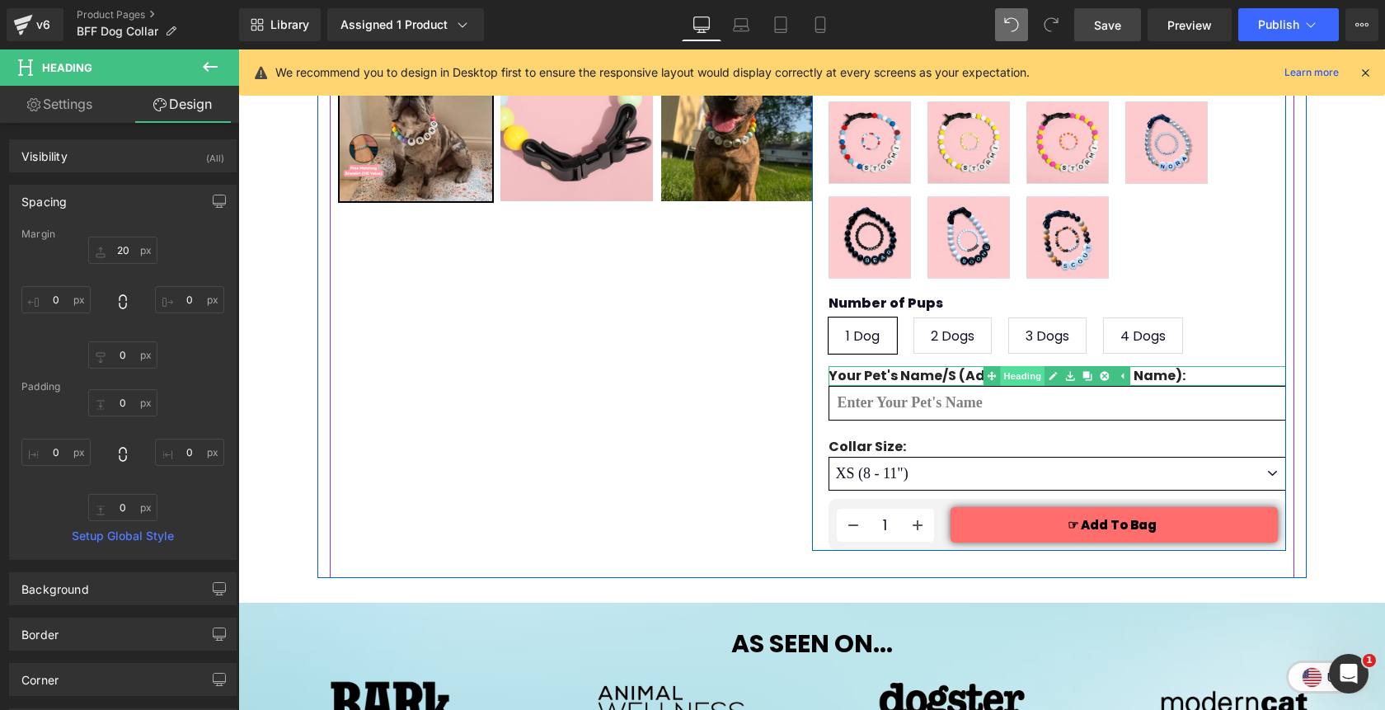
click at [1020, 366] on link "Heading" at bounding box center [1014, 376] width 62 height 20
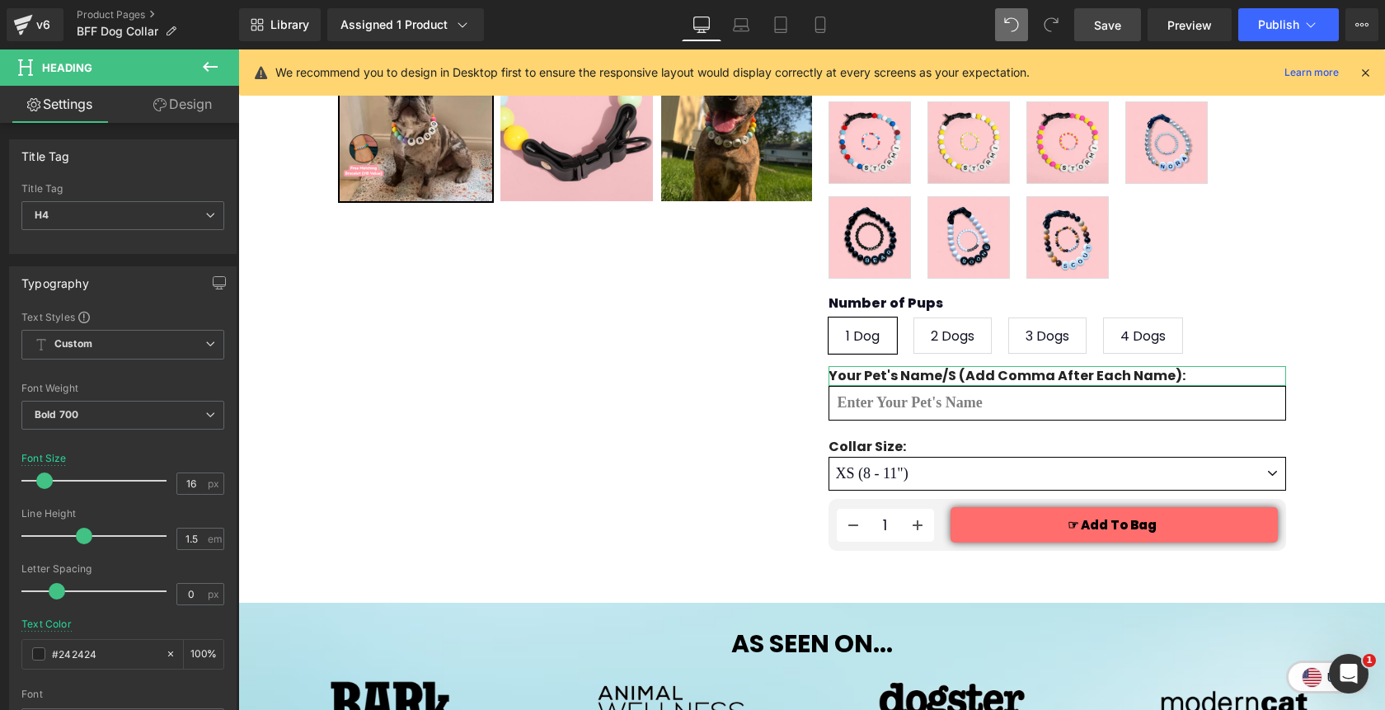
click at [173, 105] on link "Design" at bounding box center [183, 104] width 120 height 37
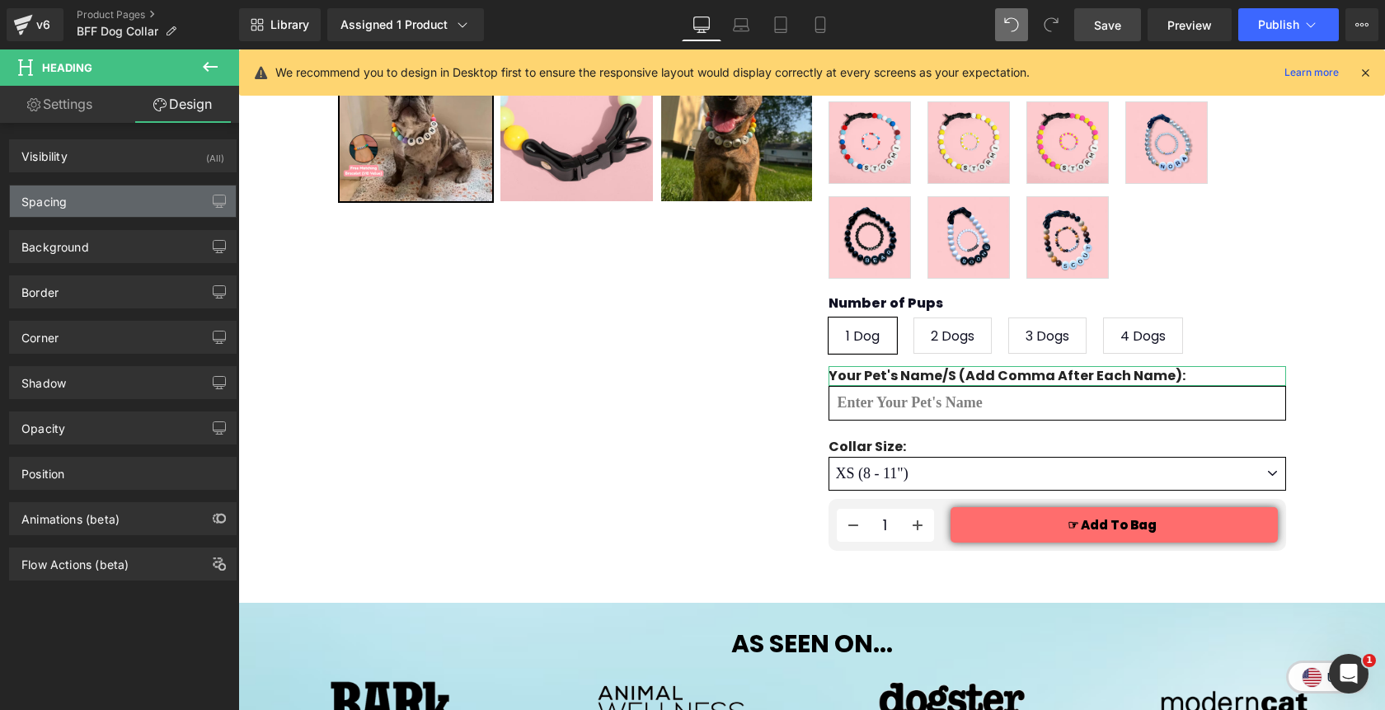
type input "0"
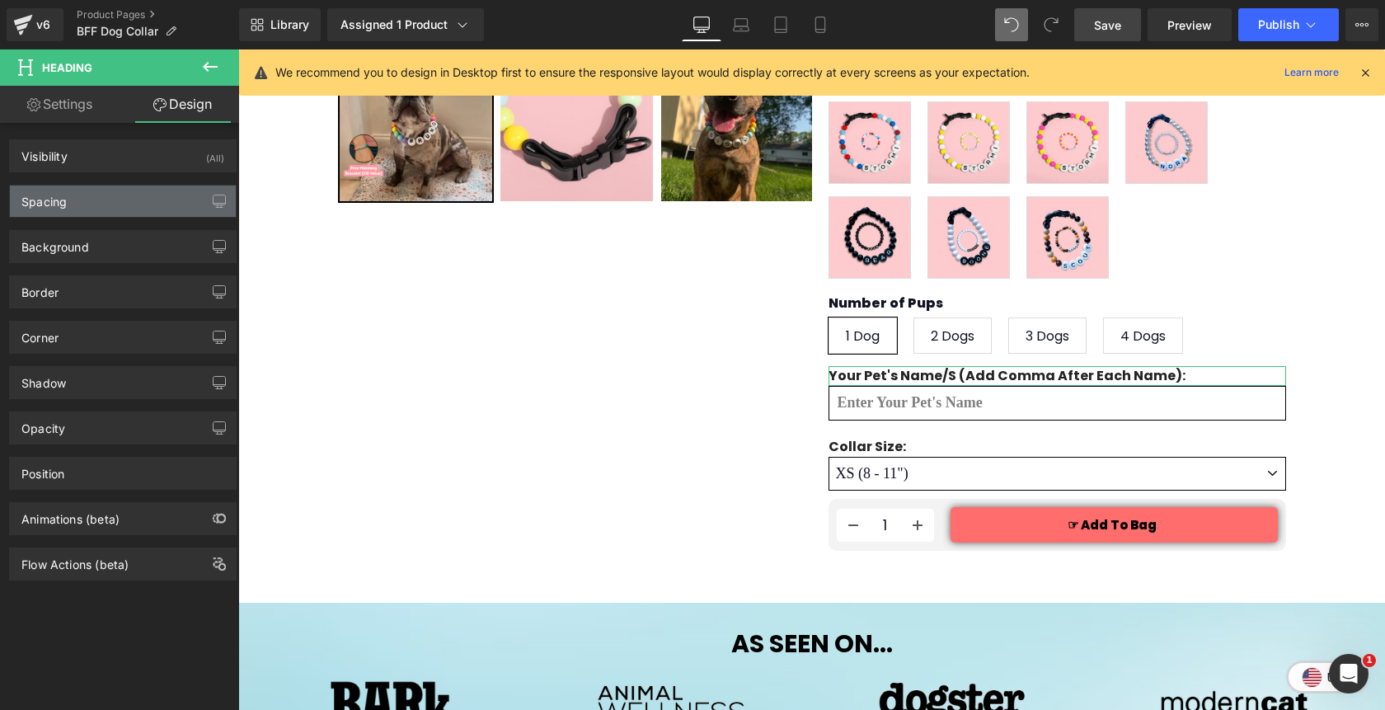
type input "0"
click at [77, 190] on div "Spacing" at bounding box center [123, 200] width 226 height 31
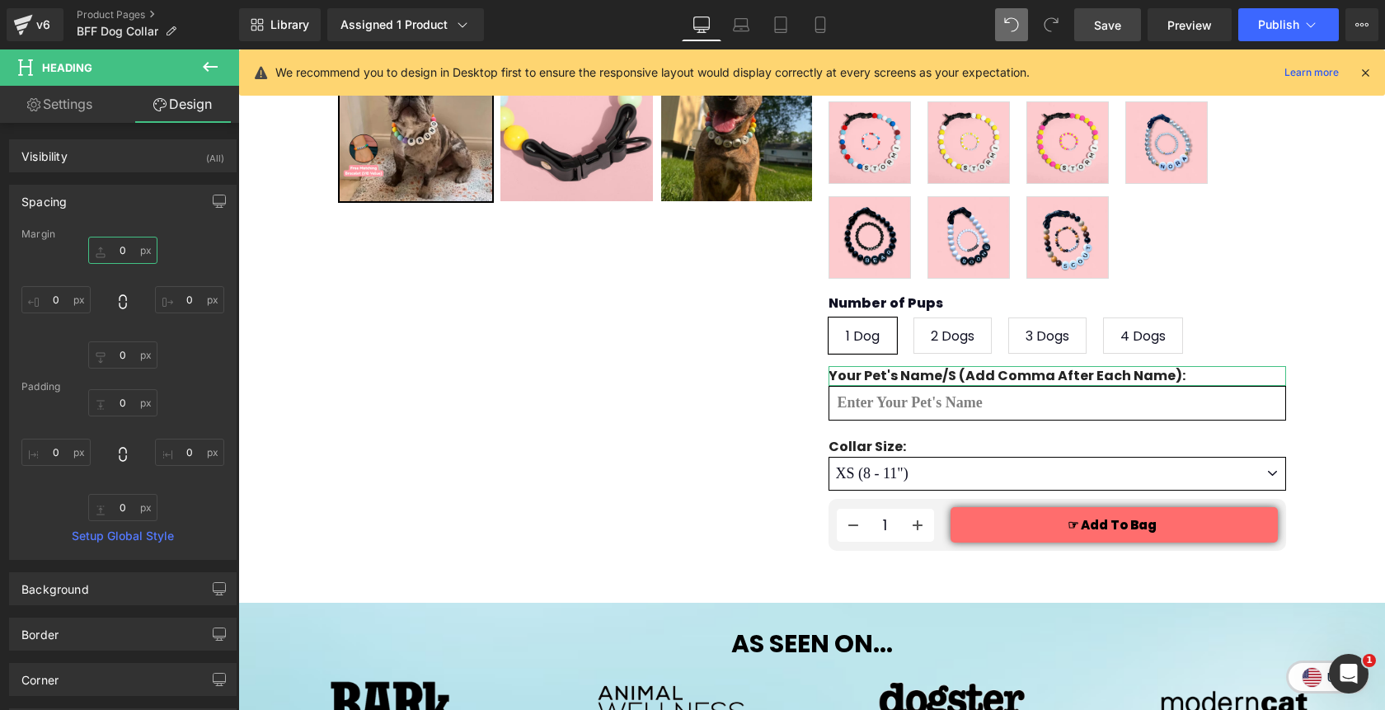
click at [110, 246] on input "0" at bounding box center [122, 250] width 69 height 27
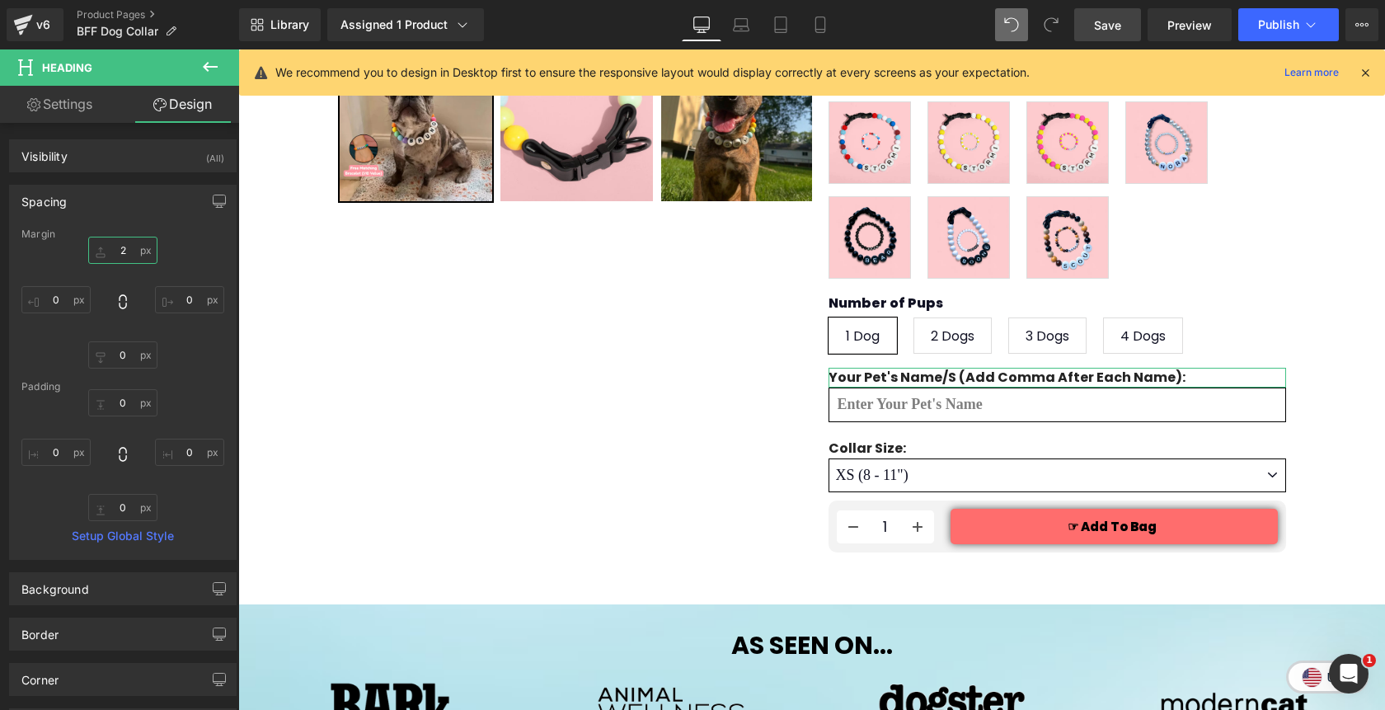
type input "20"
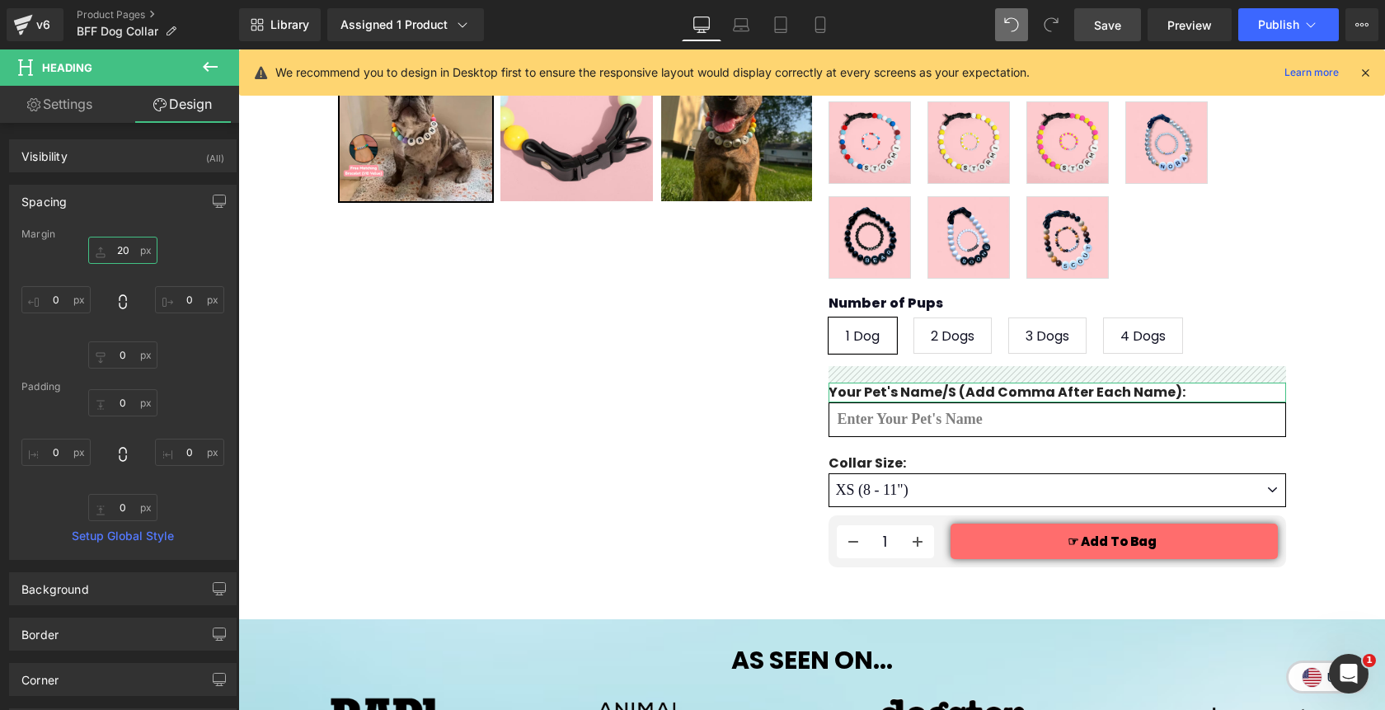
click at [121, 256] on input "20" at bounding box center [122, 250] width 69 height 27
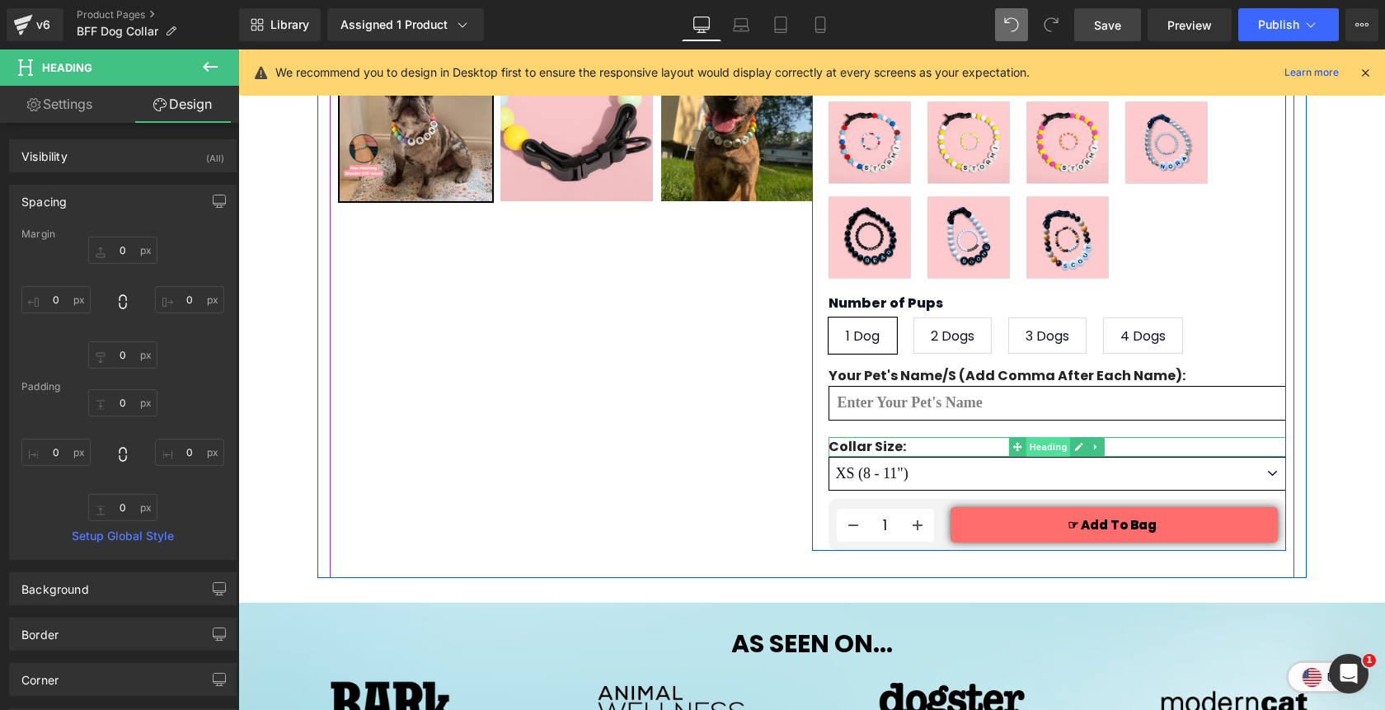
click at [1037, 437] on span "Heading" at bounding box center [1048, 447] width 45 height 20
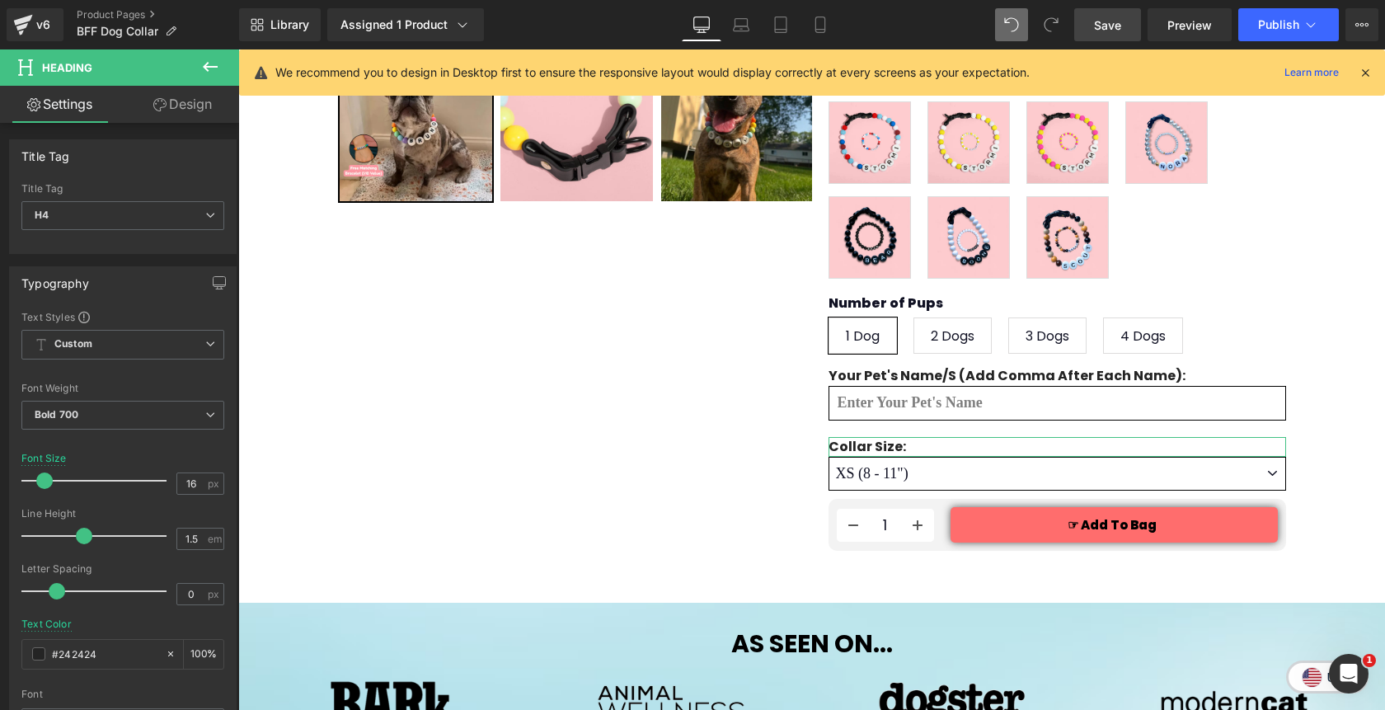
click at [170, 104] on link "Design" at bounding box center [183, 104] width 120 height 37
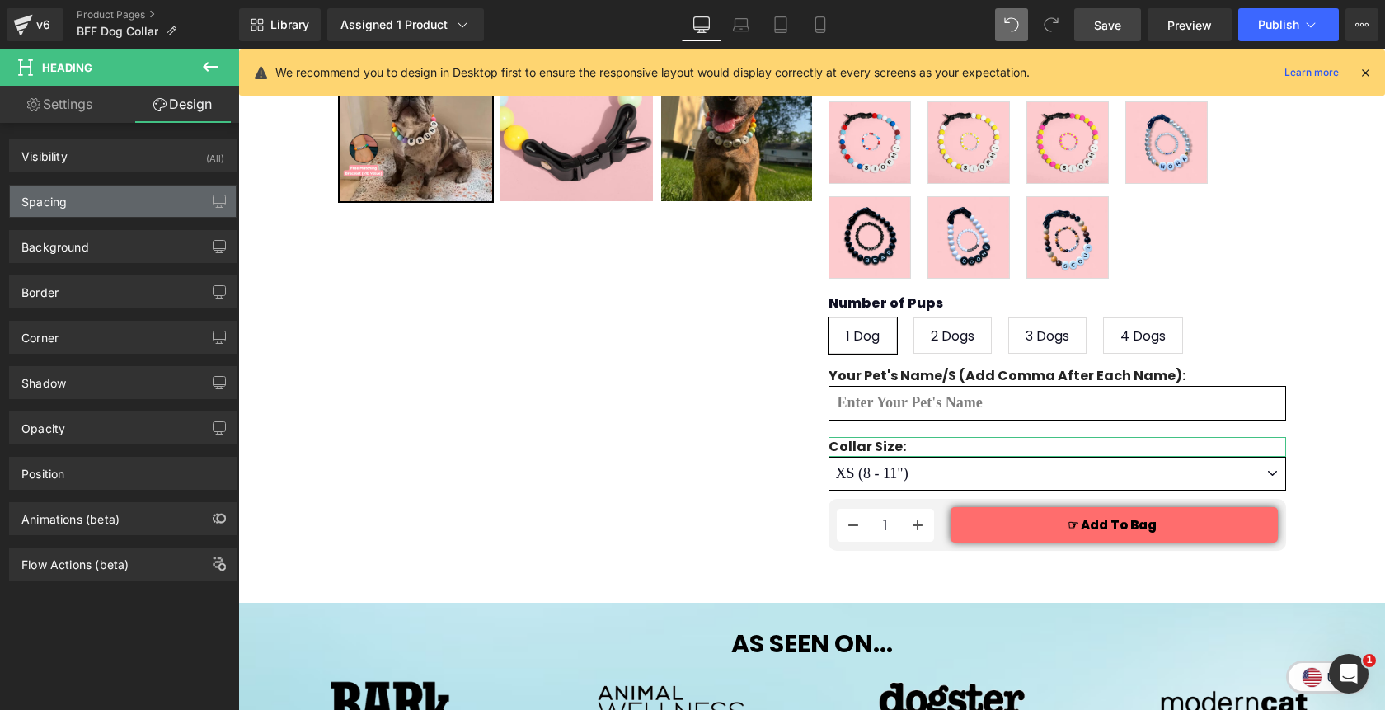
type input "20"
type input "0"
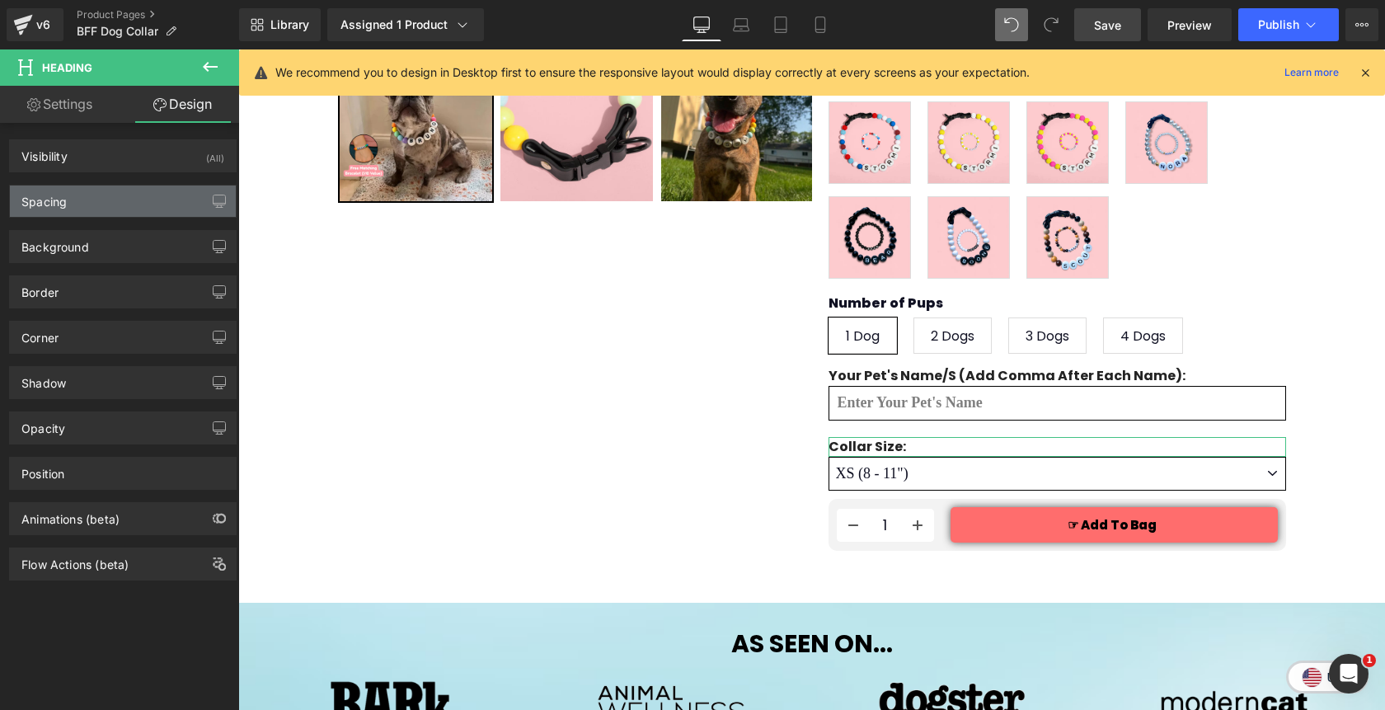
type input "0"
click at [95, 195] on div "Spacing" at bounding box center [123, 200] width 226 height 31
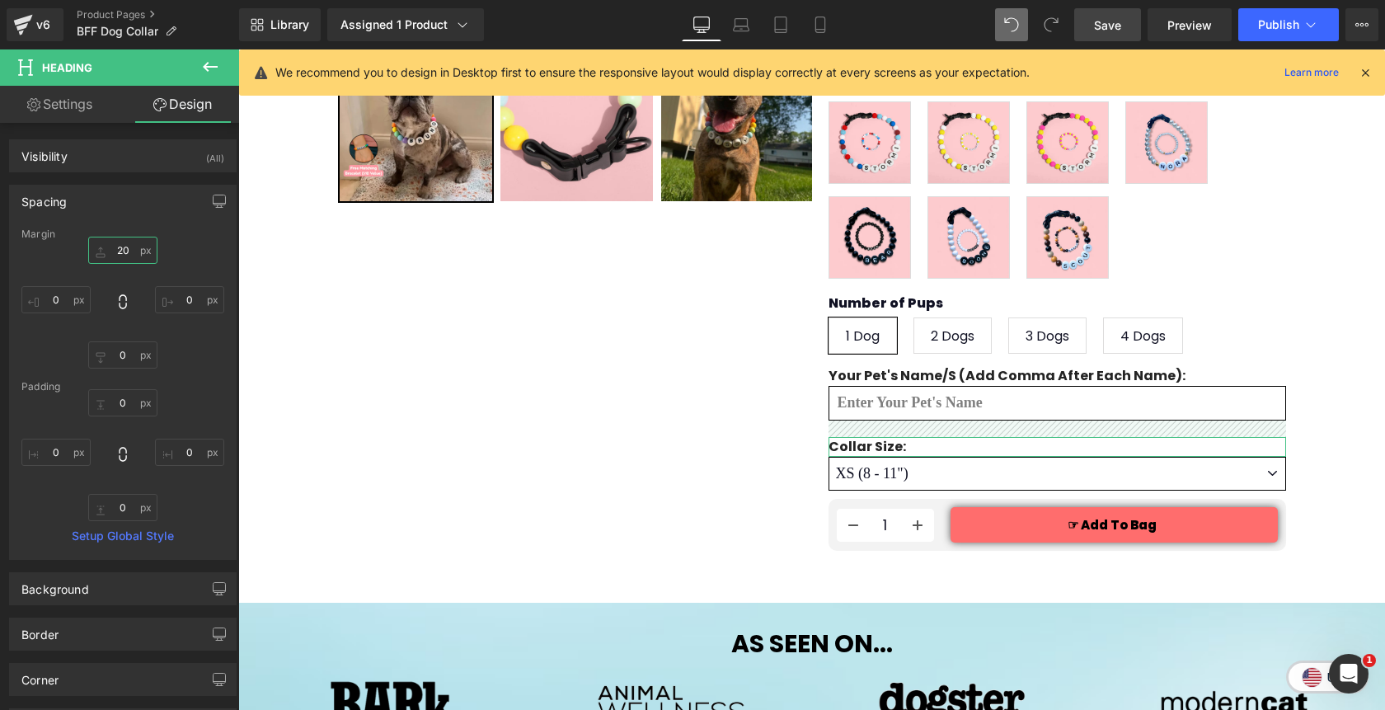
click at [109, 257] on input "20" at bounding box center [122, 250] width 69 height 27
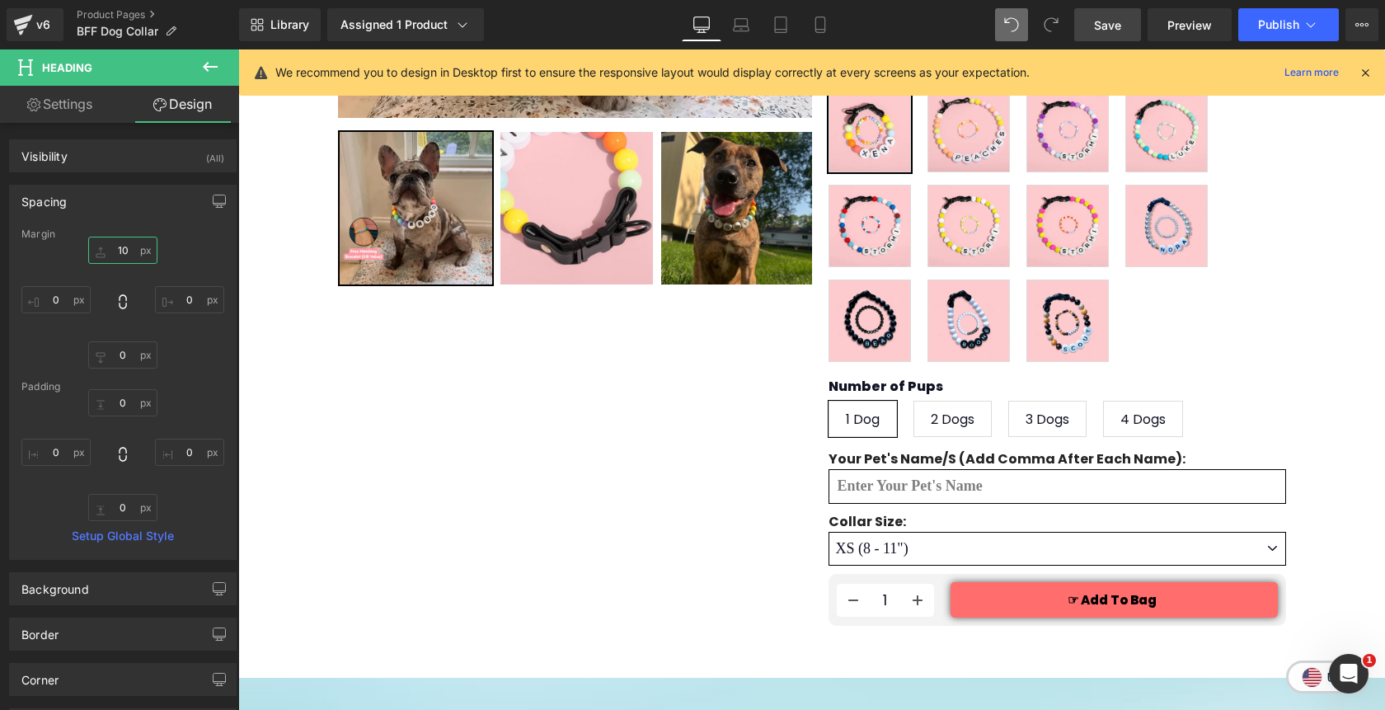
scroll to position [505, 0]
type input "10"
click at [1101, 34] on link "Save" at bounding box center [1107, 24] width 67 height 33
click at [1278, 30] on span "Publish" at bounding box center [1278, 24] width 41 height 13
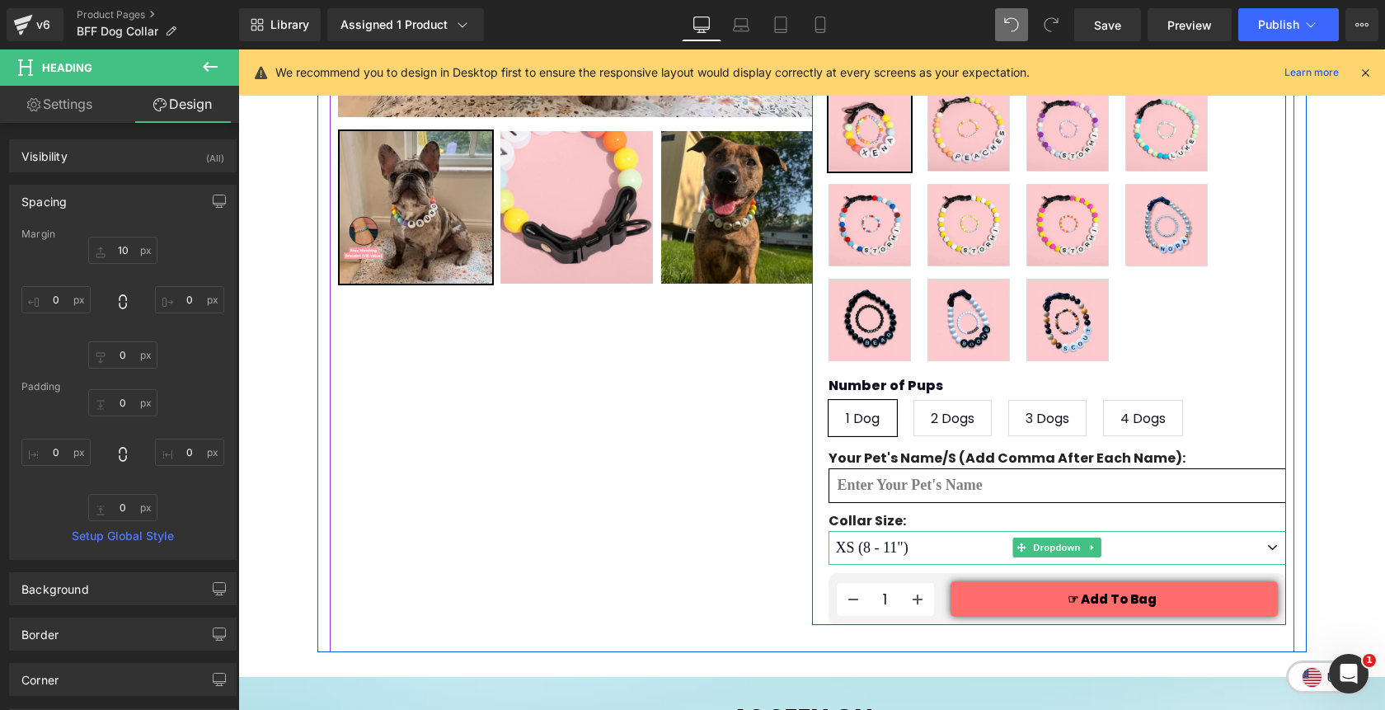
click at [1272, 531] on select "XS (8 - 11") S (11 - 16") M (14 - 19") L (18 - 26")" at bounding box center [1056, 548] width 457 height 34
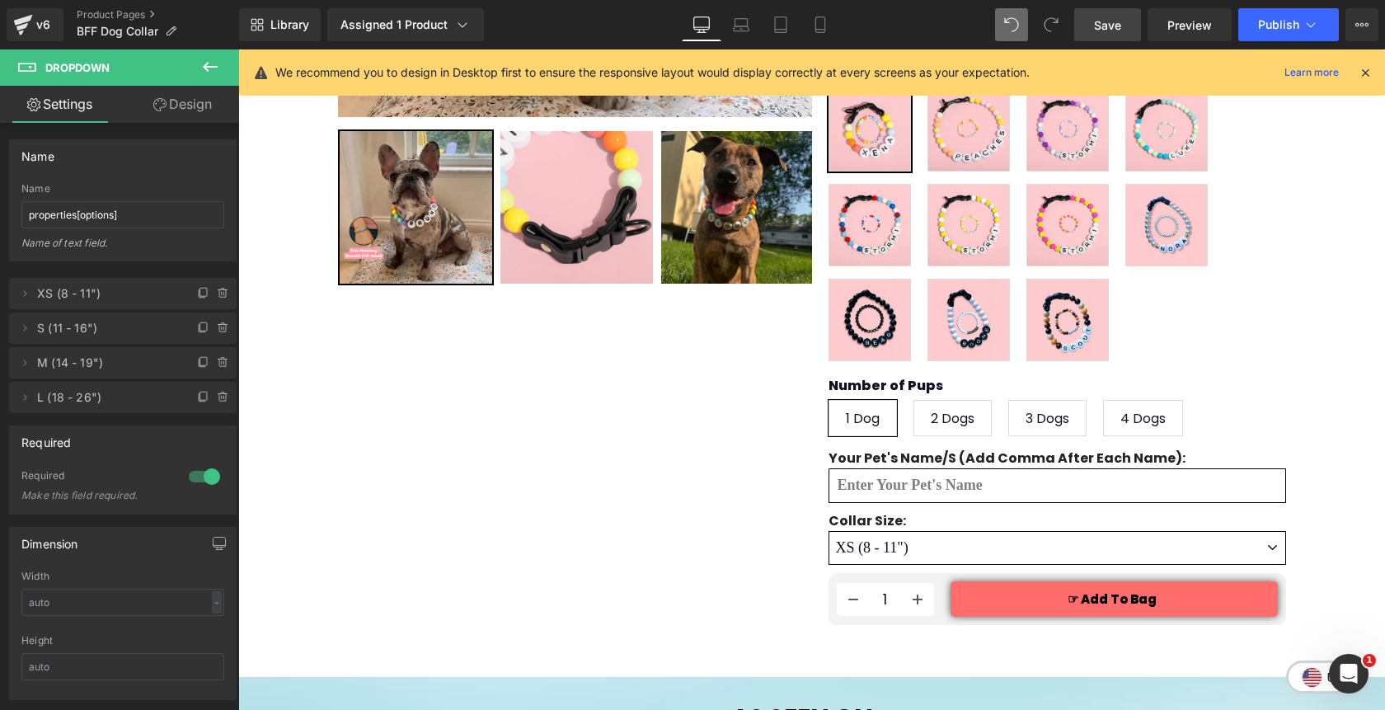
click at [1115, 24] on span "Save" at bounding box center [1107, 24] width 27 height 17
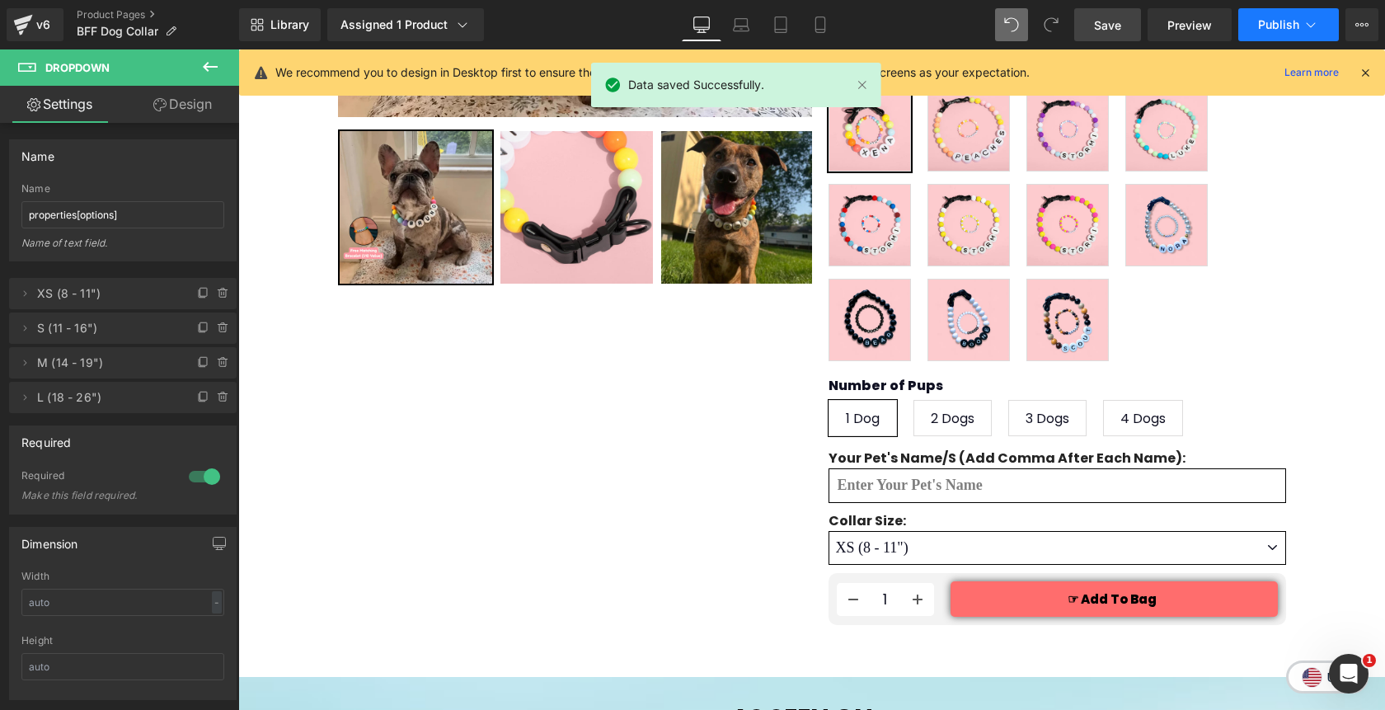
click at [1271, 30] on span "Publish" at bounding box center [1278, 24] width 41 height 13
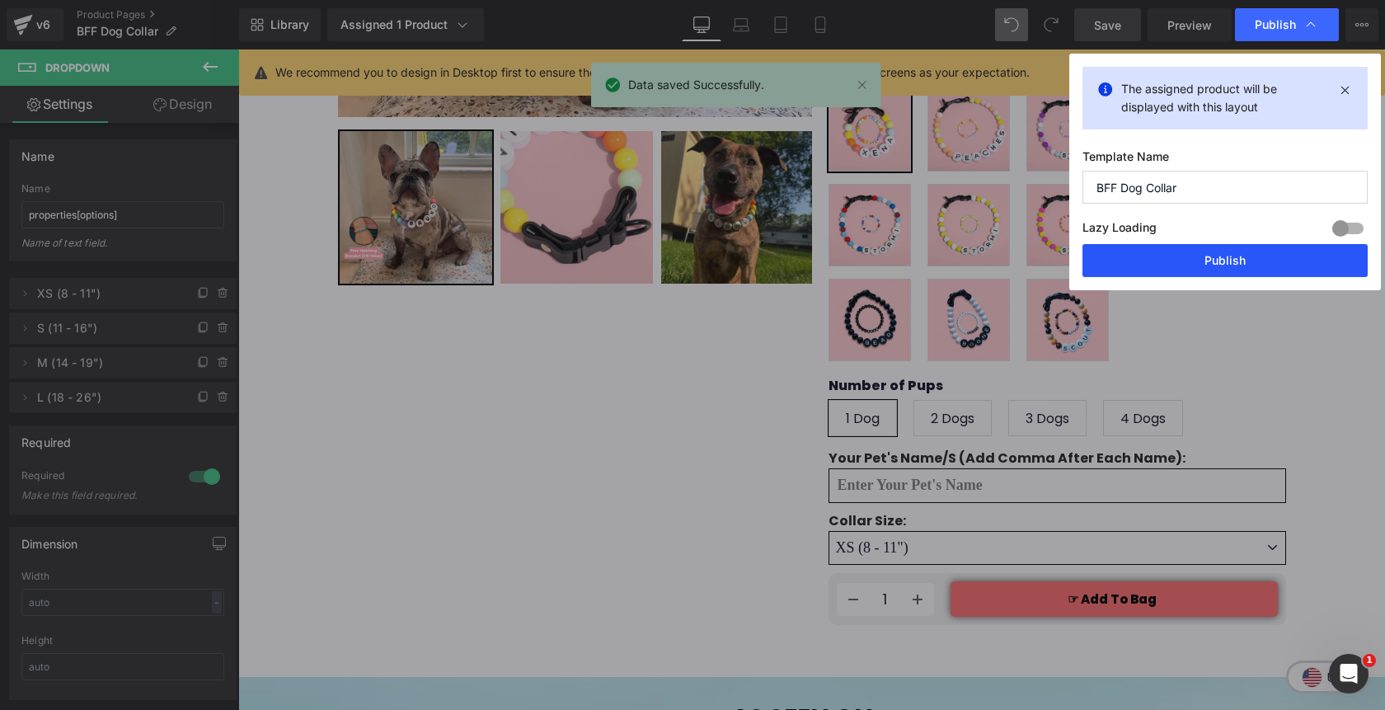
click at [1202, 259] on button "Publish" at bounding box center [1224, 260] width 285 height 33
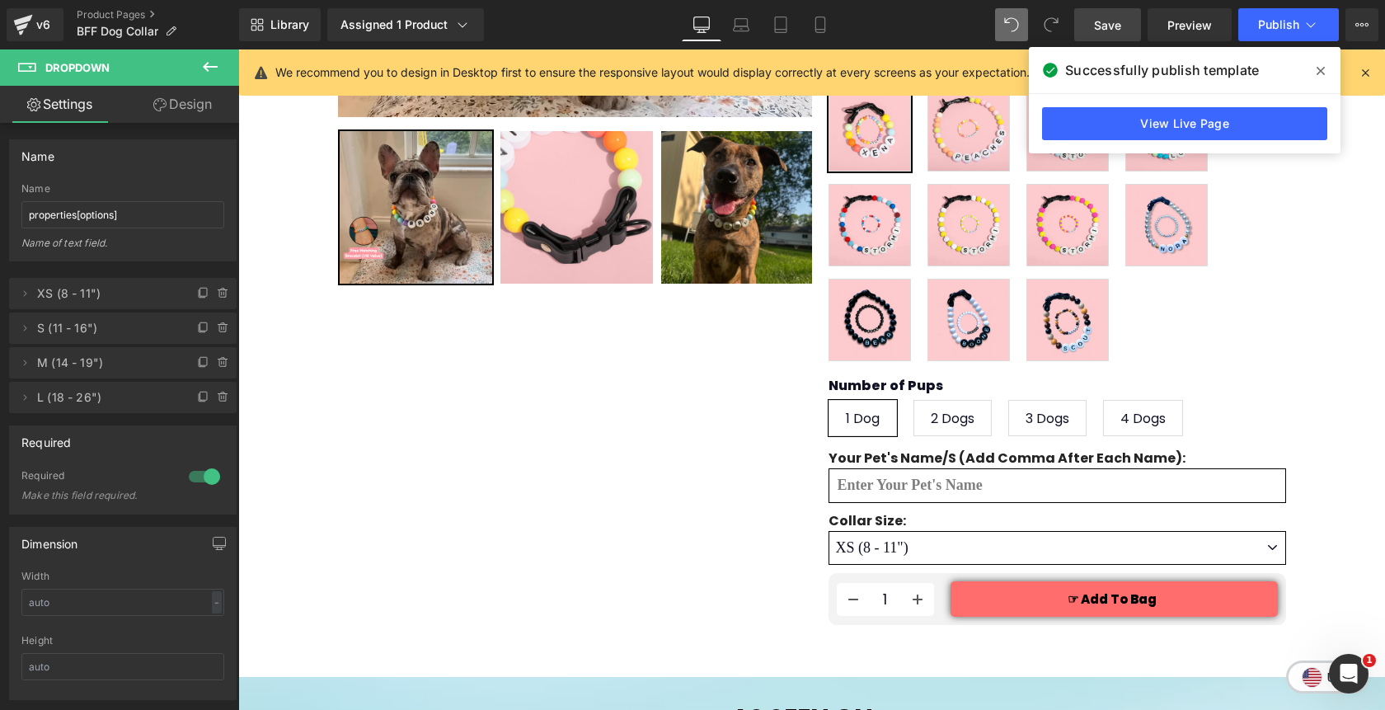
click at [1320, 75] on icon at bounding box center [1320, 70] width 8 height 13
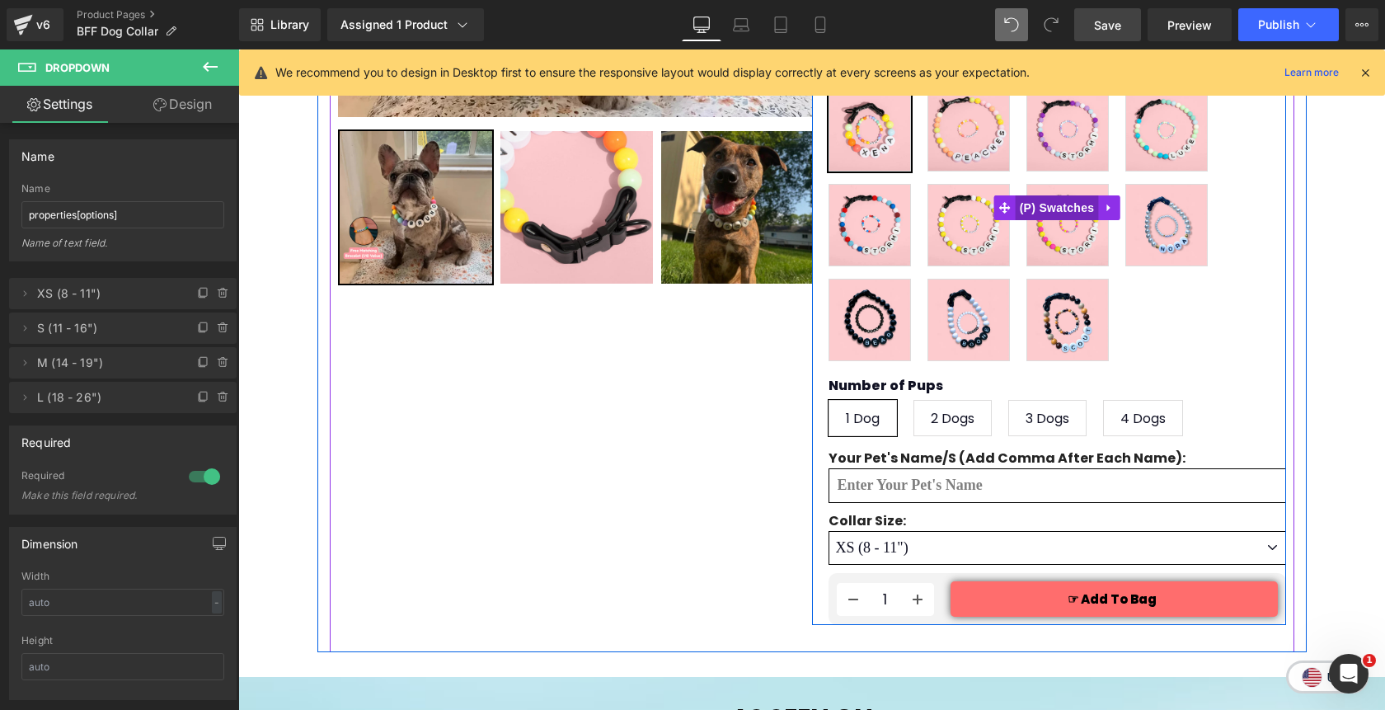
click at [1067, 195] on span "(P) Swatches" at bounding box center [1056, 207] width 83 height 25
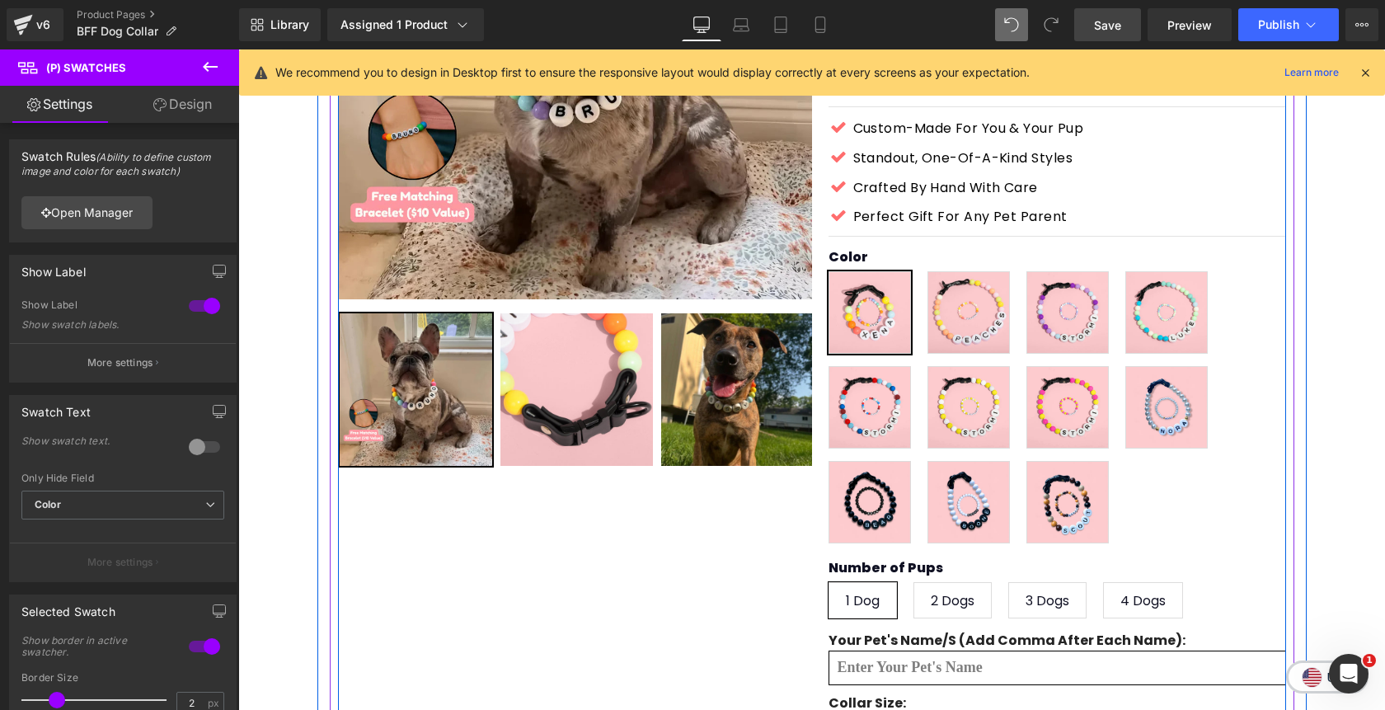
scroll to position [322, 0]
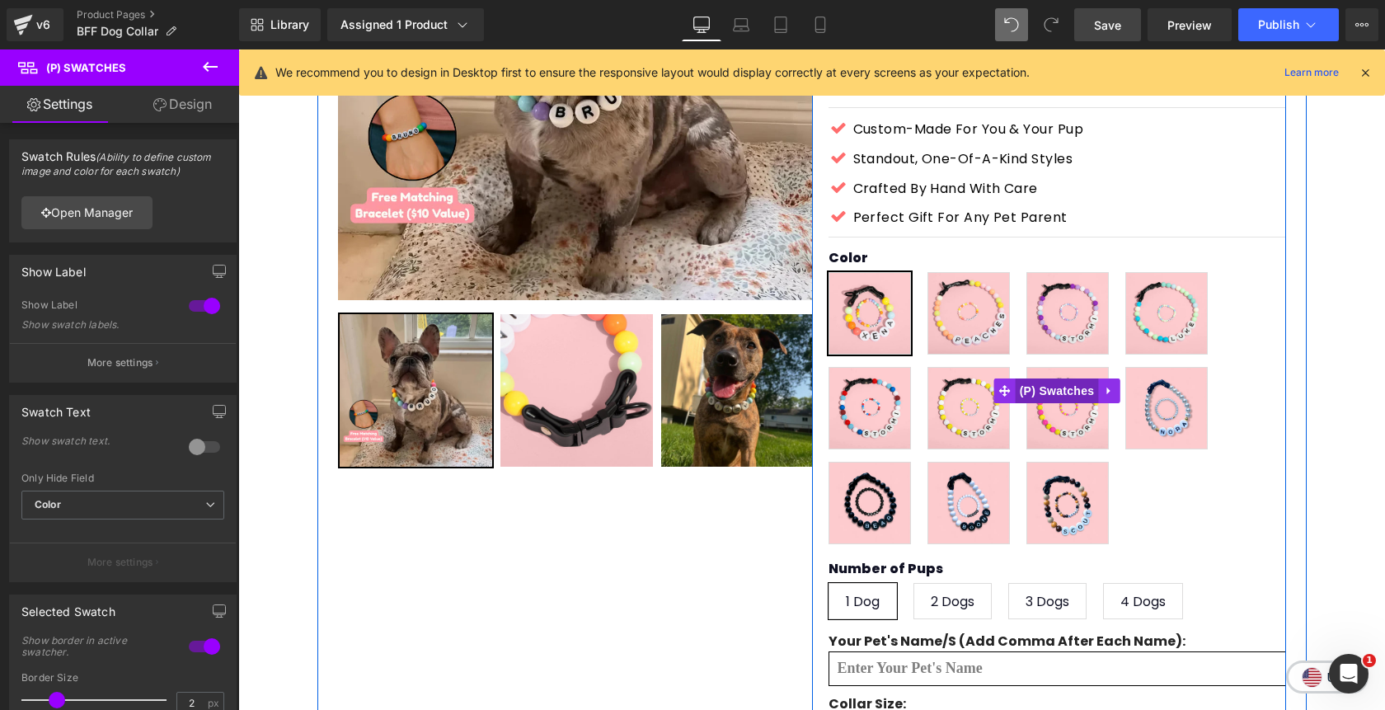
click at [1046, 378] on span "(P) Swatches" at bounding box center [1056, 390] width 83 height 25
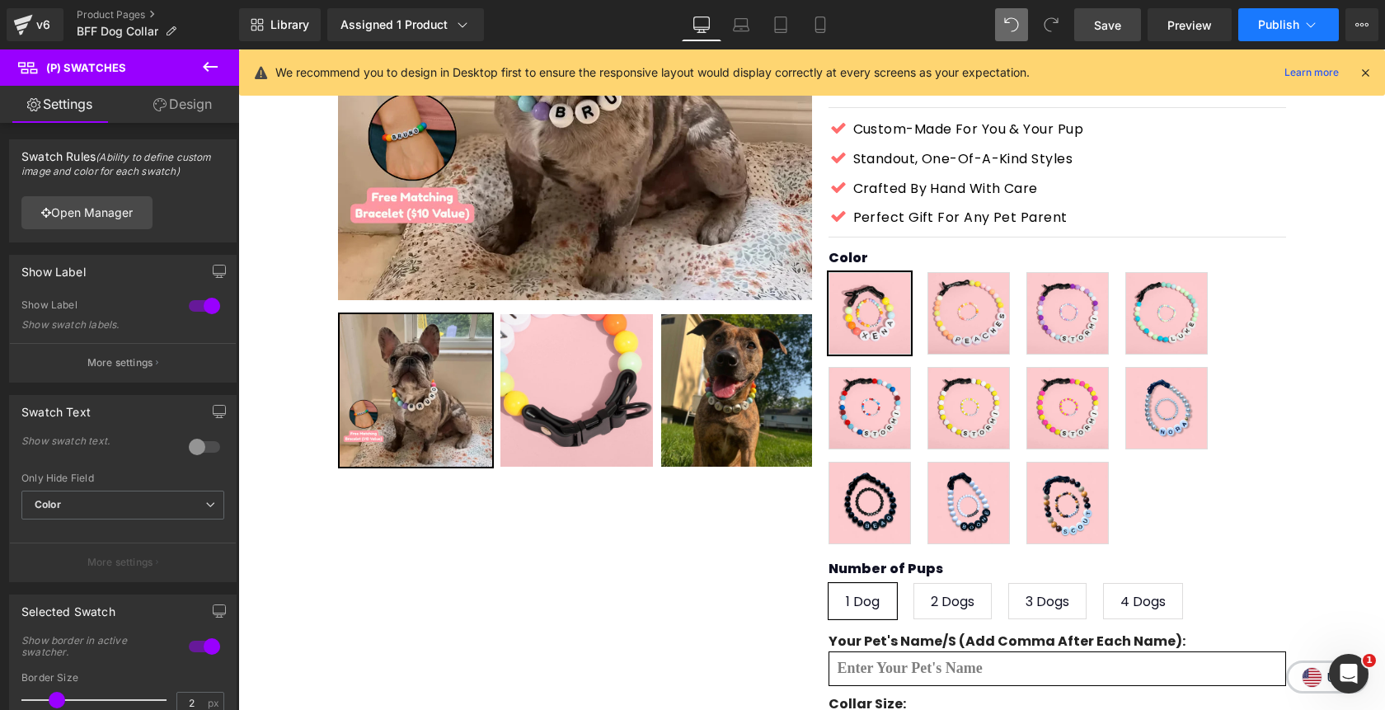
click at [1282, 13] on button "Publish" at bounding box center [1288, 24] width 101 height 33
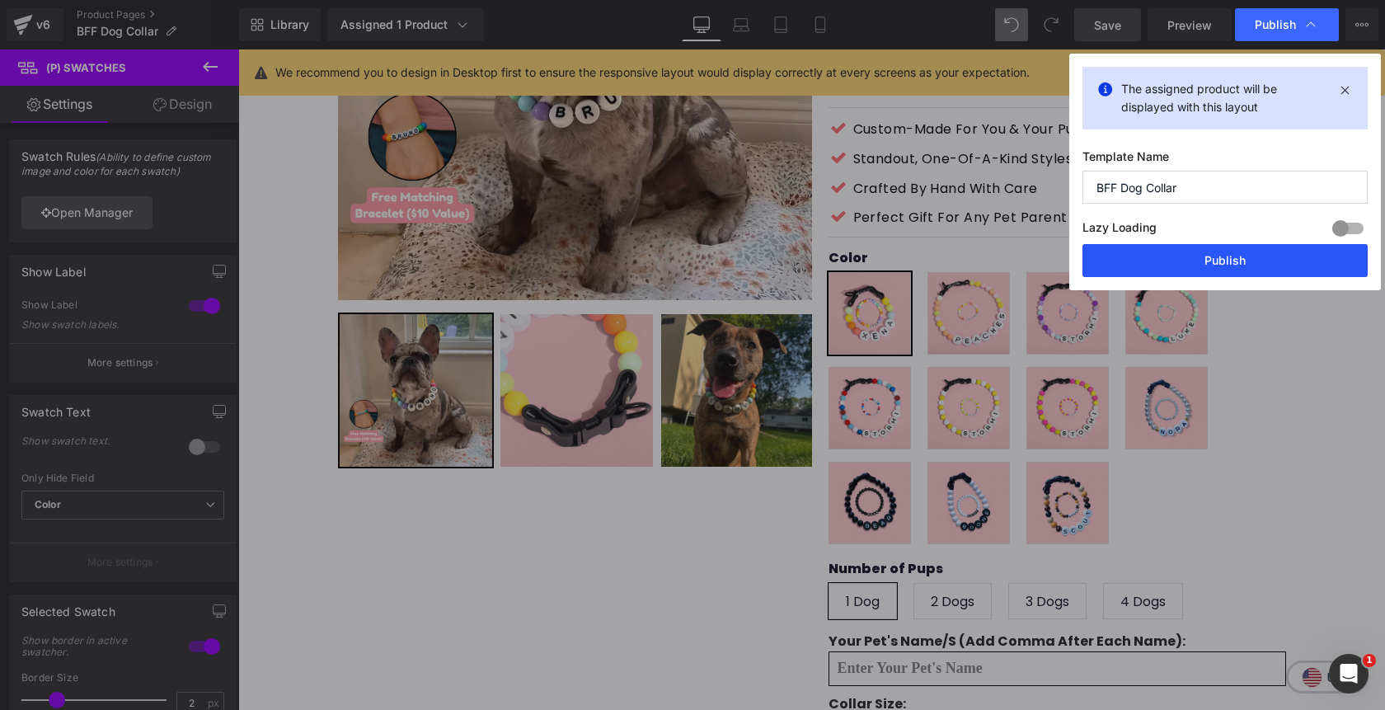
click at [1183, 254] on button "Publish" at bounding box center [1224, 260] width 285 height 33
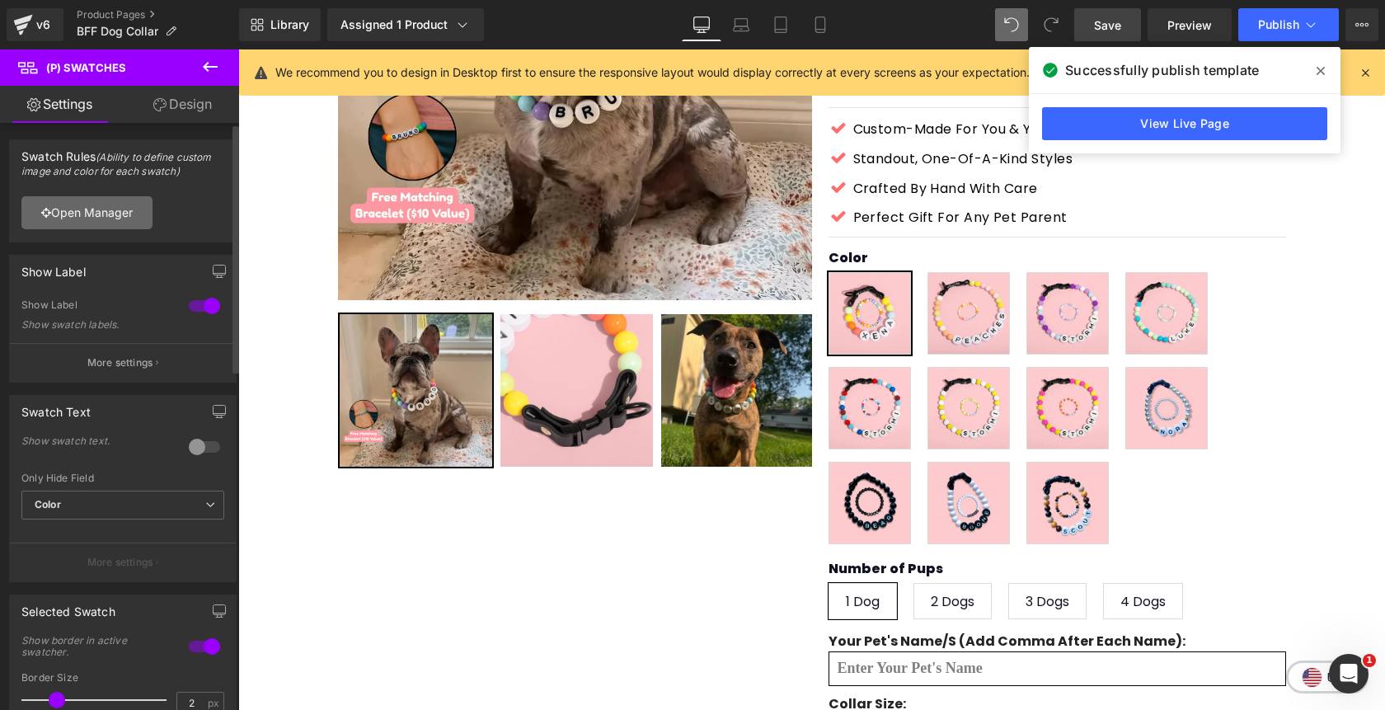
click at [77, 216] on link "Open Manager" at bounding box center [86, 212] width 131 height 33
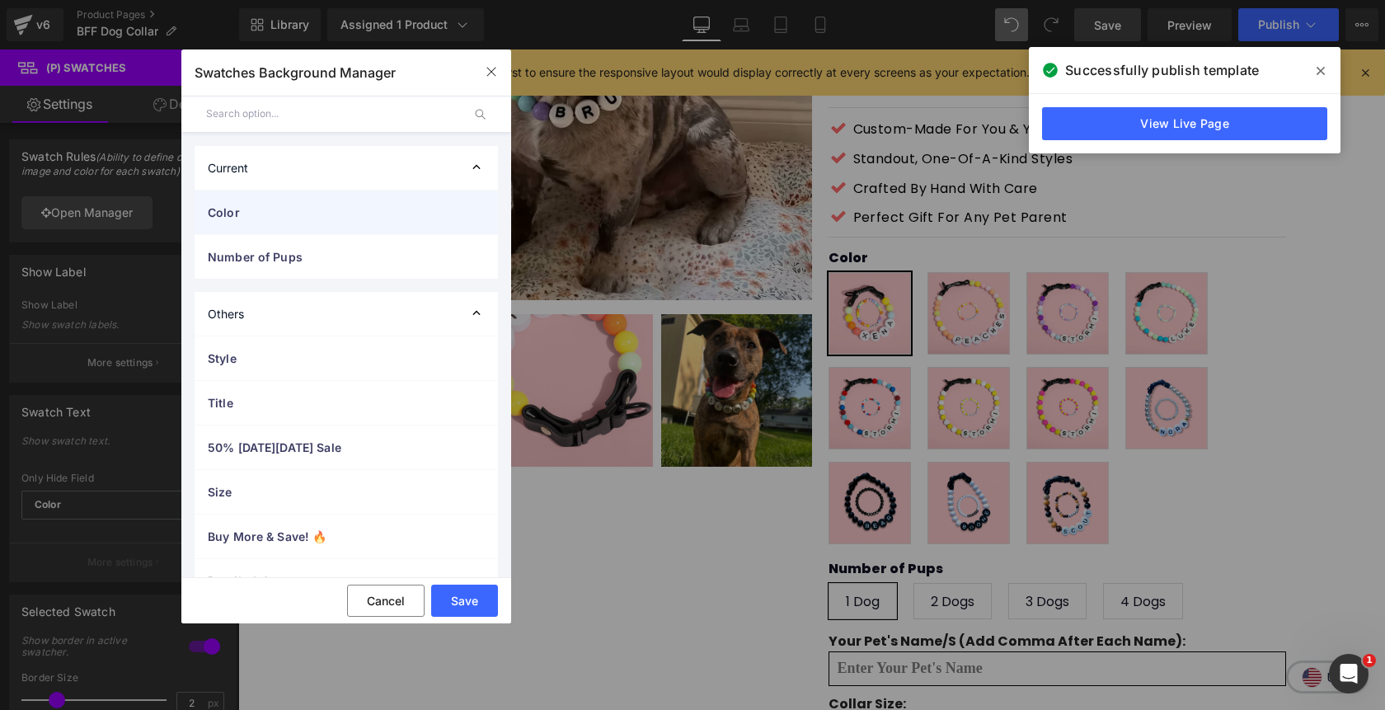
click at [216, 216] on span "Color" at bounding box center [330, 212] width 244 height 17
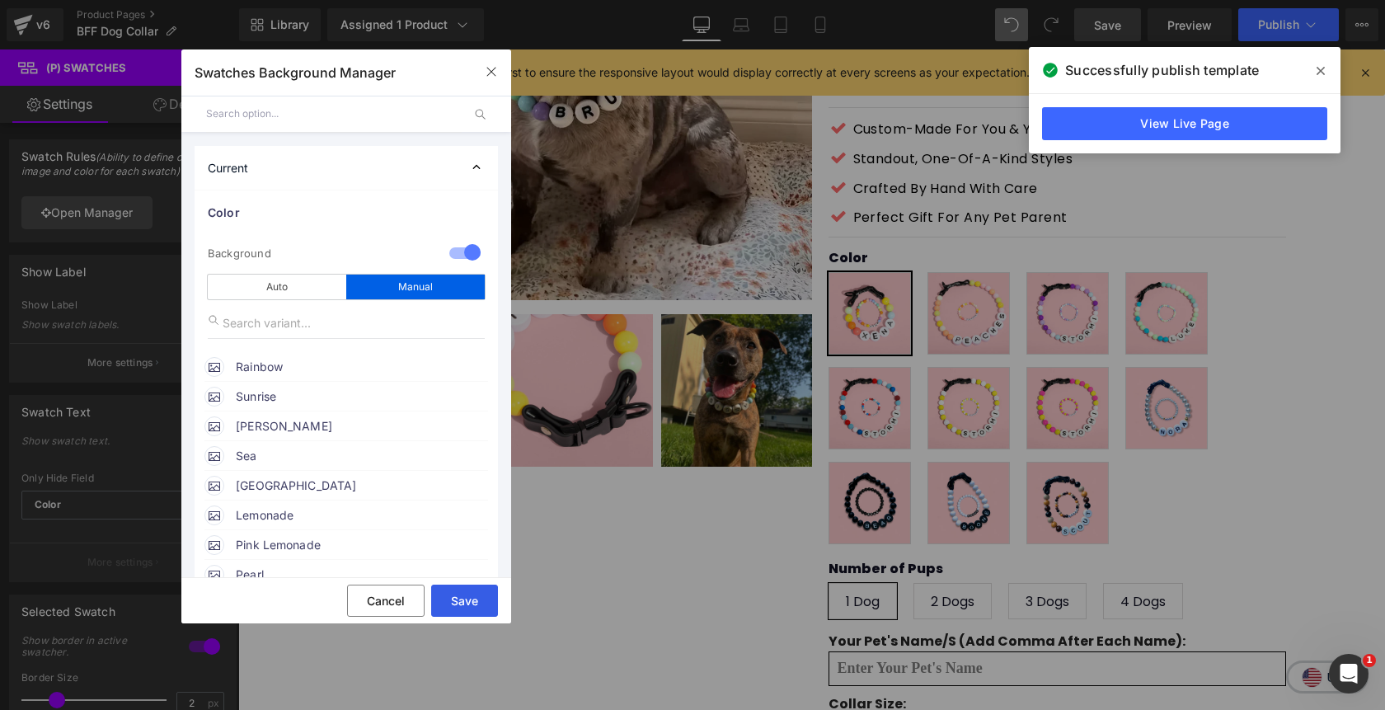
click at [469, 596] on button "Save" at bounding box center [464, 600] width 67 height 32
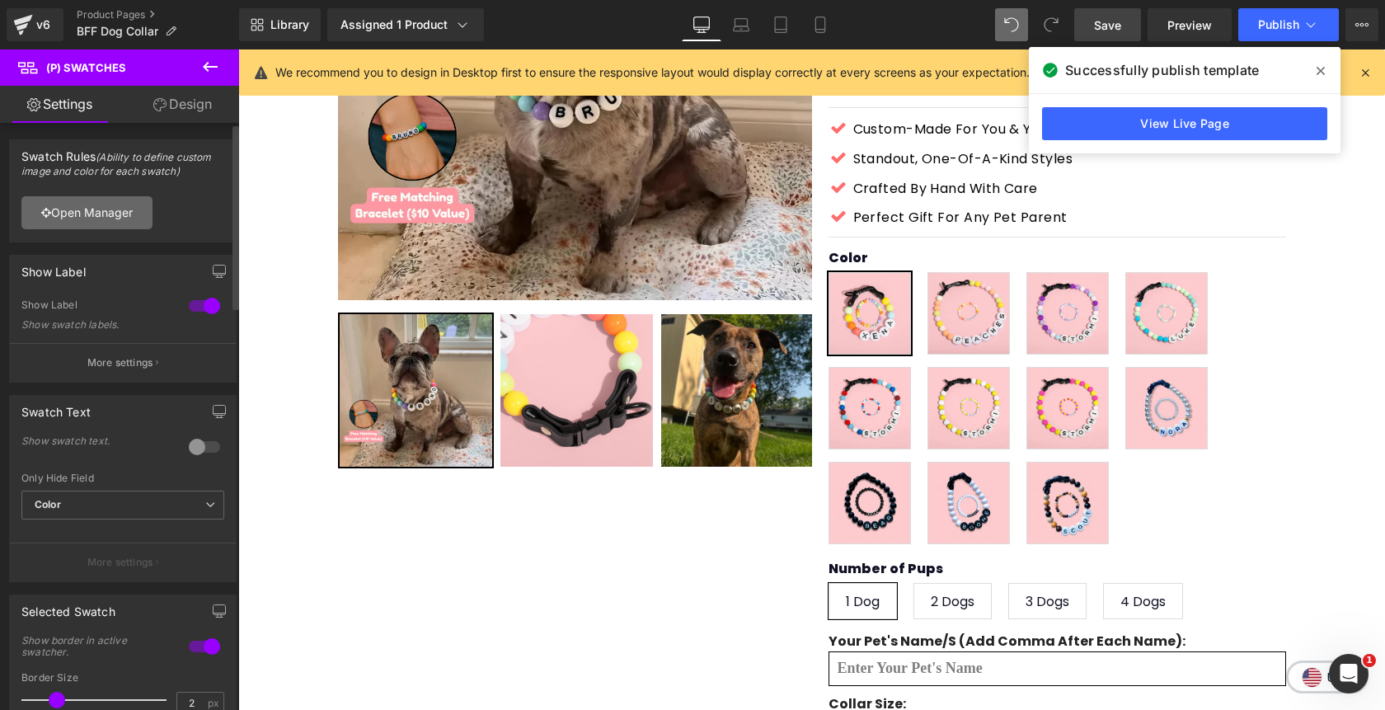
click at [135, 211] on link "Open Manager" at bounding box center [86, 212] width 131 height 33
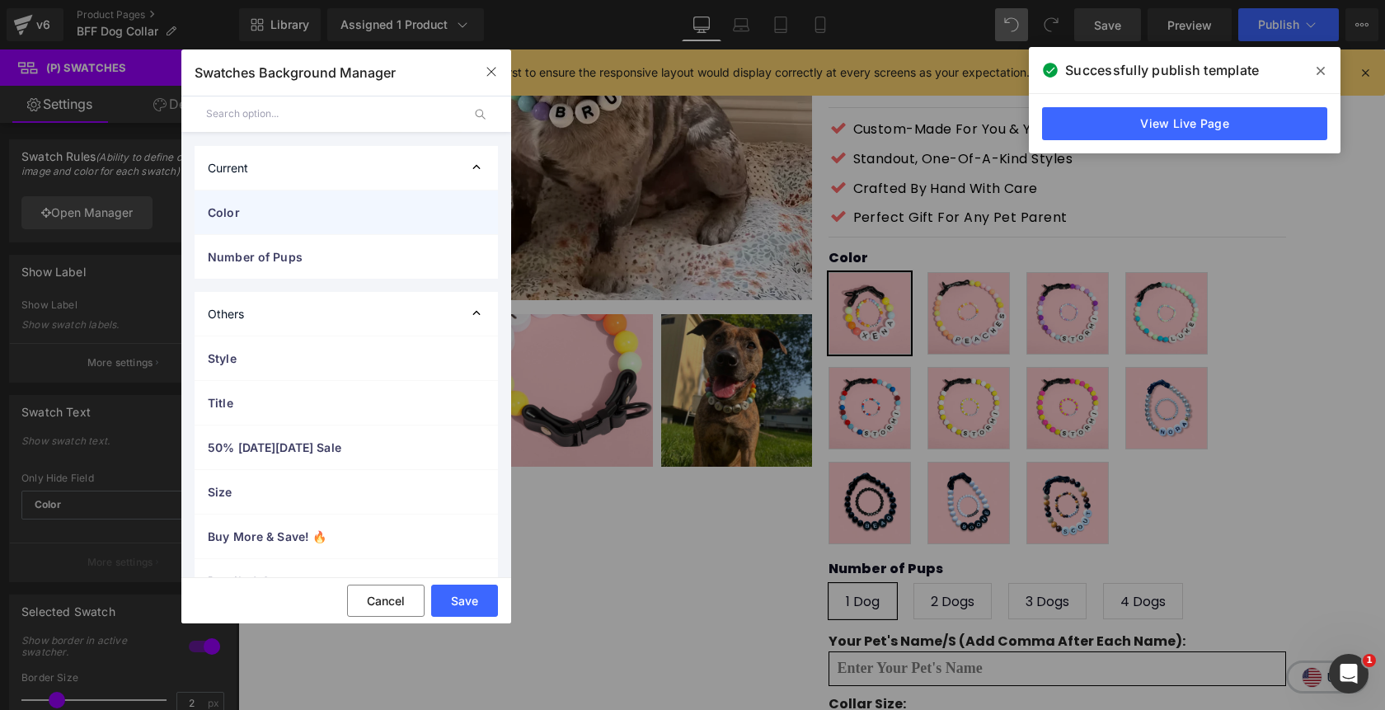
click at [246, 216] on span "Color" at bounding box center [330, 212] width 244 height 17
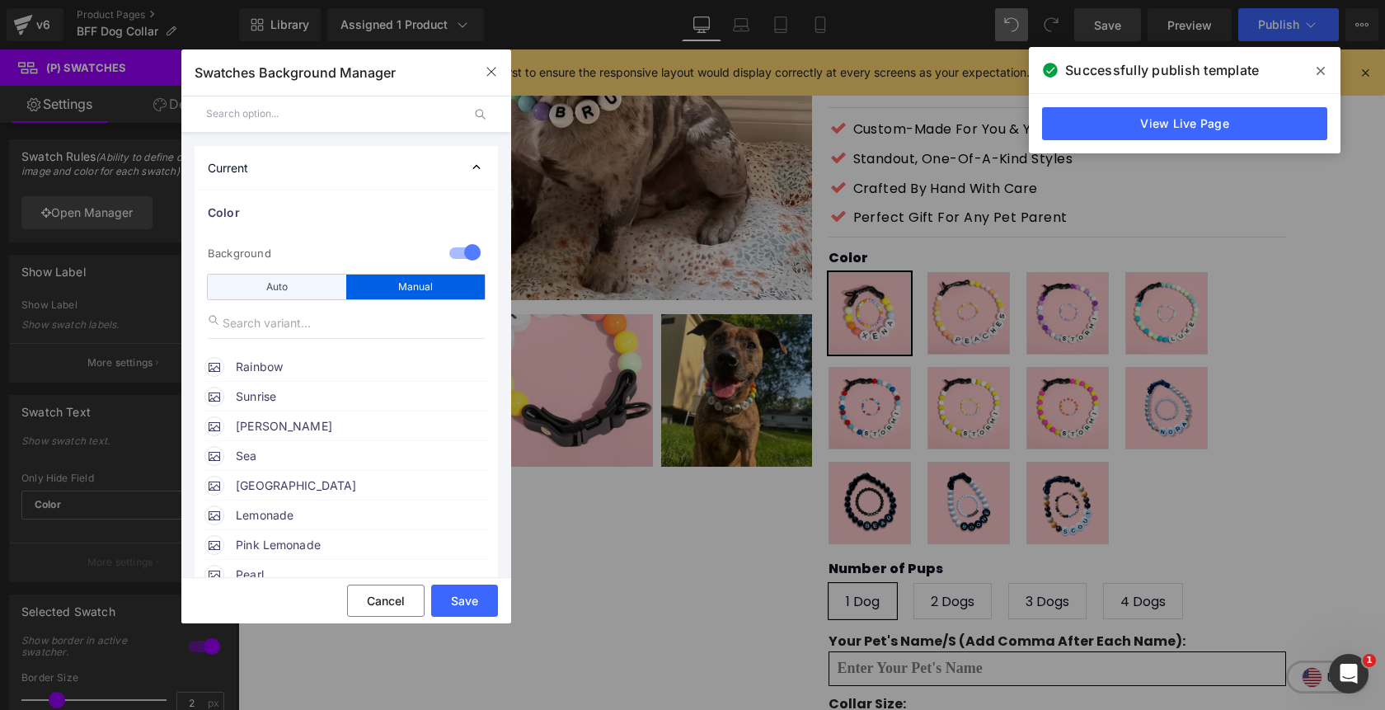
click at [256, 290] on div "Auto" at bounding box center [277, 286] width 138 height 25
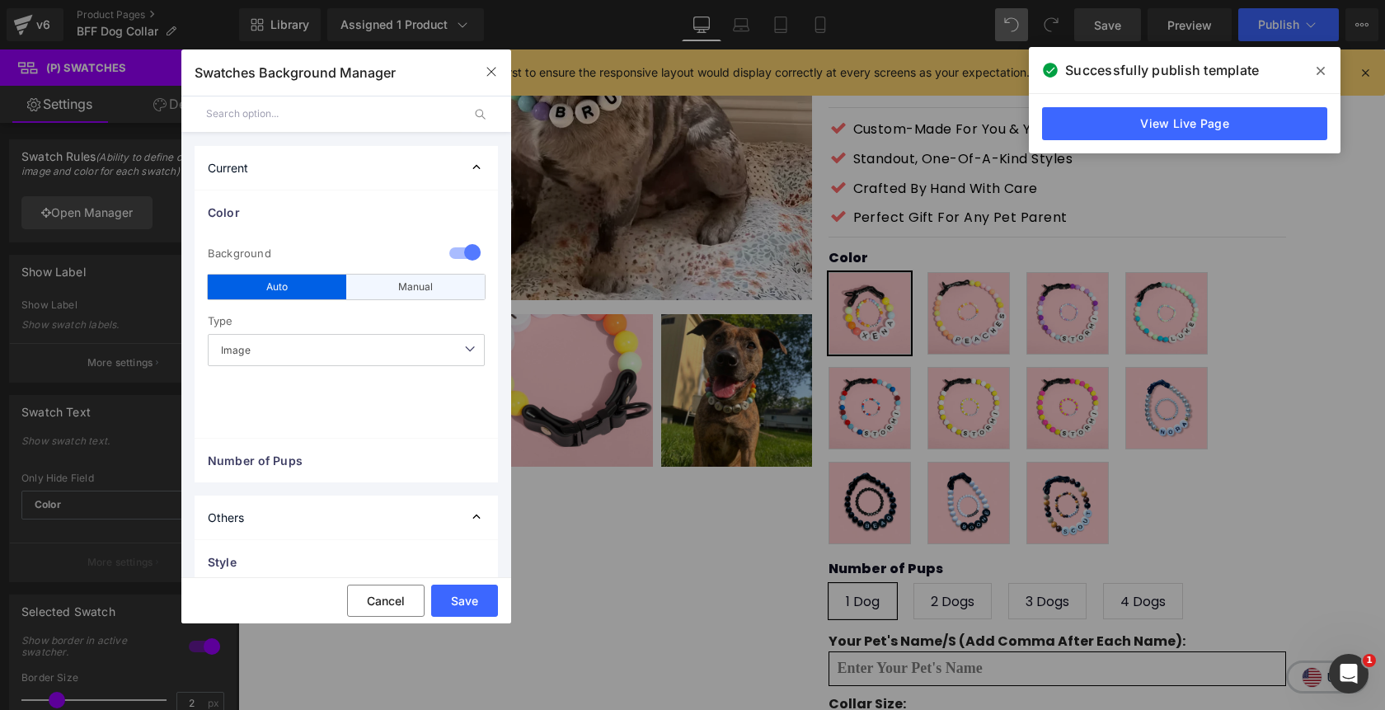
click at [386, 293] on div "Manual" at bounding box center [415, 286] width 138 height 25
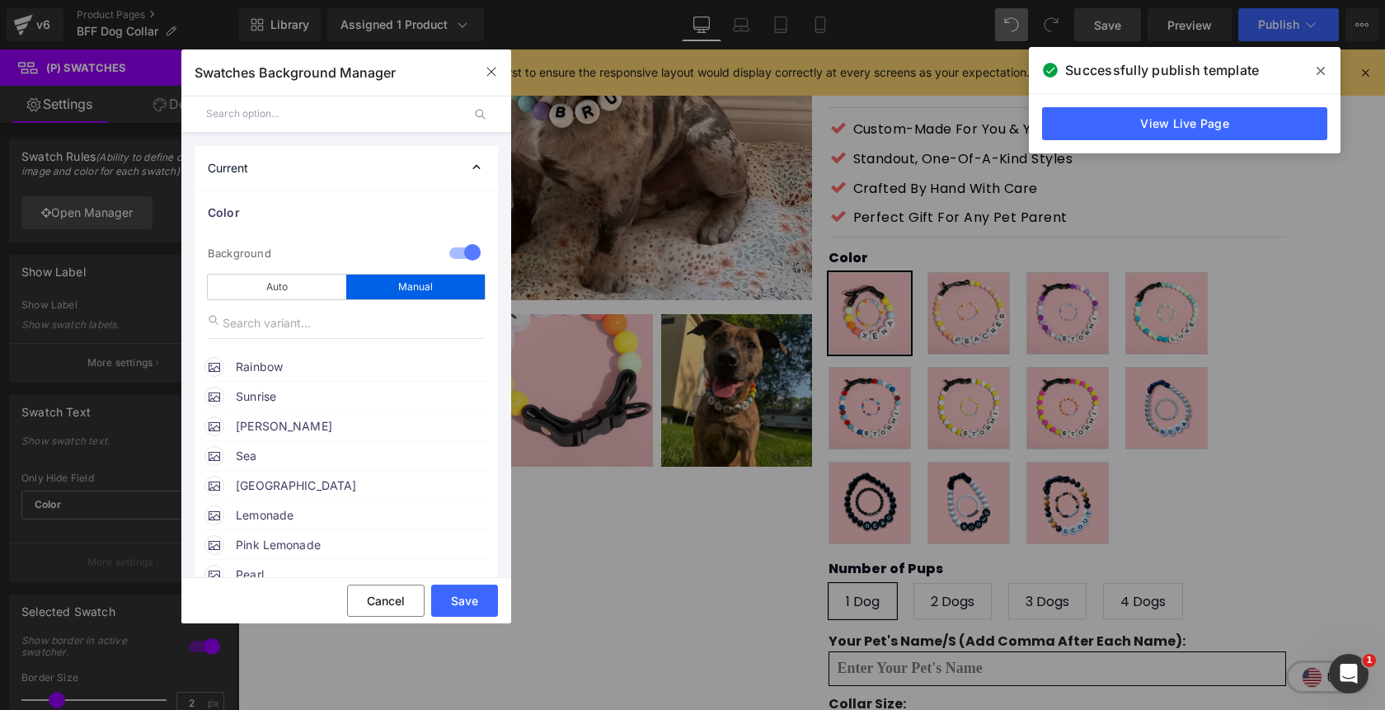
click at [235, 368] on div "Rainbow" at bounding box center [346, 364] width 284 height 25
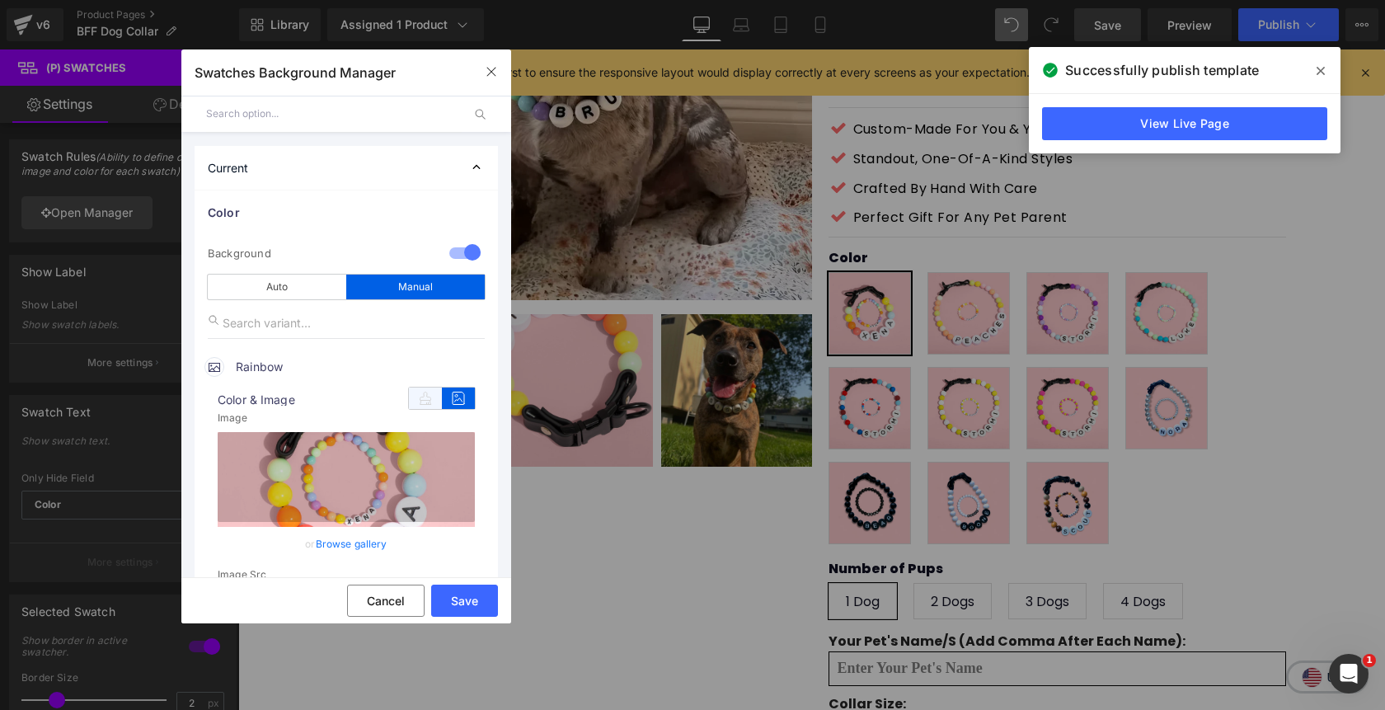
click at [419, 403] on icon at bounding box center [425, 397] width 33 height 21
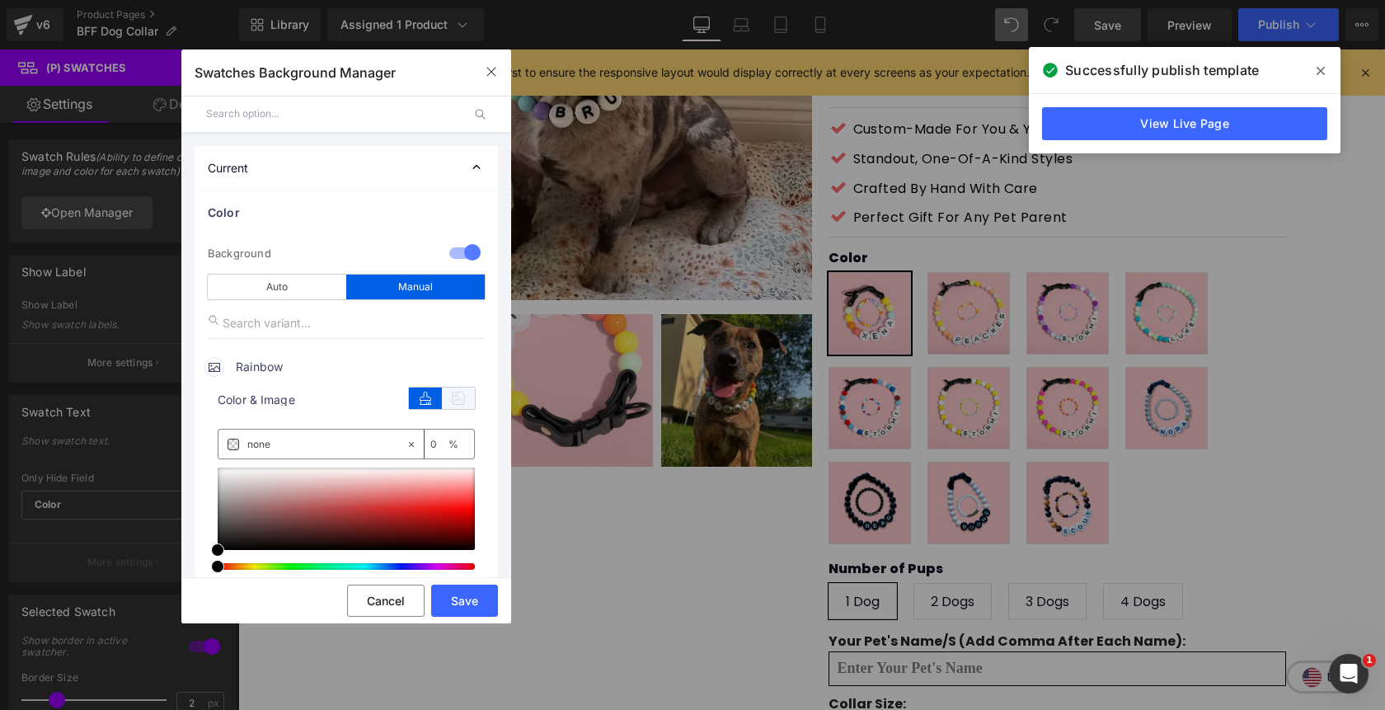
click at [457, 404] on icon at bounding box center [458, 397] width 33 height 21
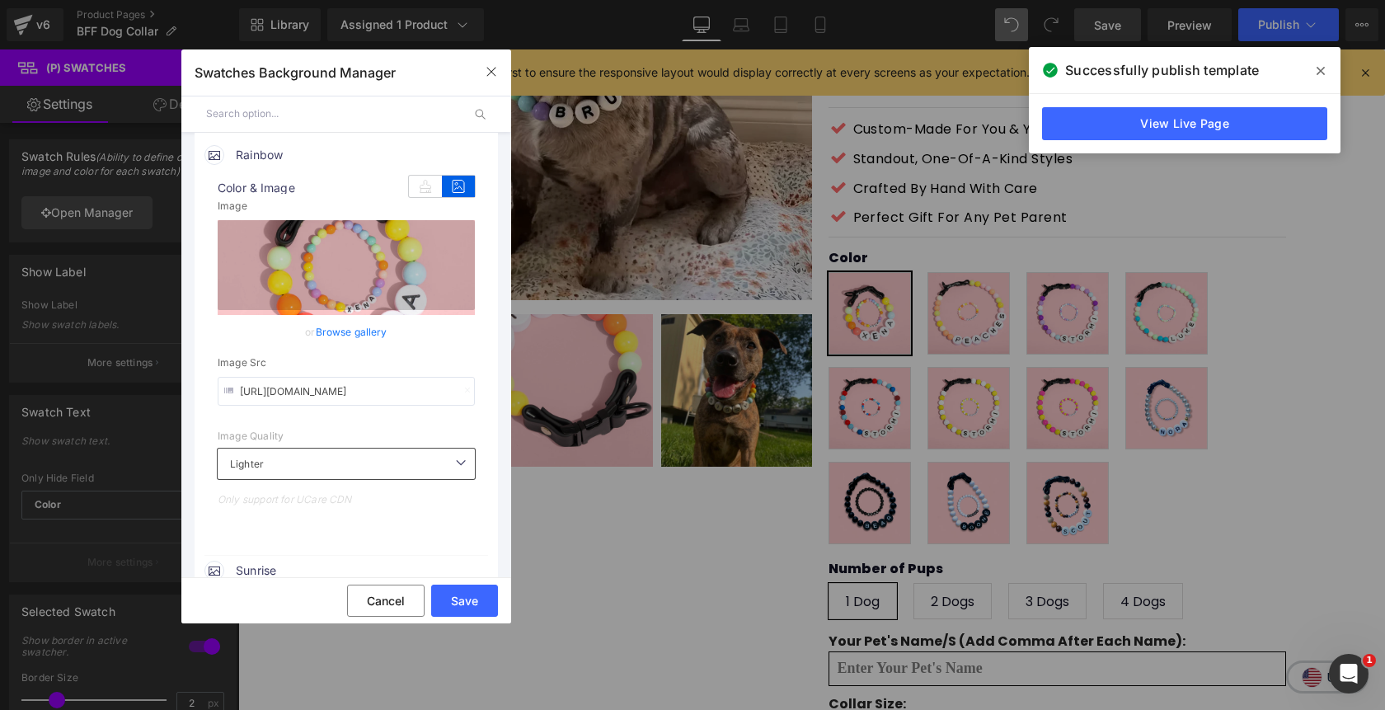
scroll to position [209, 0]
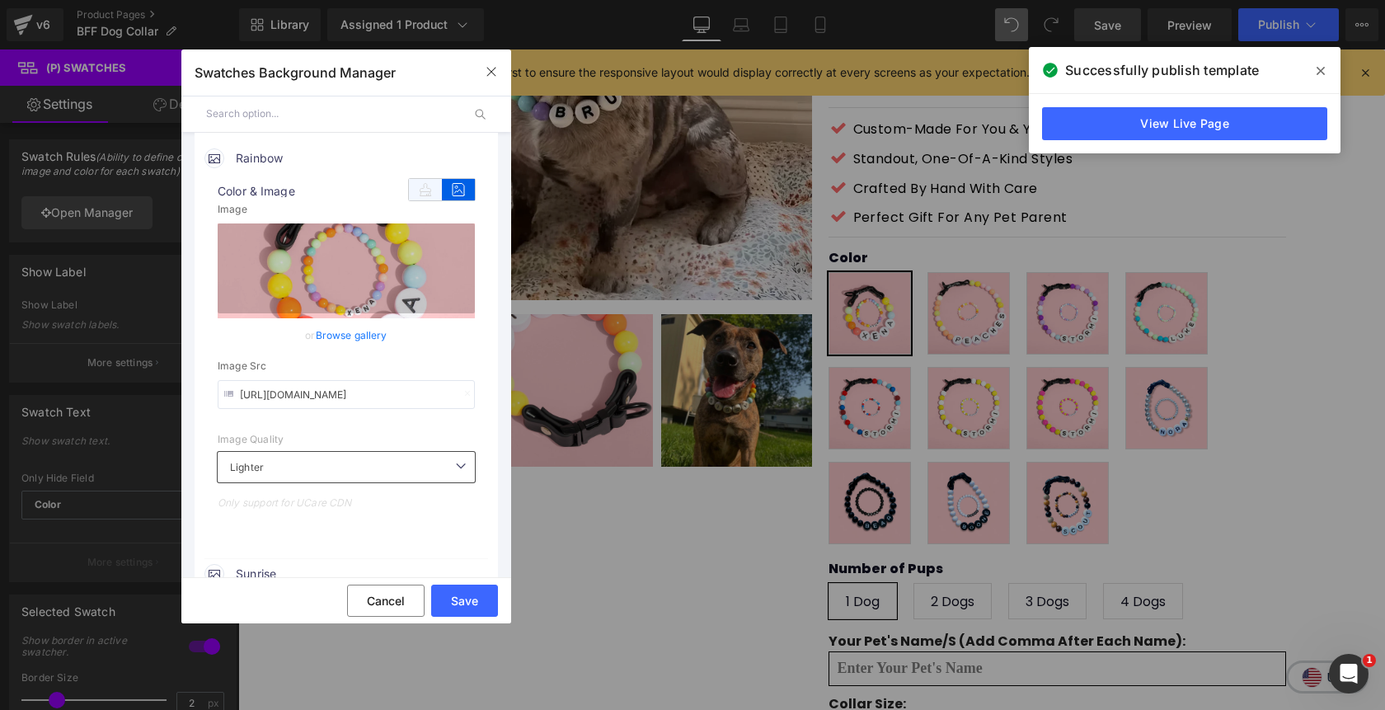
click at [410, 195] on icon at bounding box center [425, 189] width 33 height 21
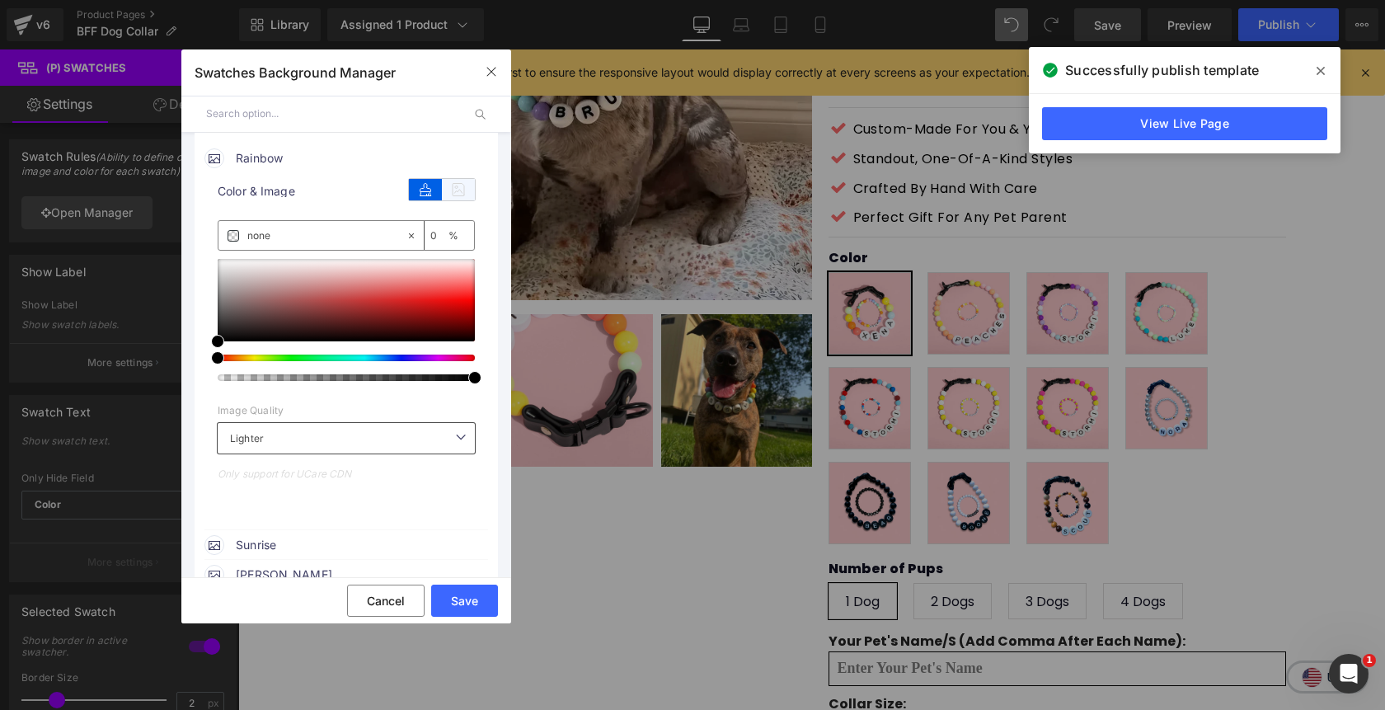
click at [446, 194] on icon at bounding box center [458, 189] width 33 height 21
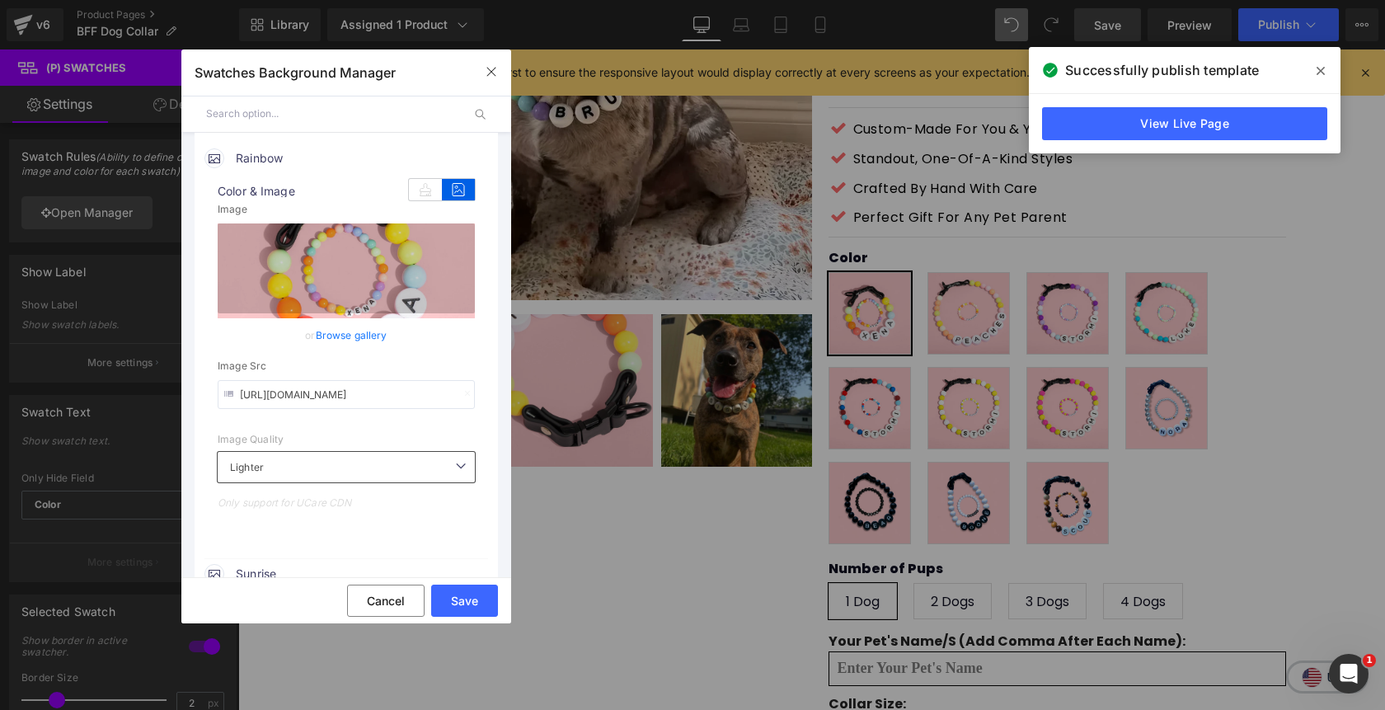
click at [321, 394] on input "https://cdn.shopify.com/s/files/1/0811/0410/9849/files/rainbow.webp?v=1755114495" at bounding box center [346, 394] width 257 height 29
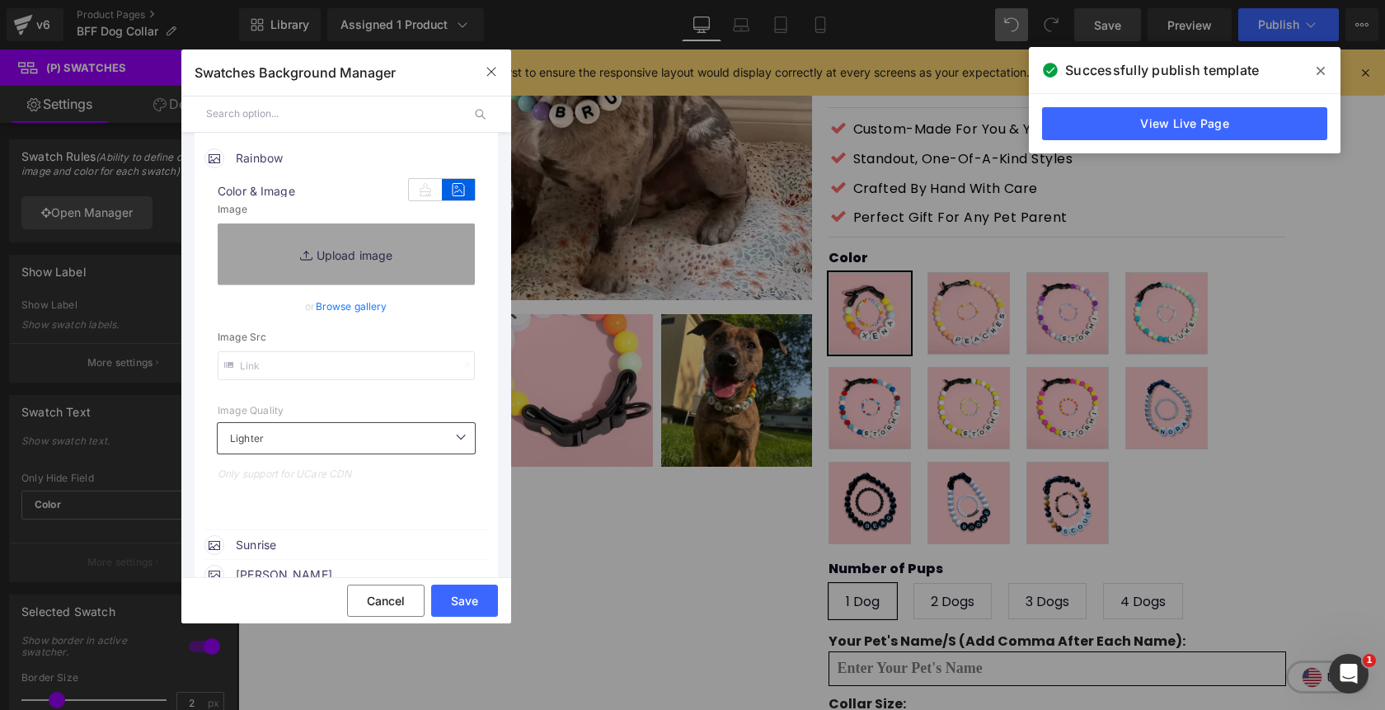
paste input "https://cdn.shopify.com/s/files/1/0811/0410/9849/files/rainbow.webp?v=1755114495"
type input "https://cdn.shopify.com/s/files/1/0811/0410/9849/files/rainbow.webp?v=1755114495"
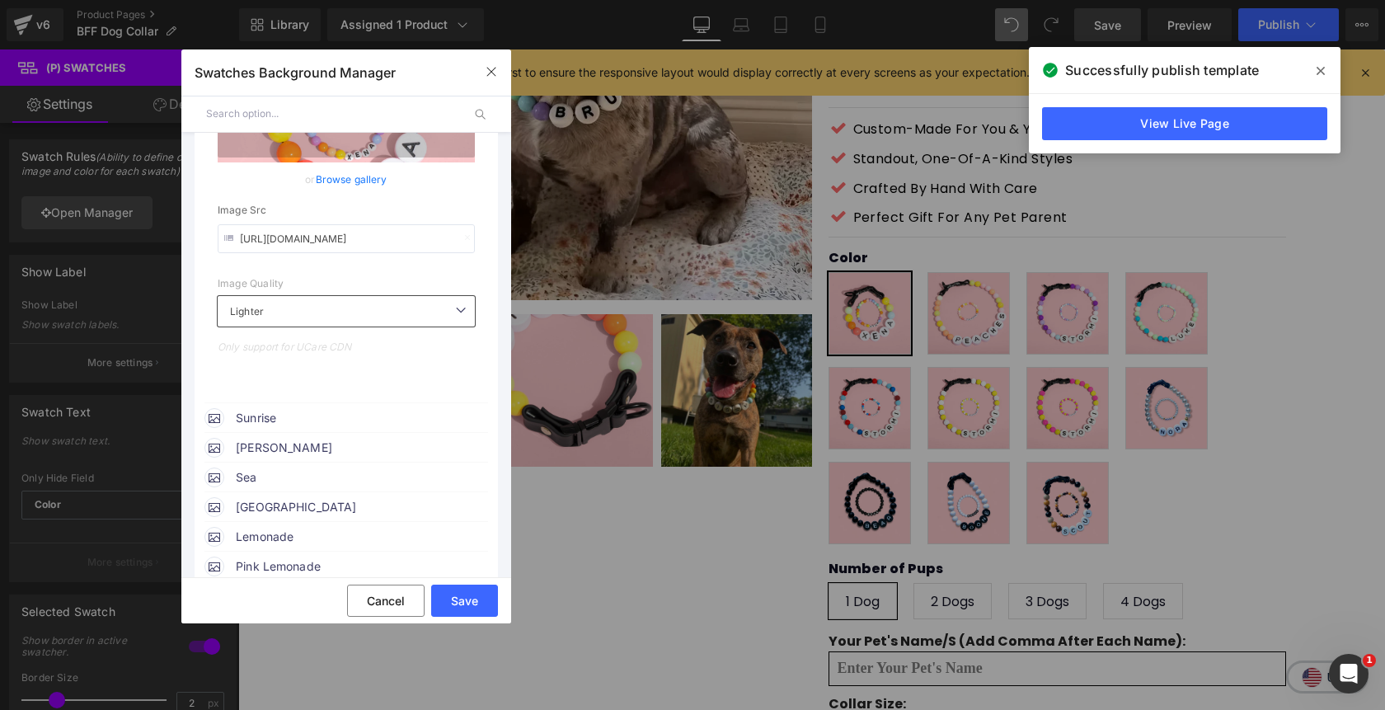
scroll to position [377, 0]
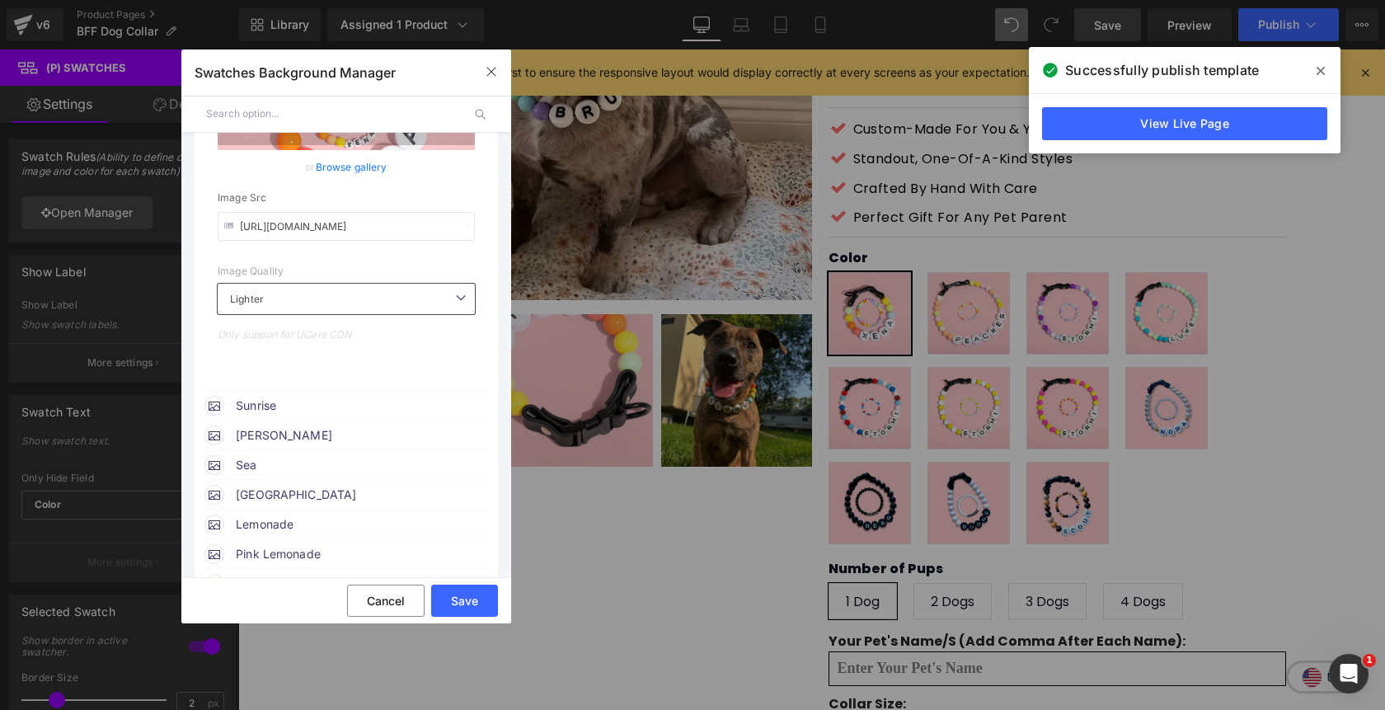
click at [218, 403] on icon at bounding box center [215, 405] width 12 height 12
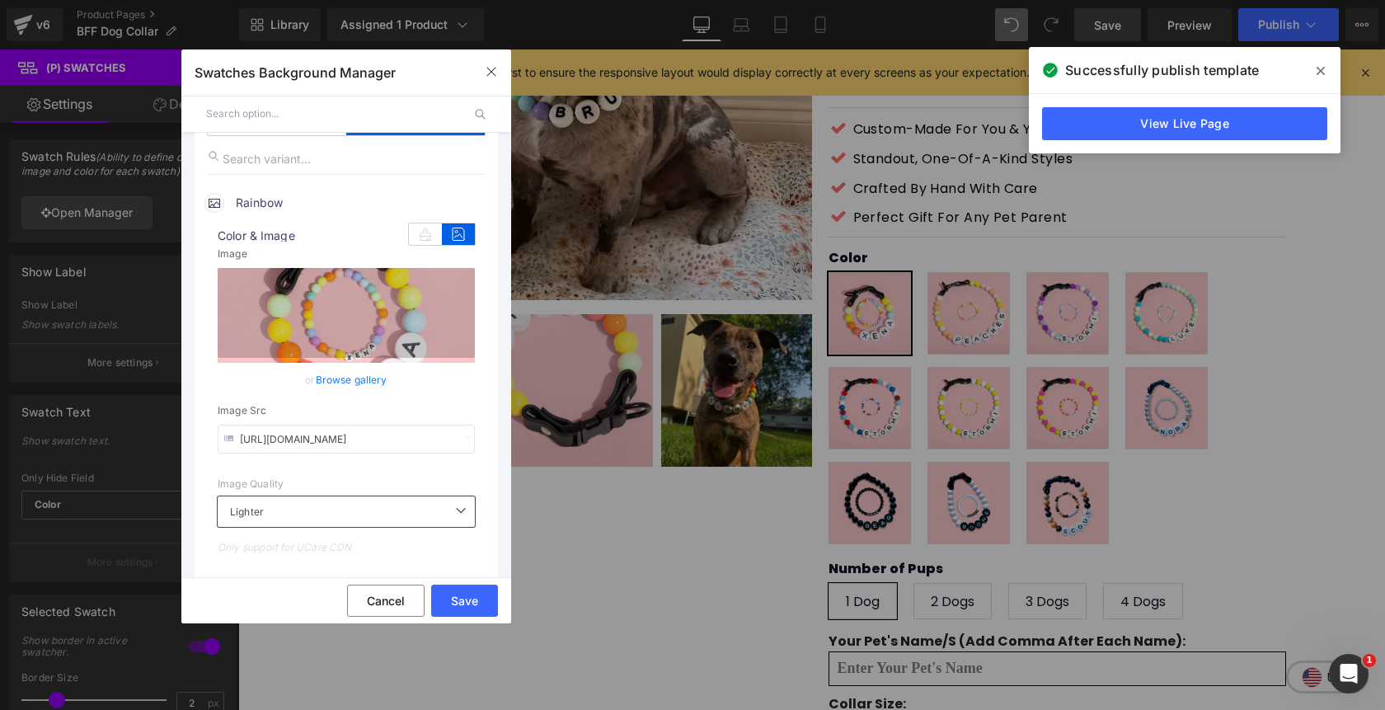
scroll to position [0, 0]
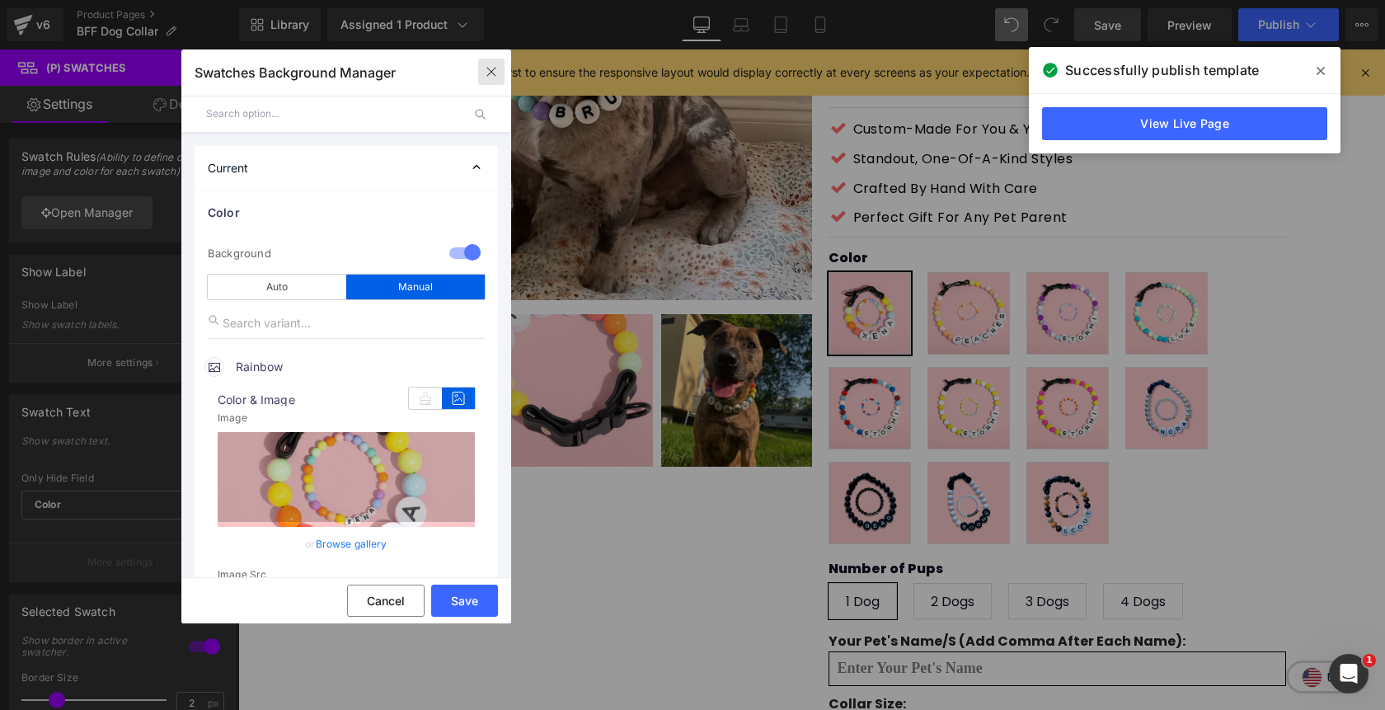
click at [495, 69] on icon "button" at bounding box center [491, 71] width 13 height 13
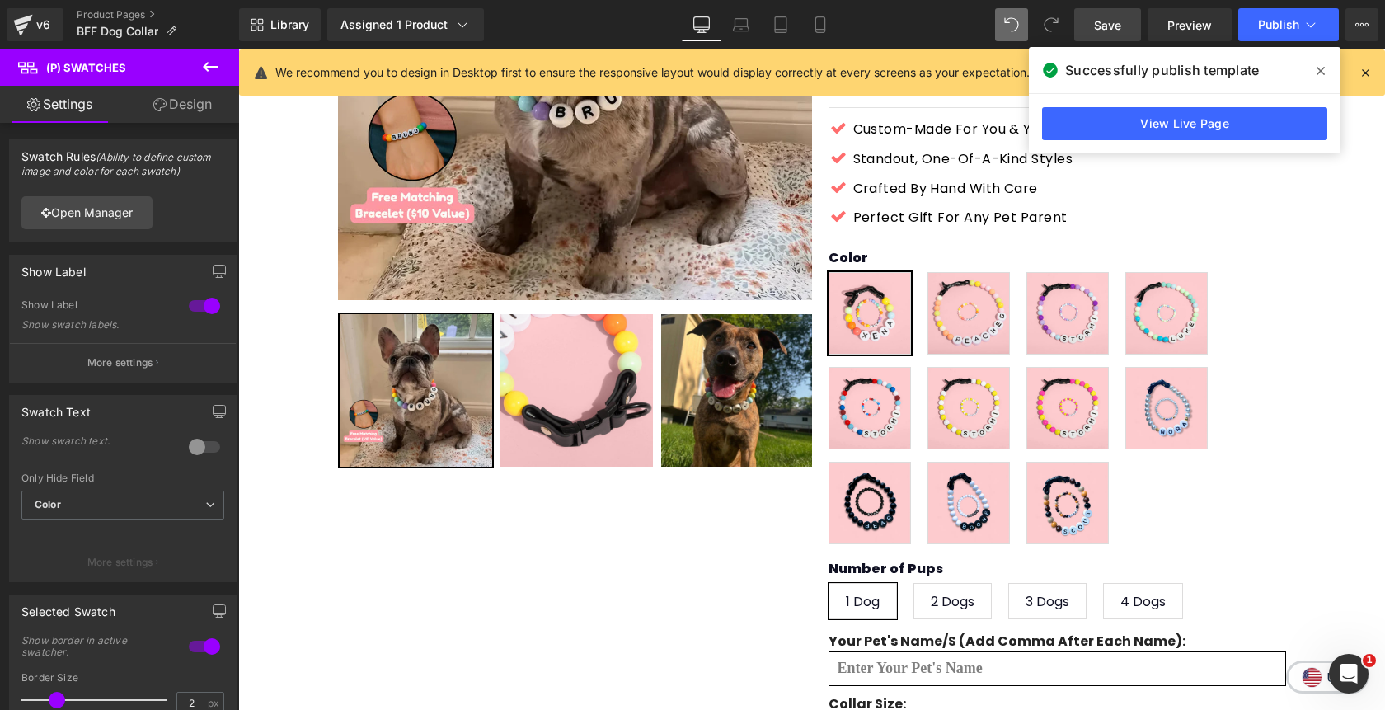
click at [1319, 71] on icon at bounding box center [1320, 70] width 8 height 13
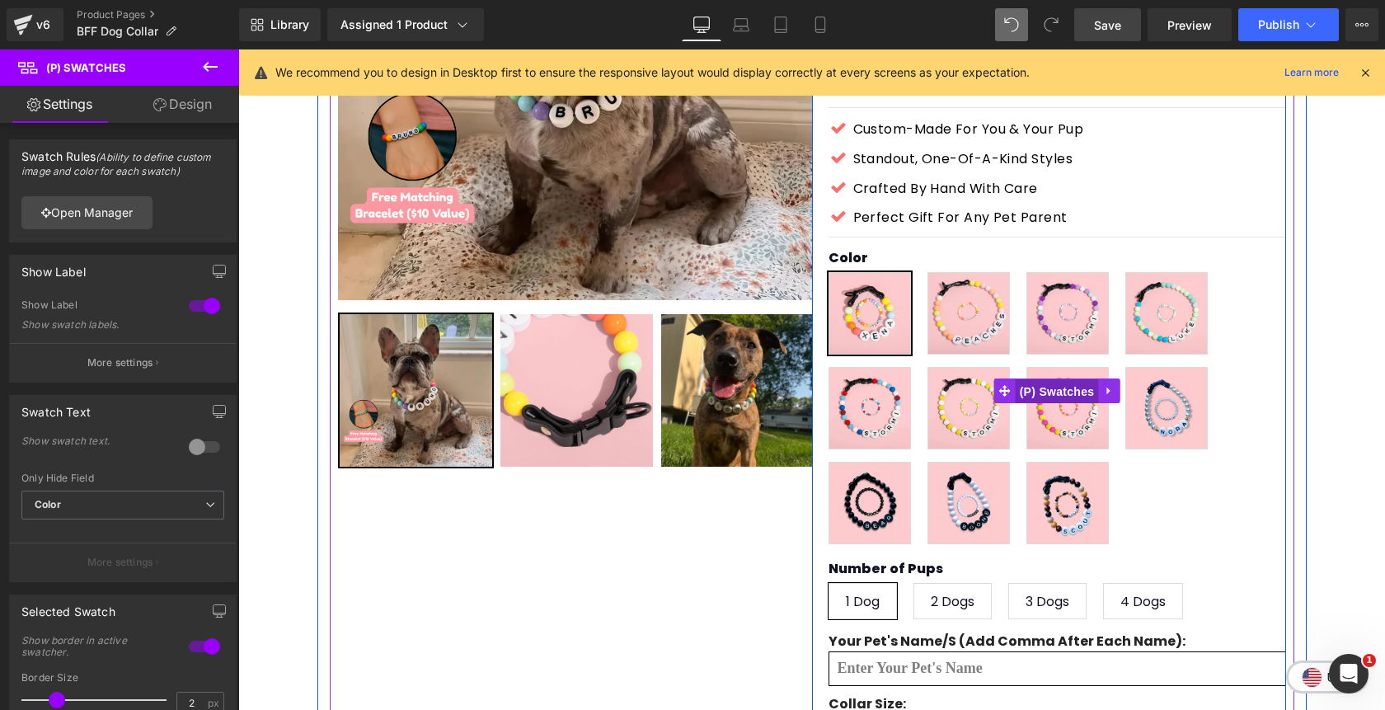
click at [1080, 379] on span "(P) Swatches" at bounding box center [1056, 391] width 83 height 25
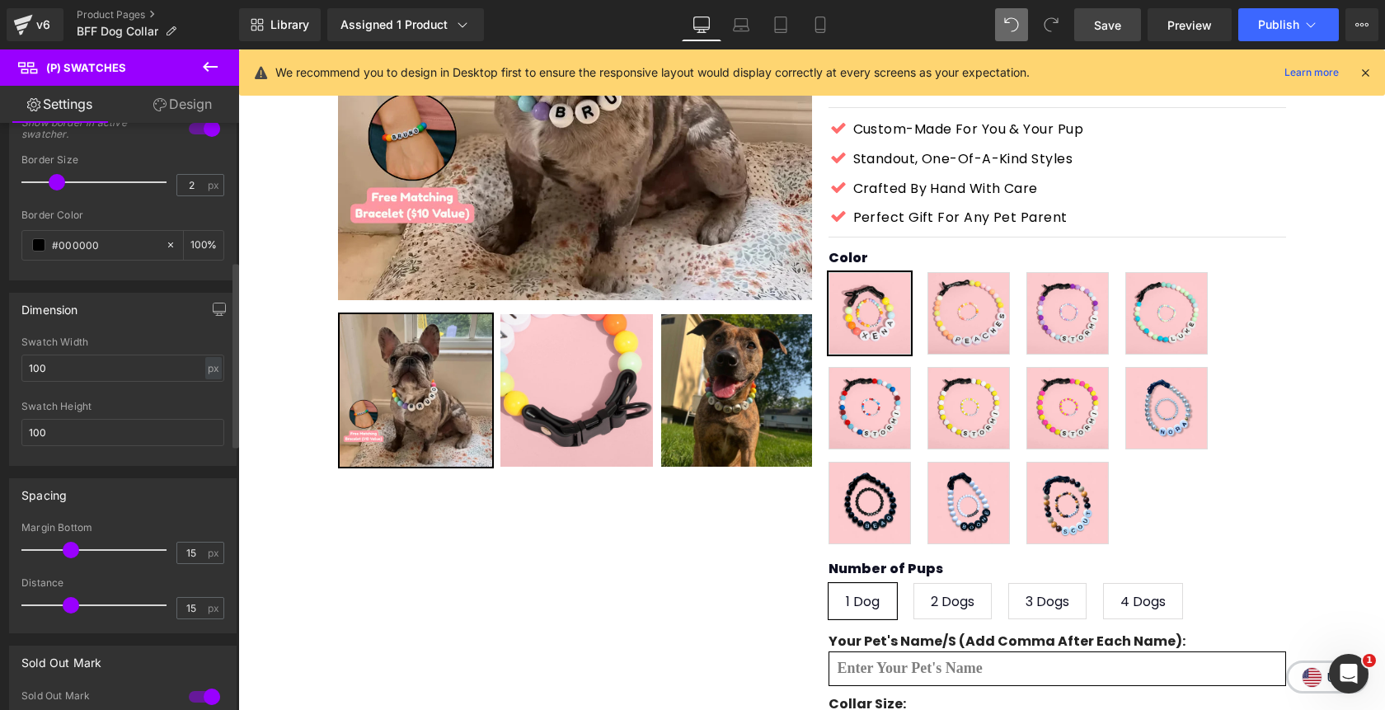
scroll to position [518, 0]
click at [212, 315] on button "button" at bounding box center [219, 308] width 26 height 31
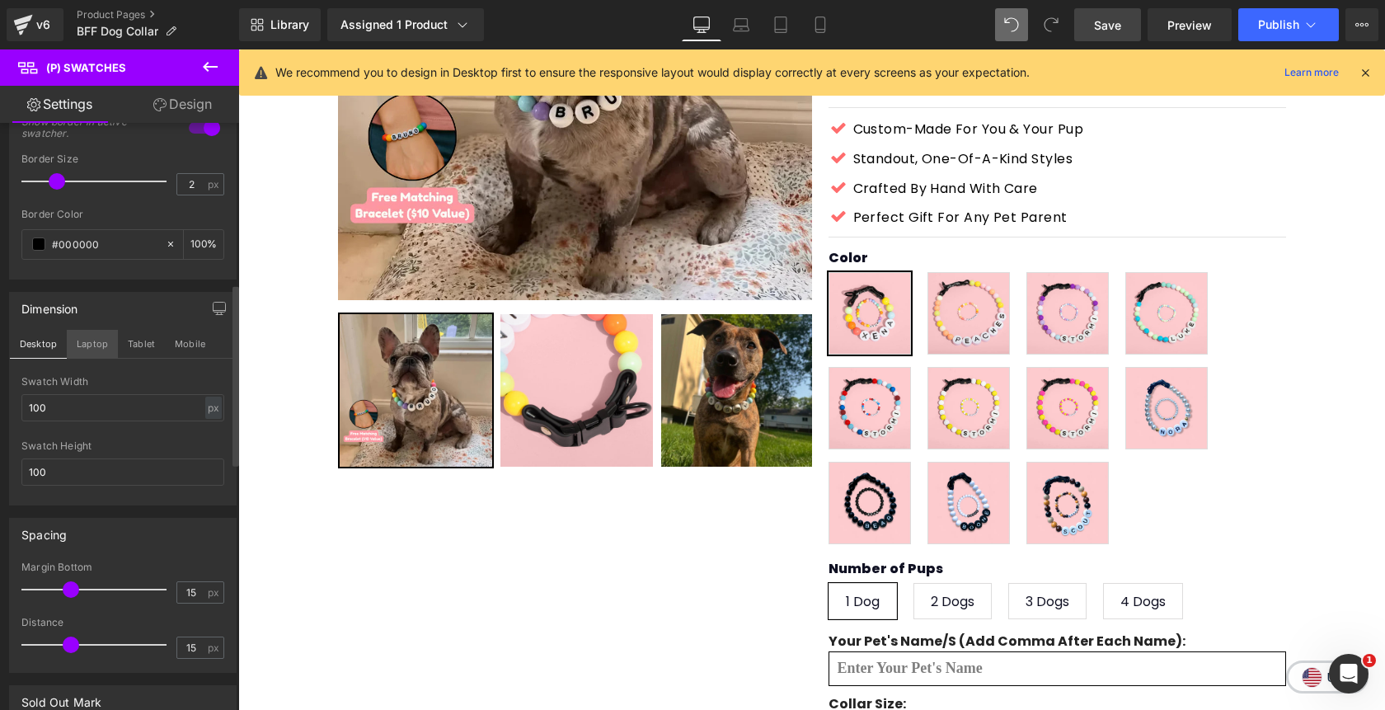
click at [94, 348] on button "Laptop" at bounding box center [92, 344] width 51 height 28
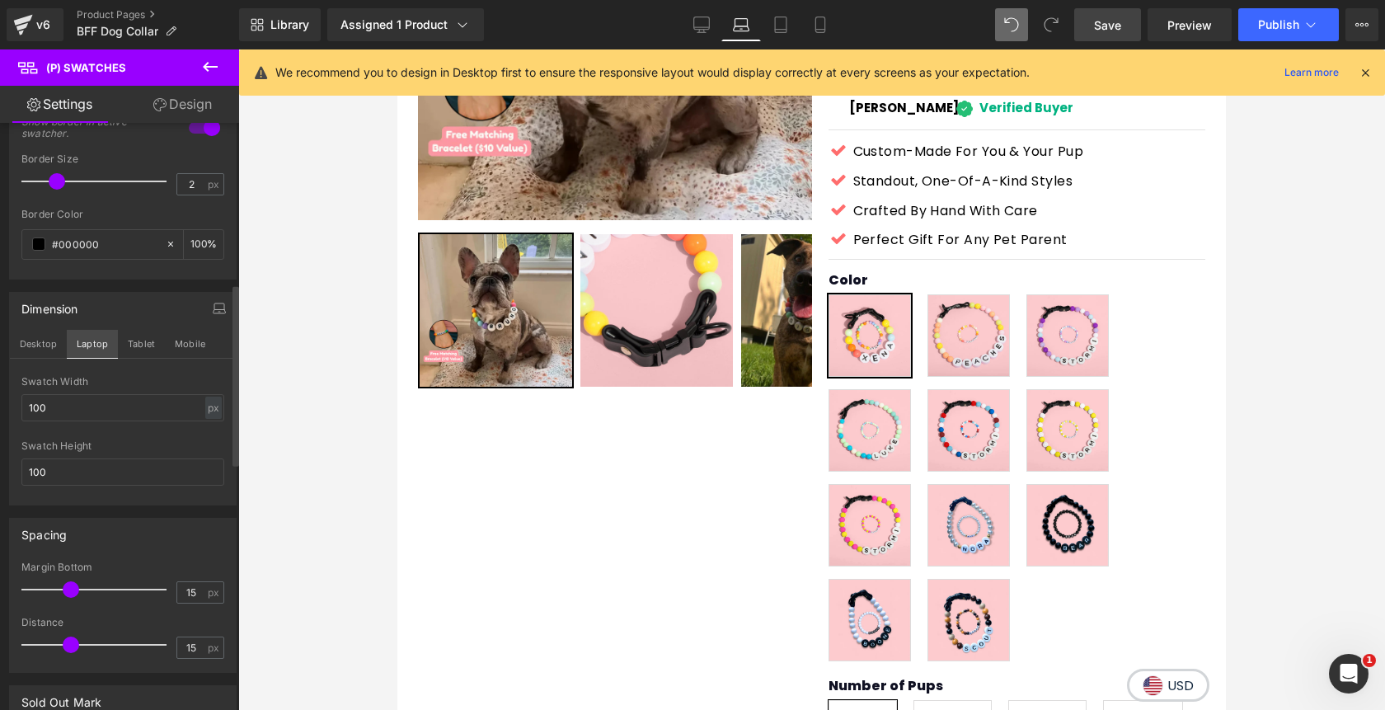
scroll to position [374, 0]
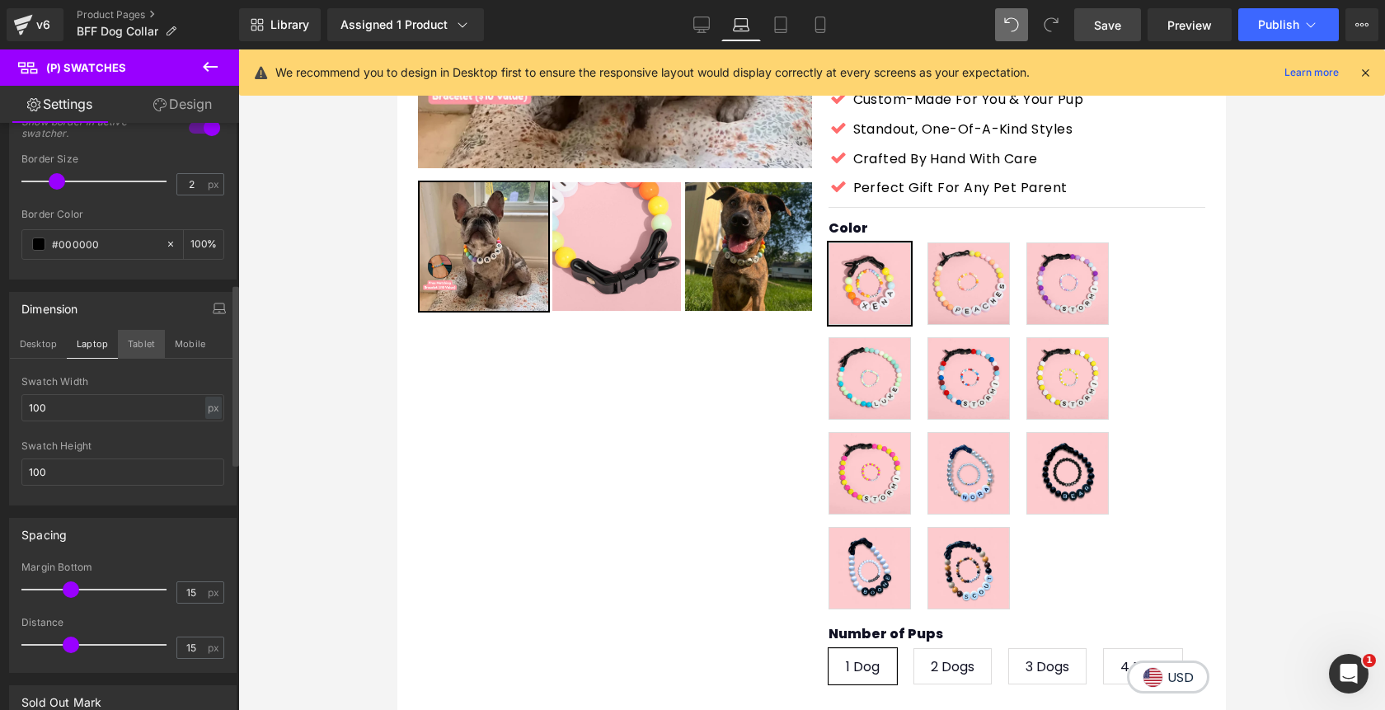
click at [152, 339] on button "Tablet" at bounding box center [141, 344] width 47 height 28
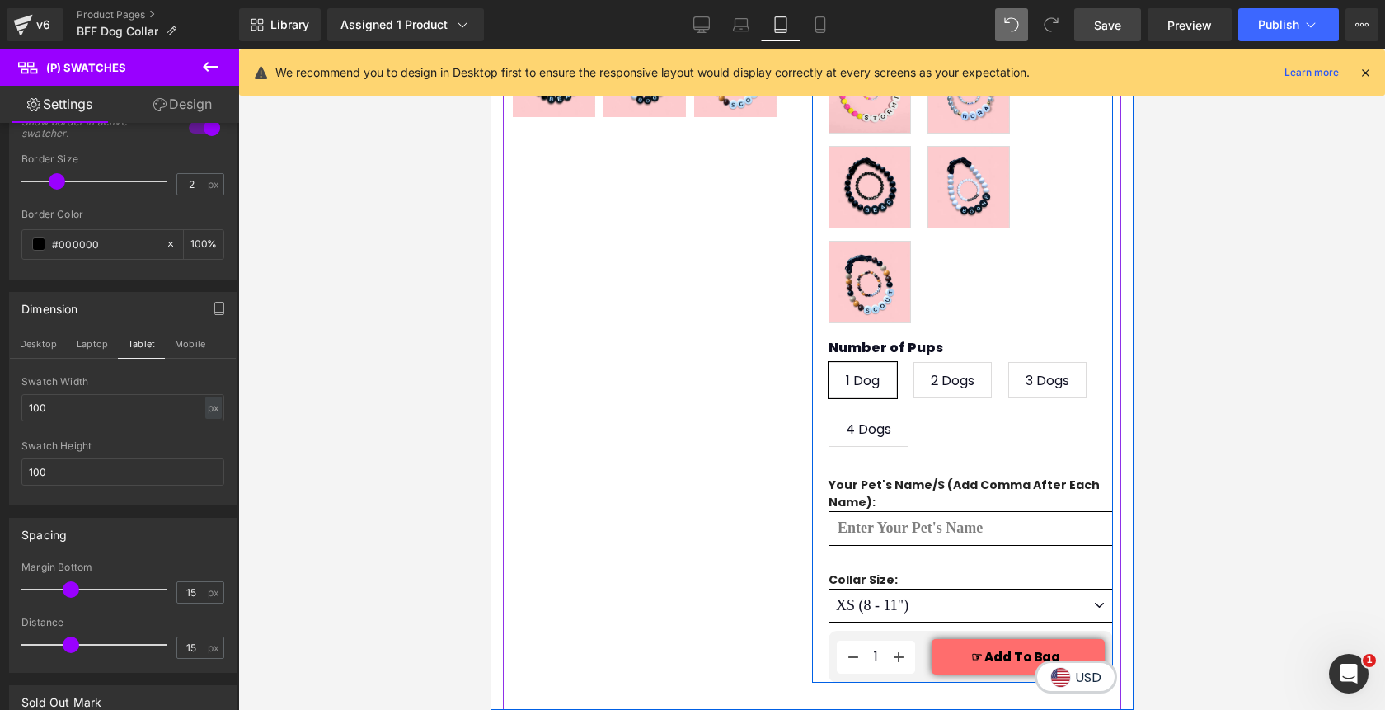
scroll to position [940, 0]
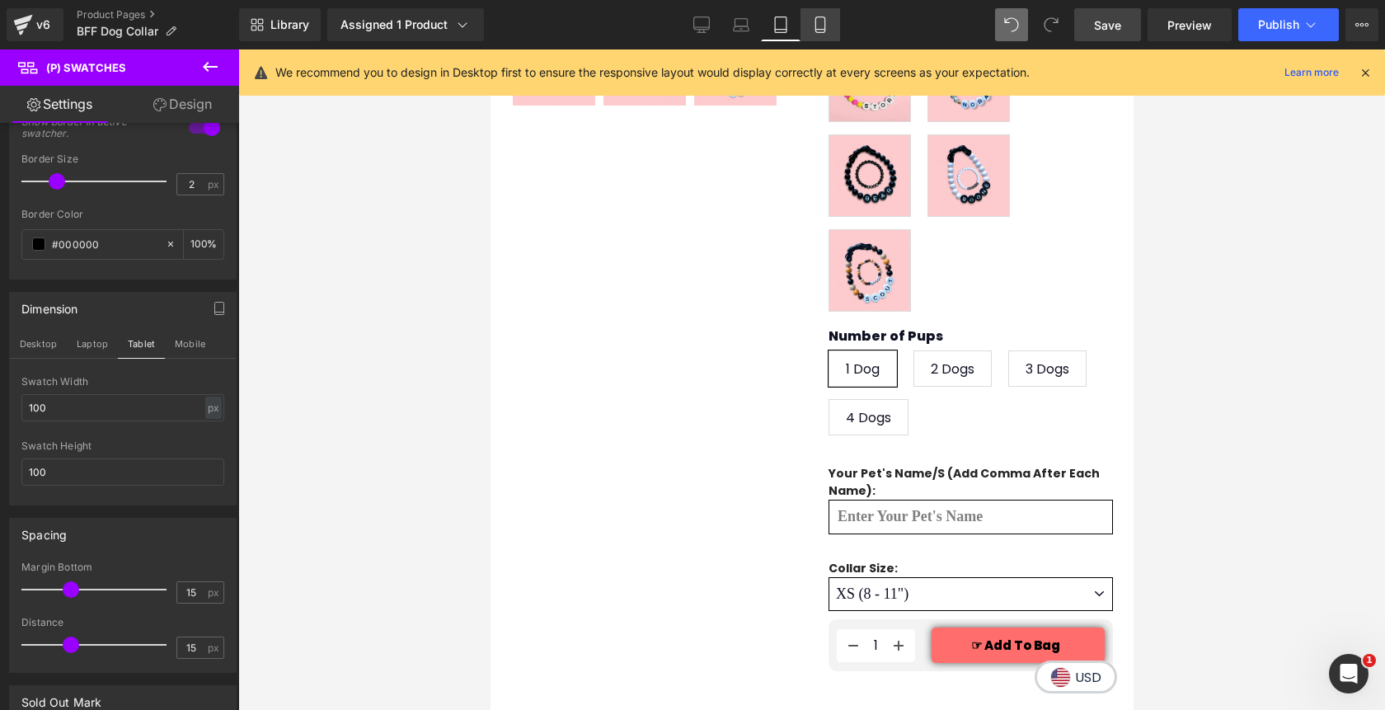
click at [818, 34] on link "Mobile" at bounding box center [820, 24] width 40 height 33
type input "100"
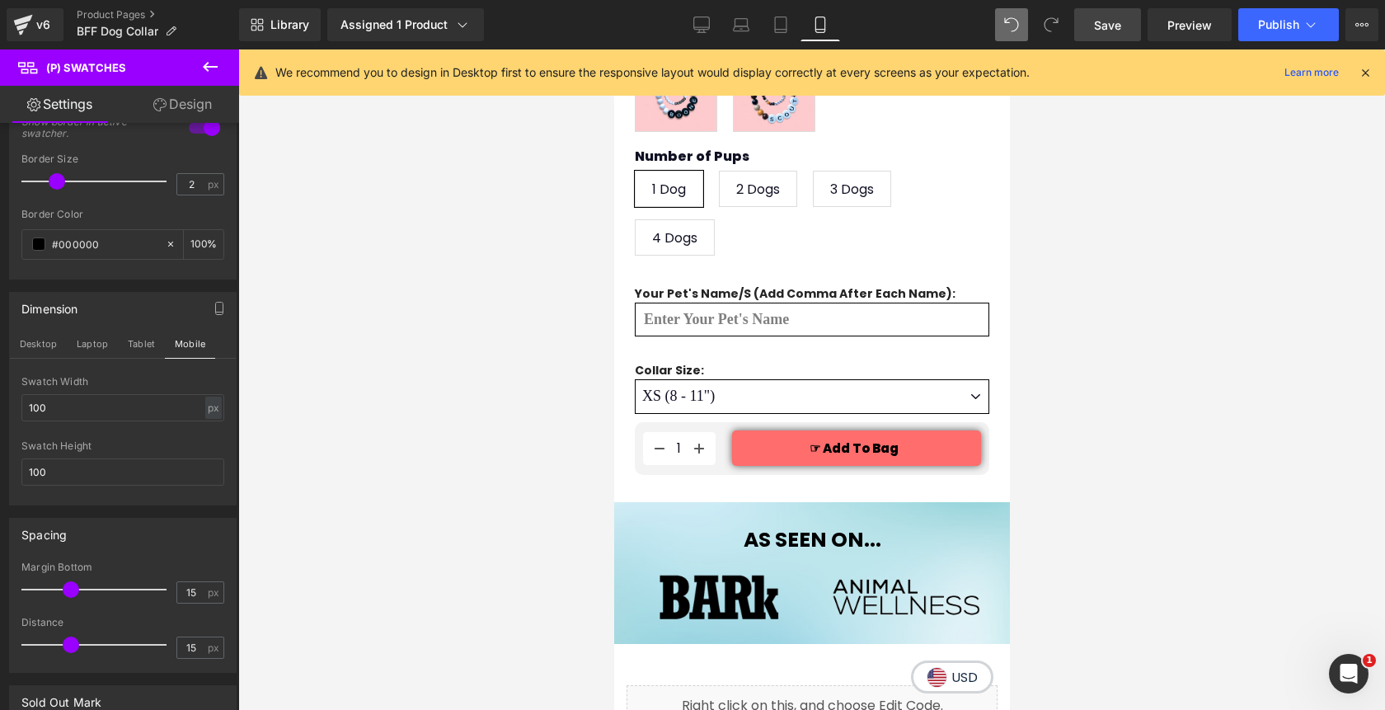
scroll to position [1357, 0]
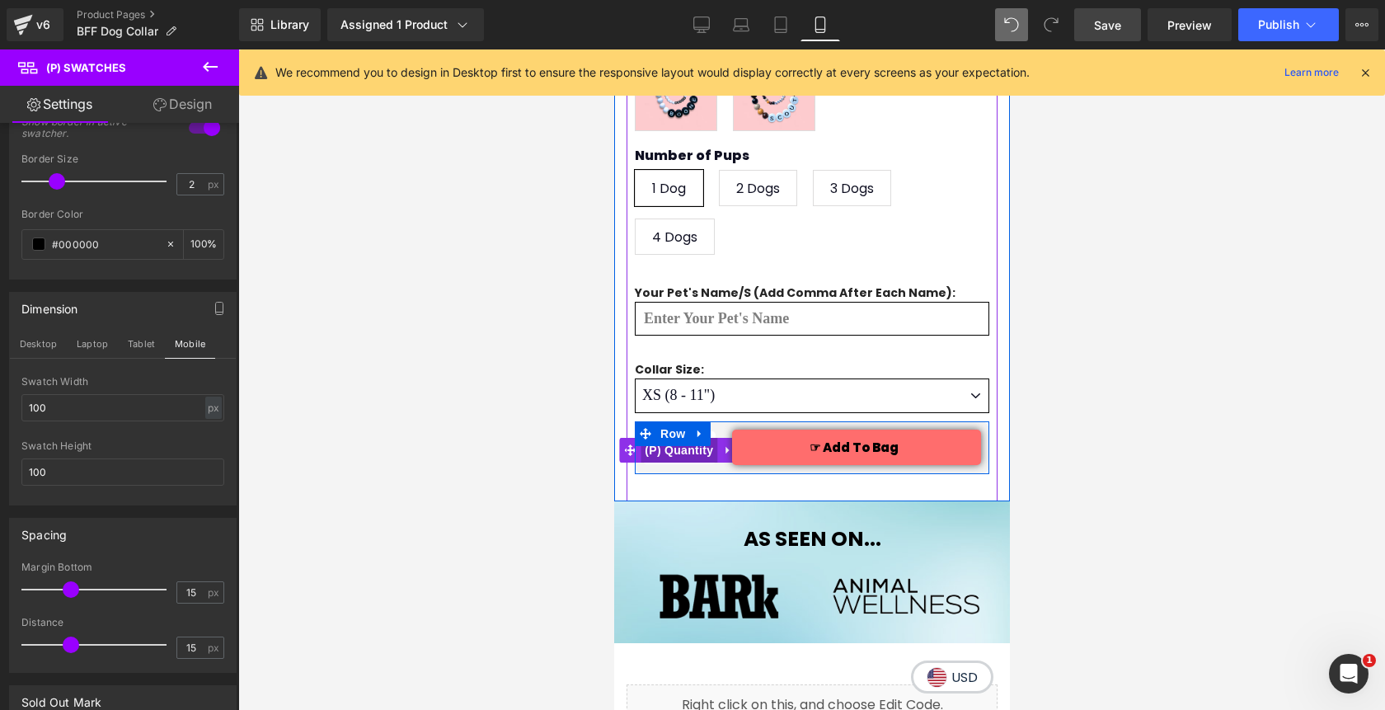
click at [683, 450] on span "(P) Quantity" at bounding box center [678, 450] width 77 height 25
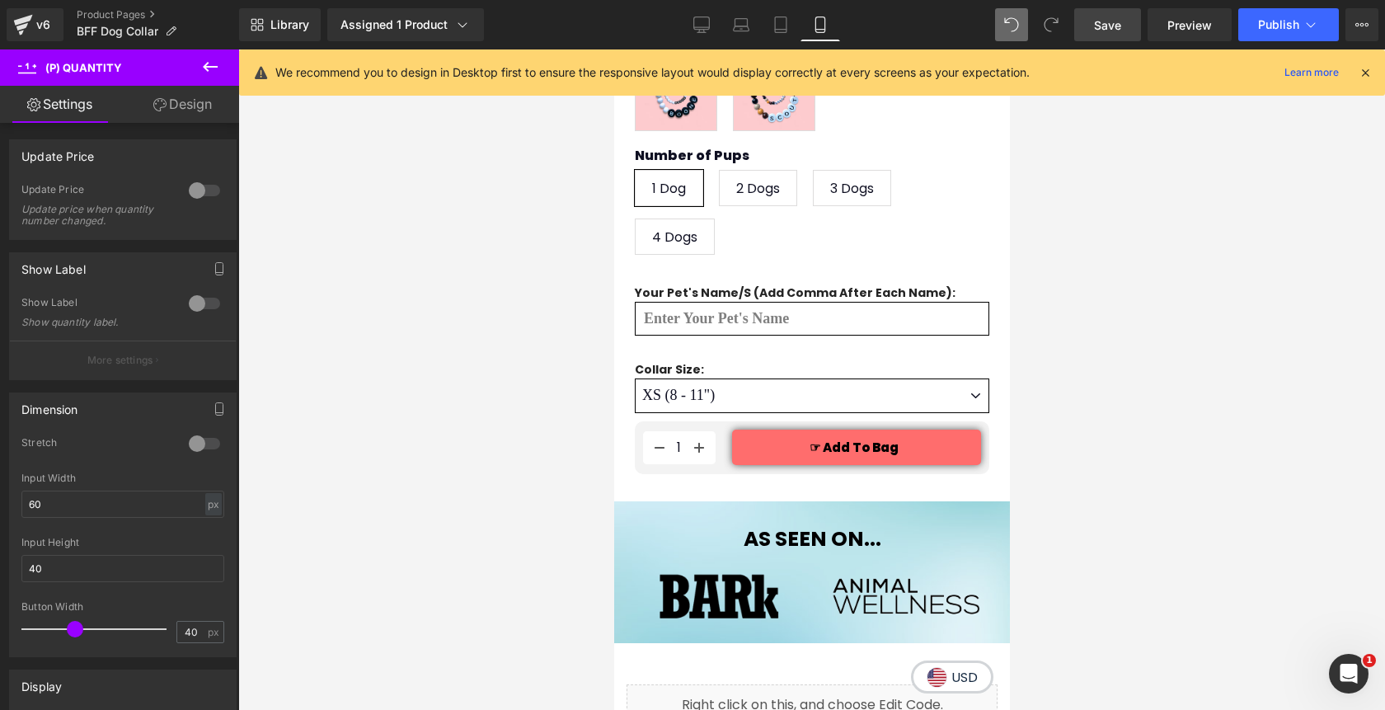
click at [195, 121] on link "Design" at bounding box center [183, 104] width 120 height 37
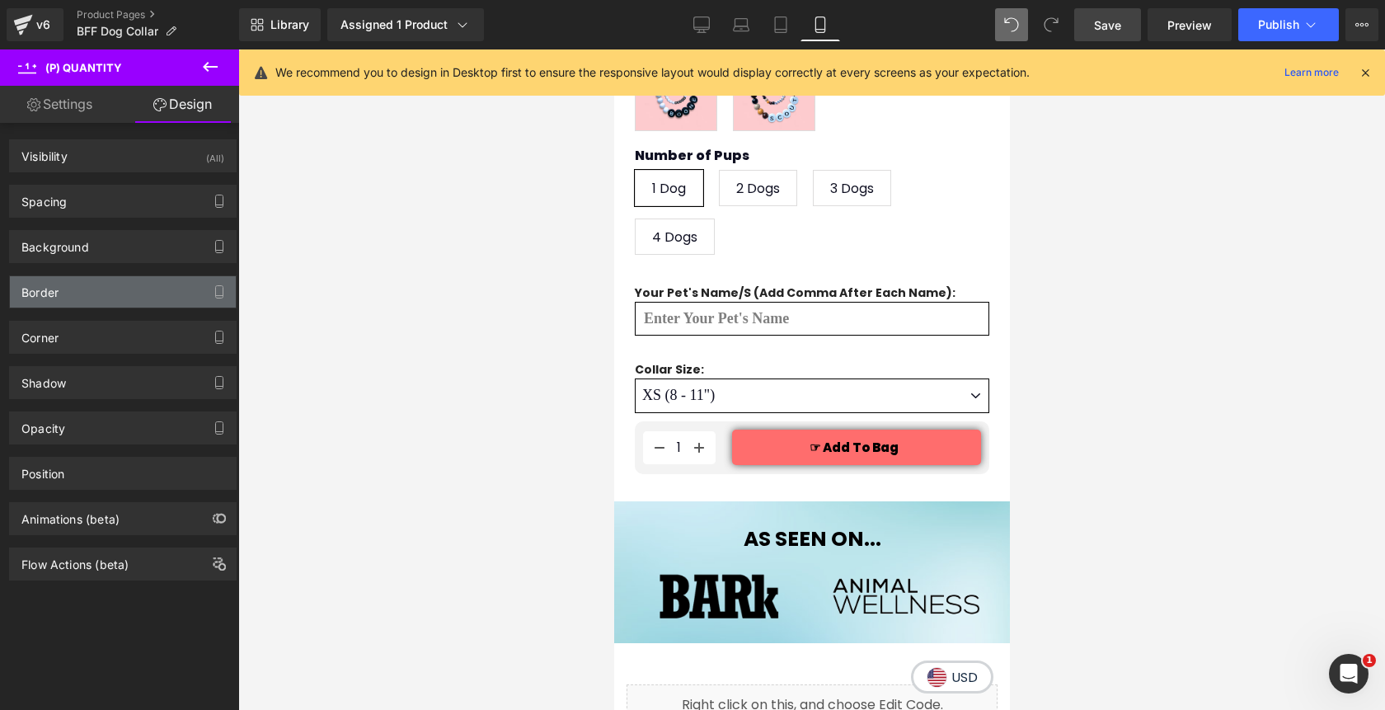
click at [106, 301] on div "Border" at bounding box center [123, 291] width 226 height 31
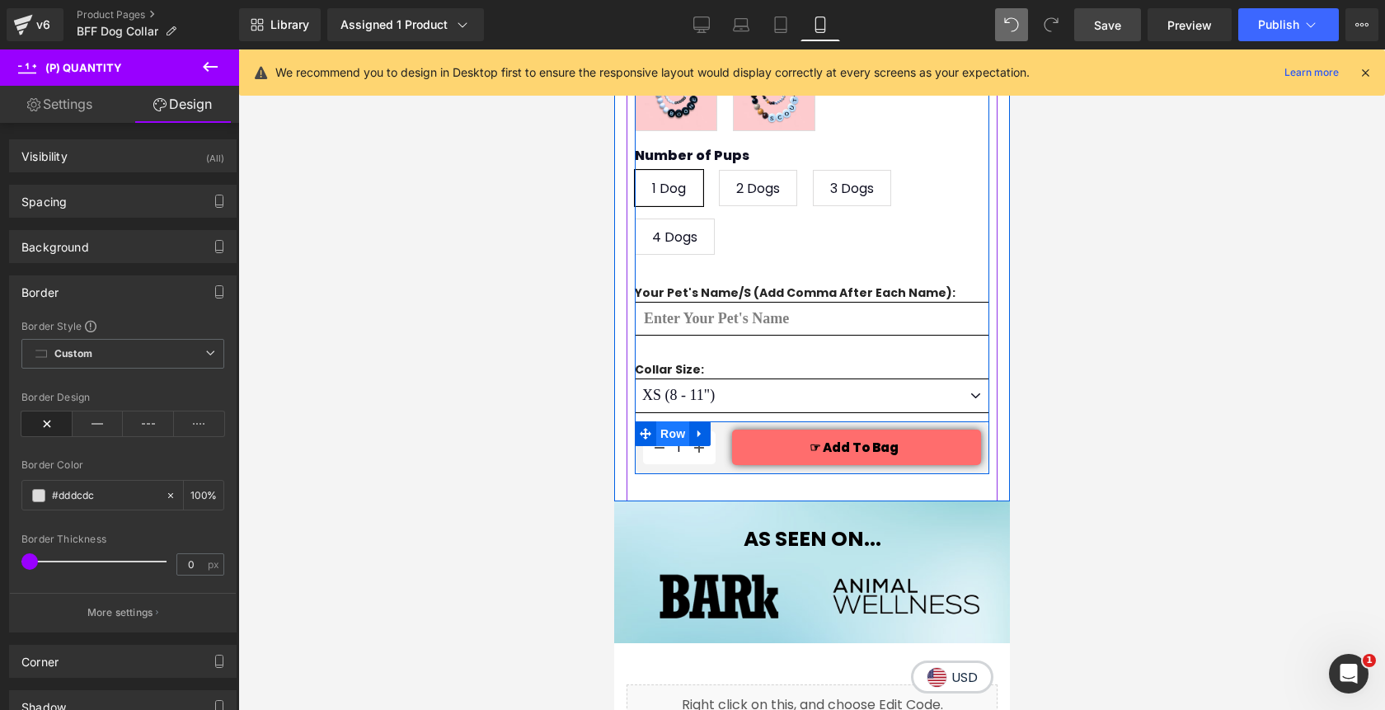
click at [676, 434] on span "Row" at bounding box center [671, 433] width 33 height 25
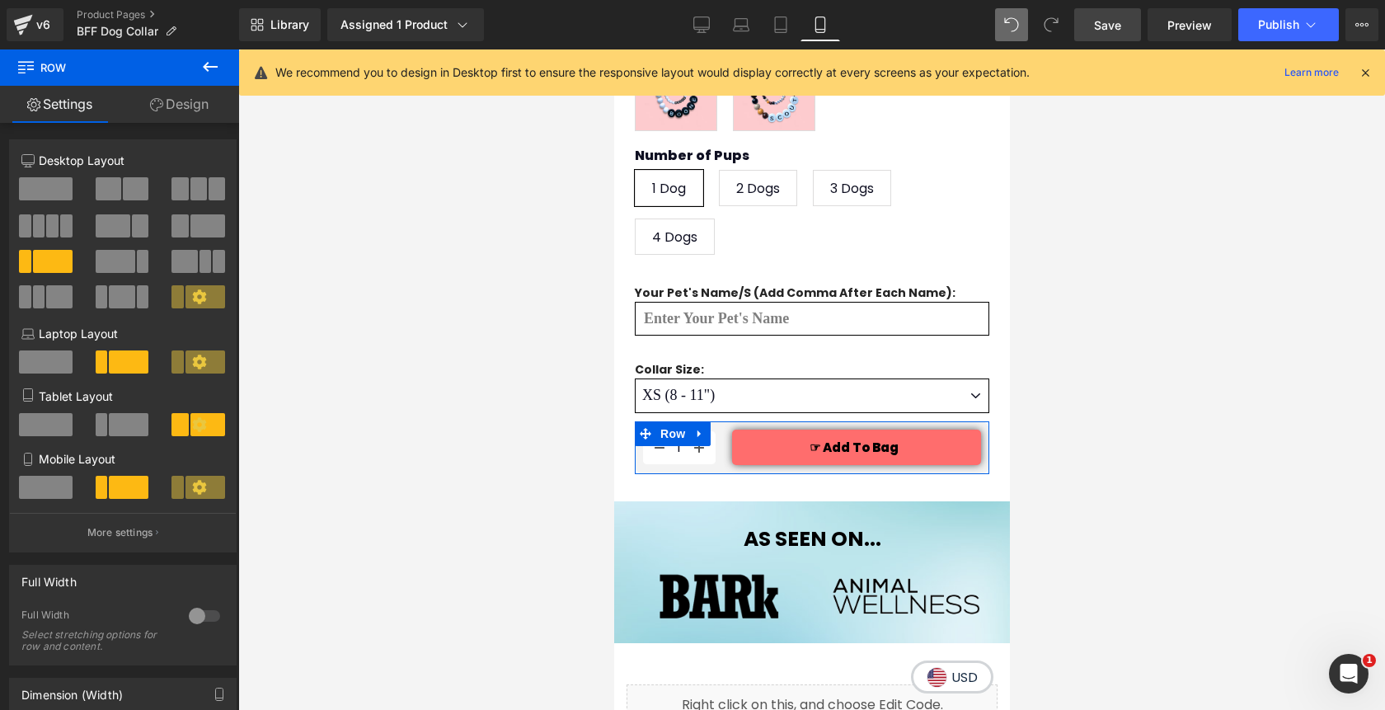
click at [192, 495] on icon at bounding box center [199, 487] width 15 height 15
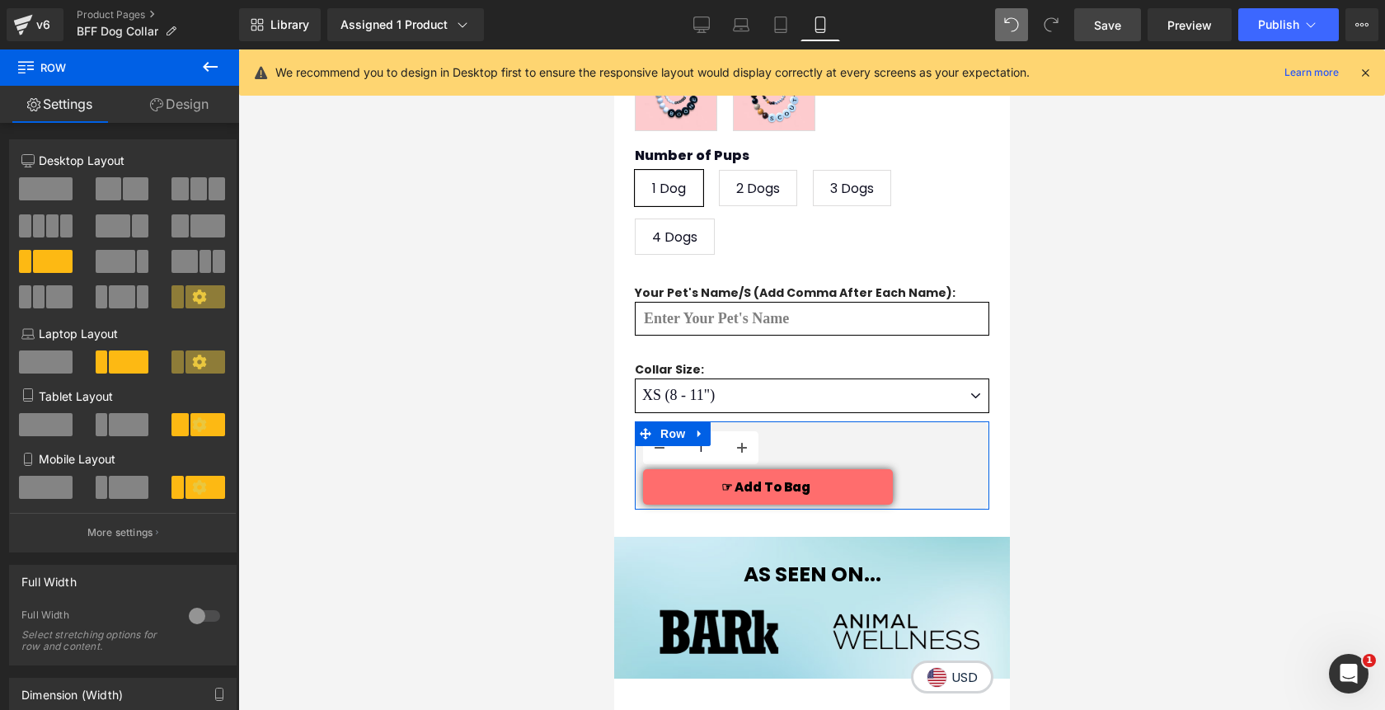
click at [192, 495] on icon at bounding box center [199, 487] width 15 height 15
click at [155, 529] on button "More settings" at bounding box center [123, 532] width 226 height 39
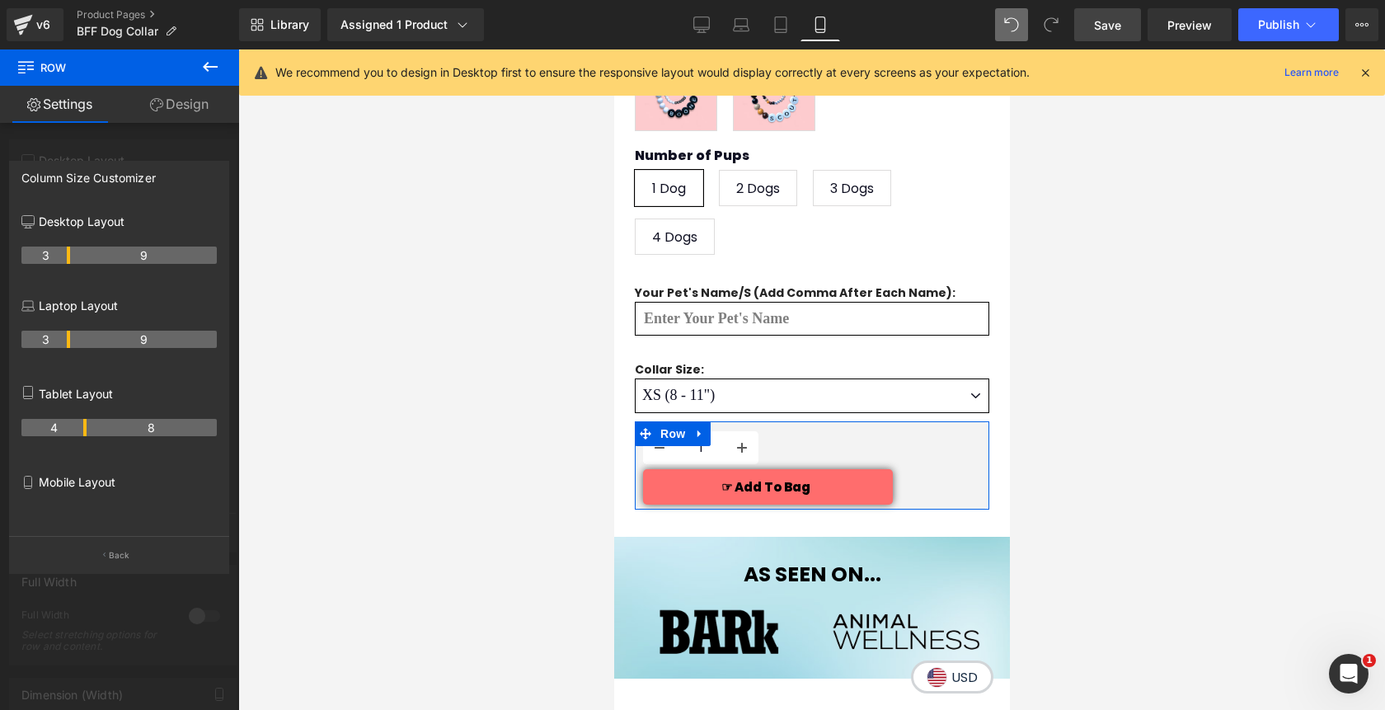
click at [77, 490] on p "Mobile Layout" at bounding box center [118, 481] width 195 height 17
click at [100, 550] on button "Back" at bounding box center [119, 554] width 220 height 37
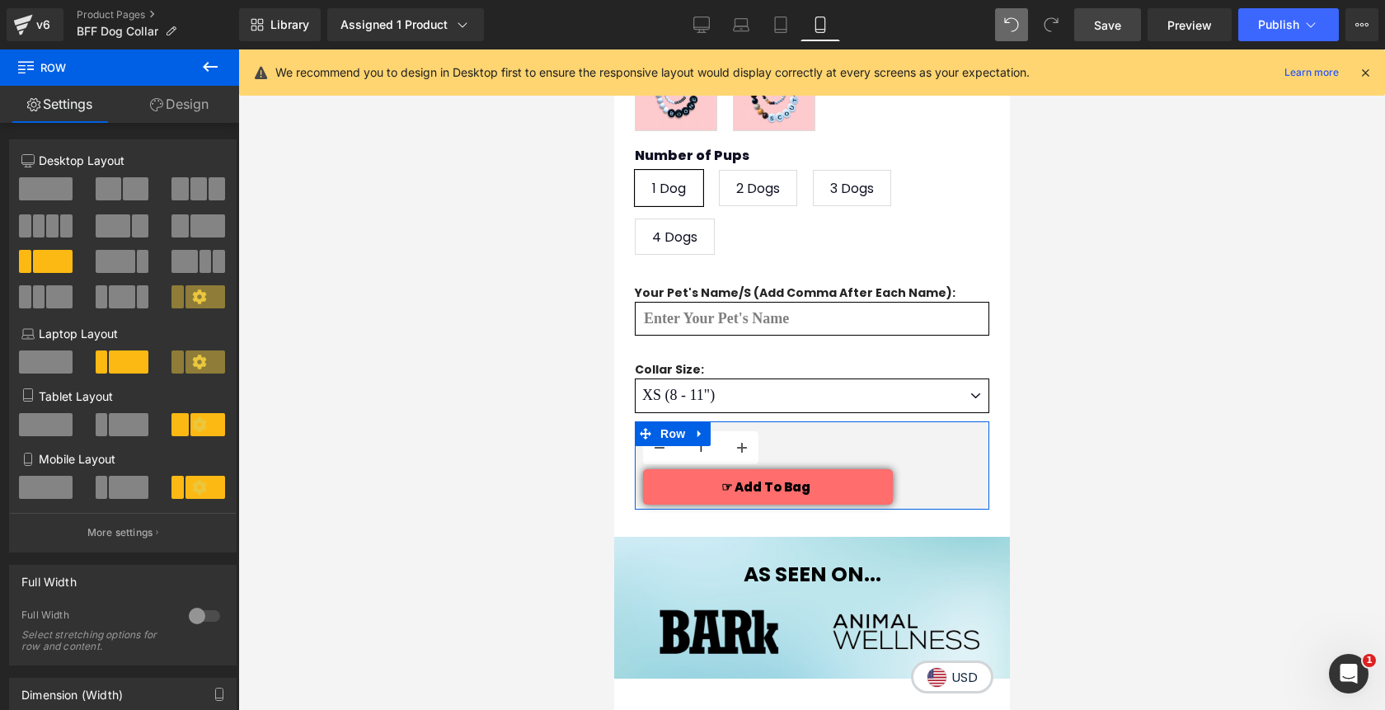
click at [185, 488] on span at bounding box center [205, 487] width 40 height 23
click at [129, 536] on p "More settings" at bounding box center [120, 532] width 66 height 15
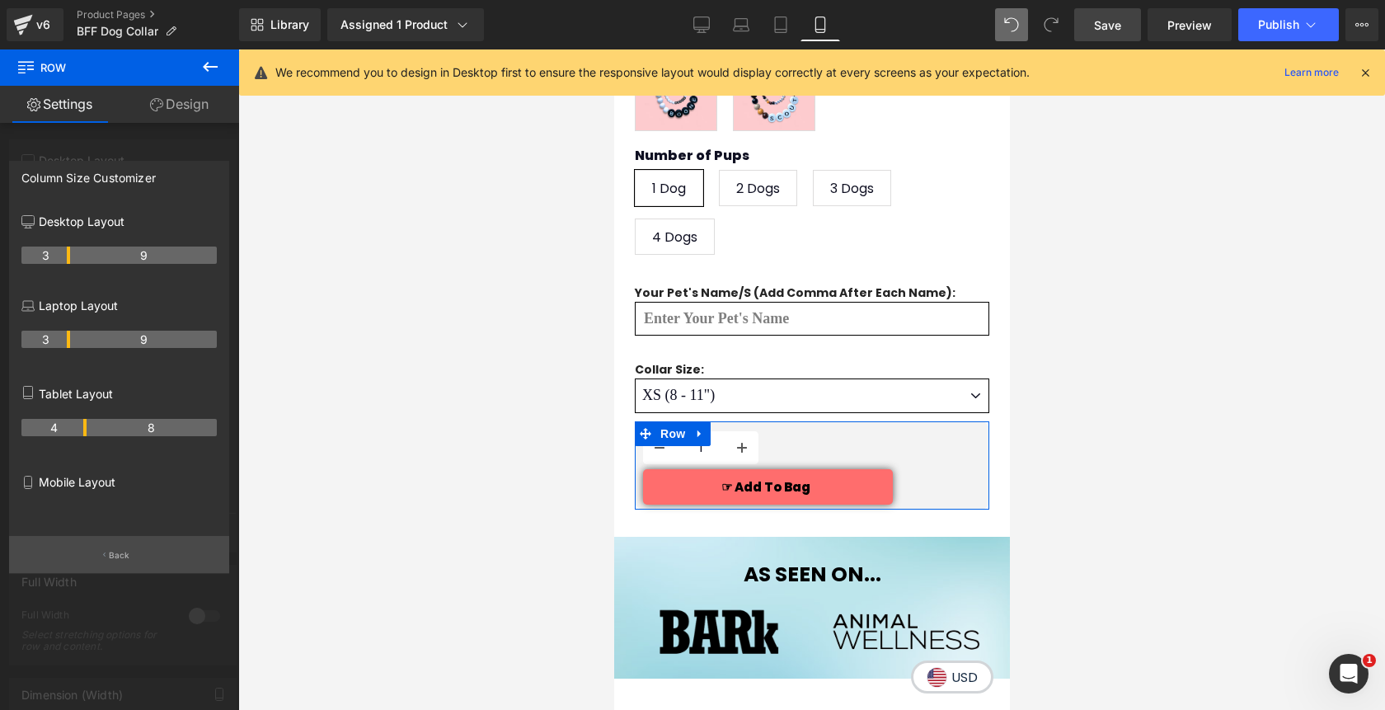
click at [104, 557] on icon "button" at bounding box center [104, 555] width 2 height 8
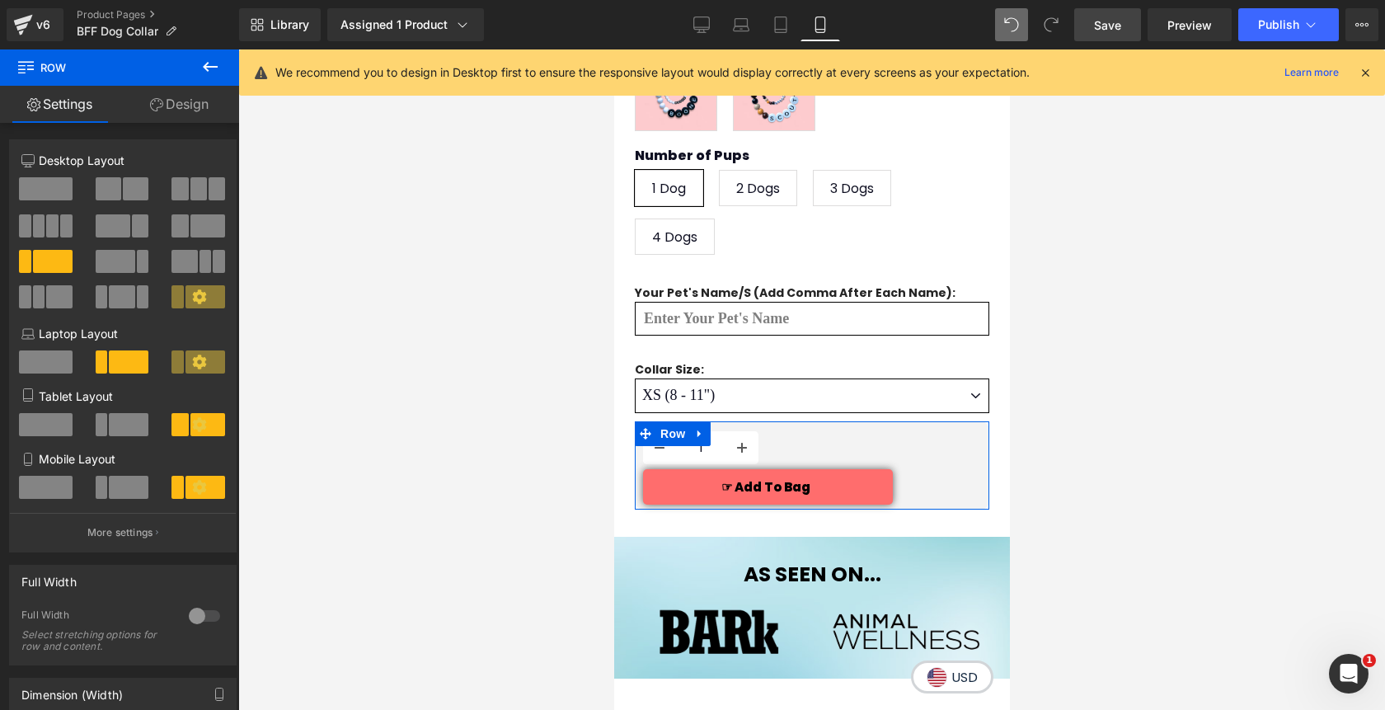
click at [116, 496] on span at bounding box center [129, 487] width 40 height 23
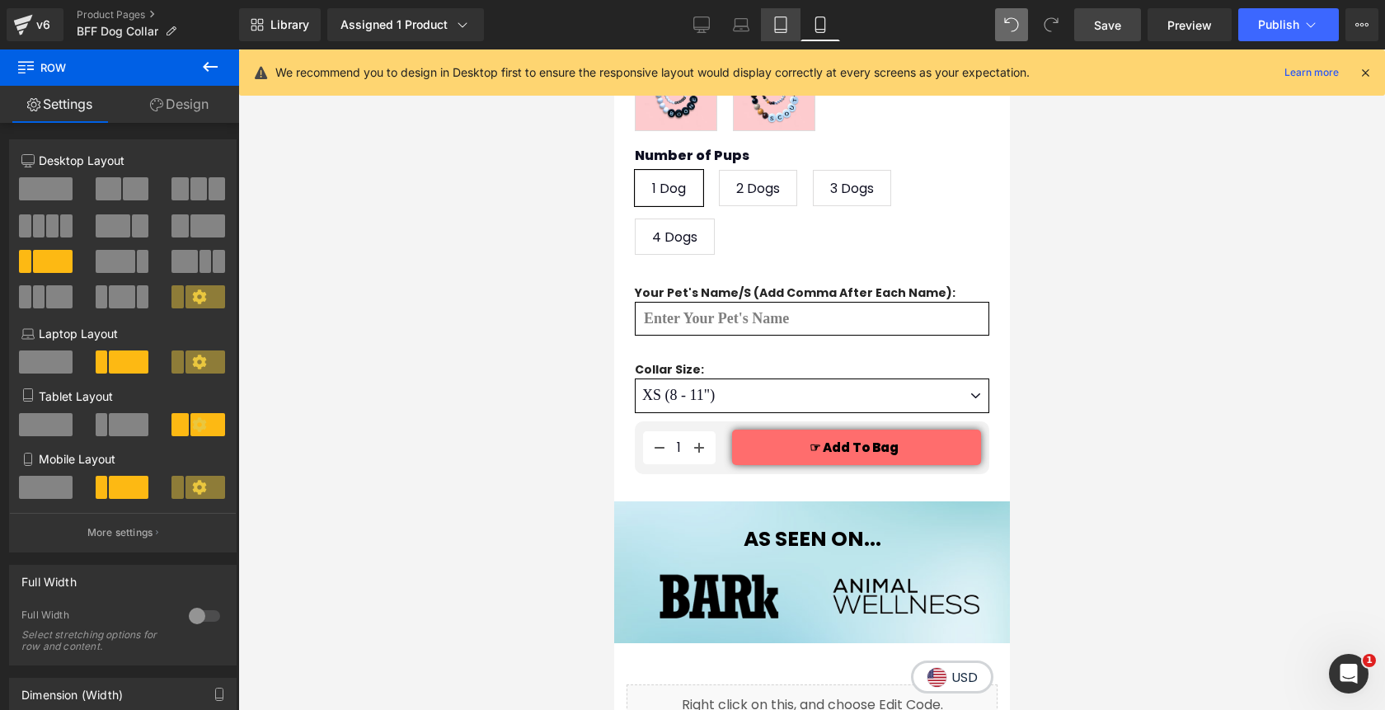
click at [783, 30] on icon at bounding box center [780, 24] width 16 height 16
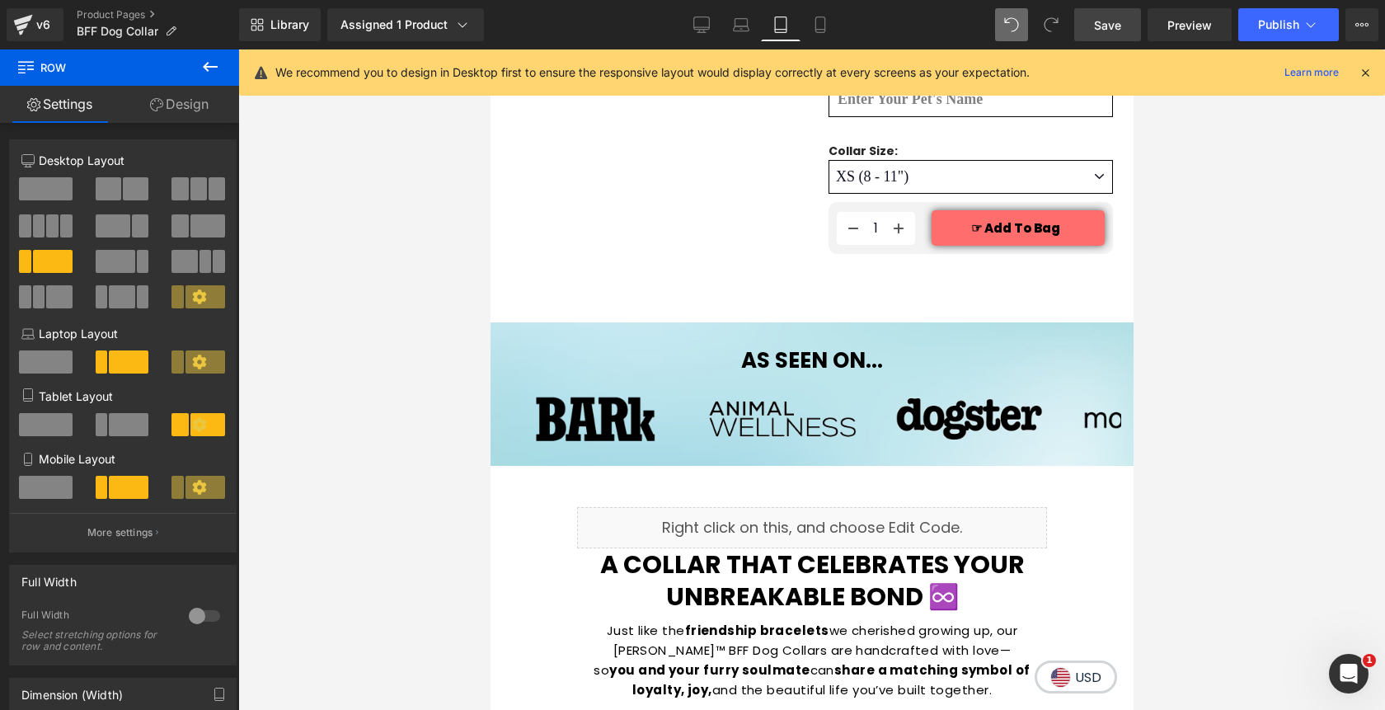
scroll to position [1109, 0]
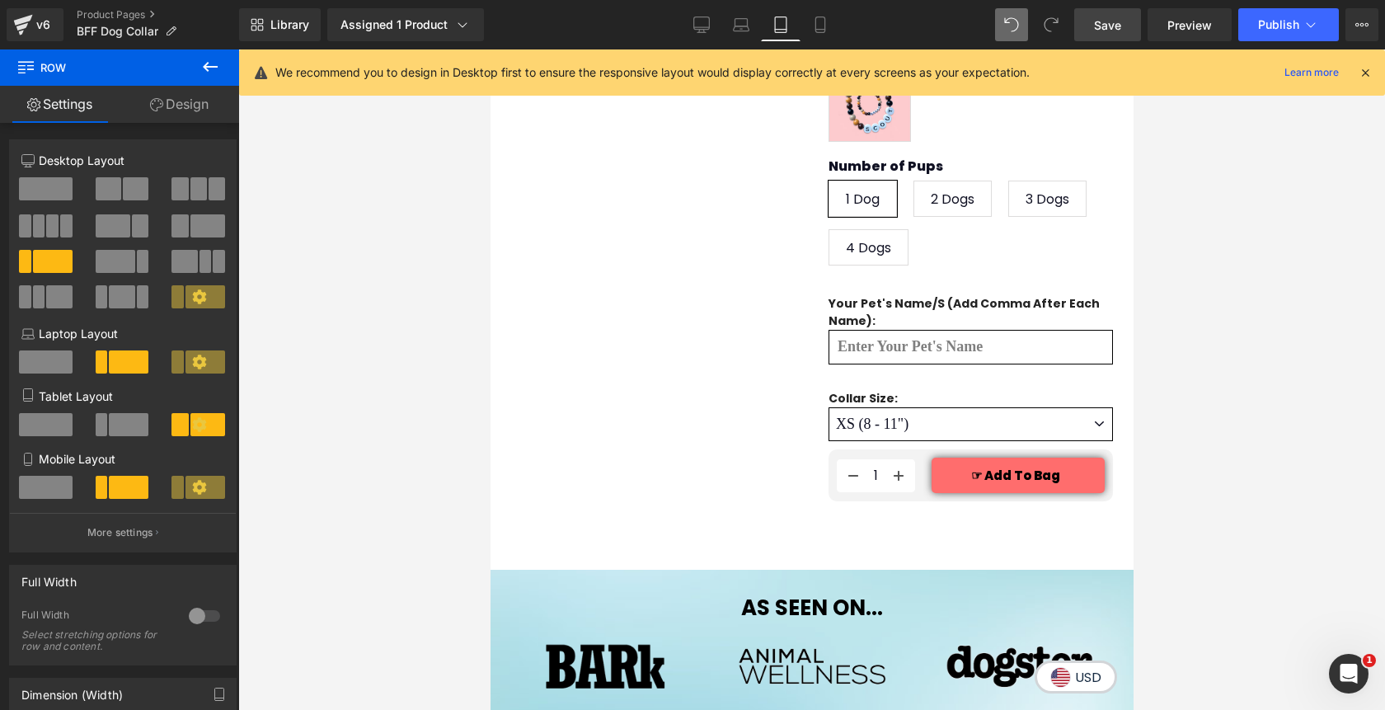
click at [1113, 19] on span "Save" at bounding box center [1107, 24] width 27 height 17
click at [1269, 19] on span "Publish" at bounding box center [1278, 24] width 41 height 13
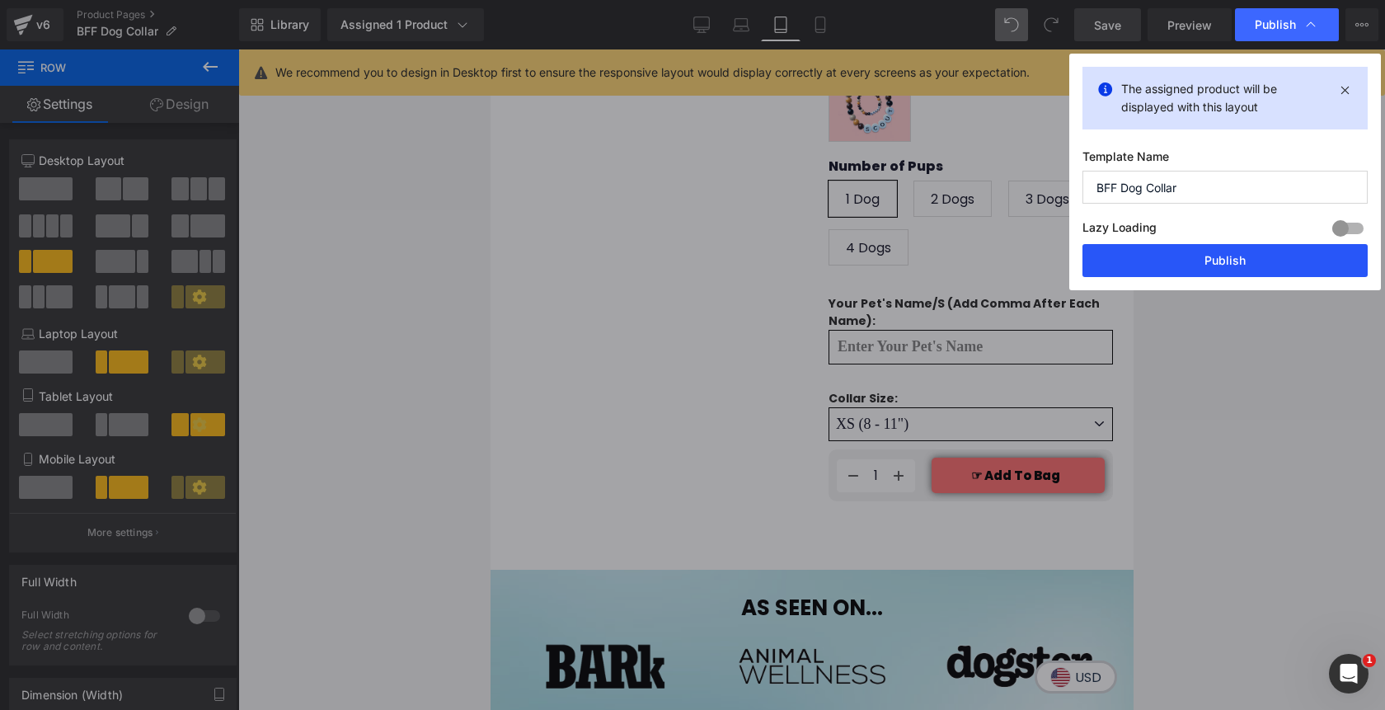
click at [1186, 261] on button "Publish" at bounding box center [1224, 260] width 285 height 33
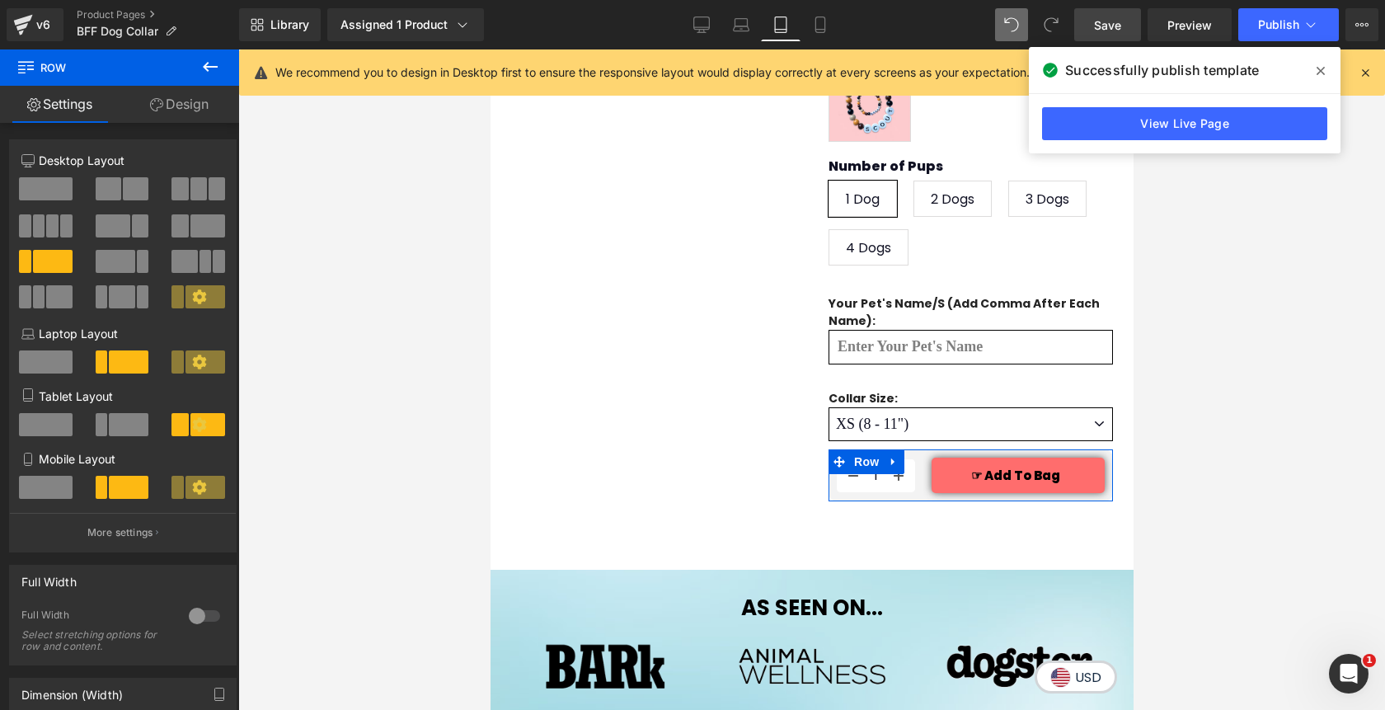
click at [202, 499] on span at bounding box center [205, 487] width 40 height 23
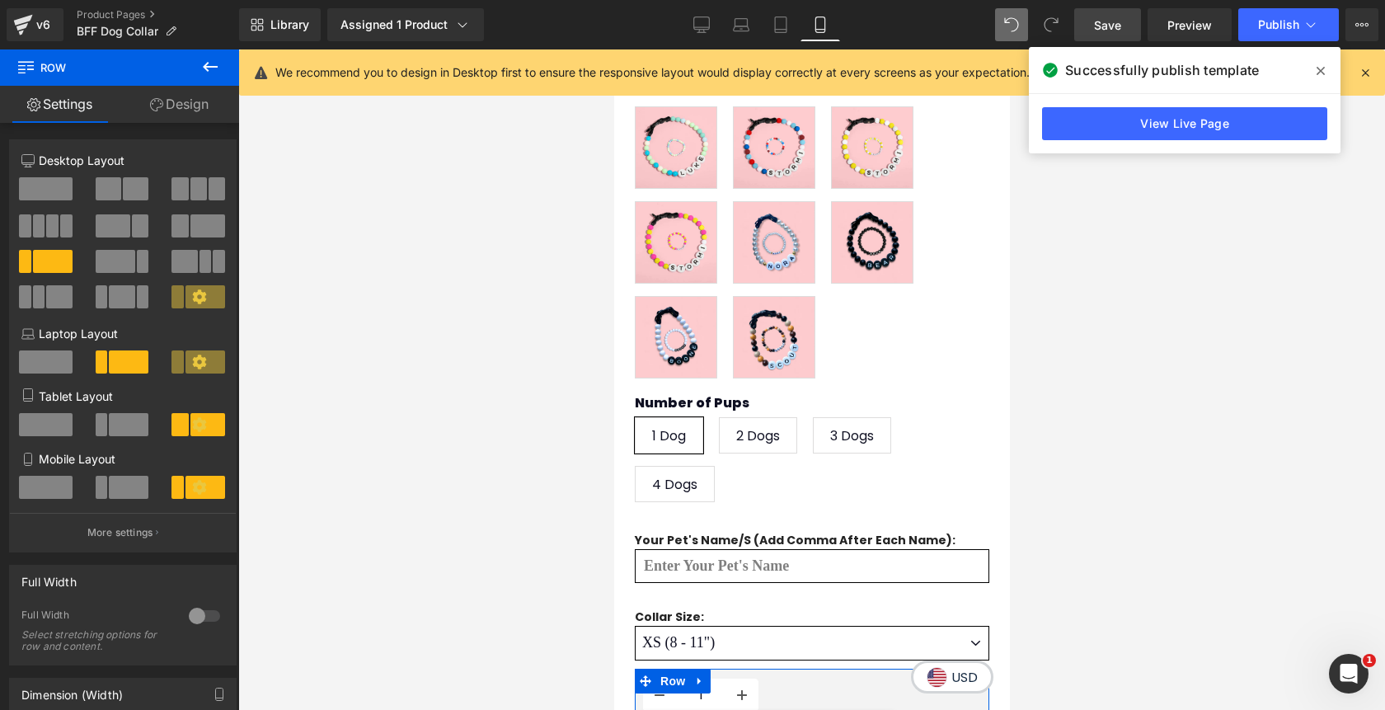
scroll to position [1357, 0]
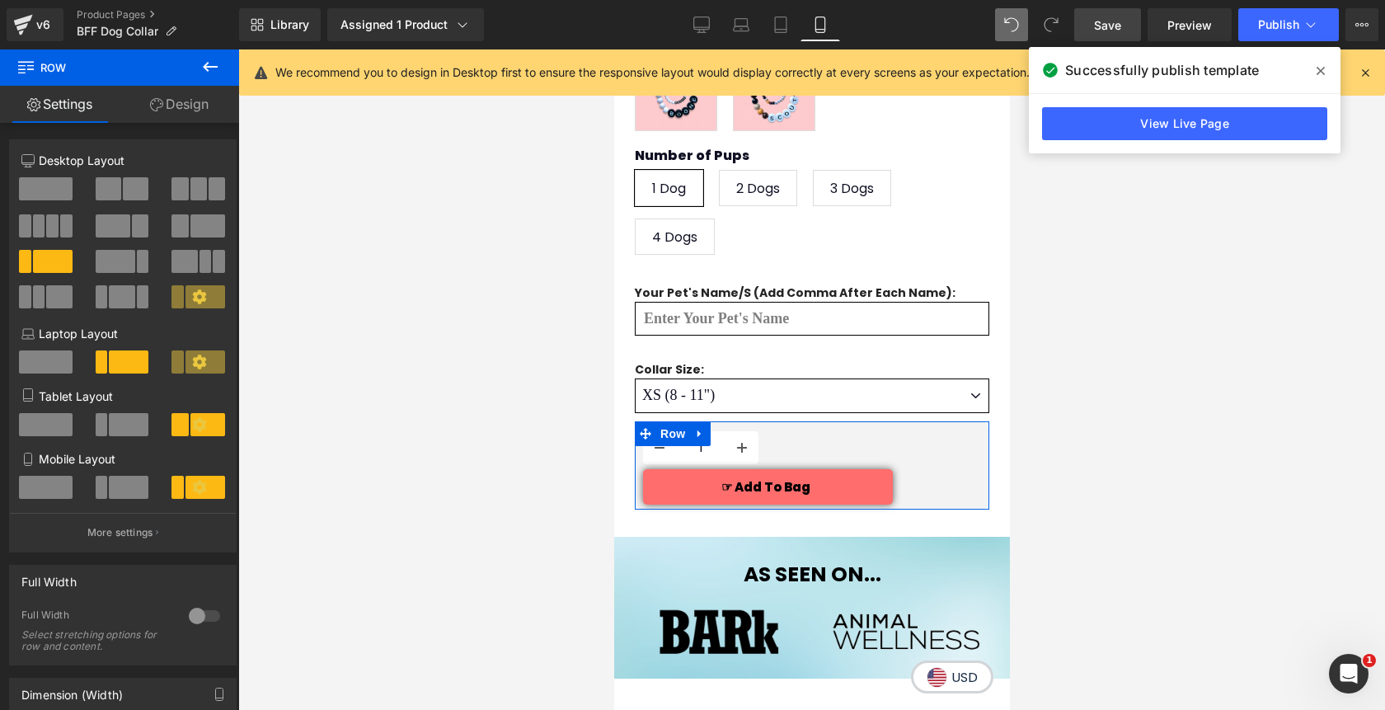
click at [124, 488] on span at bounding box center [129, 487] width 40 height 23
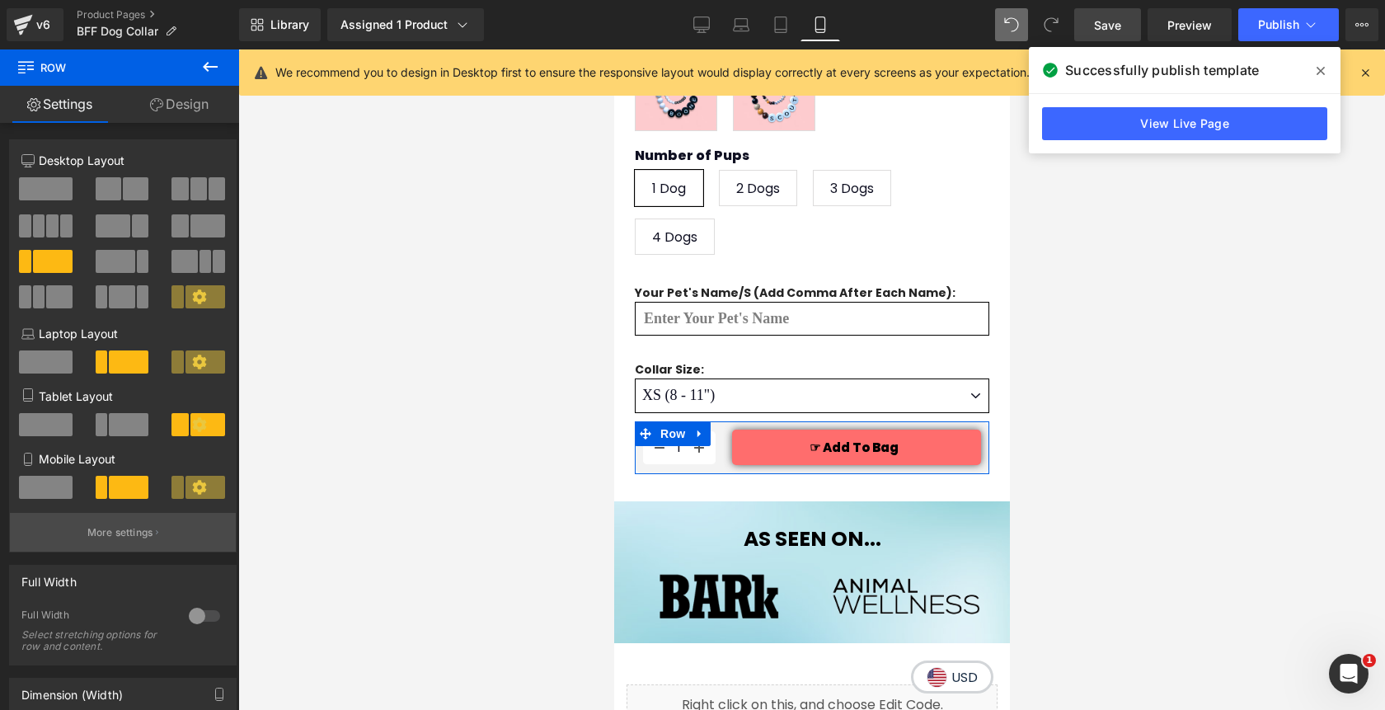
click at [91, 532] on p "More settings" at bounding box center [120, 532] width 66 height 15
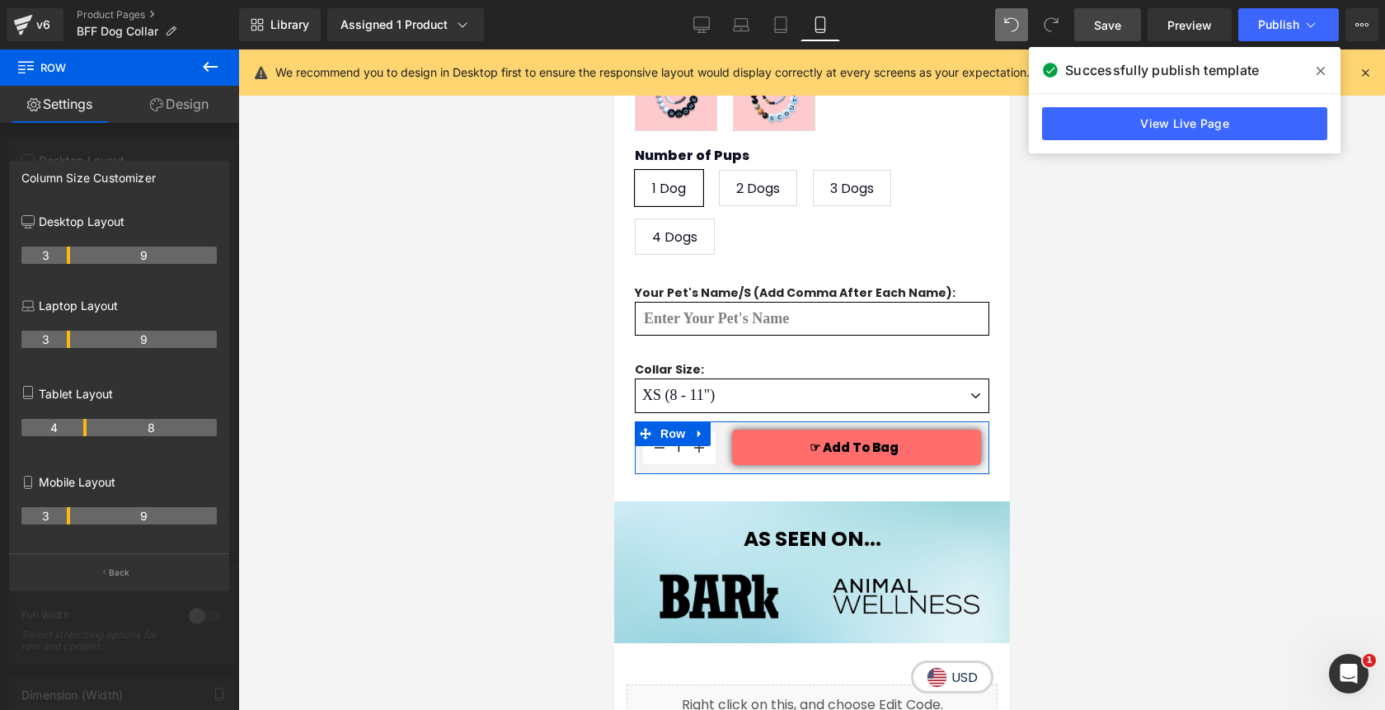
click at [107, 518] on th "9" at bounding box center [143, 515] width 147 height 17
drag, startPoint x: 68, startPoint y: 522, endPoint x: 57, endPoint y: 522, distance: 11.5
click at [57, 522] on tr "2 10" at bounding box center [118, 515] width 195 height 17
drag, startPoint x: 52, startPoint y: 521, endPoint x: 61, endPoint y: 523, distance: 9.2
click at [61, 523] on th "3" at bounding box center [45, 515] width 49 height 17
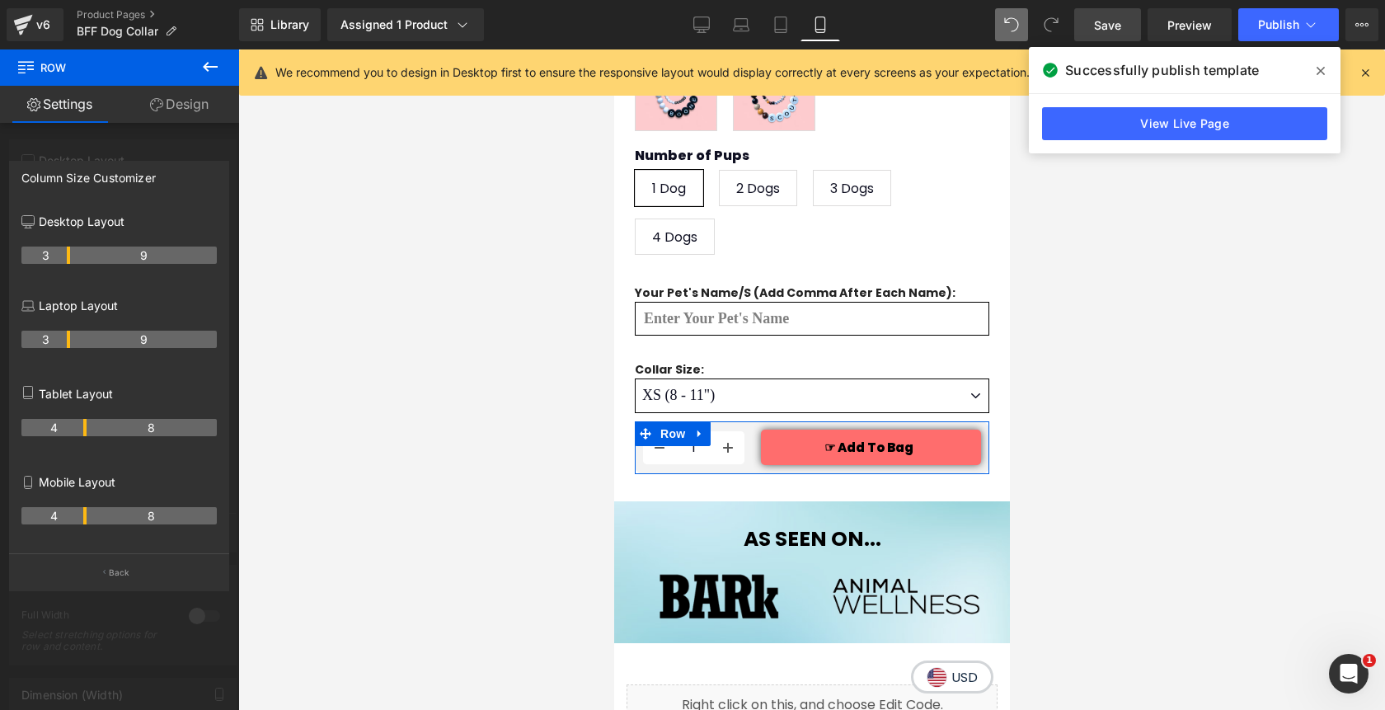
drag, startPoint x: 68, startPoint y: 522, endPoint x: 78, endPoint y: 522, distance: 9.9
click at [78, 522] on th "4" at bounding box center [53, 515] width 65 height 17
click at [124, 564] on button "Back" at bounding box center [119, 571] width 220 height 37
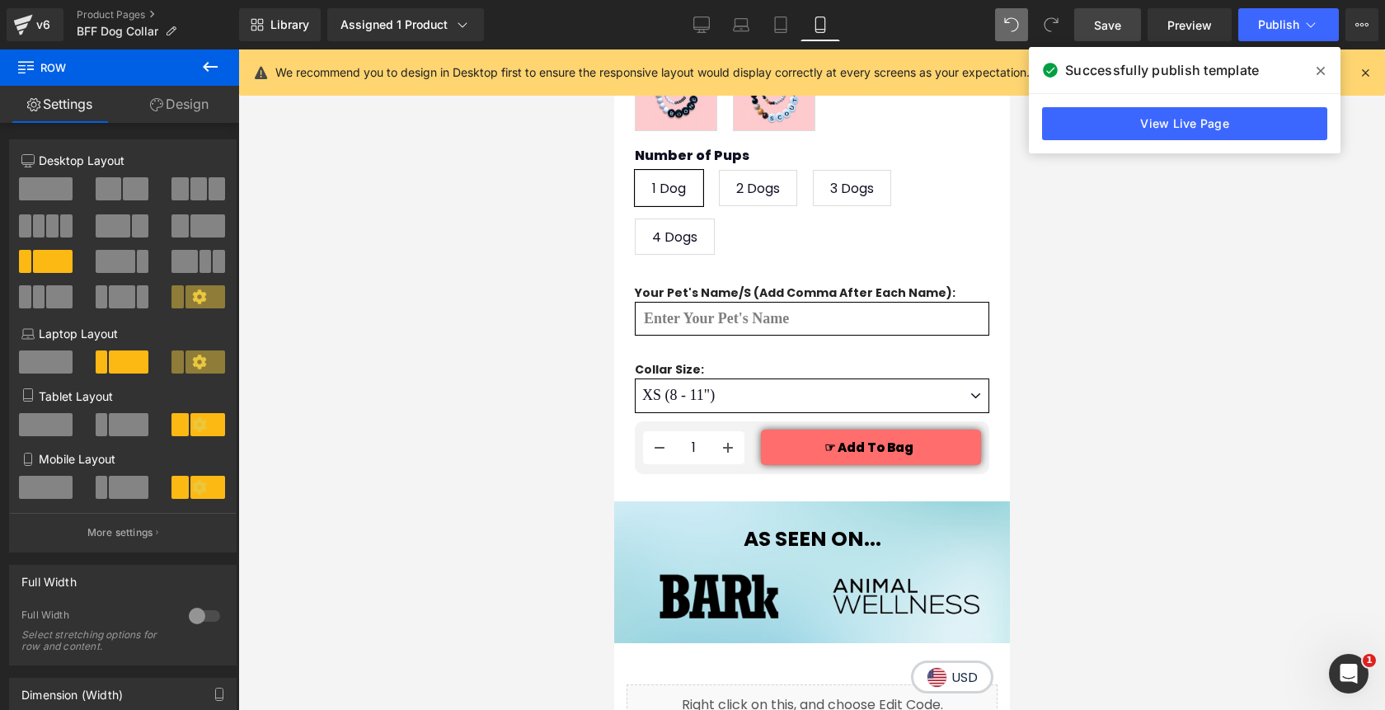
click at [1115, 25] on span "Save" at bounding box center [1107, 24] width 27 height 17
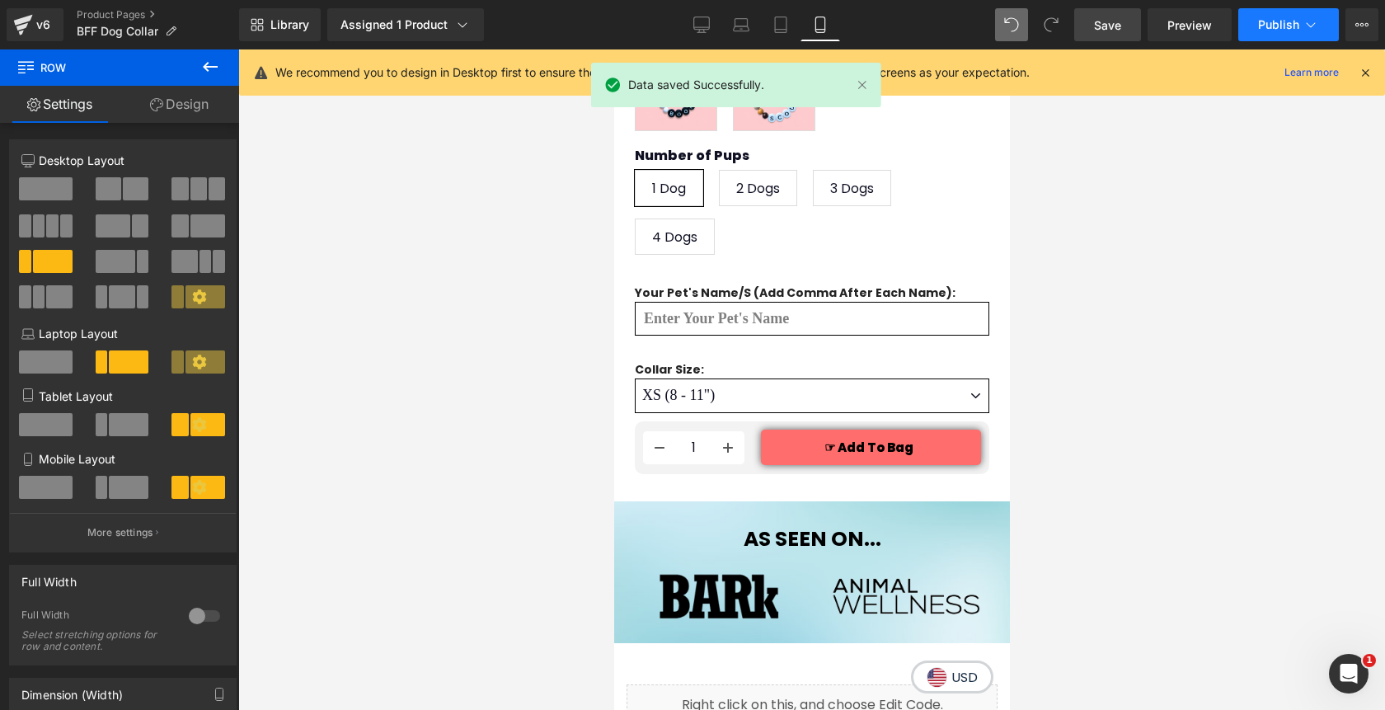
click at [1287, 30] on span "Publish" at bounding box center [1278, 24] width 41 height 13
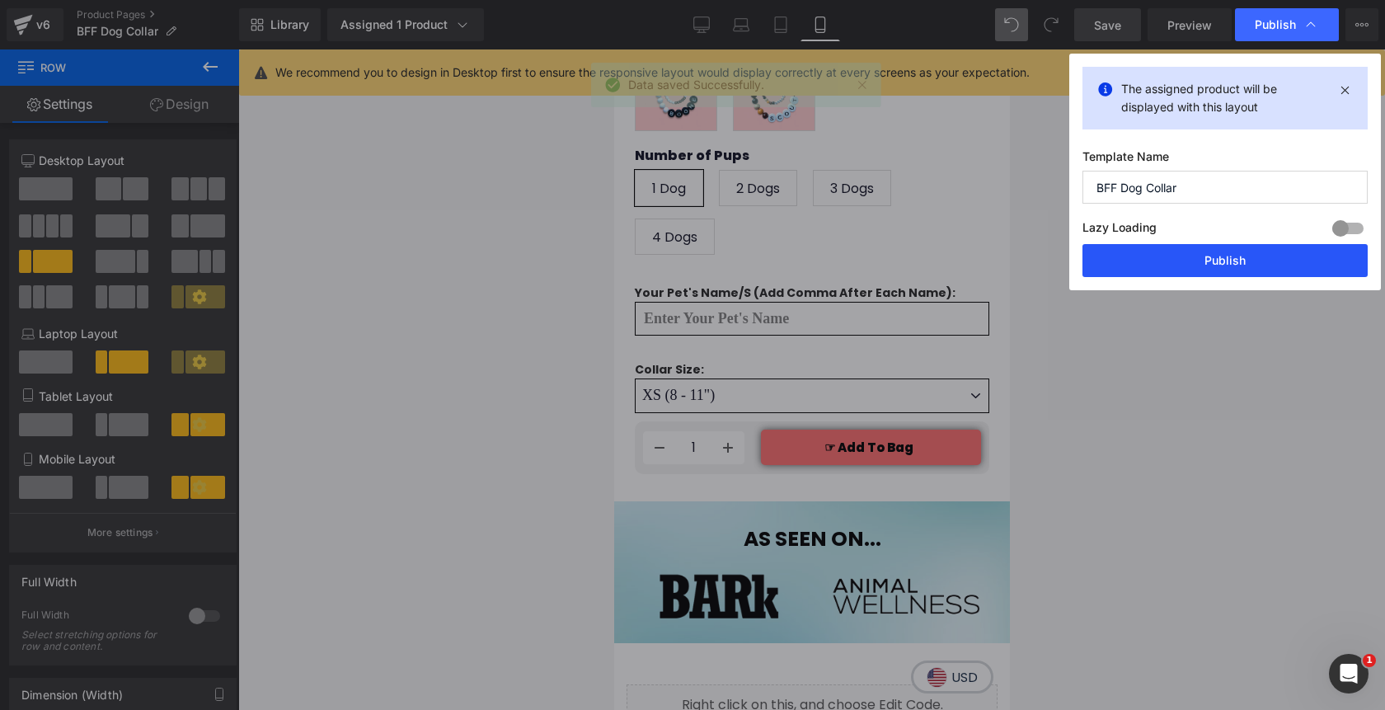
click at [1205, 260] on button "Publish" at bounding box center [1224, 260] width 285 height 33
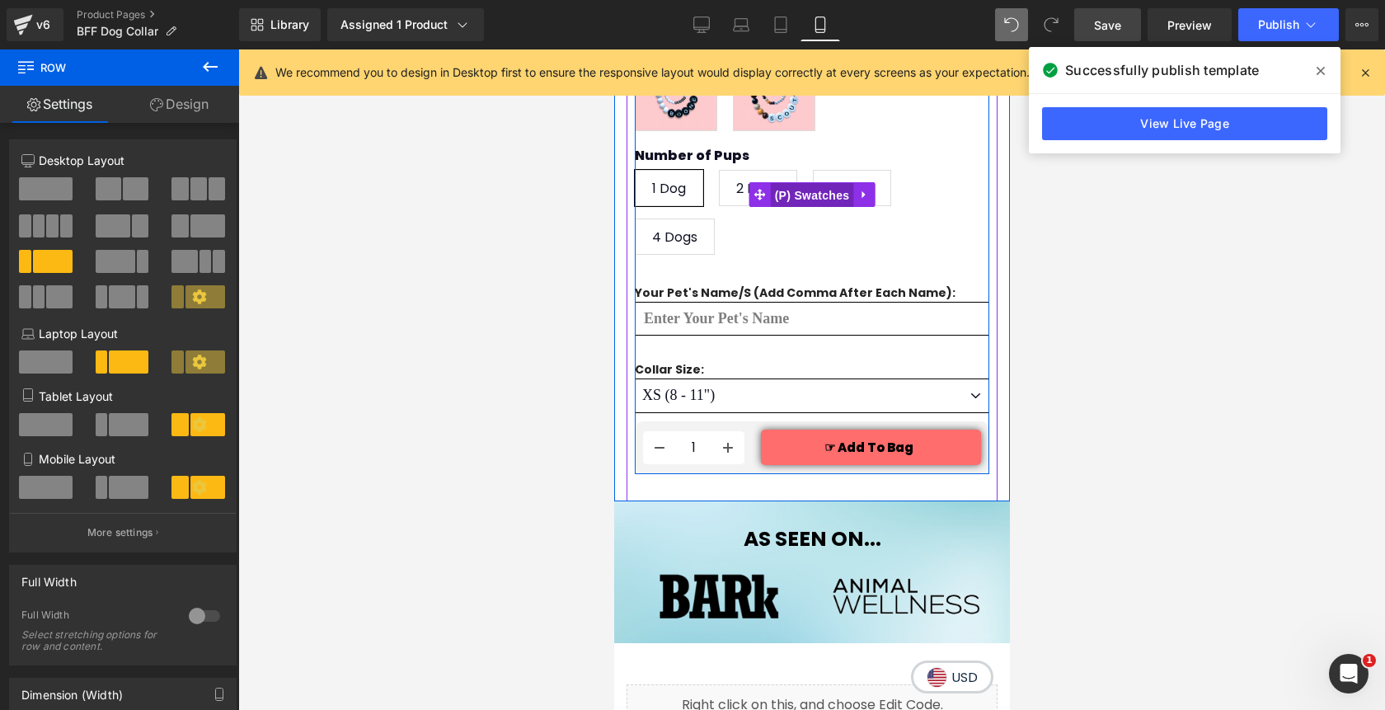
click at [811, 194] on span "(P) Swatches" at bounding box center [811, 195] width 83 height 25
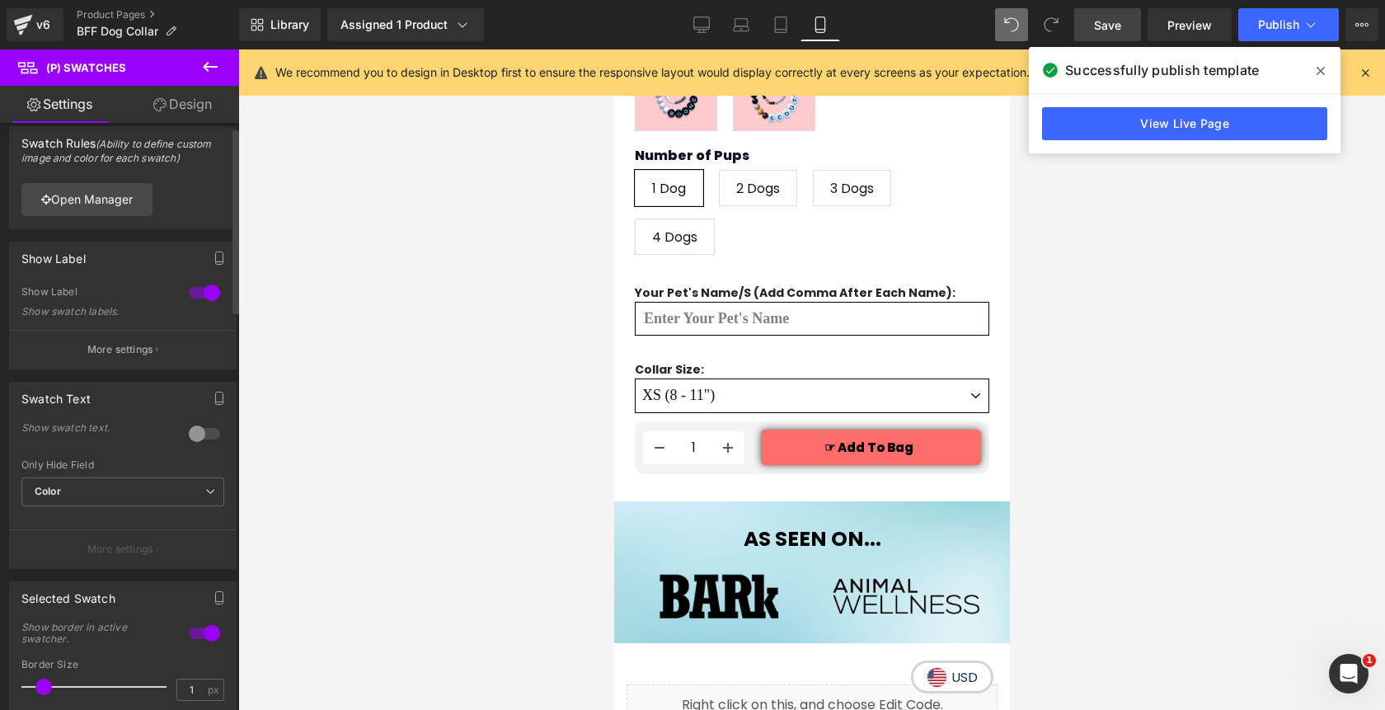
scroll to position [0, 0]
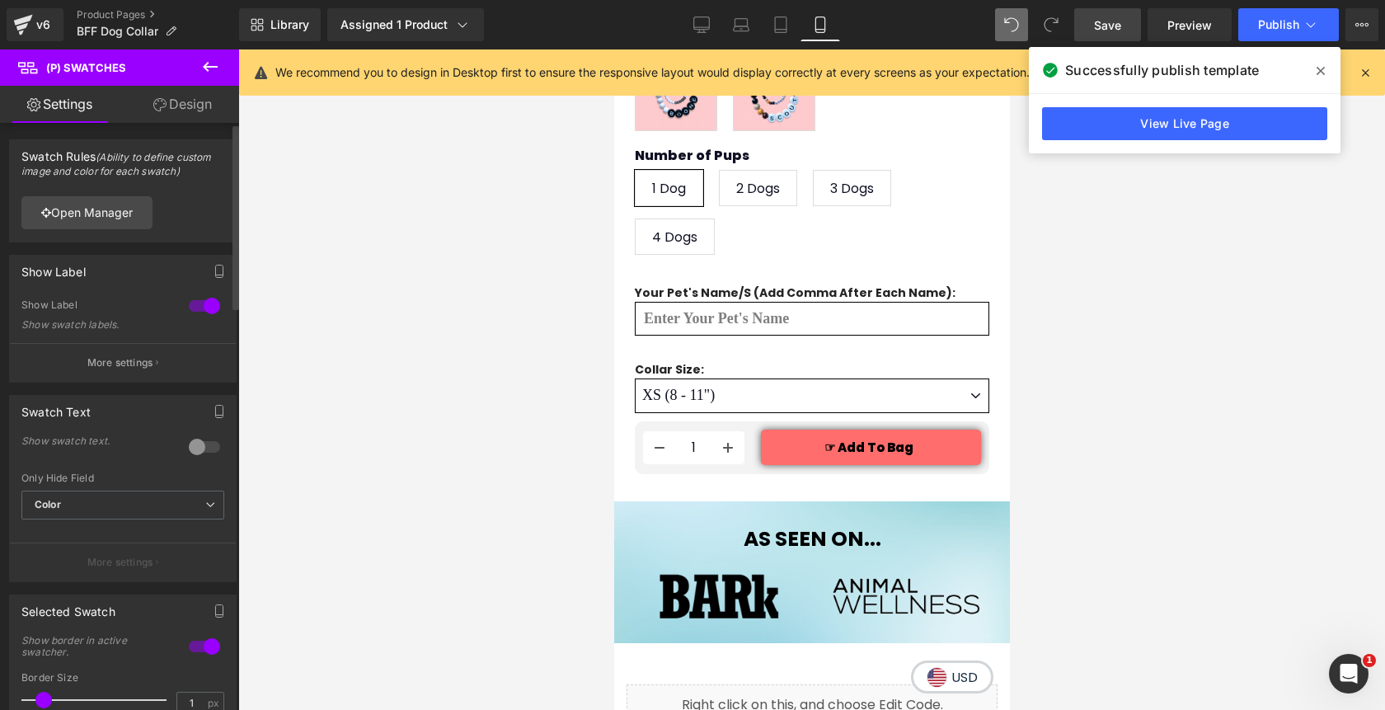
click at [119, 367] on p "More settings" at bounding box center [120, 362] width 66 height 15
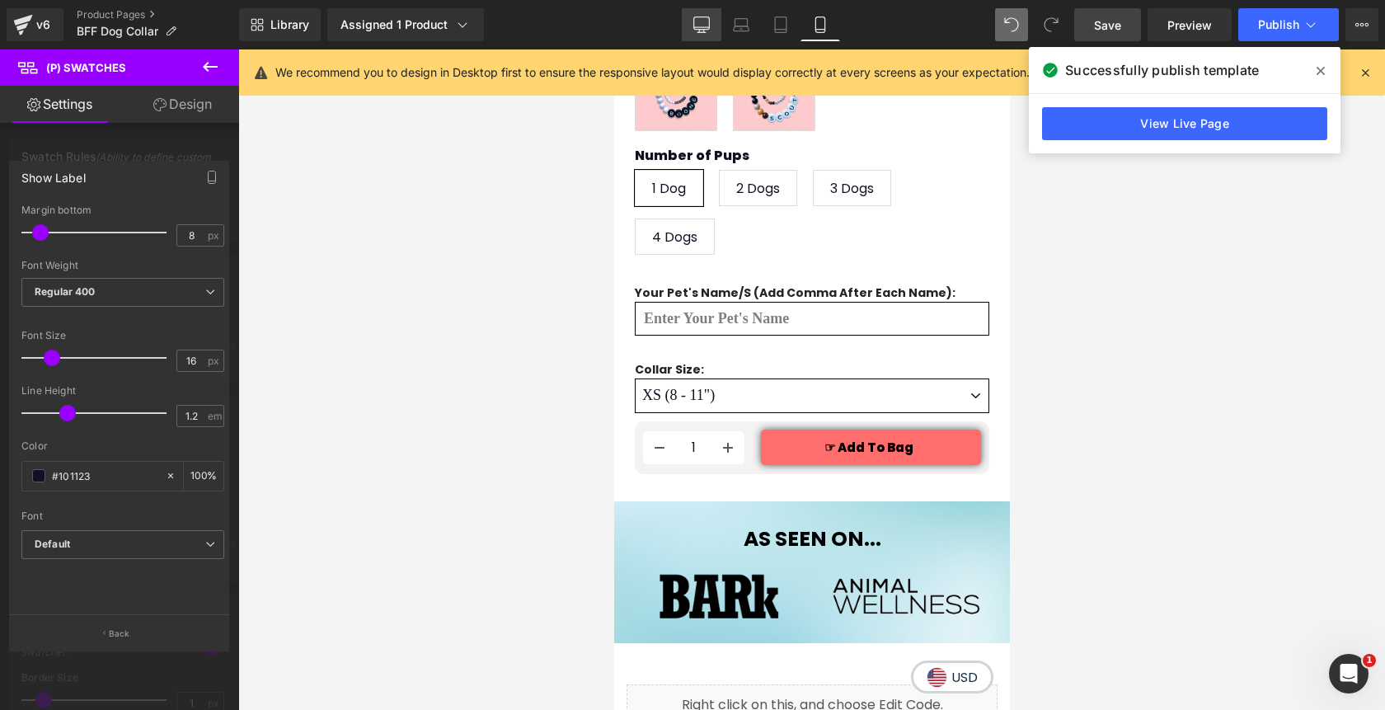
click at [703, 29] on icon at bounding box center [702, 23] width 16 height 12
type input "100"
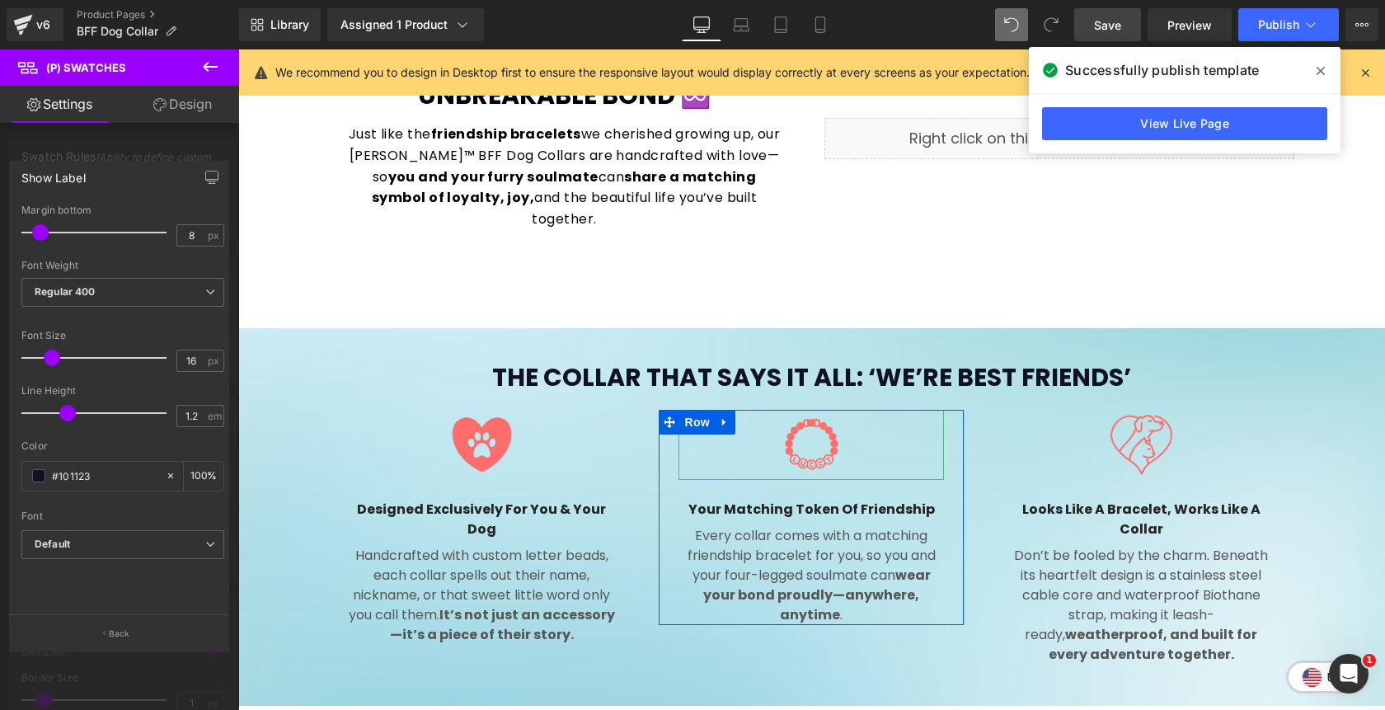
scroll to position [707, 0]
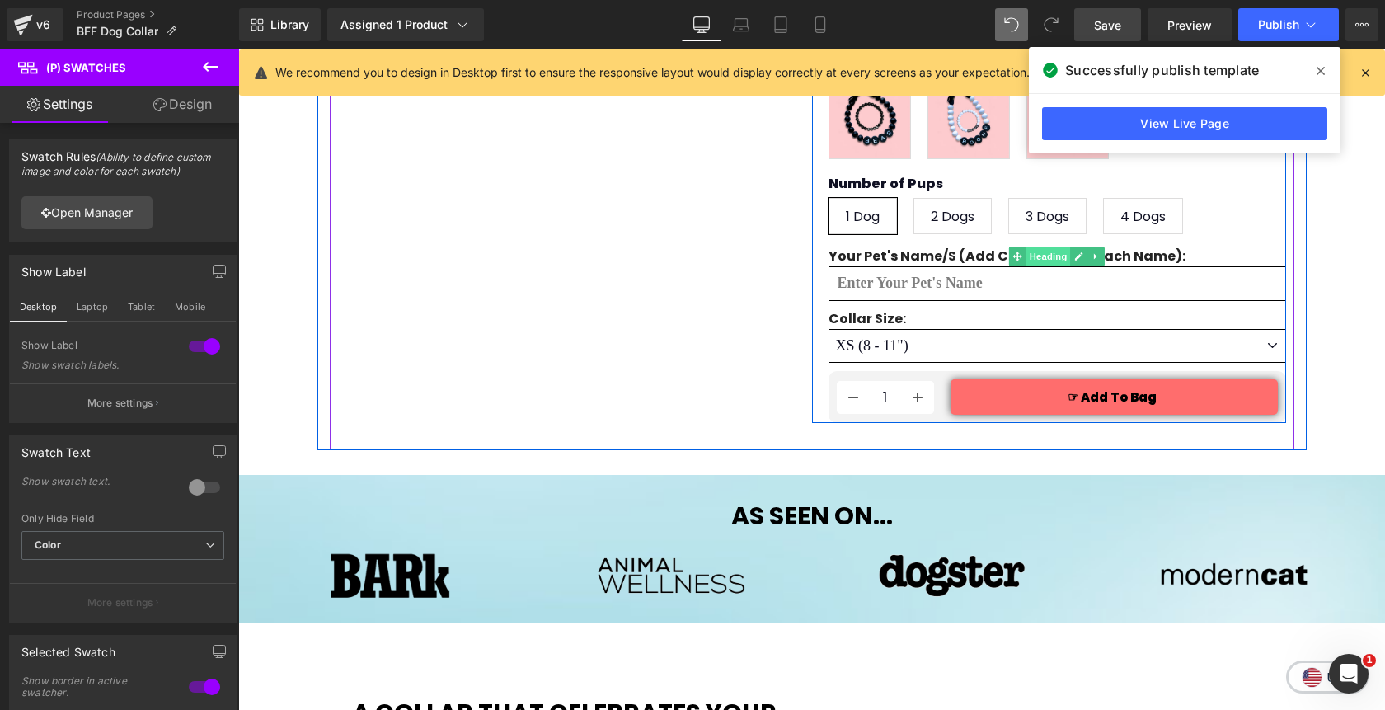
click at [1042, 246] on span "Heading" at bounding box center [1048, 256] width 45 height 20
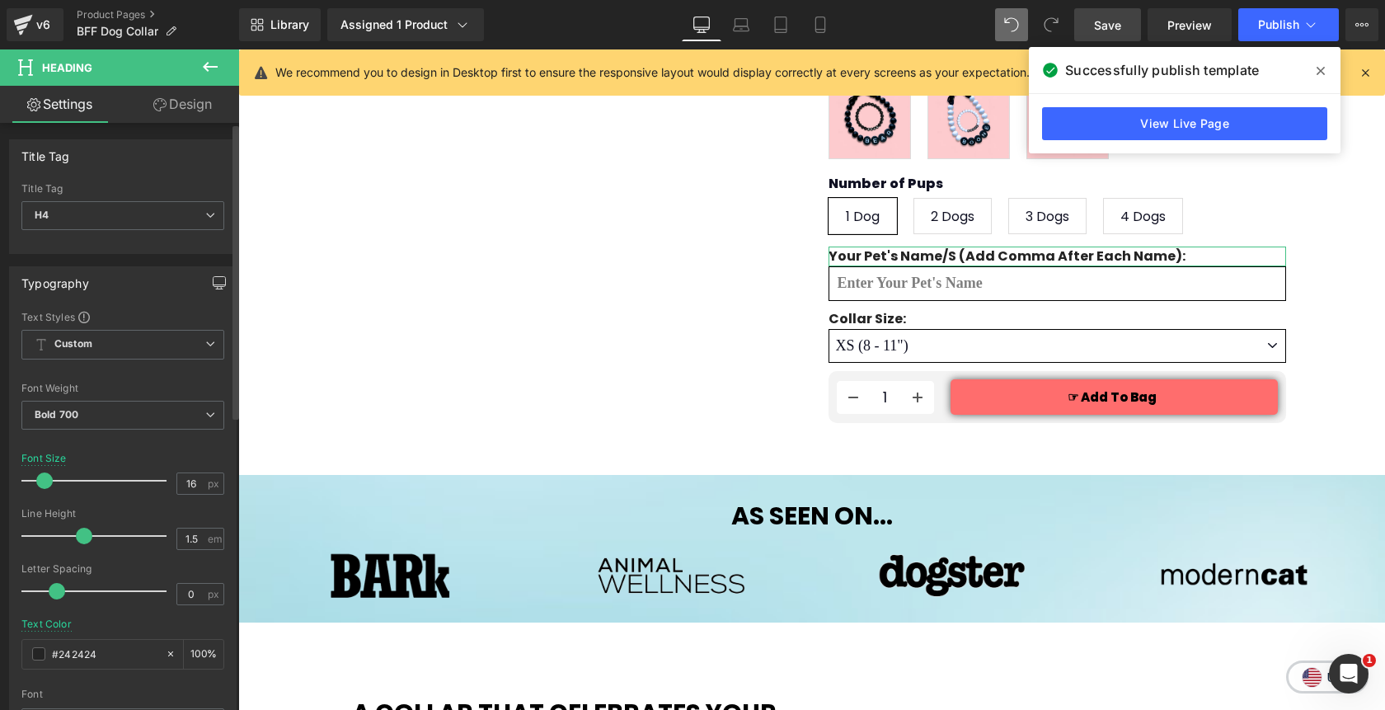
click at [218, 287] on icon "button" at bounding box center [220, 287] width 4 height 2
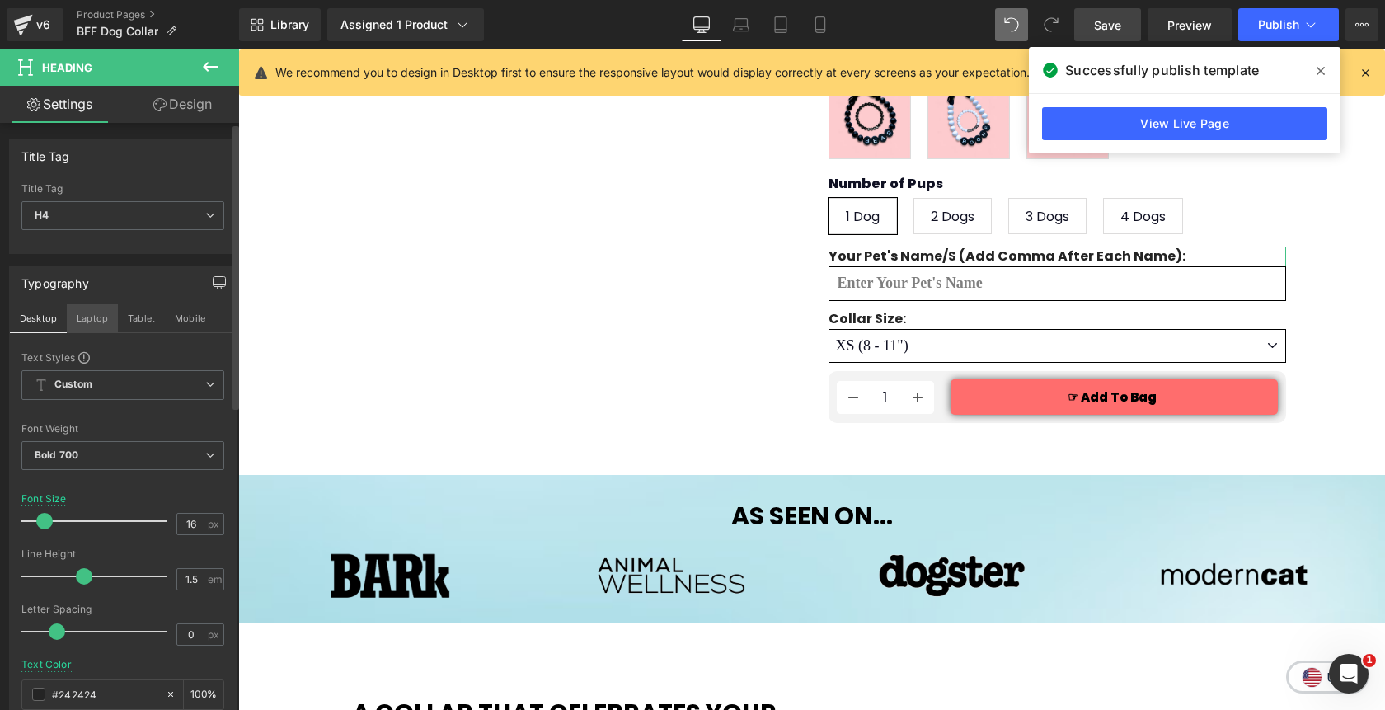
click at [91, 319] on button "Laptop" at bounding box center [92, 318] width 51 height 28
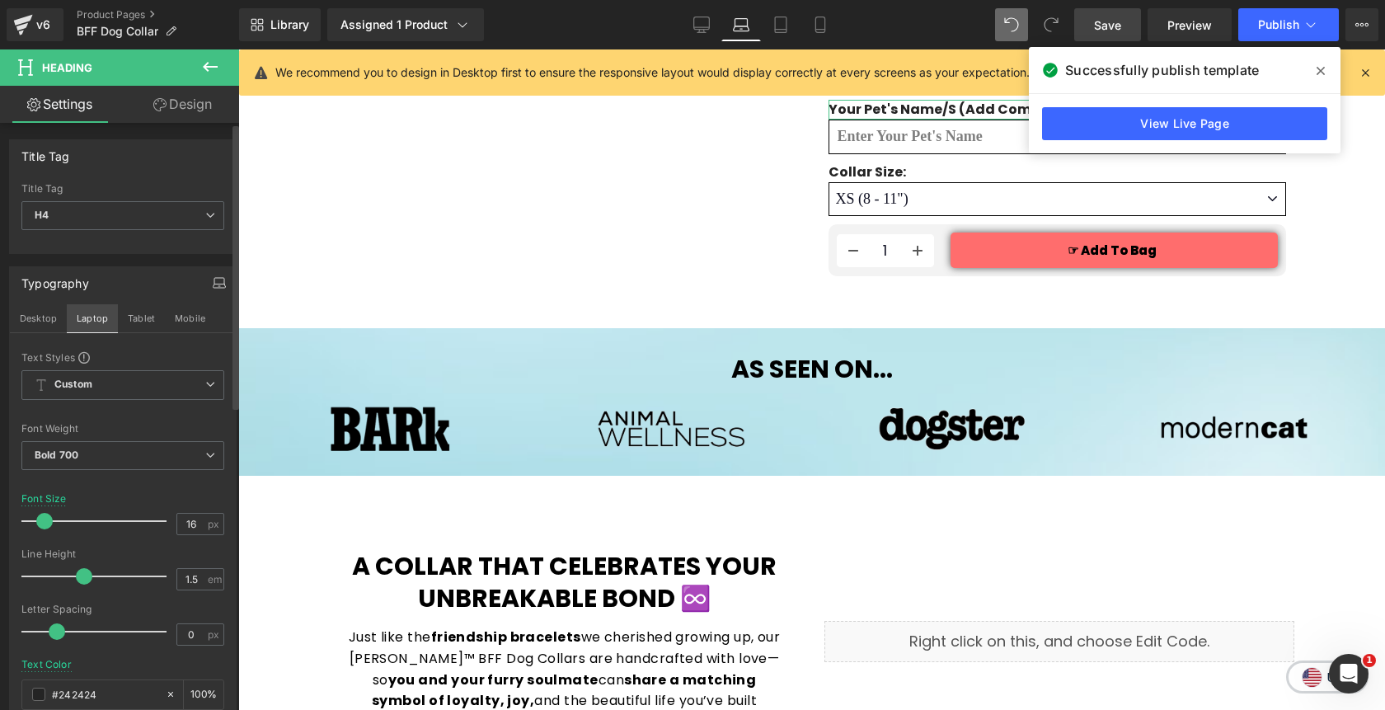
type input "100"
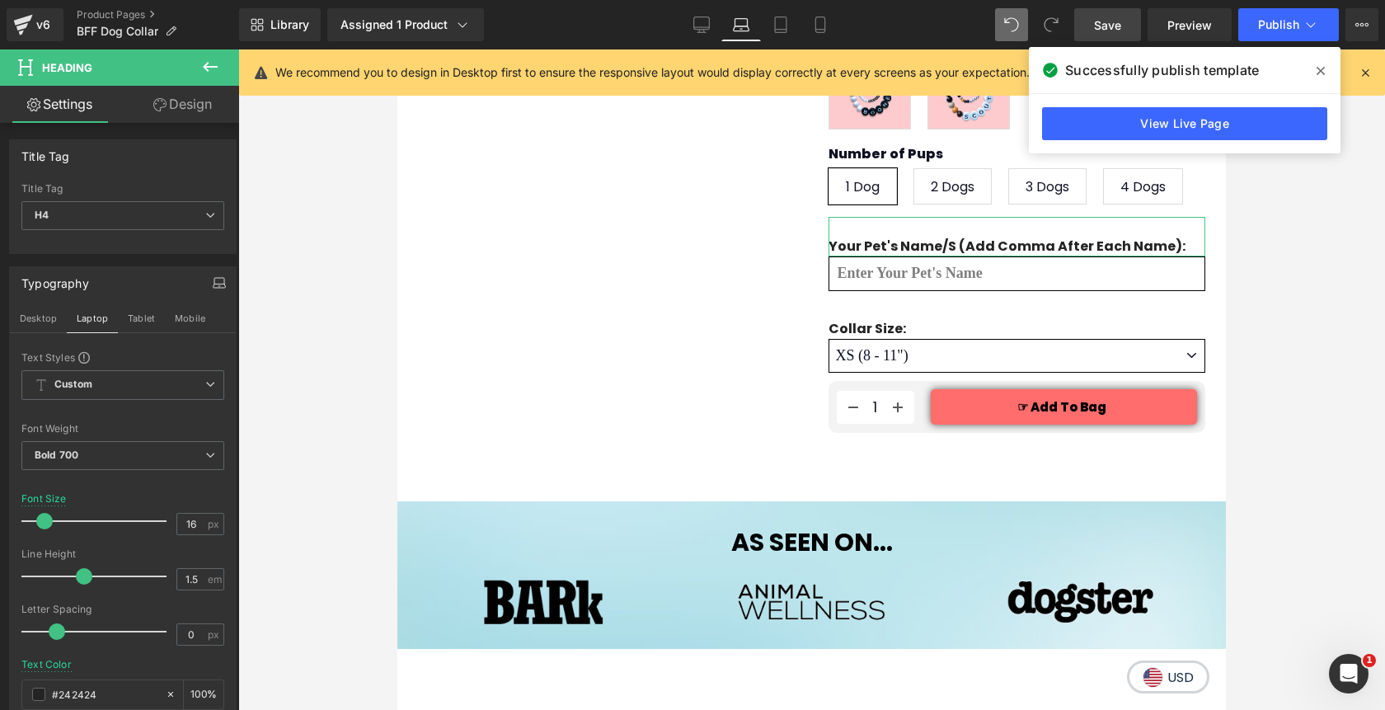
click at [200, 110] on link "Design" at bounding box center [183, 104] width 120 height 37
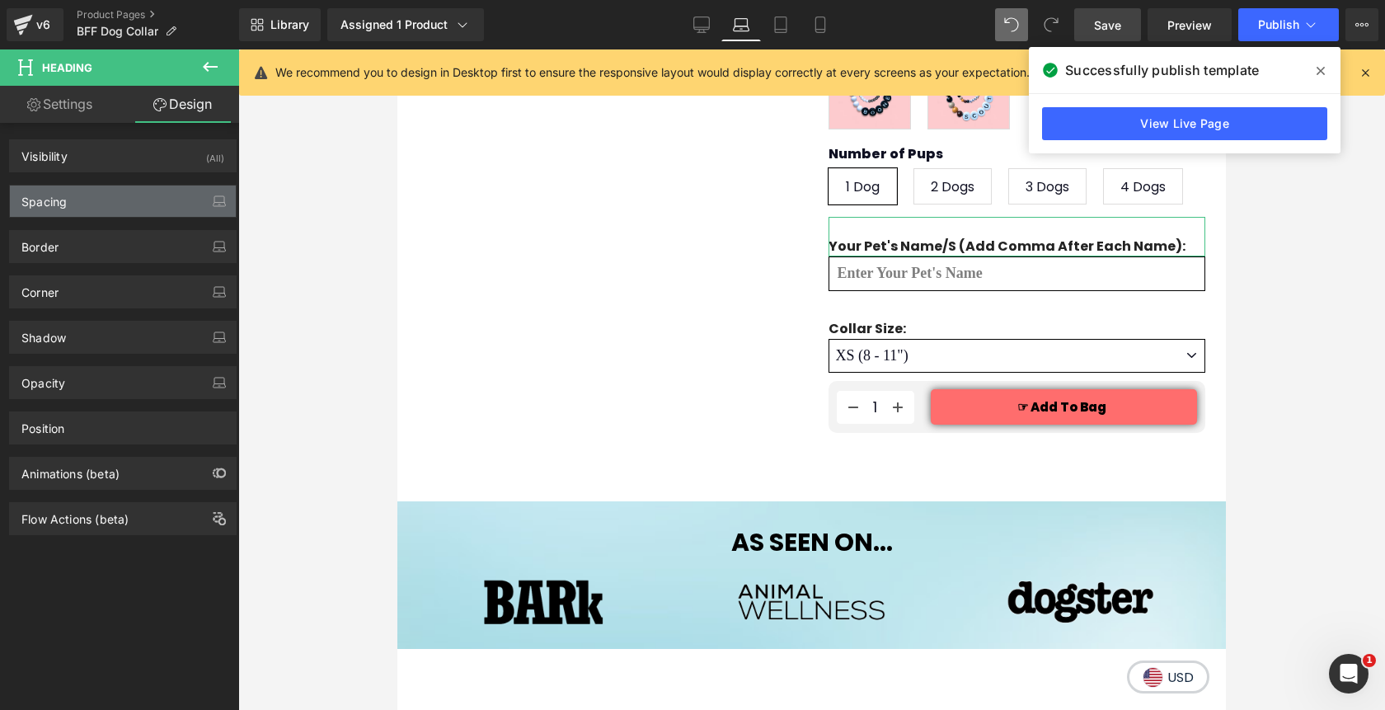
click at [128, 215] on div "Spacing" at bounding box center [123, 200] width 226 height 31
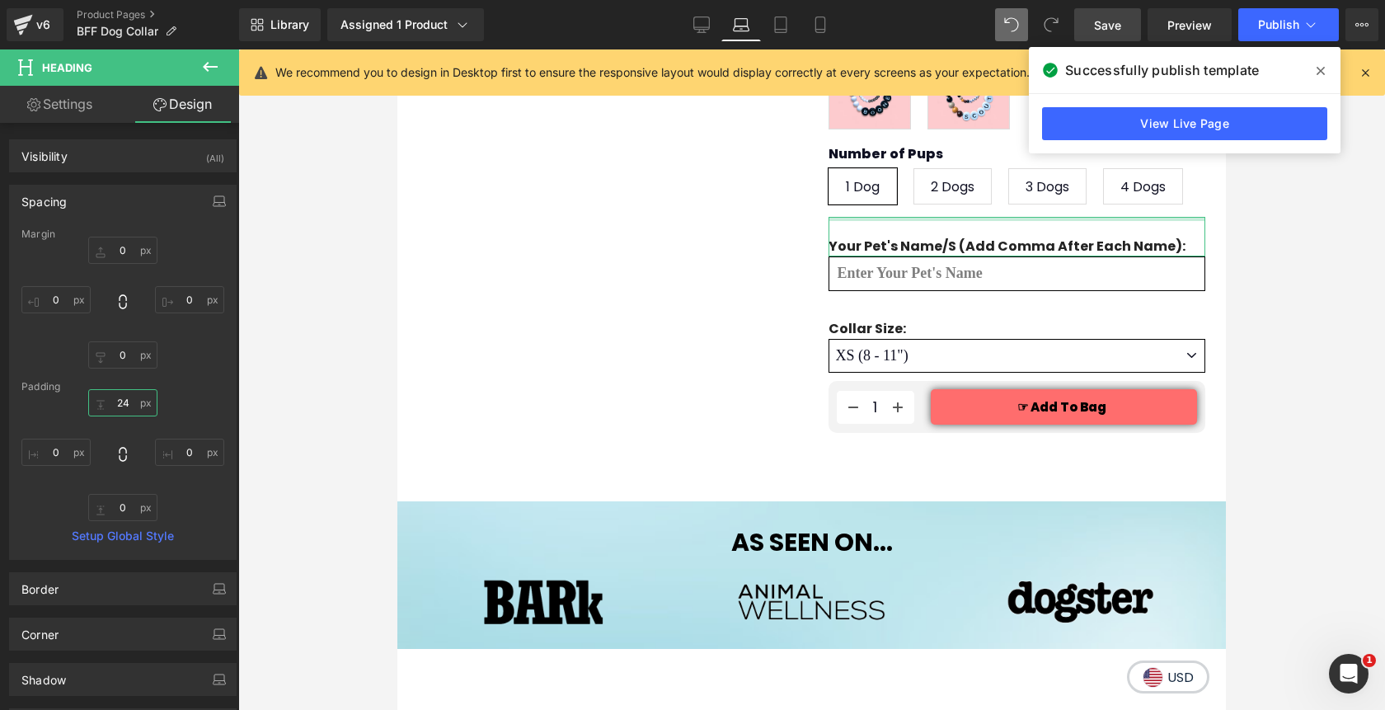
click at [115, 401] on input "24" at bounding box center [122, 402] width 69 height 27
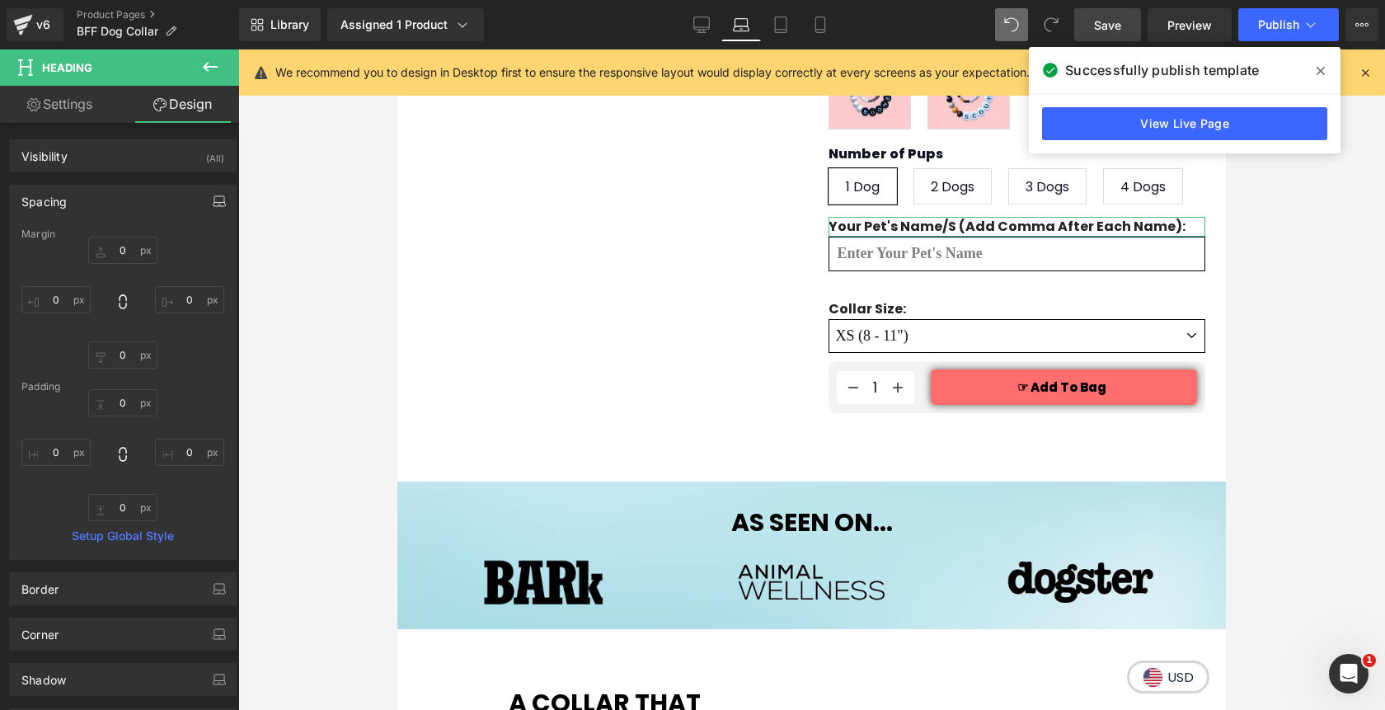
click at [213, 207] on icon "button" at bounding box center [219, 201] width 13 height 13
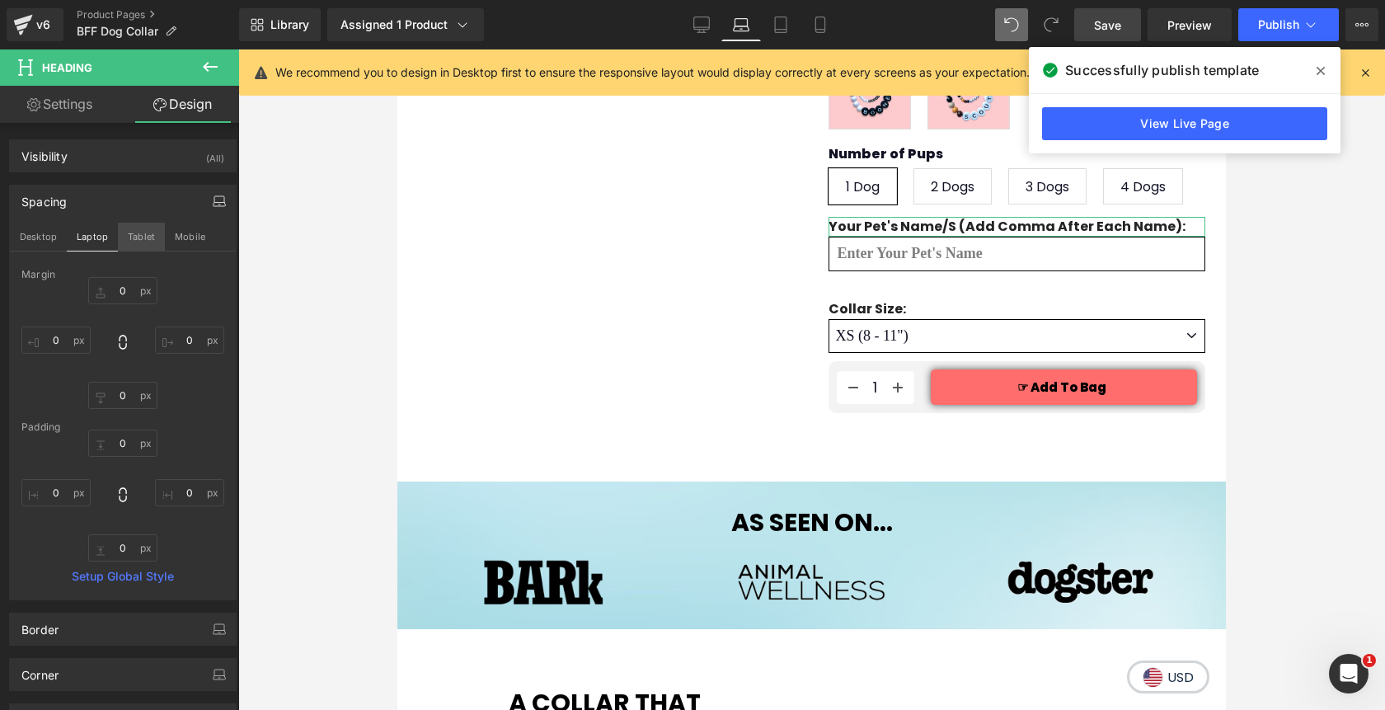
click at [137, 239] on button "Tablet" at bounding box center [141, 237] width 47 height 28
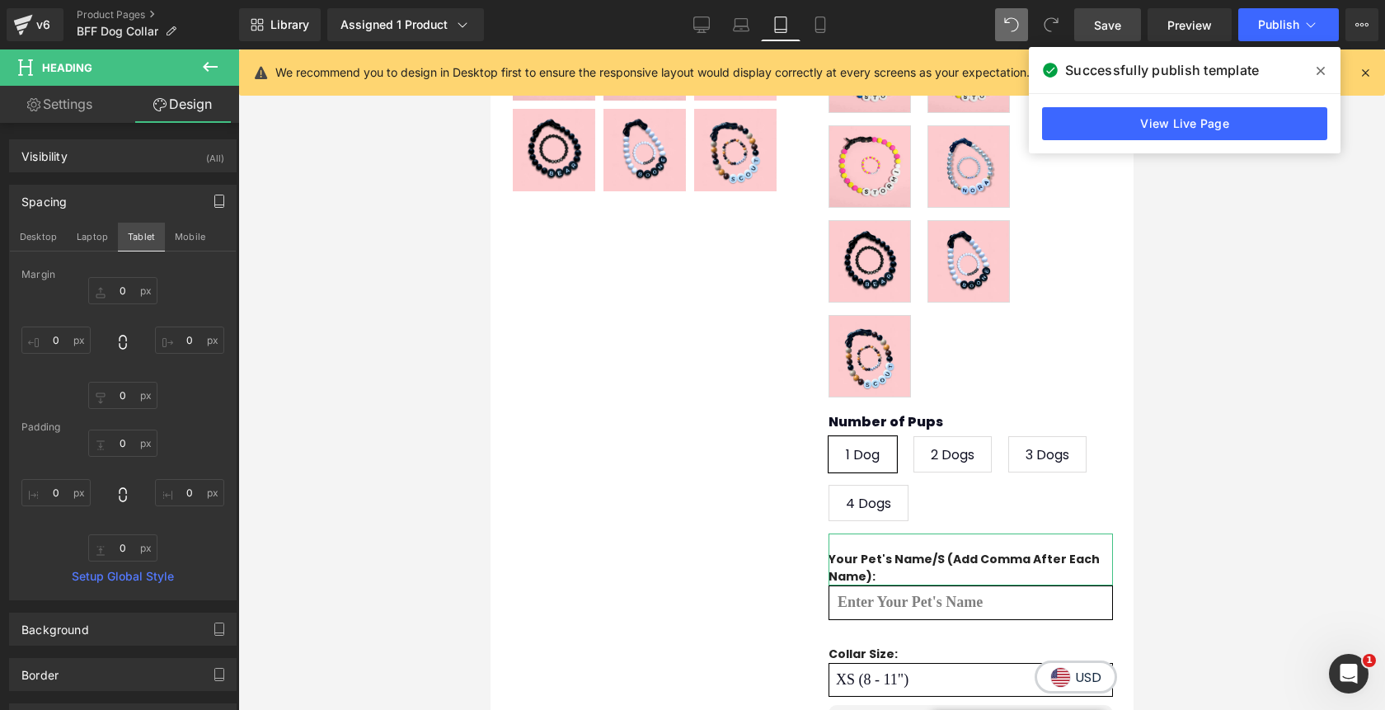
type input "0"
type input "21"
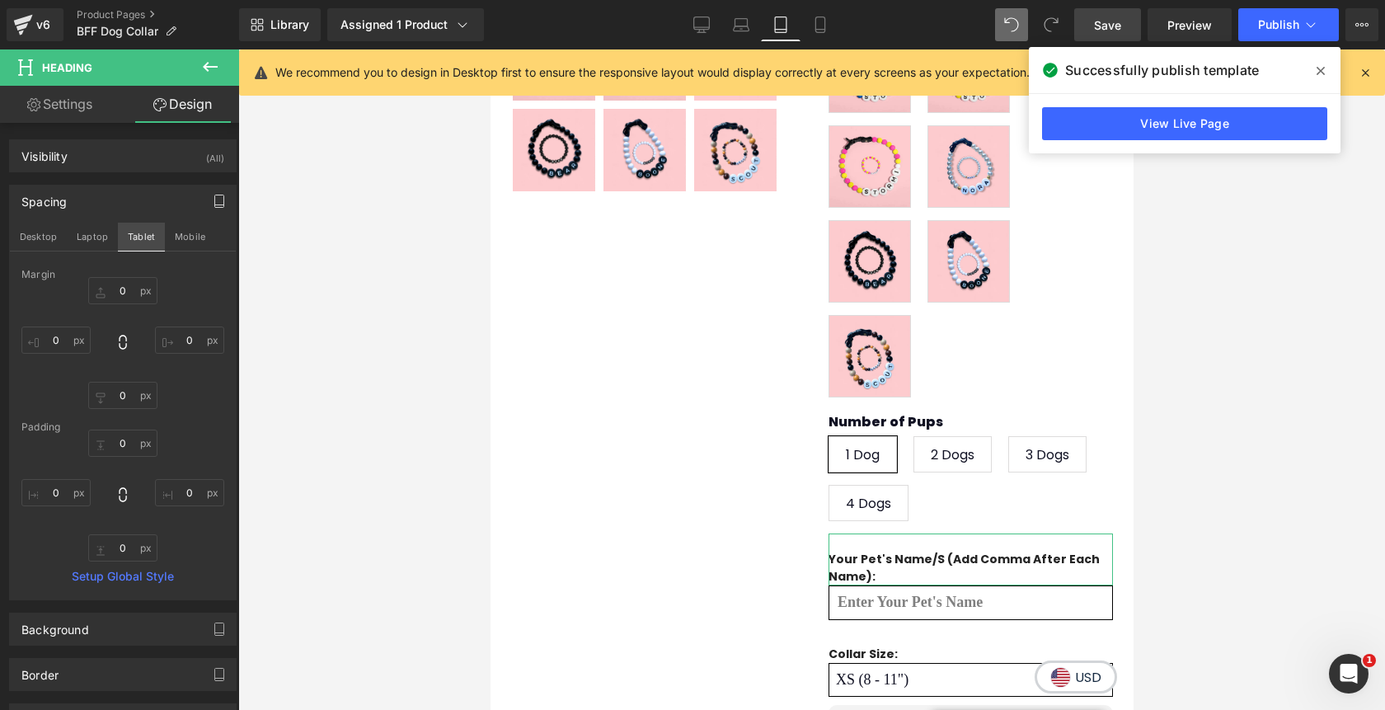
type input "0"
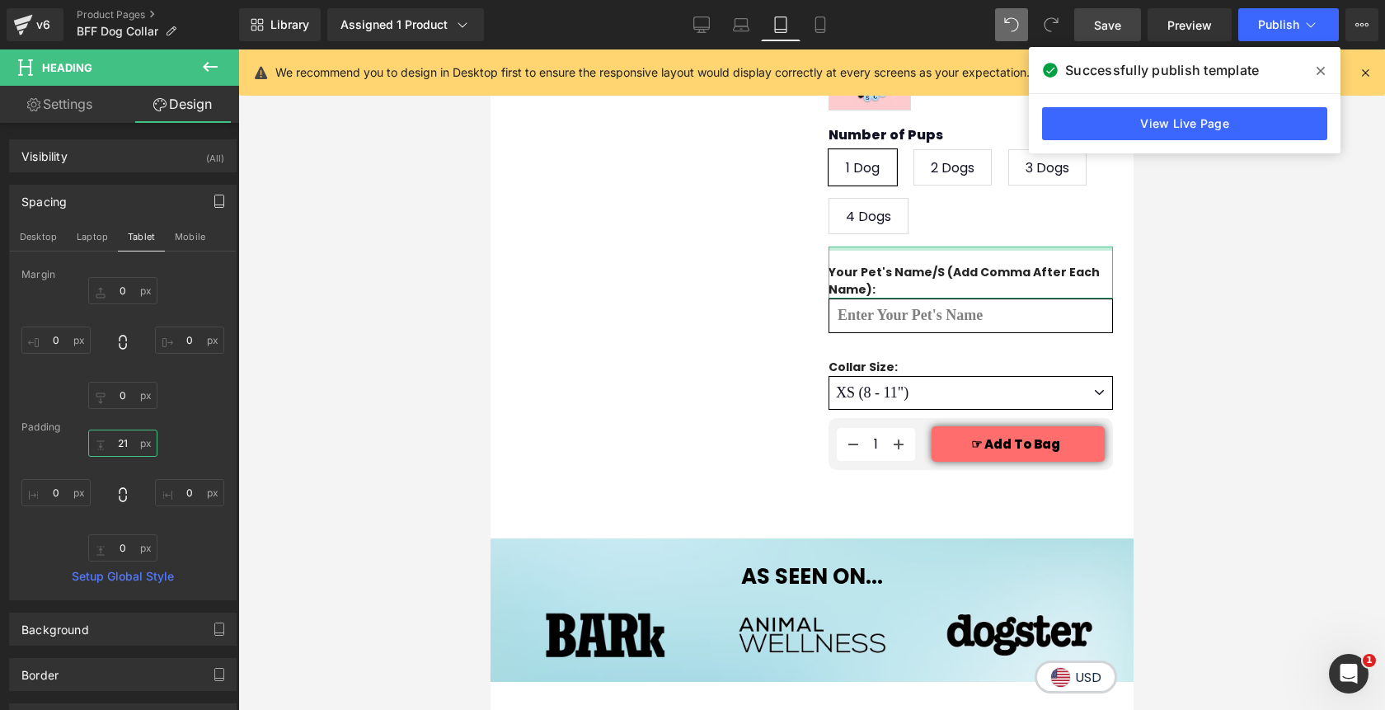
click at [110, 443] on input "21" at bounding box center [122, 442] width 69 height 27
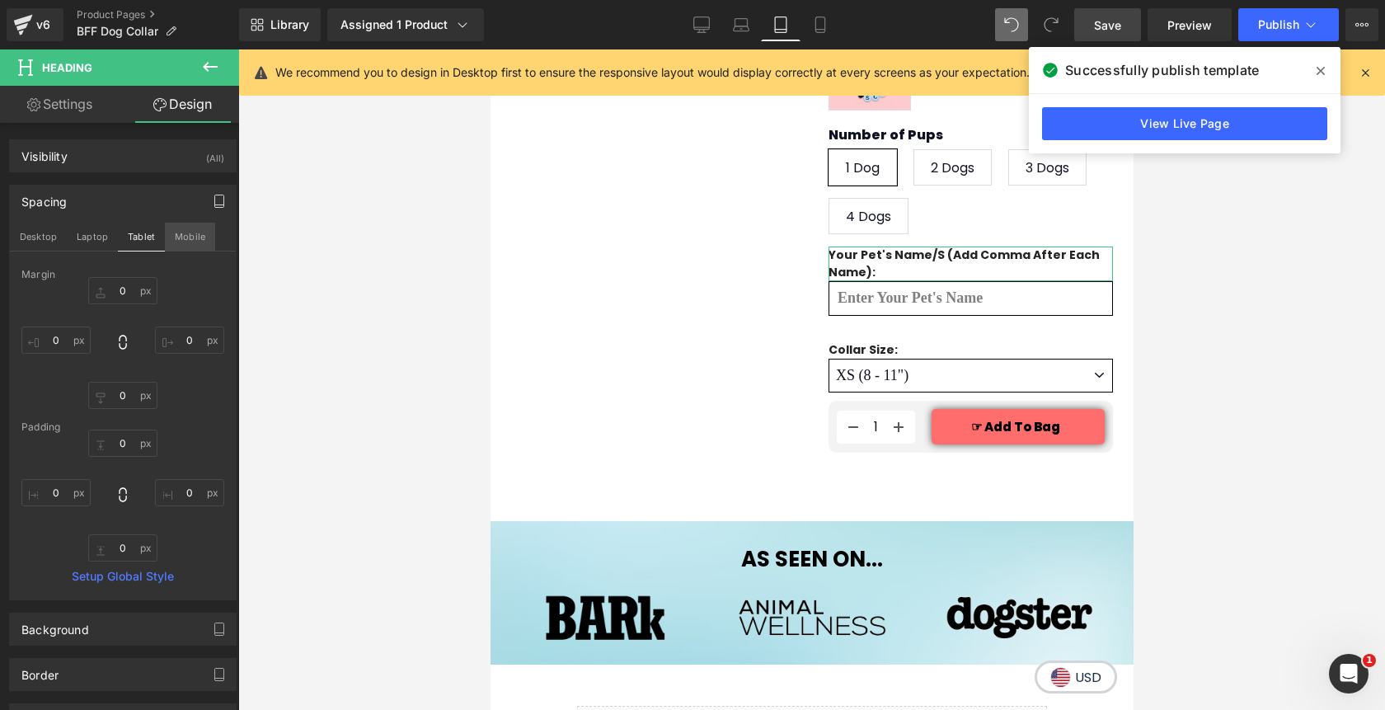
click at [185, 234] on button "Mobile" at bounding box center [190, 237] width 50 height 28
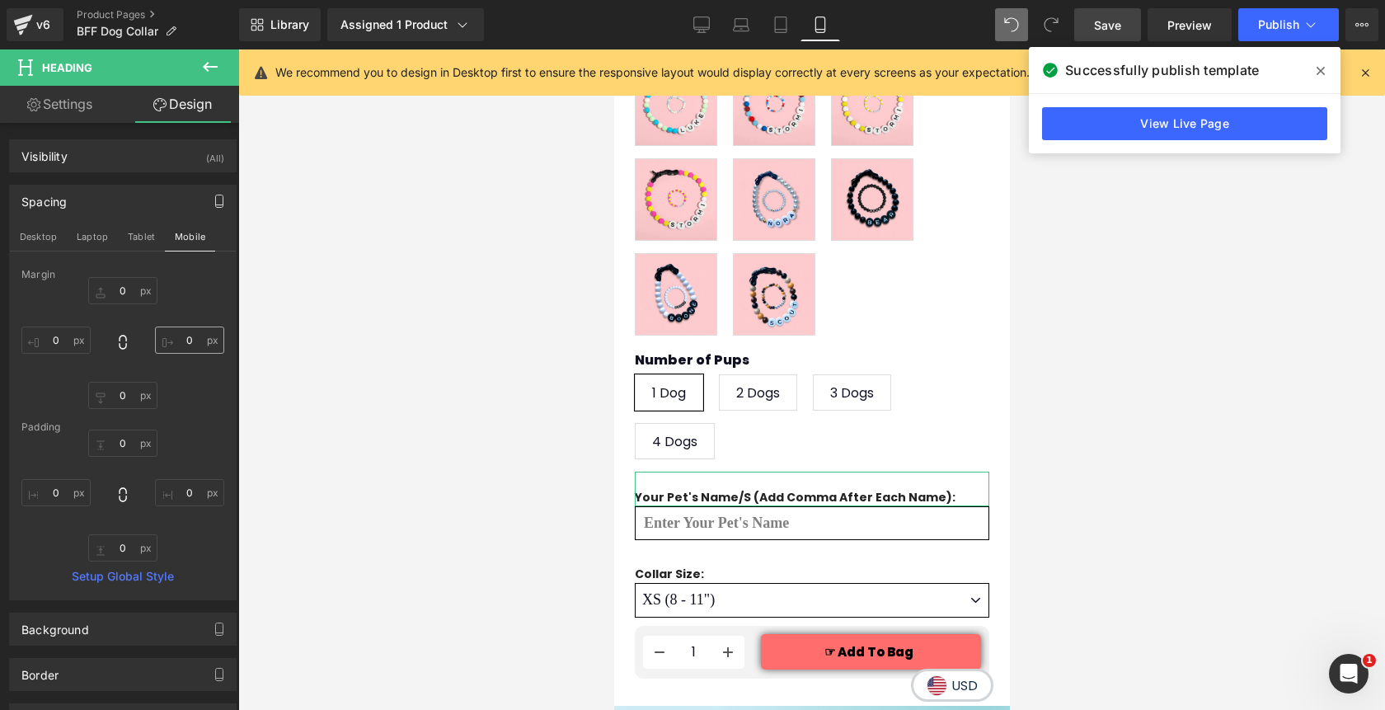
type input "0"
type input "21"
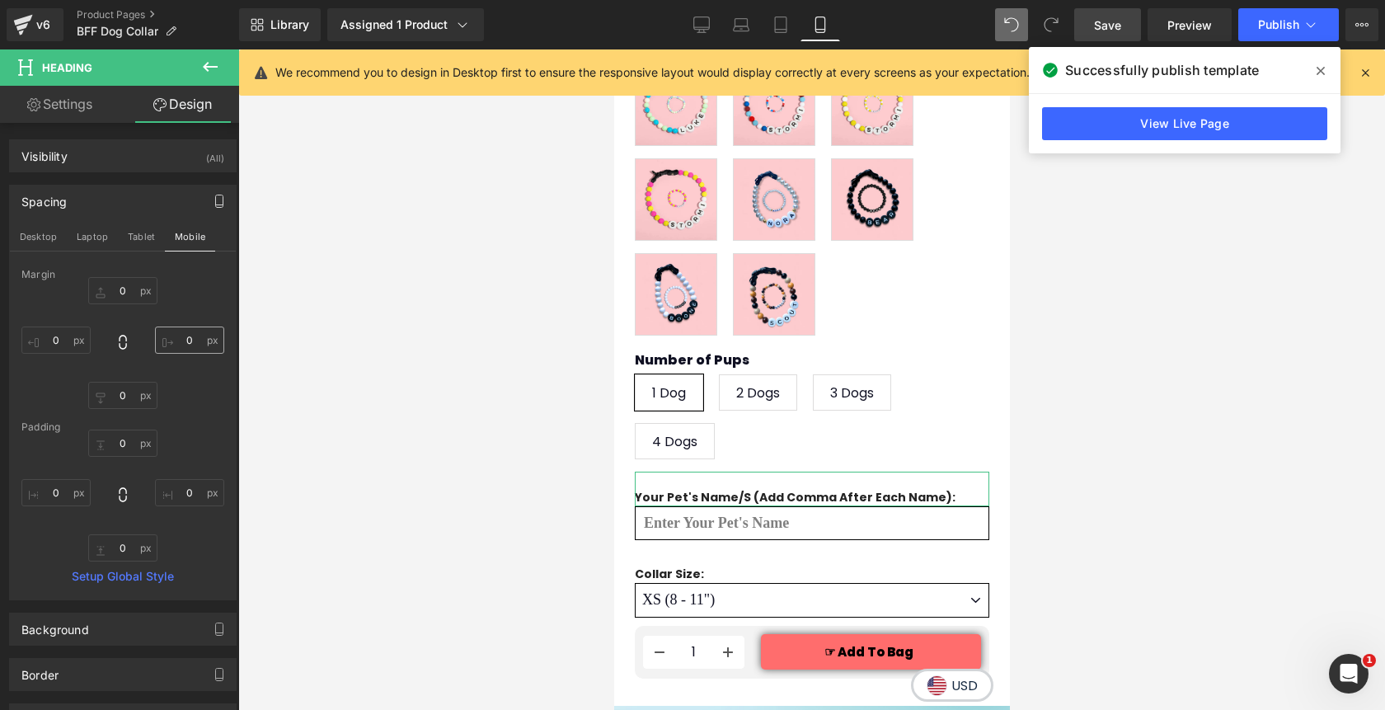
type input "0"
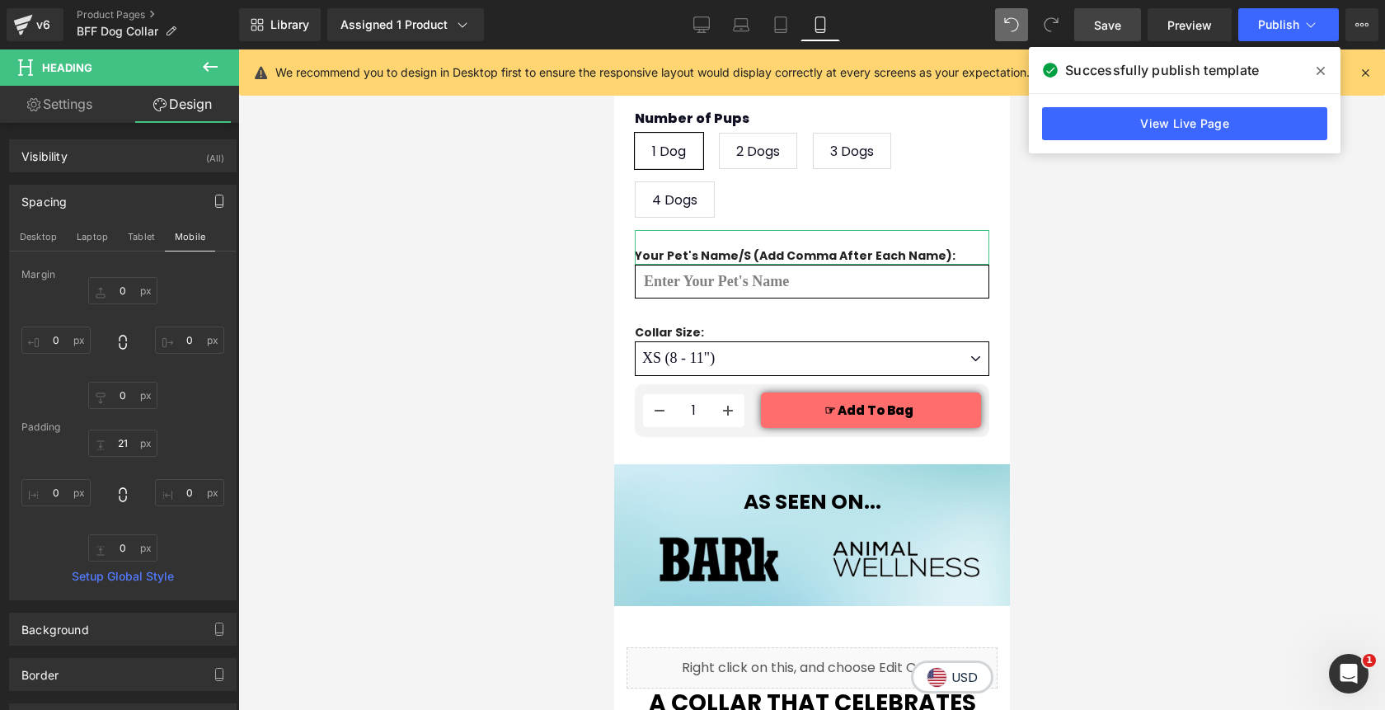
scroll to position [1405, 0]
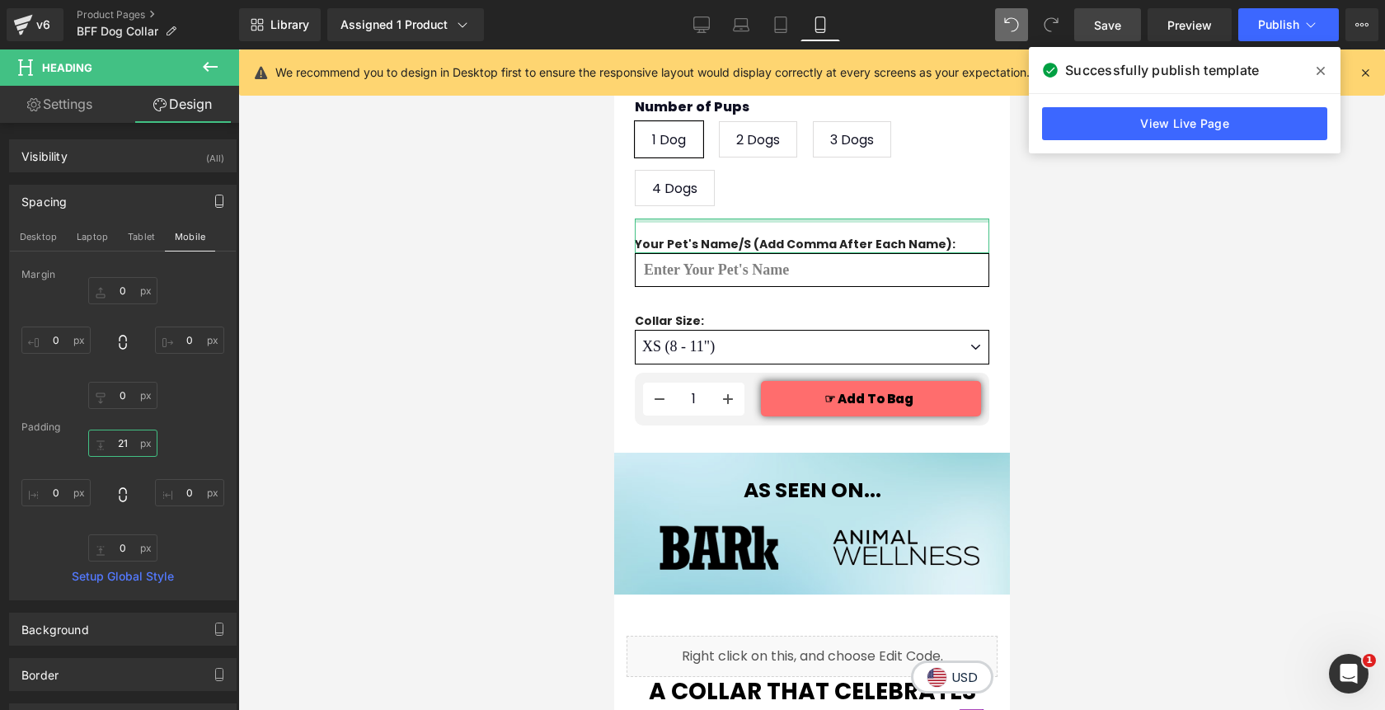
click at [126, 448] on input "21" at bounding box center [122, 442] width 69 height 27
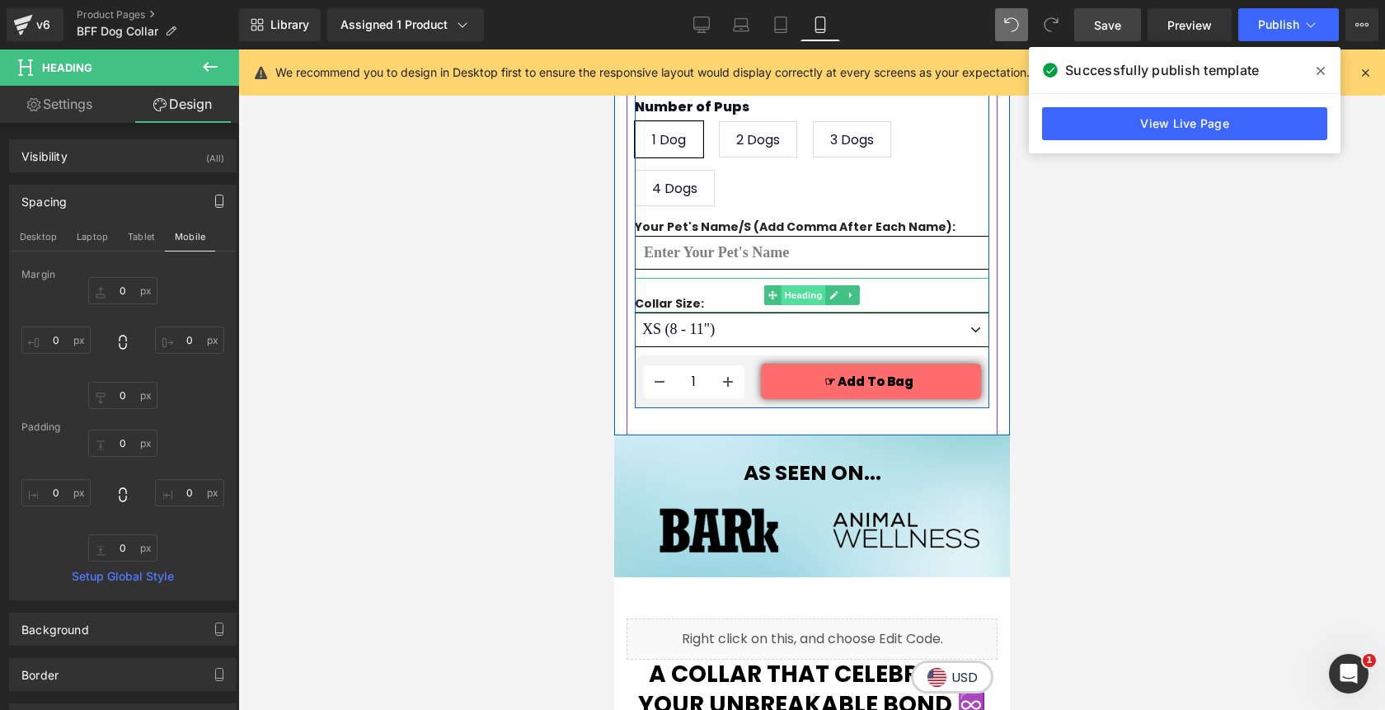
click at [804, 297] on span "Heading" at bounding box center [803, 295] width 45 height 20
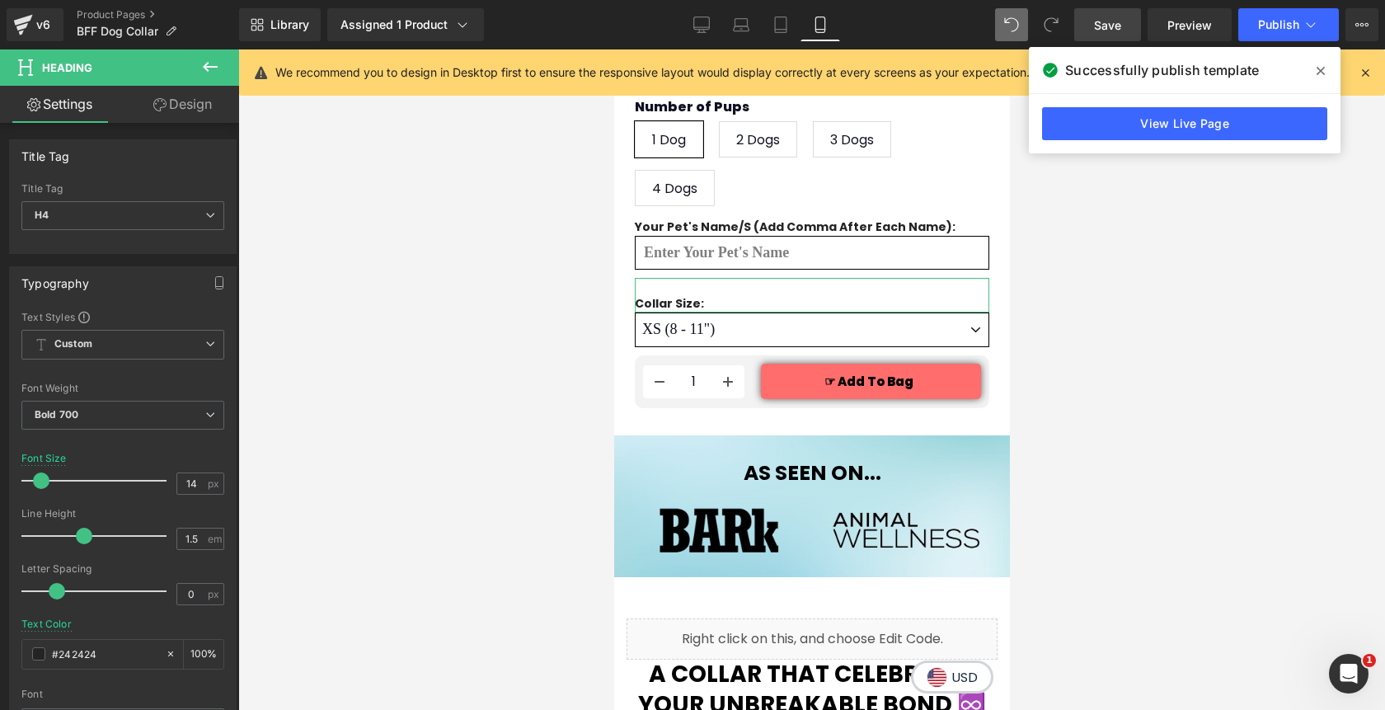
click at [199, 106] on link "Design" at bounding box center [183, 104] width 120 height 37
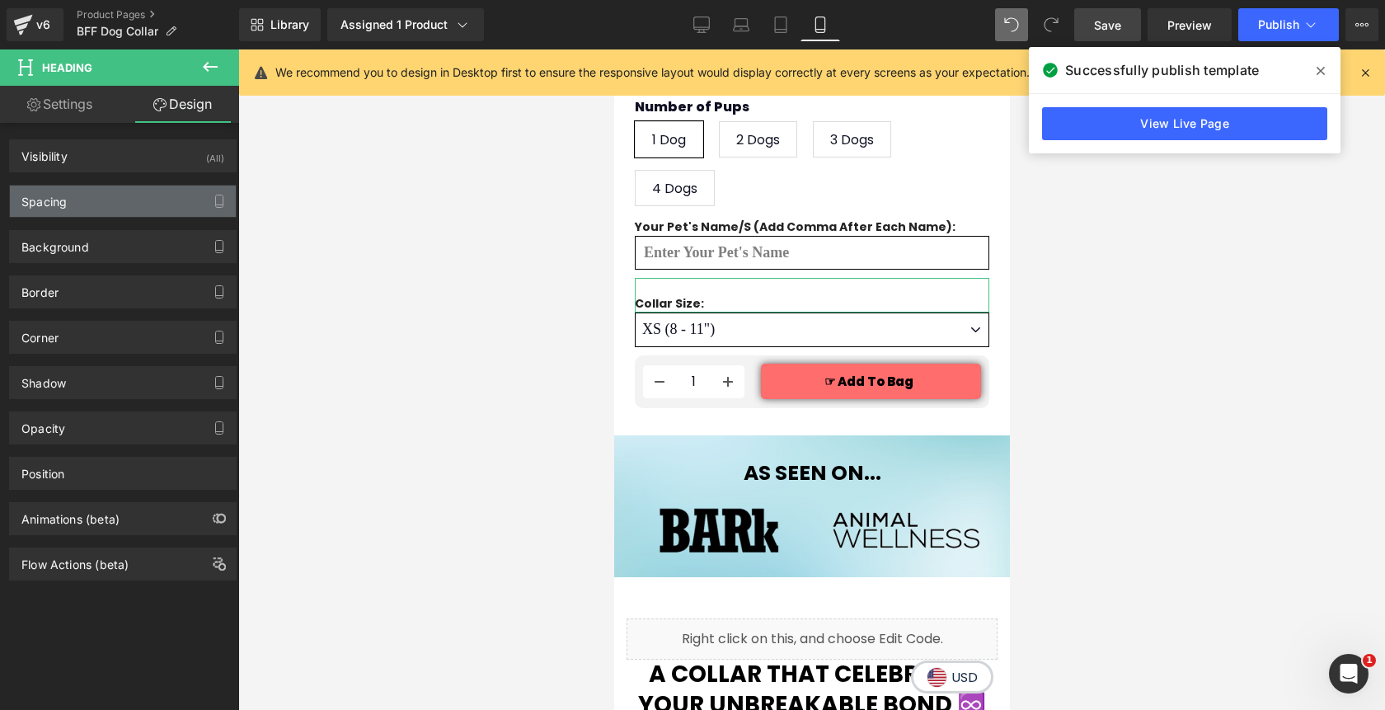
click at [82, 204] on div "Spacing" at bounding box center [123, 200] width 226 height 31
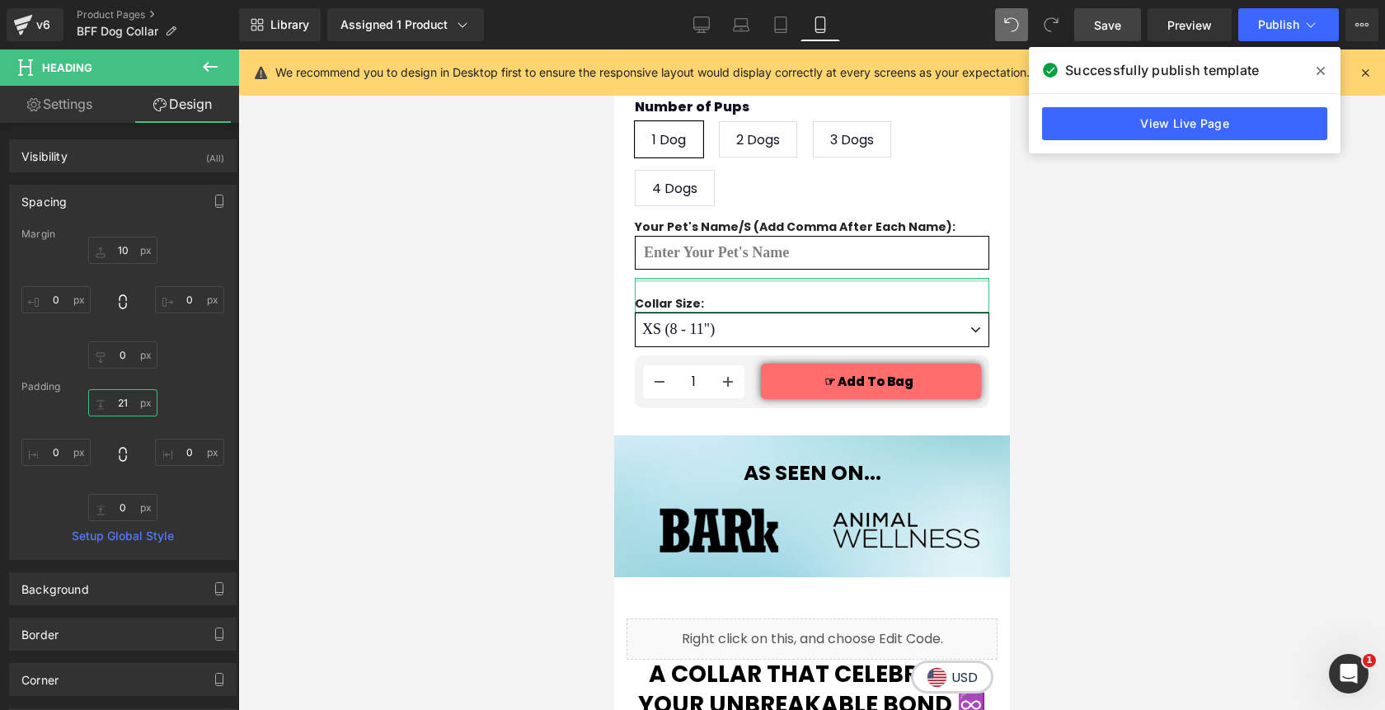
click at [120, 404] on input "21" at bounding box center [122, 402] width 69 height 27
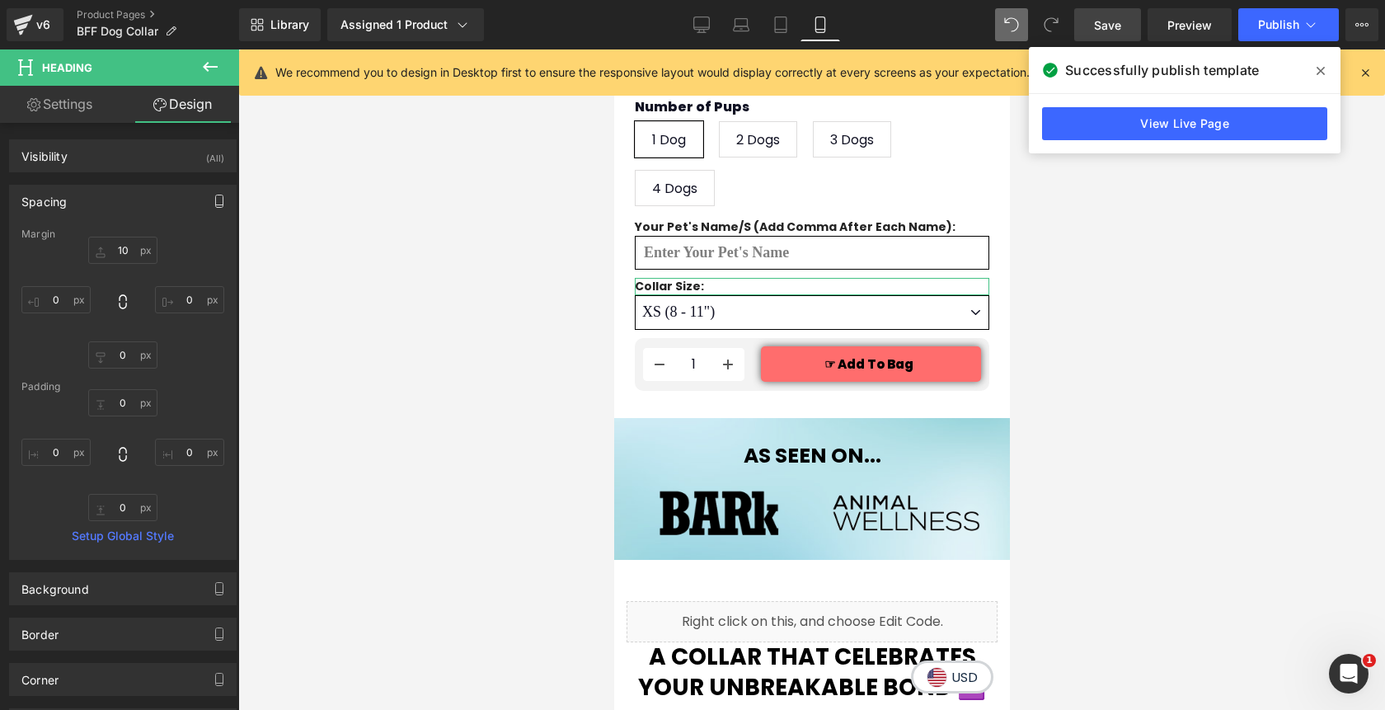
click at [213, 201] on icon "button" at bounding box center [219, 201] width 13 height 13
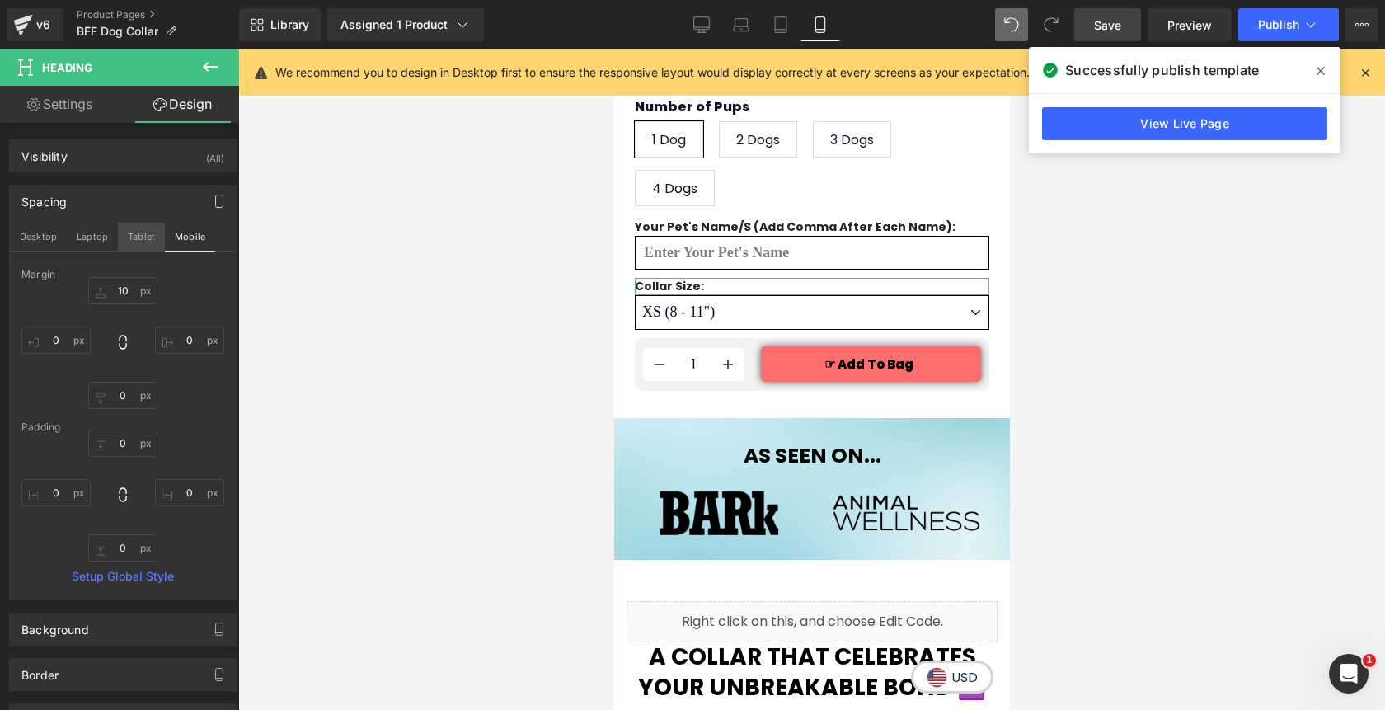
click at [139, 234] on button "Tablet" at bounding box center [141, 237] width 47 height 28
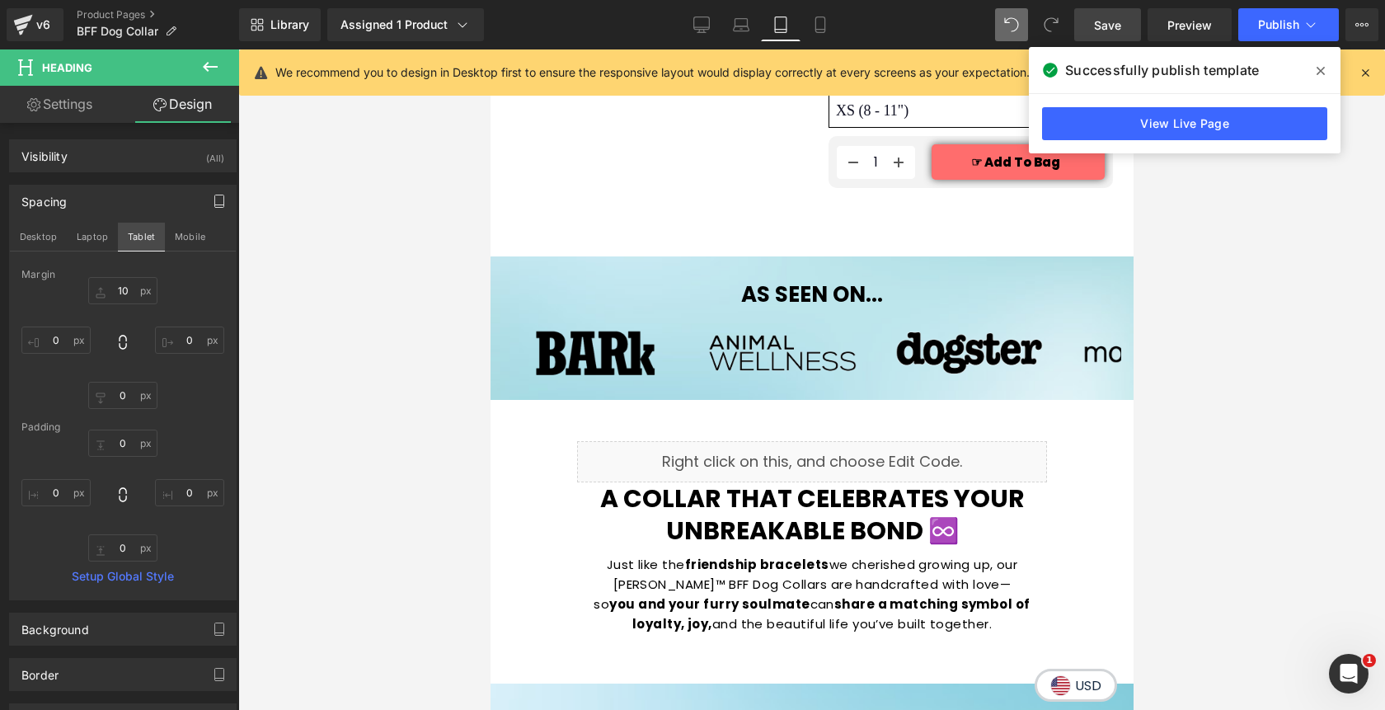
type input "10"
type input "0"
type input "21"
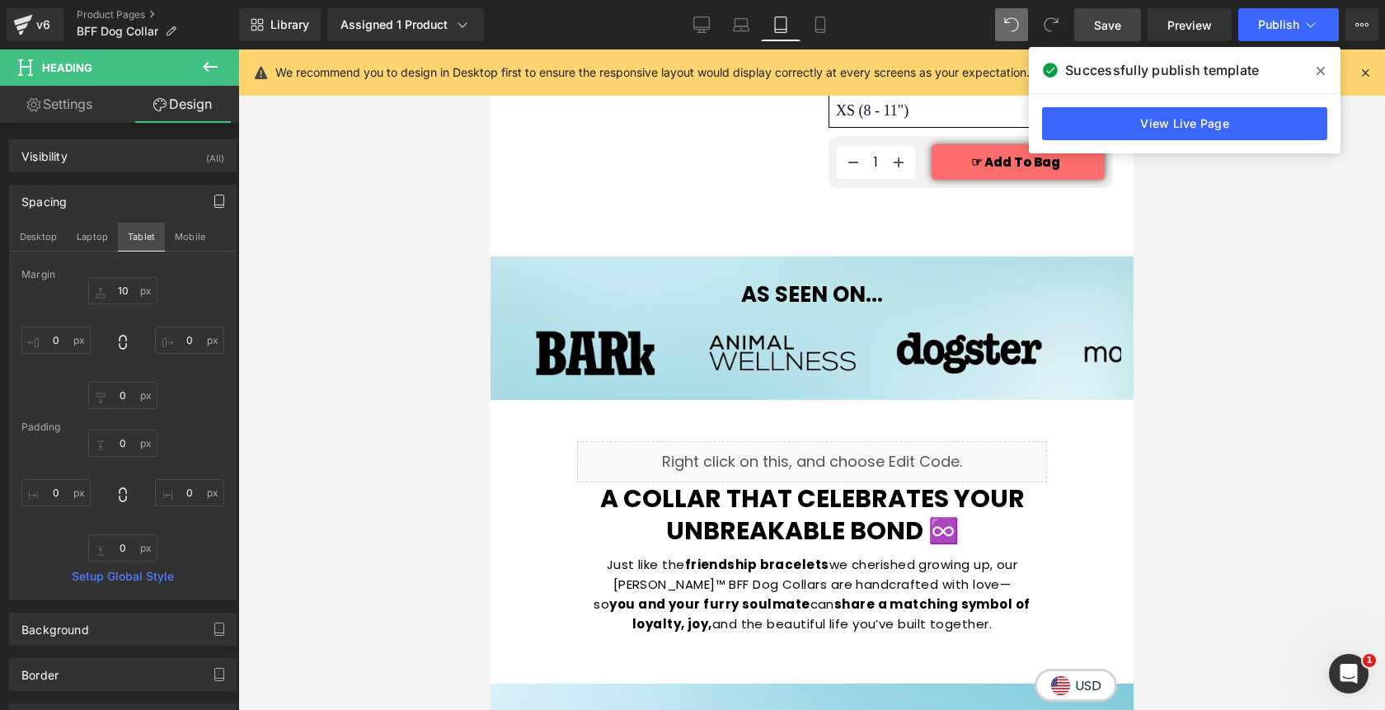
type input "0"
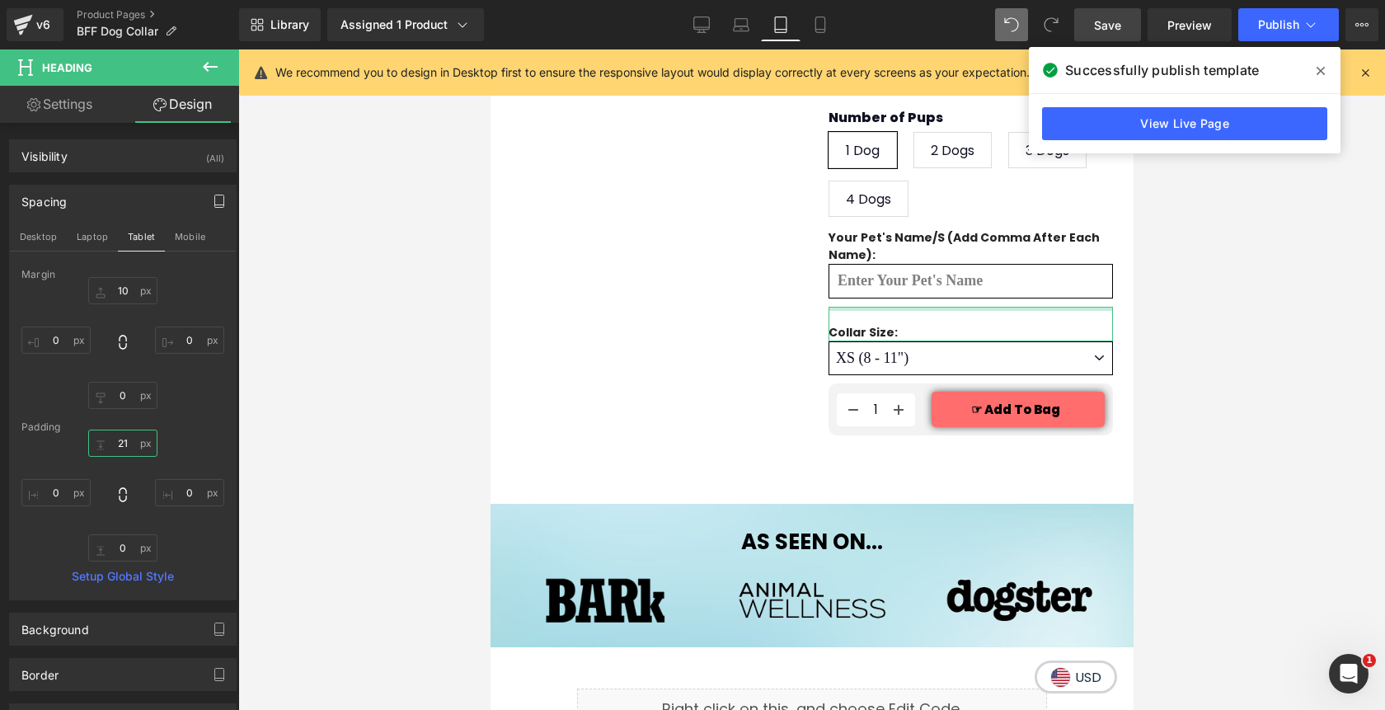
click at [118, 443] on input "21" at bounding box center [122, 442] width 69 height 27
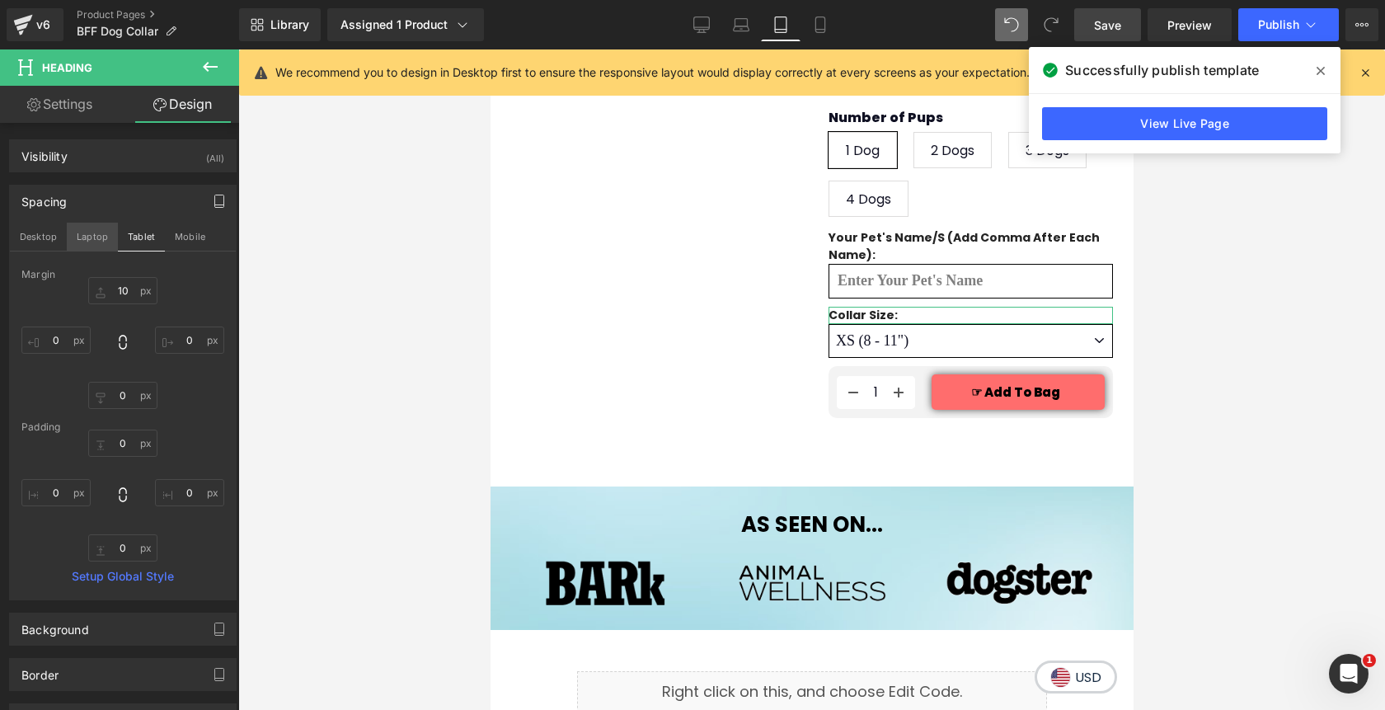
click at [97, 242] on button "Laptop" at bounding box center [92, 237] width 51 height 28
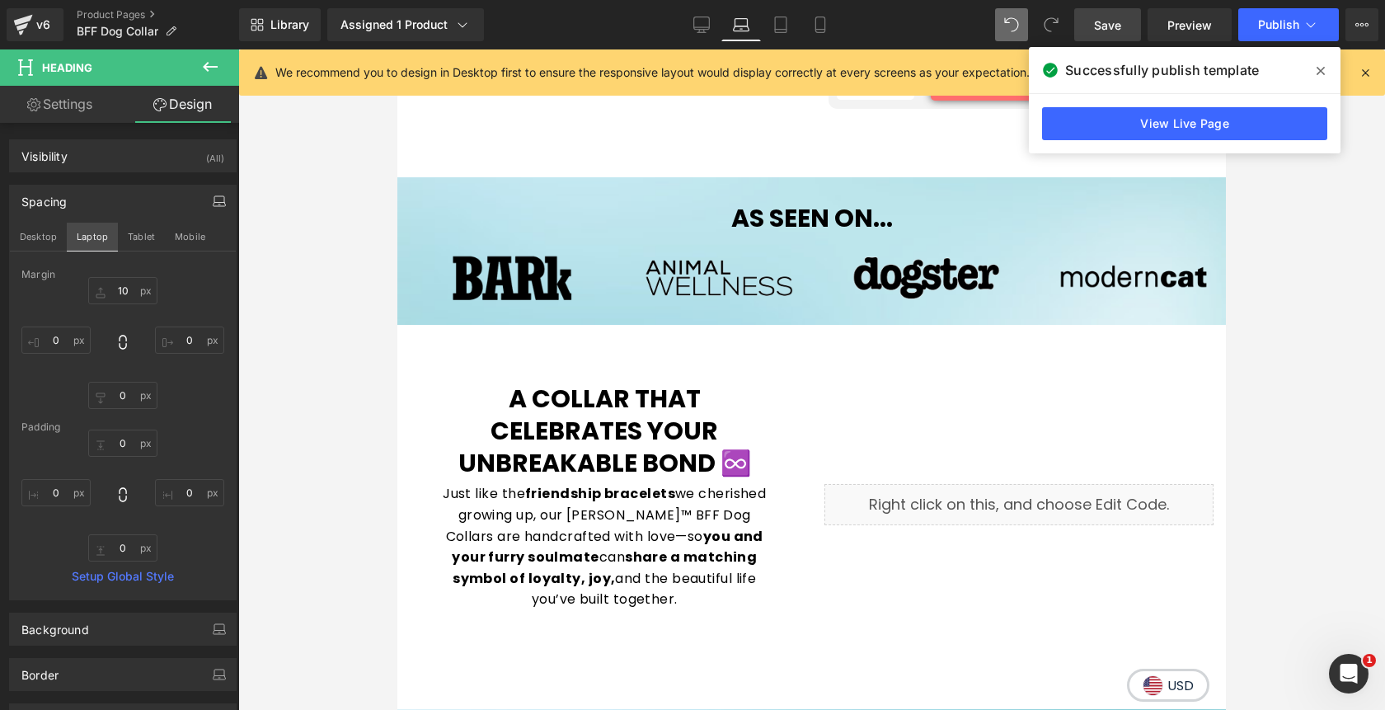
type input "10"
type input "0"
type input "24"
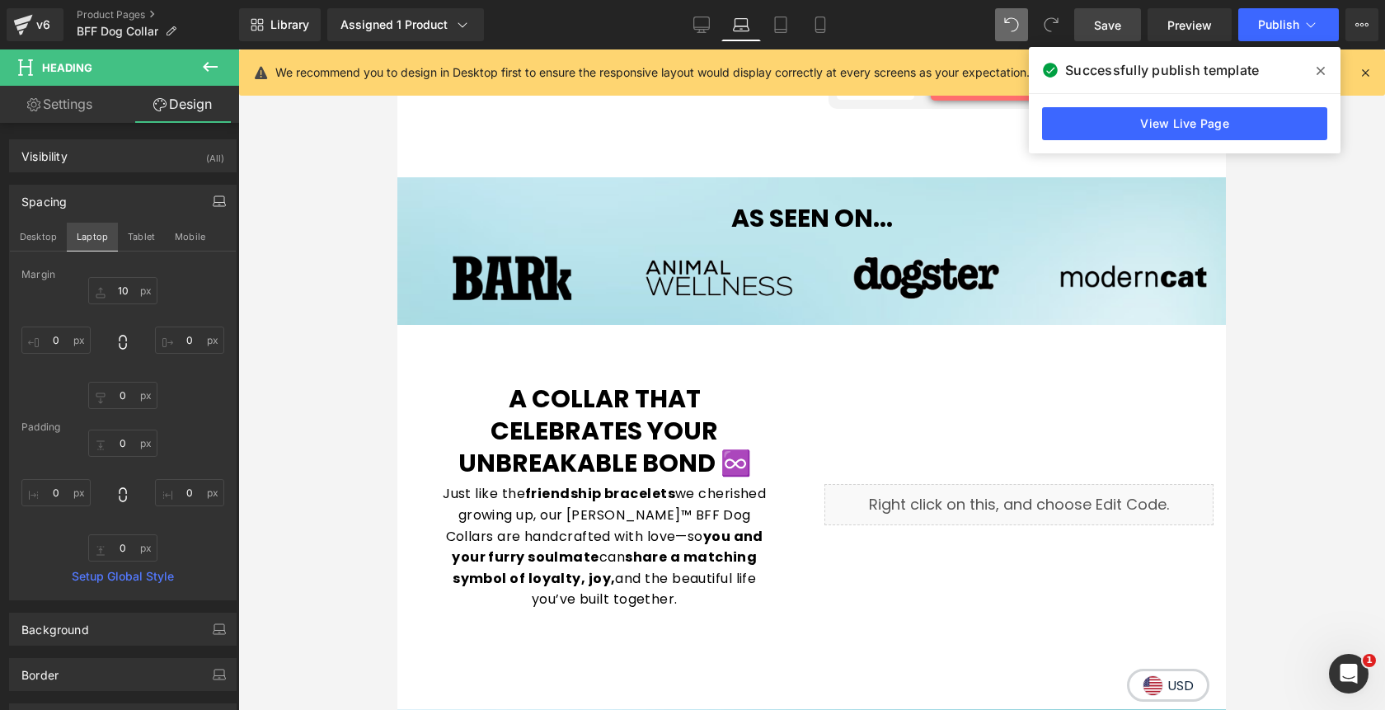
type input "0"
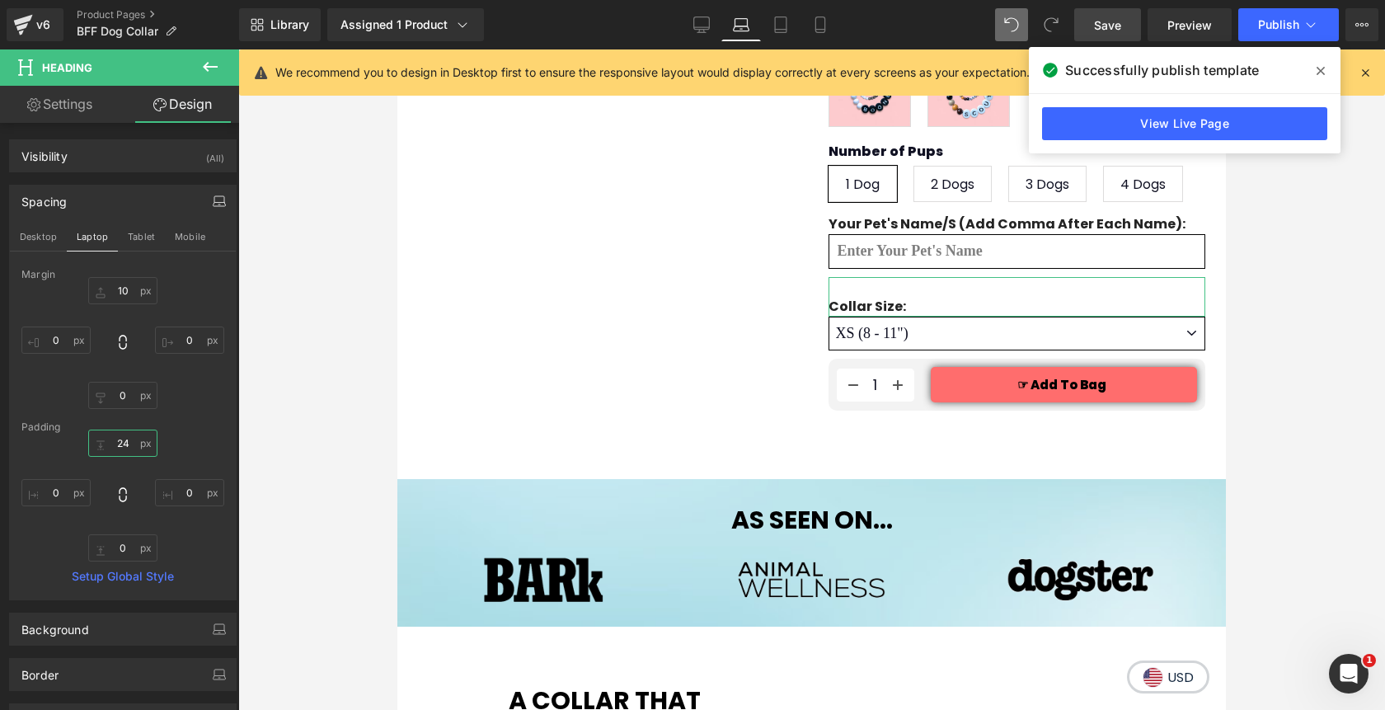
click at [110, 443] on input "24" at bounding box center [122, 442] width 69 height 27
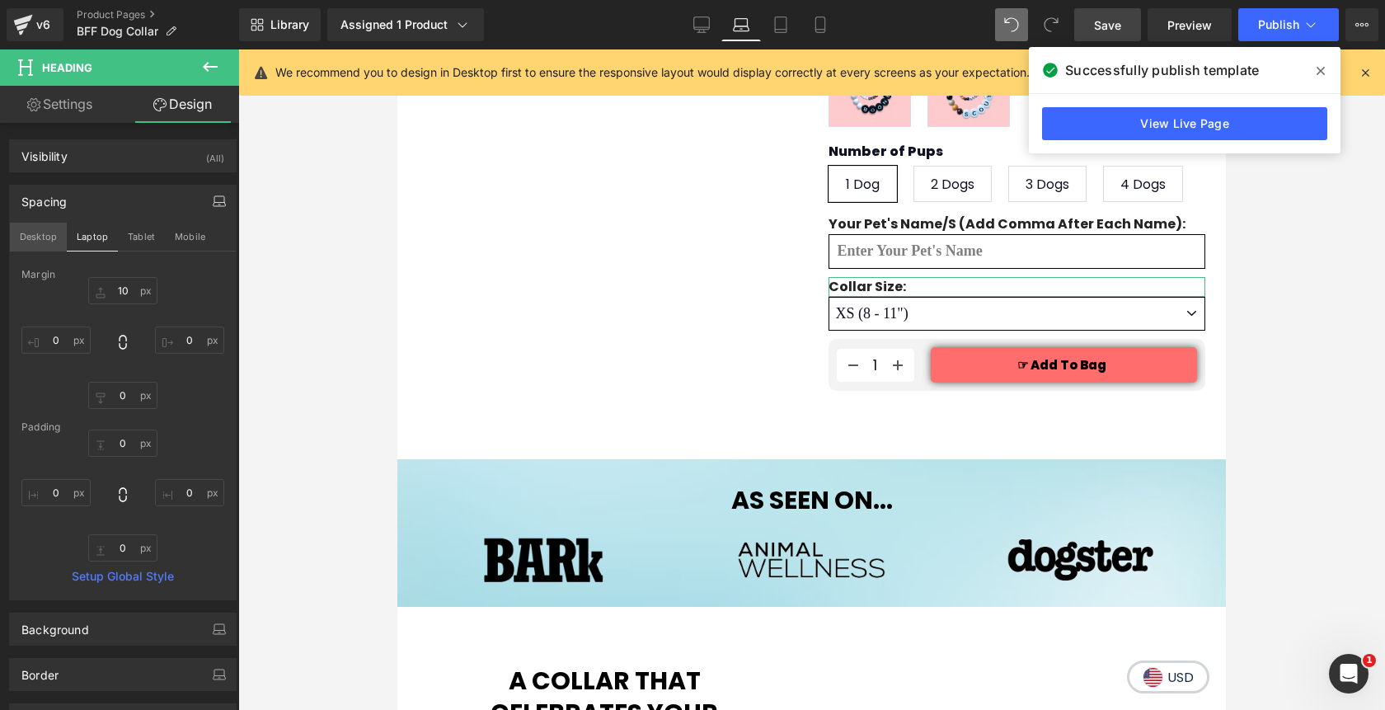
click at [49, 237] on button "Desktop" at bounding box center [38, 237] width 57 height 28
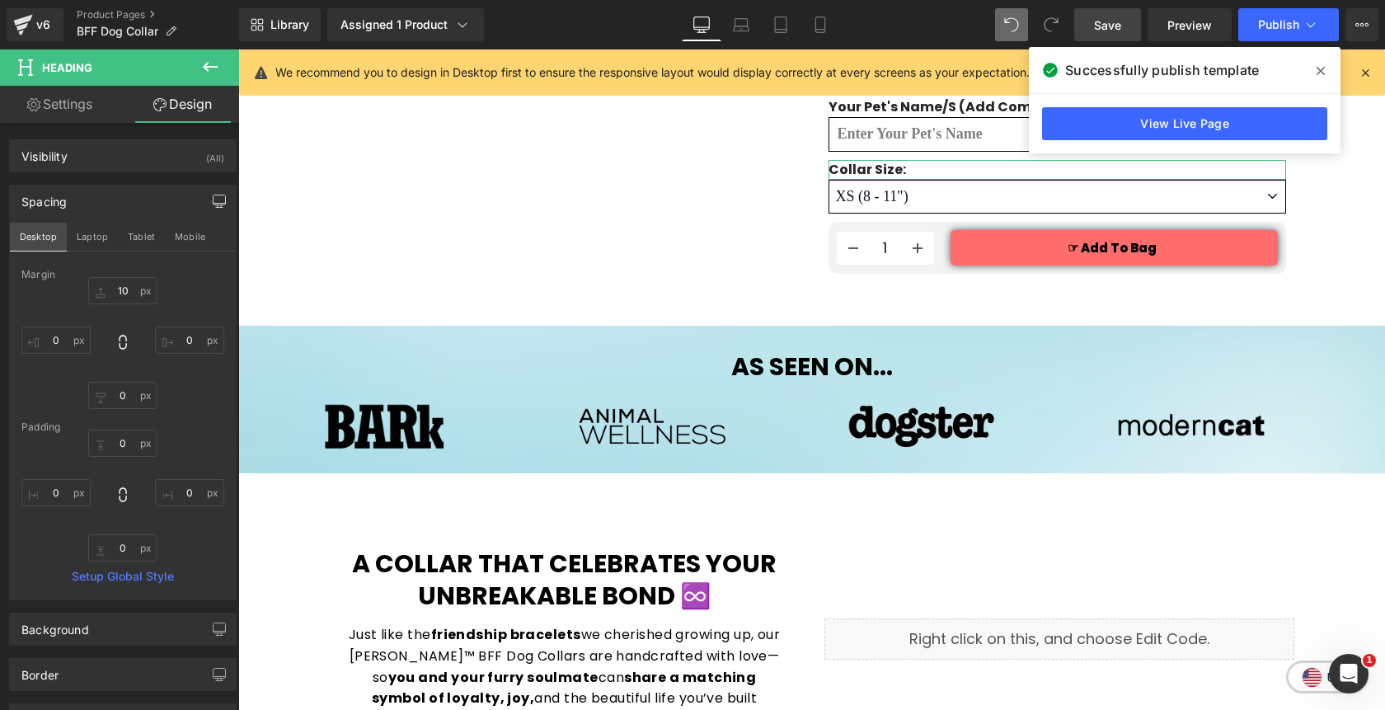
type input "10"
type input "0"
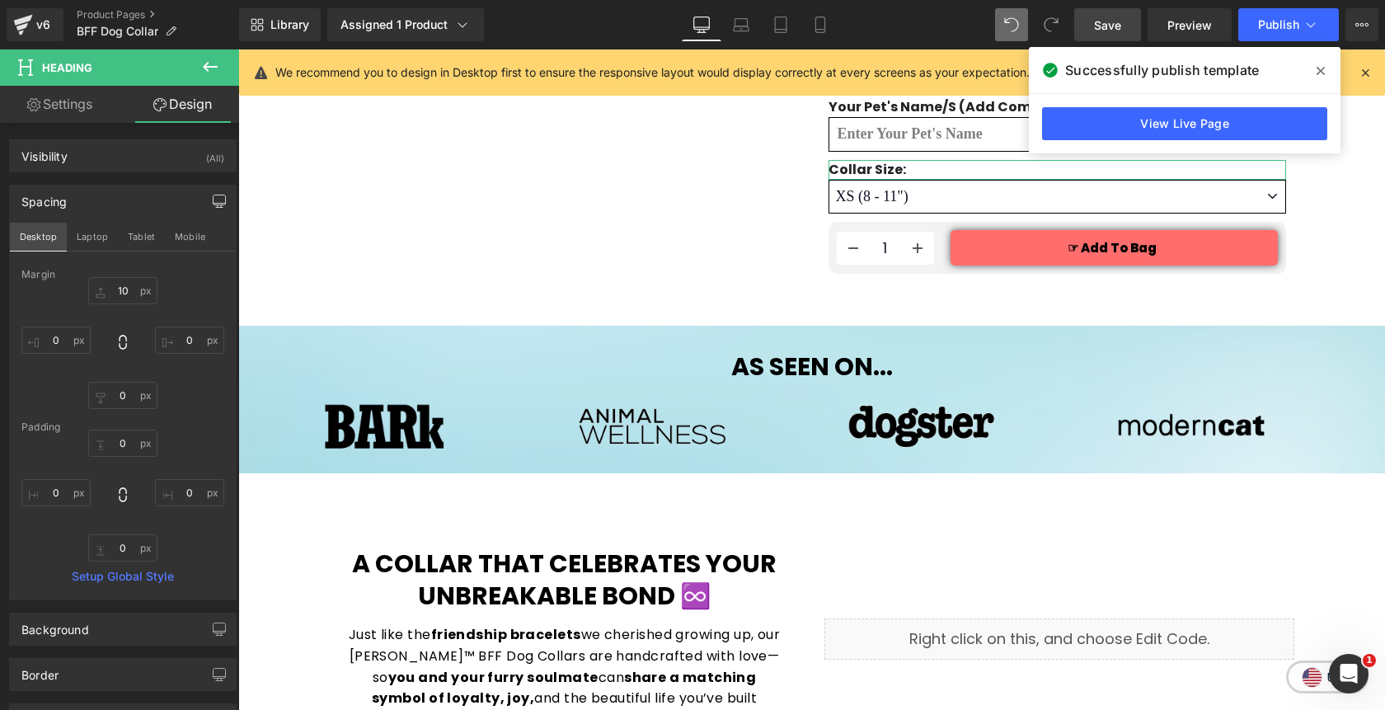
type input "0"
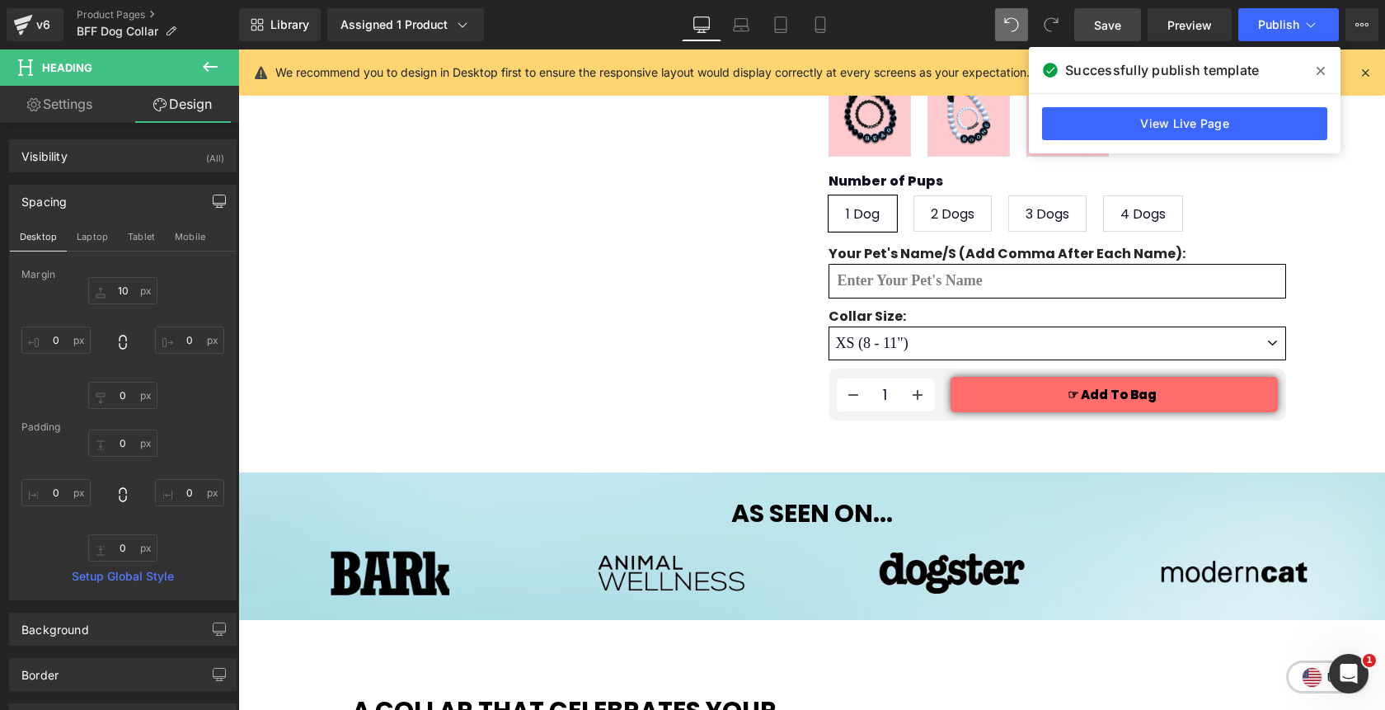
click at [1103, 19] on span "Save" at bounding box center [1107, 24] width 27 height 17
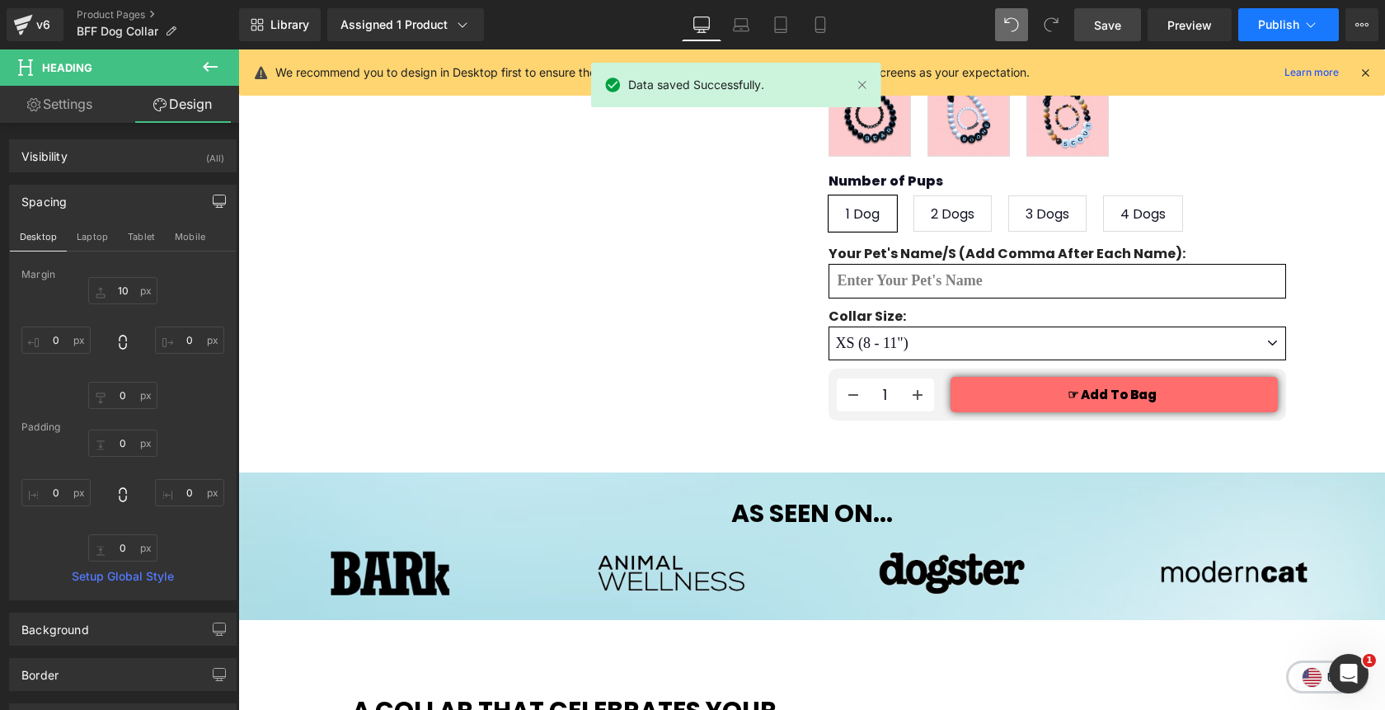
click at [1280, 26] on span "Publish" at bounding box center [1278, 24] width 41 height 13
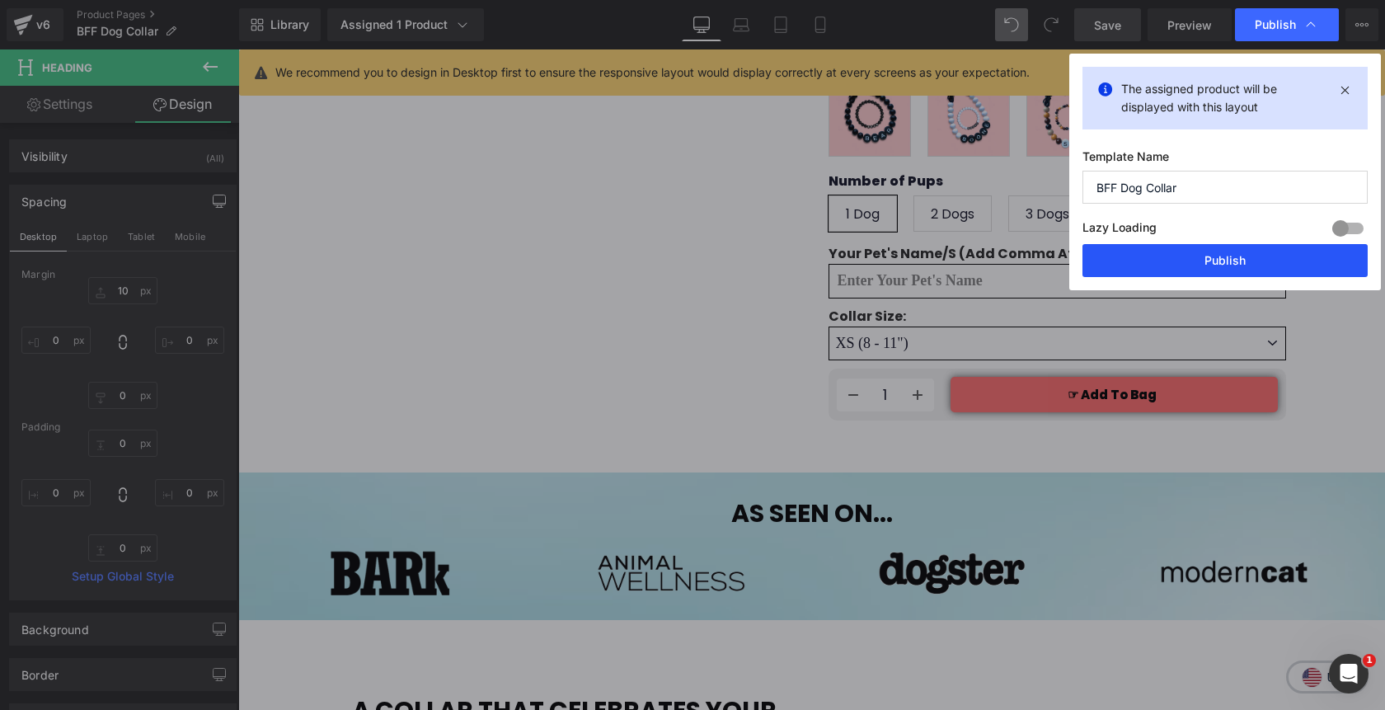
click at [1233, 251] on button "Publish" at bounding box center [1224, 260] width 285 height 33
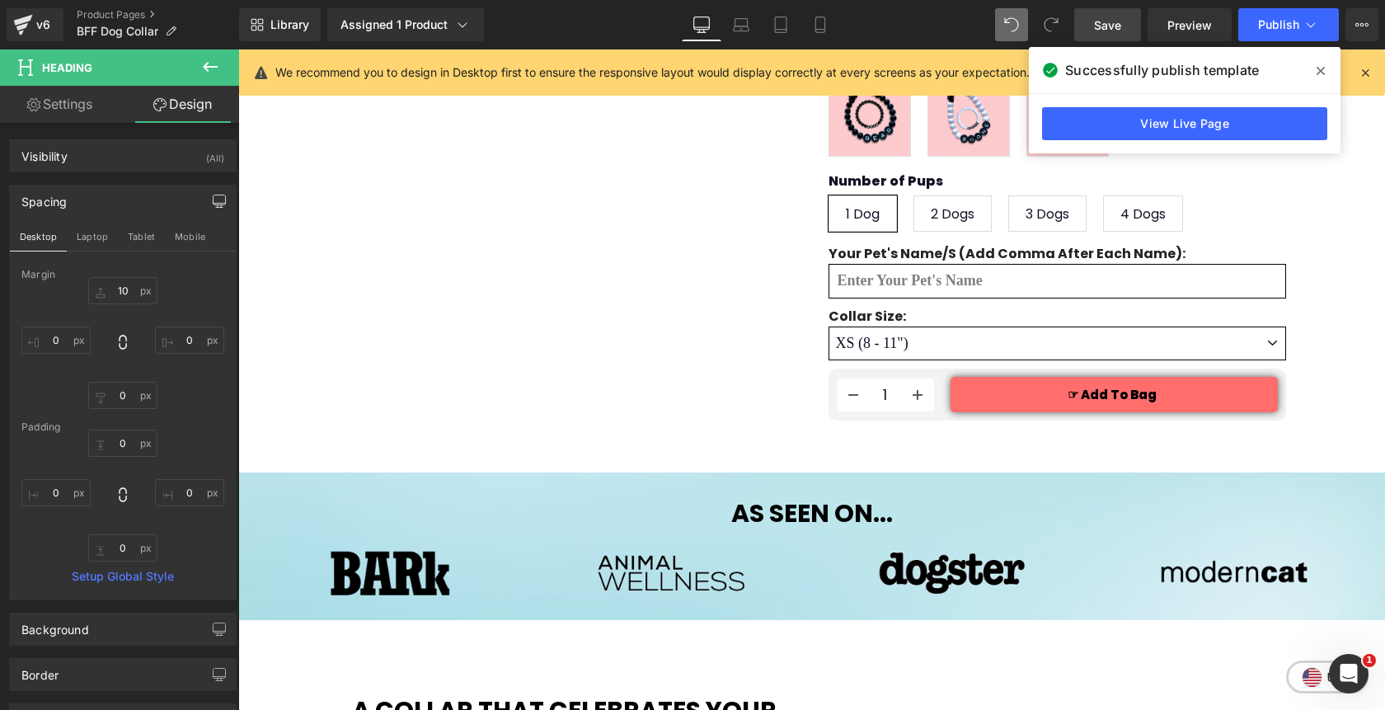
click at [1323, 66] on icon at bounding box center [1320, 70] width 8 height 13
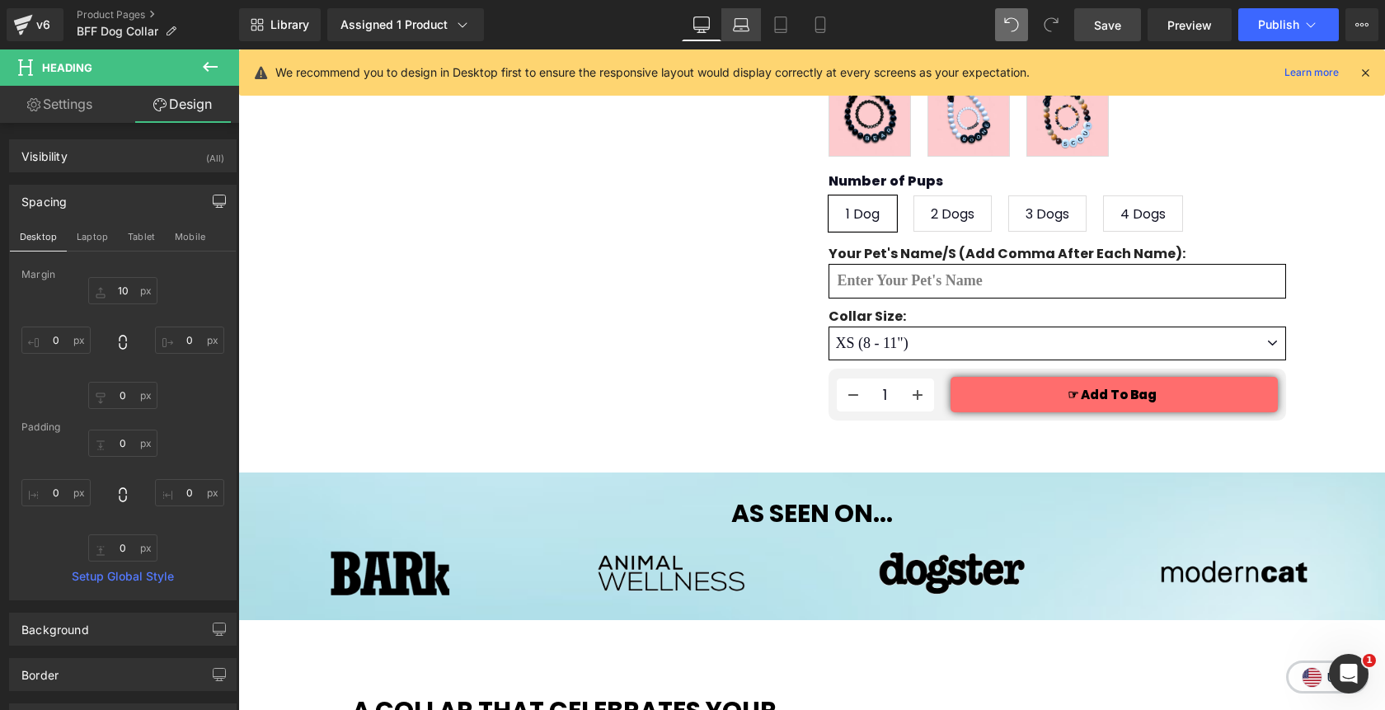
click at [748, 23] on icon at bounding box center [741, 24] width 16 height 16
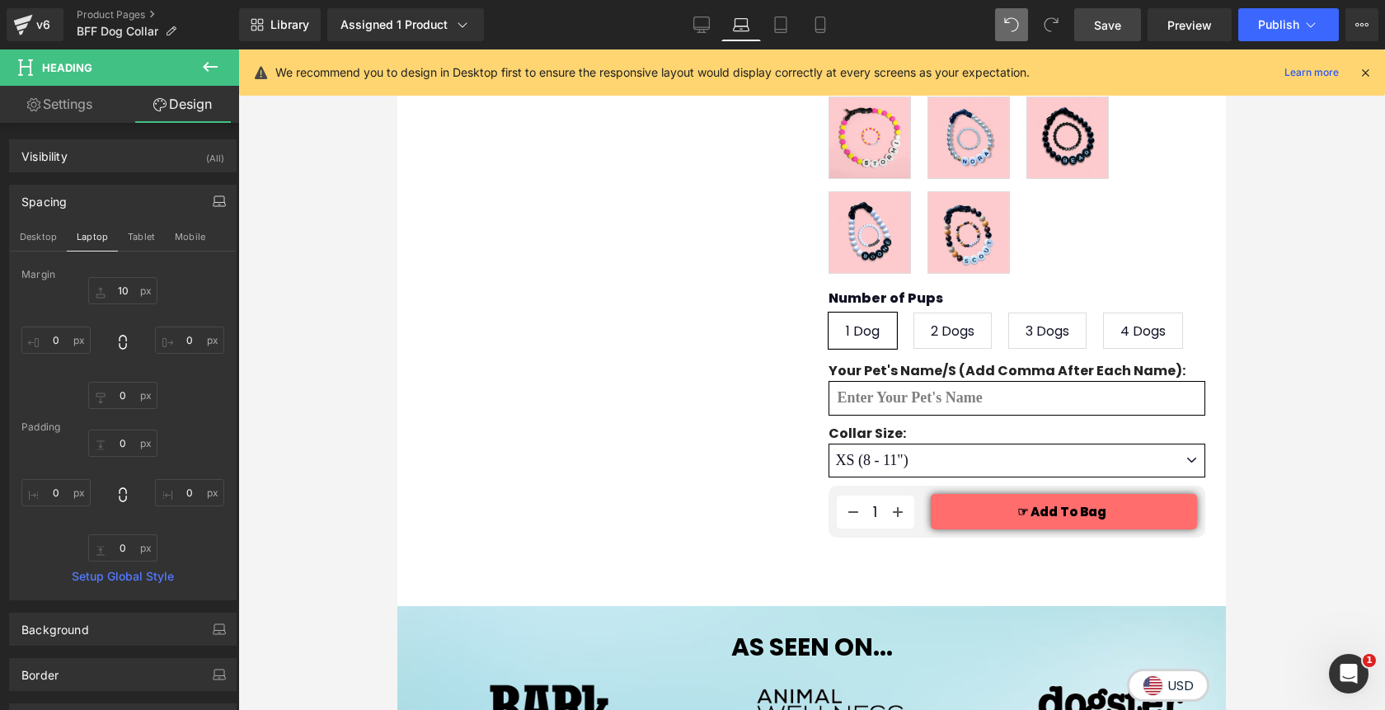
type input "10"
type input "0"
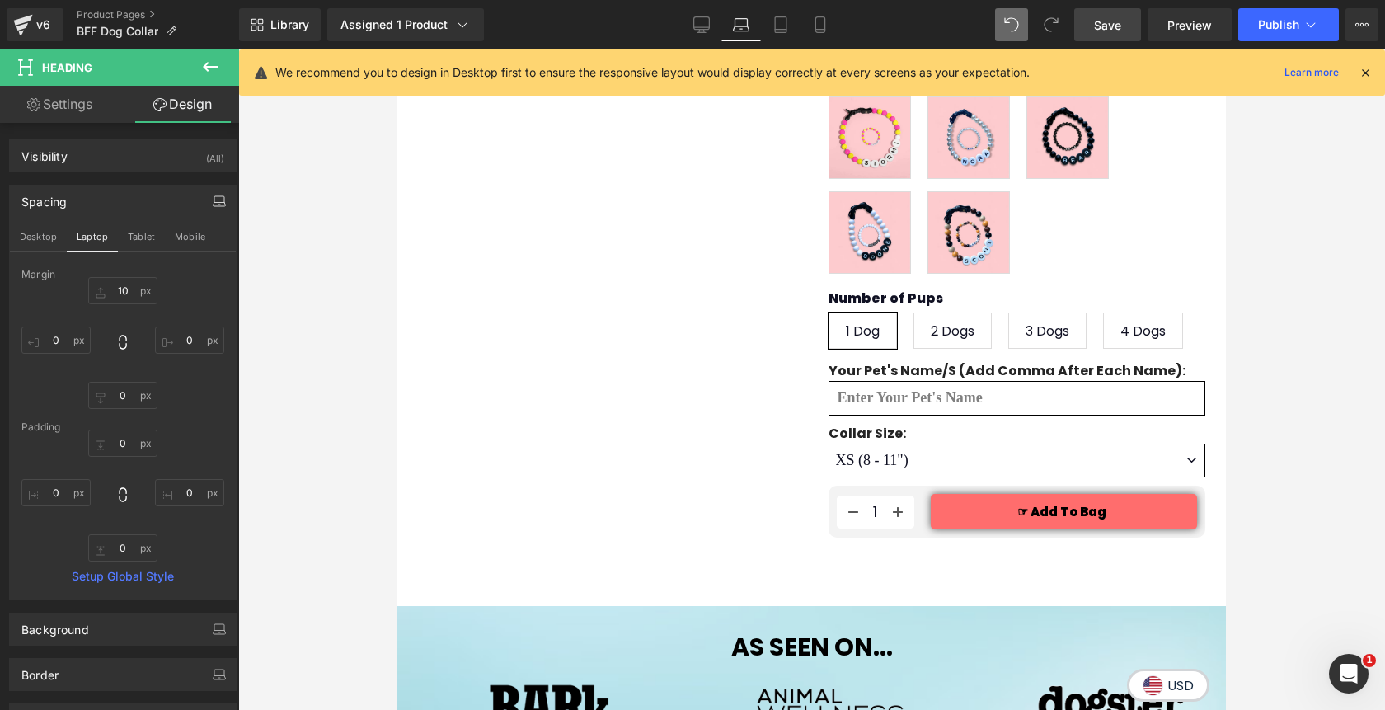
type input "0"
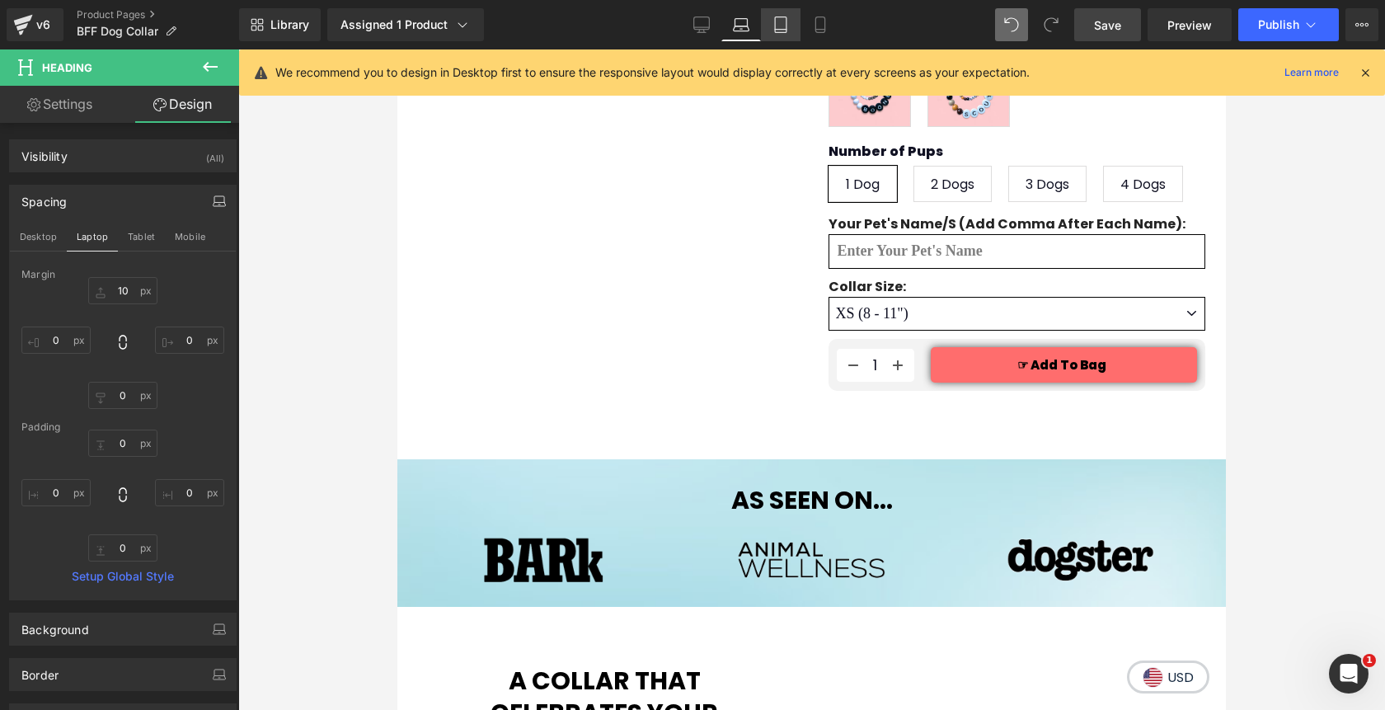
click at [780, 30] on icon at bounding box center [780, 24] width 16 height 16
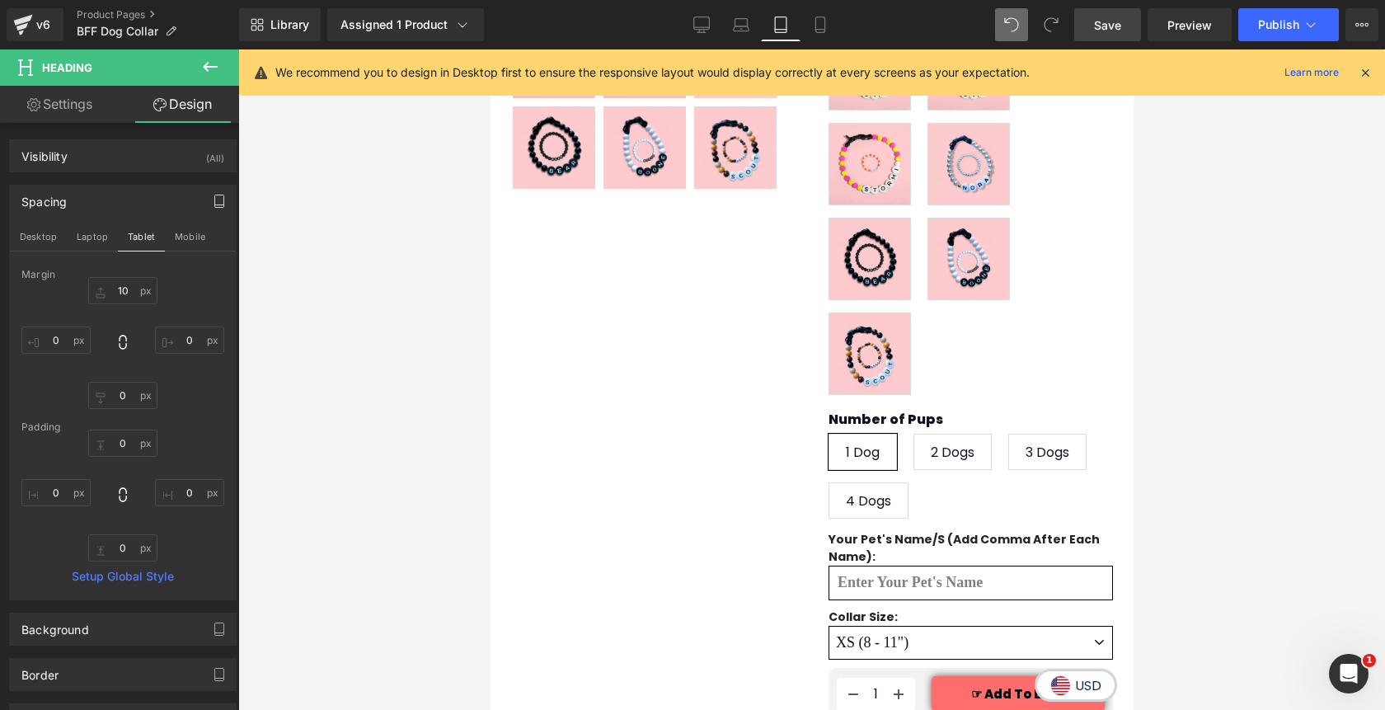
type input "10"
type input "0"
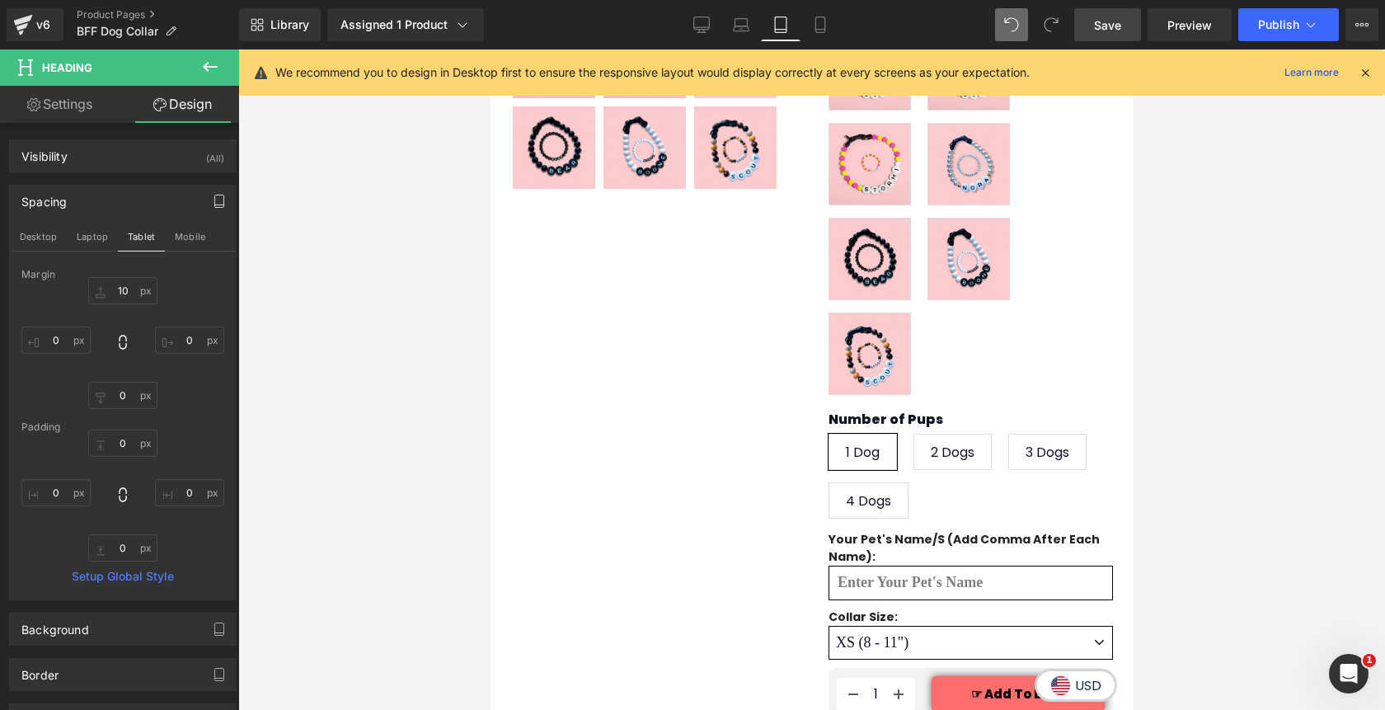
type input "0"
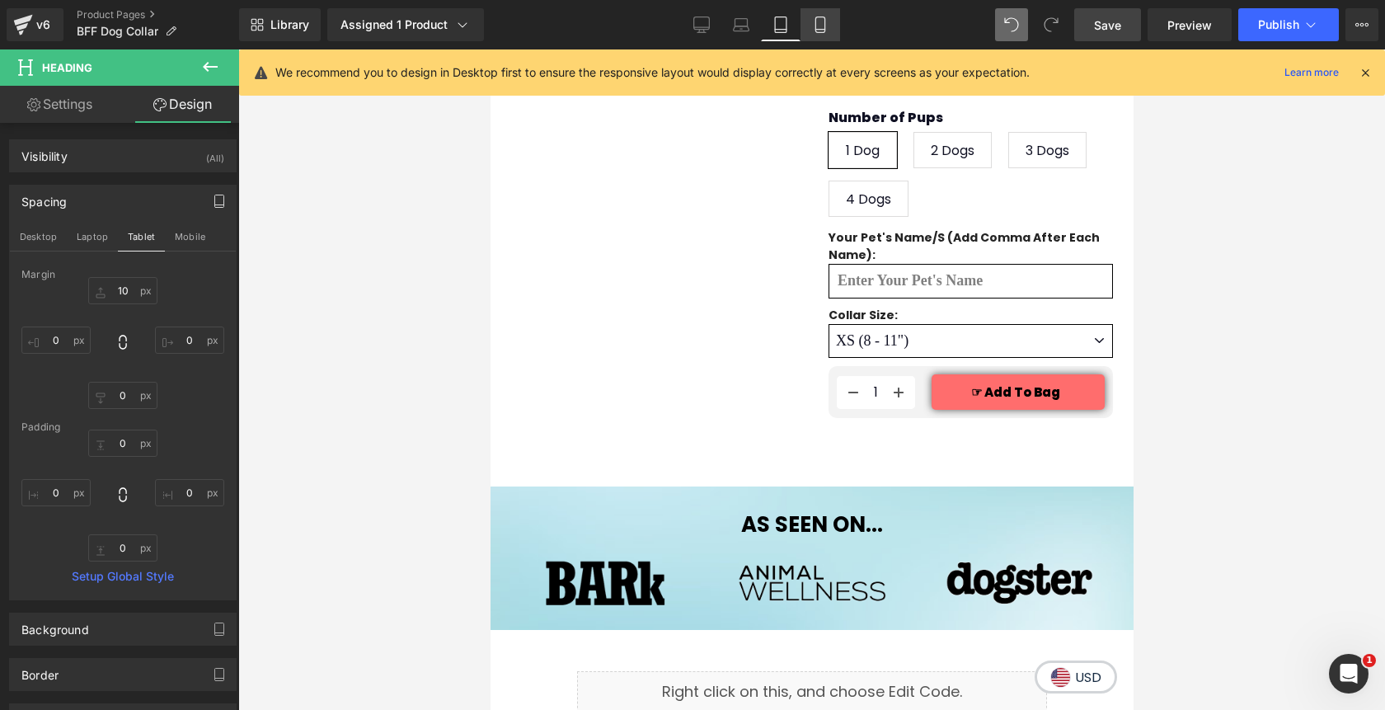
click at [830, 30] on link "Mobile" at bounding box center [820, 24] width 40 height 33
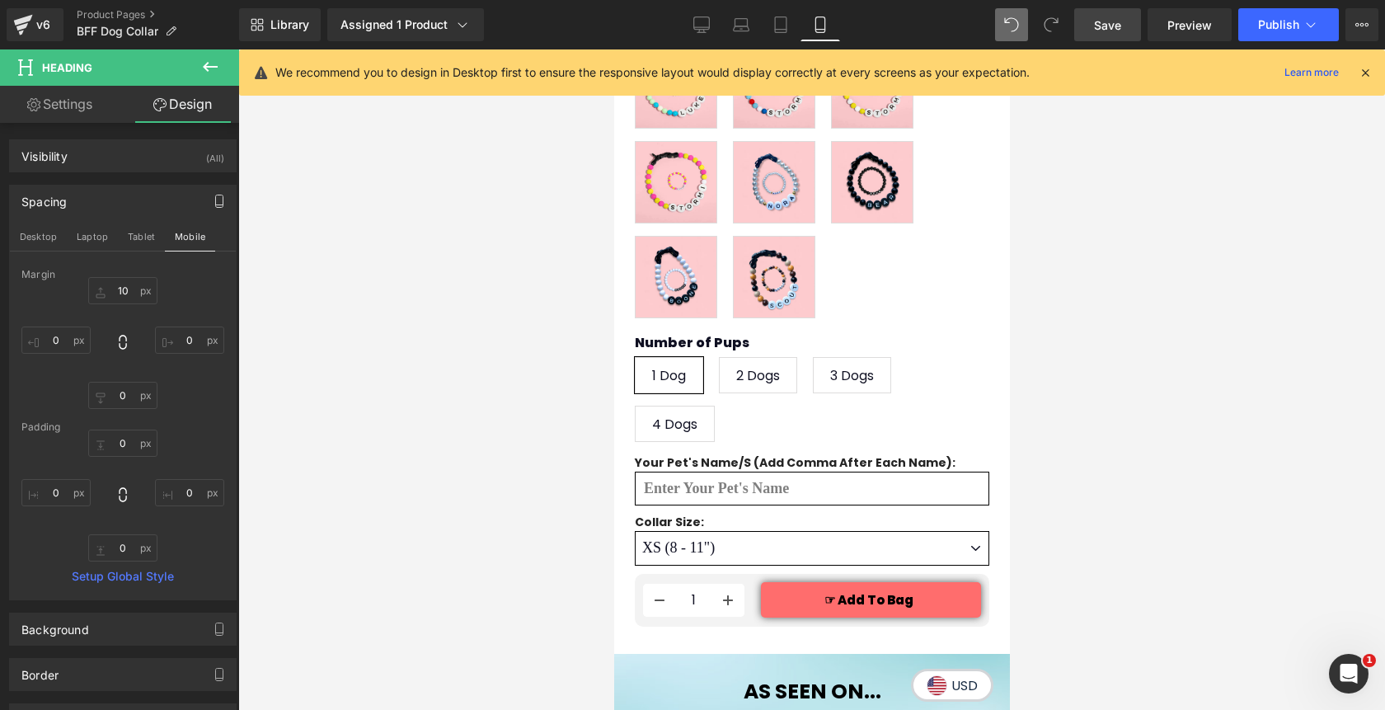
type input "10"
type input "0"
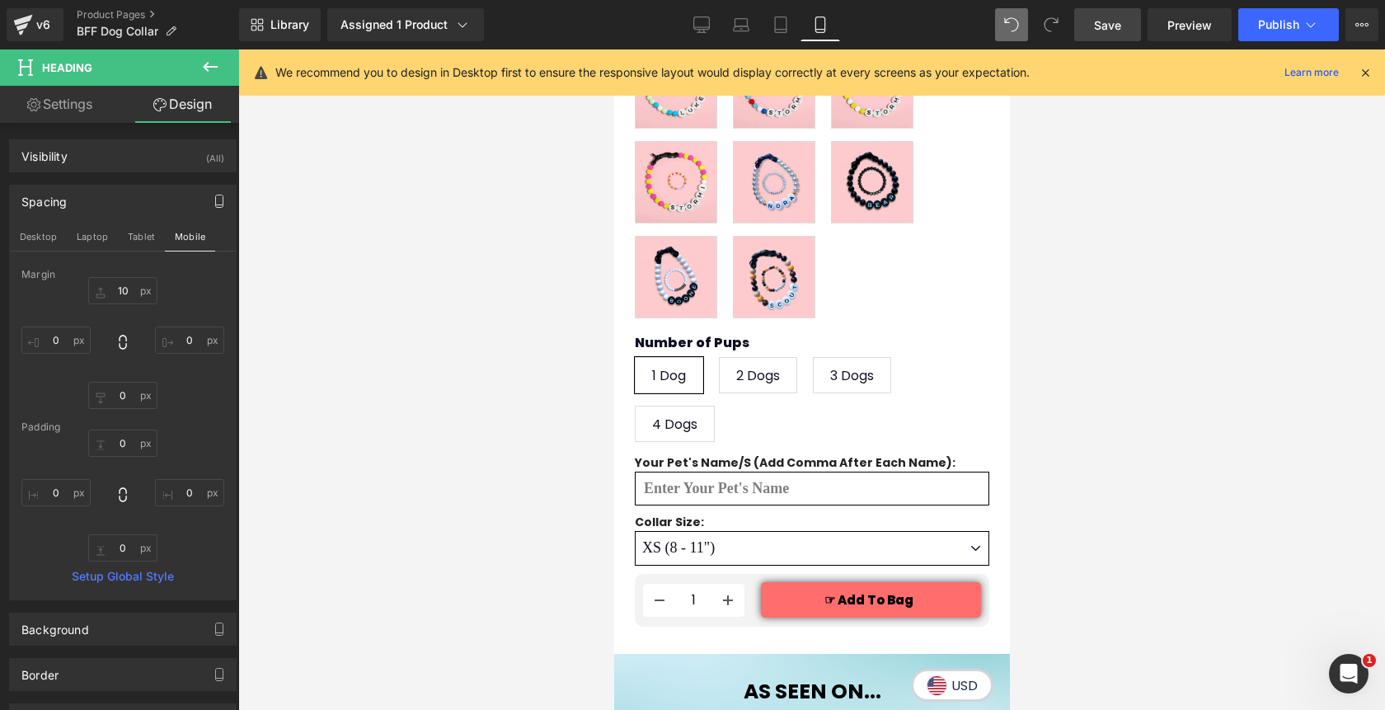
type input "0"
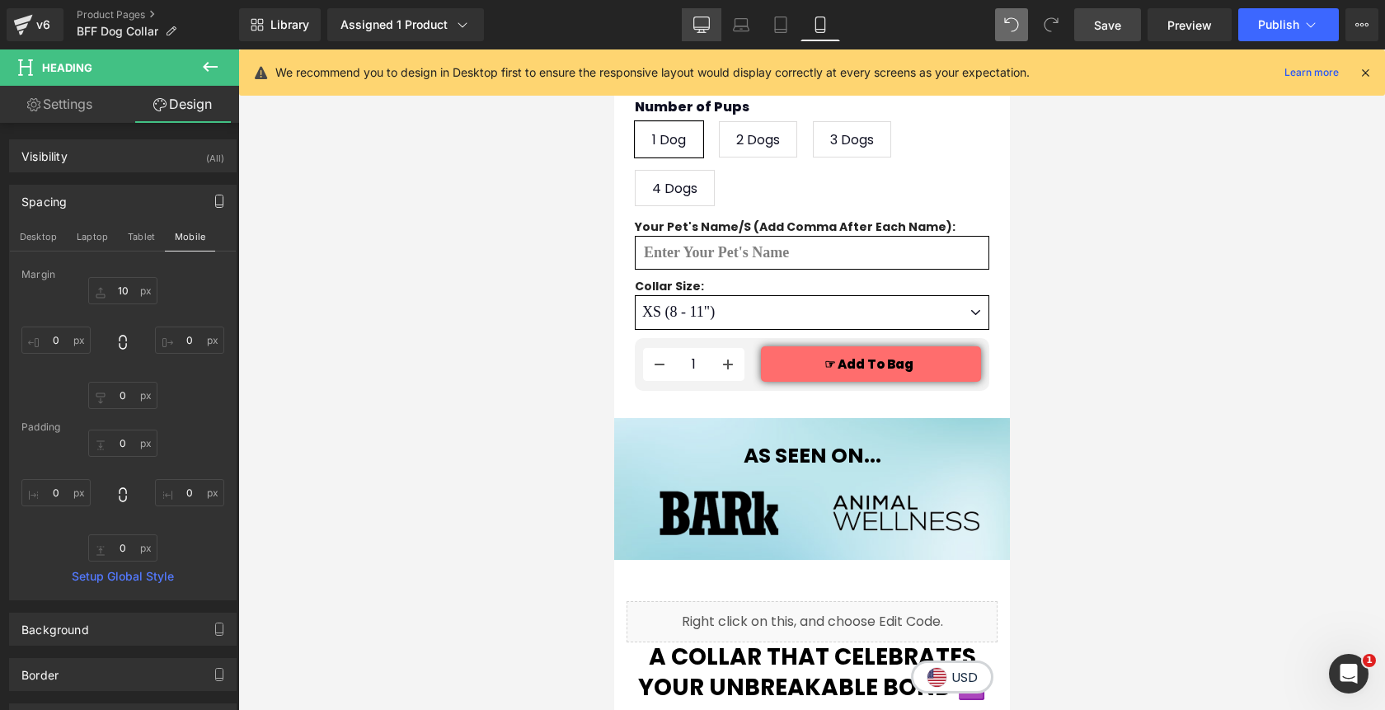
click at [706, 24] on icon at bounding box center [701, 24] width 16 height 16
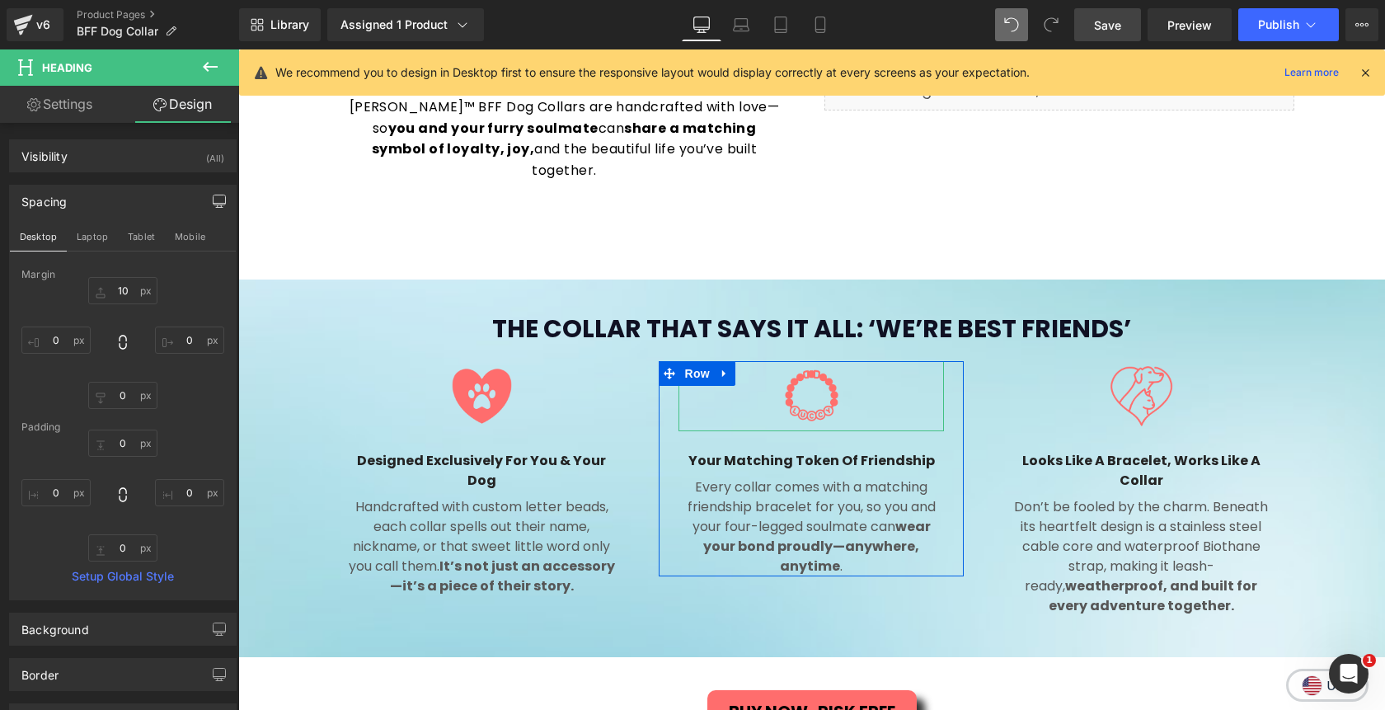
type input "10"
type input "0"
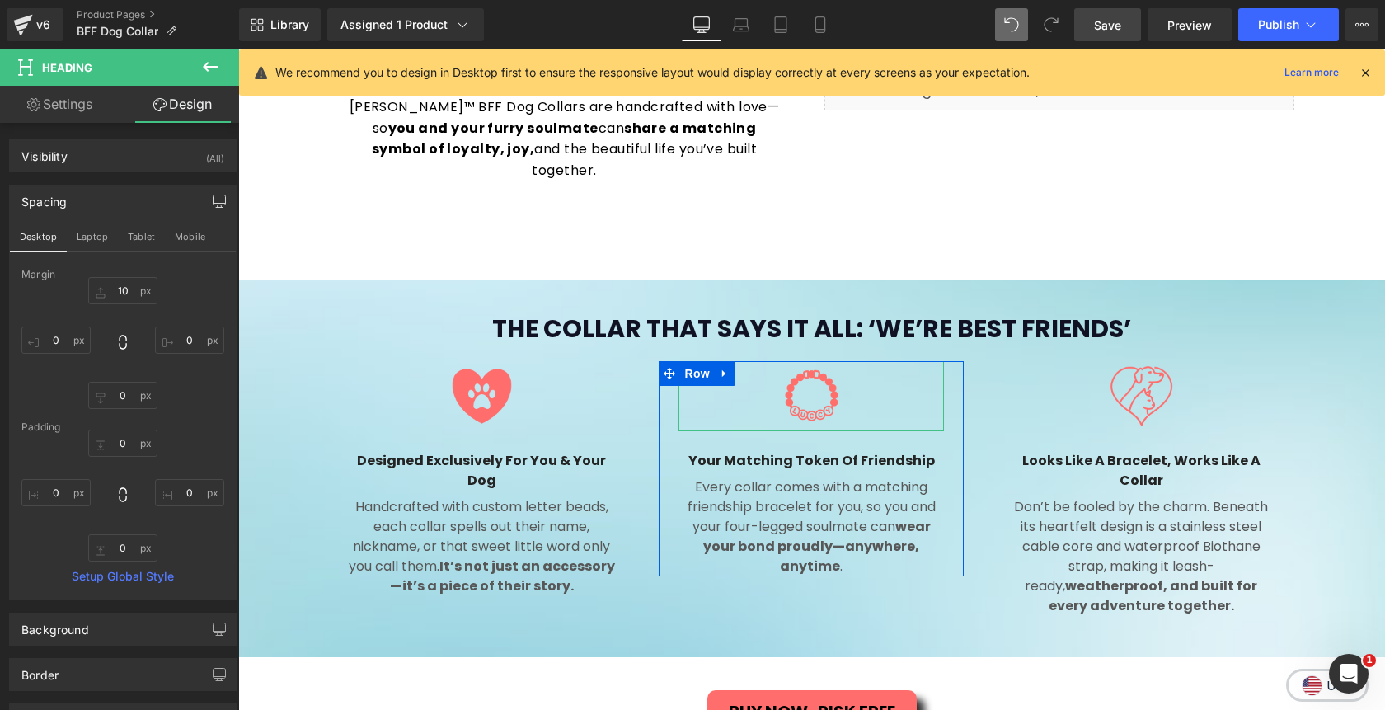
type input "0"
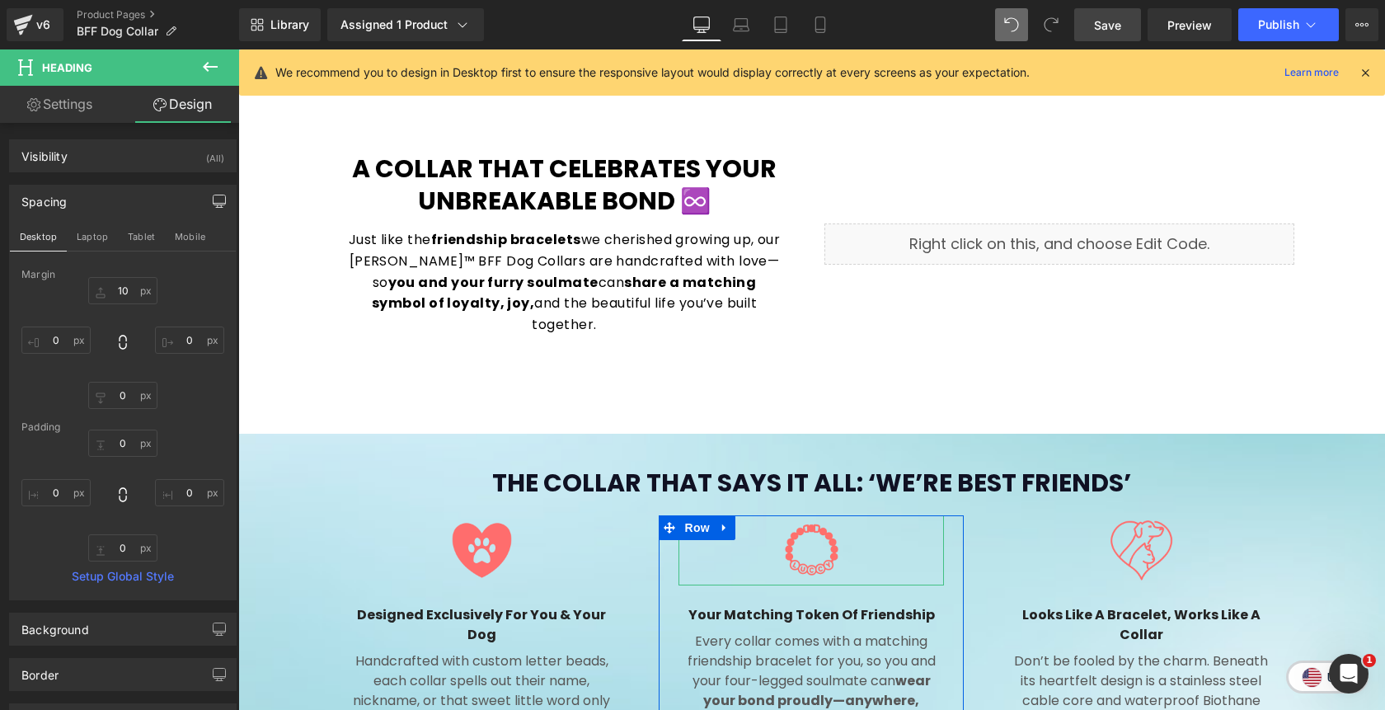
scroll to position [1240, 0]
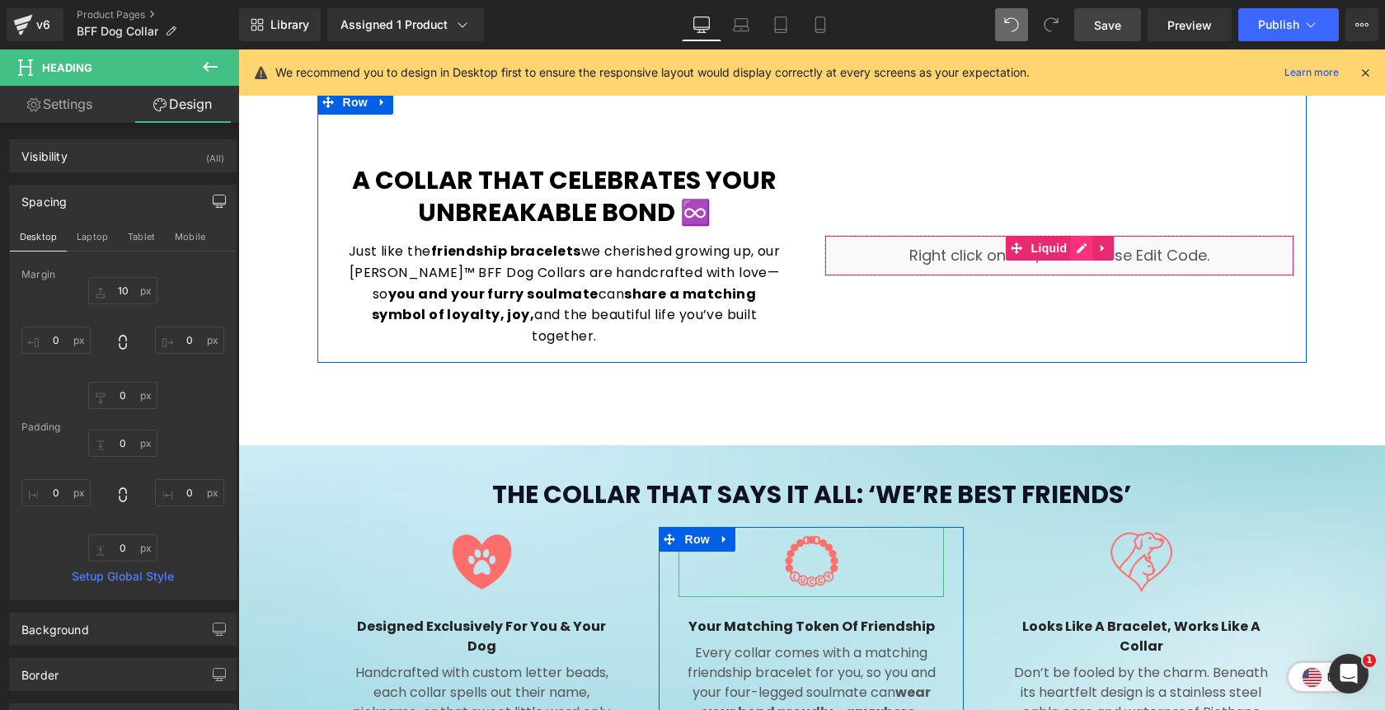
click at [1083, 235] on div "Liquid" at bounding box center [1059, 255] width 470 height 41
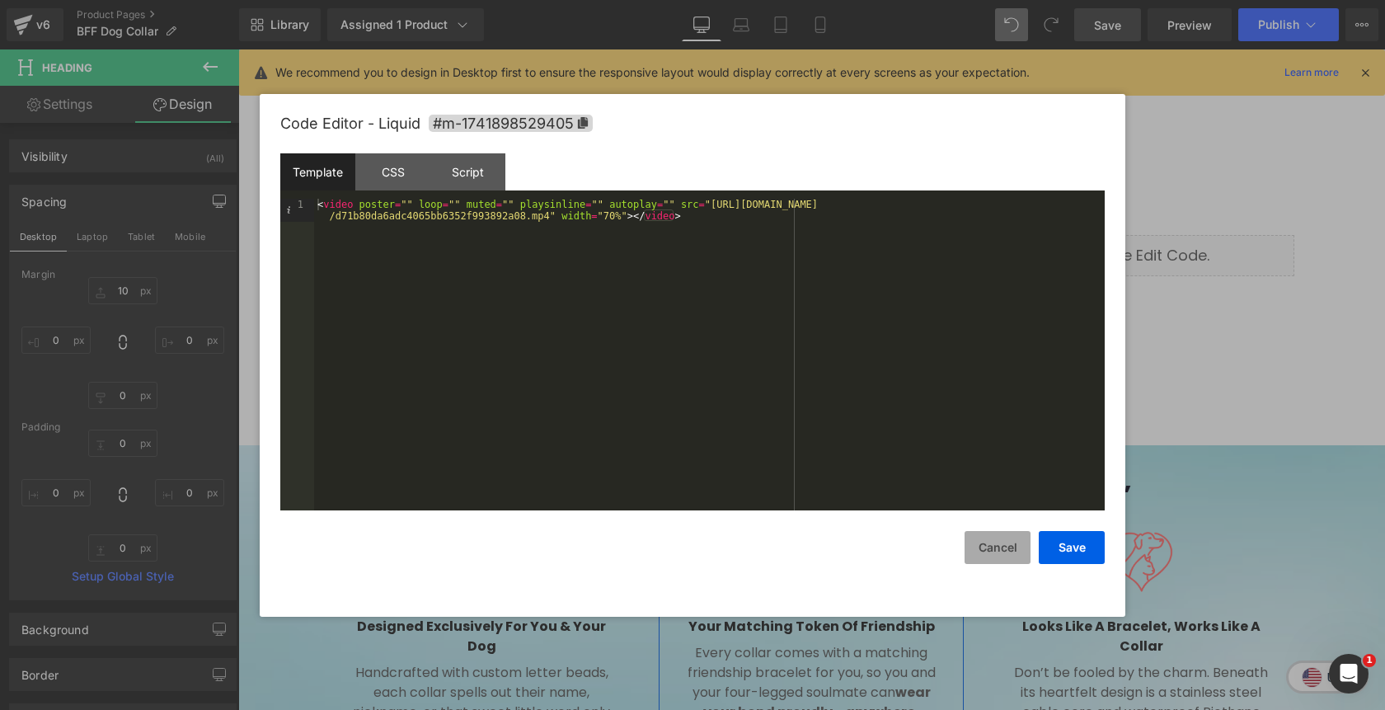
click at [1005, 550] on button "Cancel" at bounding box center [997, 547] width 66 height 33
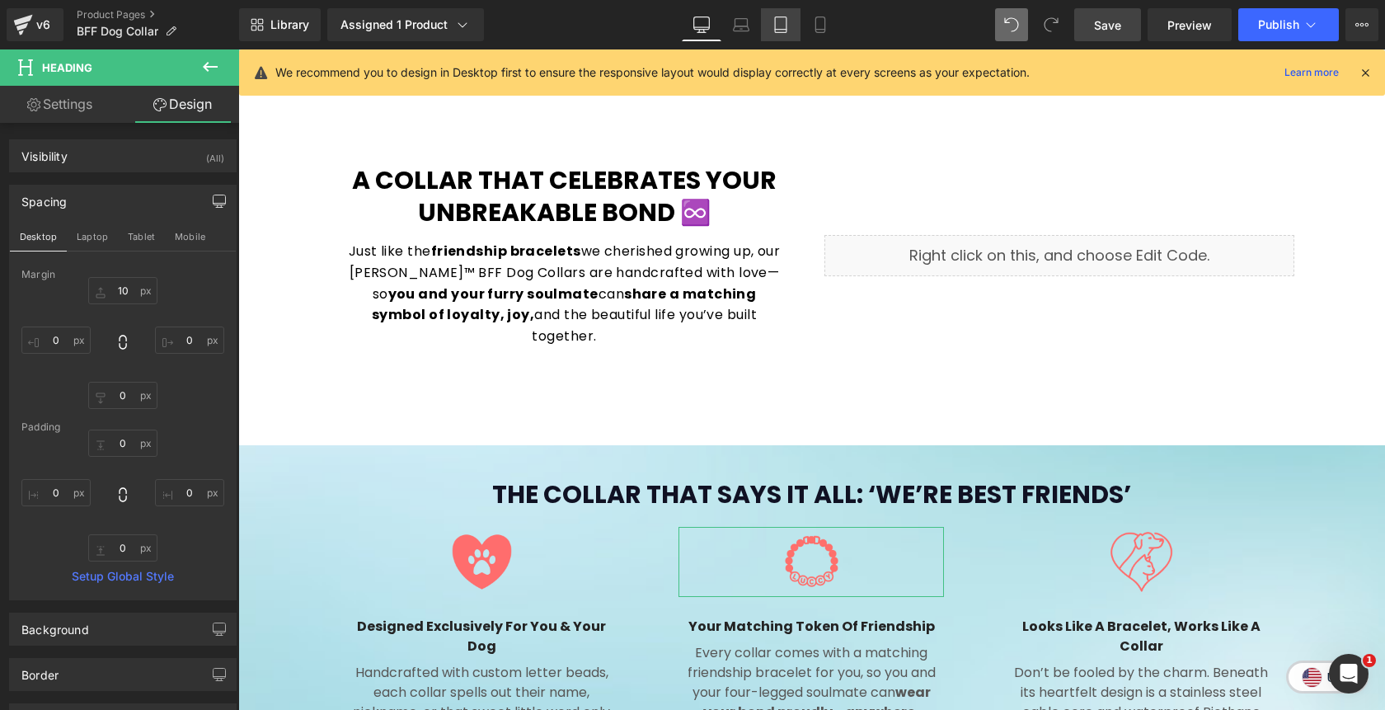
click at [789, 21] on icon at bounding box center [780, 24] width 16 height 16
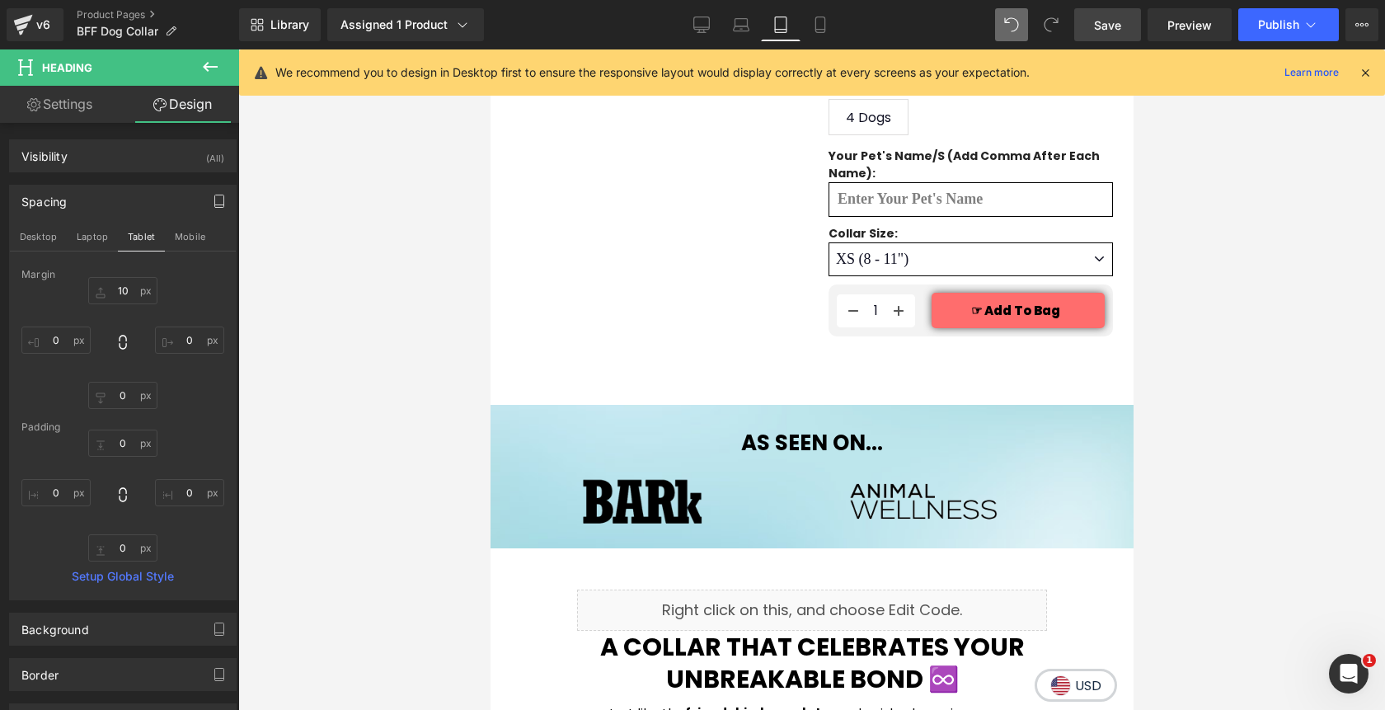
type input "10"
type input "0"
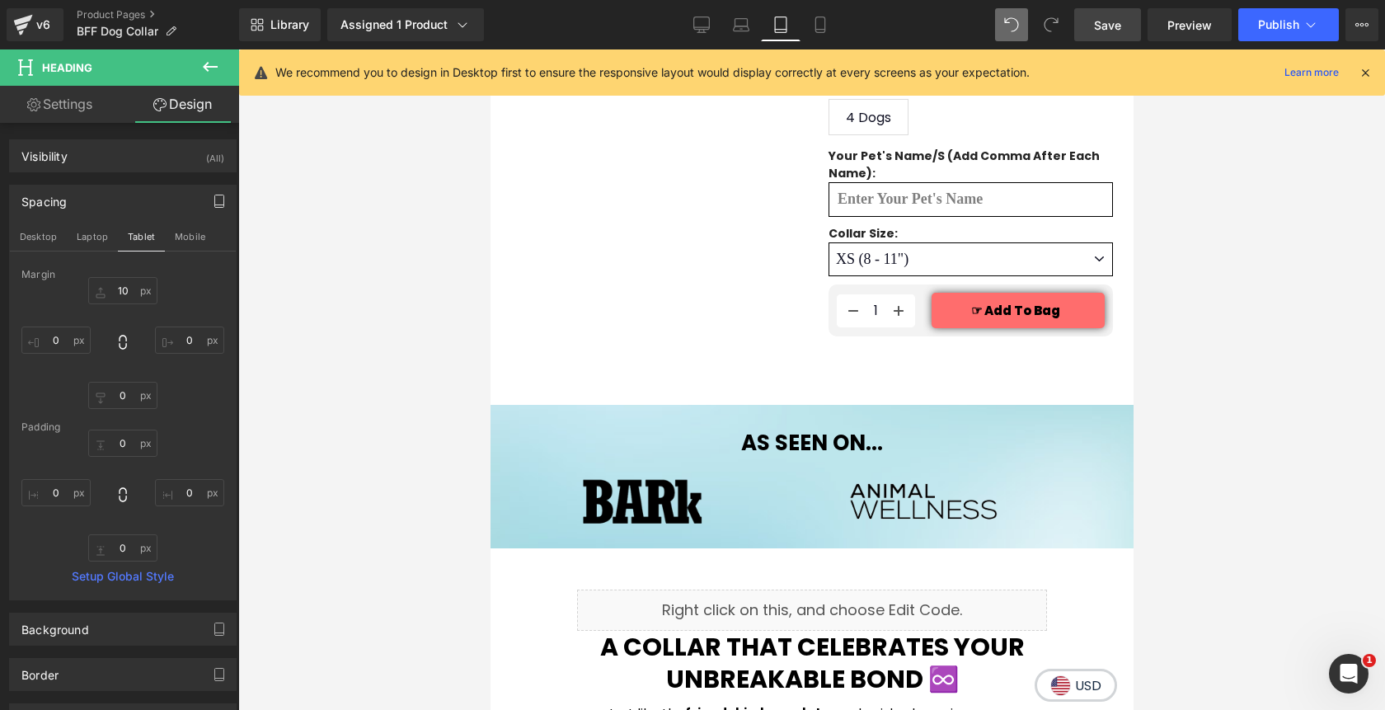
type input "0"
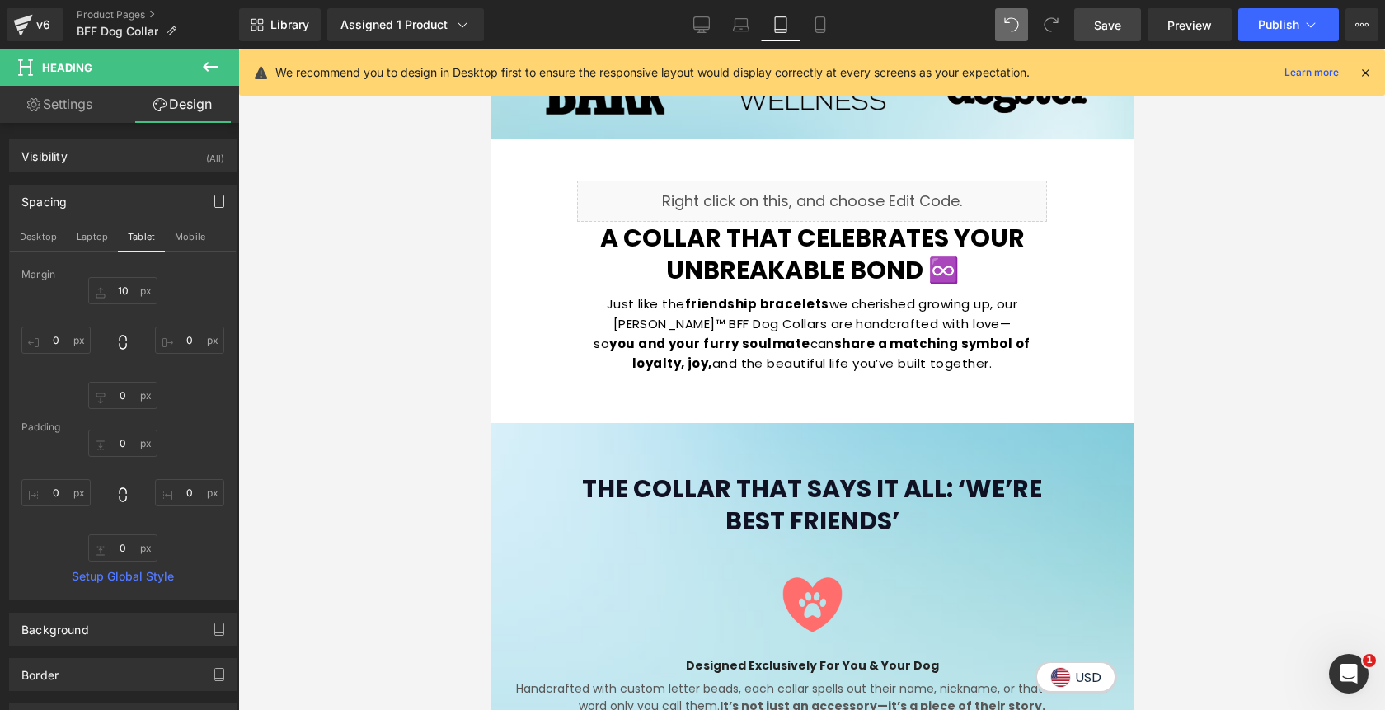
scroll to position [1637, 0]
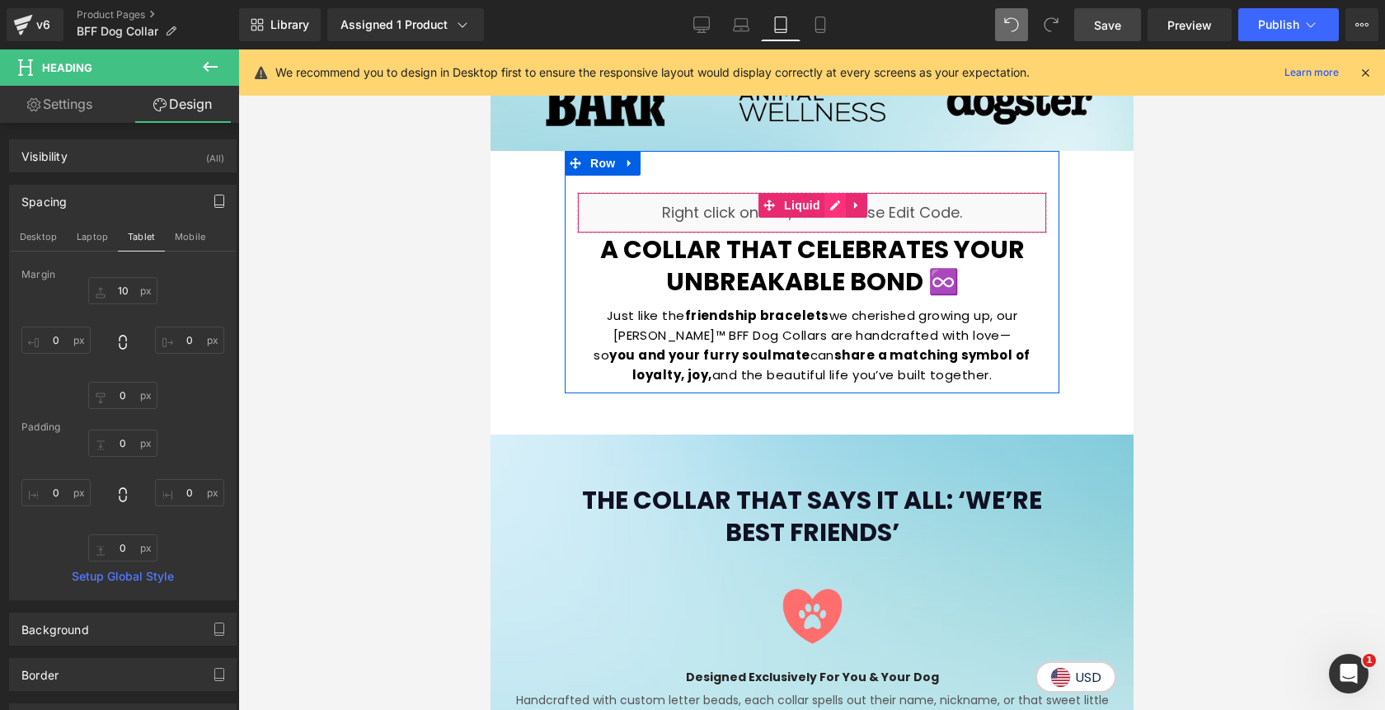
click at [839, 192] on div "Liquid" at bounding box center [811, 212] width 470 height 41
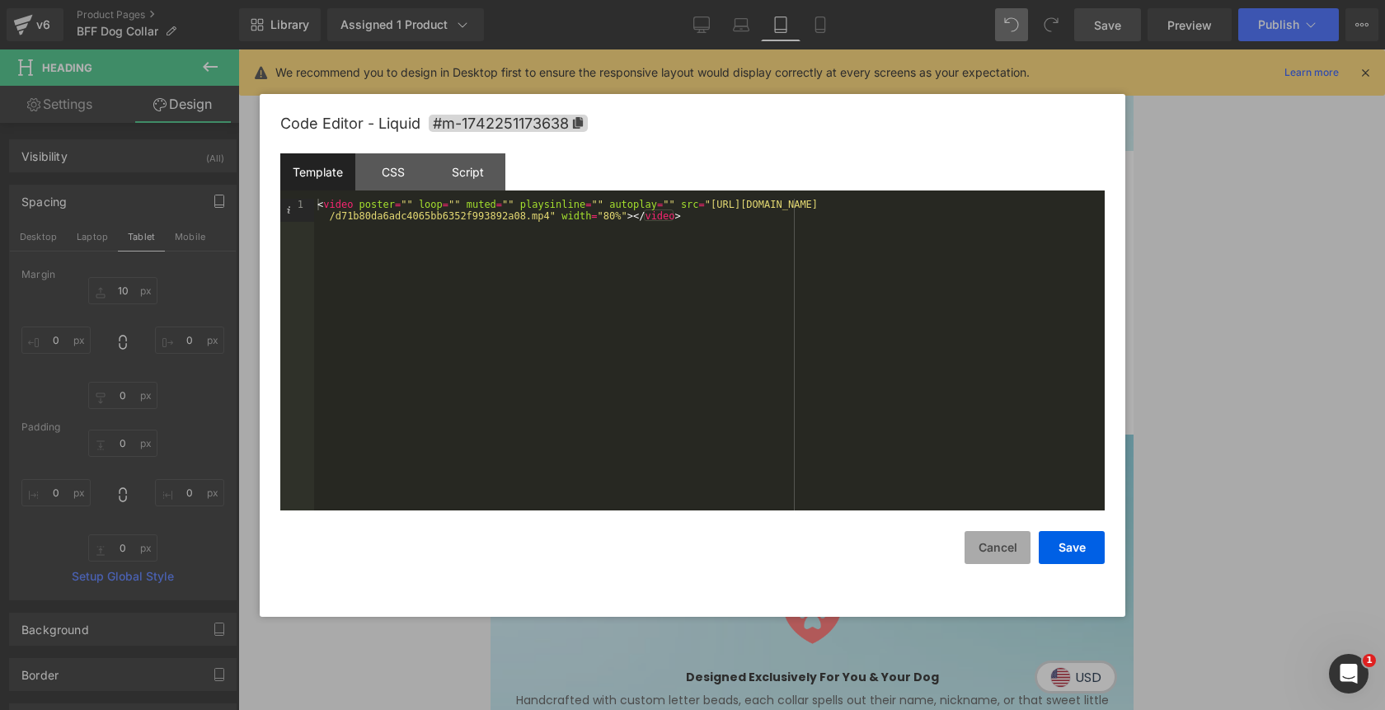
click at [1006, 543] on button "Cancel" at bounding box center [997, 547] width 66 height 33
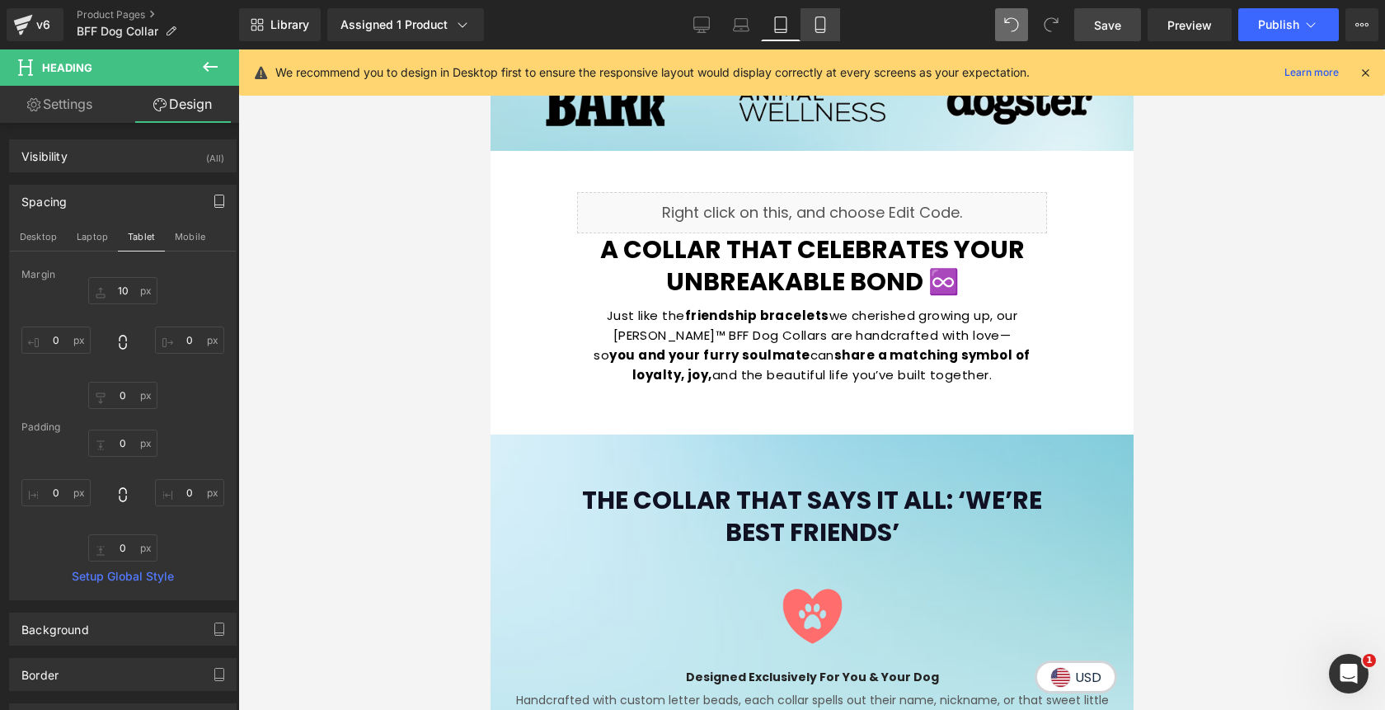
click at [817, 30] on icon at bounding box center [820, 24] width 16 height 16
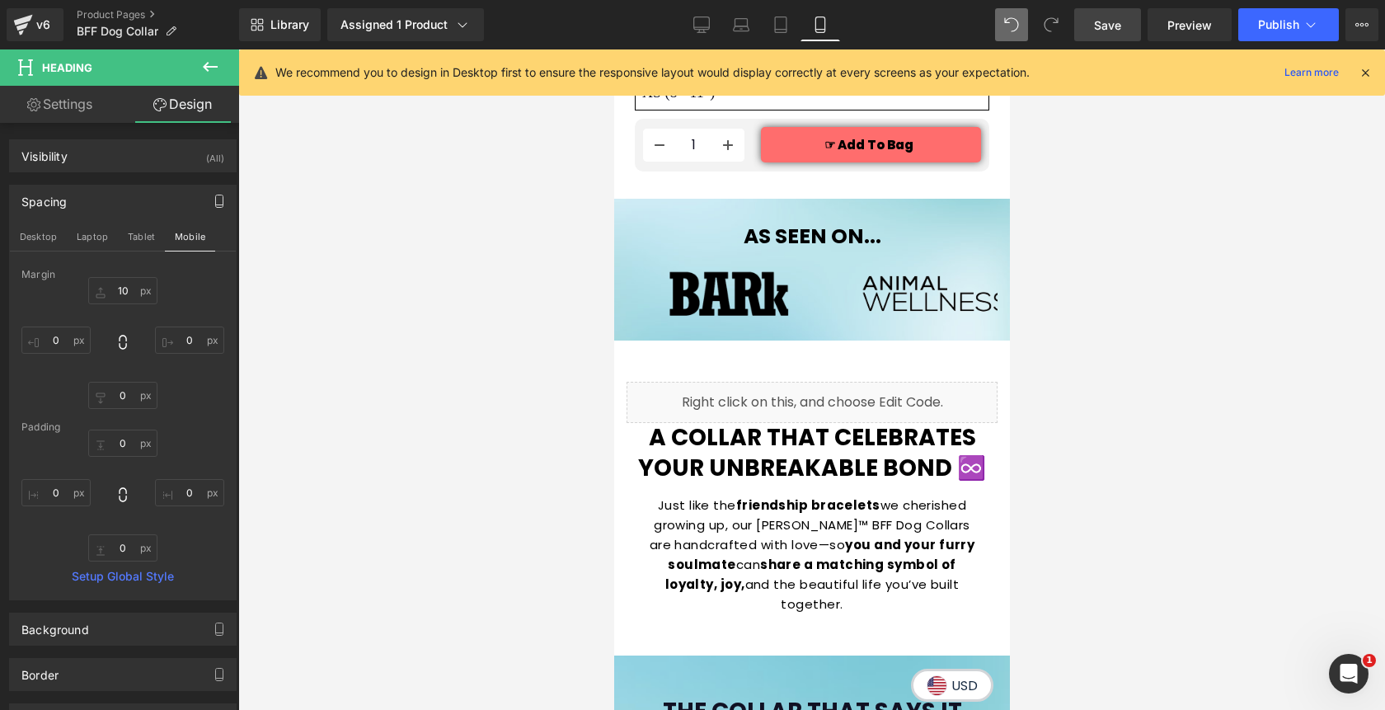
type input "10"
type input "0"
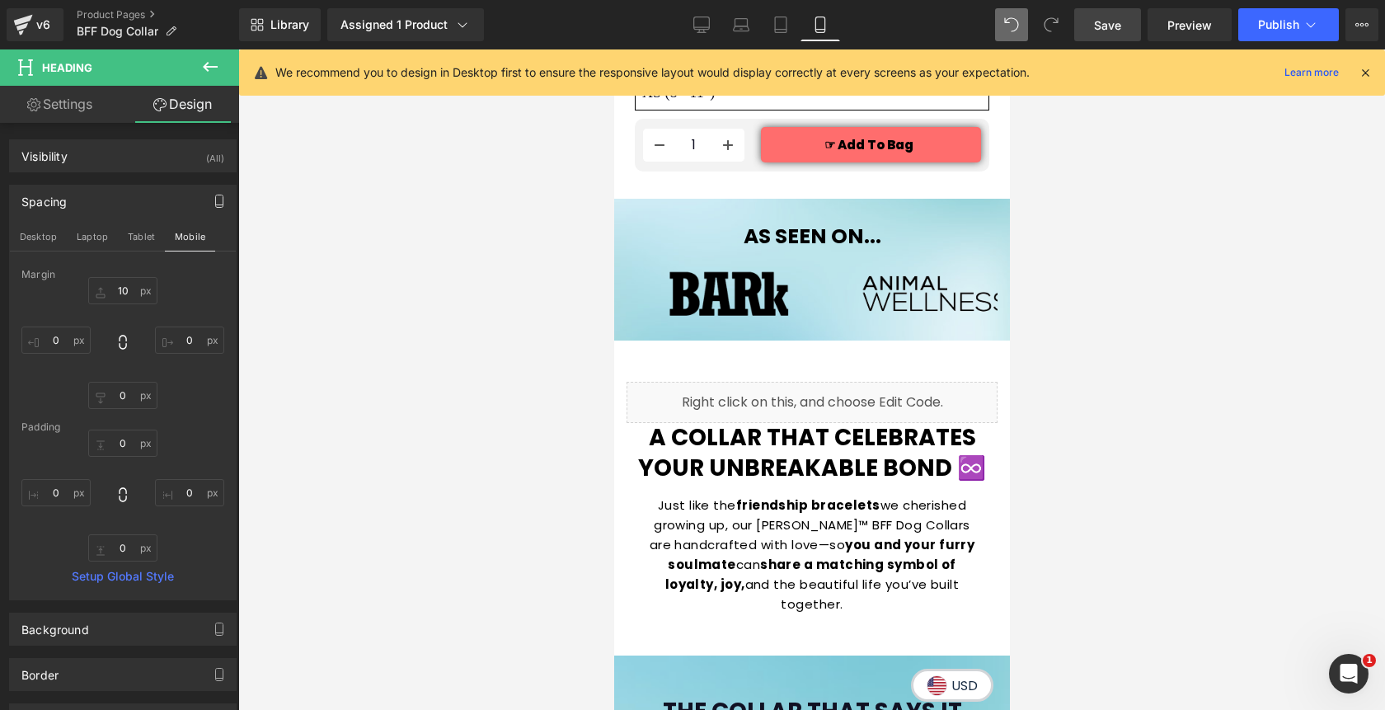
type input "0"
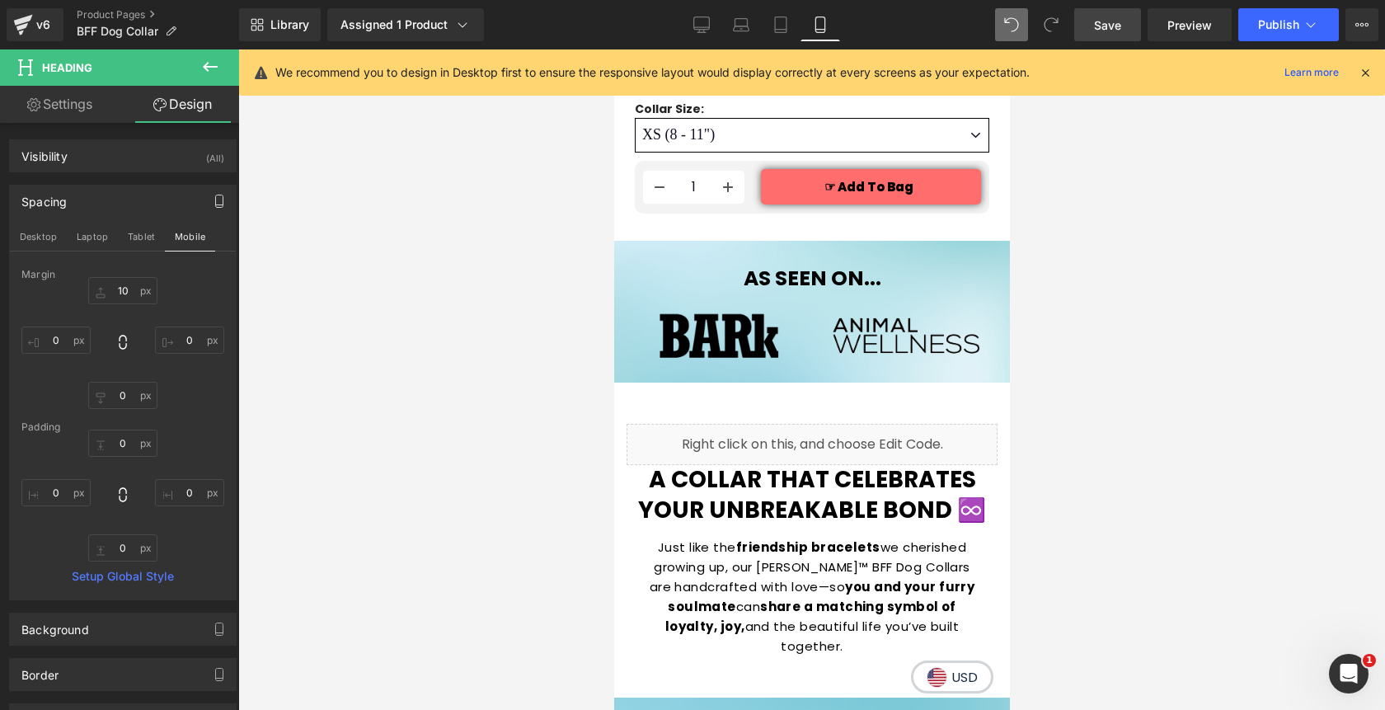
scroll to position [1592, 0]
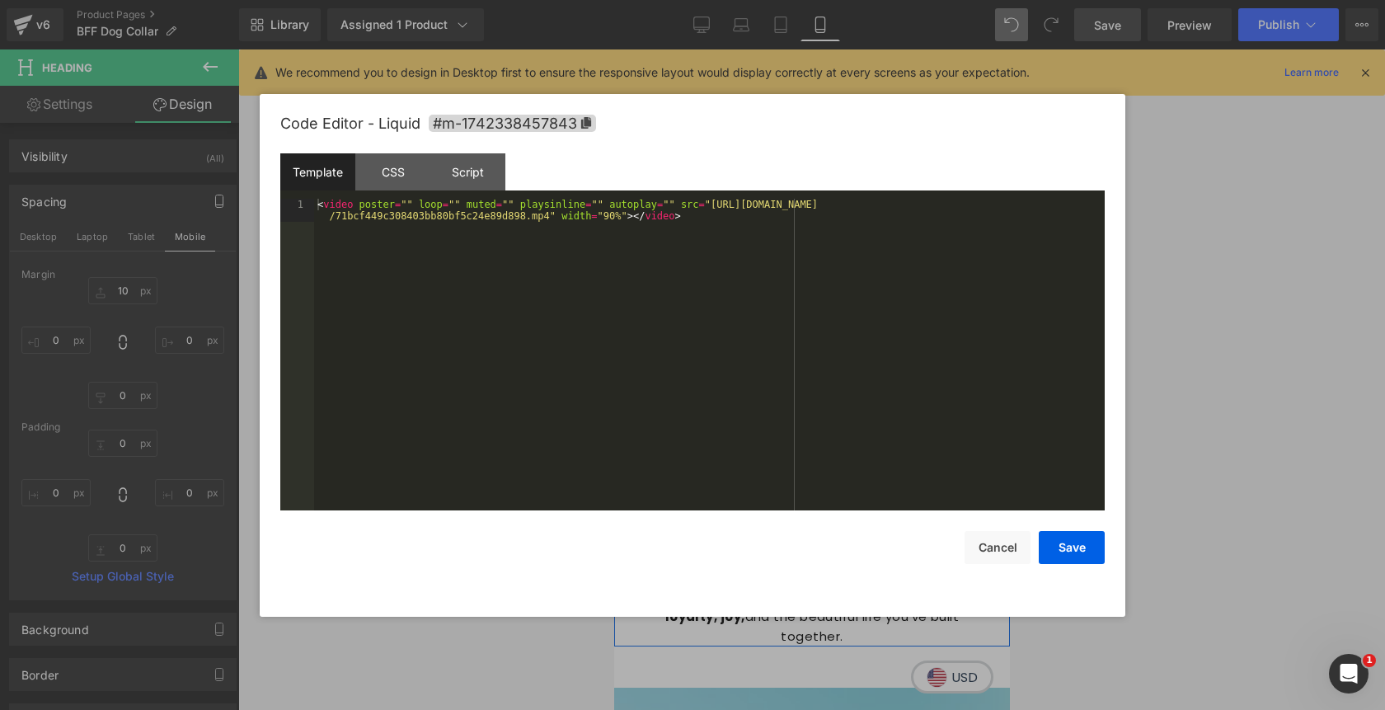
click at [832, 429] on div "Liquid" at bounding box center [811, 434] width 371 height 41
click at [985, 547] on button "Cancel" at bounding box center [997, 547] width 66 height 33
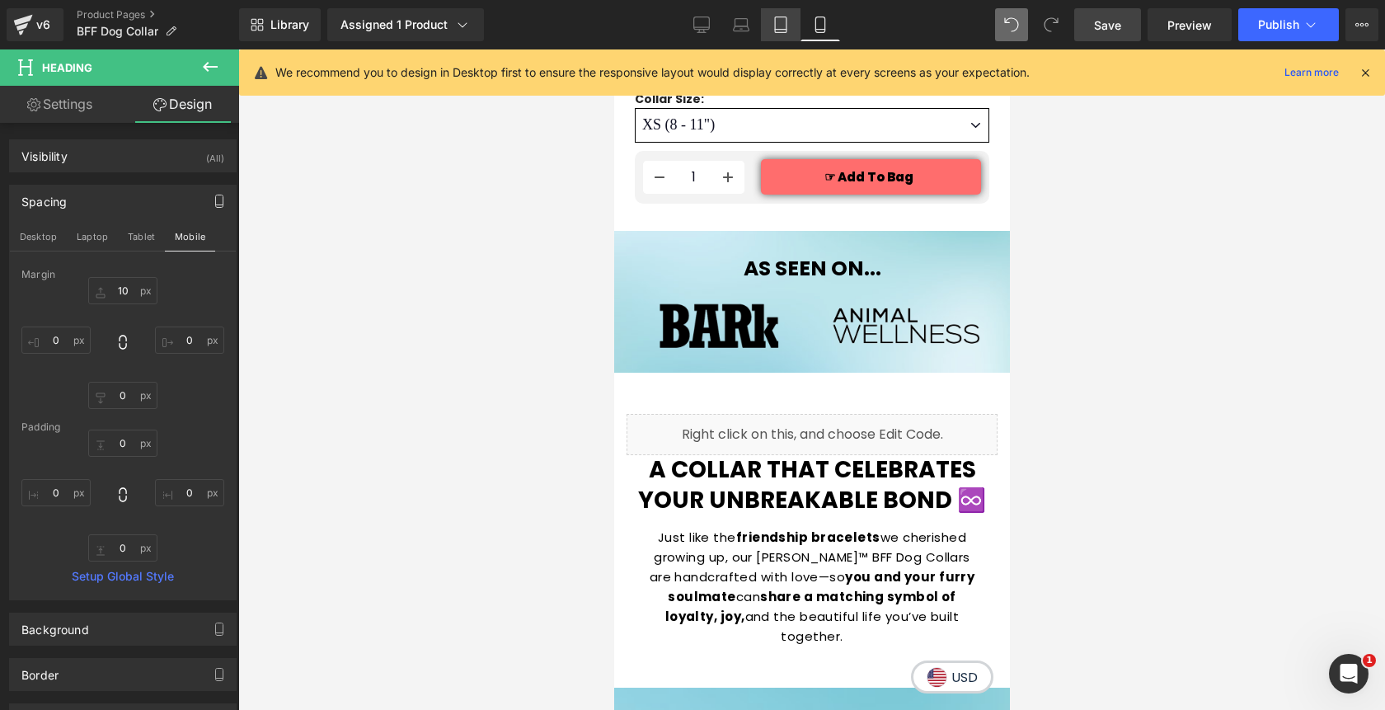
click at [777, 30] on icon at bounding box center [780, 24] width 16 height 16
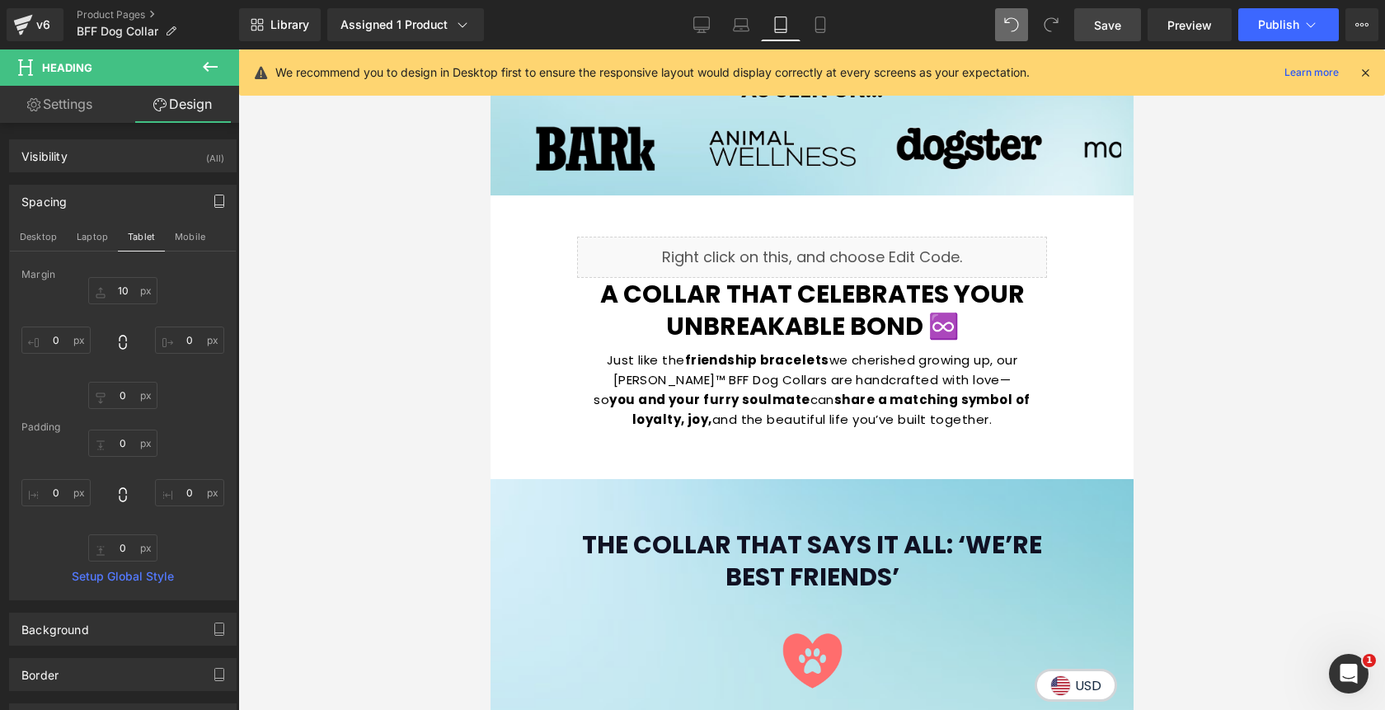
type input "10"
type input "0"
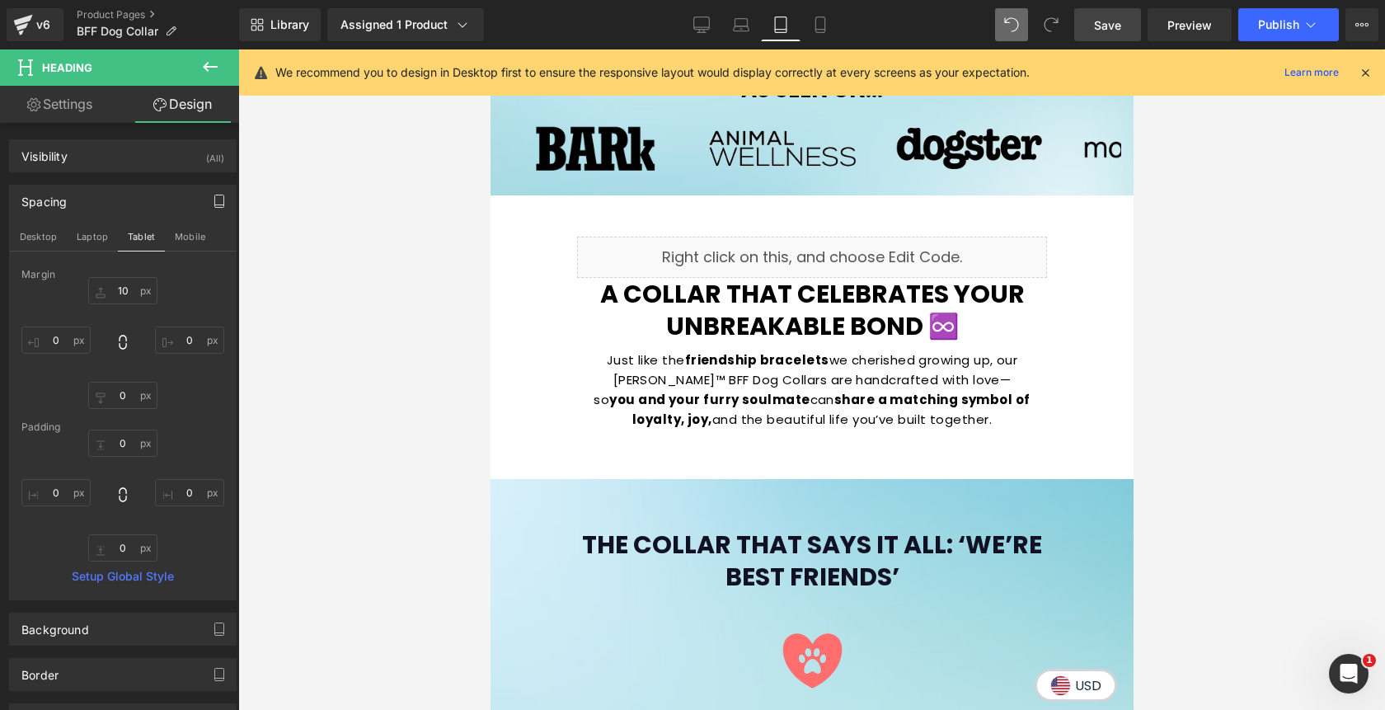
type input "0"
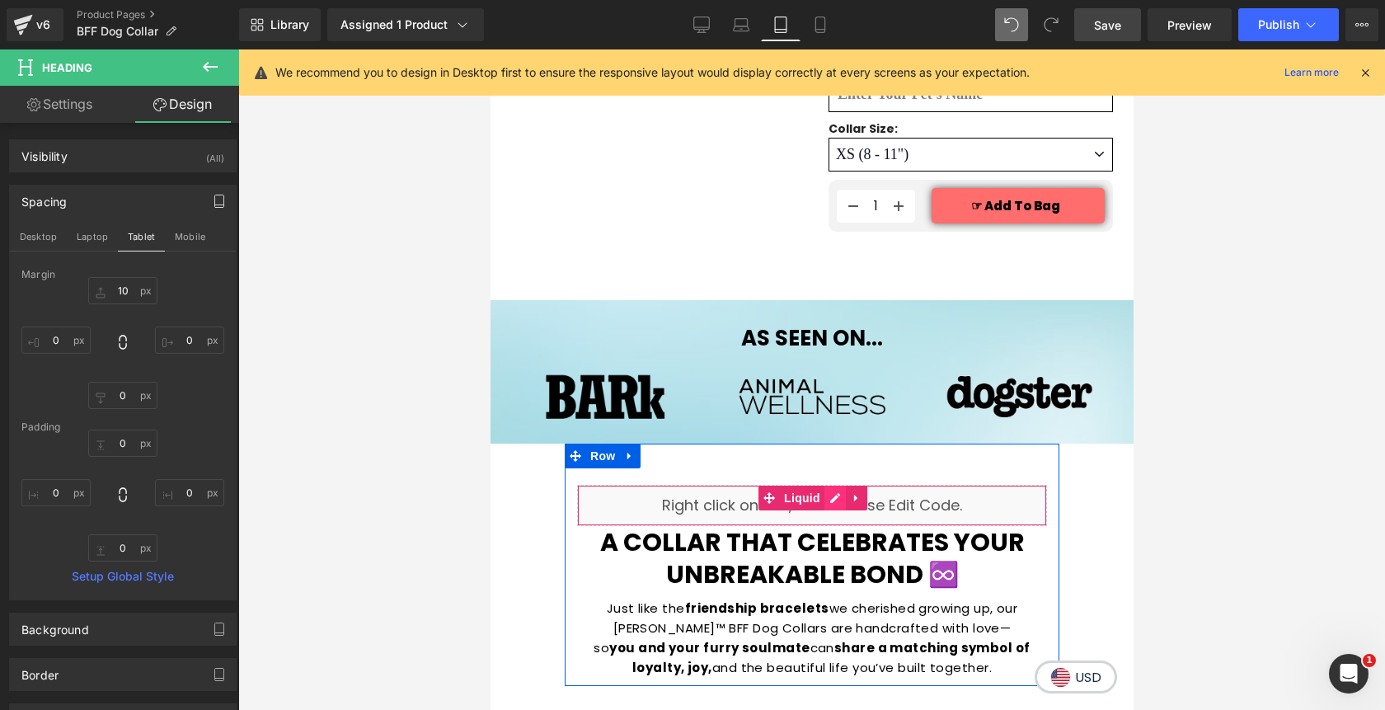
click at [837, 485] on div "Liquid" at bounding box center [811, 505] width 470 height 41
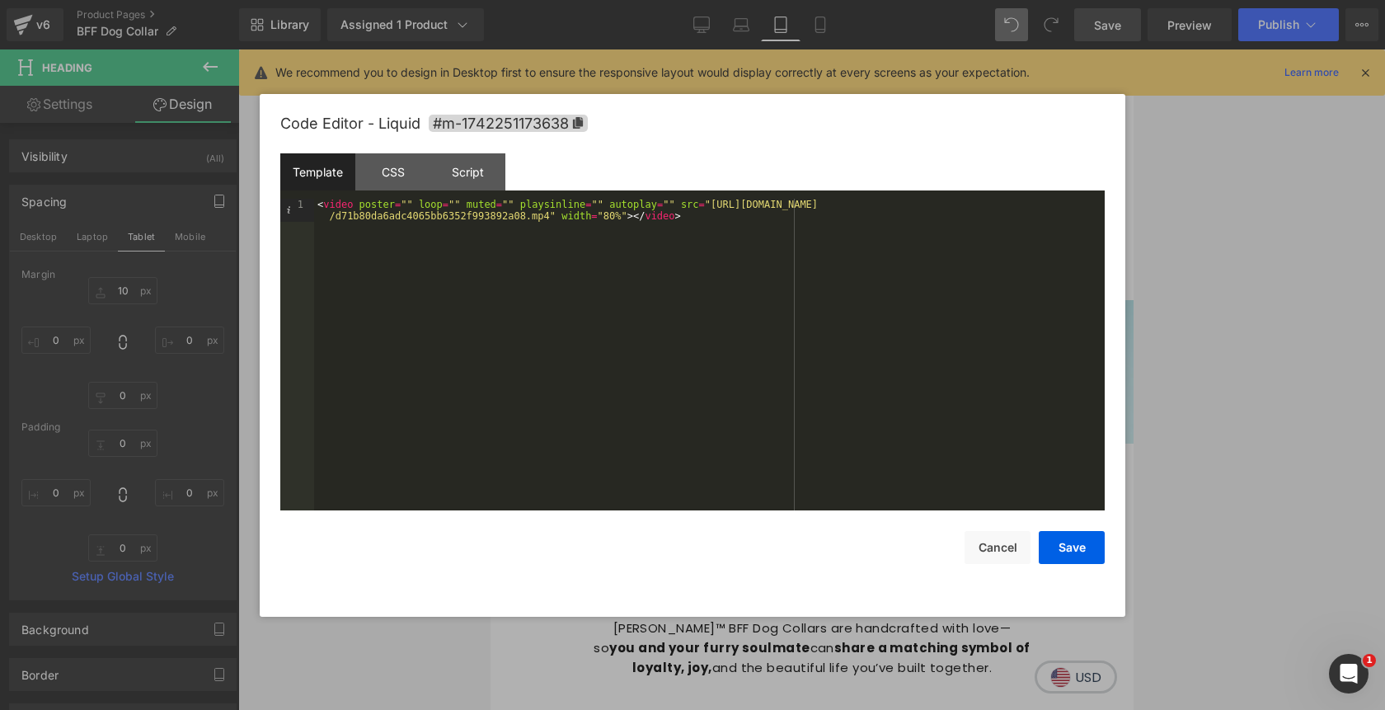
click at [712, 217] on div "< video poster = "" loop = "" muted = "" playsinline = "" autoplay = "" src = "…" at bounding box center [709, 378] width 790 height 358
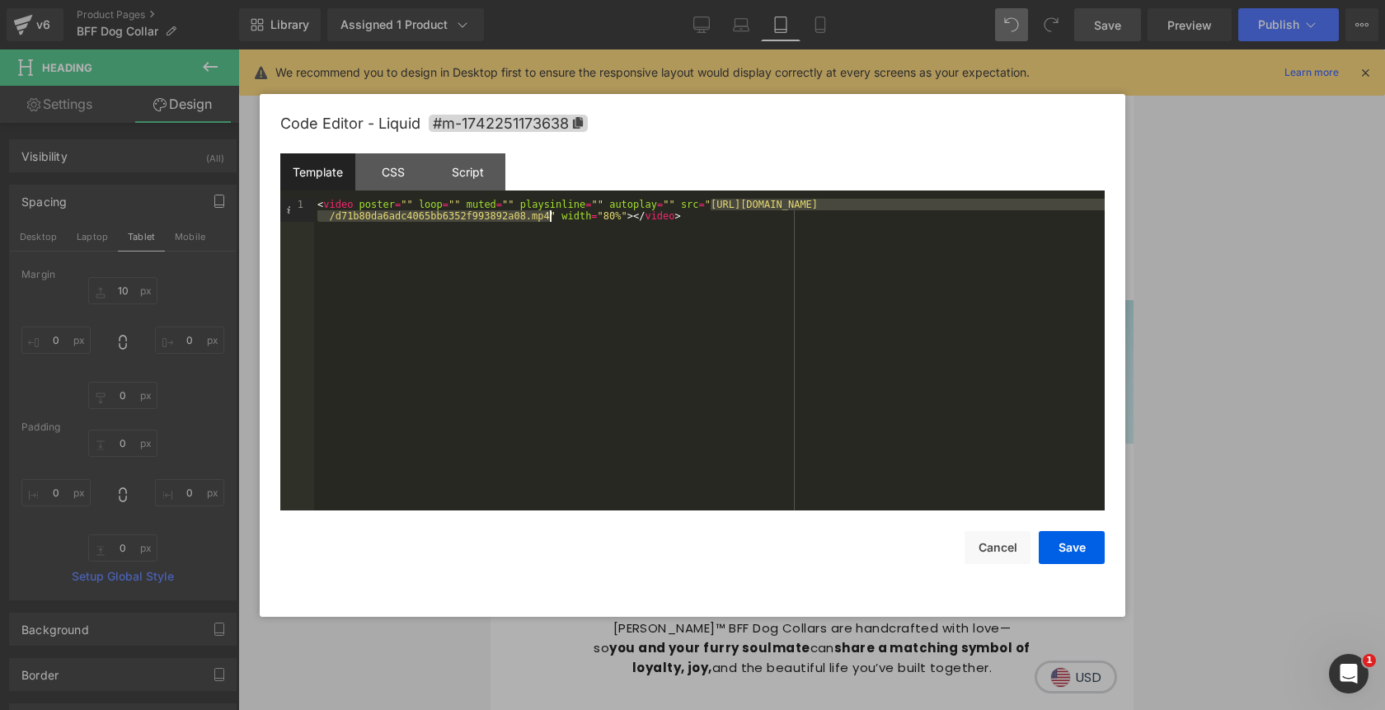
drag, startPoint x: 712, startPoint y: 208, endPoint x: 547, endPoint y: 218, distance: 165.1
click at [547, 218] on div "< video poster = "" loop = "" muted = "" playsinline = "" autoplay = "" src = "…" at bounding box center [709, 378] width 790 height 358
click at [985, 555] on button "Cancel" at bounding box center [997, 547] width 66 height 33
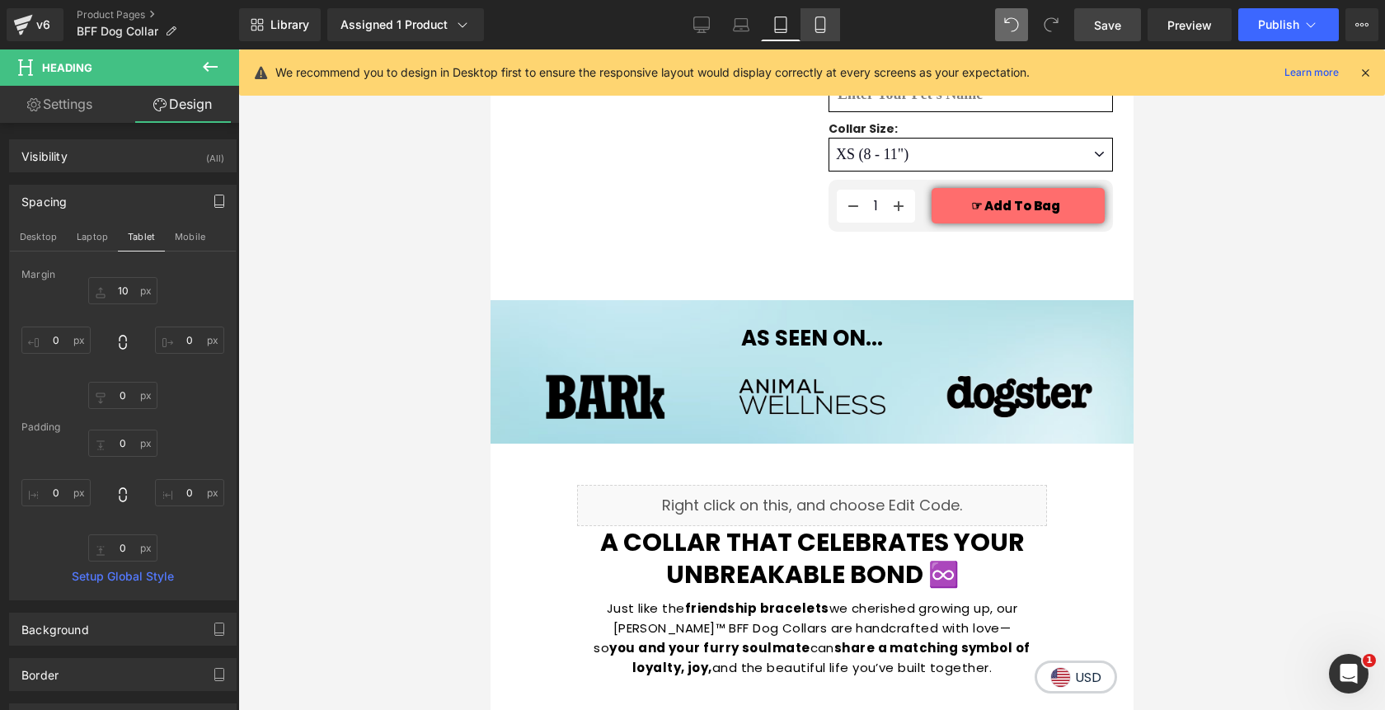
click at [823, 26] on icon at bounding box center [820, 24] width 16 height 16
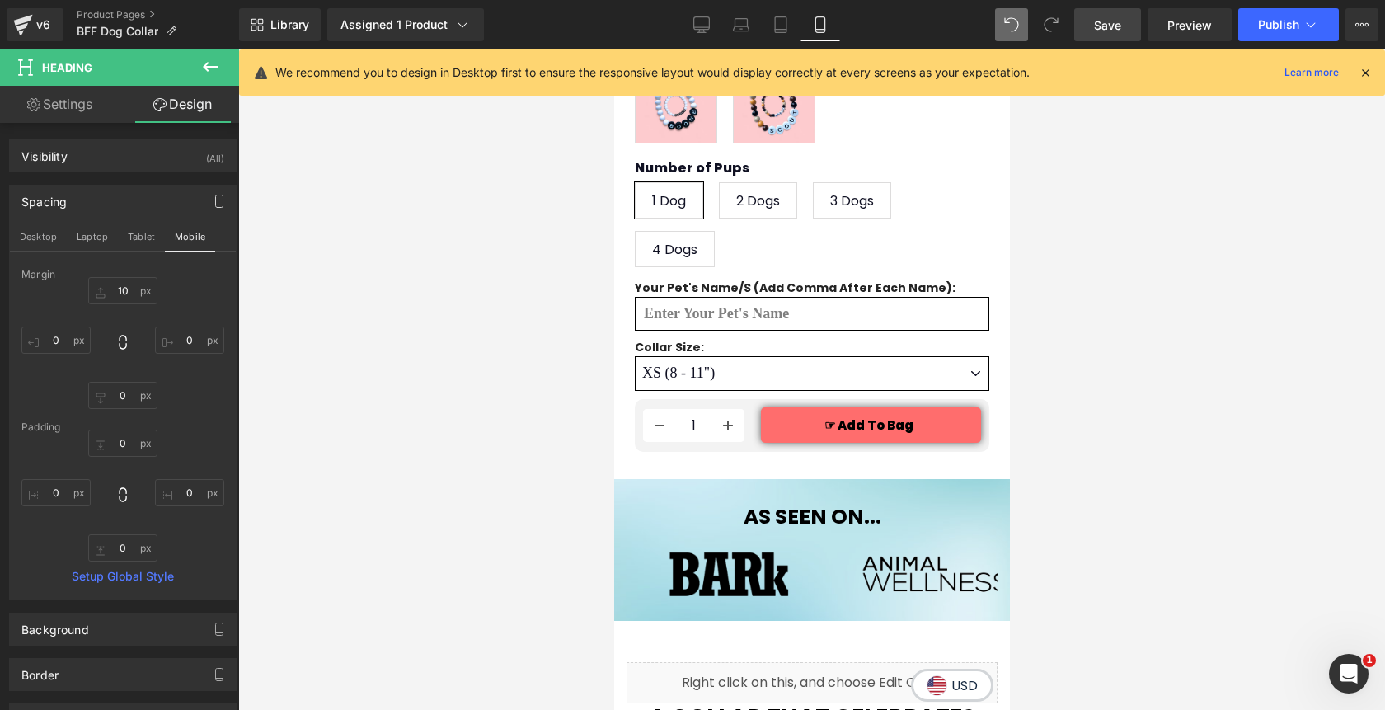
type input "10"
type input "0"
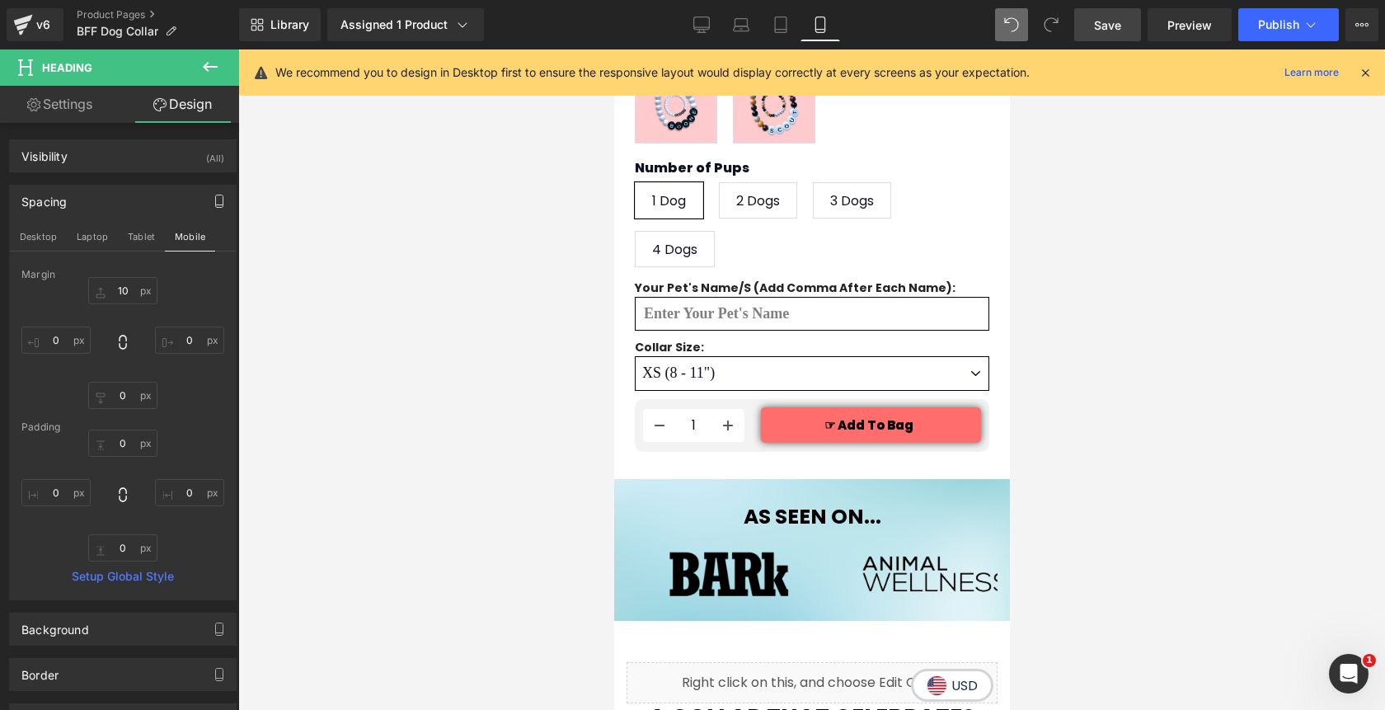
type input "0"
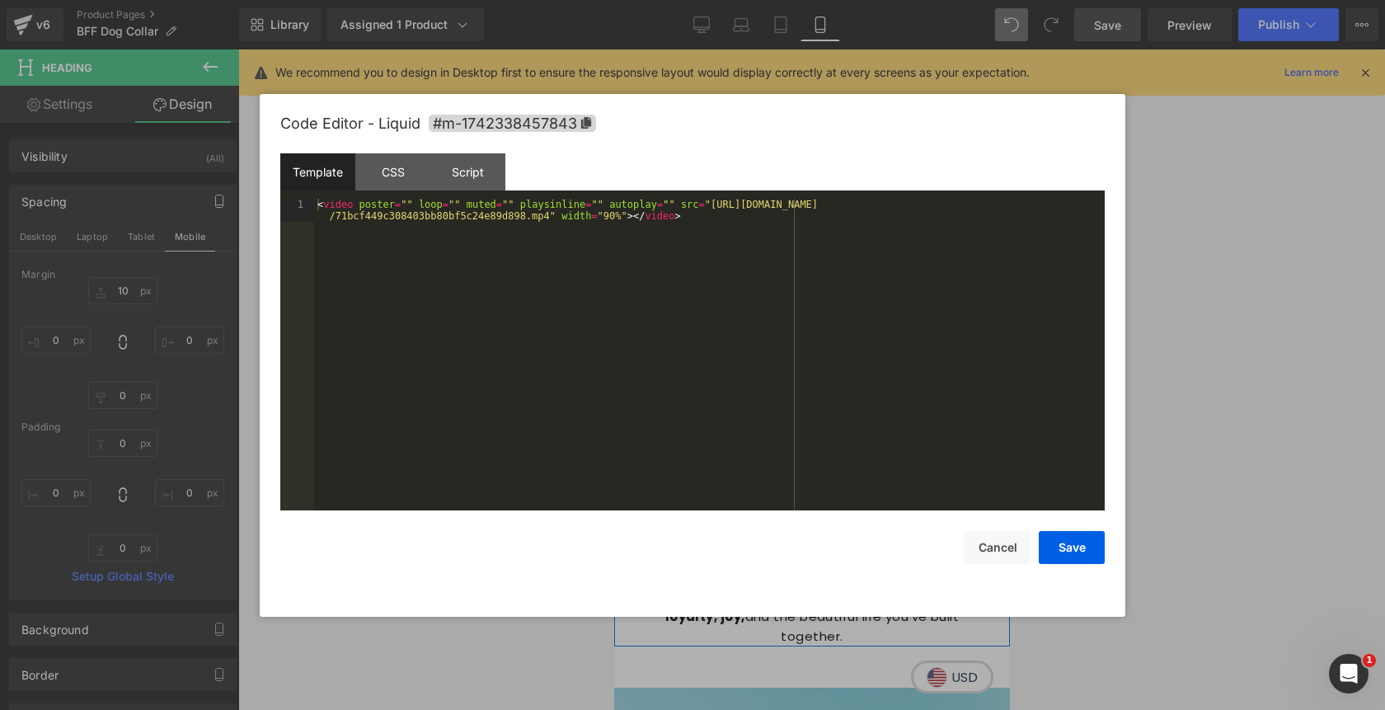
click at [836, 430] on div "Liquid" at bounding box center [811, 434] width 371 height 41
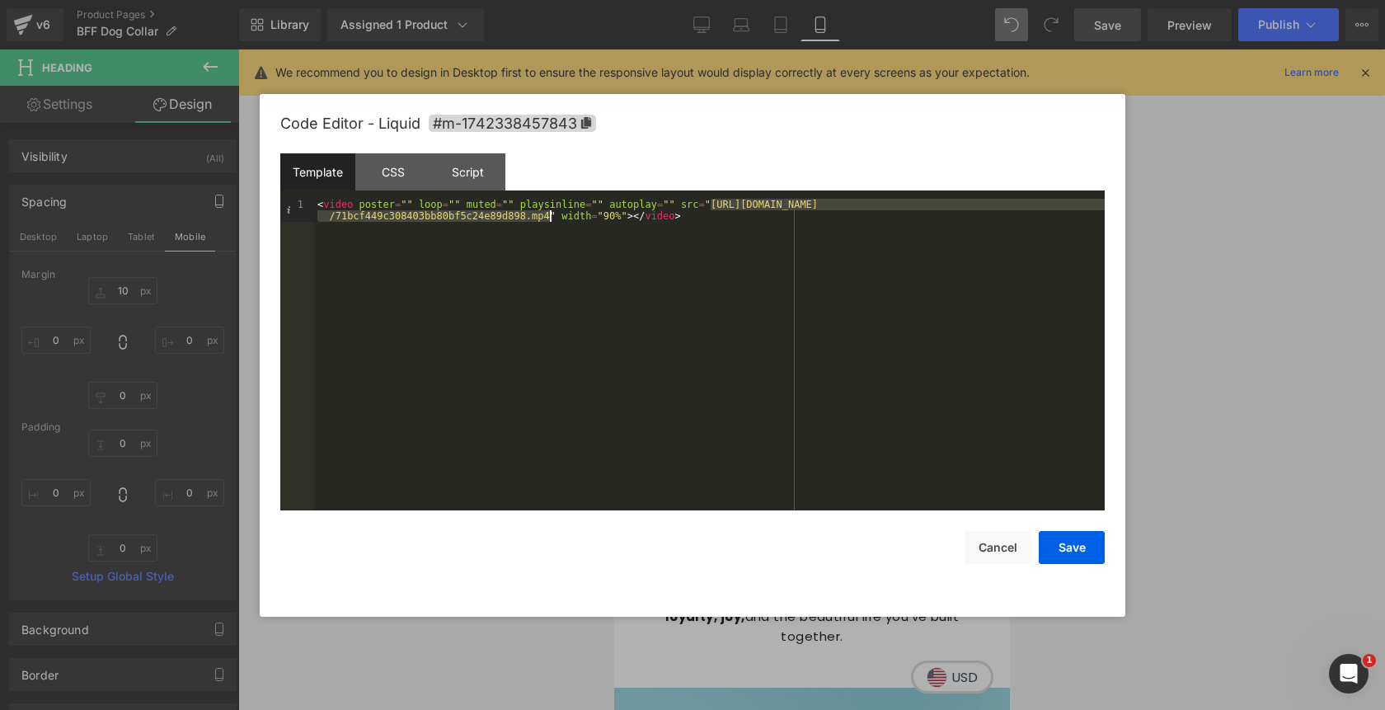
drag, startPoint x: 711, startPoint y: 207, endPoint x: 548, endPoint y: 217, distance: 163.5
click at [548, 217] on div "< video poster = "" loop = "" muted = "" playsinline = "" autoplay = "" src = "…" at bounding box center [709, 378] width 790 height 358
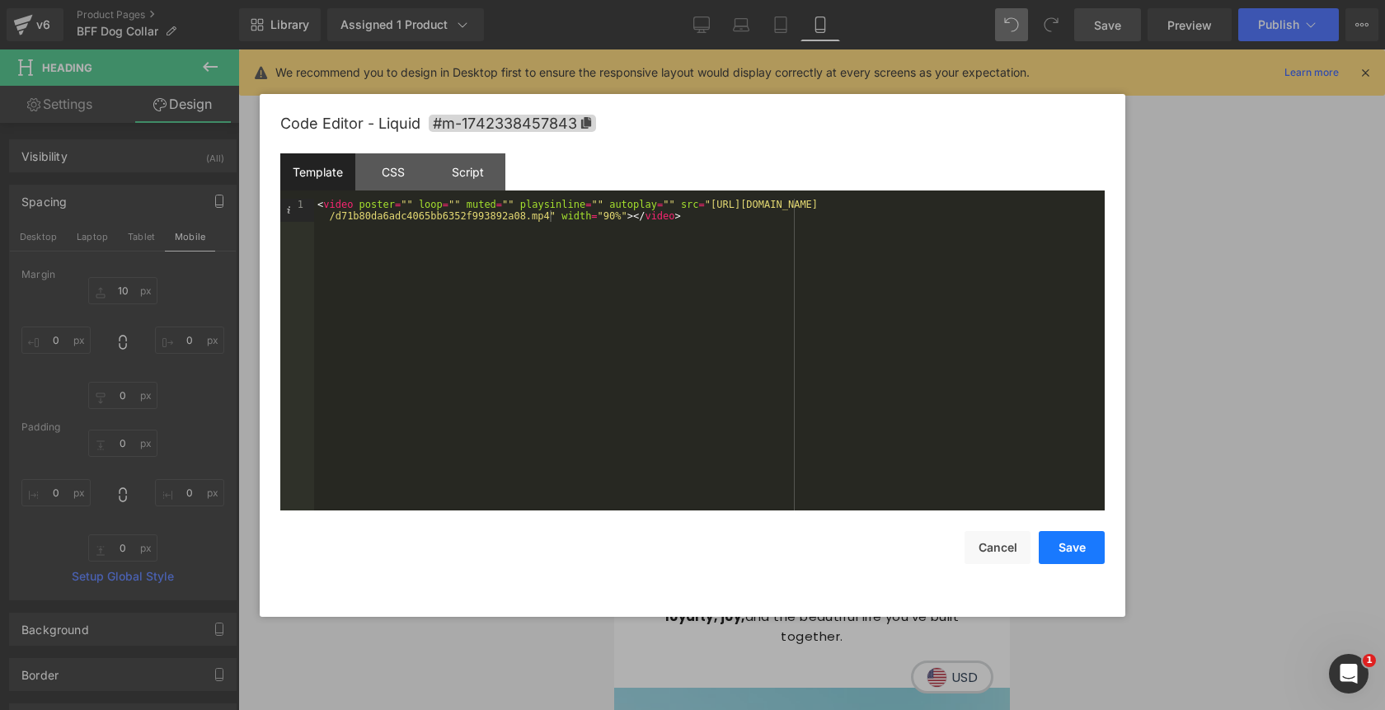
click at [1063, 545] on button "Save" at bounding box center [1072, 547] width 66 height 33
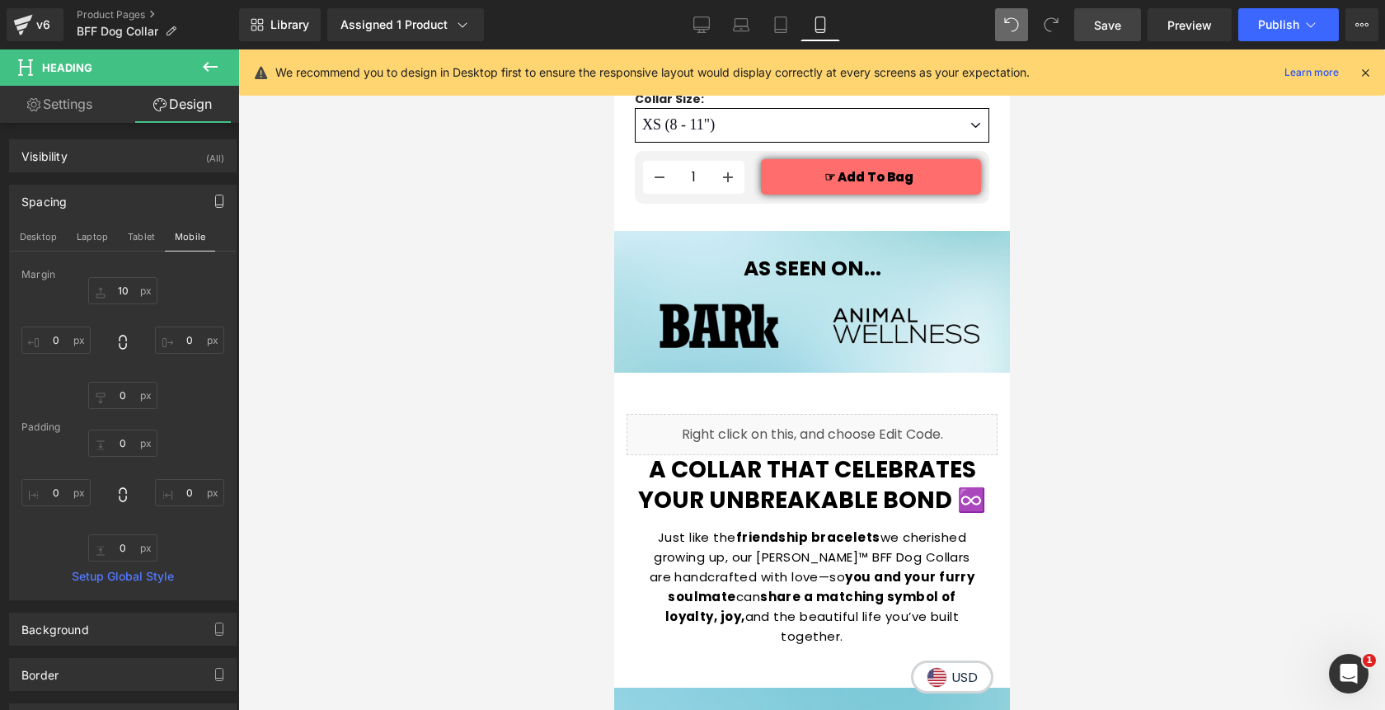
click at [1120, 25] on span "Save" at bounding box center [1107, 24] width 27 height 17
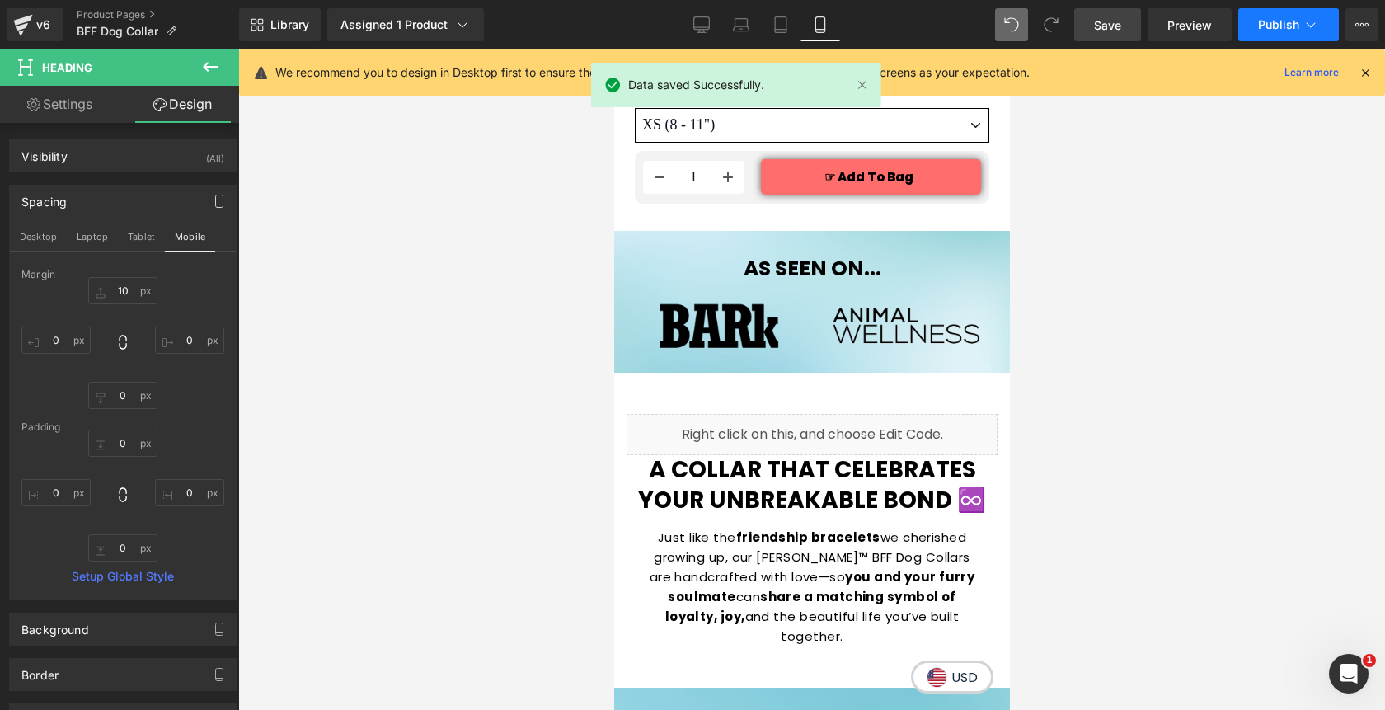
click at [1281, 23] on span "Publish" at bounding box center [1278, 24] width 41 height 13
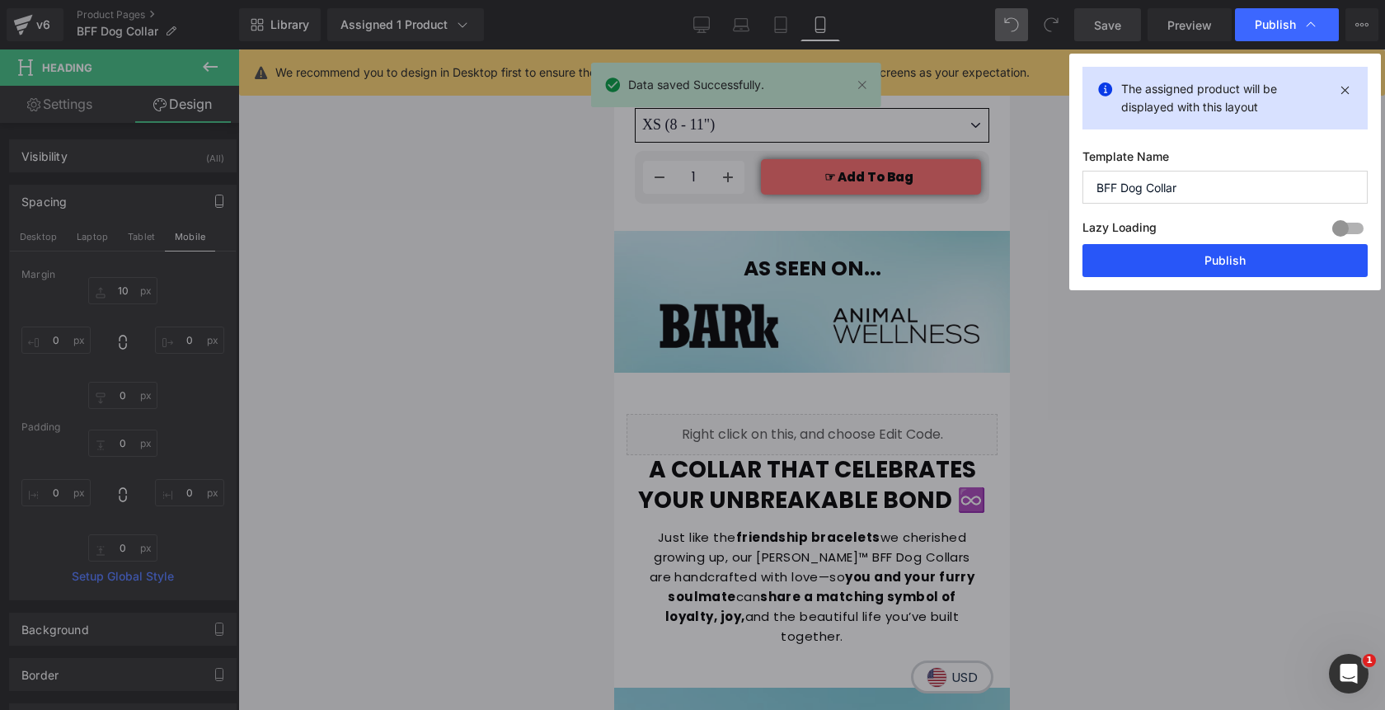
click at [1214, 268] on button "Publish" at bounding box center [1224, 260] width 285 height 33
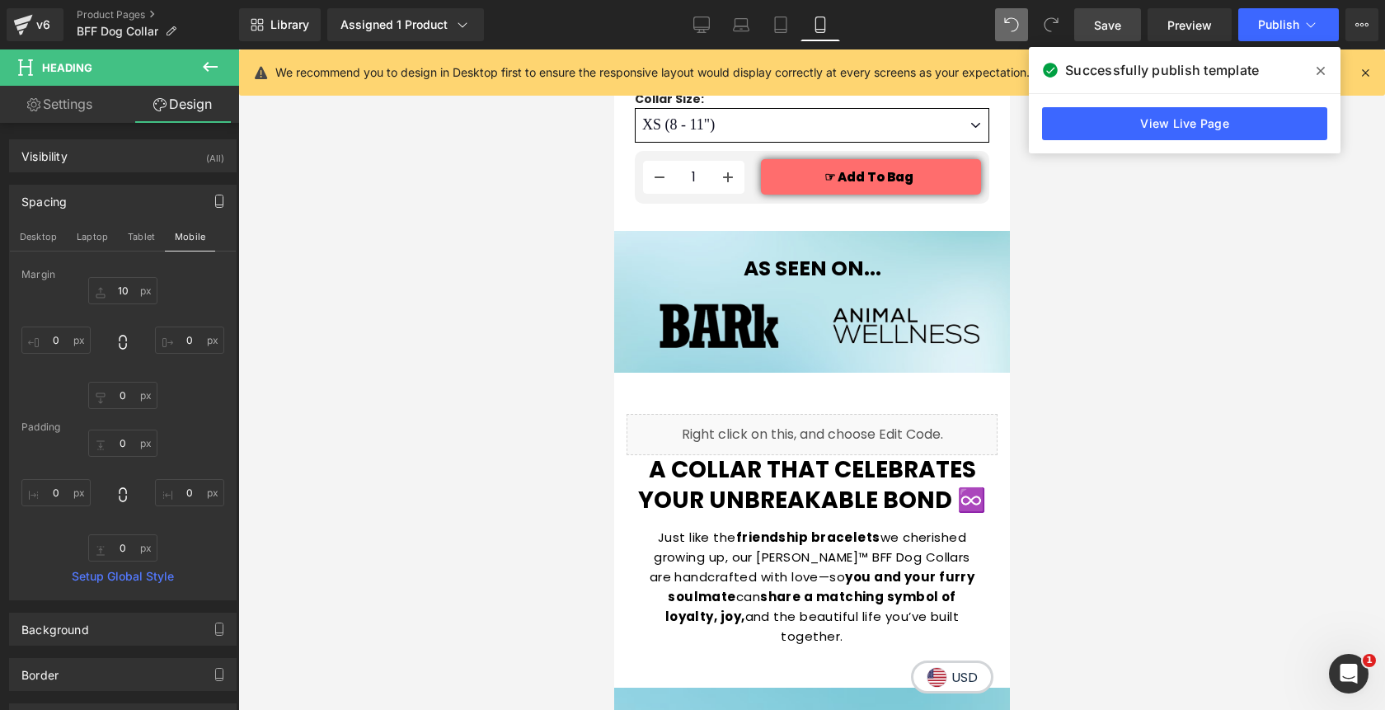
click at [1317, 73] on icon at bounding box center [1320, 71] width 8 height 8
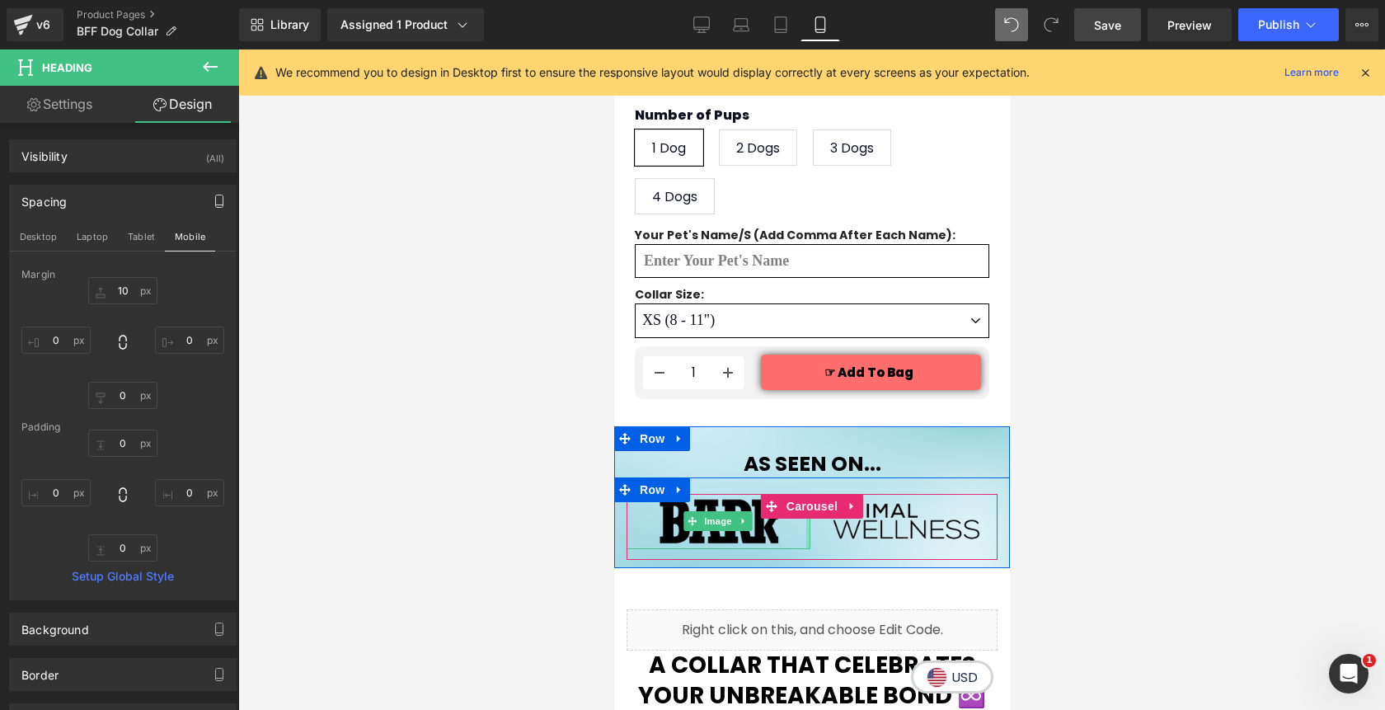
scroll to position [1395, 0]
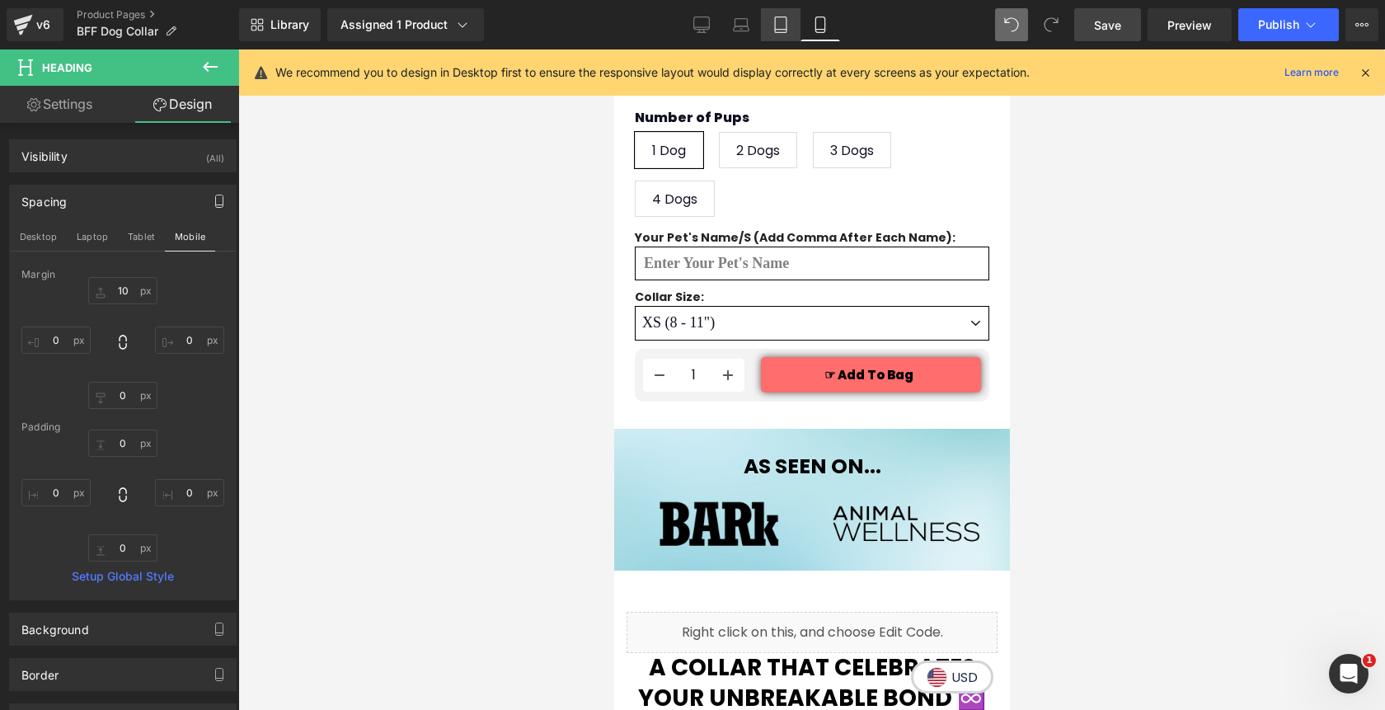
click at [782, 30] on icon at bounding box center [781, 30] width 12 height 0
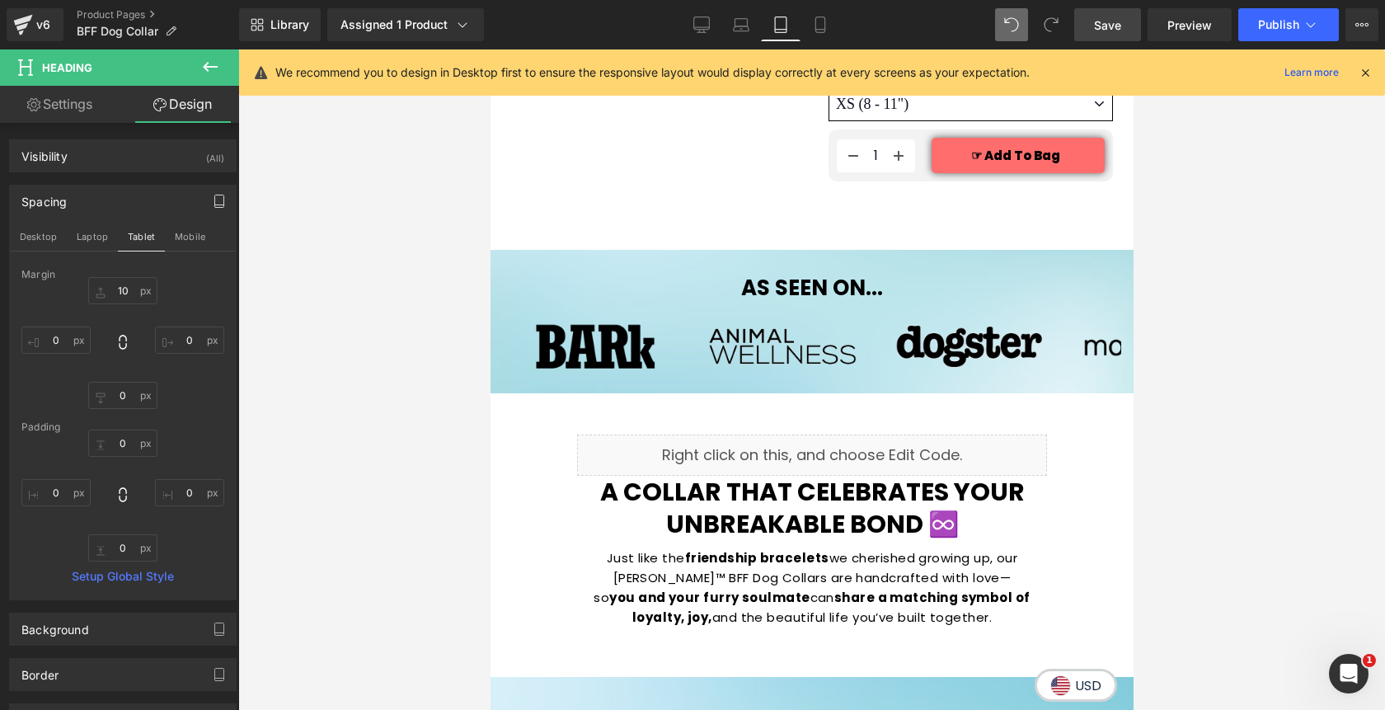
type input "10"
type input "0"
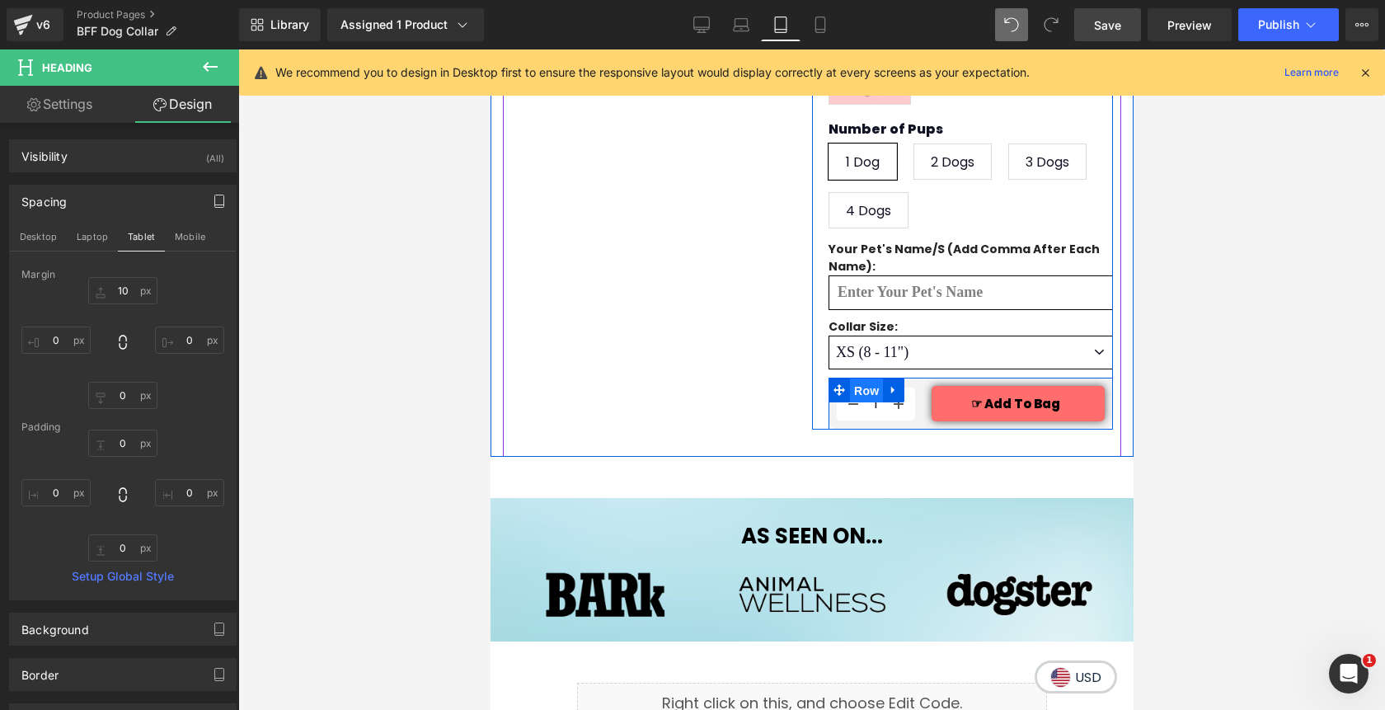
click at [871, 378] on span "Row" at bounding box center [865, 390] width 33 height 25
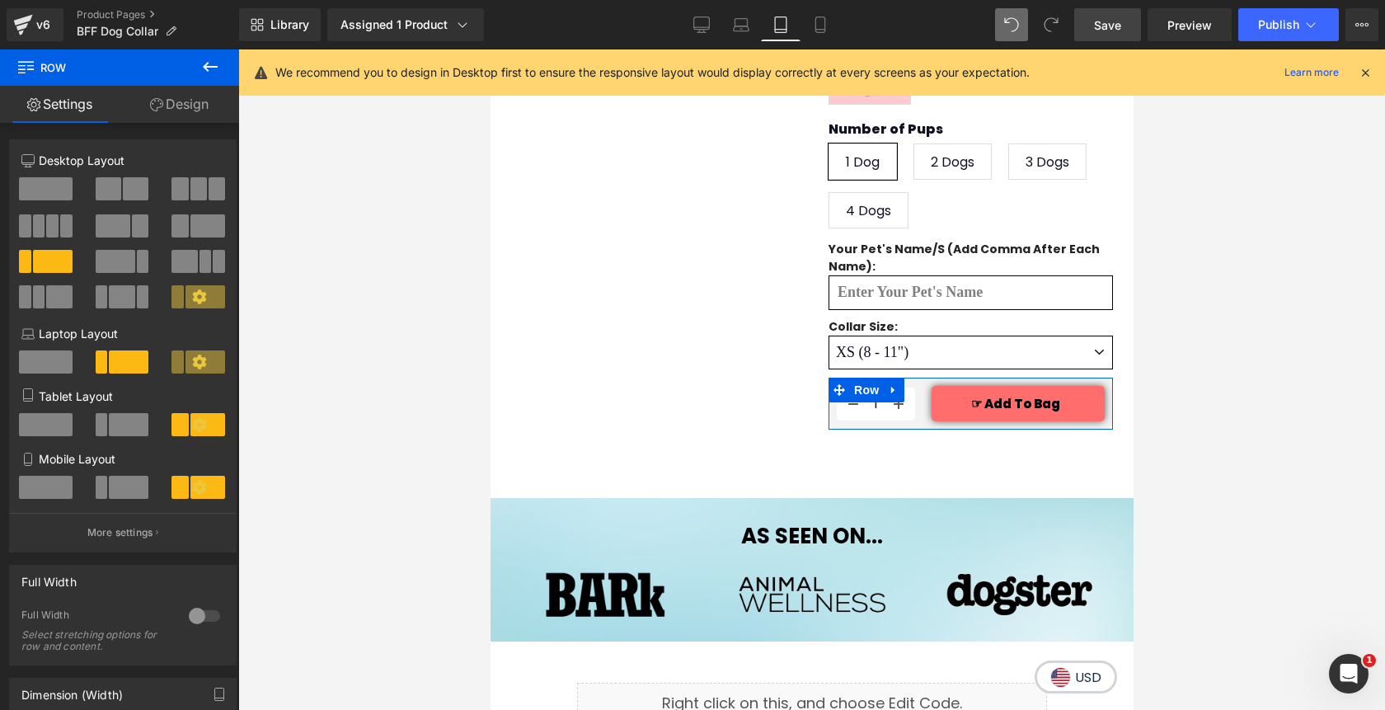
click at [192, 487] on icon at bounding box center [199, 487] width 14 height 14
click at [817, 26] on icon at bounding box center [820, 24] width 16 height 16
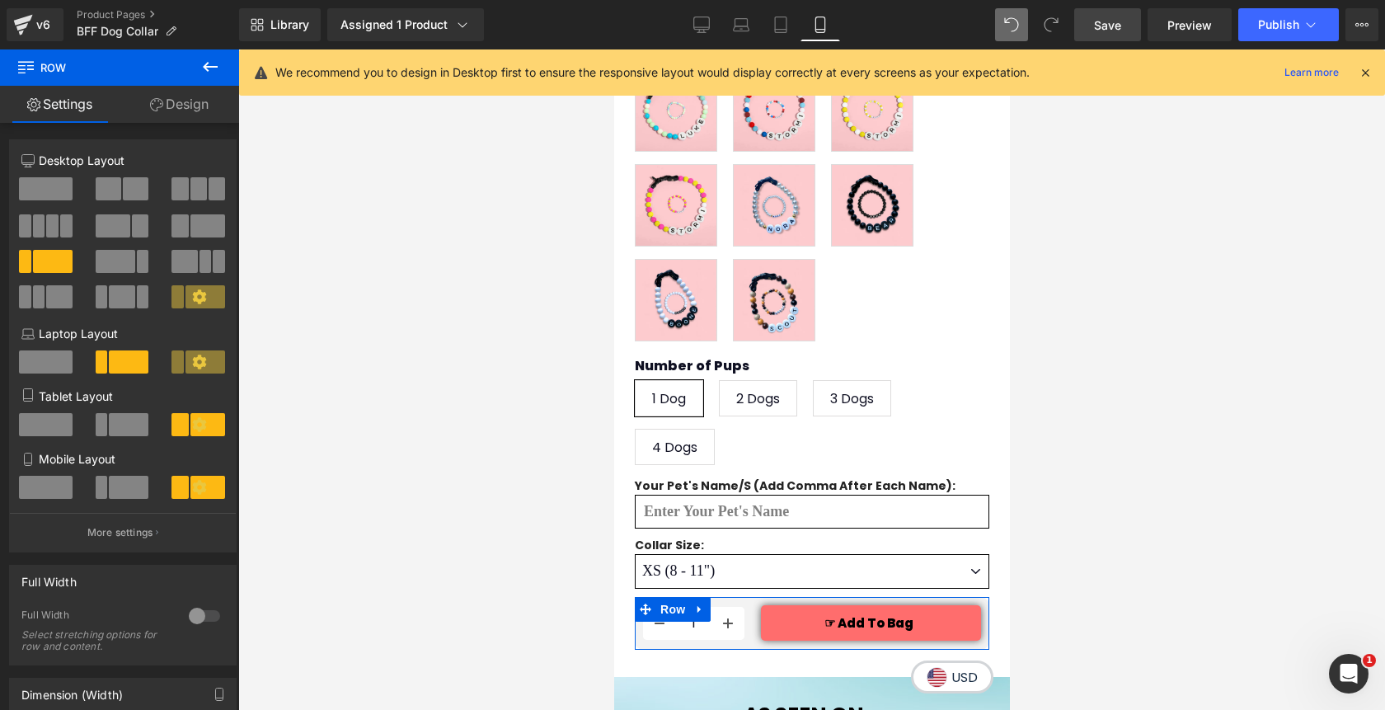
scroll to position [1395, 0]
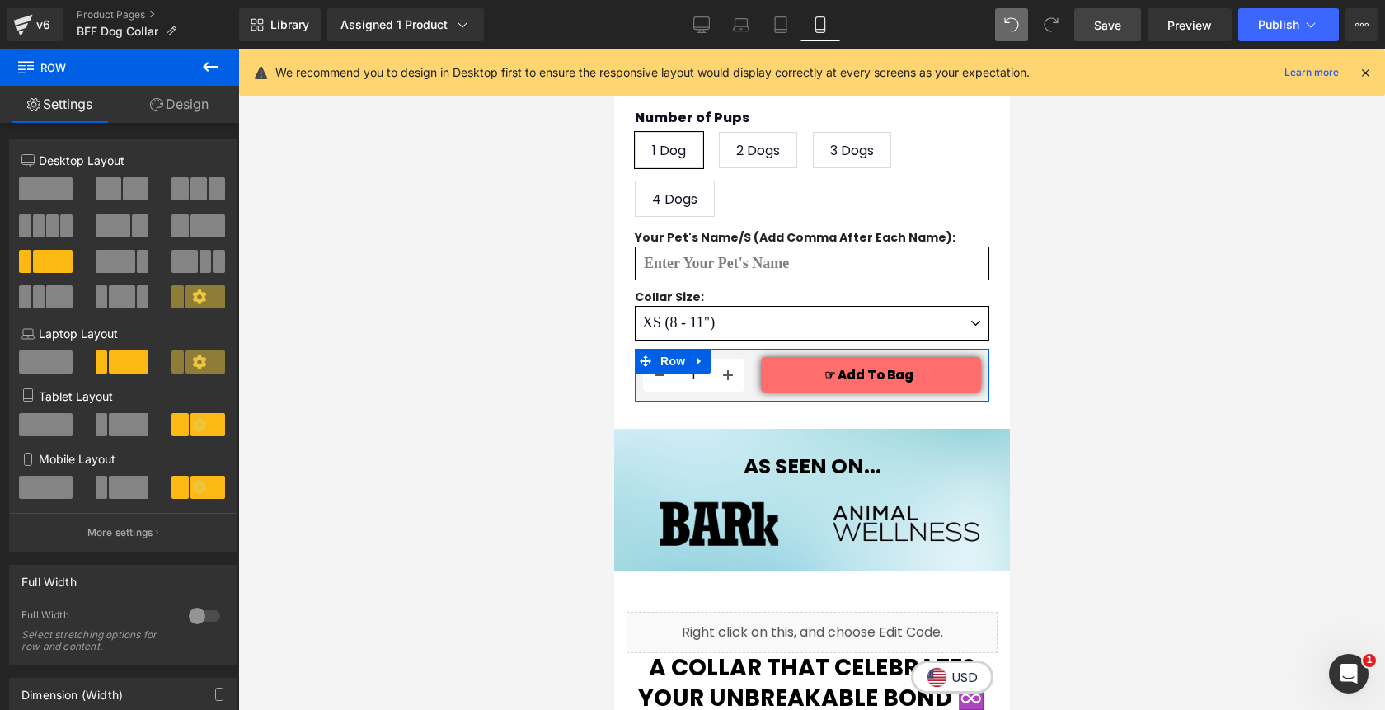
click at [192, 491] on icon at bounding box center [199, 487] width 14 height 14
click at [127, 545] on button "More settings" at bounding box center [123, 532] width 226 height 39
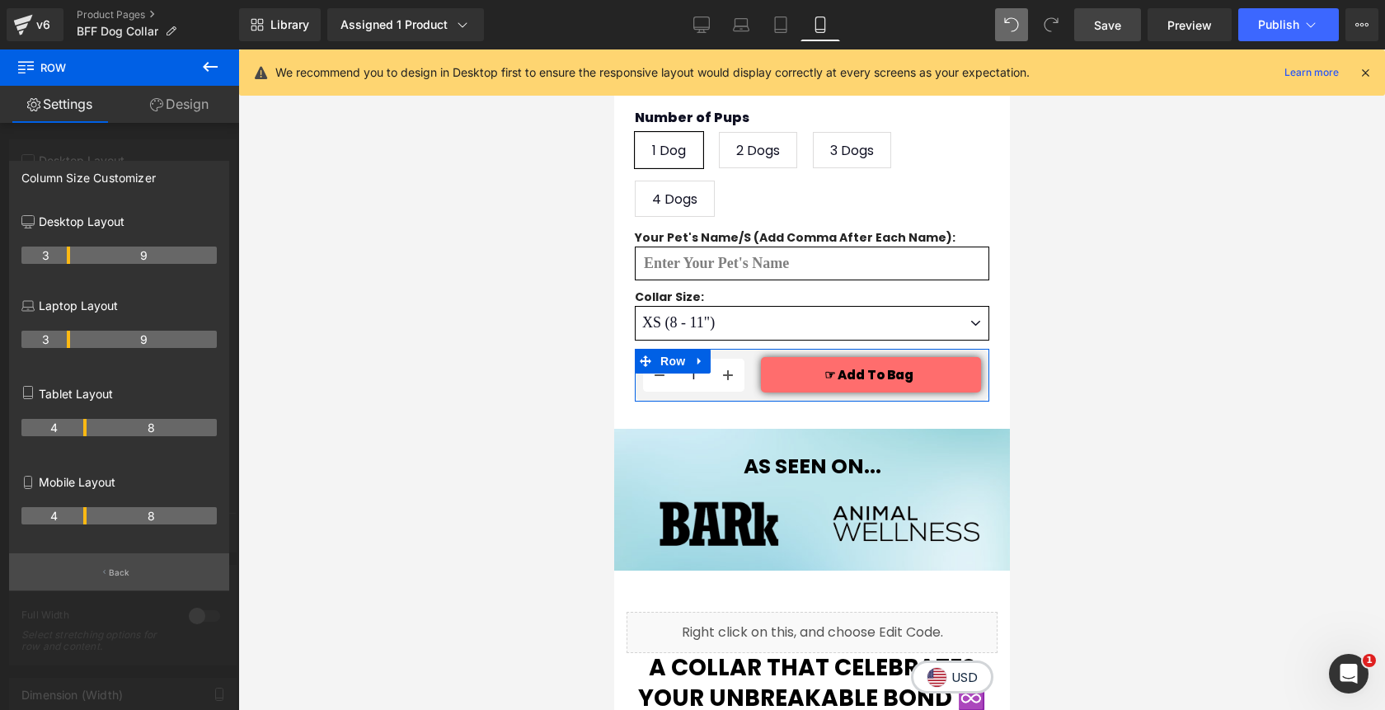
click at [120, 584] on button "Back" at bounding box center [119, 571] width 220 height 37
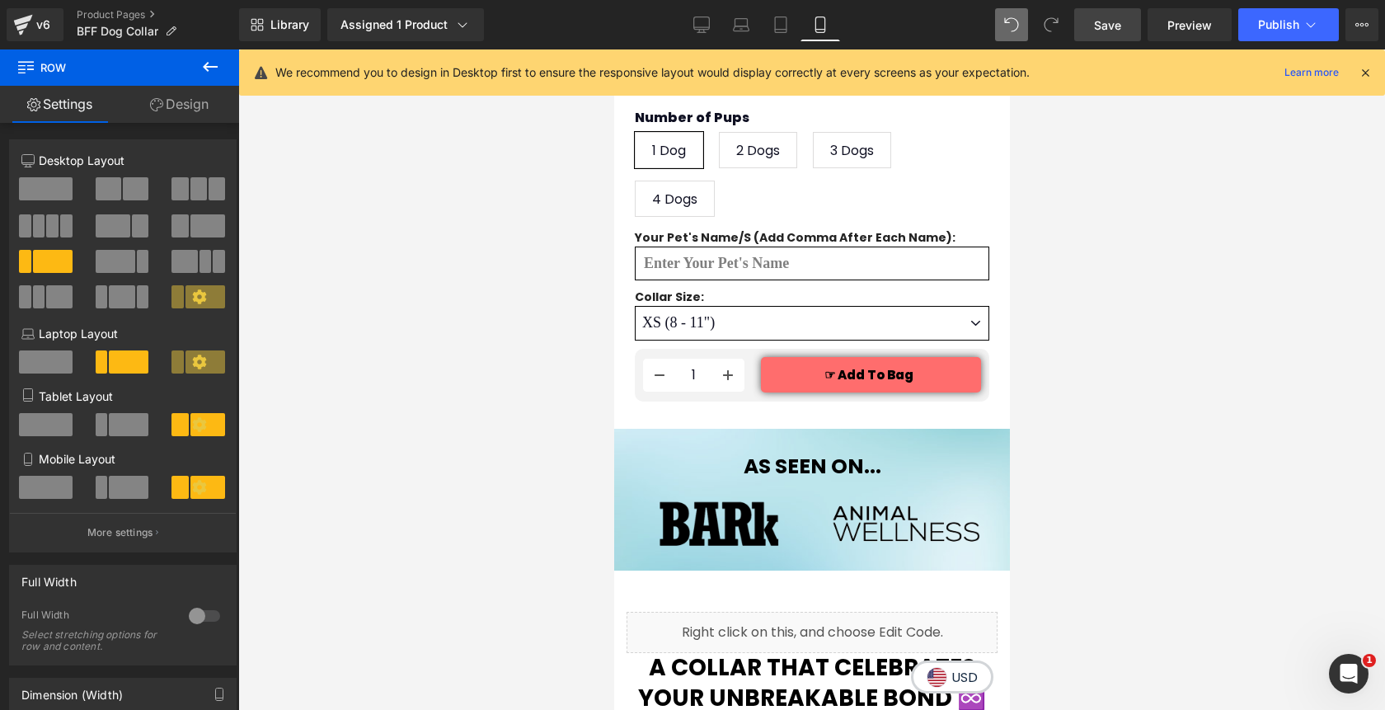
click at [390, 327] on div at bounding box center [811, 379] width 1147 height 660
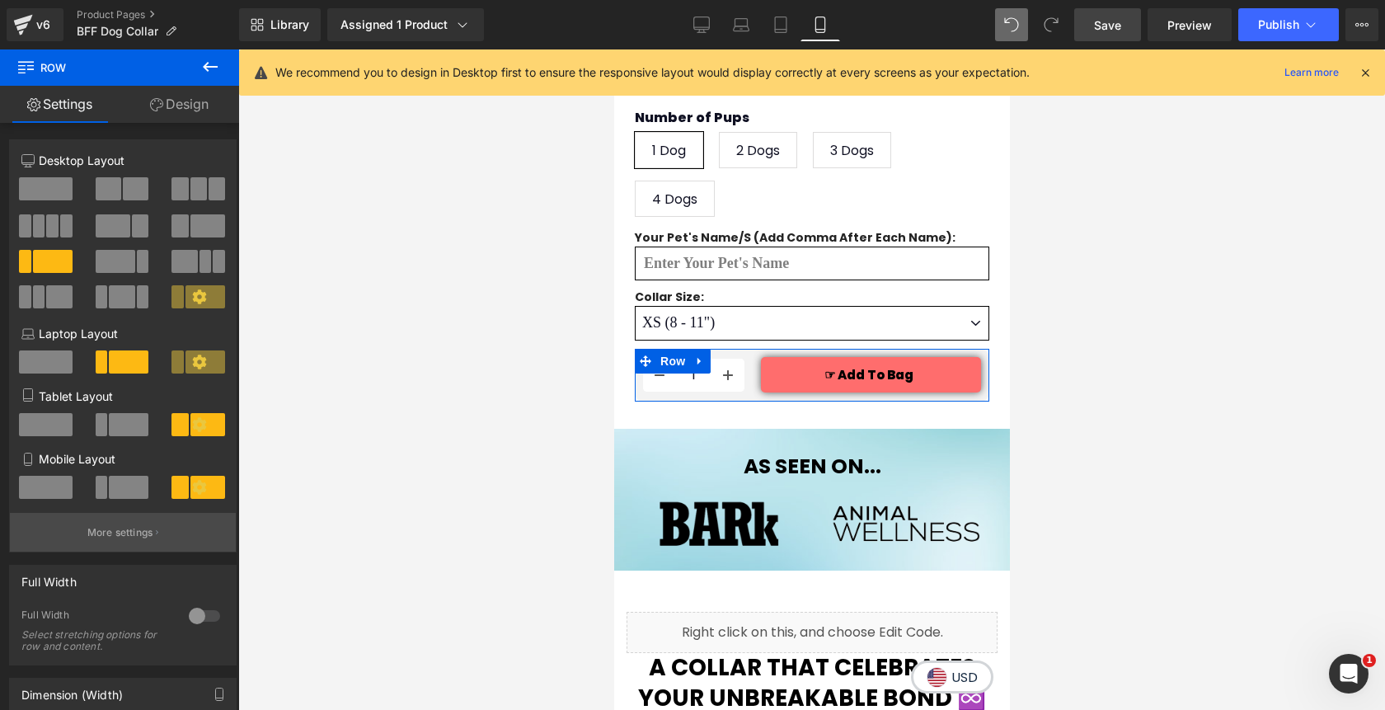
click at [151, 537] on button "More settings" at bounding box center [123, 532] width 226 height 39
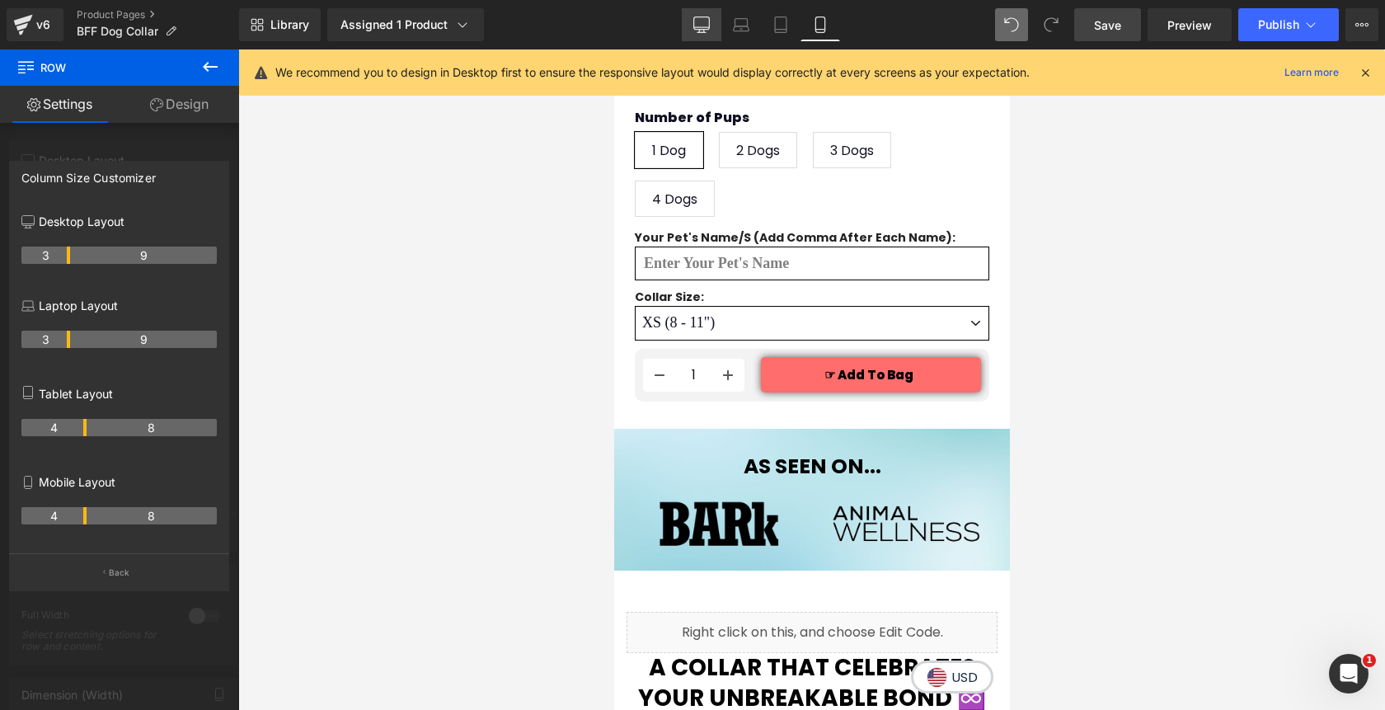
click at [704, 26] on icon at bounding box center [701, 24] width 16 height 16
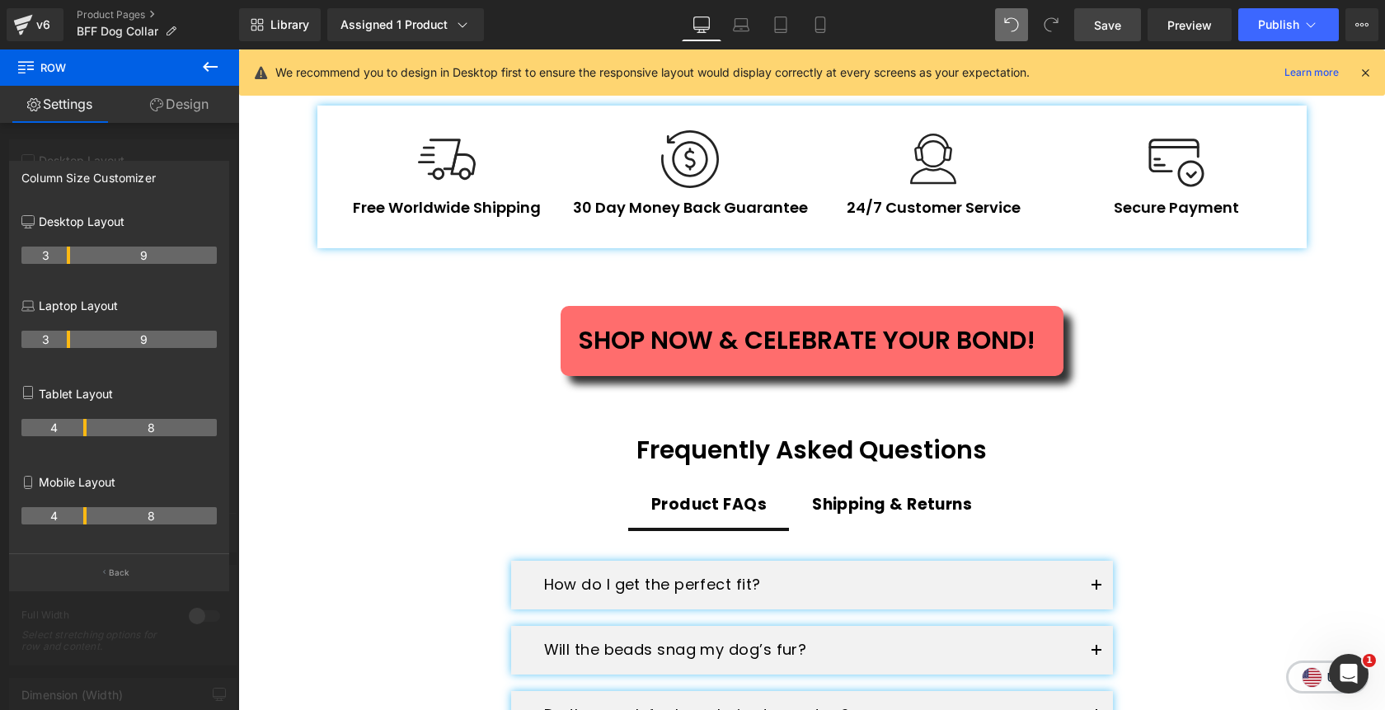
scroll to position [2737, 0]
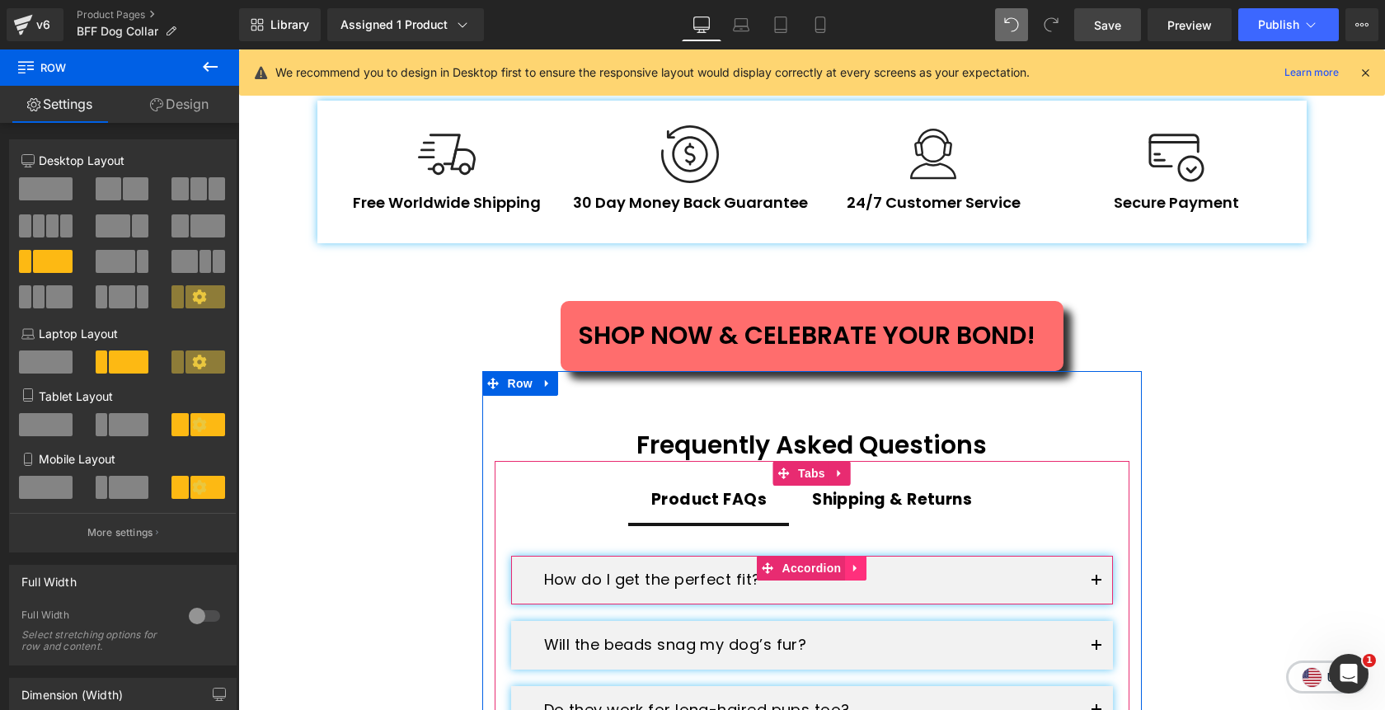
click at [857, 562] on icon at bounding box center [856, 568] width 12 height 12
click at [850, 562] on icon at bounding box center [845, 568] width 12 height 12
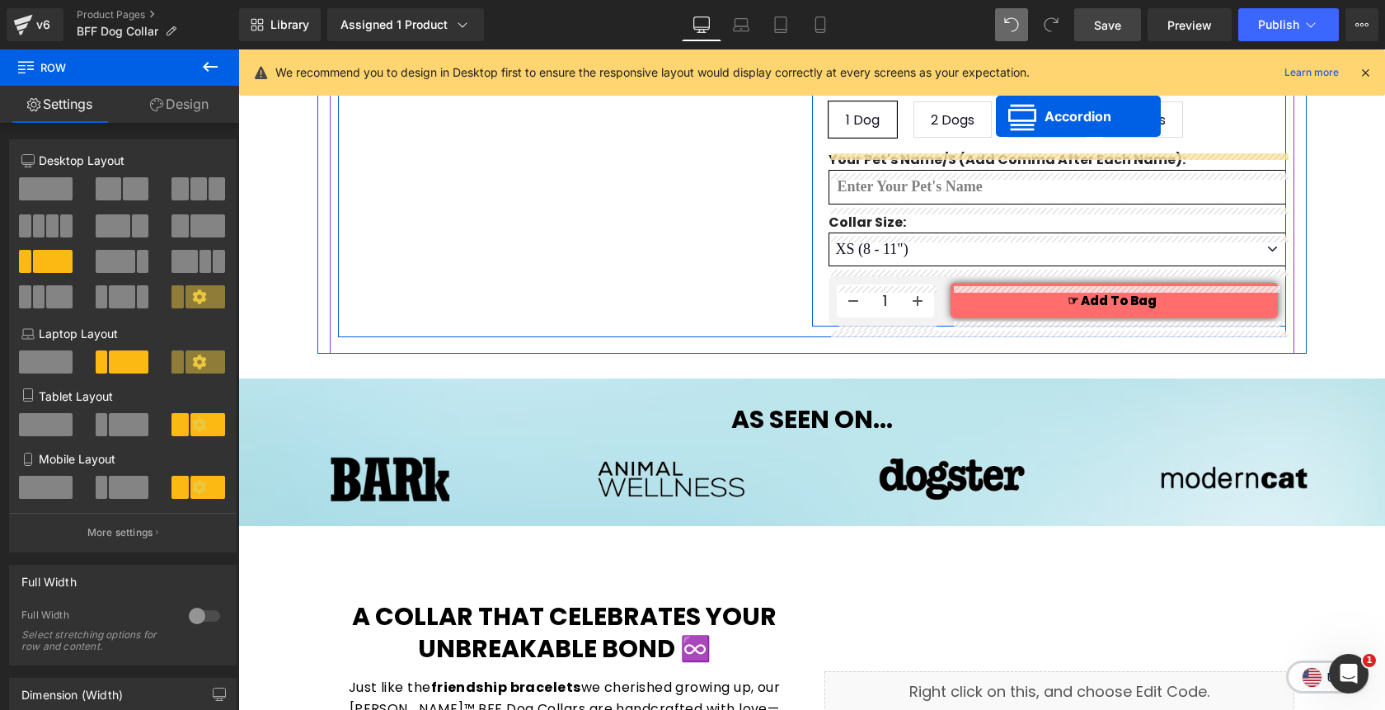
scroll to position [771, 0]
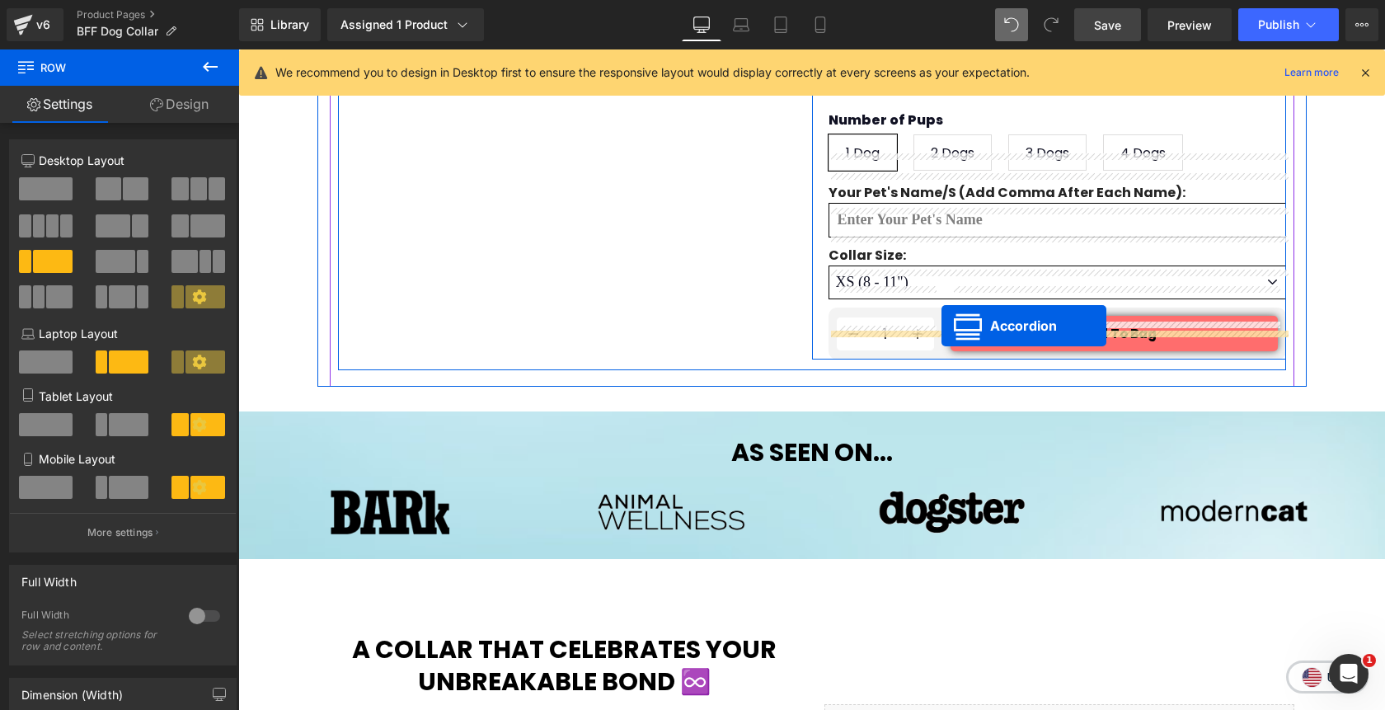
drag, startPoint x: 734, startPoint y: 357, endPoint x: 941, endPoint y: 326, distance: 210.1
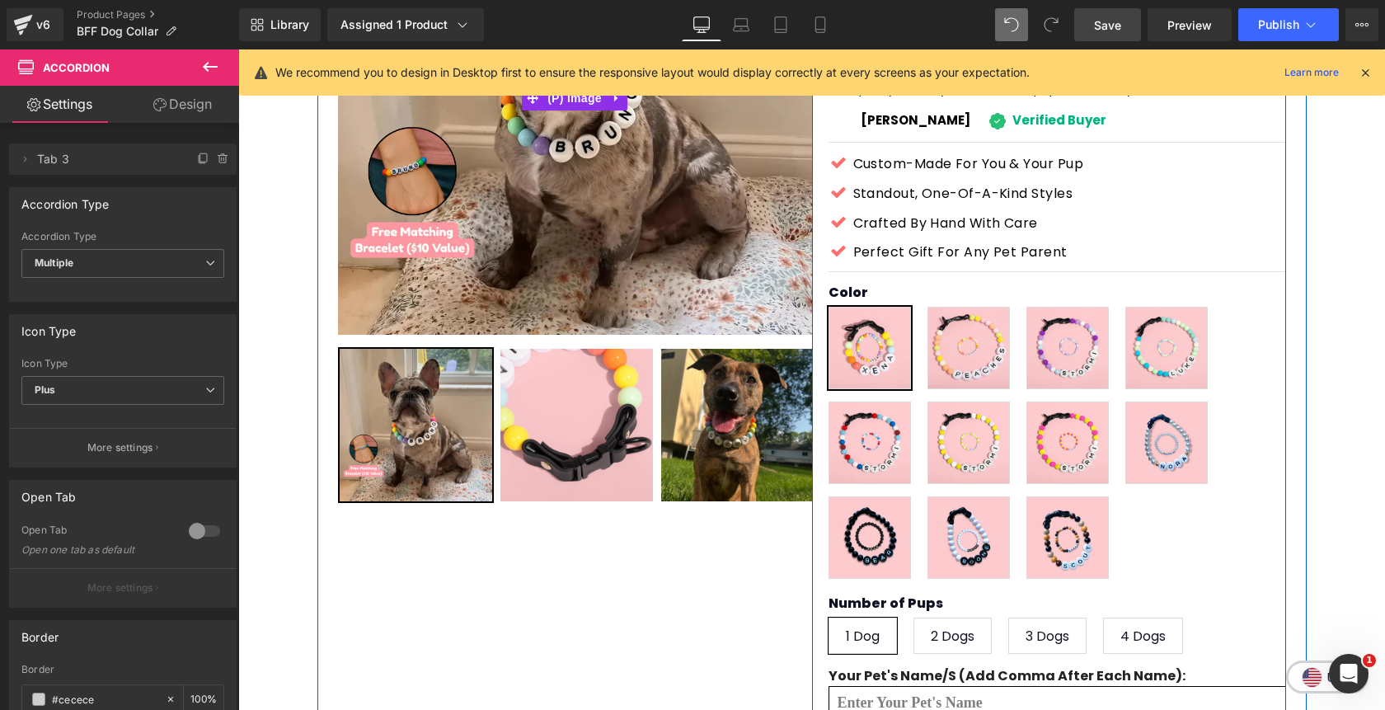
scroll to position [284, 0]
